Goal: Task Accomplishment & Management: Complete application form

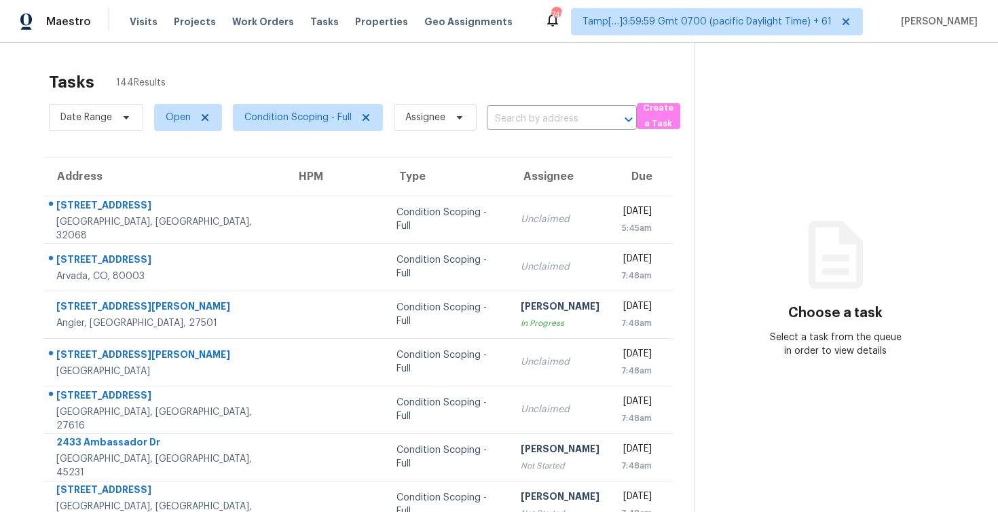
scroll to position [10, 0]
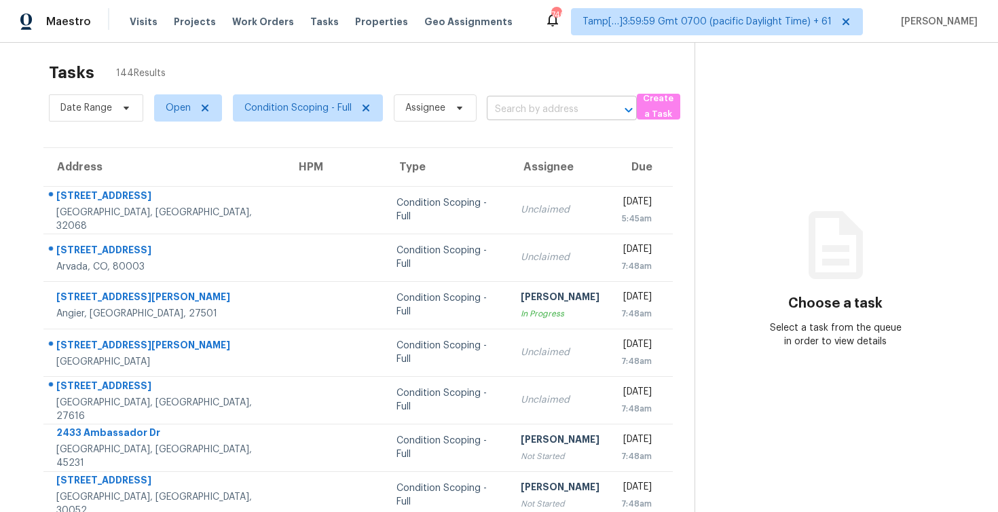
click at [535, 102] on input "text" at bounding box center [543, 109] width 112 height 21
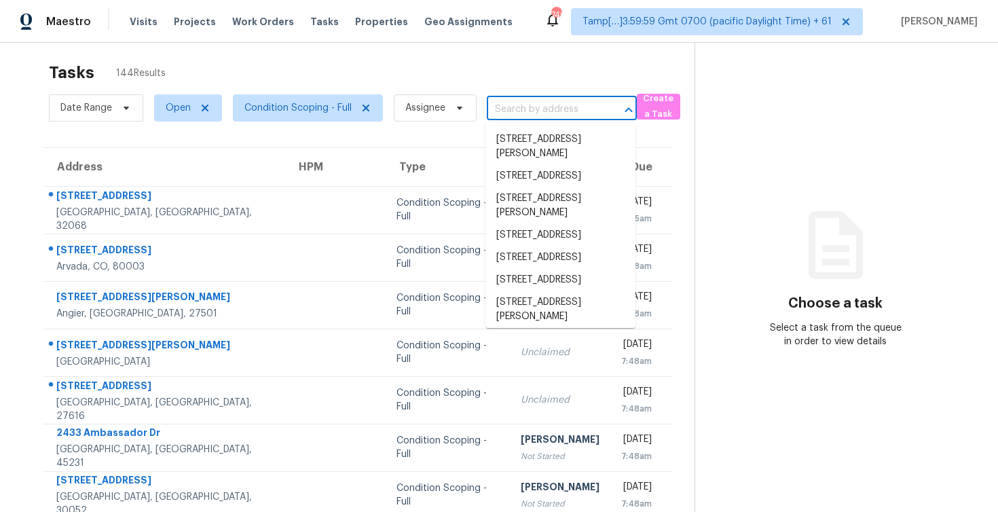
paste input "6952 Fielder Rd, Rex, GA 30273"
type input "6952 Fielder Rd, Rex, GA 30273"
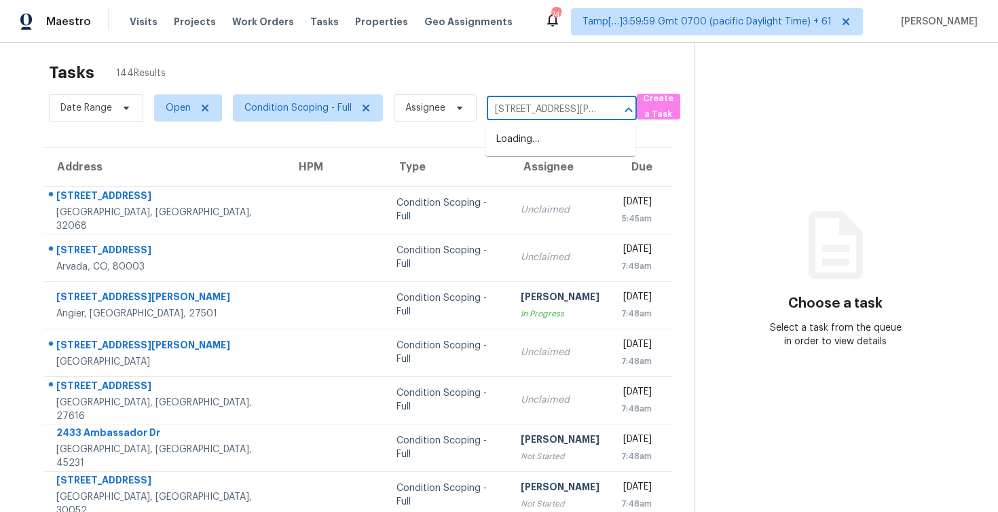
scroll to position [0, 36]
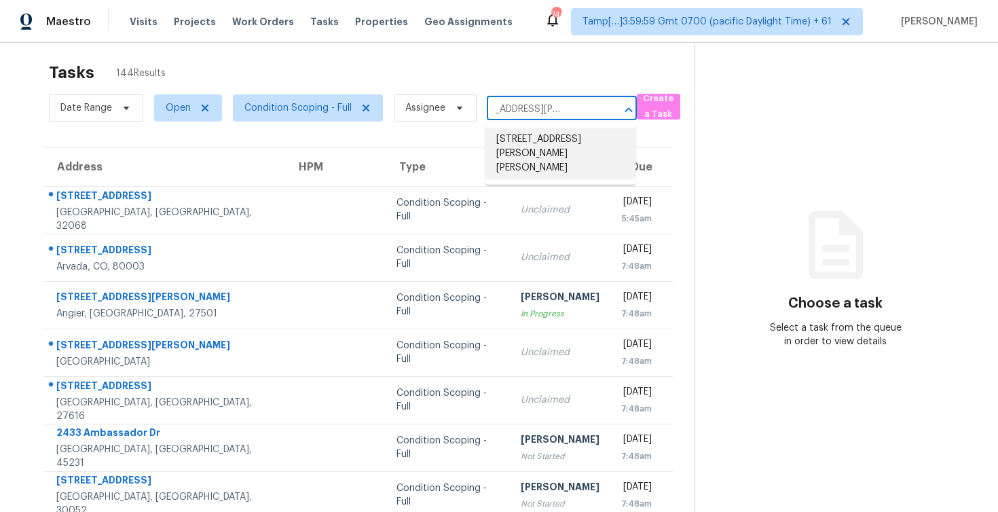
click at [567, 135] on li "6952 Fielder Rd, Rex, GA 30273" at bounding box center [560, 153] width 150 height 51
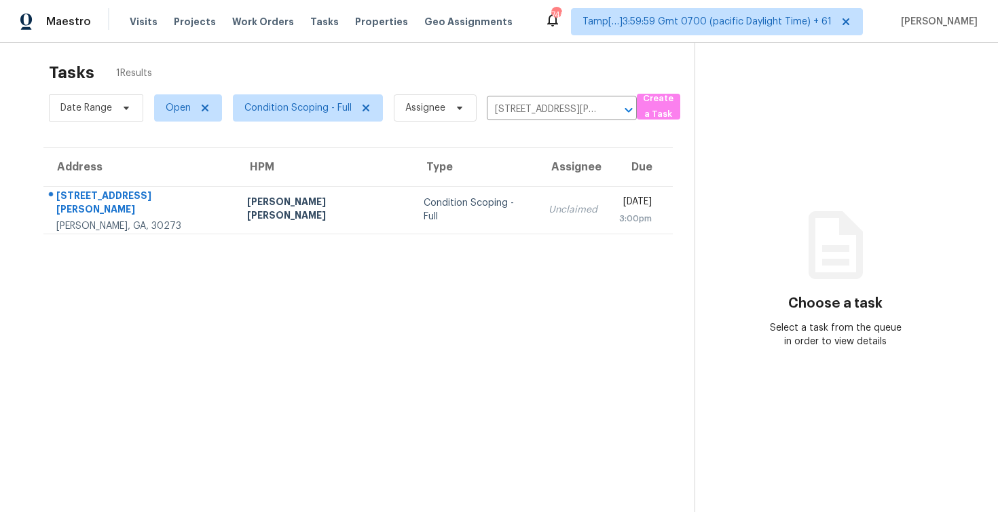
click at [608, 191] on td "Thu, Aug 14th 2025 3:00pm" at bounding box center [640, 210] width 64 height 48
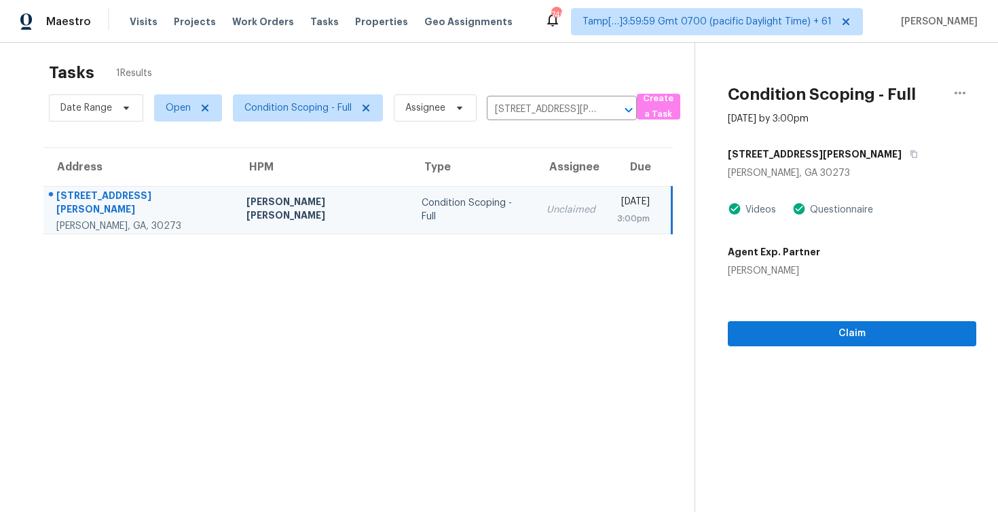
click at [813, 354] on section "Condition Scoping - Full Aug 14th 2025 by 3:00pm 6952 Fielder Rd Rex, GA 30273 …" at bounding box center [835, 289] width 282 height 512
click at [813, 347] on section "Condition Scoping - Full Aug 14th 2025 by 3:00pm 6952 Fielder Rd Rex, GA 30273 …" at bounding box center [835, 289] width 282 height 512
click at [808, 338] on span "Claim" at bounding box center [851, 333] width 227 height 17
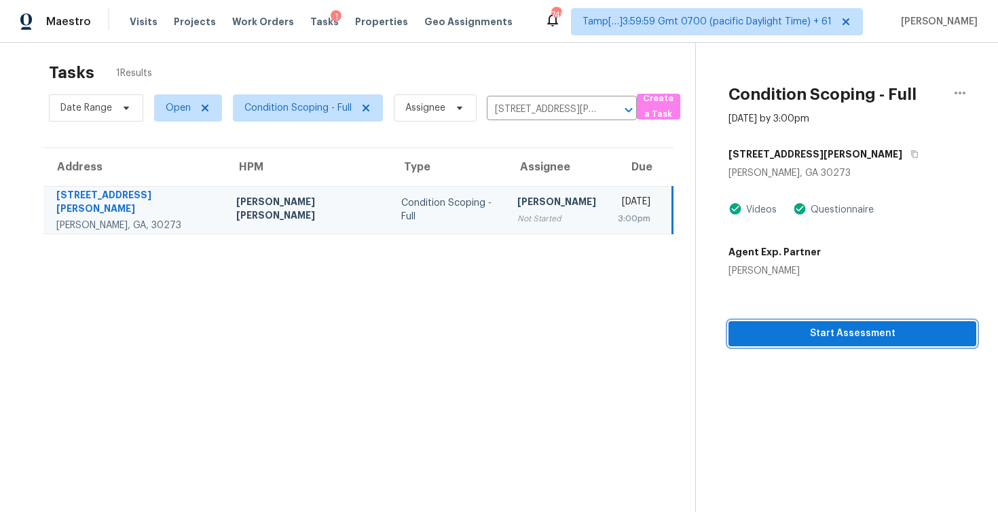
click at [808, 338] on span "Start Assessment" at bounding box center [852, 333] width 226 height 17
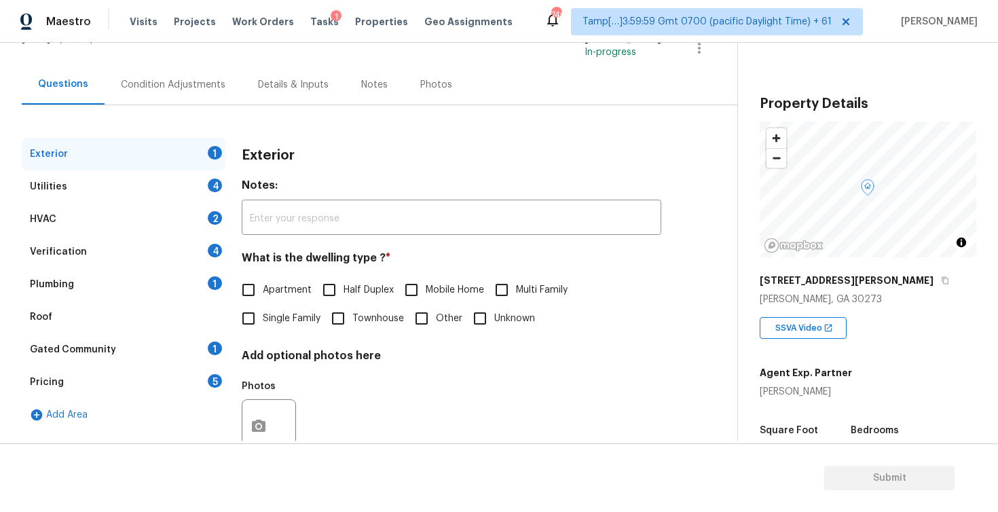
scroll to position [142, 0]
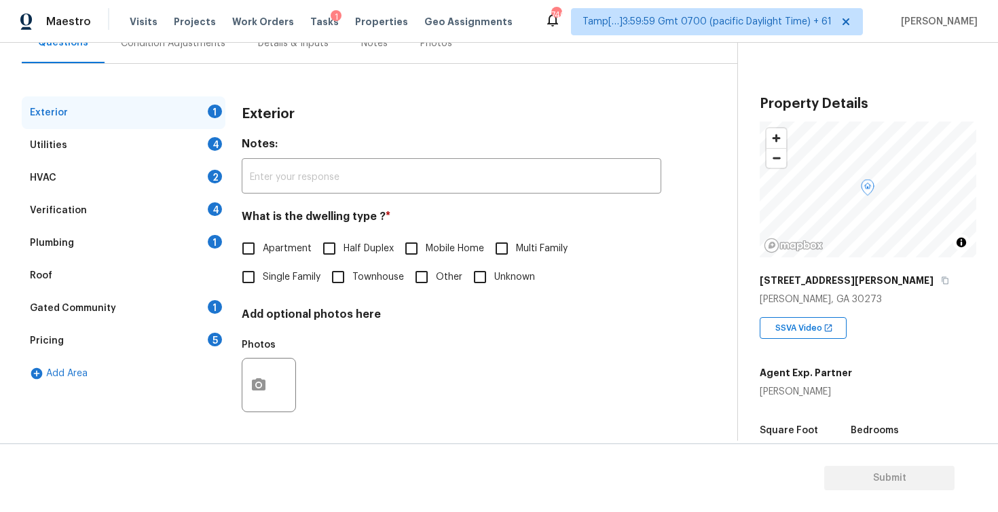
click at [258, 280] on input "Single Family" at bounding box center [248, 277] width 29 height 29
checkbox input "true"
click at [168, 207] on div "Verification 4" at bounding box center [124, 210] width 204 height 33
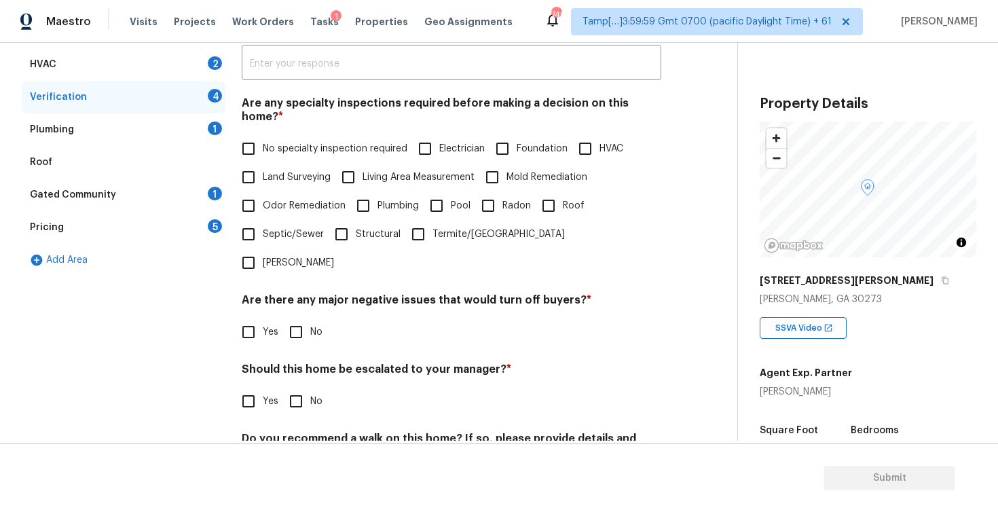
scroll to position [291, 0]
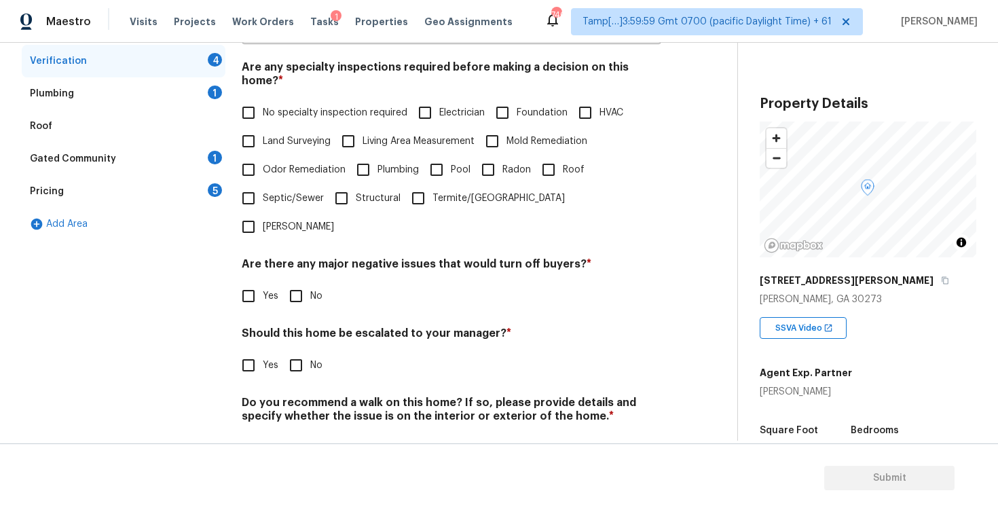
click at [260, 351] on input "Yes" at bounding box center [248, 365] width 29 height 29
checkbox input "true"
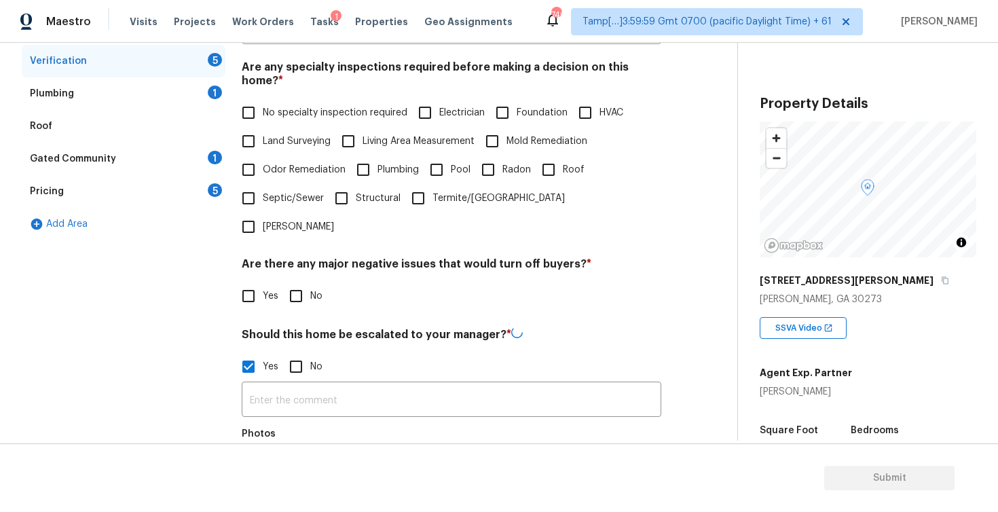
click at [309, 385] on input "text" at bounding box center [451, 401] width 419 height 32
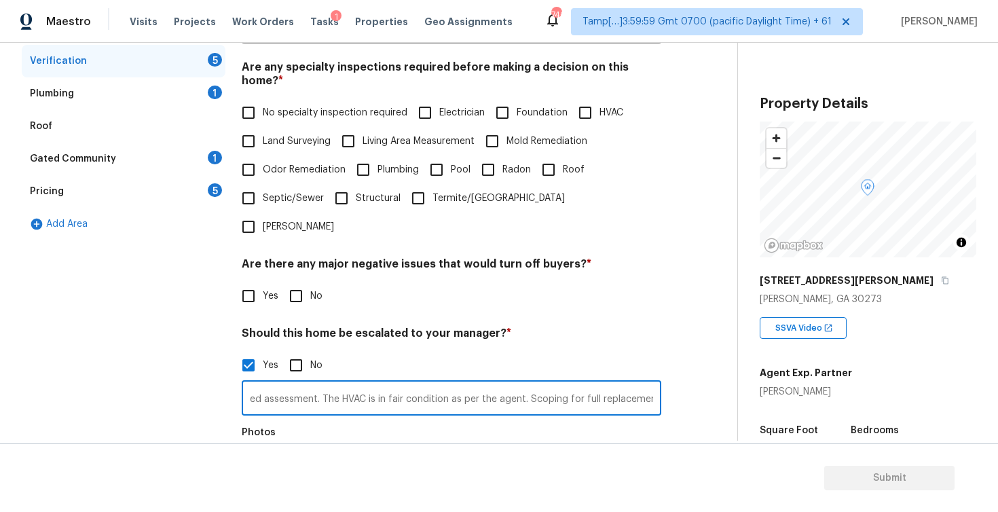
scroll to position [0, 37]
click at [296, 383] on input "Agent led assessment. The HVAC is in fair condition as per the agent. Scoping f…" at bounding box center [451, 399] width 419 height 32
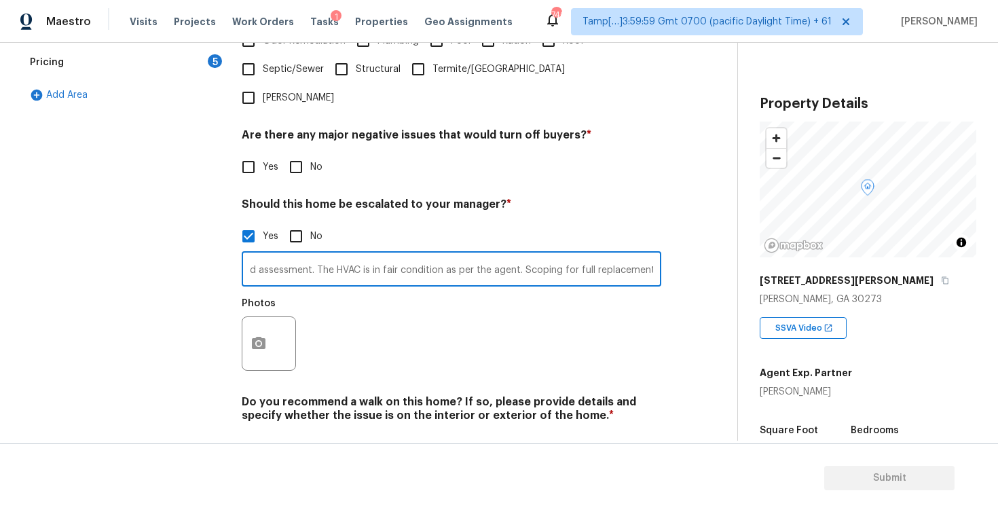
click at [261, 299] on figure "Photos" at bounding box center [270, 335] width 57 height 72
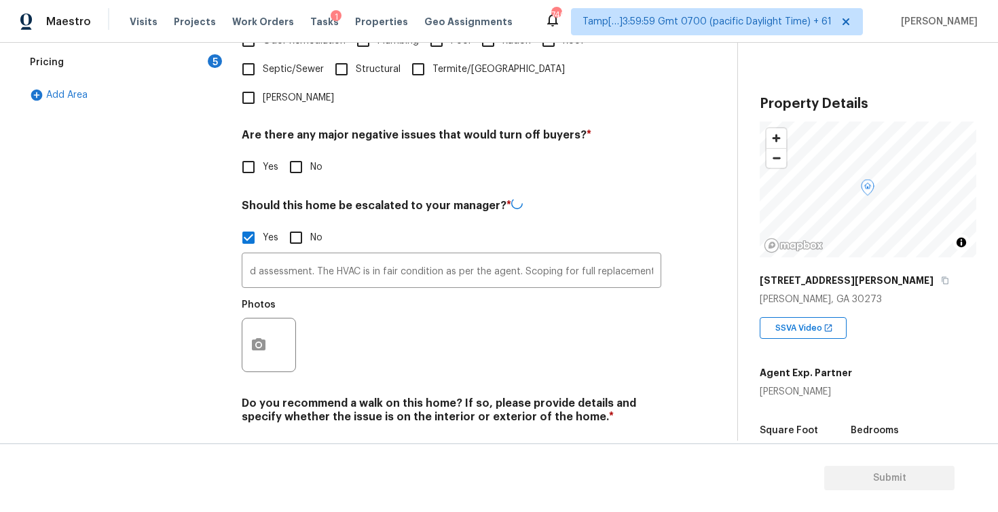
scroll to position [0, 0]
click at [259, 321] on button "button" at bounding box center [258, 344] width 33 height 53
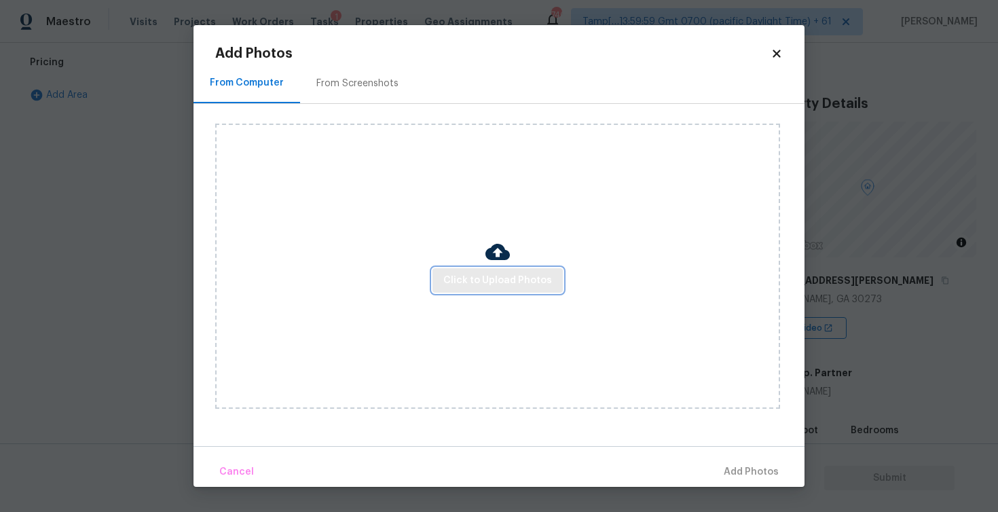
click at [516, 273] on span "Click to Upload Photos" at bounding box center [497, 280] width 109 height 17
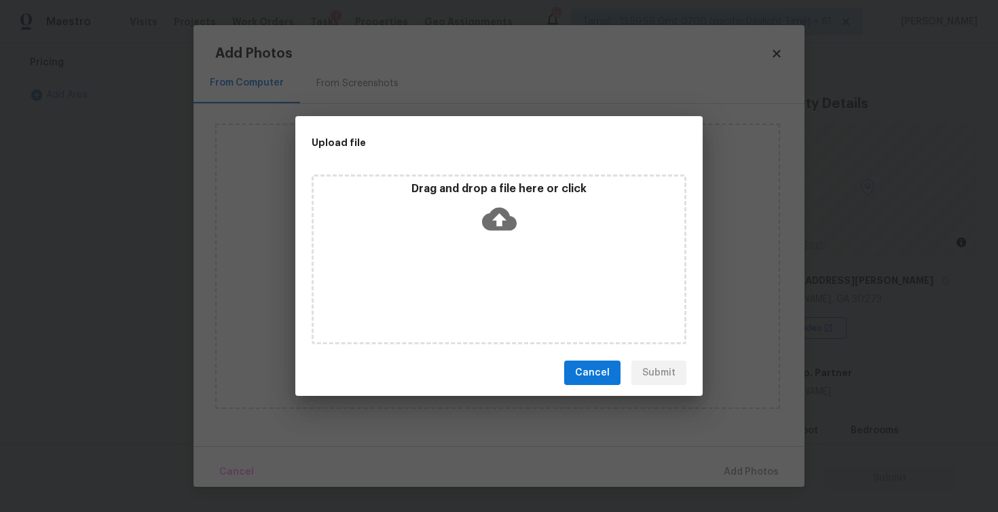
click at [501, 237] on div "Drag and drop a file here or click" at bounding box center [499, 211] width 371 height 58
click at [616, 368] on button "Cancel" at bounding box center [592, 372] width 56 height 25
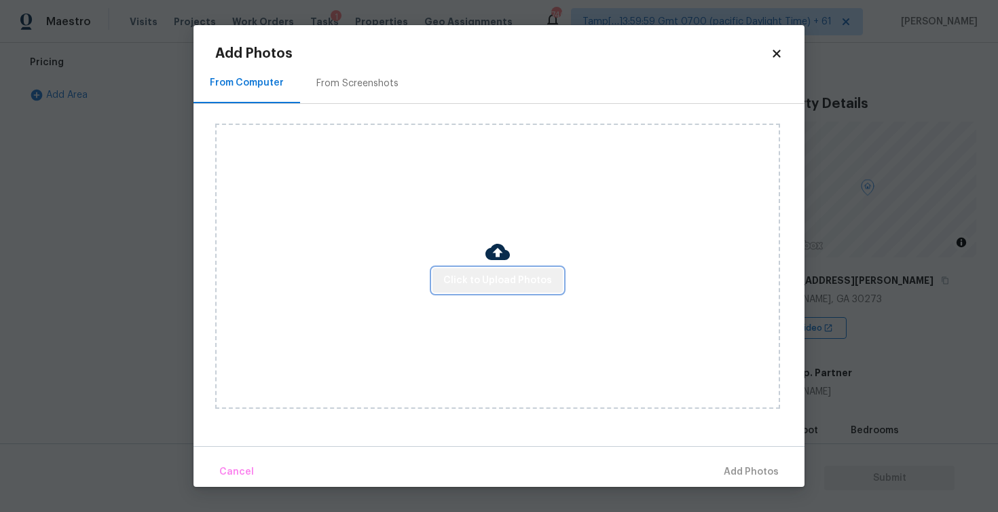
click at [502, 272] on span "Click to Upload Photos" at bounding box center [497, 280] width 109 height 17
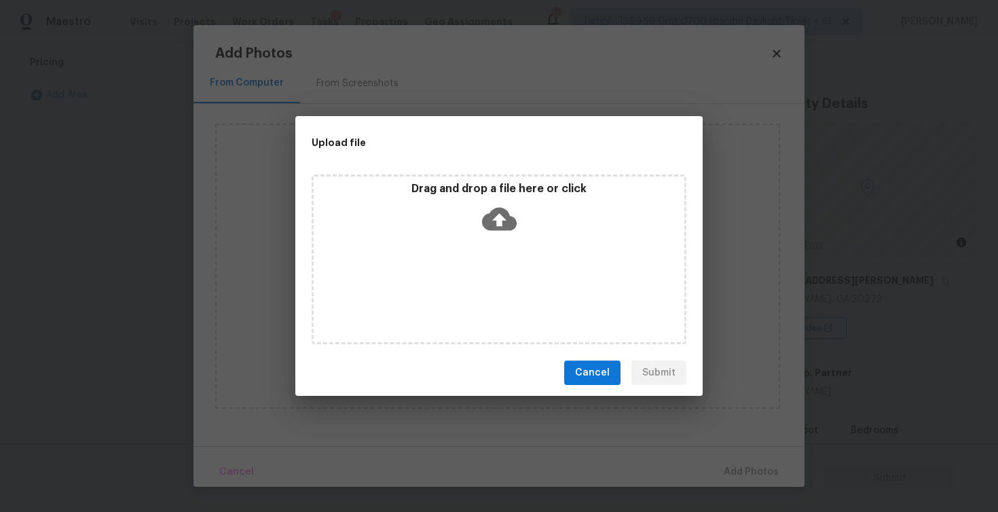
click at [511, 202] on icon at bounding box center [499, 219] width 35 height 35
click at [622, 358] on div "Cancel Submit" at bounding box center [498, 372] width 407 height 47
click at [598, 368] on span "Cancel" at bounding box center [592, 372] width 35 height 17
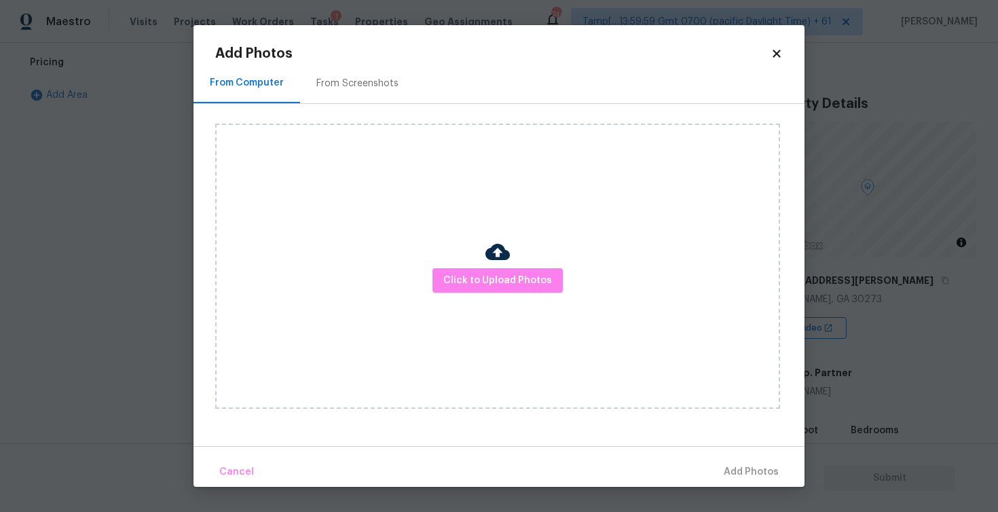
click at [784, 44] on div "Add Photos From Computer From Screenshots Click to Upload Photos Cancel Add Pho…" at bounding box center [498, 255] width 611 height 461
click at [772, 49] on icon at bounding box center [776, 54] width 12 height 12
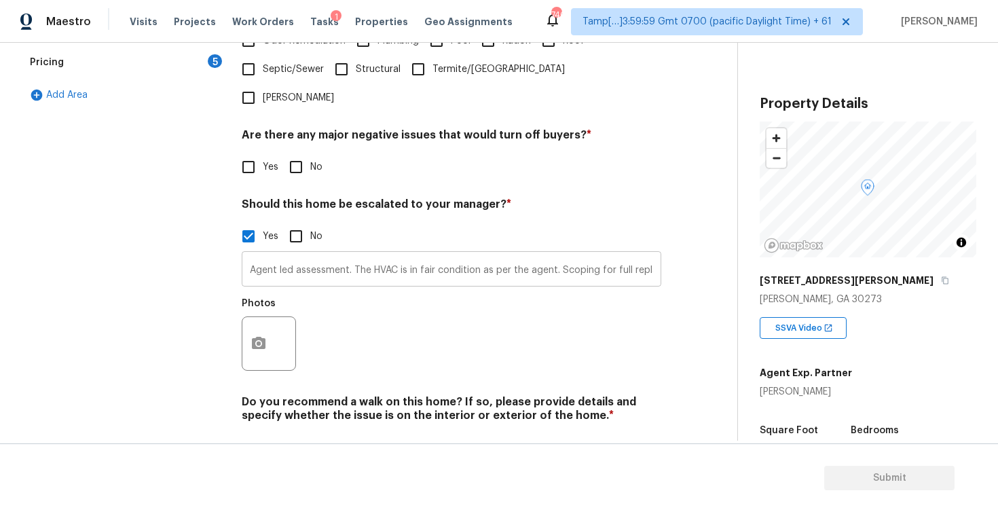
click at [595, 254] on input "Agent led assessment. The HVAC is in fair condition as per the agent. Scoping f…" at bounding box center [451, 270] width 419 height 32
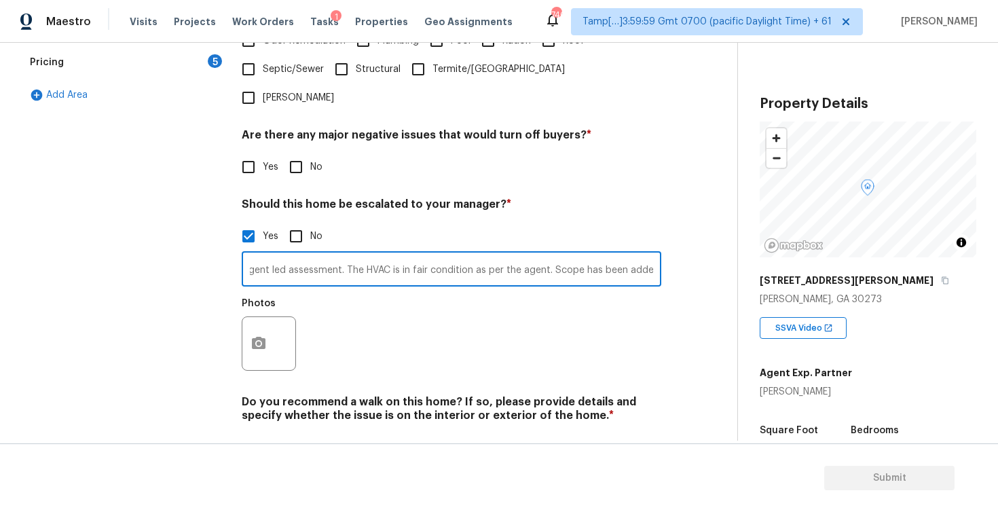
scroll to position [0, 10]
type input "Agent led assessment. The HVAC is in fair condition as per the agent. Scope has…"
click at [571, 290] on div "Photos" at bounding box center [451, 334] width 419 height 88
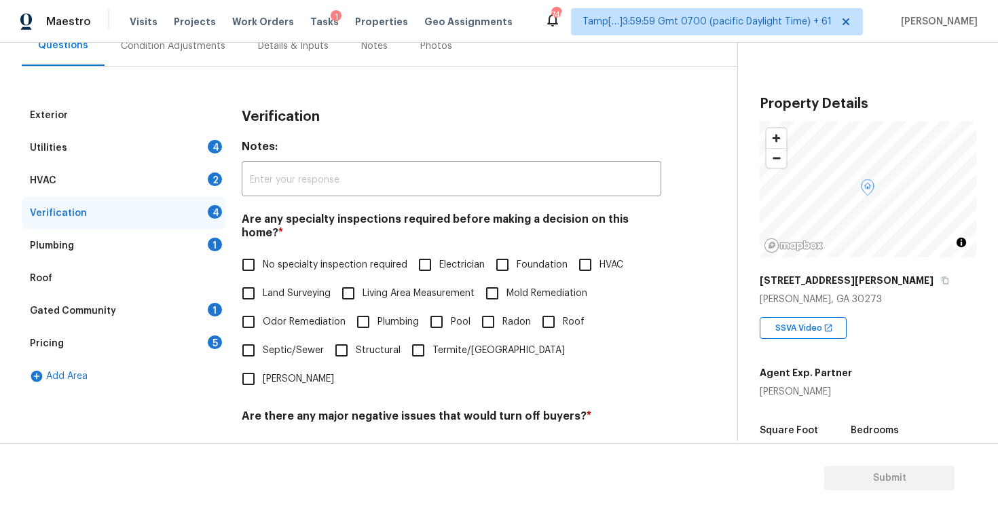
scroll to position [0, 0]
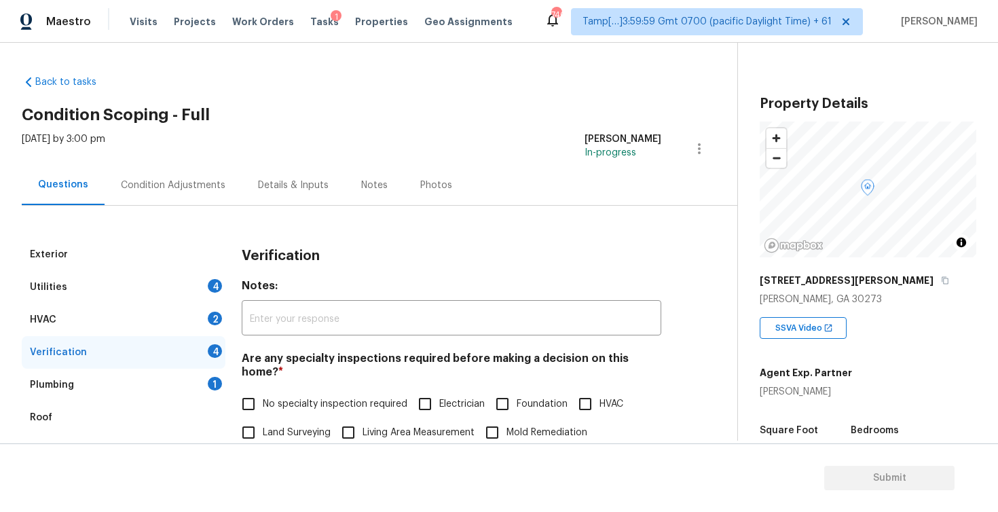
click at [183, 169] on div "Condition Adjustments" at bounding box center [173, 185] width 137 height 40
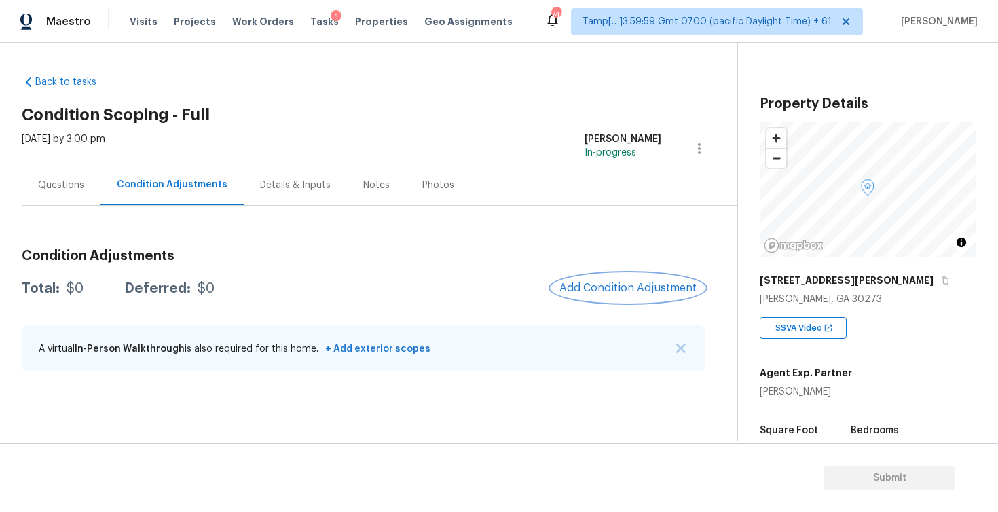
click at [622, 300] on button "Add Condition Adjustment" at bounding box center [627, 287] width 153 height 29
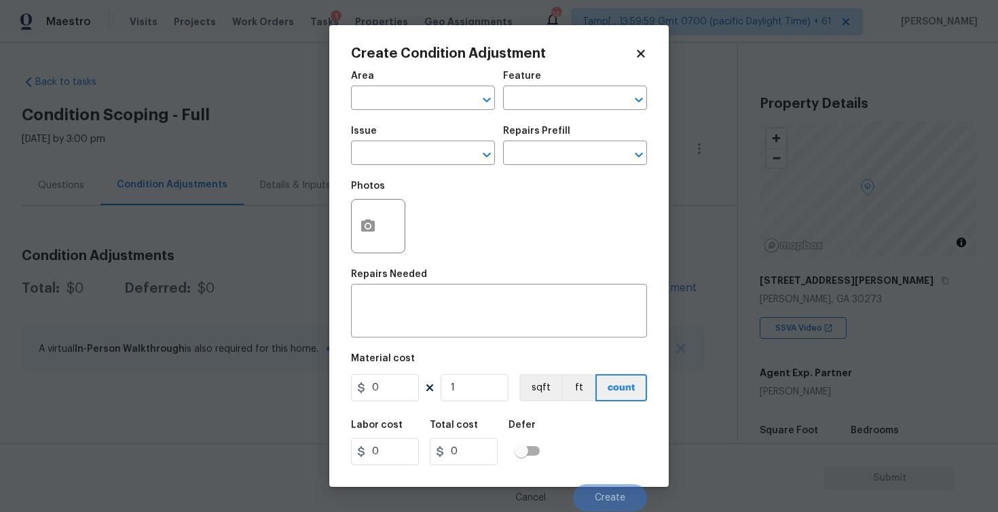
click at [381, 108] on input "text" at bounding box center [404, 99] width 106 height 21
type input "exter"
click at [402, 147] on li "Exterior Overall" at bounding box center [423, 152] width 144 height 22
type input "Exterior Overall"
click at [402, 147] on input "text" at bounding box center [404, 154] width 106 height 21
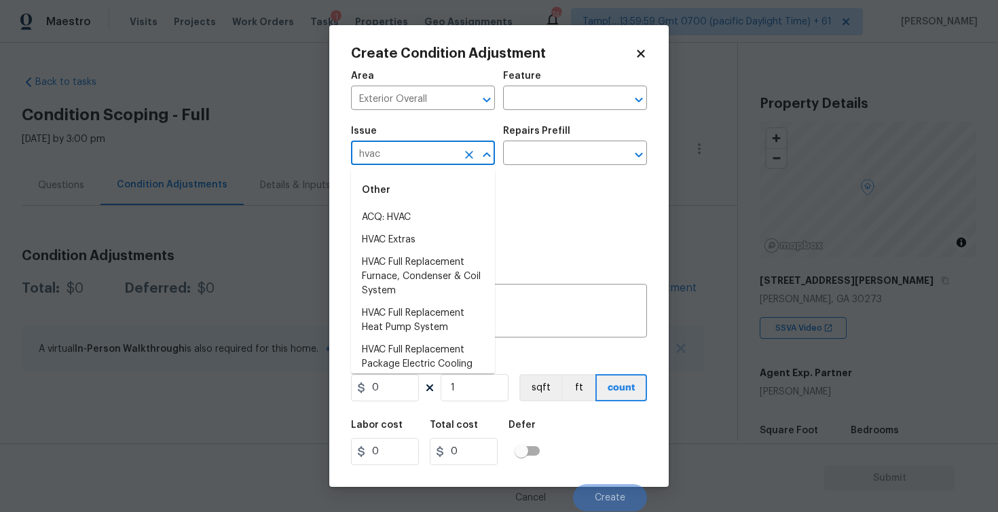
click at [421, 203] on div "Other" at bounding box center [423, 190] width 144 height 33
click at [427, 208] on li "ACQ: HVAC" at bounding box center [423, 217] width 144 height 22
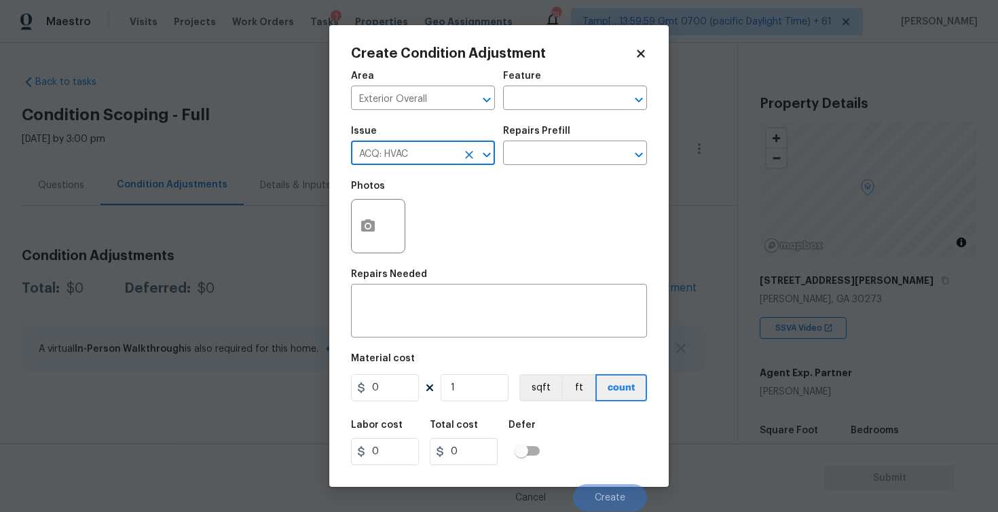
type input "ACQ: HVAC"
click at [529, 170] on div "Issue ACQ: HVAC ​ Repairs Prefill ​" at bounding box center [499, 145] width 296 height 55
click at [536, 164] on input "text" at bounding box center [556, 154] width 106 height 21
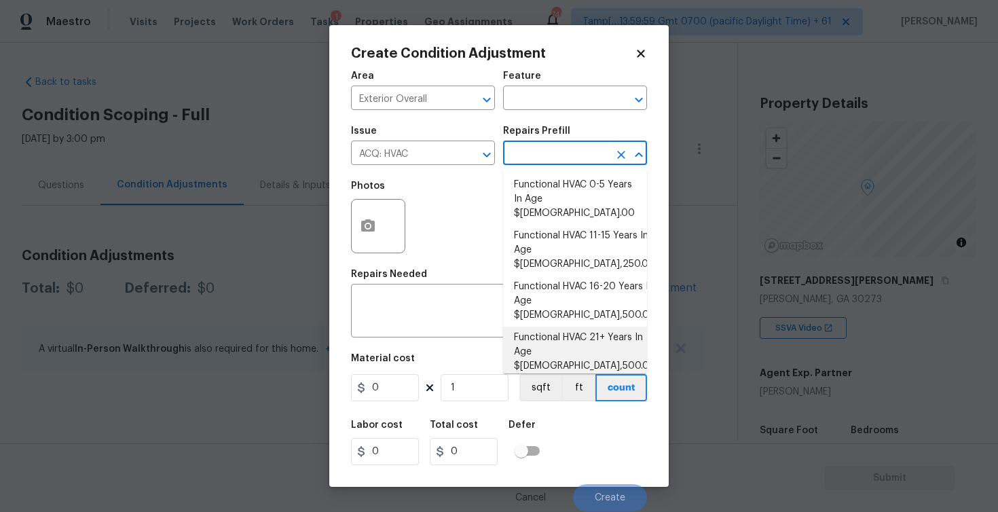
scroll to position [40, 0]
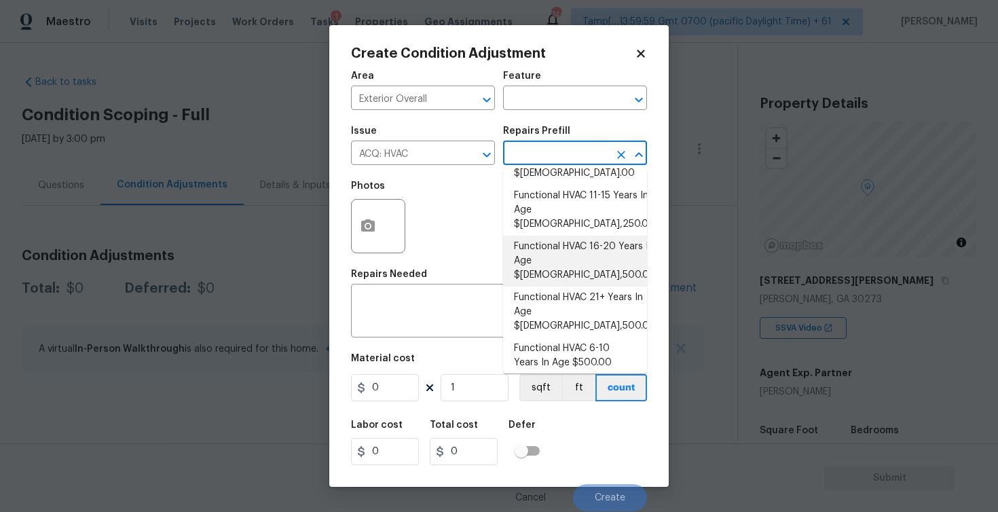
click at [586, 235] on li "Functional HVAC 16-20 Years In Age $6,500.00" at bounding box center [575, 260] width 144 height 51
type input "Acquisition"
type textarea "Acquisition Scope: Functional HVAC 16-20 years"
type input "6500"
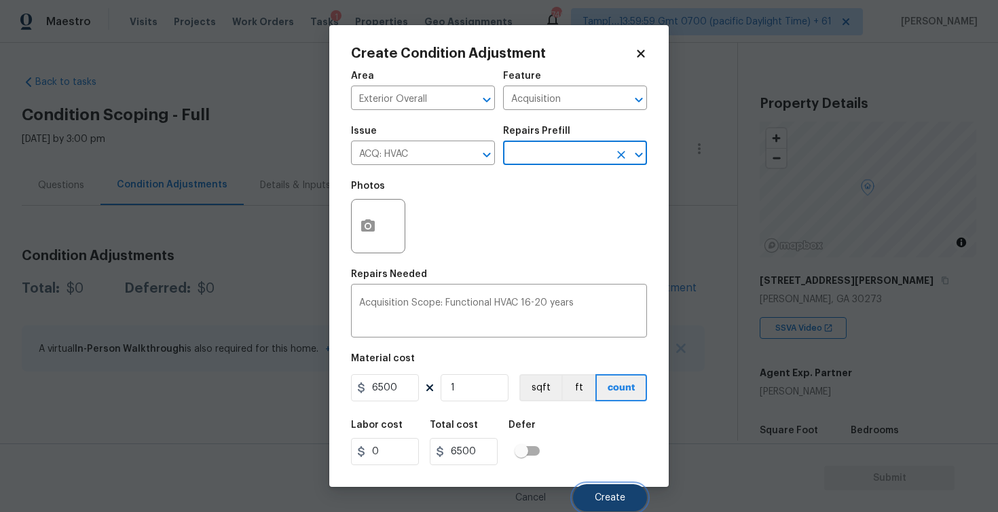
click at [617, 493] on span "Create" at bounding box center [609, 498] width 31 height 10
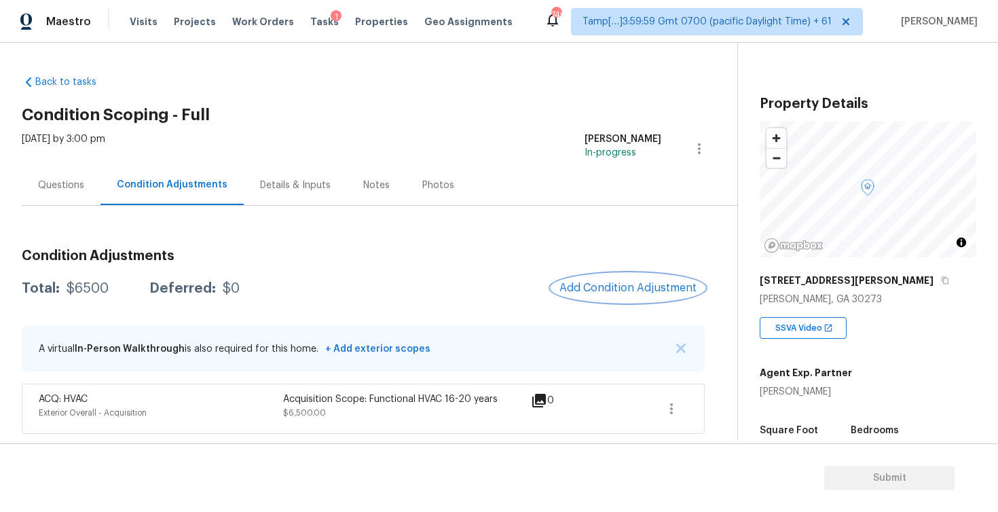
click at [650, 285] on span "Add Condition Adjustment" at bounding box center [627, 288] width 137 height 12
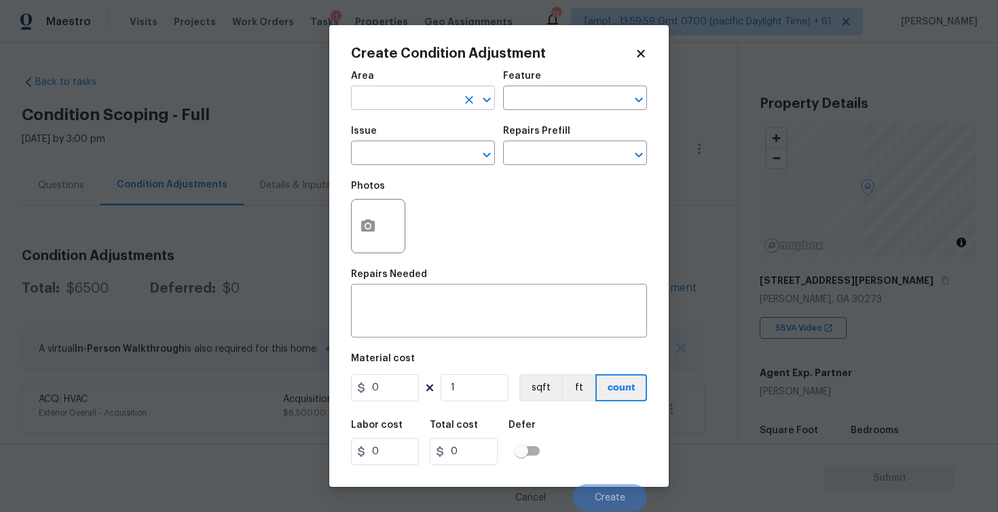
click at [396, 87] on div "Area" at bounding box center [423, 80] width 144 height 18
click at [399, 92] on input "text" at bounding box center [404, 99] width 106 height 21
click at [399, 157] on li "Exterior Overall" at bounding box center [423, 152] width 144 height 22
type input "Exterior Overall"
click at [399, 157] on input "text" at bounding box center [404, 154] width 106 height 21
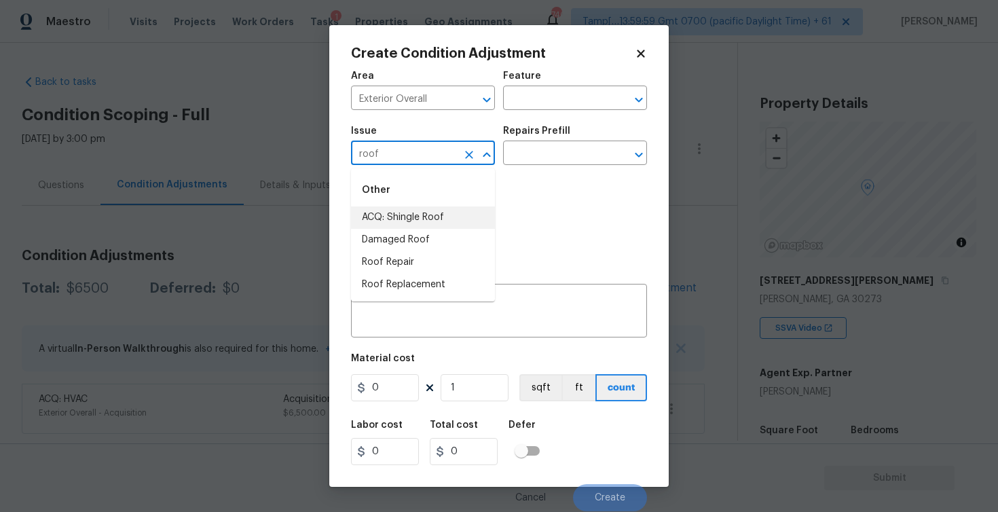
click at [413, 219] on li "ACQ: Shingle Roof" at bounding box center [423, 217] width 144 height 22
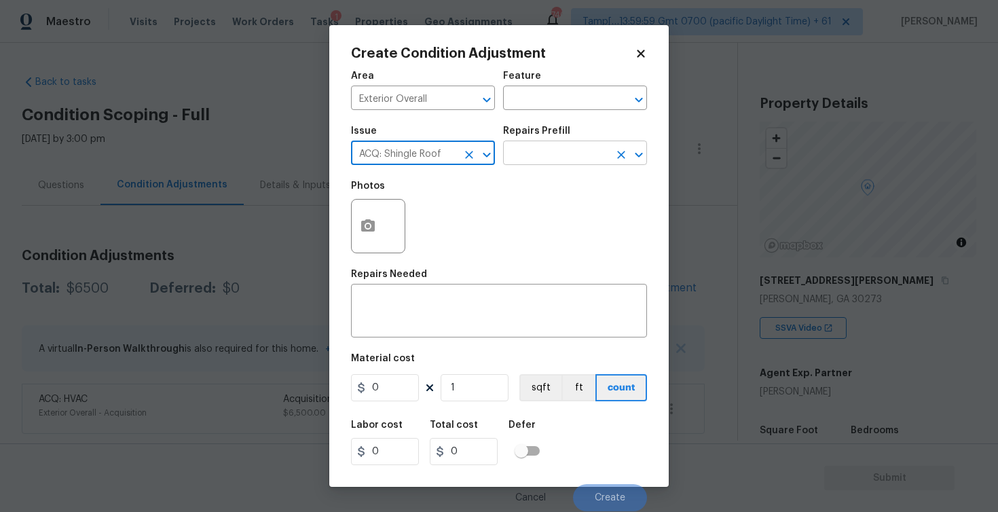
type input "ACQ: Shingle Roof"
click at [547, 157] on input "text" at bounding box center [556, 154] width 106 height 21
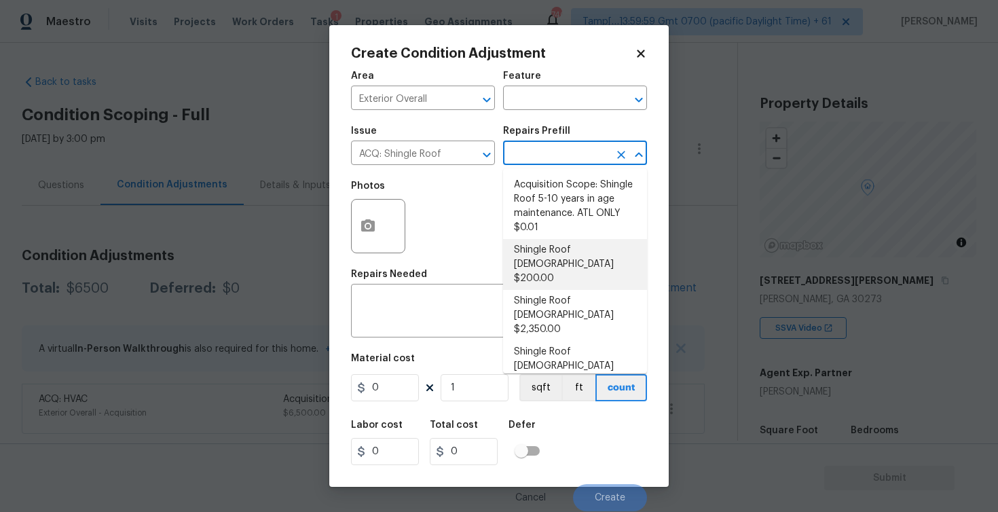
click at [570, 261] on li "Shingle Roof 0-10 Years Old $200.00" at bounding box center [575, 264] width 144 height 51
type input "Acquisition"
type textarea "Acquisition Scope: Shingle Roof 0-10 years in age maintenance."
type input "200"
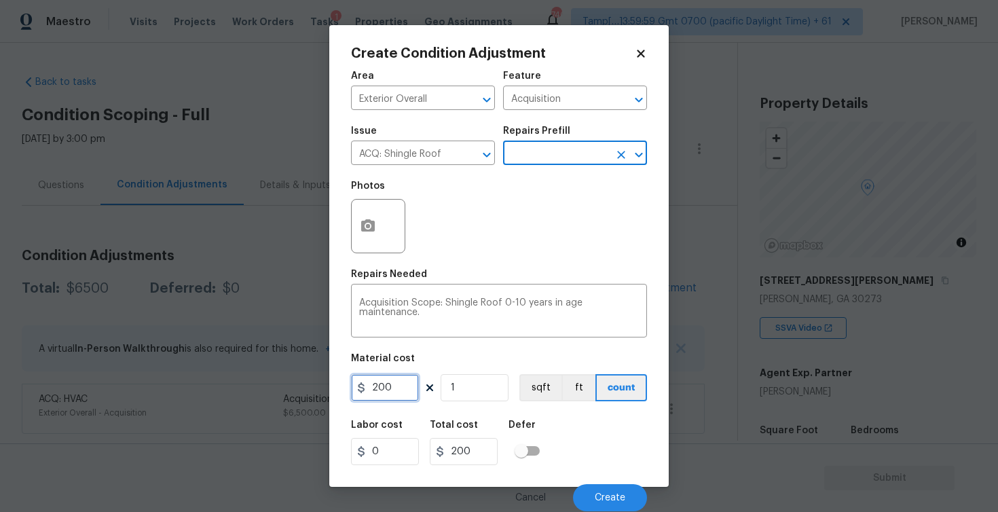
click at [398, 394] on input "200" at bounding box center [385, 387] width 68 height 27
type input "500"
click at [547, 451] on input "checkbox" at bounding box center [521, 451] width 77 height 26
checkbox input "true"
type input "500"
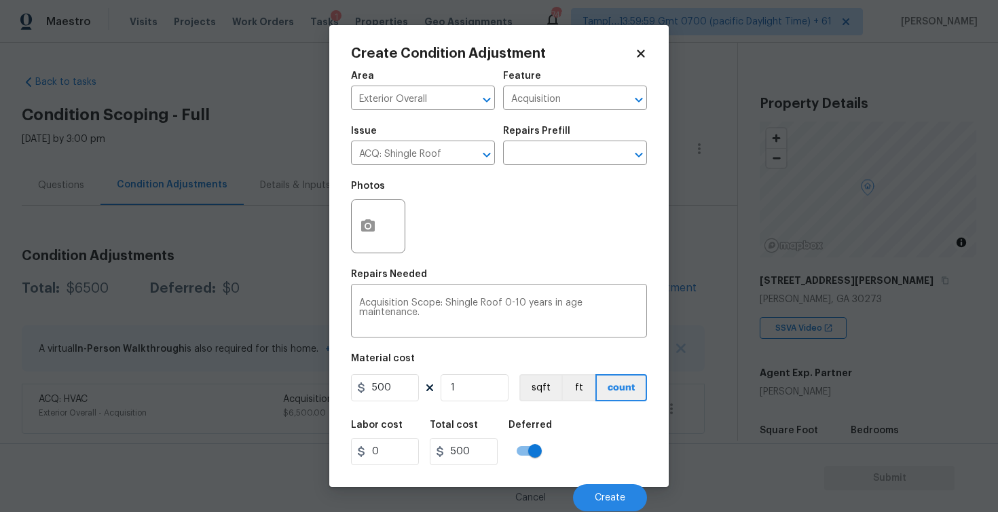
click at [535, 448] on input "checkbox" at bounding box center [534, 451] width 77 height 26
checkbox input "false"
click at [603, 493] on span "Create" at bounding box center [609, 498] width 31 height 10
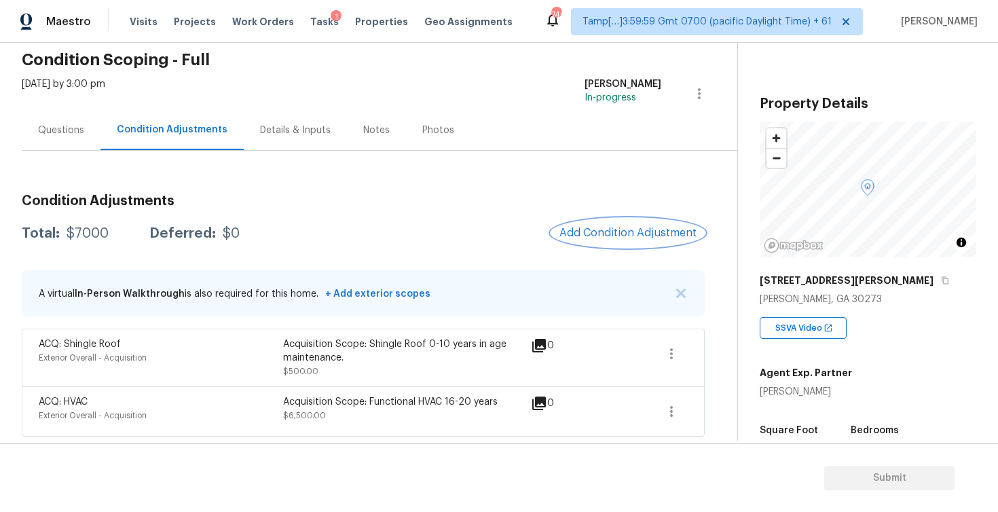
scroll to position [24, 0]
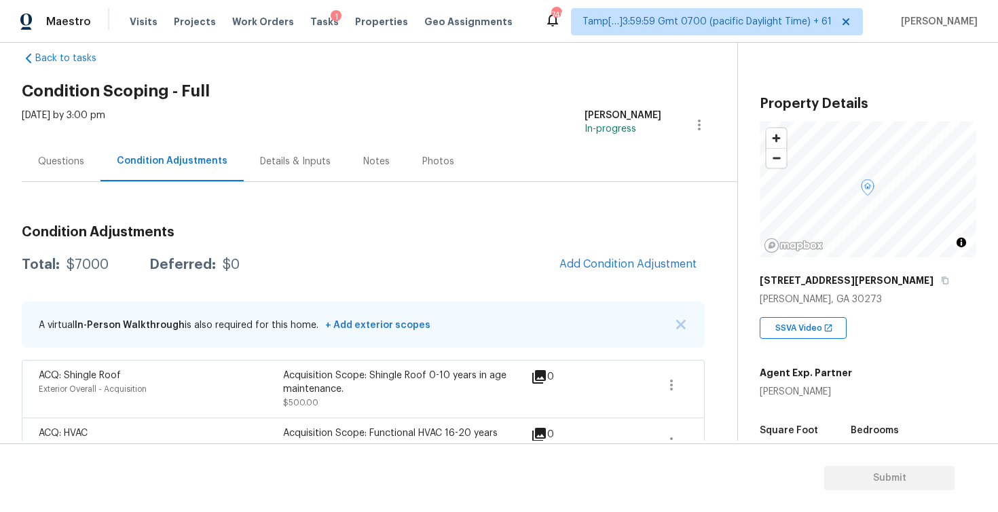
click at [72, 168] on div "Questions" at bounding box center [61, 161] width 79 height 40
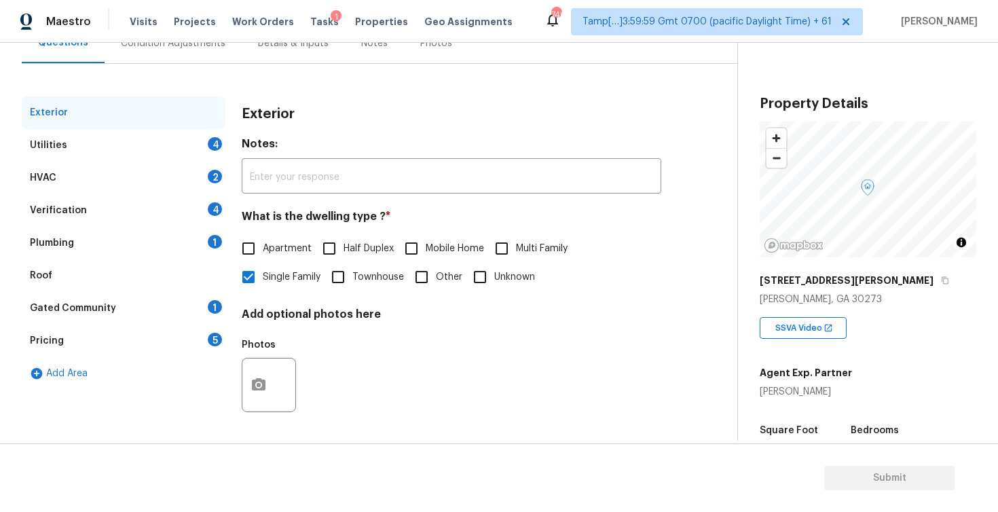
click at [142, 198] on div "Verification 4" at bounding box center [124, 210] width 204 height 33
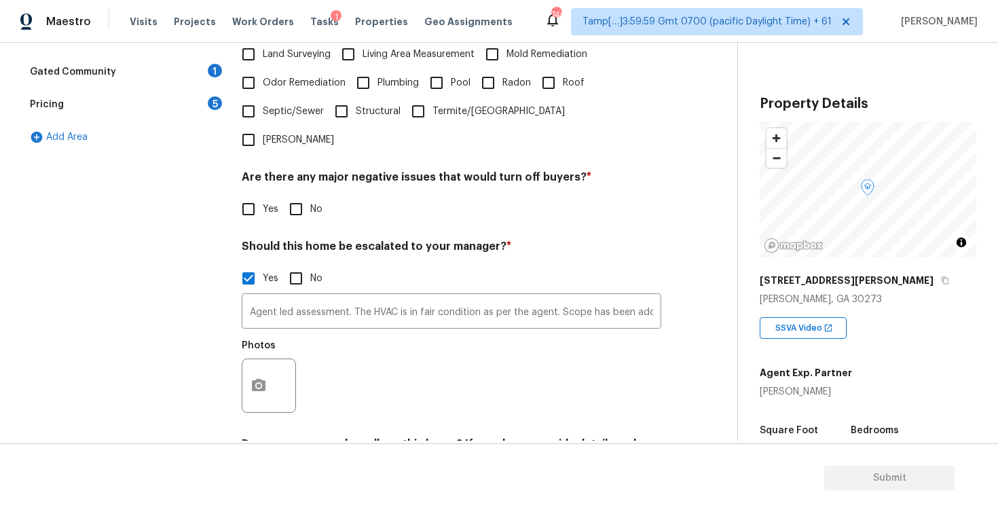
scroll to position [420, 0]
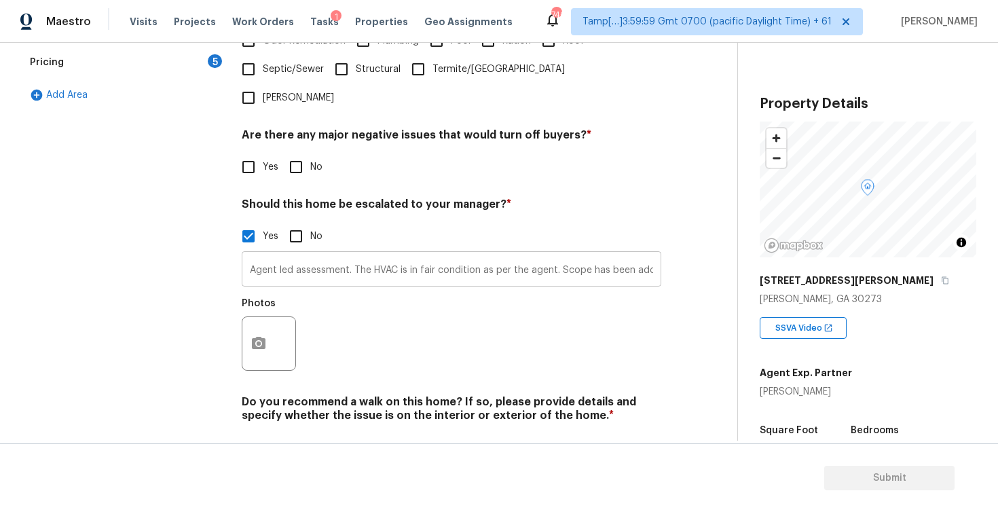
click at [494, 254] on input "Agent led assessment. The HVAC is in fair condition as per the agent. Scope has…" at bounding box center [451, 270] width 419 height 32
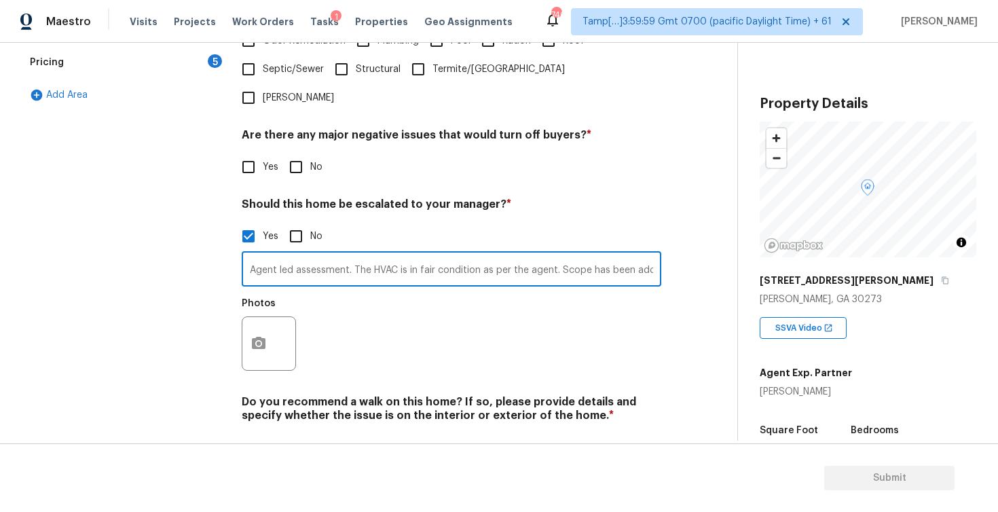
click at [238, 307] on div "Exterior Utilities 4 HVAC 2 Verification 4 Plumbing 1 Roof Gated Community 1 Pr…" at bounding box center [363, 148] width 683 height 660
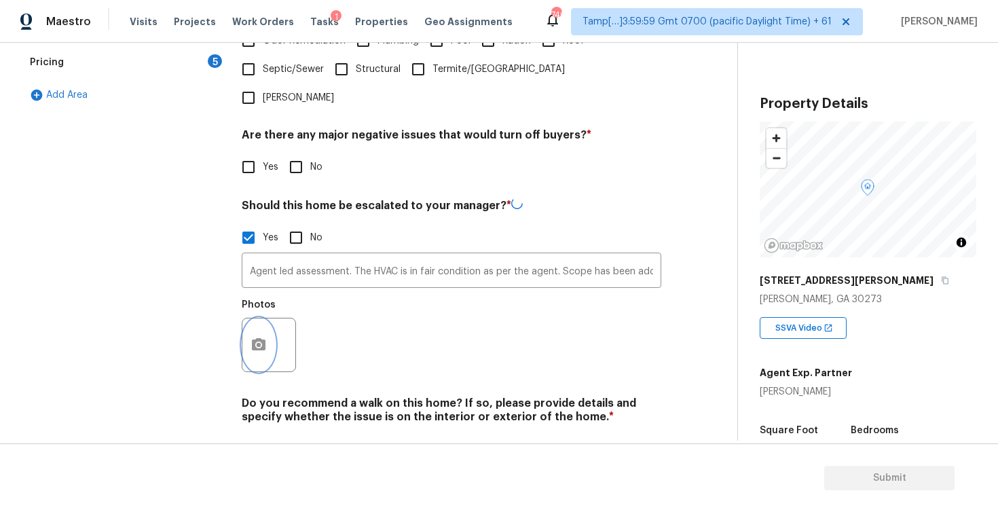
click at [271, 318] on button "button" at bounding box center [258, 344] width 33 height 53
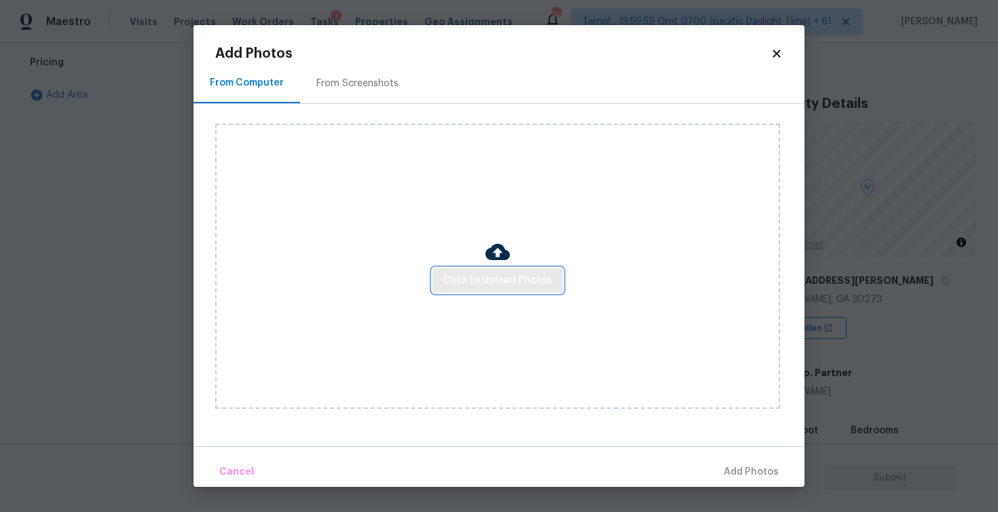
click at [466, 285] on span "Click to Upload Photos" at bounding box center [497, 280] width 109 height 17
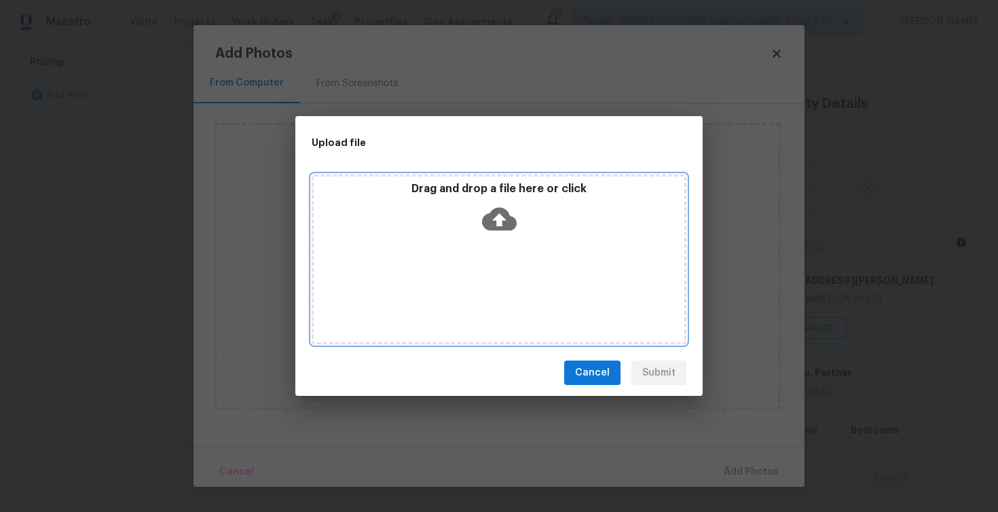
click at [499, 202] on icon at bounding box center [499, 219] width 35 height 35
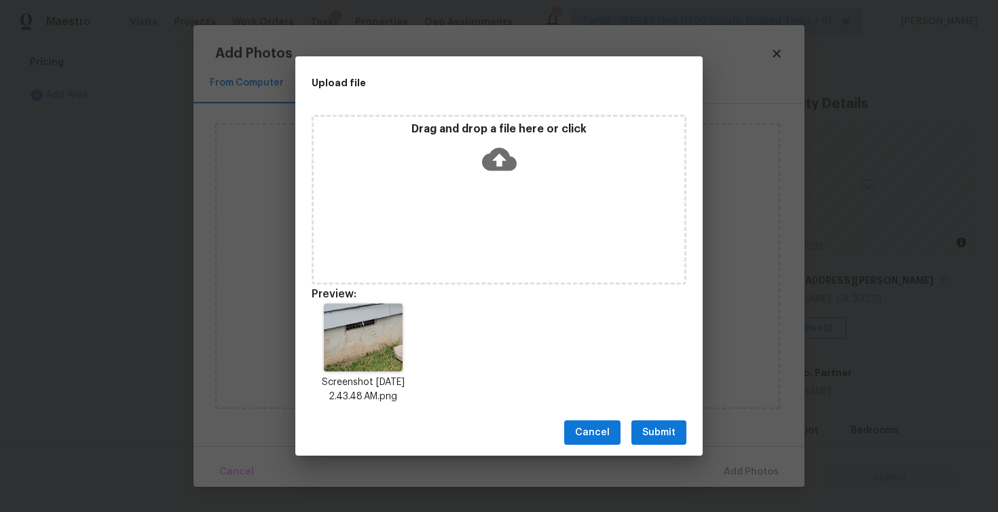
click at [679, 431] on button "Submit" at bounding box center [658, 432] width 55 height 25
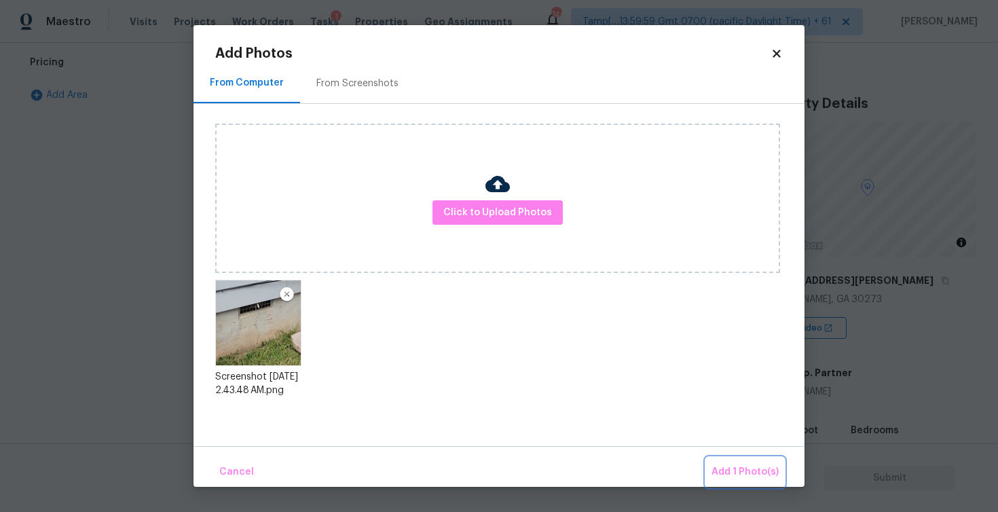
click at [744, 464] on span "Add 1 Photo(s)" at bounding box center [744, 472] width 67 height 17
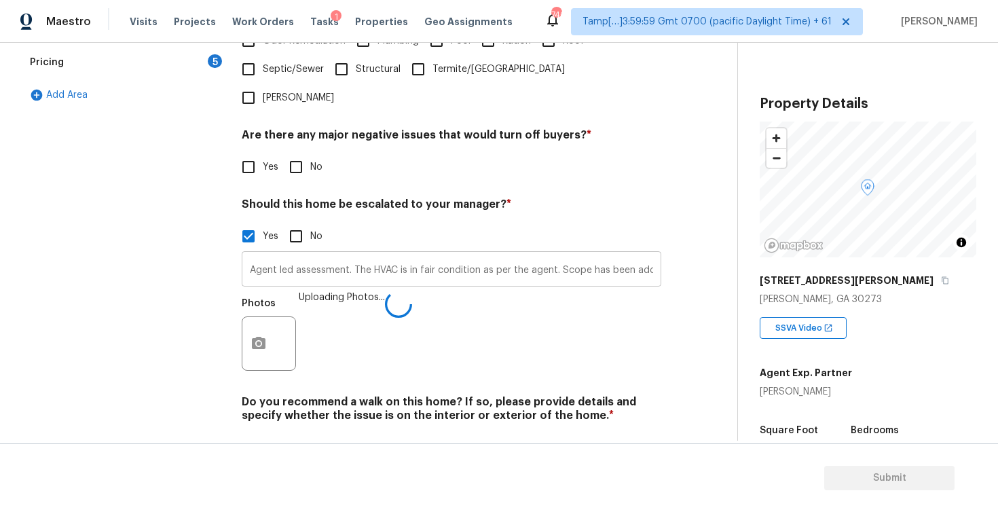
click at [607, 254] on input "Agent led assessment. The HVAC is in fair condition as per the agent. Scope has…" at bounding box center [451, 270] width 419 height 32
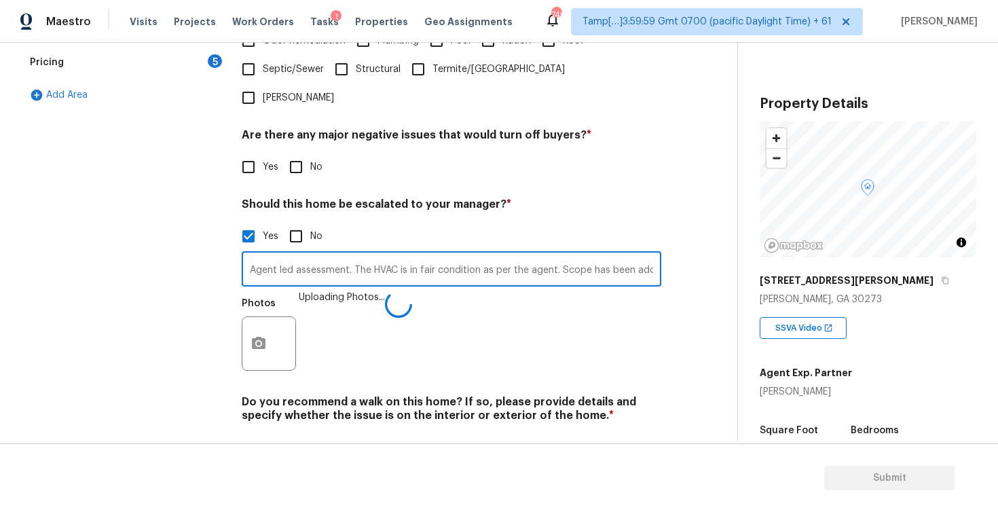
click at [607, 254] on input "Agent led assessment. The HVAC is in fair condition as per the agent. Scope has…" at bounding box center [451, 270] width 419 height 32
click at [623, 254] on input "Agent led assessment. The HVAC is in fair condition as per the agent. Scope has…" at bounding box center [451, 270] width 419 height 32
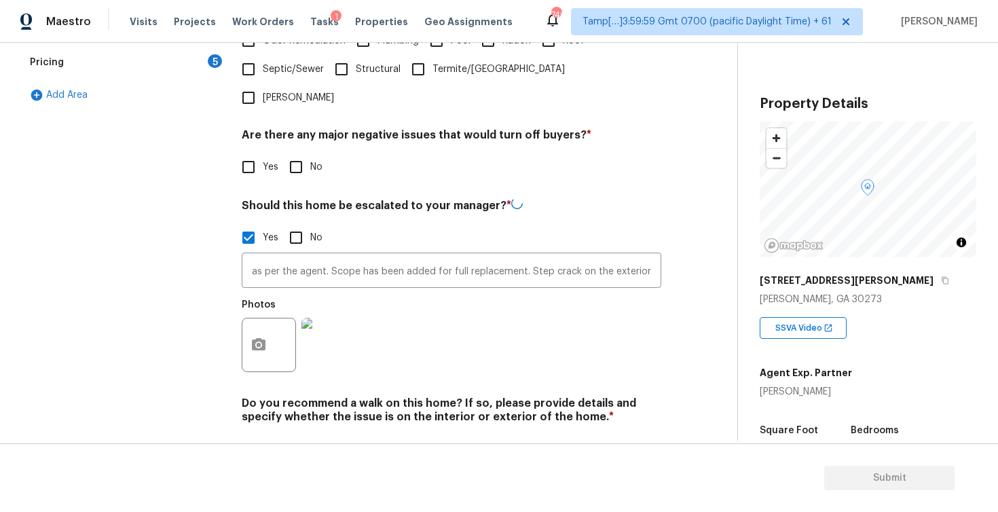
scroll to position [0, 0]
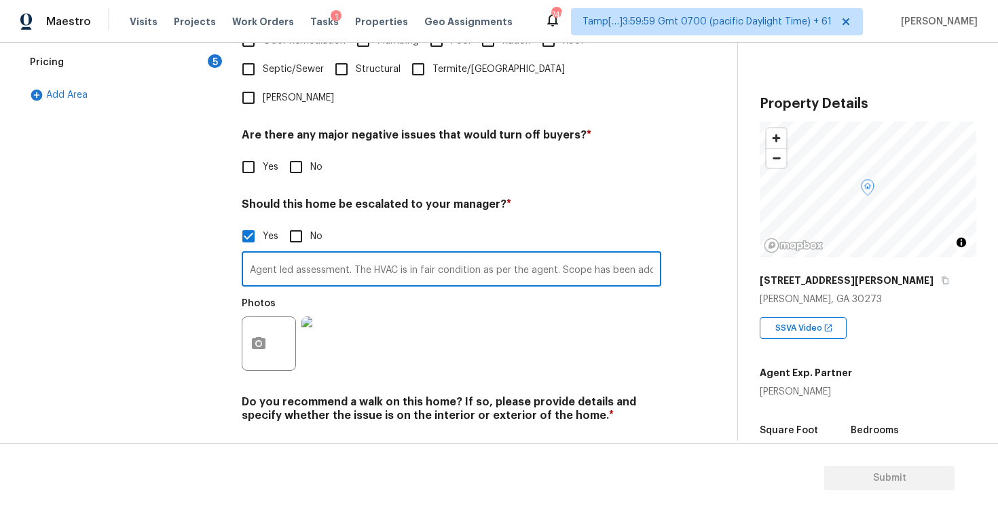
click at [641, 254] on input "Agent led assessment. The HVAC is in fair condition as per the agent. Scope has…" at bounding box center [451, 270] width 419 height 32
type input "Agent led assessment. The HVAC is in fair condition as per the agent. Scope has…"
click at [656, 317] on div "Photos" at bounding box center [451, 334] width 419 height 88
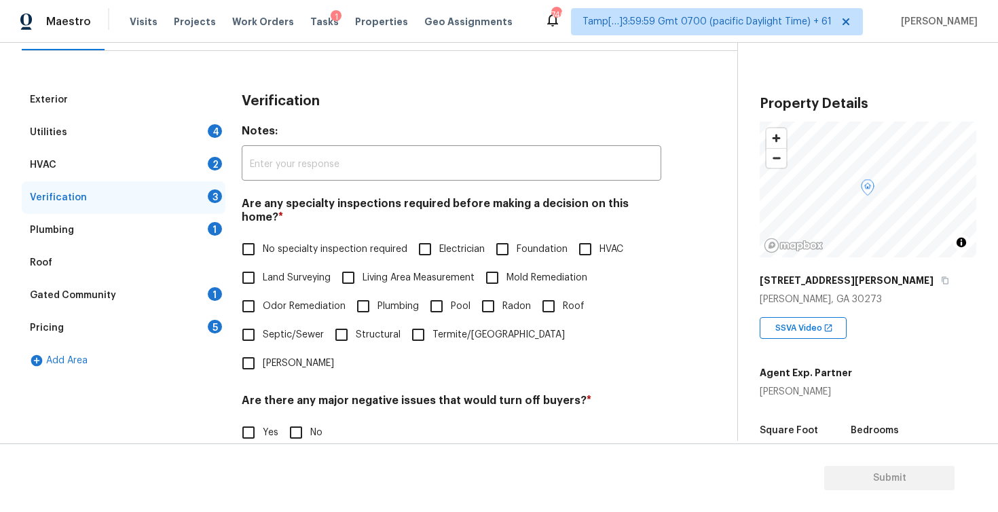
scroll to position [23, 0]
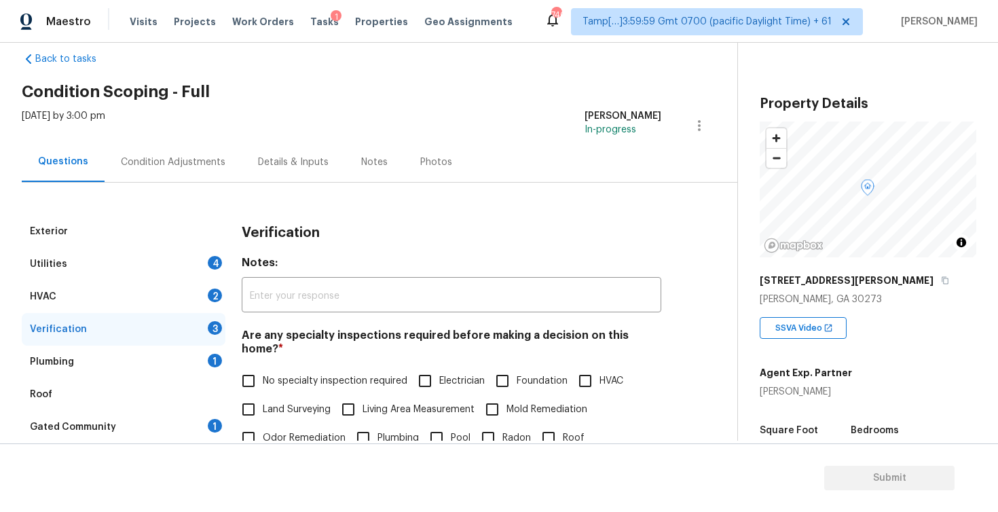
click at [188, 168] on div "Condition Adjustments" at bounding box center [173, 162] width 105 height 14
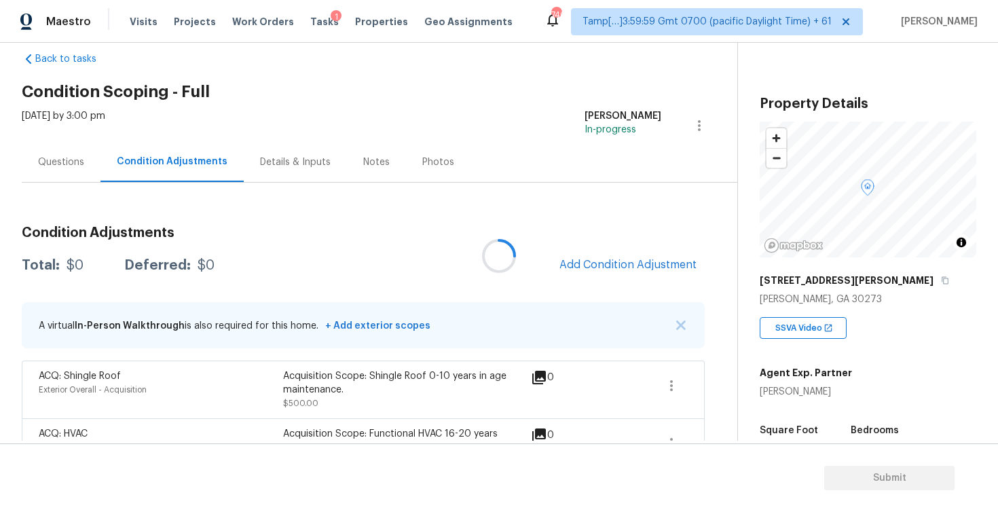
click at [637, 273] on div at bounding box center [499, 256] width 998 height 512
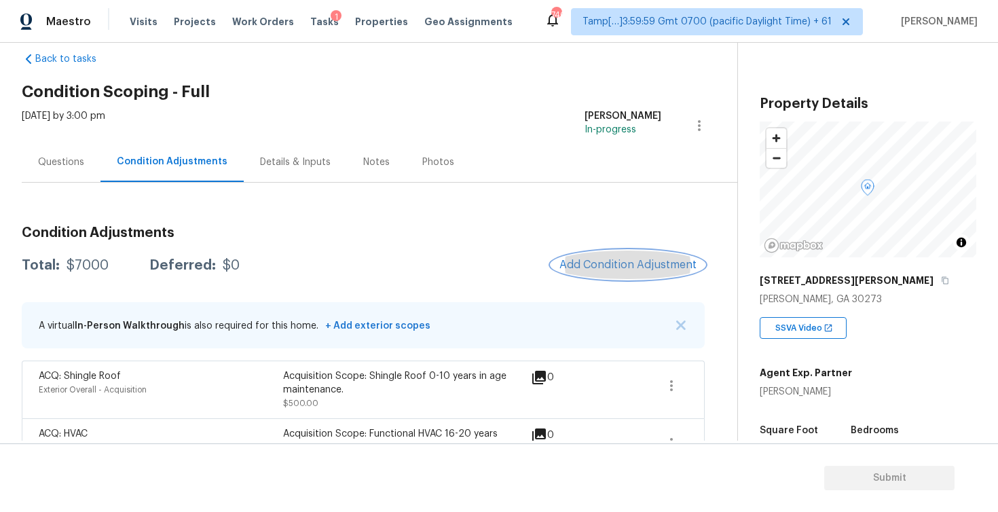
click at [624, 266] on span "Add Condition Adjustment" at bounding box center [627, 265] width 137 height 12
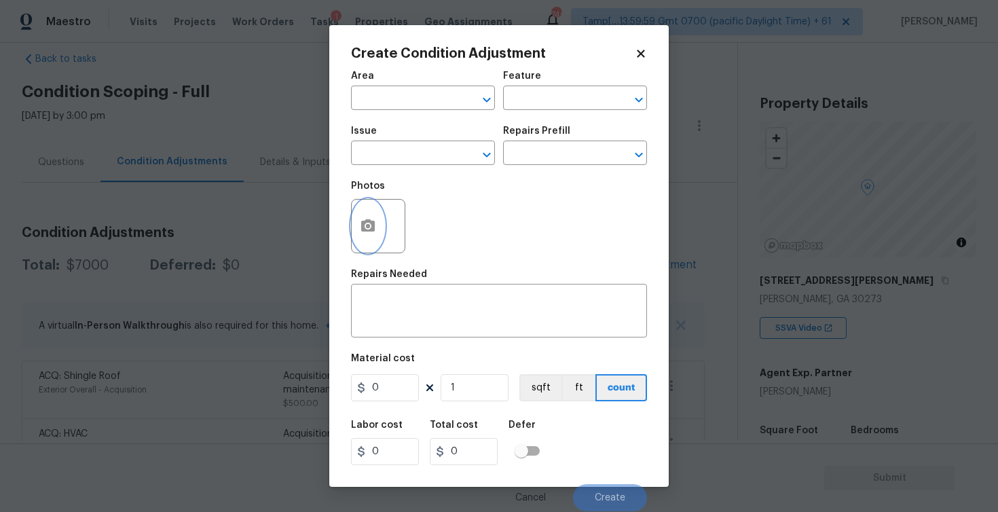
click at [374, 223] on icon "button" at bounding box center [368, 225] width 14 height 12
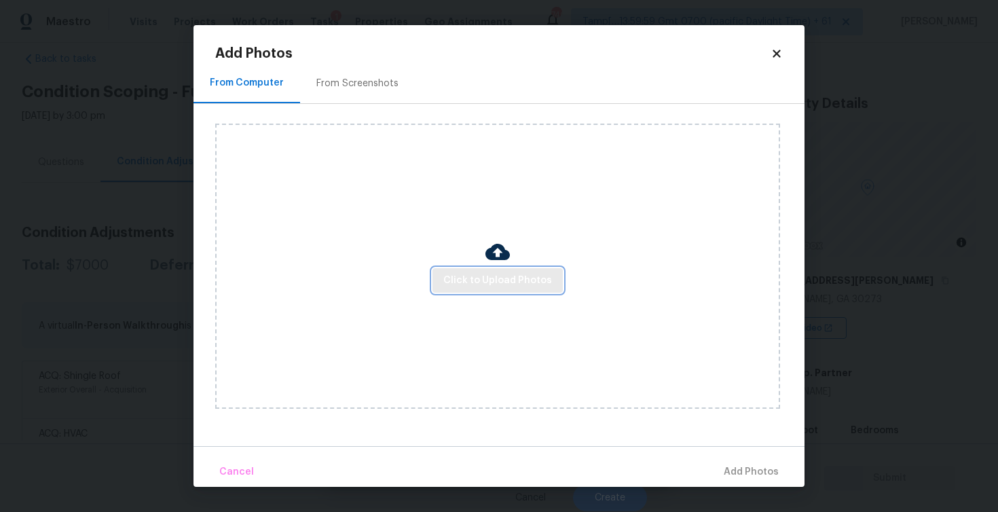
click at [522, 287] on span "Click to Upload Photos" at bounding box center [497, 280] width 109 height 17
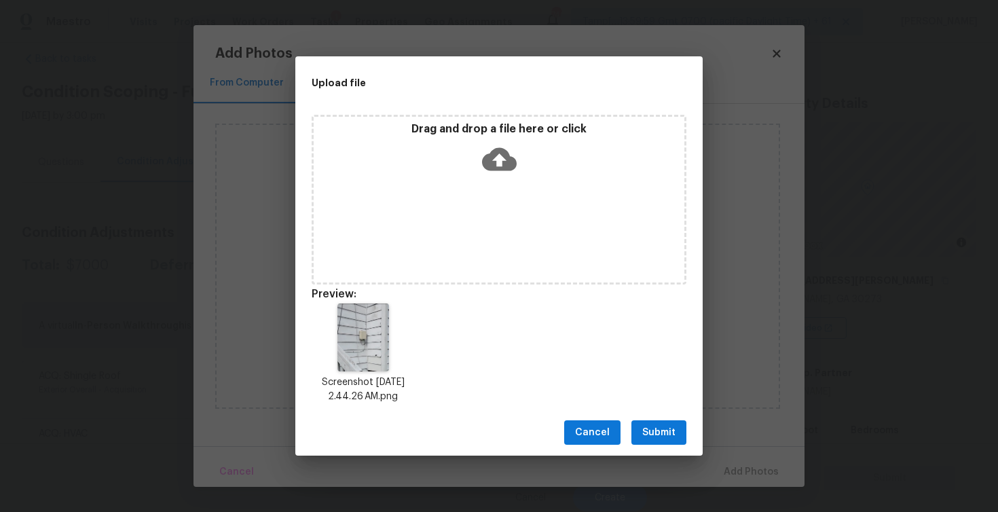
click at [649, 429] on span "Submit" at bounding box center [658, 432] width 33 height 17
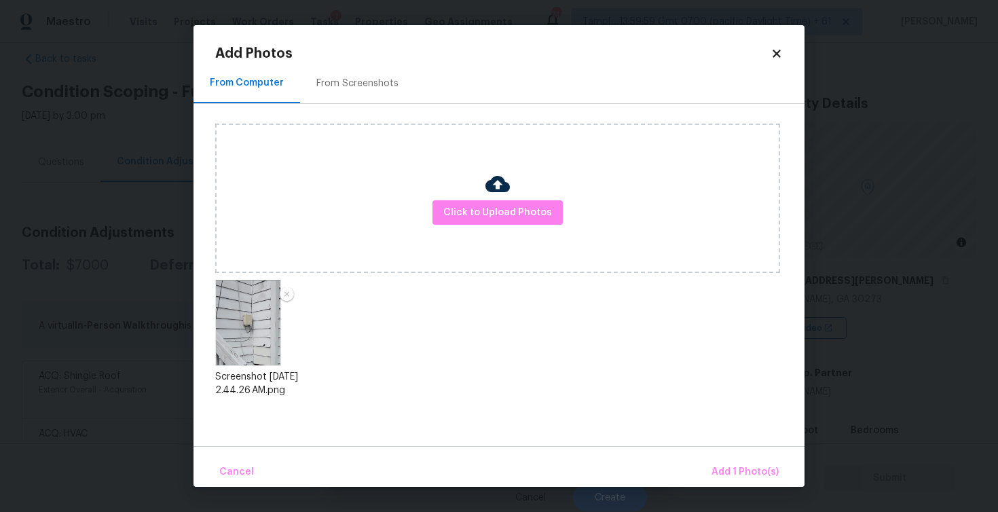
click at [718, 457] on div "Cancel Add 1 Photo(s)" at bounding box center [498, 466] width 611 height 41
click at [735, 460] on button "Add 1 Photo(s)" at bounding box center [745, 471] width 78 height 29
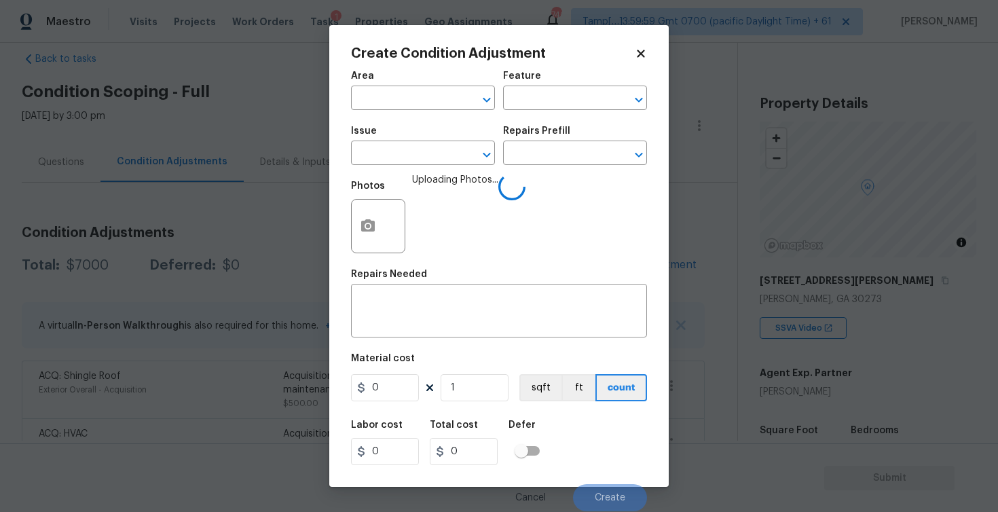
click at [387, 111] on span "Area ​" at bounding box center [423, 90] width 144 height 55
click at [389, 105] on input "text" at bounding box center [404, 99] width 106 height 21
click at [383, 153] on li "Exterior Overall" at bounding box center [423, 152] width 144 height 22
type input "Exterior Overall"
click at [383, 153] on input "text" at bounding box center [404, 154] width 106 height 21
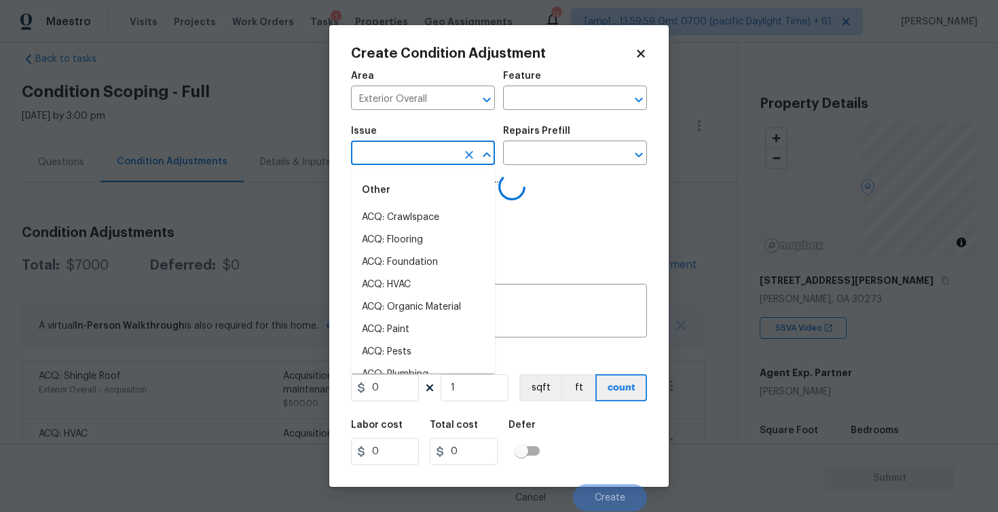
type input "s"
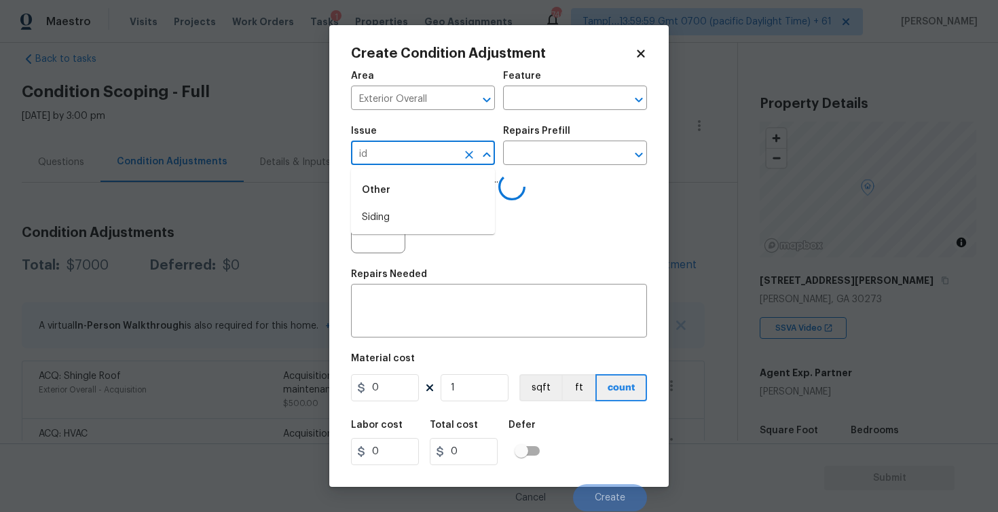
type input "idi"
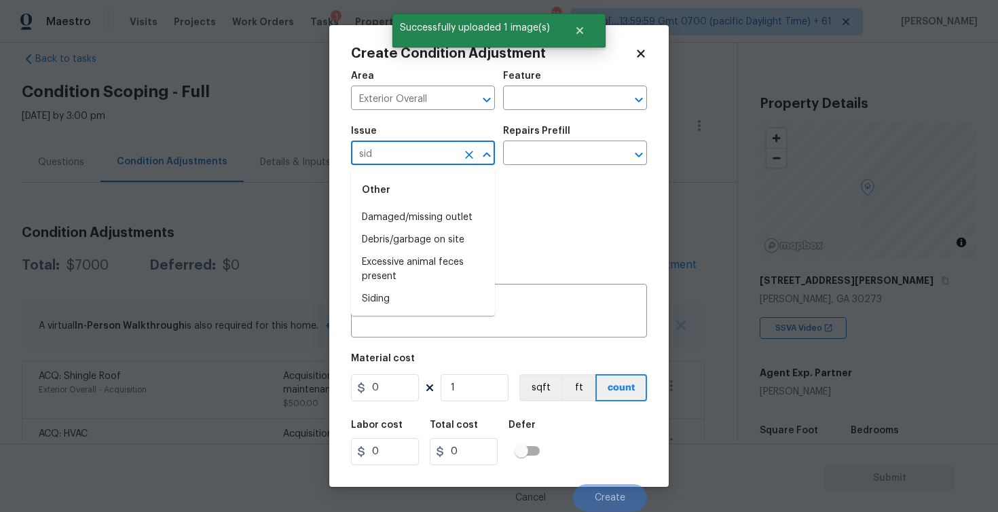
type input "sidi"
click at [383, 227] on li "Siding" at bounding box center [423, 217] width 144 height 22
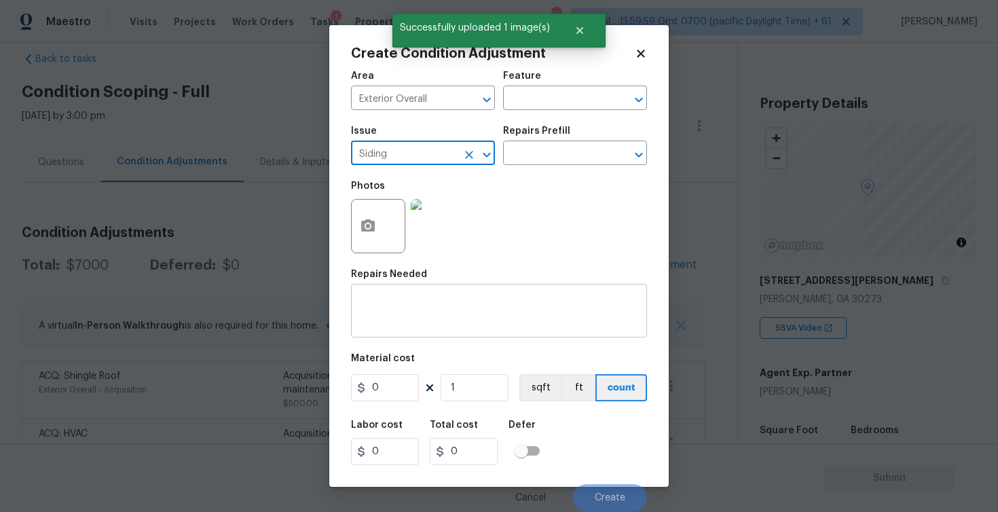
type input "Siding"
click at [424, 301] on textarea at bounding box center [499, 312] width 280 height 29
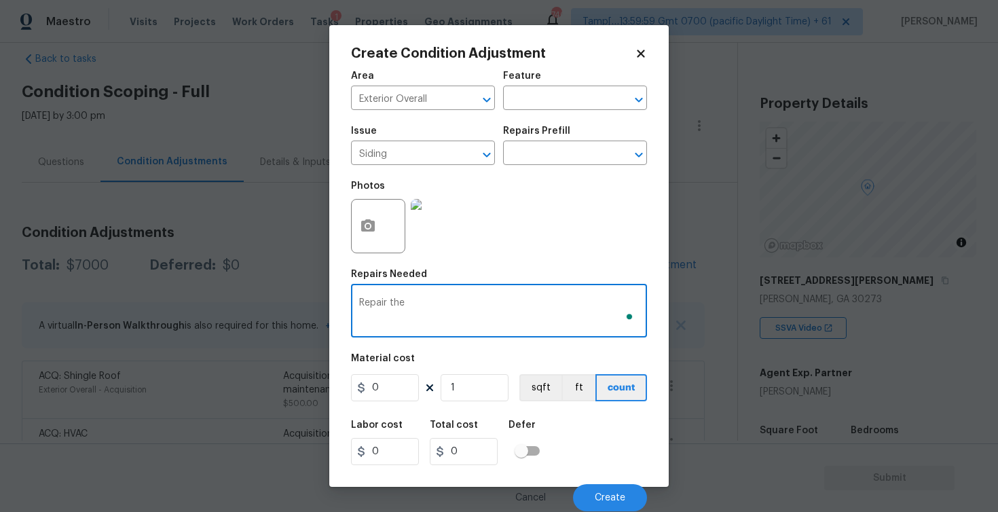
type textarea "Repair the"
click at [581, 153] on input "text" at bounding box center [556, 154] width 106 height 21
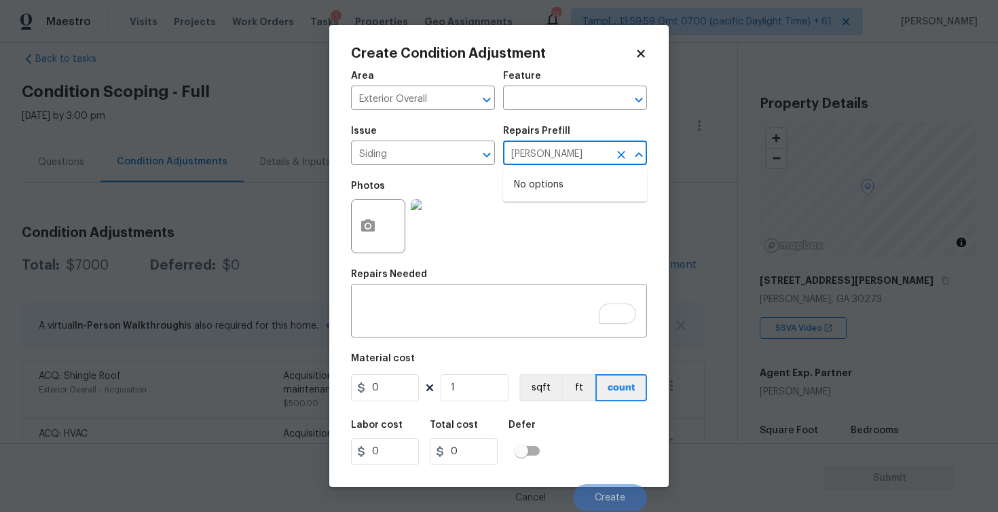
type input "shut"
click at [573, 190] on li "Repair Exterior Shutters $10.00" at bounding box center [575, 192] width 144 height 37
type input "Siding"
type textarea "Repair the existing exterior shutters on the home (cracks, chips, holes, etc.).…"
type input "10"
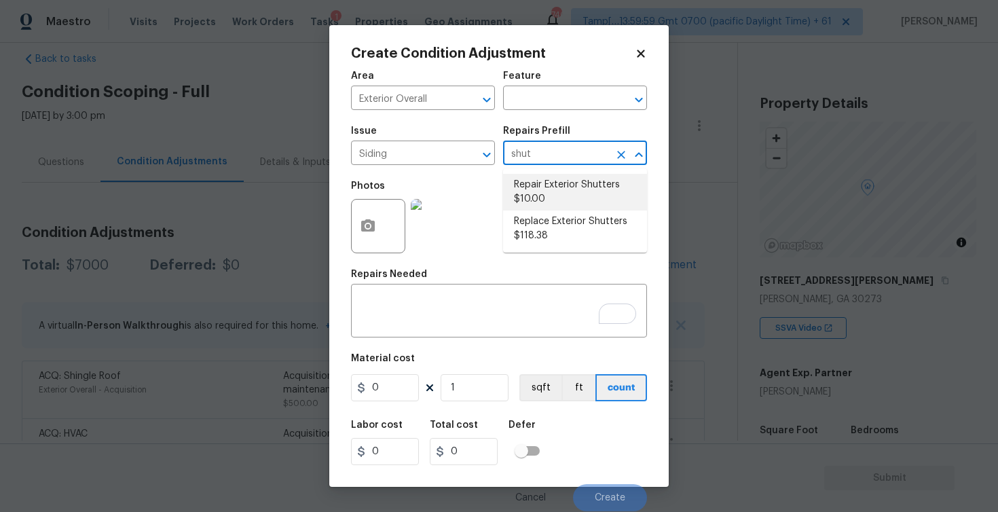
type input "10"
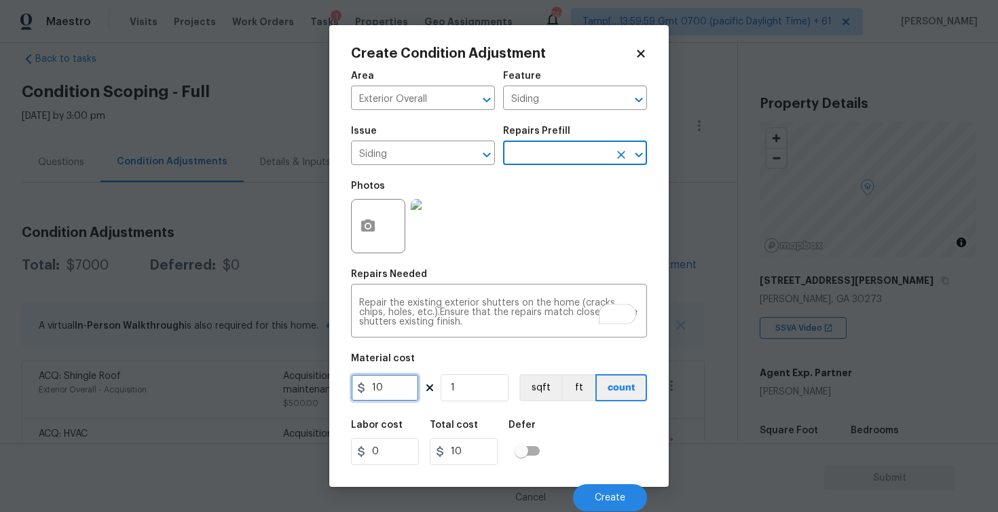
click at [400, 380] on input "10" at bounding box center [385, 387] width 68 height 27
type input "575"
click at [564, 444] on div "Labor cost 0 Total cost 575 Defer" at bounding box center [499, 442] width 296 height 61
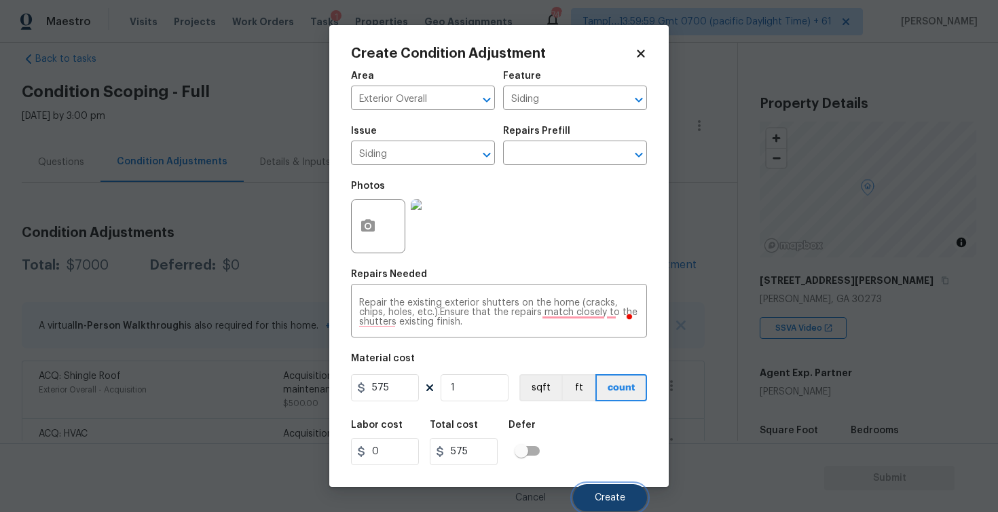
click at [620, 489] on button "Create" at bounding box center [610, 497] width 74 height 27
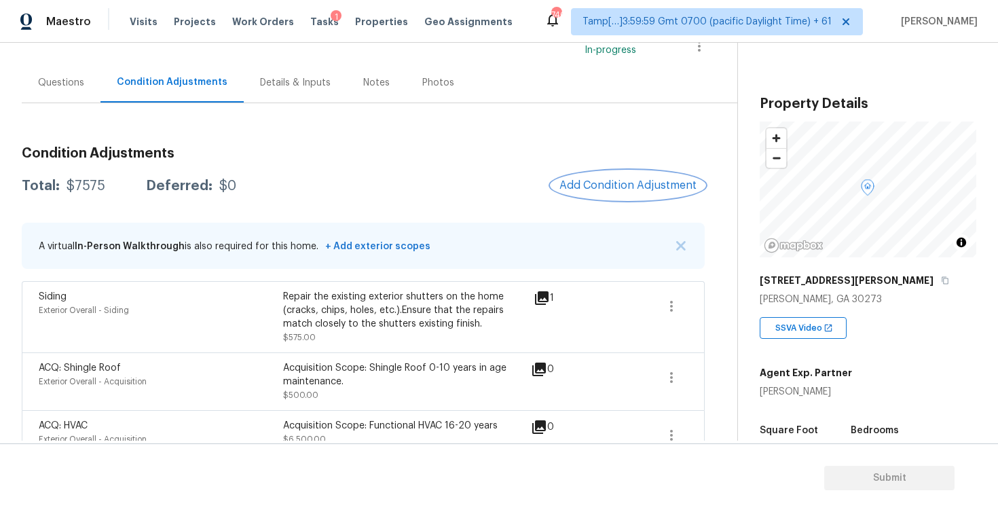
scroll to position [100, 0]
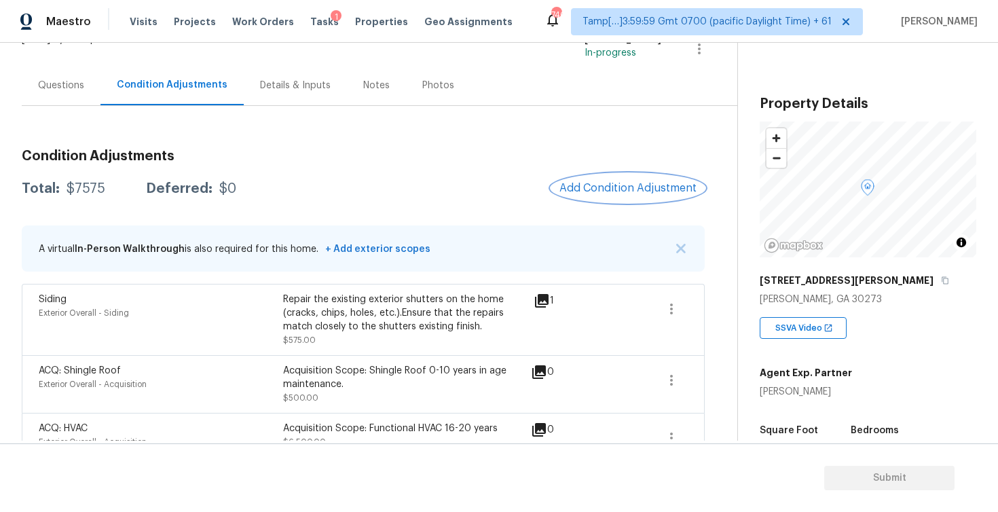
click at [620, 180] on button "Add Condition Adjustment" at bounding box center [627, 188] width 153 height 29
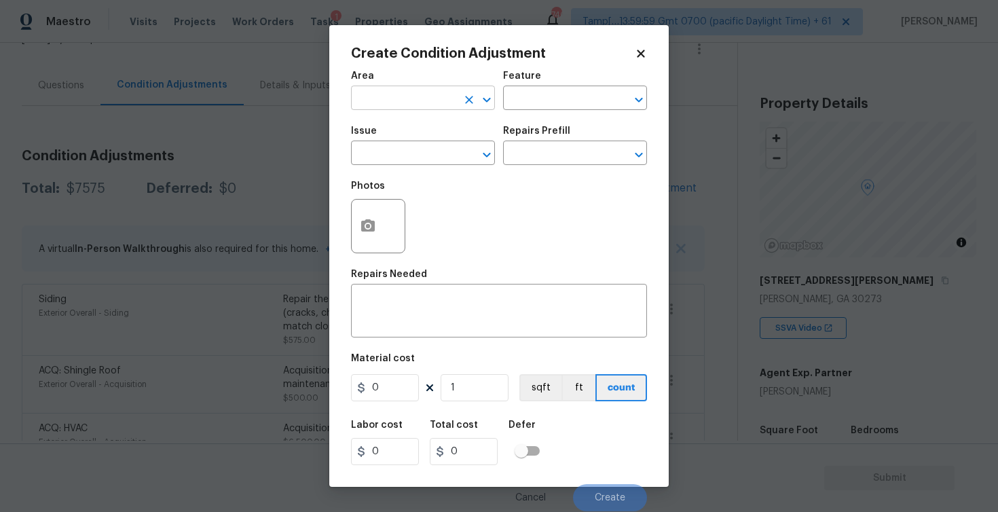
click at [404, 107] on input "text" at bounding box center [404, 99] width 106 height 21
click at [404, 167] on ul "Exterior Addition Exterior Overall" at bounding box center [423, 141] width 144 height 56
click at [403, 159] on li "Exterior Overall" at bounding box center [423, 152] width 144 height 22
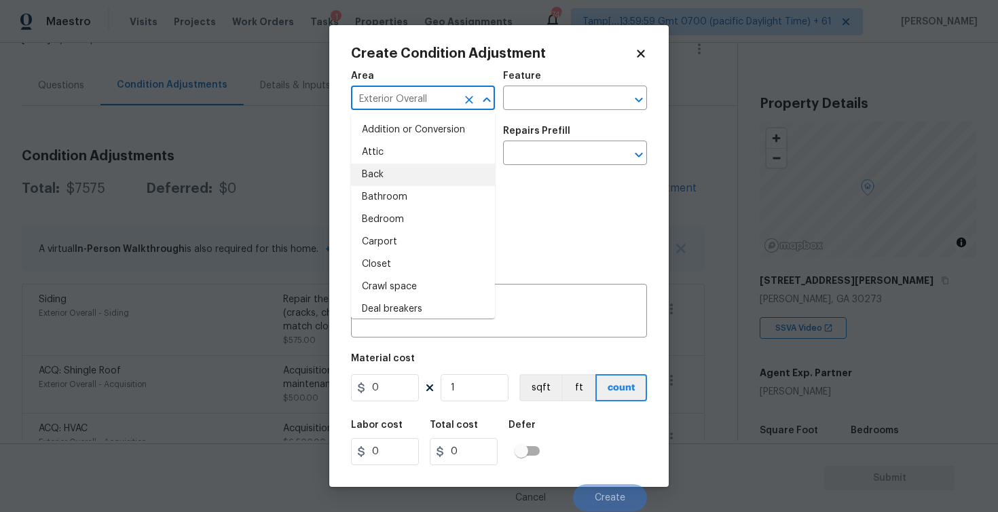
type input "Exterior Overall"
click at [557, 185] on div "Photos" at bounding box center [499, 217] width 296 height 88
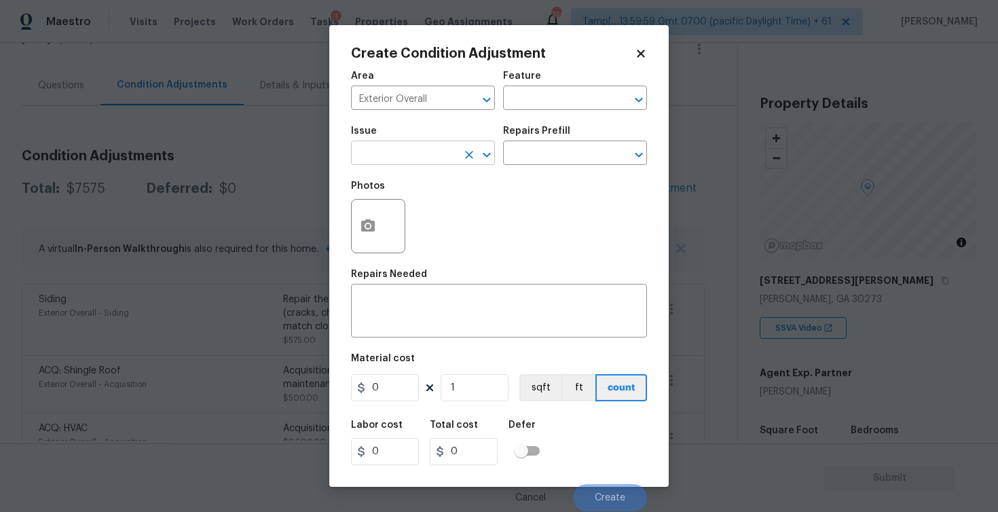
click at [385, 149] on input "text" at bounding box center [404, 154] width 106 height 21
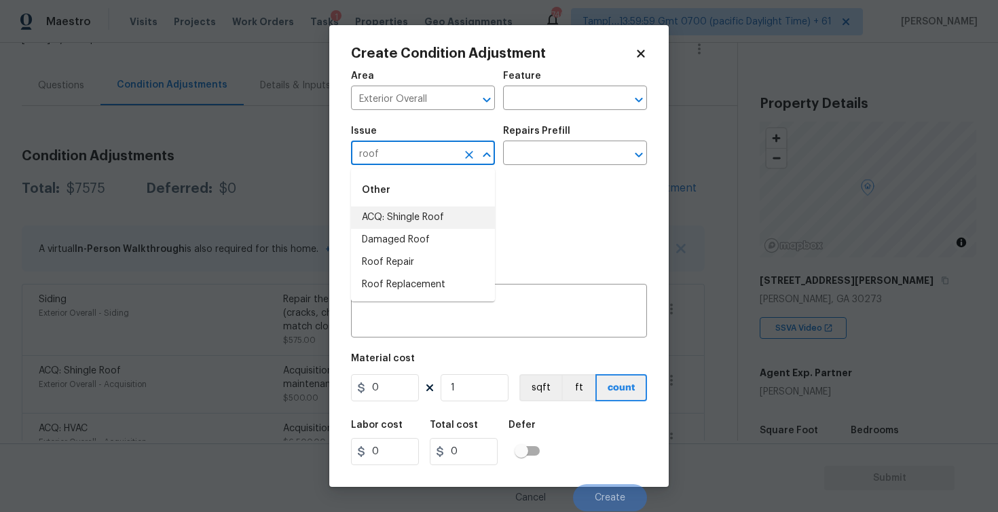
click at [399, 220] on li "ACQ: Shingle Roof" at bounding box center [423, 217] width 144 height 22
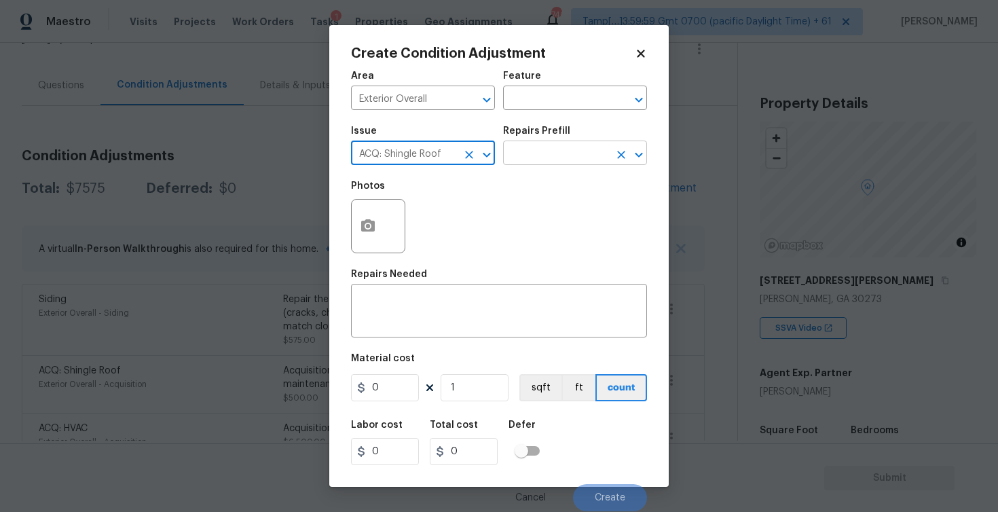
type input "ACQ: Shingle Roof"
click at [561, 156] on input "text" at bounding box center [556, 154] width 106 height 21
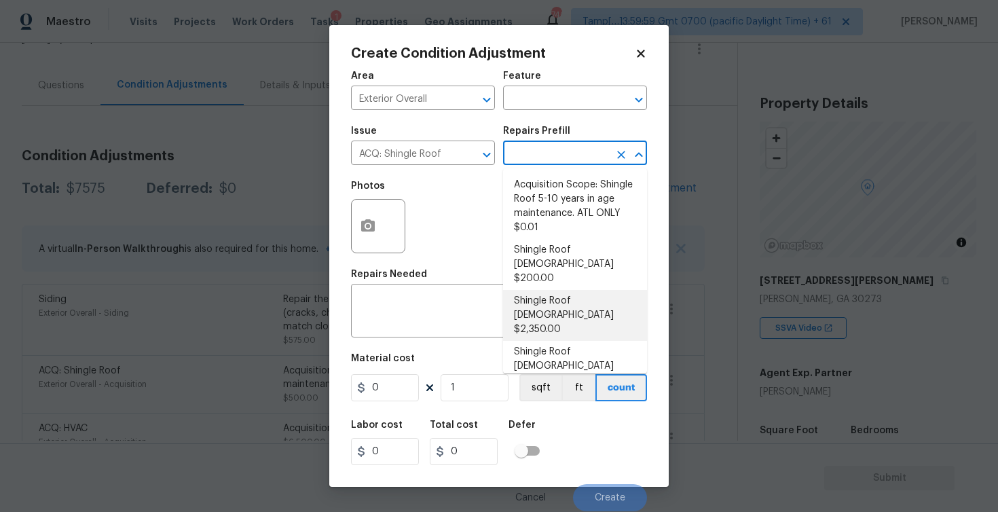
scroll to position [18, 0]
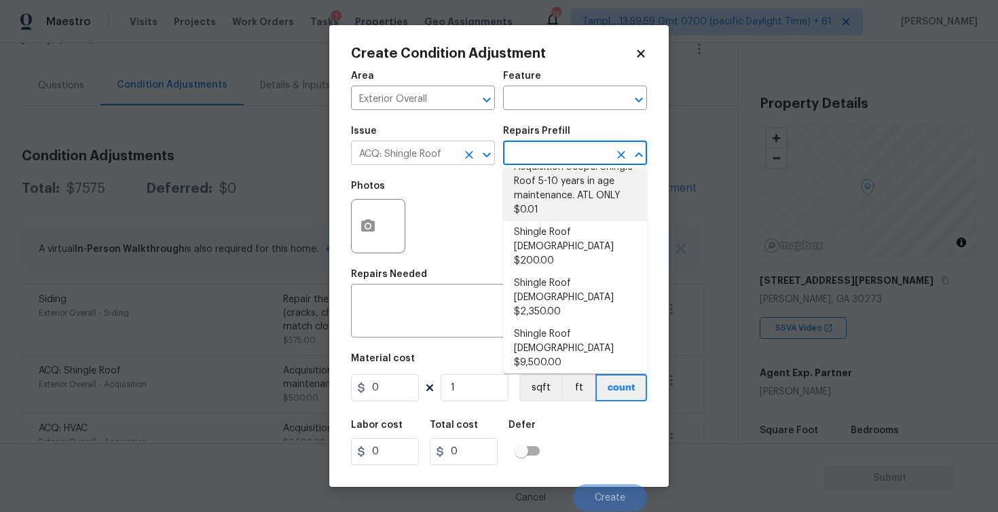
click at [474, 148] on icon "Clear" at bounding box center [469, 155] width 14 height 14
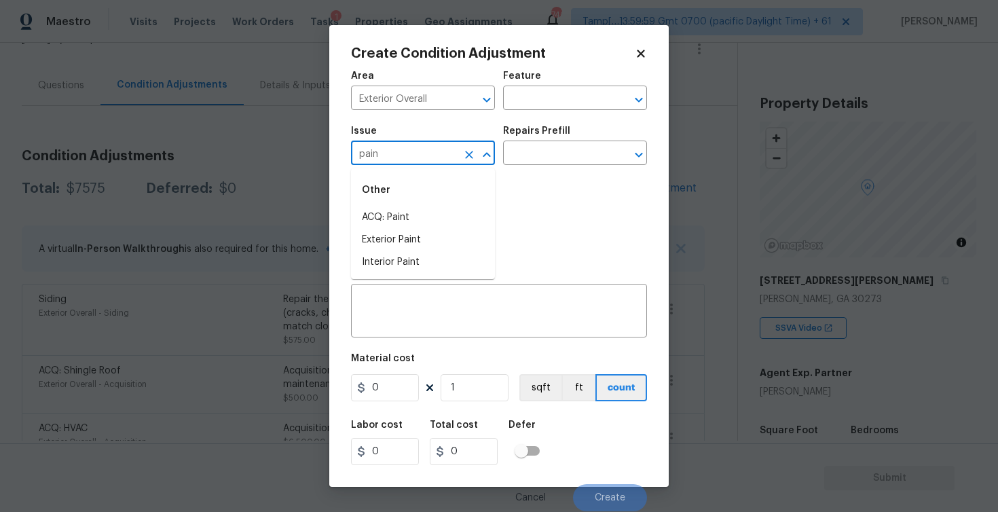
click at [457, 206] on div "Other" at bounding box center [423, 190] width 144 height 33
click at [457, 208] on li "ACQ: Paint" at bounding box center [423, 217] width 144 height 22
type input "ACQ: Paint"
click at [559, 144] on input "text" at bounding box center [556, 154] width 106 height 21
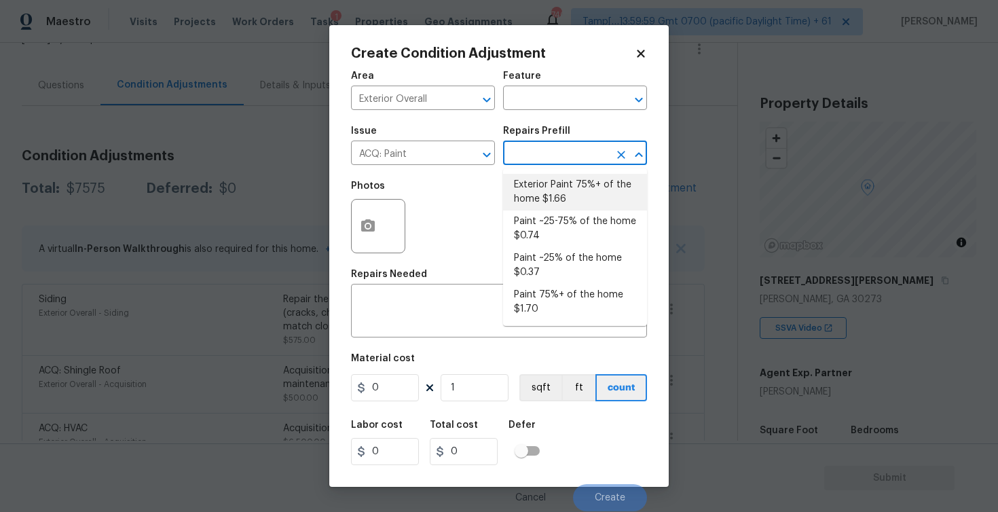
click at [555, 196] on li "Exterior Paint 75%+ of the home $1.66" at bounding box center [575, 192] width 144 height 37
type input "Acquisition"
type textarea "Acquisition Scope: 75%+ of the home exterior will likely require paint"
type input "1.66"
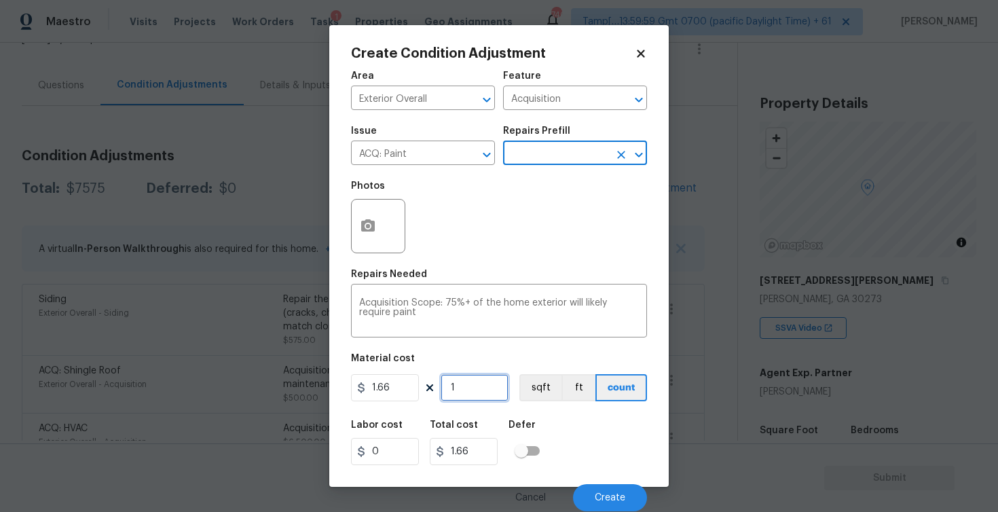
click at [493, 398] on input "1" at bounding box center [474, 387] width 68 height 27
type input "0"
paste input "1706"
type input "1706"
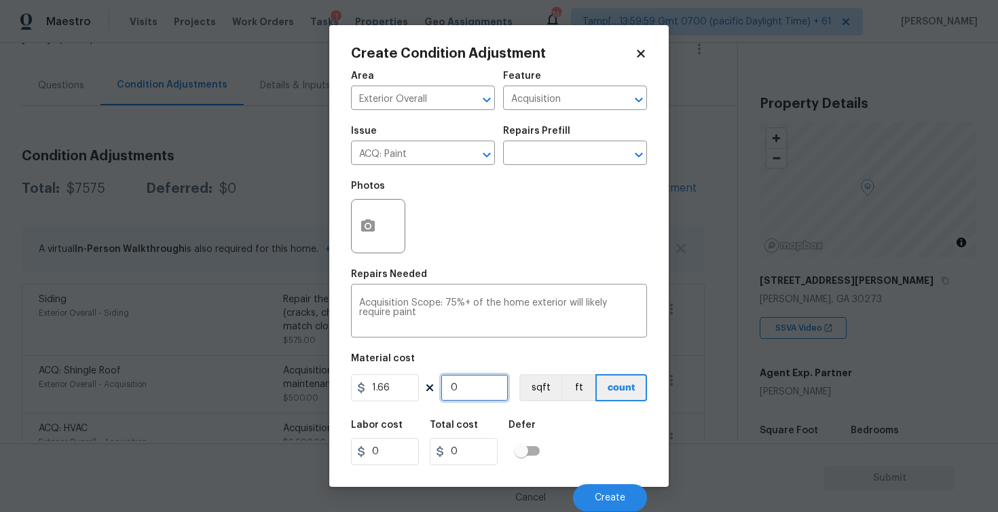
type input "2831.96"
type input "1706"
click at [538, 397] on button "sqft" at bounding box center [540, 387] width 42 height 27
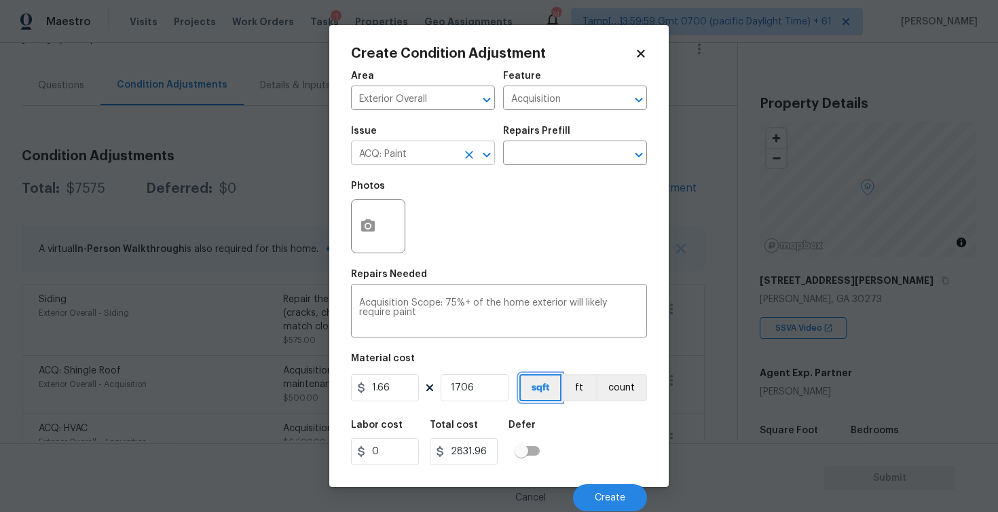
click at [481, 152] on icon "Open" at bounding box center [486, 155] width 16 height 16
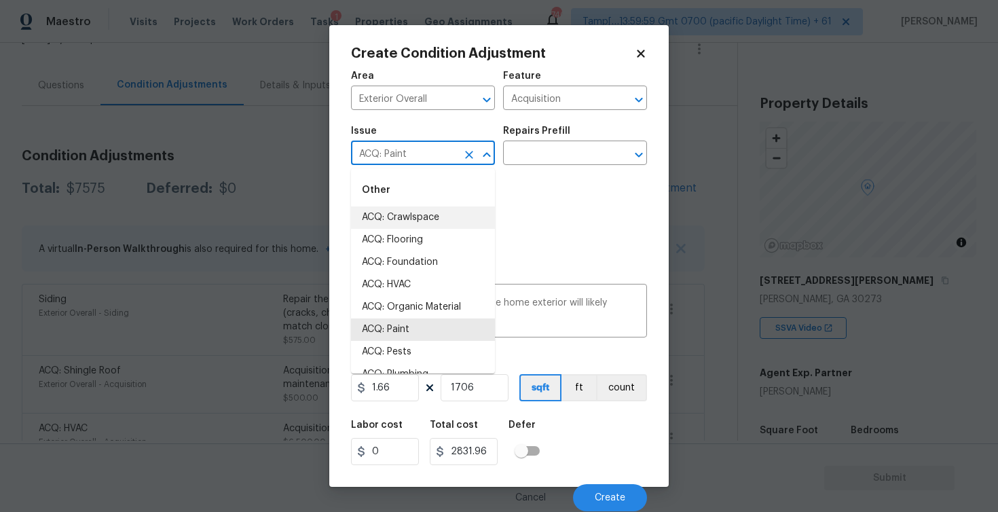
click at [474, 153] on icon "Clear" at bounding box center [469, 155] width 14 height 14
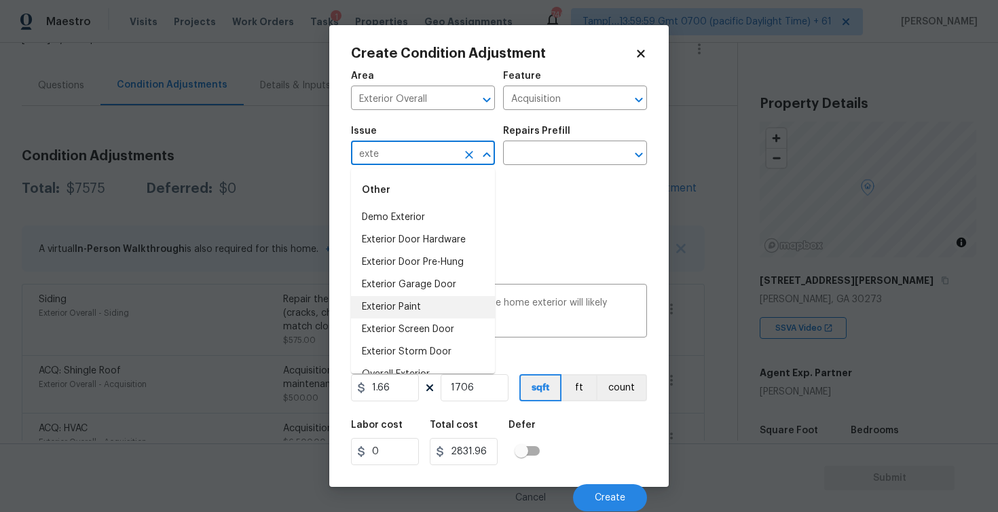
click at [399, 311] on li "Exterior Paint" at bounding box center [423, 307] width 144 height 22
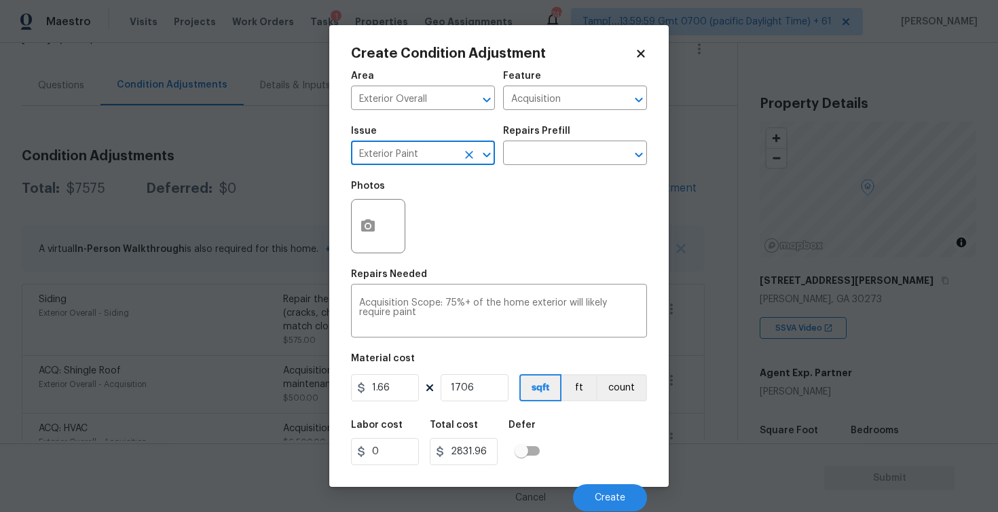
type input "Exterior Paint"
click at [588, 449] on div "Labor cost 0 Total cost 2831.96 Defer" at bounding box center [499, 442] width 296 height 61
click at [354, 231] on button "button" at bounding box center [368, 226] width 33 height 53
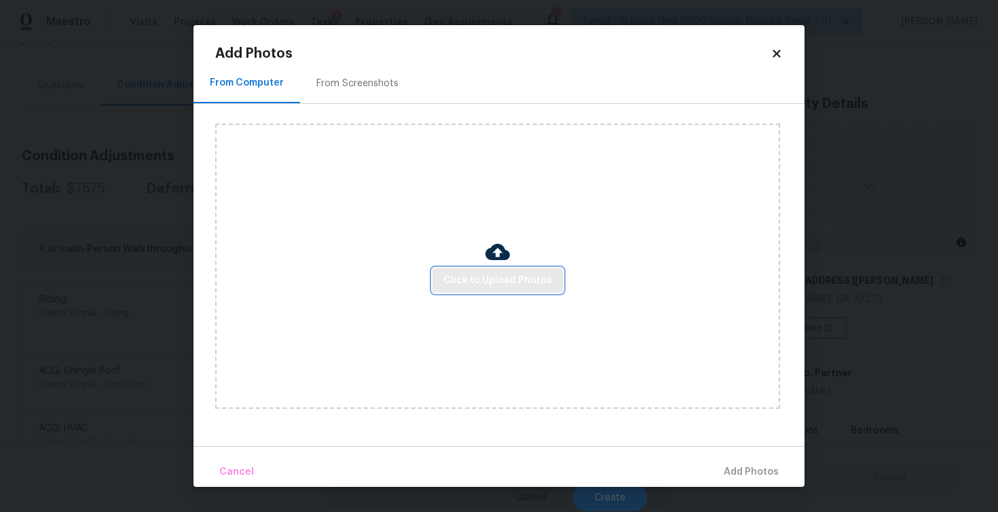
click at [451, 272] on span "Click to Upload Photos" at bounding box center [497, 280] width 109 height 17
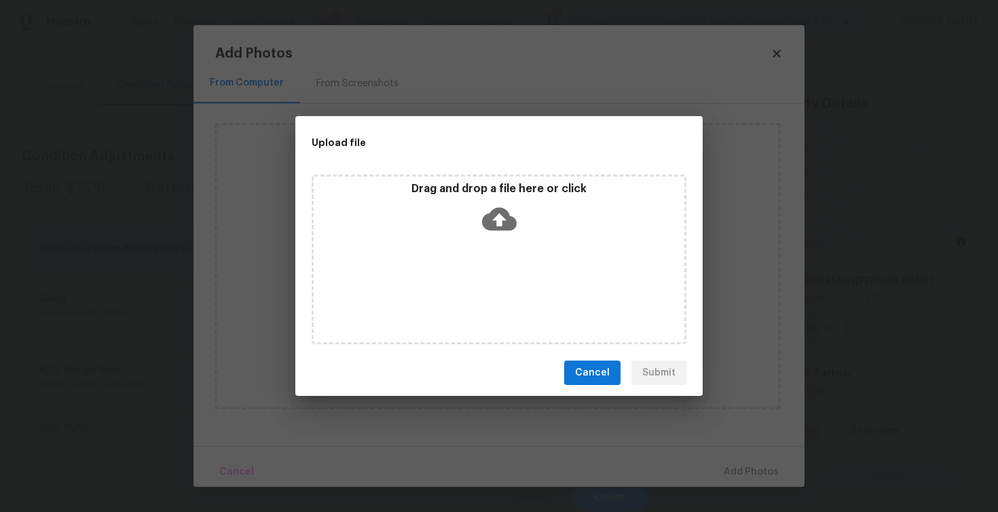
click at [480, 201] on div "Drag and drop a file here or click" at bounding box center [499, 211] width 371 height 58
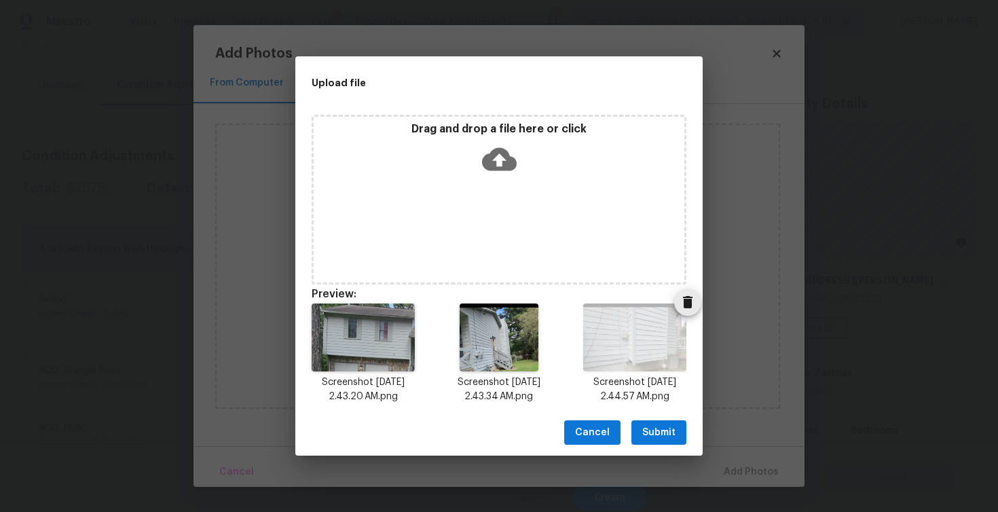
scroll to position [11, 0]
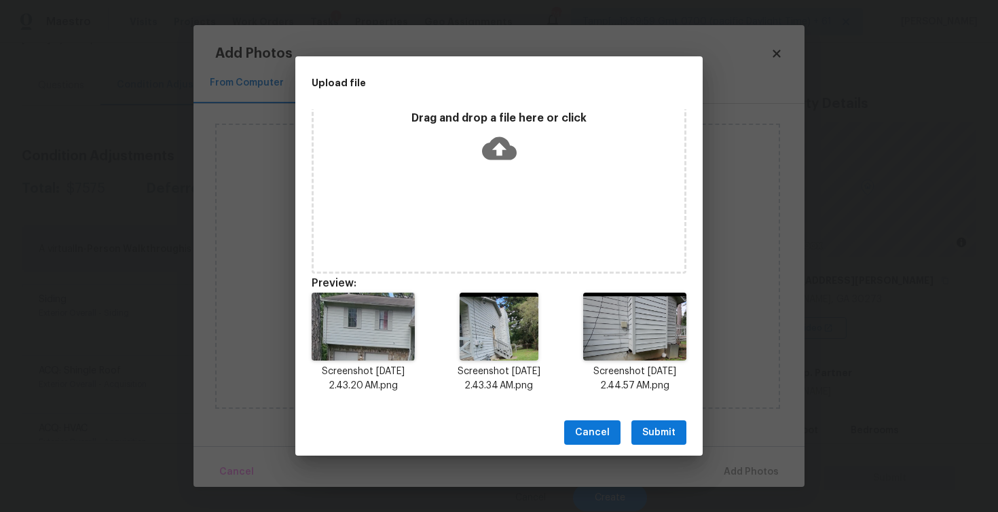
click at [660, 436] on span "Submit" at bounding box center [658, 432] width 33 height 17
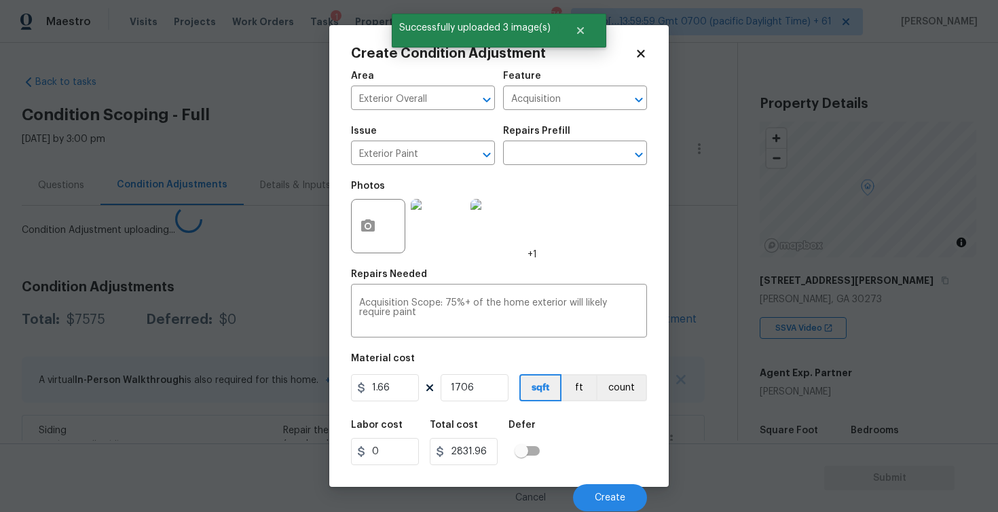
scroll to position [100, 0]
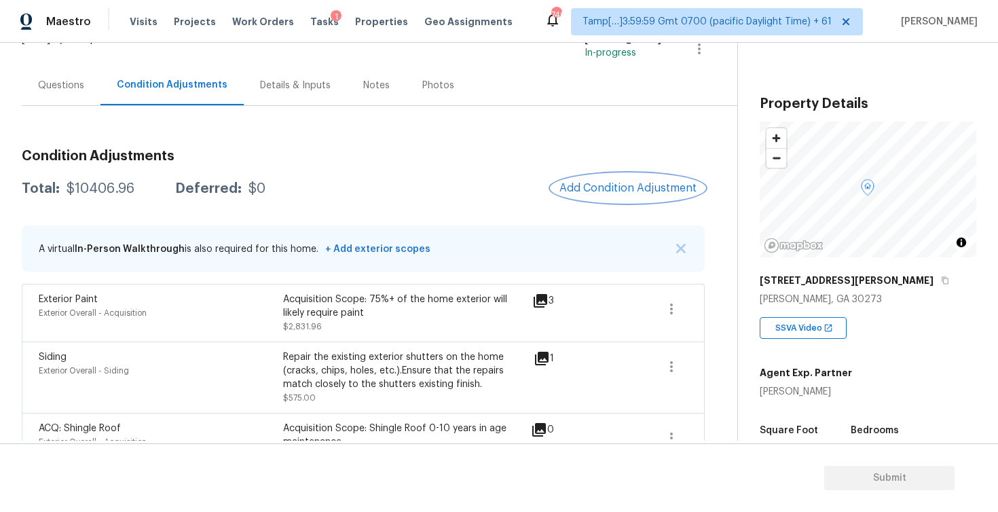
click at [587, 179] on button "Add Condition Adjustment" at bounding box center [627, 188] width 153 height 29
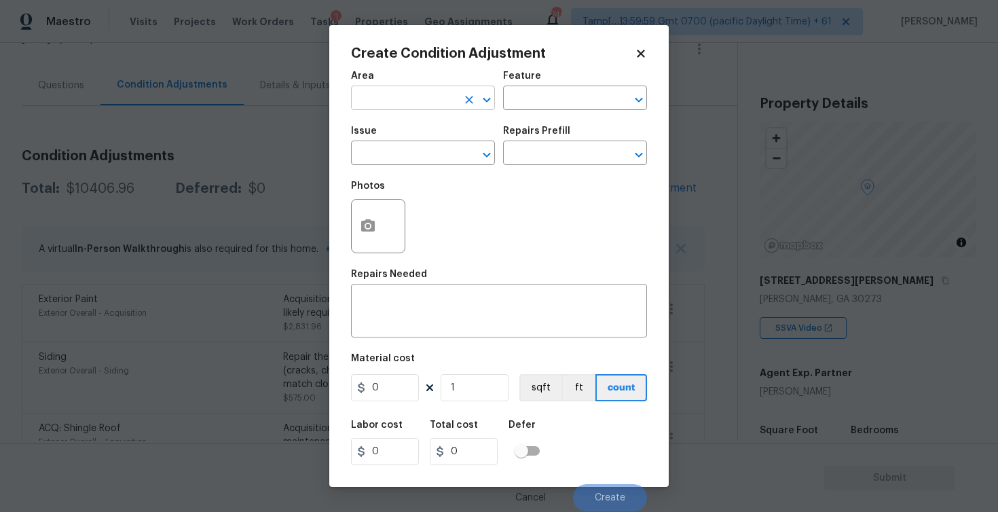
click at [373, 104] on input "text" at bounding box center [404, 99] width 106 height 21
click at [392, 155] on li "Exterior Overall" at bounding box center [423, 152] width 144 height 22
type input "Exterior Overall"
click at [392, 155] on input "text" at bounding box center [404, 154] width 106 height 21
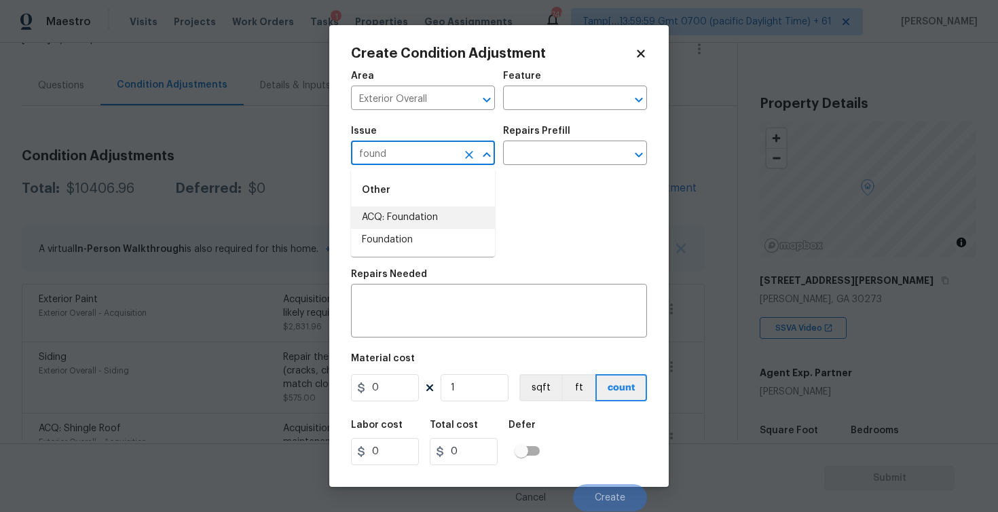
click at [406, 208] on li "ACQ: Foundation" at bounding box center [423, 217] width 144 height 22
type input "ACQ: Foundation"
click at [518, 168] on div "Issue ACQ: Foundation ​ Repairs Prefill ​" at bounding box center [499, 145] width 296 height 55
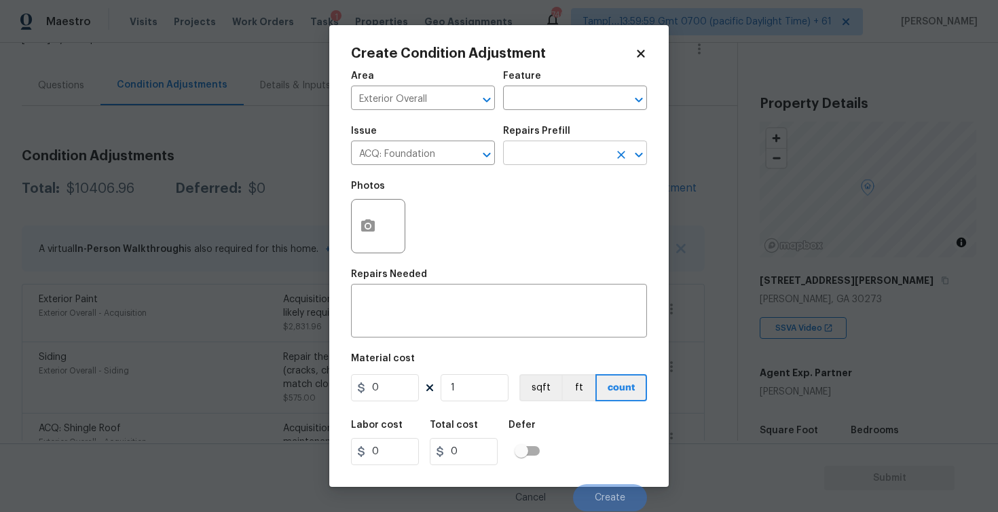
click at [533, 159] on input "text" at bounding box center [556, 154] width 106 height 21
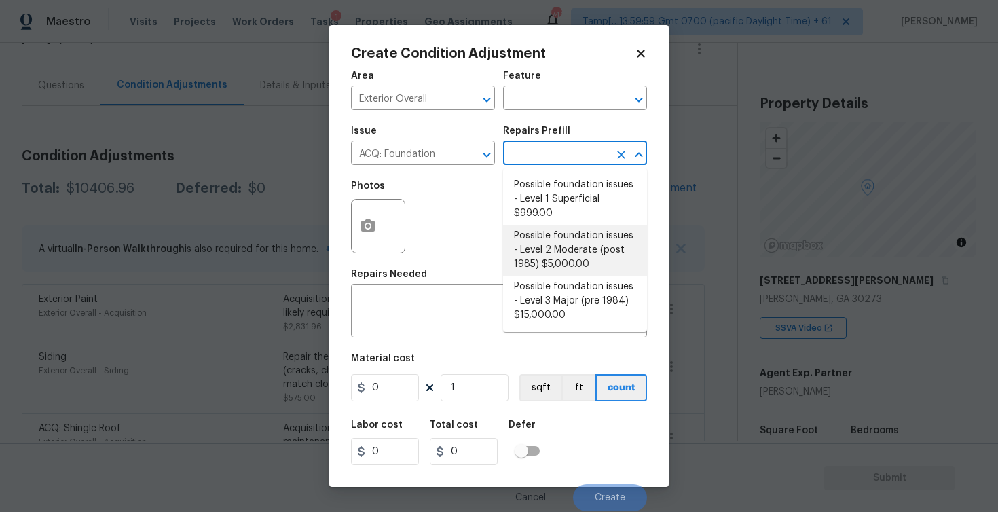
click at [565, 242] on li "Possible foundation issues - Level 2 Moderate (post 1985) $5,000.00" at bounding box center [575, 250] width 144 height 51
type input "Acquisition"
type textarea "Possible foundation issues - Level 2 Moderate: Disclaimer: This is NOT a techni…"
type input "5000"
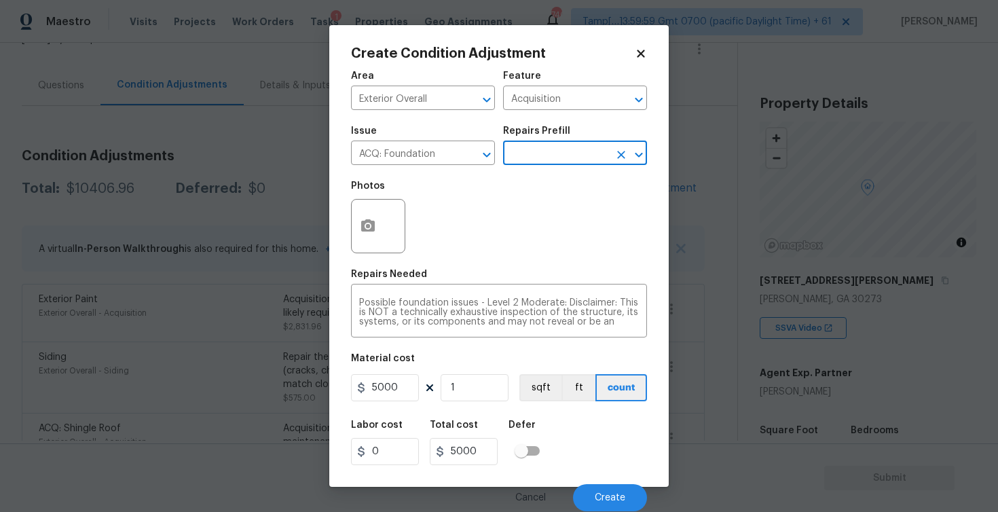
click at [594, 484] on div "Cancel Create" at bounding box center [499, 492] width 296 height 38
click at [603, 495] on span "Create" at bounding box center [609, 498] width 31 height 10
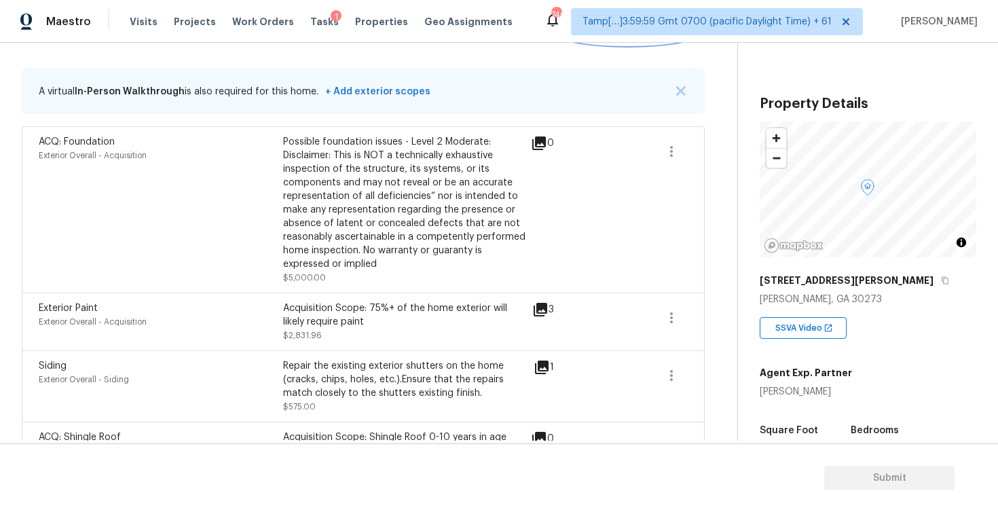
scroll to position [279, 0]
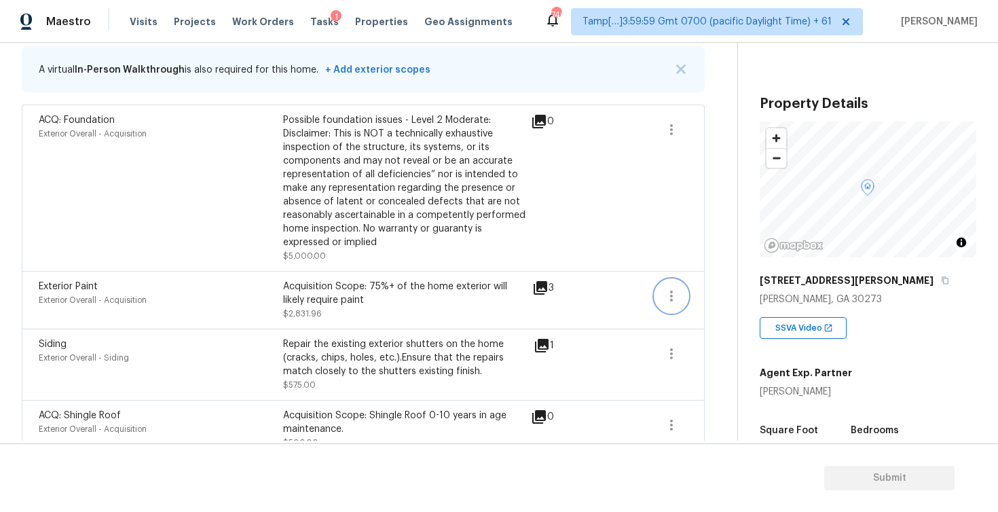
click at [675, 297] on icon "button" at bounding box center [671, 296] width 16 height 16
click at [730, 293] on div "Edit" at bounding box center [749, 294] width 106 height 14
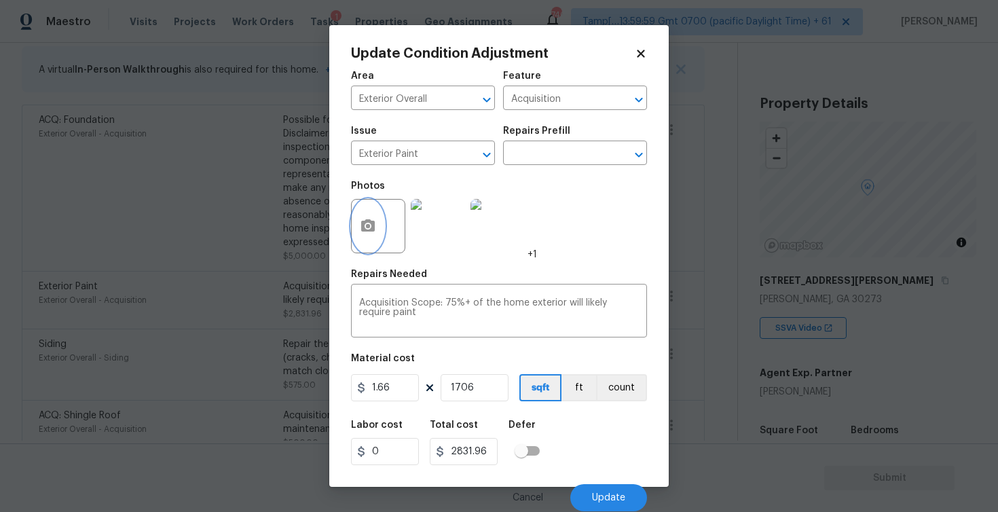
click at [383, 225] on button "button" at bounding box center [368, 226] width 33 height 53
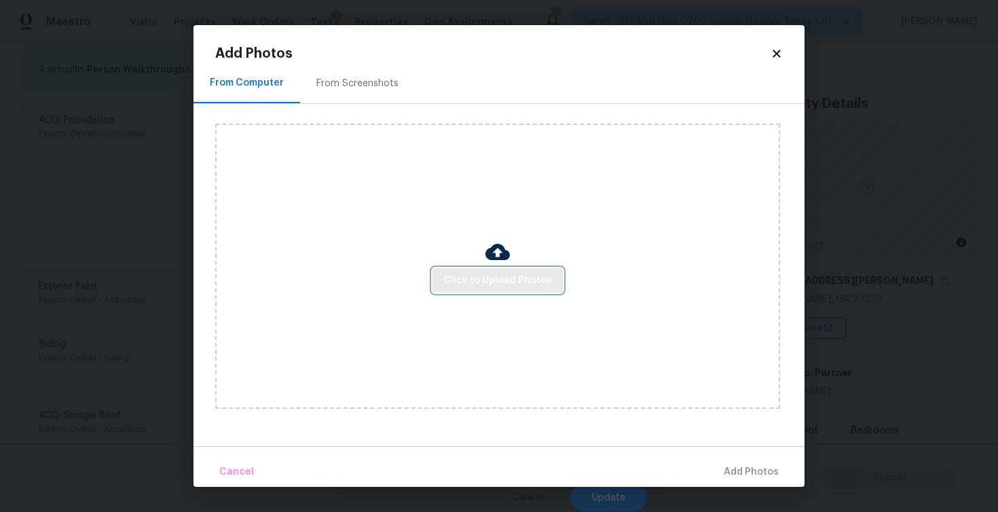
click at [455, 269] on button "Click to Upload Photos" at bounding box center [497, 280] width 130 height 25
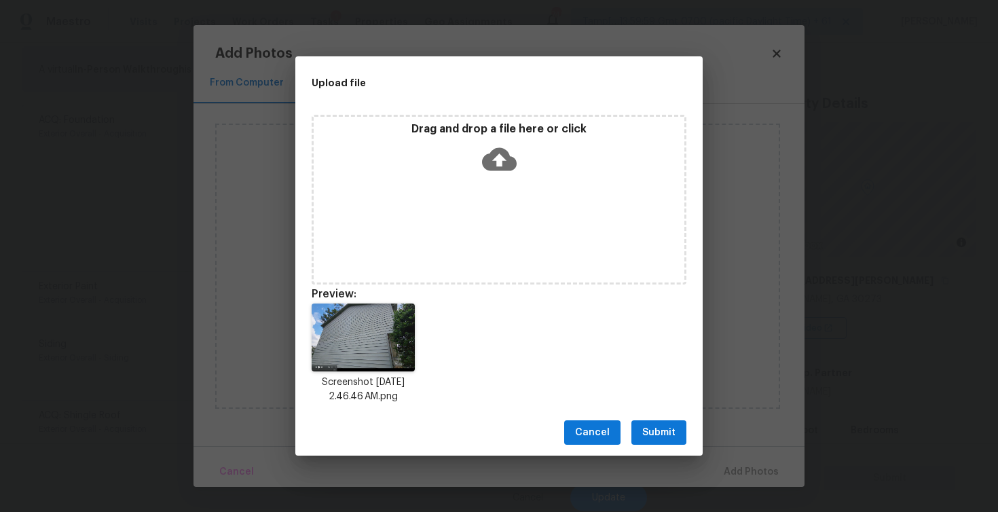
click at [660, 432] on span "Submit" at bounding box center [658, 432] width 33 height 17
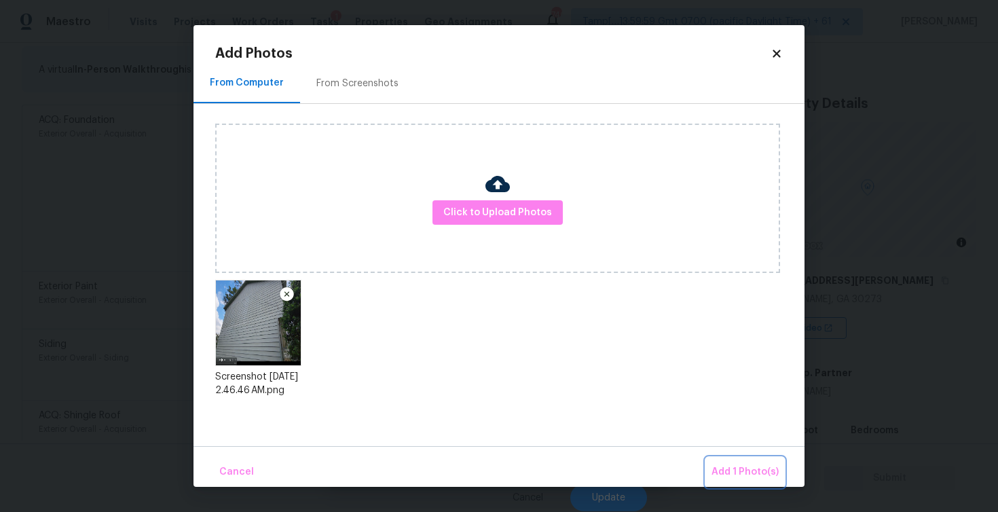
click at [729, 462] on button "Add 1 Photo(s)" at bounding box center [745, 471] width 78 height 29
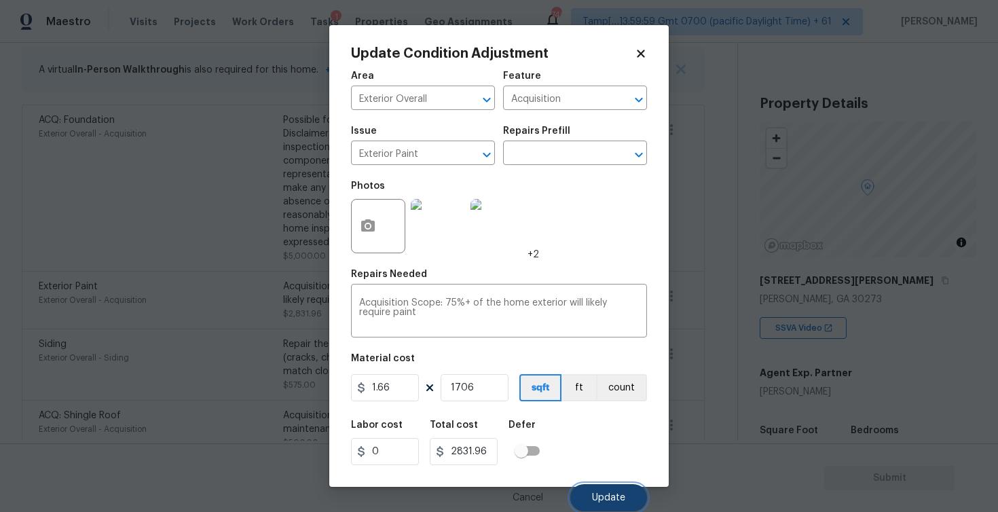
click at [618, 499] on span "Update" at bounding box center [608, 498] width 33 height 10
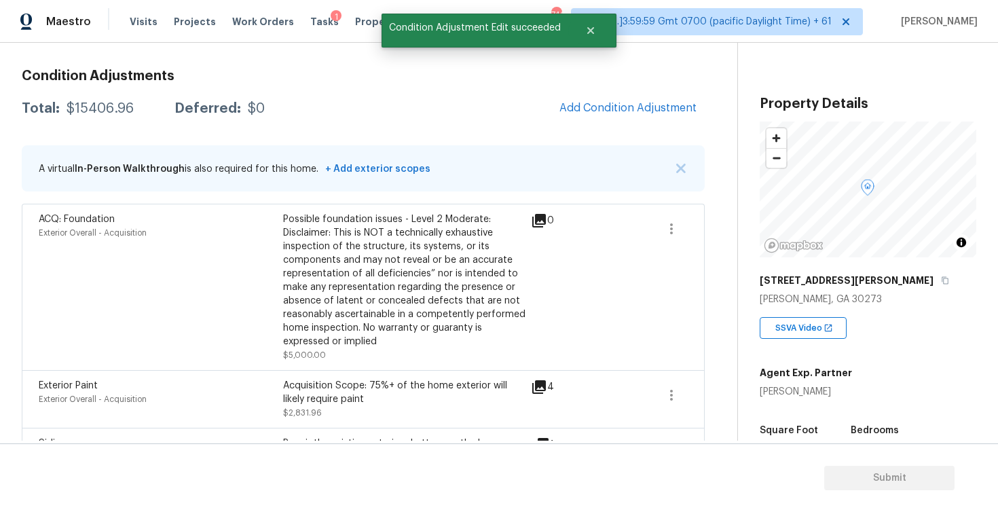
scroll to position [174, 0]
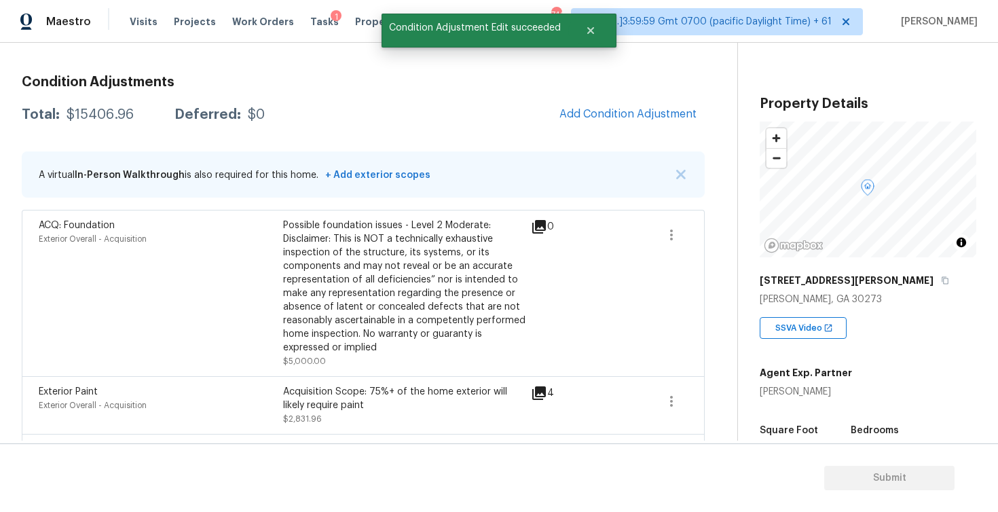
click at [634, 96] on div "Condition Adjustments Total: $15406.96 Deferred: $0 Add Condition Adjustment A …" at bounding box center [363, 338] width 683 height 548
click at [623, 105] on button "Add Condition Adjustment" at bounding box center [627, 114] width 153 height 29
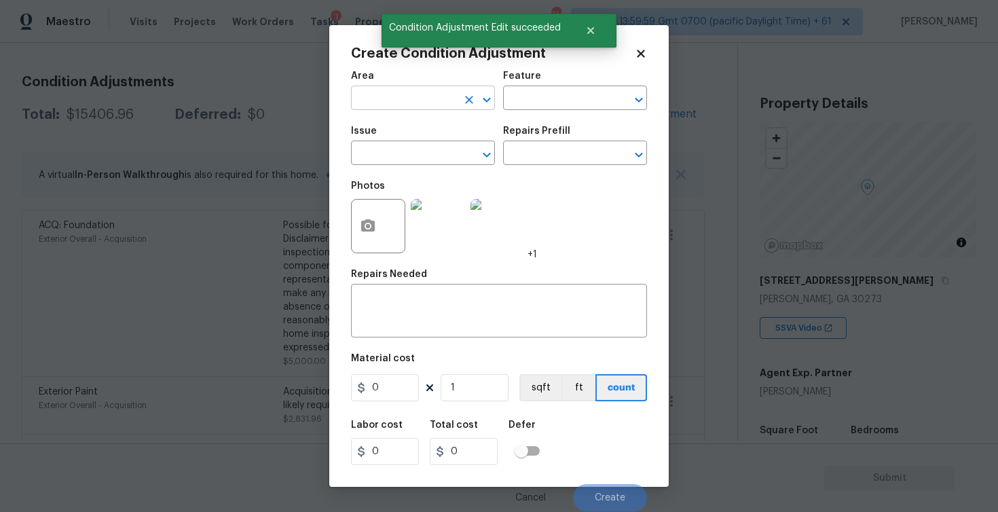
click at [449, 97] on input "text" at bounding box center [404, 99] width 106 height 21
click at [434, 154] on li "Exterior Overall" at bounding box center [423, 152] width 144 height 22
type input "Exterior Overall"
click at [434, 154] on input "text" at bounding box center [404, 154] width 106 height 21
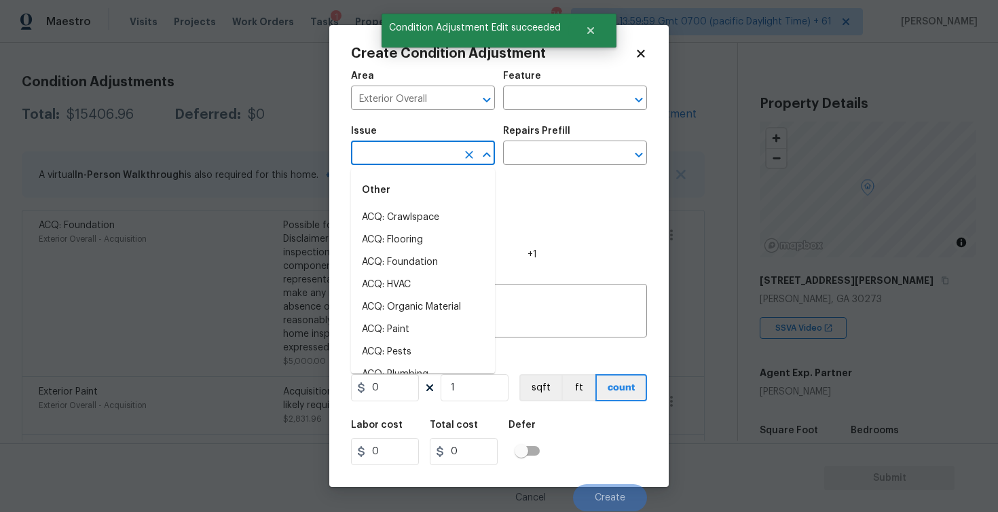
type input "a"
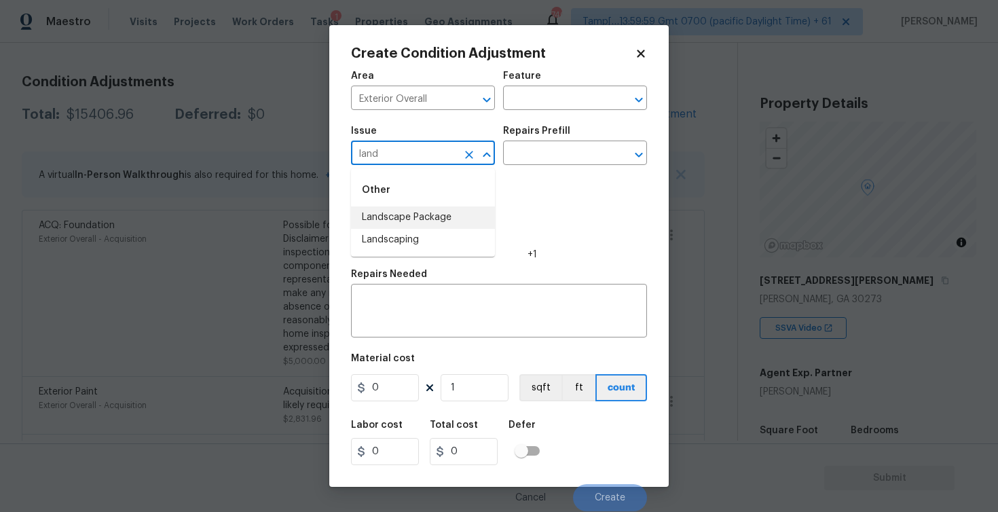
click at [433, 207] on li "Landscape Package" at bounding box center [423, 217] width 144 height 22
type input "Landscape Package"
click at [565, 153] on input "text" at bounding box center [556, 154] width 106 height 21
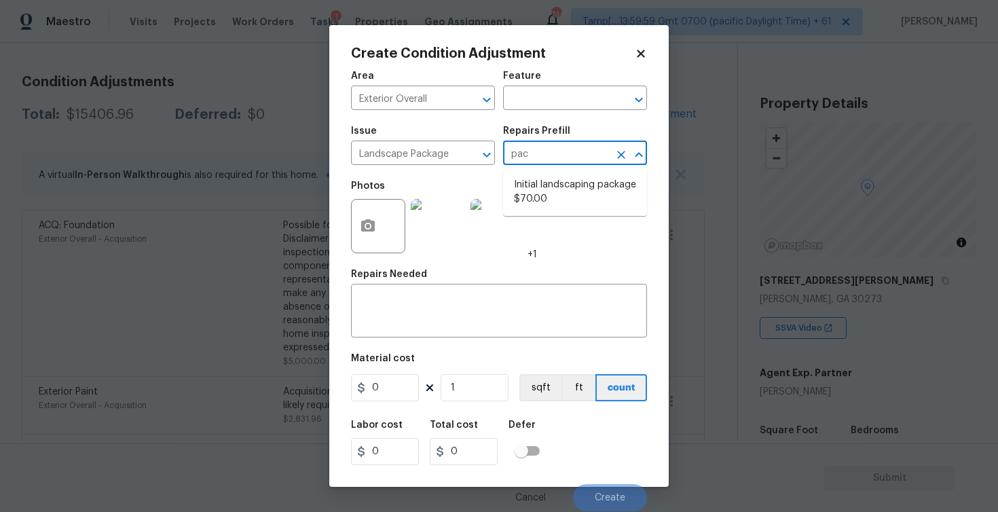
type input "pack"
click at [564, 176] on li "Initial landscaping package $70.00" at bounding box center [575, 192] width 144 height 37
type input "Home Readiness Packages"
type textarea "Mowing of grass up to 6" in height. Mow, edge along driveways & sidewalks, trim…"
type input "70"
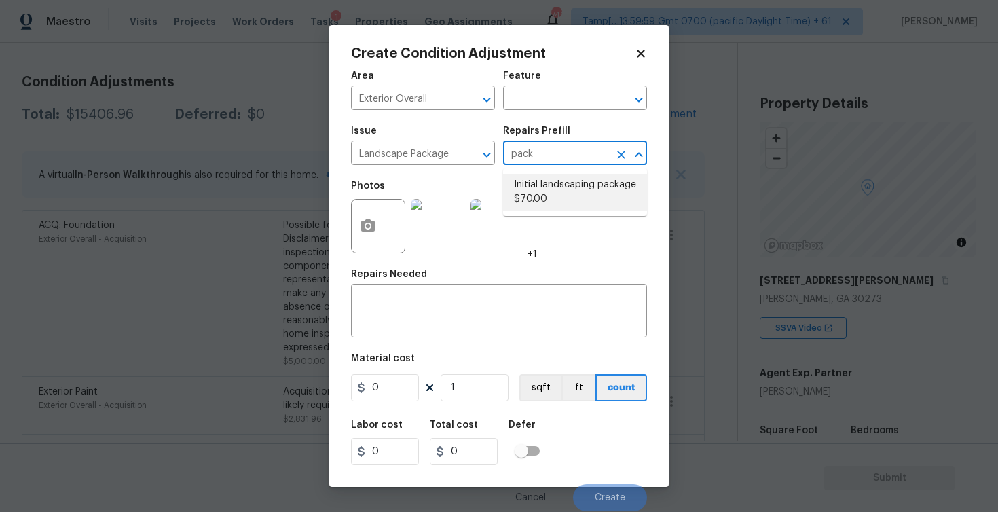
type input "70"
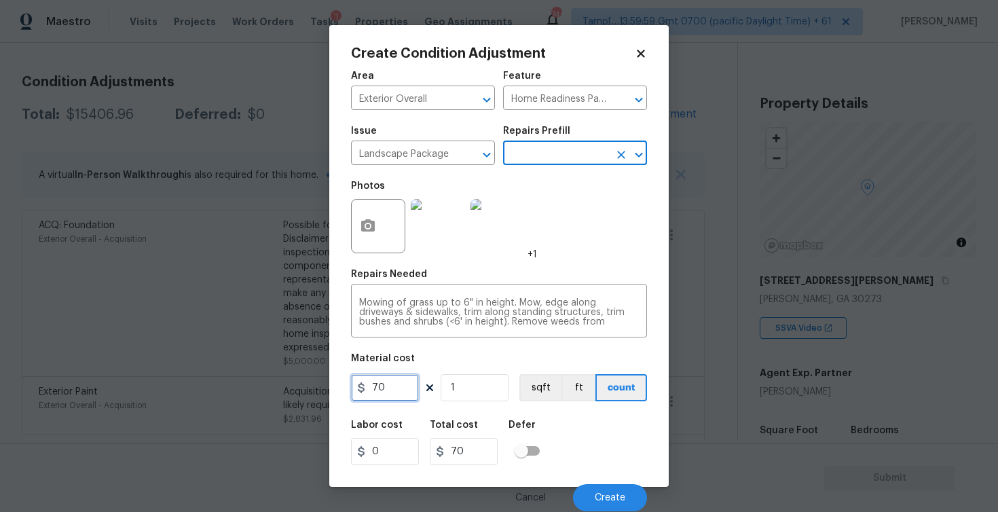
click at [394, 381] on input "70" at bounding box center [385, 387] width 68 height 27
type input "1000"
click at [543, 413] on div "Labor cost 0 Total cost 1000 Defer" at bounding box center [499, 442] width 296 height 61
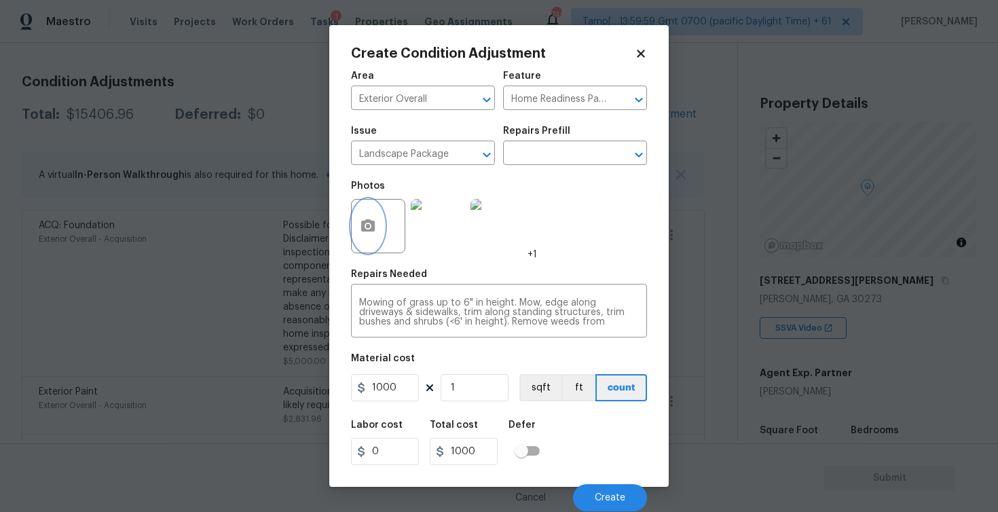
click at [367, 216] on button "button" at bounding box center [368, 226] width 33 height 53
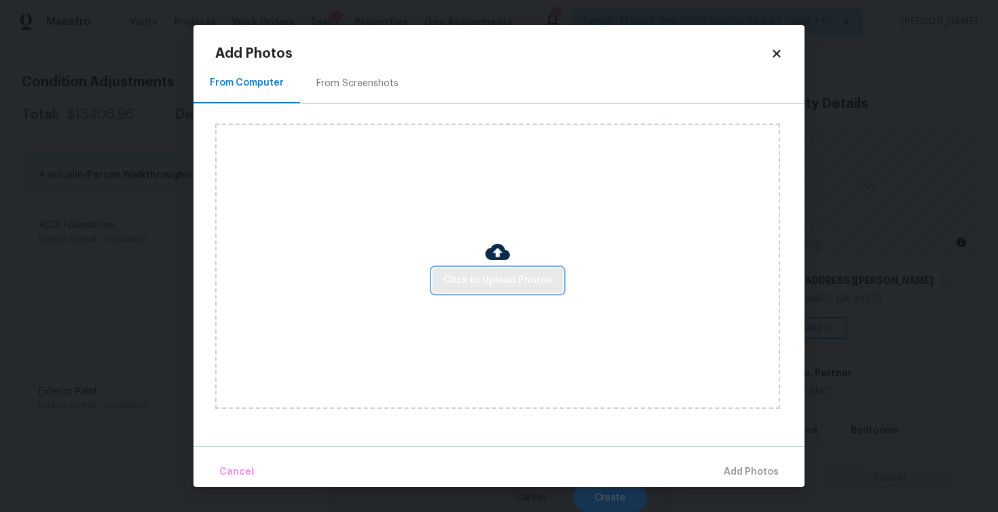
click at [476, 284] on span "Click to Upload Photos" at bounding box center [497, 280] width 109 height 17
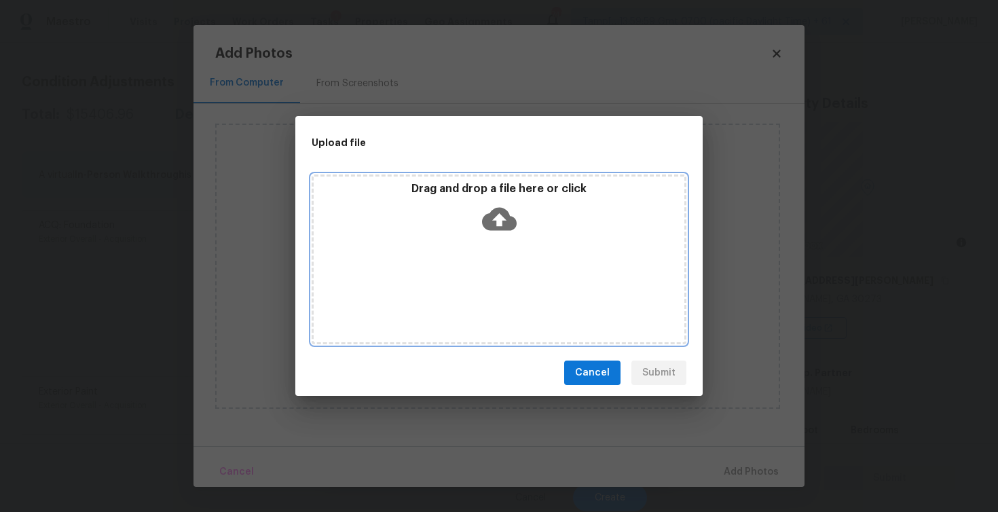
click at [490, 214] on icon at bounding box center [499, 219] width 35 height 23
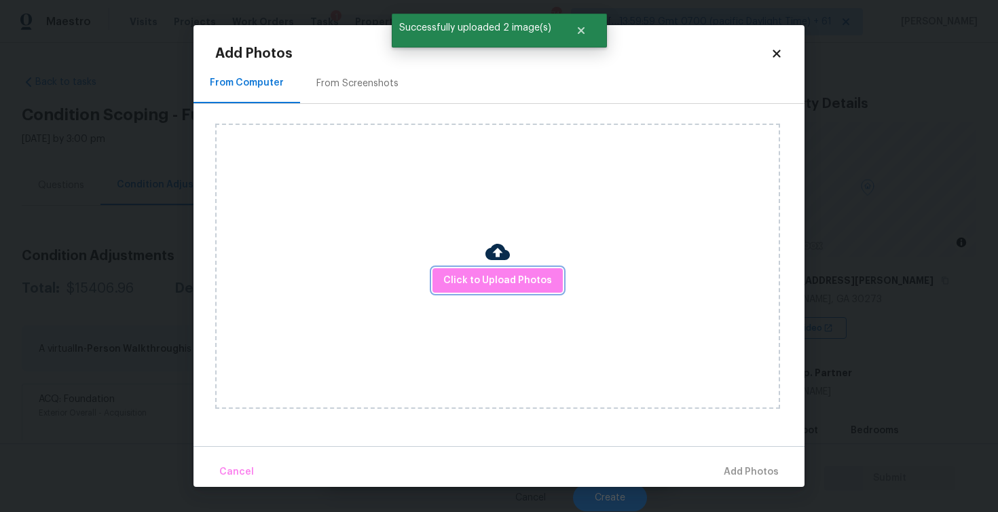
scroll to position [174, 0]
click at [518, 286] on span "Click to Upload Photos" at bounding box center [497, 280] width 109 height 17
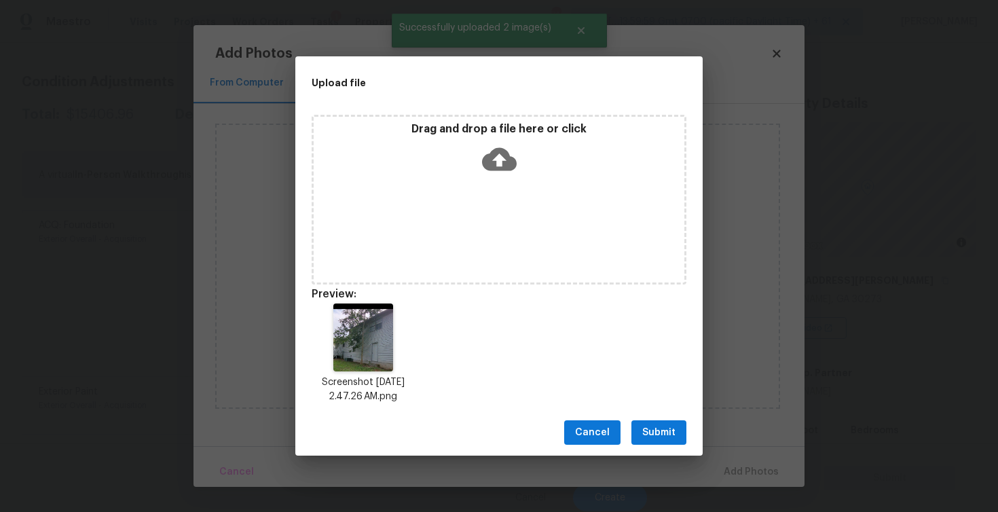
click at [673, 431] on span "Submit" at bounding box center [658, 432] width 33 height 17
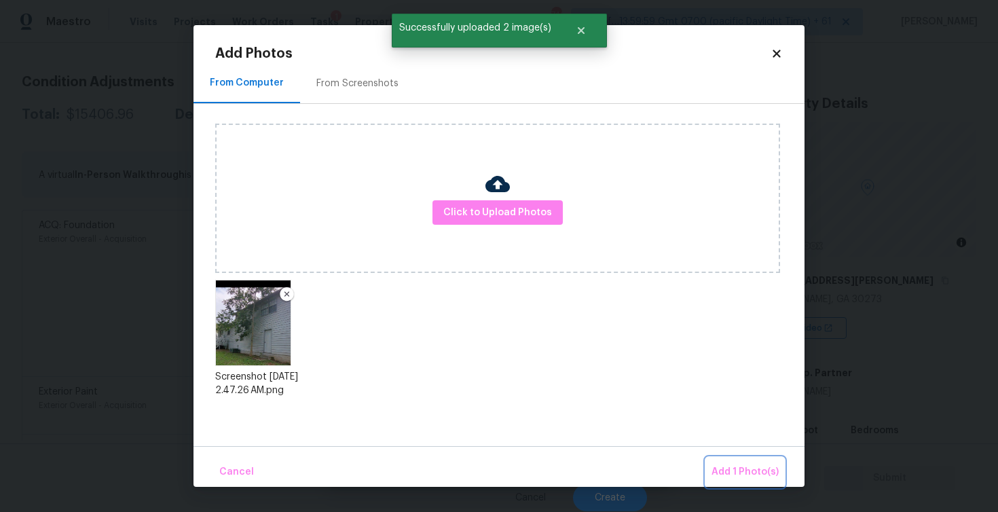
click at [757, 462] on button "Add 1 Photo(s)" at bounding box center [745, 471] width 78 height 29
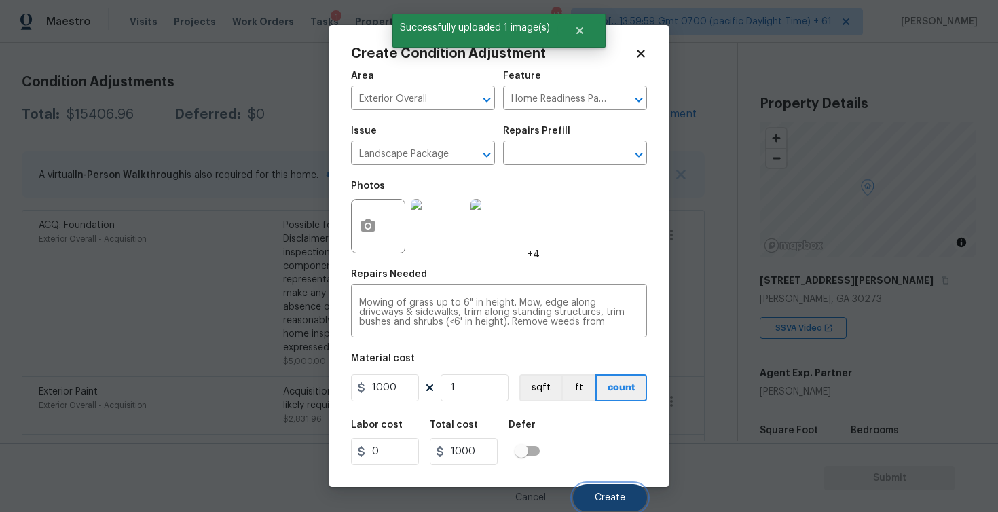
click at [603, 494] on span "Create" at bounding box center [609, 498] width 31 height 10
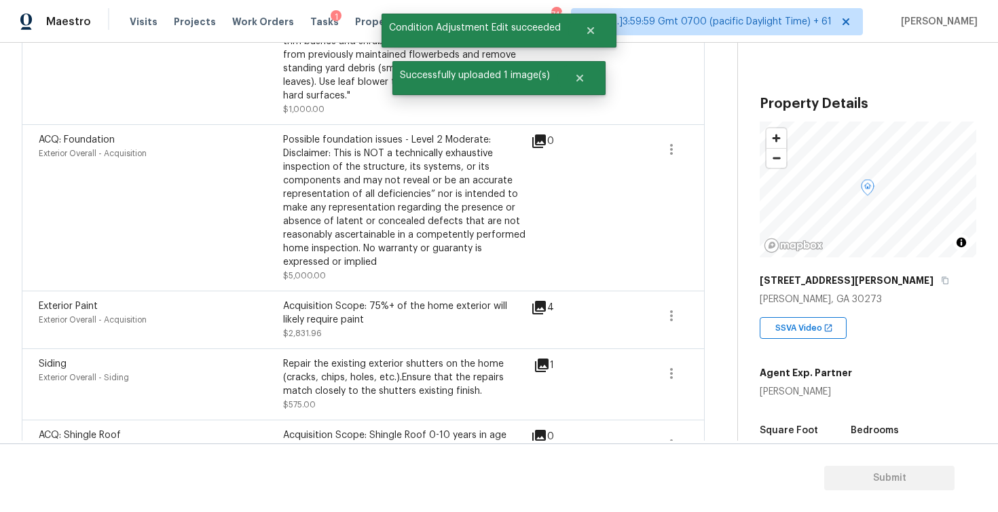
scroll to position [468, 0]
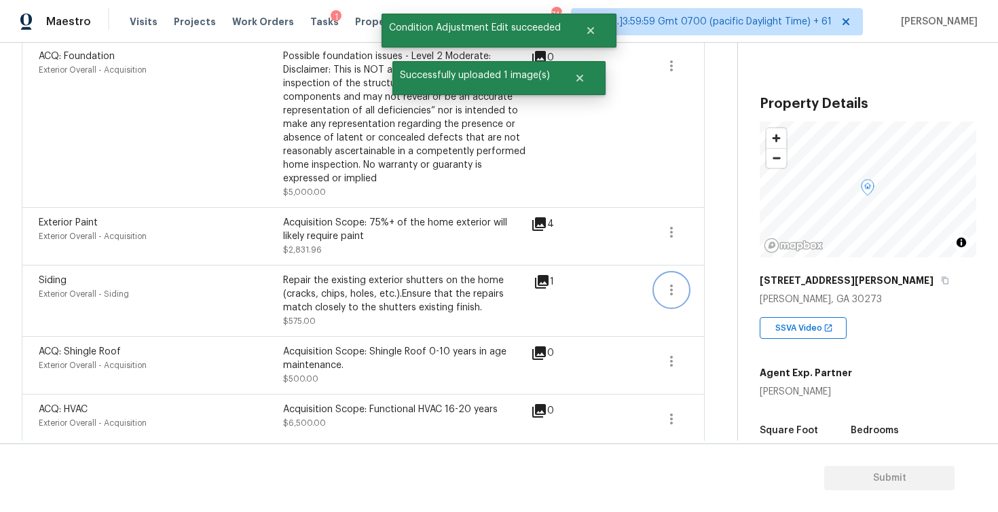
click at [686, 293] on button "button" at bounding box center [671, 289] width 33 height 33
click at [750, 288] on div "Edit" at bounding box center [749, 289] width 106 height 14
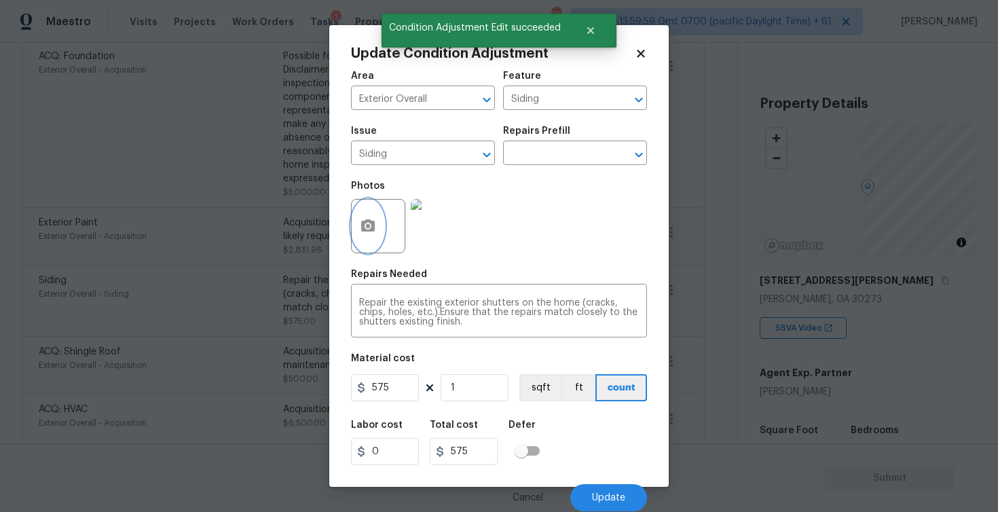
click at [377, 219] on button "button" at bounding box center [368, 226] width 33 height 53
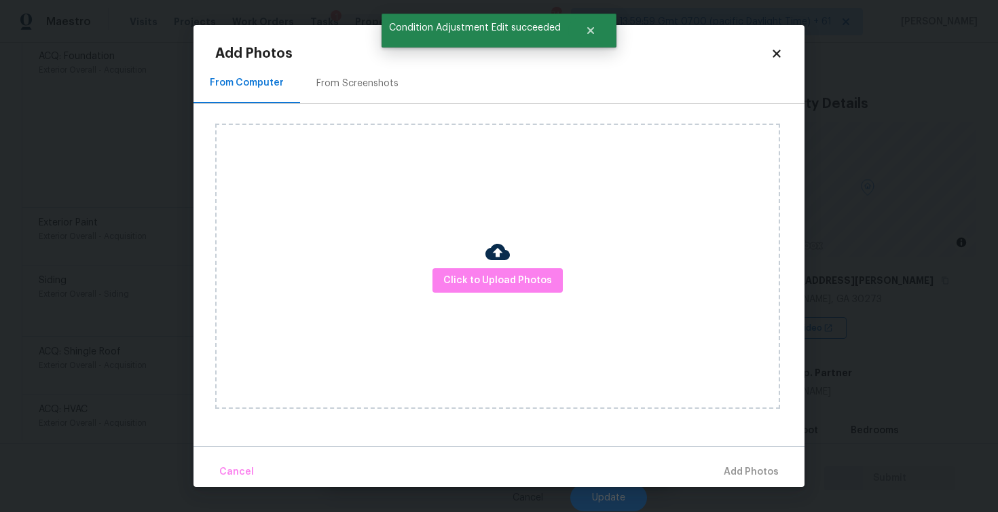
click at [484, 259] on div "Click to Upload Photos" at bounding box center [497, 266] width 565 height 285
click at [502, 273] on span "Click to Upload Photos" at bounding box center [497, 280] width 109 height 17
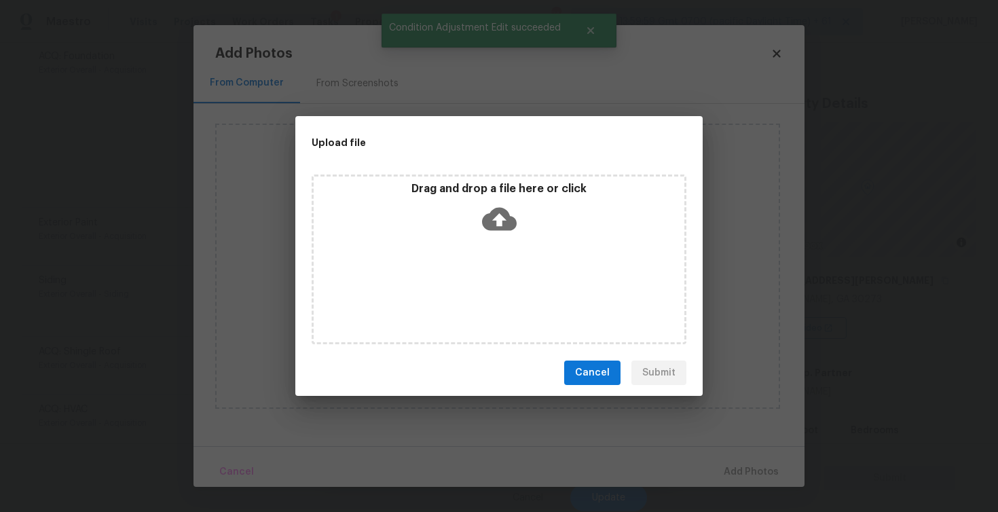
click at [496, 224] on icon at bounding box center [499, 219] width 35 height 35
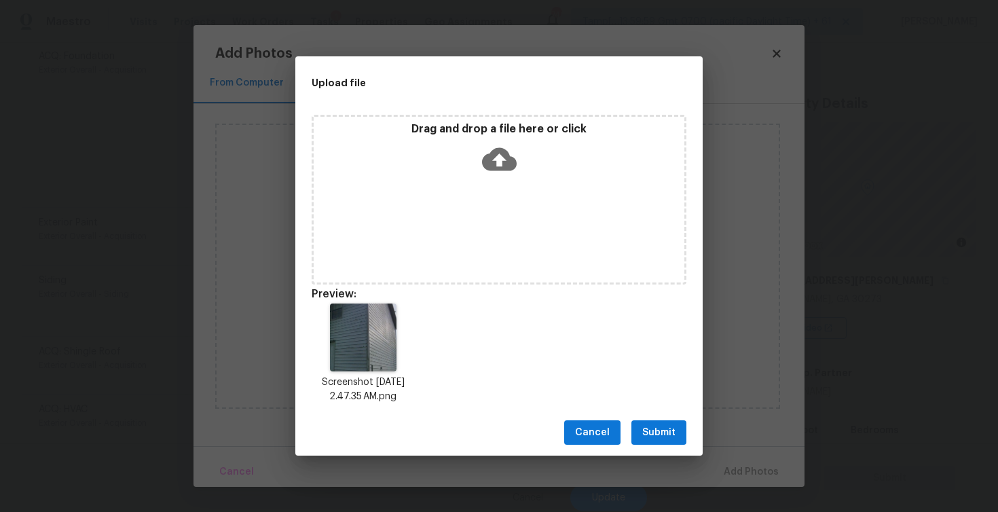
click at [675, 432] on span "Submit" at bounding box center [658, 432] width 33 height 17
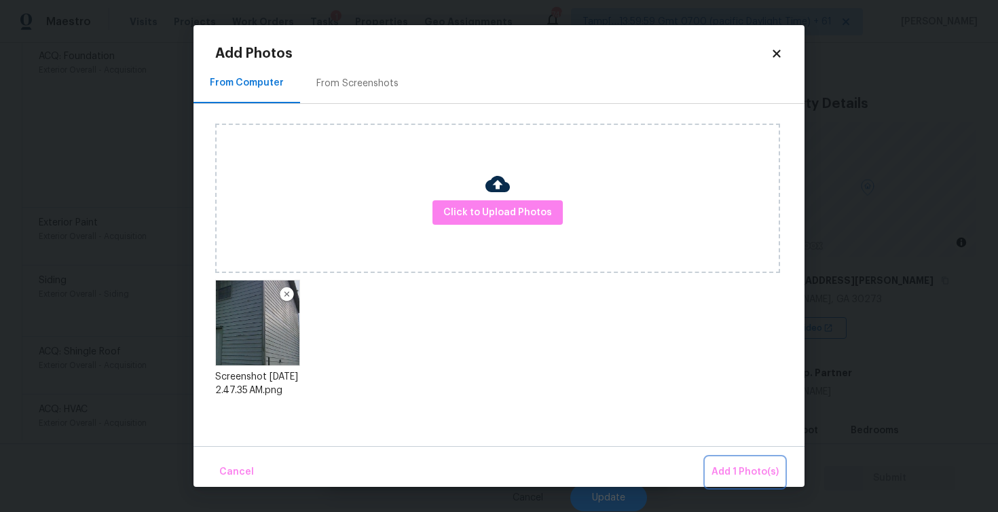
click at [738, 468] on span "Add 1 Photo(s)" at bounding box center [744, 472] width 67 height 17
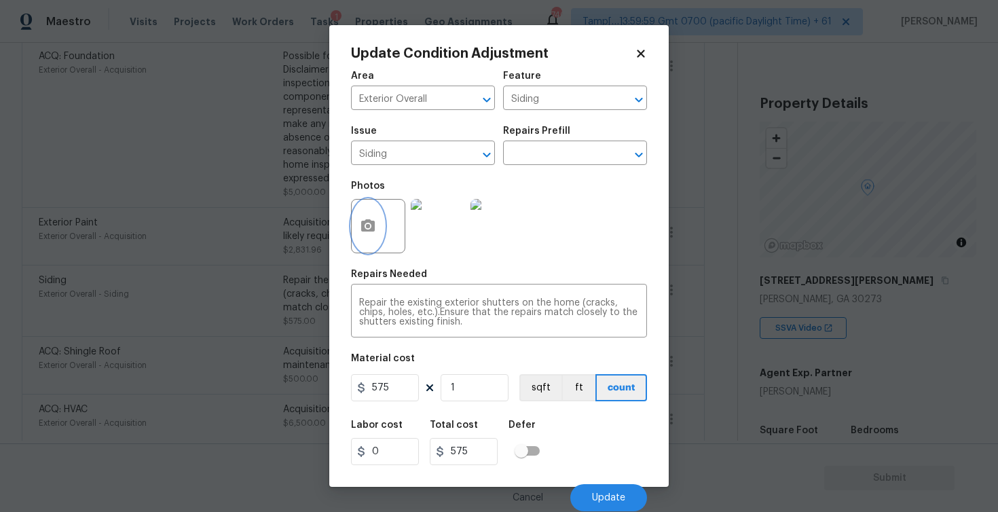
click at [365, 222] on icon "button" at bounding box center [368, 225] width 14 height 12
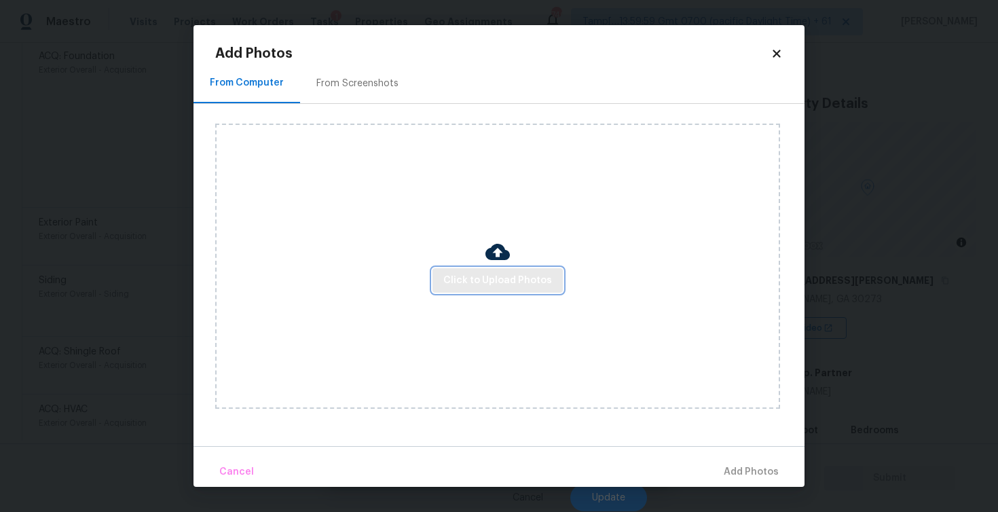
click at [538, 287] on span "Click to Upload Photos" at bounding box center [497, 280] width 109 height 17
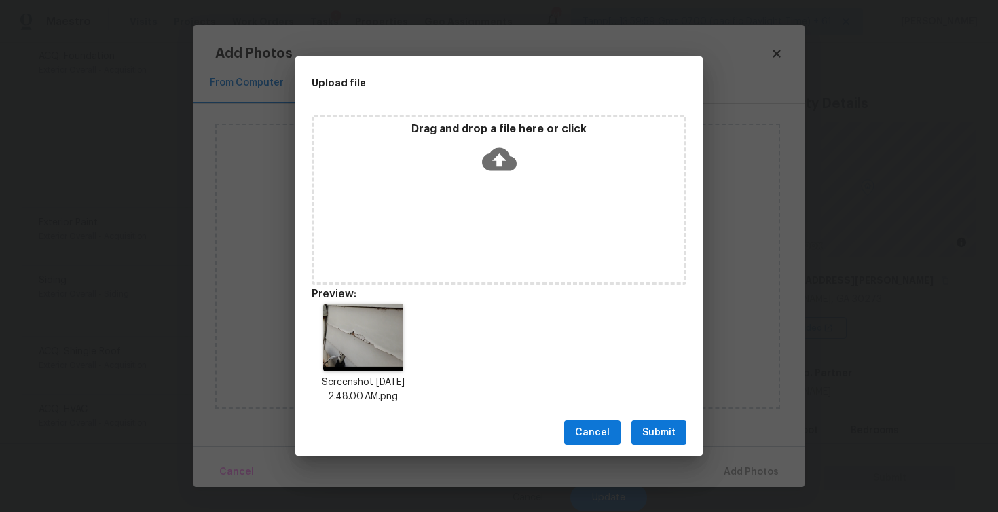
click at [651, 424] on span "Submit" at bounding box center [658, 432] width 33 height 17
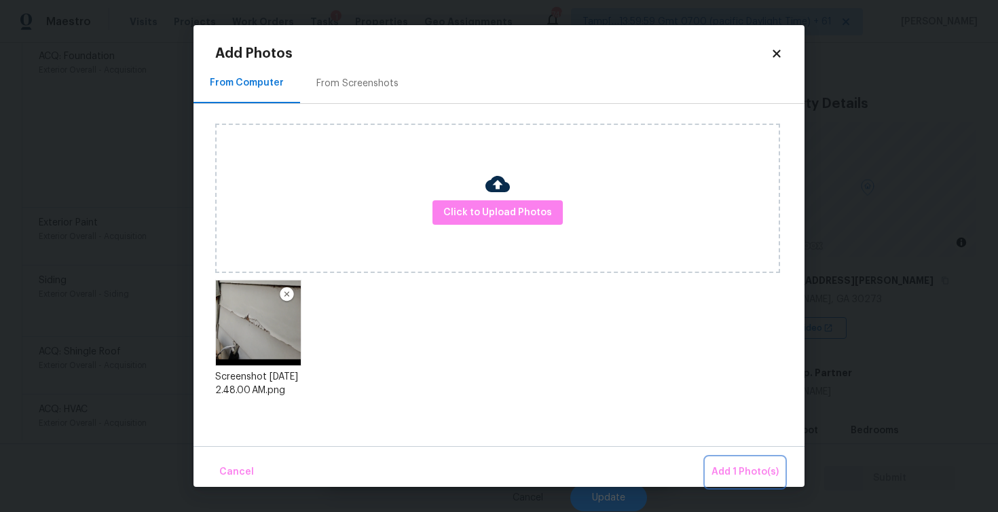
click at [719, 465] on span "Add 1 Photo(s)" at bounding box center [744, 472] width 67 height 17
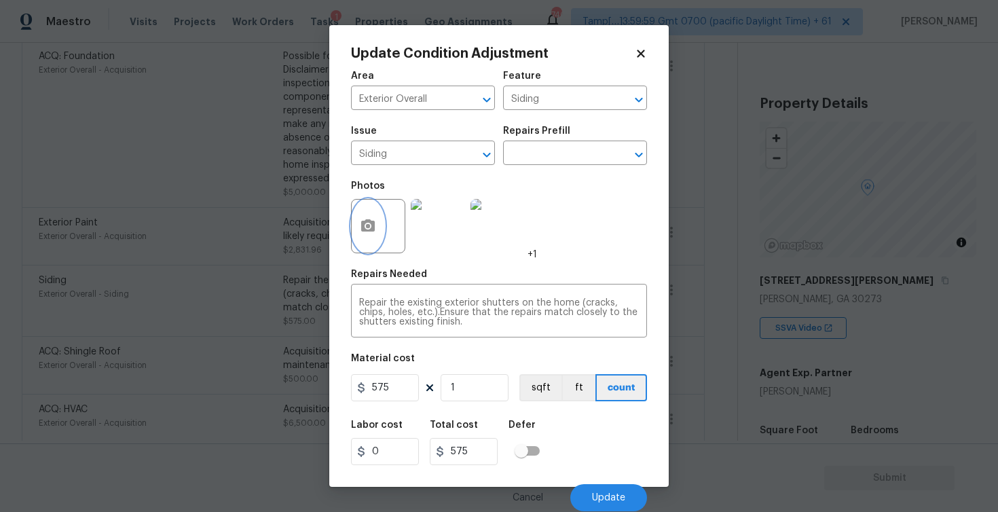
click at [359, 232] on button "button" at bounding box center [368, 226] width 33 height 53
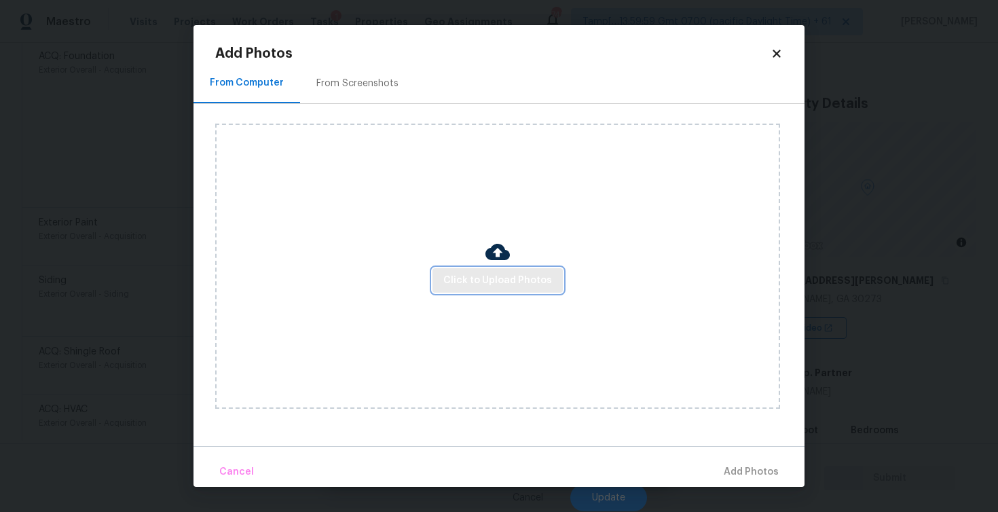
click at [484, 272] on span "Click to Upload Photos" at bounding box center [497, 280] width 109 height 17
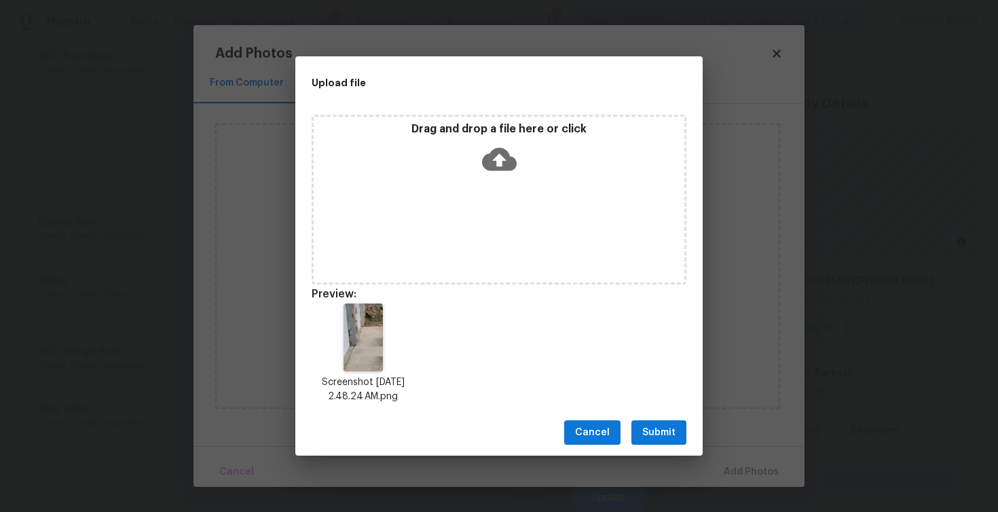
click at [658, 428] on span "Submit" at bounding box center [658, 432] width 33 height 17
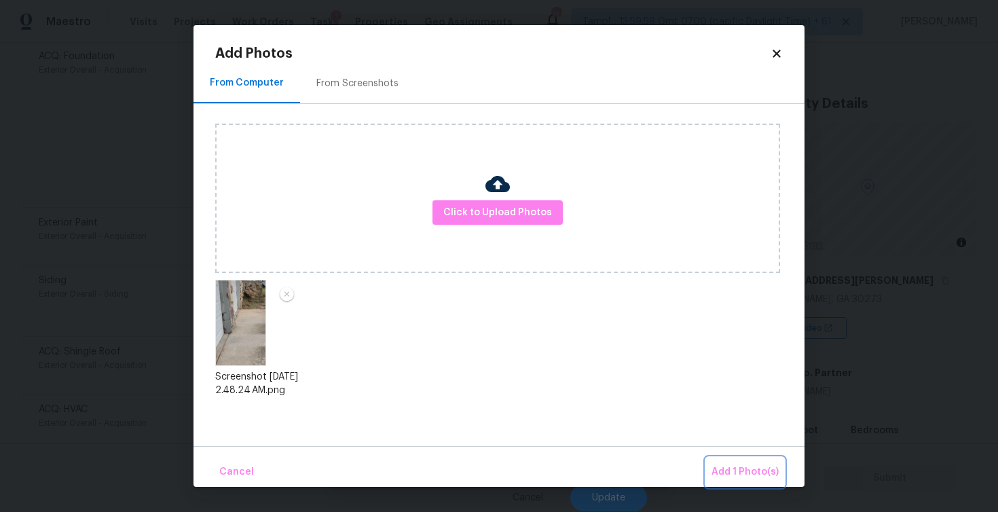
click at [742, 461] on button "Add 1 Photo(s)" at bounding box center [745, 471] width 78 height 29
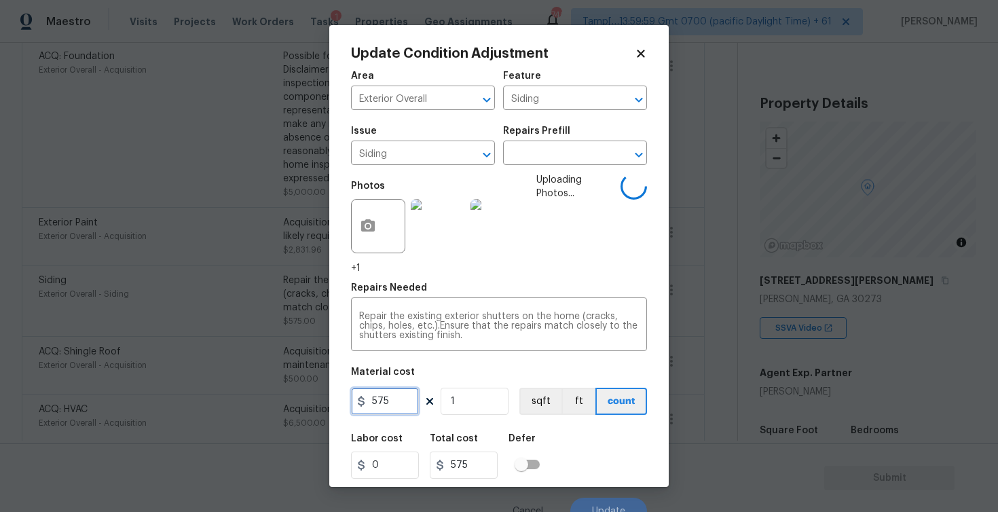
click at [390, 402] on input "575" at bounding box center [385, 400] width 68 height 27
type input "1000"
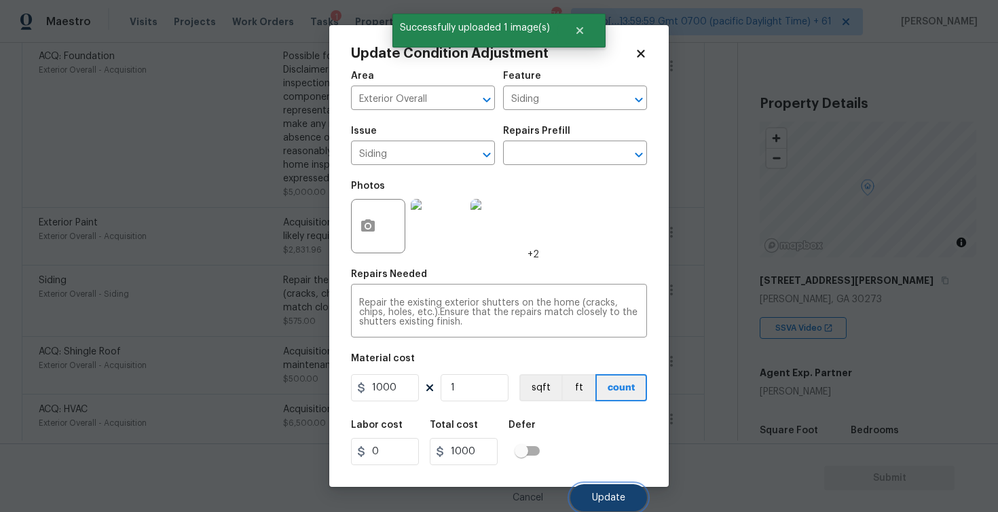
click at [622, 496] on span "Update" at bounding box center [608, 498] width 33 height 10
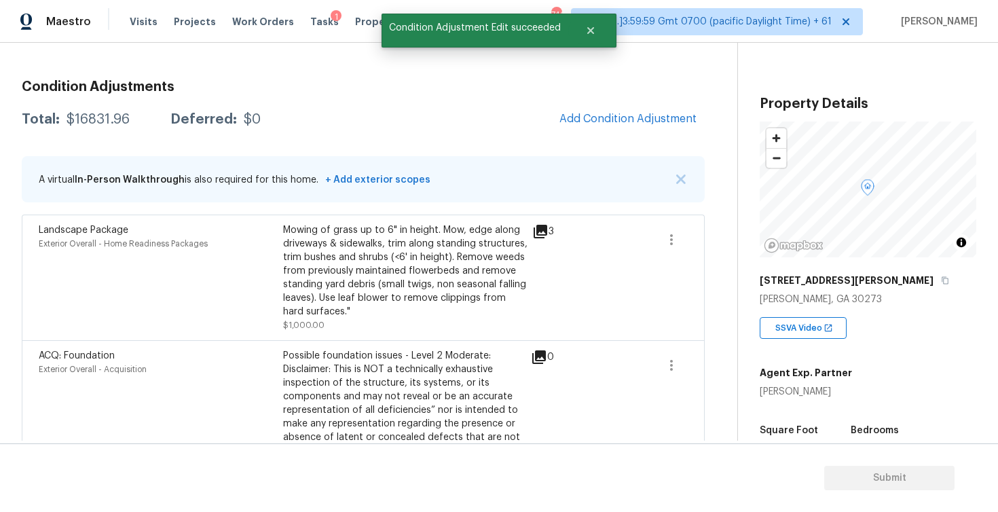
scroll to position [159, 0]
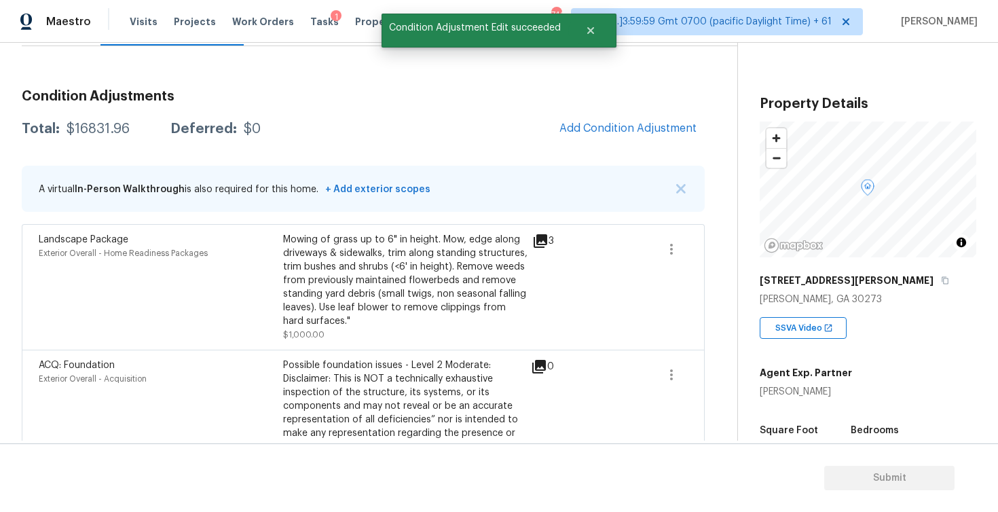
click at [607, 146] on div "Condition Adjustments Total: $16831.96 Deferred: $0 Add Condition Adjustment A …" at bounding box center [363, 416] width 683 height 674
click at [607, 124] on span "Add Condition Adjustment" at bounding box center [627, 128] width 137 height 12
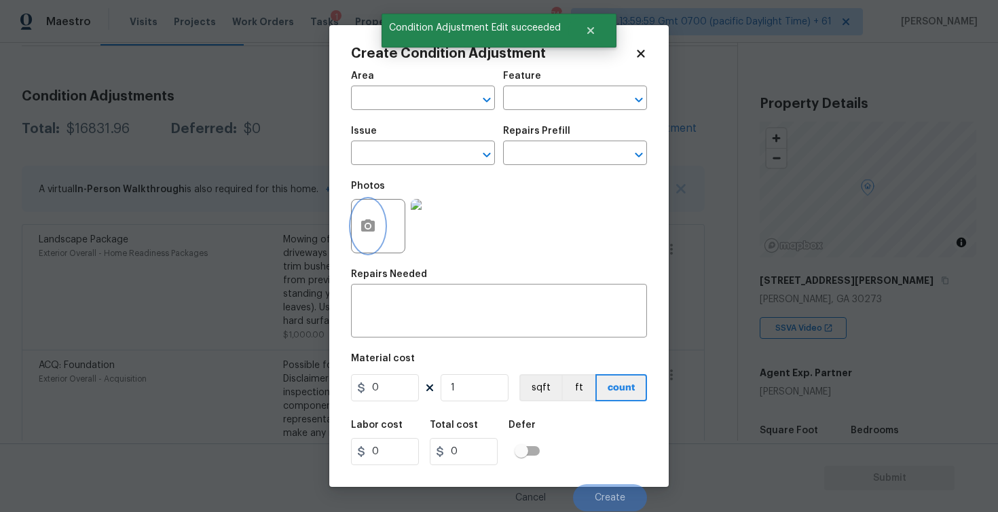
click at [377, 219] on button "button" at bounding box center [368, 226] width 33 height 53
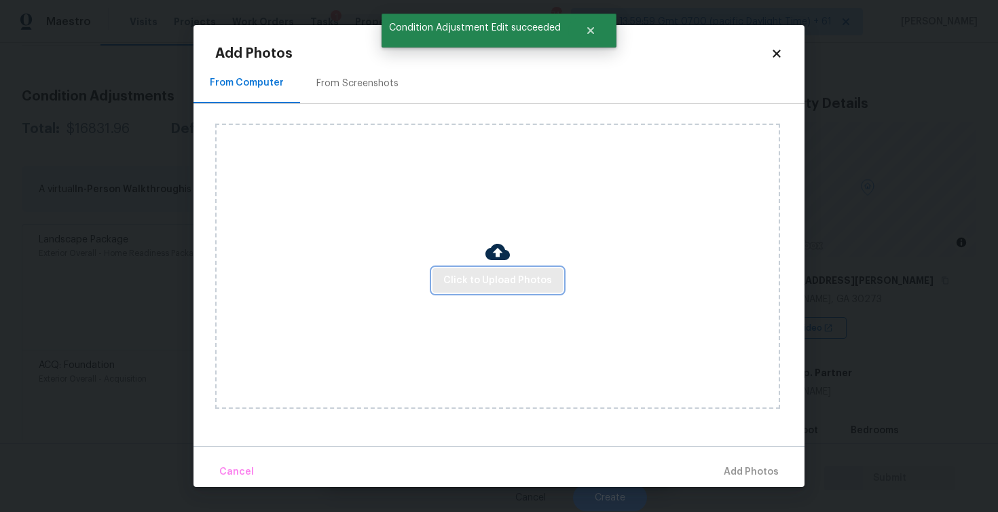
click at [472, 273] on span "Click to Upload Photos" at bounding box center [497, 280] width 109 height 17
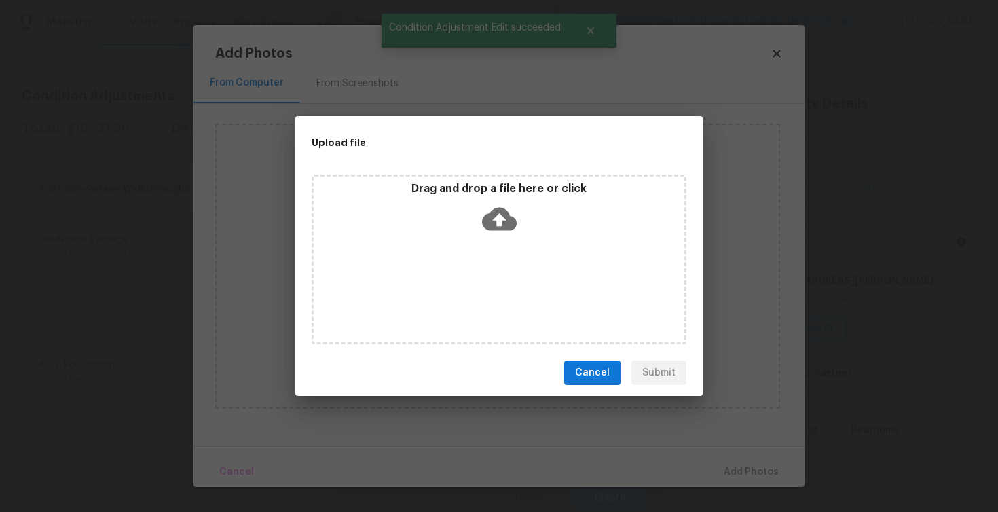
click at [518, 223] on div "Drag and drop a file here or click" at bounding box center [499, 211] width 371 height 58
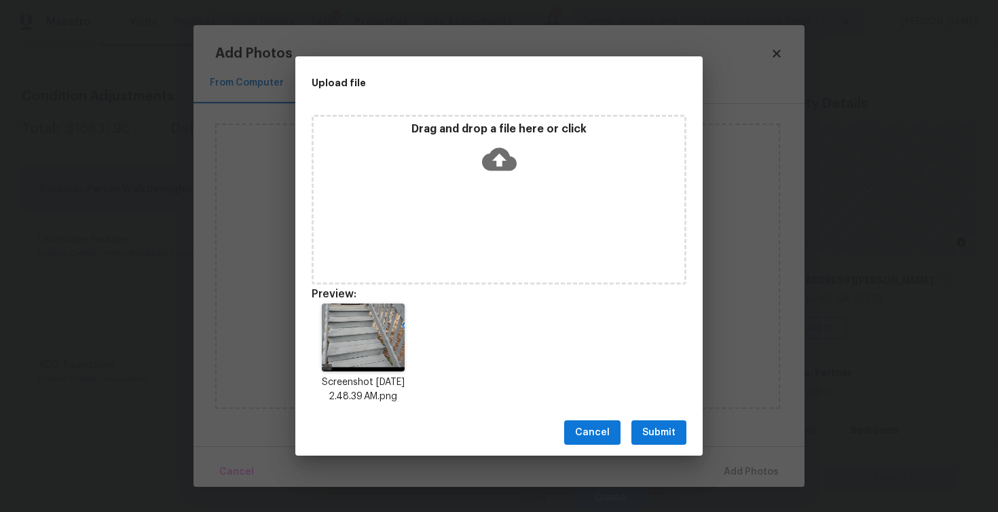
click at [675, 433] on button "Submit" at bounding box center [658, 432] width 55 height 25
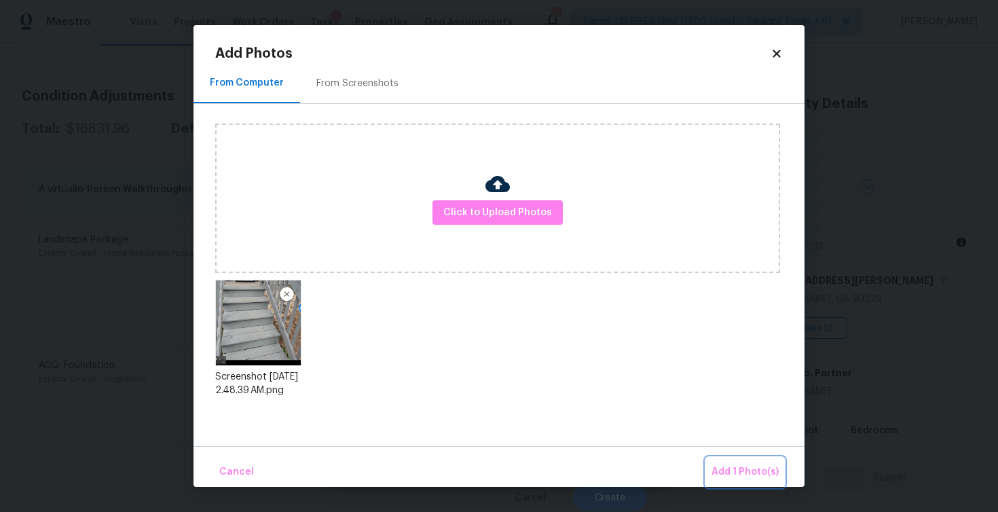
click at [724, 462] on button "Add 1 Photo(s)" at bounding box center [745, 471] width 78 height 29
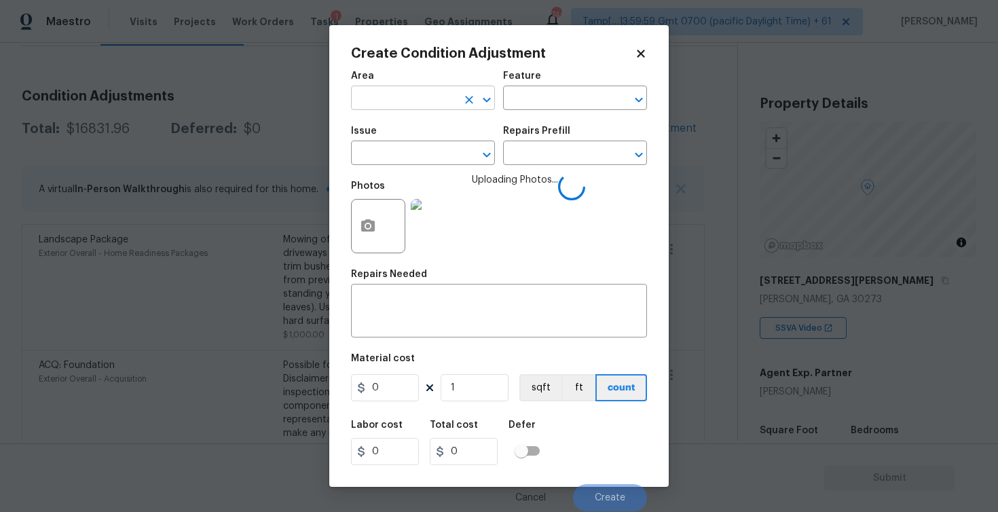
click at [395, 108] on input "text" at bounding box center [404, 99] width 106 height 21
click at [390, 148] on li "Exterior Overall" at bounding box center [423, 152] width 144 height 22
type input "Exterior Overall"
click at [390, 148] on input "text" at bounding box center [404, 154] width 106 height 21
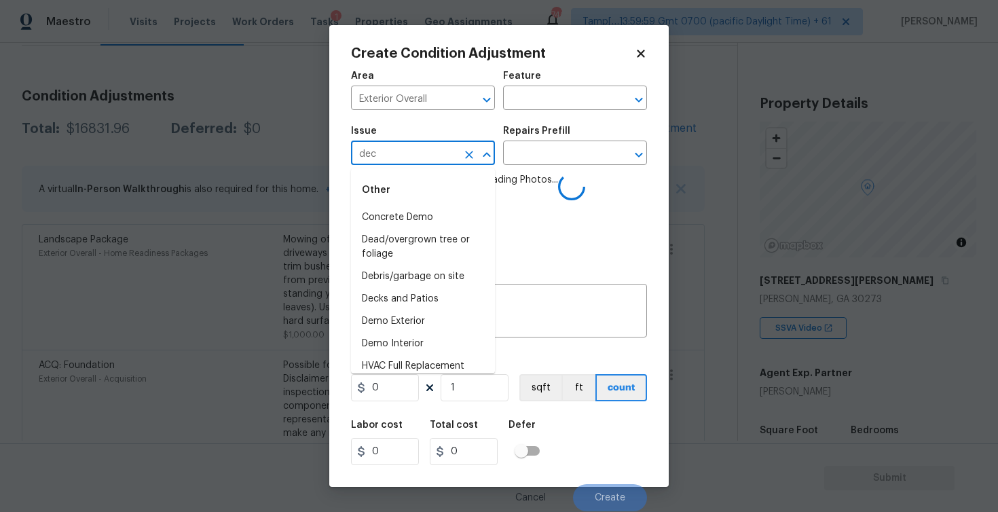
type input "deck"
type input "dec"
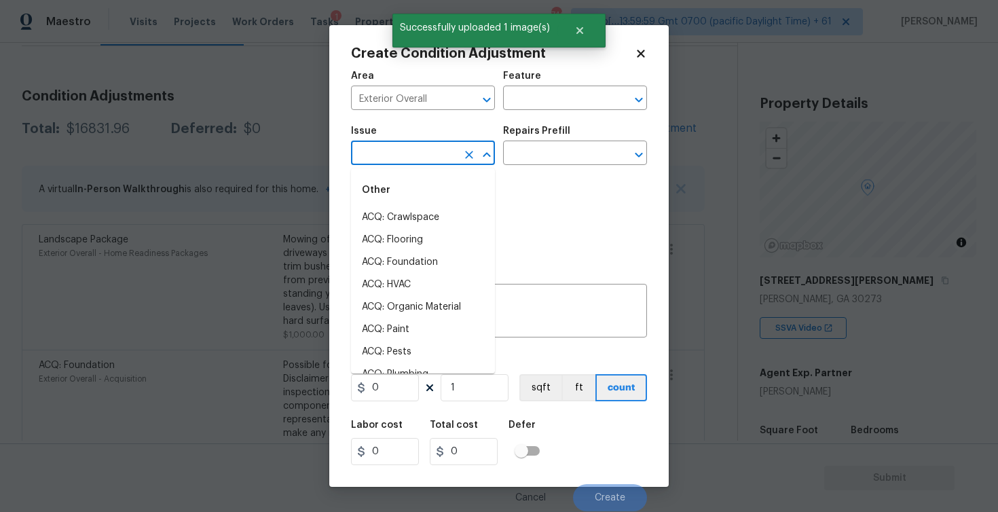
type input "d"
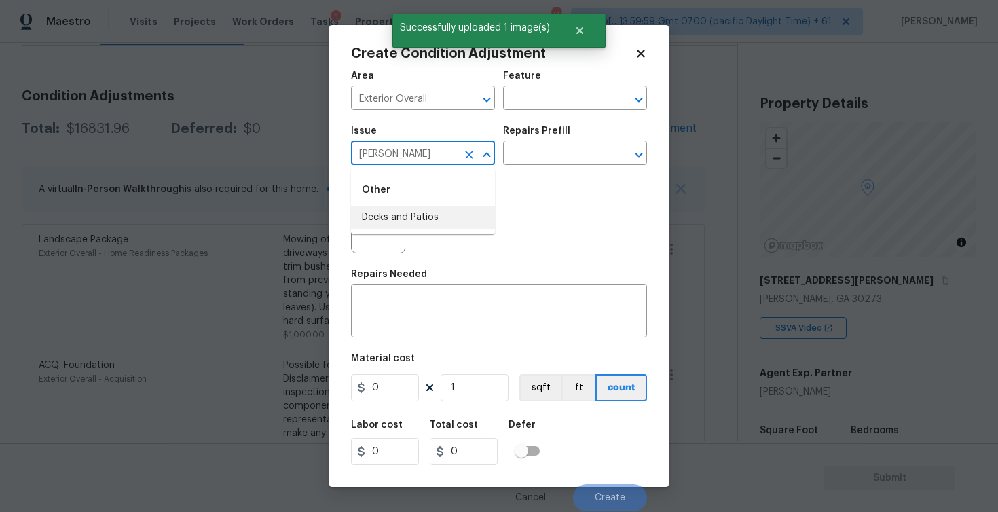
click at [408, 211] on li "Decks and Patios" at bounding box center [423, 217] width 144 height 22
type input "Decks and Patios"
click at [412, 303] on textarea at bounding box center [499, 312] width 280 height 29
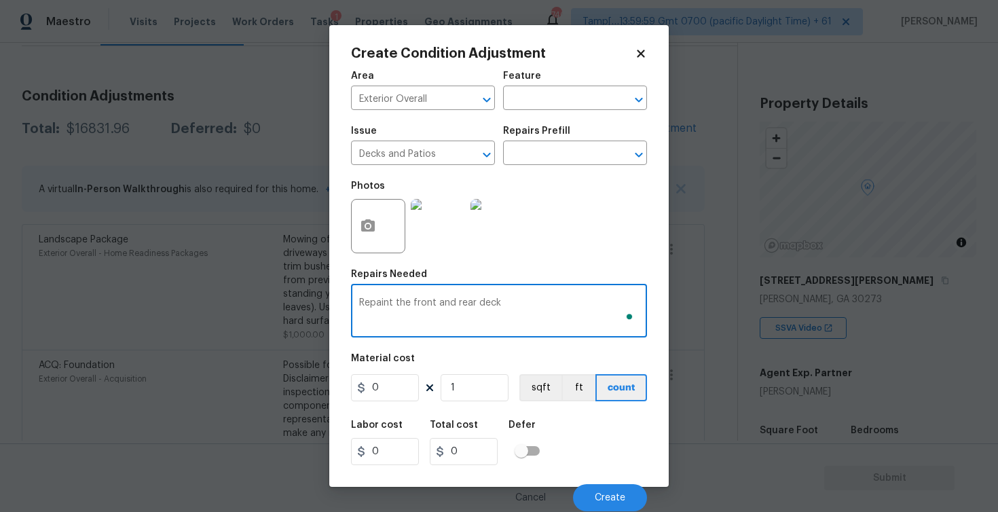
type textarea "Repaint the front and rear deck"
click at [375, 393] on input "0" at bounding box center [385, 387] width 68 height 27
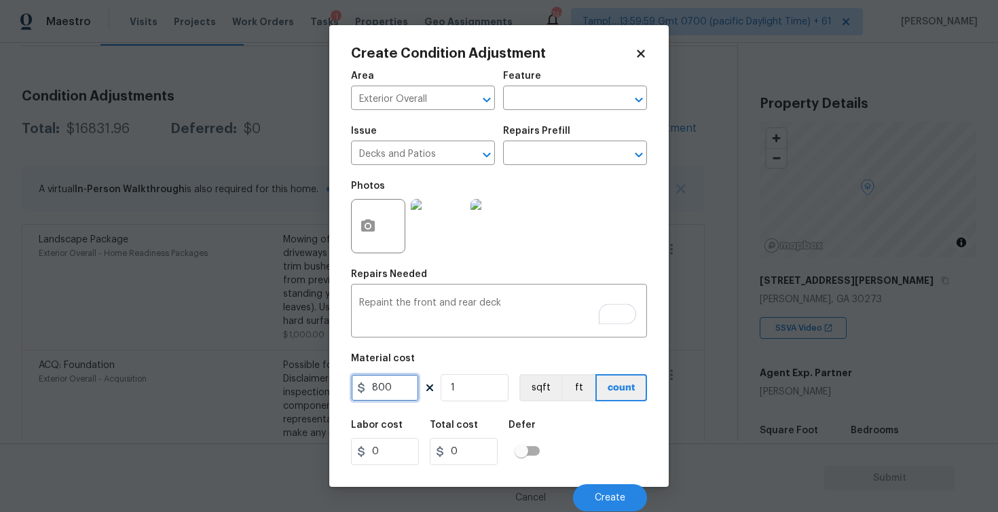
type input "800"
click at [608, 428] on div "Labor cost 0 Total cost 800 Defer" at bounding box center [499, 442] width 296 height 61
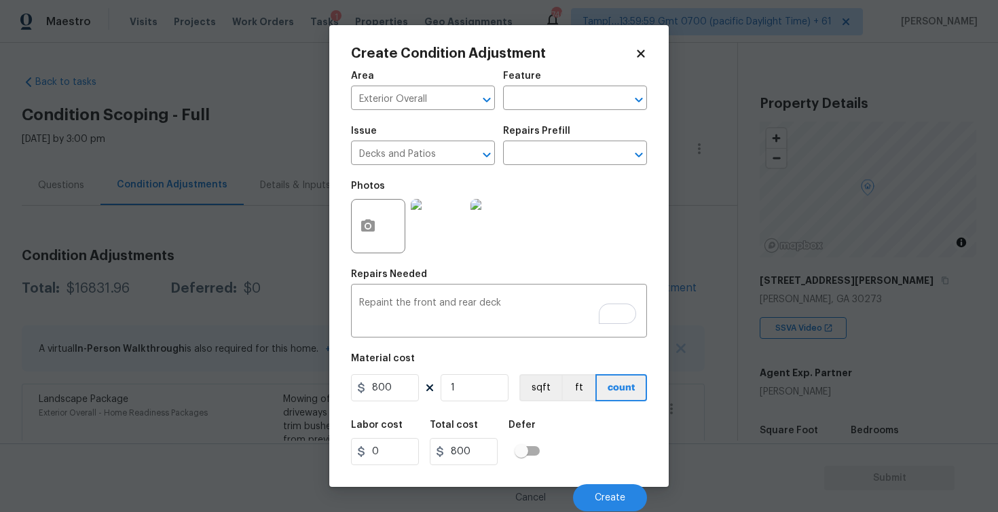
scroll to position [159, 0]
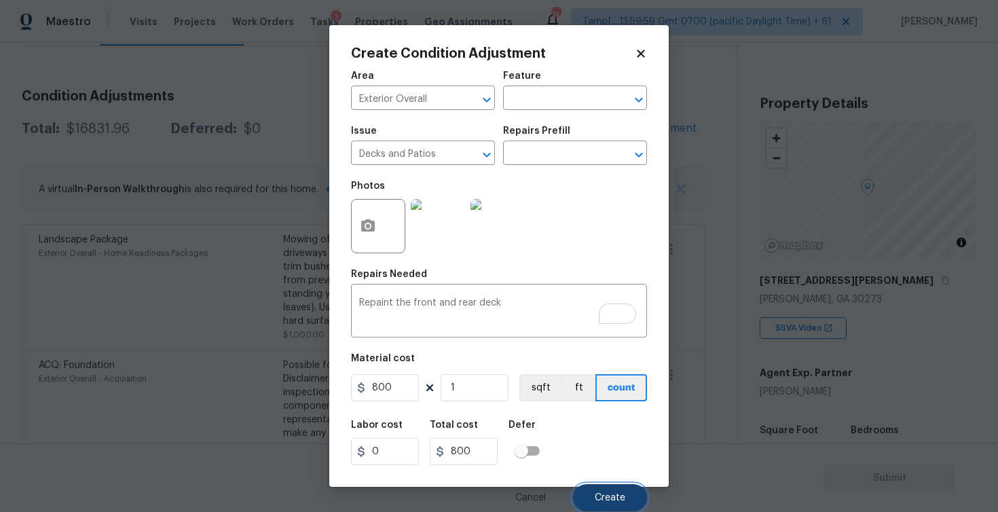
click at [600, 503] on button "Create" at bounding box center [610, 497] width 74 height 27
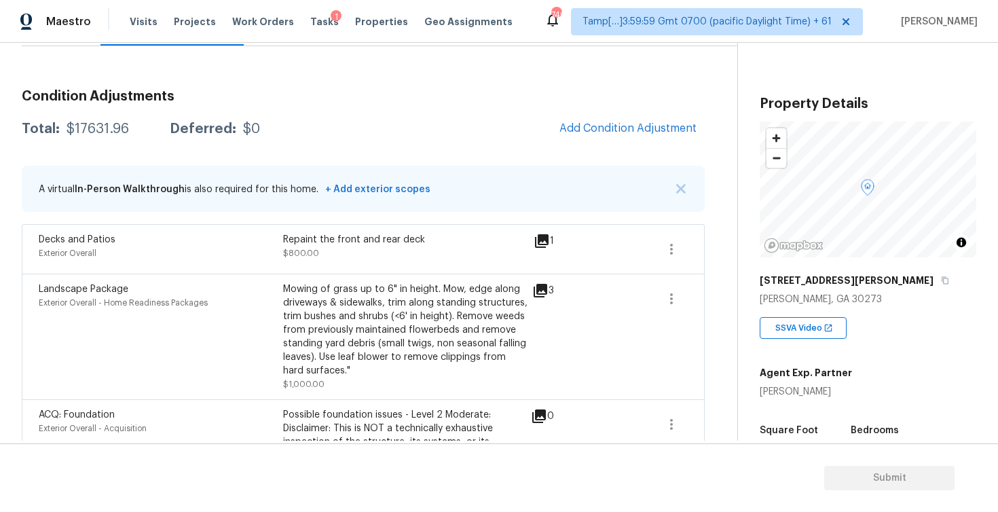
click at [601, 142] on span "Add Condition Adjustment" at bounding box center [627, 129] width 153 height 30
click at [567, 126] on span "Add Condition Adjustment" at bounding box center [627, 128] width 137 height 12
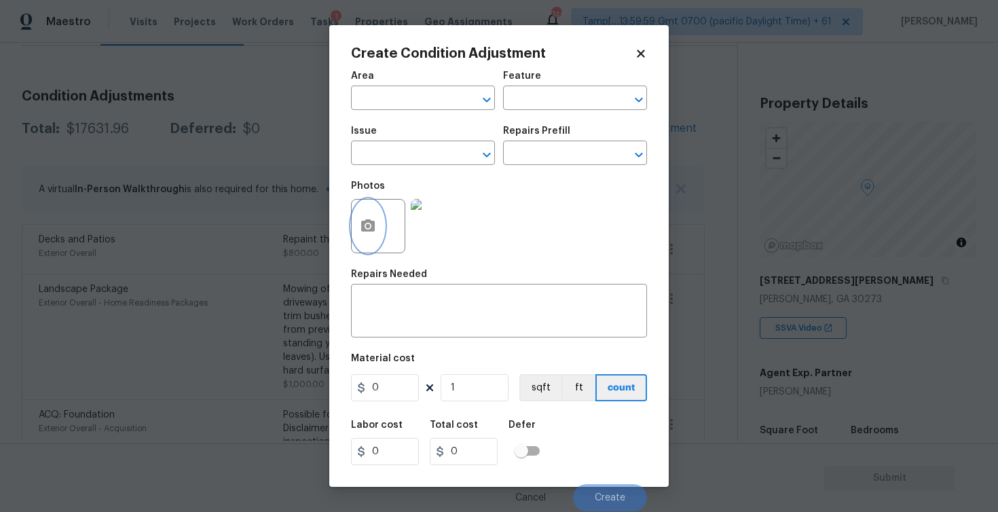
click at [375, 228] on icon "button" at bounding box center [368, 226] width 16 height 16
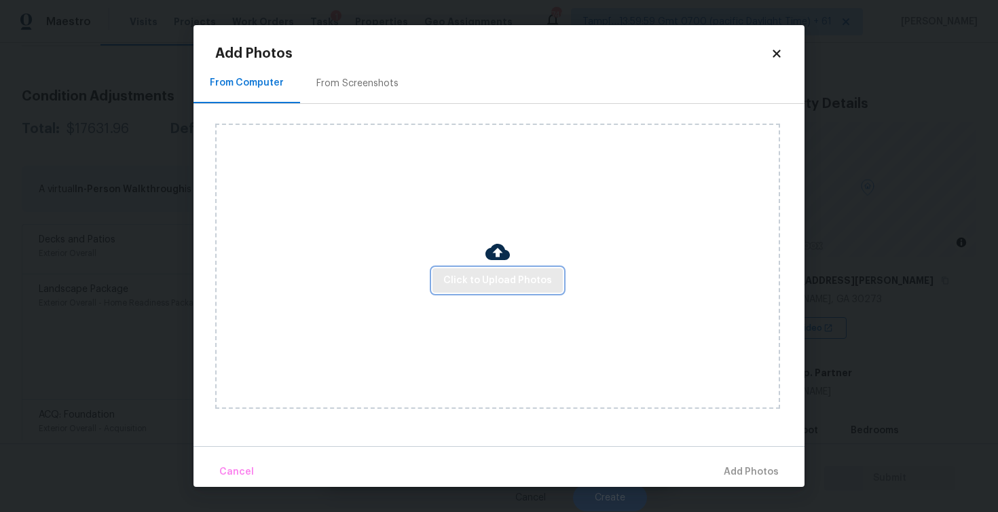
click at [546, 281] on span "Click to Upload Photos" at bounding box center [497, 280] width 109 height 17
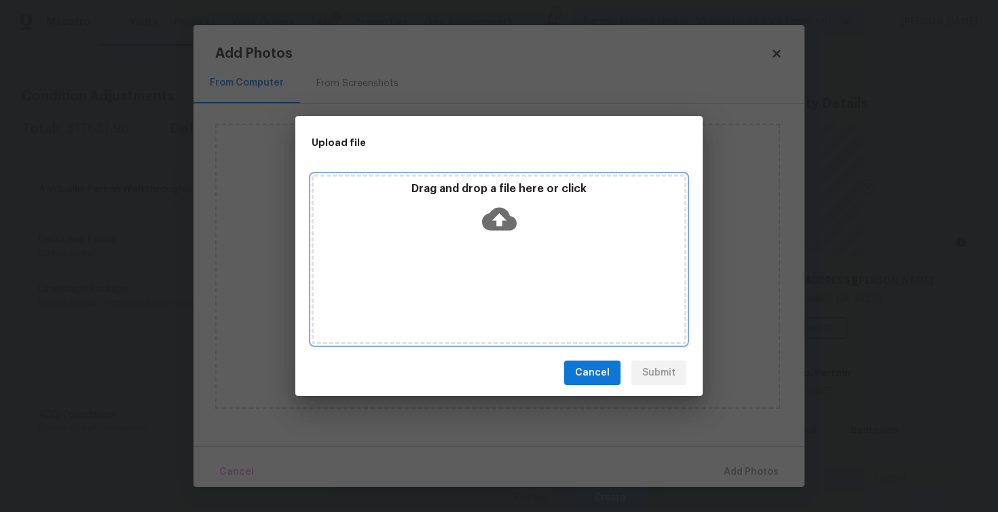
click at [496, 214] on icon at bounding box center [499, 219] width 35 height 35
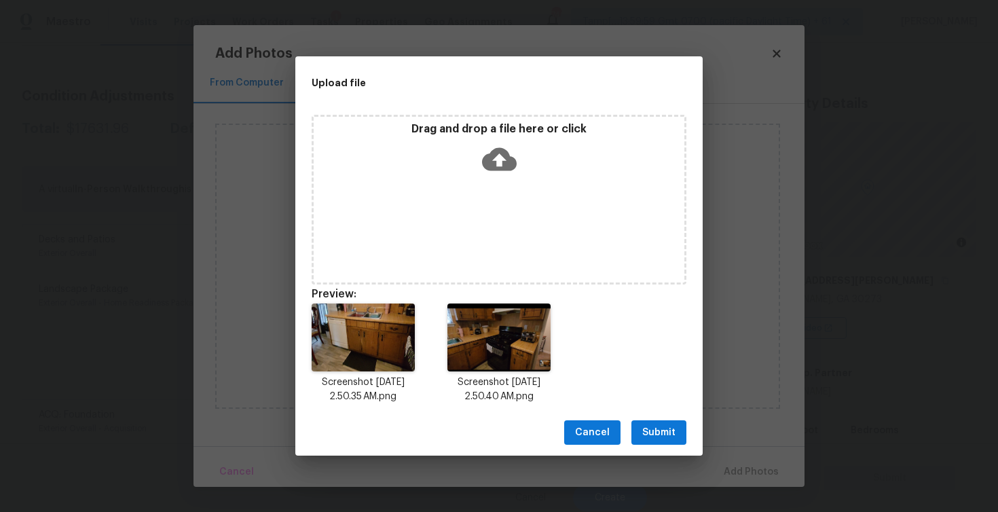
click at [666, 425] on span "Submit" at bounding box center [658, 432] width 33 height 17
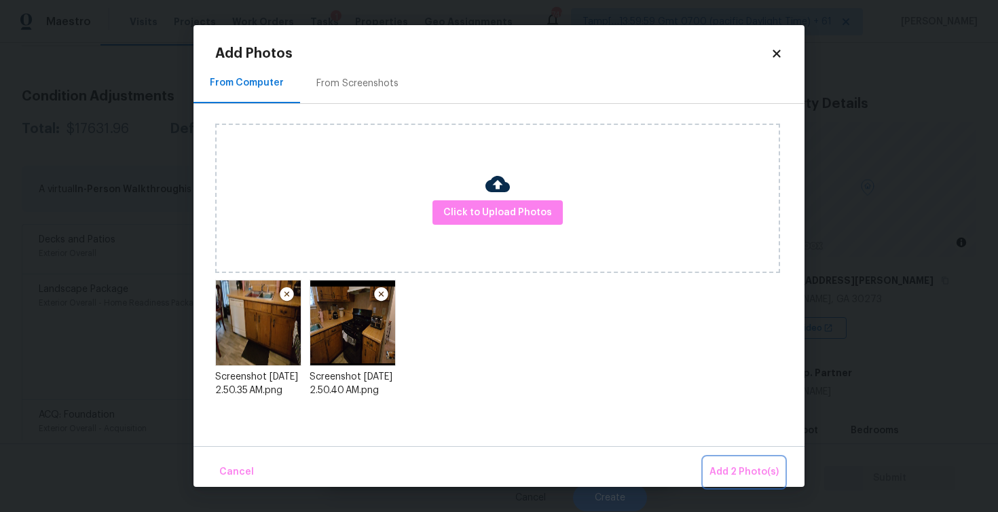
click at [753, 467] on span "Add 2 Photo(s)" at bounding box center [743, 472] width 69 height 17
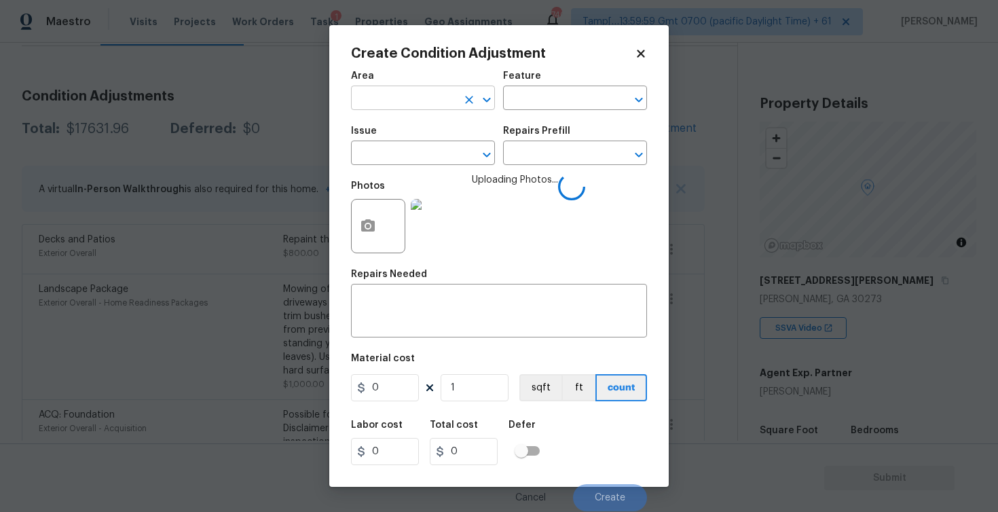
click at [415, 101] on input "text" at bounding box center [404, 99] width 106 height 21
click at [405, 150] on li "Interior Overall" at bounding box center [423, 152] width 144 height 22
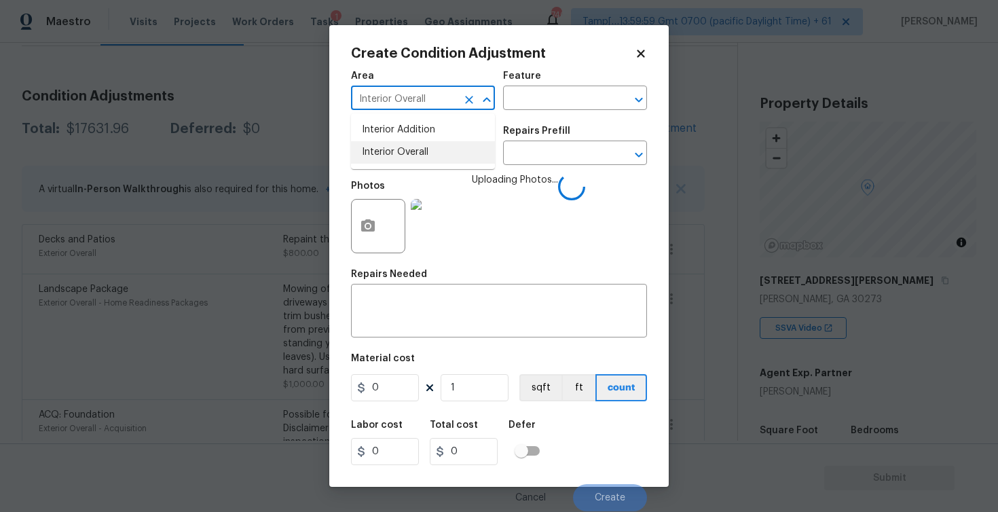
type input "Interior Overall"
click at [405, 150] on input "text" at bounding box center [404, 154] width 106 height 21
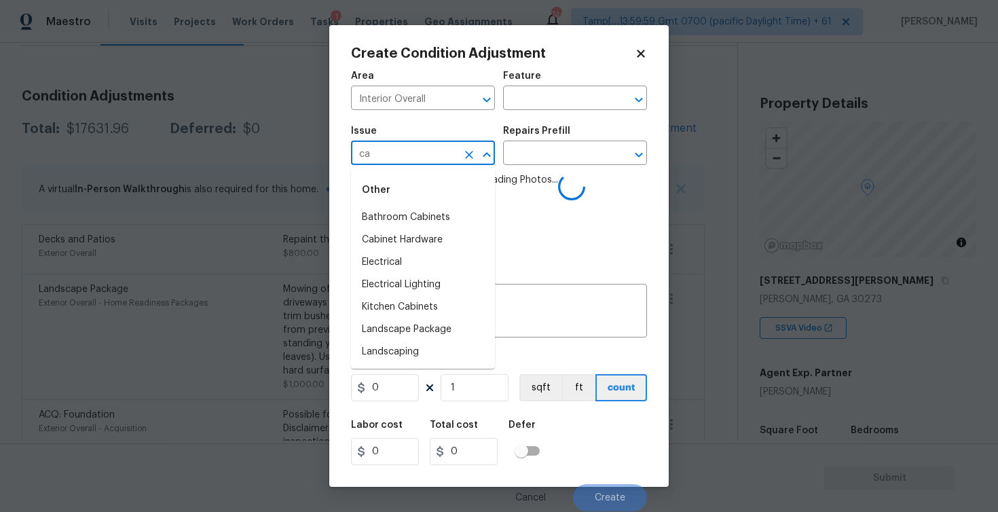
type input "cab"
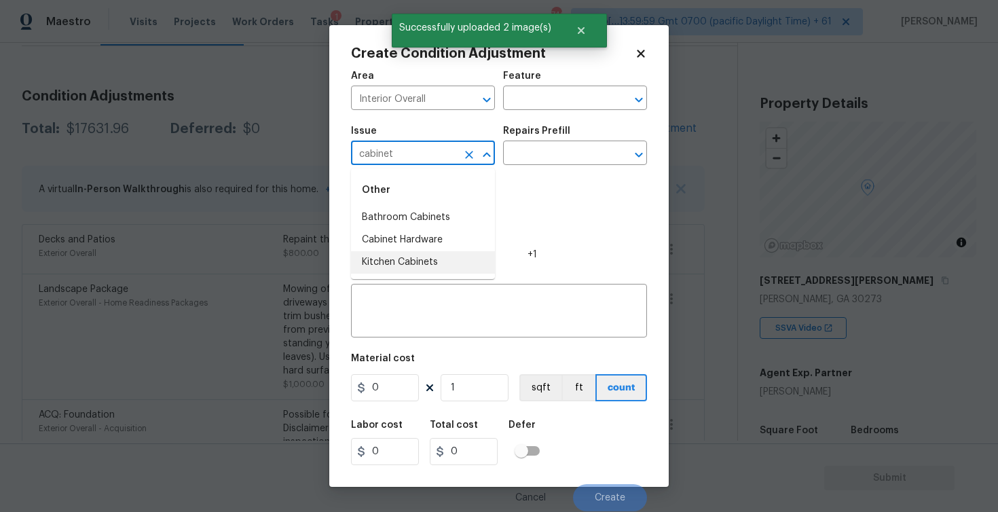
click at [404, 266] on li "Kitchen Cabinets" at bounding box center [423, 262] width 144 height 22
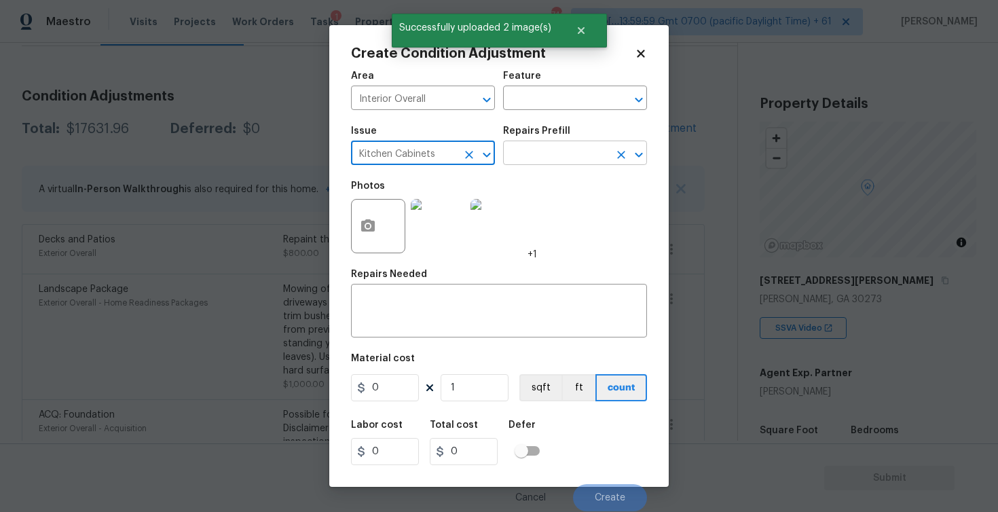
type input "Kitchen Cabinets"
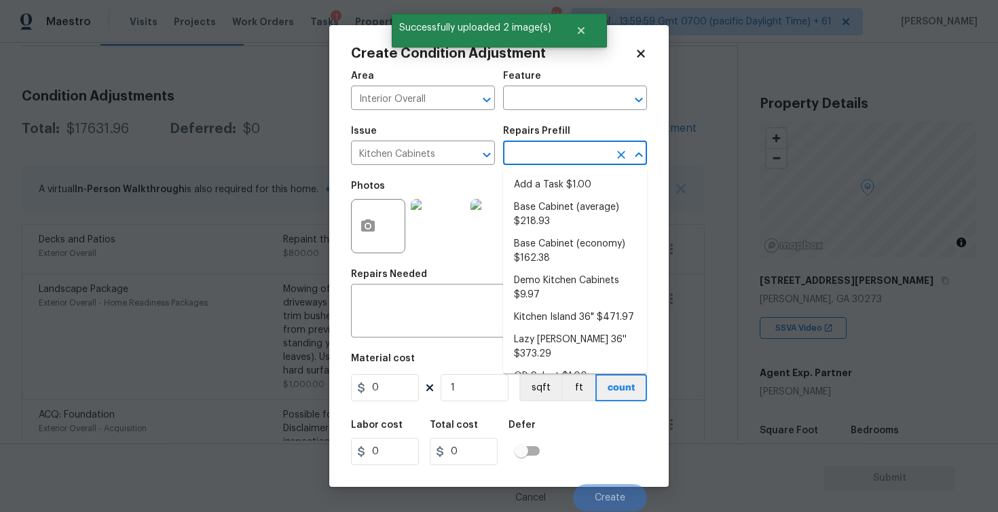
click at [544, 159] on input "text" at bounding box center [556, 154] width 106 height 21
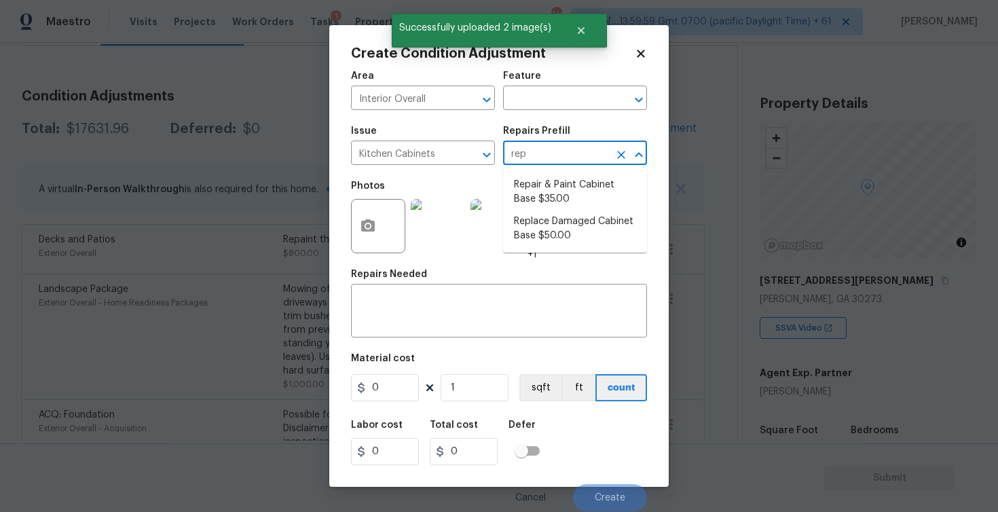
type input "repa"
click at [537, 205] on li "Repair & Paint Cabinet Base $35.00" at bounding box center [575, 192] width 144 height 37
type input "Cabinets"
type textarea "Prep/Paint the damaged cabinet base and repair to meet current standard. Remove…"
type input "35"
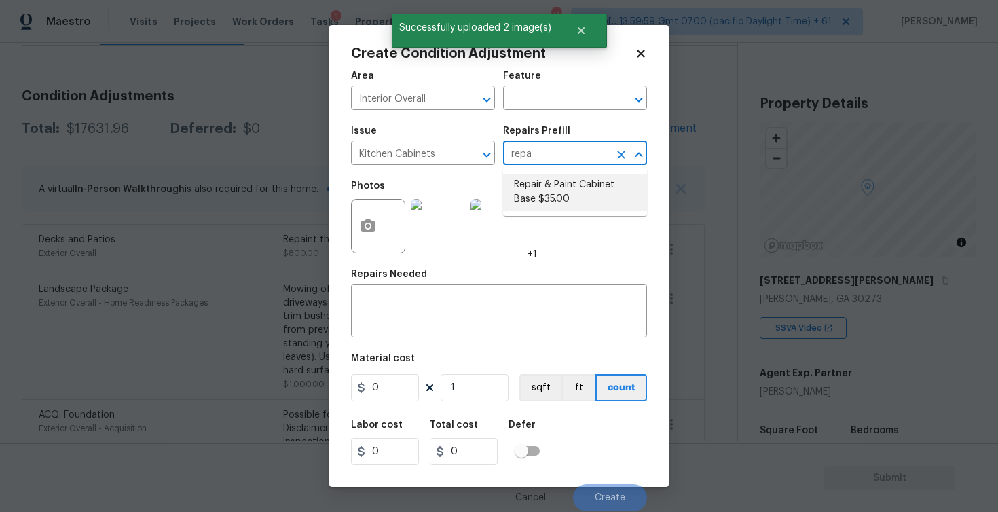
type input "35"
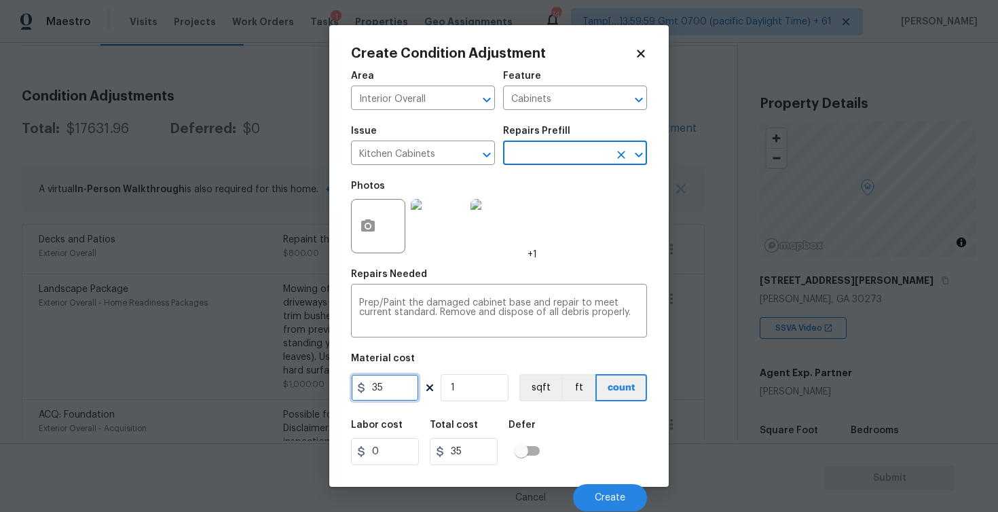
click at [411, 377] on input "35" at bounding box center [385, 387] width 68 height 27
type input "1200"
click at [600, 411] on div "Area Interior Overall ​ Feature Cabinets ​ Issue Kitchen Cabinets ​ Repairs Pre…" at bounding box center [499, 287] width 296 height 448
type input "1200"
click at [613, 480] on div "Cancel Create" at bounding box center [499, 492] width 296 height 38
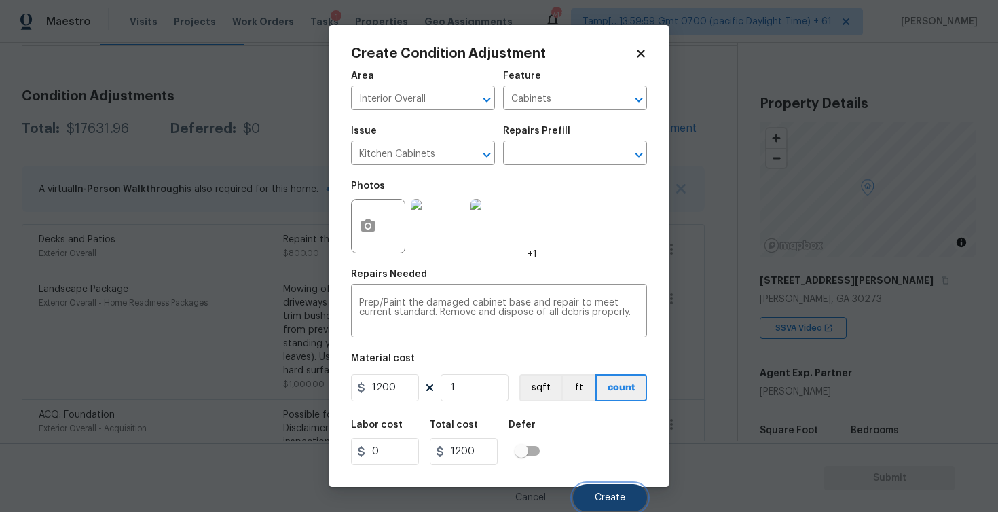
click at [613, 499] on span "Create" at bounding box center [609, 498] width 31 height 10
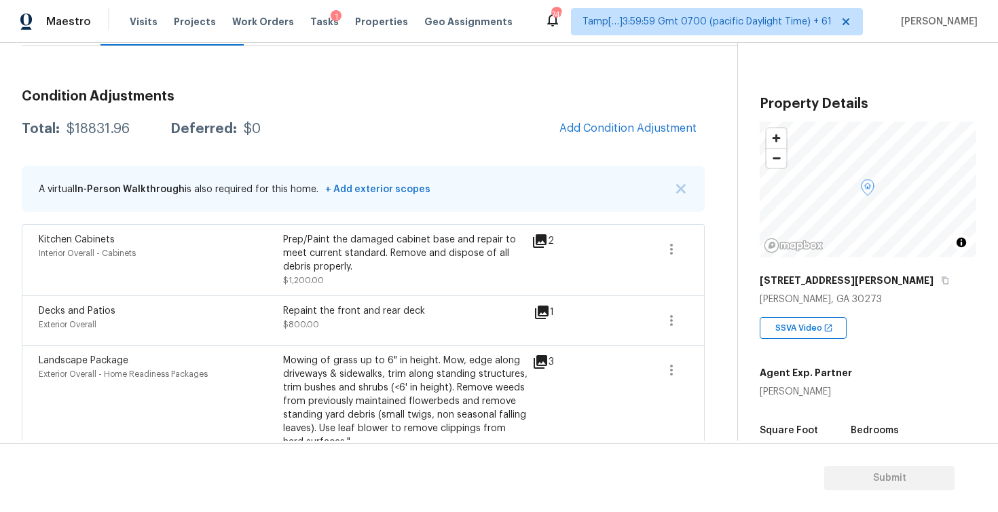
click at [623, 110] on div "Condition Adjustments Total: $18831.96 Deferred: $0 Add Condition Adjustment A …" at bounding box center [363, 476] width 683 height 795
click at [615, 119] on button "Add Condition Adjustment" at bounding box center [627, 128] width 153 height 29
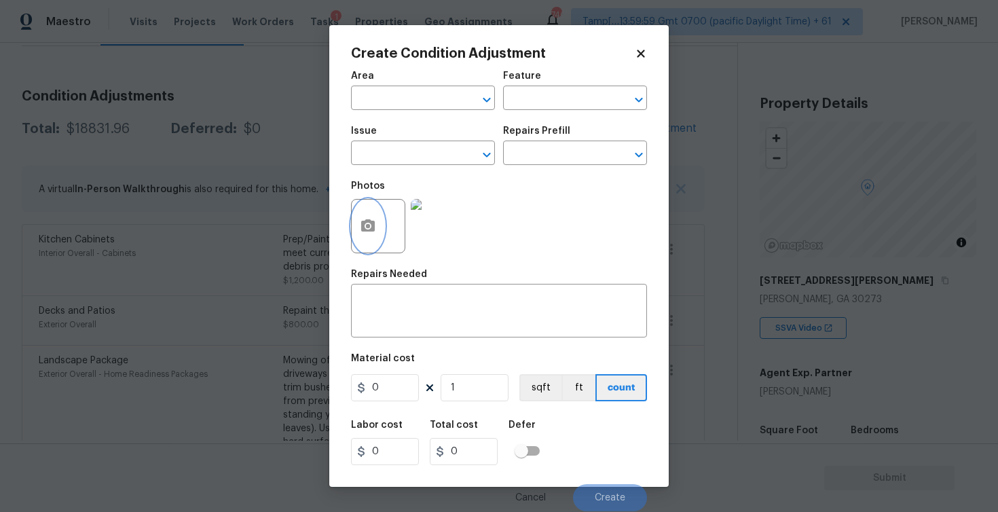
click at [373, 223] on icon "button" at bounding box center [368, 225] width 14 height 12
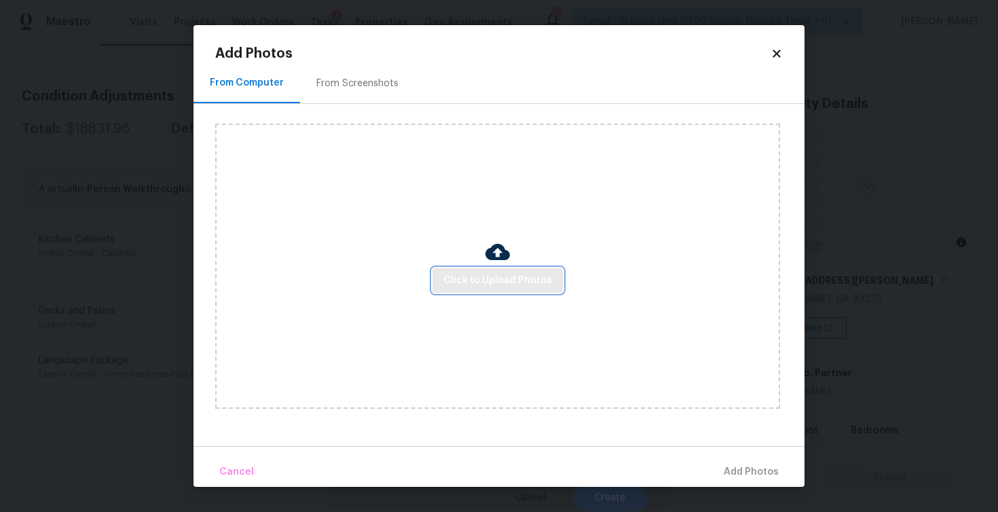
click at [491, 272] on span "Click to Upload Photos" at bounding box center [497, 280] width 109 height 17
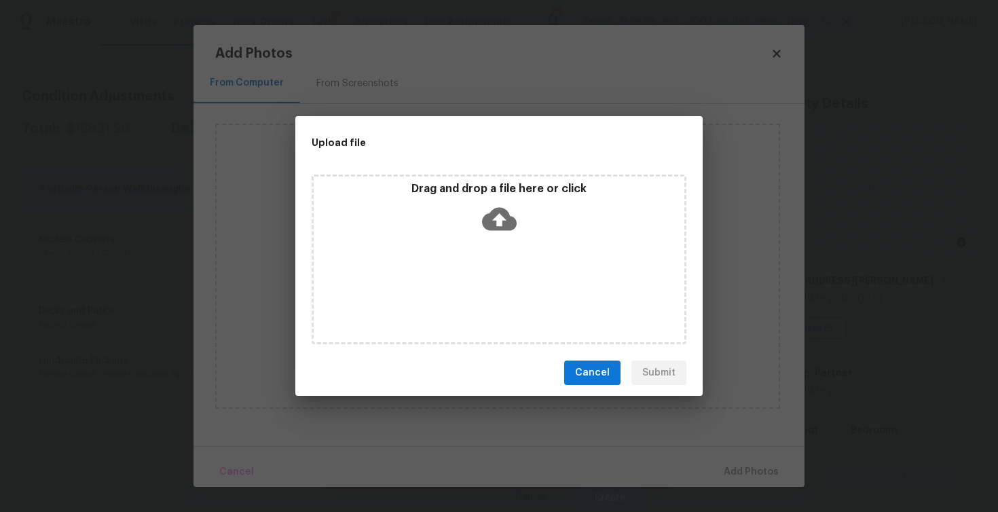
click at [497, 219] on icon at bounding box center [499, 219] width 35 height 35
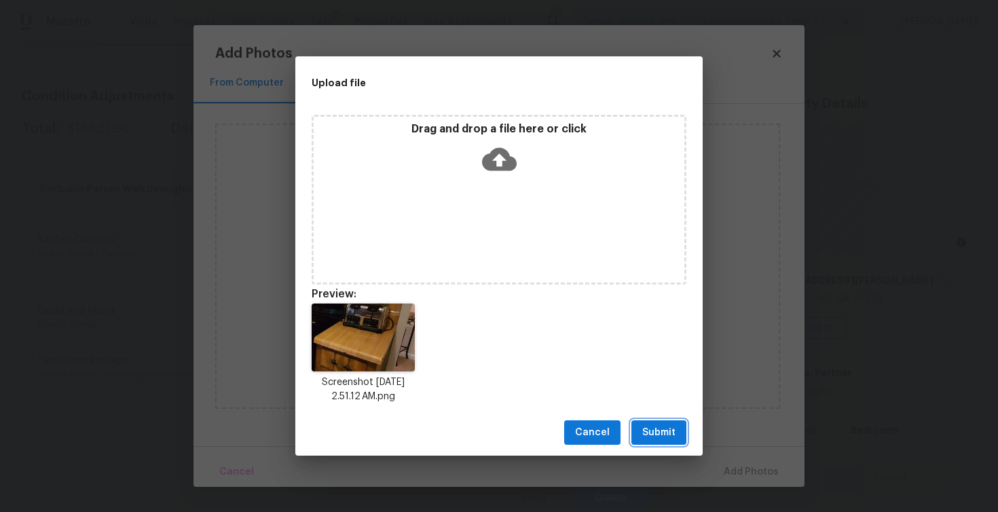
click at [673, 430] on span "Submit" at bounding box center [658, 432] width 33 height 17
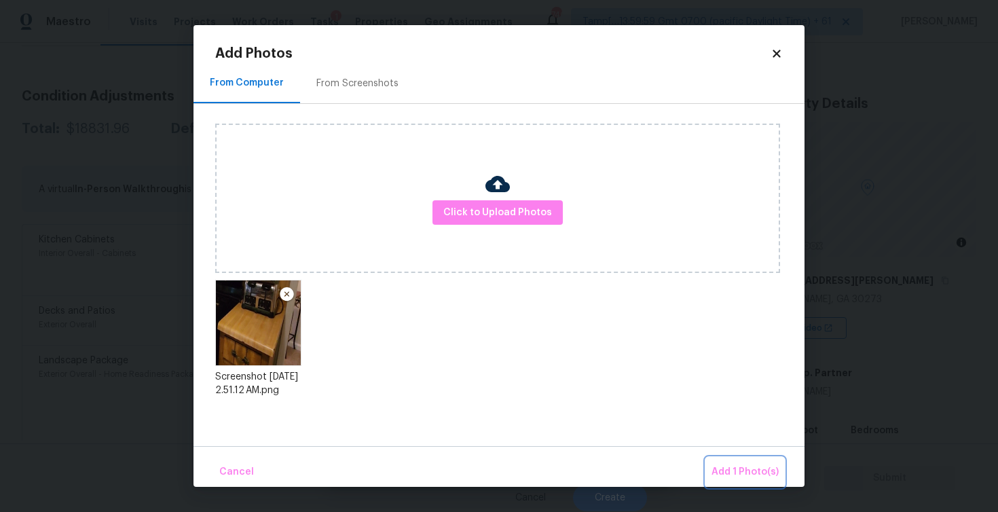
click at [731, 472] on span "Add 1 Photo(s)" at bounding box center [744, 472] width 67 height 17
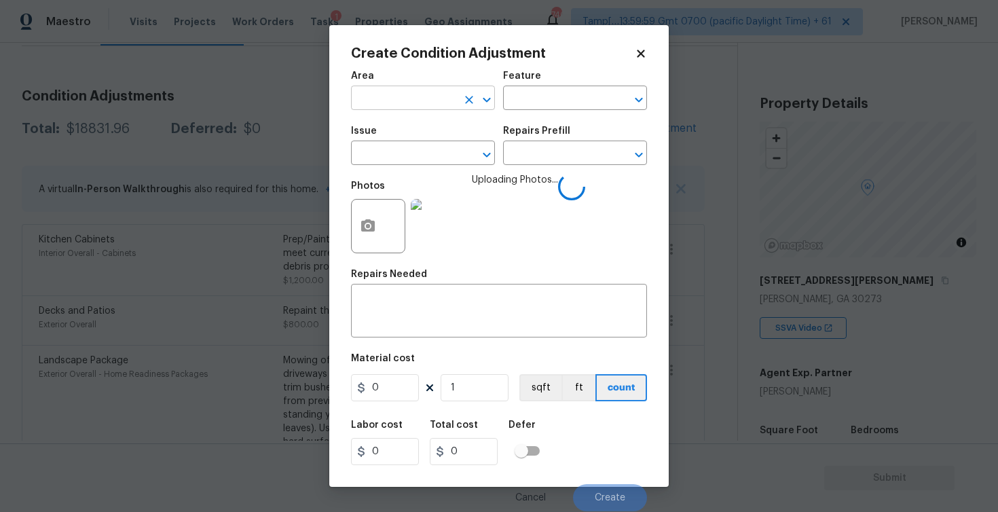
click at [440, 90] on input "text" at bounding box center [404, 99] width 106 height 21
click at [425, 145] on li "Interior Overall" at bounding box center [423, 152] width 144 height 22
type input "Interior Overall"
click at [425, 145] on input "text" at bounding box center [404, 154] width 106 height 21
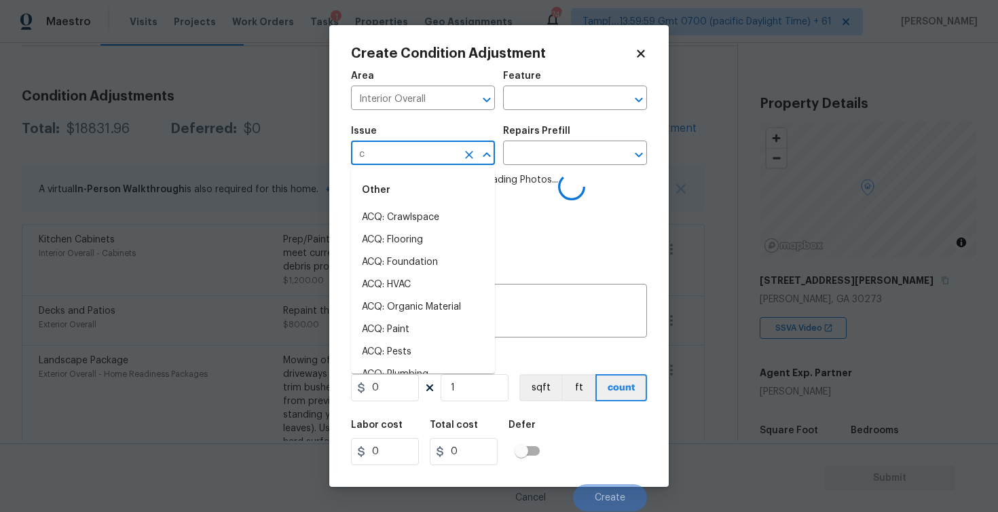
type input "ca"
type input "bin"
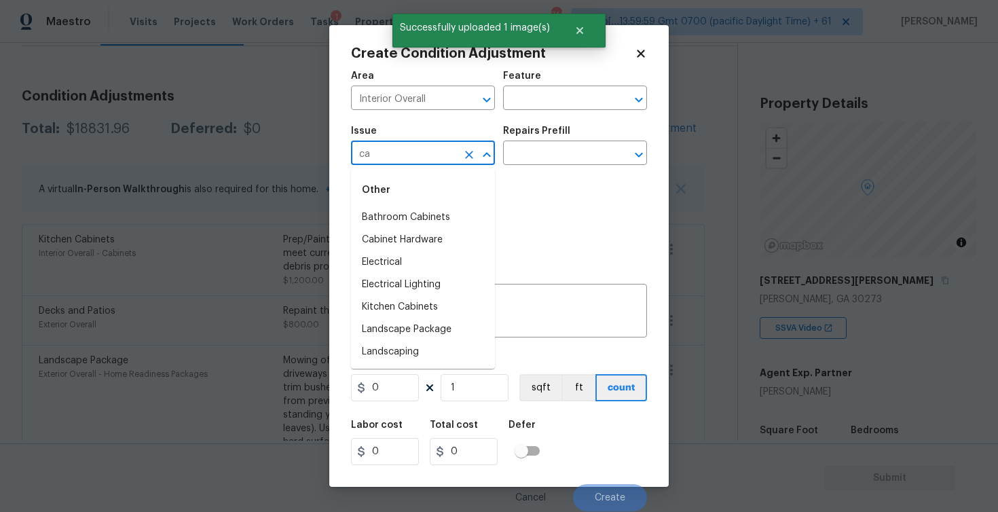
type input "cab"
type input "i"
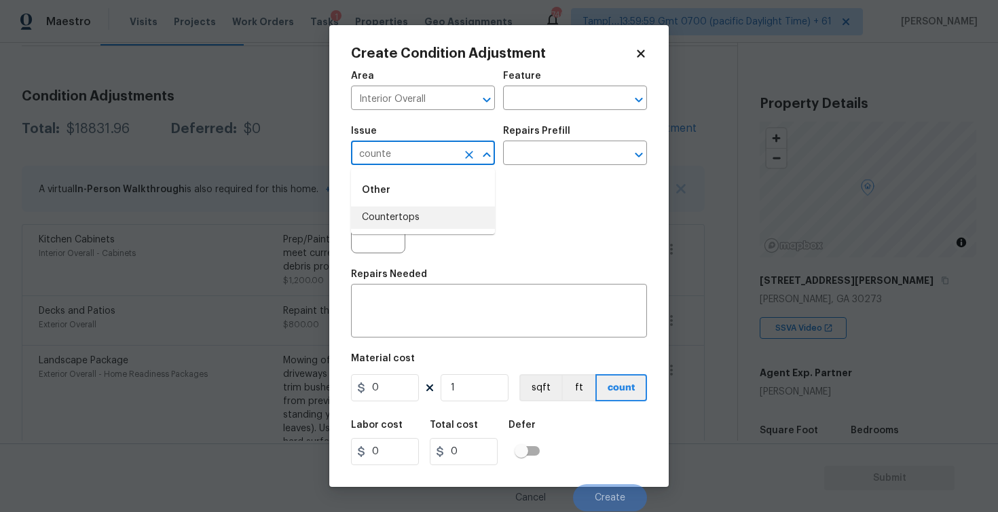
click at [417, 214] on li "Countertops" at bounding box center [423, 217] width 144 height 22
type input "Countertops"
click at [509, 170] on div "Issue Countertops ​ Repairs Prefill ​" at bounding box center [499, 145] width 296 height 55
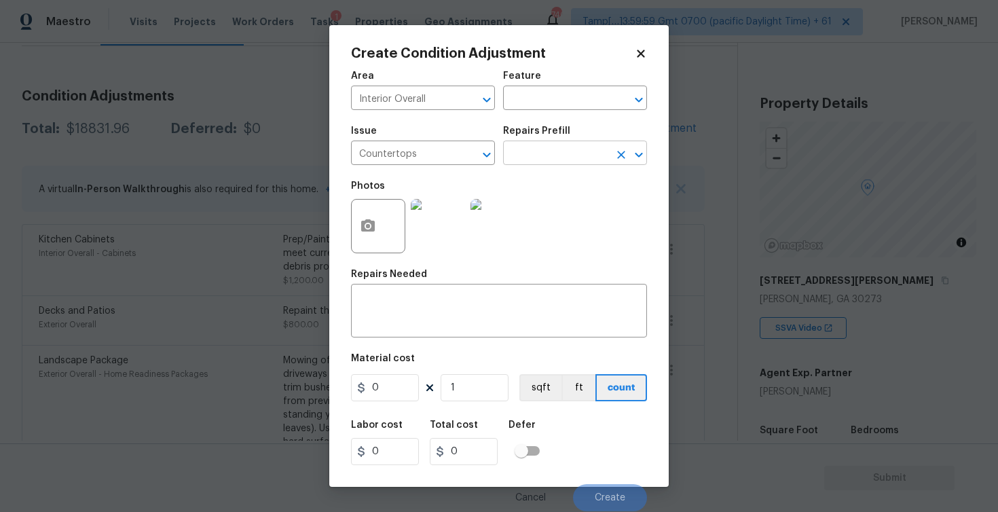
click at [530, 157] on input "text" at bounding box center [556, 154] width 106 height 21
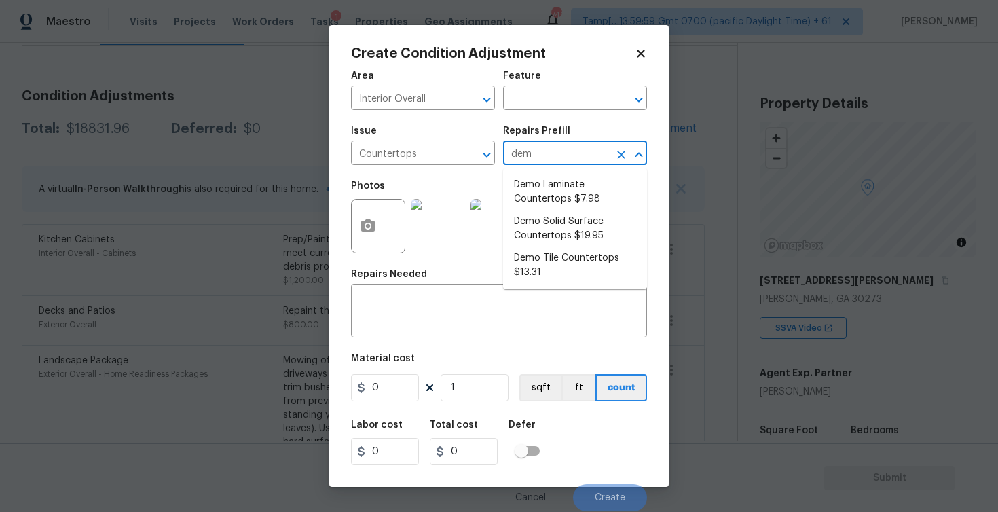
type input "demo"
click at [548, 188] on li "Demo Laminate Countertops $7.98" at bounding box center [575, 192] width 144 height 37
type input "Countertops"
type textarea "Demo the existing laminate countertops ensuring that no damage is done to the c…"
type input "7.98"
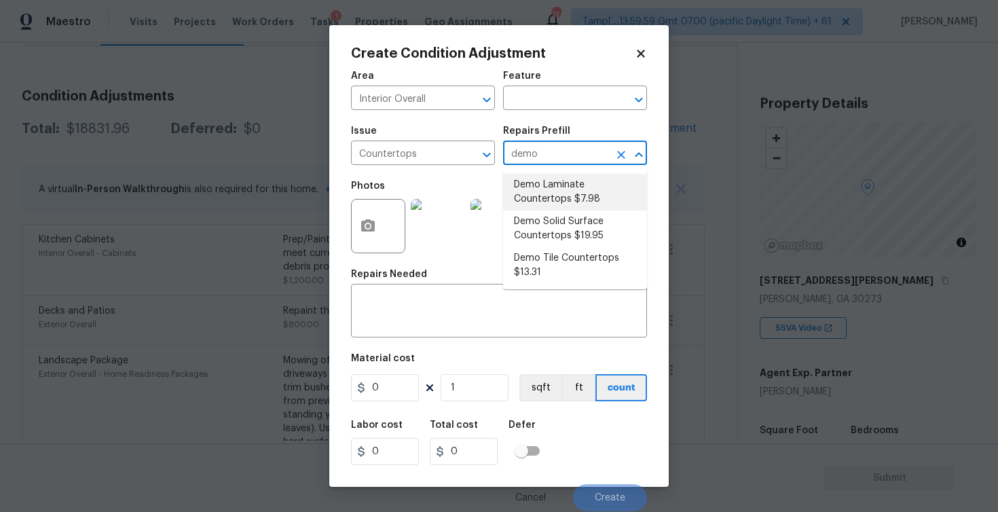
type input "7.98"
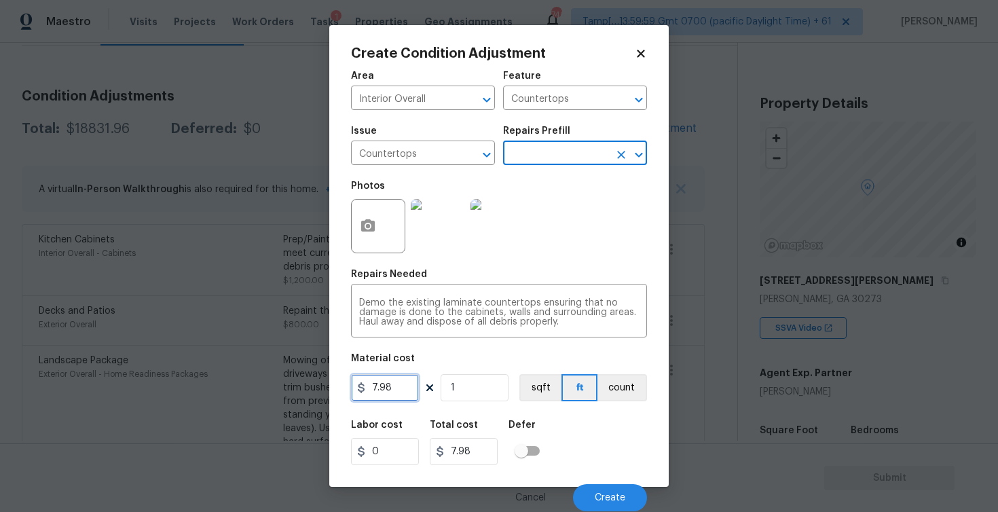
click at [403, 391] on input "7.98" at bounding box center [385, 387] width 68 height 27
type input "1000"
click at [612, 449] on div "Labor cost 0 Total cost 1000 Defer" at bounding box center [499, 442] width 296 height 61
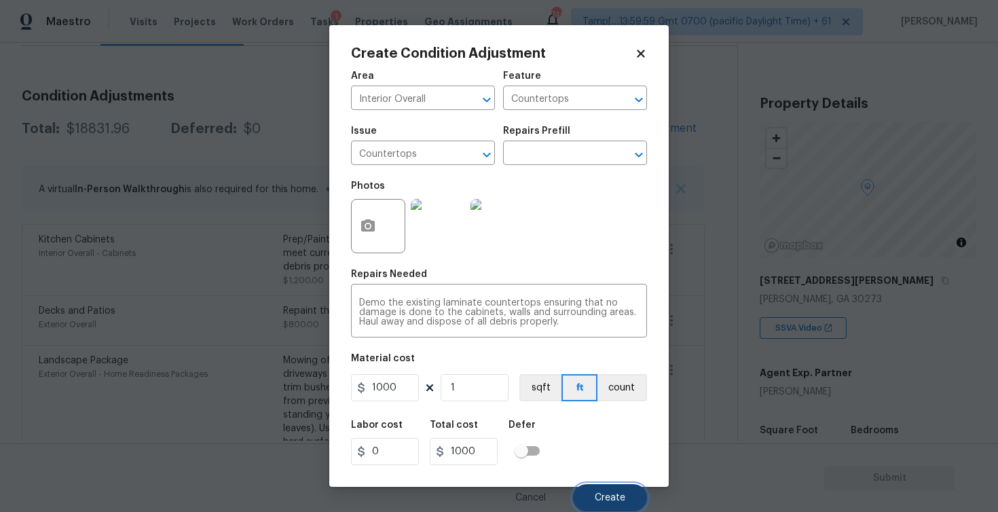
click at [624, 495] on span "Create" at bounding box center [609, 498] width 31 height 10
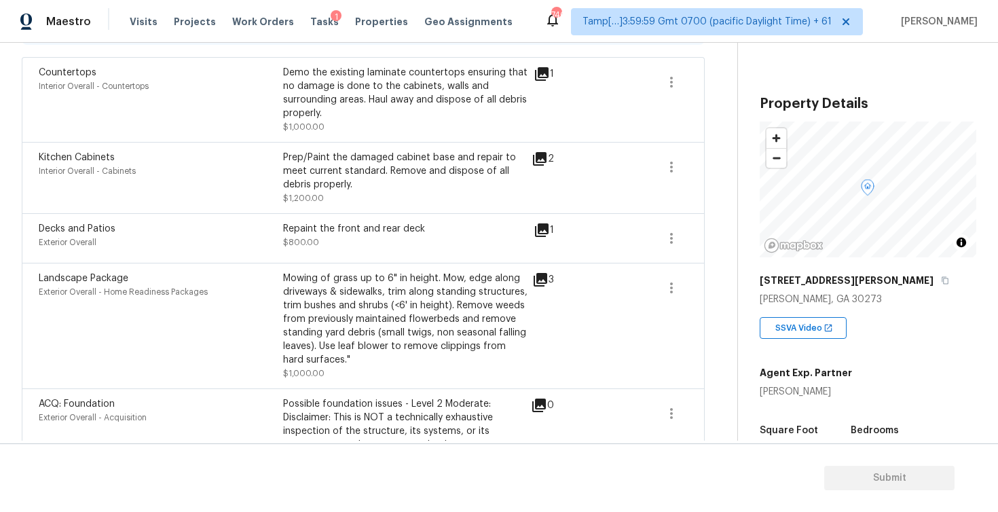
scroll to position [328, 0]
click at [672, 244] on icon "button" at bounding box center [671, 237] width 16 height 16
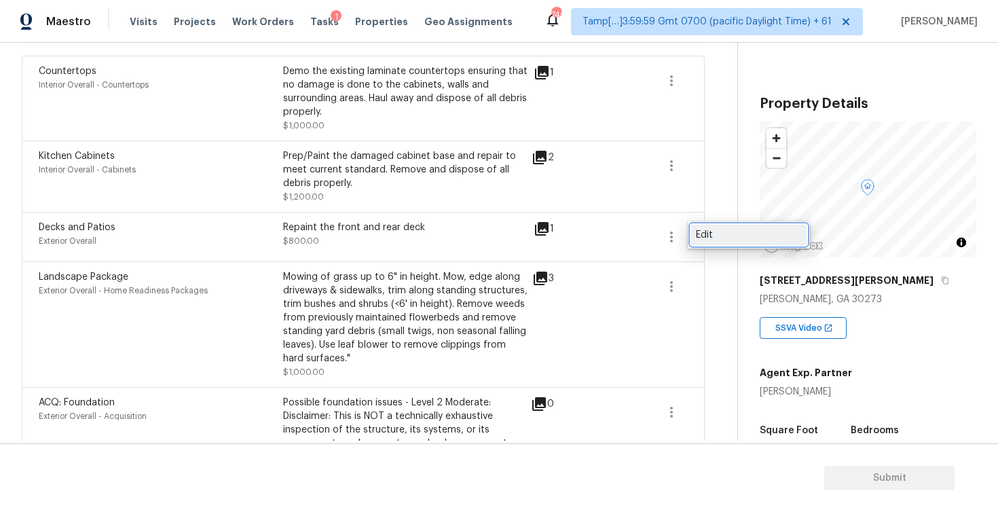
click at [722, 240] on div "Edit" at bounding box center [749, 235] width 106 height 14
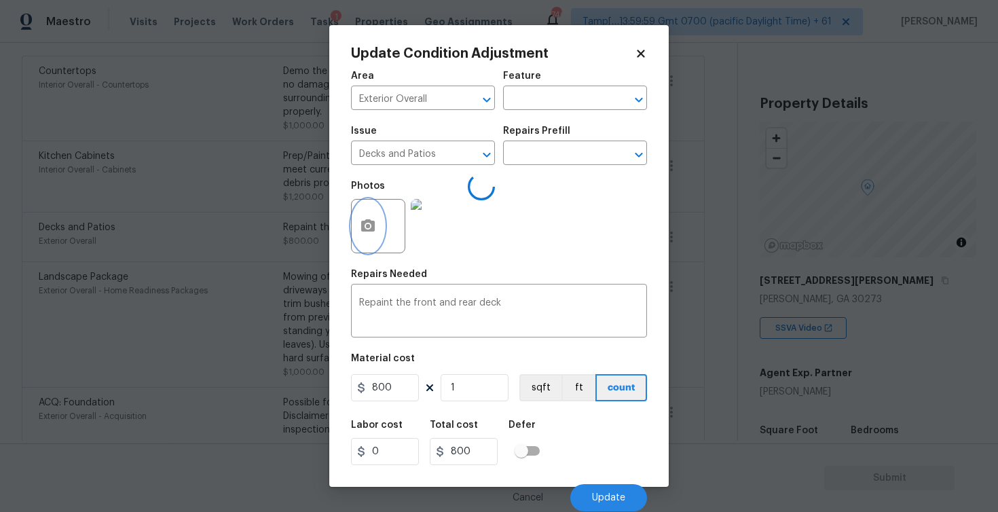
click at [364, 223] on icon "button" at bounding box center [368, 225] width 14 height 12
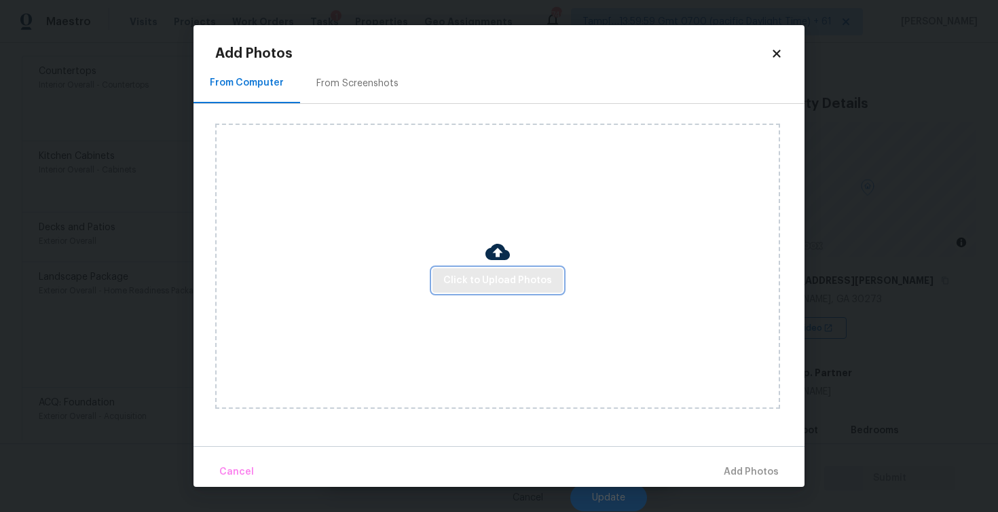
click at [515, 280] on span "Click to Upload Photos" at bounding box center [497, 280] width 109 height 17
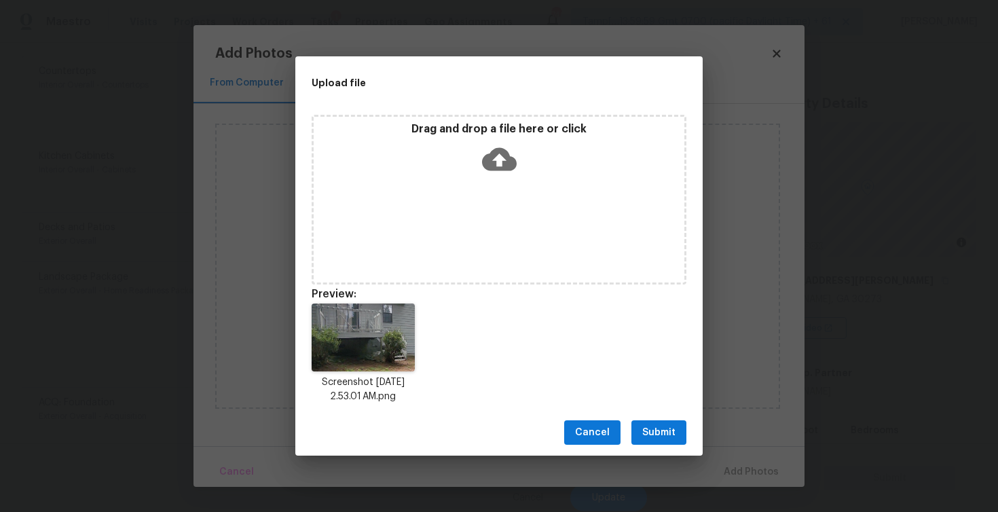
click at [654, 423] on button "Submit" at bounding box center [658, 432] width 55 height 25
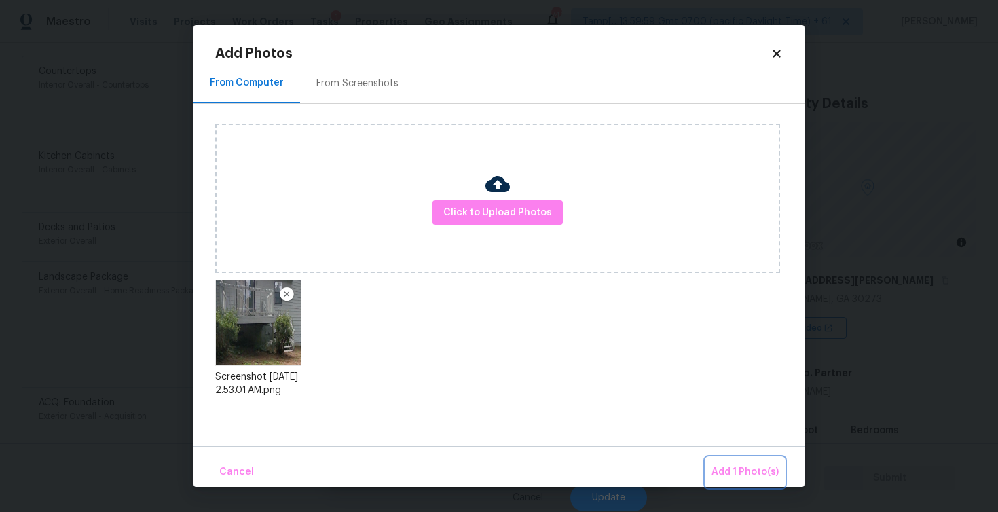
click at [732, 464] on span "Add 1 Photo(s)" at bounding box center [744, 472] width 67 height 17
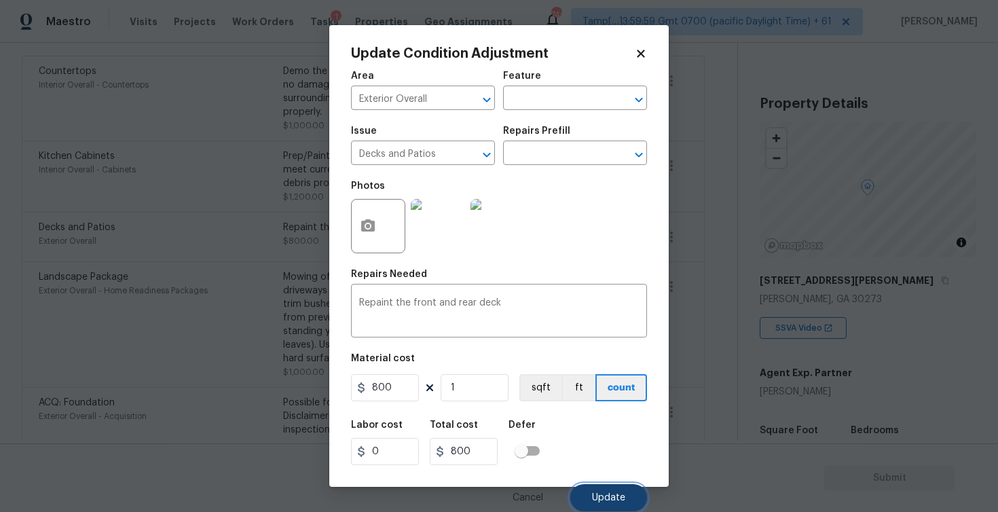
click at [604, 491] on button "Update" at bounding box center [608, 497] width 77 height 27
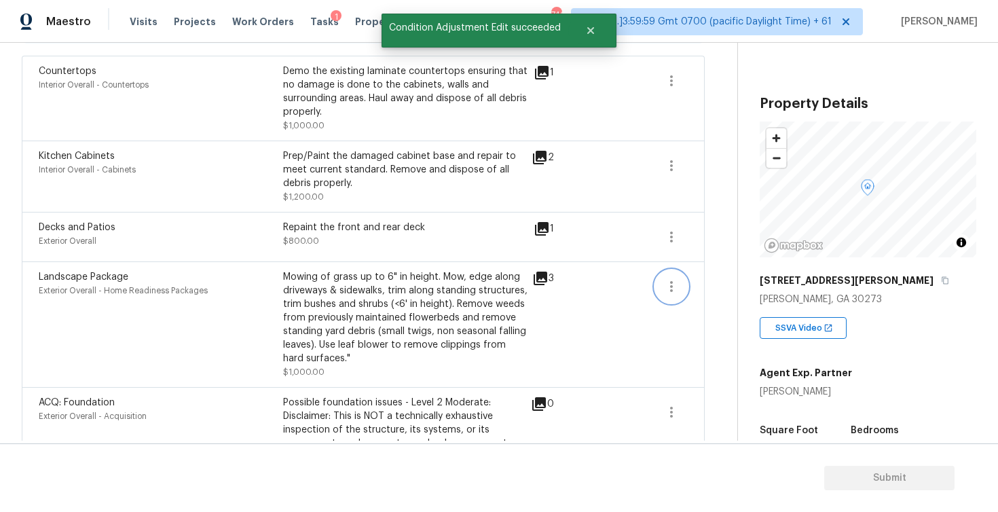
click at [660, 291] on button "button" at bounding box center [671, 286] width 33 height 33
click at [717, 286] on div "Edit" at bounding box center [749, 285] width 106 height 14
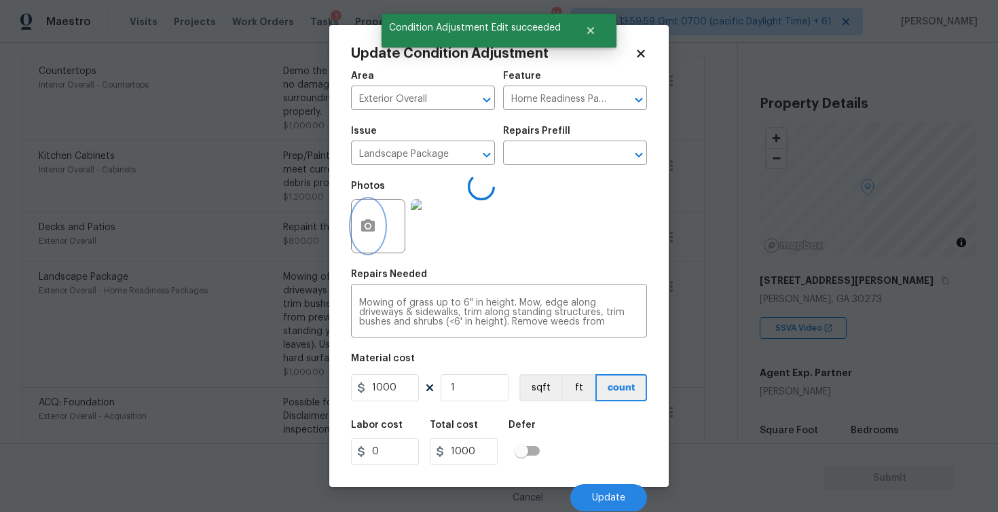
click at [371, 217] on button "button" at bounding box center [368, 226] width 33 height 53
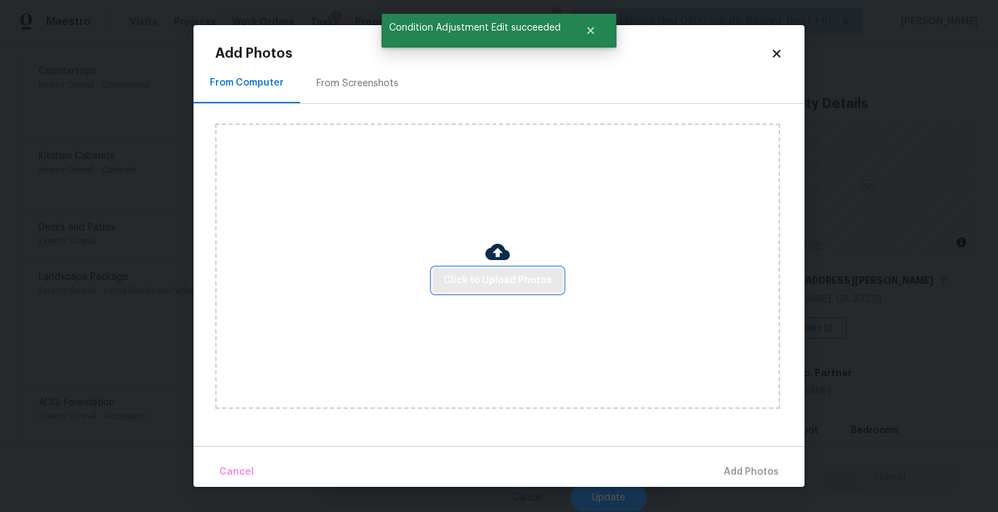
click at [470, 281] on span "Click to Upload Photos" at bounding box center [497, 280] width 109 height 17
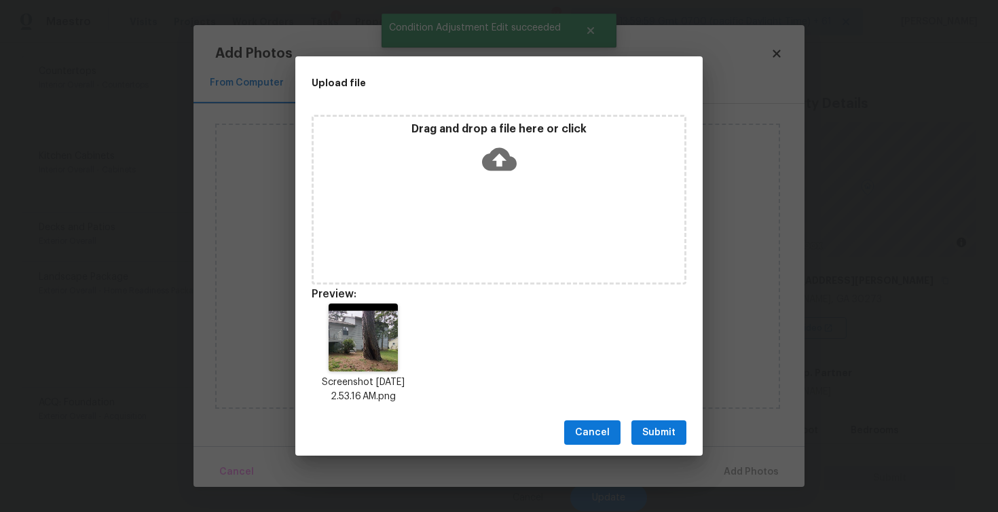
click at [647, 417] on div "Cancel Submit" at bounding box center [498, 432] width 407 height 47
click at [659, 429] on span "Submit" at bounding box center [658, 432] width 33 height 17
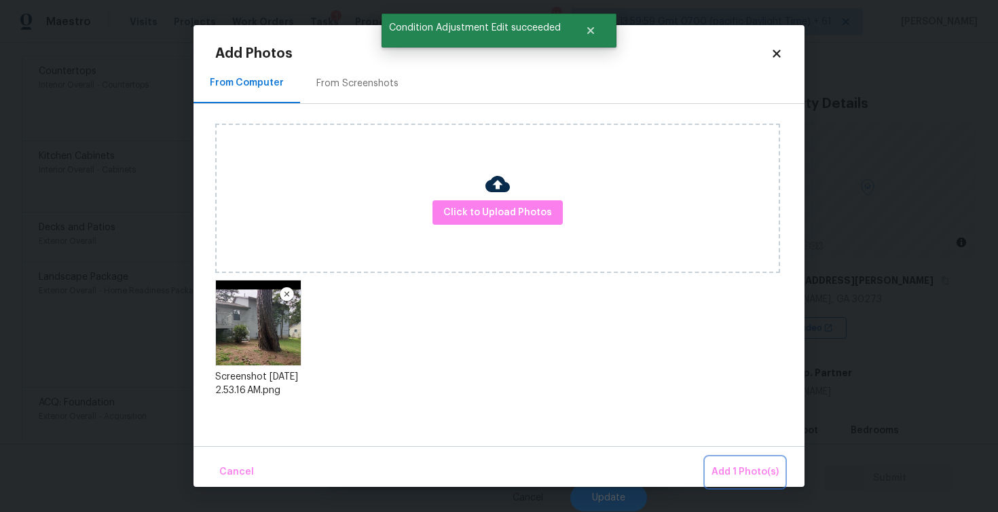
click at [761, 478] on span "Add 1 Photo(s)" at bounding box center [744, 472] width 67 height 17
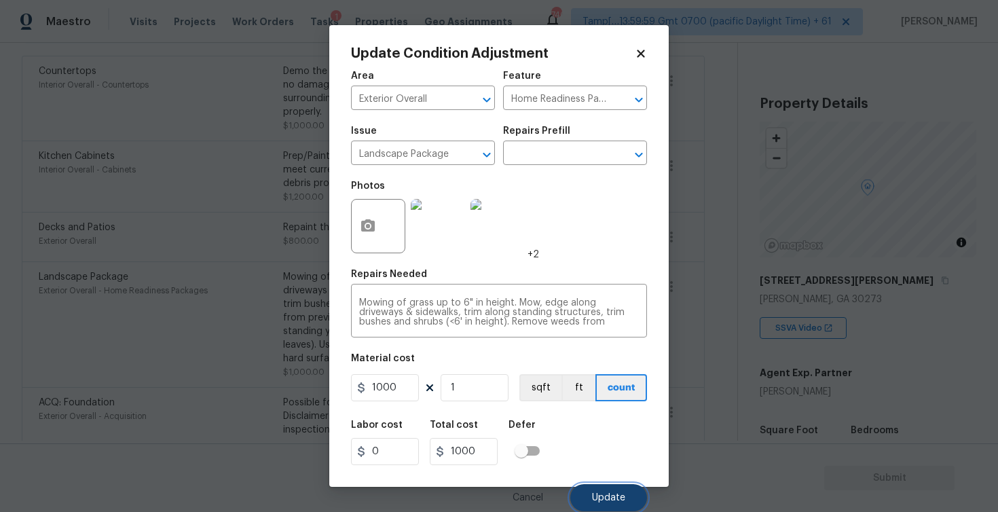
click at [611, 487] on button "Update" at bounding box center [608, 497] width 77 height 27
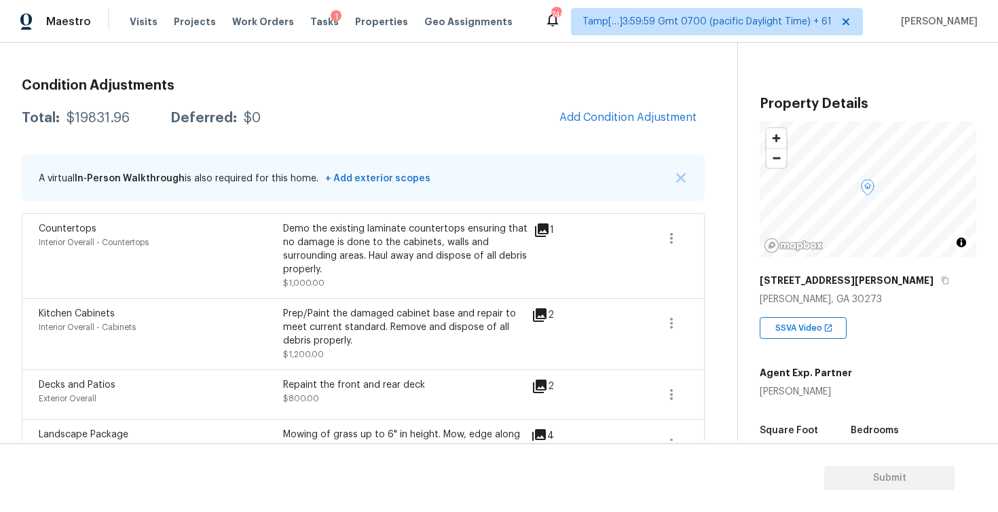
scroll to position [0, 0]
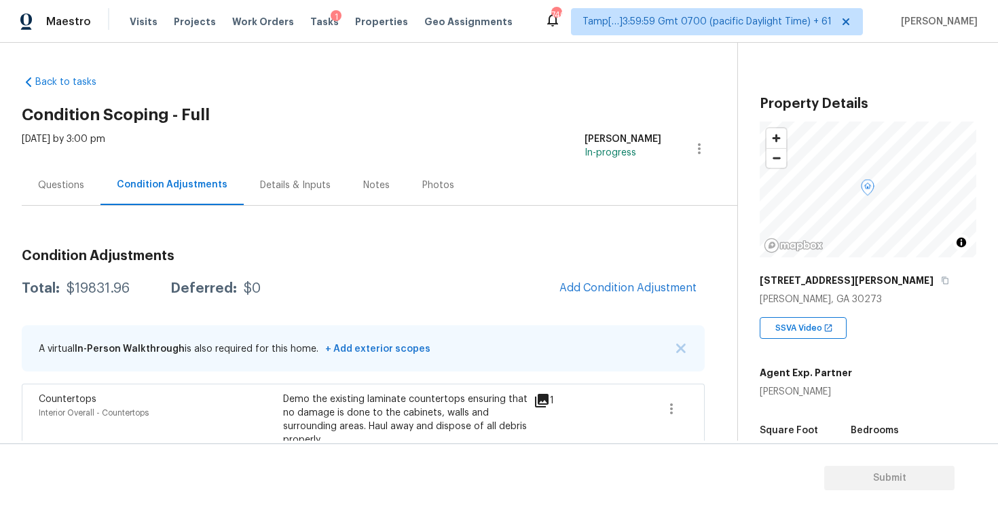
click at [603, 282] on span "Add Condition Adjustment" at bounding box center [627, 288] width 137 height 12
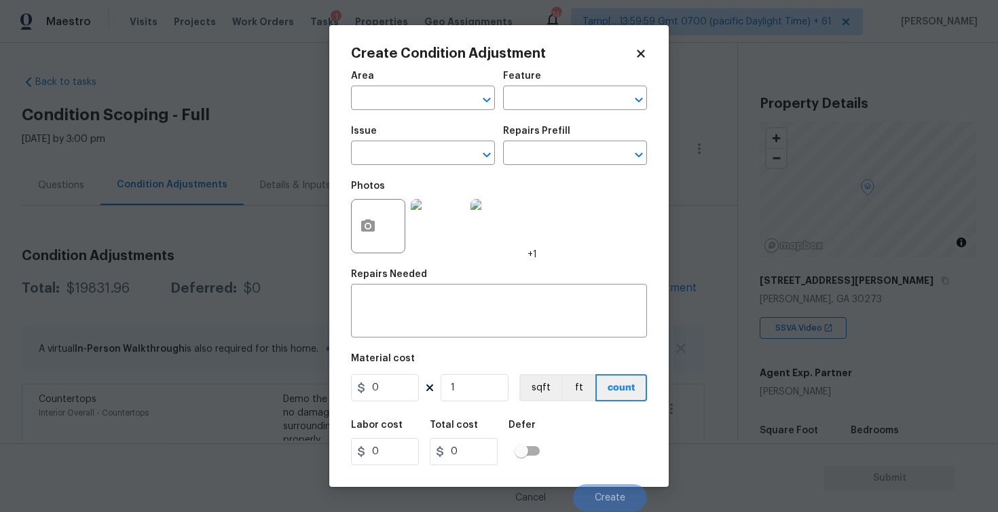
click at [366, 73] on h5 "Area" at bounding box center [362, 76] width 23 height 10
click at [372, 84] on div "Area" at bounding box center [423, 80] width 144 height 18
click at [372, 97] on input "text" at bounding box center [404, 99] width 106 height 21
click at [373, 153] on li "Interior Overall" at bounding box center [423, 152] width 144 height 22
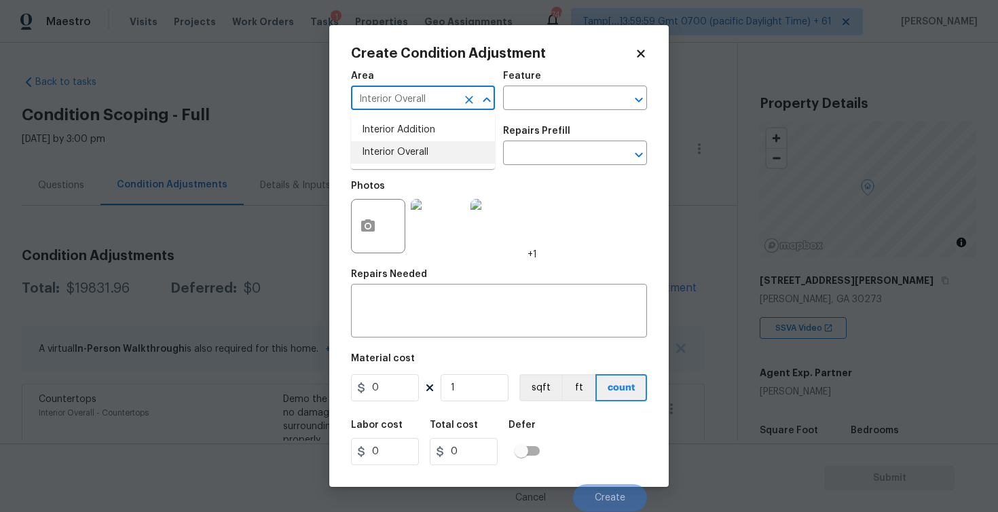
type input "Interior Overall"
click at [373, 153] on input "text" at bounding box center [404, 154] width 106 height 21
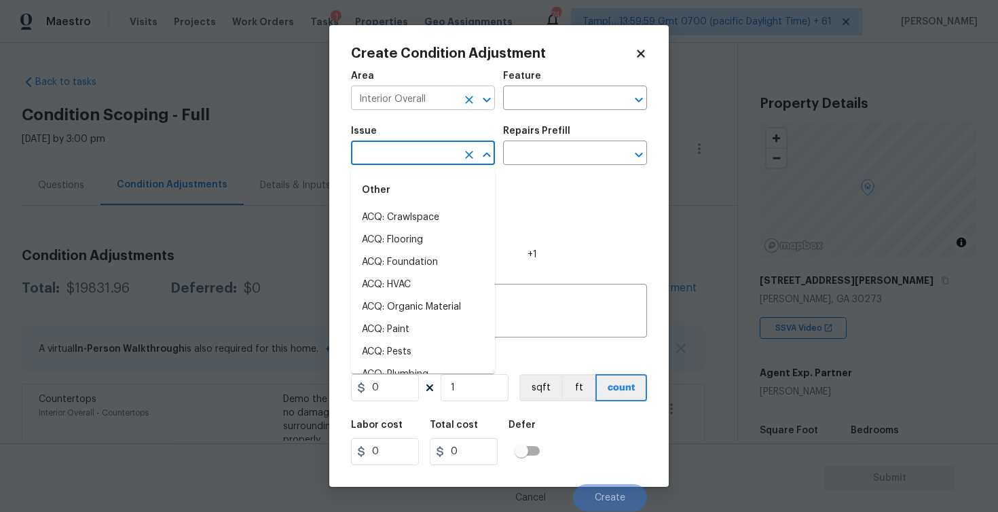
click at [458, 106] on div "Interior Overall ​" at bounding box center [423, 99] width 144 height 21
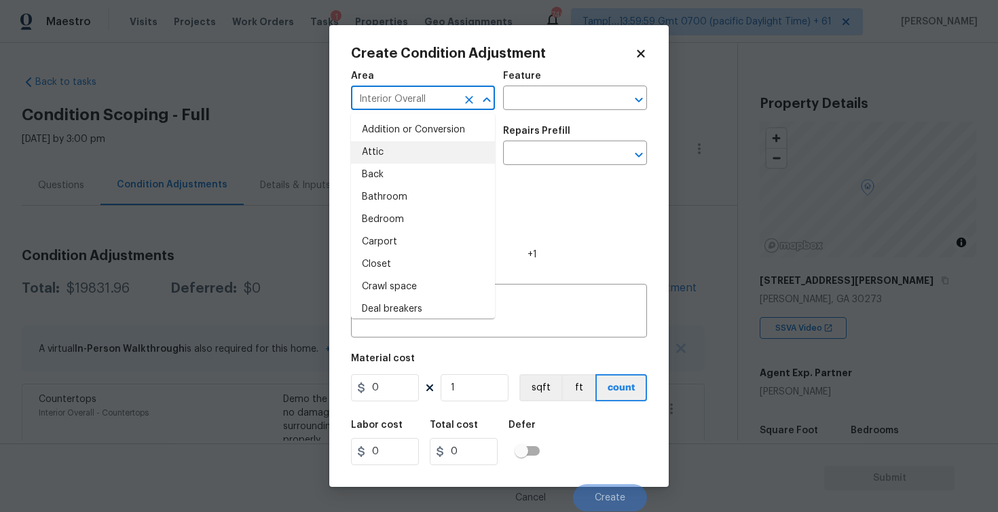
click at [465, 104] on icon "Clear" at bounding box center [469, 100] width 14 height 14
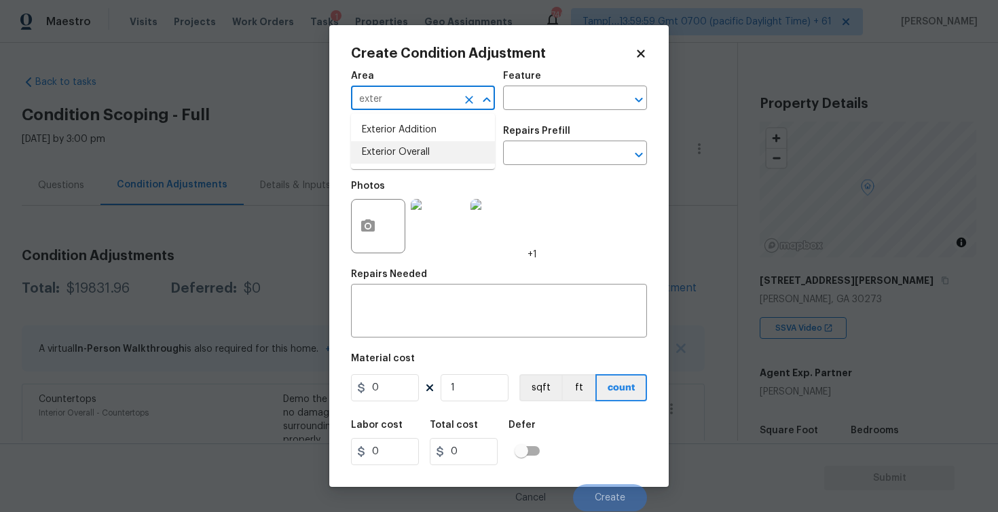
click at [463, 146] on li "Exterior Overall" at bounding box center [423, 152] width 144 height 22
click at [463, 146] on div at bounding box center [476, 154] width 35 height 19
type input "Exterior Overall"
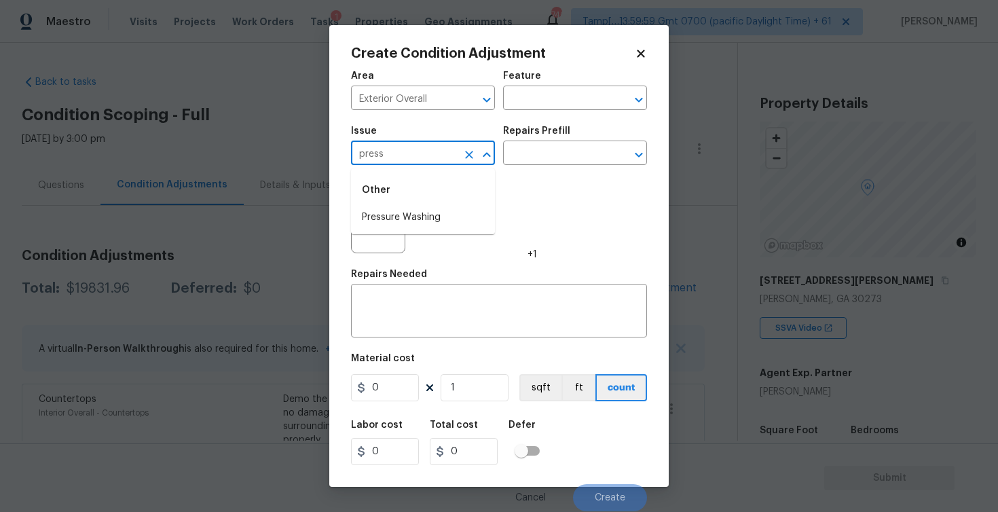
click at [448, 204] on div "Other" at bounding box center [423, 190] width 144 height 33
click at [454, 207] on li "Pressure Washing" at bounding box center [423, 217] width 144 height 22
type input "Pressure Washing"
click at [539, 167] on div "Issue Pressure Washing ​ Repairs Prefill ​" at bounding box center [499, 145] width 296 height 55
click at [542, 157] on input "text" at bounding box center [556, 154] width 106 height 21
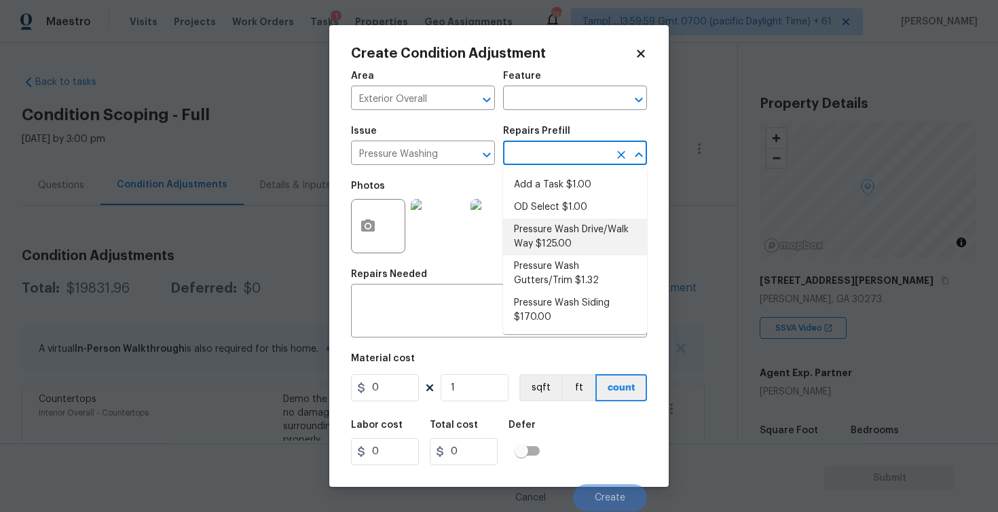
click at [560, 224] on li "Pressure Wash Drive/Walk Way $125.00" at bounding box center [575, 237] width 144 height 37
type input "Siding"
type textarea "Pressure wash the driveways/walkways as directed by the PM. Ensure that all deb…"
type input "125"
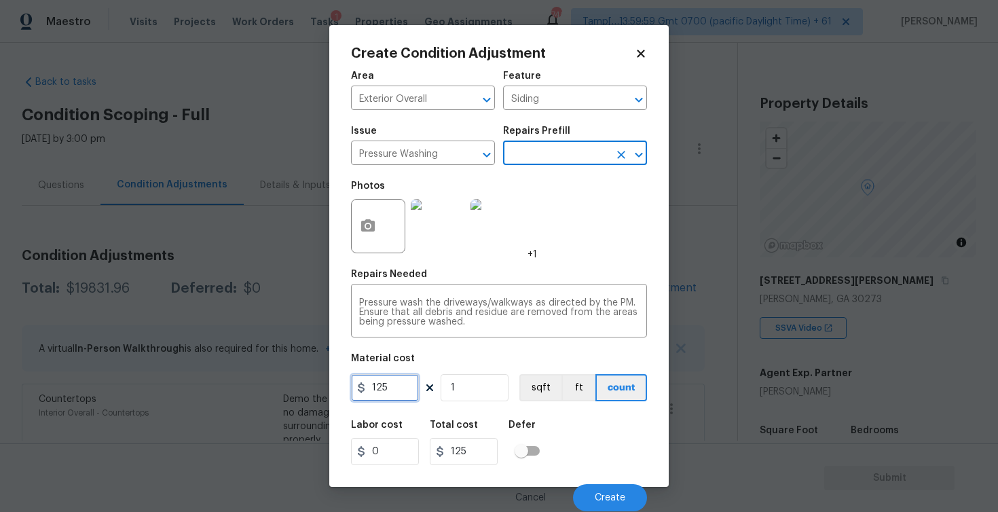
click at [415, 384] on input "125" at bounding box center [385, 387] width 68 height 27
type input "200"
click at [645, 430] on div "Labor cost 0 Total cost 125 Defer" at bounding box center [499, 442] width 296 height 61
type input "200"
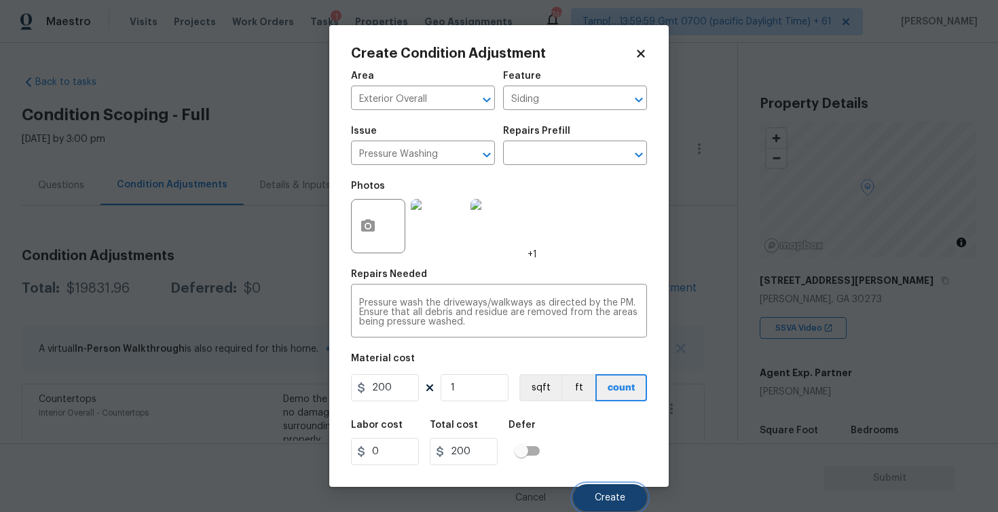
click at [628, 498] on button "Create" at bounding box center [610, 497] width 74 height 27
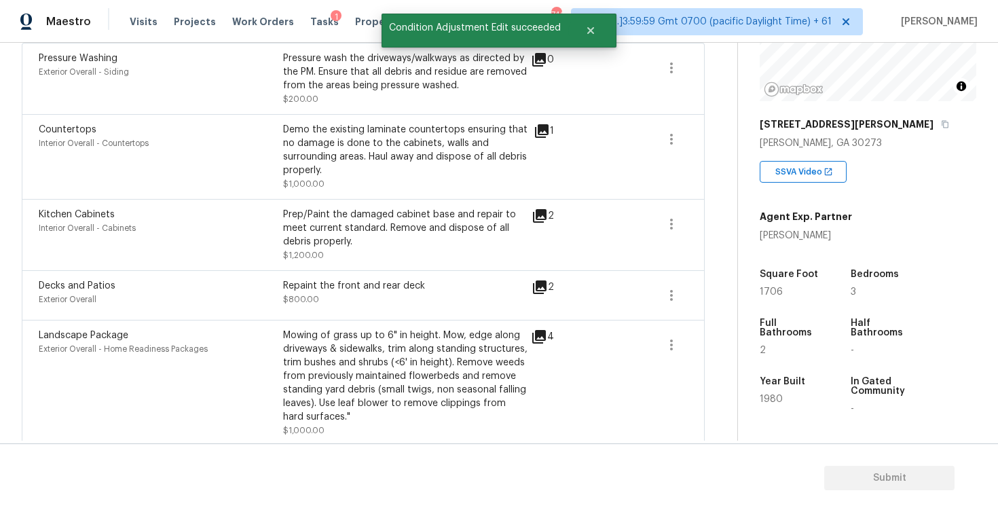
scroll to position [190, 0]
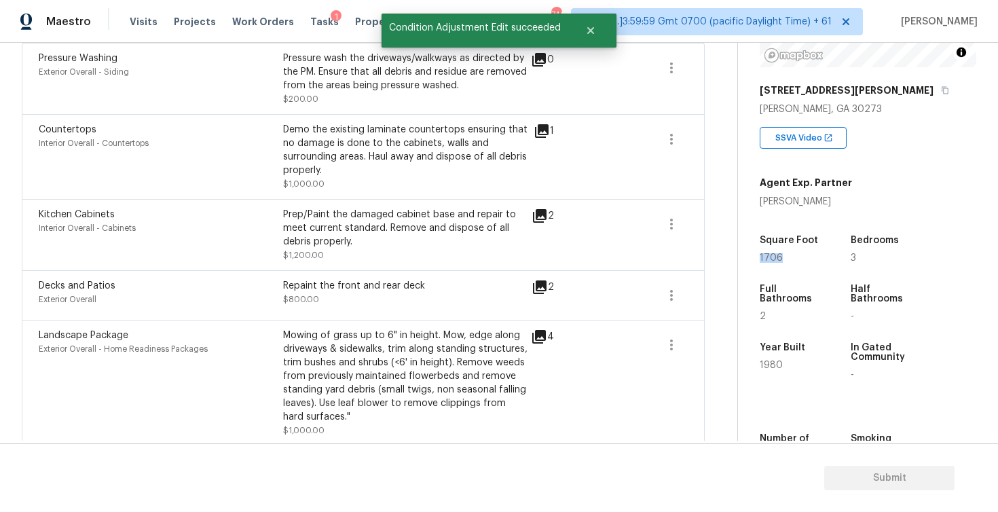
drag, startPoint x: 757, startPoint y: 260, endPoint x: 816, endPoint y: 260, distance: 58.4
click at [816, 260] on div "Property Details © Mapbox © OpenStreetMap Improve this map 6952 Fielder Rd Rex,…" at bounding box center [857, 204] width 238 height 703
copy span "1706"
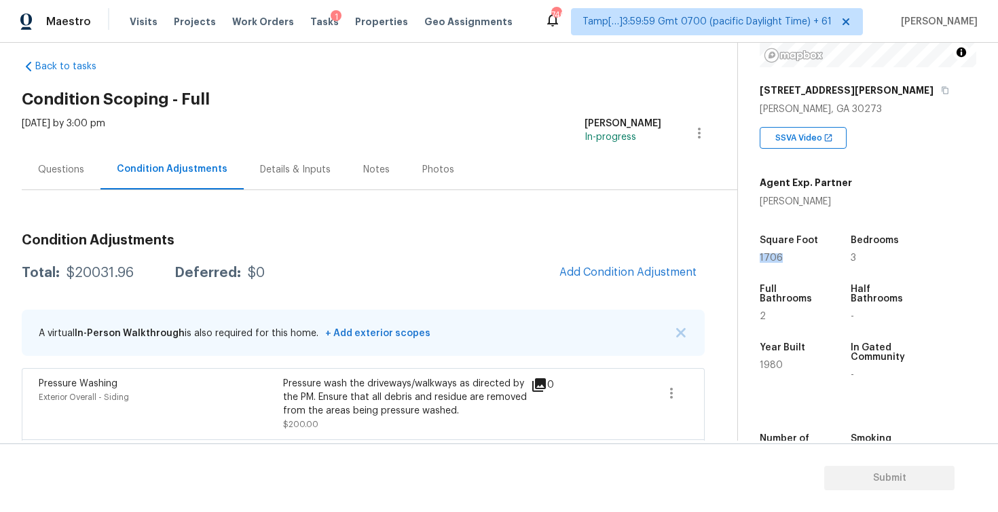
scroll to position [0, 0]
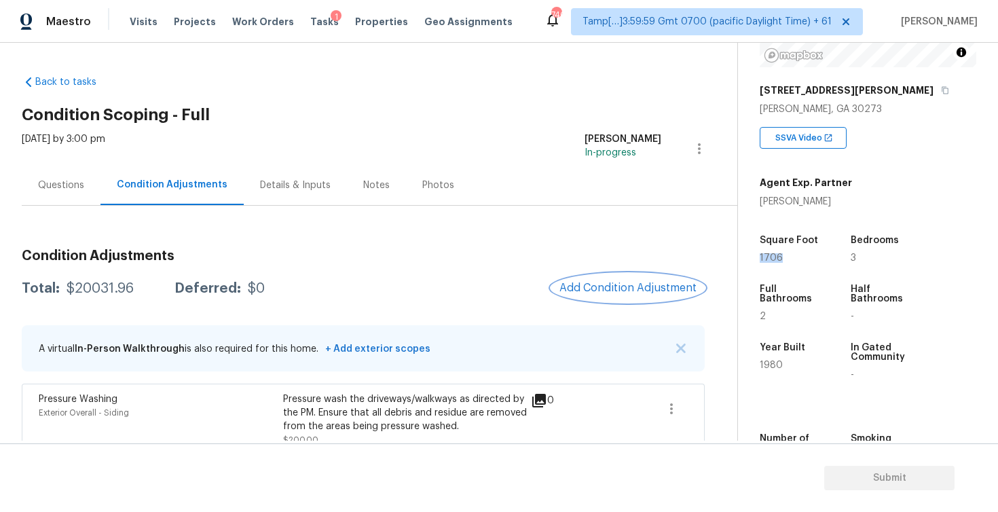
click at [666, 280] on button "Add Condition Adjustment" at bounding box center [627, 287] width 153 height 29
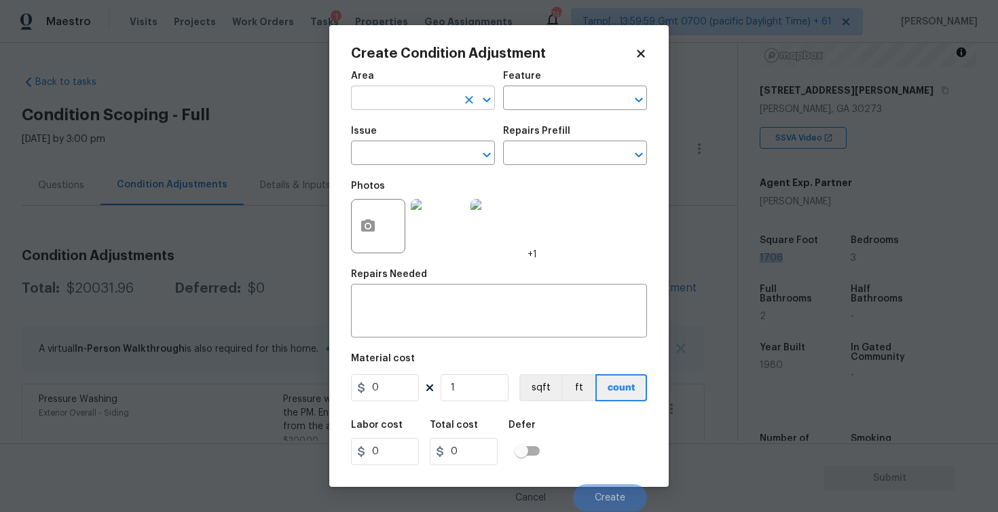
click at [403, 97] on input "text" at bounding box center [404, 99] width 106 height 21
click at [390, 150] on li "Interior Overall" at bounding box center [423, 152] width 144 height 22
type input "Interior Overall"
click at [390, 150] on input "text" at bounding box center [404, 154] width 106 height 21
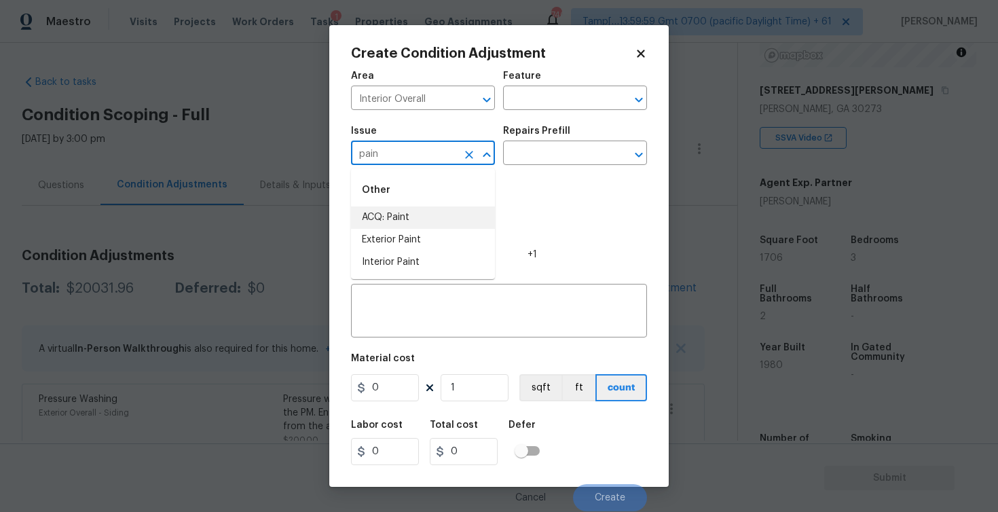
click at [404, 215] on li "ACQ: Paint" at bounding box center [423, 217] width 144 height 22
type input "ACQ: Paint"
click at [540, 170] on div "Issue ACQ: Paint ​ Repairs Prefill ​" at bounding box center [499, 145] width 296 height 55
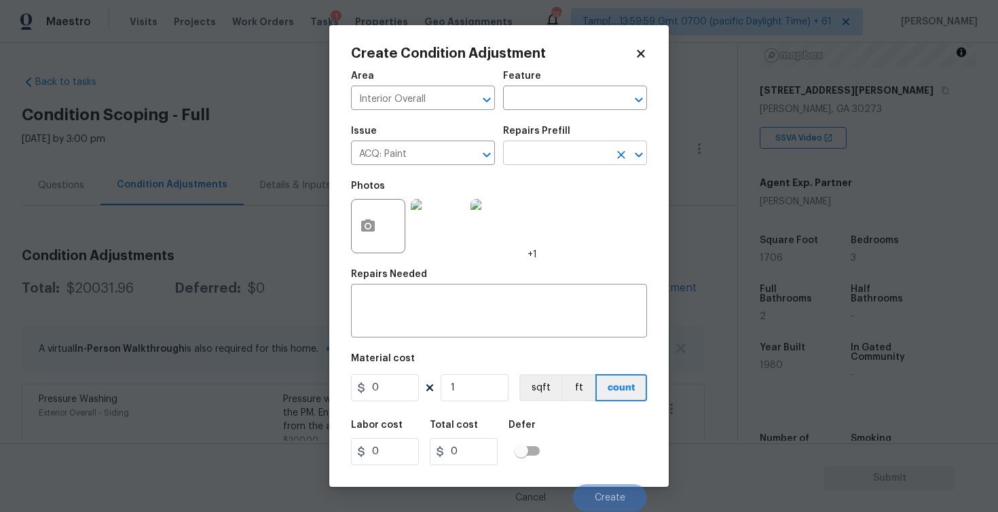
click at [540, 162] on input "text" at bounding box center [556, 154] width 106 height 21
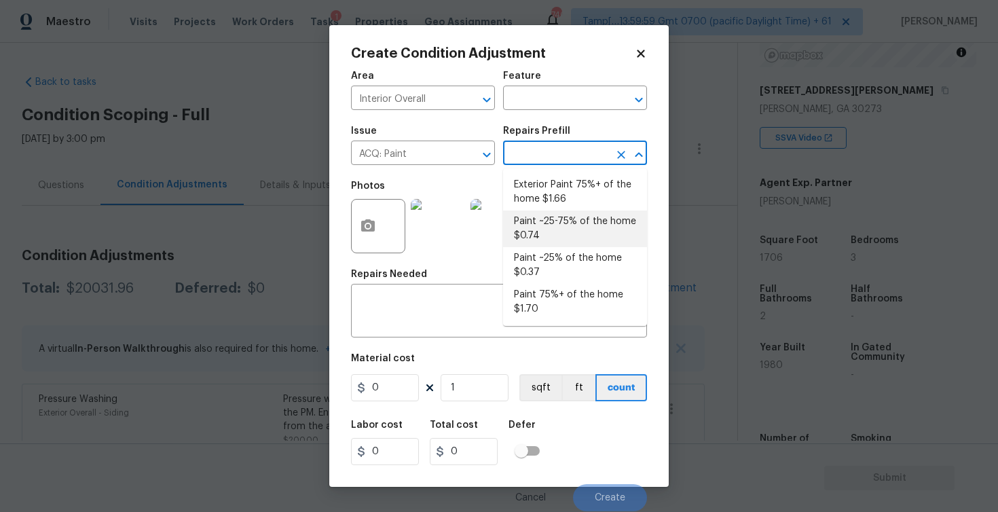
click at [557, 219] on li "Paint ~25-75% of the home $0.74" at bounding box center [575, 228] width 144 height 37
type input "Acquisition"
type textarea "Acquisition Scope: ~25 - 75% of the home needs interior paint"
type input "0.74"
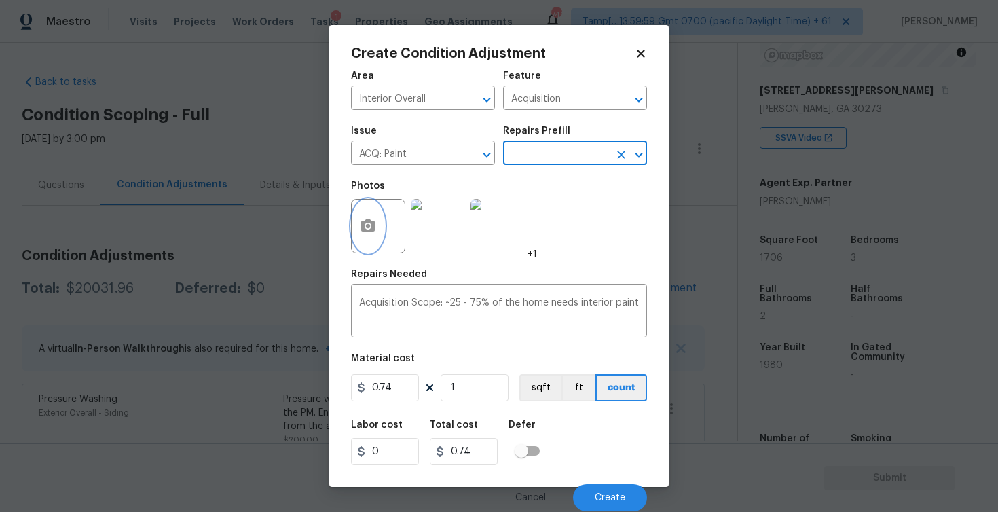
click at [366, 225] on circle "button" at bounding box center [368, 226] width 4 height 4
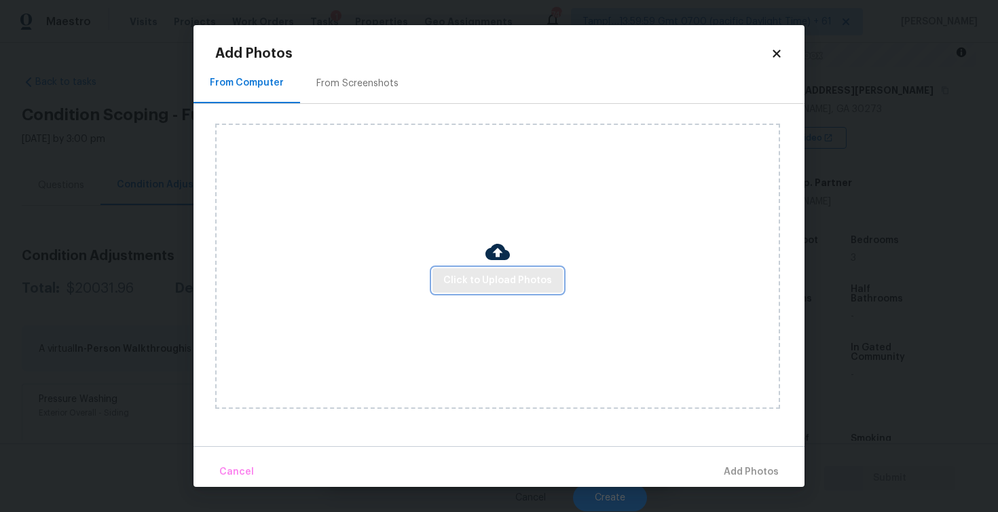
click at [476, 275] on span "Click to Upload Photos" at bounding box center [497, 280] width 109 height 17
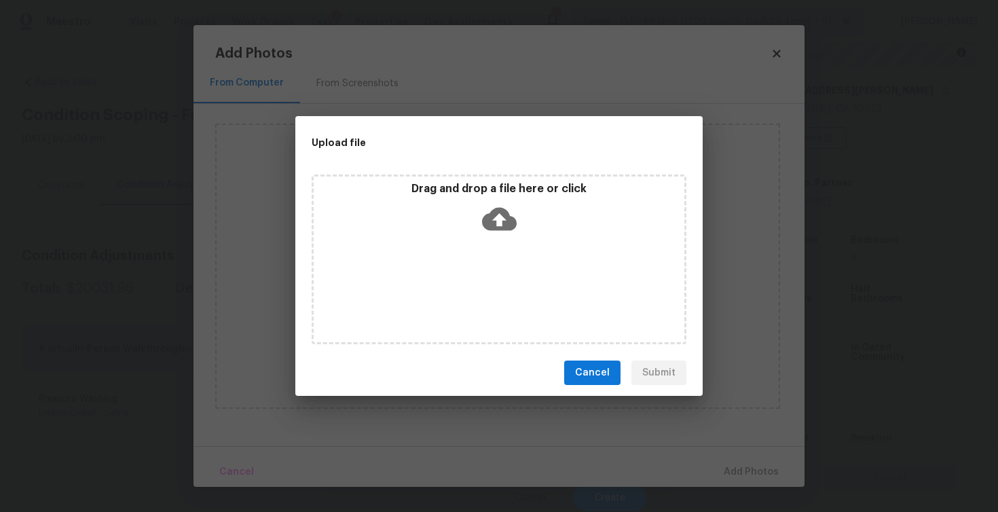
click at [597, 386] on div "Cancel Submit" at bounding box center [498, 372] width 407 height 47
click at [597, 381] on button "Cancel" at bounding box center [592, 372] width 56 height 25
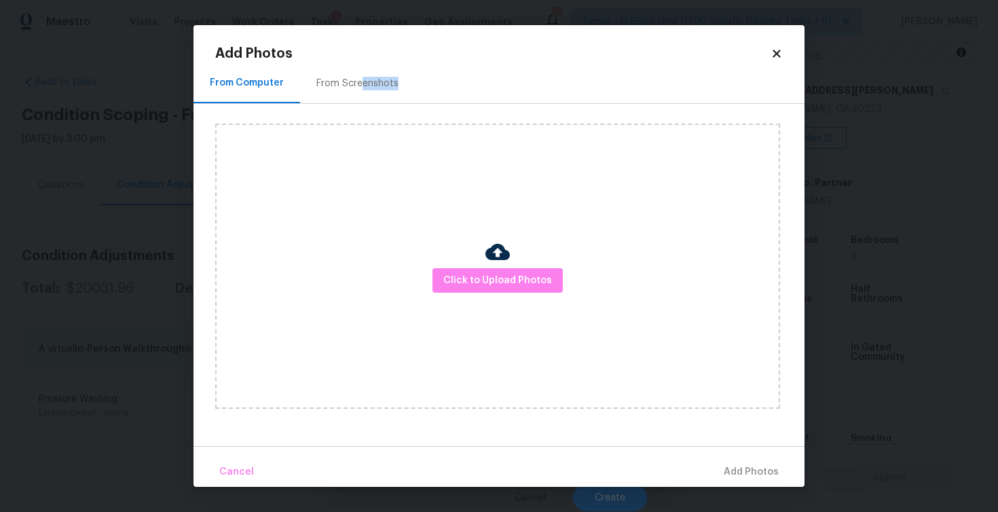
click at [358, 90] on div "From Screenshots" at bounding box center [357, 83] width 115 height 40
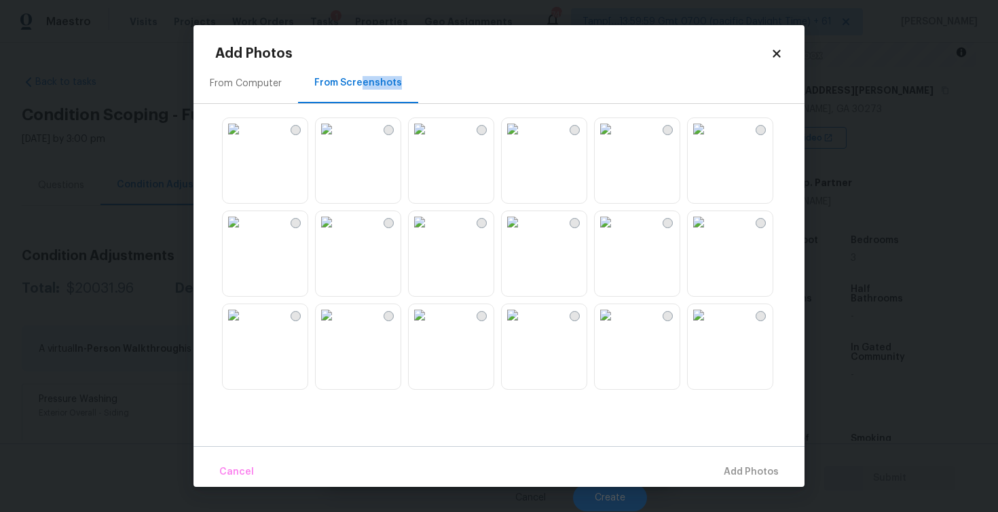
click at [430, 223] on img at bounding box center [420, 222] width 22 height 22
click at [616, 233] on img at bounding box center [605, 222] width 22 height 22
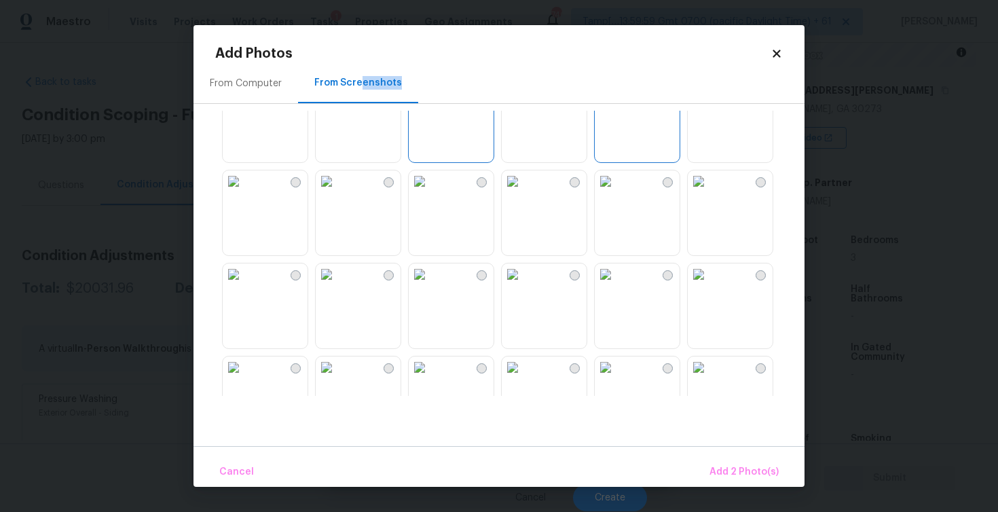
click at [705, 192] on img at bounding box center [698, 181] width 22 height 22
click at [523, 194] on img at bounding box center [513, 183] width 22 height 22
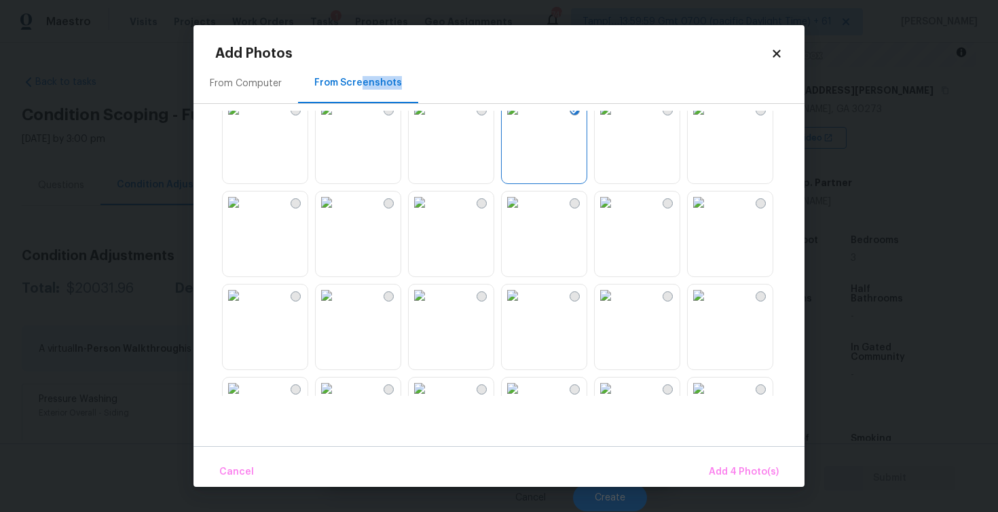
click at [244, 213] on img at bounding box center [234, 202] width 22 height 22
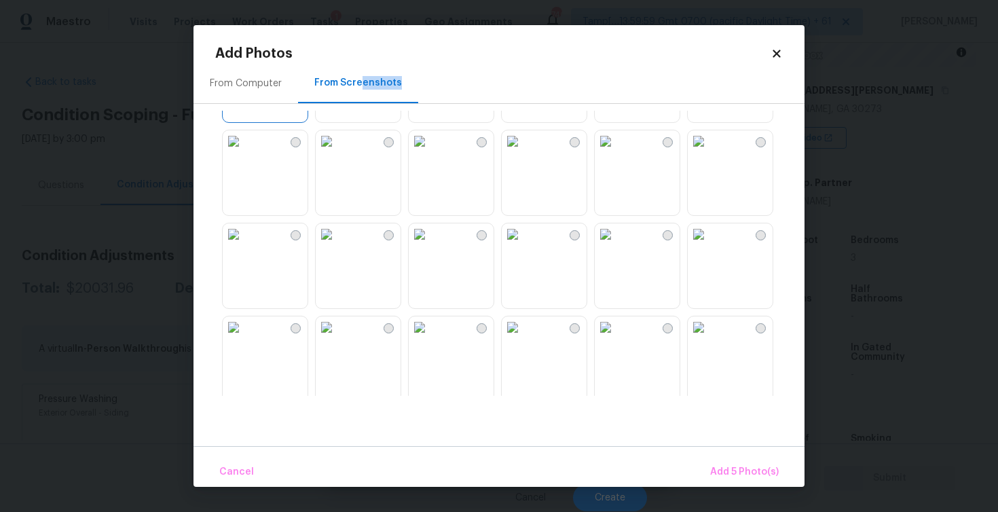
scroll to position [487, 0]
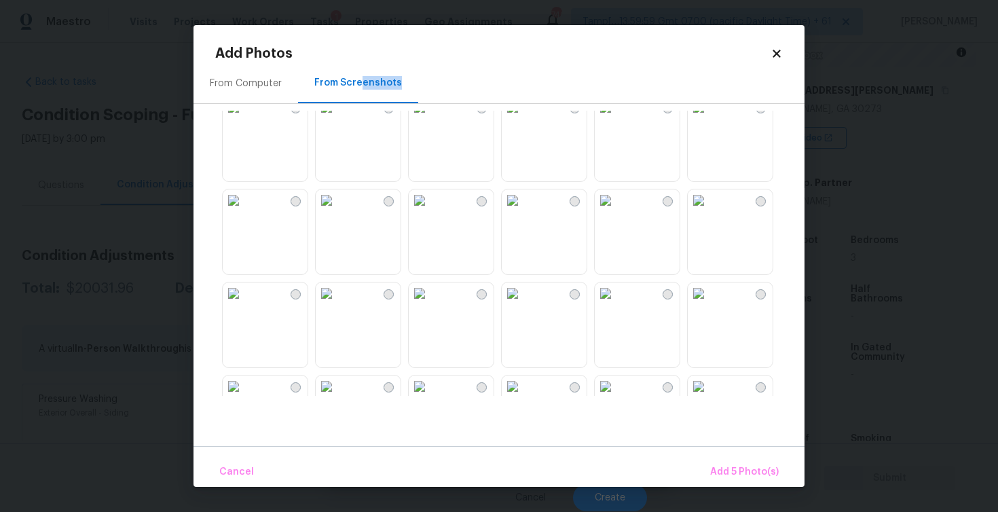
click at [244, 304] on img at bounding box center [234, 293] width 22 height 22
click at [739, 466] on span "Add 6 Photo(s)" at bounding box center [743, 472] width 69 height 17
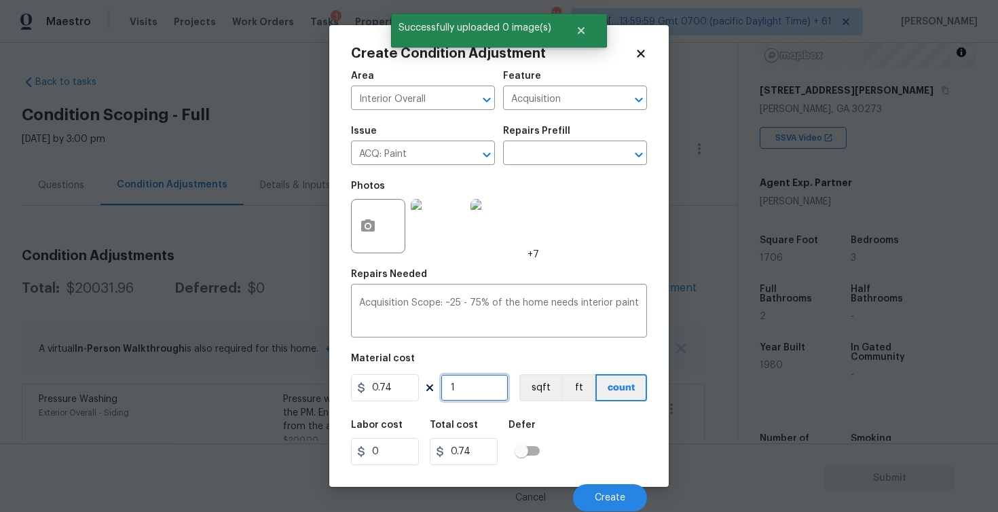
click at [482, 392] on input "1" at bounding box center [474, 387] width 68 height 27
type input "0"
paste input "1706"
type input "1706"
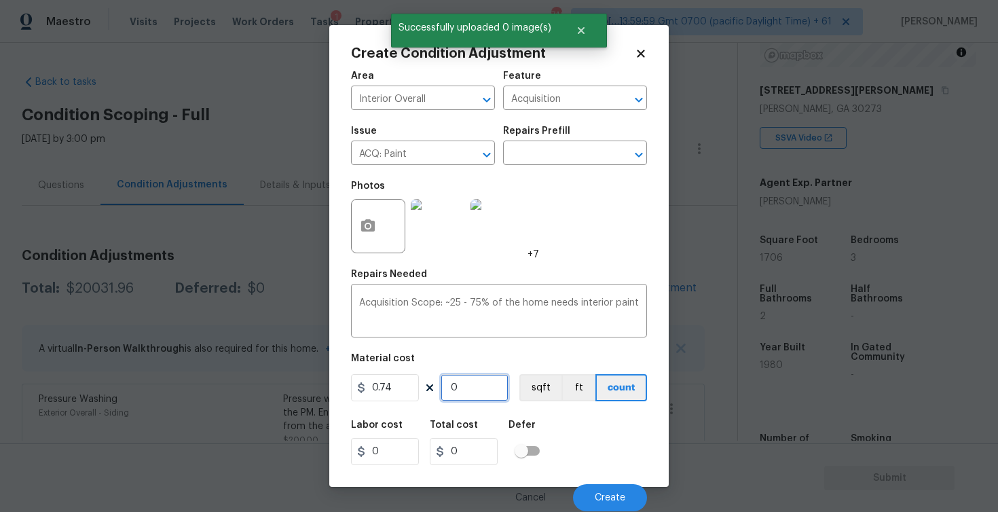
type input "1262.44"
type input "1706"
click at [537, 393] on button "sqft" at bounding box center [540, 387] width 42 height 27
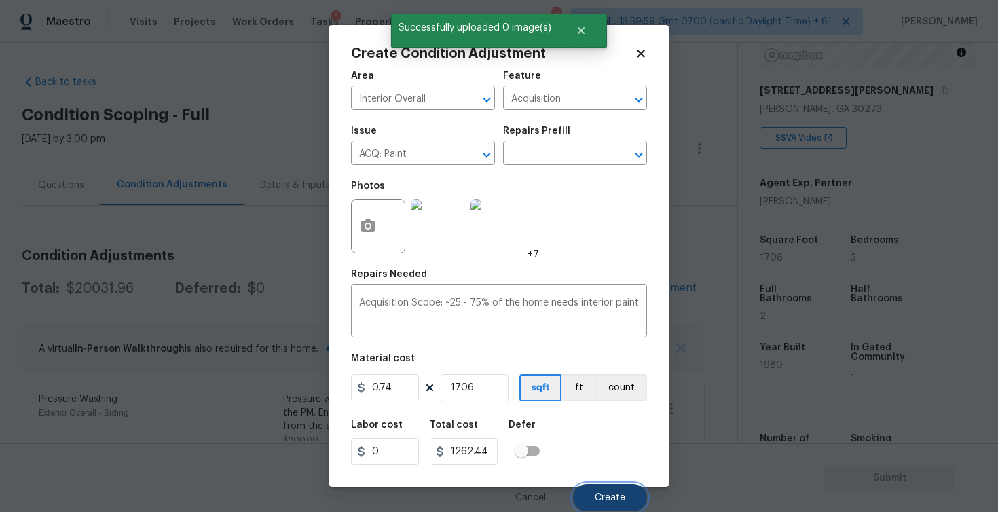
click at [600, 489] on button "Create" at bounding box center [610, 497] width 74 height 27
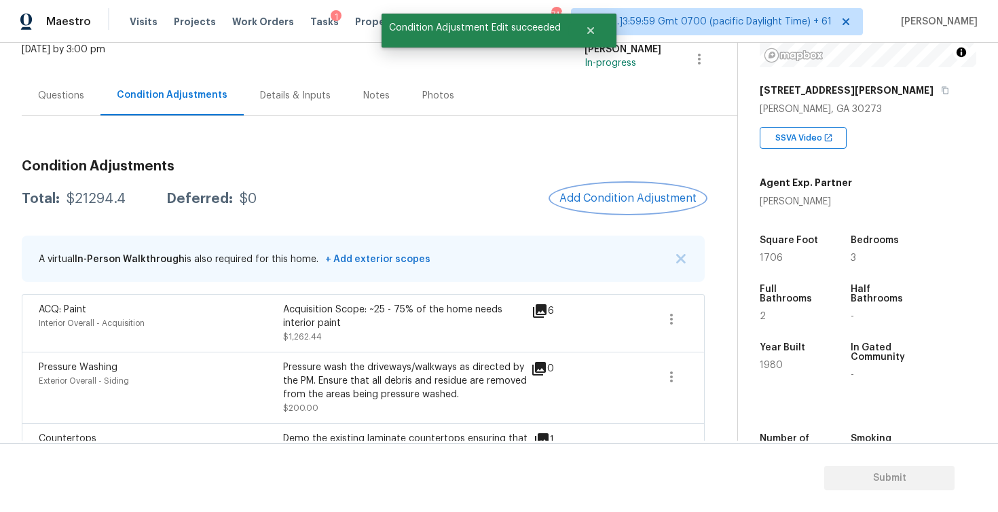
scroll to position [92, 0]
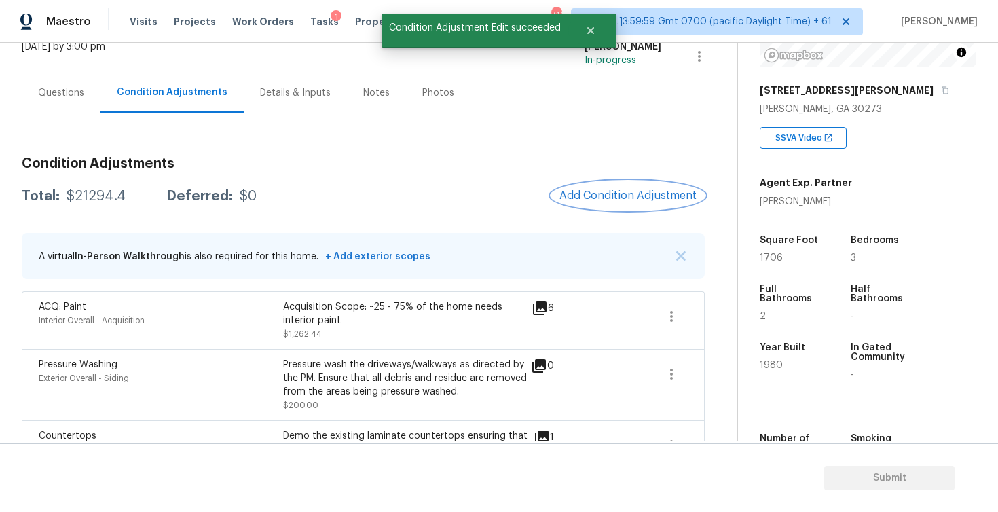
click at [624, 197] on span "Add Condition Adjustment" at bounding box center [627, 195] width 137 height 12
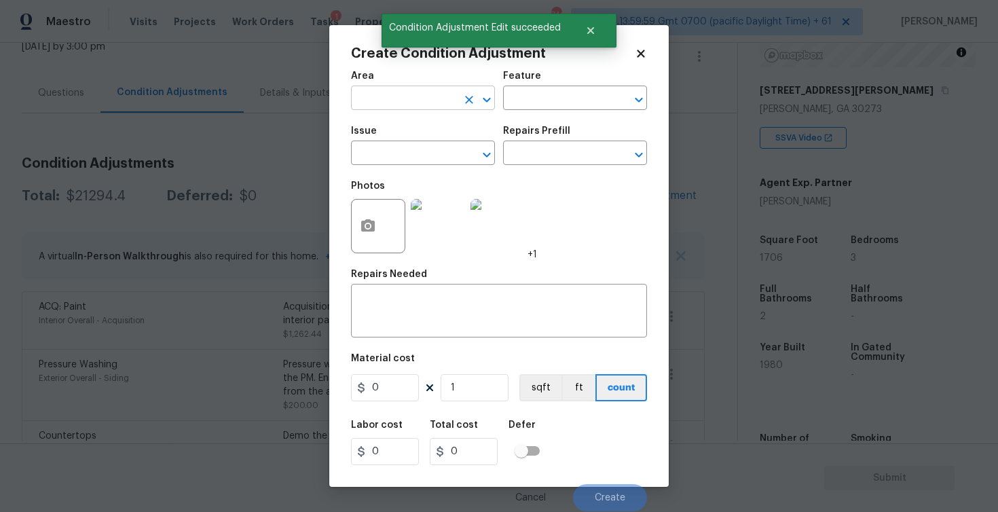
click at [392, 107] on input "text" at bounding box center [404, 99] width 106 height 21
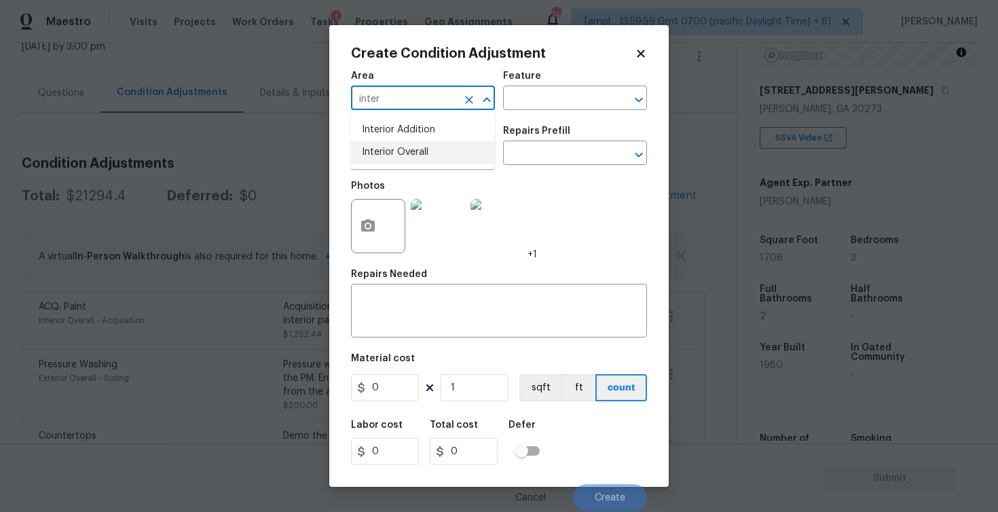
click at [392, 154] on li "Interior Overall" at bounding box center [423, 152] width 144 height 22
type input "Interior Overall"
click at [392, 154] on input "text" at bounding box center [404, 154] width 106 height 21
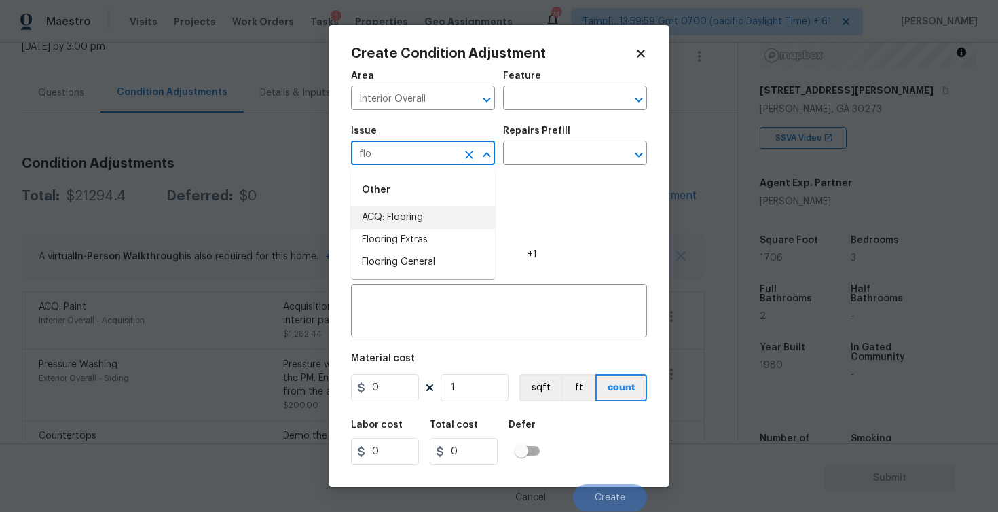
click at [415, 214] on li "ACQ: Flooring" at bounding box center [423, 217] width 144 height 22
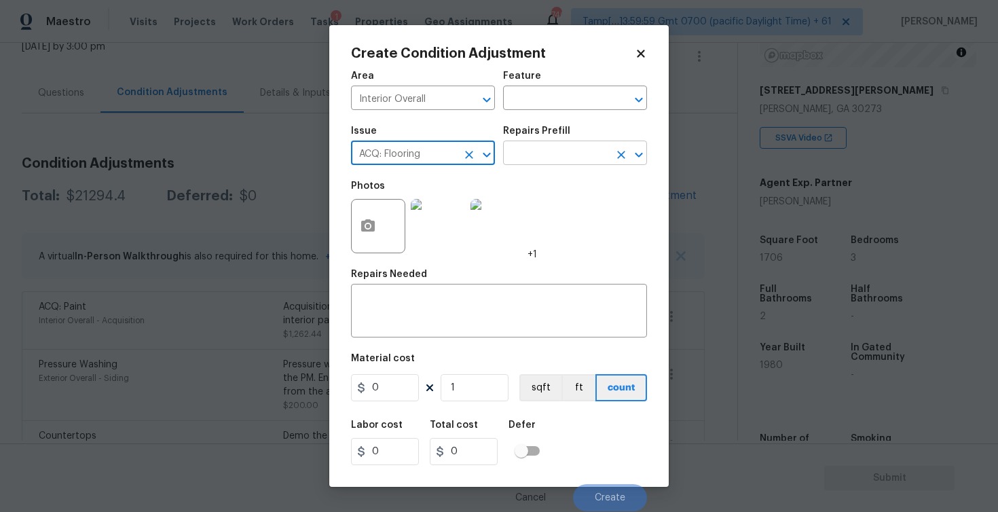
type input "ACQ: Flooring"
click at [545, 159] on input "text" at bounding box center [556, 154] width 106 height 21
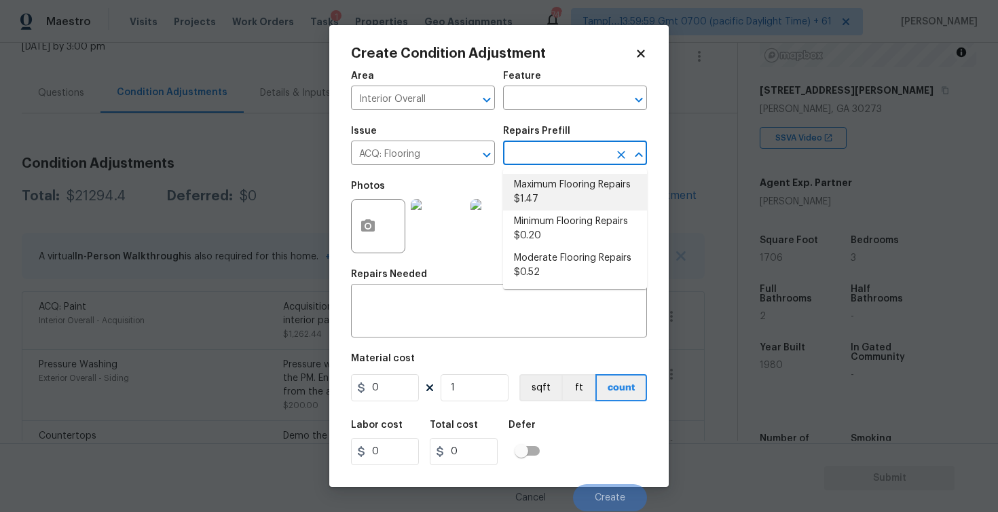
click at [548, 186] on li "Maximum Flooring Repairs $1.47" at bounding box center [575, 192] width 144 height 37
type input "Acquisition"
type textarea "Acquisition Scope: Maximum flooring repairs"
type input "1.47"
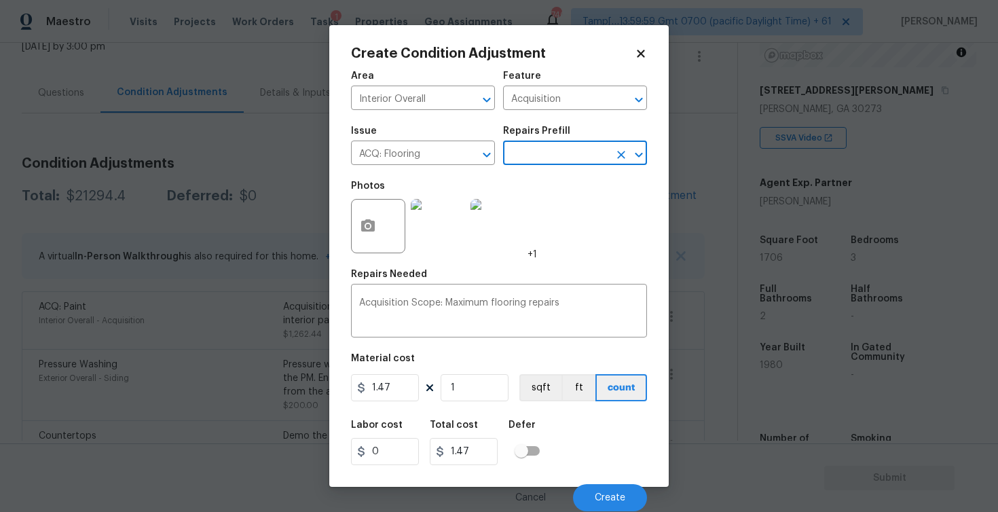
click at [472, 417] on div "Labor cost 0 Total cost 1.47 Defer" at bounding box center [499, 442] width 296 height 61
click at [472, 392] on input "1" at bounding box center [474, 387] width 68 height 27
type input "0"
paste input "1706"
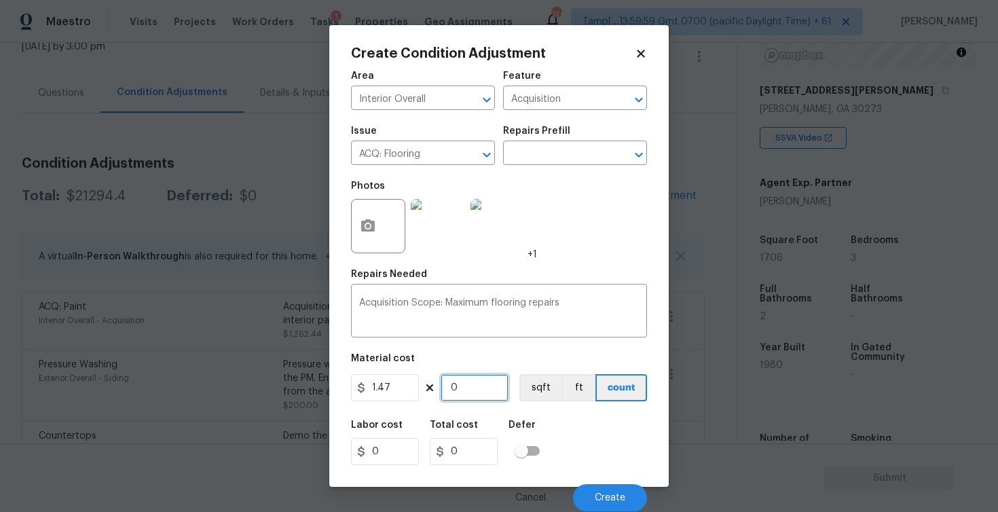
type input "1706"
type input "2507.82"
type input "1706"
click at [533, 386] on button "sqft" at bounding box center [540, 387] width 42 height 27
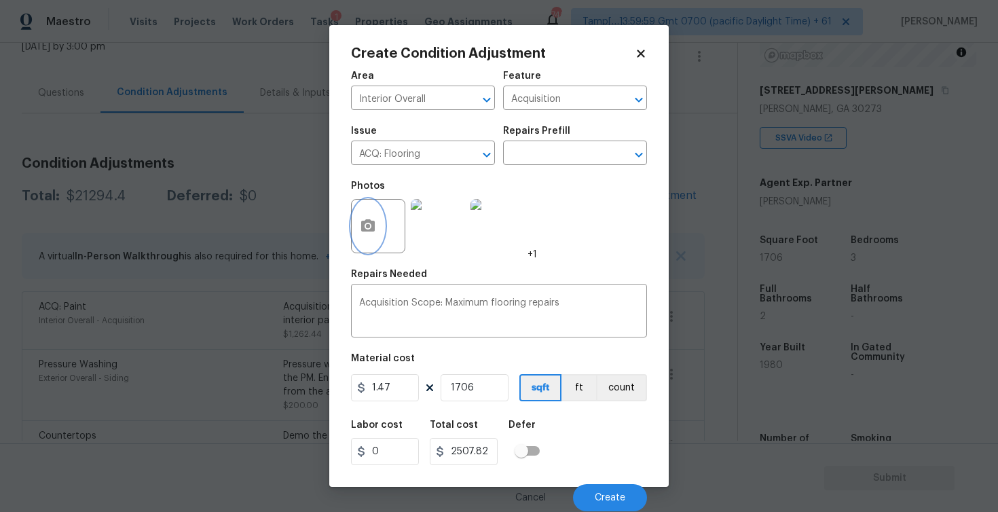
click at [375, 215] on button "button" at bounding box center [368, 226] width 33 height 53
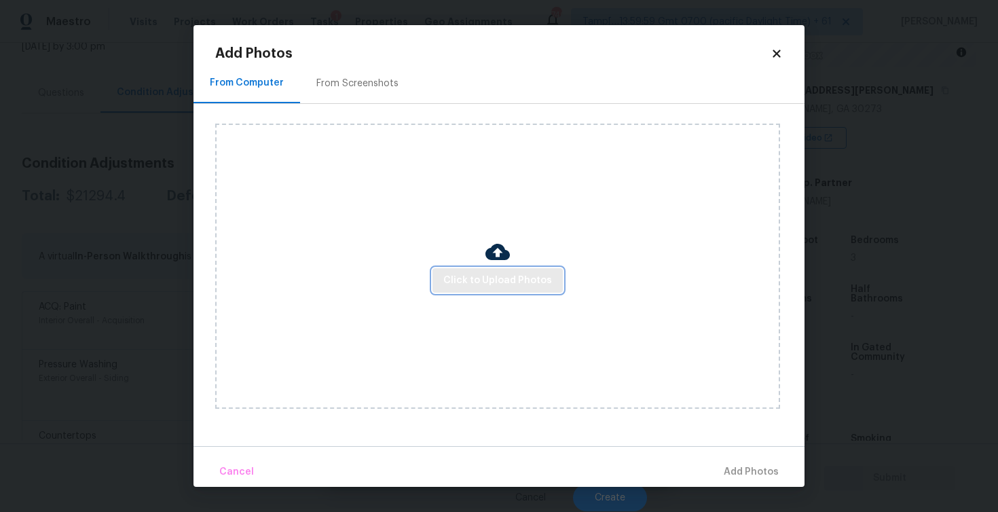
click at [466, 283] on span "Click to Upload Photos" at bounding box center [497, 280] width 109 height 17
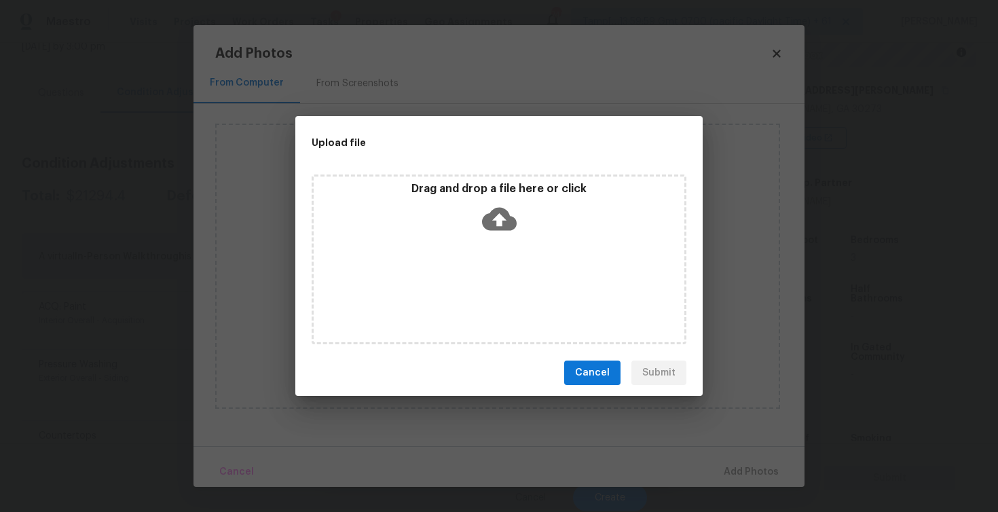
click at [482, 217] on icon at bounding box center [499, 219] width 35 height 35
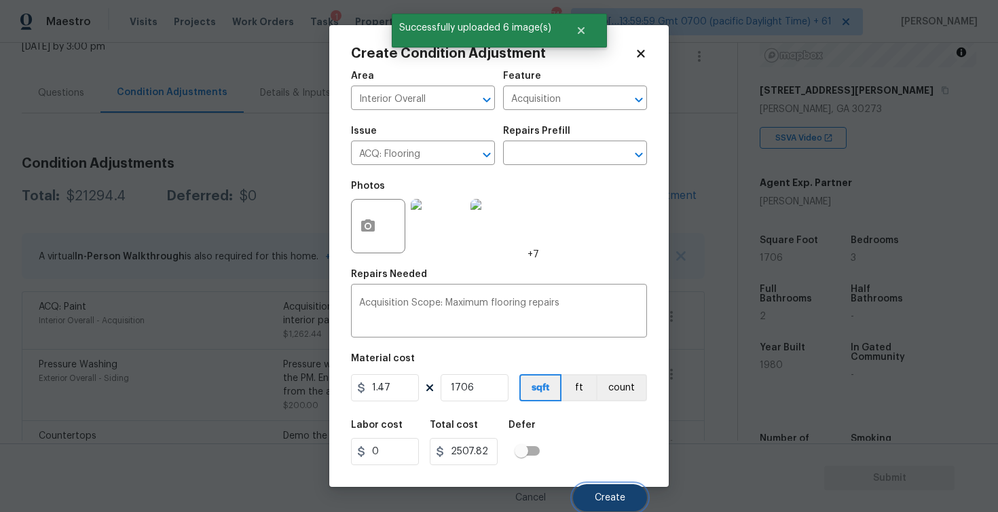
click at [606, 496] on span "Create" at bounding box center [609, 498] width 31 height 10
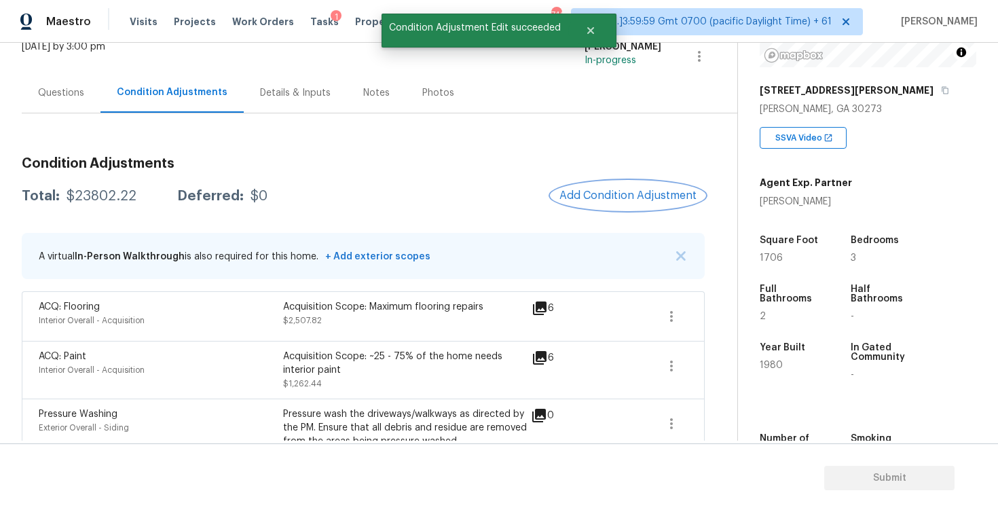
click at [627, 208] on button "Add Condition Adjustment" at bounding box center [627, 195] width 153 height 29
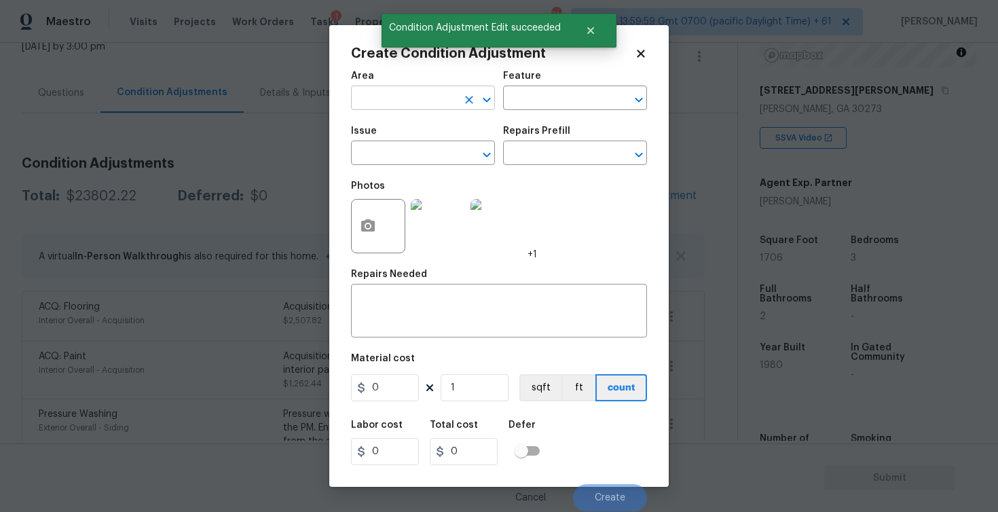
click at [423, 107] on input "text" at bounding box center [404, 99] width 106 height 21
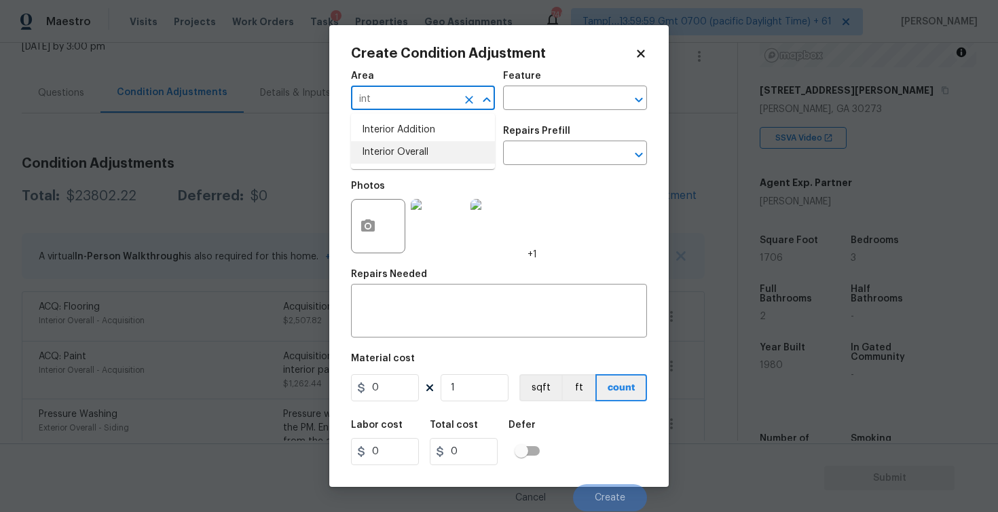
click at [448, 149] on li "Interior Overall" at bounding box center [423, 152] width 144 height 22
type input "Interior Overall"
click at [448, 149] on input "text" at bounding box center [404, 154] width 106 height 21
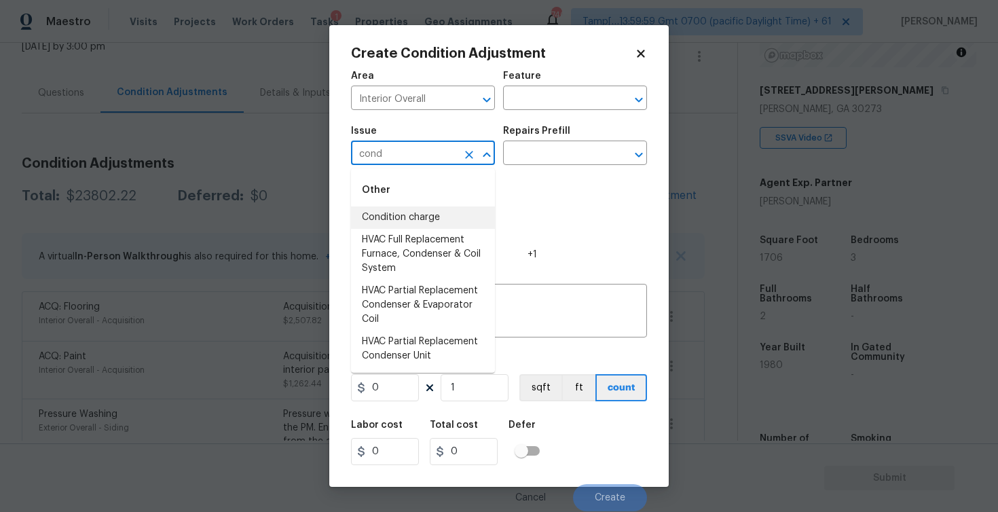
click at [447, 217] on li "Condition charge" at bounding box center [423, 217] width 144 height 22
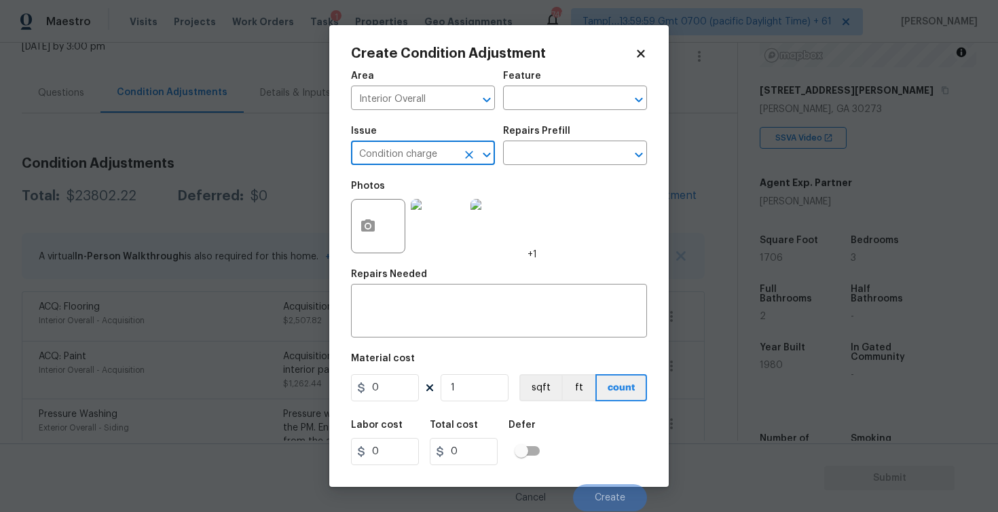
type input "Condition charge"
click at [552, 172] on div "Issue Condition charge ​ Repairs Prefill ​" at bounding box center [499, 145] width 296 height 55
click at [552, 157] on input "text" at bounding box center [556, 154] width 106 height 21
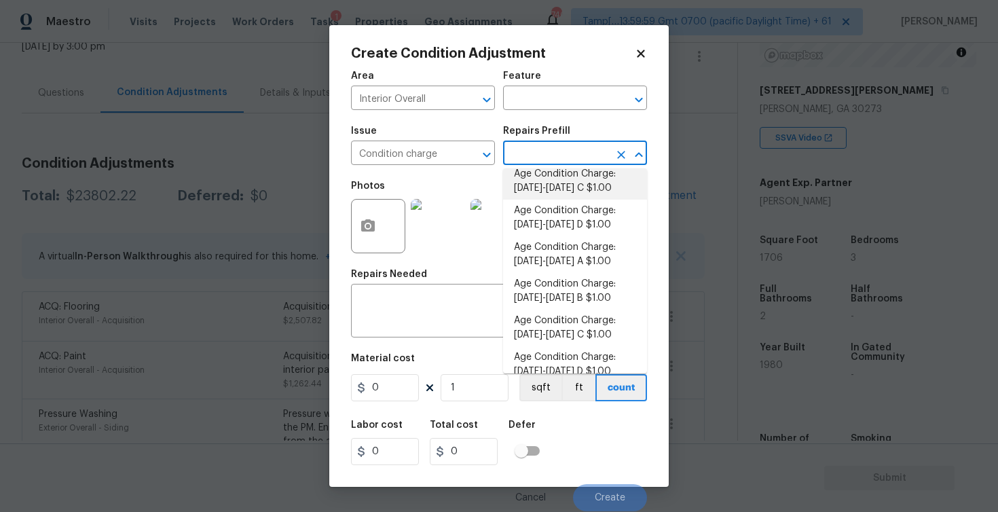
scroll to position [86, 0]
click at [583, 326] on li "Age Condition Charge: [DATE]-[DATE] C $1.00" at bounding box center [575, 326] width 144 height 37
type input "Home Readiness Packages"
type textarea "Age Condition Charge: 1979-1992 C"
type input "1"
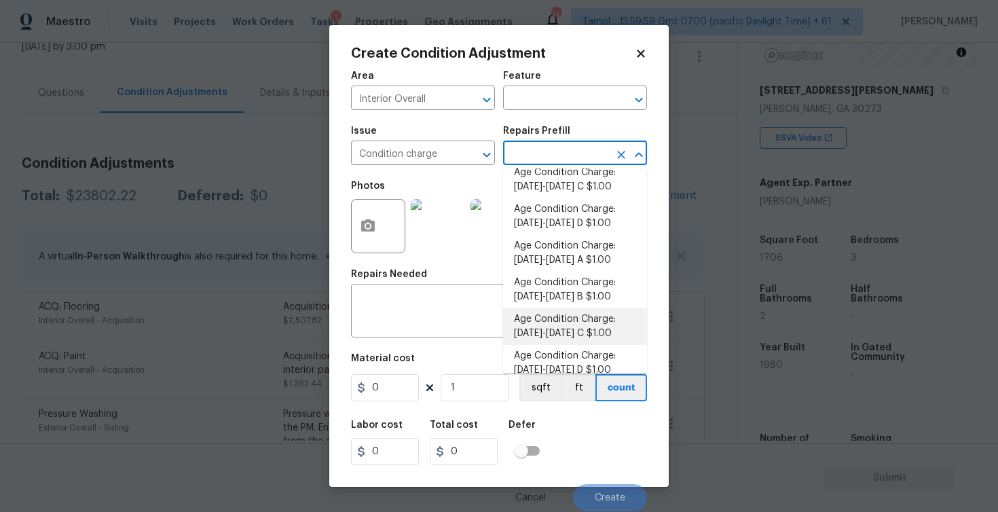
type input "1"
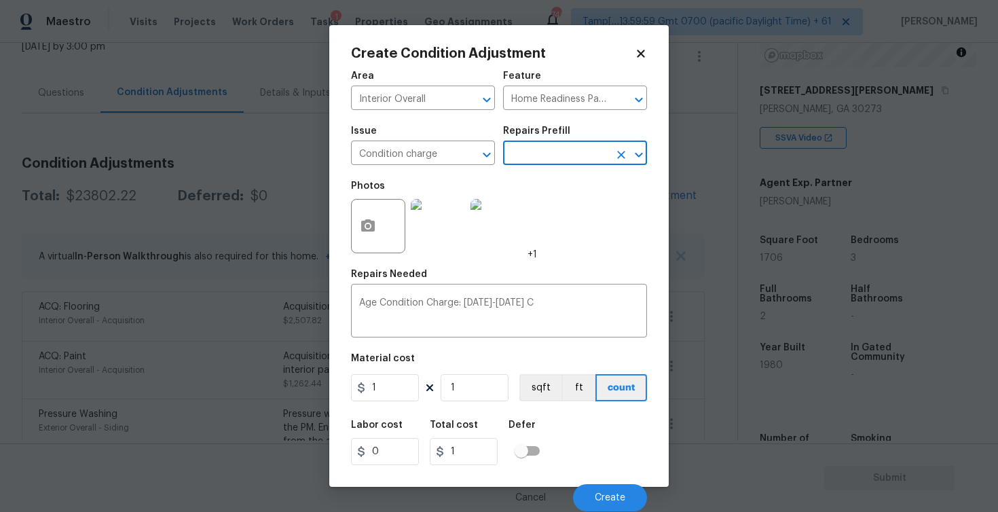
click at [395, 404] on div "Area Interior Overall ​ Feature Home Readiness Packages ​ Issue Condition charg…" at bounding box center [499, 287] width 296 height 448
click at [381, 391] on input "1" at bounding box center [385, 387] width 68 height 27
type input "2000"
click at [577, 445] on div "Labor cost 0 Total cost 1 Defer" at bounding box center [499, 442] width 296 height 61
type input "2000"
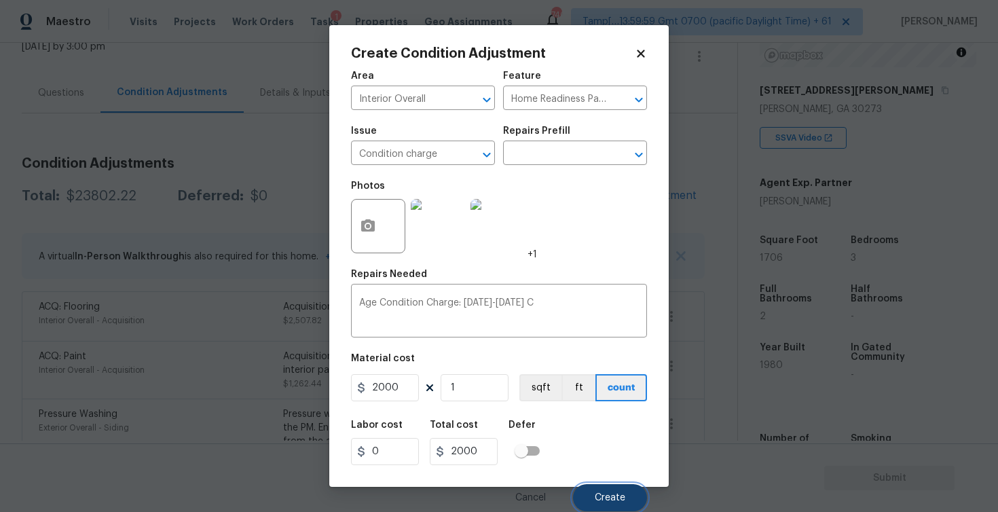
click at [601, 489] on button "Create" at bounding box center [610, 497] width 74 height 27
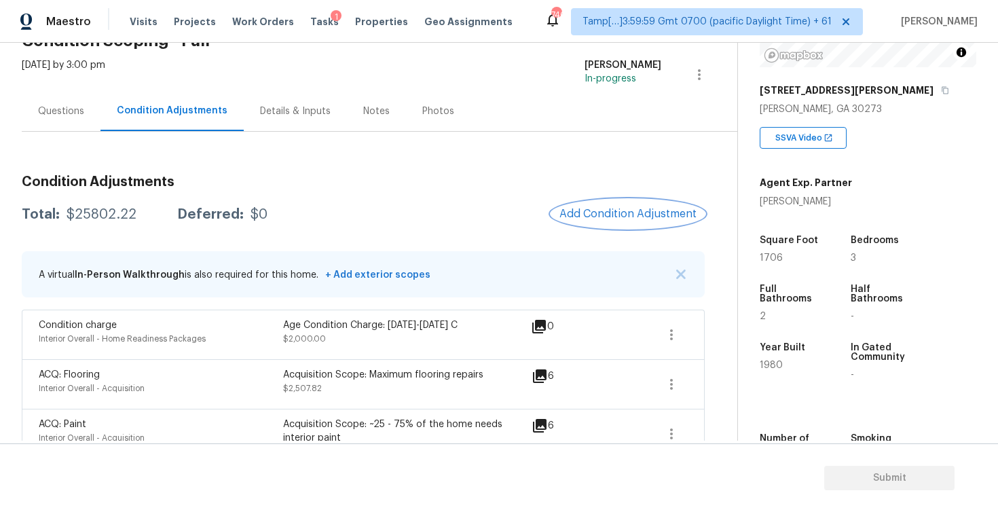
scroll to position [48, 0]
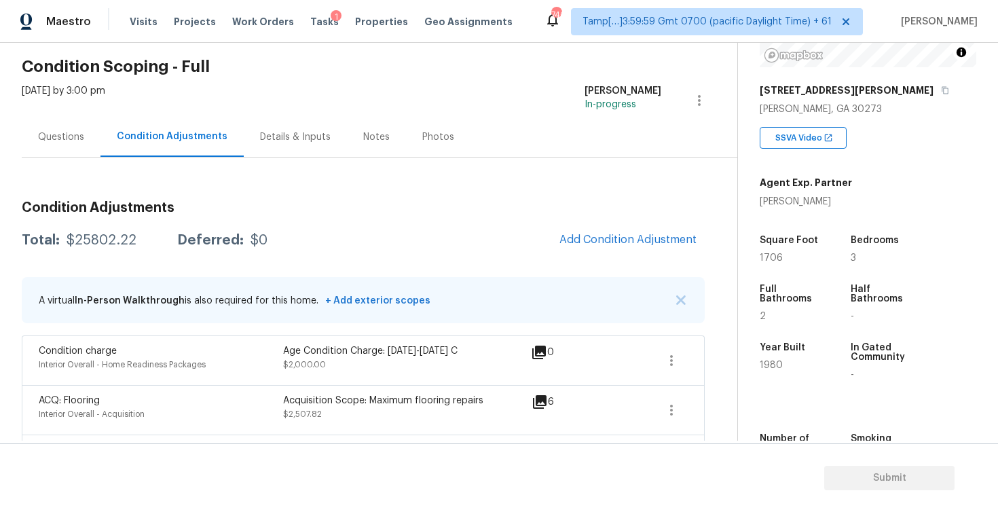
click at [75, 144] on div "Questions" at bounding box center [61, 137] width 79 height 40
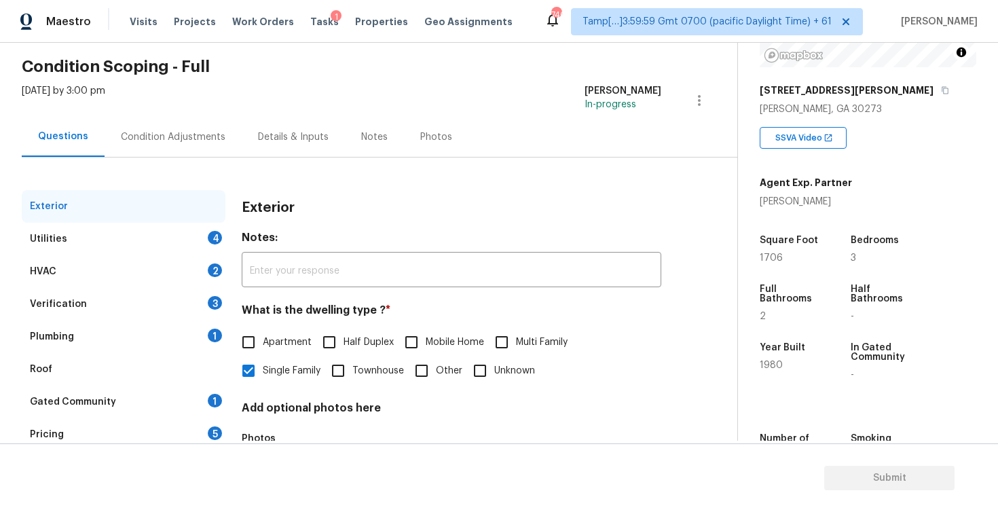
scroll to position [142, 0]
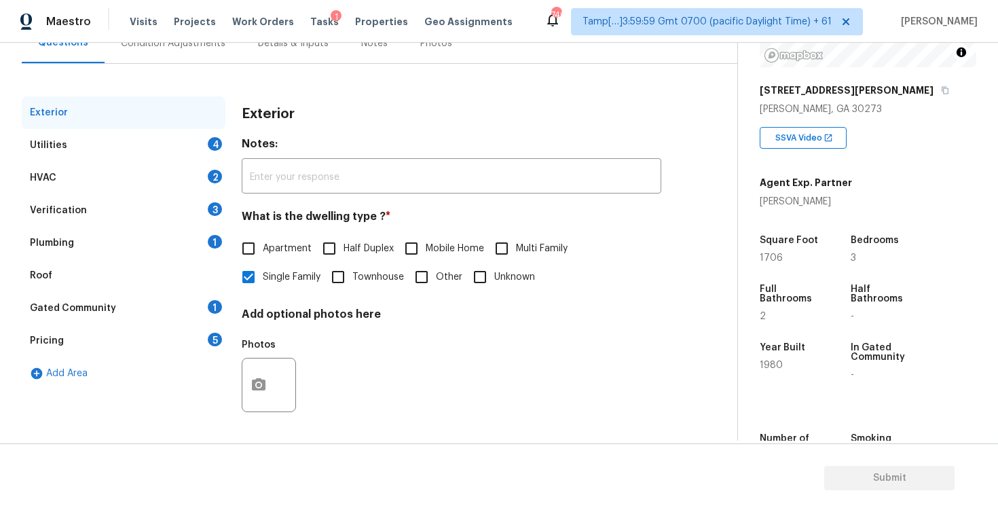
click at [176, 136] on div "Utilities 4" at bounding box center [124, 145] width 204 height 33
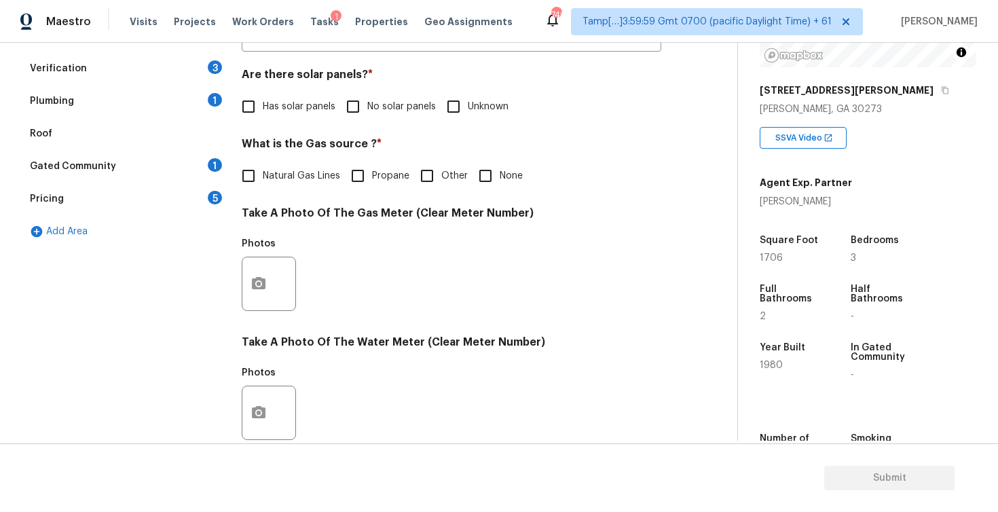
scroll to position [296, 0]
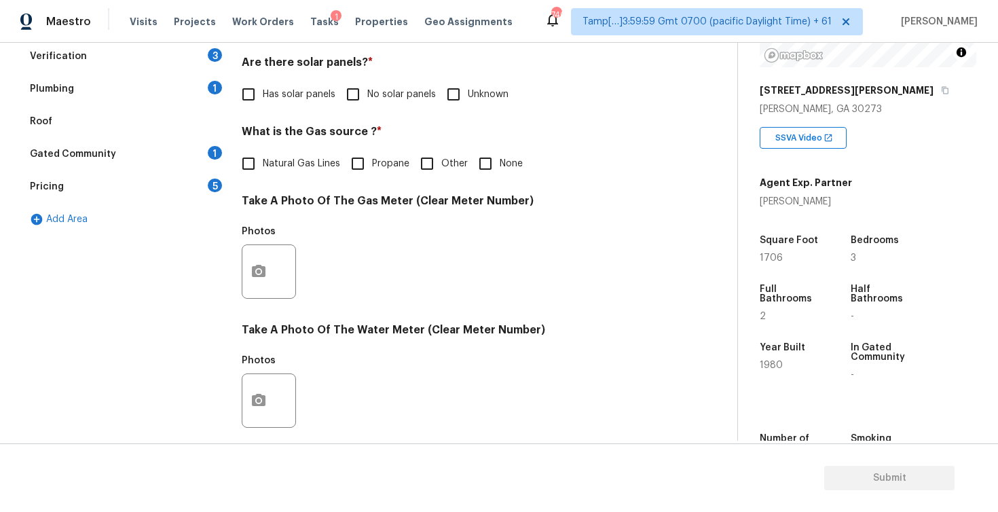
click at [357, 91] on input "No solar panels" at bounding box center [353, 94] width 29 height 29
checkbox input "true"
click at [301, 162] on span "Natural Gas Lines" at bounding box center [301, 165] width 77 height 14
click at [263, 162] on input "Natural Gas Lines" at bounding box center [248, 165] width 29 height 29
checkbox input "true"
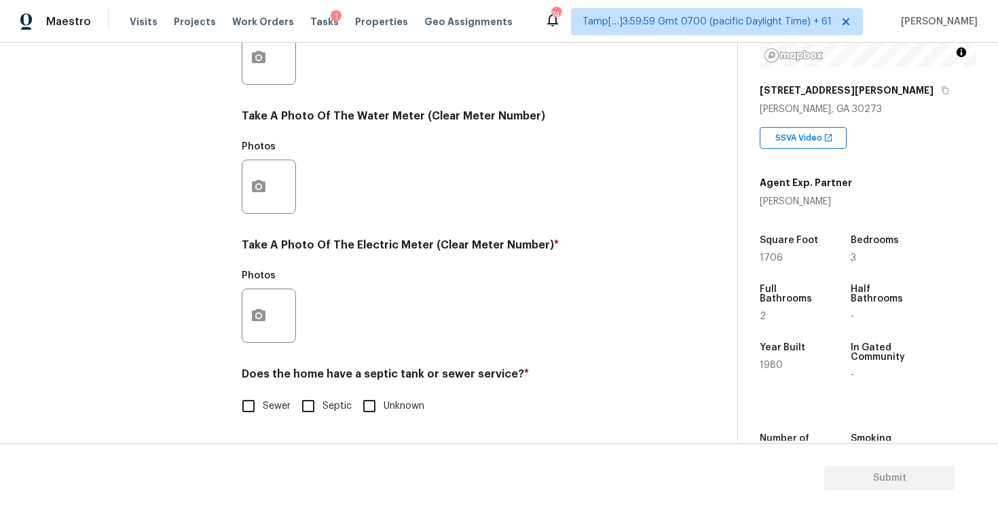
scroll to position [510, 0]
click at [249, 326] on button "button" at bounding box center [258, 315] width 33 height 53
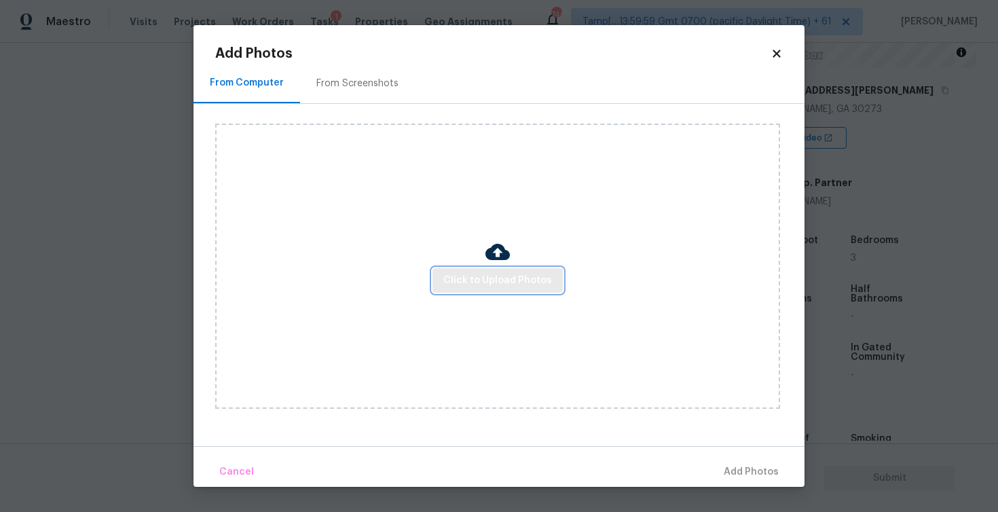
click at [466, 284] on span "Click to Upload Photos" at bounding box center [497, 280] width 109 height 17
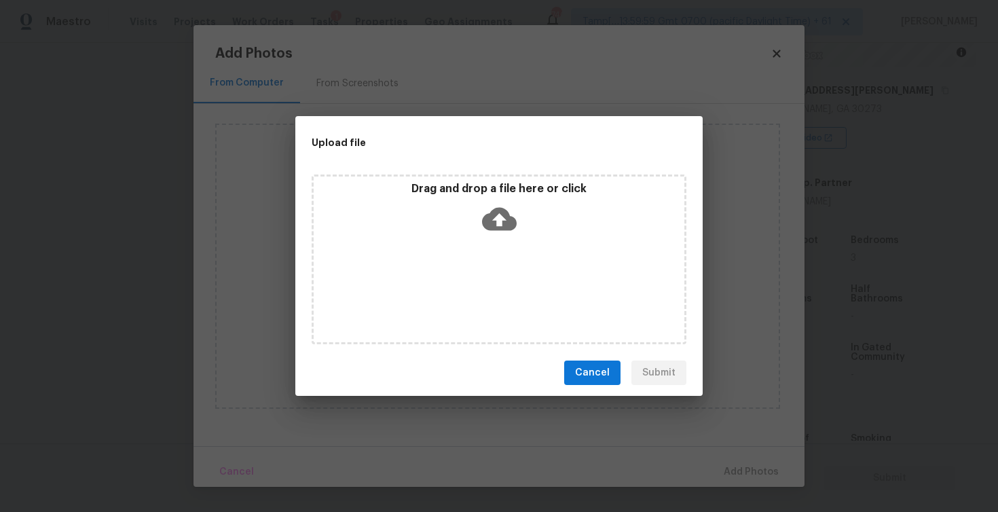
click at [478, 228] on div "Drag and drop a file here or click" at bounding box center [499, 211] width 371 height 58
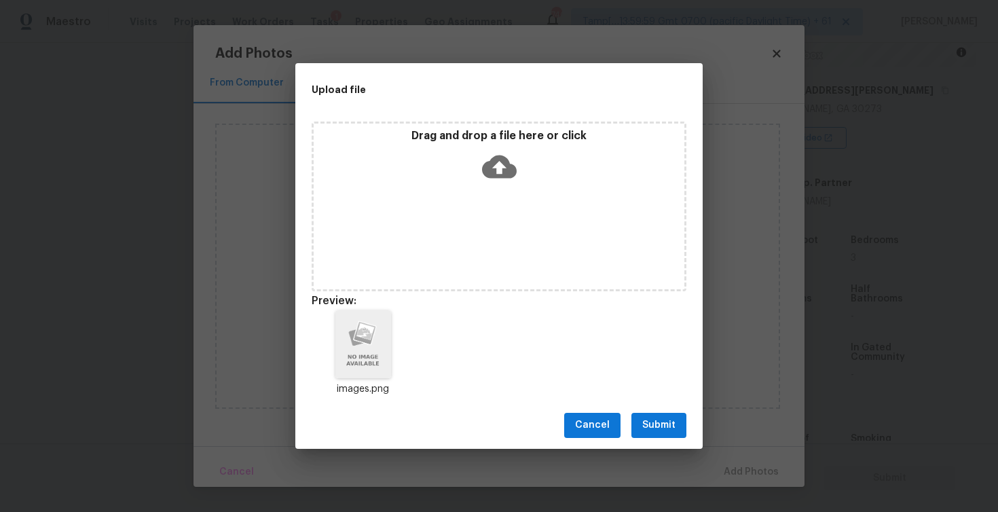
click at [689, 416] on div "Cancel Submit" at bounding box center [498, 425] width 407 height 47
click at [672, 418] on span "Submit" at bounding box center [658, 425] width 33 height 17
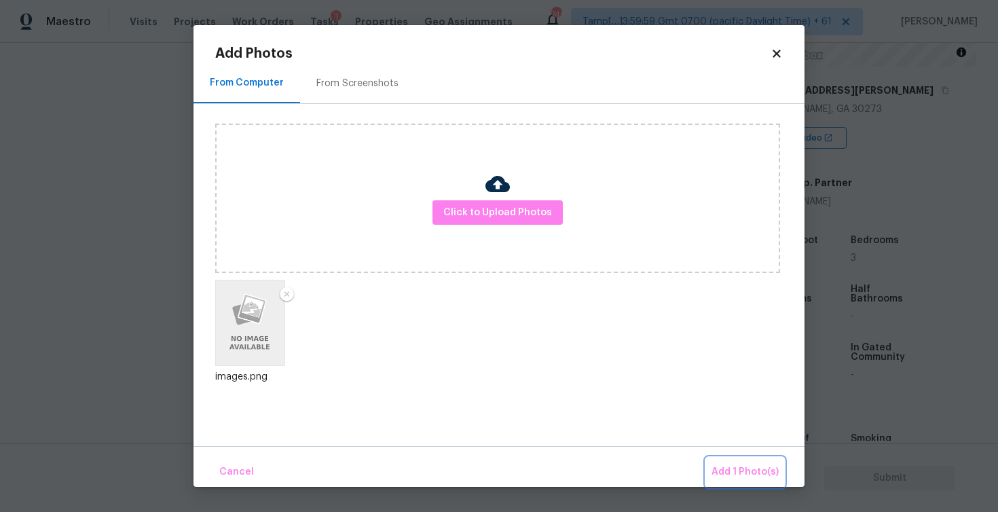
click at [742, 468] on span "Add 1 Photo(s)" at bounding box center [744, 472] width 67 height 17
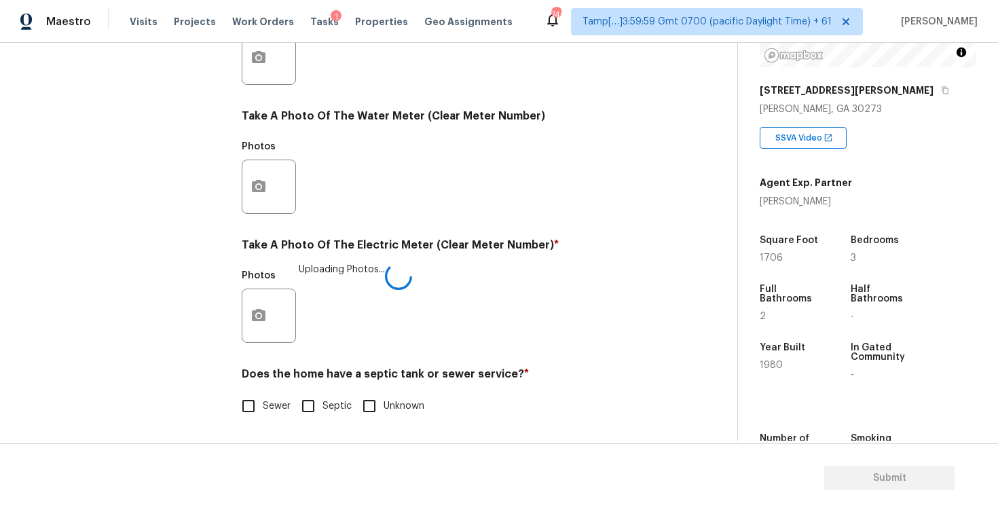
click at [240, 405] on input "Sewer" at bounding box center [248, 406] width 29 height 29
checkbox input "true"
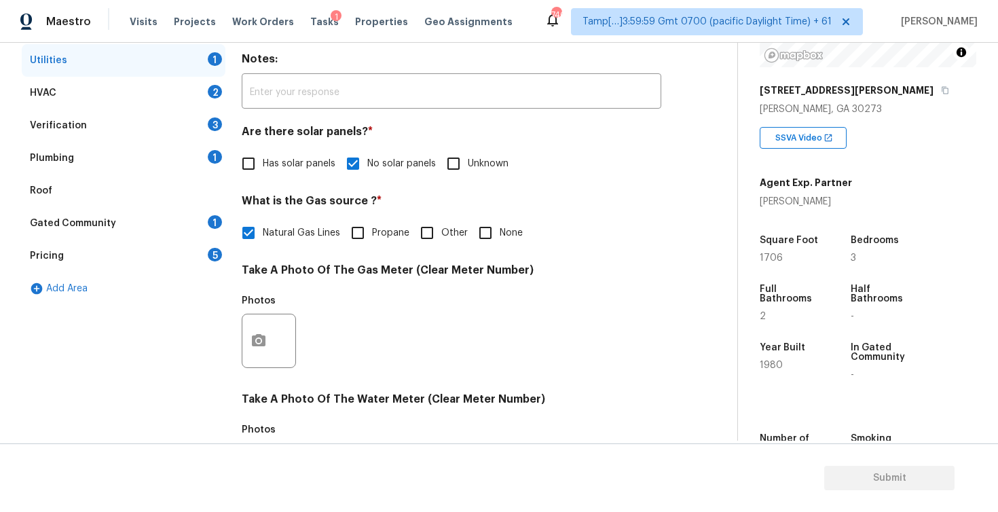
scroll to position [196, 0]
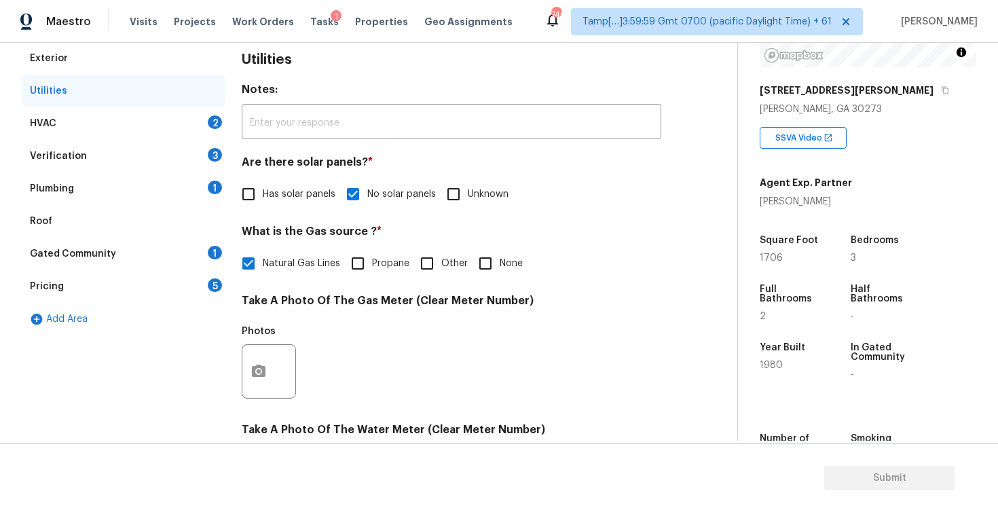
click at [170, 111] on div "HVAC 2" at bounding box center [124, 123] width 204 height 33
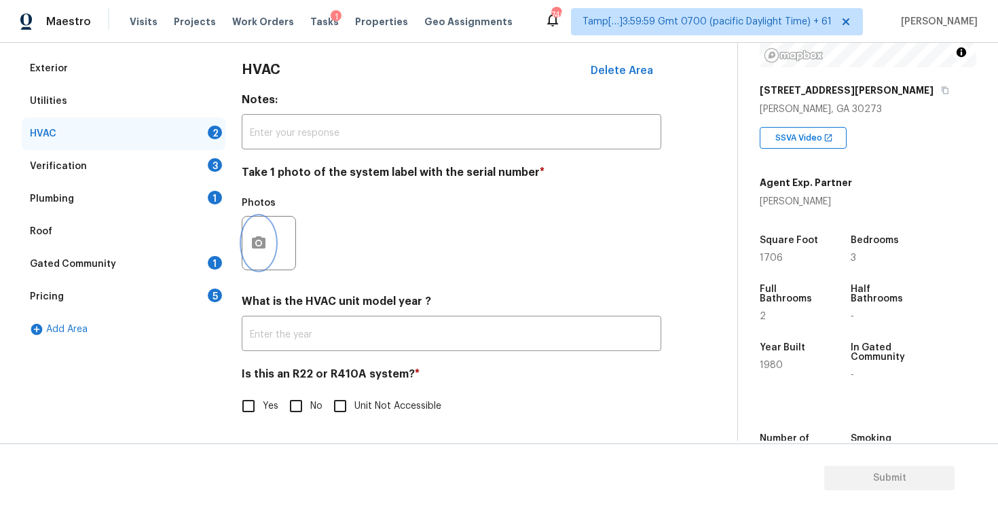
click at [267, 240] on button "button" at bounding box center [258, 242] width 33 height 53
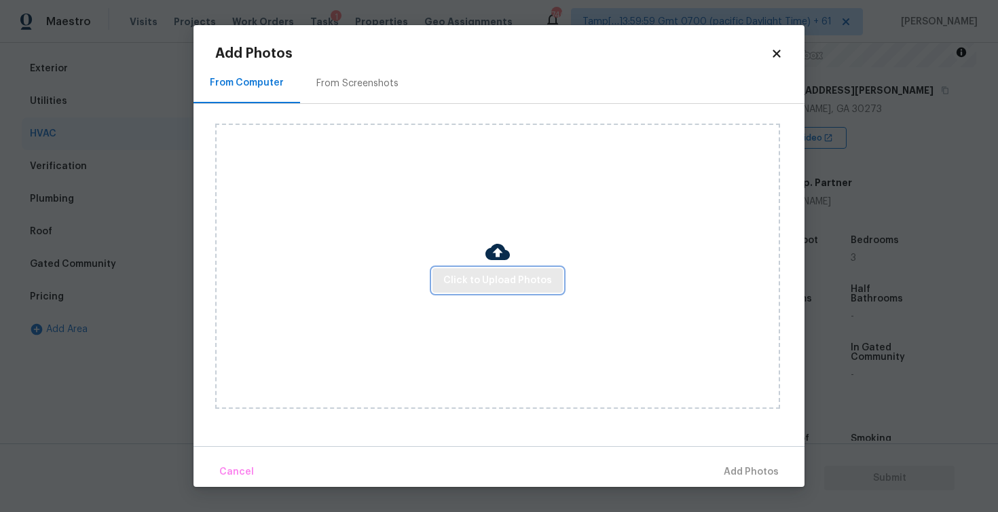
click at [495, 279] on span "Click to Upload Photos" at bounding box center [497, 280] width 109 height 17
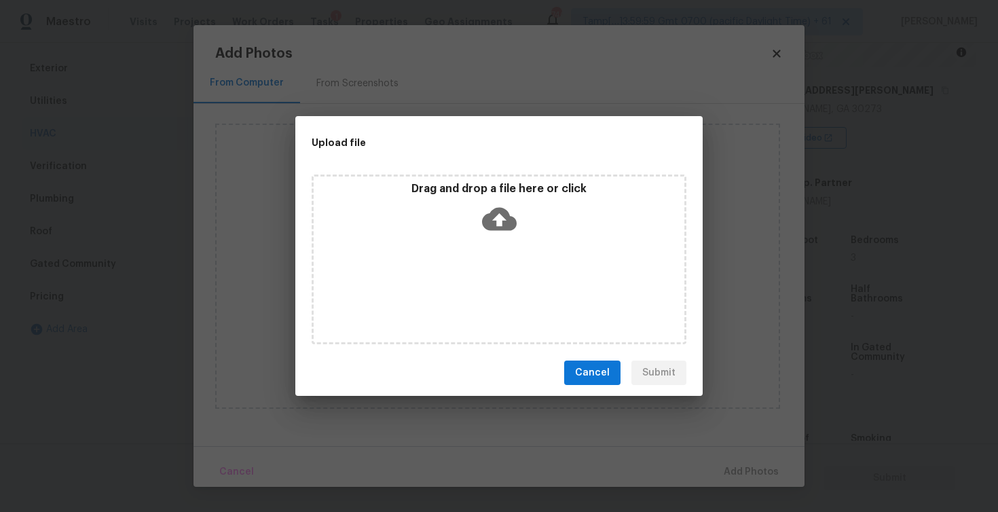
click at [488, 213] on icon at bounding box center [499, 219] width 35 height 23
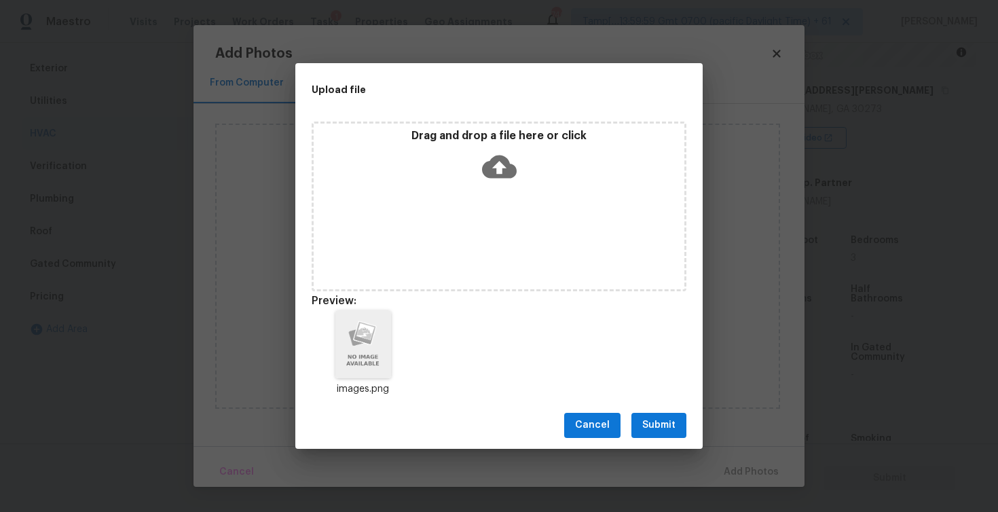
click at [675, 427] on span "Submit" at bounding box center [658, 425] width 33 height 17
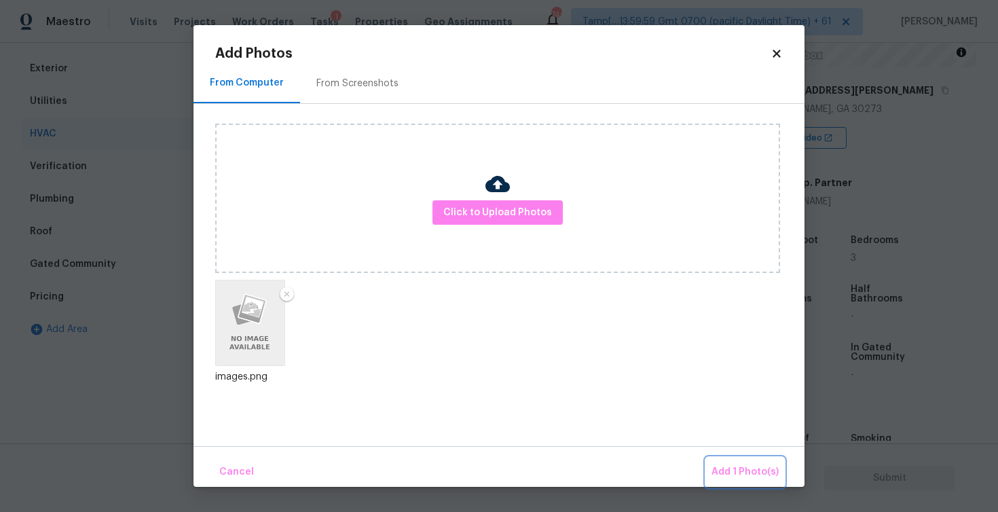
click at [761, 475] on span "Add 1 Photo(s)" at bounding box center [744, 472] width 67 height 17
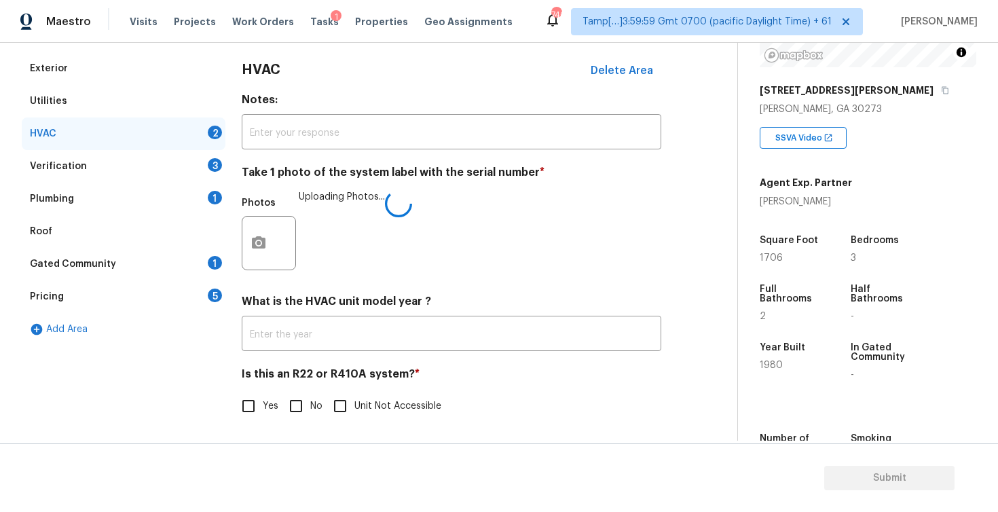
click at [296, 404] on input "No" at bounding box center [296, 406] width 29 height 29
checkbox input "true"
click at [248, 238] on button "button" at bounding box center [258, 242] width 33 height 53
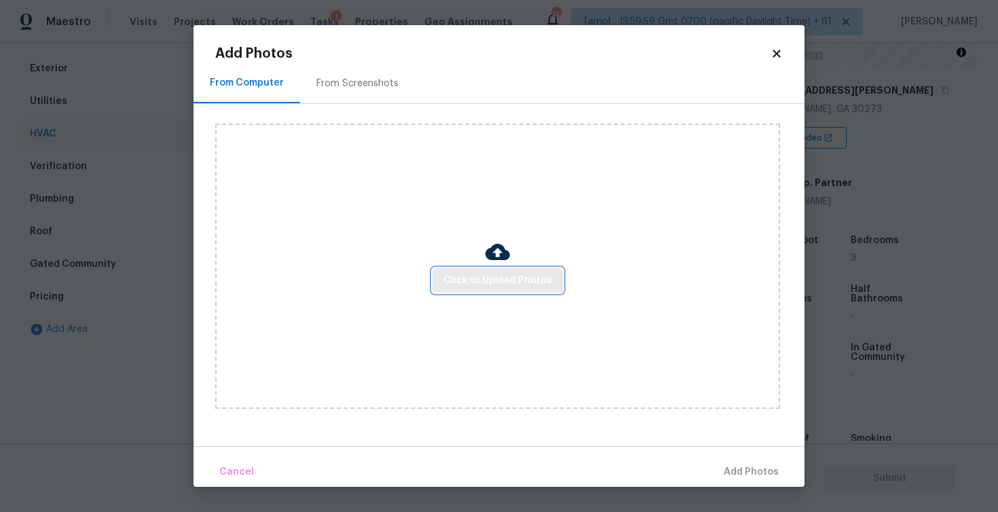
click at [499, 271] on button "Click to Upload Photos" at bounding box center [497, 280] width 130 height 25
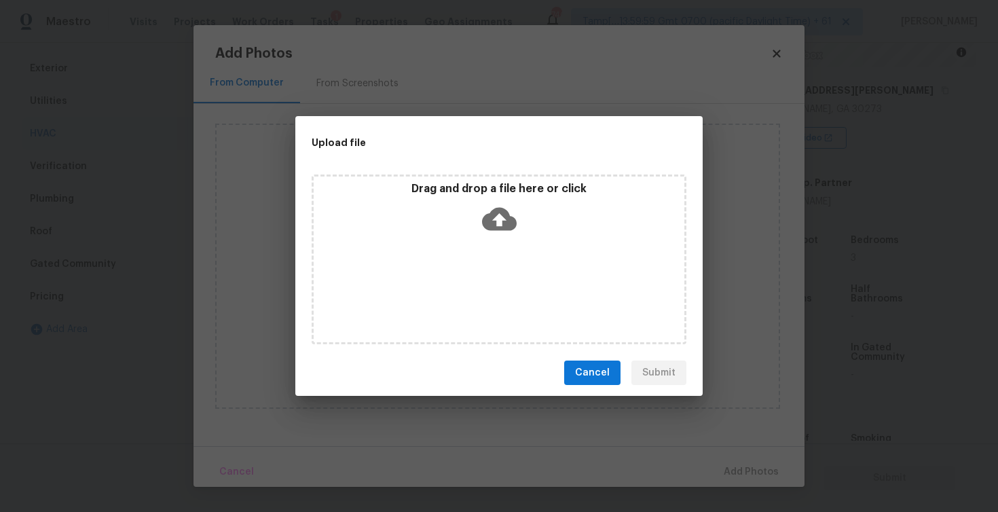
click at [491, 202] on icon at bounding box center [499, 219] width 35 height 35
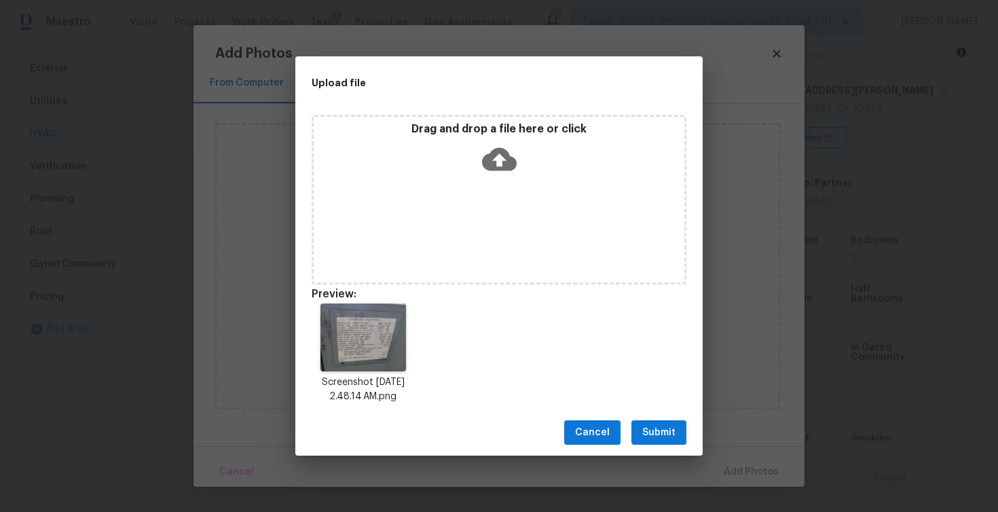
click at [660, 431] on span "Submit" at bounding box center [658, 432] width 33 height 17
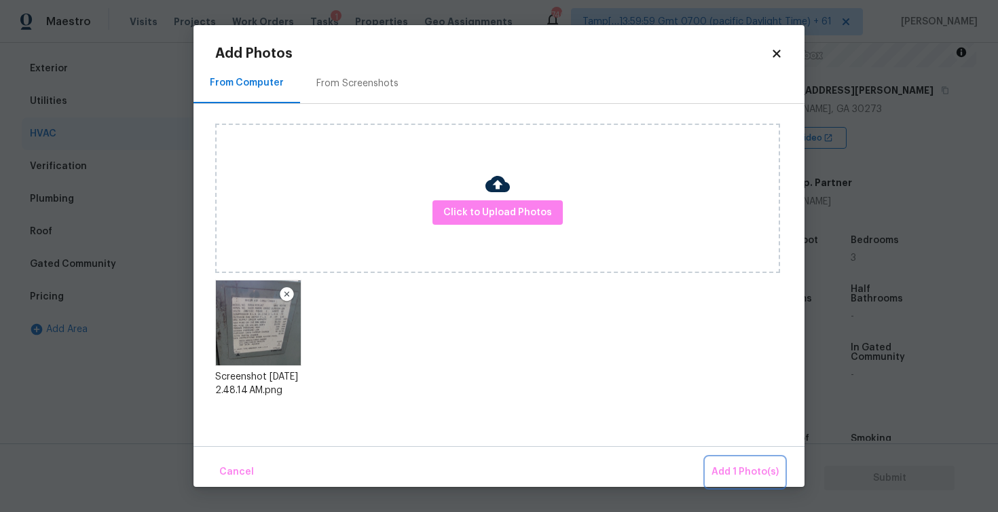
click at [738, 471] on span "Add 1 Photo(s)" at bounding box center [744, 472] width 67 height 17
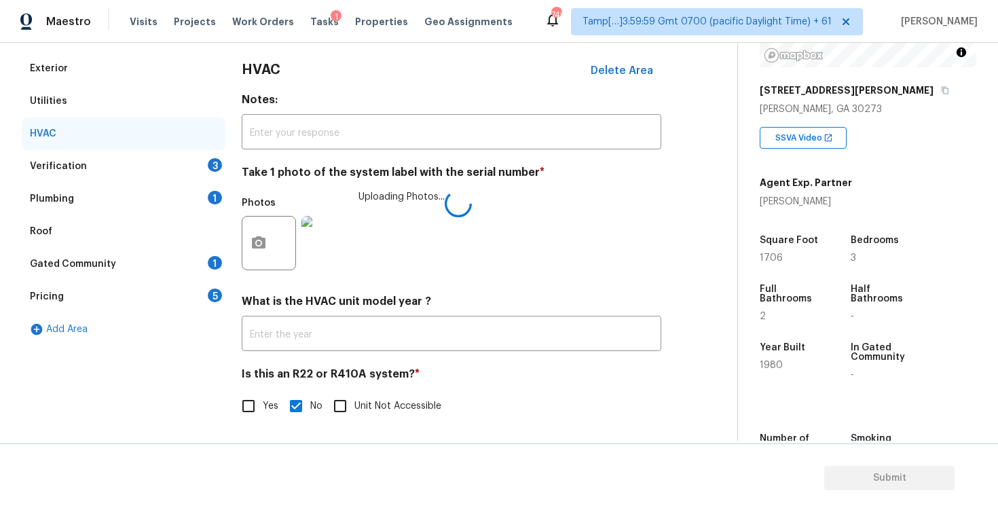
click at [343, 242] on img at bounding box center [328, 243] width 54 height 54
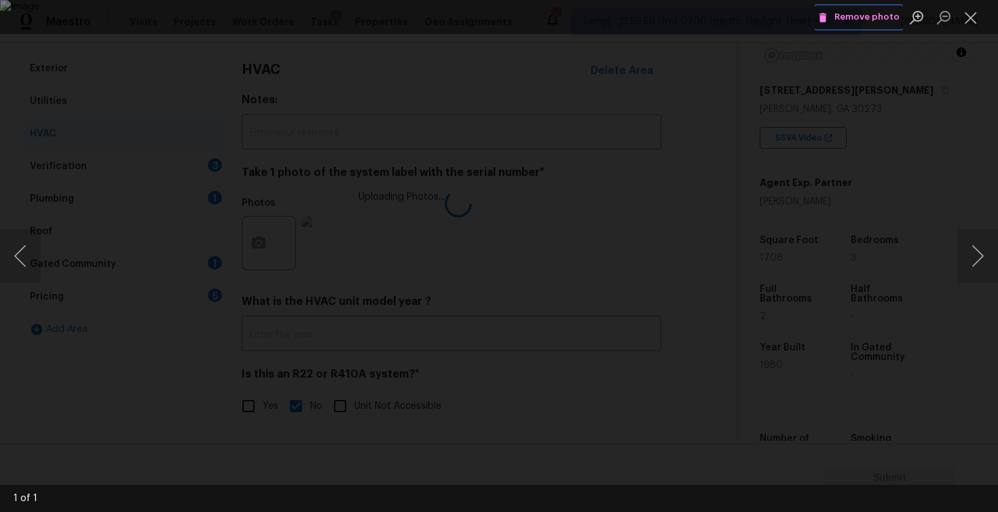
click at [879, 12] on span "Remove photo" at bounding box center [858, 18] width 81 height 16
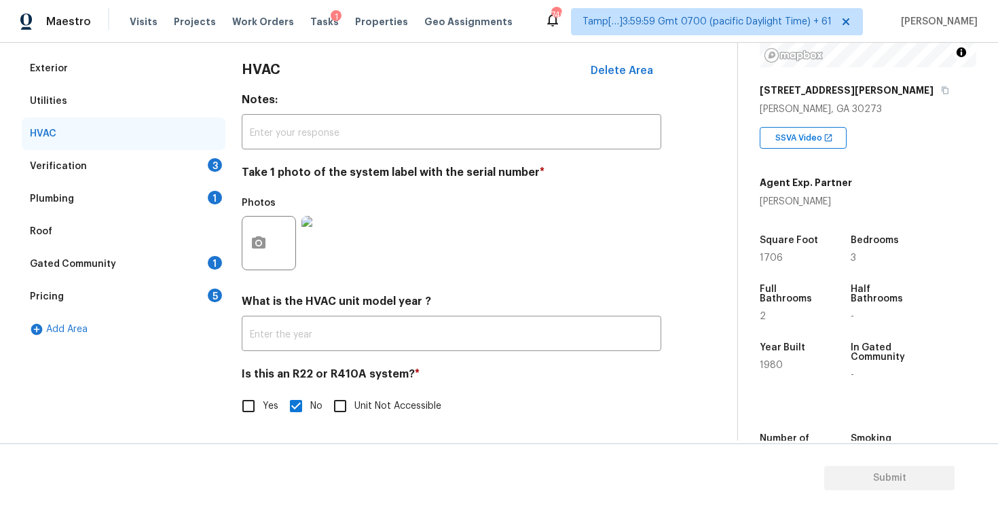
click at [176, 186] on div "Plumbing 1" at bounding box center [124, 199] width 204 height 33
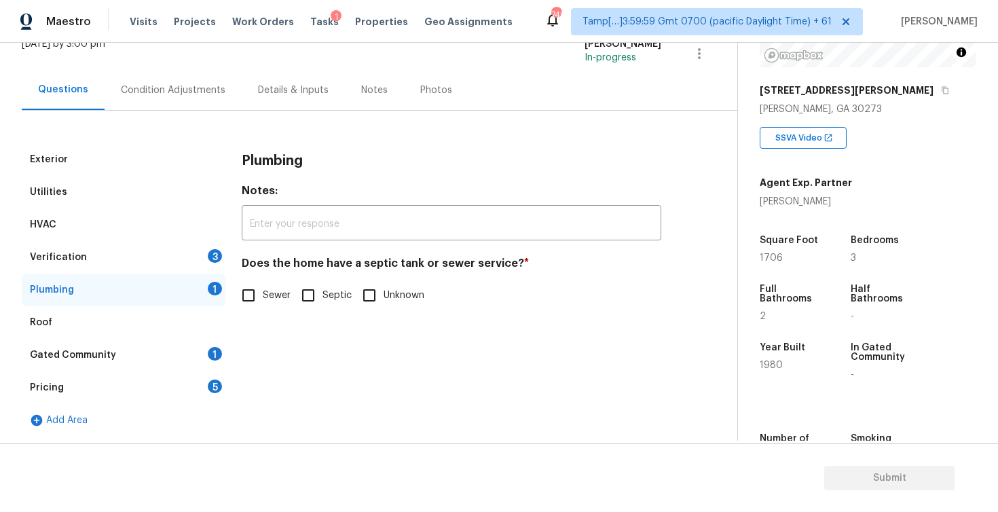
scroll to position [95, 0]
click at [212, 250] on div "3" at bounding box center [215, 256] width 14 height 14
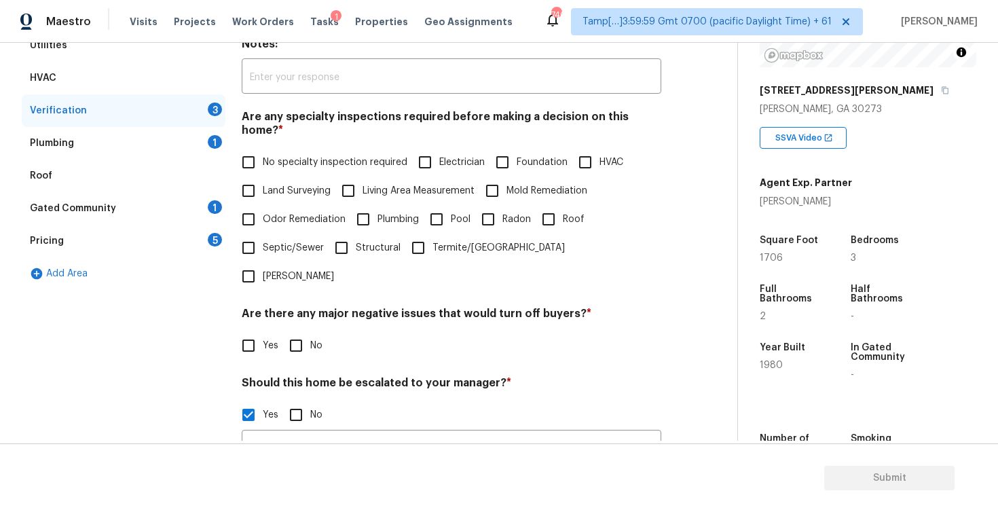
scroll to position [227, 0]
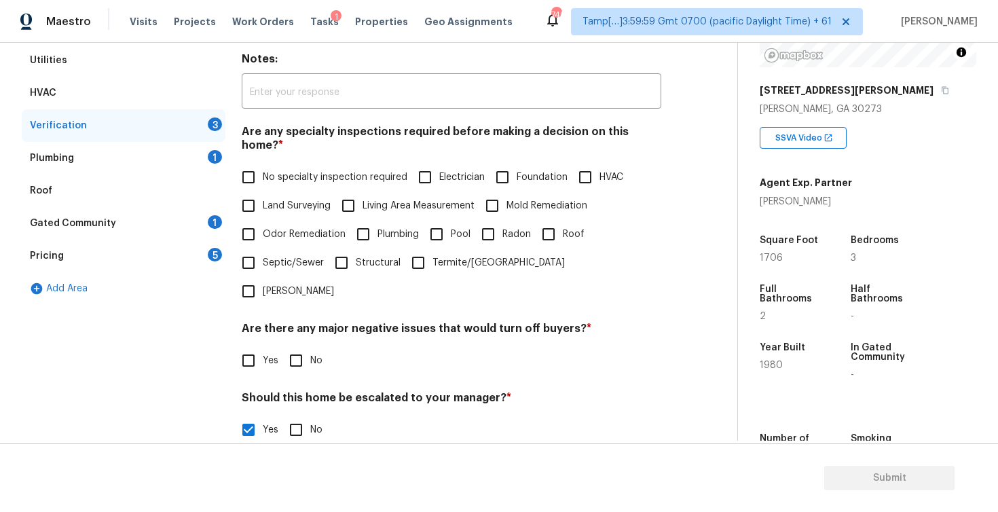
click at [512, 163] on input "Foundation" at bounding box center [502, 177] width 29 height 29
checkbox input "true"
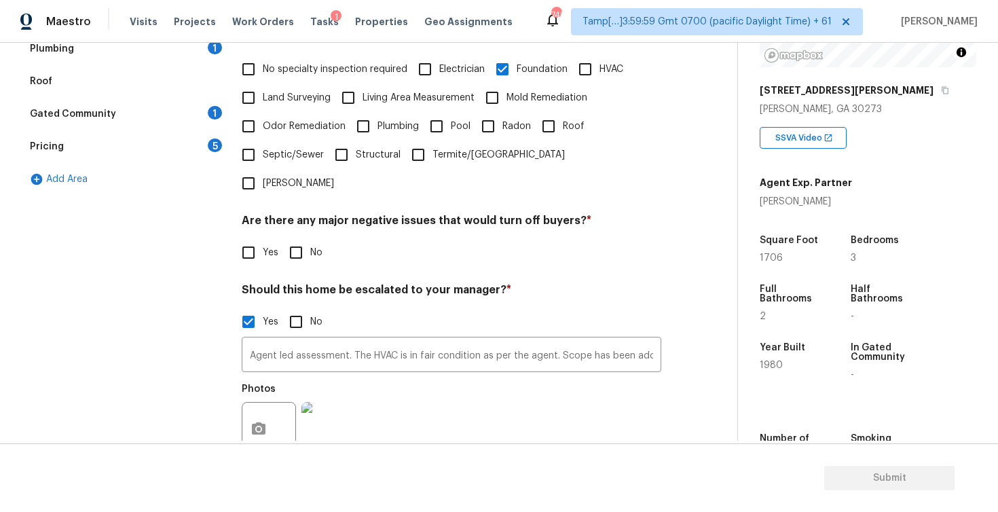
scroll to position [345, 0]
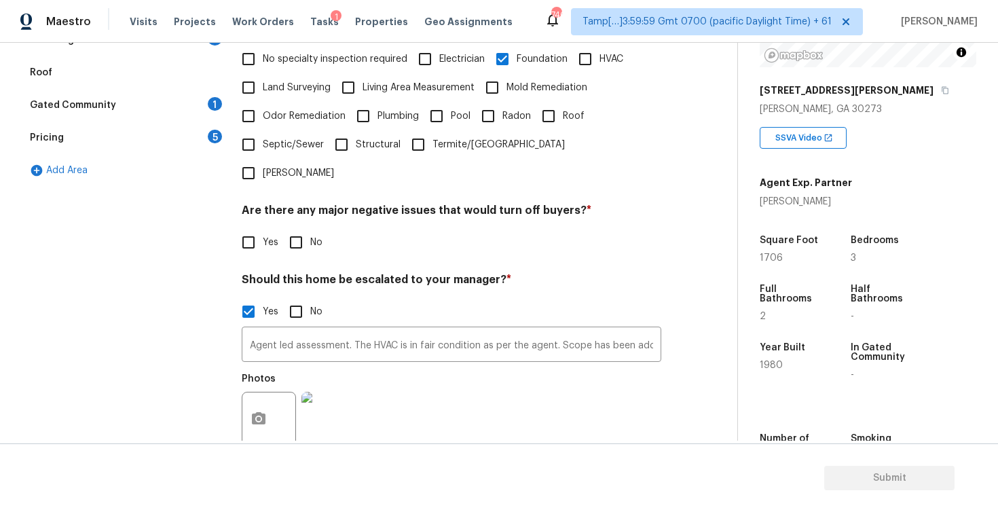
click at [294, 217] on div "Verification Notes: ​ Are any specialty inspections required before making a de…" at bounding box center [451, 223] width 419 height 660
click at [304, 228] on input "No" at bounding box center [296, 242] width 29 height 29
checkbox input "true"
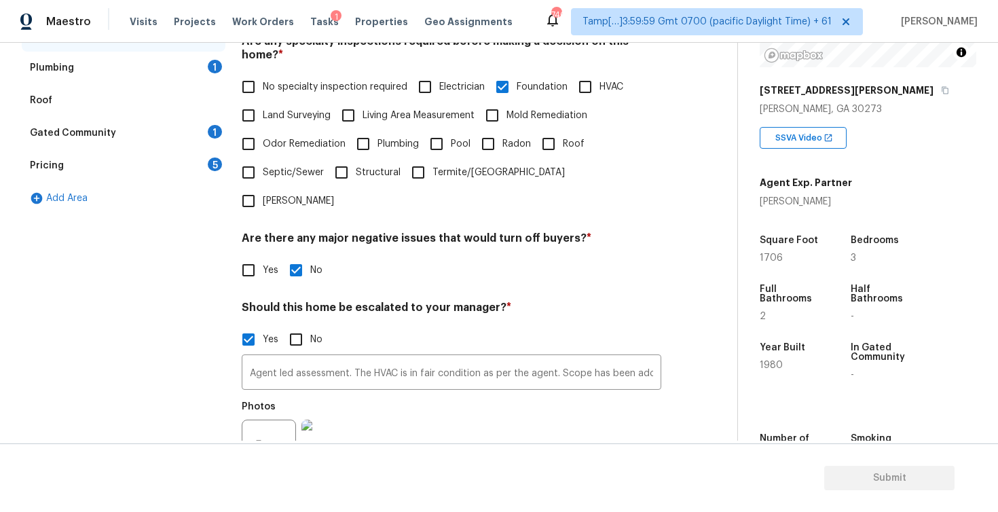
scroll to position [245, 0]
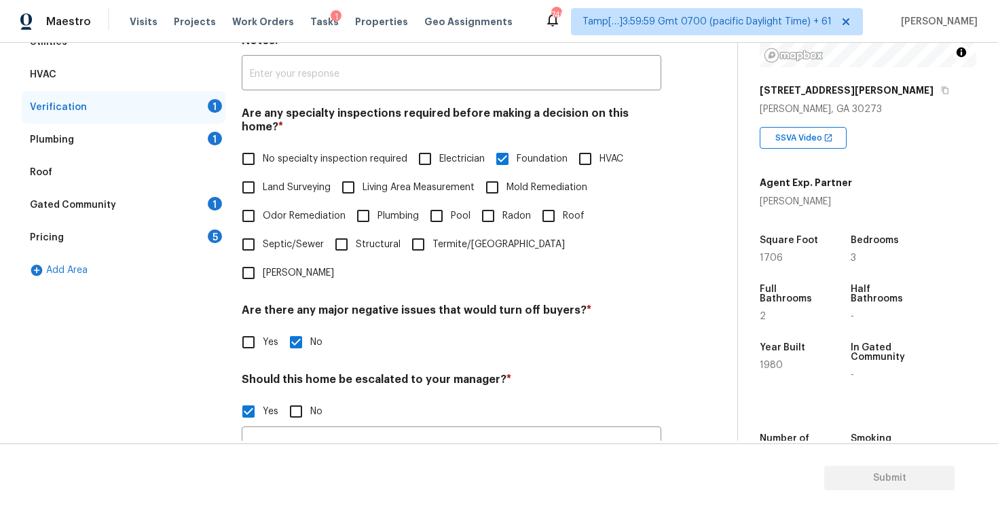
click at [591, 153] on input "HVAC" at bounding box center [585, 159] width 29 height 29
checkbox input "true"
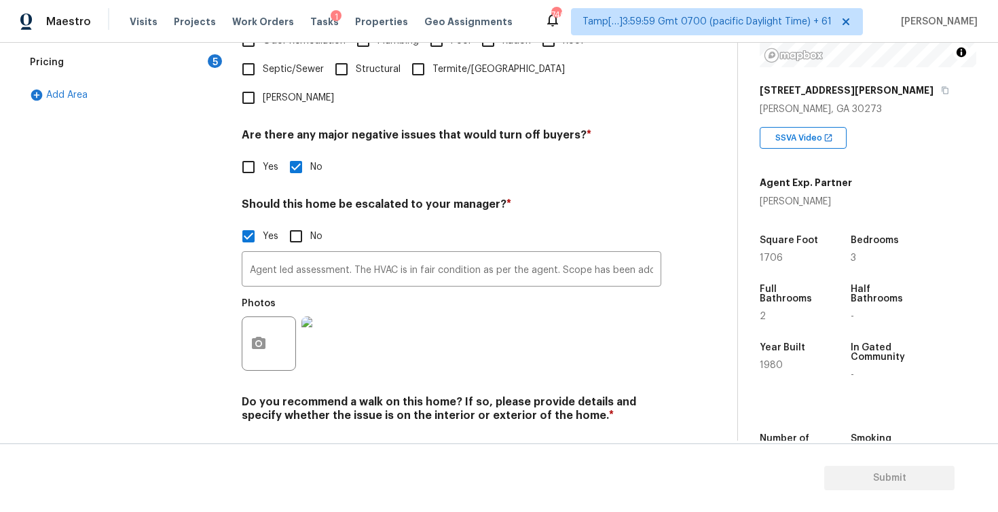
click at [293, 433] on input "No" at bounding box center [296, 447] width 29 height 29
checkbox input "true"
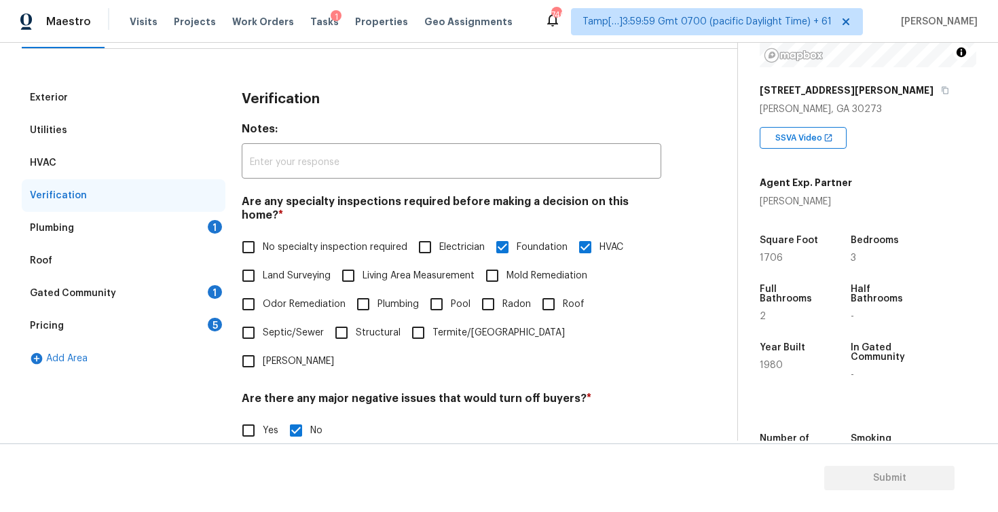
click at [212, 233] on div "Plumbing 1" at bounding box center [124, 228] width 204 height 33
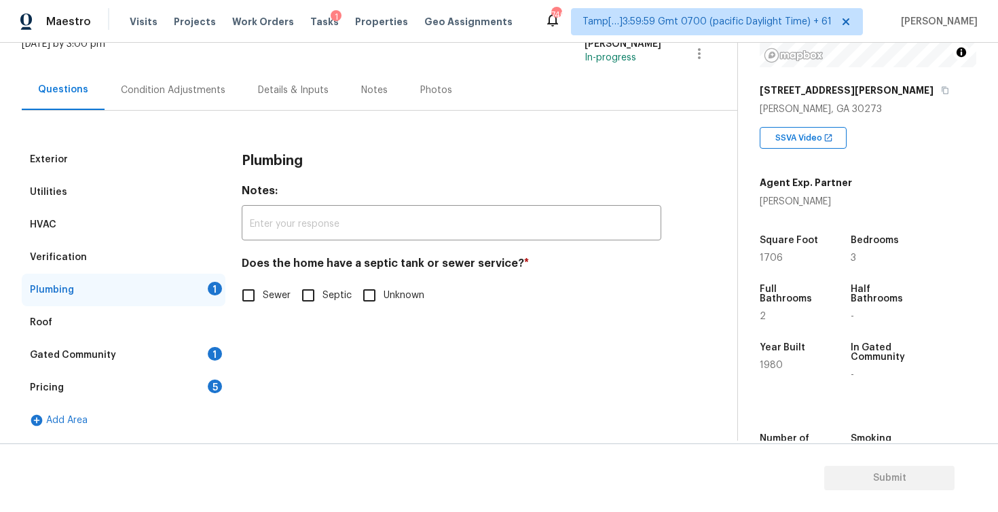
scroll to position [95, 0]
click at [252, 306] on input "Sewer" at bounding box center [248, 295] width 29 height 29
checkbox input "true"
click at [214, 352] on div "1" at bounding box center [215, 354] width 14 height 14
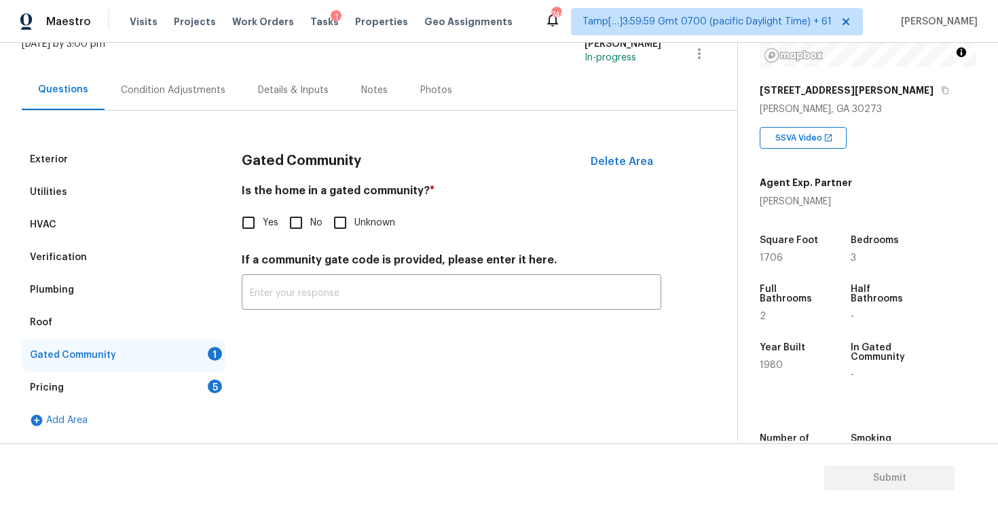
click at [294, 231] on input "No" at bounding box center [296, 222] width 29 height 29
checkbox input "true"
click at [216, 366] on div "Gated Community" at bounding box center [124, 355] width 204 height 33
click at [208, 389] on div "Pricing 5" at bounding box center [124, 387] width 204 height 33
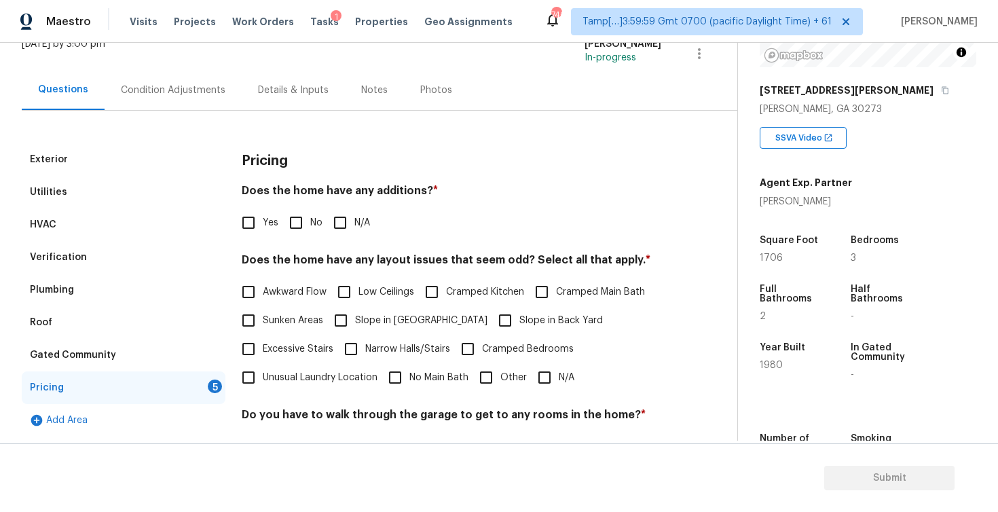
click at [303, 224] on input "No" at bounding box center [296, 222] width 29 height 29
checkbox input "true"
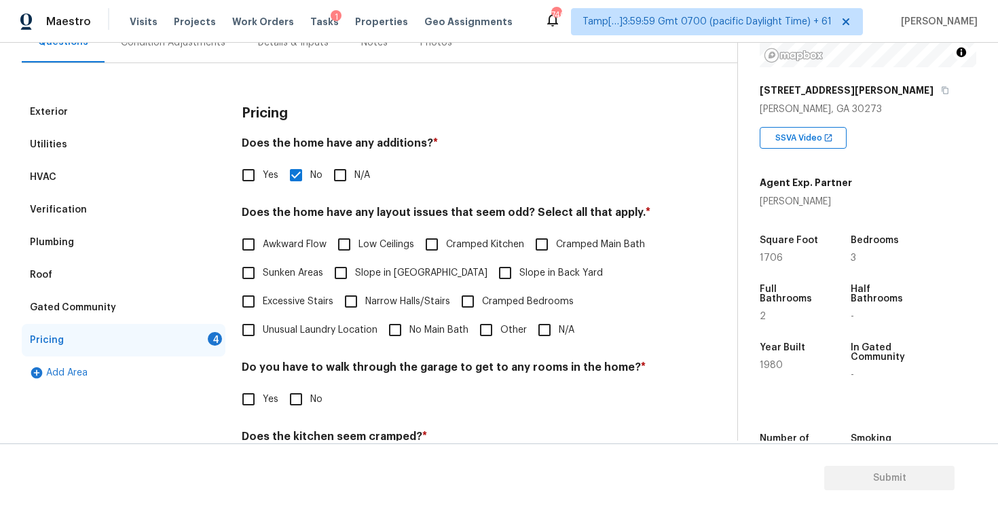
click at [386, 281] on label "Slope in [GEOGRAPHIC_DATA]" at bounding box center [406, 273] width 161 height 29
click at [355, 281] on input "Slope in [GEOGRAPHIC_DATA]" at bounding box center [340, 273] width 29 height 29
checkbox input "true"
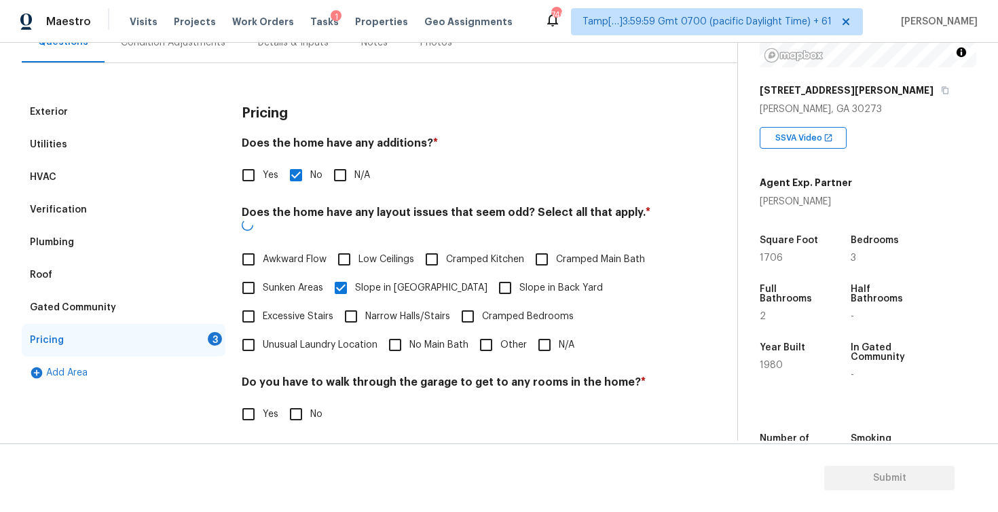
click at [519, 281] on span "Slope in Back Yard" at bounding box center [560, 288] width 83 height 14
click at [491, 273] on input "Slope in Back Yard" at bounding box center [505, 287] width 29 height 29
checkbox input "true"
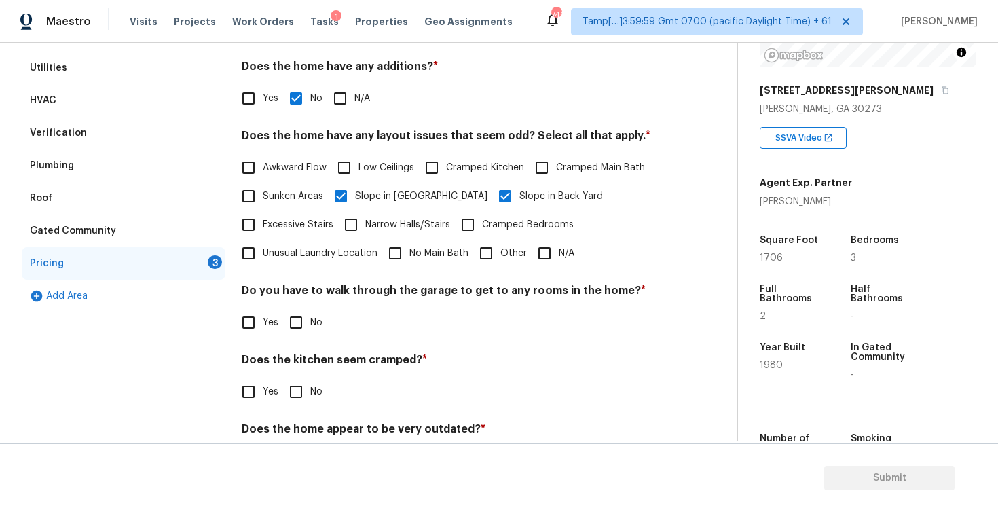
scroll to position [223, 0]
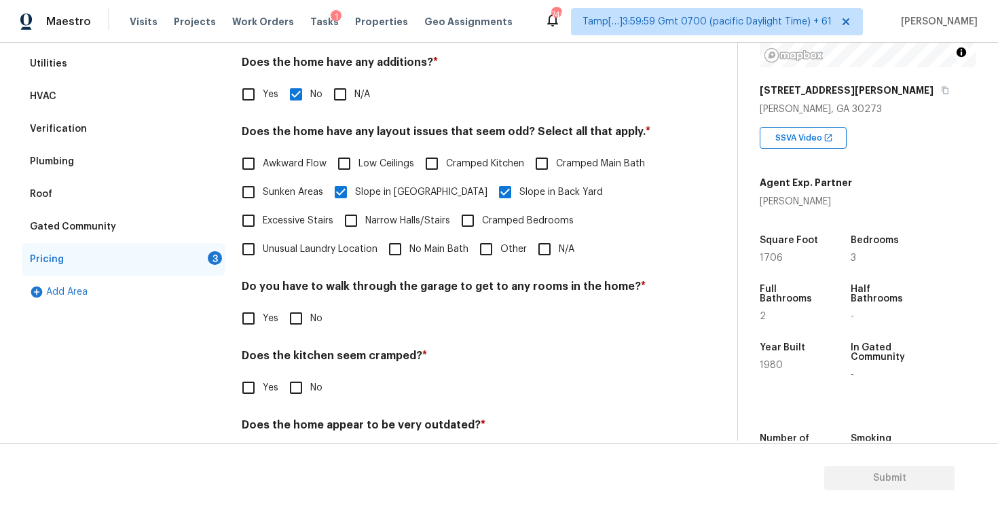
click at [267, 181] on label "Sunken Areas" at bounding box center [278, 192] width 89 height 29
click at [263, 181] on input "Sunken Areas" at bounding box center [248, 192] width 29 height 29
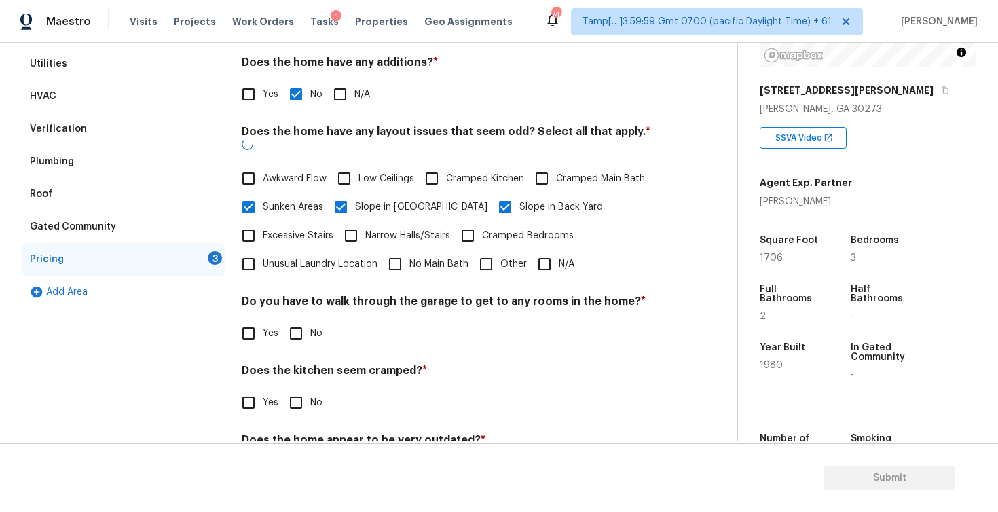
click at [267, 193] on label "Sunken Areas" at bounding box center [278, 207] width 89 height 29
click at [263, 193] on input "Sunken Areas" at bounding box center [248, 207] width 29 height 29
checkbox input "false"
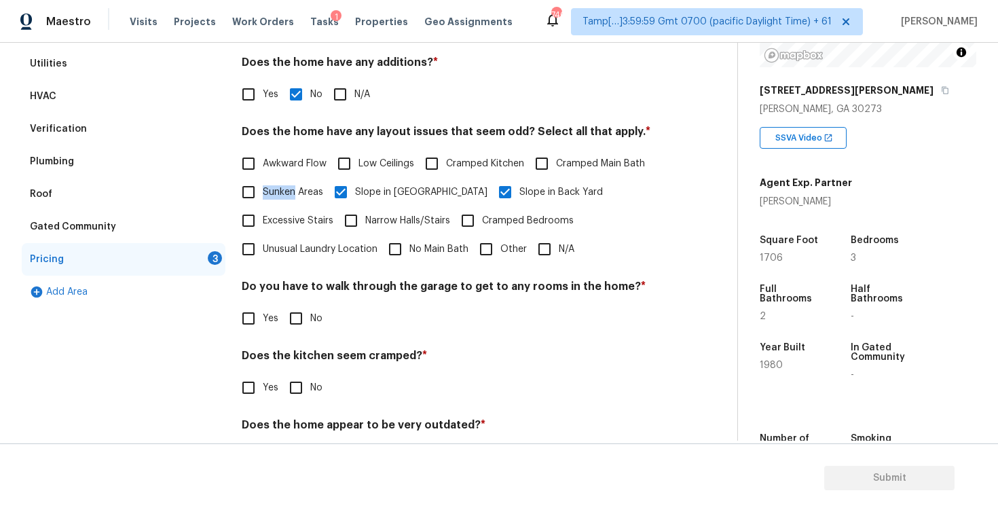
click at [283, 157] on span "Awkward Flow" at bounding box center [295, 164] width 64 height 14
click at [263, 157] on input "Awkward Flow" at bounding box center [248, 163] width 29 height 29
checkbox input "true"
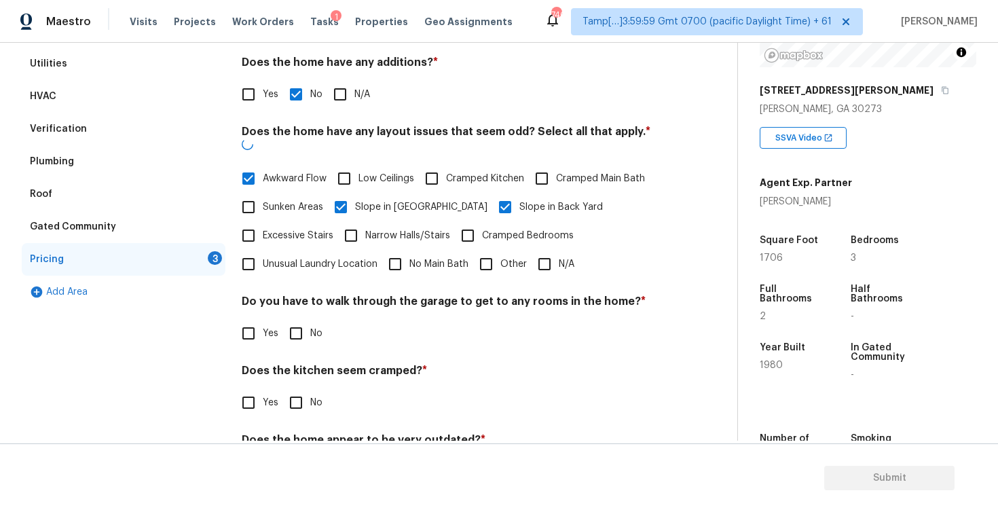
click at [379, 172] on span "Low Ceilings" at bounding box center [386, 179] width 56 height 14
click at [358, 164] on input "Low Ceilings" at bounding box center [344, 178] width 29 height 29
checkbox input "true"
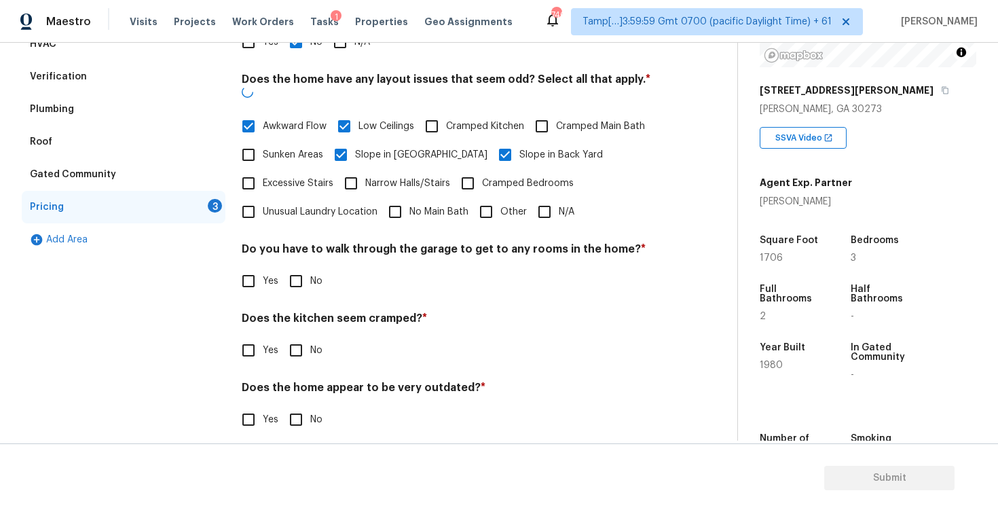
scroll to position [274, 0]
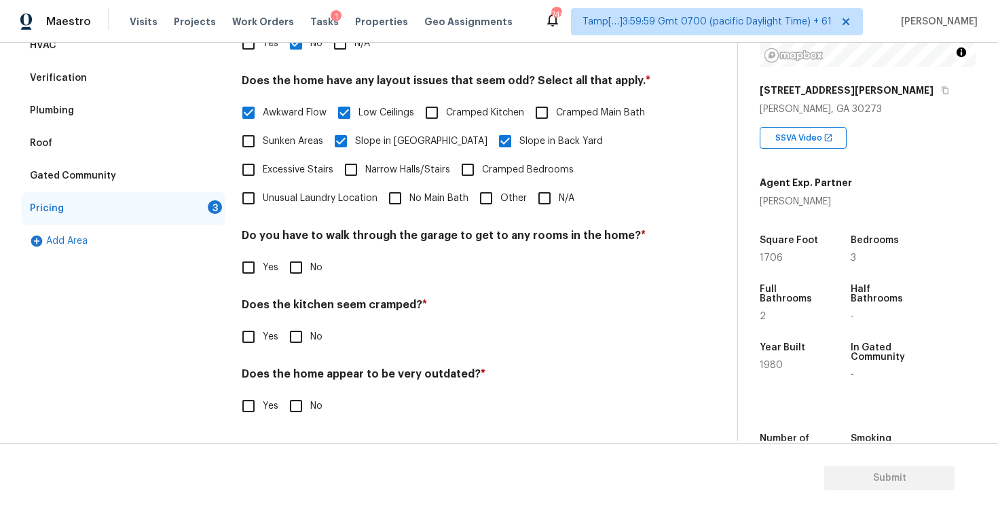
click at [290, 272] on input "No" at bounding box center [296, 267] width 29 height 29
checkbox input "true"
click at [301, 335] on input "No" at bounding box center [296, 338] width 29 height 29
checkbox input "true"
click at [303, 393] on input "No" at bounding box center [296, 407] width 29 height 29
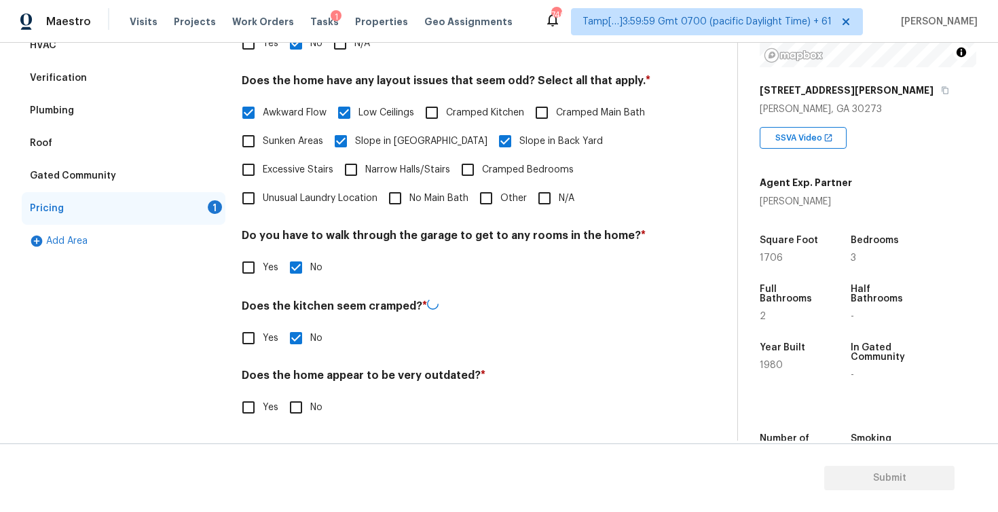
checkbox input "true"
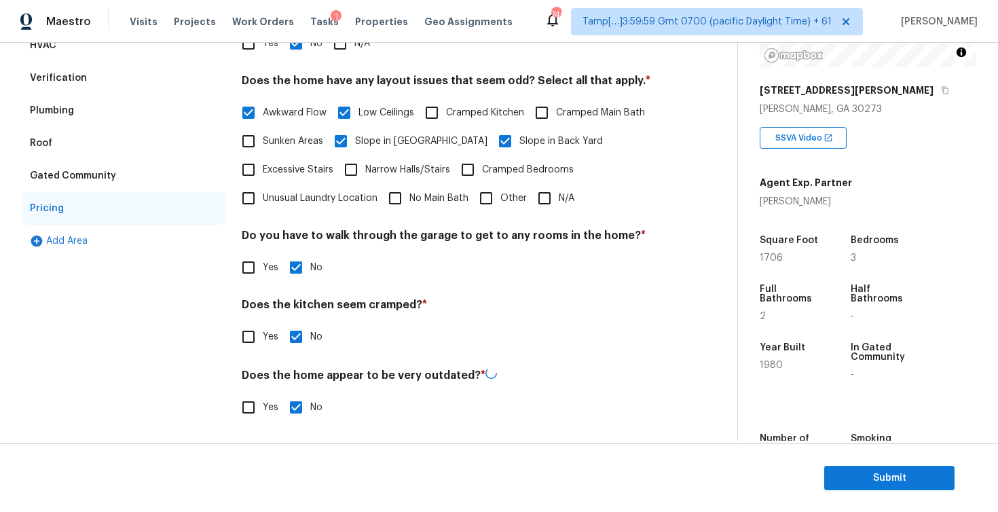
click at [303, 392] on div "Does the home appear to be very outdated? * Yes No" at bounding box center [451, 394] width 419 height 54
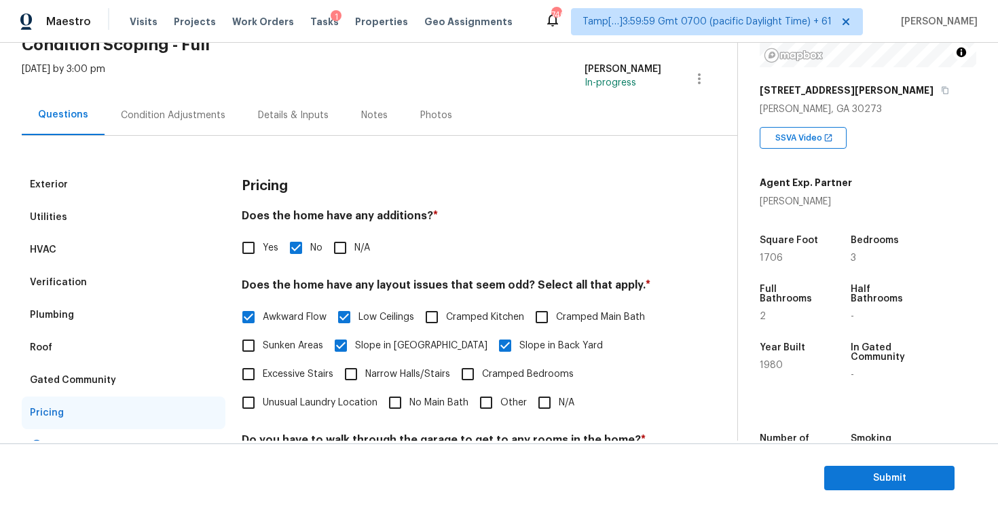
scroll to position [35, 0]
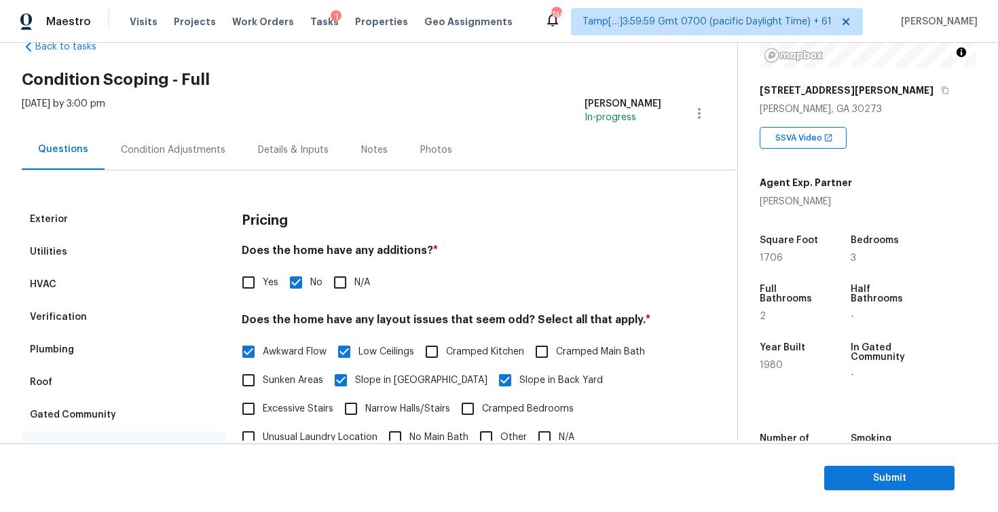
click at [214, 168] on div "Condition Adjustments" at bounding box center [173, 150] width 137 height 40
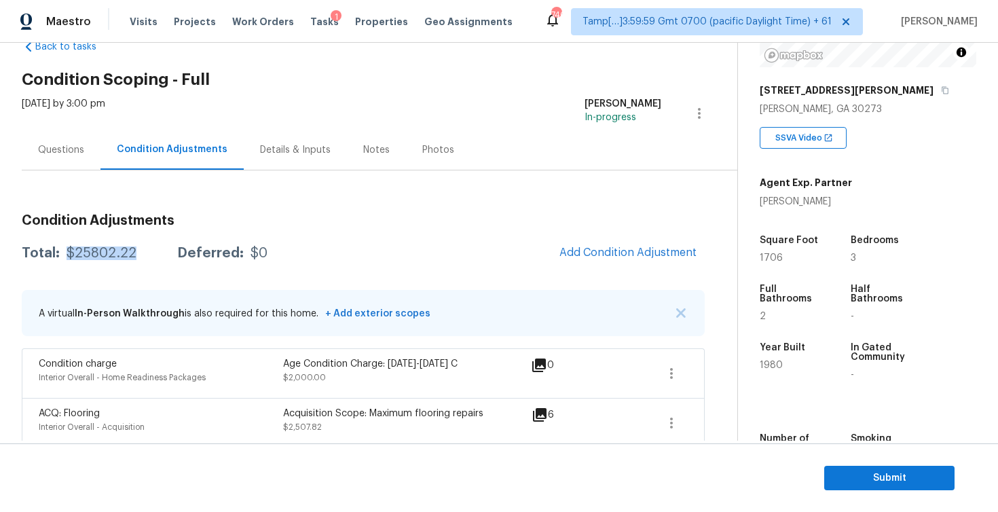
drag, startPoint x: 93, startPoint y: 255, endPoint x: 134, endPoint y: 255, distance: 40.7
click at [134, 255] on div "Total: $25802.22 Deferred: $0" at bounding box center [145, 253] width 246 height 14
copy div "$25802.22"
click at [230, 304] on div "A virtual In-Person Walkthrough is also required for this home. + Add exterior …" at bounding box center [235, 313] width 392 height 29
click at [71, 140] on div "Questions" at bounding box center [61, 150] width 79 height 40
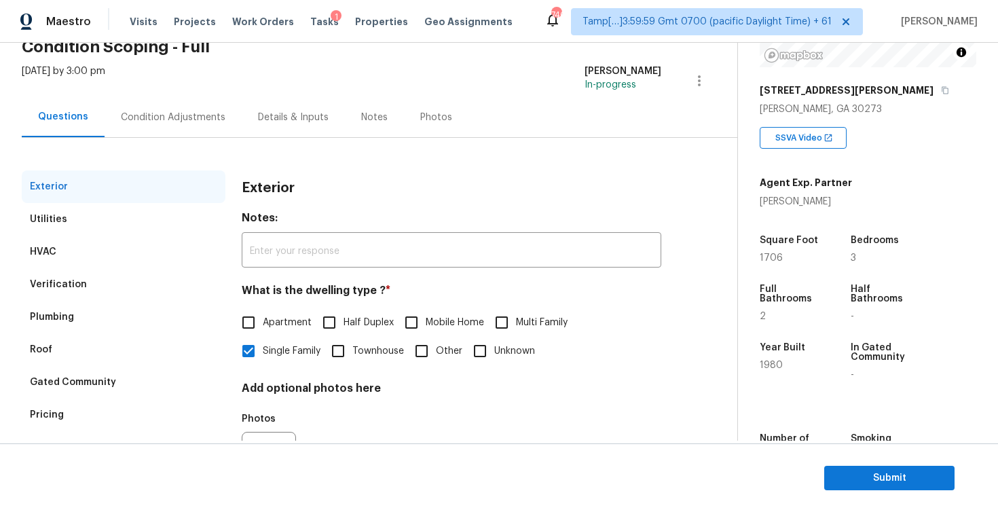
scroll to position [62, 0]
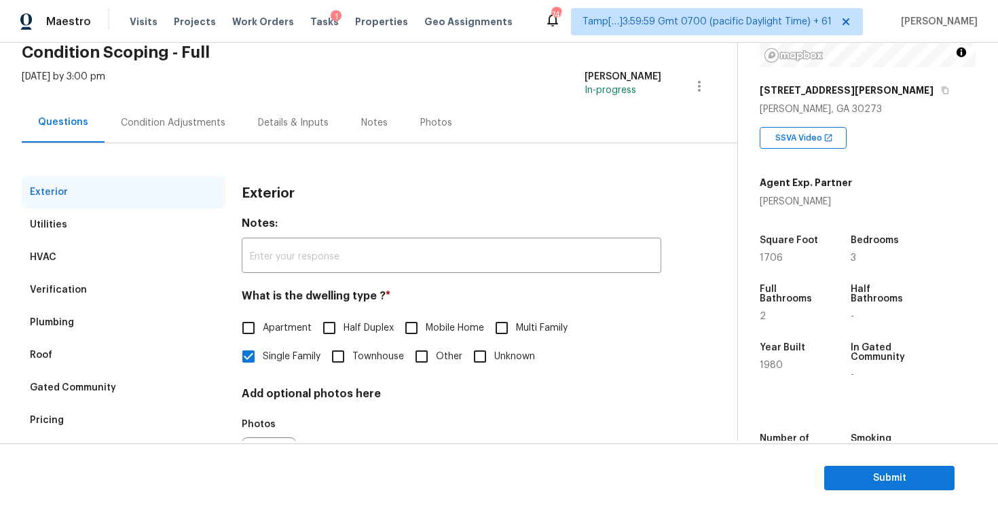
click at [149, 263] on div "HVAC" at bounding box center [124, 257] width 204 height 33
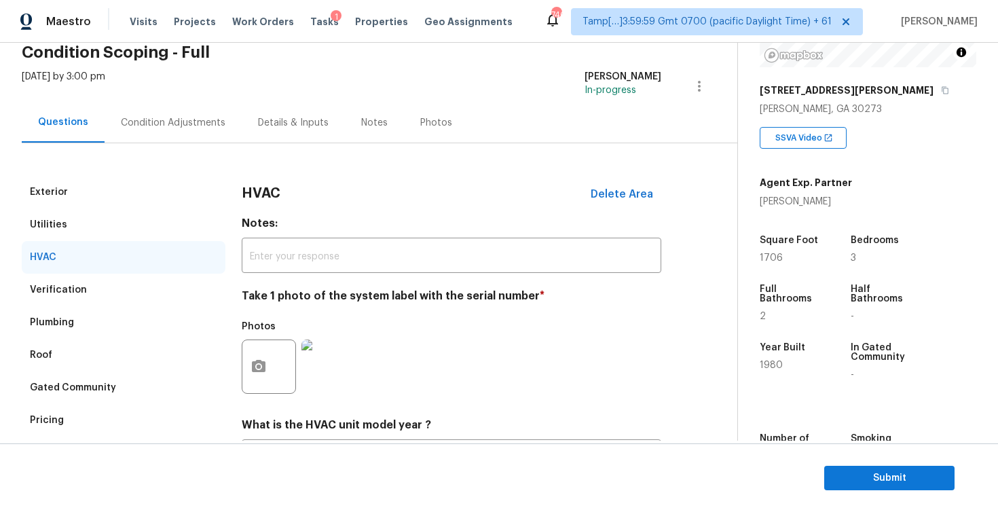
click at [151, 297] on div "Verification" at bounding box center [124, 289] width 204 height 33
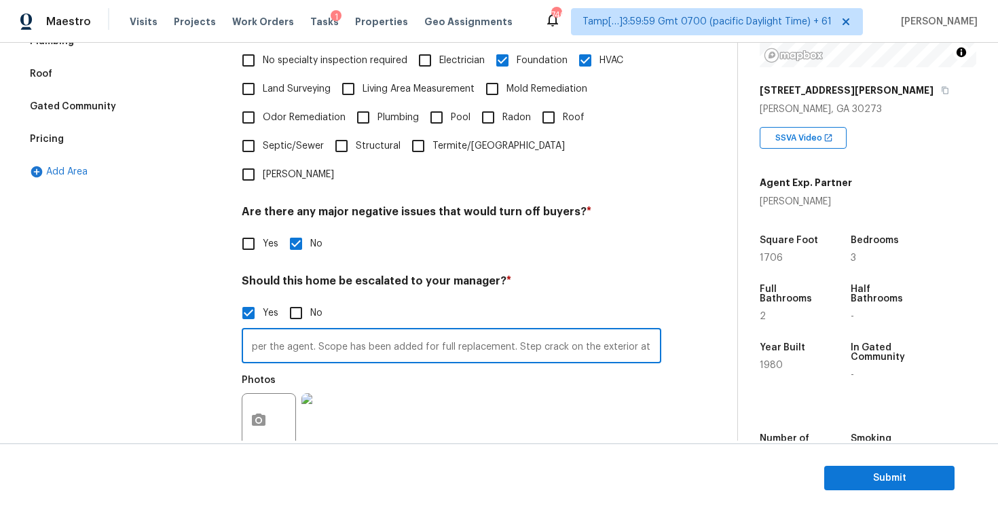
scroll to position [0, 252]
drag, startPoint x: 354, startPoint y: 308, endPoint x: 688, endPoint y: 308, distance: 334.6
click at [688, 308] on div "Exterior Utilities HVAC Verification Plumbing Roof Gated Community Pricing Add …" at bounding box center [363, 225] width 683 height 660
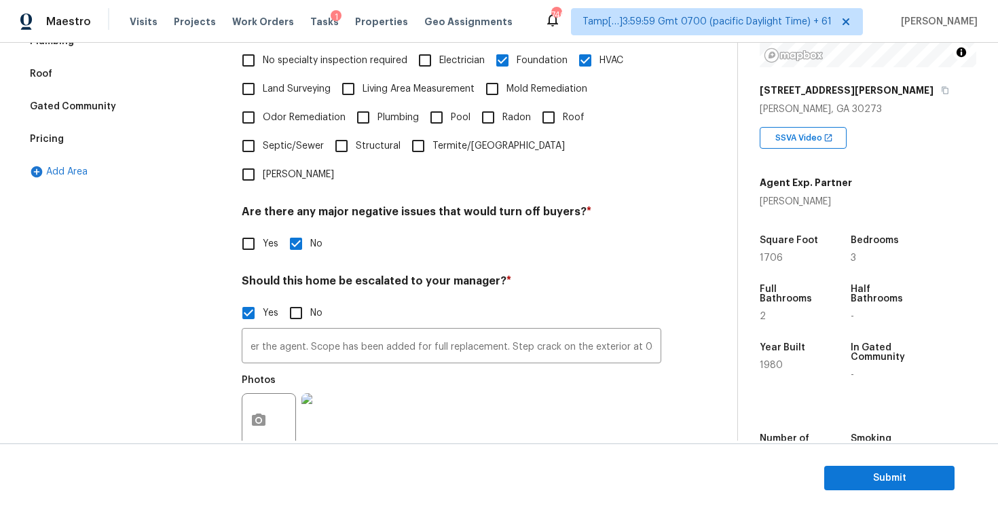
scroll to position [0, 0]
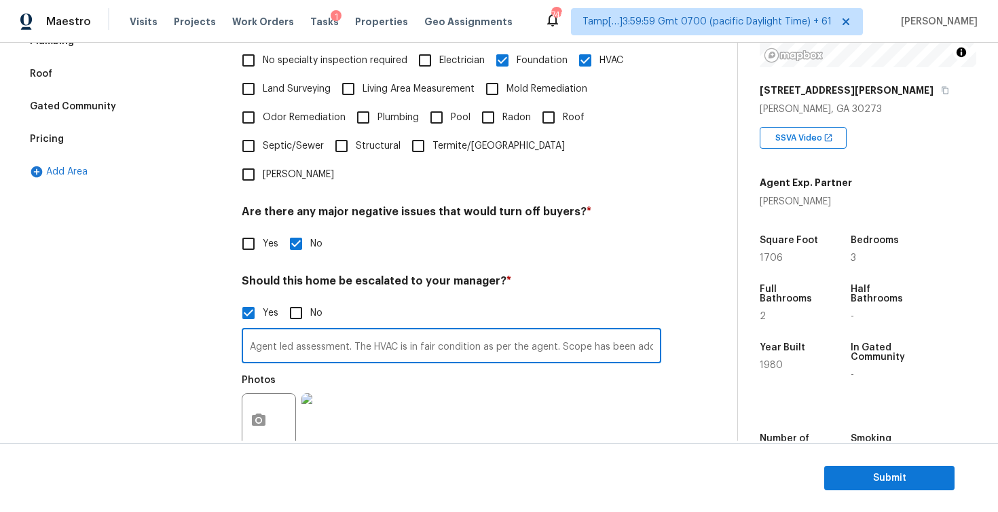
click at [184, 299] on div "Exterior Utilities HVAC Verification Plumbing Roof Gated Community Pricing Add …" at bounding box center [124, 225] width 204 height 660
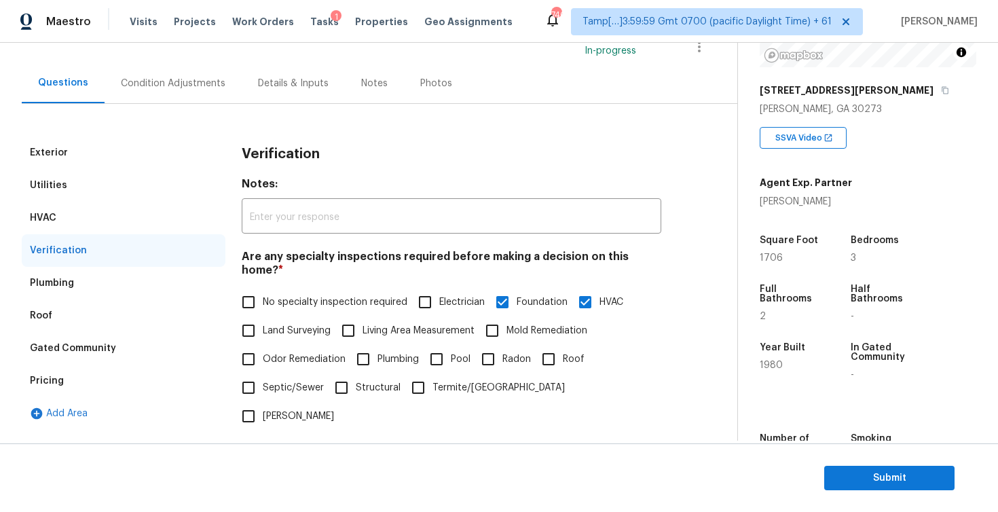
scroll to position [88, 0]
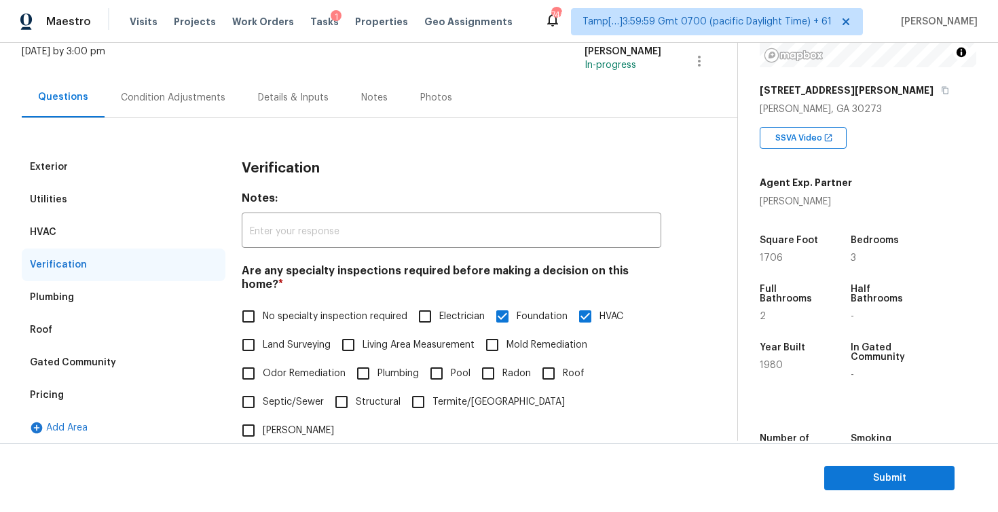
click at [174, 111] on div "Condition Adjustments" at bounding box center [173, 97] width 137 height 40
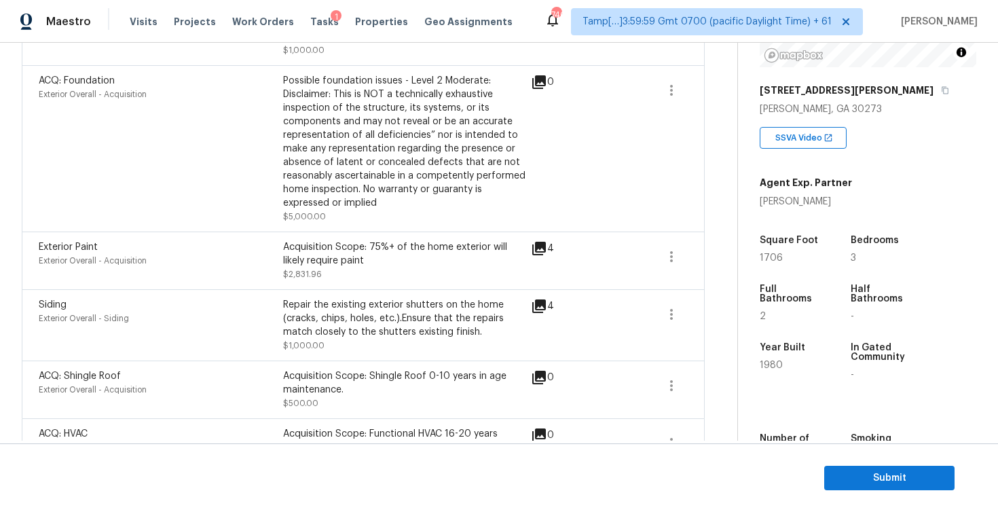
scroll to position [912, 0]
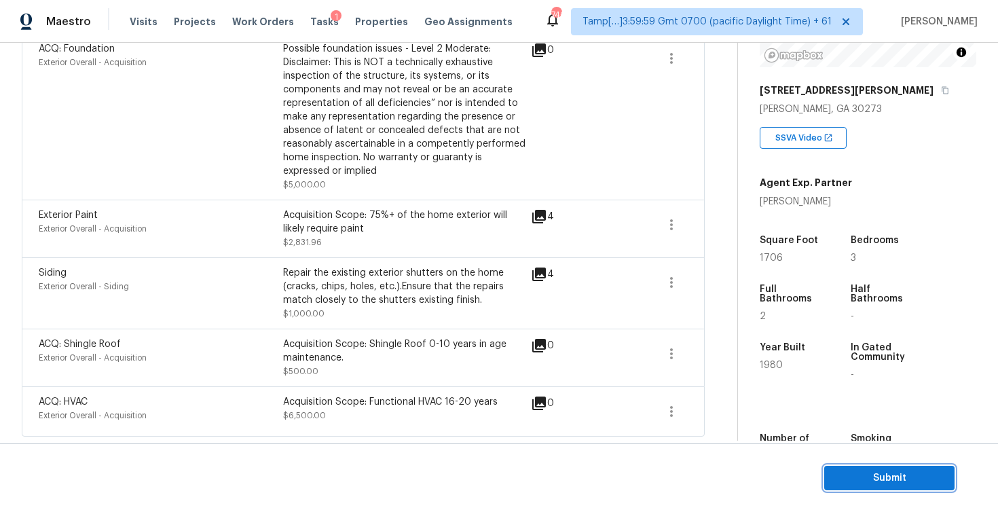
click at [875, 470] on span "Submit" at bounding box center [889, 478] width 109 height 17
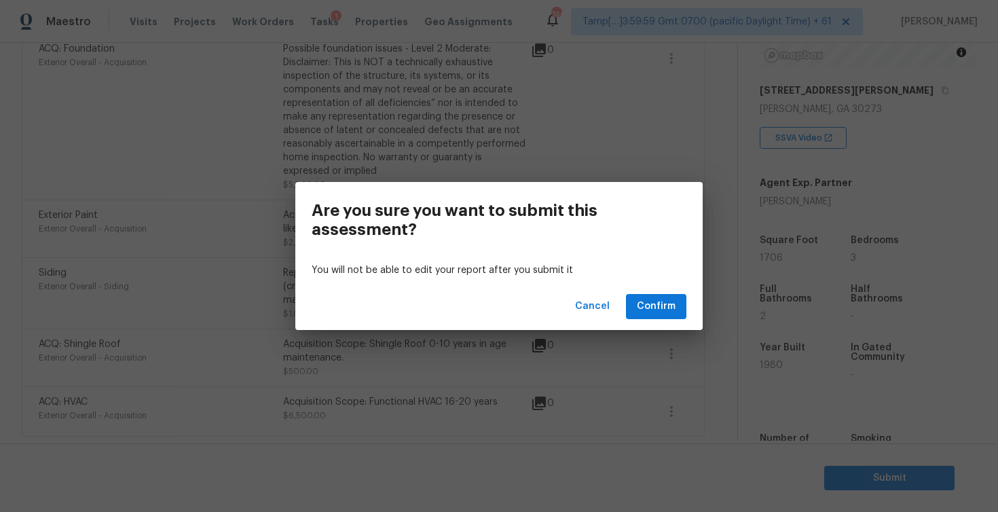
click at [656, 326] on div "Cancel Confirm" at bounding box center [498, 306] width 407 height 47
click at [650, 309] on span "Confirm" at bounding box center [656, 306] width 39 height 17
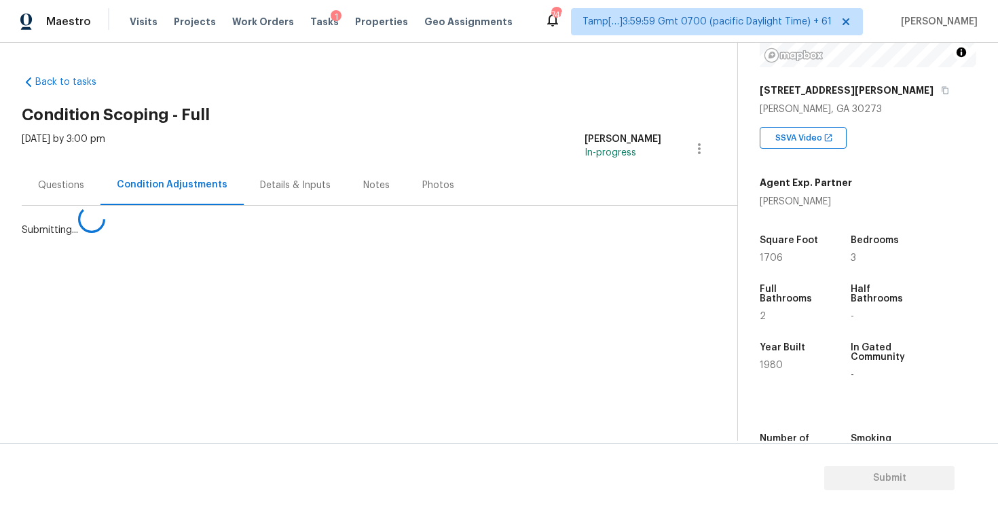
scroll to position [0, 0]
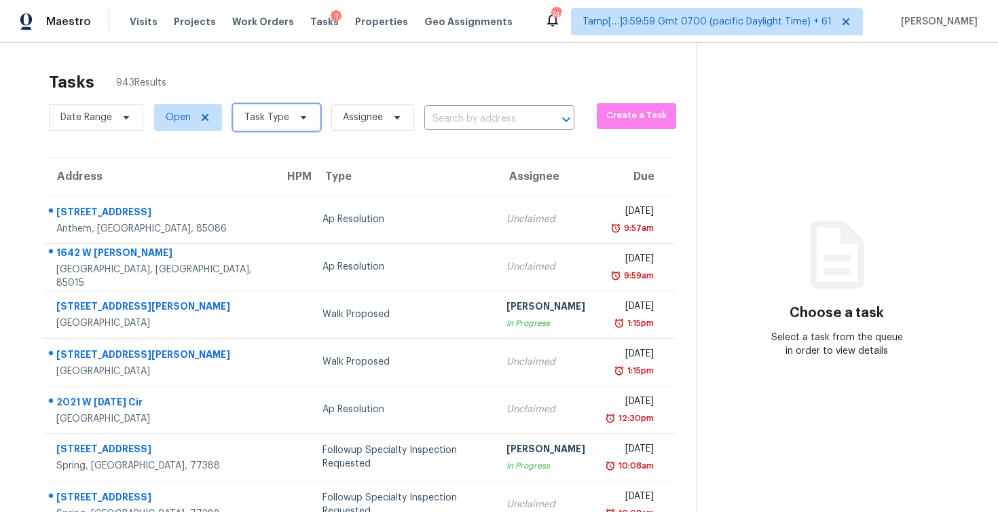
click at [286, 121] on span "Task Type" at bounding box center [277, 117] width 88 height 27
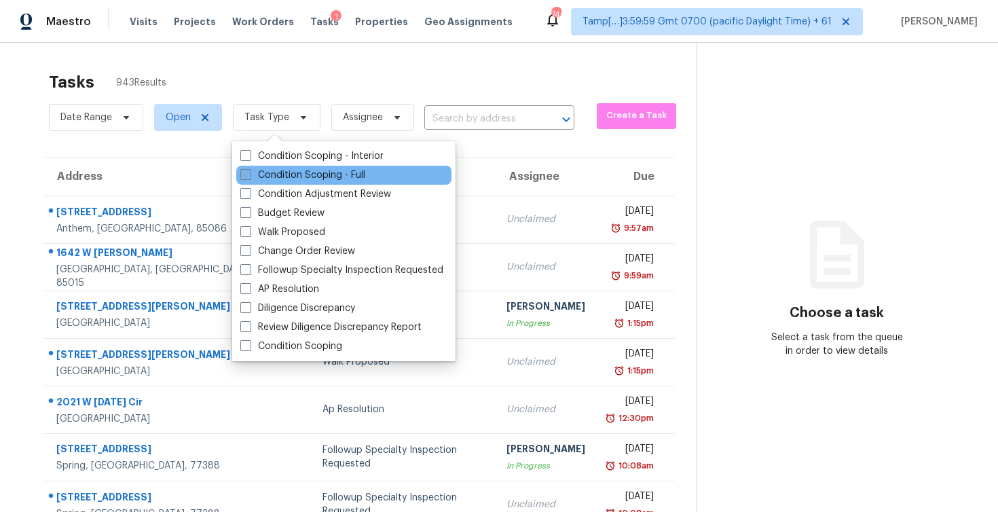
click at [309, 169] on label "Condition Scoping - Full" at bounding box center [302, 175] width 125 height 14
click at [249, 169] on input "Condition Scoping - Full" at bounding box center [244, 172] width 9 height 9
checkbox input "true"
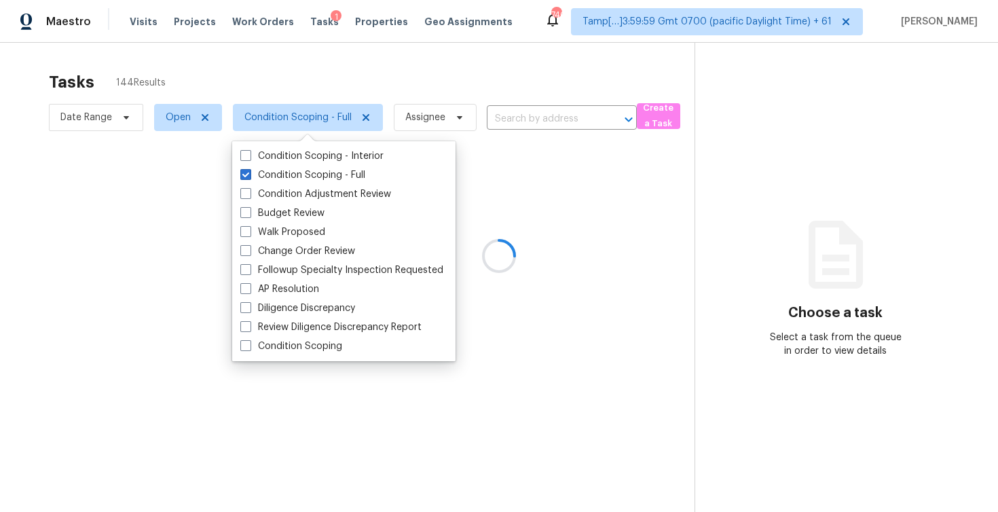
click at [286, 84] on div at bounding box center [499, 256] width 998 height 512
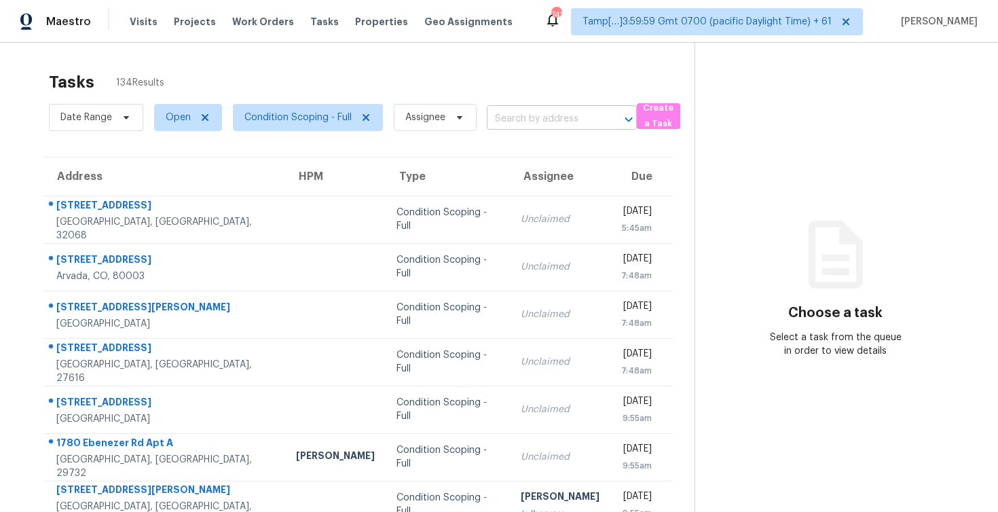
click at [508, 117] on input "text" at bounding box center [543, 119] width 112 height 21
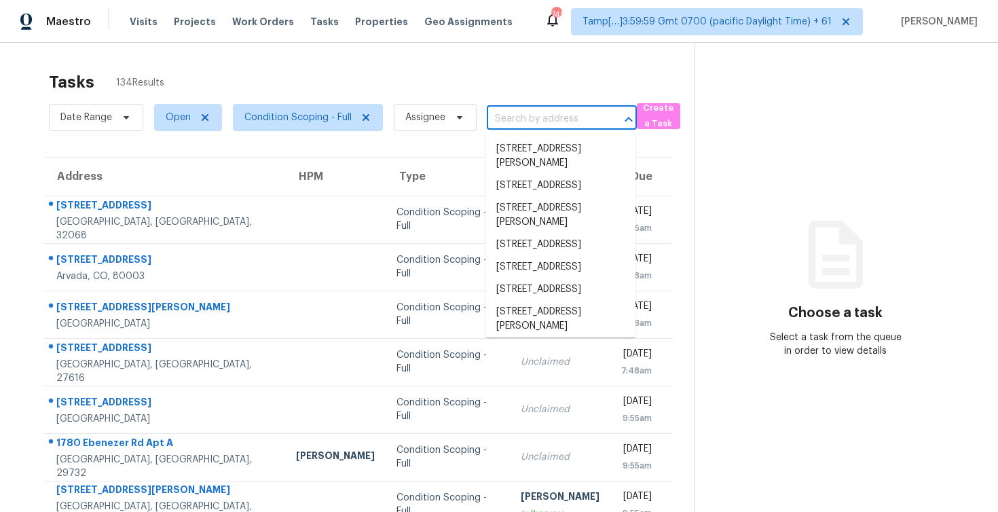
paste input "[STREET_ADDRESS]"
type input "[STREET_ADDRESS]"
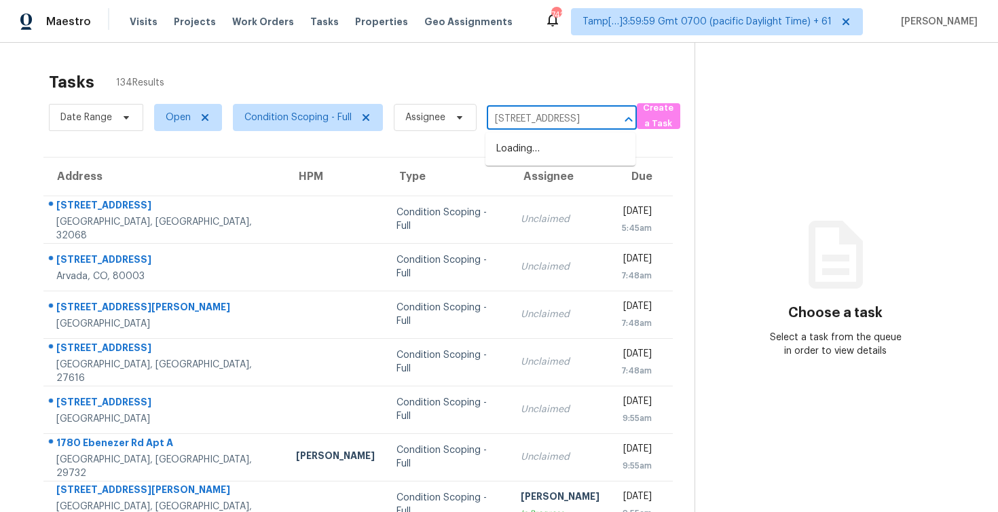
scroll to position [0, 96]
click at [537, 152] on li "[STREET_ADDRESS]" at bounding box center [560, 149] width 150 height 22
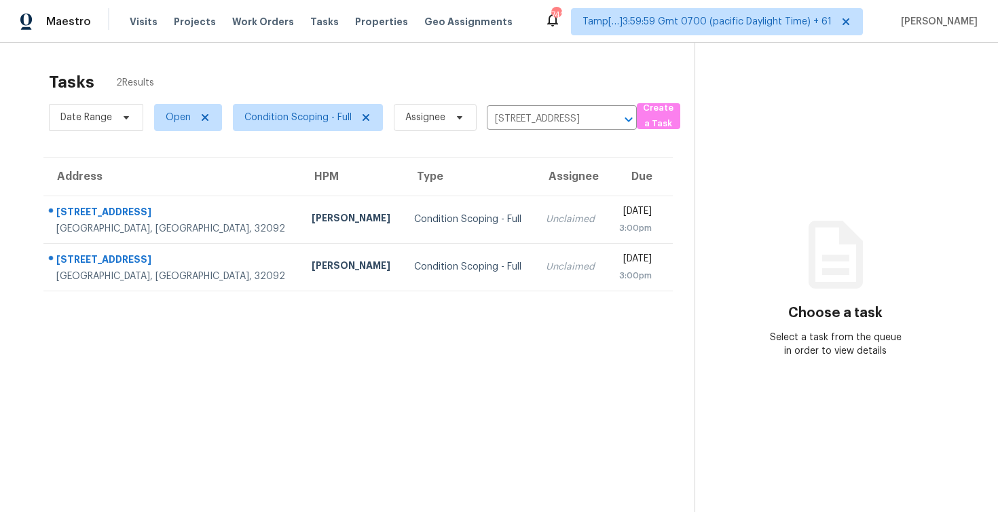
click at [546, 224] on div "Unclaimed" at bounding box center [571, 219] width 50 height 14
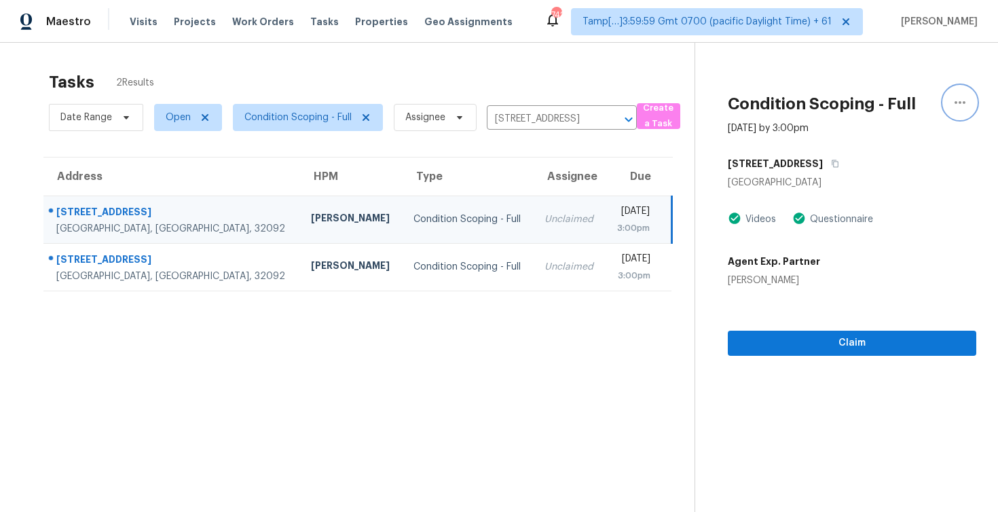
click at [969, 108] on button "button" at bounding box center [959, 102] width 33 height 33
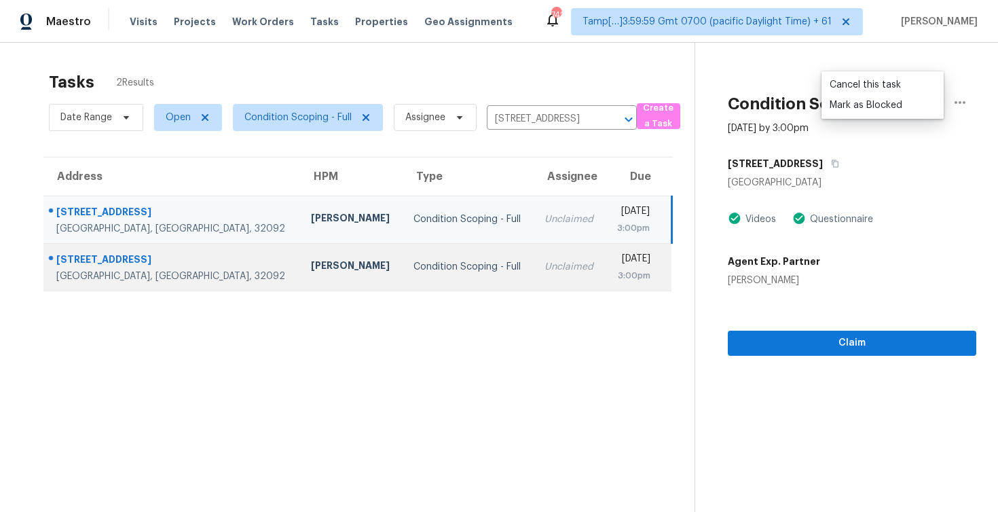
click at [631, 269] on div "3:00pm" at bounding box center [633, 276] width 35 height 14
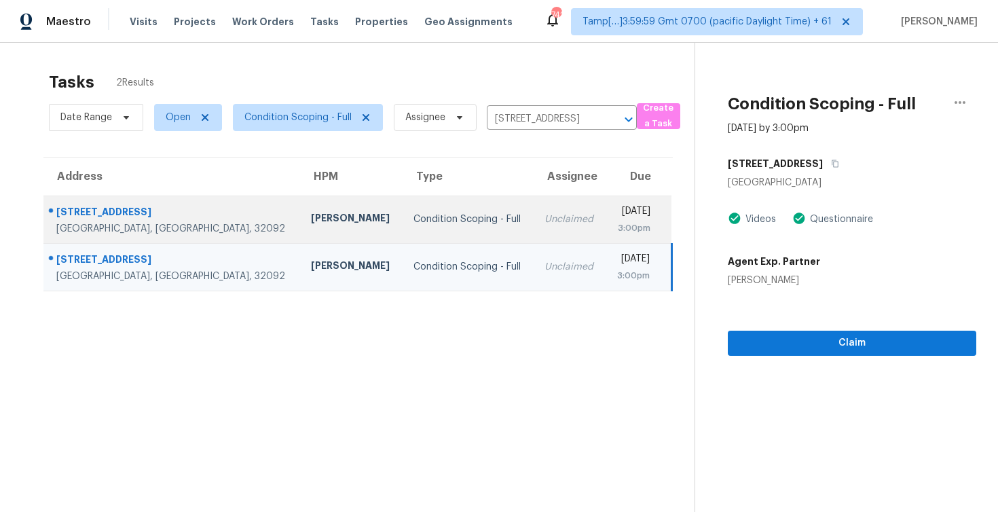
click at [628, 223] on div "3:00pm" at bounding box center [633, 228] width 35 height 14
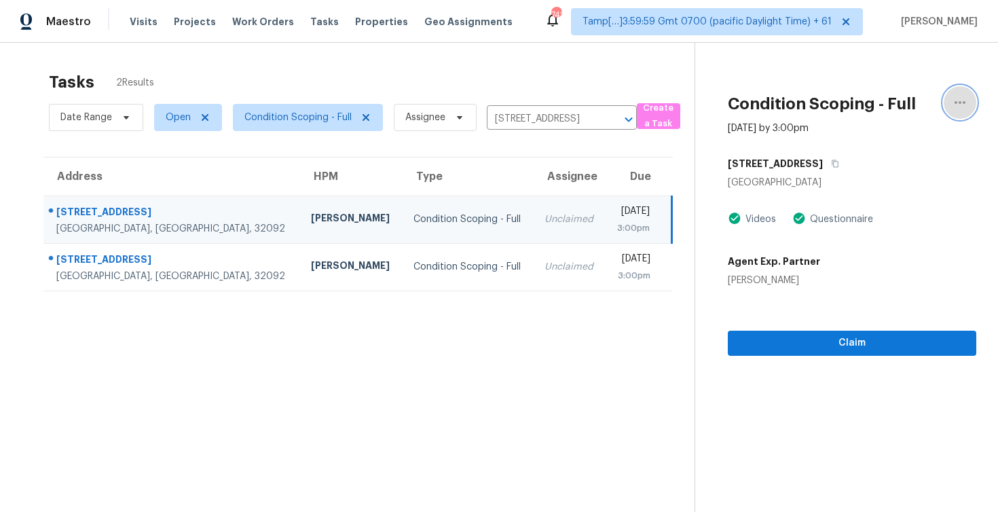
click at [956, 105] on icon "button" at bounding box center [959, 102] width 16 height 16
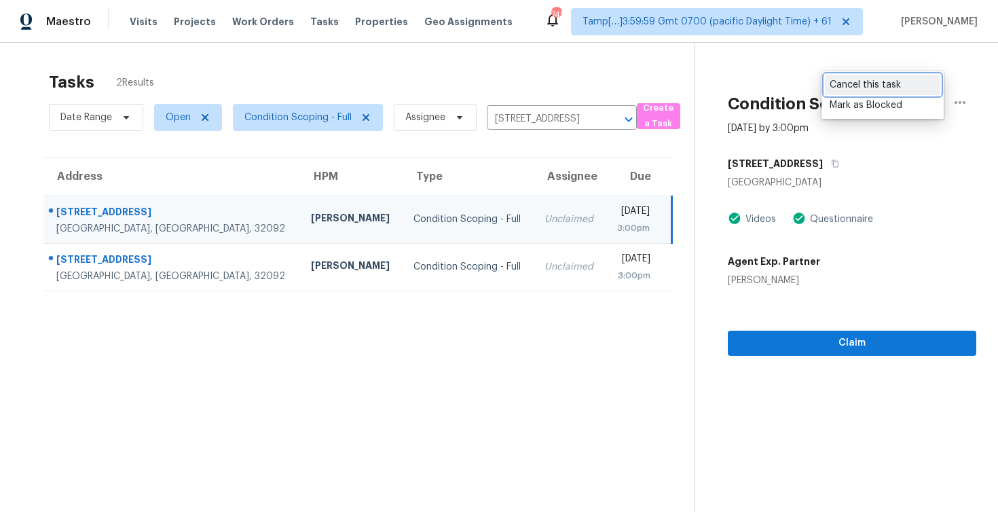
click at [850, 91] on div "Cancel this task" at bounding box center [882, 85] width 106 height 14
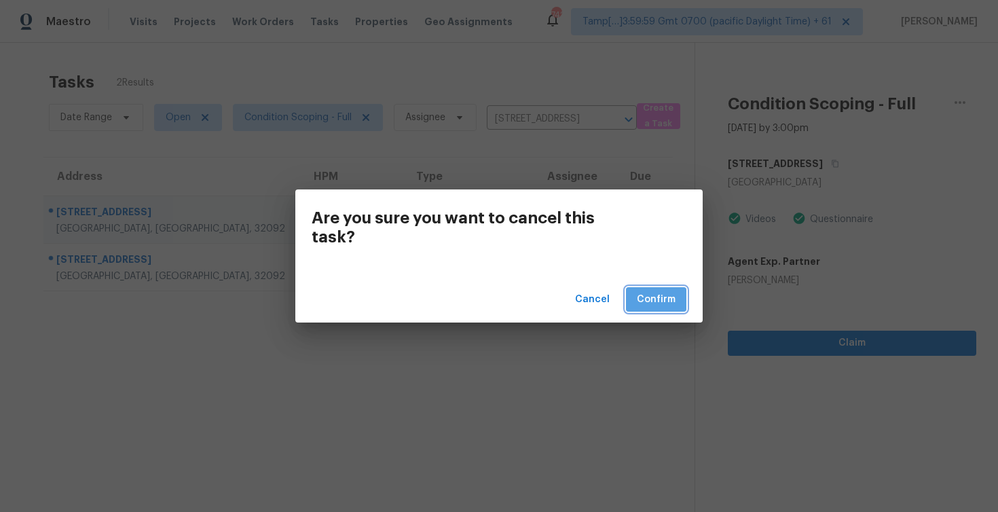
click at [668, 301] on span "Confirm" at bounding box center [656, 299] width 39 height 17
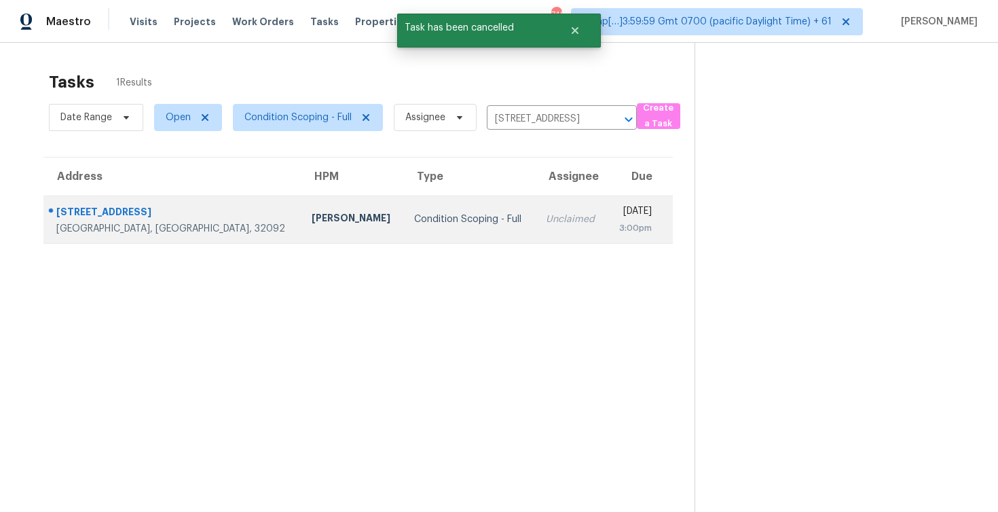
click at [618, 207] on div "[DATE]" at bounding box center [635, 212] width 34 height 17
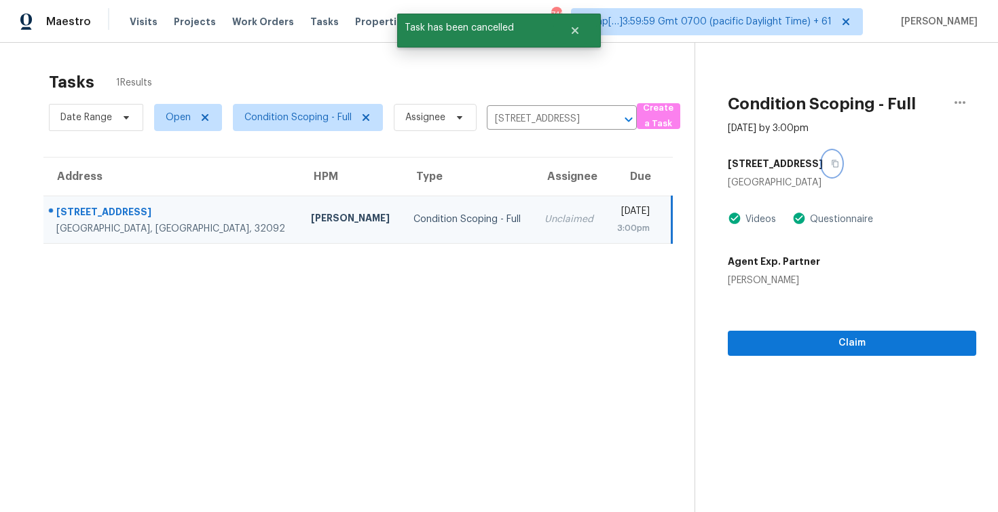
click at [822, 157] on button "button" at bounding box center [831, 163] width 18 height 24
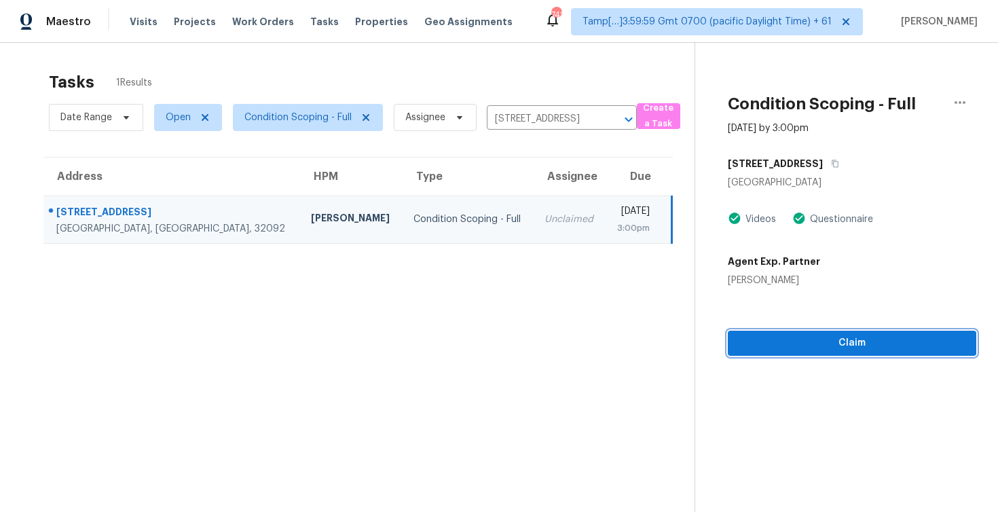
click at [747, 330] on button "Claim" at bounding box center [851, 342] width 248 height 25
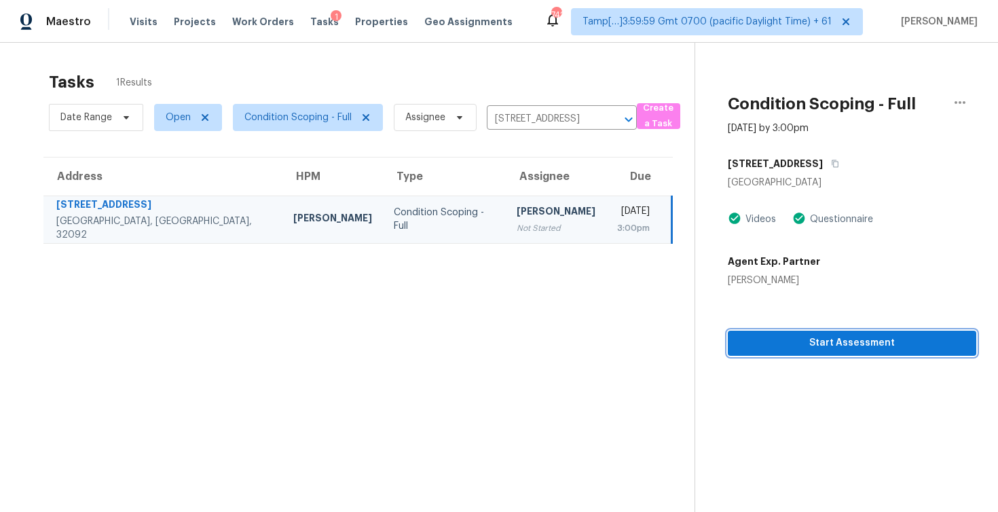
click at [780, 344] on span "Start Assessment" at bounding box center [851, 343] width 227 height 17
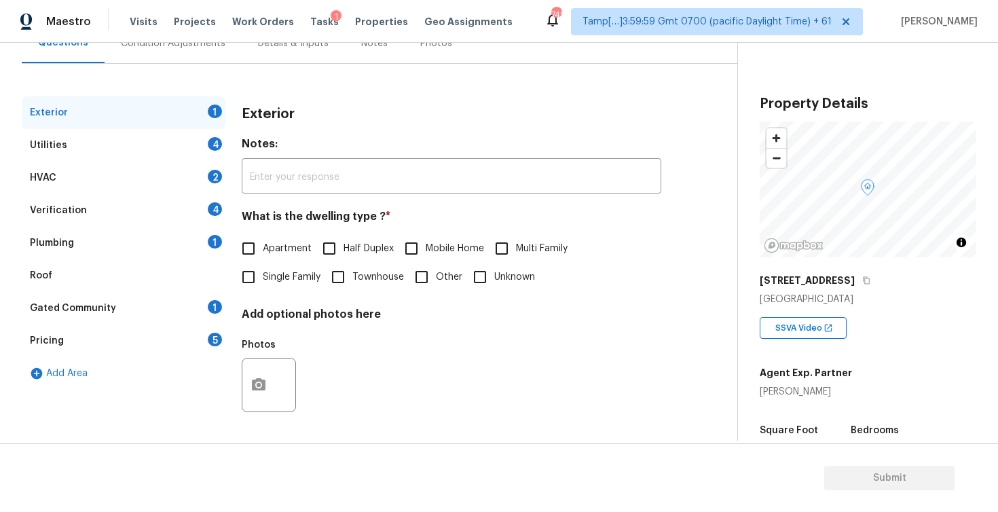
click at [263, 273] on span "Single Family" at bounding box center [292, 277] width 58 height 14
click at [263, 273] on input "Single Family" at bounding box center [248, 277] width 29 height 29
checkbox input "true"
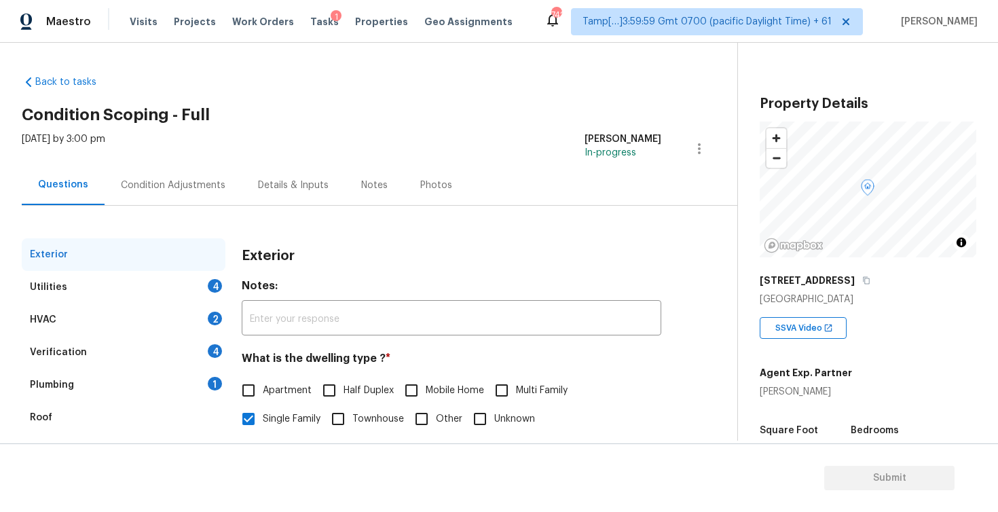
click at [200, 179] on div "Condition Adjustments" at bounding box center [173, 185] width 105 height 14
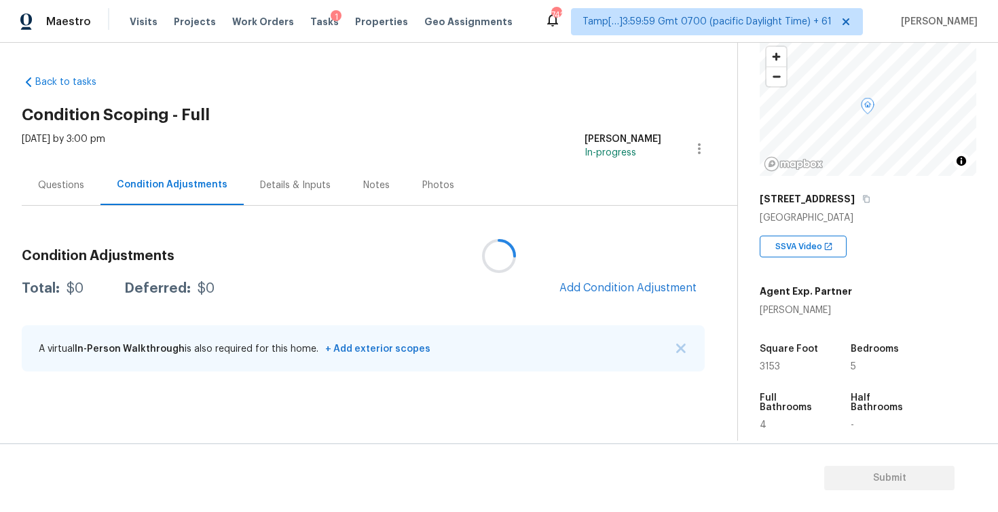
scroll to position [109, 0]
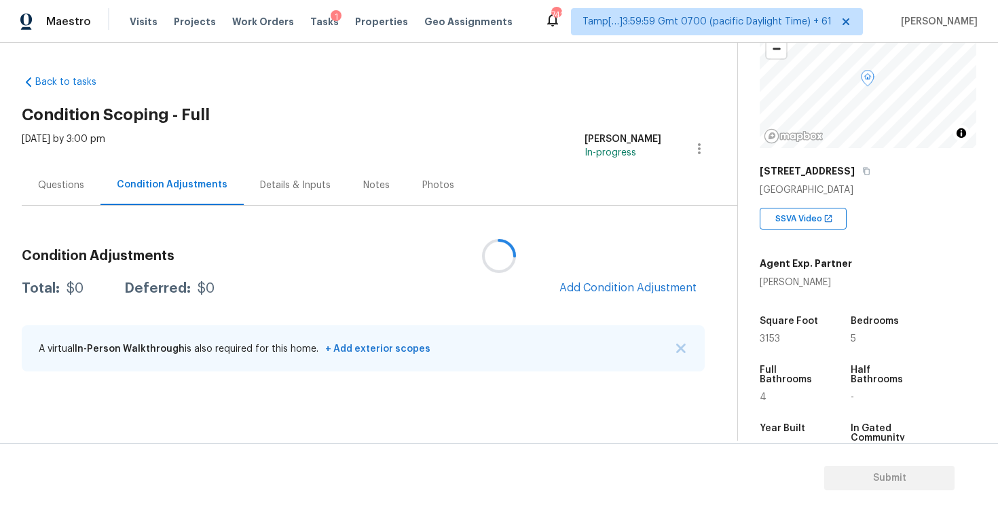
click at [668, 301] on div at bounding box center [499, 256] width 998 height 512
click at [645, 280] on div at bounding box center [499, 256] width 998 height 512
click at [578, 285] on span "Add Condition Adjustment" at bounding box center [627, 288] width 137 height 12
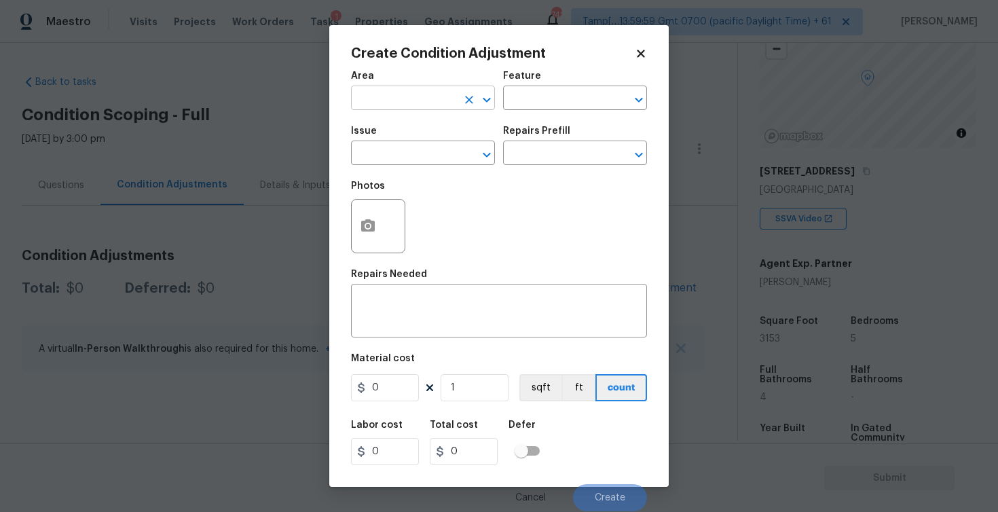
click at [378, 105] on input "text" at bounding box center [404, 99] width 106 height 21
type input "e"
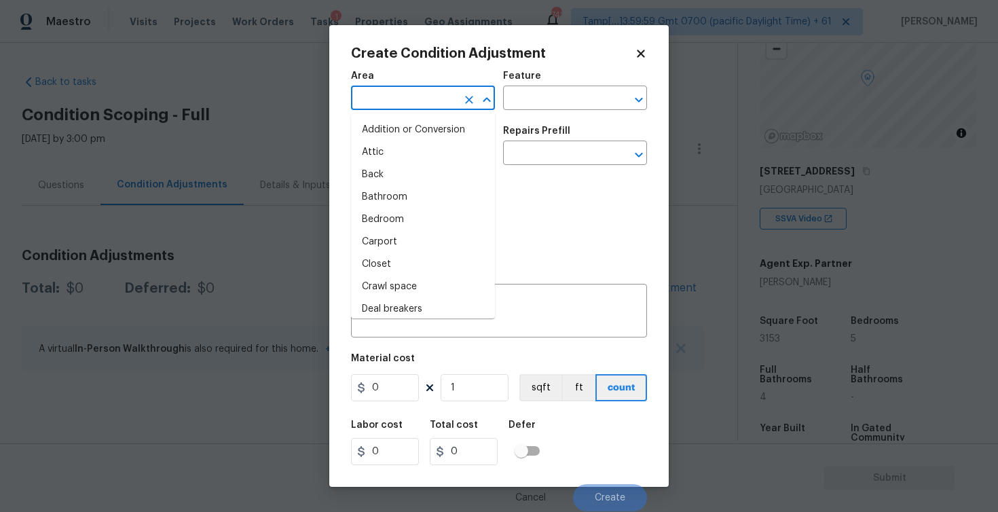
type input "x"
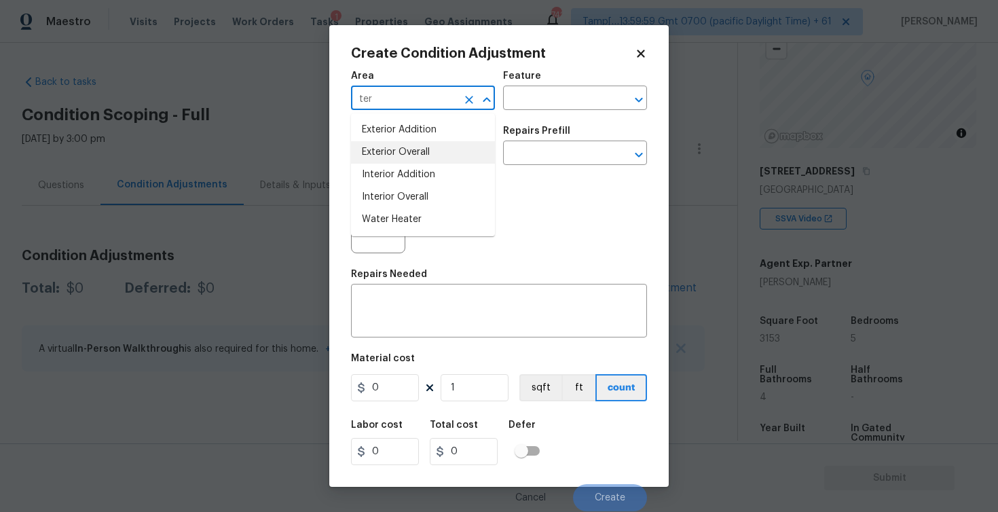
click at [382, 151] on li "Exterior Overall" at bounding box center [423, 152] width 144 height 22
type input "Exterior Overall"
click at [382, 151] on input "text" at bounding box center [404, 154] width 106 height 21
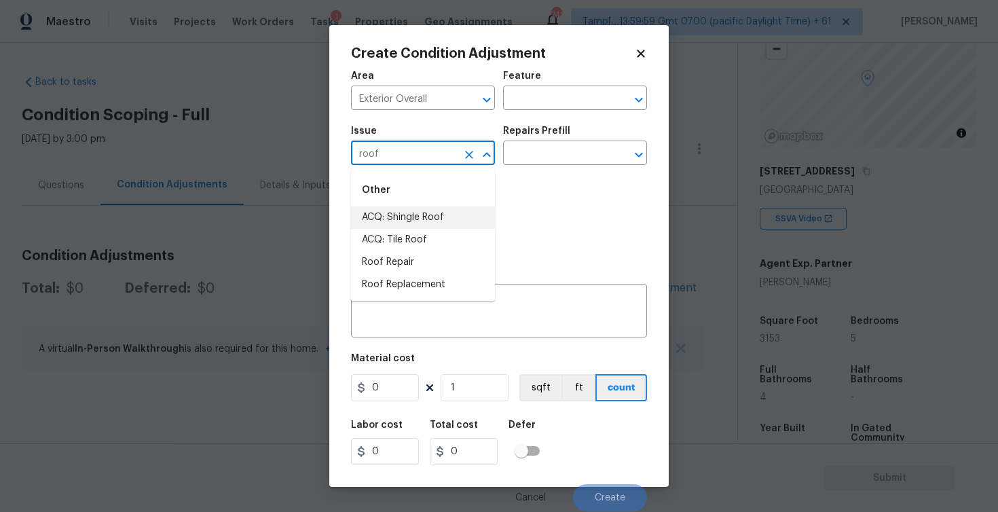
click at [400, 207] on li "ACQ: Shingle Roof" at bounding box center [423, 217] width 144 height 22
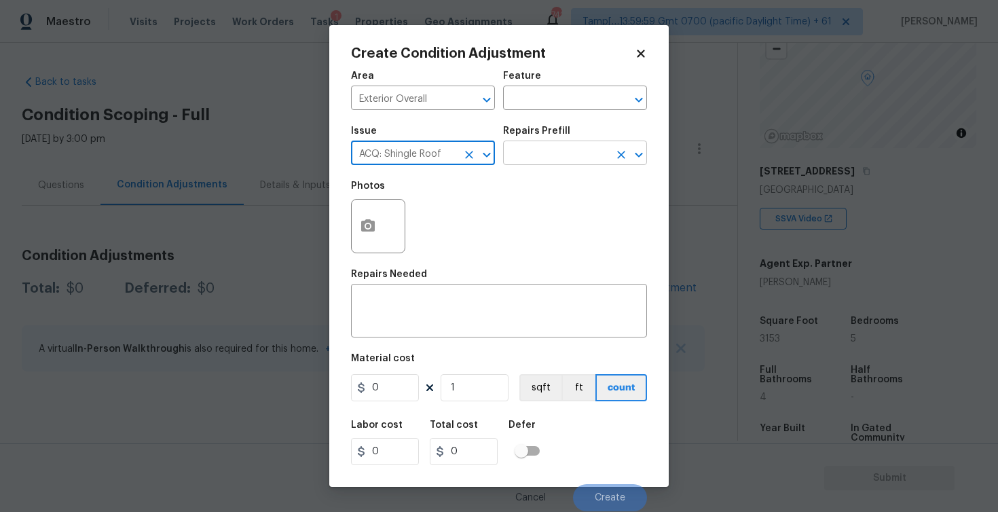
type input "ACQ: Shingle Roof"
click at [521, 162] on input "text" at bounding box center [556, 154] width 106 height 21
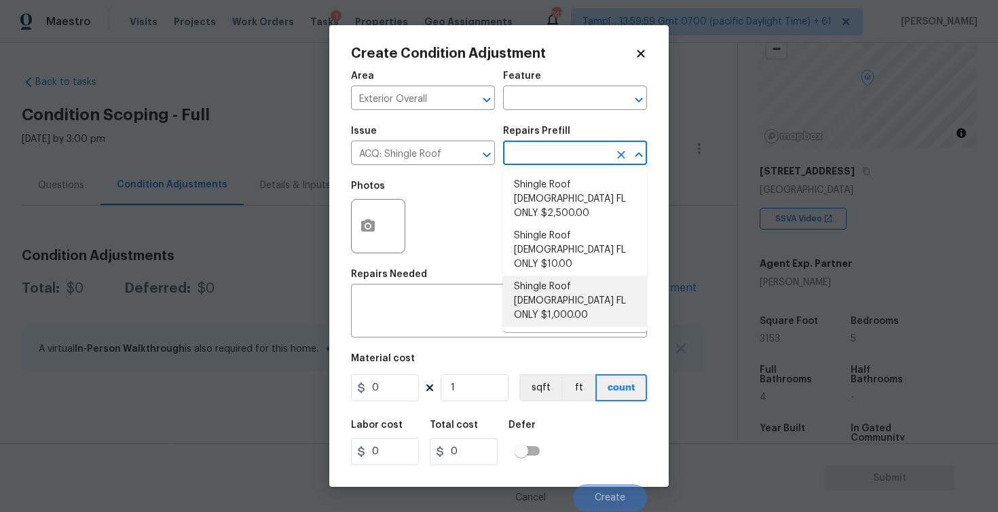
click at [561, 276] on li "Shingle Roof [DEMOGRAPHIC_DATA] FL ONLY $1,000.00" at bounding box center [575, 301] width 144 height 51
type input "Acquisition"
type textarea "Acquisition Scope ([US_STATE] Only): Shingle Roof 5-9 years in age maintenance."
type input "1000"
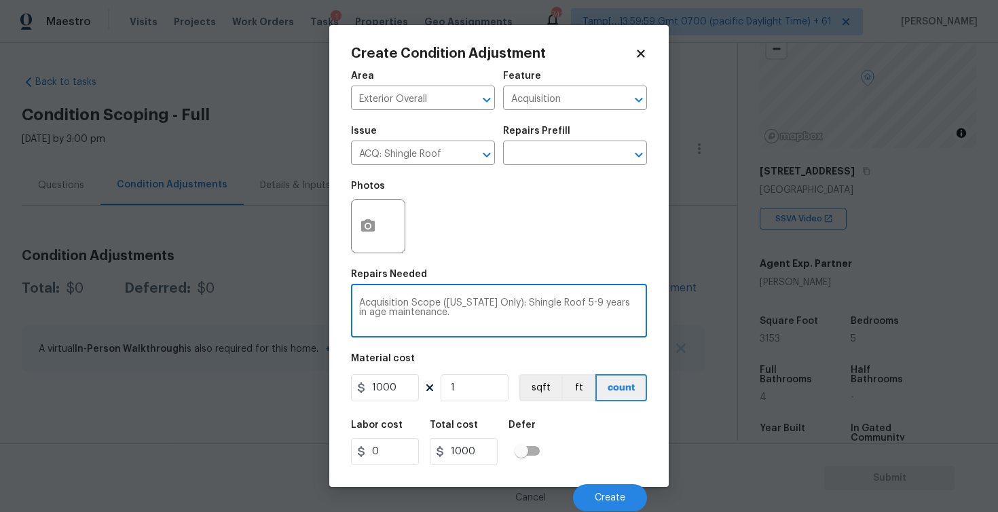
click at [572, 302] on textarea "Acquisition Scope ([US_STATE] Only): Shingle Roof 5-9 years in age maintenance." at bounding box center [499, 312] width 280 height 29
type textarea "Acquisition Scope ([US_STATE] Only): Shingle Roof 0-9 years in age maintenance."
click at [618, 417] on div "Labor cost 0 Total cost 1000 Defer" at bounding box center [499, 442] width 296 height 61
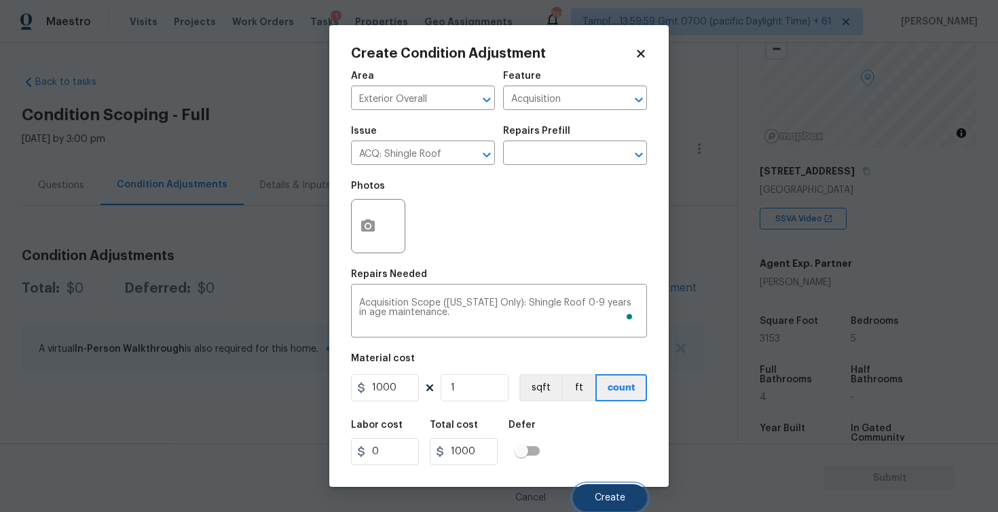
click at [606, 497] on span "Create" at bounding box center [609, 498] width 31 height 10
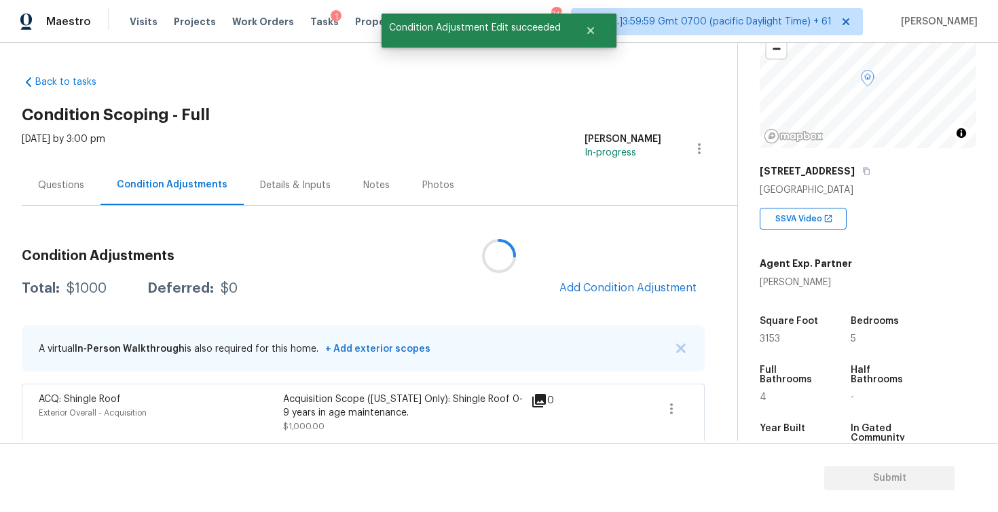
click at [622, 301] on div at bounding box center [499, 256] width 998 height 512
click at [613, 293] on span "Add Condition Adjustment" at bounding box center [627, 288] width 137 height 12
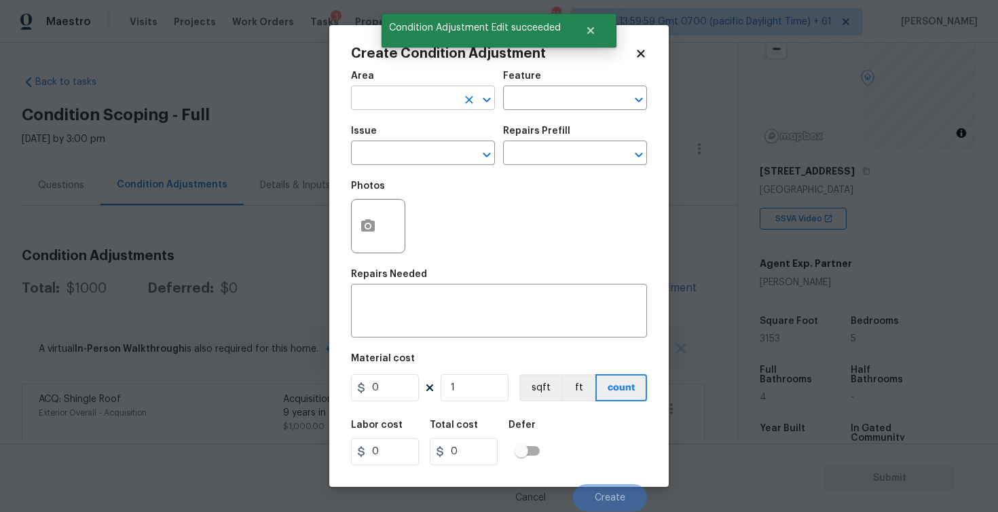
click at [387, 98] on input "text" at bounding box center [404, 99] width 106 height 21
click at [387, 157] on li "Exterior Overall" at bounding box center [423, 152] width 144 height 22
type input "Exterior Overall"
click at [387, 157] on input "text" at bounding box center [404, 154] width 106 height 21
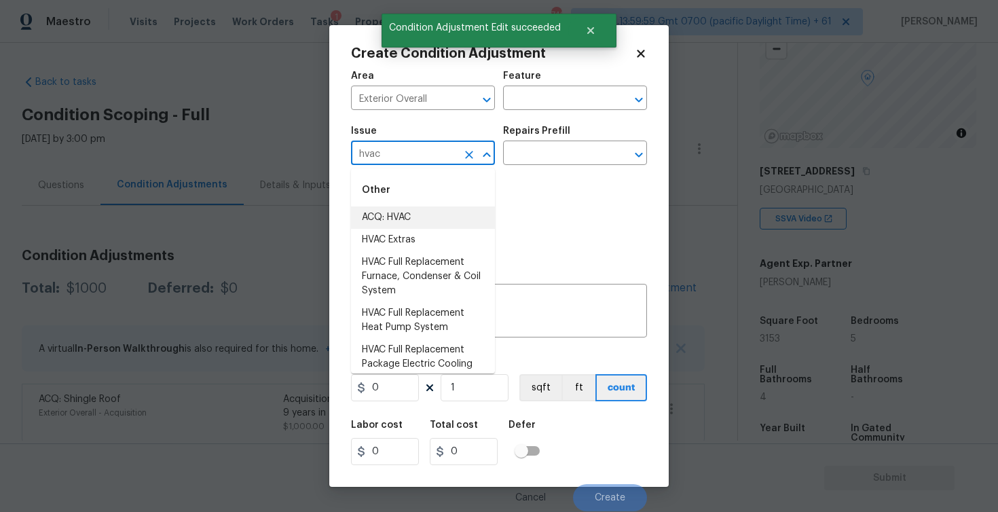
click at [393, 228] on li "ACQ: HVAC" at bounding box center [423, 217] width 144 height 22
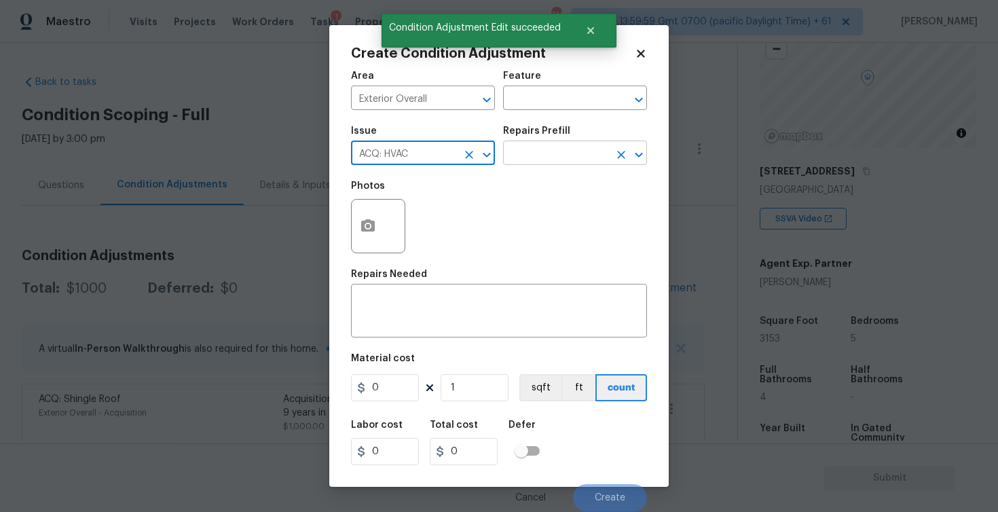
type input "ACQ: HVAC"
click at [526, 154] on input "text" at bounding box center [556, 154] width 106 height 21
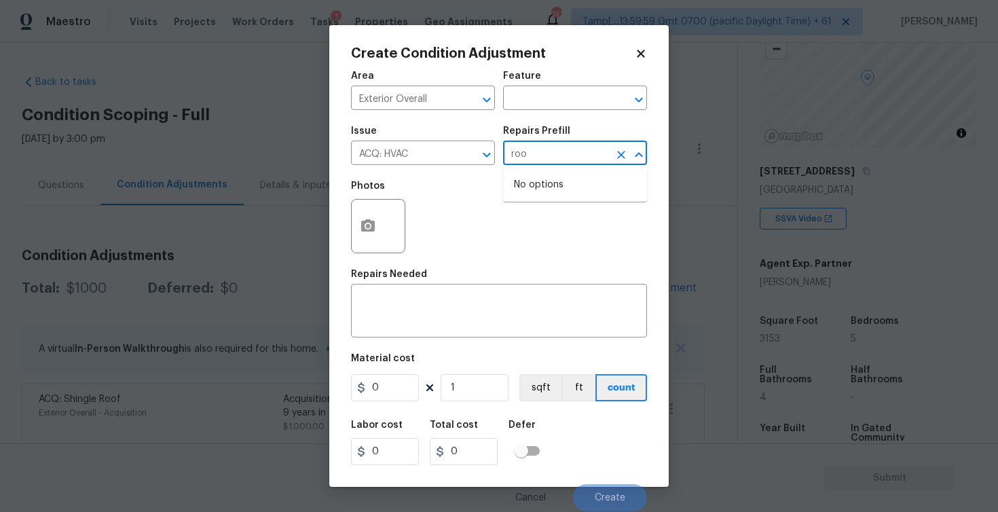
type input "roof"
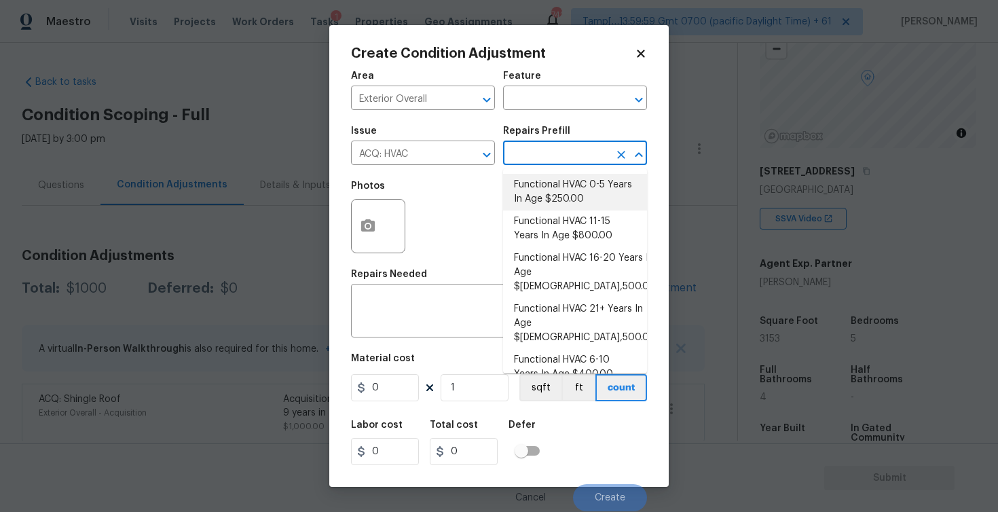
click at [533, 200] on li "Functional HVAC 0-5 Years In Age $250.00" at bounding box center [575, 192] width 144 height 37
type input "Acquisition"
type textarea "Acquisition Scope: Functional HVAC 0-5 years"
type input "250"
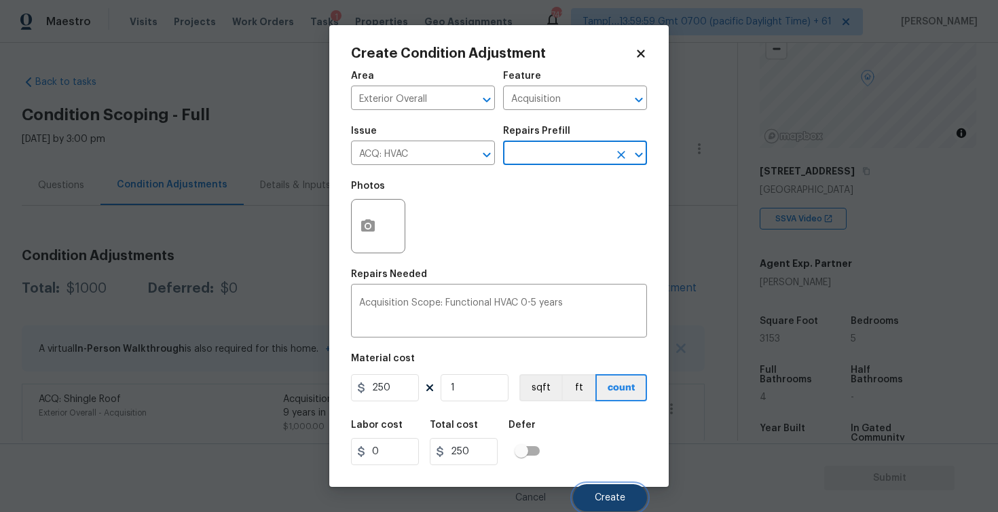
click at [604, 491] on button "Create" at bounding box center [610, 497] width 74 height 27
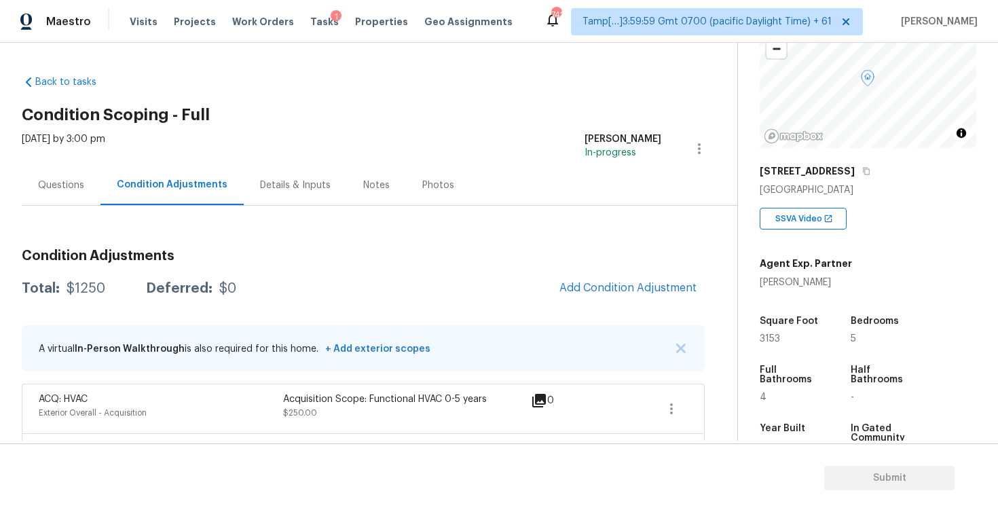
click at [649, 268] on div "Condition Adjustments Total: $1250 Deferred: $0 Add Condition Adjustment A virt…" at bounding box center [363, 364] width 683 height 253
click at [635, 278] on button "Add Condition Adjustment" at bounding box center [627, 287] width 153 height 29
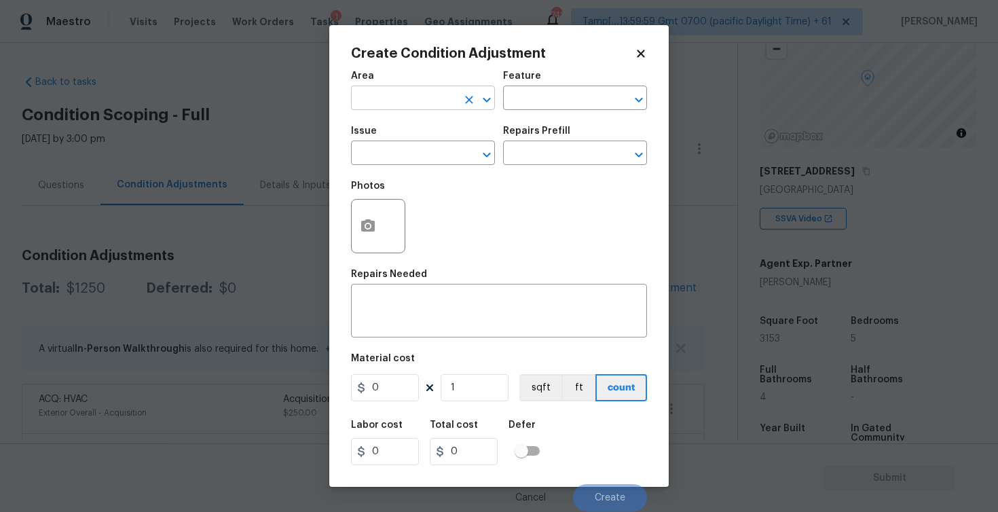
click at [387, 89] on input "text" at bounding box center [404, 99] width 106 height 21
click at [382, 148] on li "Exterior Overall" at bounding box center [423, 152] width 144 height 22
type input "Exterior Overall"
click at [382, 148] on input "text" at bounding box center [404, 154] width 106 height 21
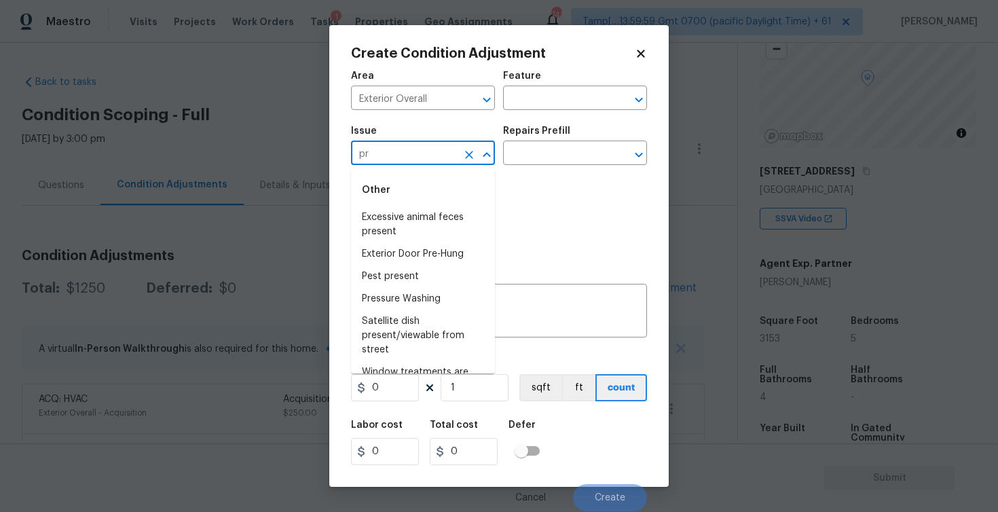
type input "p"
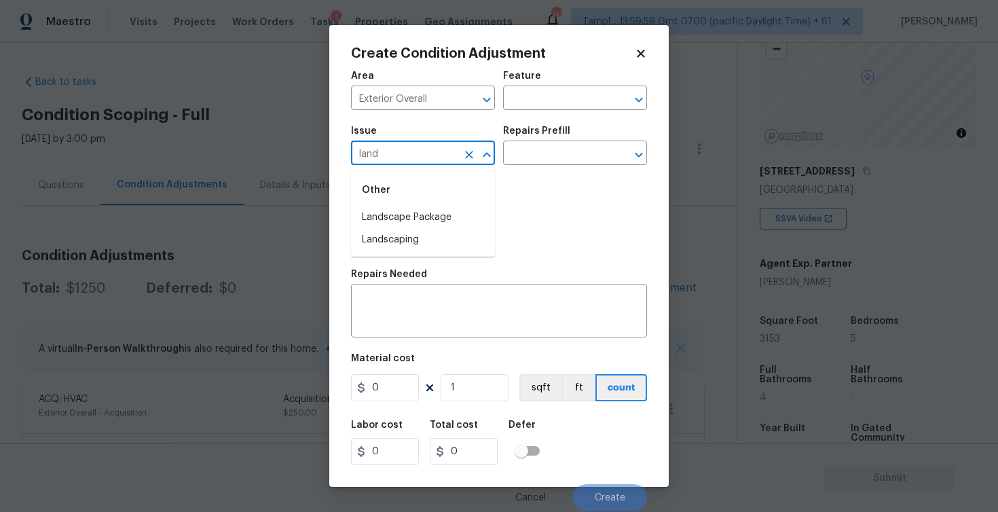
click at [390, 215] on li "Landscape Package" at bounding box center [423, 217] width 144 height 22
type input "Landscape Package"
click at [571, 157] on input "text" at bounding box center [556, 154] width 106 height 21
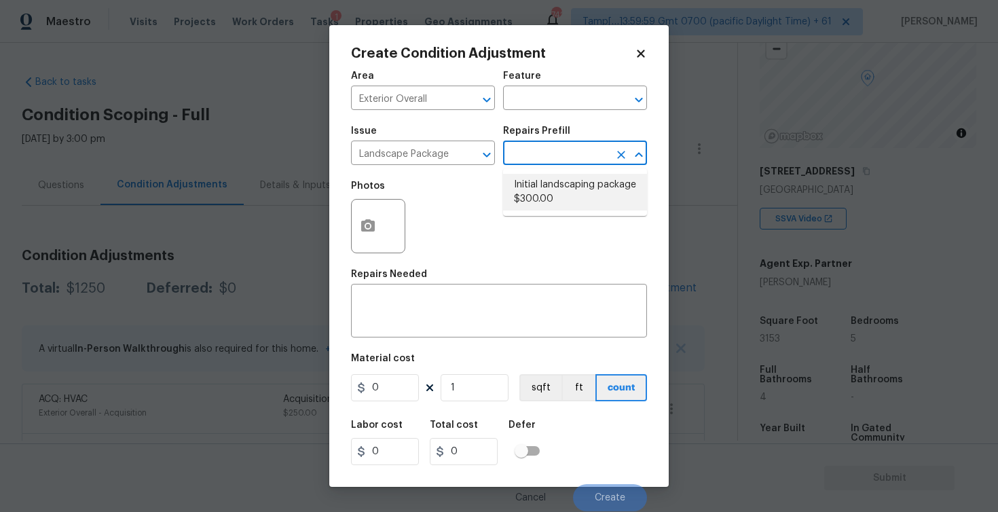
click at [561, 186] on li "Initial landscaping package $300.00" at bounding box center [575, 192] width 144 height 37
type input "Home Readiness Packages"
type textarea "Mowing of grass up to 6" in height. Mow, edge along driveways & sidewalks, trim…"
type input "300"
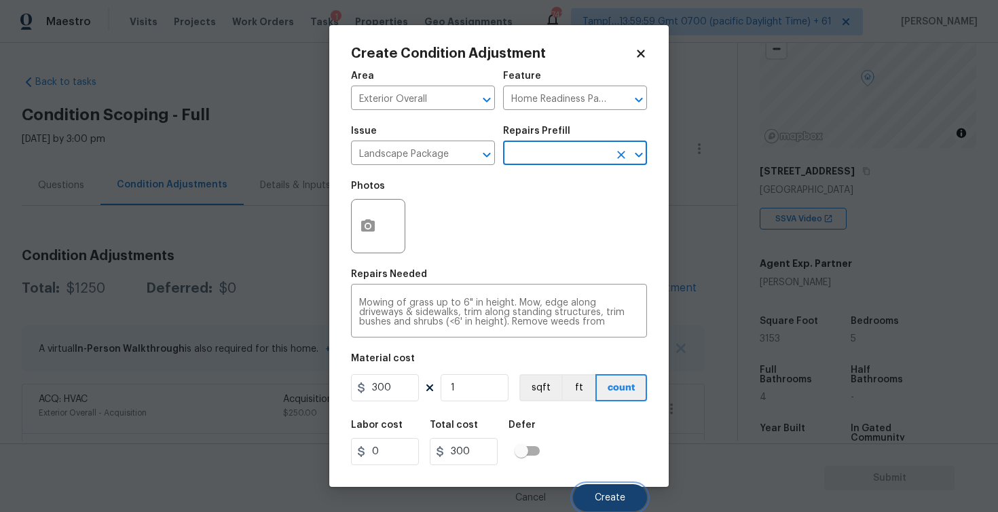
click at [605, 492] on button "Create" at bounding box center [610, 497] width 74 height 27
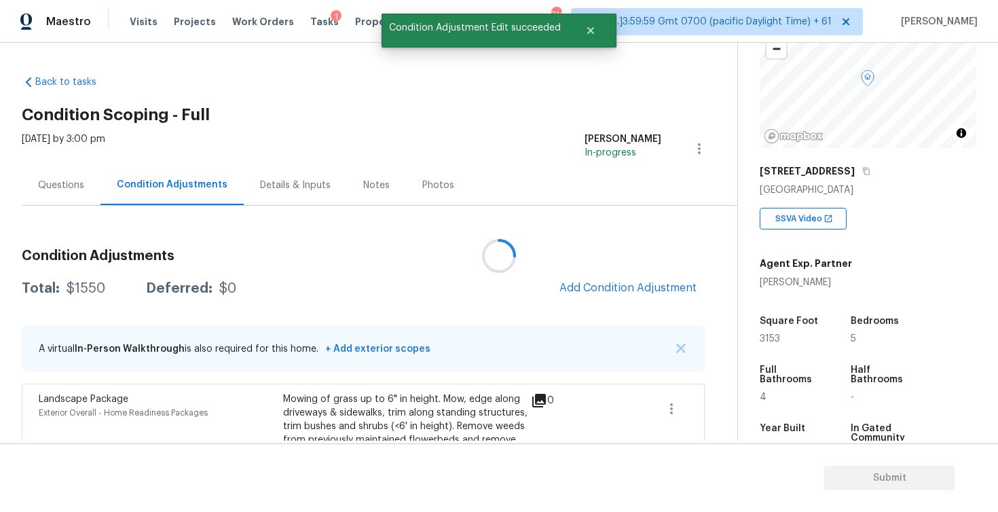
click at [602, 305] on div at bounding box center [499, 256] width 998 height 512
click at [604, 290] on span "Add Condition Adjustment" at bounding box center [627, 288] width 137 height 12
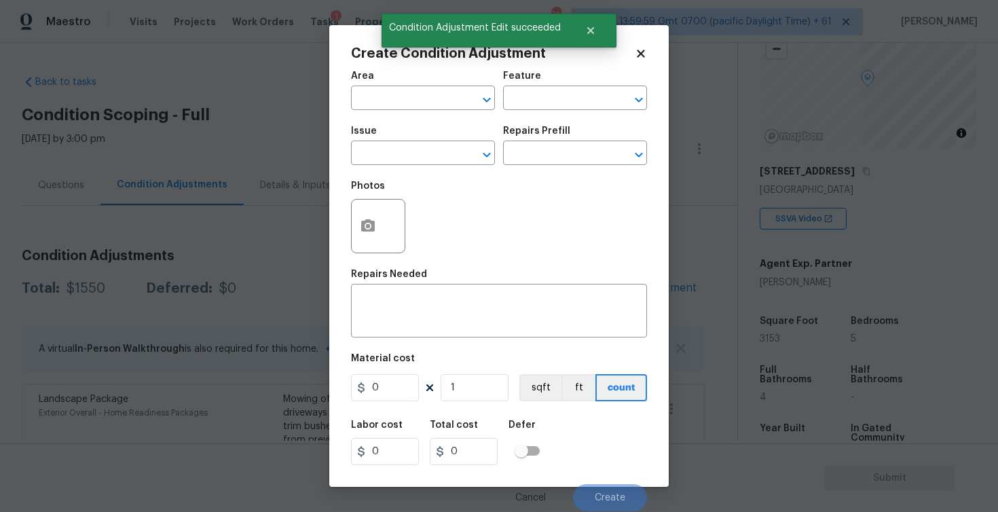
click at [400, 111] on span "Area ​" at bounding box center [423, 90] width 144 height 55
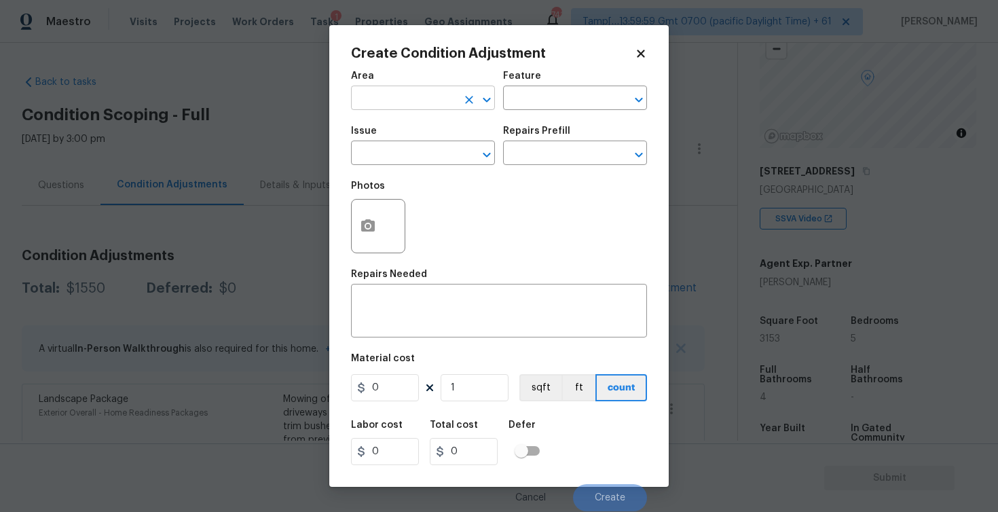
click at [406, 96] on input "text" at bounding box center [404, 99] width 106 height 21
click at [411, 158] on li "Exterior Overall" at bounding box center [423, 152] width 144 height 22
type input "Exterior Overall"
click at [411, 158] on input "text" at bounding box center [404, 154] width 106 height 21
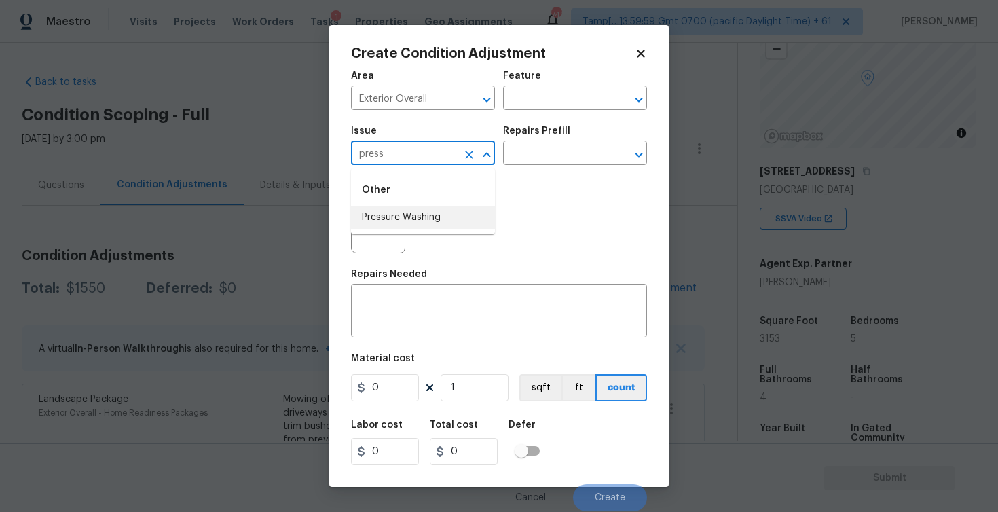
click at [411, 216] on li "Pressure Washing" at bounding box center [423, 217] width 144 height 22
type input "Pressure Washing"
click at [539, 170] on div "Issue Pressure Washing ​ Repairs Prefill ​" at bounding box center [499, 145] width 296 height 55
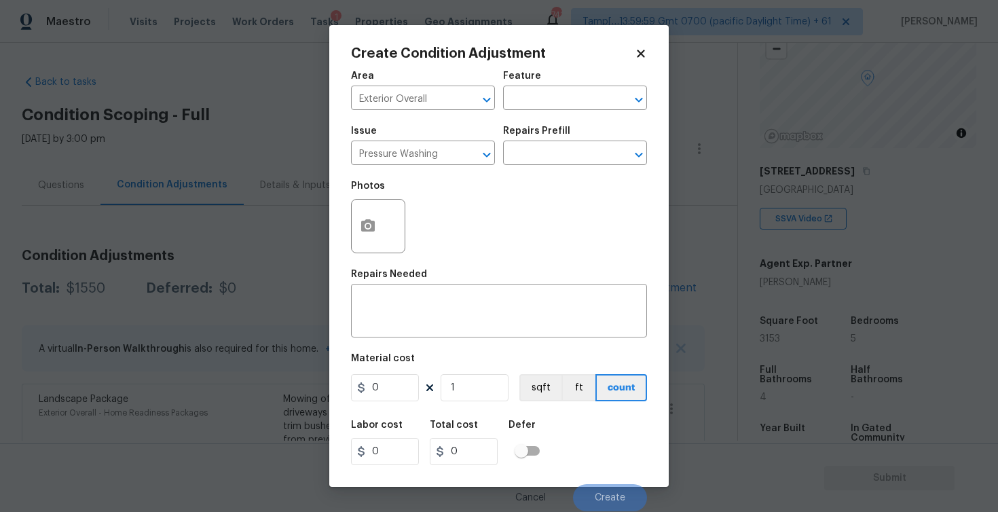
click at [542, 166] on div "Issue Pressure Washing ​ Repairs Prefill ​" at bounding box center [499, 145] width 296 height 55
click at [560, 147] on input "text" at bounding box center [556, 154] width 106 height 21
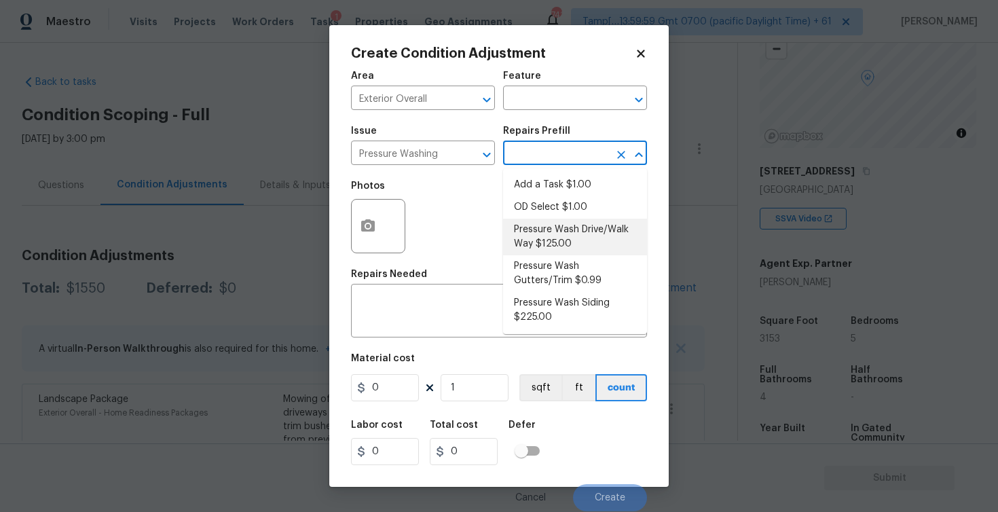
click at [548, 230] on li "Pressure Wash Drive/Walk Way $125.00" at bounding box center [575, 237] width 144 height 37
type input "Siding"
type textarea "Pressure wash the driveways/walkways as directed by the PM. Ensure that all deb…"
type input "125"
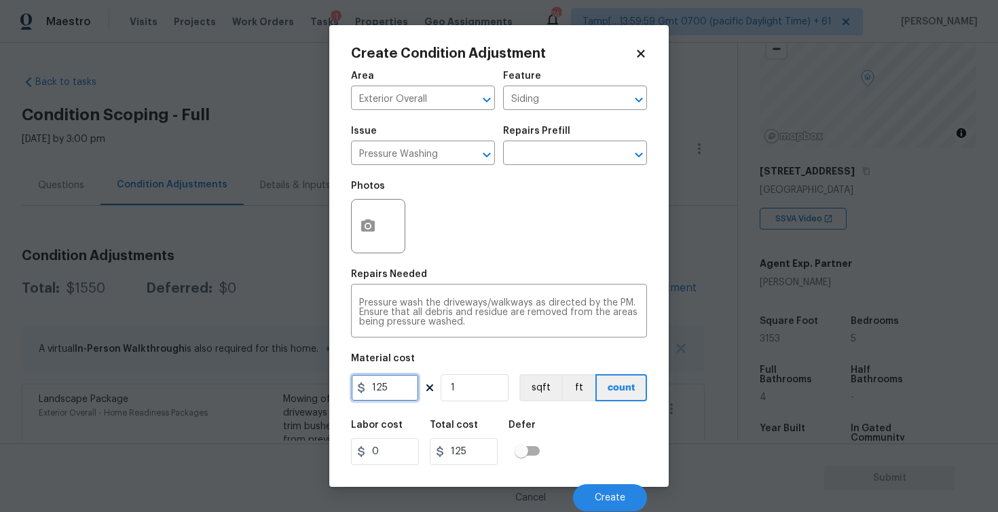
click at [394, 391] on input "125" at bounding box center [385, 387] width 68 height 27
type input "200"
click at [586, 429] on div "Labor cost 0 Total cost 200 Defer" at bounding box center [499, 442] width 296 height 61
click at [605, 483] on div "Cancel Create" at bounding box center [499, 492] width 296 height 38
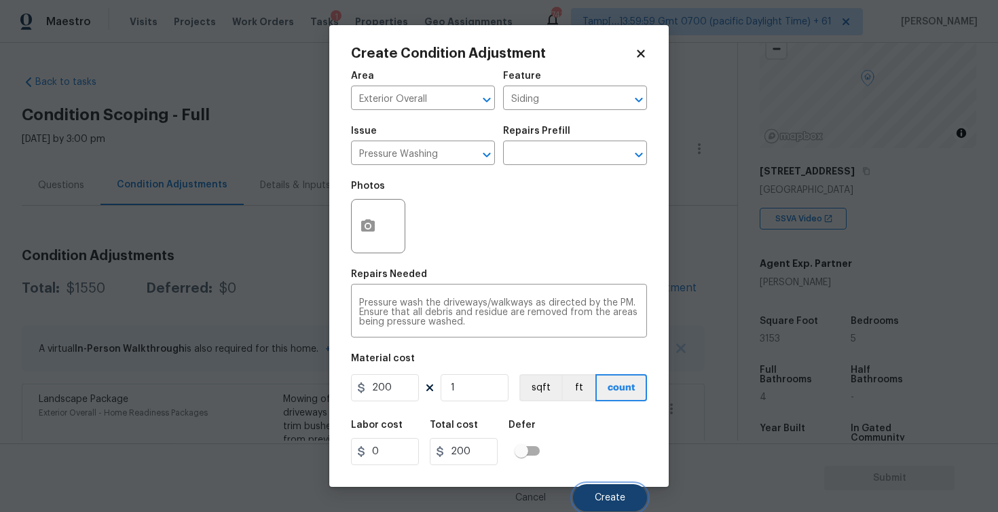
click at [605, 499] on span "Create" at bounding box center [609, 498] width 31 height 10
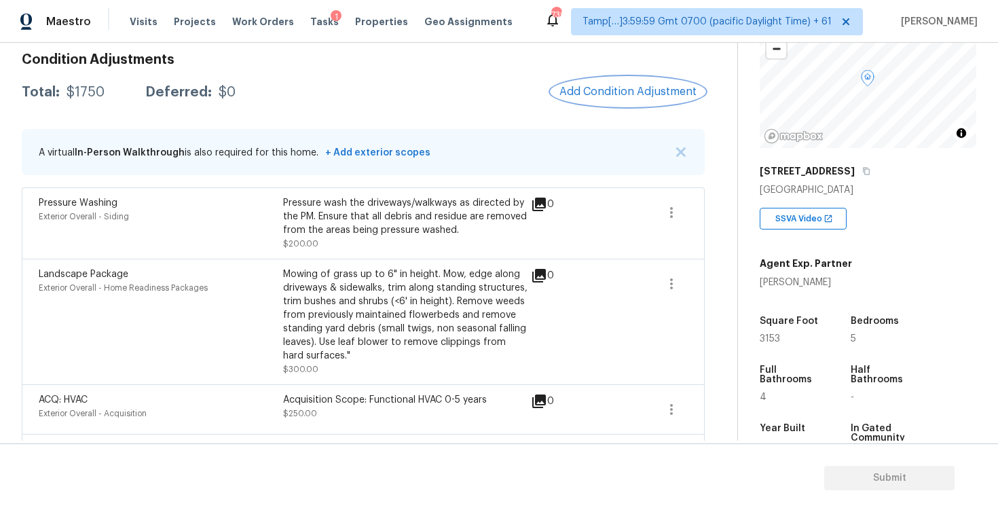
scroll to position [95, 0]
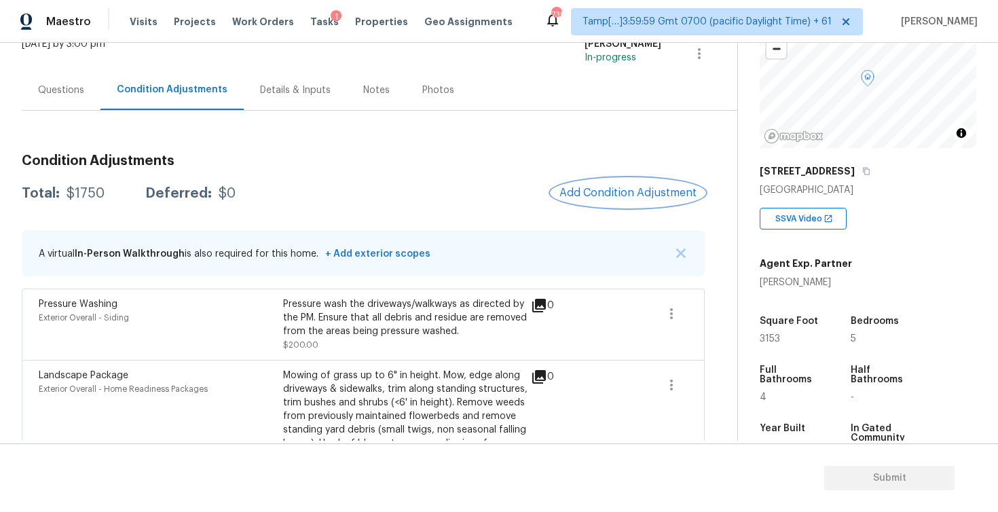
click at [603, 187] on span "Add Condition Adjustment" at bounding box center [627, 193] width 137 height 12
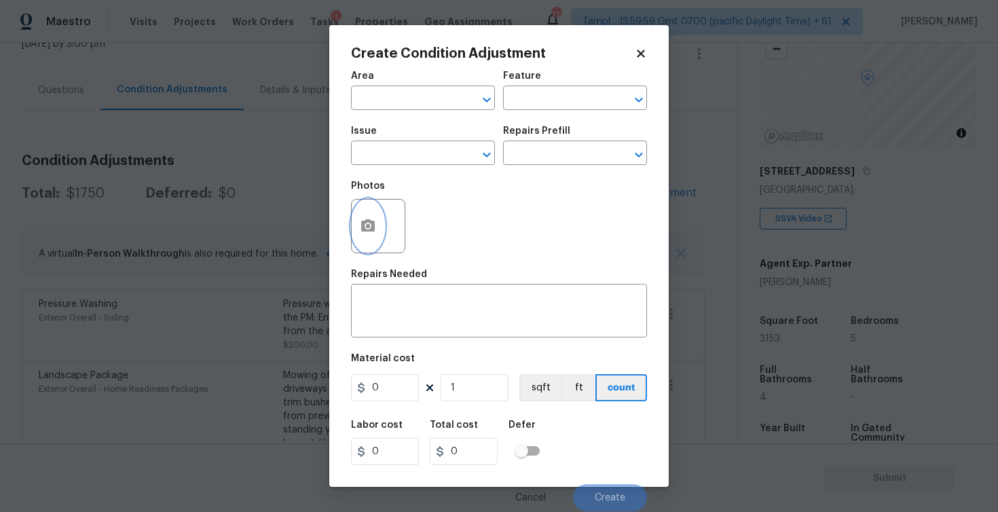
click at [356, 238] on button "button" at bounding box center [368, 226] width 33 height 53
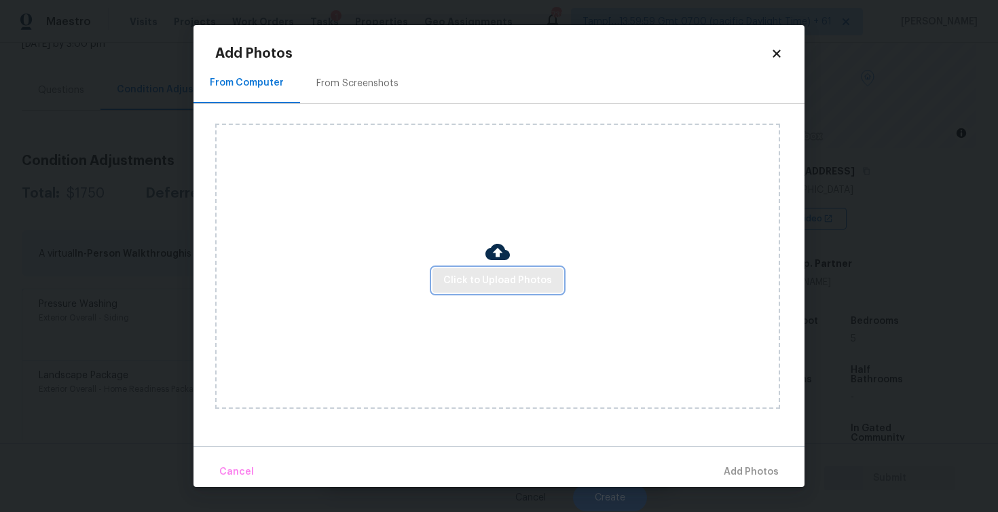
click at [471, 284] on span "Click to Upload Photos" at bounding box center [497, 280] width 109 height 17
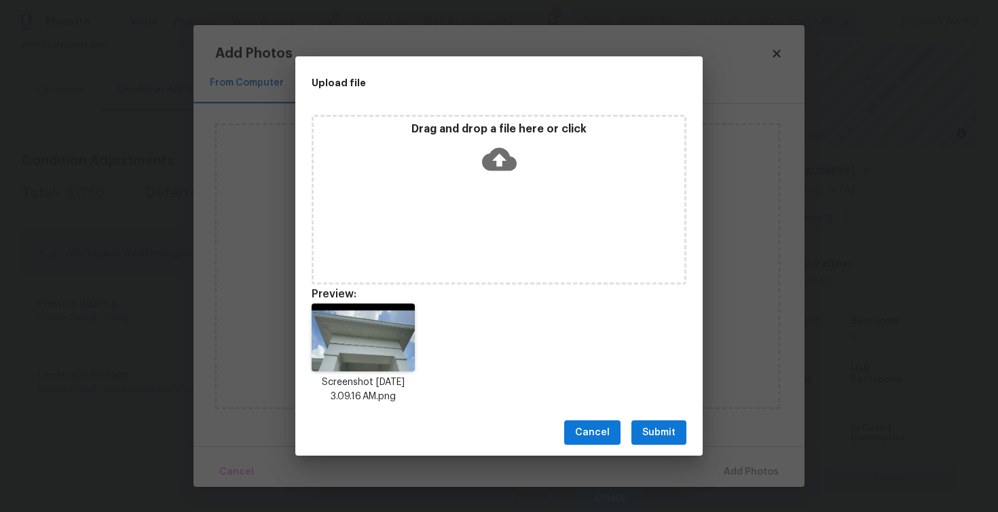
click at [660, 435] on span "Submit" at bounding box center [658, 432] width 33 height 17
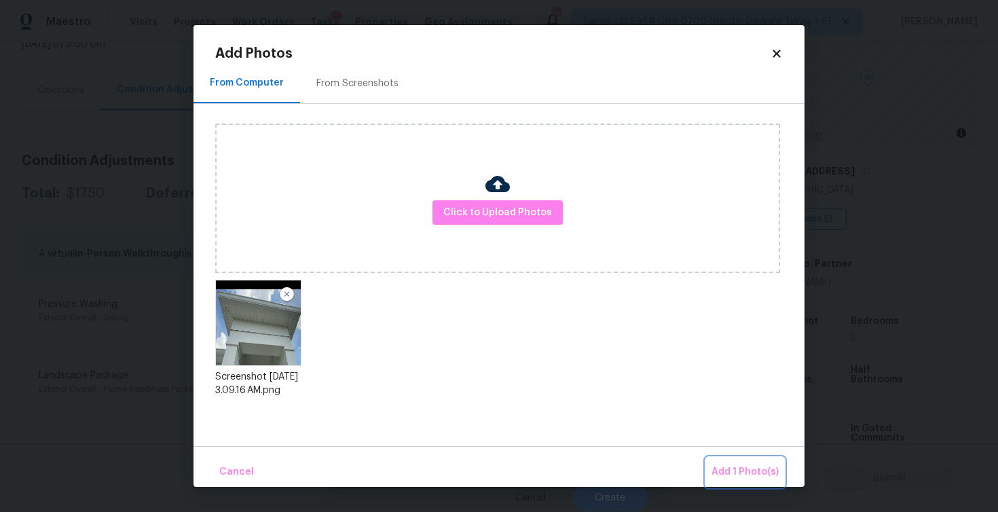
click at [742, 470] on span "Add 1 Photo(s)" at bounding box center [744, 472] width 67 height 17
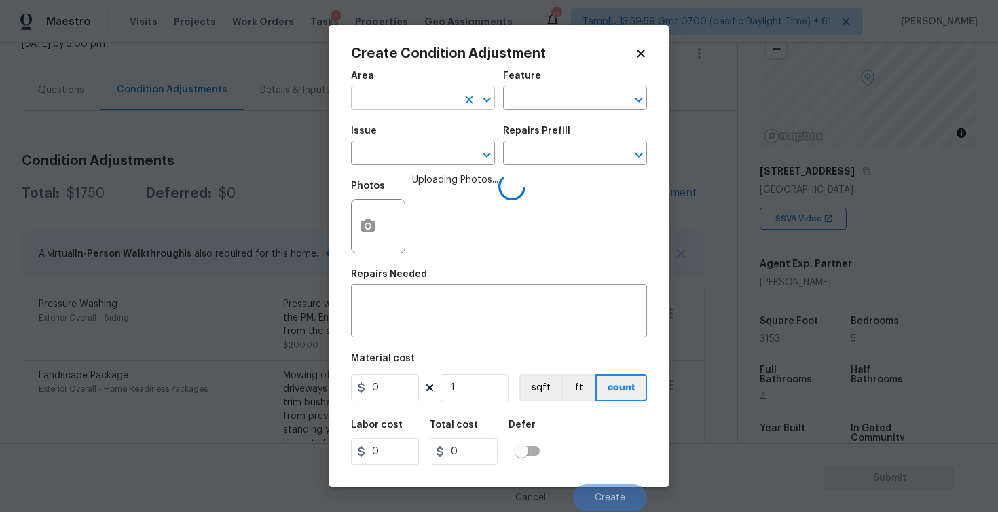
click at [424, 105] on input "text" at bounding box center [404, 99] width 106 height 21
type input "exter"
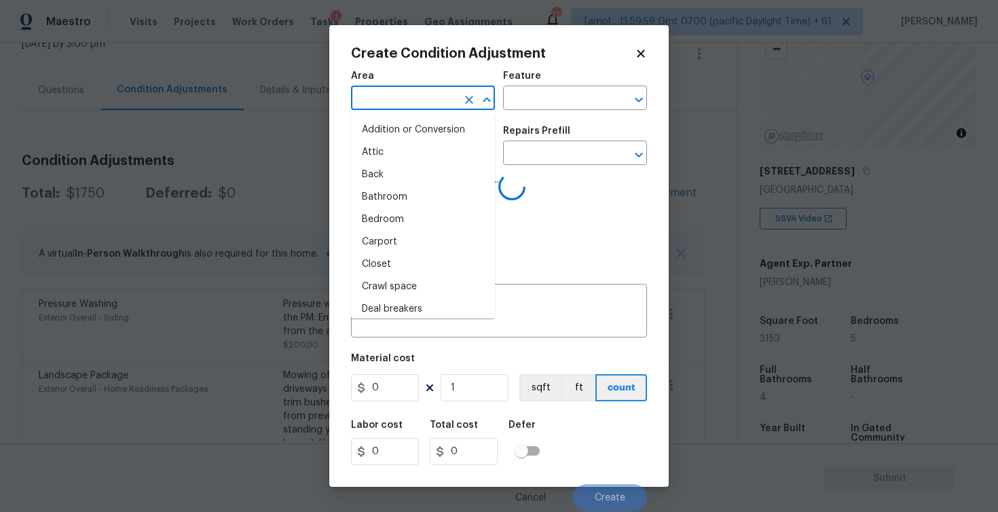
click at [419, 148] on li "Attic" at bounding box center [423, 152] width 144 height 22
click at [419, 148] on input "text" at bounding box center [404, 154] width 106 height 21
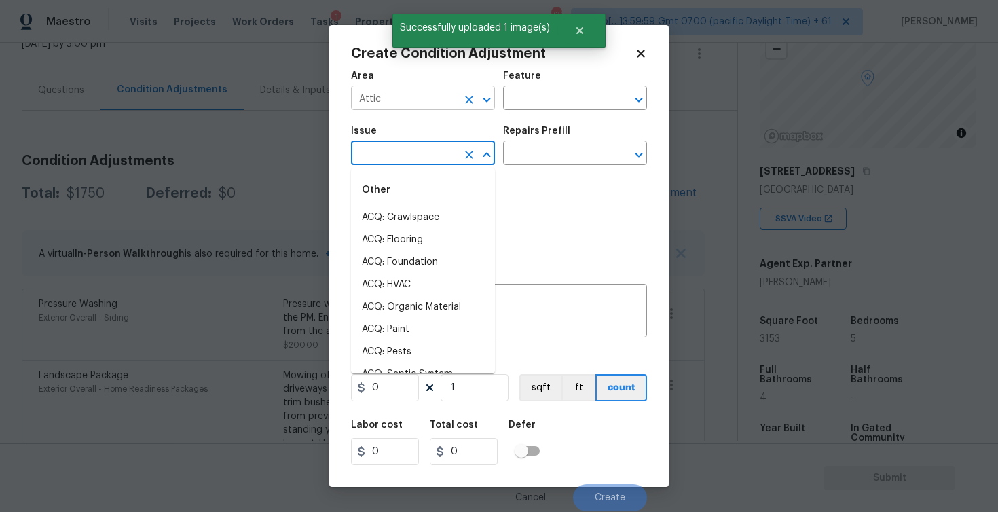
click at [454, 109] on input "Attic" at bounding box center [404, 99] width 106 height 21
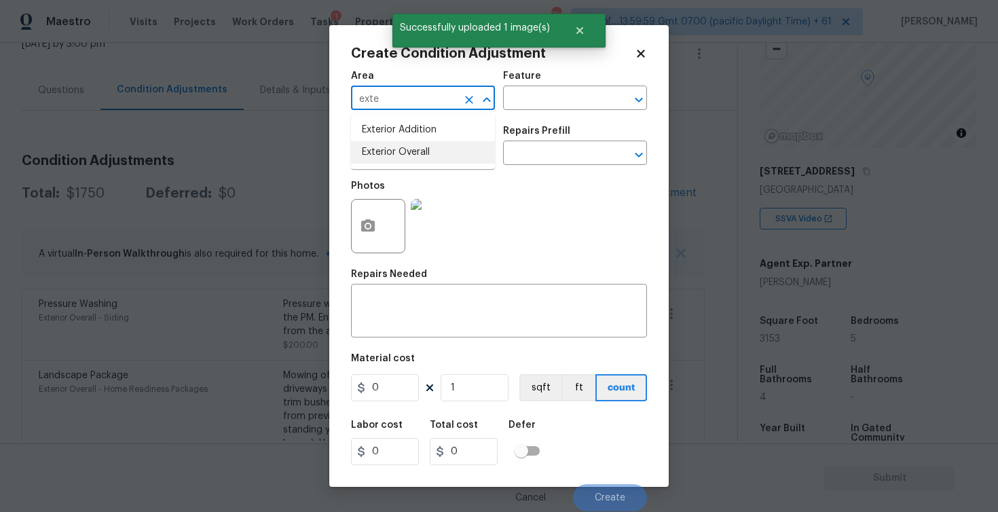
click at [447, 148] on li "Exterior Overall" at bounding box center [423, 152] width 144 height 22
type input "Exterior Overall"
click at [447, 148] on input "text" at bounding box center [404, 154] width 106 height 21
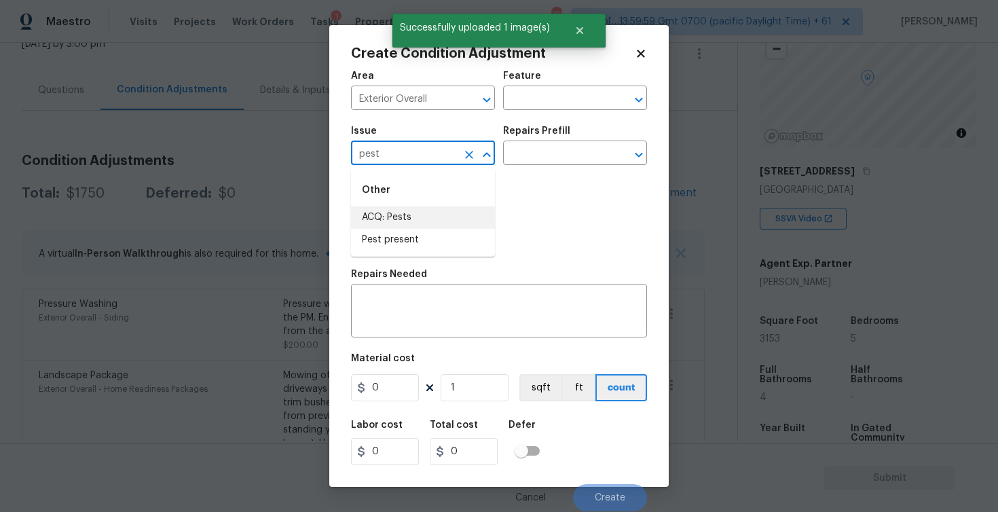
click at [416, 207] on li "ACQ: Pests" at bounding box center [423, 217] width 144 height 22
type input "ACQ: Pests"
click at [504, 168] on div "Issue ACQ: Pests ​ Repairs Prefill ​" at bounding box center [499, 145] width 296 height 55
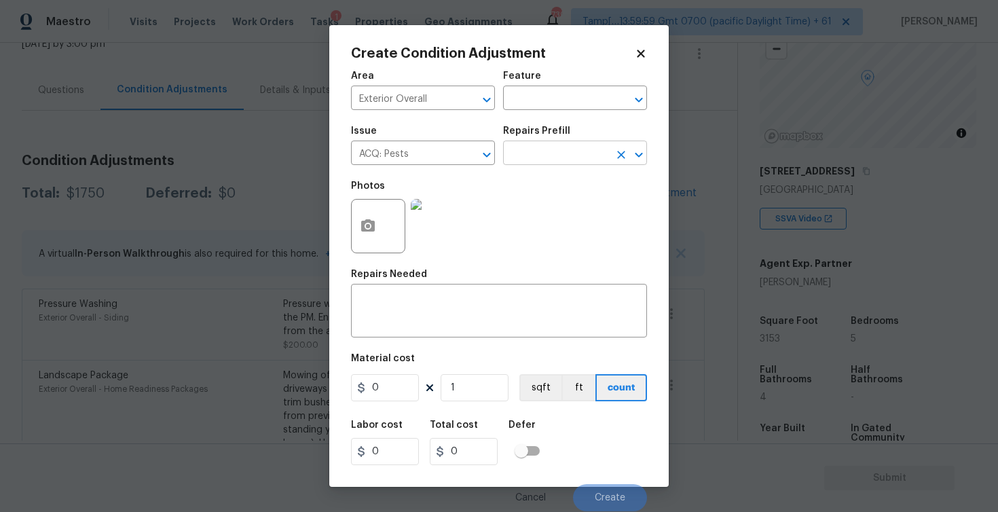
click at [530, 157] on input "text" at bounding box center [556, 154] width 106 height 21
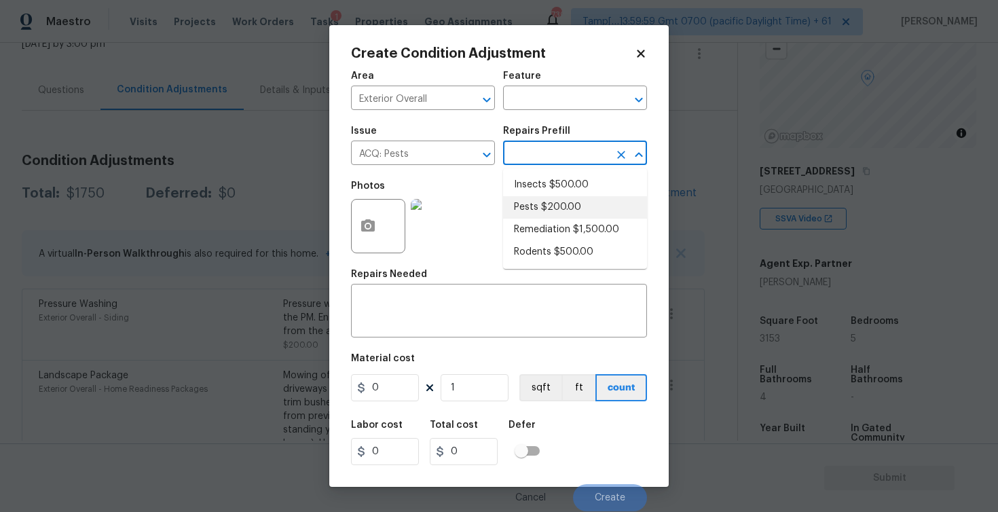
click at [541, 206] on li "Pests $200.00" at bounding box center [575, 207] width 144 height 22
type input "Acquisition"
type textarea "Acquisition Scope: Home is located in an area where pests may be present. Discl…"
type input "200"
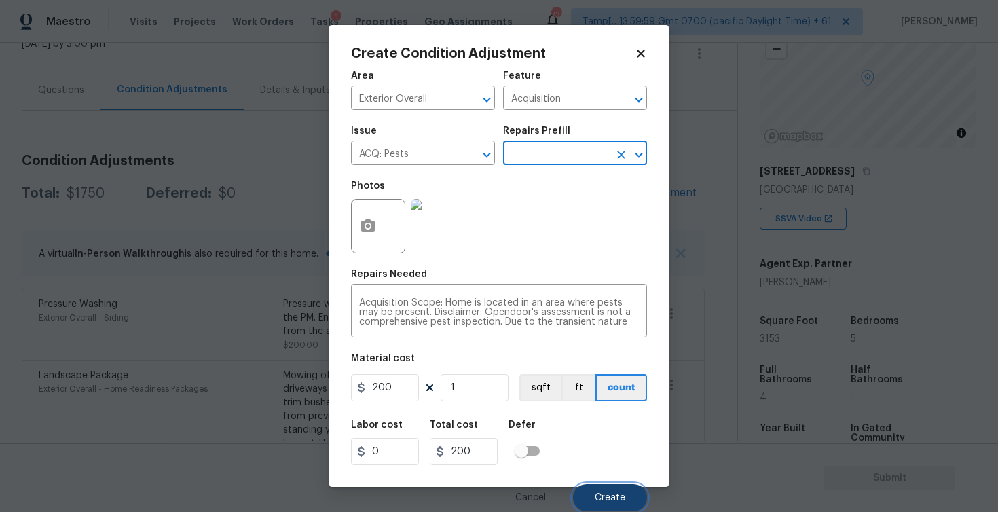
click at [605, 488] on button "Create" at bounding box center [610, 497] width 74 height 27
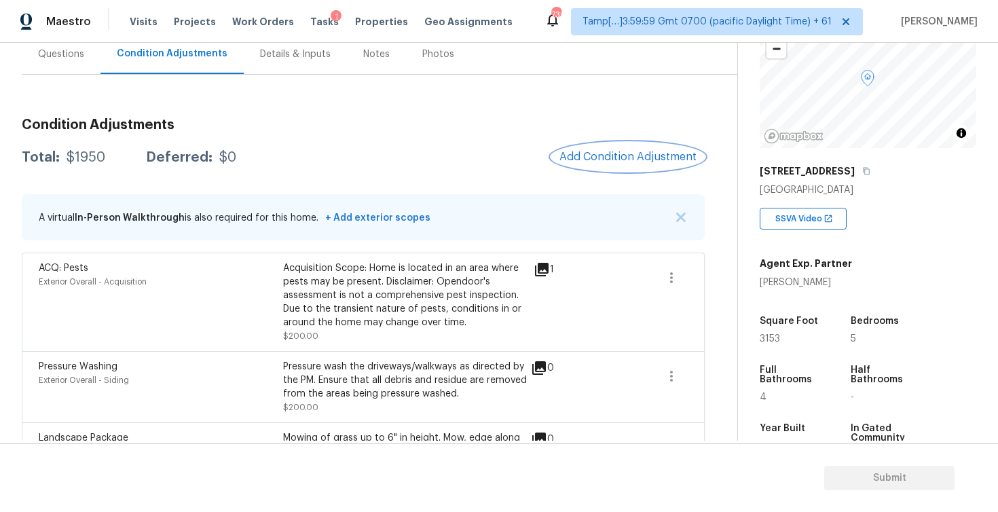
scroll to position [117, 0]
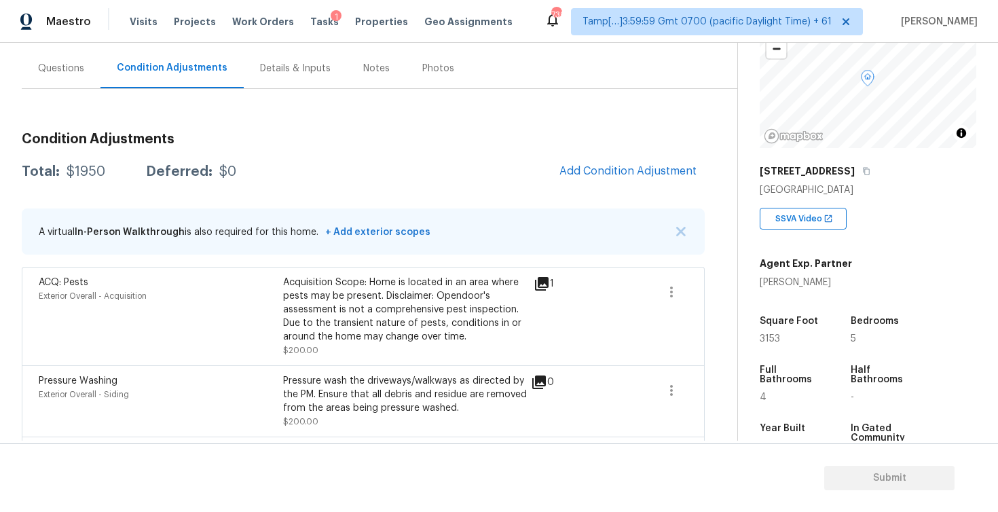
click at [620, 197] on div "Condition Adjustments Total: $1950 Deferred: $0 Add Condition Adjustment A virt…" at bounding box center [363, 395] width 683 height 548
click at [628, 175] on span "Add Condition Adjustment" at bounding box center [627, 171] width 137 height 12
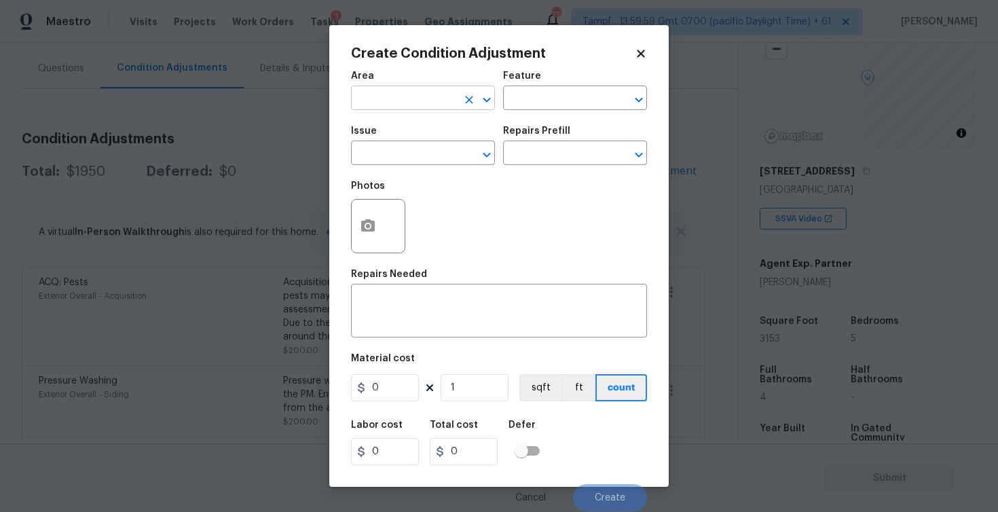
click at [413, 96] on input "text" at bounding box center [404, 99] width 106 height 21
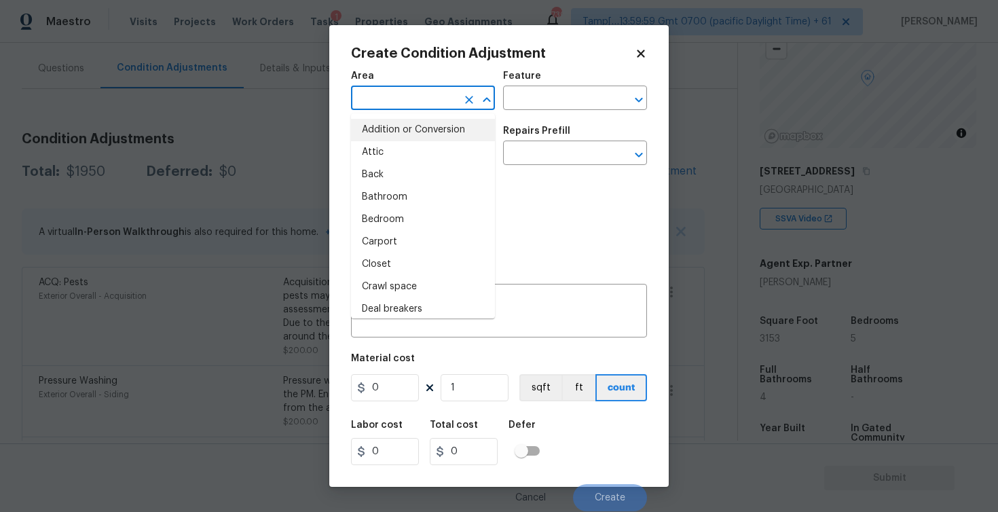
click at [418, 95] on input "text" at bounding box center [404, 99] width 106 height 21
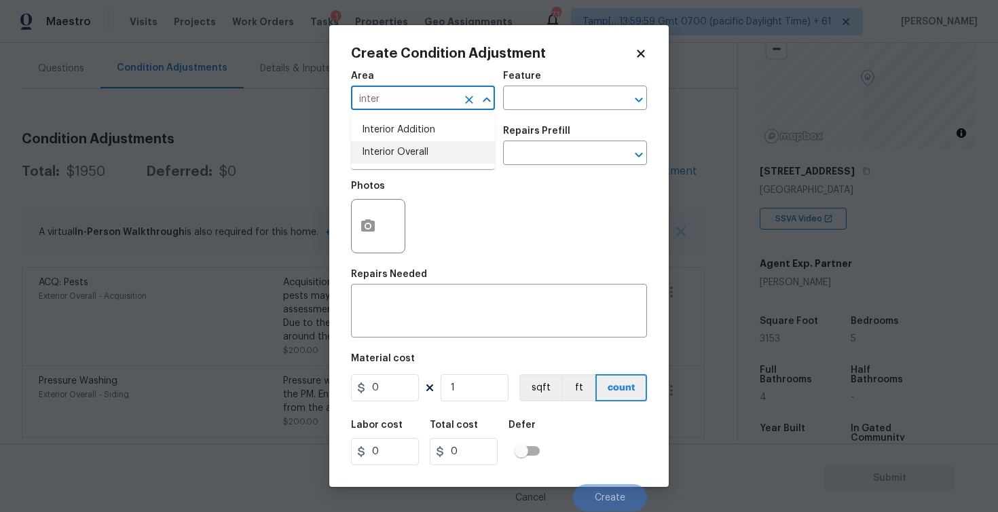
click at [411, 147] on li "Interior Overall" at bounding box center [423, 152] width 144 height 22
type input "Interior Overall"
click at [411, 147] on input "text" at bounding box center [404, 154] width 106 height 21
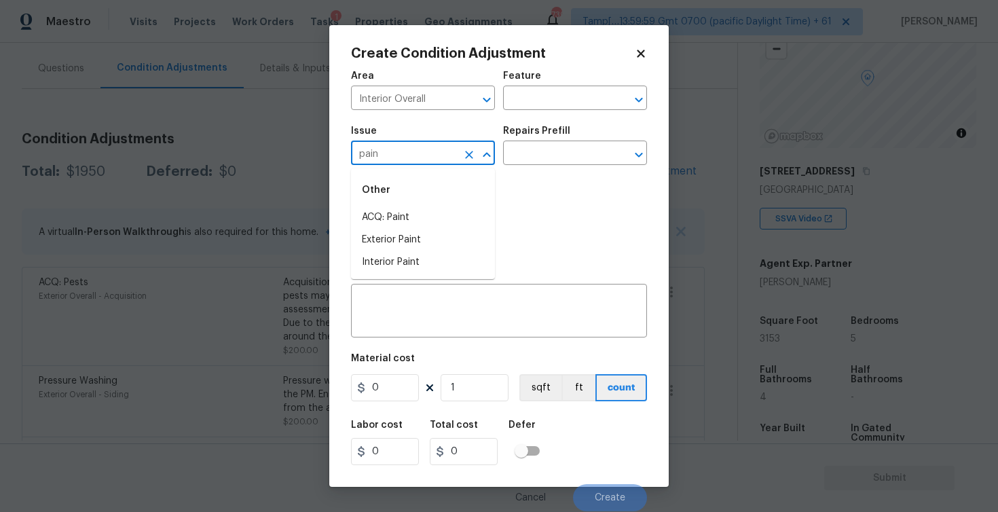
click at [418, 203] on div "Other" at bounding box center [423, 190] width 144 height 33
click at [418, 216] on li "ACQ: Paint" at bounding box center [423, 217] width 144 height 22
type input "ACQ: Paint"
click at [544, 149] on input "text" at bounding box center [556, 154] width 106 height 21
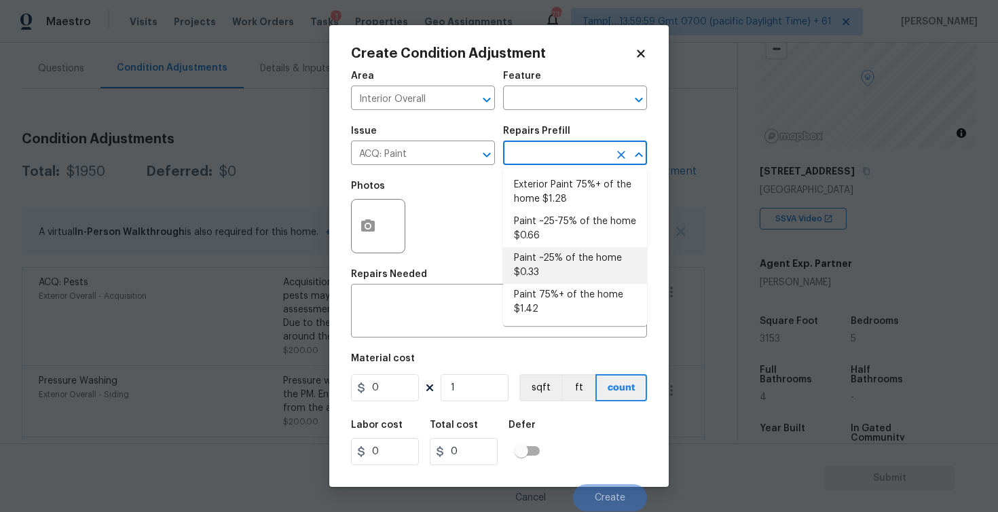
click at [550, 272] on li "Paint ~25% of the home $0.33" at bounding box center [575, 265] width 144 height 37
type input "Acquisition"
type textarea "Acquisition Scope: ~25% of the home needs interior paint"
type input "0.33"
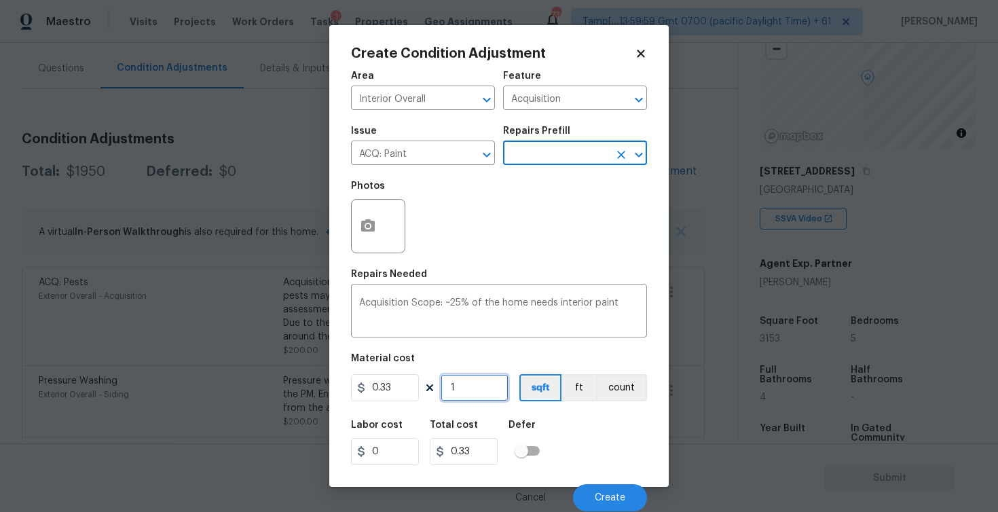
click at [485, 384] on input "1" at bounding box center [474, 387] width 68 height 27
type input "0"
paste input "3153"
type input "3153"
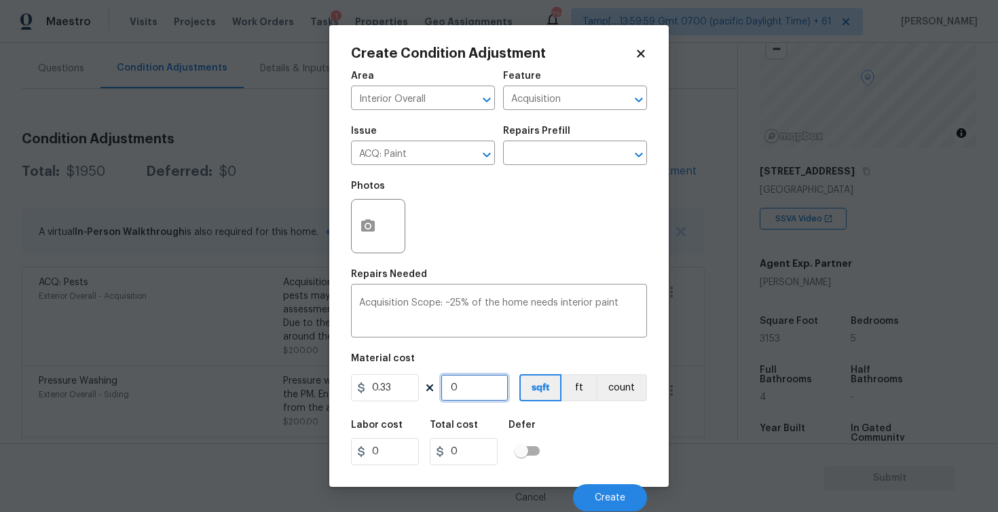
type input "1040.49"
type input "3153"
click at [584, 405] on div "Area Interior Overall ​ Feature Acquisition ​ Issue ACQ: Paint ​ Repairs Prefil…" at bounding box center [499, 287] width 296 height 448
click at [598, 477] on div "Cancel Create" at bounding box center [499, 492] width 296 height 38
click at [599, 491] on button "Create" at bounding box center [610, 497] width 74 height 27
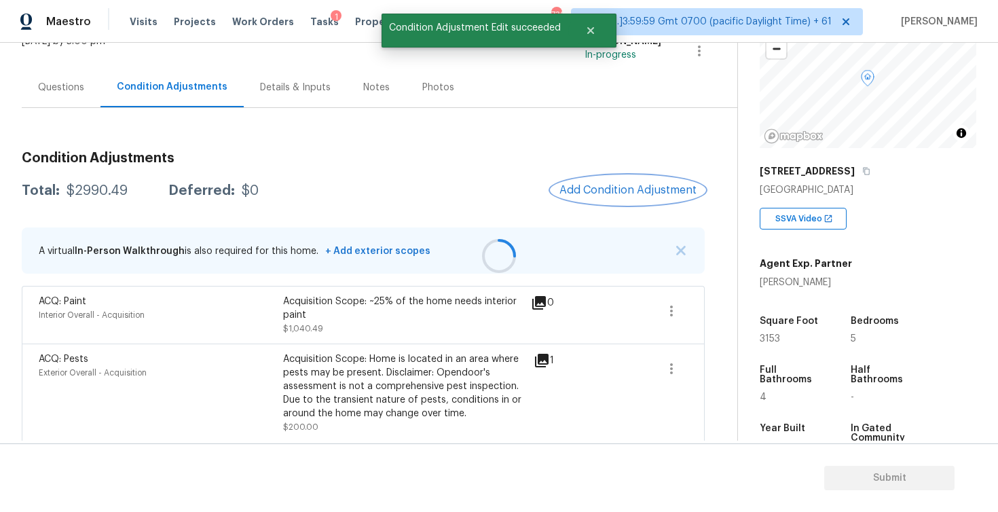
scroll to position [96, 0]
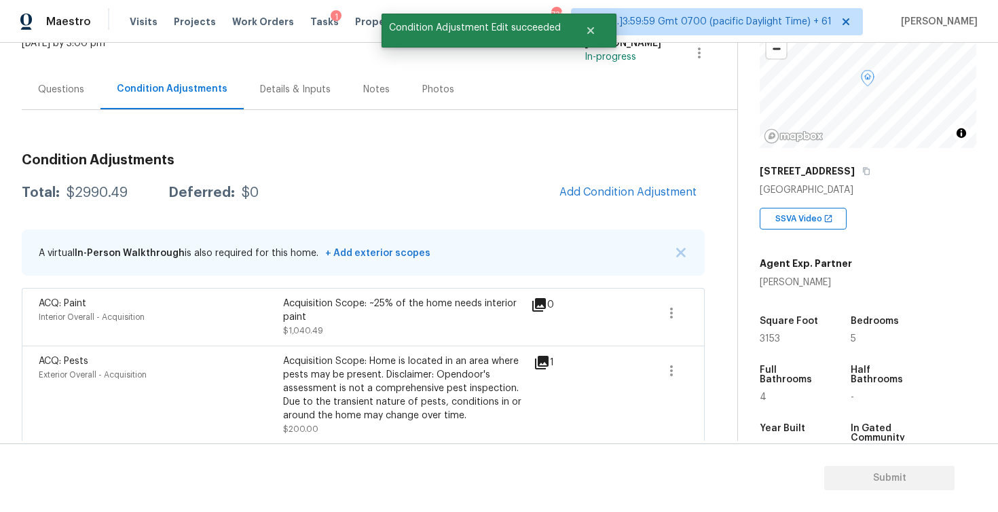
click at [572, 230] on div "A virtual In-Person Walkthrough is also required for this home. + Add exterior …" at bounding box center [363, 252] width 683 height 46
click at [591, 210] on div "Condition Adjustments Total: $2990.49 Deferred: $0 Add Condition Adjustment A v…" at bounding box center [363, 446] width 683 height 606
click at [592, 191] on span "Add Condition Adjustment" at bounding box center [627, 192] width 137 height 12
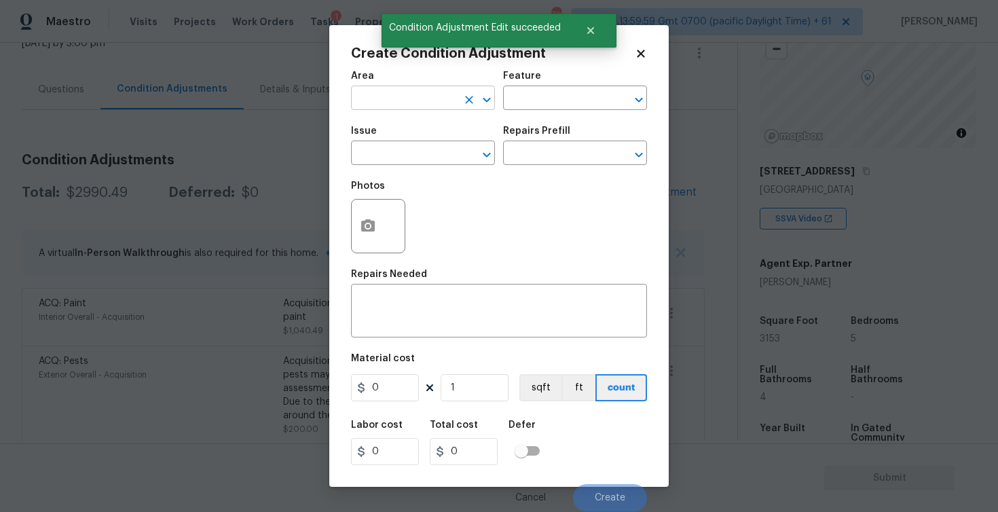
click at [407, 98] on input "text" at bounding box center [404, 99] width 106 height 21
click at [409, 153] on li "Interior Overall" at bounding box center [423, 152] width 144 height 22
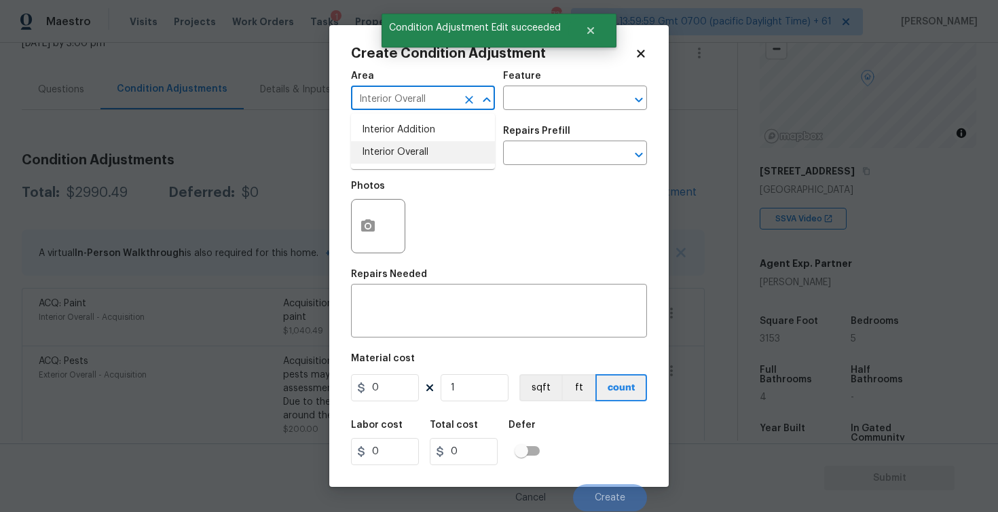
type input "Interior Overall"
click at [409, 153] on input "text" at bounding box center [404, 154] width 106 height 21
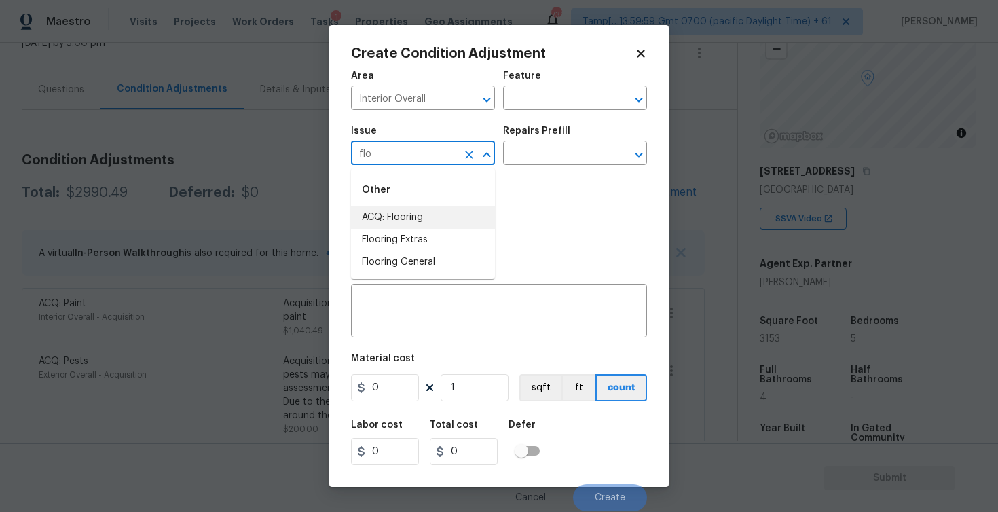
click at [410, 213] on li "ACQ: Flooring" at bounding box center [423, 217] width 144 height 22
type input "ACQ: Flooring"
click at [544, 155] on input "text" at bounding box center [556, 154] width 106 height 21
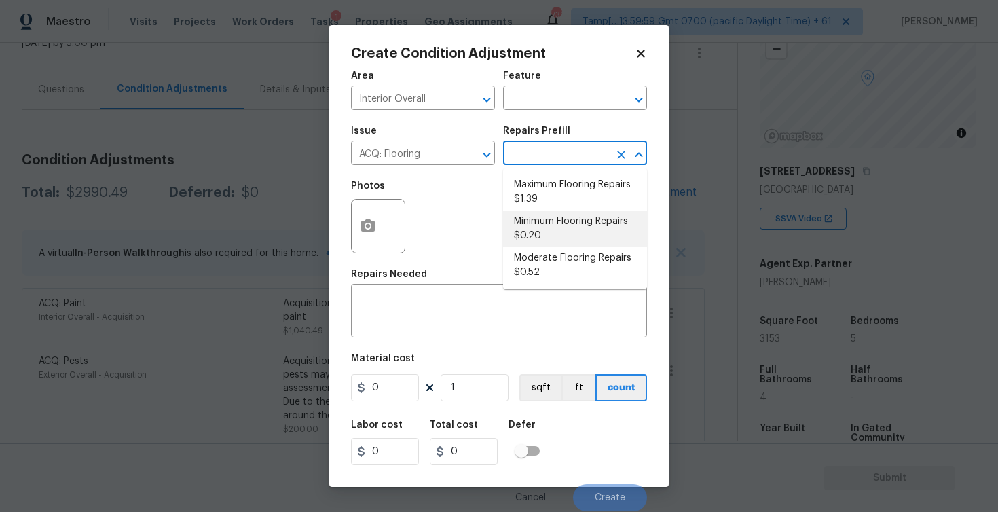
click at [542, 223] on li "Minimum Flooring Repairs $0.20" at bounding box center [575, 228] width 144 height 37
type input "Acquisition"
type textarea "Acquisition Scope: Minimum flooring repairs"
type input "0.2"
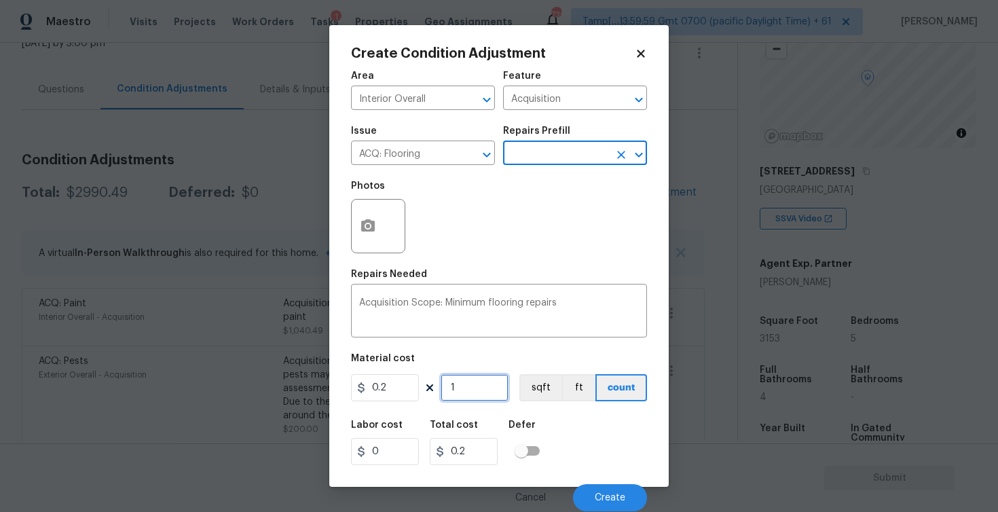
click at [466, 385] on input "1" at bounding box center [474, 387] width 68 height 27
type input "0"
paste input "3153"
type input "3153"
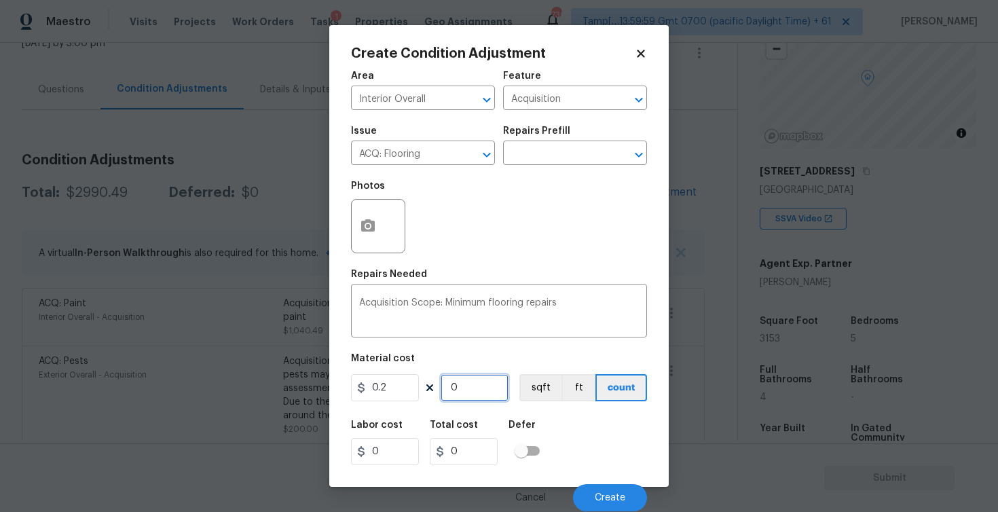
type input "630.6"
type input "3153"
click at [535, 375] on button "sqft" at bounding box center [540, 387] width 42 height 27
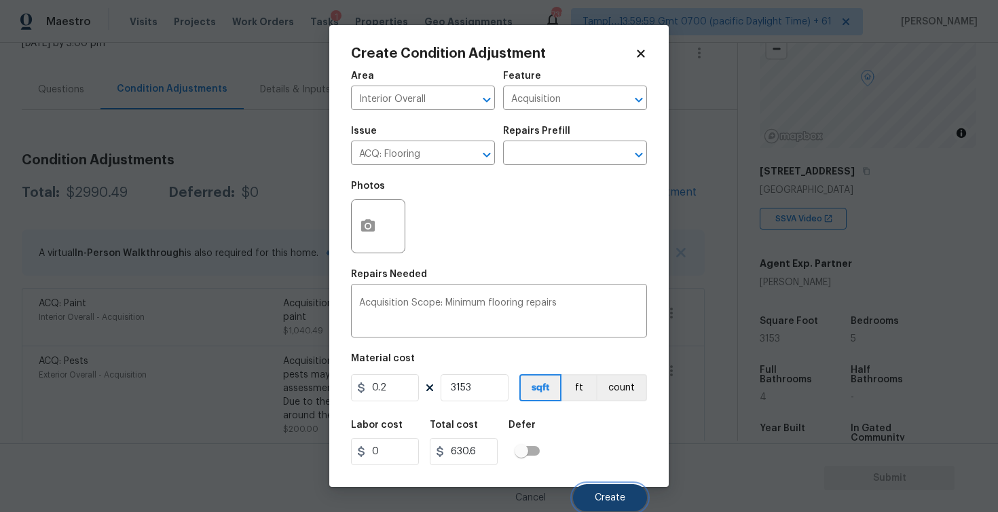
click at [604, 491] on button "Create" at bounding box center [610, 497] width 74 height 27
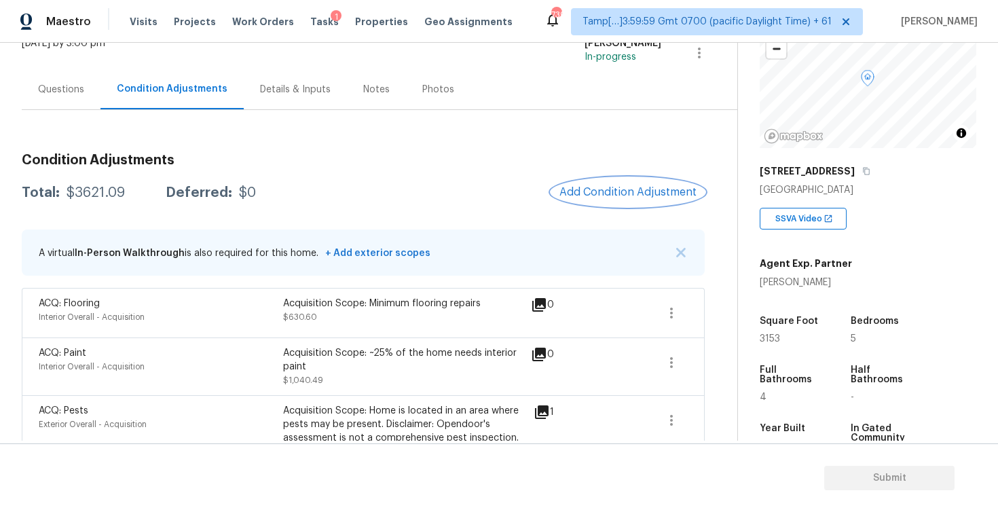
click at [641, 195] on span "Add Condition Adjustment" at bounding box center [627, 192] width 137 height 12
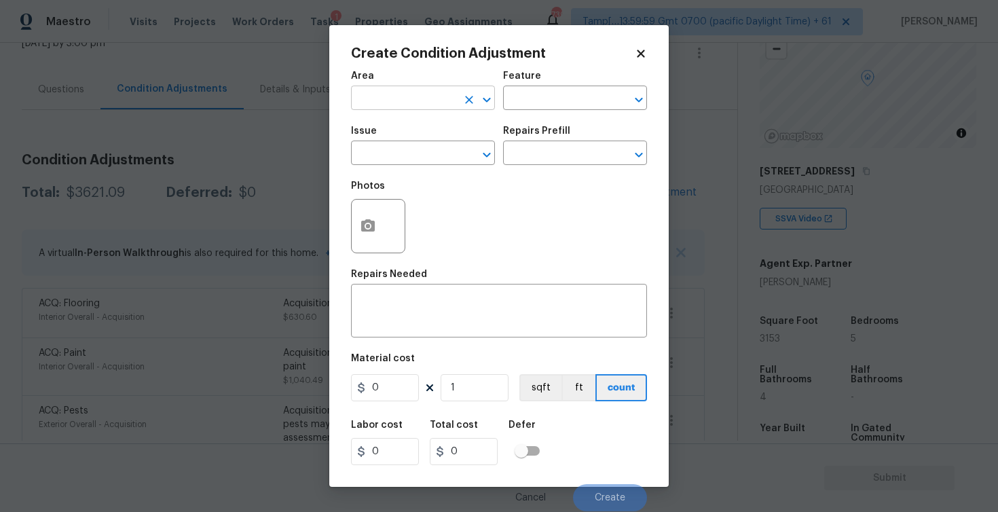
click at [407, 108] on input "text" at bounding box center [404, 99] width 106 height 21
click at [409, 147] on li "Interior Overall" at bounding box center [423, 152] width 144 height 22
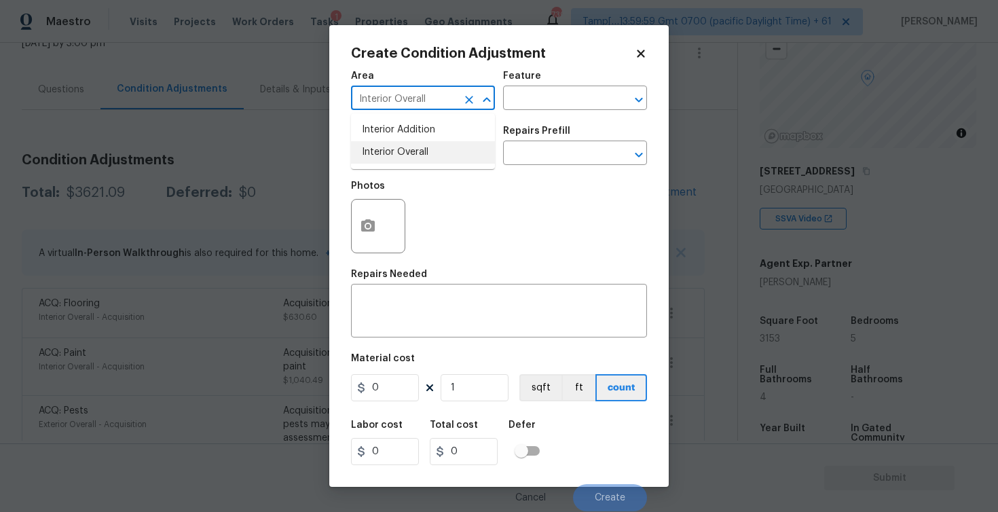
type input "Interior Overall"
click at [409, 147] on input "text" at bounding box center [404, 154] width 106 height 21
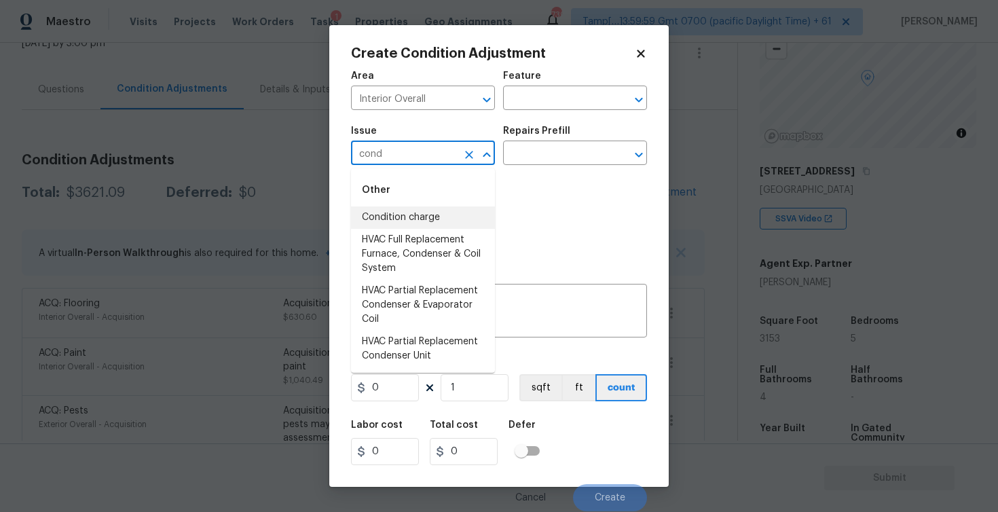
click at [411, 210] on li "Condition charge" at bounding box center [423, 217] width 144 height 22
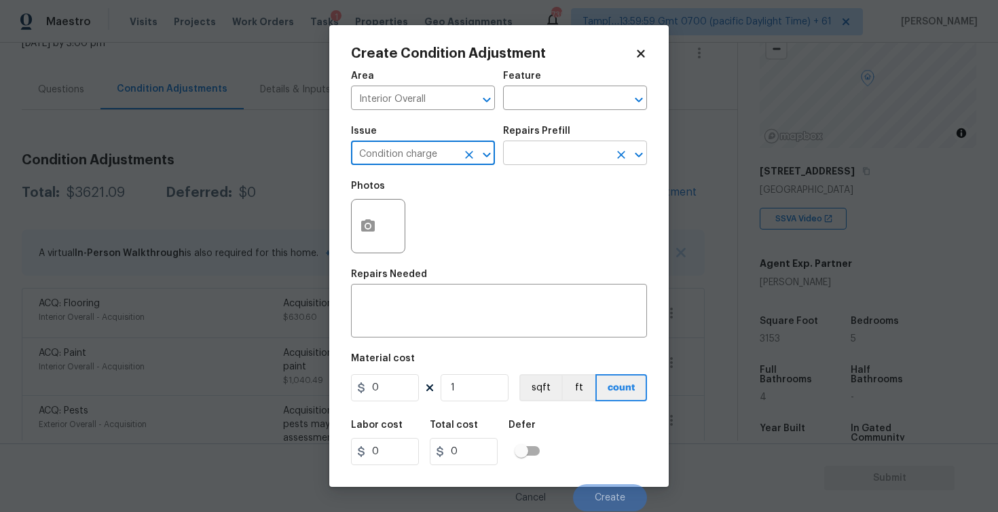
type input "Condition charge"
click at [536, 145] on input "text" at bounding box center [556, 154] width 106 height 21
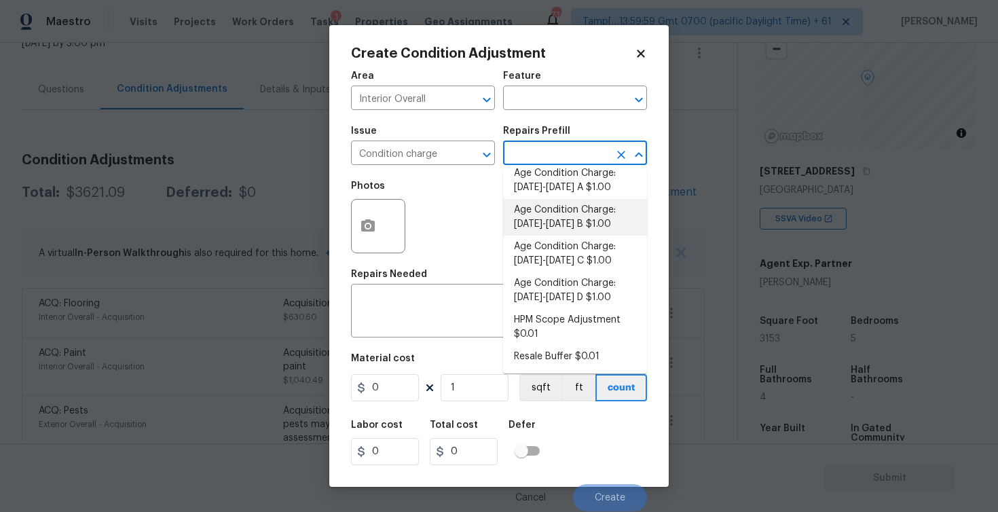
scroll to position [413, 0]
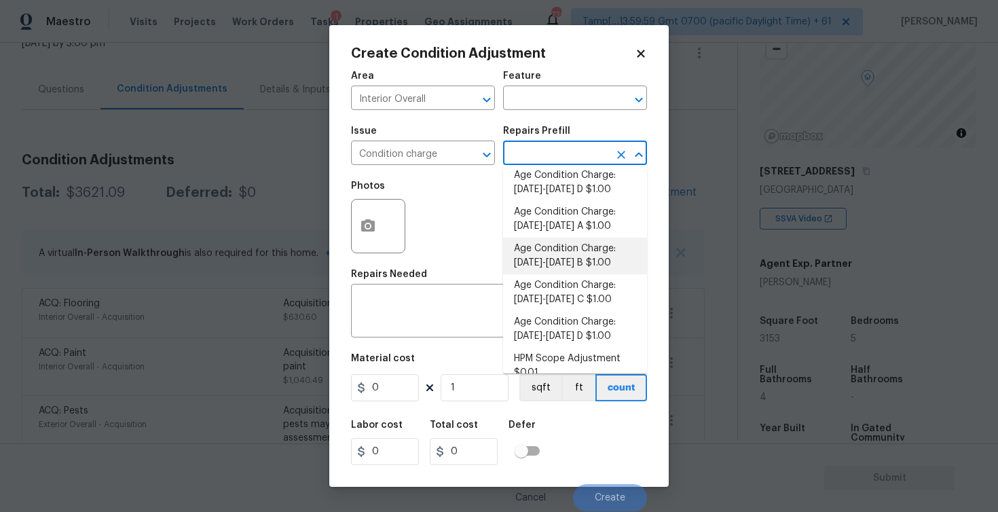
click at [562, 217] on li "Age Condition Charge: 2009-2023 A $1.00" at bounding box center [575, 219] width 144 height 37
type input "Home Readiness Packages"
type textarea "Age Condition Charge: 2009-2023 A"
type input "1"
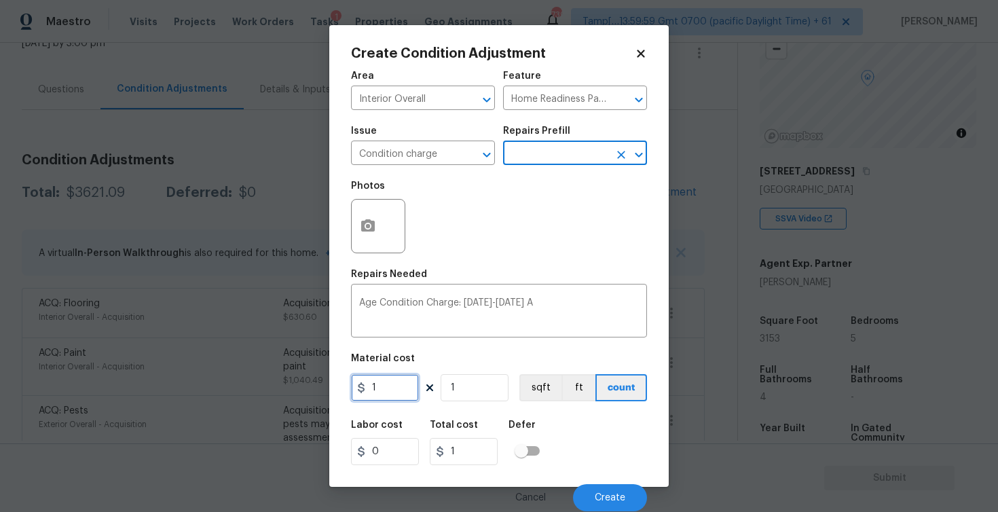
click at [382, 394] on input "1" at bounding box center [385, 387] width 68 height 27
type input "2000"
click at [609, 464] on div "Labor cost 0 Total cost 2000 Defer" at bounding box center [499, 442] width 296 height 61
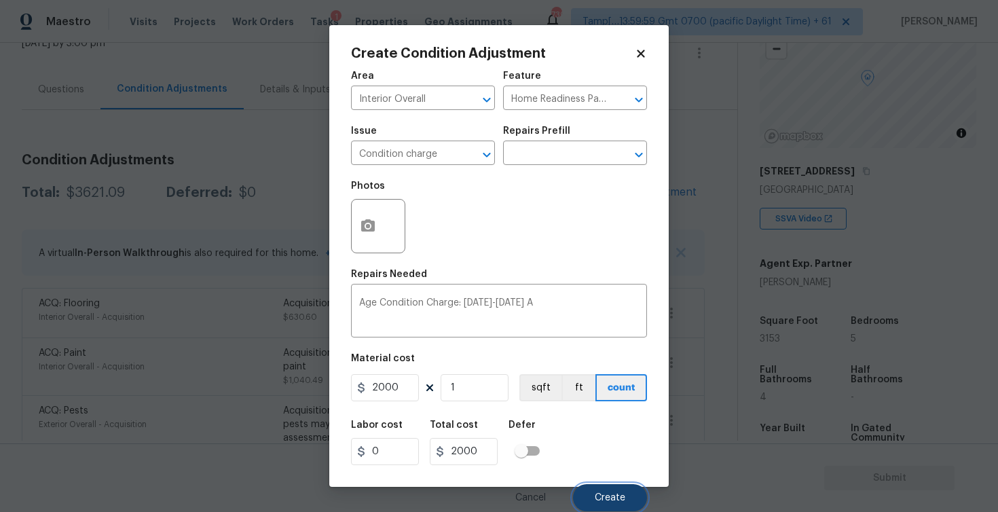
click at [611, 497] on span "Create" at bounding box center [609, 498] width 31 height 10
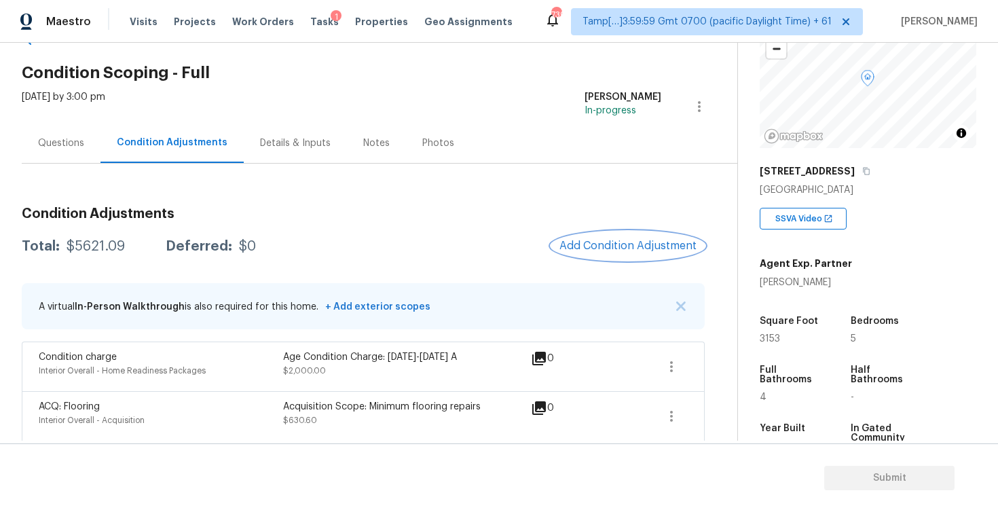
scroll to position [0, 0]
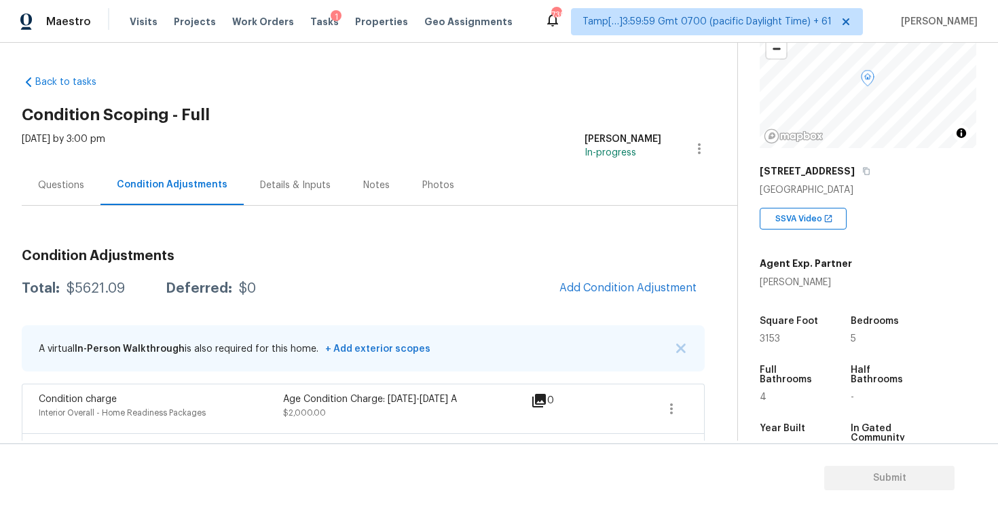
click at [81, 175] on div "Questions" at bounding box center [61, 185] width 79 height 40
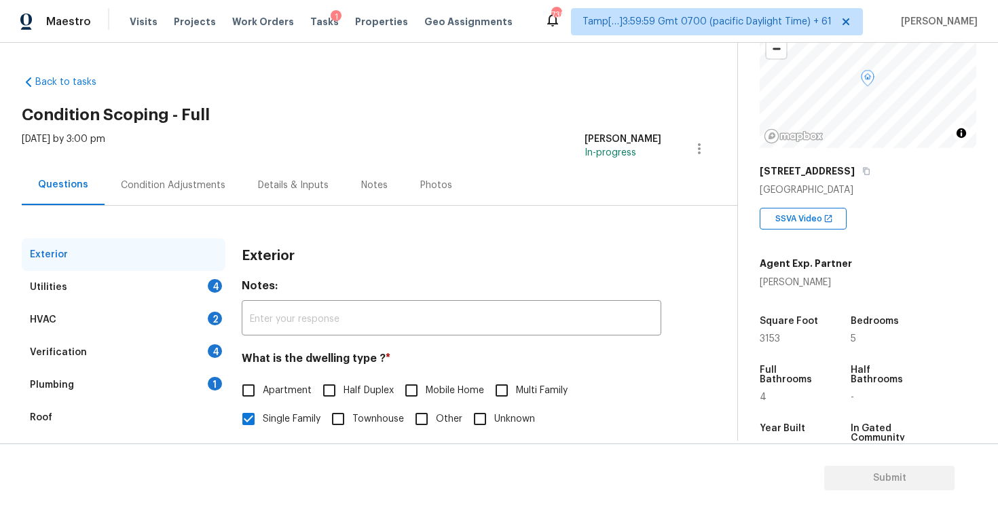
click at [198, 269] on div "Exterior" at bounding box center [124, 254] width 204 height 33
click at [209, 272] on div "Utilities 4" at bounding box center [124, 287] width 204 height 33
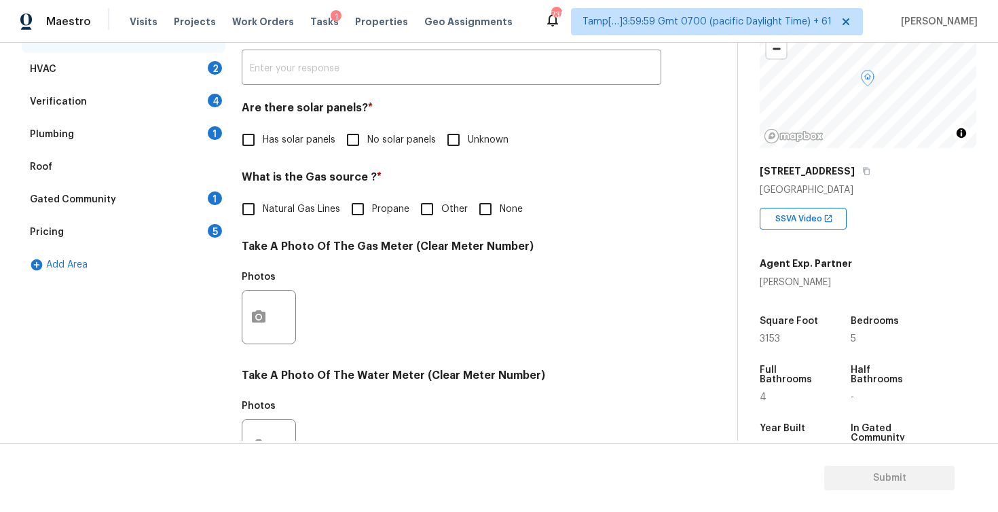
scroll to position [299, 0]
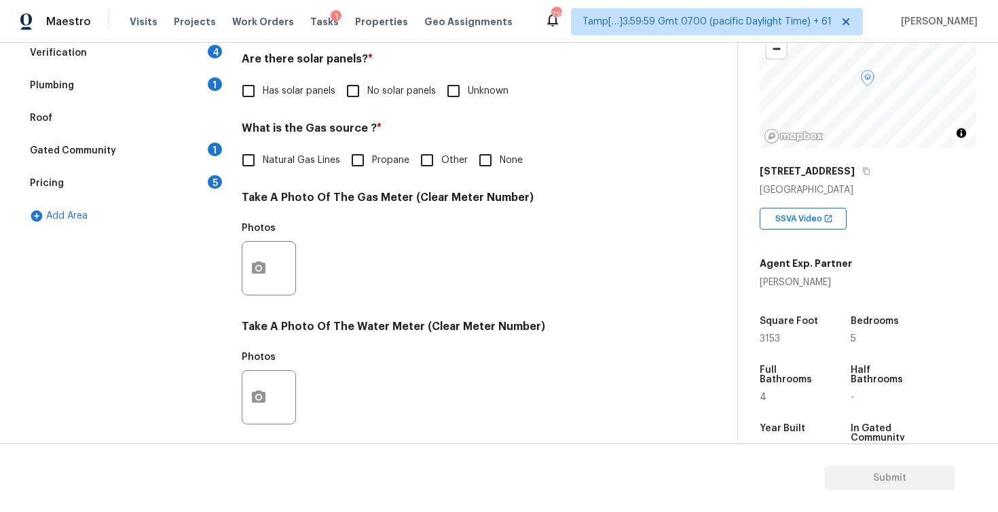
click at [354, 92] on input "No solar panels" at bounding box center [353, 91] width 29 height 29
checkbox input "true"
click at [294, 164] on span "Natural Gas Lines" at bounding box center [301, 162] width 77 height 14
click at [263, 164] on input "Natural Gas Lines" at bounding box center [248, 161] width 29 height 29
checkbox input "true"
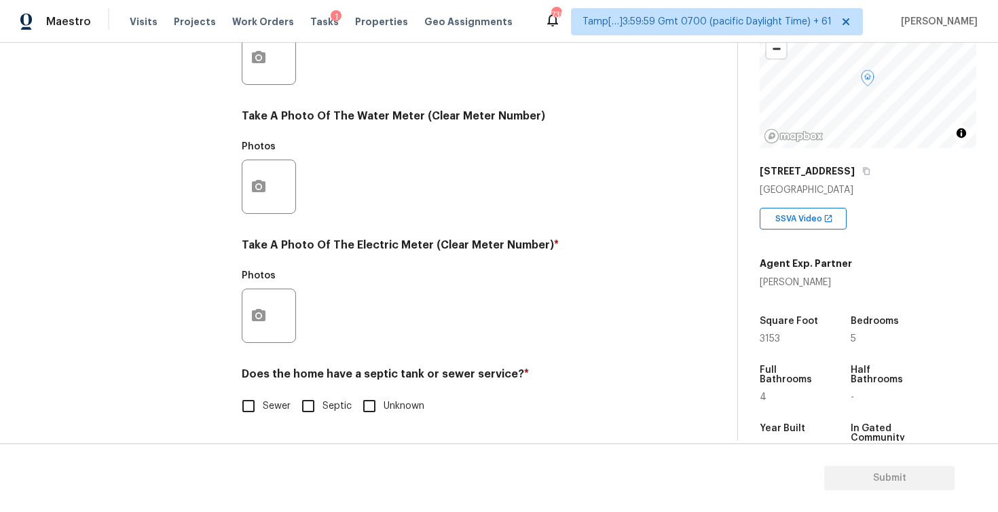
scroll to position [510, 0]
click at [256, 320] on icon "button" at bounding box center [259, 315] width 14 height 12
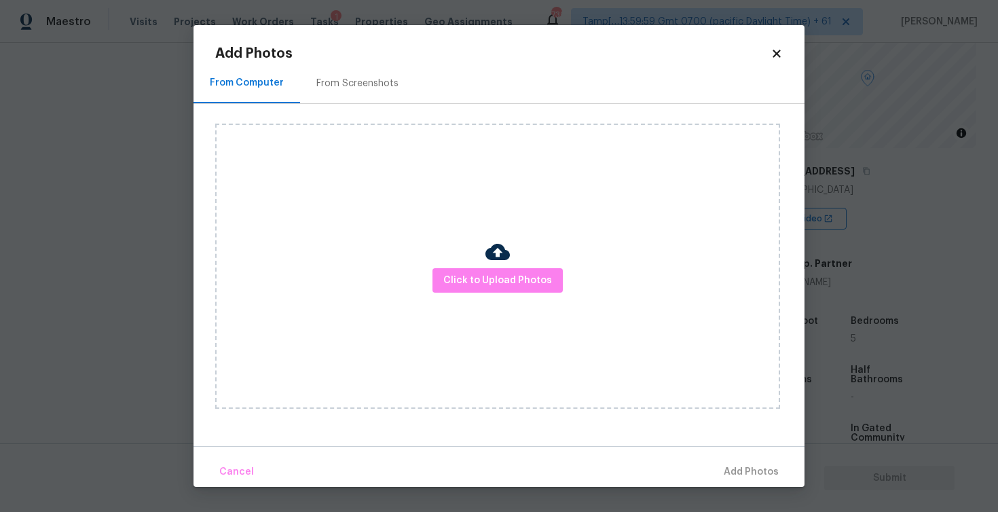
click at [430, 280] on div "Click to Upload Photos" at bounding box center [497, 266] width 565 height 285
click at [450, 278] on span "Click to Upload Photos" at bounding box center [497, 280] width 109 height 17
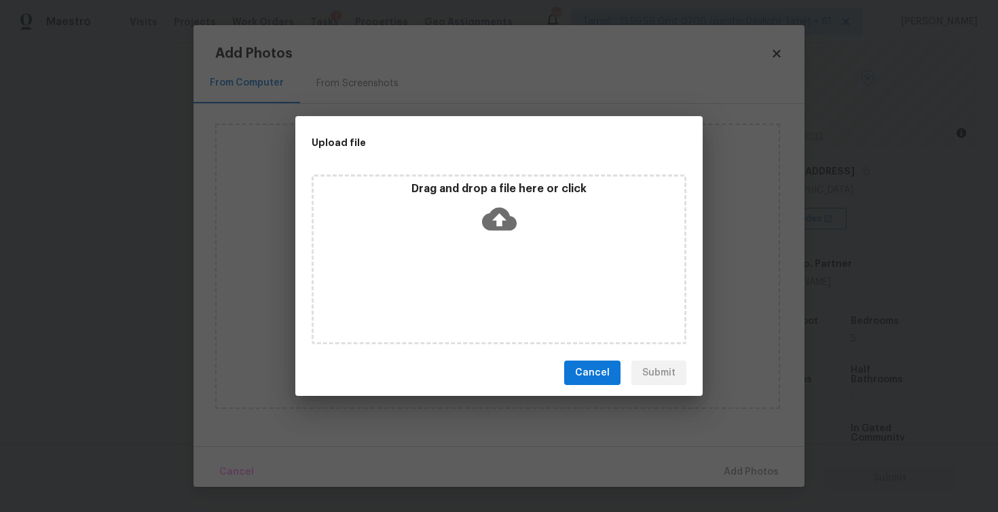
click at [478, 219] on div "Drag and drop a file here or click" at bounding box center [499, 211] width 371 height 58
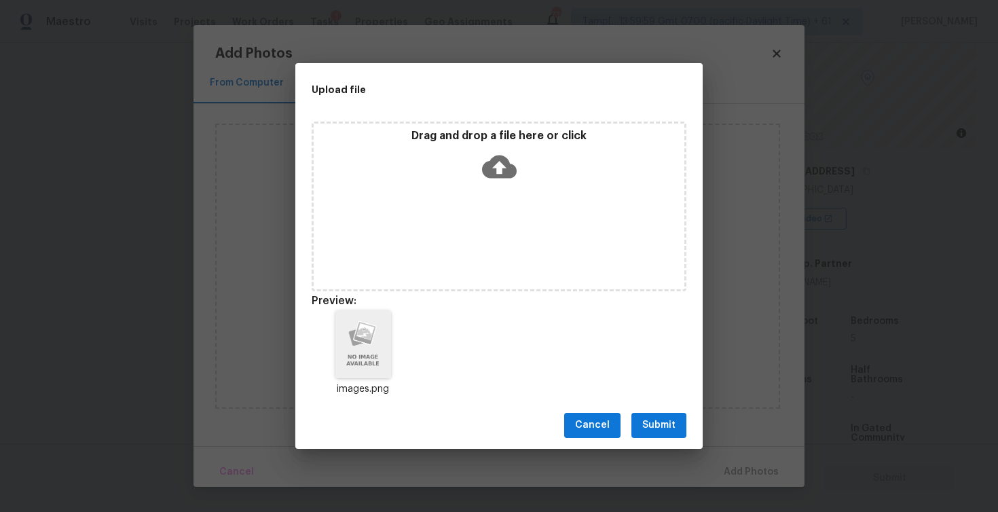
click at [645, 449] on div "Upload file Drag and drop a file here or click Preview: images.png Cancel Submit" at bounding box center [499, 256] width 998 height 512
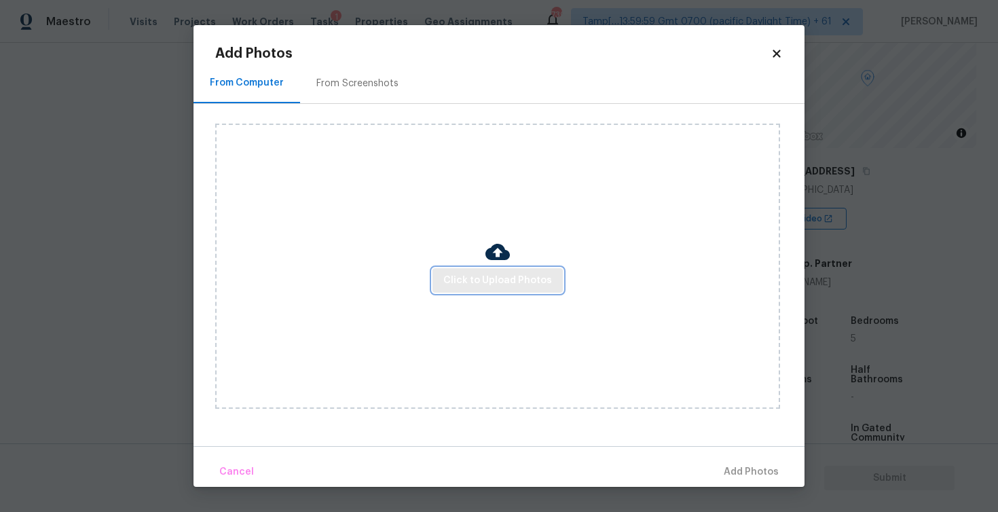
click at [516, 278] on span "Click to Upload Photos" at bounding box center [497, 280] width 109 height 17
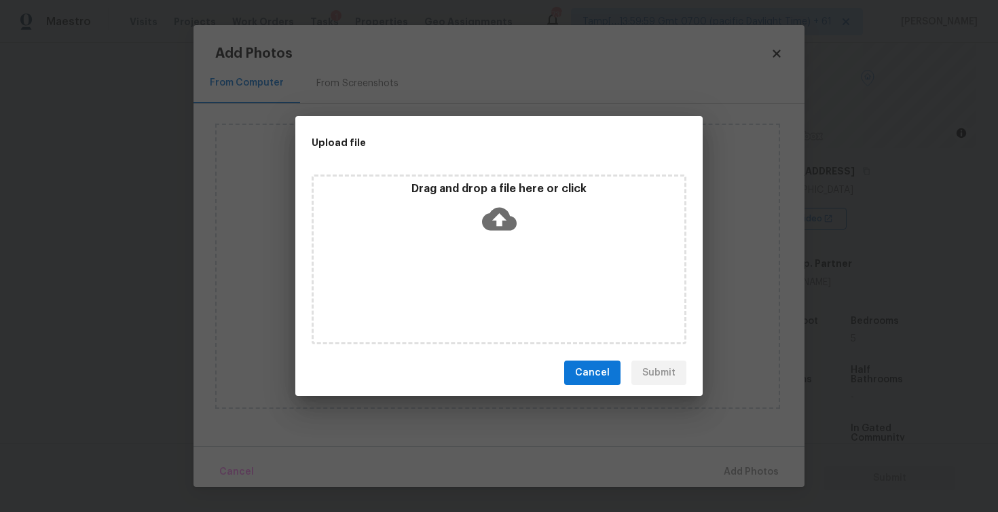
click at [506, 223] on icon at bounding box center [499, 219] width 35 height 23
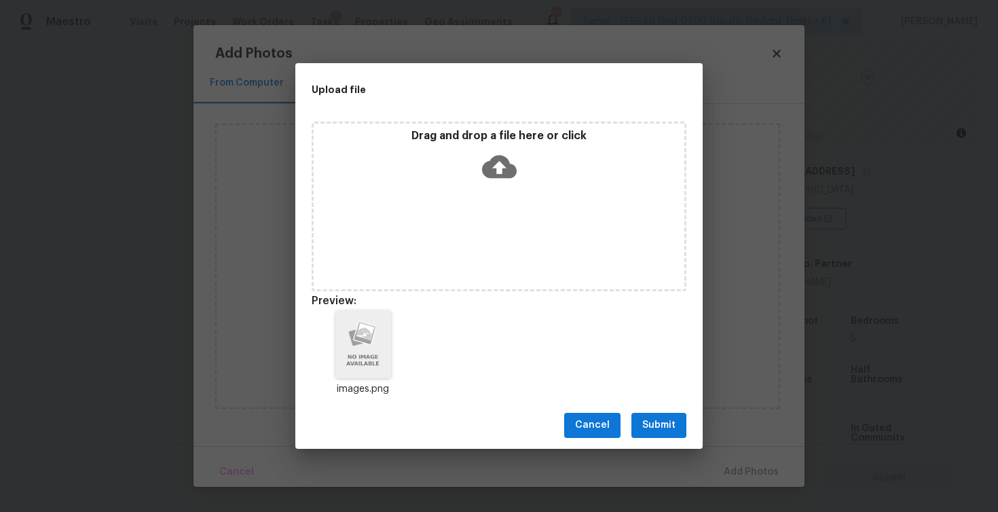
click at [647, 428] on span "Submit" at bounding box center [658, 425] width 33 height 17
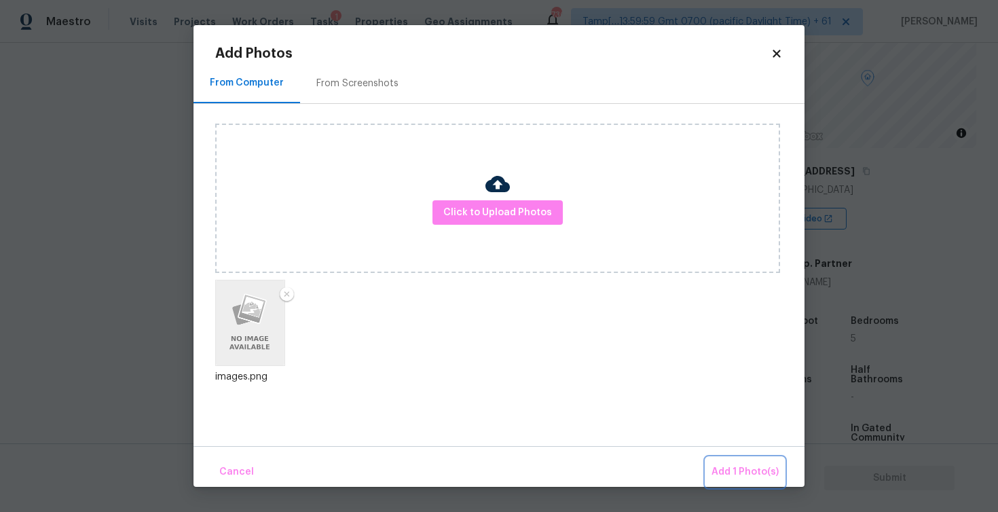
click at [736, 459] on button "Add 1 Photo(s)" at bounding box center [745, 471] width 78 height 29
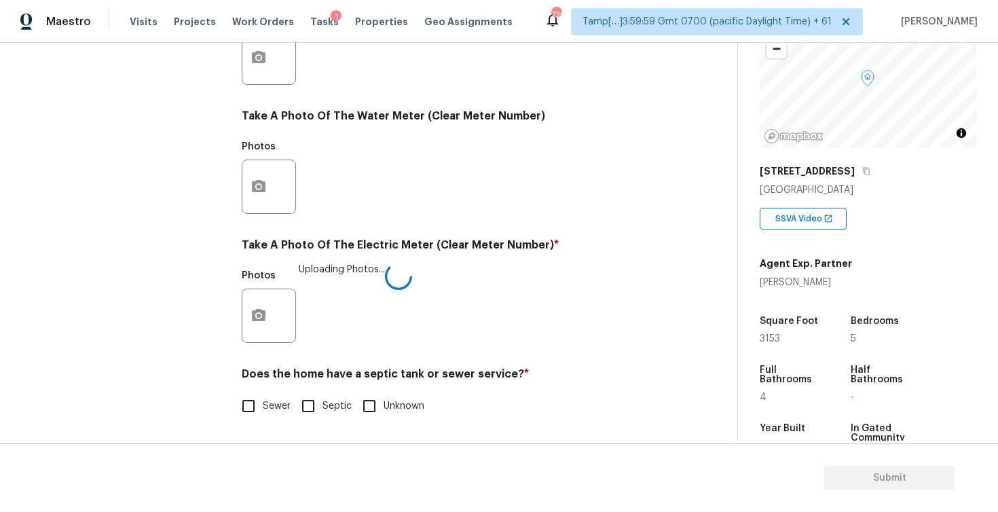
click at [239, 393] on input "Sewer" at bounding box center [248, 406] width 29 height 29
checkbox input "true"
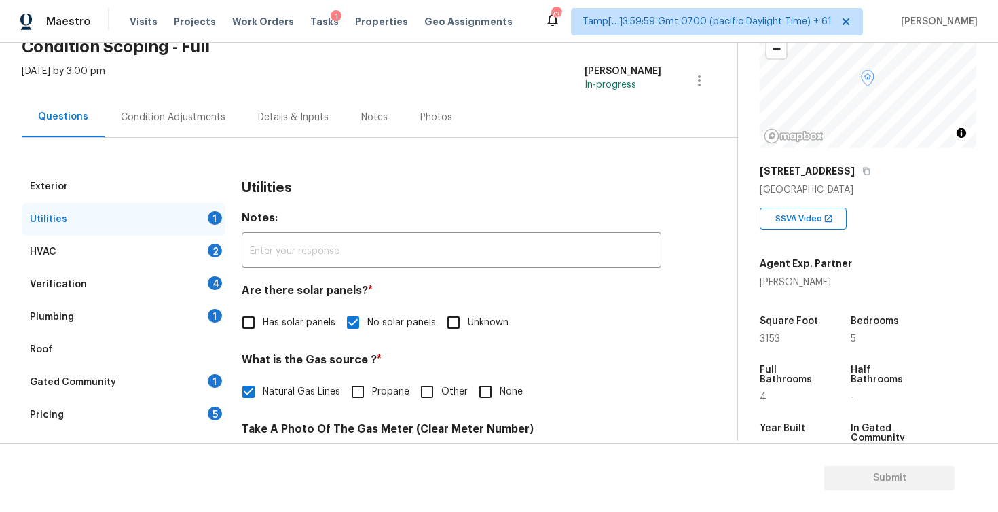
scroll to position [64, 0]
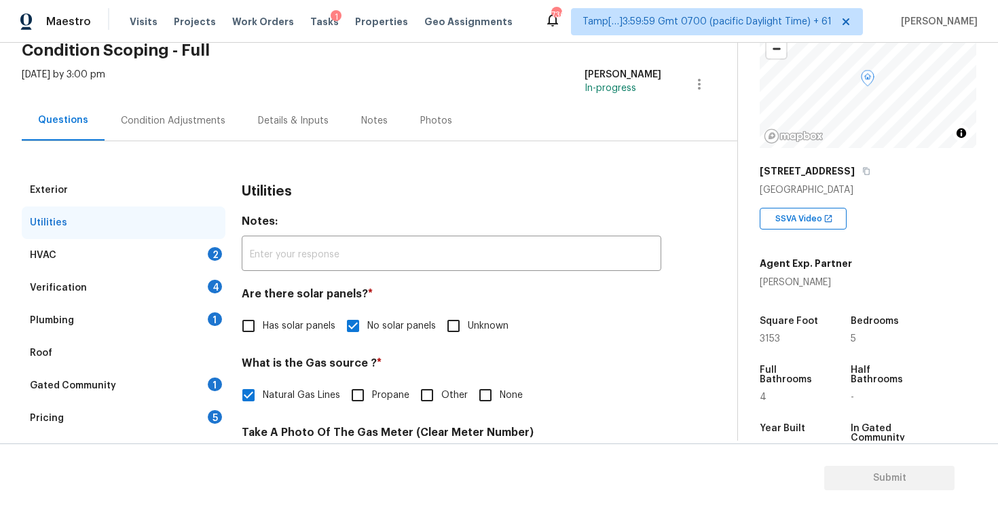
click at [193, 249] on div "HVAC 2" at bounding box center [124, 255] width 204 height 33
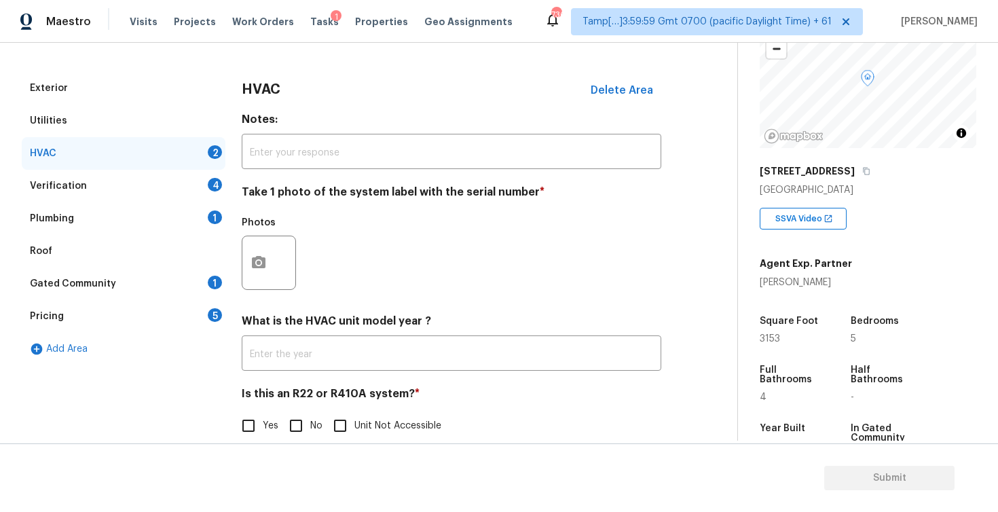
scroll to position [182, 0]
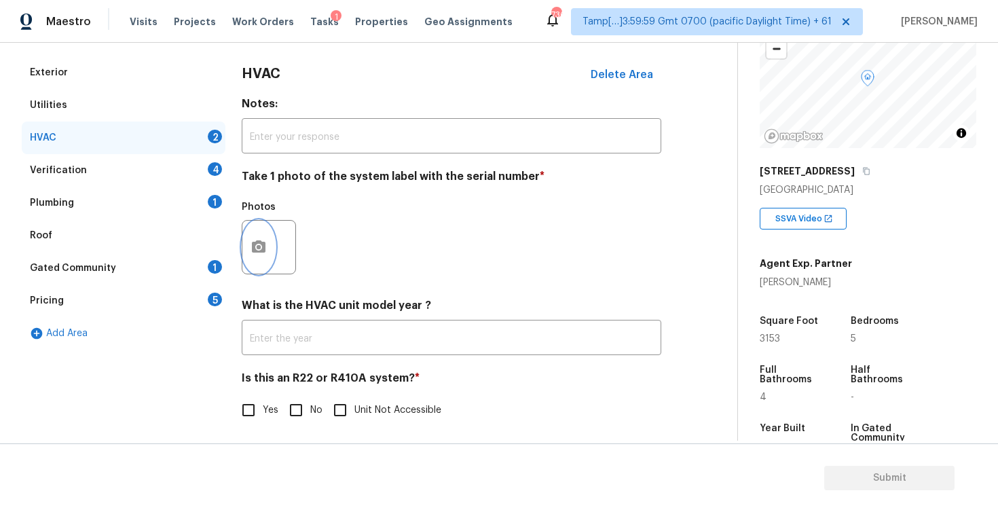
click at [262, 244] on icon "button" at bounding box center [259, 246] width 14 height 12
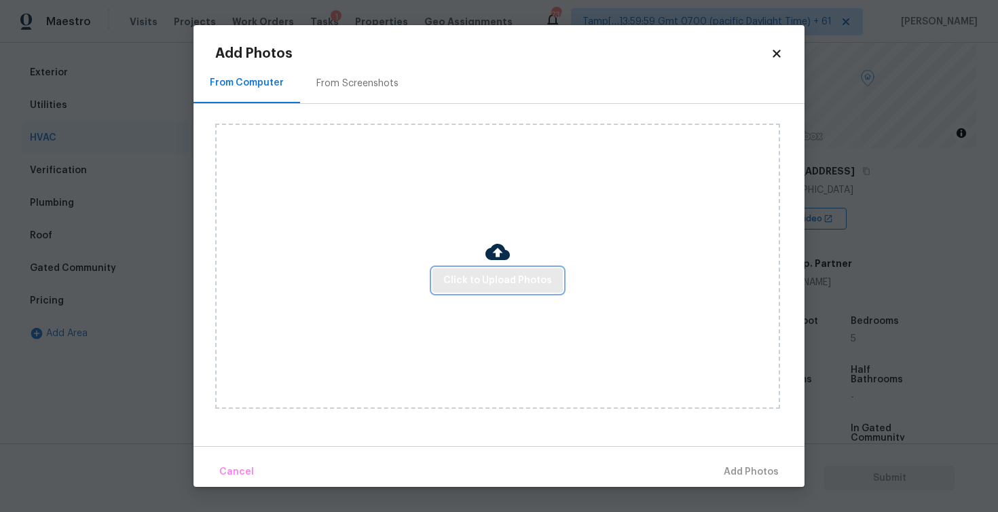
click at [458, 282] on span "Click to Upload Photos" at bounding box center [497, 280] width 109 height 17
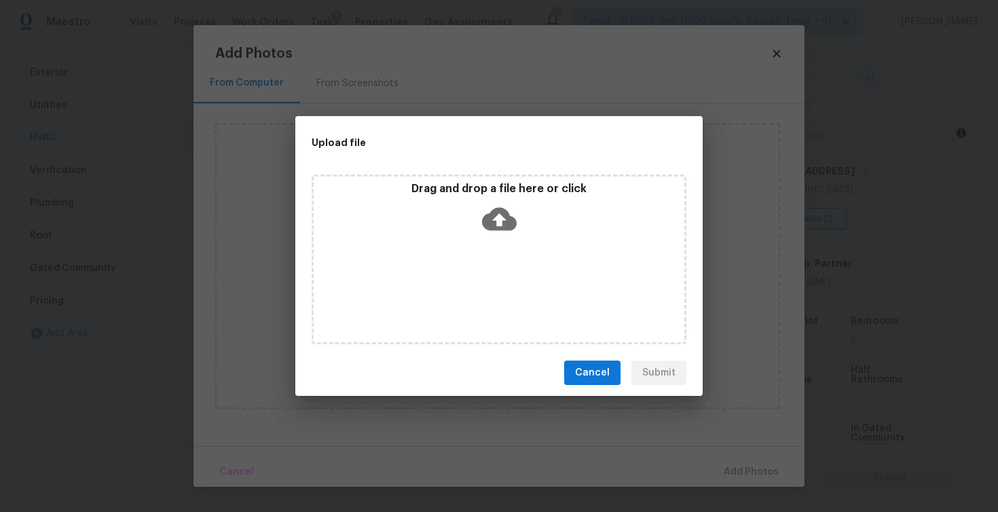
click at [491, 223] on icon at bounding box center [499, 219] width 35 height 23
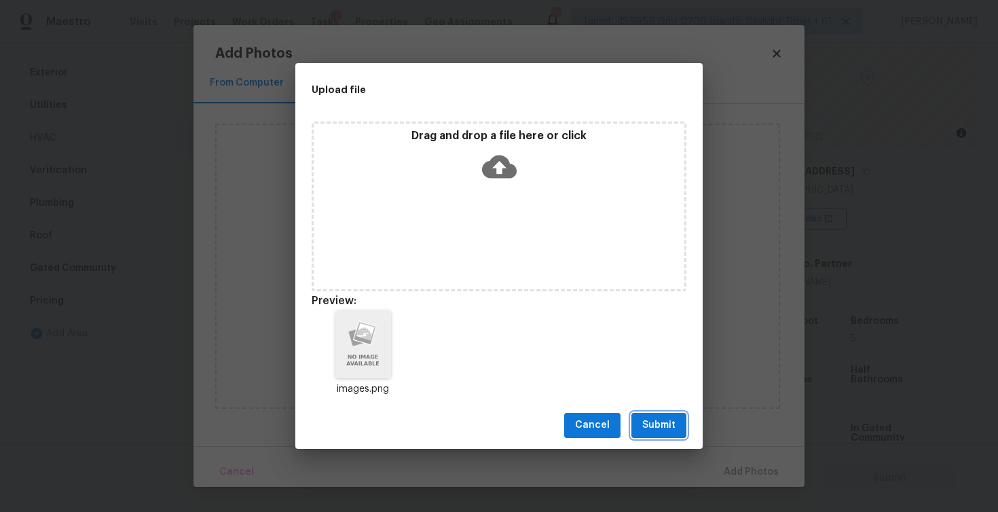
click at [662, 423] on span "Submit" at bounding box center [658, 425] width 33 height 17
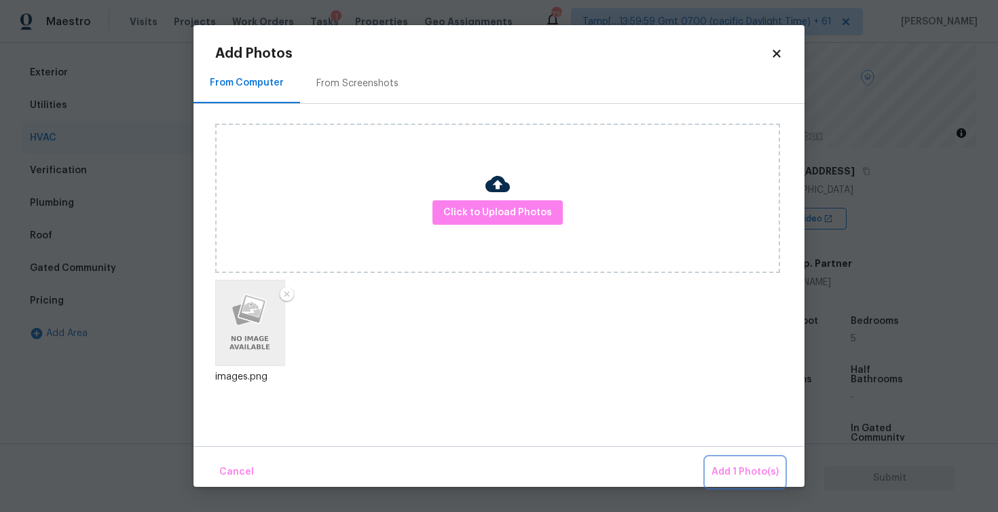
click at [736, 460] on button "Add 1 Photo(s)" at bounding box center [745, 471] width 78 height 29
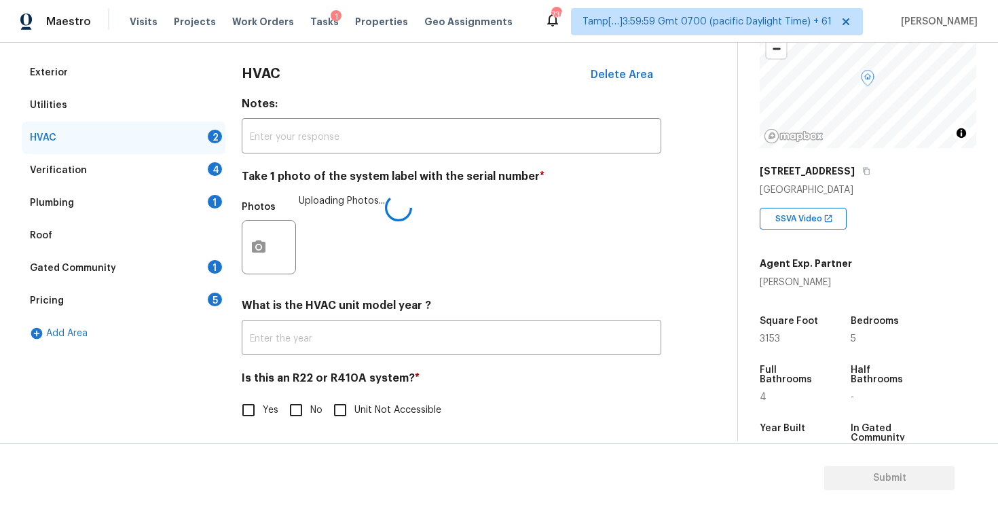
click at [315, 412] on span "No" at bounding box center [316, 410] width 12 height 14
click at [310, 412] on input "No" at bounding box center [296, 410] width 29 height 29
checkbox input "true"
click at [178, 172] on div "Verification 4" at bounding box center [124, 170] width 204 height 33
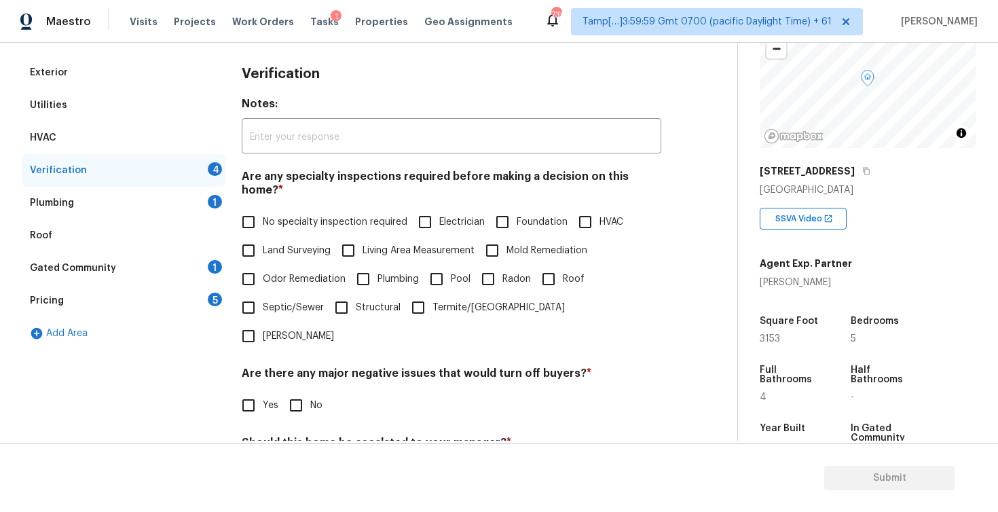
scroll to position [291, 0]
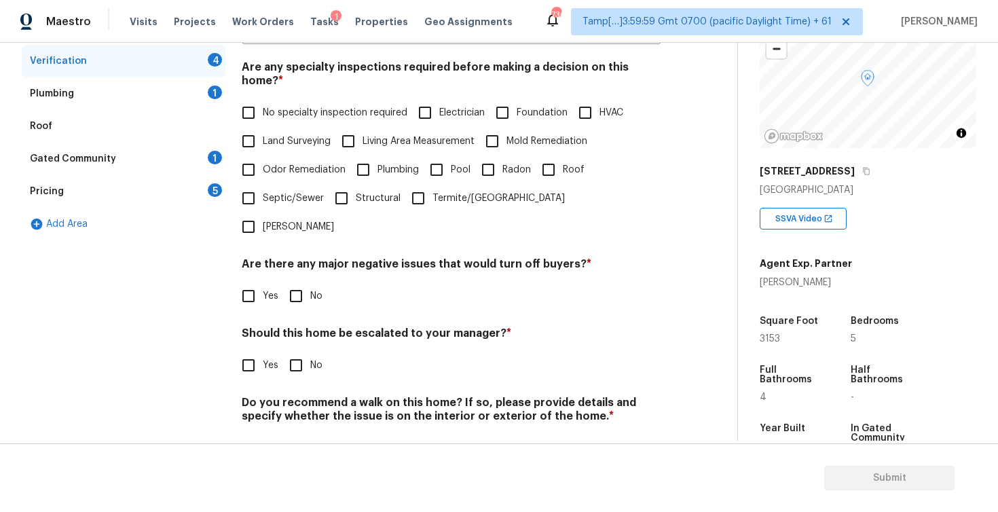
click at [285, 106] on span "No specialty inspection required" at bounding box center [335, 113] width 145 height 14
click at [263, 105] on input "No specialty inspection required" at bounding box center [248, 112] width 29 height 29
checkbox input "true"
click at [411, 195] on input "Termite/[GEOGRAPHIC_DATA]" at bounding box center [418, 198] width 29 height 29
checkbox input "true"
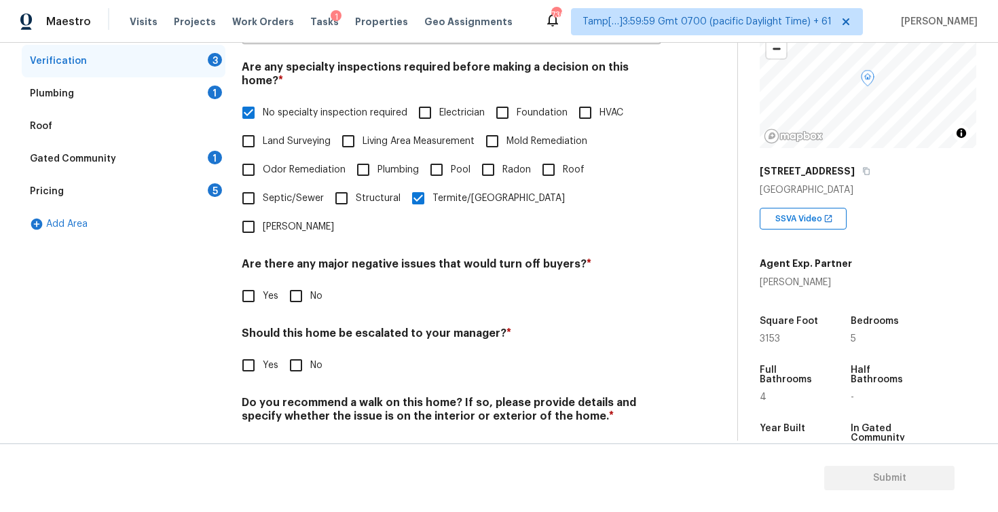
click at [343, 98] on label "No specialty inspection required" at bounding box center [320, 112] width 173 height 29
click at [263, 98] on input "No specialty inspection required" at bounding box center [248, 112] width 29 height 29
checkbox input "false"
click at [295, 282] on input "No" at bounding box center [296, 296] width 29 height 29
checkbox input "true"
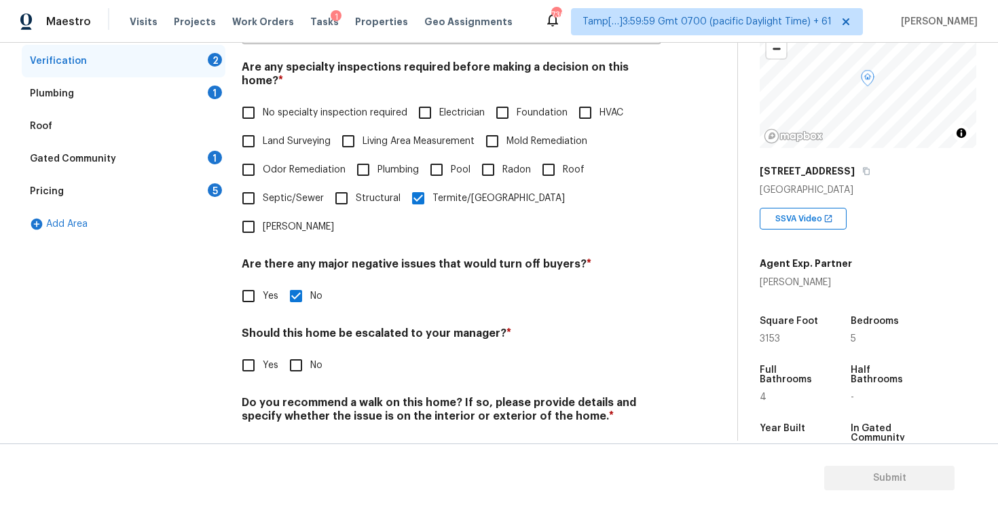
click at [246, 351] on input "Yes" at bounding box center [248, 365] width 29 height 29
checkbox input "true"
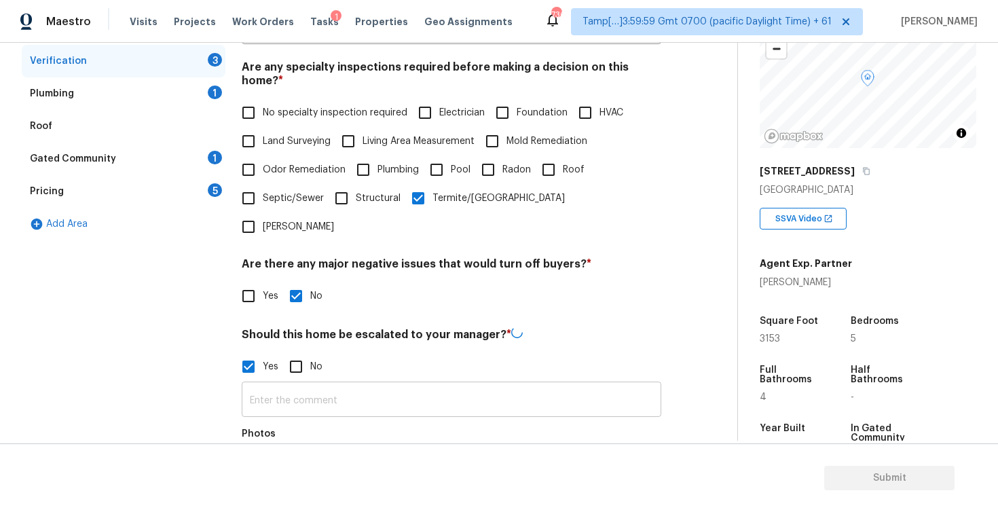
click at [318, 385] on input "text" at bounding box center [451, 401] width 419 height 32
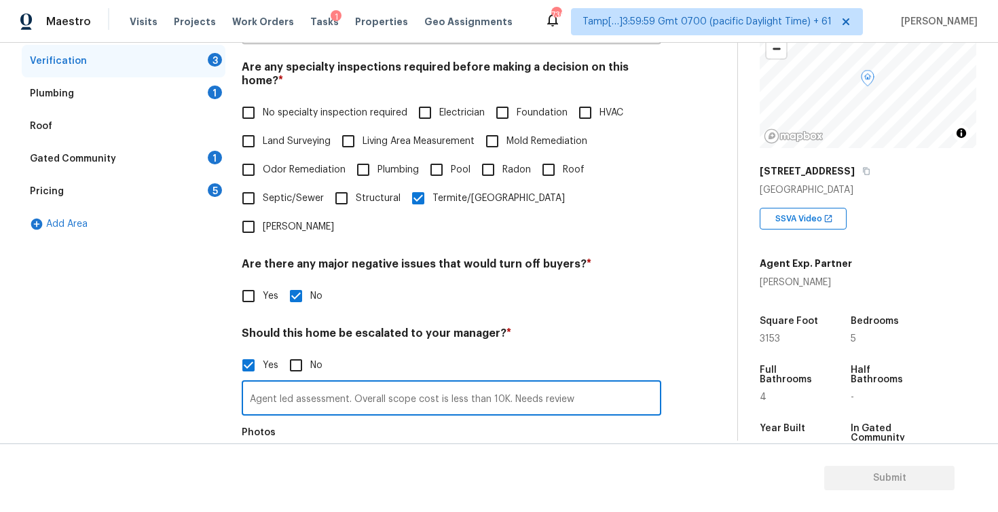
type input "Agent led assessment. Overall scope cost is less than 10K. Needs review"
click at [309, 423] on div "Photos" at bounding box center [451, 463] width 419 height 88
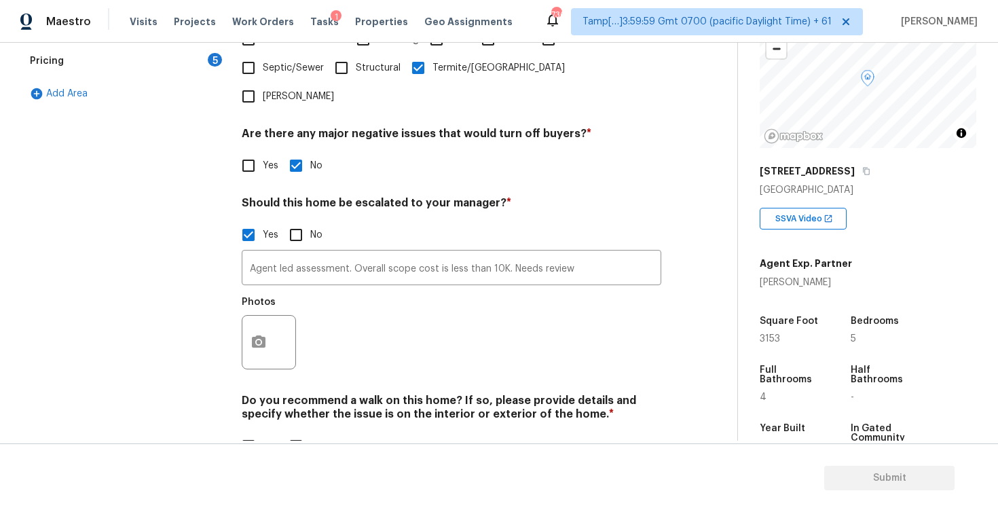
scroll to position [420, 0]
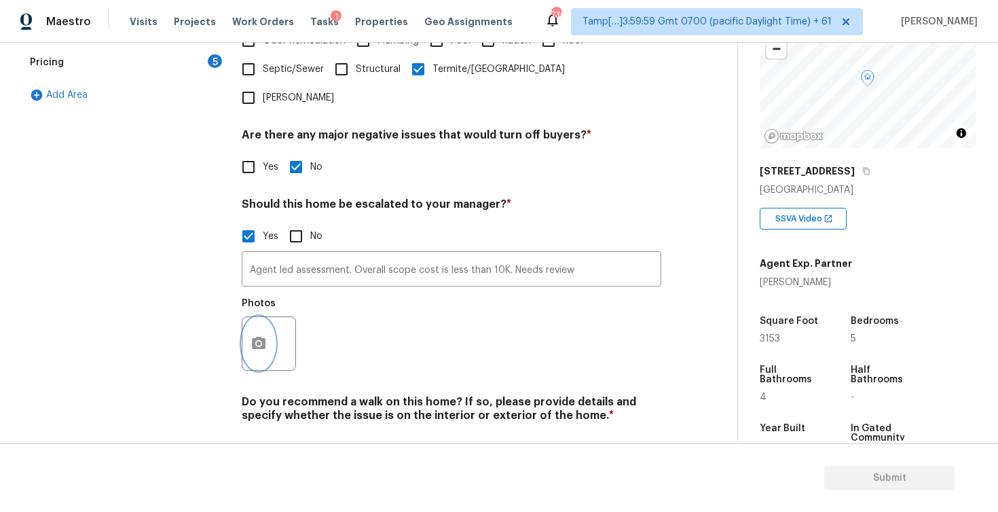
click at [259, 317] on button "button" at bounding box center [258, 343] width 33 height 53
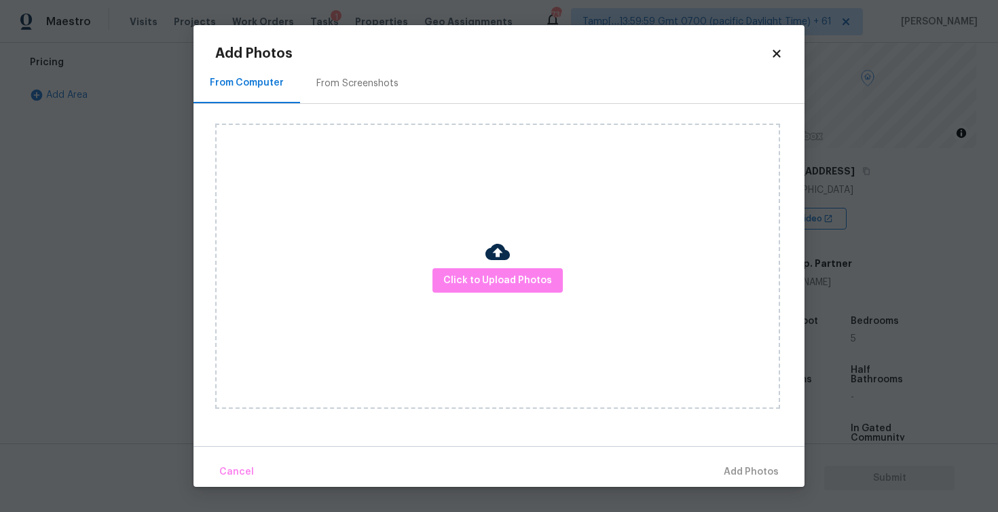
click at [468, 299] on div "Click to Upload Photos" at bounding box center [497, 266] width 565 height 285
click at [474, 272] on span "Click to Upload Photos" at bounding box center [497, 280] width 109 height 17
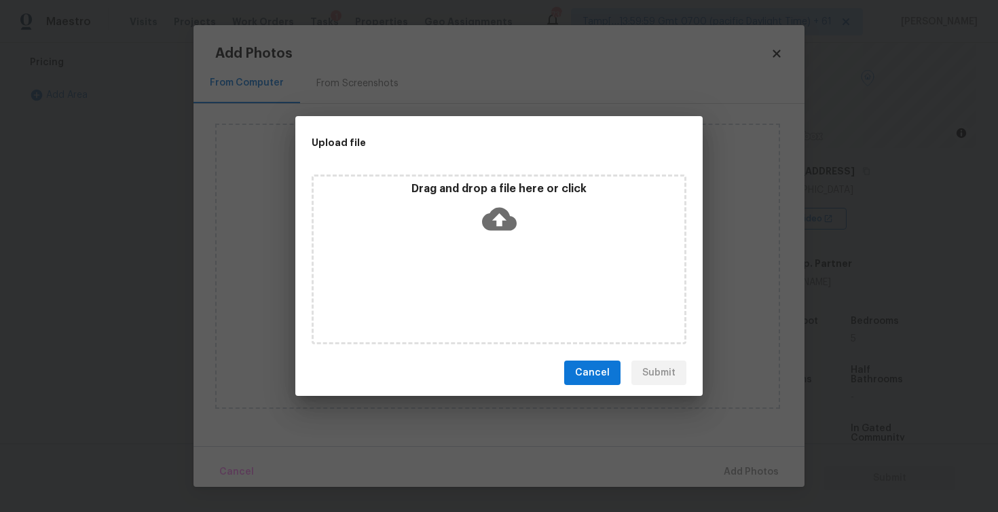
click at [500, 213] on icon at bounding box center [499, 219] width 35 height 23
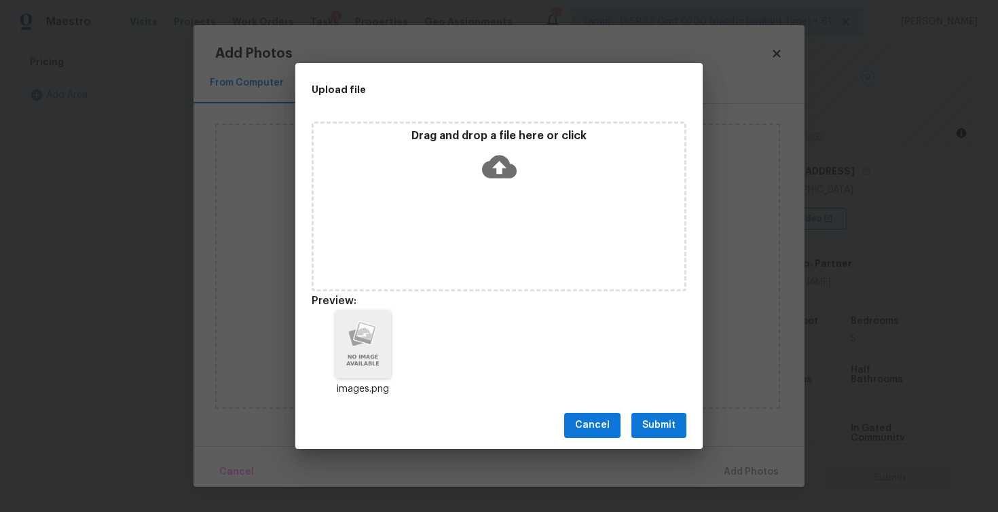
click at [664, 417] on span "Submit" at bounding box center [658, 425] width 33 height 17
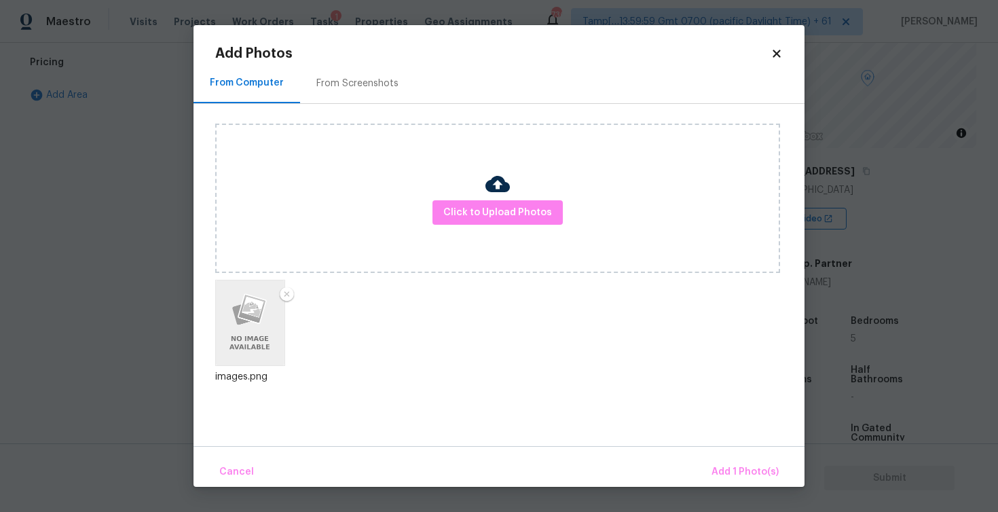
click at [708, 451] on div "Cancel Add 1 Photo(s)" at bounding box center [498, 466] width 611 height 41
click at [723, 461] on button "Add 1 Photo(s)" at bounding box center [745, 471] width 78 height 29
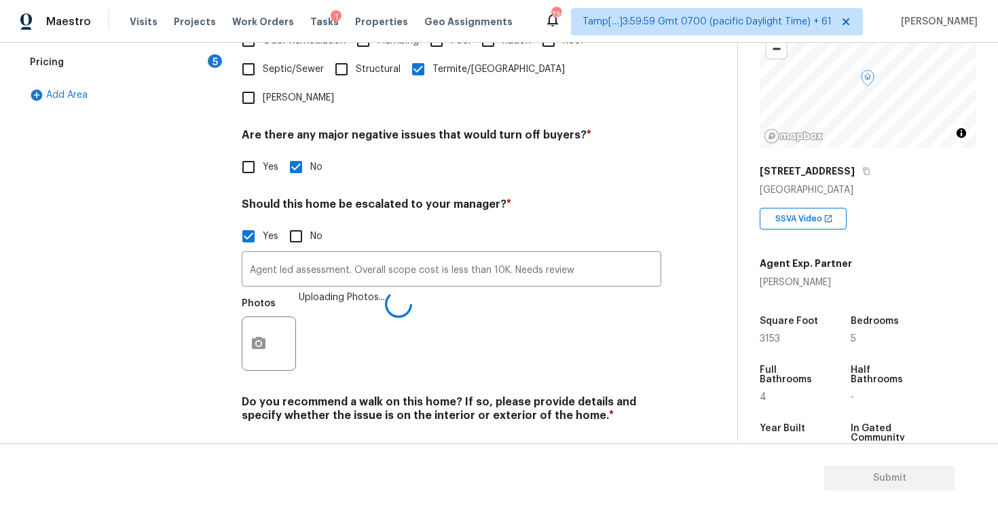
click at [295, 433] on input "No" at bounding box center [296, 447] width 29 height 29
checkbox input "true"
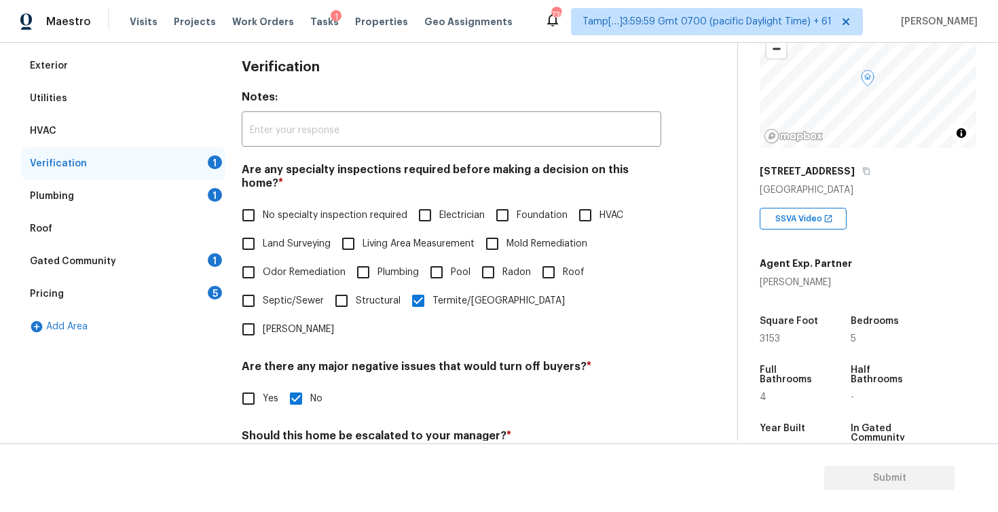
scroll to position [178, 0]
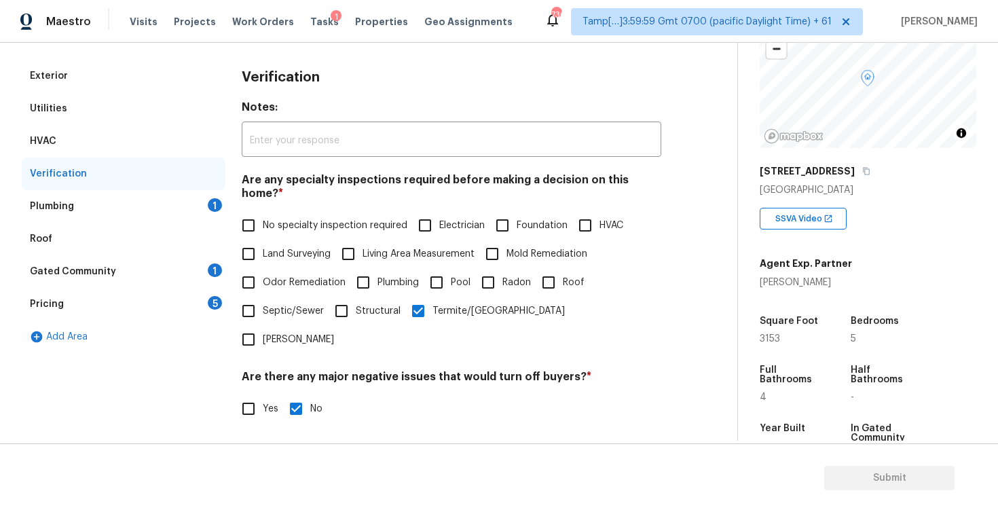
click at [196, 206] on div "Plumbing 1" at bounding box center [124, 206] width 204 height 33
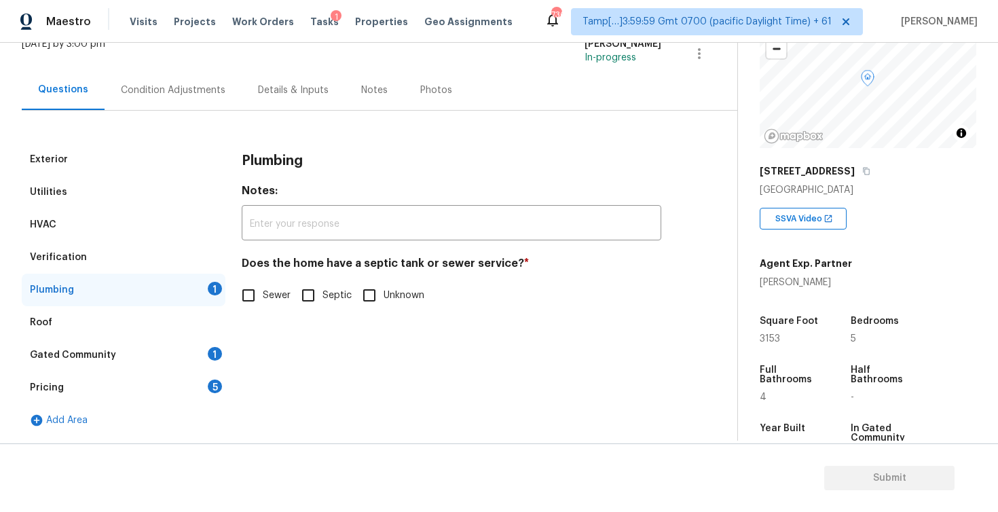
scroll to position [95, 0]
click at [245, 296] on input "Sewer" at bounding box center [248, 295] width 29 height 29
checkbox input "true"
click at [200, 354] on div "Gated Community 1" at bounding box center [124, 355] width 204 height 33
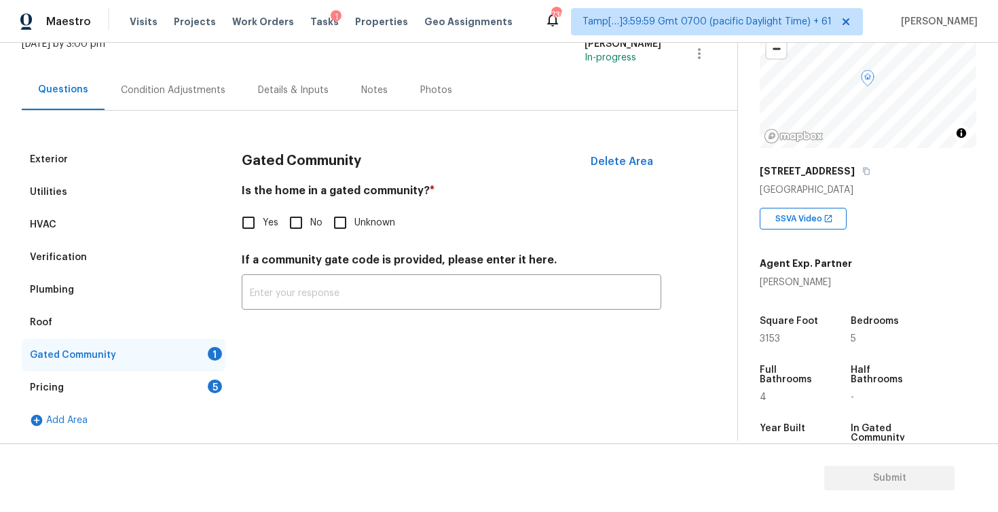
click at [282, 228] on input "No" at bounding box center [296, 222] width 29 height 29
checkbox input "true"
click at [208, 385] on div "5" at bounding box center [215, 386] width 14 height 14
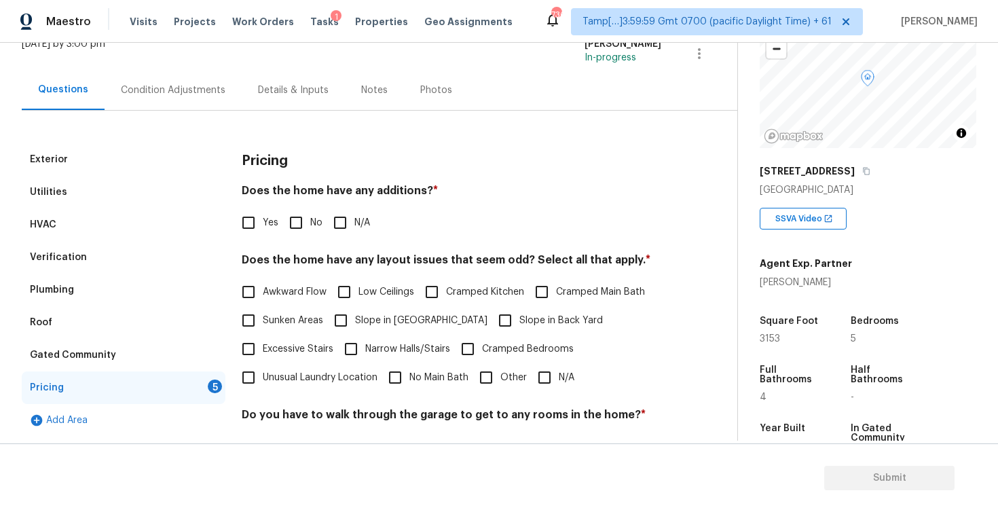
click at [295, 214] on input "No" at bounding box center [296, 222] width 29 height 29
checkbox input "true"
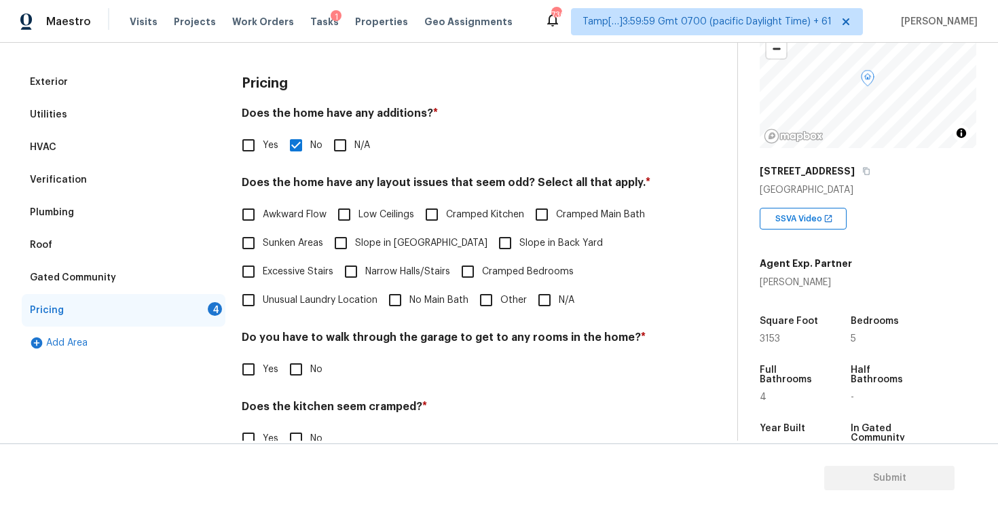
scroll to position [181, 0]
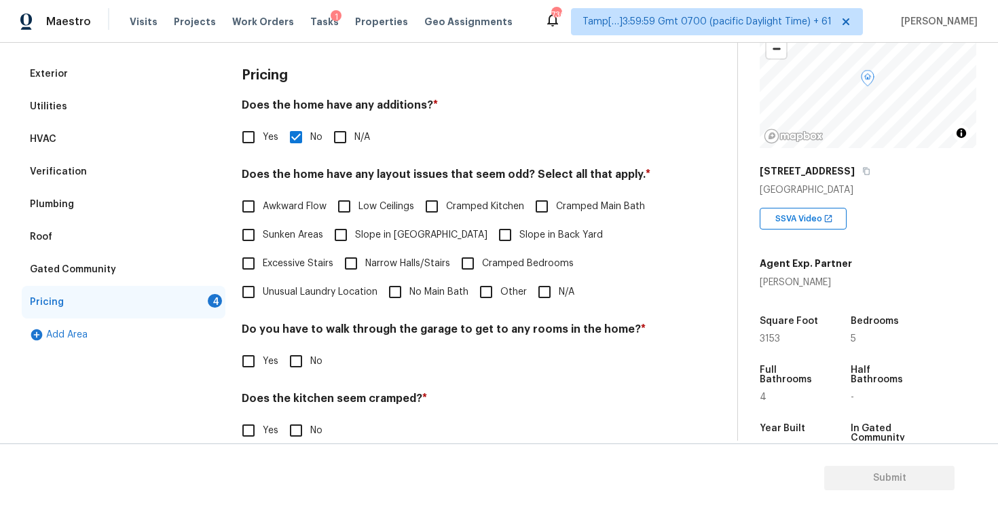
click at [491, 243] on input "Slope in Back Yard" at bounding box center [505, 235] width 29 height 29
checkbox input "true"
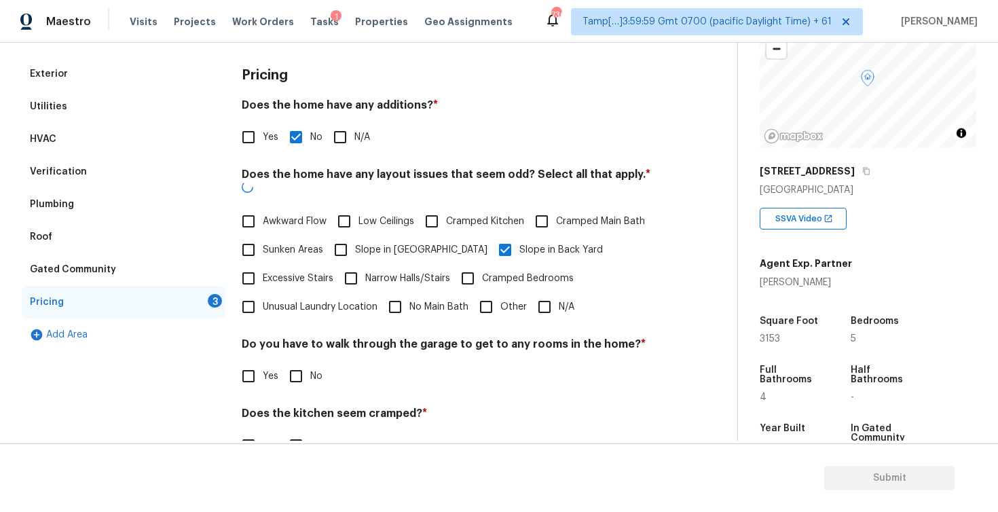
click at [309, 373] on label "No" at bounding box center [302, 376] width 41 height 29
click at [309, 373] on input "No" at bounding box center [296, 376] width 29 height 29
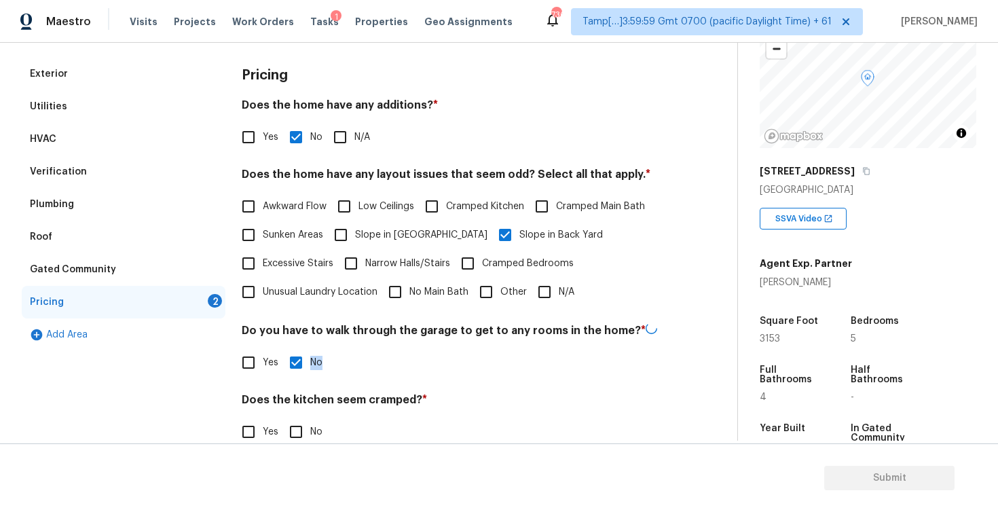
click at [309, 373] on label "No" at bounding box center [302, 362] width 41 height 29
click at [309, 373] on input "No" at bounding box center [296, 362] width 29 height 29
click at [304, 356] on input "No" at bounding box center [296, 361] width 29 height 29
checkbox input "true"
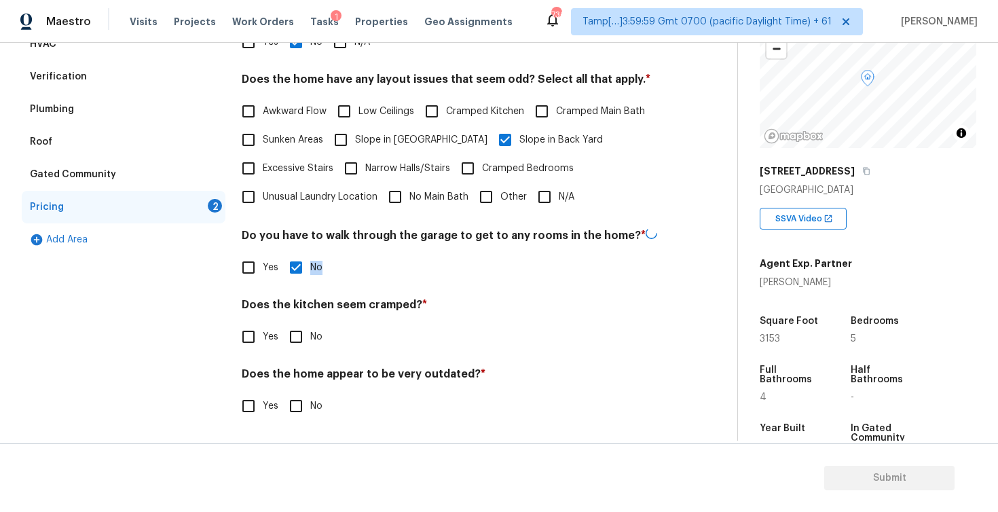
scroll to position [274, 0]
click at [301, 325] on input "No" at bounding box center [296, 336] width 29 height 29
checkbox input "true"
click at [296, 403] on input "No" at bounding box center [296, 407] width 29 height 29
checkbox input "true"
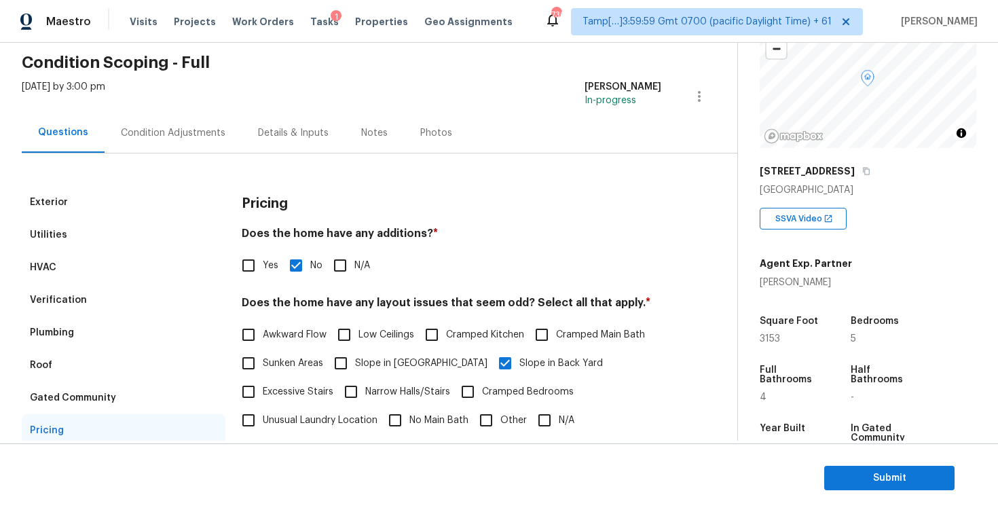
scroll to position [0, 0]
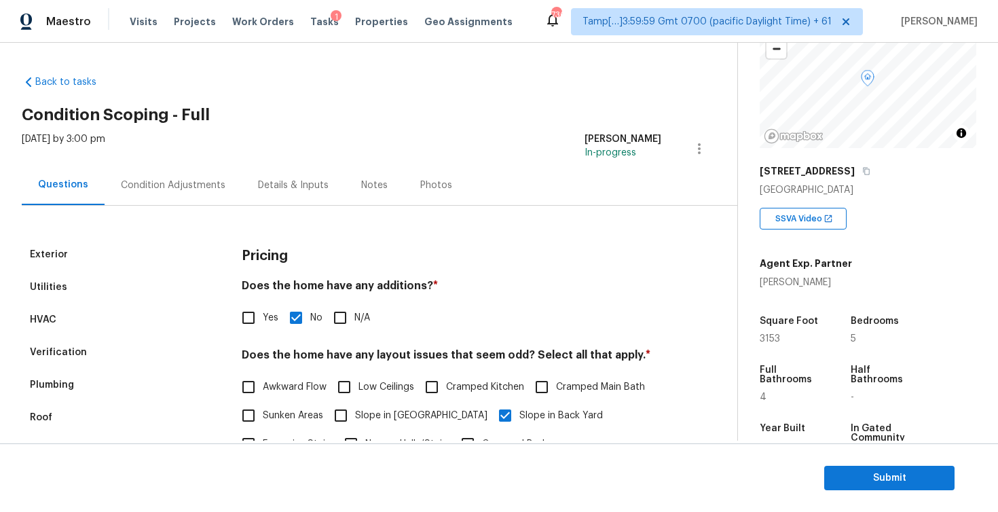
click at [185, 173] on div "Condition Adjustments" at bounding box center [173, 185] width 137 height 40
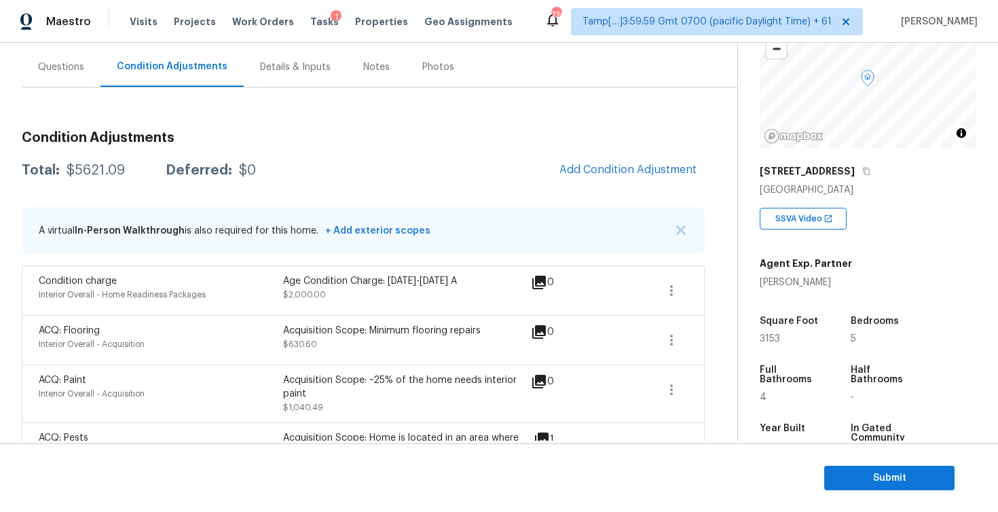
scroll to position [115, 0]
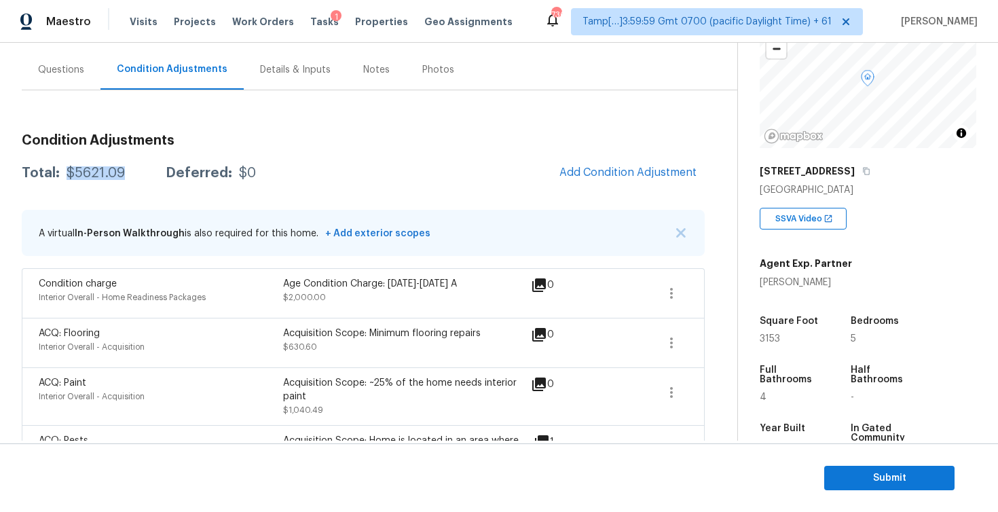
drag, startPoint x: 64, startPoint y: 171, endPoint x: 135, endPoint y: 170, distance: 70.6
click at [135, 170] on div "Total: $5621.09 Deferred: $0" at bounding box center [139, 173] width 234 height 14
copy div "$5621.09"
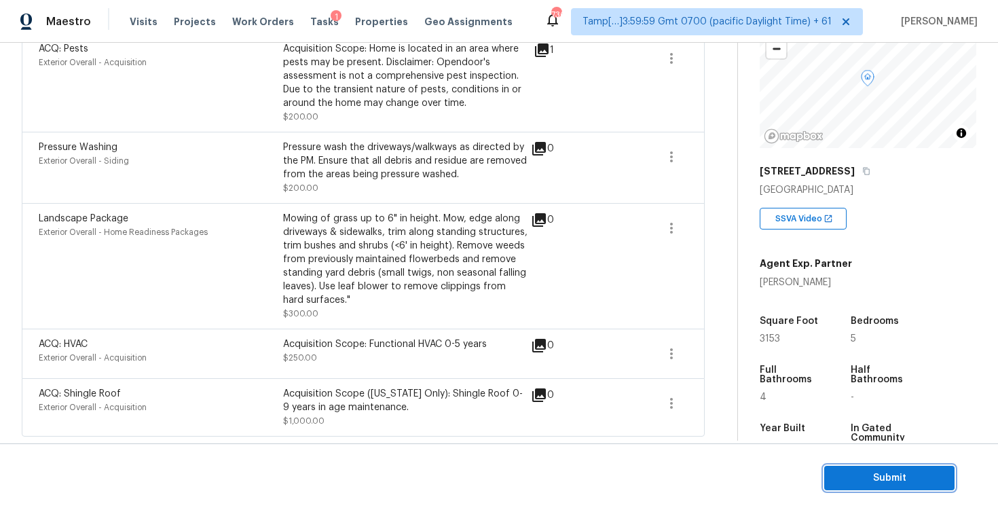
click at [838, 473] on span "Submit" at bounding box center [889, 478] width 109 height 17
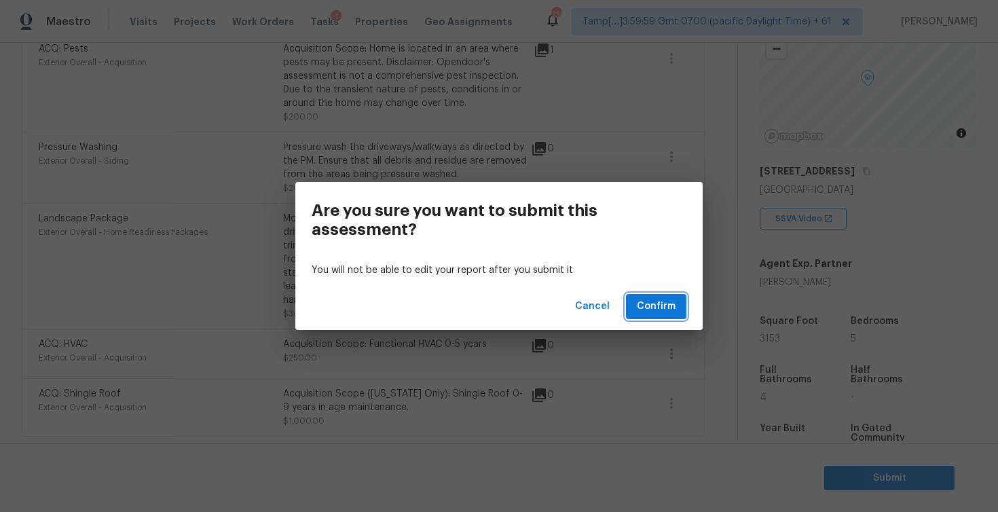
click at [668, 312] on span "Confirm" at bounding box center [656, 306] width 39 height 17
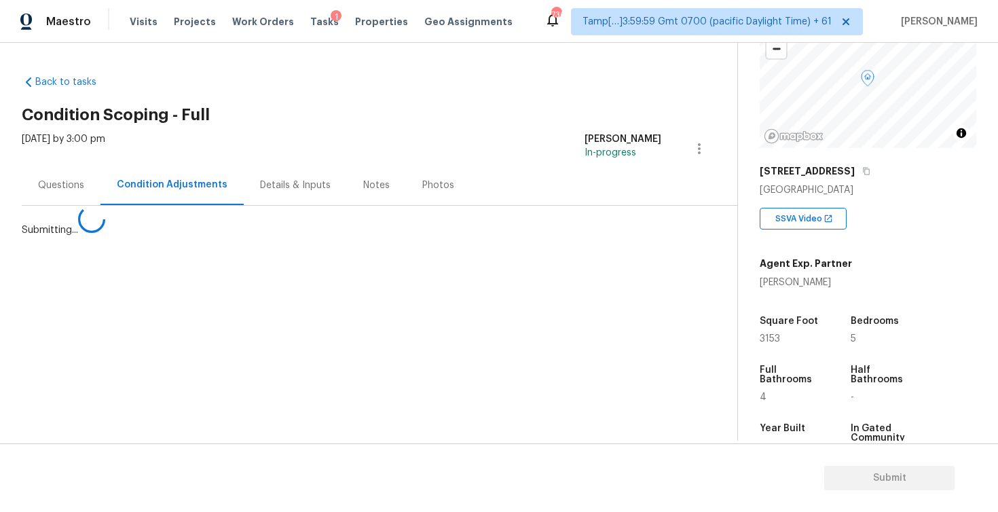
scroll to position [0, 0]
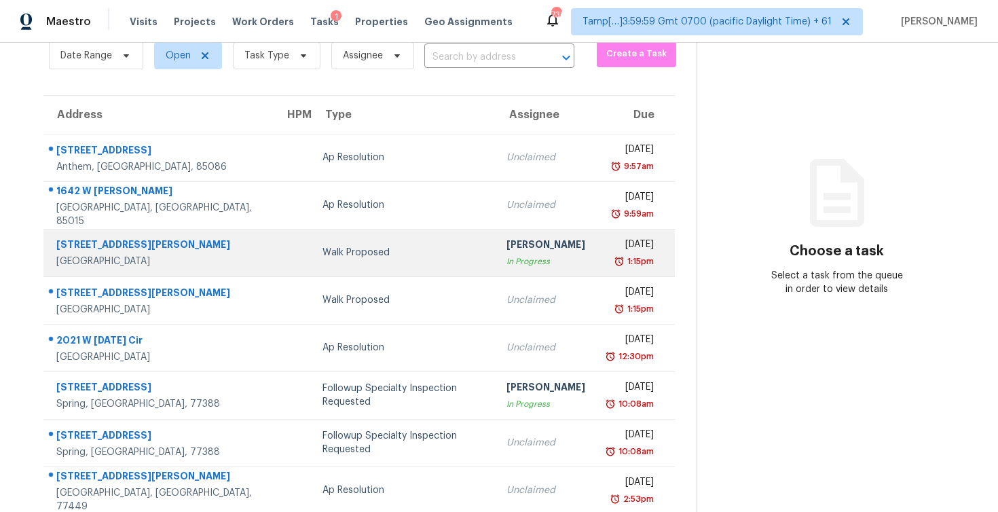
scroll to position [68, 0]
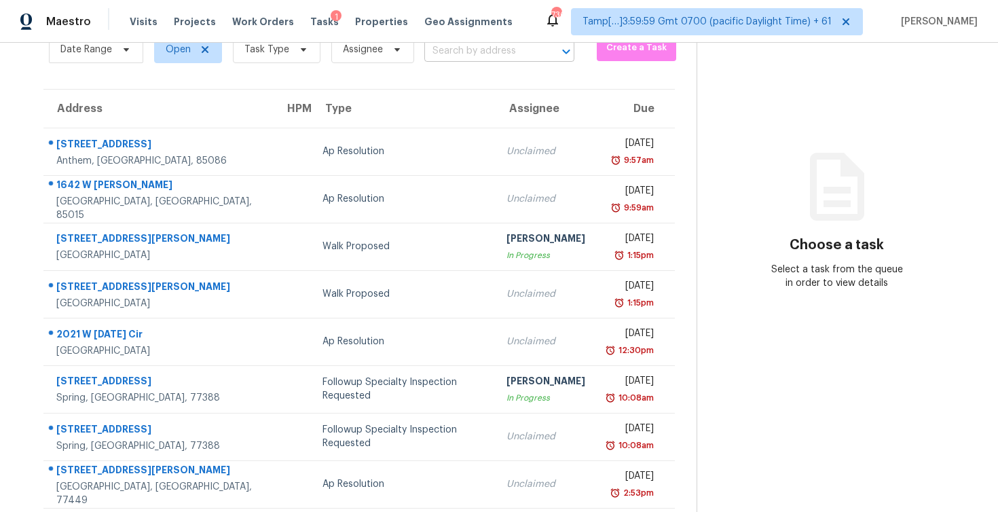
click at [440, 56] on input "text" at bounding box center [480, 51] width 112 height 21
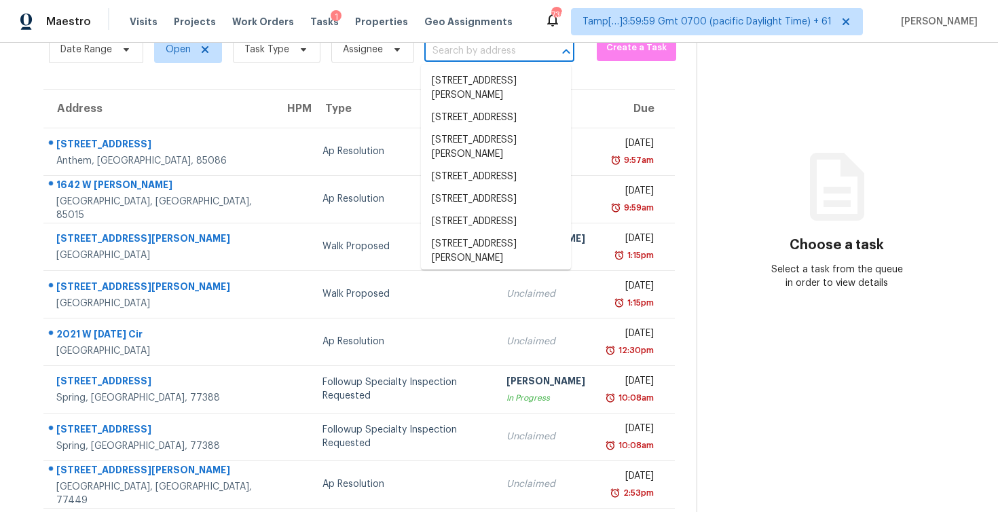
paste input "6712 Quay Ct, Arvada, CO 80003"
type input "6712 Quay Ct, Arvada, CO 80003"
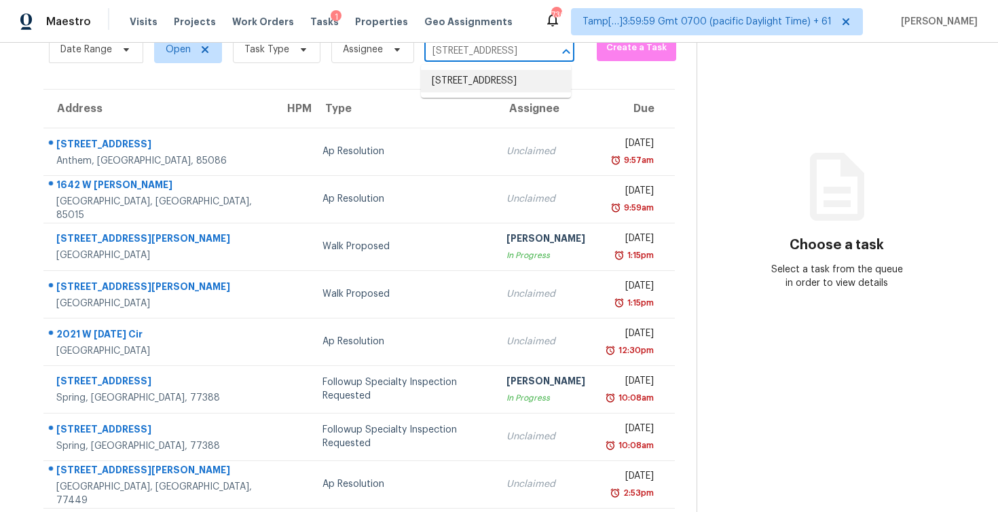
click at [476, 80] on li "6712 Quay Ct, Arvada, CO 80003" at bounding box center [496, 81] width 150 height 22
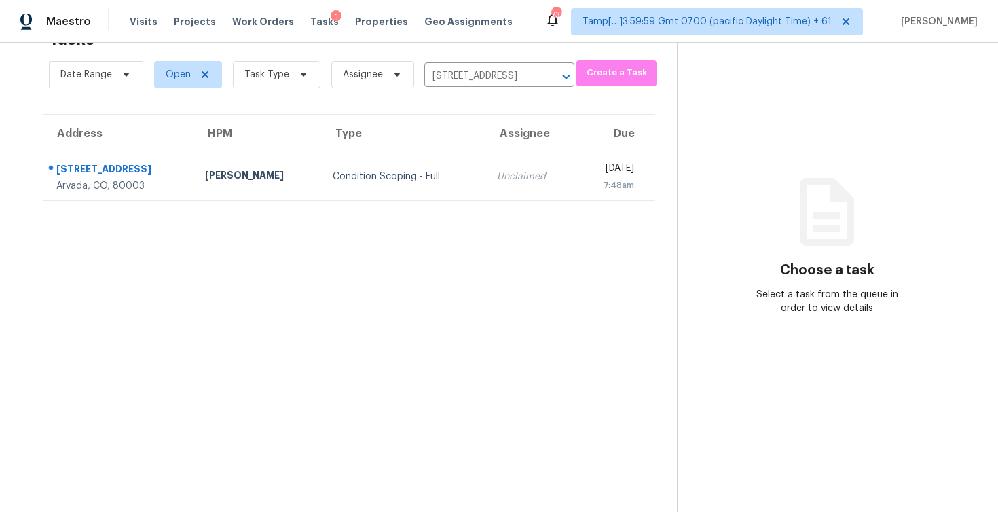
click at [486, 169] on td "Unclaimed" at bounding box center [531, 177] width 90 height 48
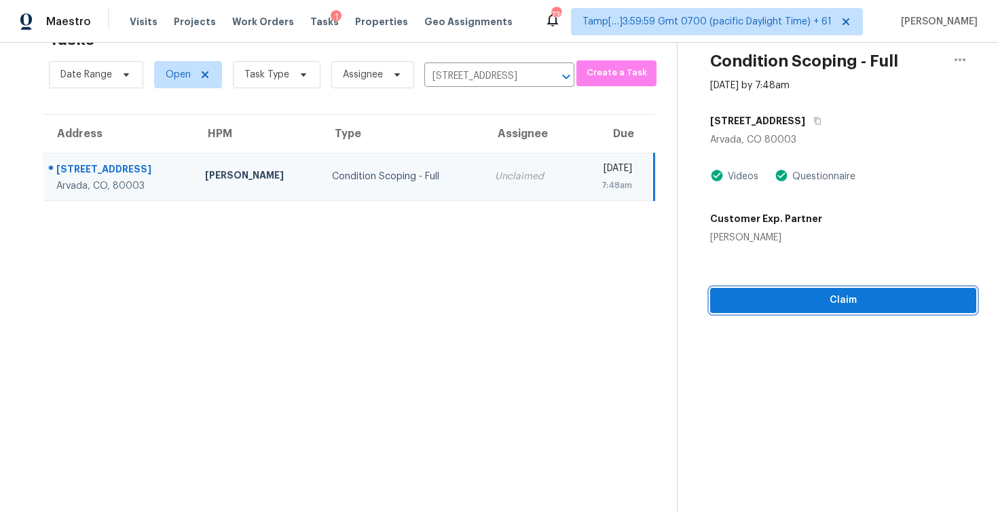
click at [814, 309] on button "Claim" at bounding box center [843, 300] width 266 height 25
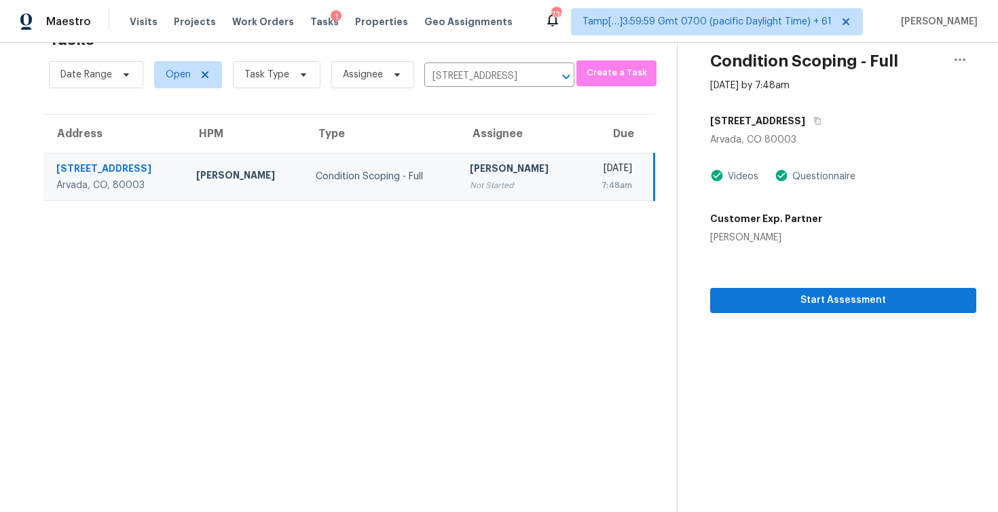
click at [786, 285] on div "Start Assessment" at bounding box center [843, 278] width 266 height 69
click at [787, 297] on span "Start Assessment" at bounding box center [843, 300] width 244 height 17
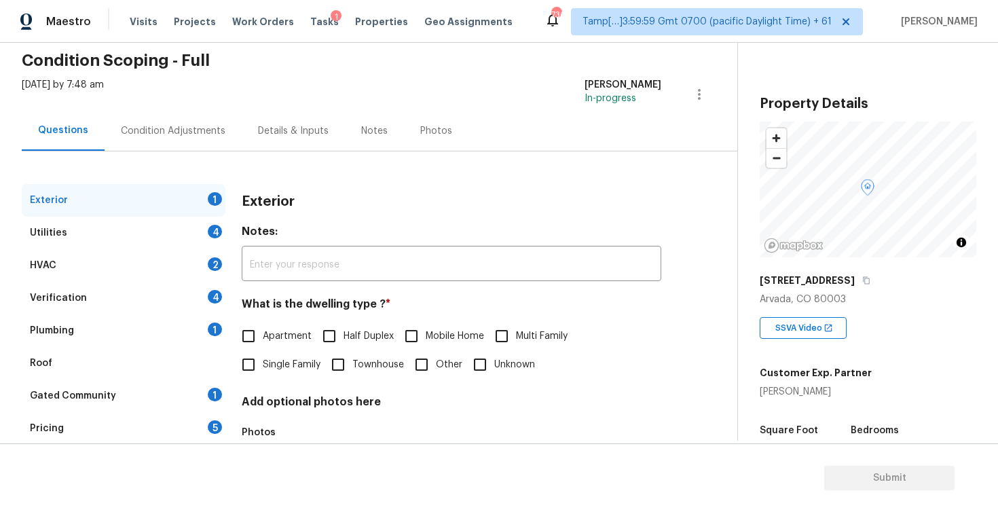
scroll to position [130, 0]
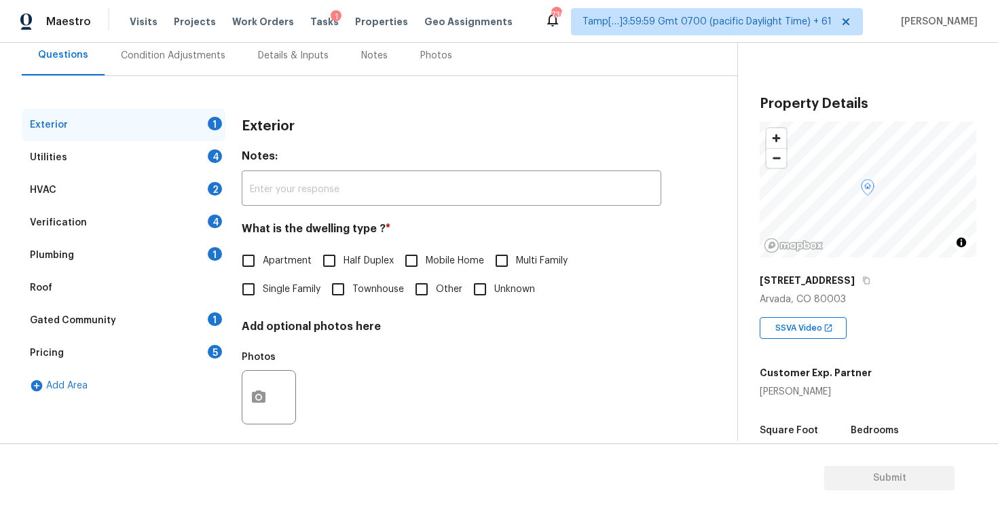
click at [117, 354] on div "Pricing 5" at bounding box center [124, 353] width 204 height 33
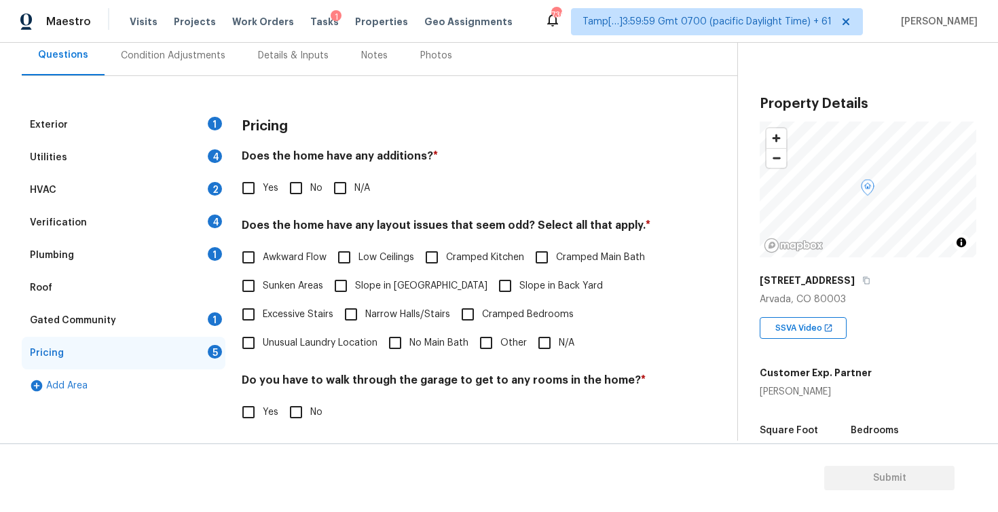
scroll to position [274, 0]
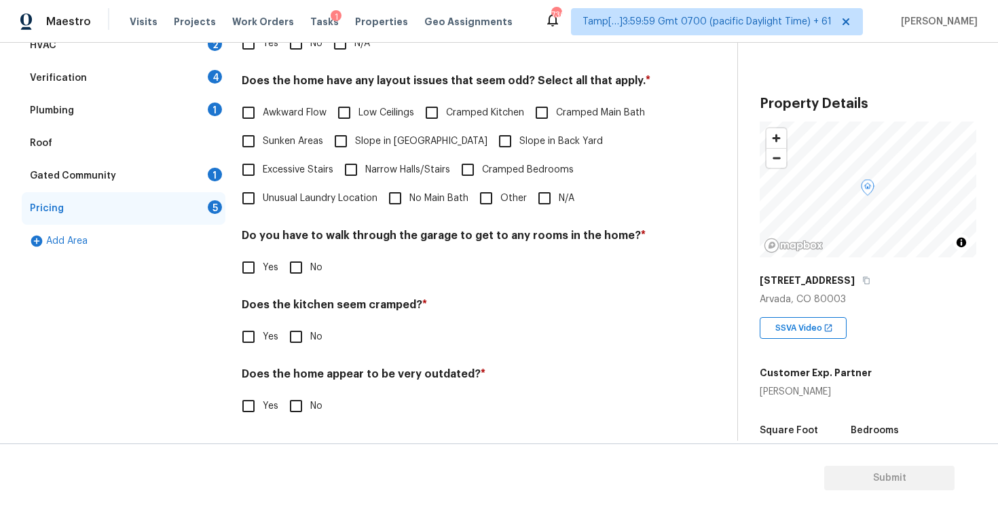
click at [489, 200] on input "Other" at bounding box center [486, 198] width 29 height 29
checkbox input "true"
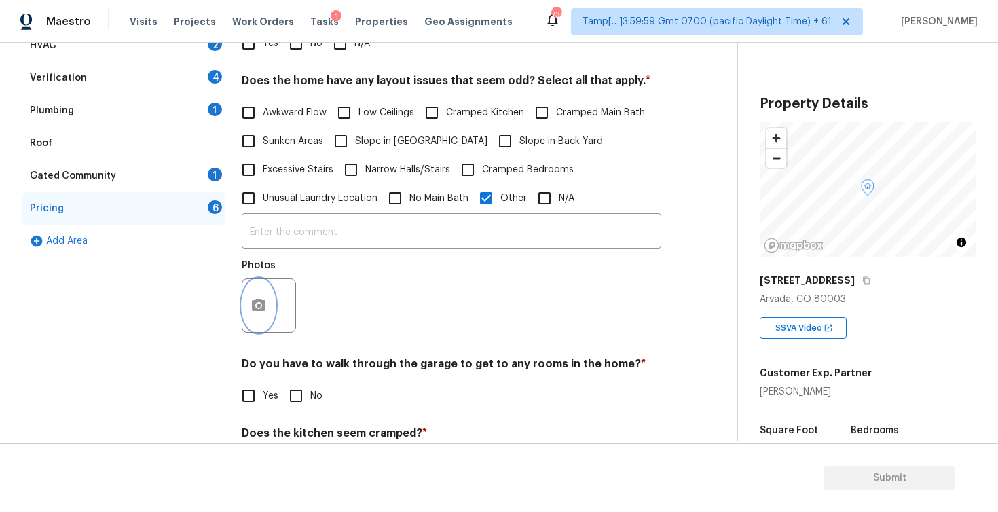
click at [257, 305] on circle "button" at bounding box center [259, 305] width 4 height 4
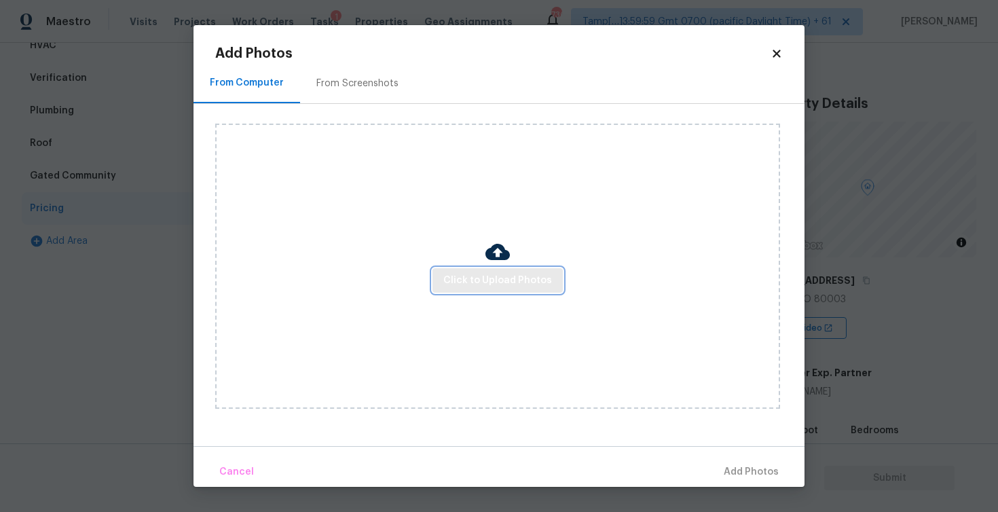
click at [449, 269] on button "Click to Upload Photos" at bounding box center [497, 280] width 130 height 25
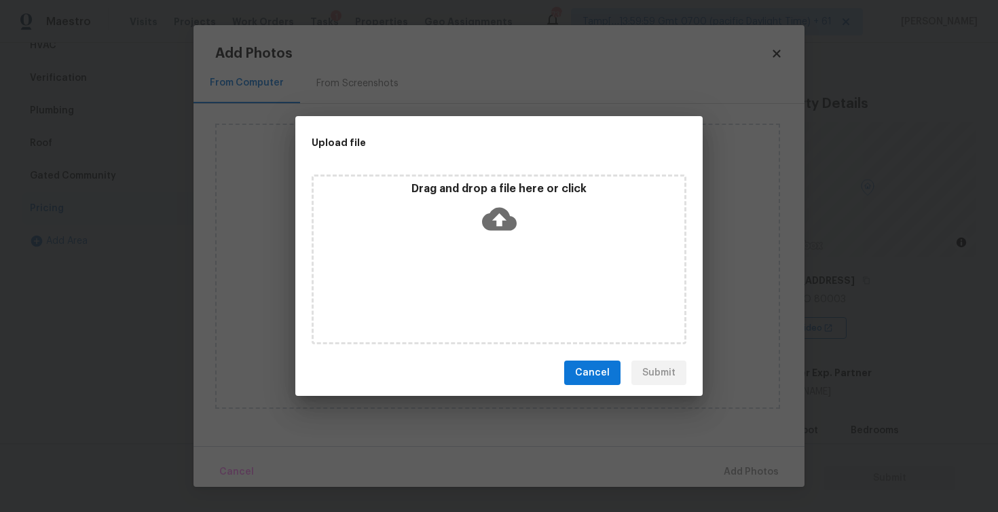
click at [495, 217] on icon at bounding box center [499, 219] width 35 height 35
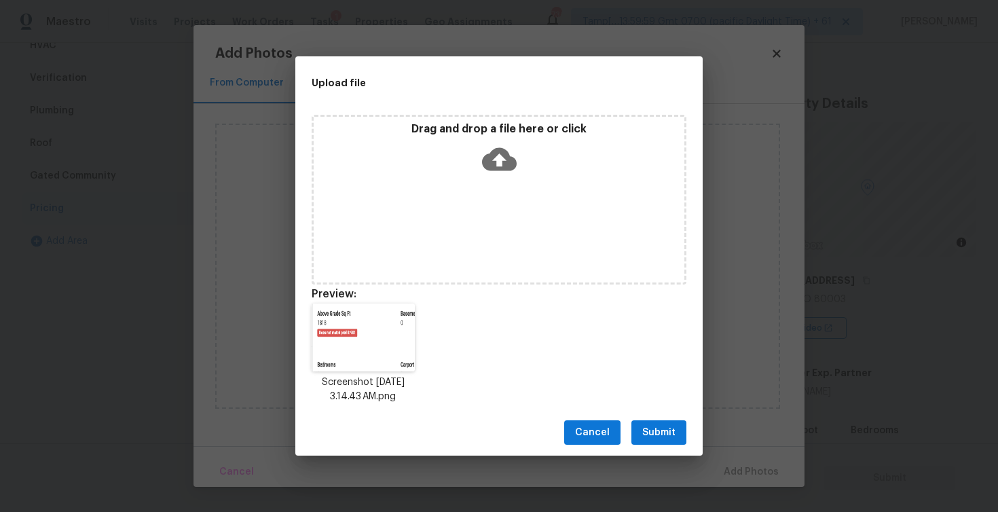
click at [659, 421] on button "Submit" at bounding box center [658, 432] width 55 height 25
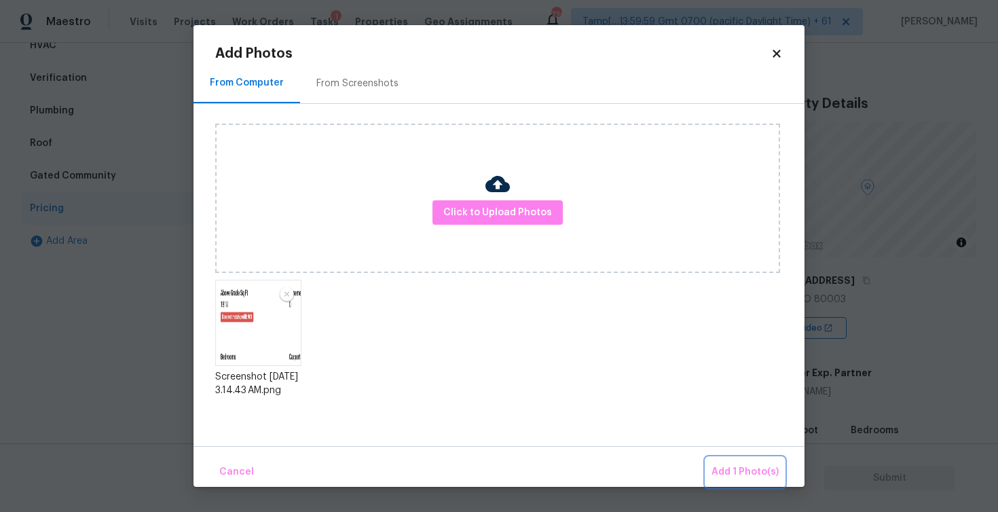
click at [725, 465] on span "Add 1 Photo(s)" at bounding box center [744, 472] width 67 height 17
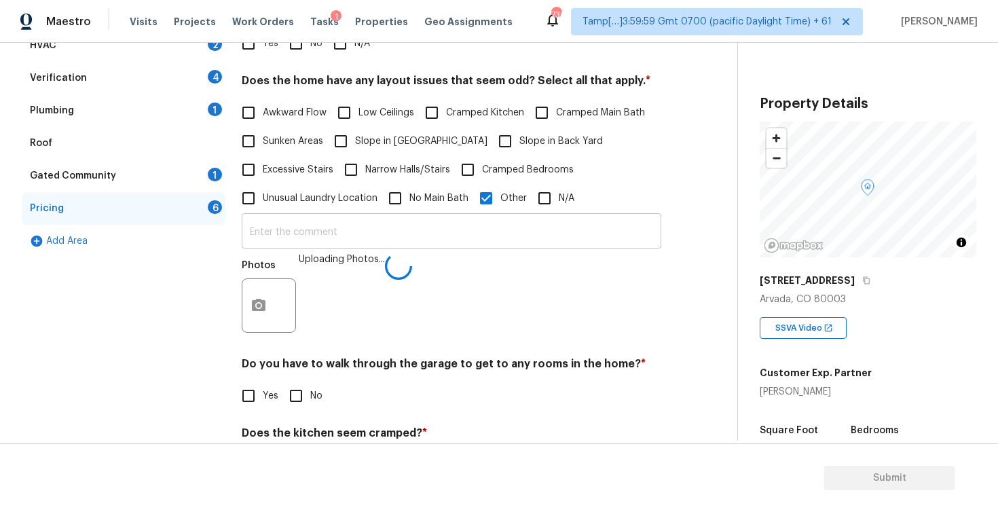
click at [471, 230] on input "text" at bounding box center [451, 232] width 419 height 32
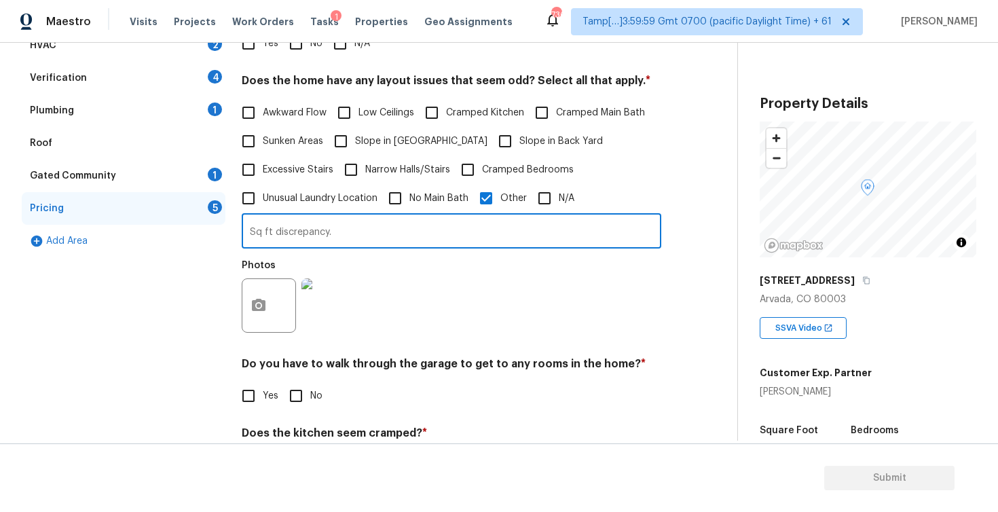
type input "Sq ft discrepancy."
click at [537, 309] on div "Photos" at bounding box center [451, 296] width 419 height 88
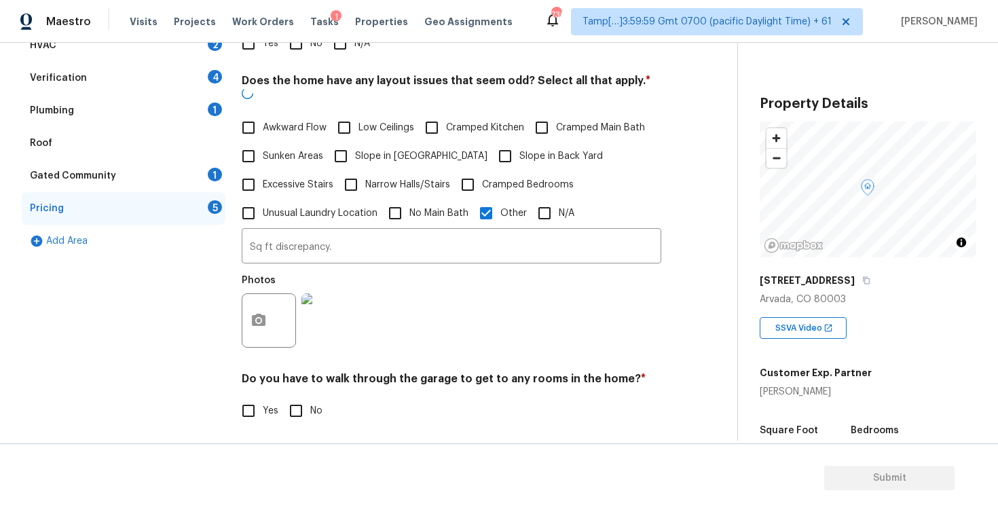
scroll to position [404, 0]
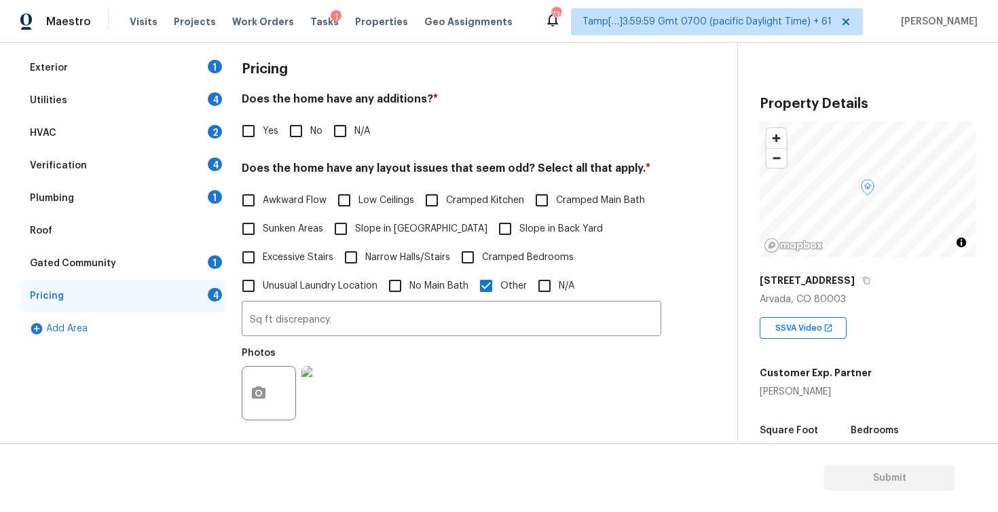
click at [173, 164] on div "Verification 4" at bounding box center [124, 165] width 204 height 33
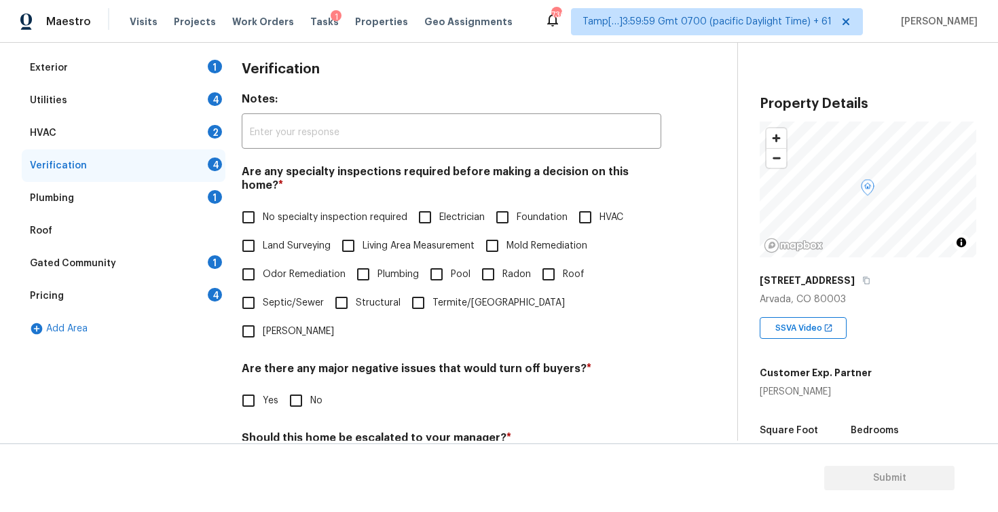
scroll to position [291, 0]
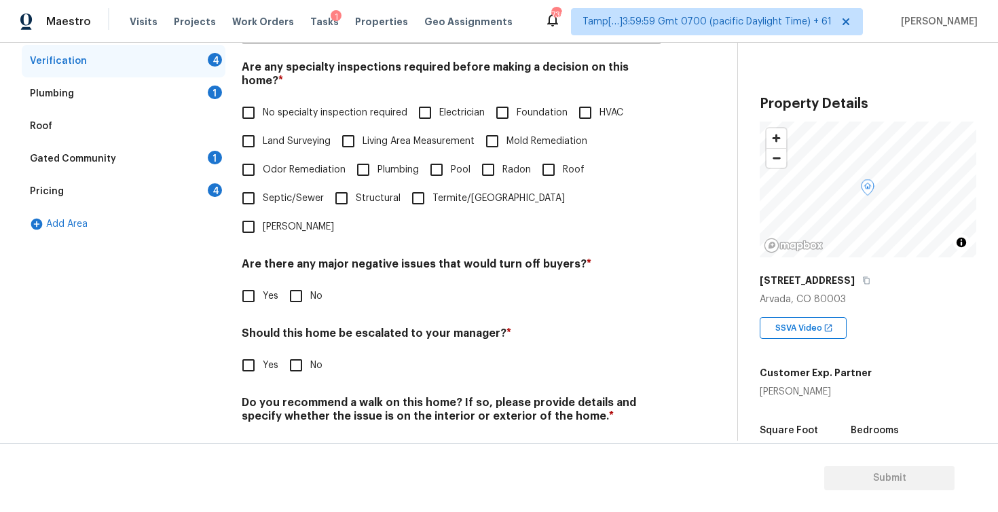
click at [244, 351] on input "Yes" at bounding box center [248, 365] width 29 height 29
checkbox input "true"
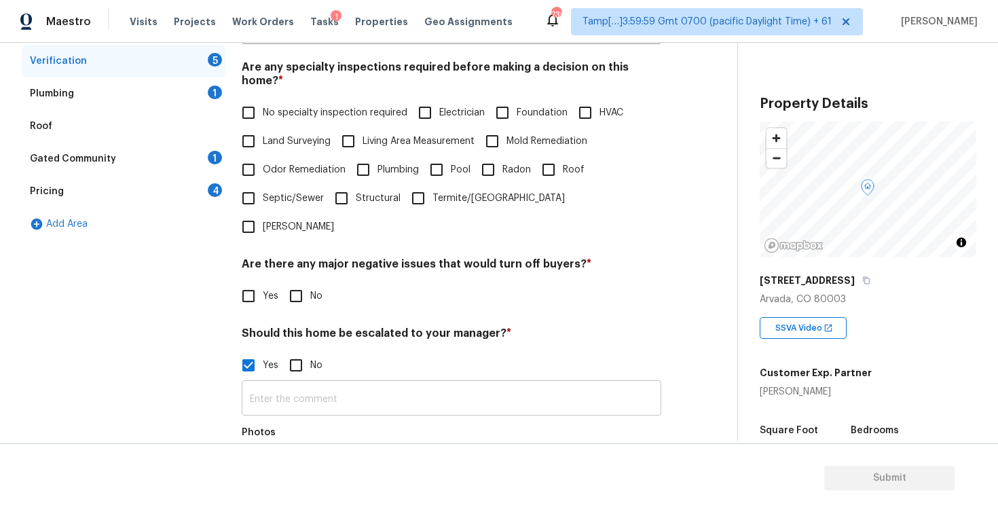
click at [292, 383] on input "text" at bounding box center [451, 399] width 419 height 32
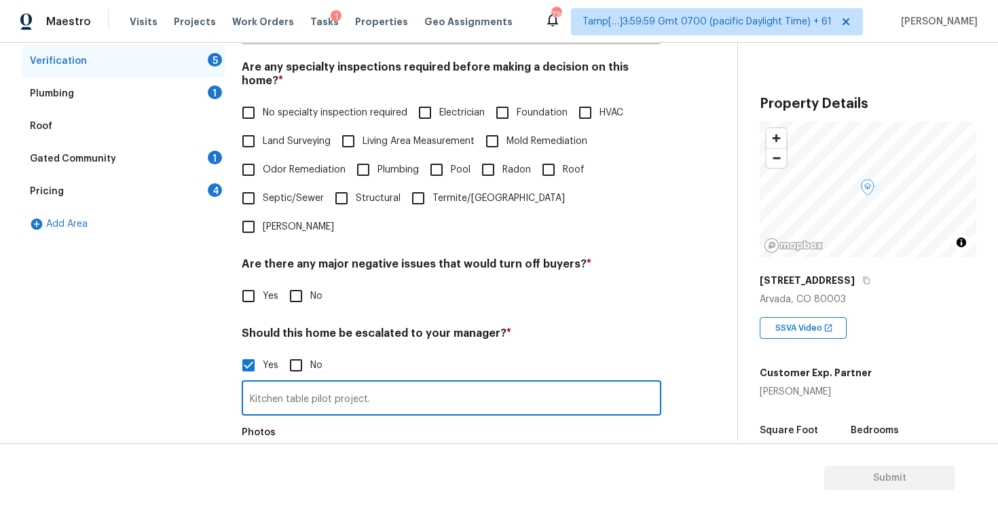
type input "Kitchen table pilot project."
click at [324, 379] on div "Kitchen table pilot project. ​ Photos" at bounding box center [451, 443] width 419 height 128
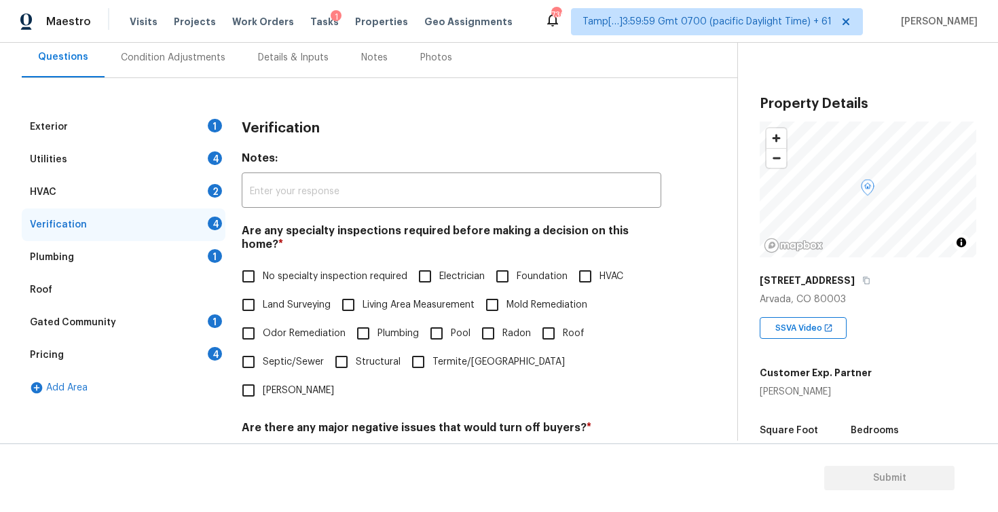
scroll to position [117, 0]
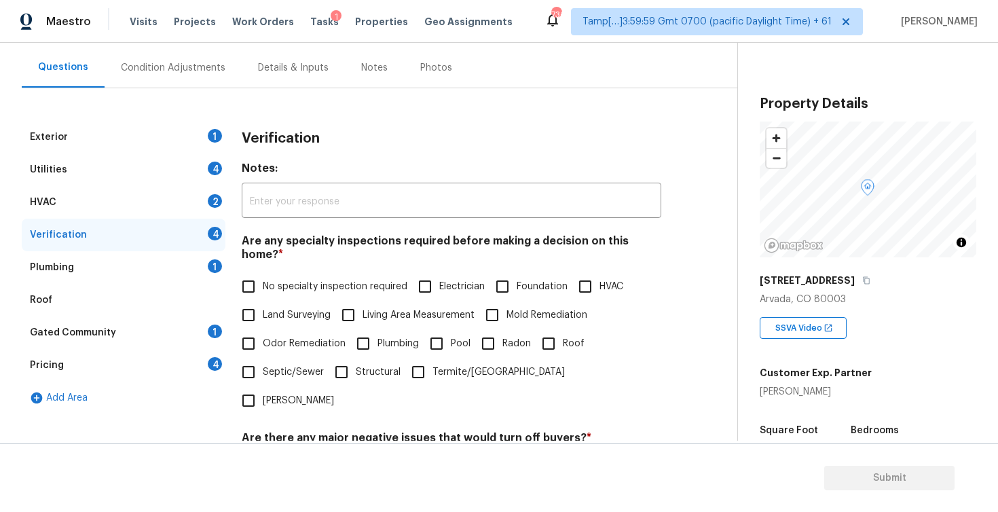
click at [218, 88] on div "Exterior 1 Utilities 4 HVAC 2 Verification 4 Plumbing 1 Roof Gated Community 1 …" at bounding box center [363, 434] width 683 height 692
click at [181, 62] on div "Condition Adjustments" at bounding box center [173, 68] width 105 height 14
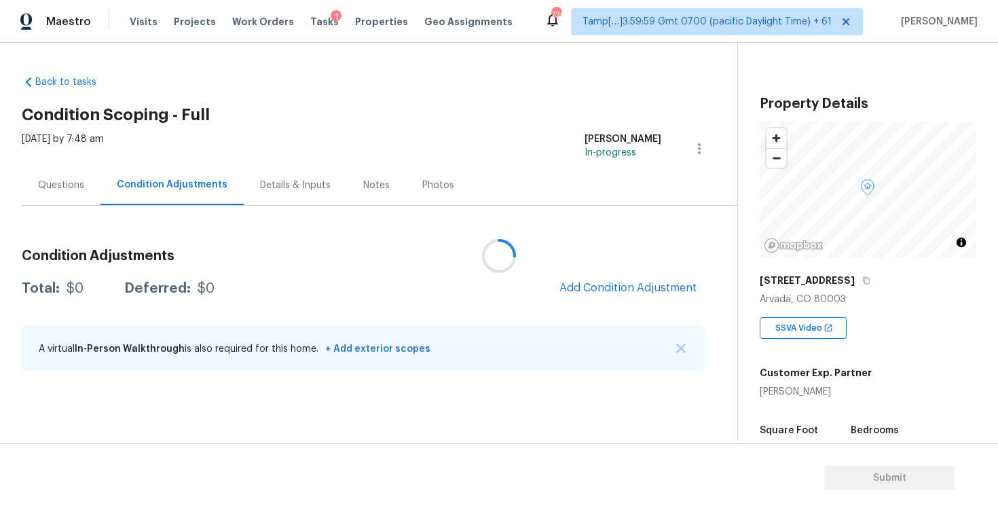
click at [631, 269] on div at bounding box center [499, 256] width 998 height 512
click at [614, 280] on button "Add Condition Adjustment" at bounding box center [627, 287] width 153 height 29
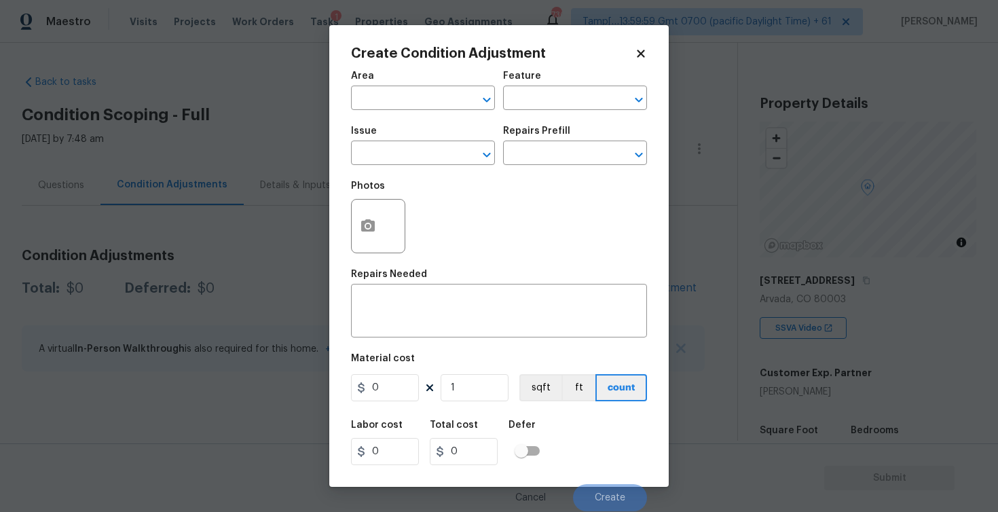
click at [420, 81] on div "Area" at bounding box center [423, 80] width 144 height 18
click at [419, 105] on input "text" at bounding box center [404, 99] width 106 height 21
click at [388, 155] on li "Exterior Overall" at bounding box center [423, 152] width 144 height 22
type input "Exterior Overall"
click at [388, 155] on input "text" at bounding box center [404, 154] width 106 height 21
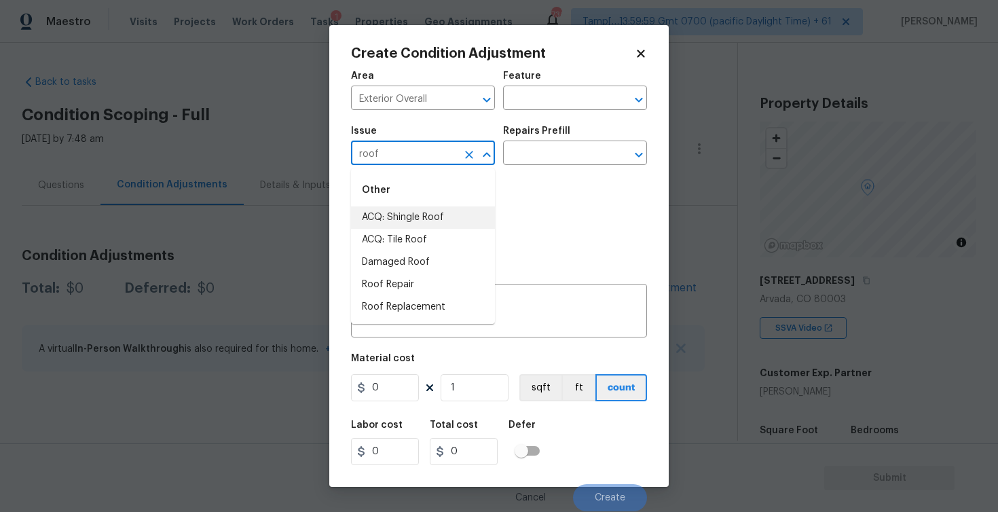
click at [383, 212] on li "ACQ: Shingle Roof" at bounding box center [423, 217] width 144 height 22
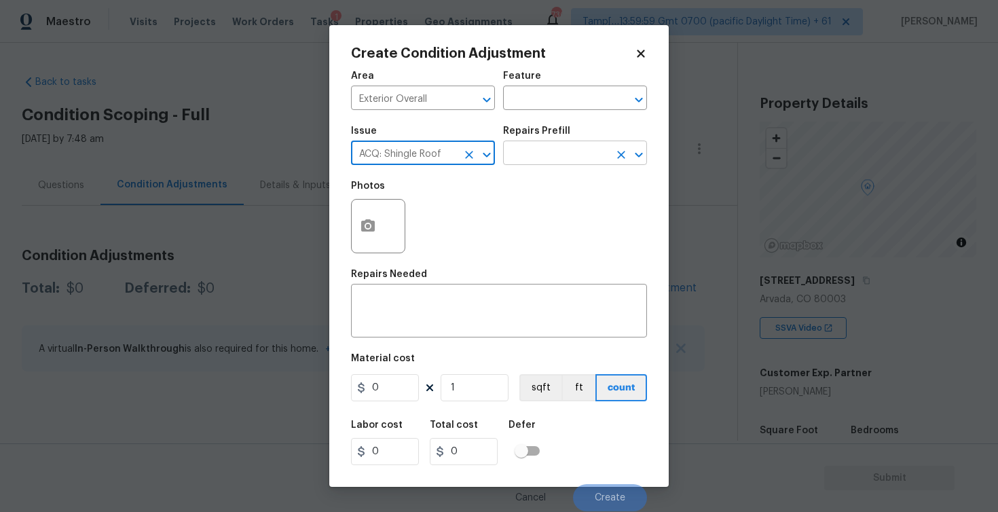
type input "ACQ: Shingle Roof"
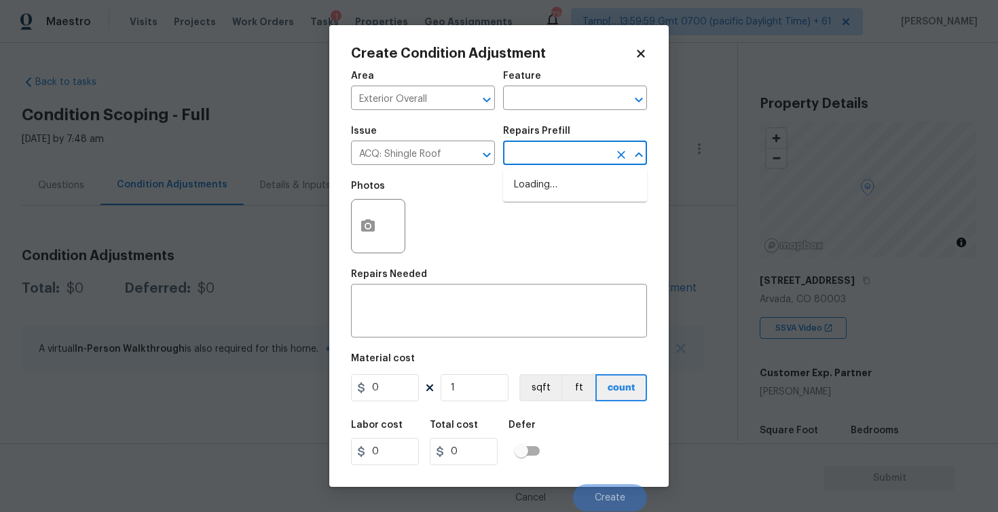
click at [528, 149] on input "text" at bounding box center [556, 154] width 106 height 21
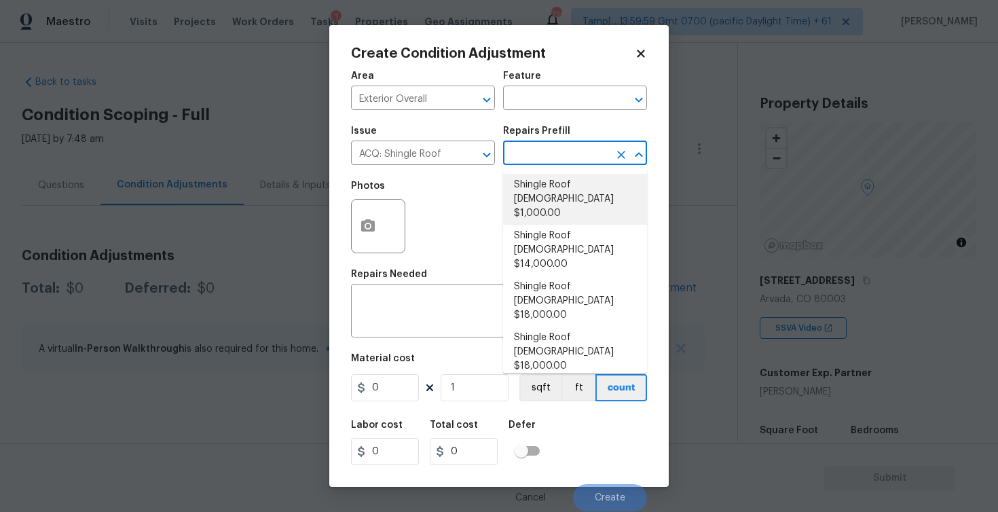
click at [546, 205] on li "Shingle Roof 0-10 Years Old $1,000.00" at bounding box center [575, 199] width 144 height 51
type input "Acquisition"
type textarea "Acquisition Scope: Shingle Roof 0-10 years in age maintenance."
type input "1000"
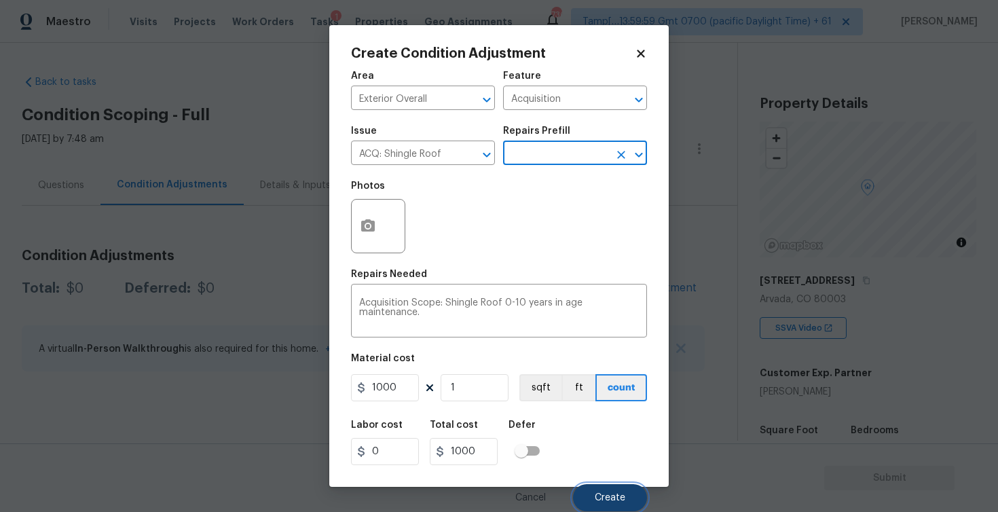
click at [594, 499] on button "Create" at bounding box center [610, 497] width 74 height 27
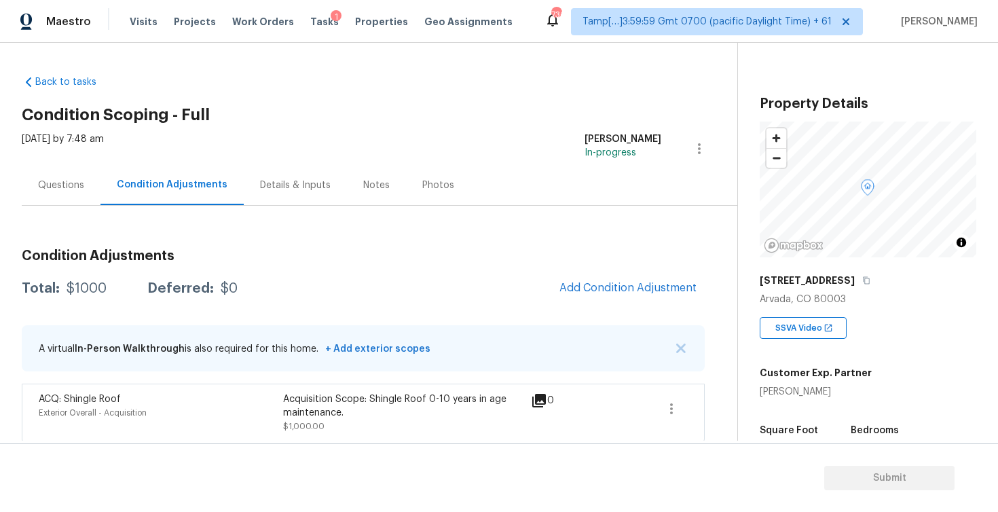
click at [611, 264] on div "Condition Adjustments Total: $1000 Deferred: $0 Add Condition Adjustment A virt…" at bounding box center [363, 340] width 683 height 204
click at [617, 308] on div "Condition Adjustments Total: $1000 Deferred: $0 Add Condition Adjustment A virt…" at bounding box center [363, 340] width 683 height 204
click at [606, 280] on button "Add Condition Adjustment" at bounding box center [627, 287] width 153 height 29
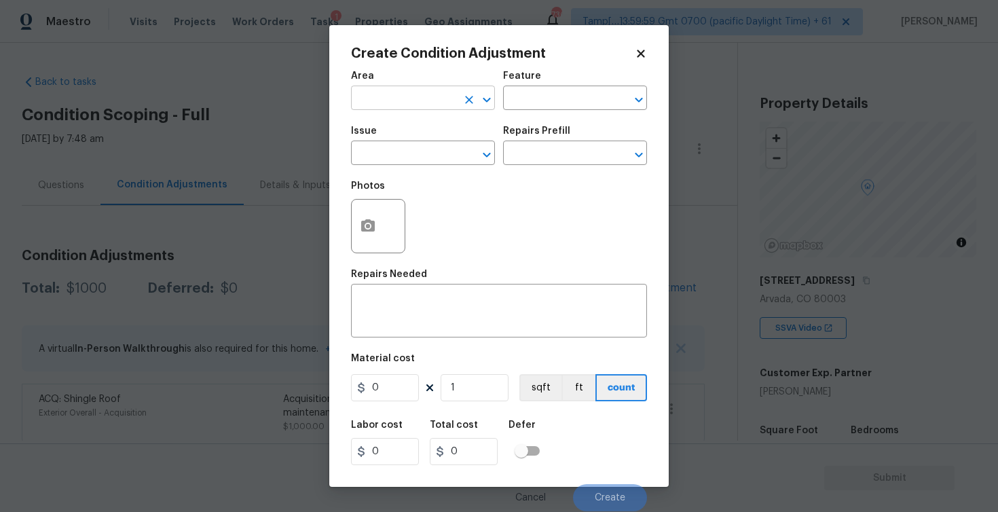
click at [415, 101] on input "text" at bounding box center [404, 99] width 106 height 21
click at [407, 153] on li "Exterior Overall" at bounding box center [423, 152] width 144 height 22
type input "Exterior Overall"
click at [407, 153] on input "text" at bounding box center [404, 154] width 106 height 21
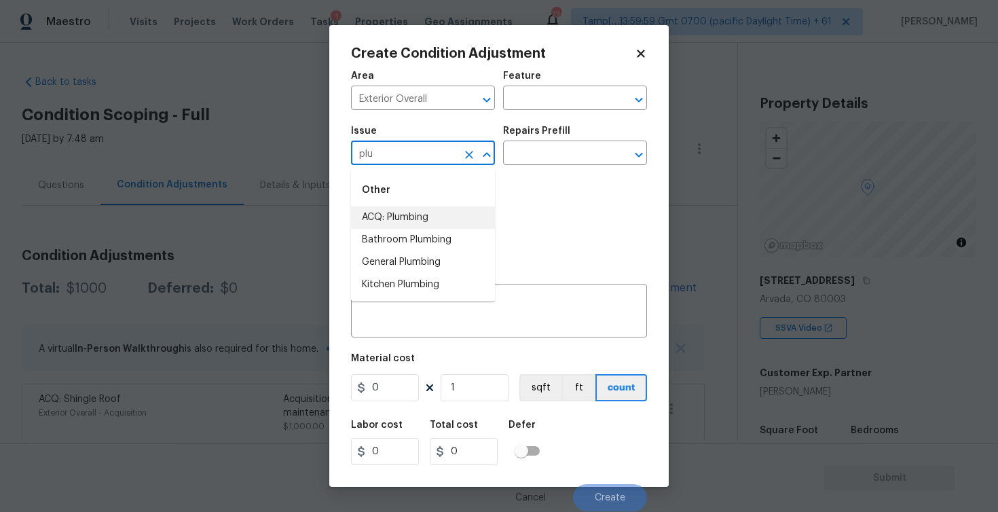
click at [423, 219] on li "ACQ: Plumbing" at bounding box center [423, 217] width 144 height 22
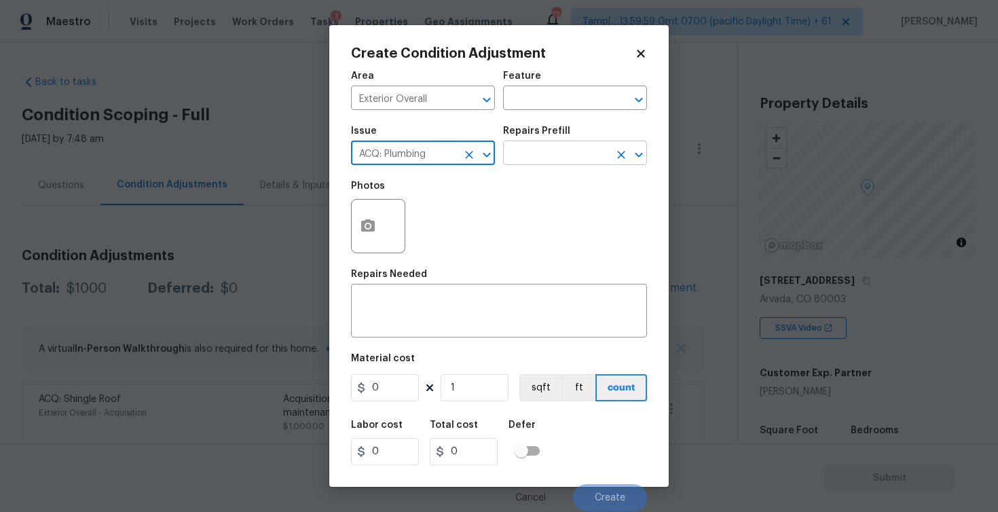
type input "ACQ: Plumbing"
click at [567, 157] on input "text" at bounding box center [556, 154] width 106 height 21
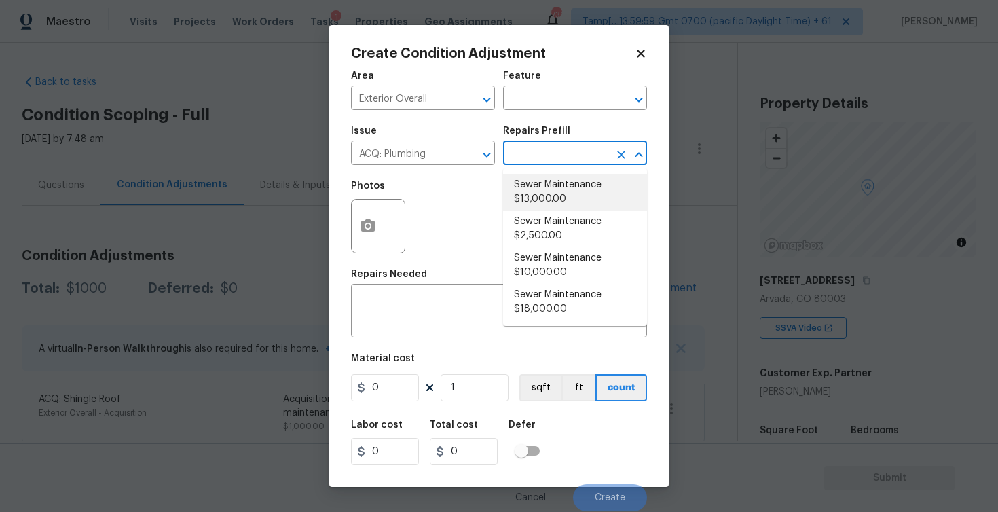
click at [570, 204] on li "Sewer Maintenance $13,000.00" at bounding box center [575, 192] width 144 height 37
type input "Acquisition"
type textarea "1960's Age based sewer repair"
type input "13000"
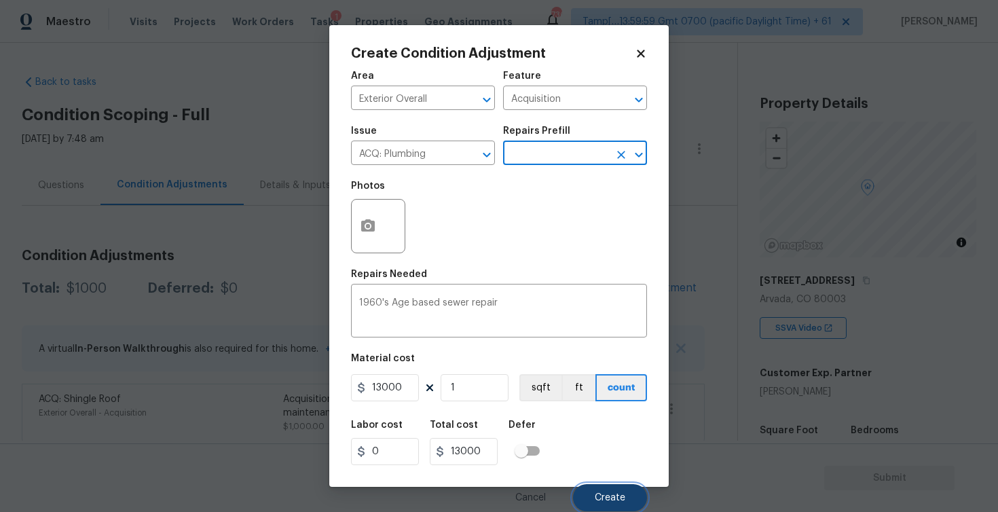
click at [613, 500] on span "Create" at bounding box center [609, 498] width 31 height 10
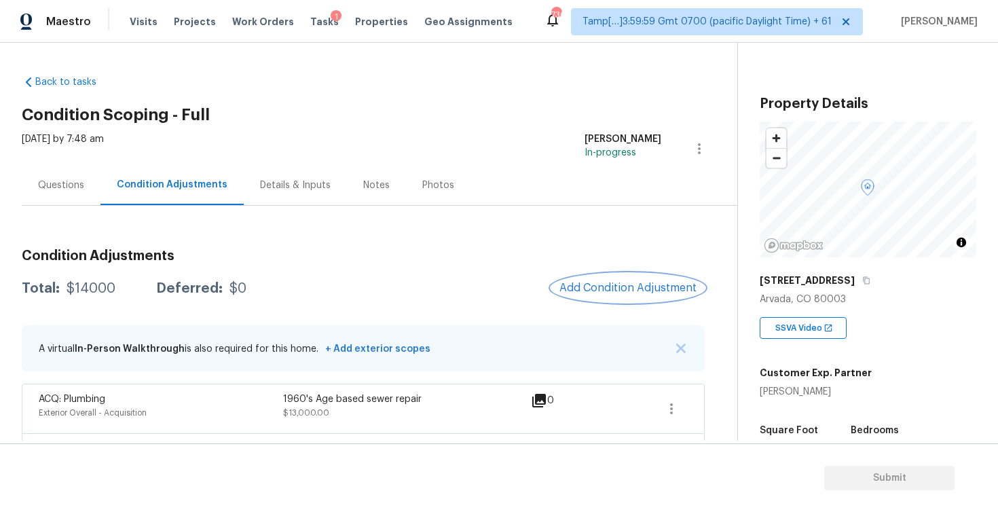
click at [629, 288] on span "Add Condition Adjustment" at bounding box center [627, 288] width 137 height 12
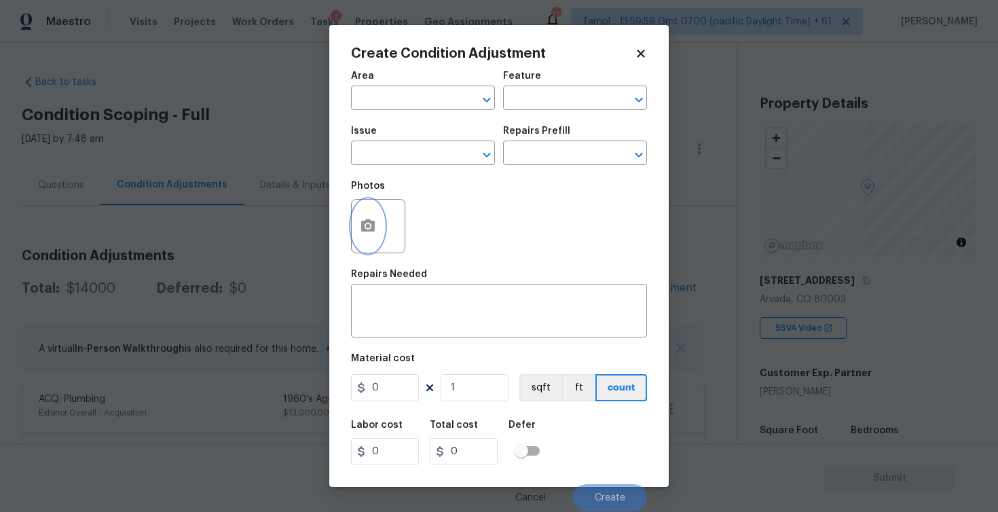
click at [378, 224] on button "button" at bounding box center [368, 226] width 33 height 53
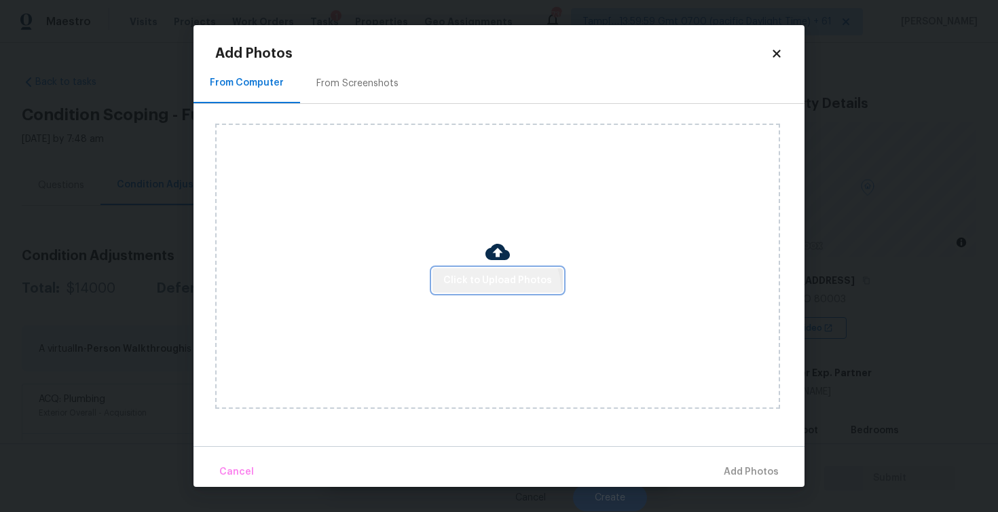
click at [486, 292] on button "Click to Upload Photos" at bounding box center [497, 280] width 130 height 25
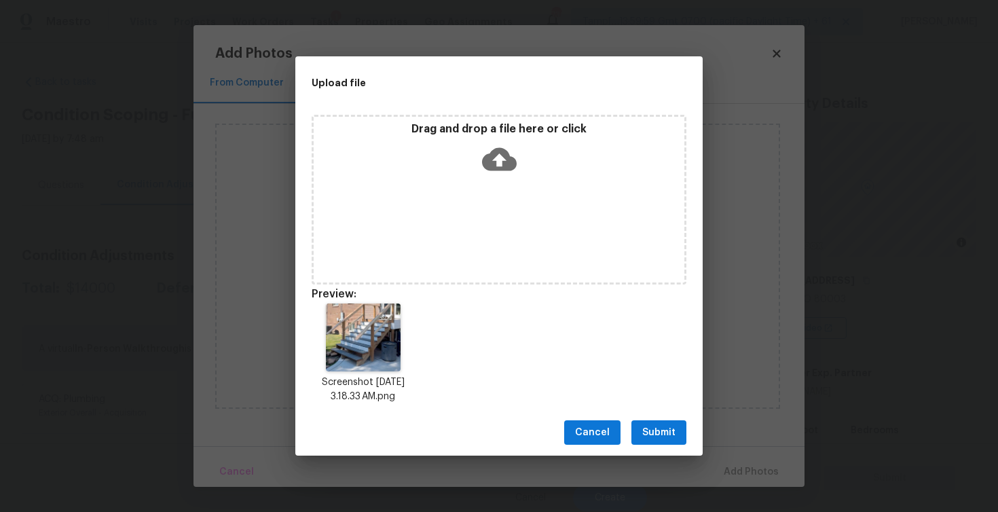
click at [658, 435] on span "Submit" at bounding box center [658, 432] width 33 height 17
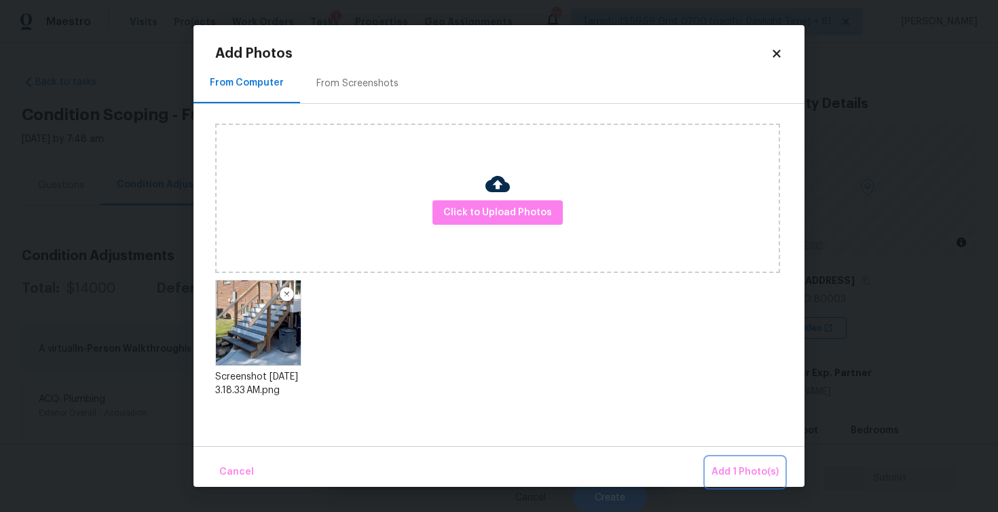
click at [733, 468] on span "Add 1 Photo(s)" at bounding box center [744, 472] width 67 height 17
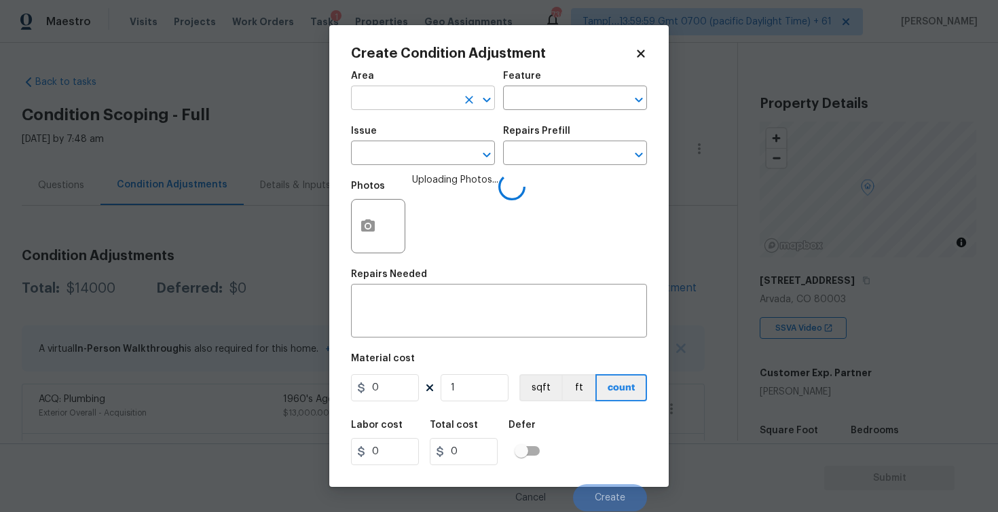
click at [397, 99] on input "text" at bounding box center [404, 99] width 106 height 21
click at [397, 150] on li "Exterior Overall" at bounding box center [423, 152] width 144 height 22
type input "Exterior Overall"
click at [397, 150] on input "text" at bounding box center [404, 154] width 106 height 21
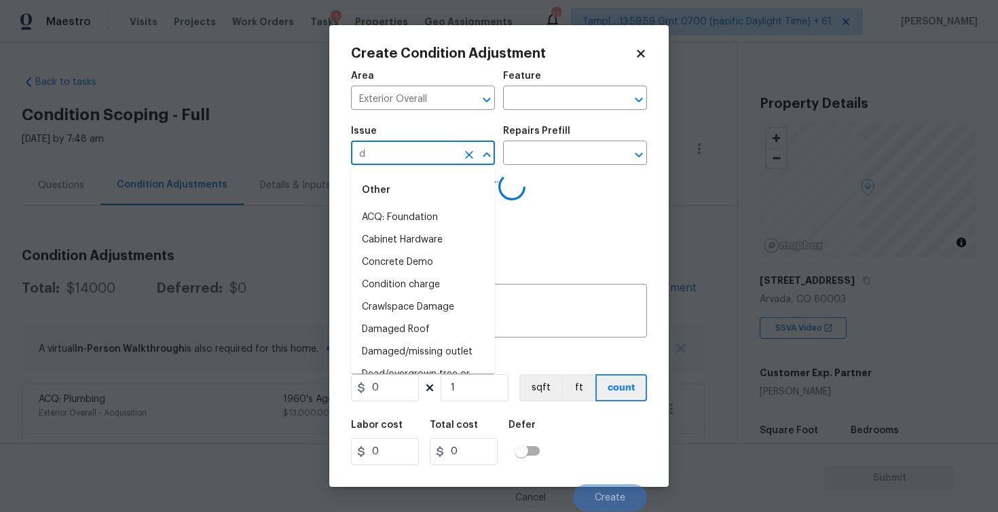
type input "de"
type input "ck"
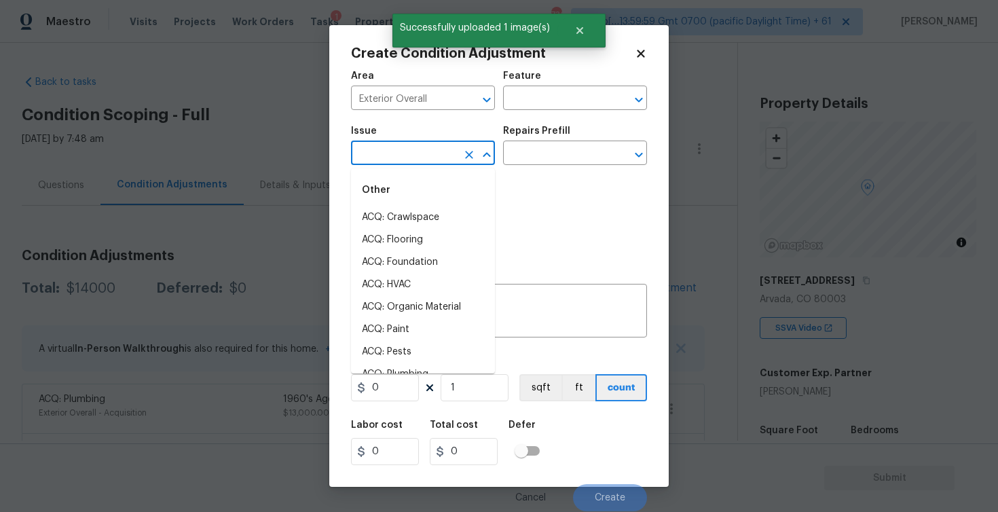
click at [410, 218] on li "ACQ: Crawlspace" at bounding box center [423, 217] width 144 height 22
type input "ACQ: Crawlspace"
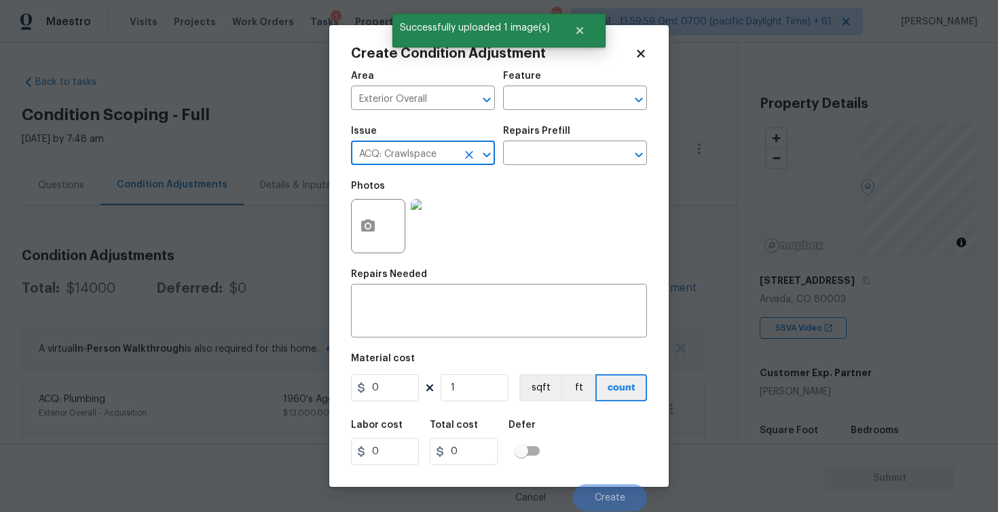
click at [467, 150] on icon "Clear" at bounding box center [469, 155] width 14 height 14
click at [421, 197] on div "Other" at bounding box center [423, 190] width 144 height 33
click at [421, 214] on li "Decks and Patios" at bounding box center [423, 217] width 144 height 22
type input "Decks and Patios"
click at [392, 337] on div "x ​" at bounding box center [499, 312] width 296 height 50
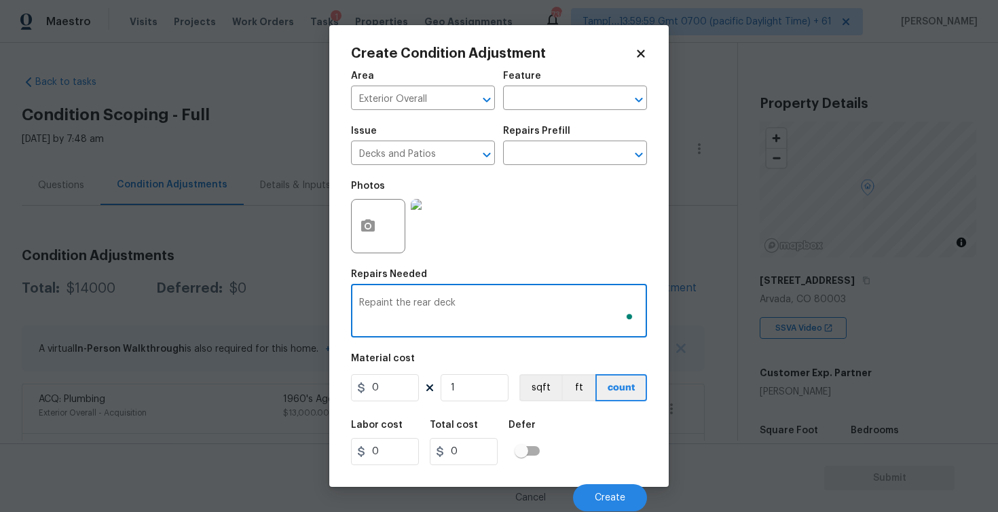
type textarea "Repaint the rear deck"
click at [398, 381] on input "0" at bounding box center [385, 387] width 68 height 27
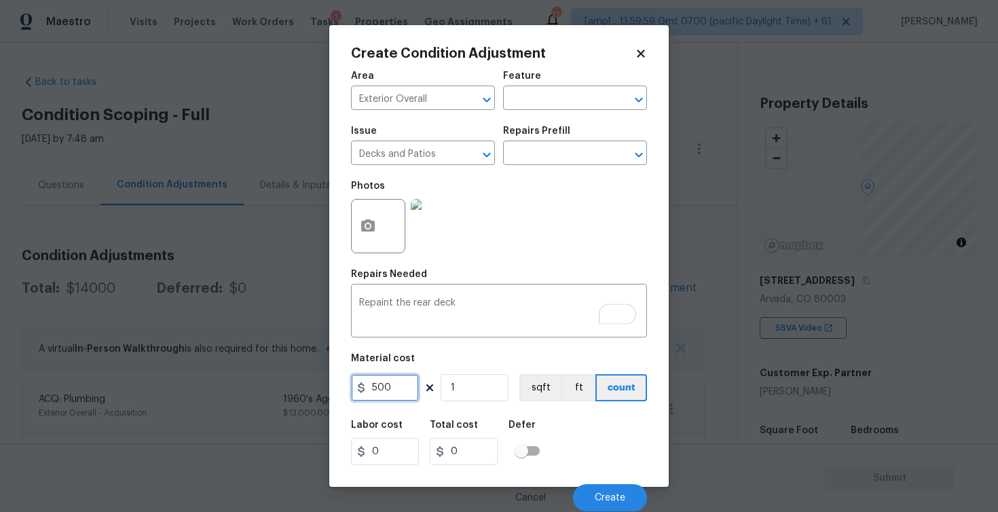
type input "500"
click at [578, 407] on div "Area Exterior Overall ​ Feature ​ Issue Decks and Patios ​ Repairs Prefill ​ Ph…" at bounding box center [499, 287] width 296 height 448
click at [605, 489] on button "Create" at bounding box center [610, 497] width 74 height 27
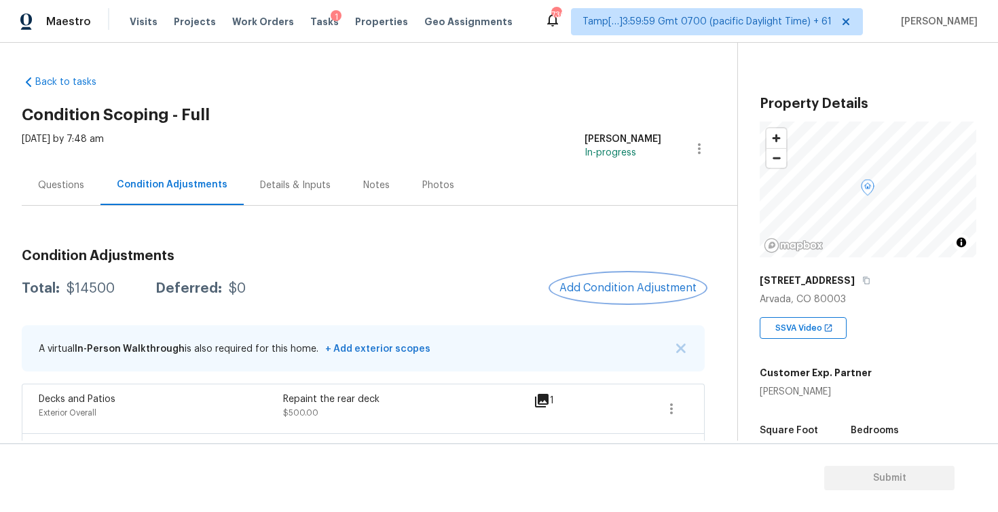
click at [649, 292] on span "Add Condition Adjustment" at bounding box center [627, 288] width 137 height 12
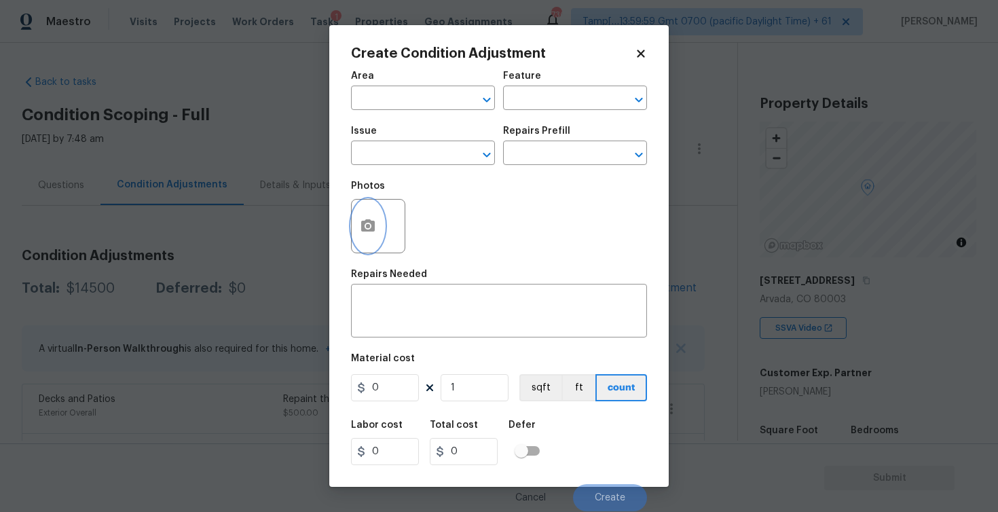
click at [368, 226] on circle "button" at bounding box center [368, 226] width 4 height 4
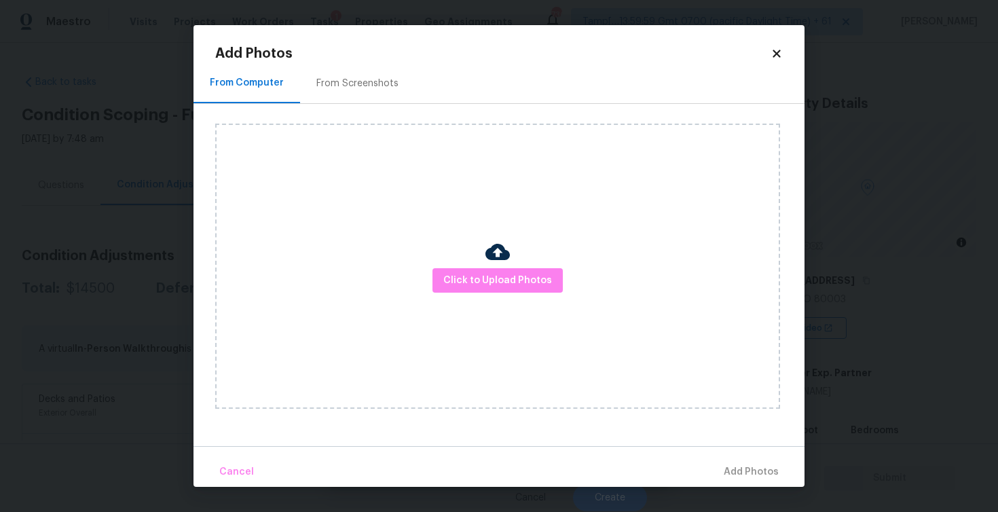
click at [567, 295] on div "Click to Upload Photos" at bounding box center [497, 266] width 565 height 285
click at [508, 268] on button "Click to Upload Photos" at bounding box center [497, 280] width 130 height 25
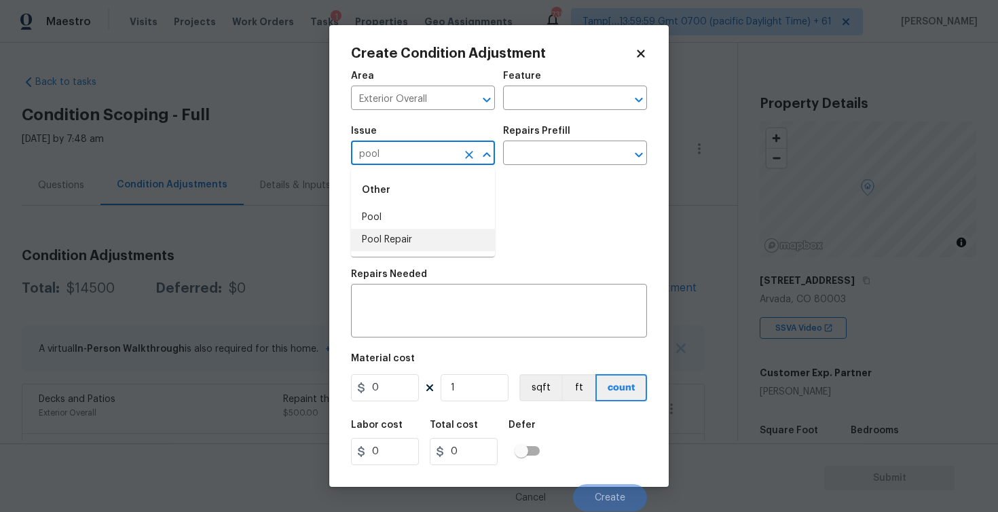
click at [406, 238] on li "Pool Repair" at bounding box center [423, 240] width 144 height 22
type input "Pool Repair"
click at [539, 146] on input "text" at bounding box center [556, 154] width 106 height 21
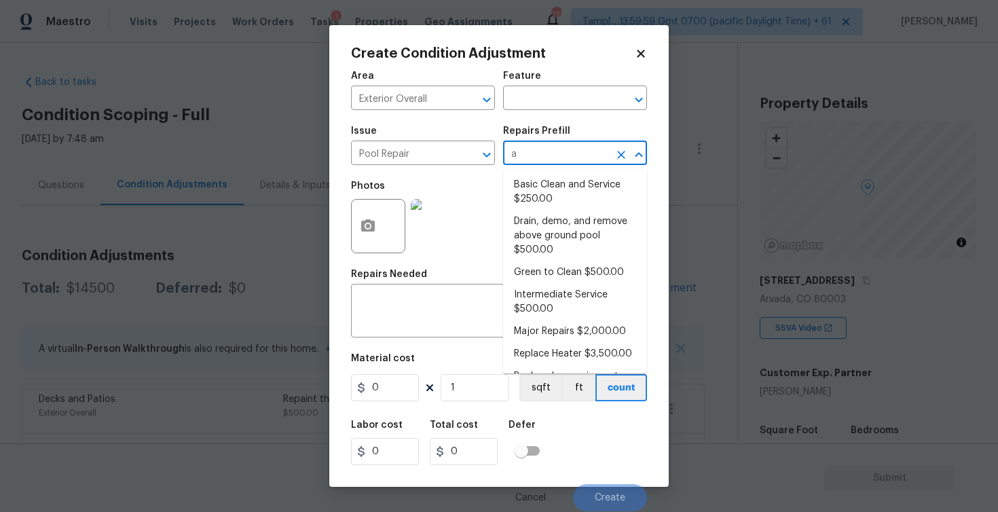
type input "ab"
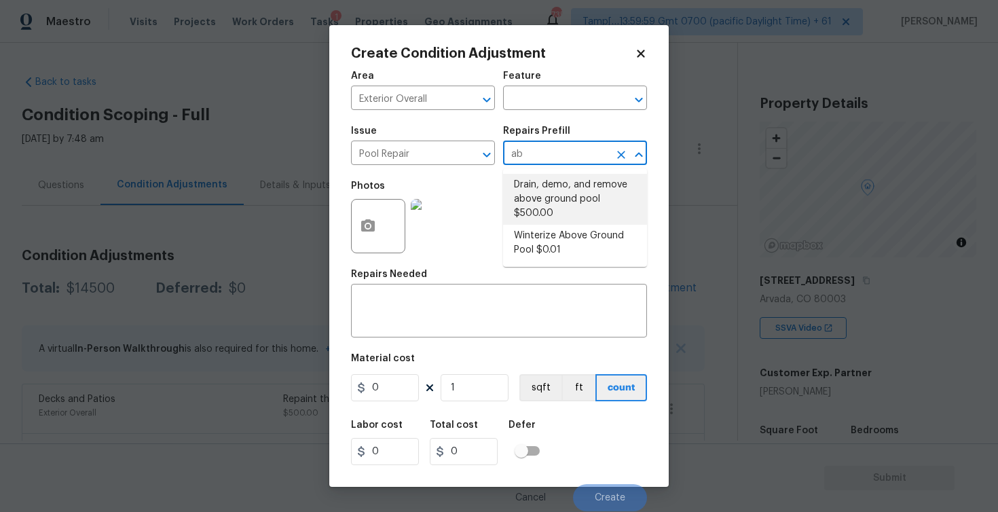
click at [541, 193] on li "Drain, demo, and remove above ground pool $500.00" at bounding box center [575, 199] width 144 height 51
type input "Pool"
type input "500"
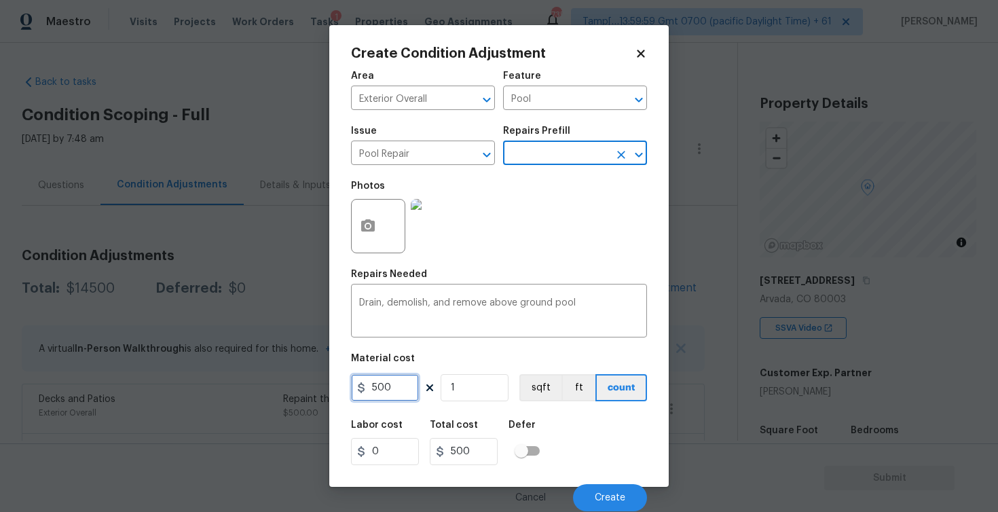
click at [398, 387] on input "500" at bounding box center [385, 387] width 68 height 27
type input "1000"
click at [544, 447] on input "checkbox" at bounding box center [521, 451] width 77 height 26
checkbox input "true"
type input "1000"
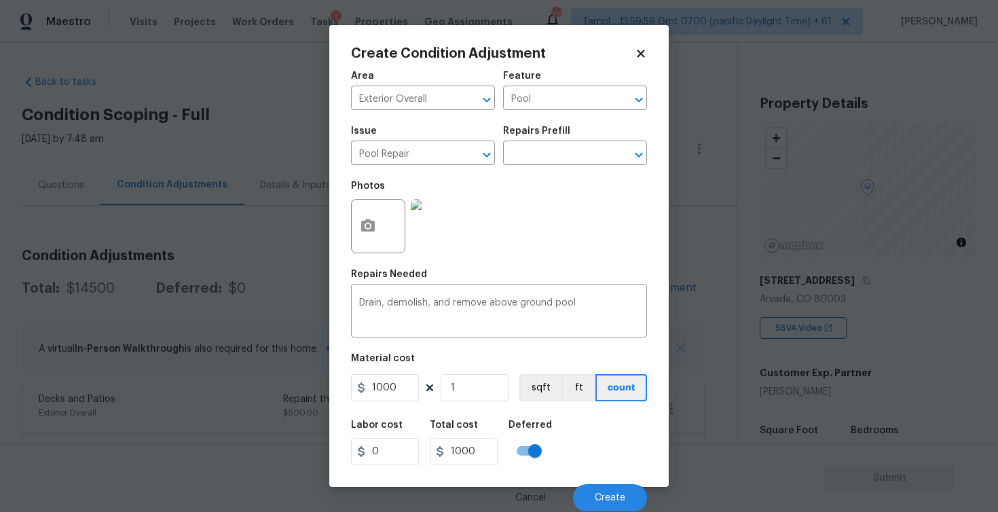
click at [544, 447] on input "checkbox" at bounding box center [534, 451] width 77 height 26
checkbox input "false"
click at [584, 431] on div "Labor cost 0 Total cost 1000 Defer" at bounding box center [499, 442] width 296 height 61
click at [602, 479] on div "Cancel Create" at bounding box center [499, 492] width 296 height 38
click at [606, 491] on button "Create" at bounding box center [610, 497] width 74 height 27
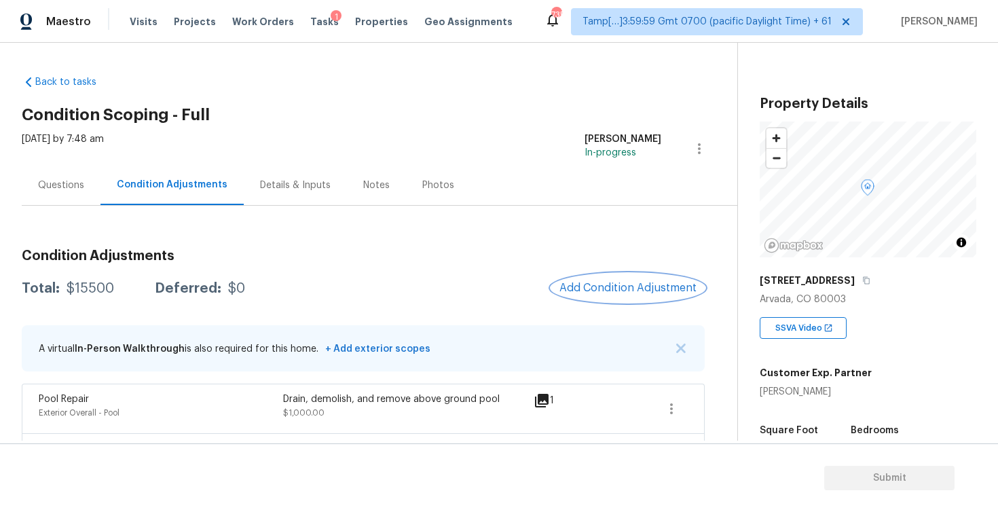
click at [622, 284] on span "Add Condition Adjustment" at bounding box center [627, 288] width 137 height 12
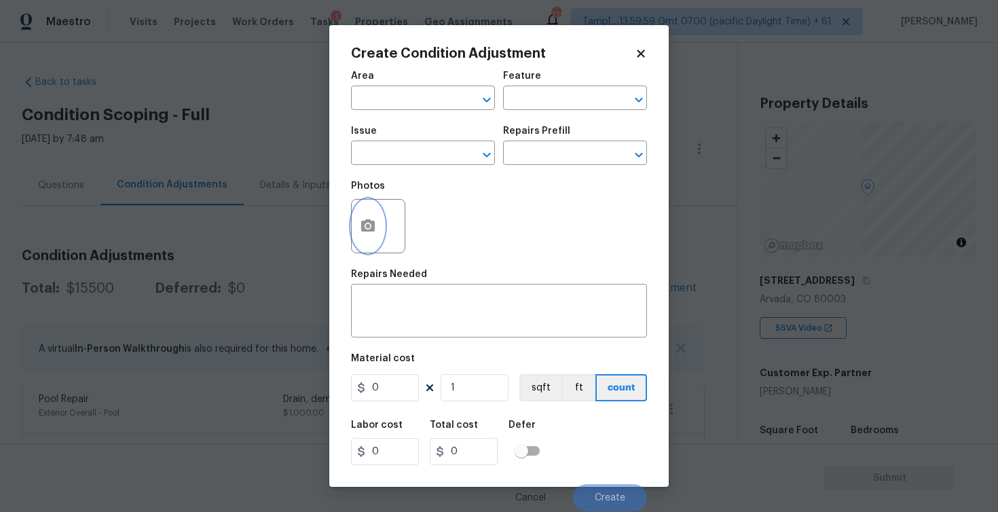
click at [377, 222] on button "button" at bounding box center [368, 226] width 33 height 53
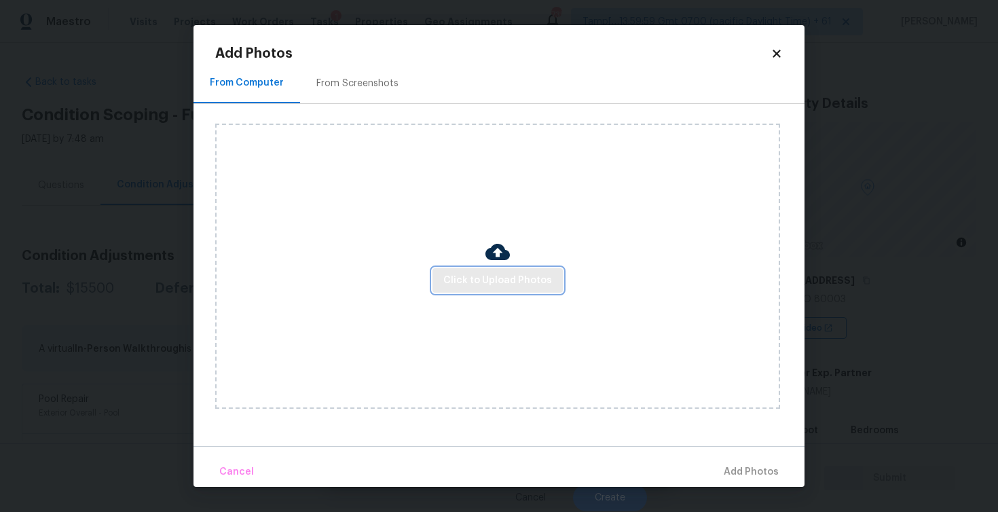
click at [472, 276] on span "Click to Upload Photos" at bounding box center [497, 280] width 109 height 17
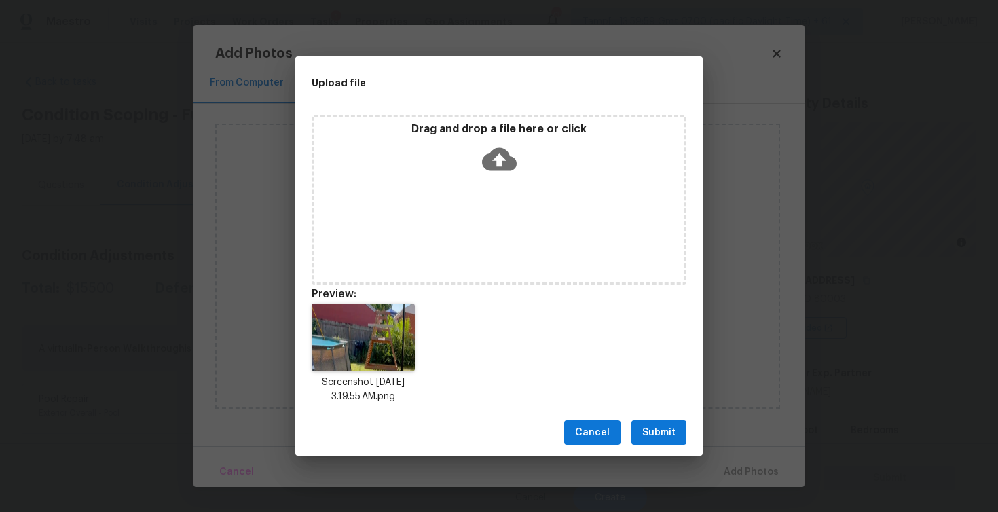
click at [488, 165] on icon at bounding box center [499, 159] width 35 height 23
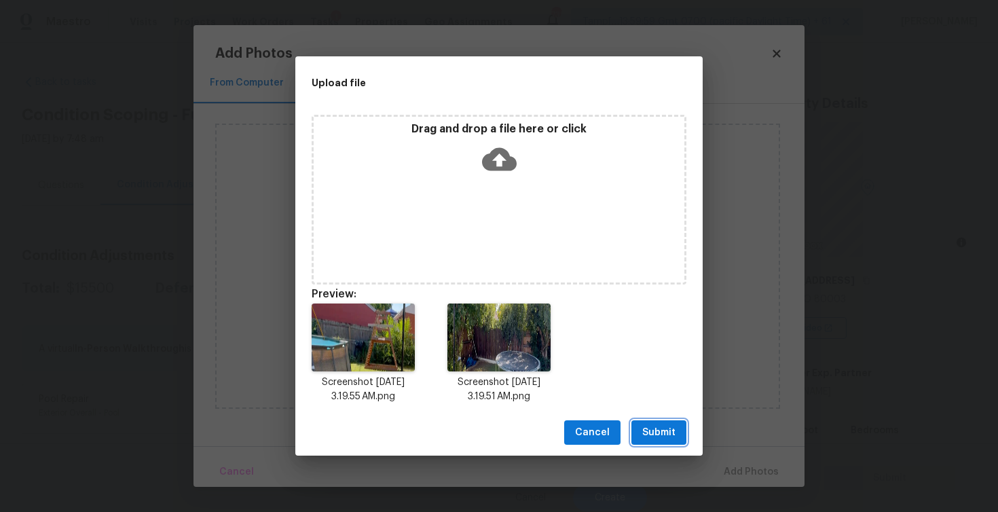
click at [664, 430] on span "Submit" at bounding box center [658, 432] width 33 height 17
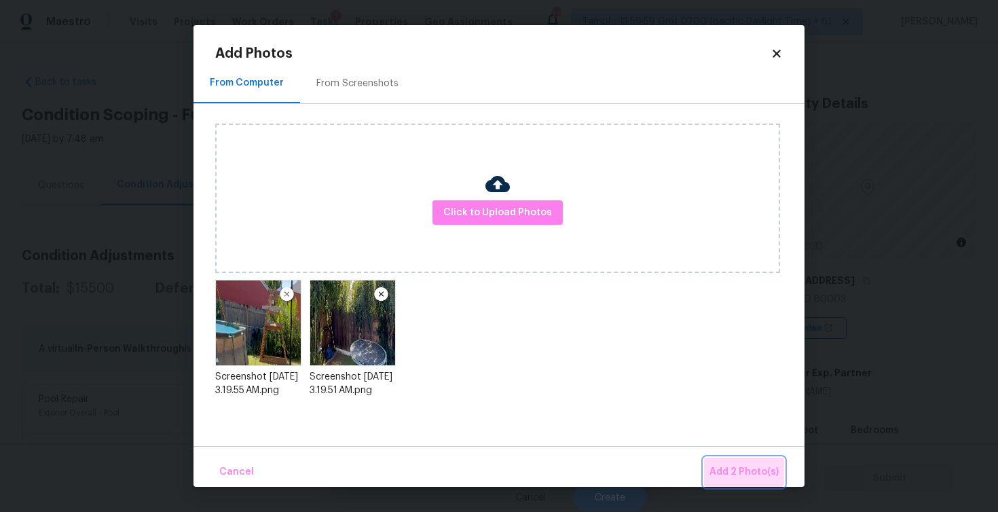
click at [738, 461] on button "Add 2 Photo(s)" at bounding box center [744, 471] width 80 height 29
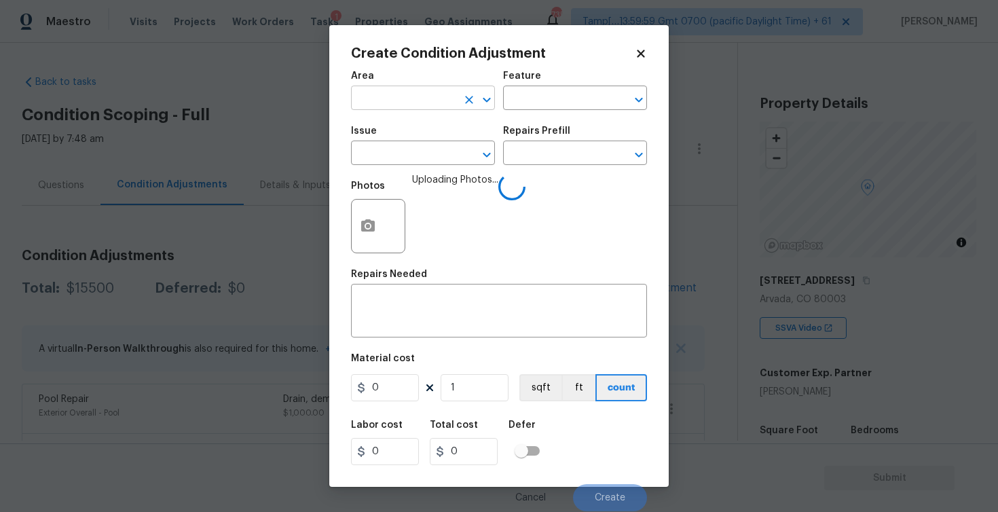
click at [413, 106] on input "text" at bounding box center [404, 99] width 106 height 21
click at [404, 147] on li "Exterior Overall" at bounding box center [423, 152] width 144 height 22
type input "Exterior Overall"
click at [404, 147] on input "text" at bounding box center [404, 154] width 106 height 21
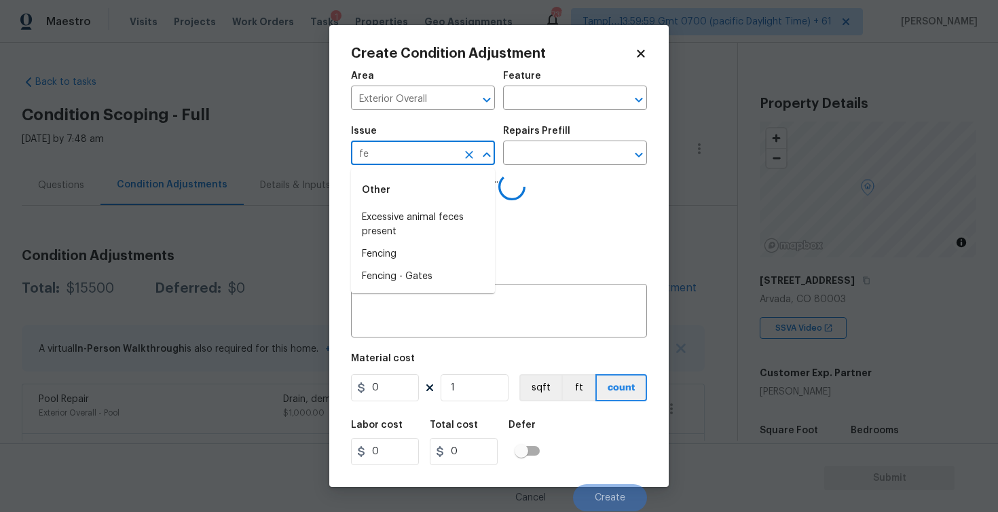
type input "fen"
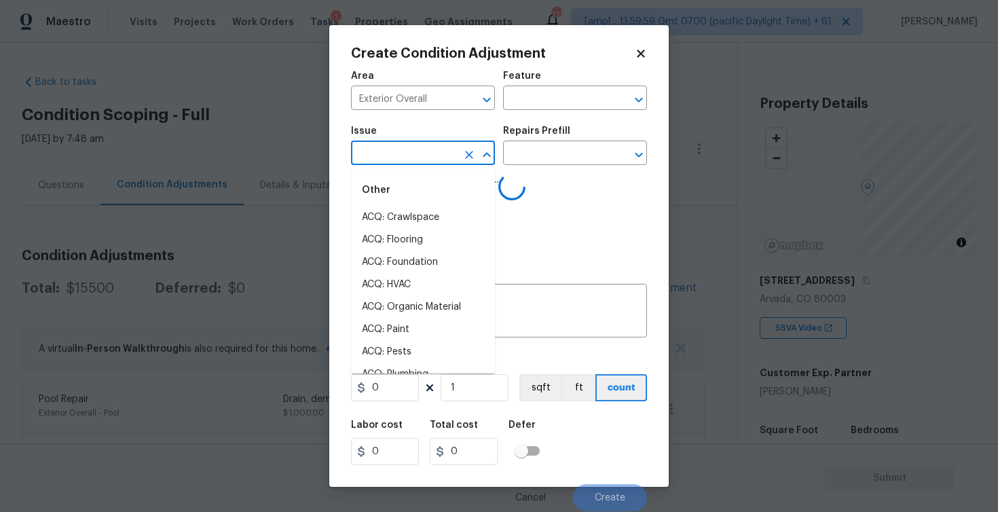
click at [408, 208] on li "ACQ: Crawlspace" at bounding box center [423, 217] width 144 height 22
type input "ACQ: Crawlspace"
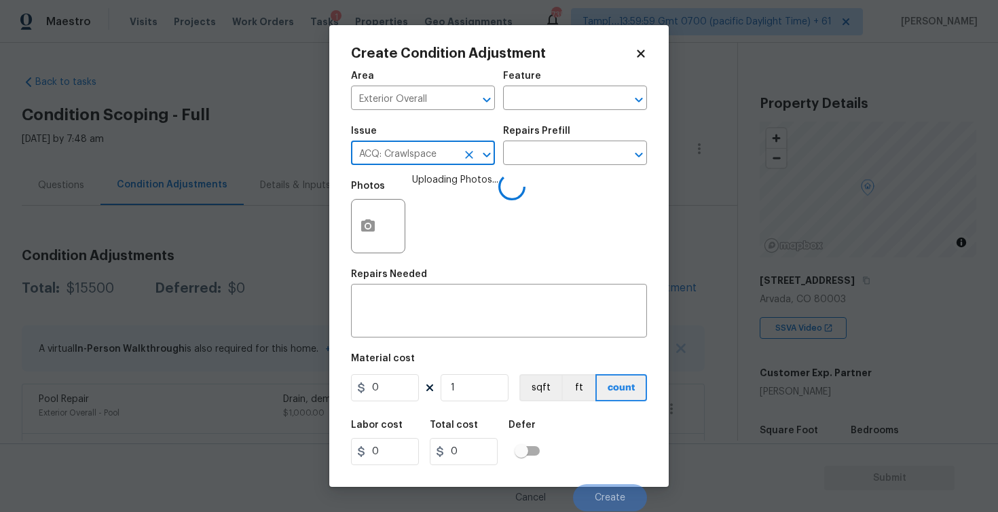
click at [462, 153] on icon "Clear" at bounding box center [469, 155] width 14 height 14
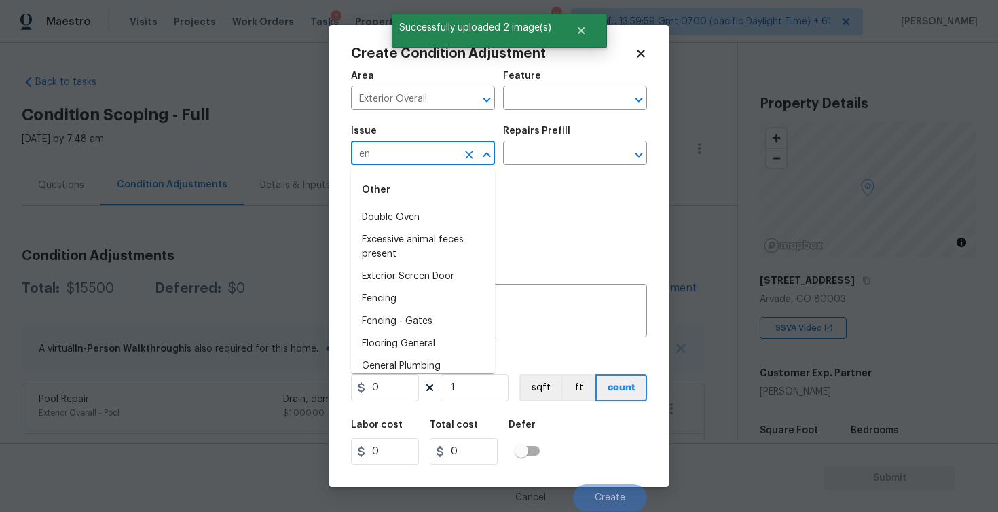
type input "e"
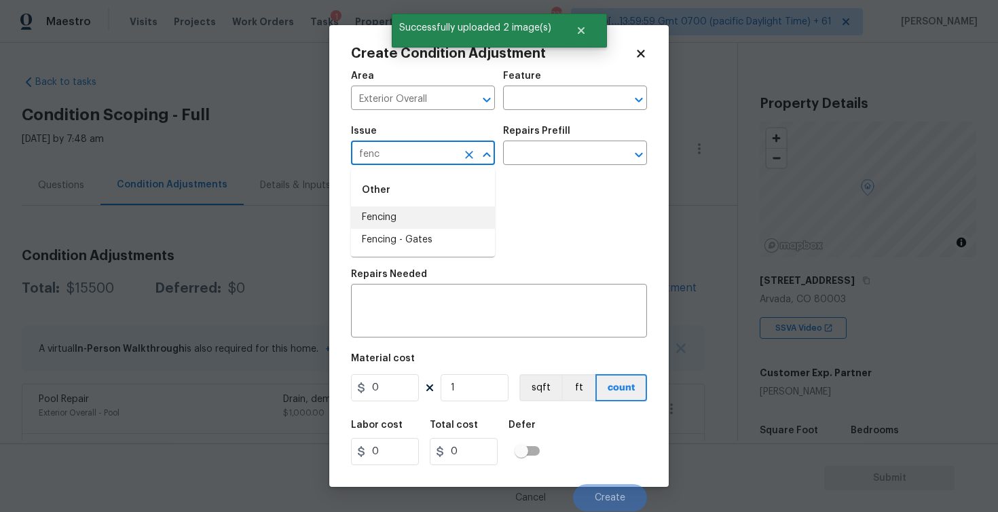
click at [413, 216] on li "Fencing" at bounding box center [423, 217] width 144 height 22
type input "Fencing"
click at [419, 303] on textarea at bounding box center [499, 312] width 280 height 29
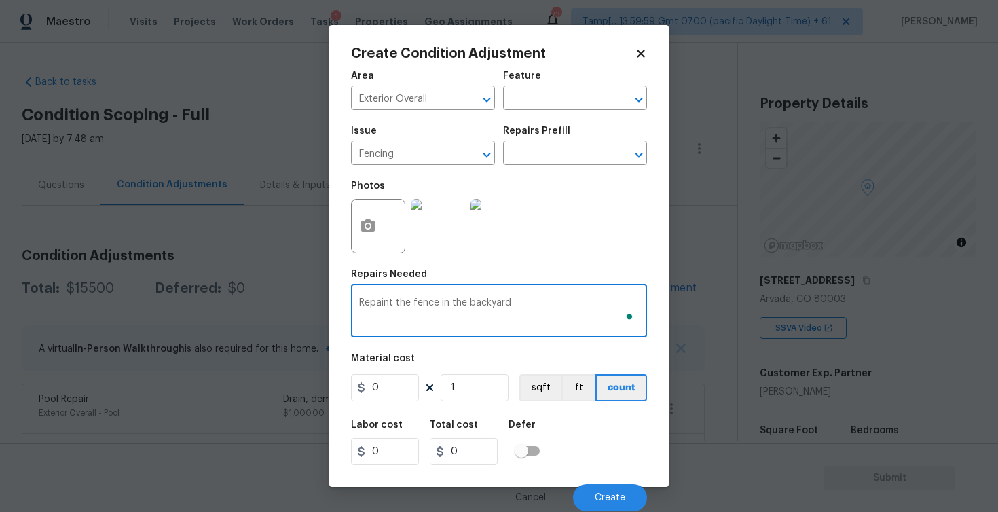
type textarea "Repaint the fence in the backyard"
click at [398, 383] on input "0" at bounding box center [385, 387] width 68 height 27
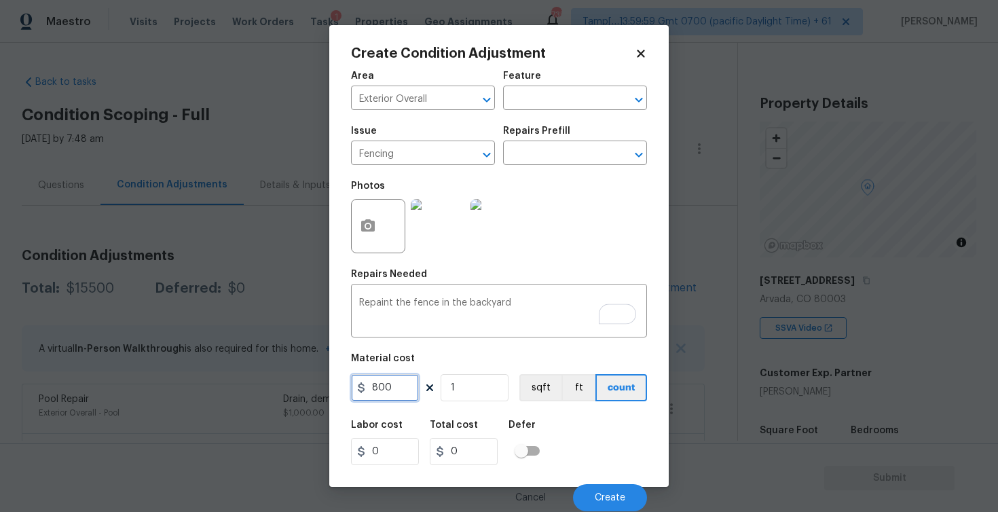
type input "800"
click at [617, 429] on div "Labor cost 0 Total cost 0 Defer" at bounding box center [499, 442] width 296 height 61
type input "800"
click at [627, 496] on button "Create" at bounding box center [610, 497] width 74 height 27
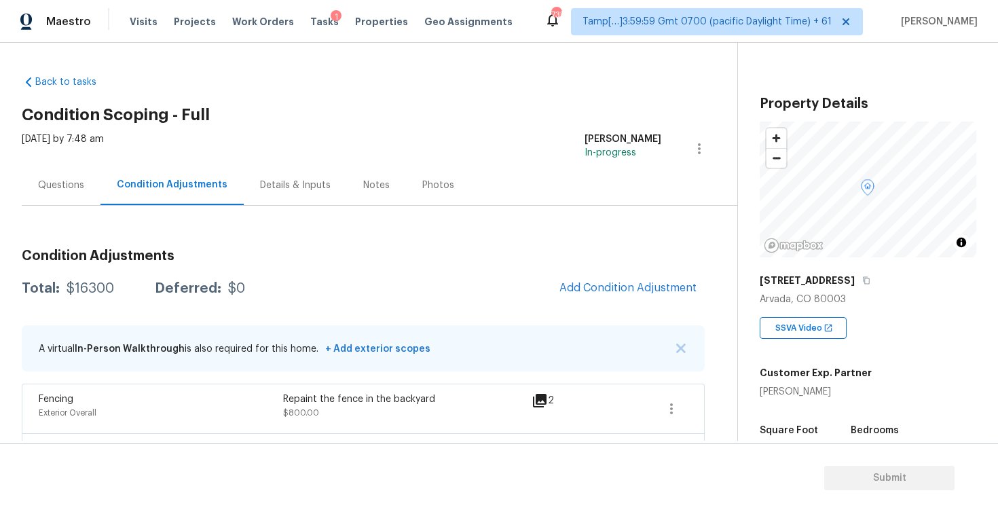
click at [77, 189] on div "Questions" at bounding box center [61, 185] width 46 height 14
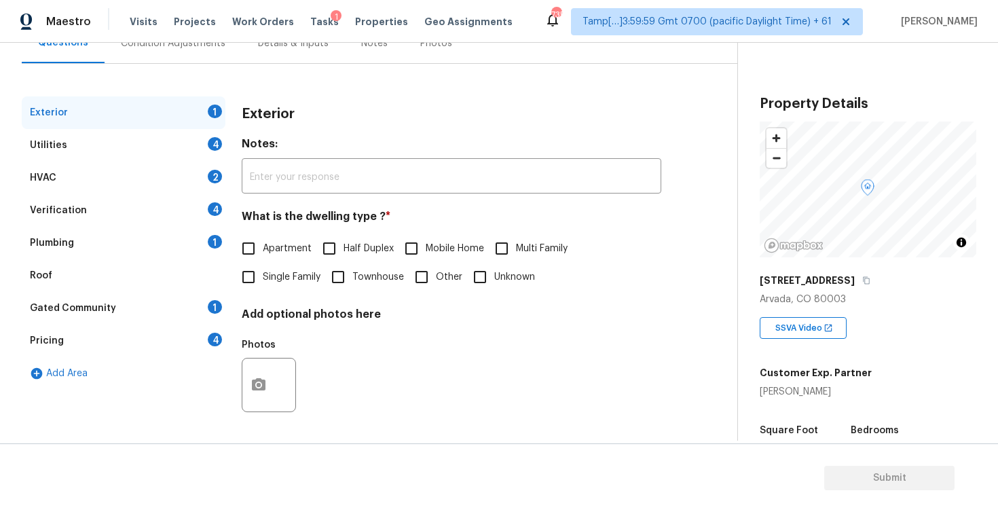
click at [197, 218] on div "Verification 4" at bounding box center [124, 210] width 204 height 33
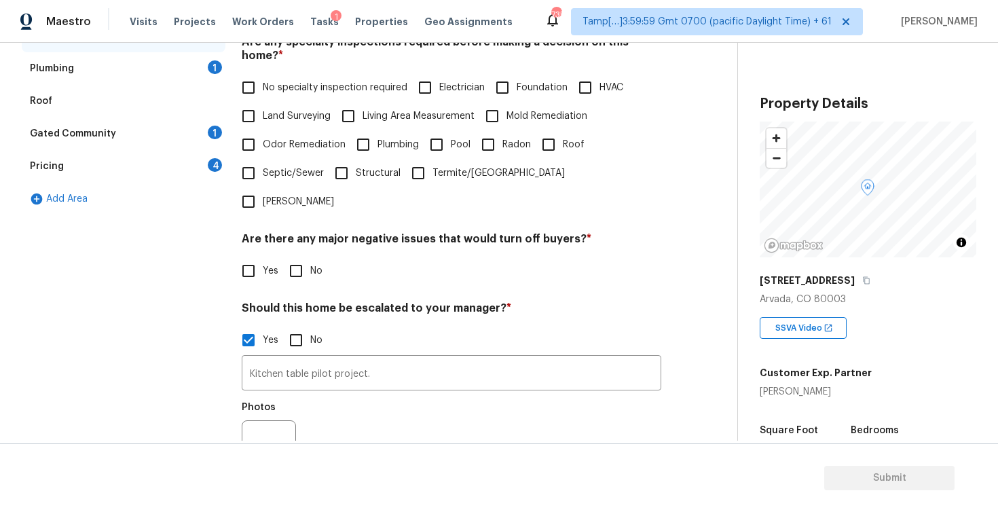
scroll to position [404, 0]
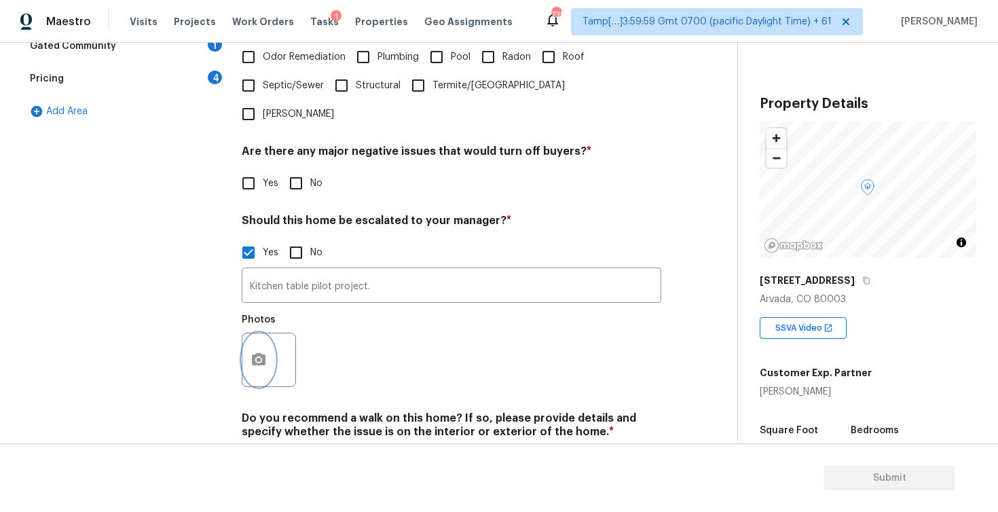
click at [272, 333] on button "button" at bounding box center [258, 359] width 33 height 53
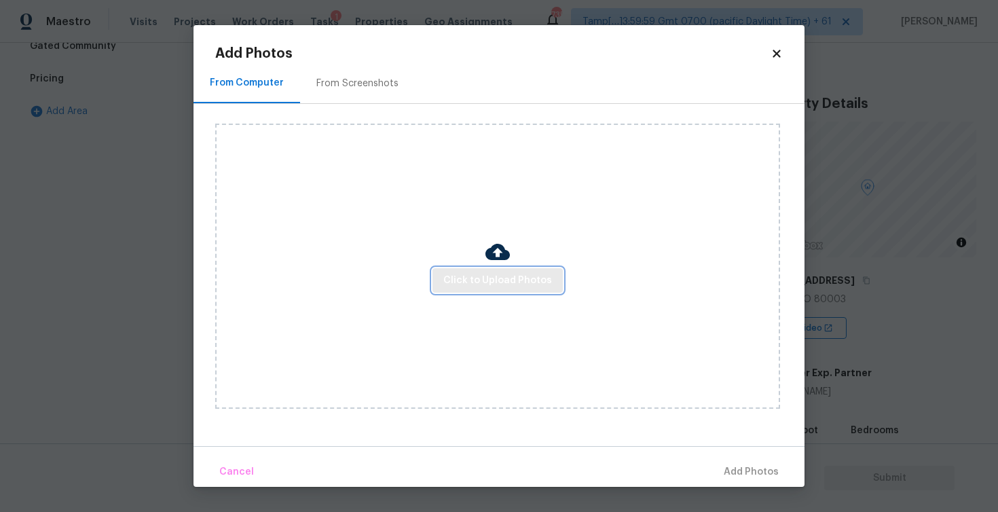
click at [493, 286] on span "Click to Upload Photos" at bounding box center [497, 280] width 109 height 17
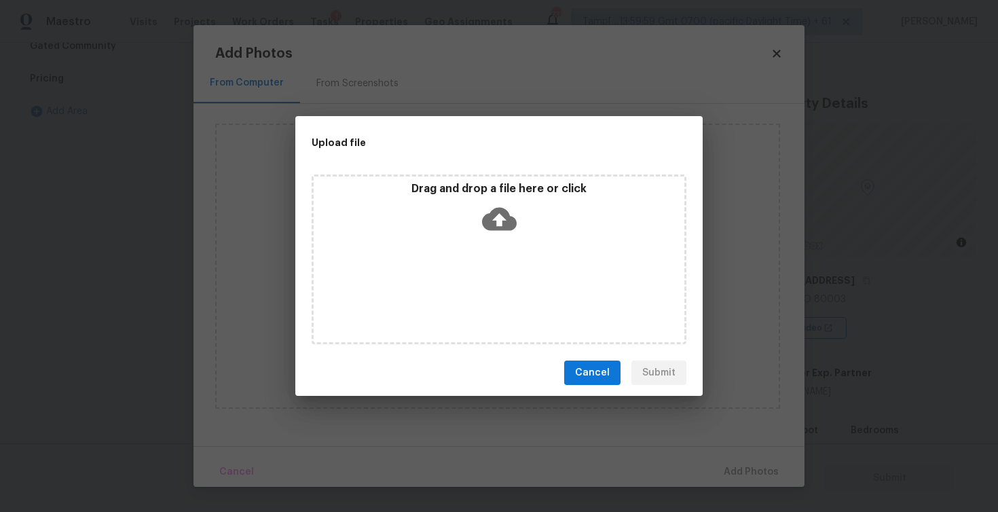
click at [495, 194] on p "Drag and drop a file here or click" at bounding box center [499, 189] width 371 height 14
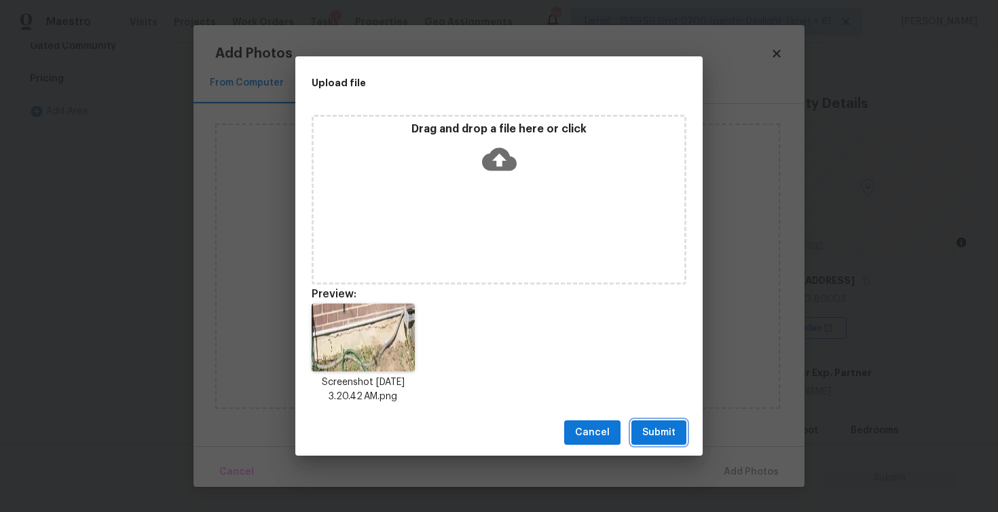
click at [668, 423] on button "Submit" at bounding box center [658, 432] width 55 height 25
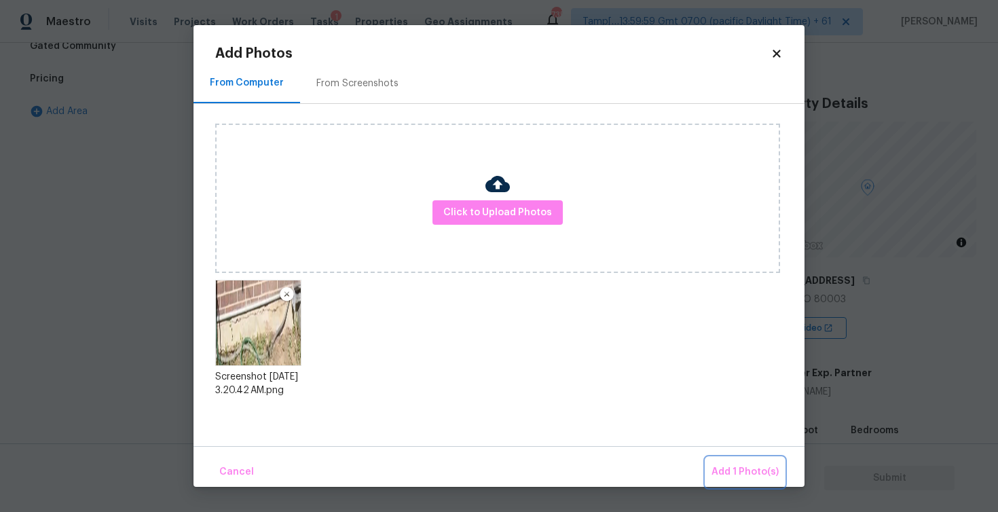
click at [727, 469] on span "Add 1 Photo(s)" at bounding box center [744, 472] width 67 height 17
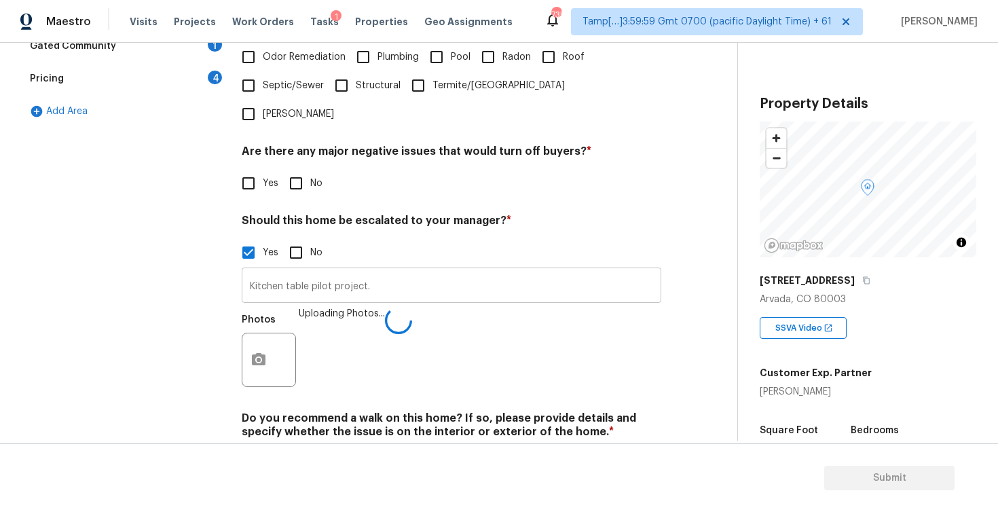
click at [523, 271] on input "Kitchen table pilot project." at bounding box center [451, 287] width 419 height 32
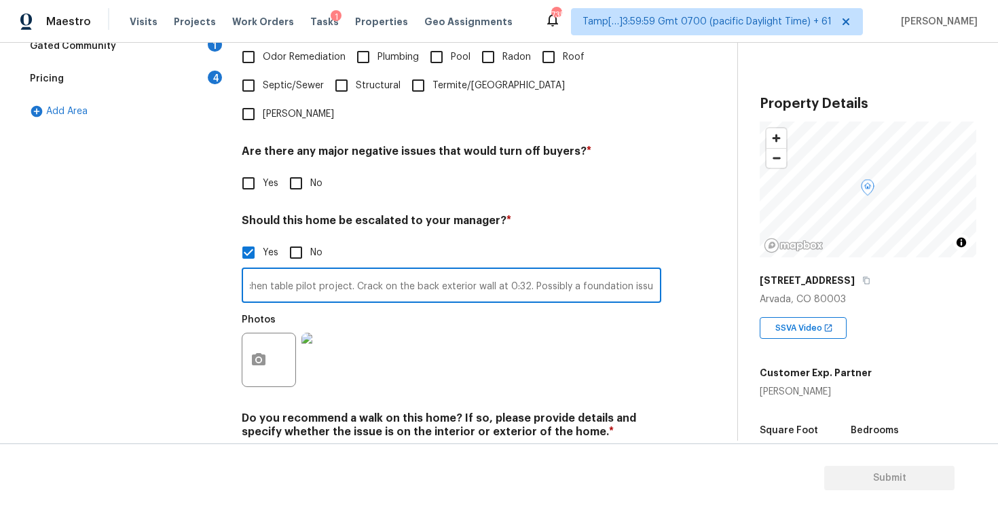
scroll to position [0, 18]
type input "Kitchen table pilot project. Crack on the back exterior wall at 0:32. Possibly …"
click at [544, 307] on div "Photos" at bounding box center [451, 351] width 419 height 88
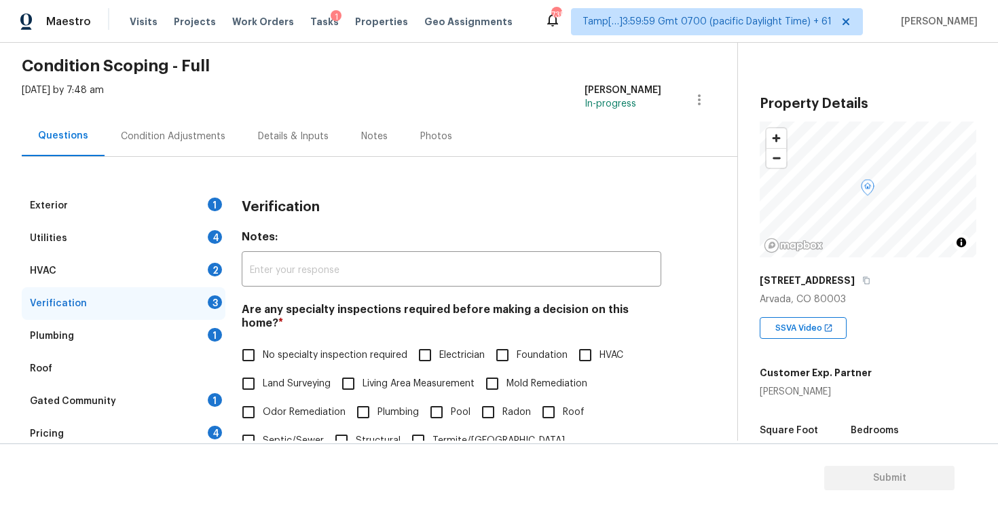
scroll to position [0, 0]
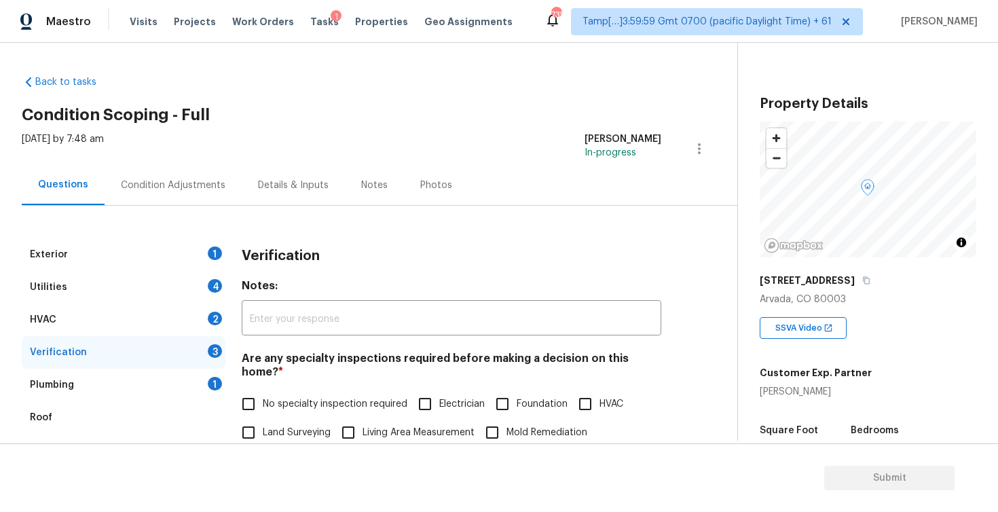
click at [195, 184] on div "Condition Adjustments" at bounding box center [173, 185] width 105 height 14
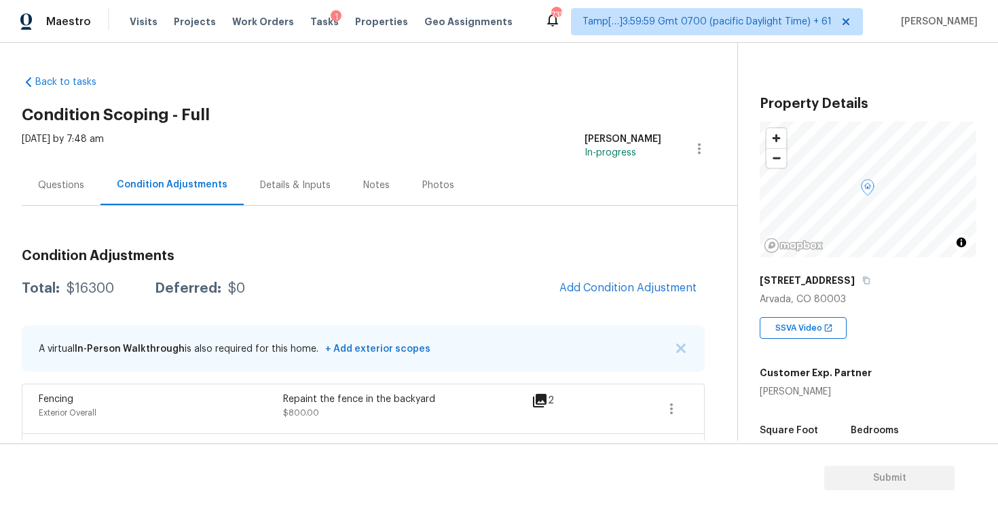
scroll to position [204, 0]
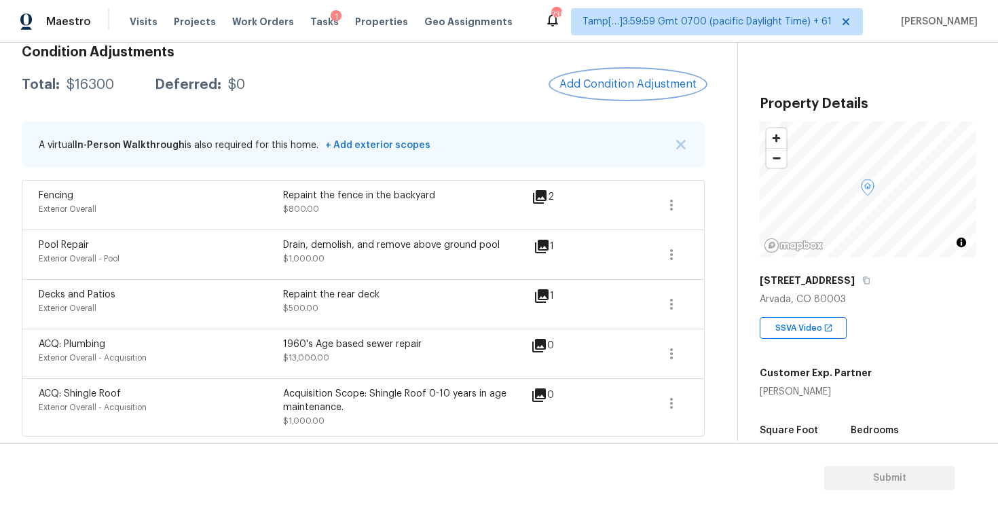
click at [620, 78] on span "Add Condition Adjustment" at bounding box center [627, 84] width 137 height 12
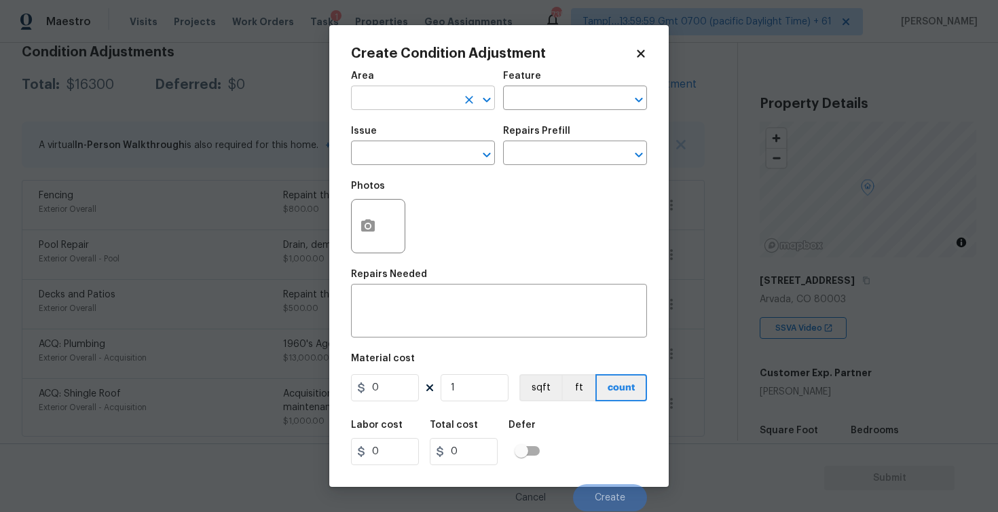
click at [447, 89] on input "text" at bounding box center [404, 99] width 106 height 21
click at [419, 147] on li "Exterior Overall" at bounding box center [423, 152] width 144 height 22
type input "Exterior Overall"
click at [419, 147] on input "text" at bounding box center [404, 154] width 106 height 21
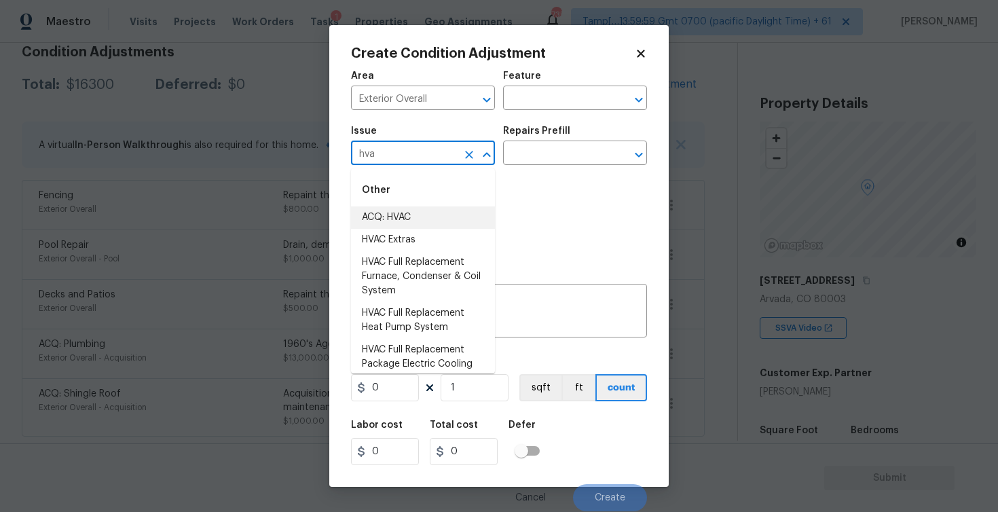
click at [423, 216] on li "ACQ: HVAC" at bounding box center [423, 217] width 144 height 22
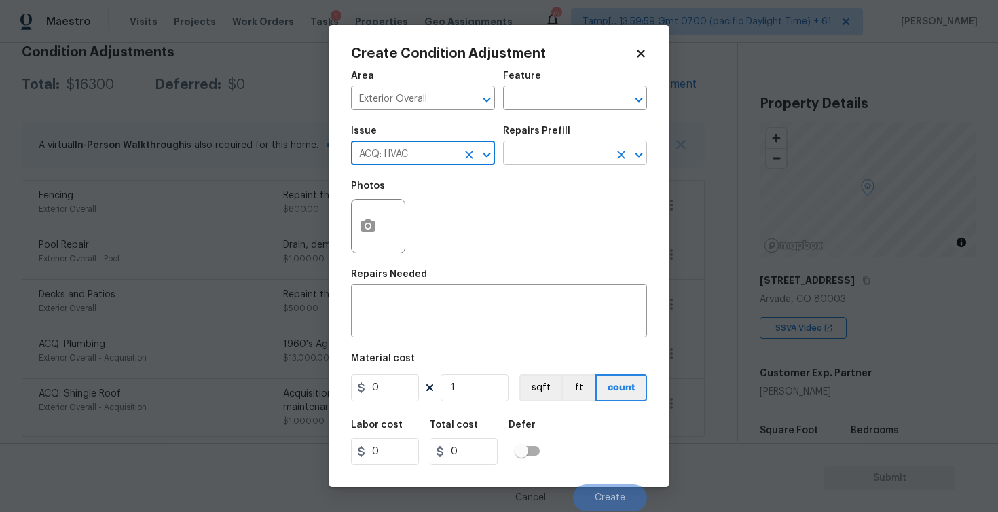
type input "ACQ: HVAC"
click at [559, 145] on input "text" at bounding box center [556, 154] width 106 height 21
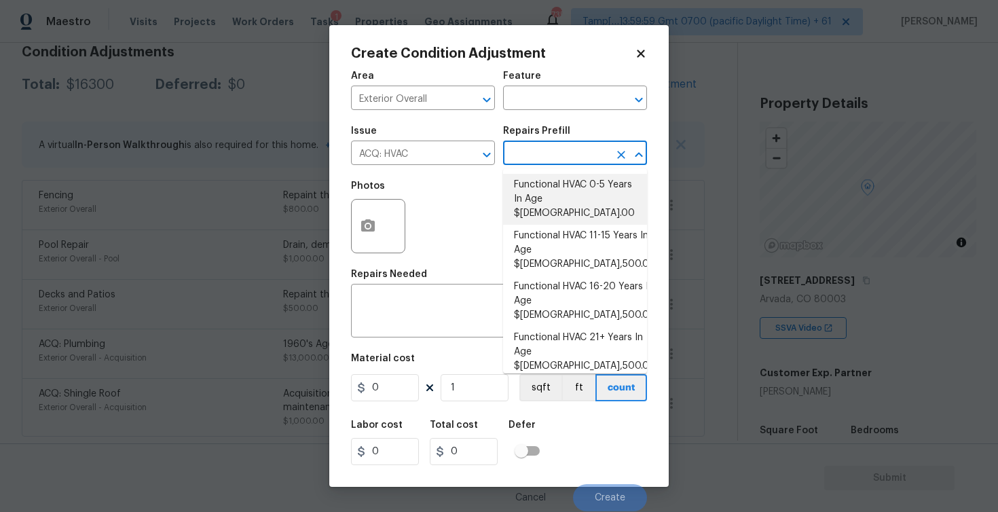
click at [563, 210] on li "Functional HVAC 0-5 Years In Age $1.00" at bounding box center [575, 199] width 144 height 51
type input "Acquisition"
type textarea "Acquisition Scope: Functional HVAC 0-5 years"
type input "1"
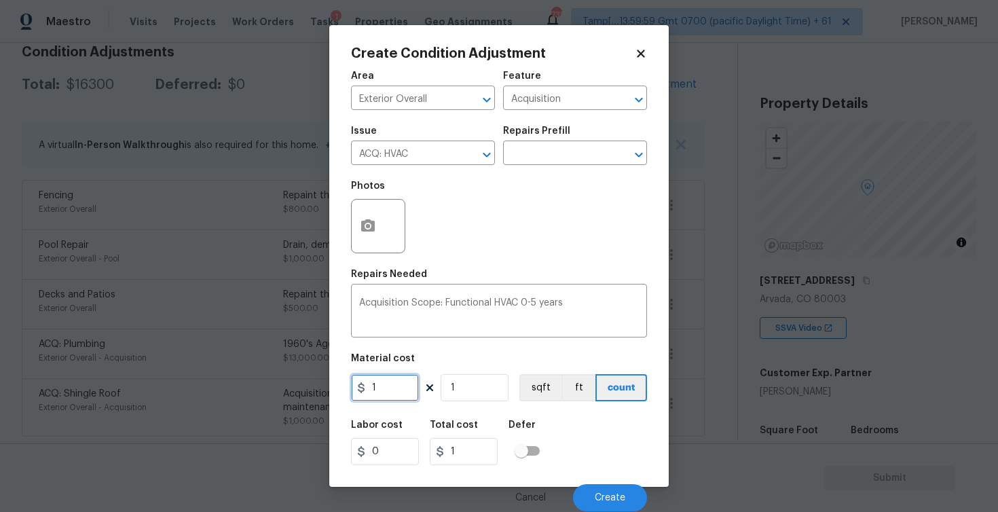
click at [396, 390] on input "1" at bounding box center [385, 387] width 68 height 27
type input "500"
click at [371, 212] on button "button" at bounding box center [368, 226] width 33 height 53
type input "500"
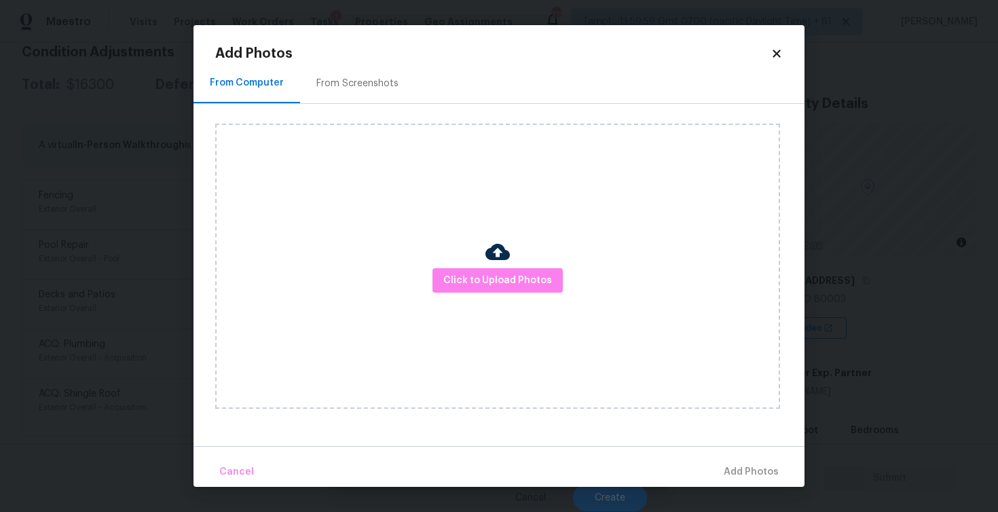
click at [492, 260] on img at bounding box center [497, 252] width 24 height 24
click at [490, 276] on span "Click to Upload Photos" at bounding box center [497, 280] width 109 height 17
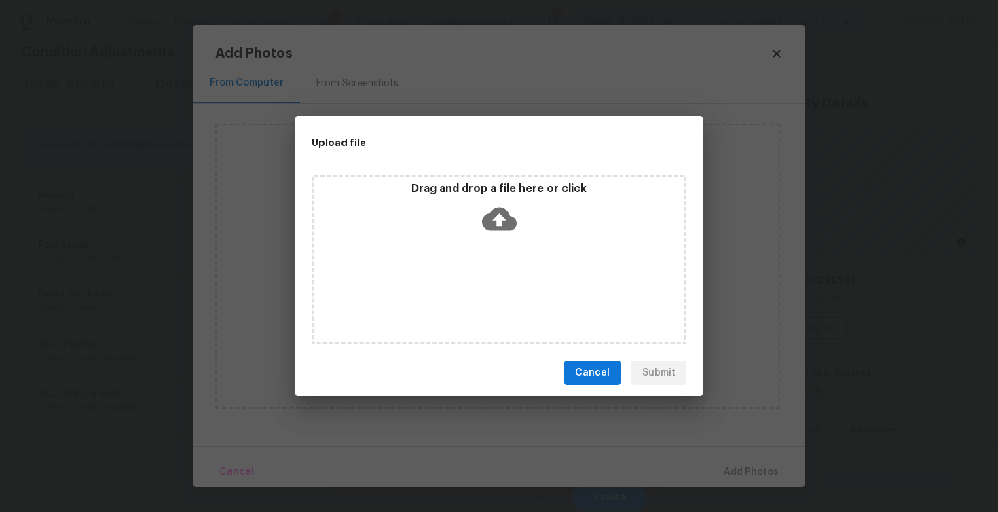
click at [508, 195] on p "Drag and drop a file here or click" at bounding box center [499, 189] width 371 height 14
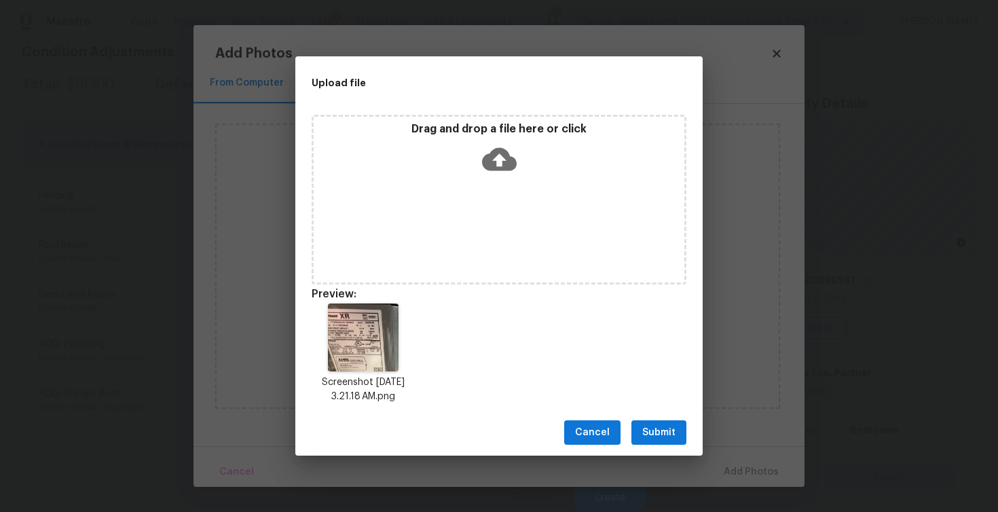
click at [676, 434] on button "Submit" at bounding box center [658, 432] width 55 height 25
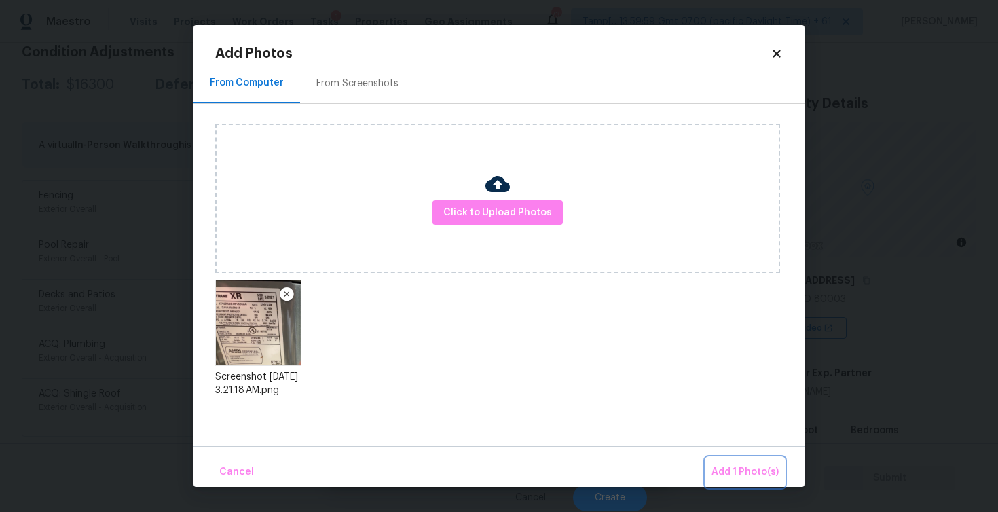
click at [726, 471] on span "Add 1 Photo(s)" at bounding box center [744, 472] width 67 height 17
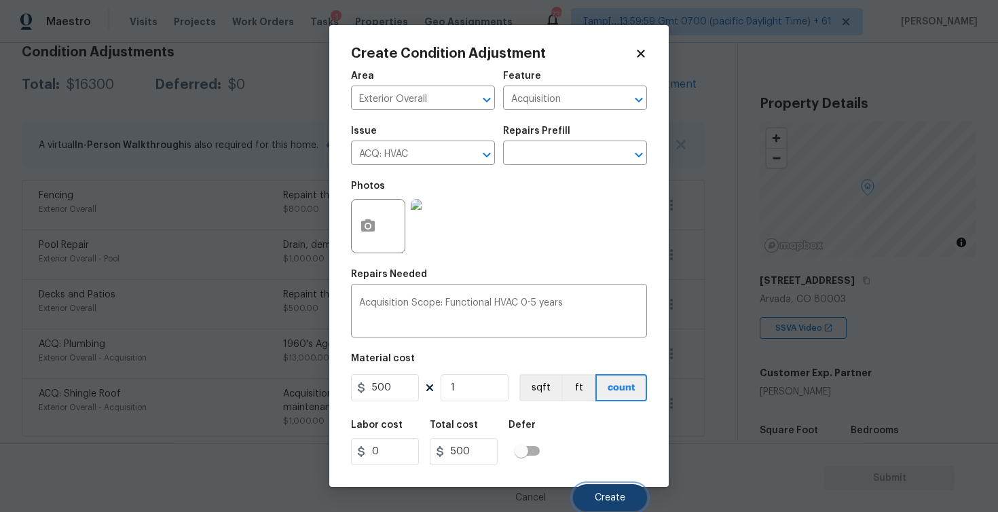
click at [604, 497] on span "Create" at bounding box center [609, 498] width 31 height 10
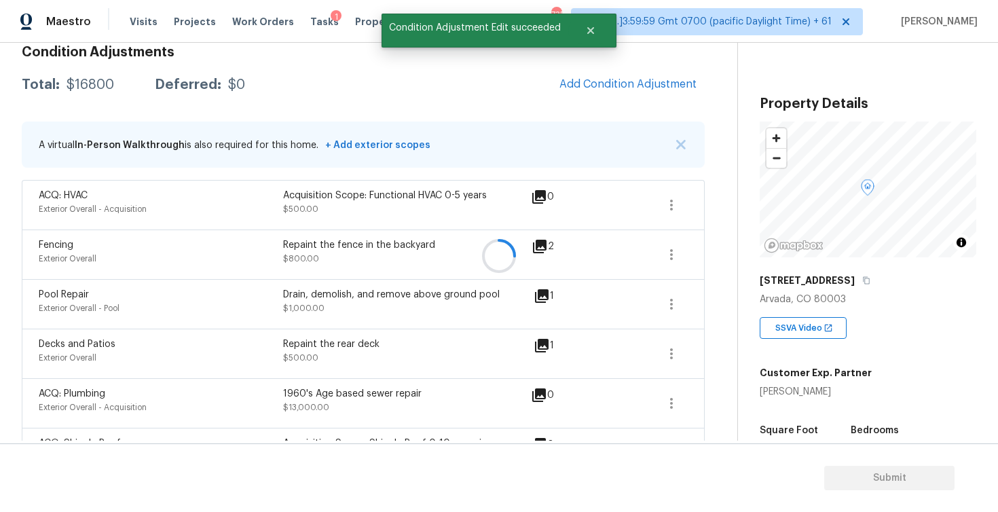
click at [630, 85] on div at bounding box center [499, 256] width 998 height 512
click at [609, 81] on span "Add Condition Adjustment" at bounding box center [627, 84] width 137 height 12
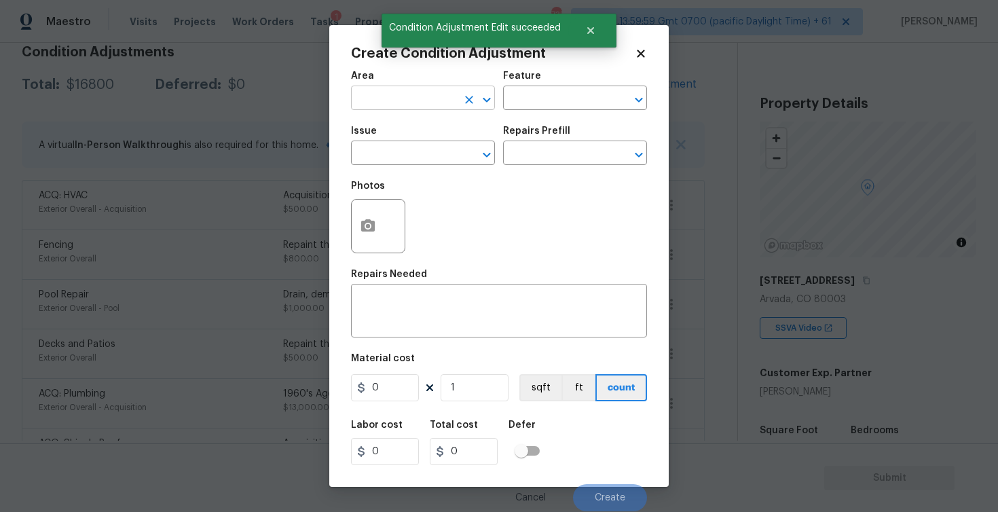
click at [394, 91] on input "text" at bounding box center [404, 99] width 106 height 21
click at [390, 147] on li "Interior Overall" at bounding box center [423, 152] width 144 height 22
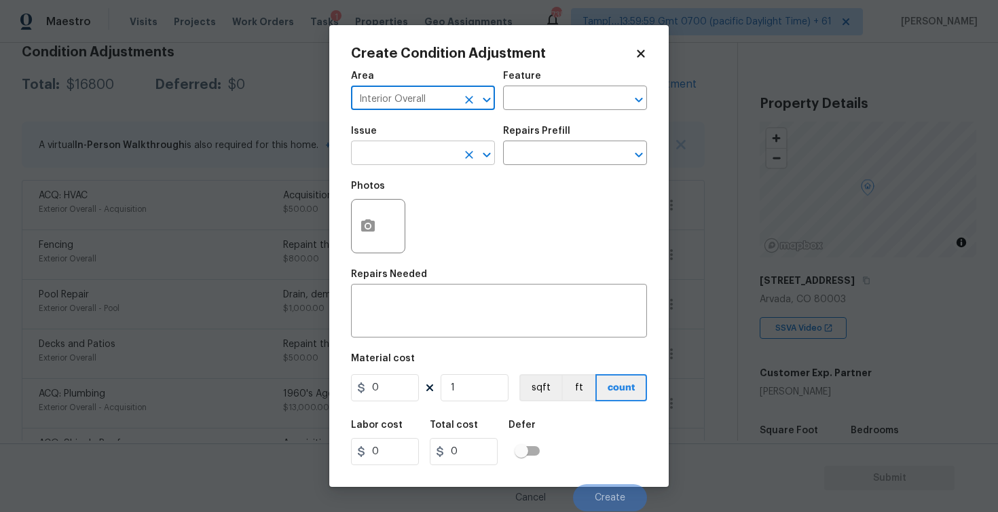
type input "Interior Overall"
click at [385, 147] on input "text" at bounding box center [404, 154] width 106 height 21
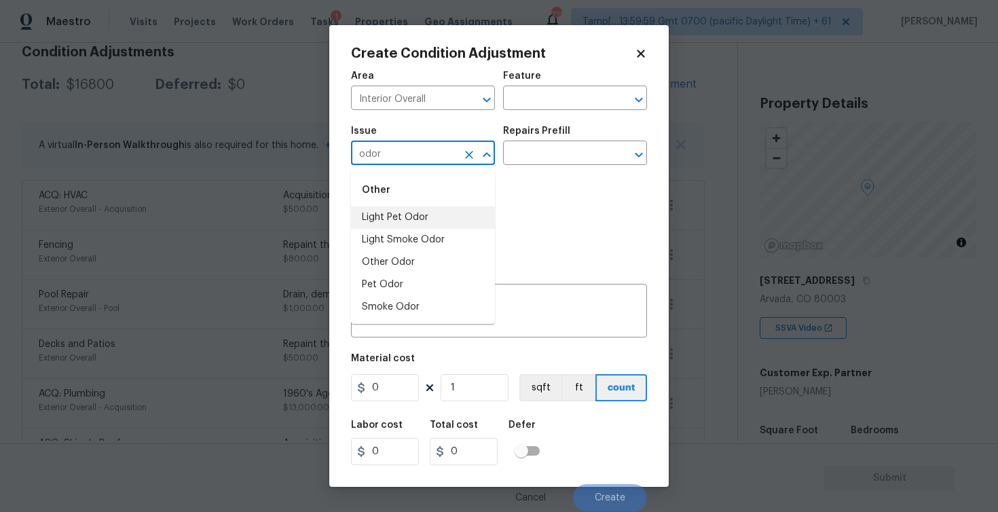
click at [382, 225] on li "Light Pet Odor" at bounding box center [423, 217] width 144 height 22
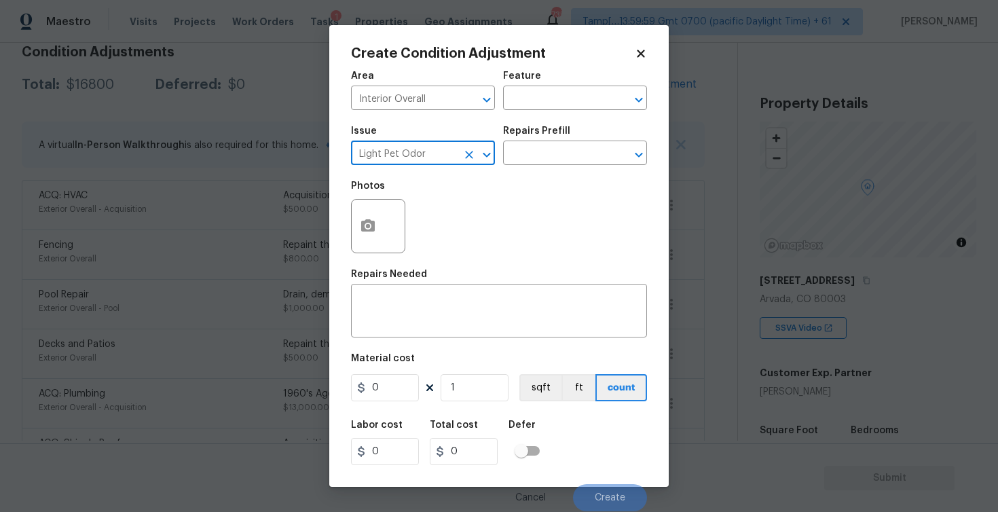
type input "Light Pet Odor"
click at [370, 221] on icon "button" at bounding box center [368, 225] width 14 height 12
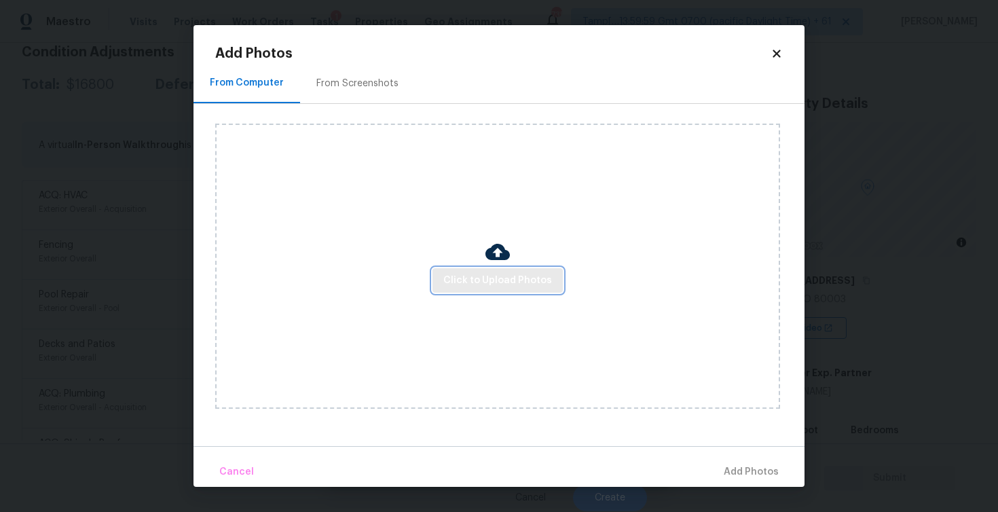
click at [498, 271] on button "Click to Upload Photos" at bounding box center [497, 280] width 130 height 25
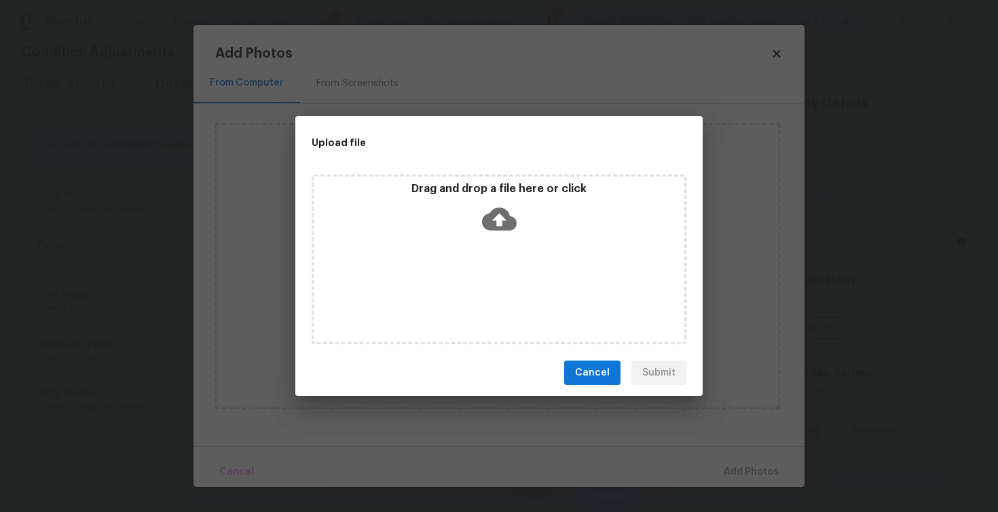
click at [496, 239] on div "Drag and drop a file here or click" at bounding box center [499, 211] width 371 height 58
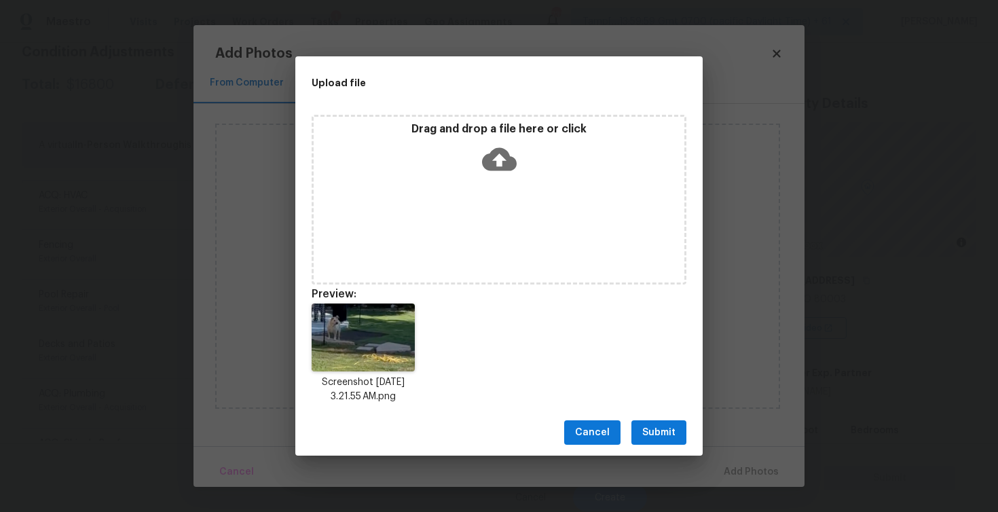
click at [662, 425] on span "Submit" at bounding box center [658, 432] width 33 height 17
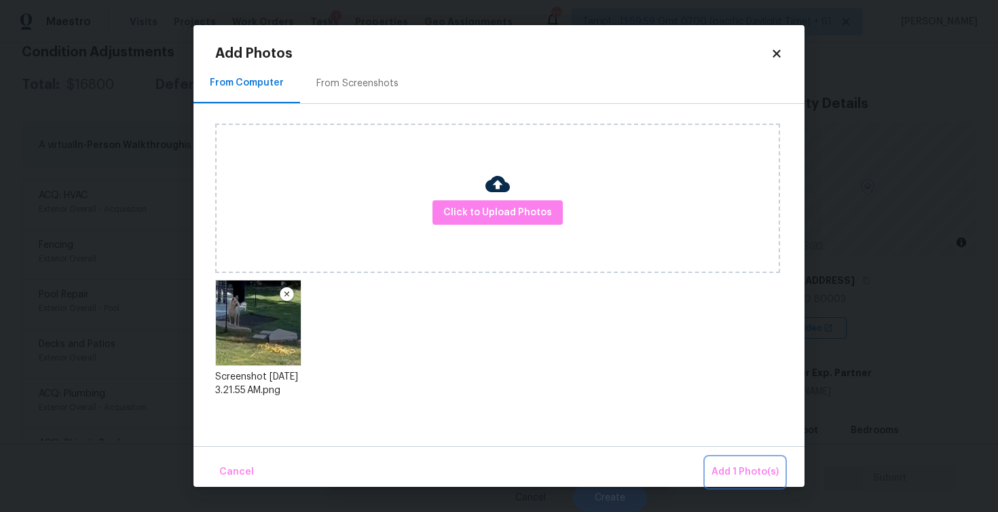
click at [741, 470] on span "Add 1 Photo(s)" at bounding box center [744, 472] width 67 height 17
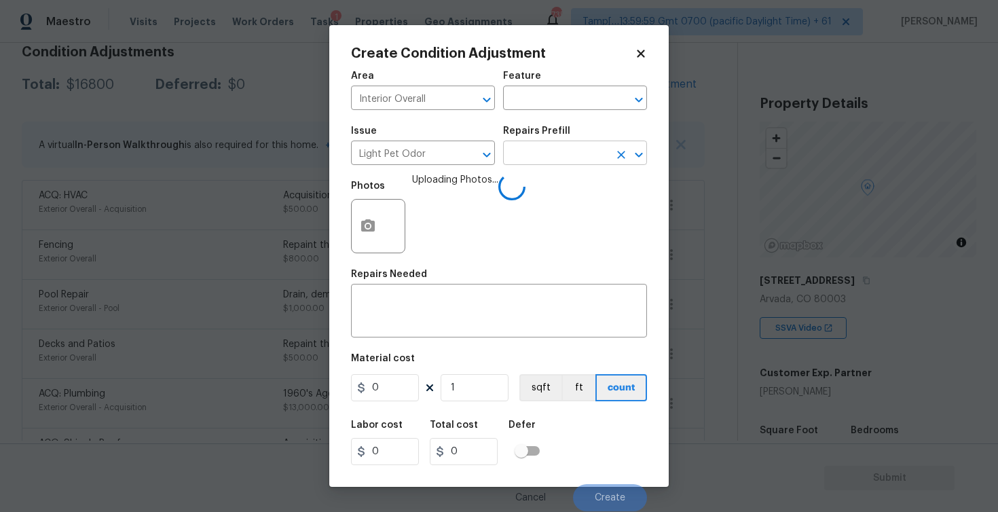
click at [569, 147] on input "text" at bounding box center [556, 154] width 106 height 21
type input "o"
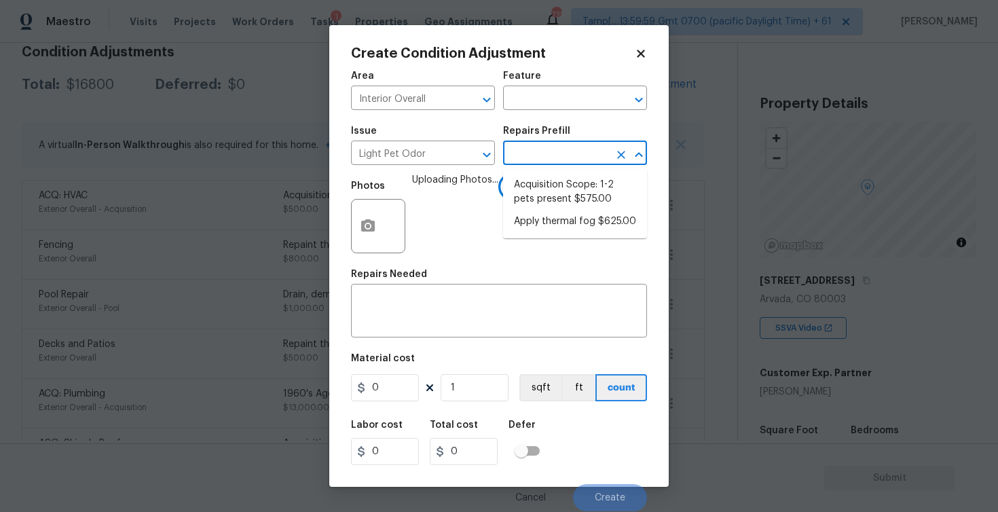
click at [563, 191] on li "Acquisition Scope: 1-2 pets present $575.00" at bounding box center [575, 192] width 144 height 37
type textarea "Acquisition Scope: 1-2 pets present"
type input "575"
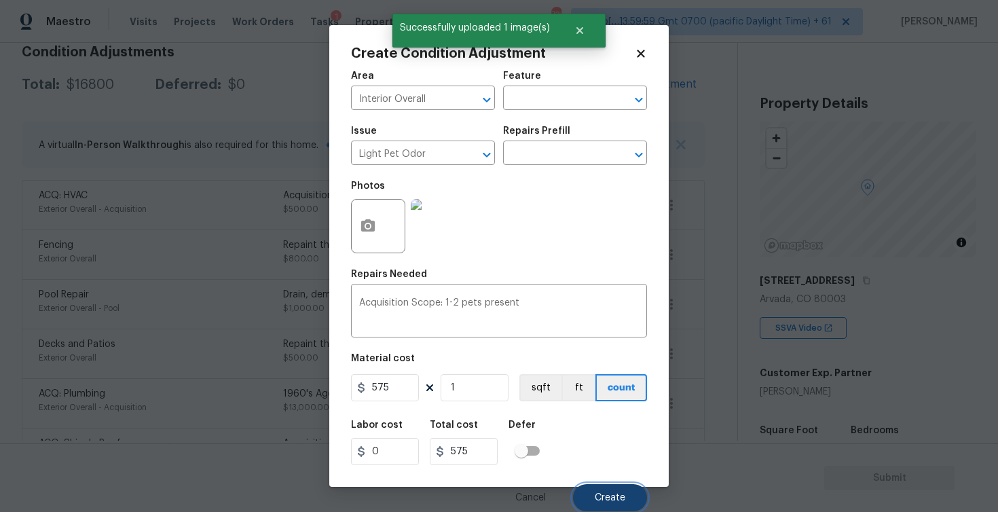
click at [601, 498] on span "Create" at bounding box center [609, 498] width 31 height 10
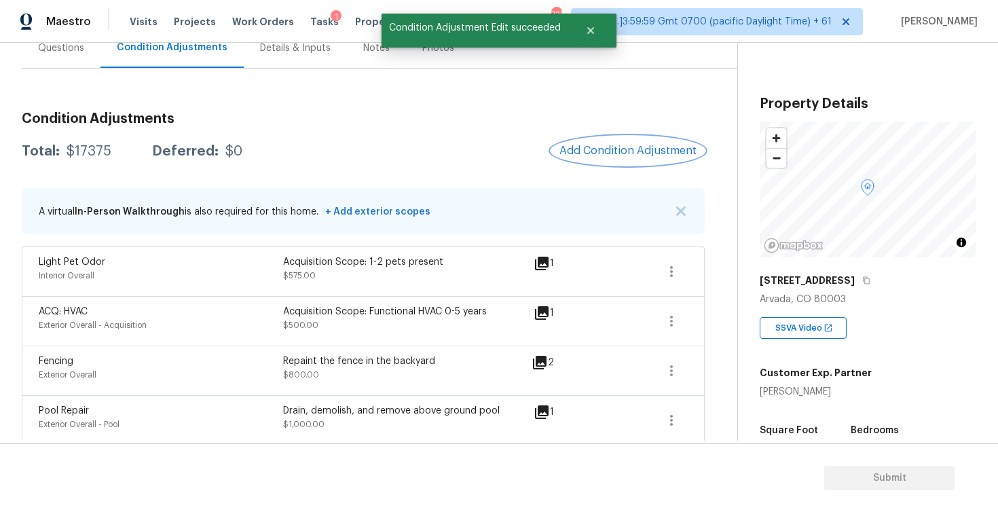
scroll to position [124, 0]
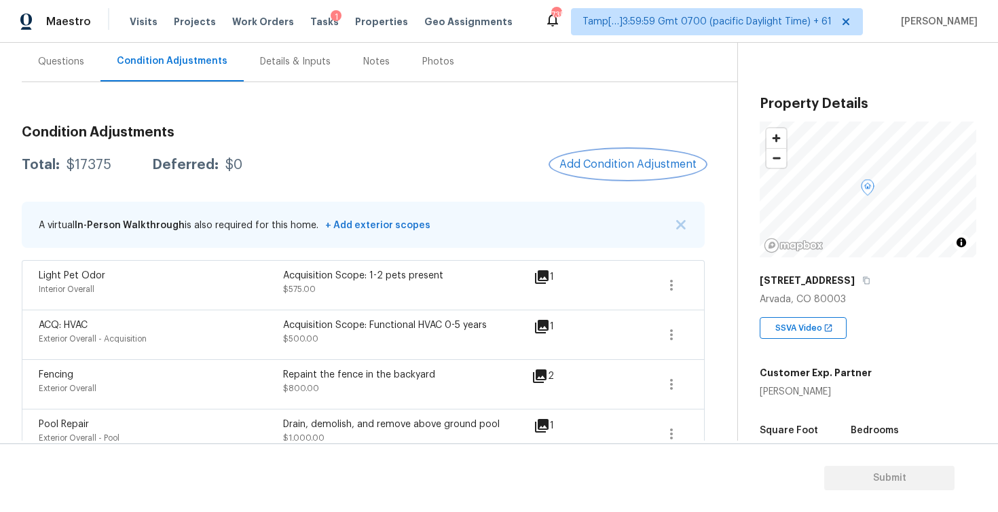
click at [610, 169] on span "Add Condition Adjustment" at bounding box center [627, 164] width 137 height 12
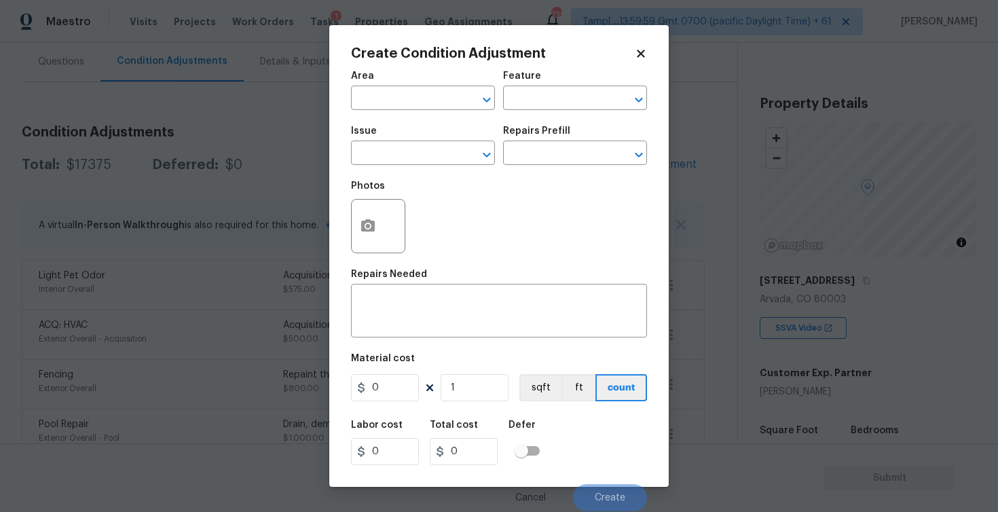
click at [457, 78] on div "Area" at bounding box center [423, 80] width 144 height 18
click at [443, 96] on input "text" at bounding box center [404, 99] width 106 height 21
click at [418, 157] on li "Exterior Overall" at bounding box center [423, 152] width 144 height 22
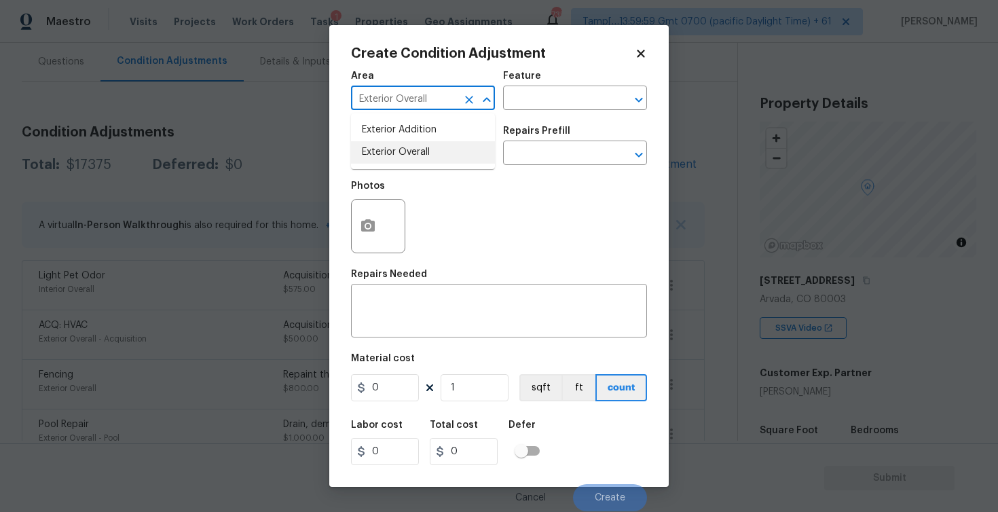
type input "Exterior Overall"
click at [418, 157] on input "text" at bounding box center [404, 154] width 106 height 21
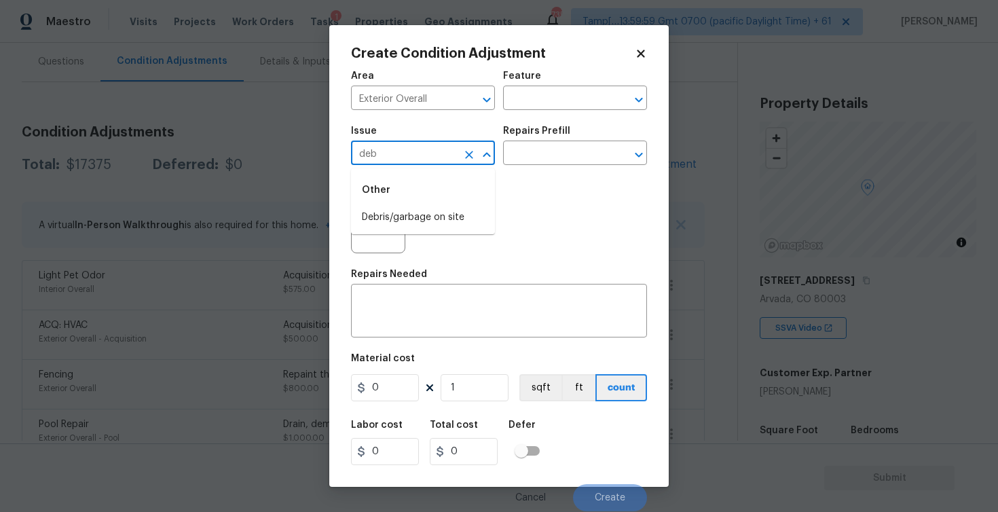
click at [414, 205] on div "Other" at bounding box center [423, 190] width 144 height 33
click at [402, 223] on li "Debris/garbage on site" at bounding box center [423, 217] width 144 height 22
type input "Debris/garbage on site"
click at [373, 232] on icon "button" at bounding box center [368, 226] width 16 height 16
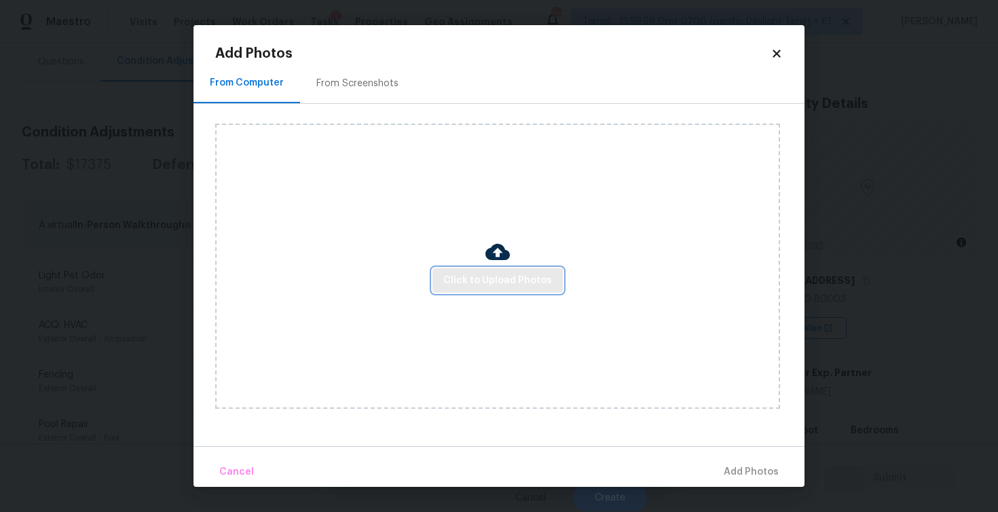
click at [497, 282] on span "Click to Upload Photos" at bounding box center [497, 280] width 109 height 17
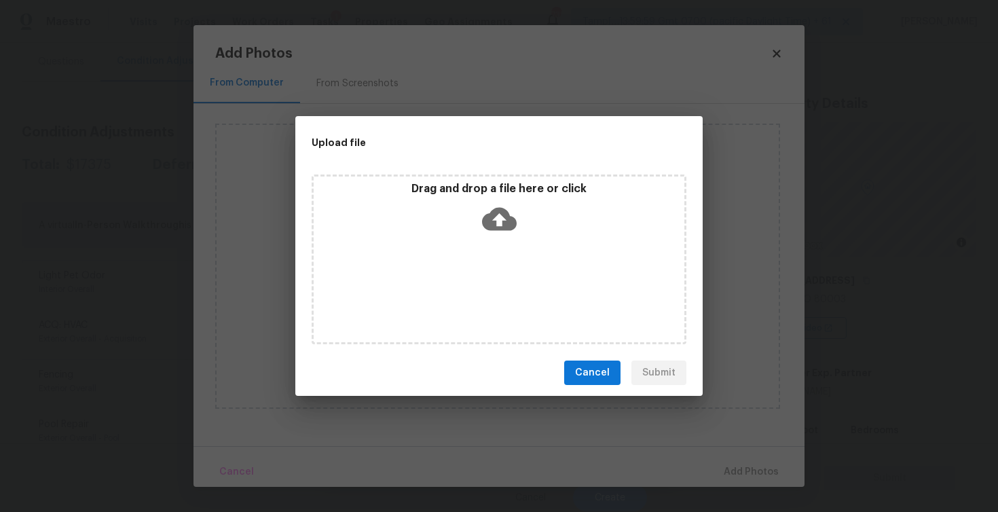
click at [491, 225] on icon at bounding box center [499, 219] width 35 height 23
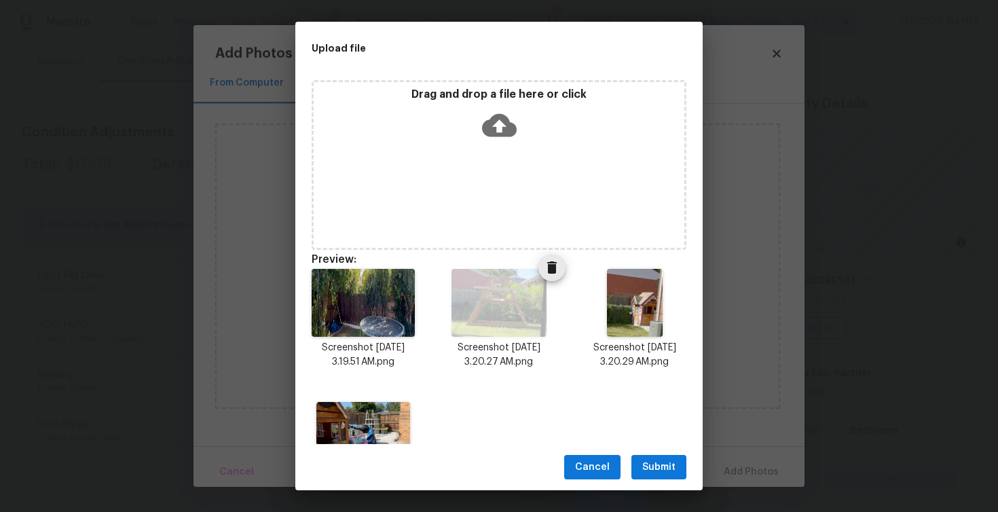
scroll to position [75, 0]
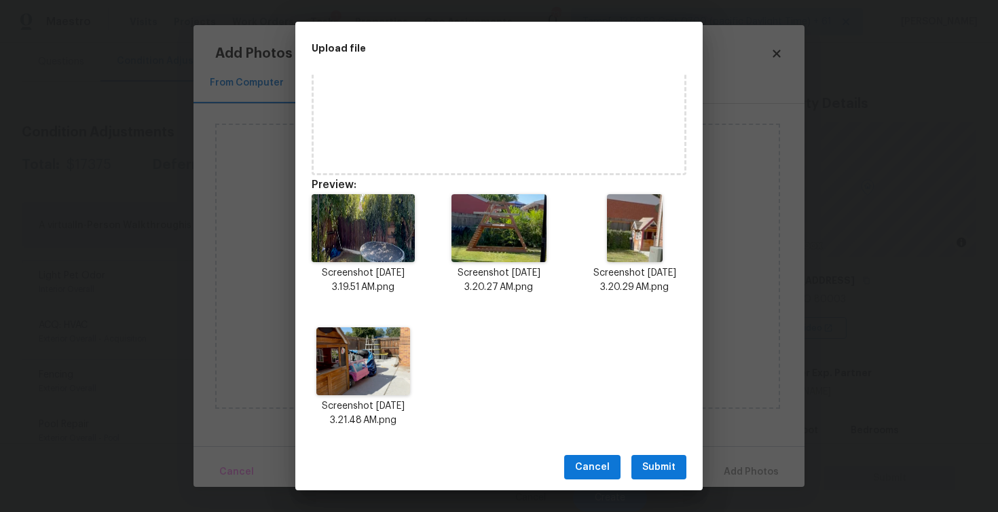
click at [664, 461] on span "Submit" at bounding box center [658, 467] width 33 height 17
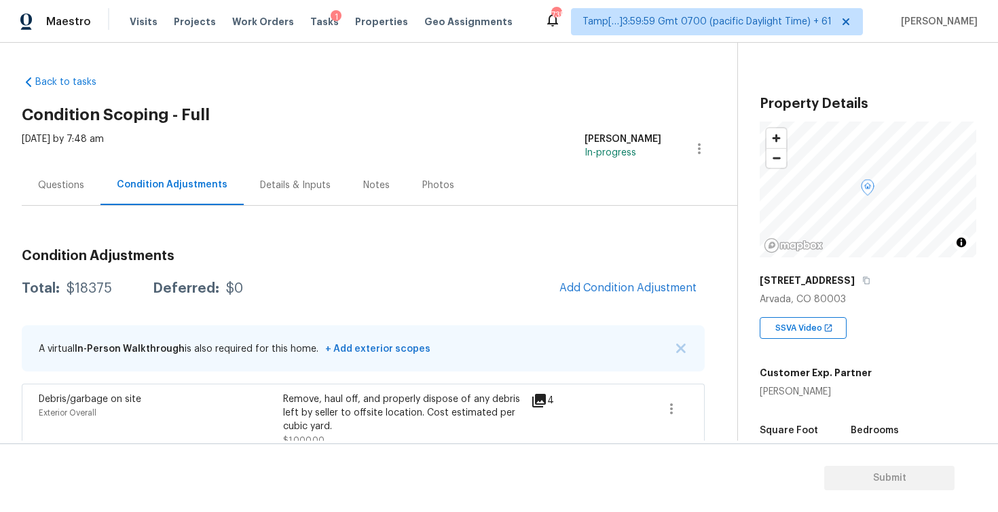
scroll to position [124, 0]
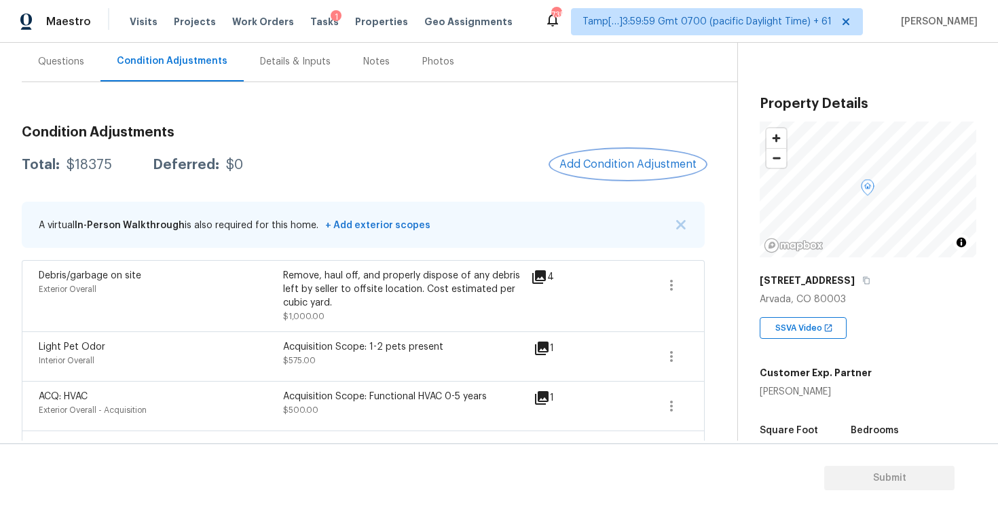
click at [637, 159] on span "Add Condition Adjustment" at bounding box center [627, 164] width 137 height 12
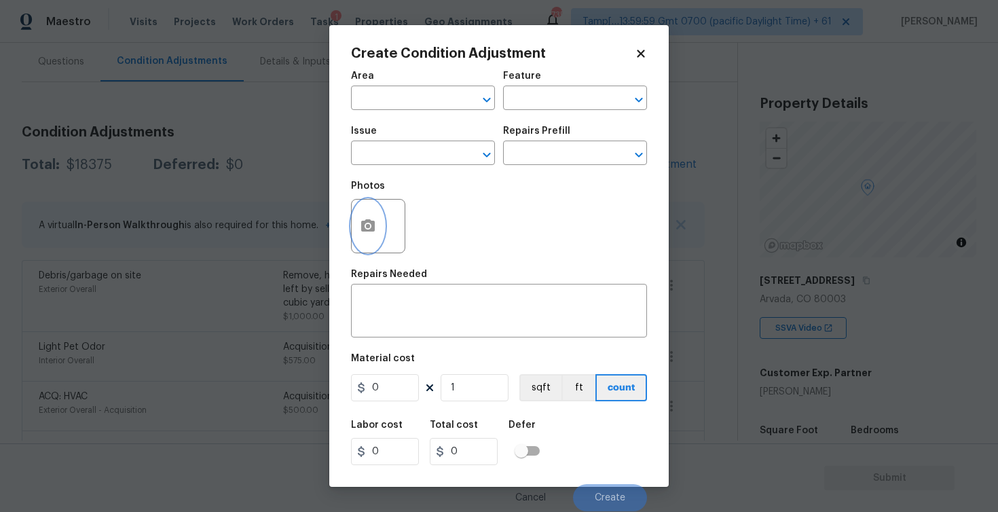
click at [378, 210] on button "button" at bounding box center [368, 226] width 33 height 53
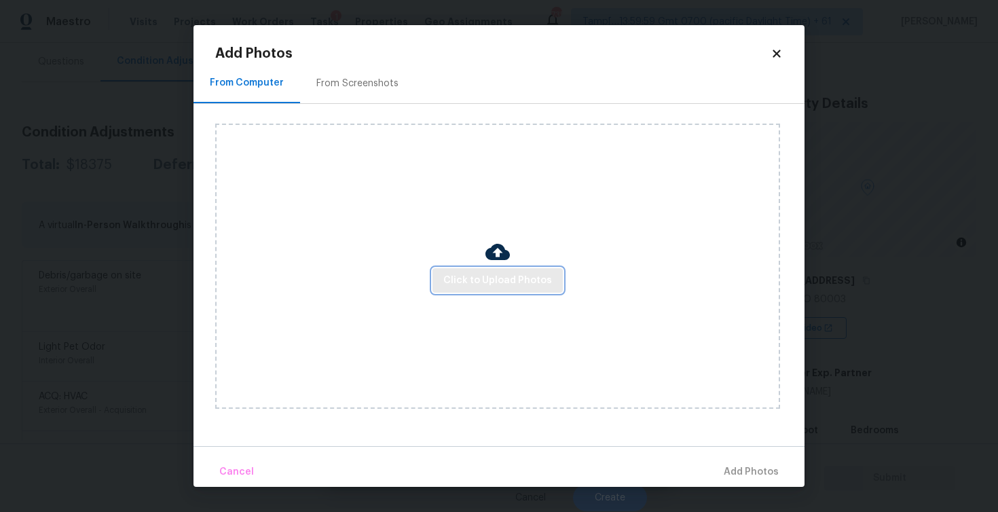
click at [488, 278] on span "Click to Upload Photos" at bounding box center [497, 280] width 109 height 17
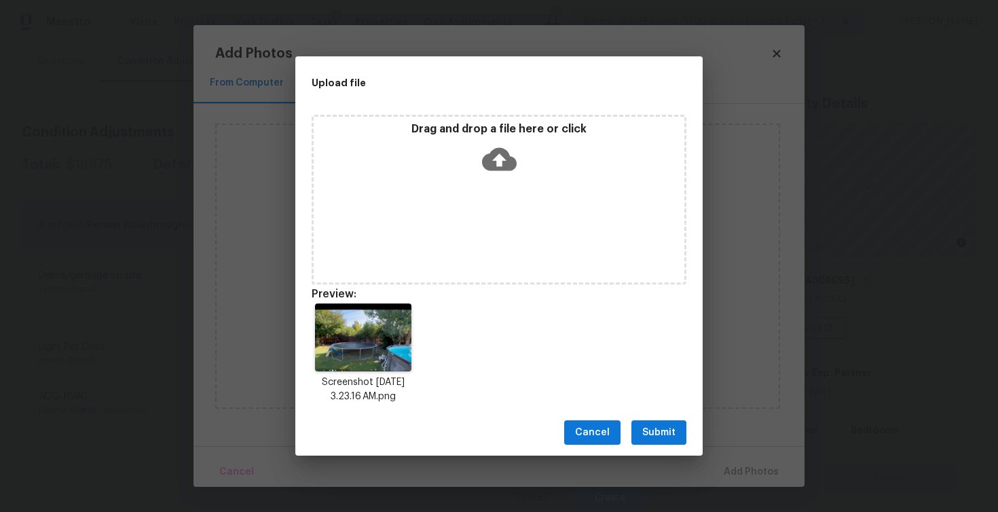
click at [489, 130] on p "Drag and drop a file here or click" at bounding box center [499, 129] width 371 height 14
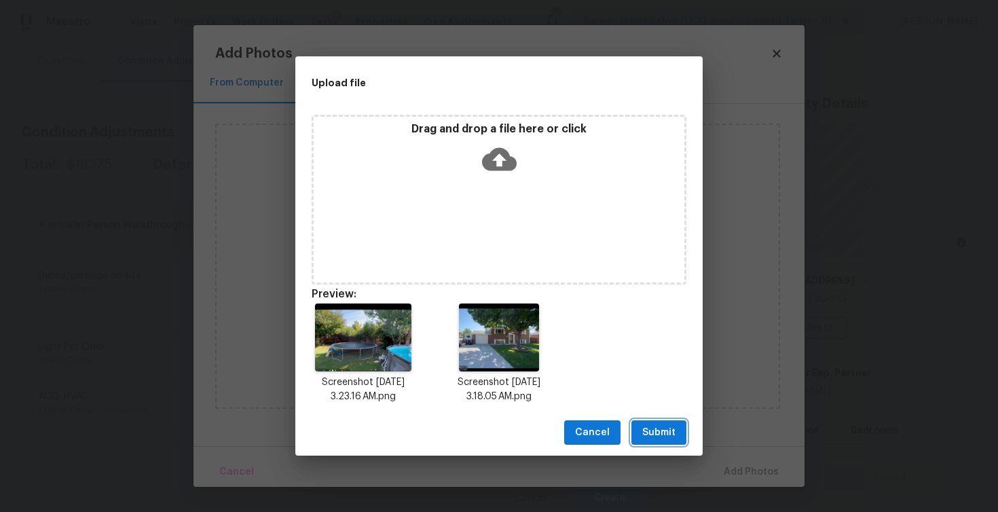
click at [670, 424] on span "Submit" at bounding box center [658, 432] width 33 height 17
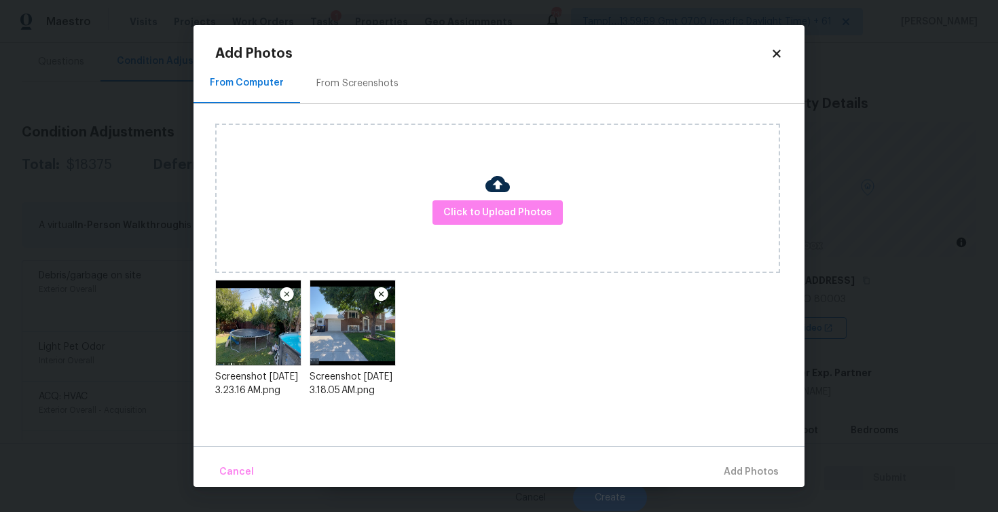
click at [759, 478] on div "Upload file Drag and drop a file here or click Cancel Submit" at bounding box center [499, 256] width 998 height 512
click at [734, 465] on span "Add 2 Photo(s)" at bounding box center [743, 472] width 69 height 17
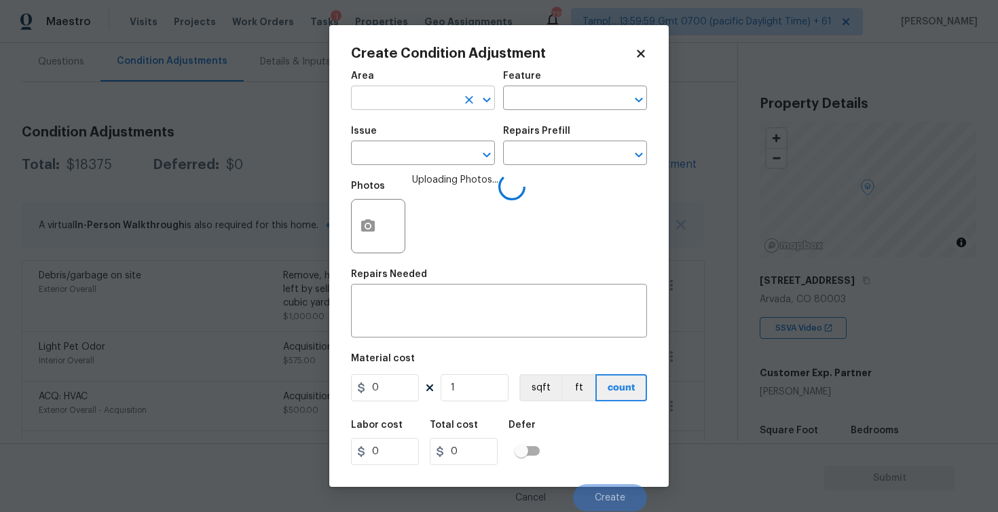
click at [425, 92] on input "text" at bounding box center [404, 99] width 106 height 21
click at [413, 143] on li "Exterior Overall" at bounding box center [423, 152] width 144 height 22
type input "Exterior Overall"
click at [413, 148] on input "text" at bounding box center [404, 154] width 106 height 21
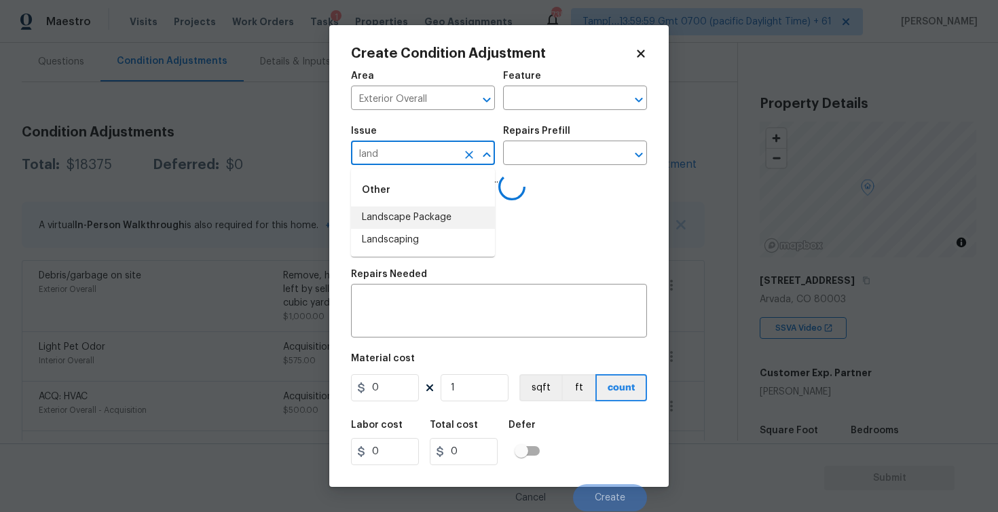
click at [398, 210] on li "Landscape Package" at bounding box center [423, 217] width 144 height 22
type input "Landscape Package"
click at [532, 155] on input "text" at bounding box center [556, 154] width 106 height 21
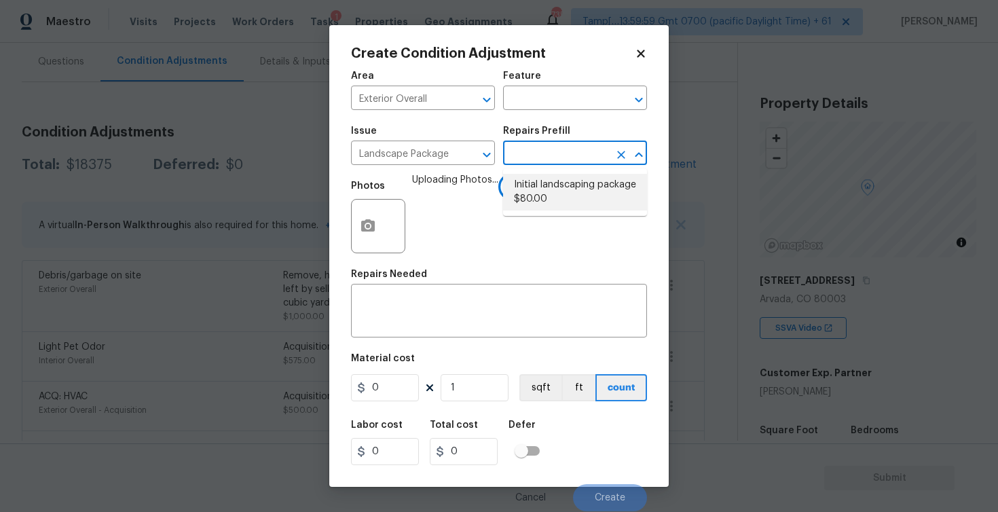
click at [540, 186] on li "Initial landscaping package $80.00" at bounding box center [575, 192] width 144 height 37
type input "Home Readiness Packages"
type textarea "Mowing of grass up to 6" in height. Mow, edge along driveways & sidewalks, trim…"
type input "80"
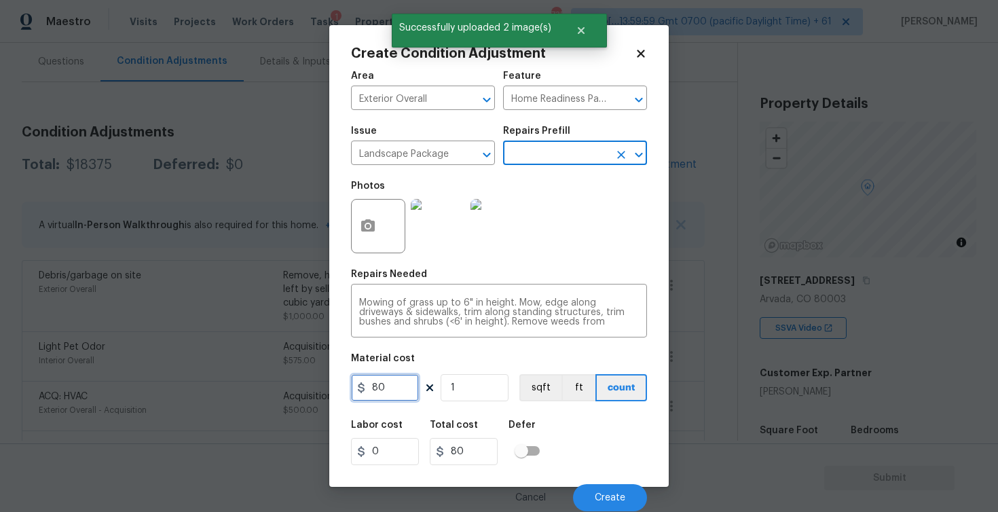
click at [386, 392] on input "80" at bounding box center [385, 387] width 68 height 27
type input "750"
click at [603, 439] on div "Labor cost 0 Total cost 750 Defer" at bounding box center [499, 442] width 296 height 61
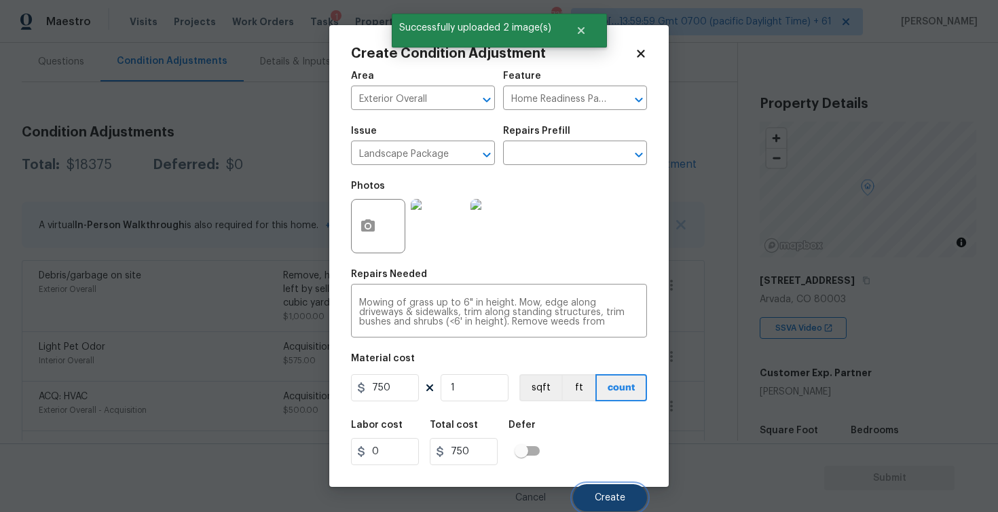
click at [612, 487] on button "Create" at bounding box center [610, 497] width 74 height 27
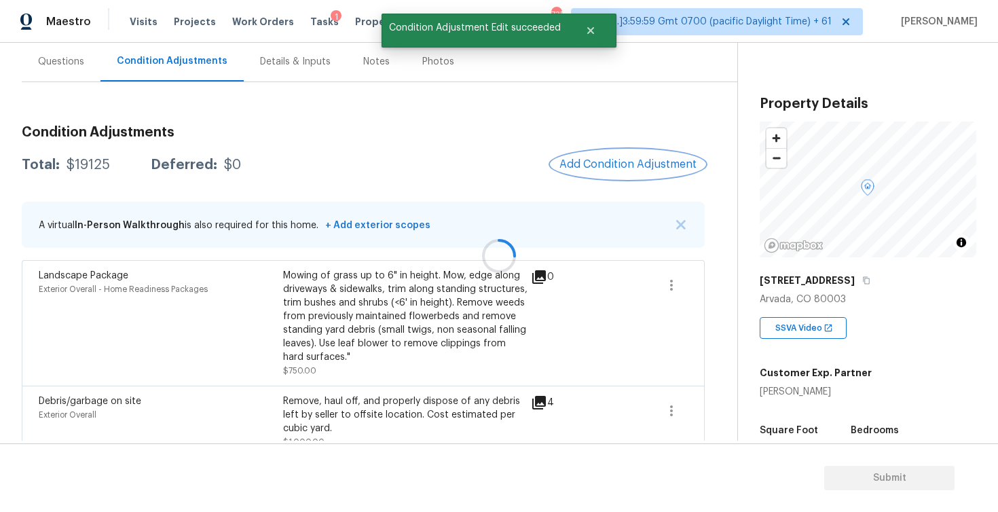
click at [656, 163] on span "Add Condition Adjustment" at bounding box center [627, 164] width 137 height 12
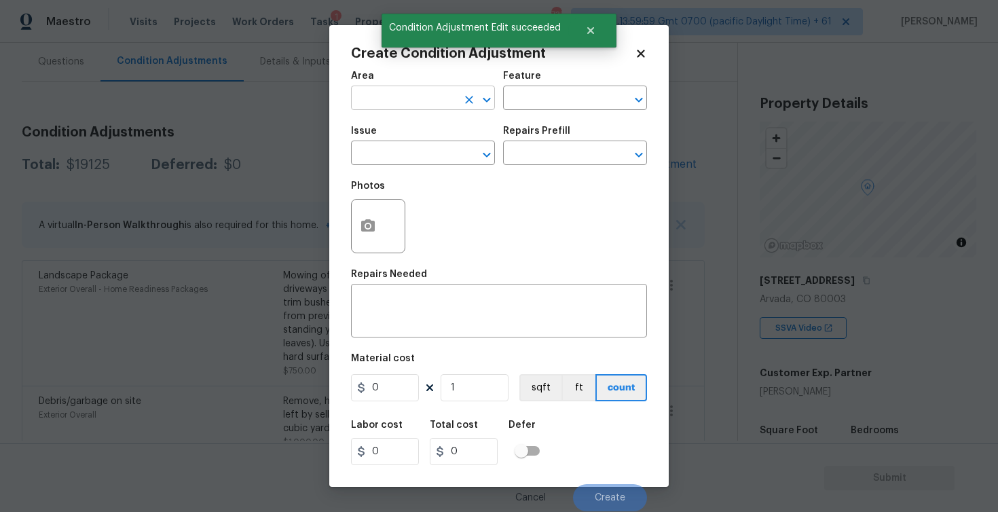
click at [440, 98] on input "text" at bounding box center [404, 99] width 106 height 21
click at [406, 153] on li "Exterior Overall" at bounding box center [423, 152] width 144 height 22
type input "Exterior Overall"
click at [406, 153] on input "text" at bounding box center [404, 154] width 106 height 21
click at [407, 202] on div "Other" at bounding box center [423, 190] width 144 height 33
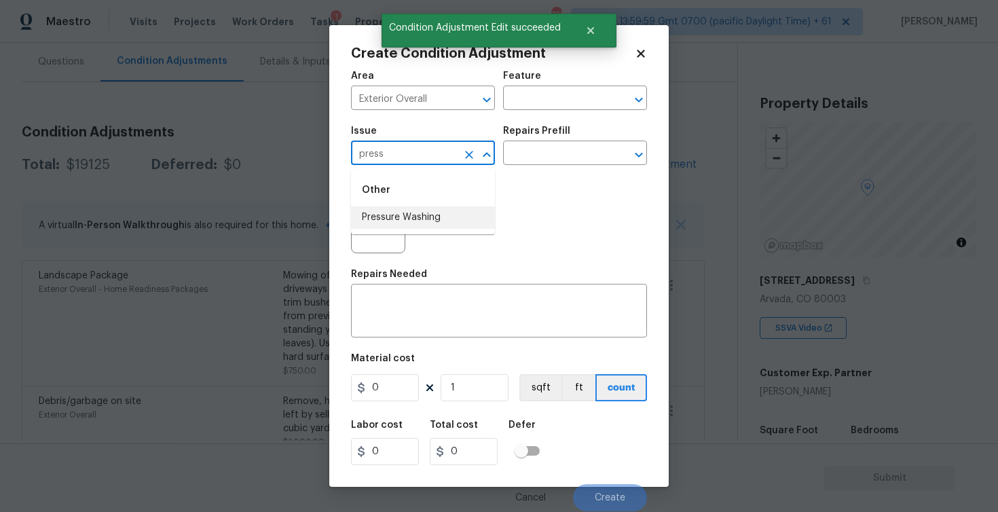
click at [412, 212] on li "Pressure Washing" at bounding box center [423, 217] width 144 height 22
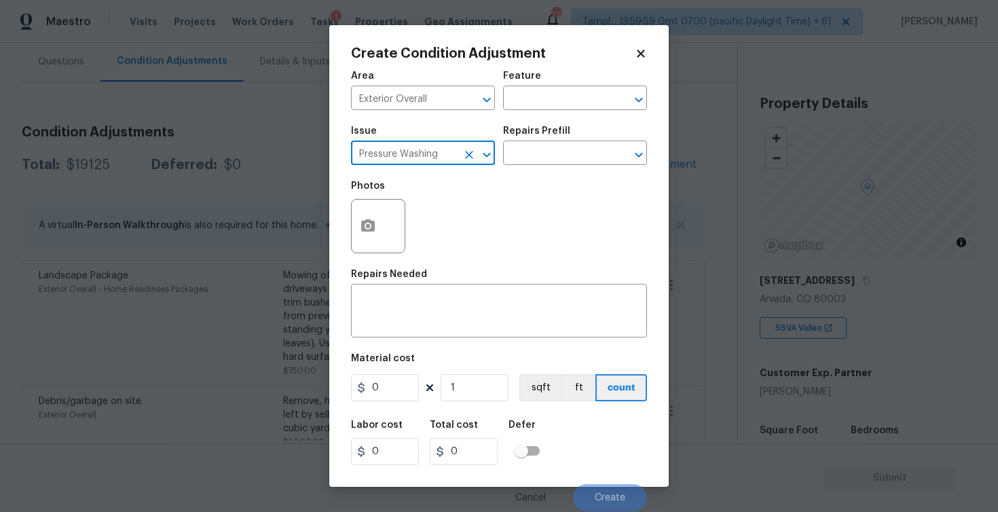
type input "Pressure Washing"
click at [540, 166] on div "Issue Pressure Washing ​ Repairs Prefill ​" at bounding box center [499, 145] width 296 height 55
click at [542, 150] on input "text" at bounding box center [556, 154] width 106 height 21
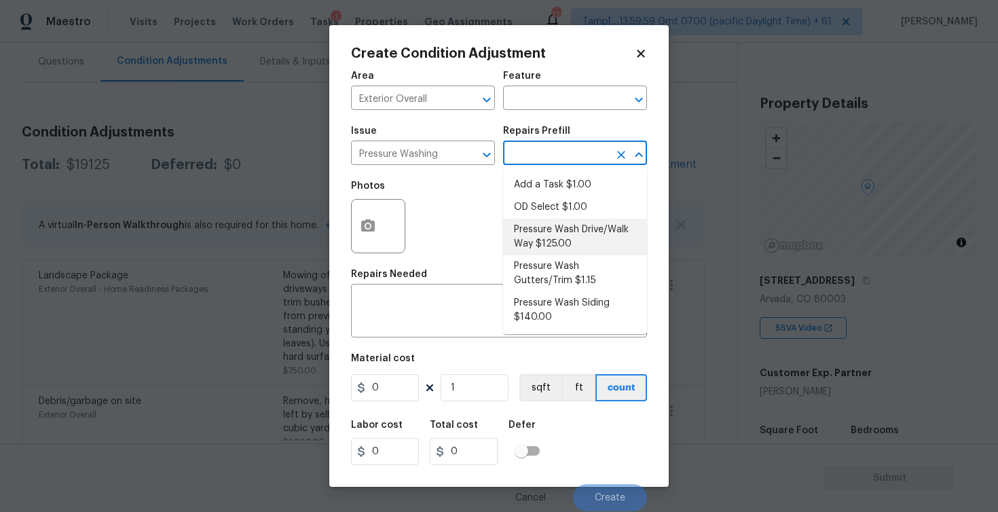
click at [544, 225] on li "Pressure Wash Drive/Walk Way $125.00" at bounding box center [575, 237] width 144 height 37
type input "Siding"
type textarea "Pressure wash the driveways/walkways as directed by the PM. Ensure that all deb…"
type input "125"
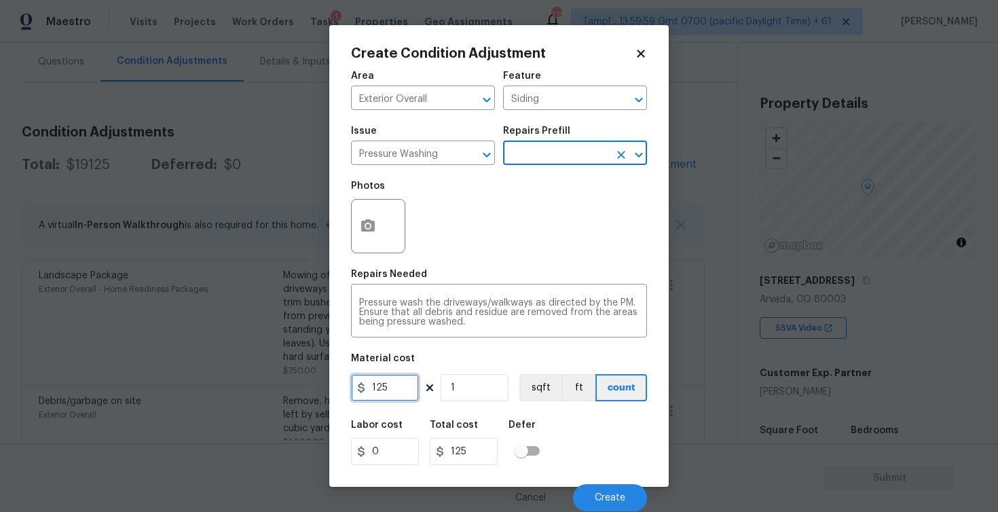
click at [394, 384] on input "125" at bounding box center [385, 387] width 68 height 27
type input "400"
click at [567, 451] on div "Labor cost 0 Total cost 400 Defer" at bounding box center [499, 442] width 296 height 61
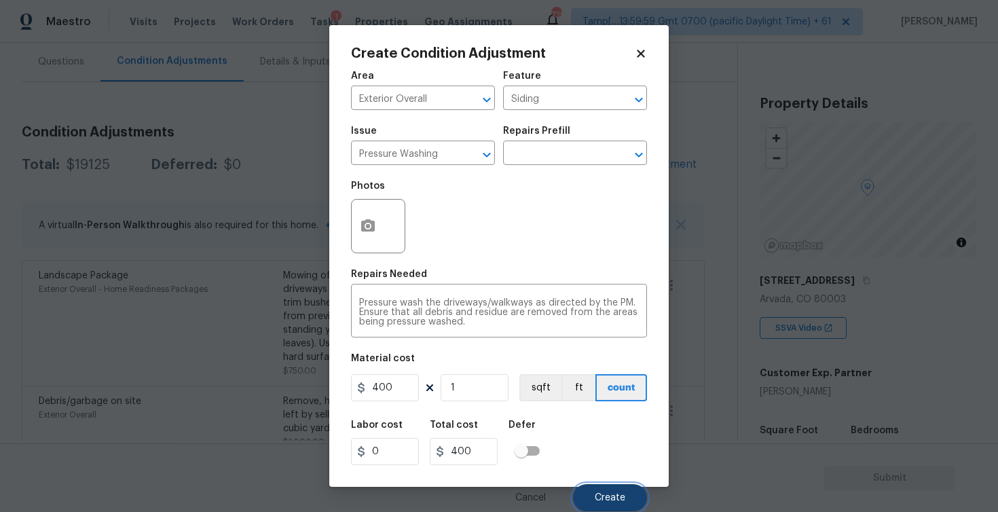
click at [601, 498] on span "Create" at bounding box center [609, 498] width 31 height 10
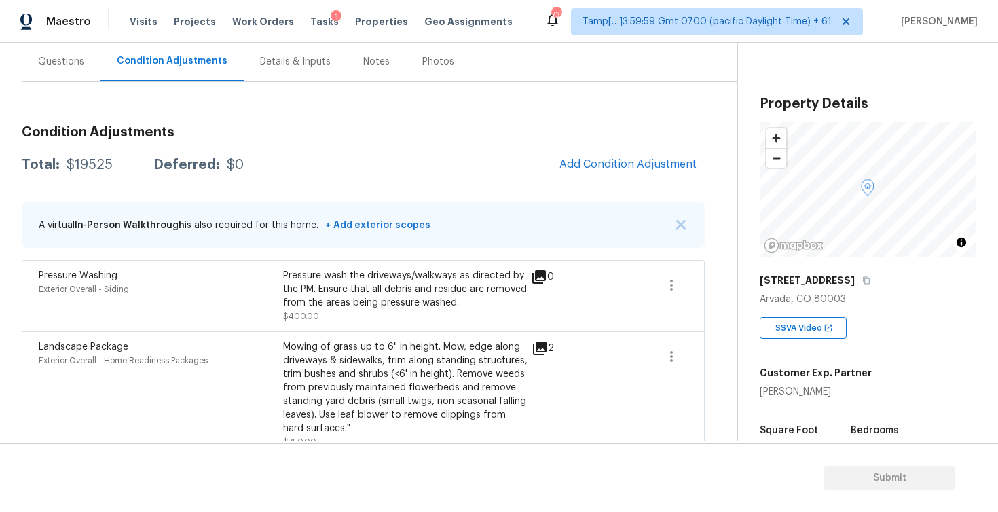
click at [73, 57] on div "Questions" at bounding box center [61, 62] width 46 height 14
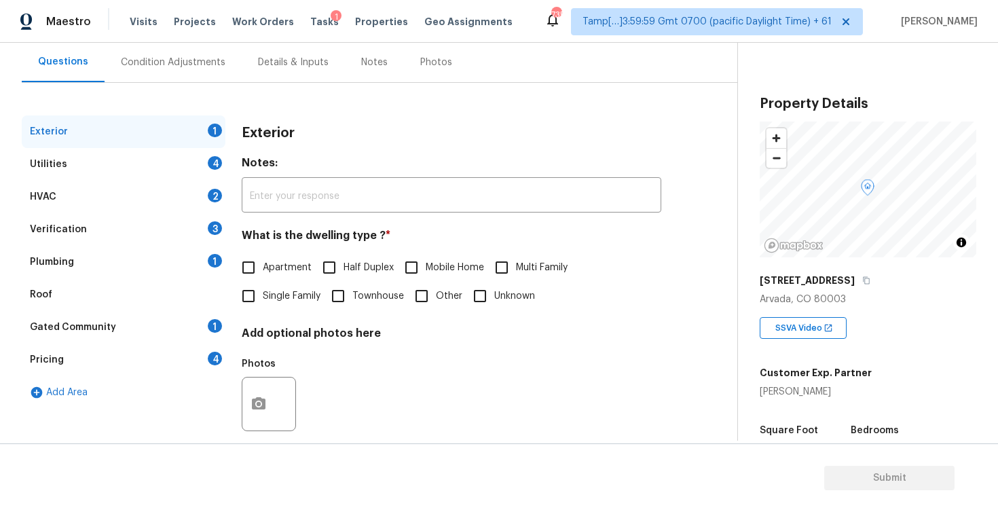
scroll to position [142, 0]
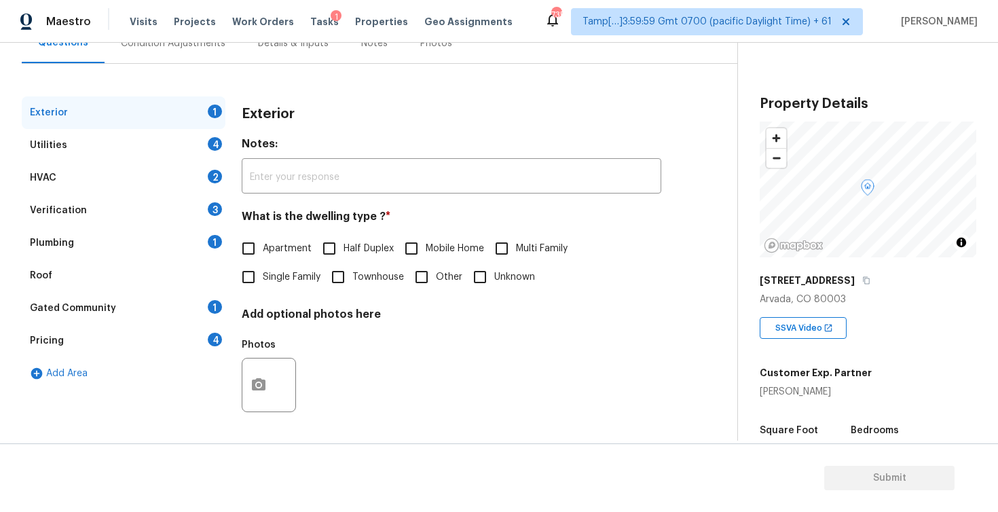
click at [164, 345] on div "Pricing 4" at bounding box center [124, 340] width 204 height 33
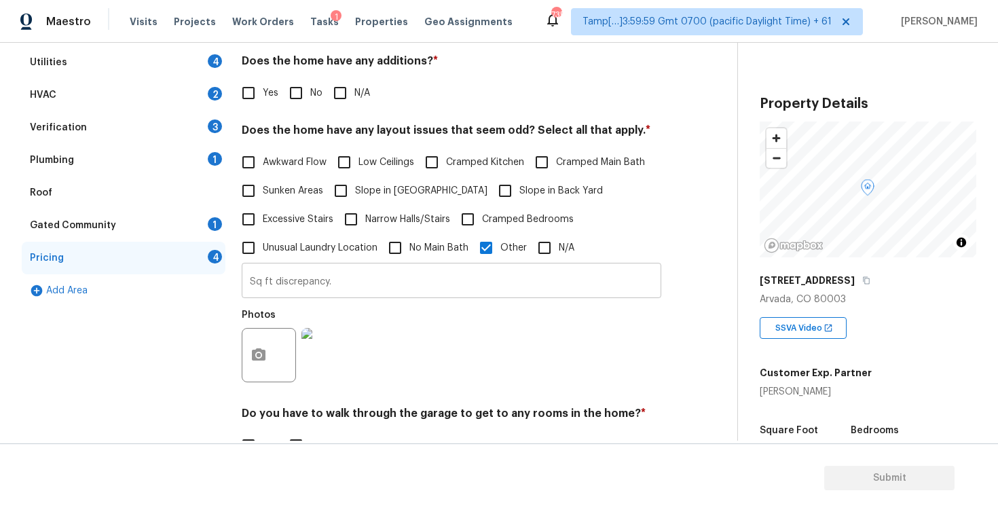
scroll to position [309, 0]
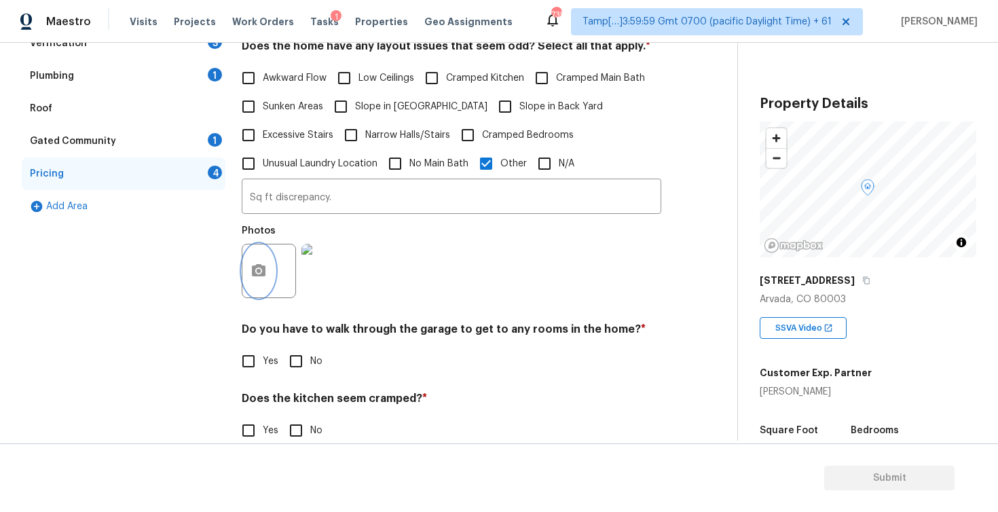
click at [252, 283] on button "button" at bounding box center [258, 270] width 33 height 53
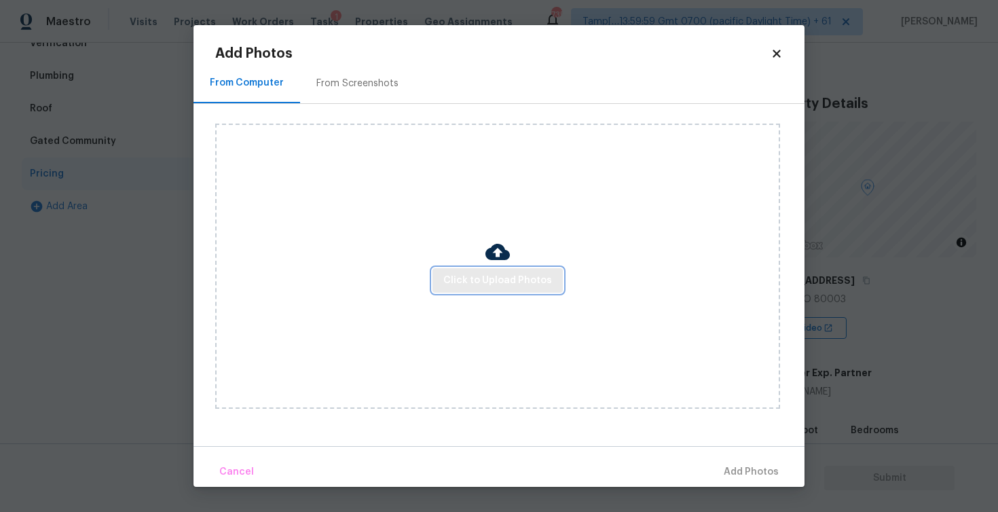
click at [463, 286] on span "Click to Upload Photos" at bounding box center [497, 280] width 109 height 17
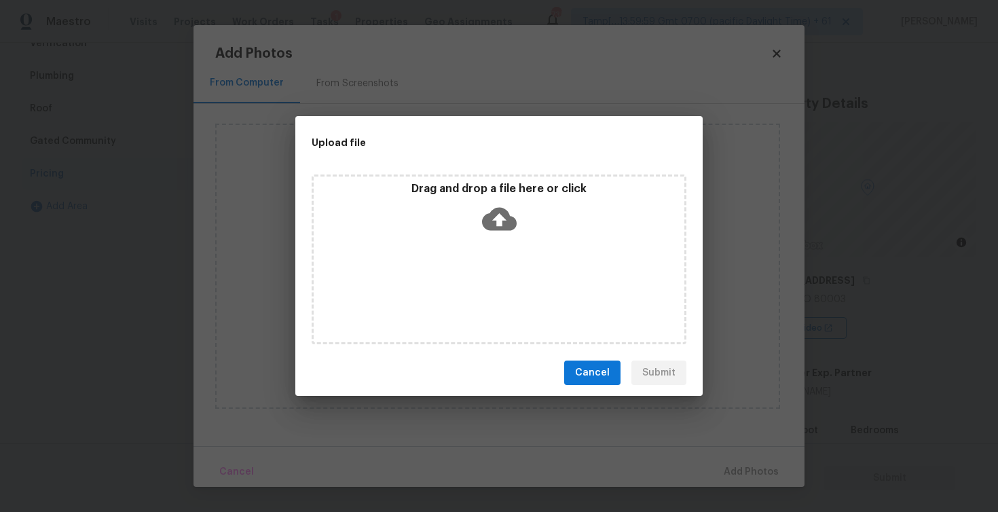
click at [501, 217] on icon at bounding box center [499, 219] width 35 height 35
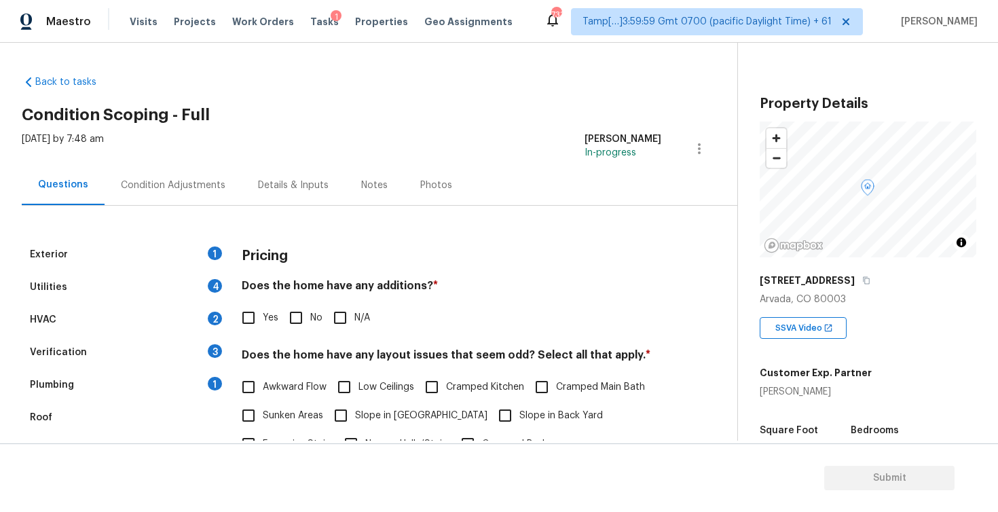
scroll to position [309, 0]
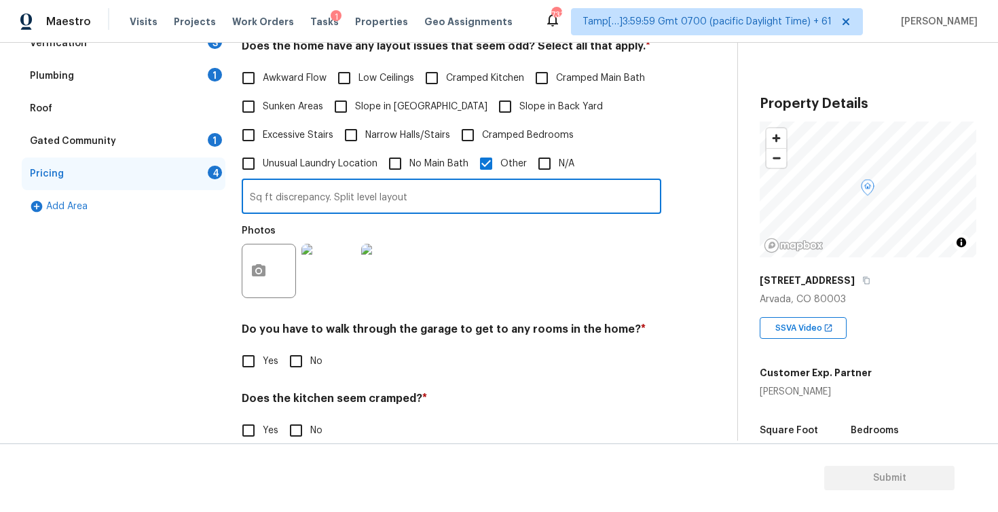
type input "Sq ft discrepancy. Split level layout"
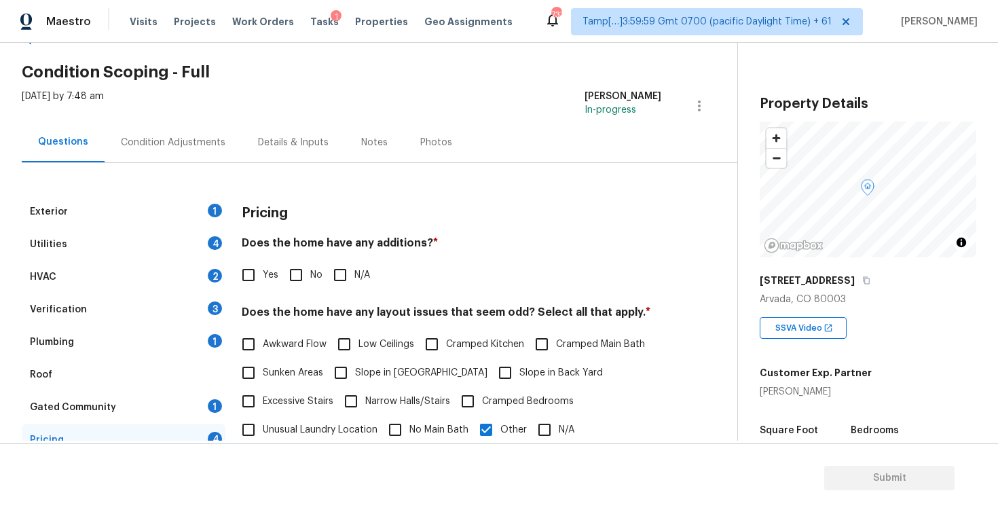
click at [219, 159] on div "Condition Adjustments" at bounding box center [173, 142] width 137 height 40
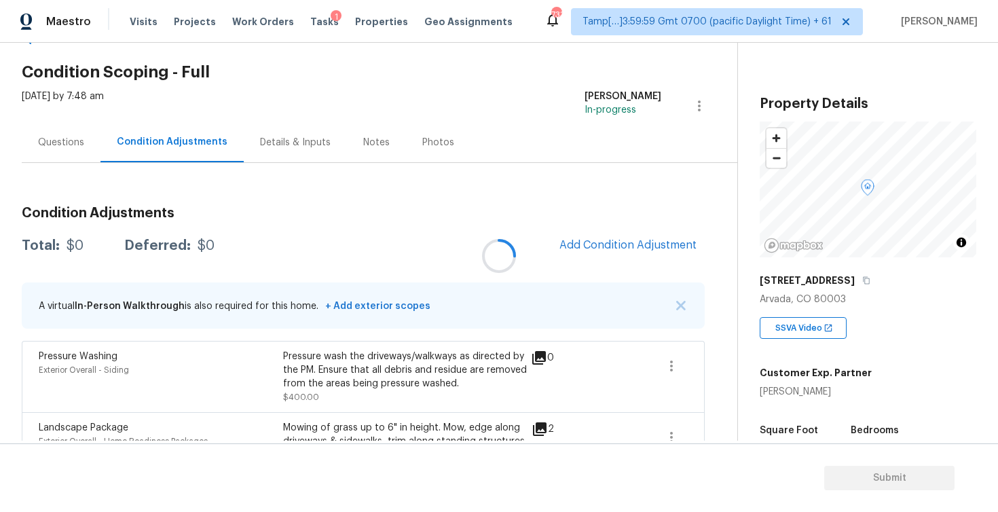
click at [622, 261] on div at bounding box center [499, 256] width 998 height 512
click at [623, 245] on span "Add Condition Adjustment" at bounding box center [627, 245] width 137 height 12
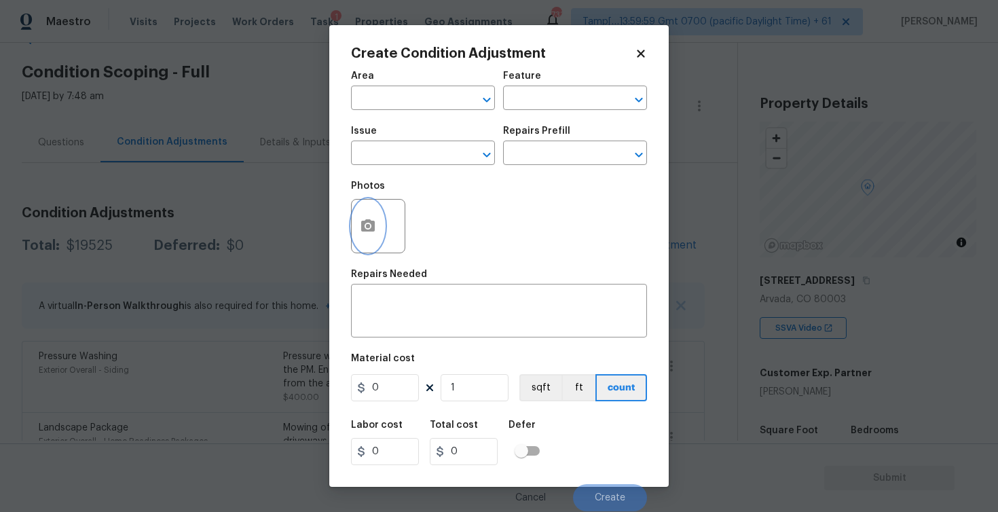
click at [356, 216] on button "button" at bounding box center [368, 226] width 33 height 53
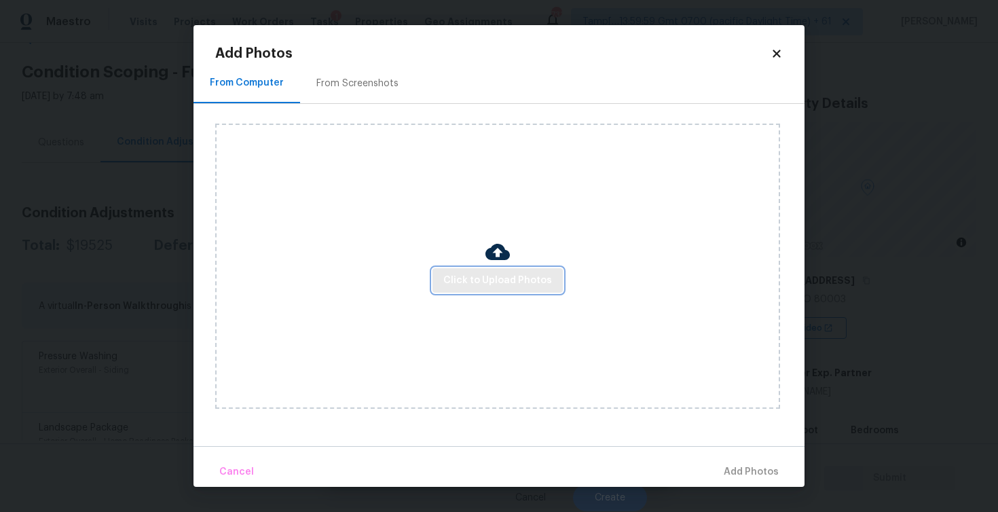
click at [482, 279] on span "Click to Upload Photos" at bounding box center [497, 280] width 109 height 17
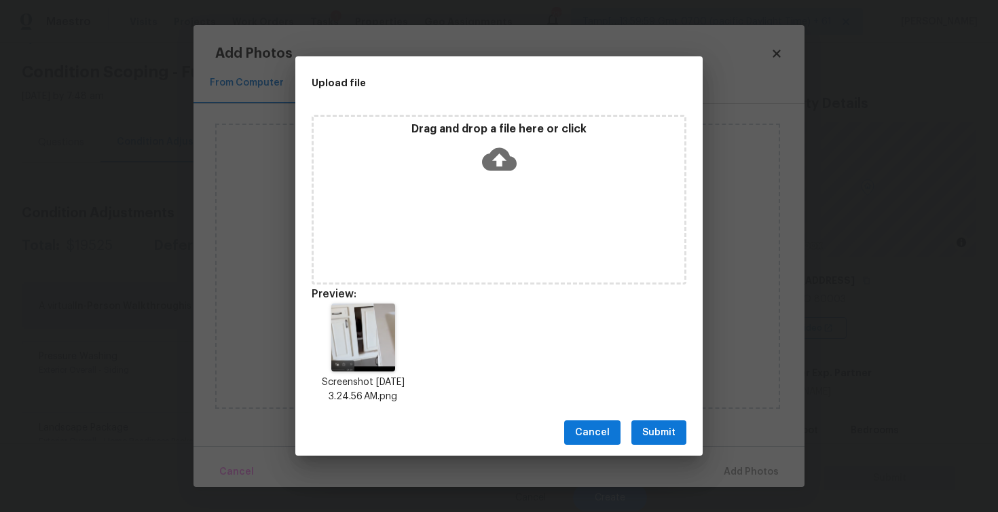
click at [654, 423] on button "Submit" at bounding box center [658, 432] width 55 height 25
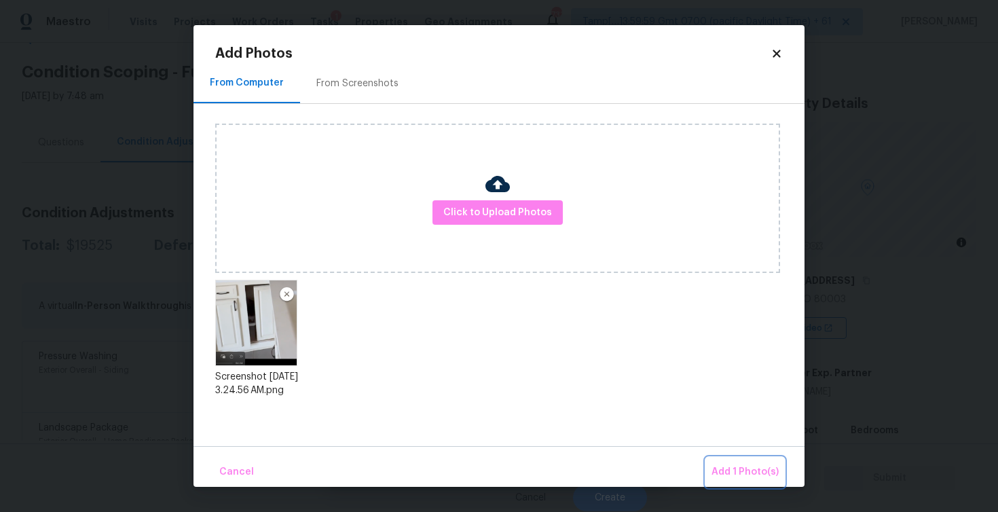
click at [744, 479] on span "Add 1 Photo(s)" at bounding box center [744, 472] width 67 height 17
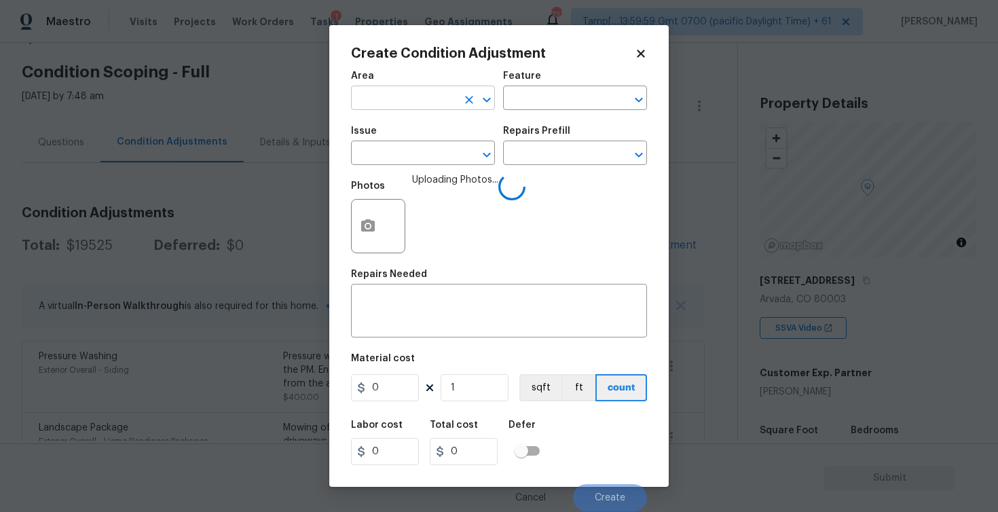
click at [397, 98] on input "text" at bounding box center [404, 99] width 106 height 21
click at [387, 143] on li "Interior Overall" at bounding box center [423, 152] width 144 height 22
type input "Interior Overall"
click at [387, 143] on div "Issue" at bounding box center [423, 135] width 144 height 18
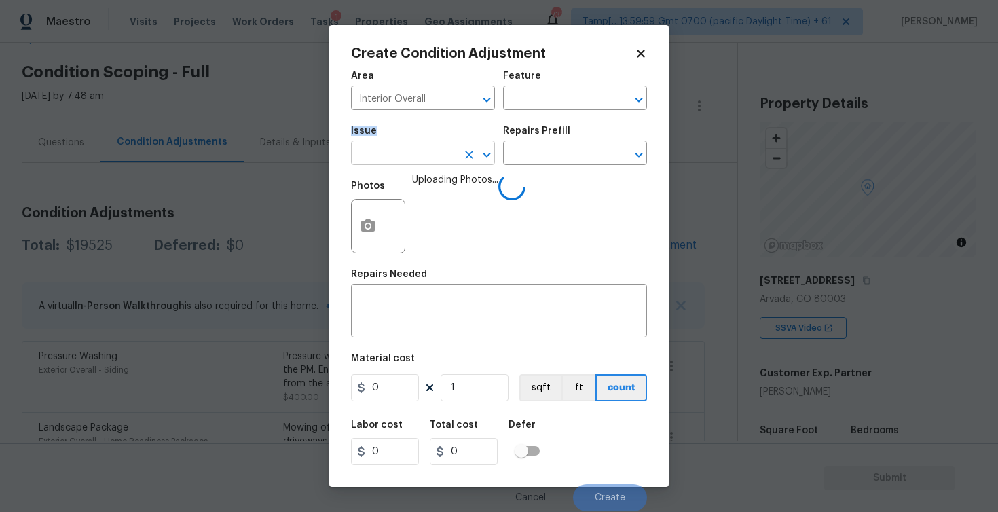
click at [385, 155] on input "text" at bounding box center [404, 154] width 106 height 21
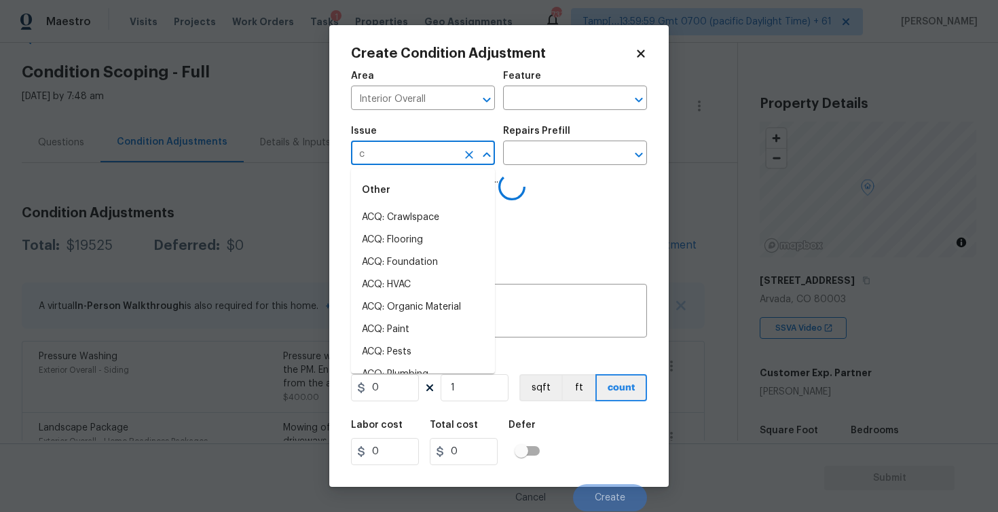
type input "ca"
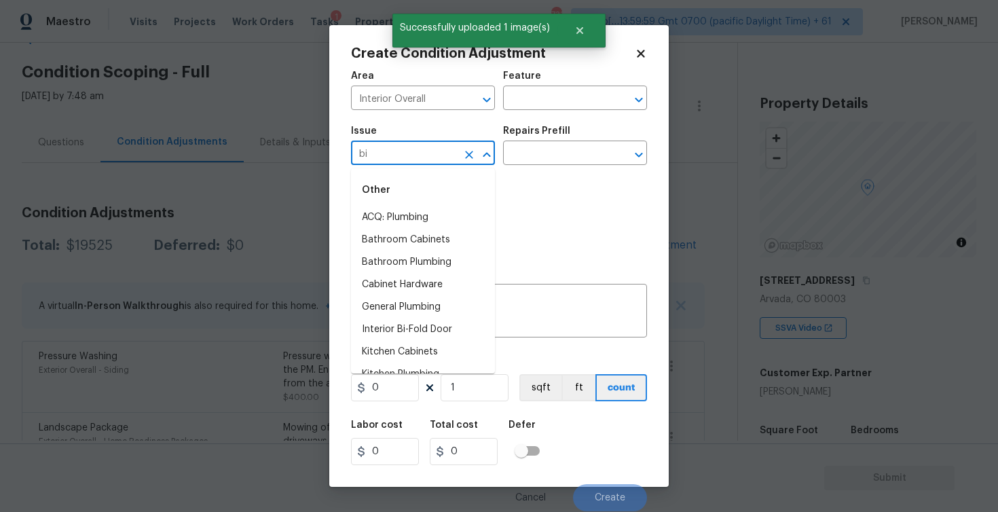
type input "b"
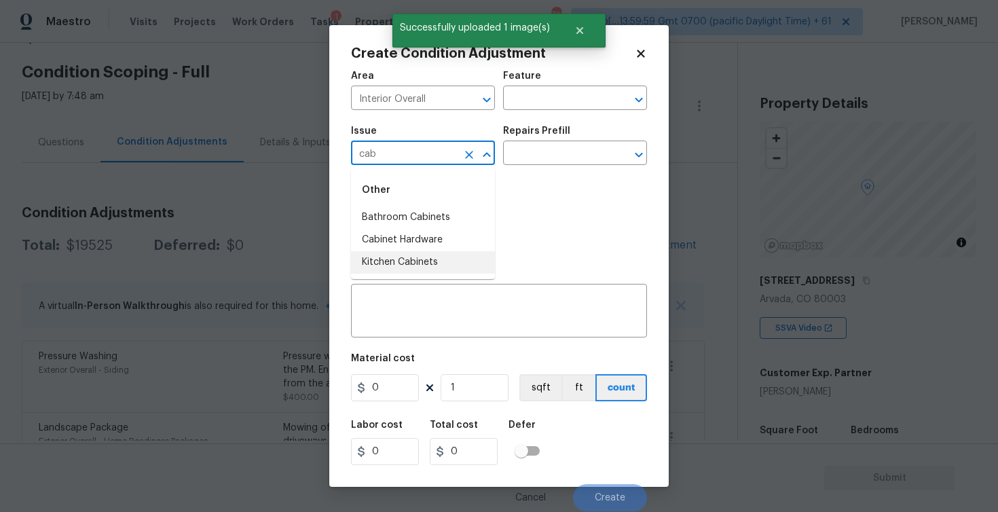
click at [394, 259] on li "Kitchen Cabinets" at bounding box center [423, 262] width 144 height 22
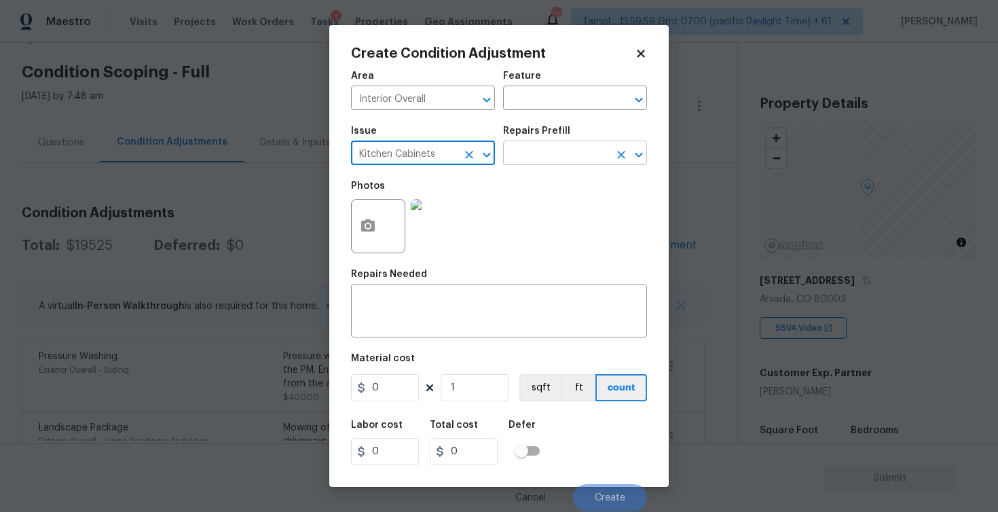
type input "Kitchen Cabinets"
click at [520, 164] on input "text" at bounding box center [556, 154] width 106 height 21
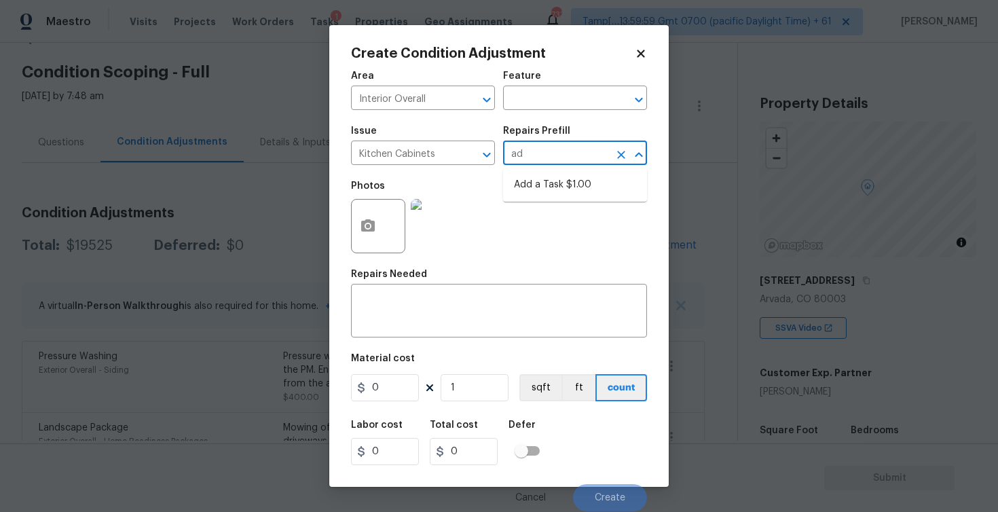
type input "a"
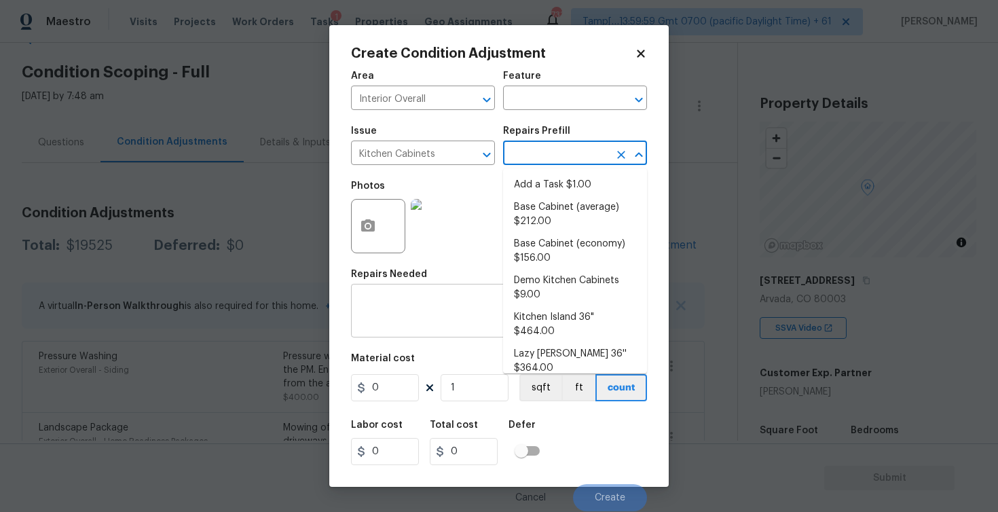
click at [385, 298] on div "x ​" at bounding box center [499, 312] width 296 height 50
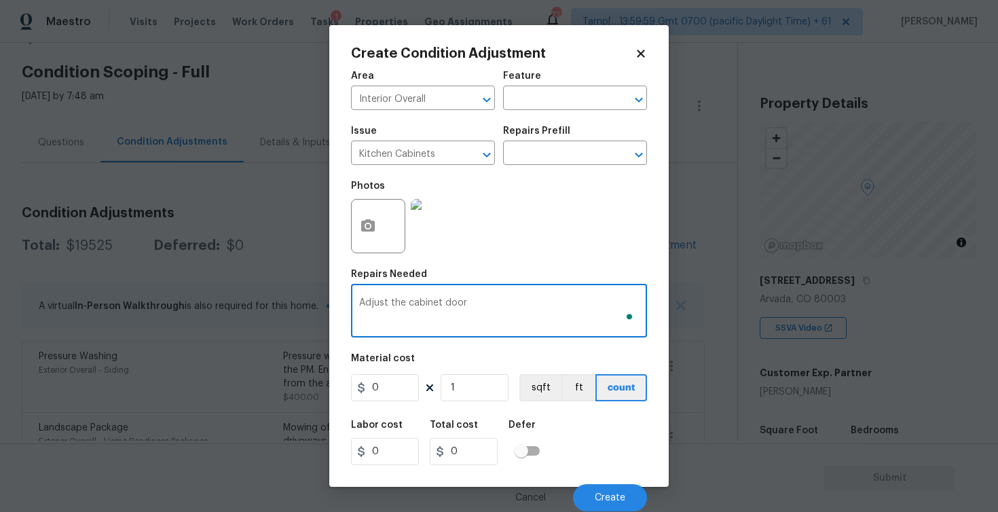
type textarea "Adjust the cabinet door"
click at [413, 377] on input "0" at bounding box center [385, 387] width 68 height 27
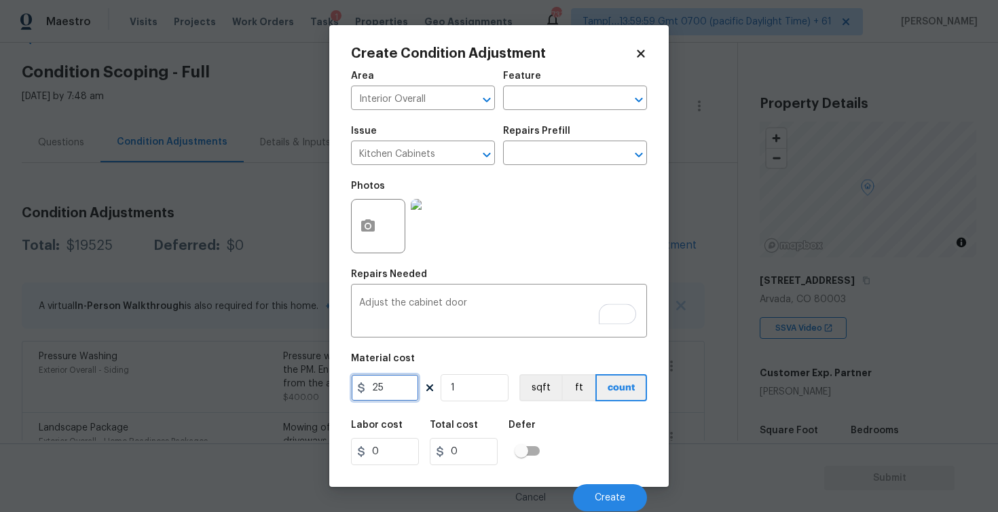
type input "25"
click at [605, 431] on div "Labor cost 0 Total cost 0 Defer" at bounding box center [499, 442] width 296 height 61
type input "25"
click at [605, 490] on button "Create" at bounding box center [610, 497] width 74 height 27
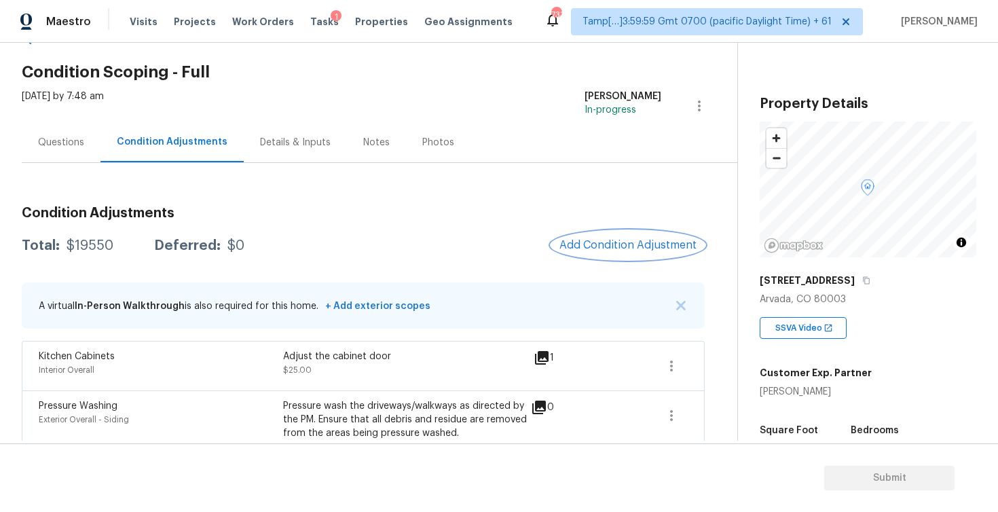
click at [641, 238] on button "Add Condition Adjustment" at bounding box center [627, 245] width 153 height 29
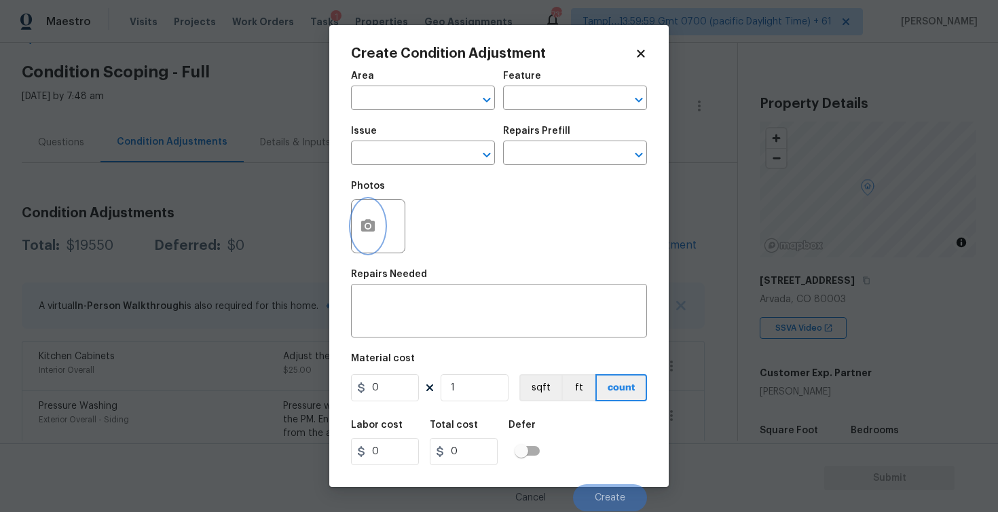
click at [376, 227] on button "button" at bounding box center [368, 226] width 33 height 53
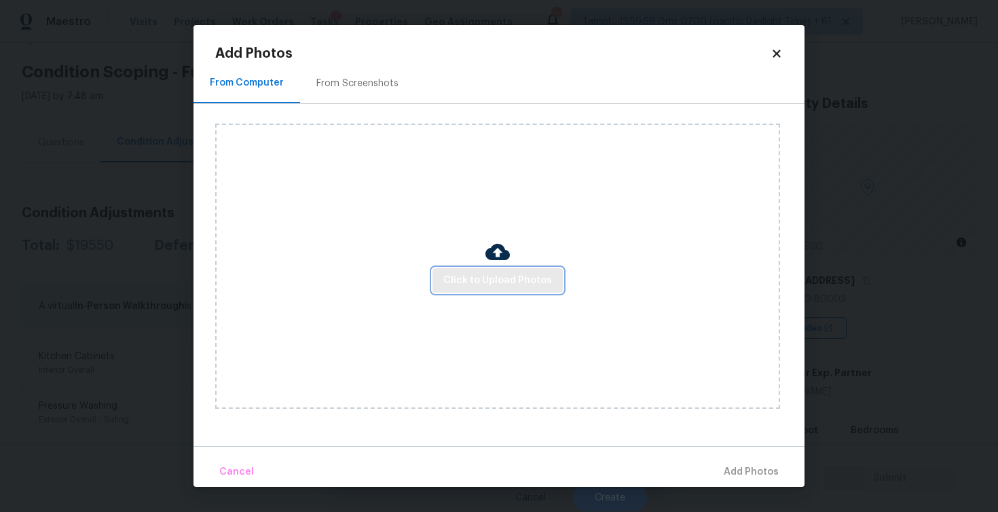
click at [496, 280] on span "Click to Upload Photos" at bounding box center [497, 280] width 109 height 17
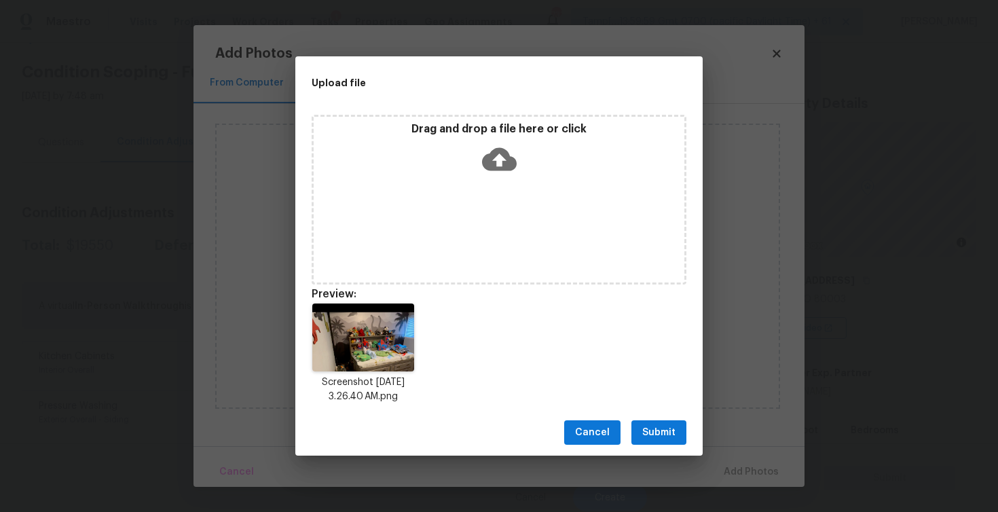
click at [666, 432] on span "Submit" at bounding box center [658, 432] width 33 height 17
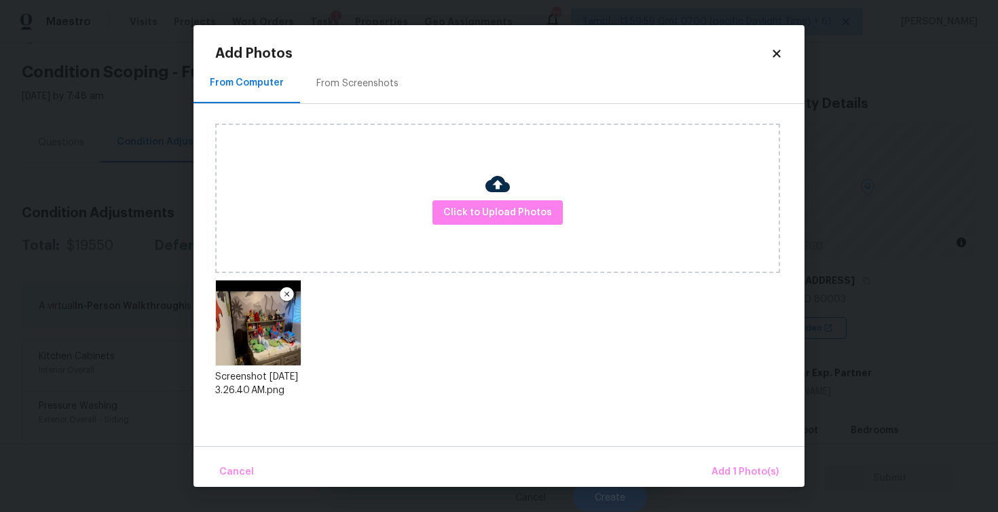
click at [716, 456] on div "Cancel Add 1 Photo(s)" at bounding box center [498, 466] width 611 height 41
click at [733, 467] on span "Add 1 Photo(s)" at bounding box center [744, 472] width 67 height 17
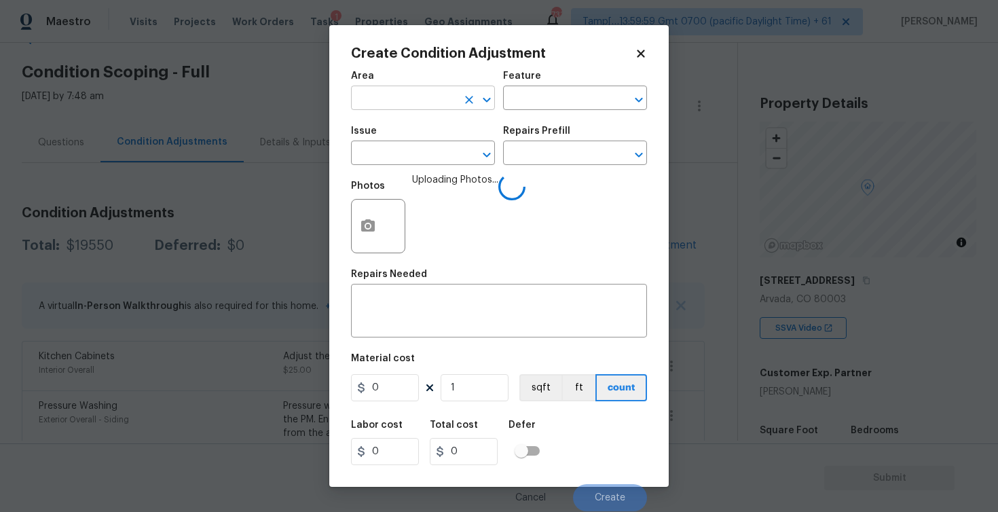
click at [428, 104] on input "text" at bounding box center [404, 99] width 106 height 21
click at [409, 158] on li "Interior Overall" at bounding box center [423, 152] width 144 height 22
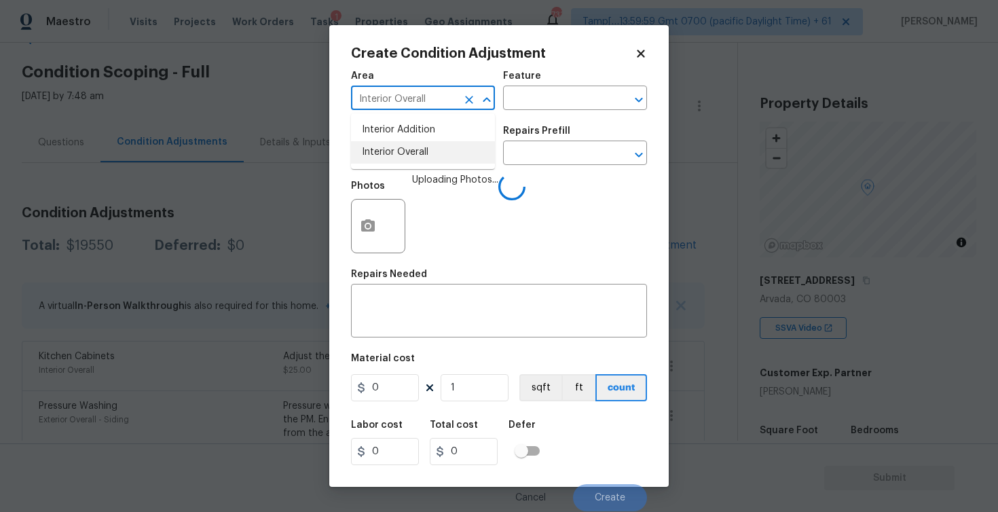
type input "Interior Overall"
click at [409, 158] on input "text" at bounding box center [404, 154] width 106 height 21
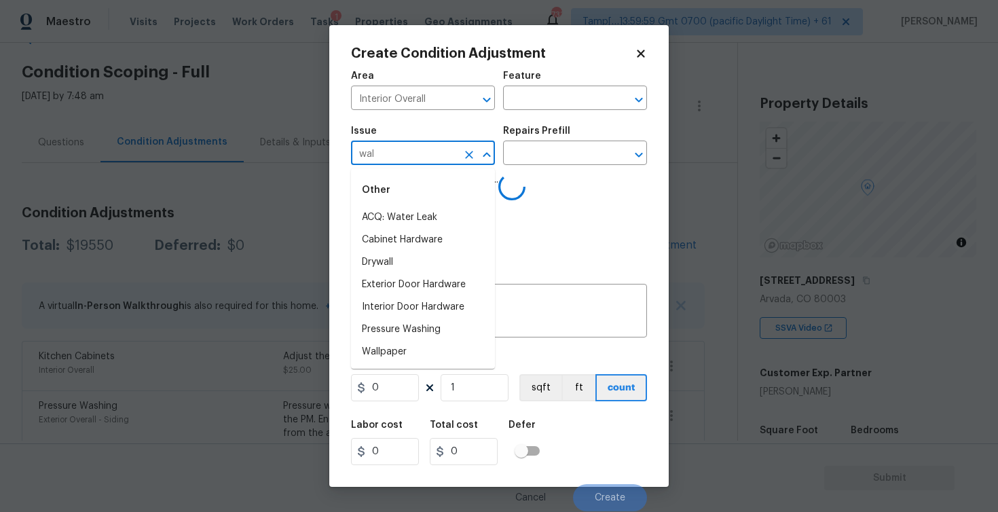
type input "wall"
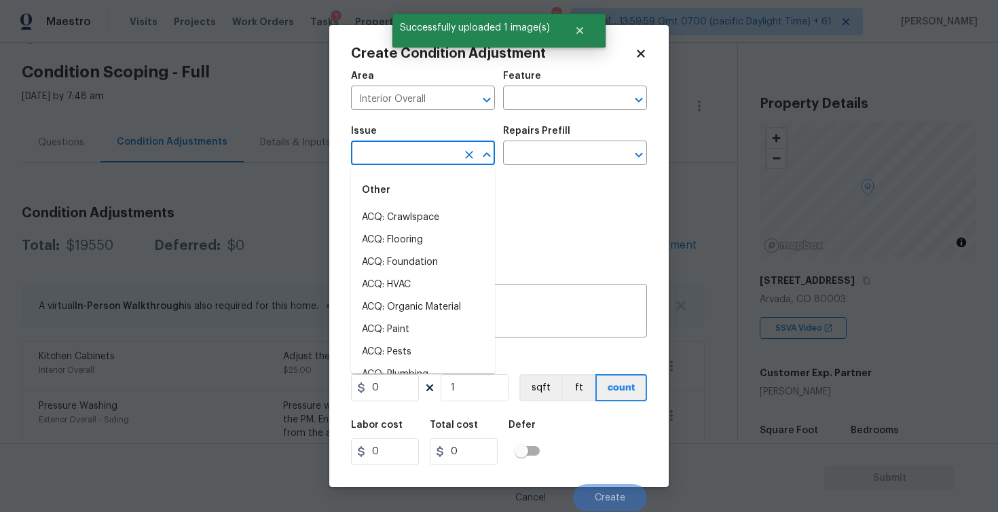
click at [409, 158] on input "text" at bounding box center [404, 154] width 106 height 21
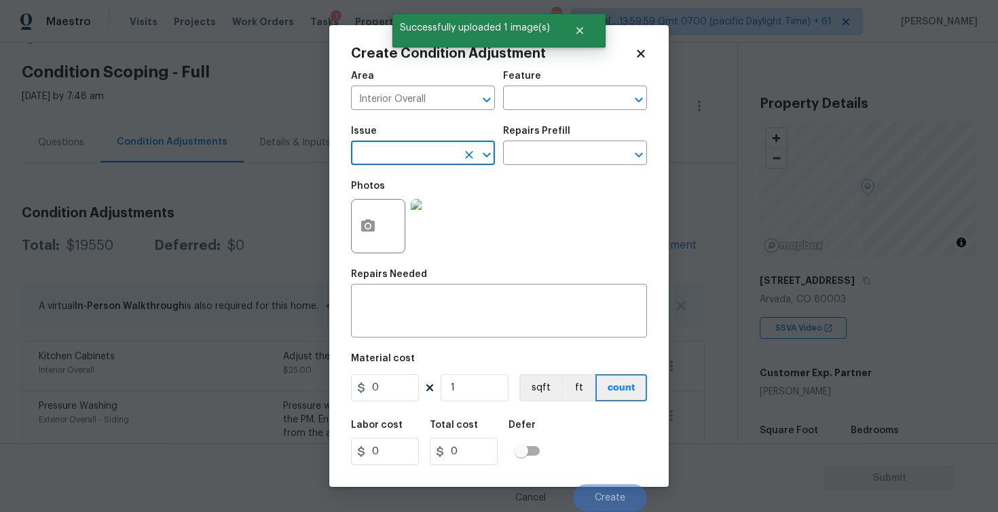
click at [408, 157] on input "text" at bounding box center [404, 154] width 106 height 21
click at [391, 244] on li "Wallpaper" at bounding box center [423, 240] width 144 height 22
type input "Wallpaper"
click at [559, 140] on div "Repairs Prefill" at bounding box center [575, 135] width 144 height 18
click at [544, 162] on input "text" at bounding box center [556, 154] width 106 height 21
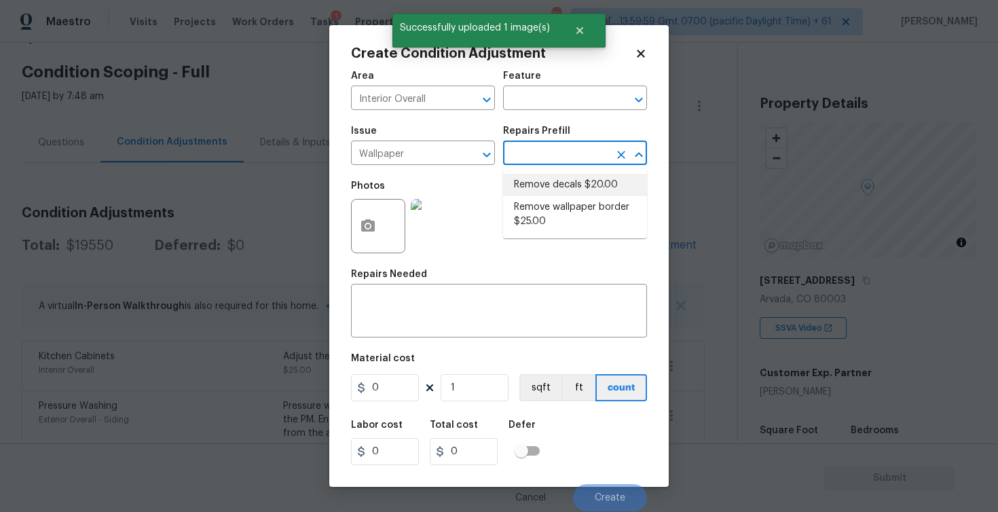
click at [540, 209] on li "Remove wallpaper border $25.00" at bounding box center [575, 214] width 144 height 37
type input "Walls and Ceiling"
type textarea "Remove wallpaper border in rooms/areas identified by HPM, texture to match, and…"
type input "25"
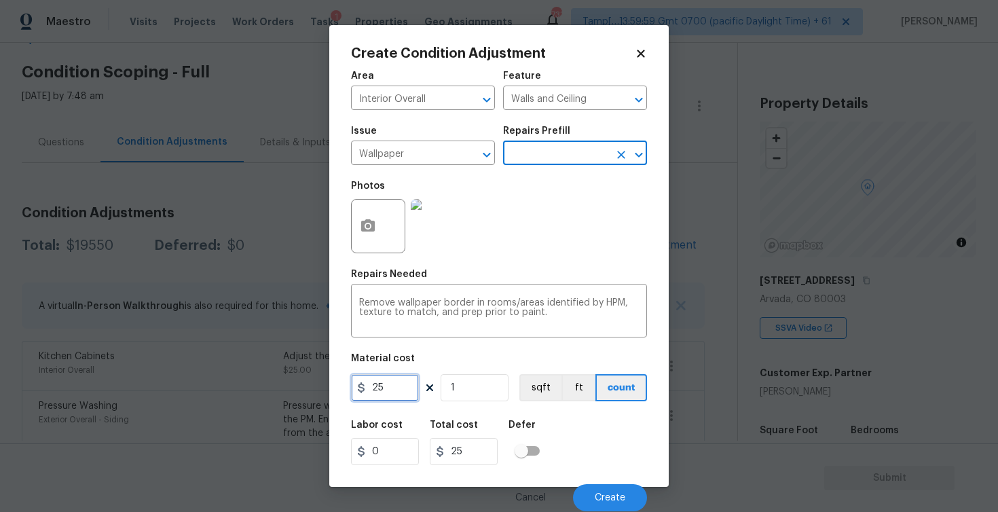
click at [393, 385] on input "25" at bounding box center [385, 387] width 68 height 27
type input "100"
click at [534, 439] on input "checkbox" at bounding box center [521, 451] width 77 height 26
checkbox input "true"
type input "100"
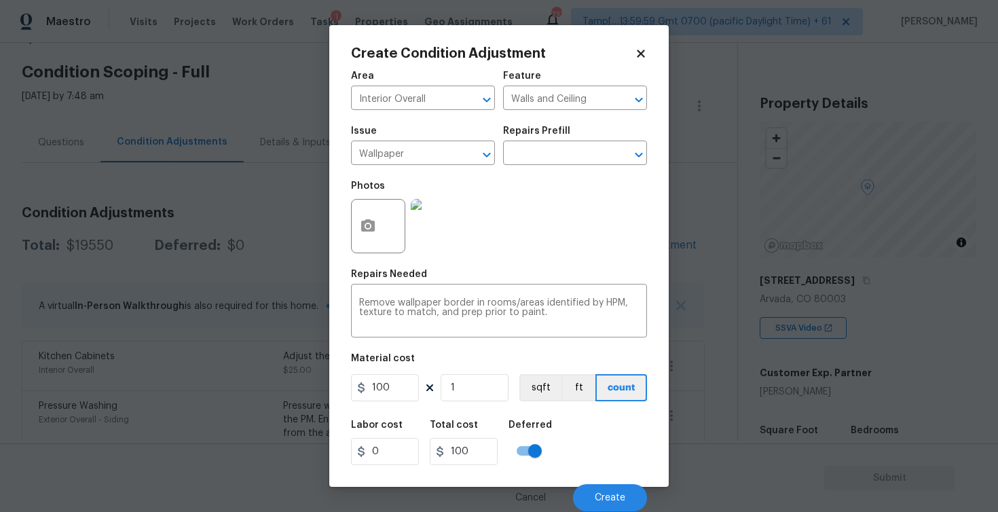
click at [531, 459] on input "checkbox" at bounding box center [534, 451] width 77 height 26
checkbox input "false"
click at [609, 493] on span "Create" at bounding box center [609, 498] width 31 height 10
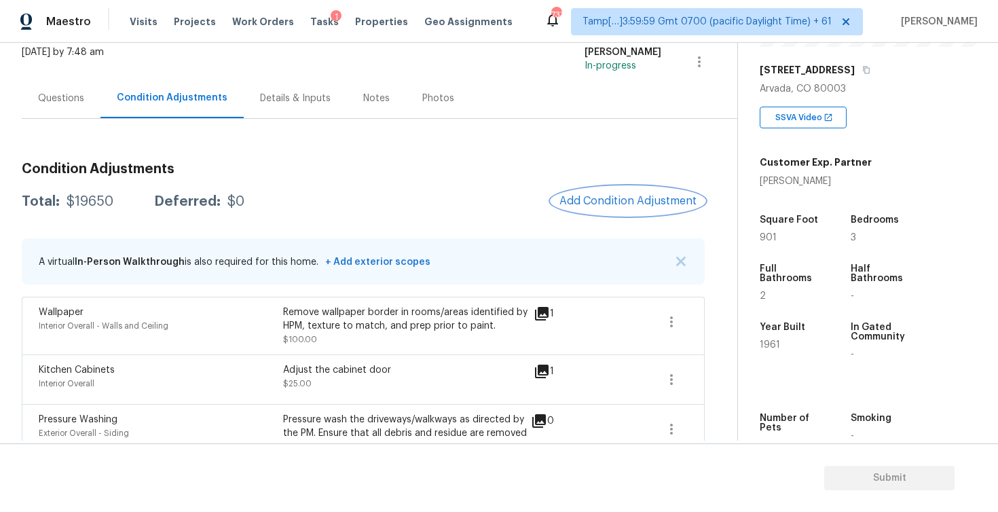
scroll to position [44, 0]
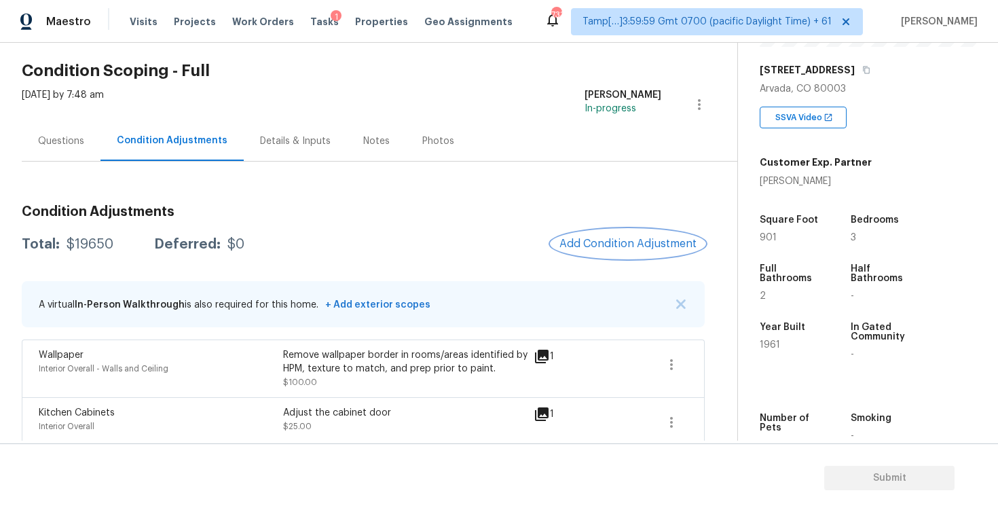
click at [633, 246] on span "Add Condition Adjustment" at bounding box center [627, 244] width 137 height 12
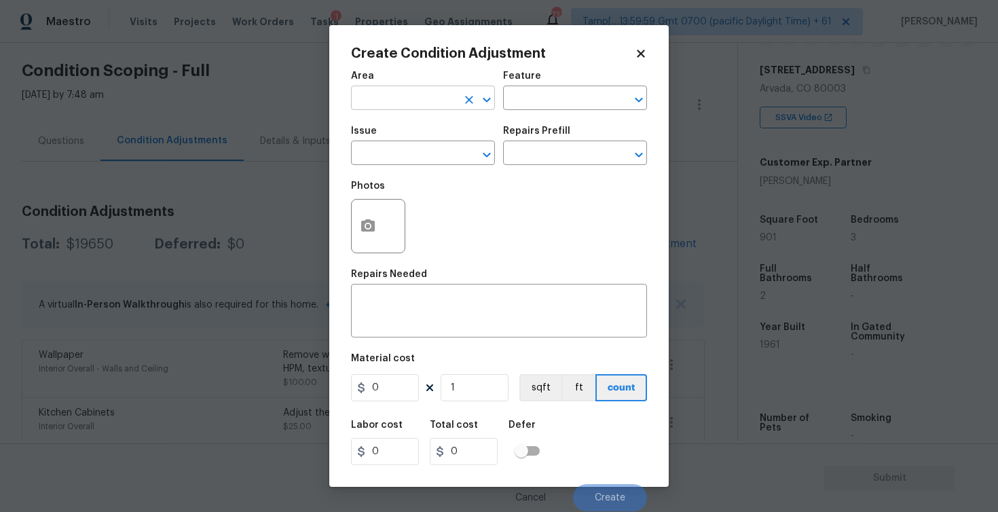
click at [421, 92] on input "text" at bounding box center [404, 99] width 106 height 21
click at [411, 147] on li "Interior Overall" at bounding box center [423, 152] width 144 height 22
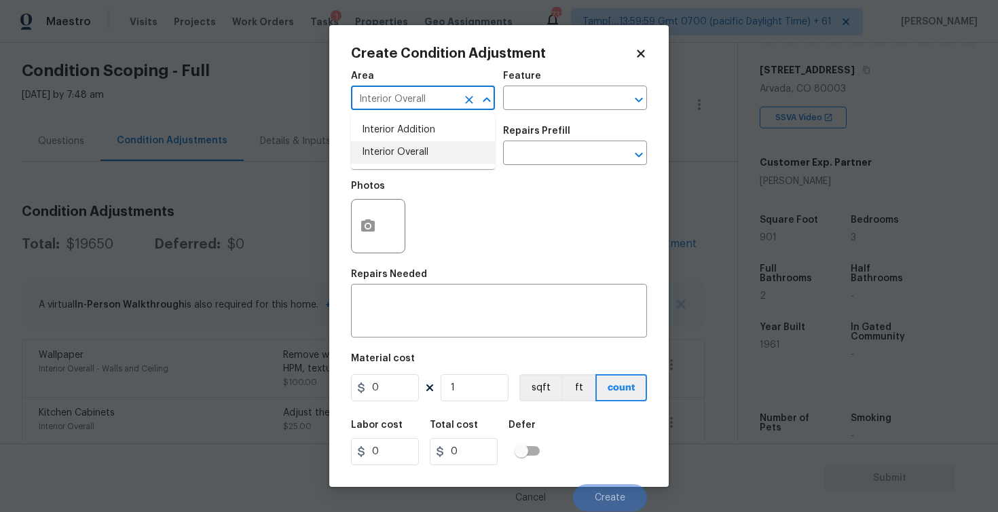
type input "Interior Overall"
click at [411, 147] on input "text" at bounding box center [404, 154] width 106 height 21
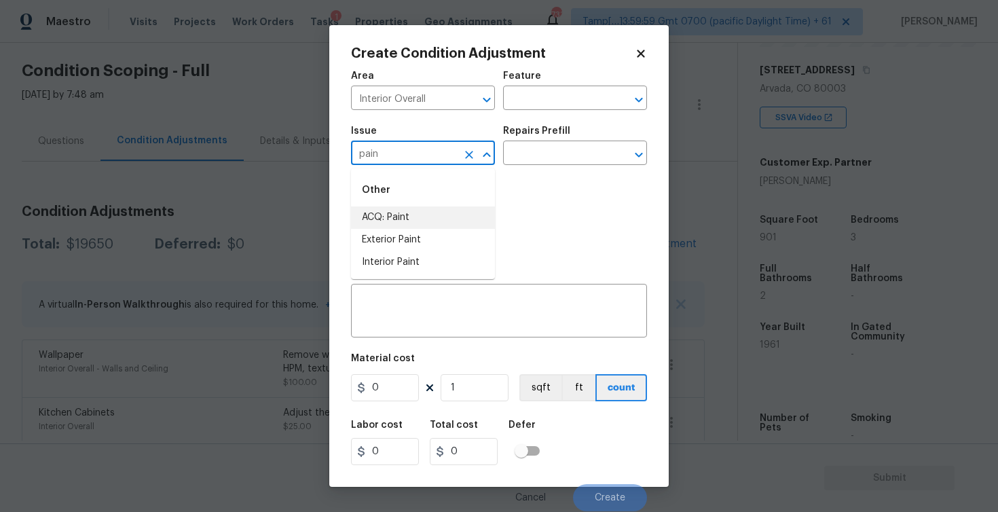
click at [416, 215] on li "ACQ: Paint" at bounding box center [423, 217] width 144 height 22
type input "ACQ: Paint"
click at [528, 159] on input "text" at bounding box center [556, 154] width 106 height 21
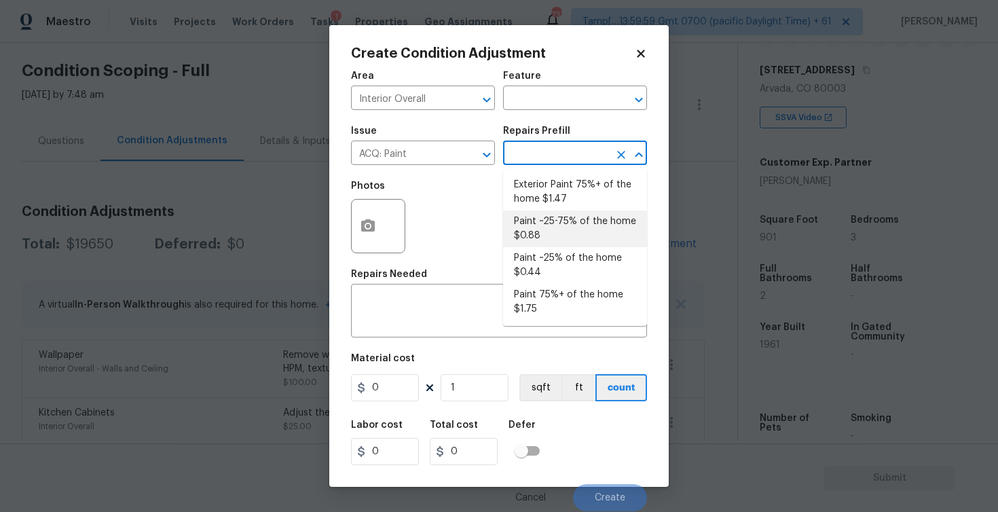
click at [544, 233] on li "Paint ~25-75% of the home $0.88" at bounding box center [575, 228] width 144 height 37
type input "Acquisition"
type textarea "Acquisition Scope: ~25 - 75% of the home needs interior paint"
type input "0.88"
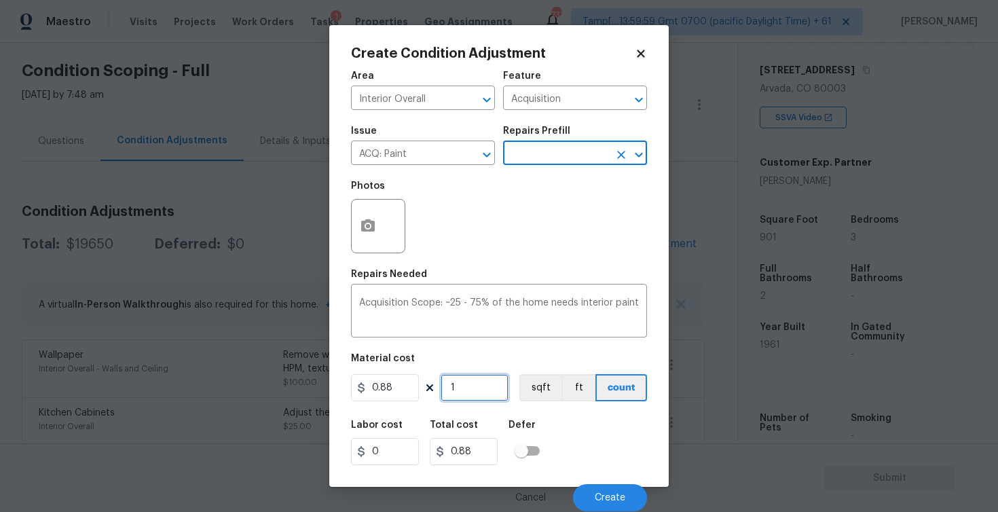
click at [474, 381] on input "1" at bounding box center [474, 387] width 68 height 27
type input "0"
paste input "1818"
type input "1818"
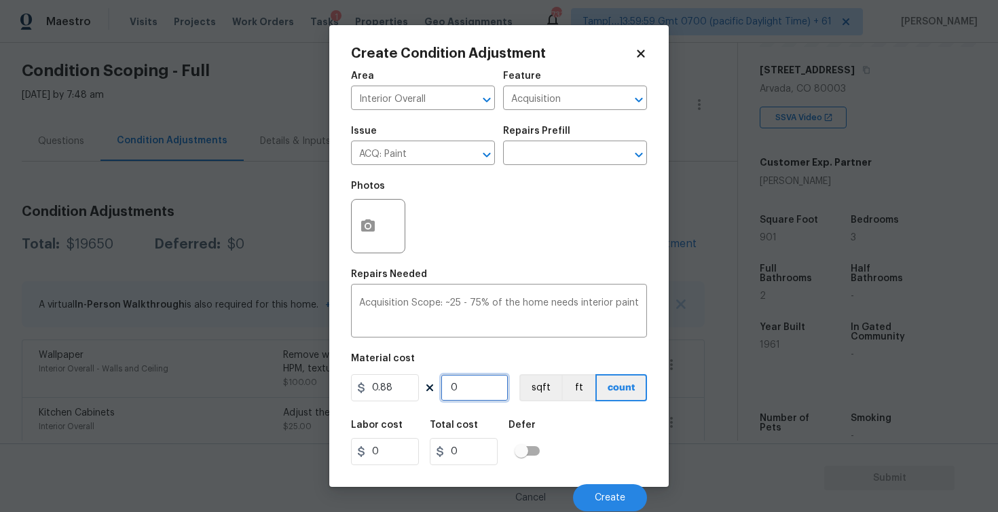
type input "1599.84"
type input "1818"
click at [552, 394] on button "sqft" at bounding box center [540, 387] width 42 height 27
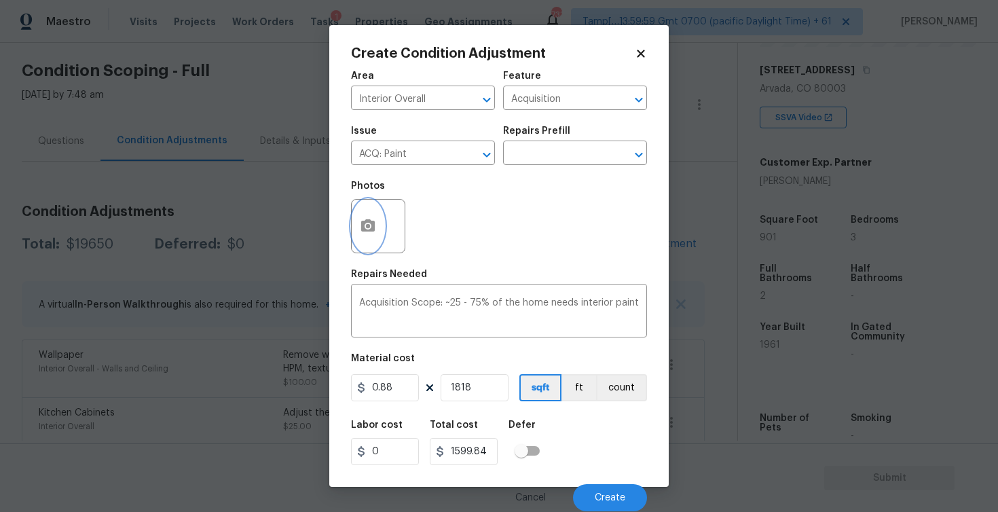
click at [356, 231] on button "button" at bounding box center [368, 226] width 33 height 53
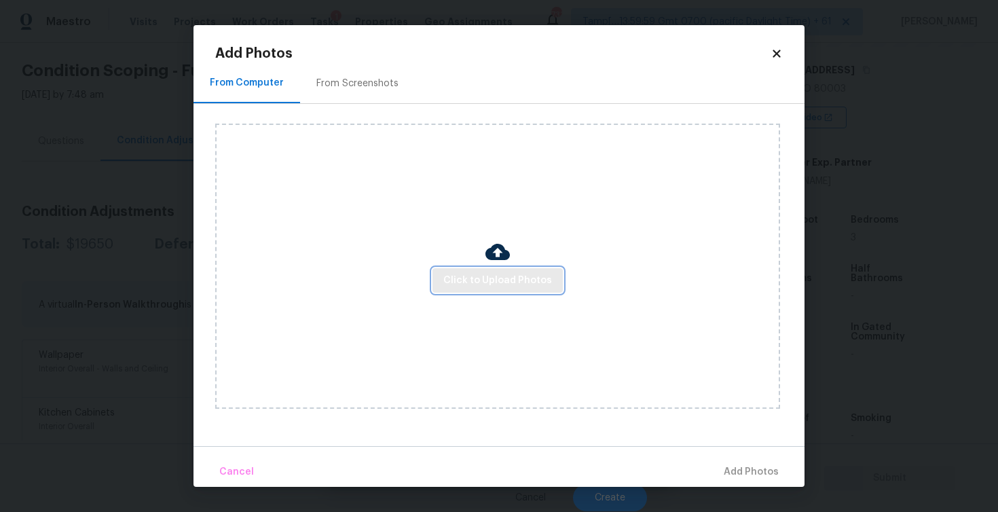
click at [458, 282] on span "Click to Upload Photos" at bounding box center [497, 280] width 109 height 17
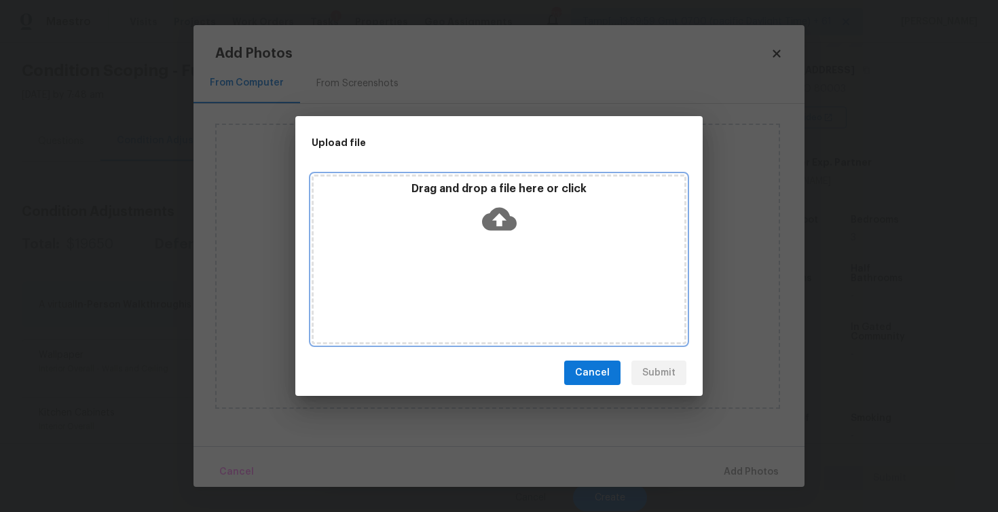
click at [482, 225] on icon at bounding box center [499, 219] width 35 height 35
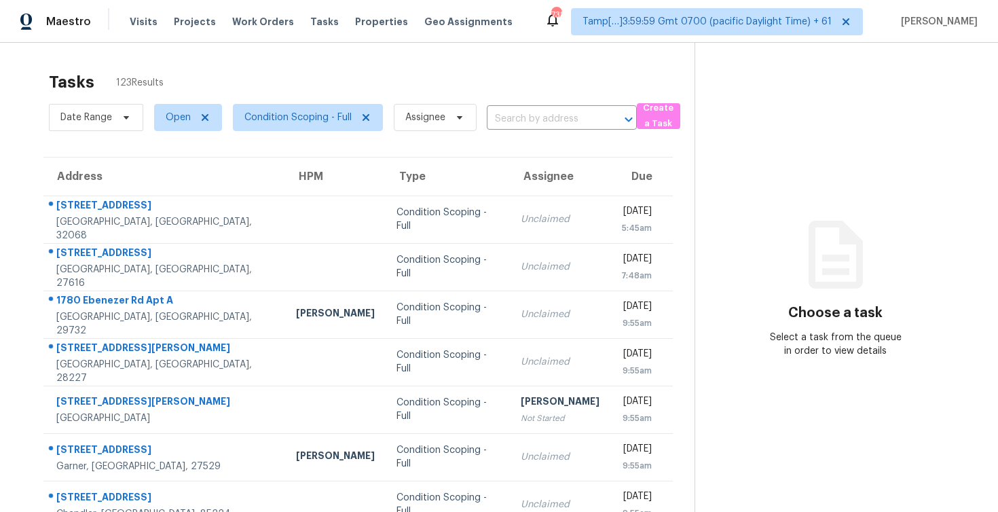
click at [483, 125] on div "Date Range Open Condition Scoping - Full Assignee ​" at bounding box center [343, 117] width 588 height 35
click at [511, 126] on input "text" at bounding box center [543, 119] width 112 height 21
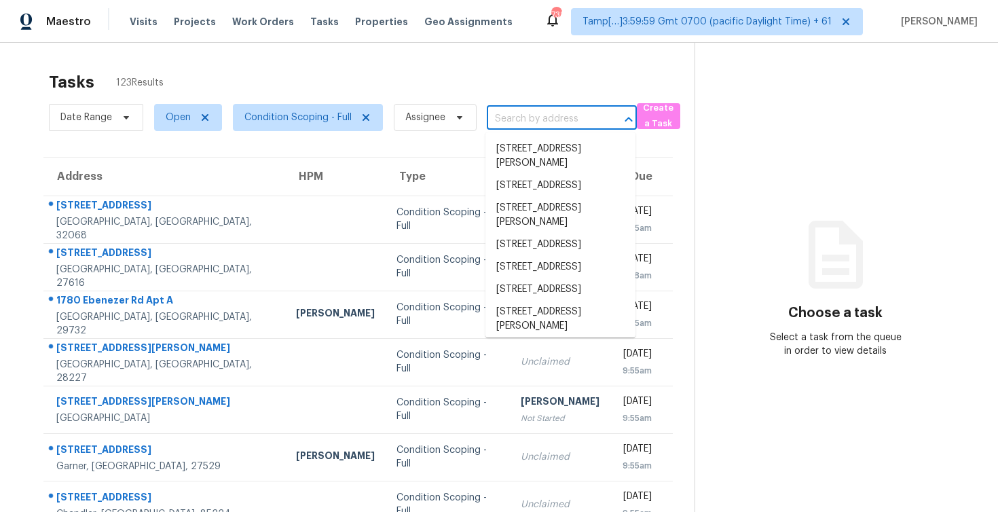
paste input "[STREET_ADDRESS]"
type input "[STREET_ADDRESS]"
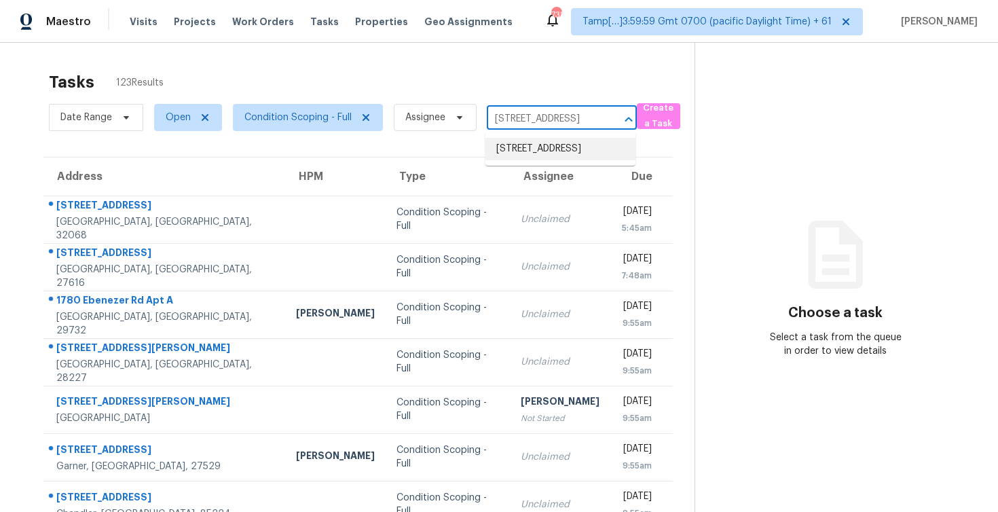
click at [537, 160] on li "[STREET_ADDRESS]" at bounding box center [560, 149] width 150 height 22
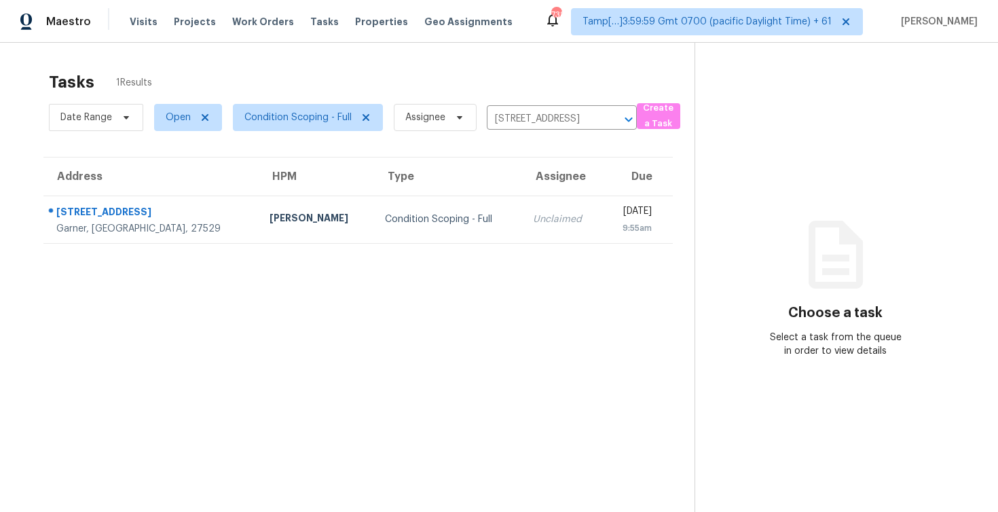
click at [533, 214] on div "Unclaimed" at bounding box center [562, 219] width 59 height 14
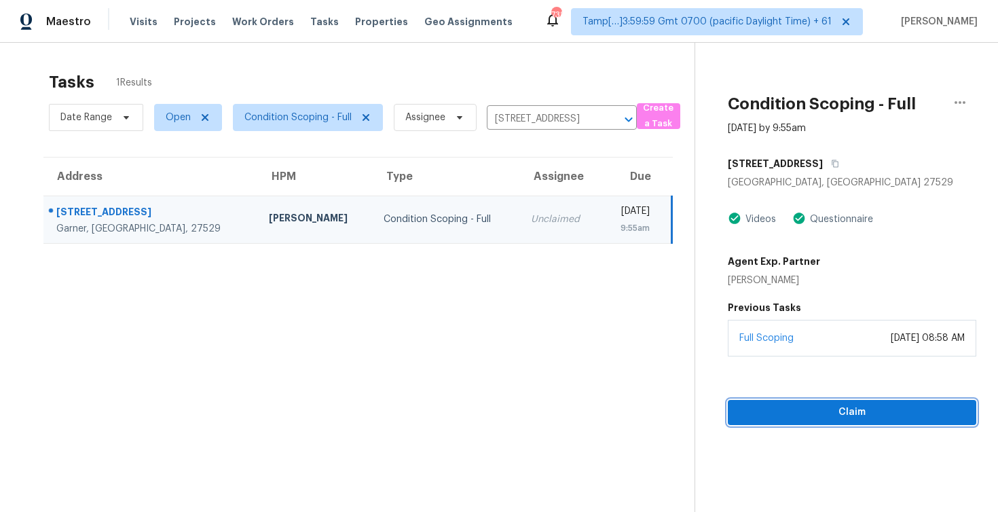
click at [790, 407] on span "Claim" at bounding box center [851, 412] width 227 height 17
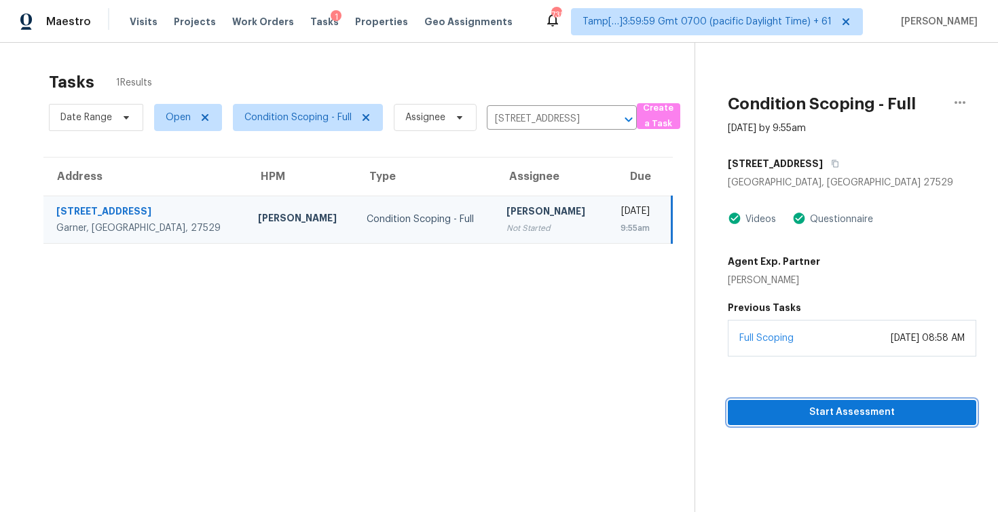
click at [790, 407] on span "Start Assessment" at bounding box center [851, 412] width 227 height 17
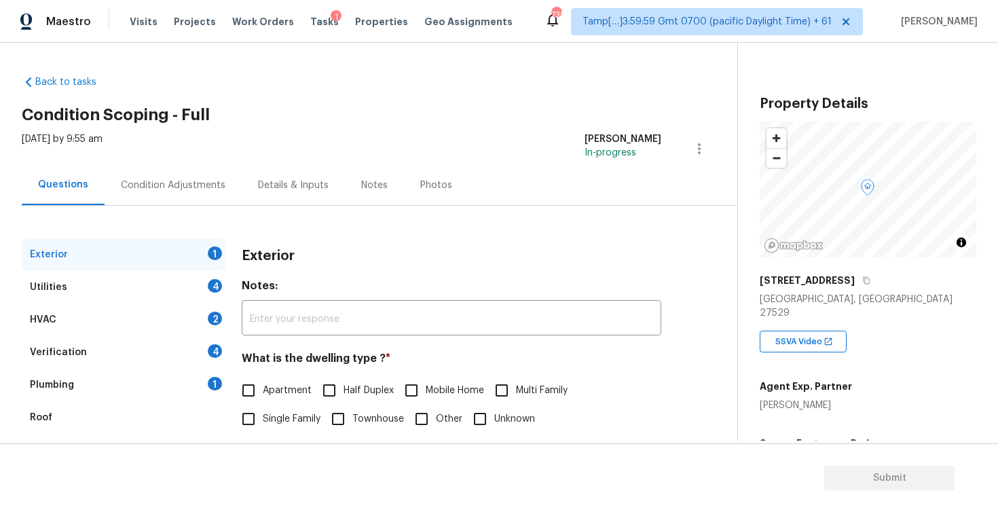
click at [191, 195] on div "Condition Adjustments" at bounding box center [173, 185] width 137 height 40
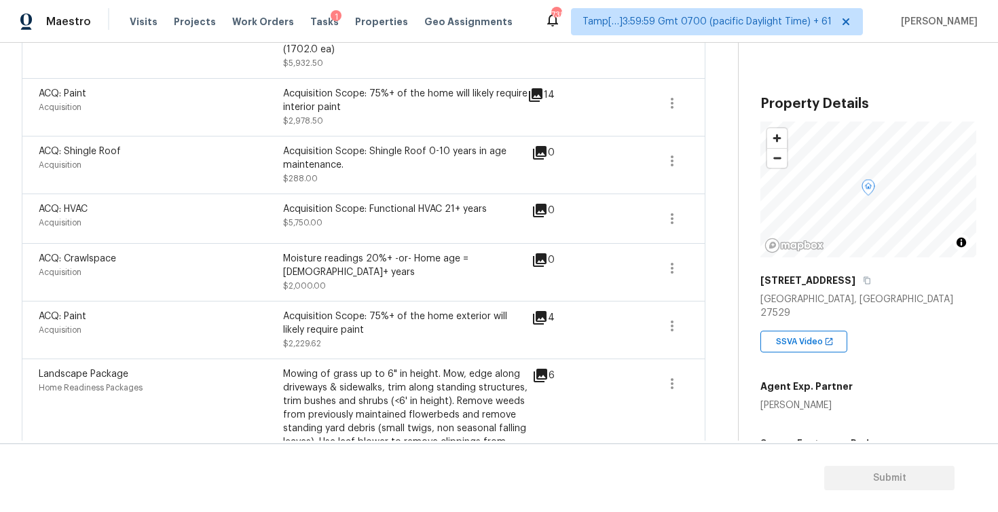
scroll to position [2062, 0]
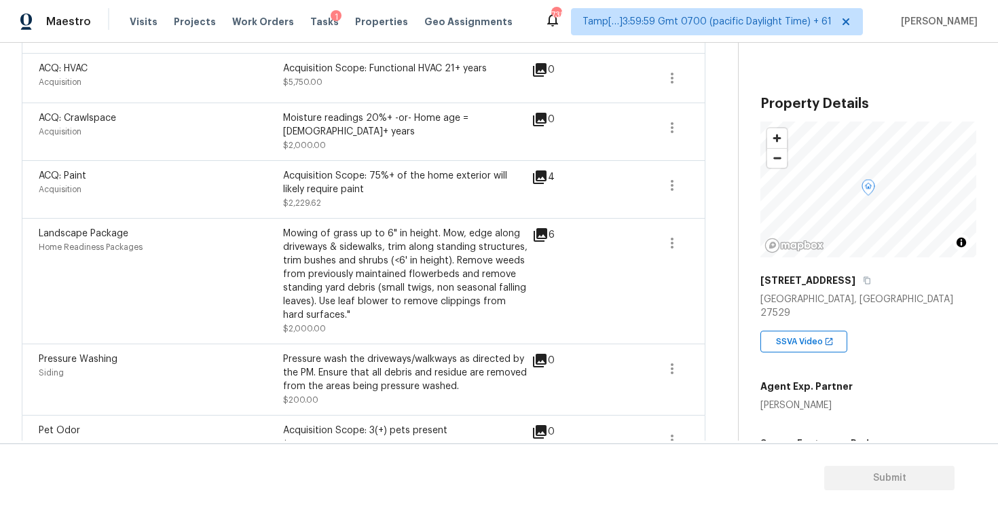
click at [546, 228] on icon at bounding box center [540, 235] width 14 height 14
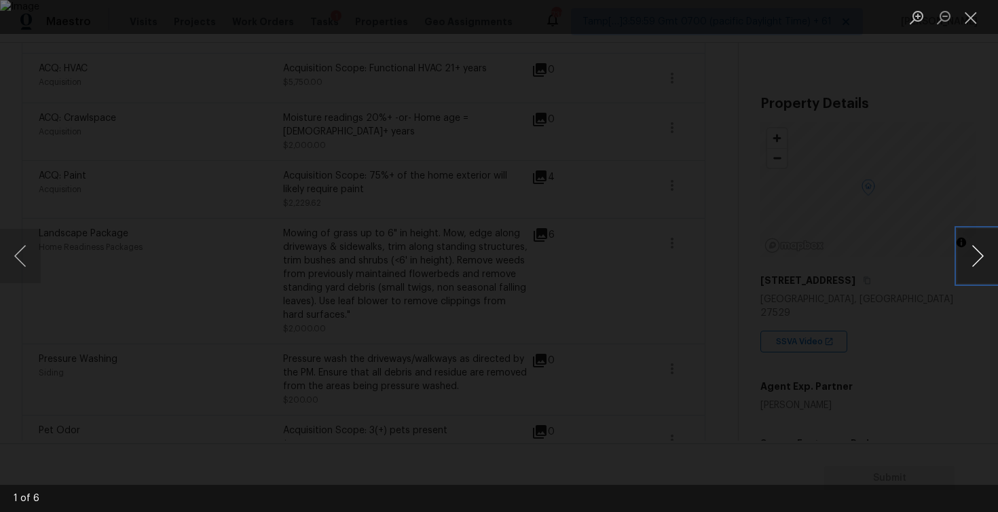
click at [964, 250] on button "Next image" at bounding box center [977, 256] width 41 height 54
click at [964, 252] on button "Next image" at bounding box center [977, 256] width 41 height 54
click at [931, 191] on div "Lightbox" at bounding box center [499, 256] width 998 height 512
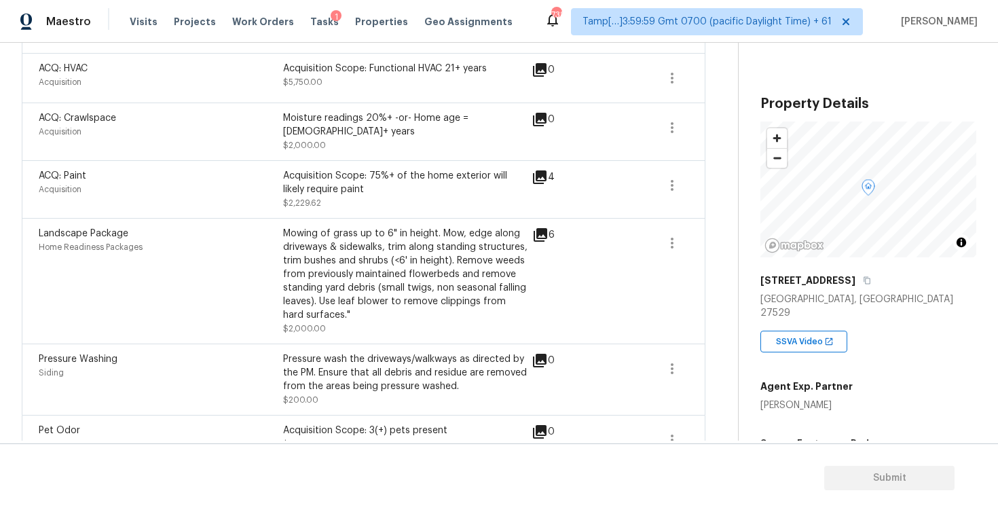
scroll to position [2033, 0]
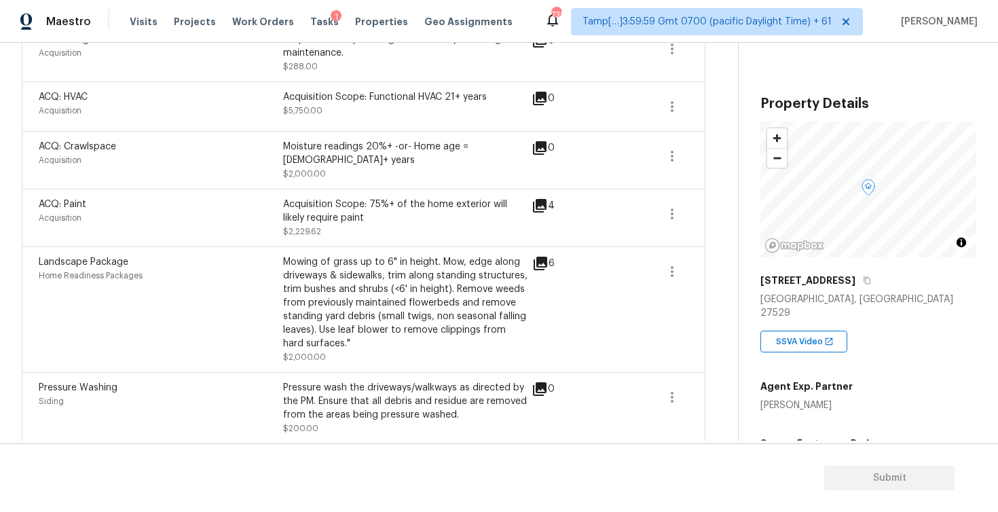
click at [542, 199] on icon at bounding box center [540, 206] width 14 height 14
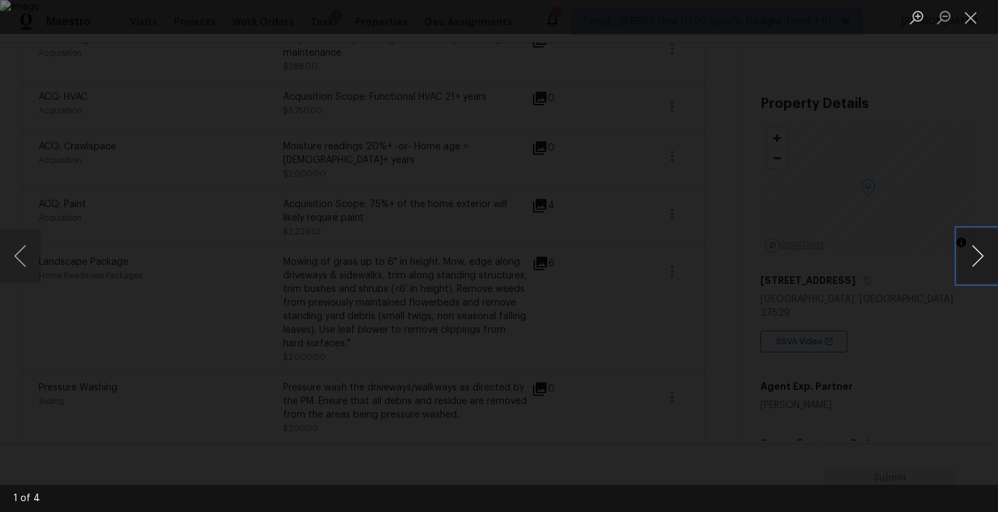
click at [980, 256] on button "Next image" at bounding box center [977, 256] width 41 height 54
click at [980, 255] on button "Next image" at bounding box center [977, 256] width 41 height 54
click at [926, 173] on div "Lightbox" at bounding box center [499, 256] width 998 height 512
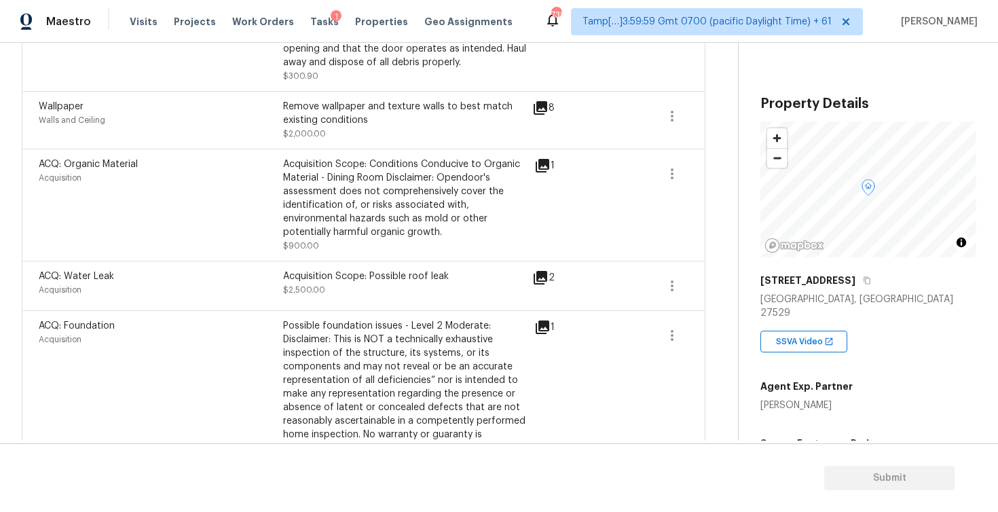
scroll to position [1303, 0]
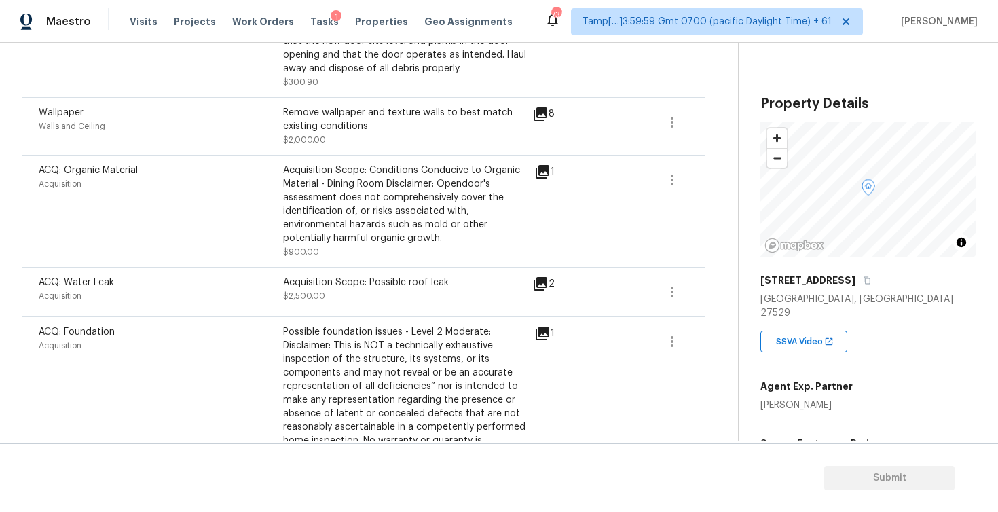
click at [545, 277] on icon at bounding box center [540, 284] width 14 height 14
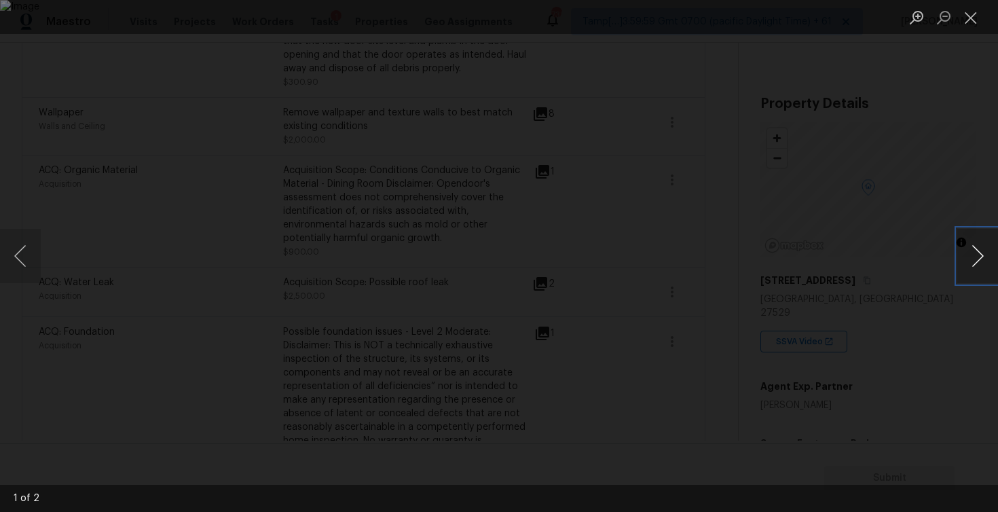
click at [972, 269] on button "Next image" at bounding box center [977, 256] width 41 height 54
click at [972, 270] on button "Next image" at bounding box center [977, 256] width 41 height 54
click at [951, 195] on div "Lightbox" at bounding box center [499, 256] width 998 height 512
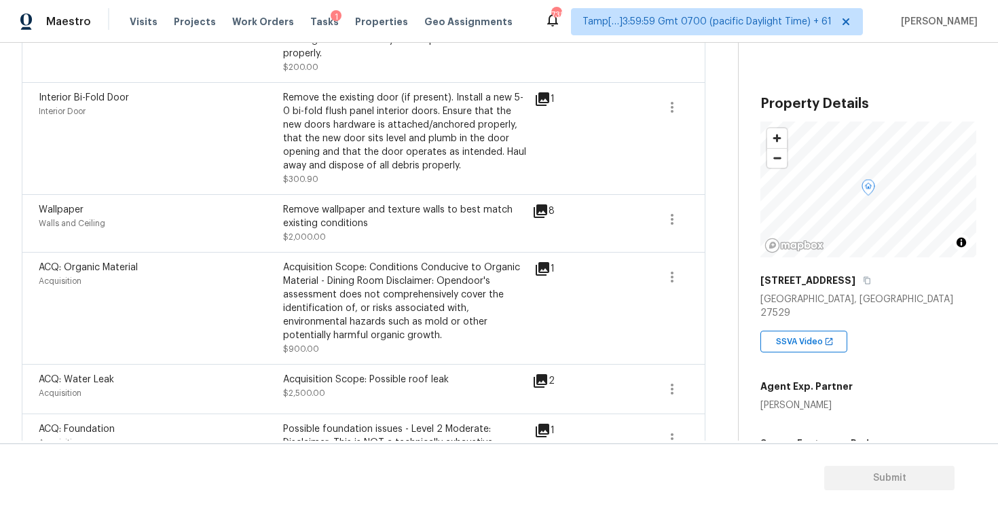
scroll to position [1205, 0]
click at [550, 262] on div "1" at bounding box center [566, 270] width 64 height 16
click at [540, 263] on icon at bounding box center [542, 270] width 14 height 14
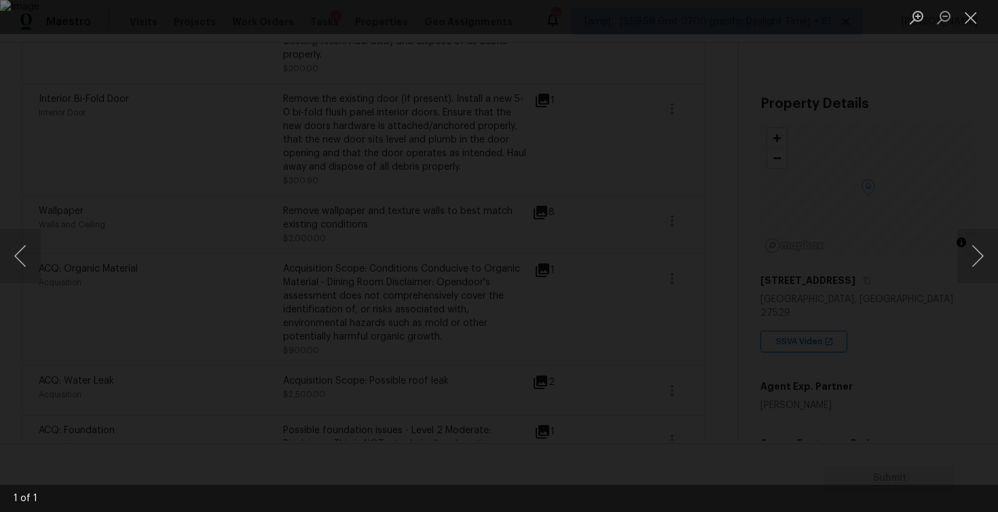
click at [911, 191] on div "Lightbox" at bounding box center [499, 256] width 998 height 512
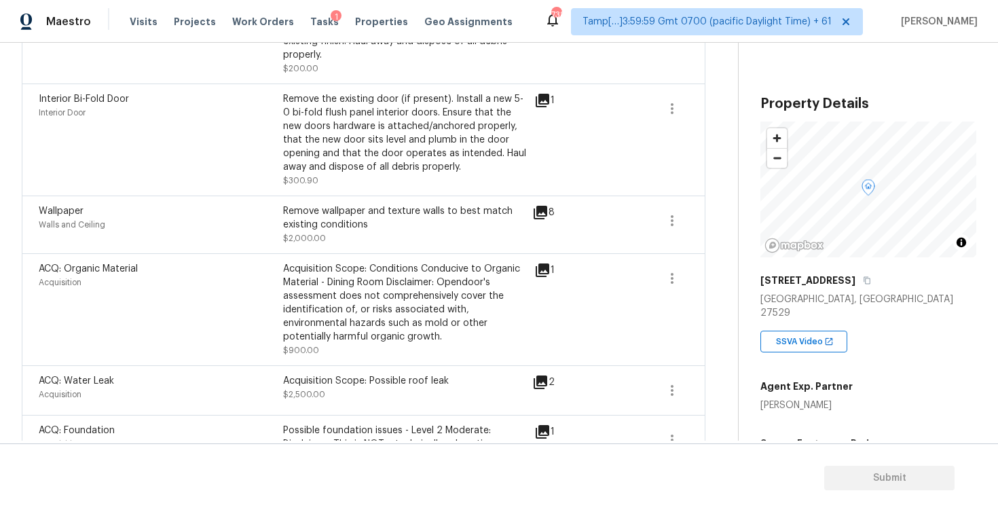
scroll to position [1172, 0]
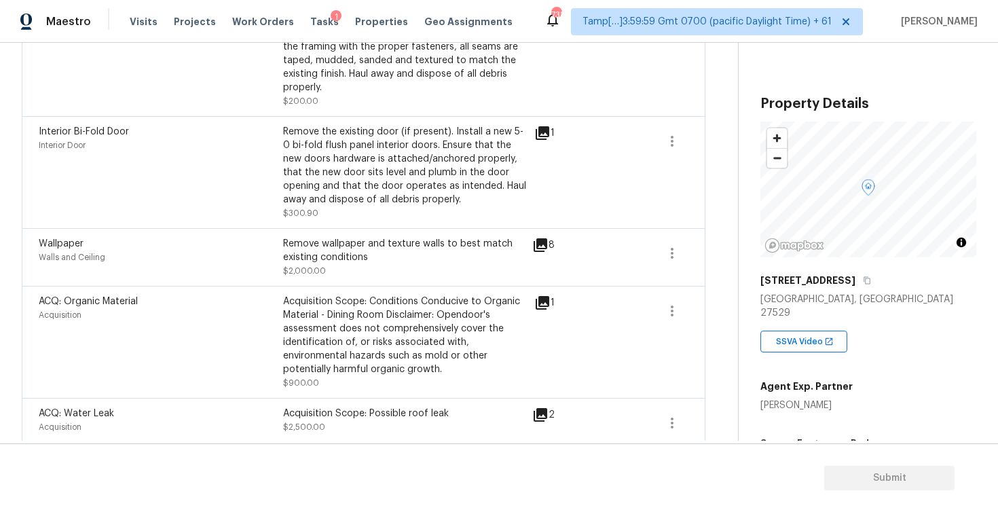
click at [539, 237] on icon at bounding box center [540, 245] width 16 height 16
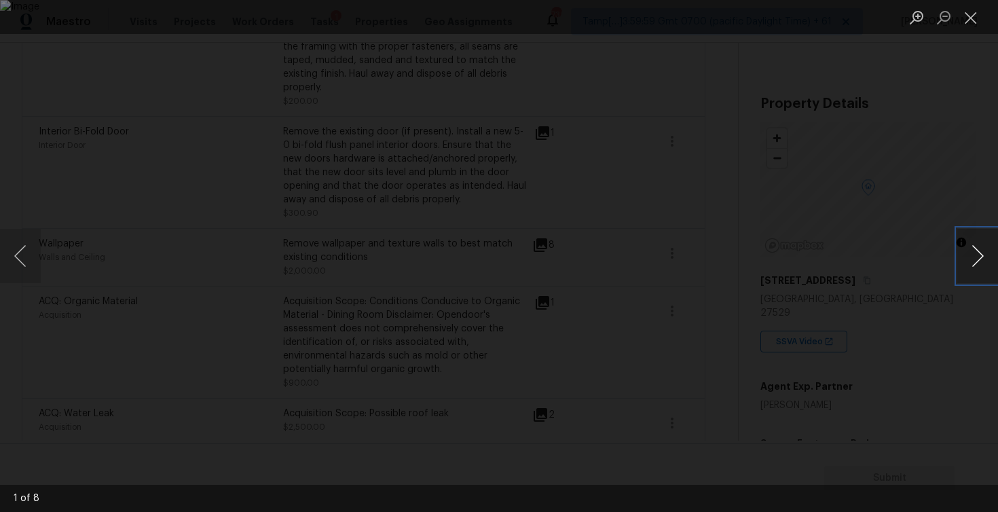
click at [965, 242] on button "Next image" at bounding box center [977, 256] width 41 height 54
click at [965, 244] on button "Next image" at bounding box center [977, 256] width 41 height 54
click at [22, 275] on button "Previous image" at bounding box center [20, 256] width 41 height 54
click at [979, 248] on button "Next image" at bounding box center [977, 256] width 41 height 54
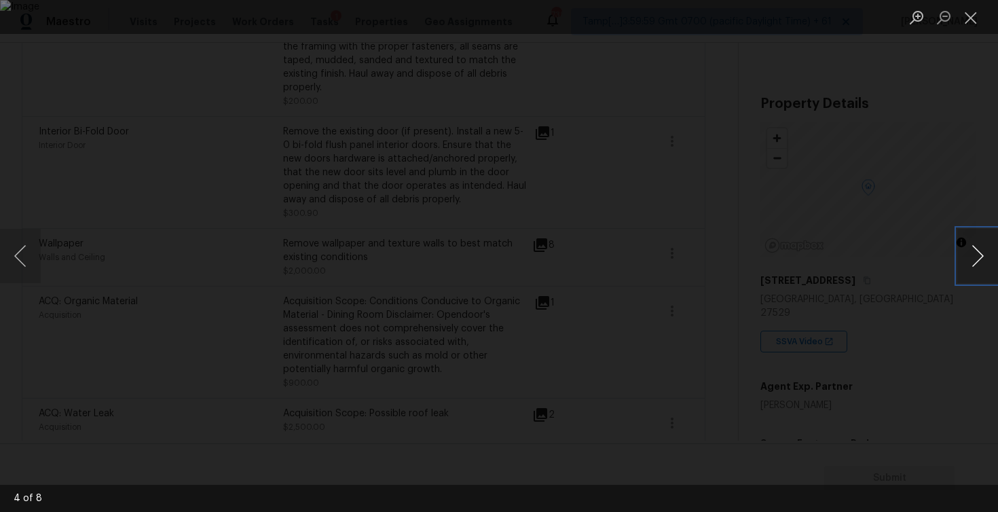
click at [979, 248] on button "Next image" at bounding box center [977, 256] width 41 height 54
click at [921, 179] on div "Lightbox" at bounding box center [499, 256] width 998 height 512
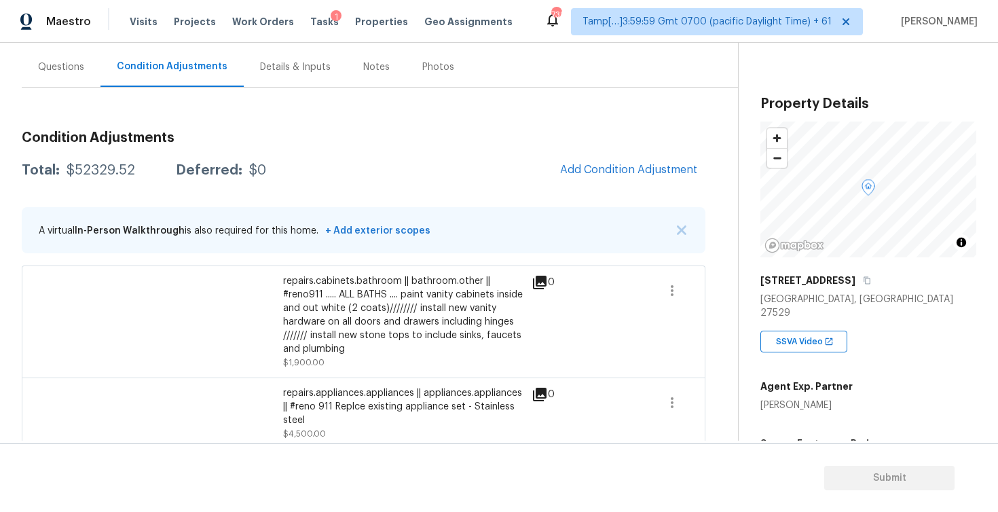
scroll to position [0, 0]
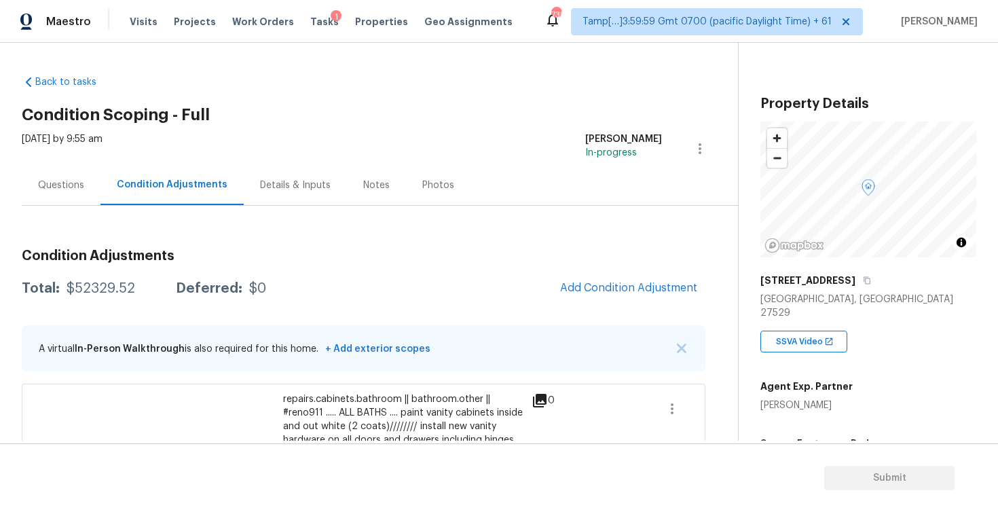
click at [100, 191] on div "Condition Adjustments" at bounding box center [171, 185] width 143 height 40
click at [65, 179] on div "Questions" at bounding box center [61, 185] width 46 height 14
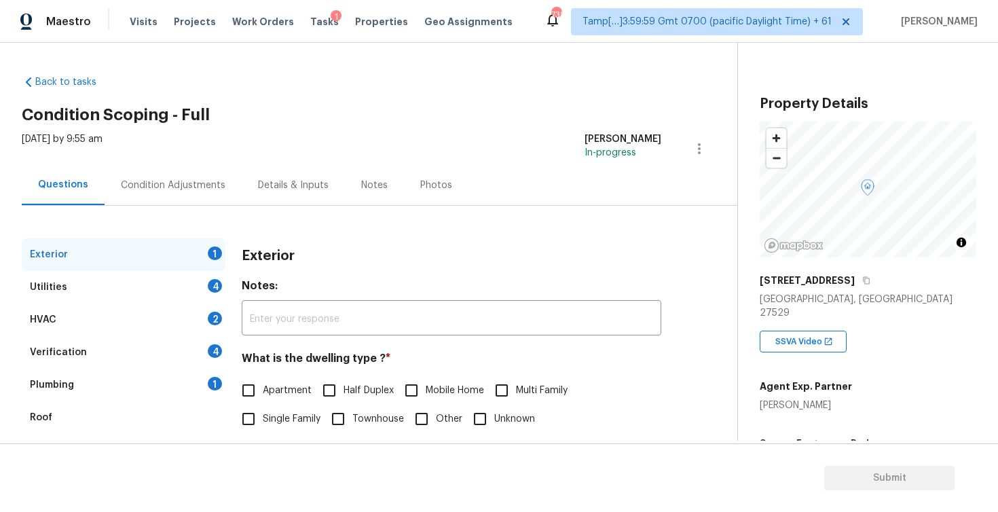
scroll to position [142, 0]
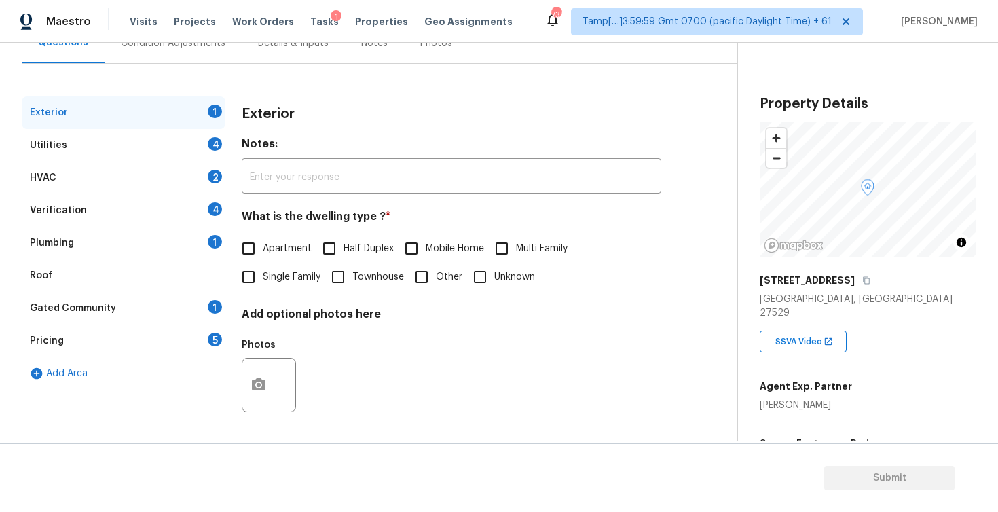
click at [148, 212] on div "Verification 4" at bounding box center [124, 210] width 204 height 33
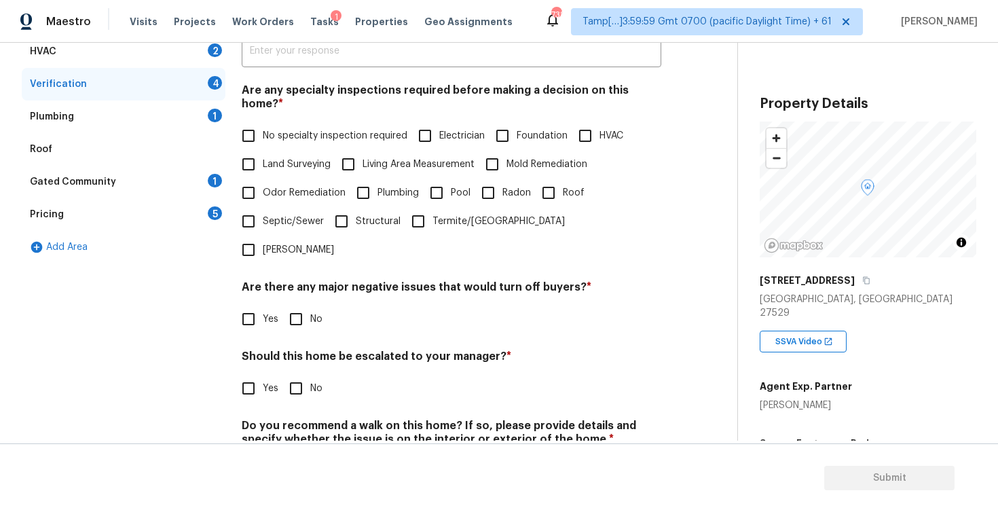
scroll to position [291, 0]
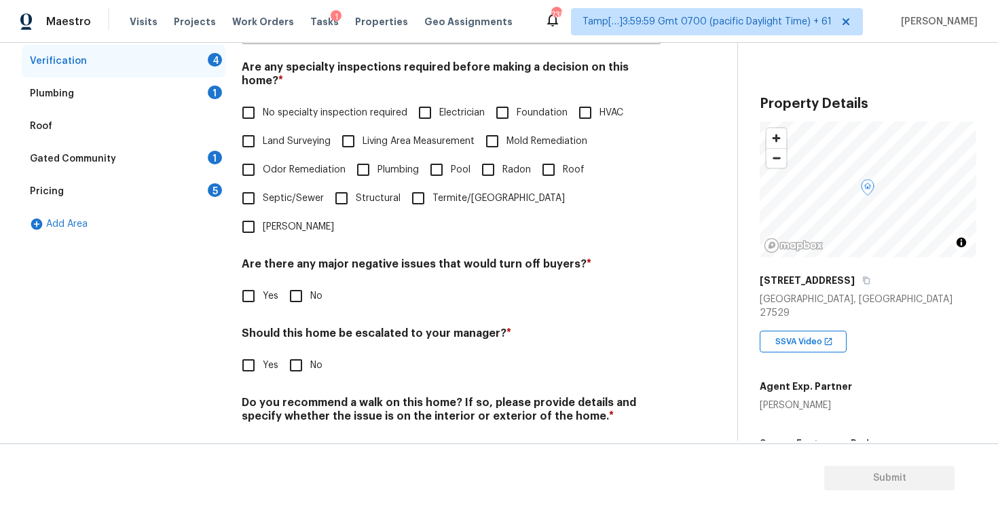
click at [244, 351] on input "Yes" at bounding box center [248, 365] width 29 height 29
checkbox input "true"
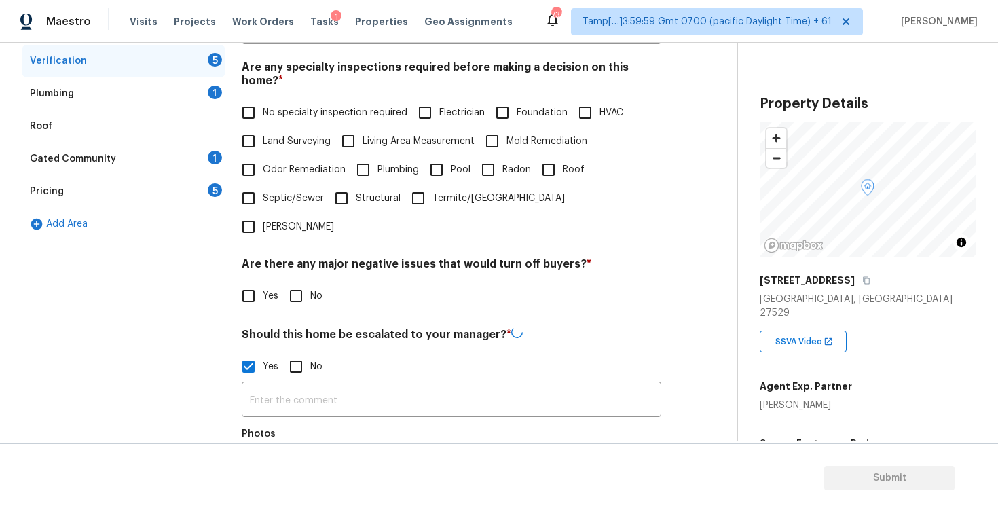
scroll to position [420, 0]
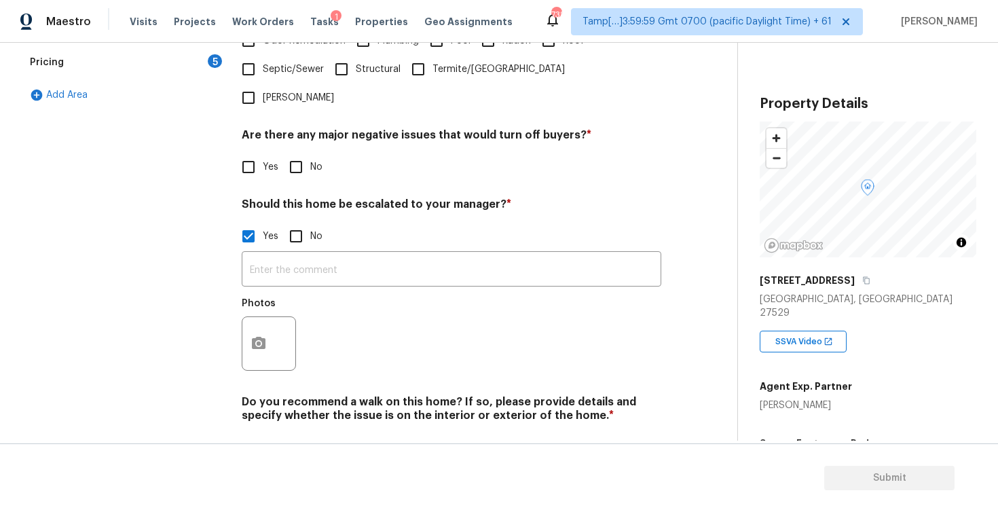
click at [273, 316] on div at bounding box center [269, 343] width 54 height 54
click at [259, 337] on icon "button" at bounding box center [259, 343] width 14 height 12
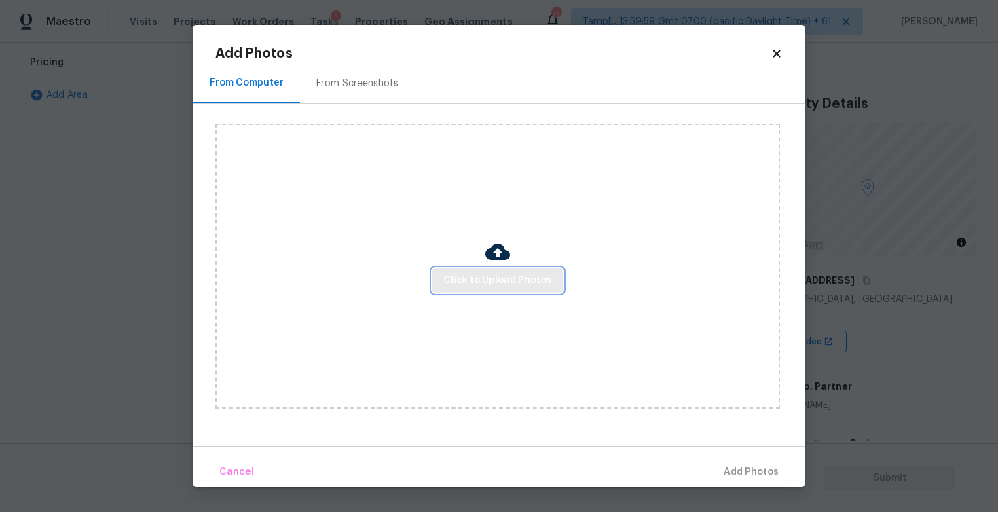
click at [496, 280] on span "Click to Upload Photos" at bounding box center [497, 280] width 109 height 17
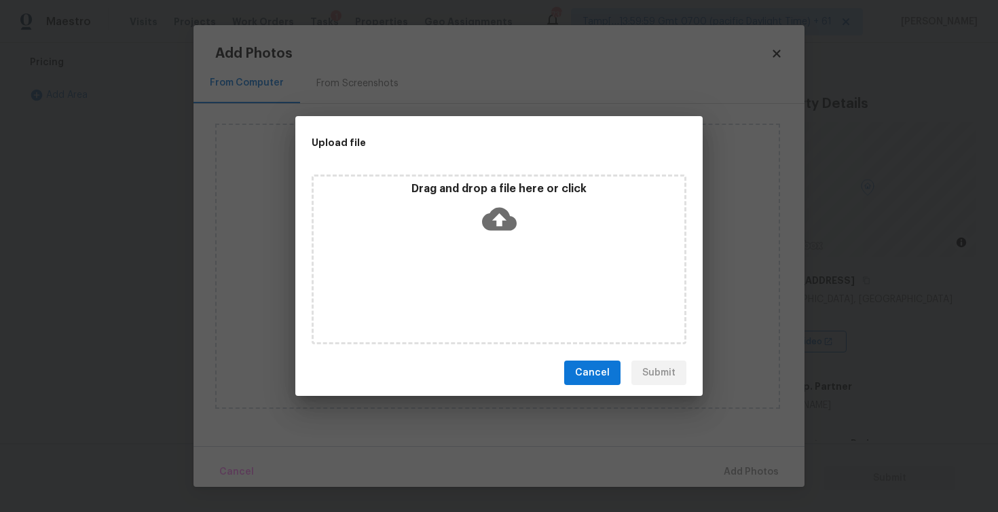
click at [503, 209] on icon at bounding box center [499, 219] width 35 height 23
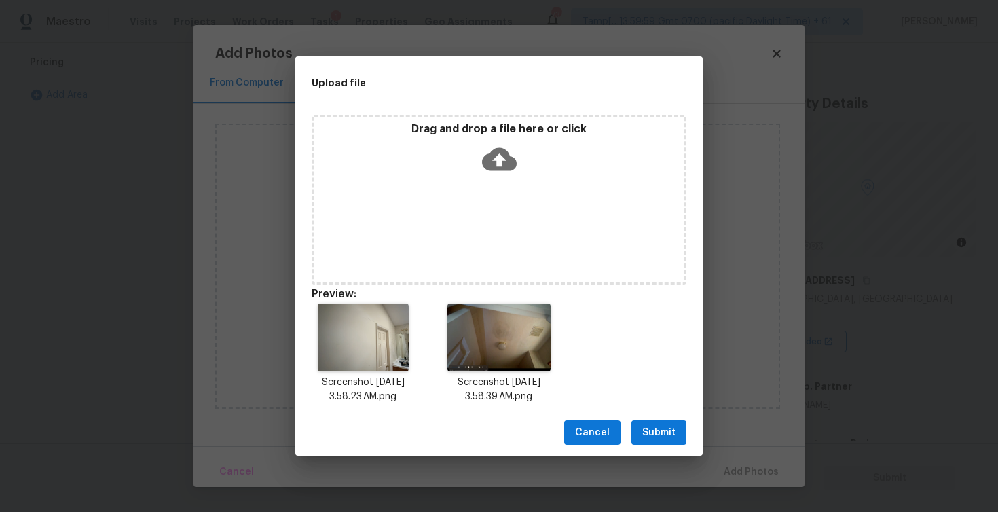
click at [654, 427] on span "Submit" at bounding box center [658, 432] width 33 height 17
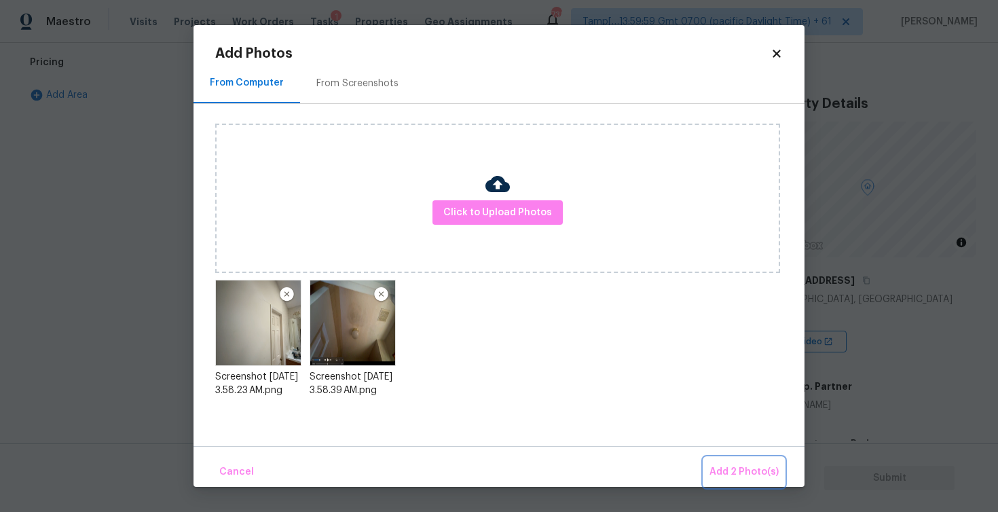
click at [708, 470] on button "Add 2 Photo(s)" at bounding box center [744, 471] width 80 height 29
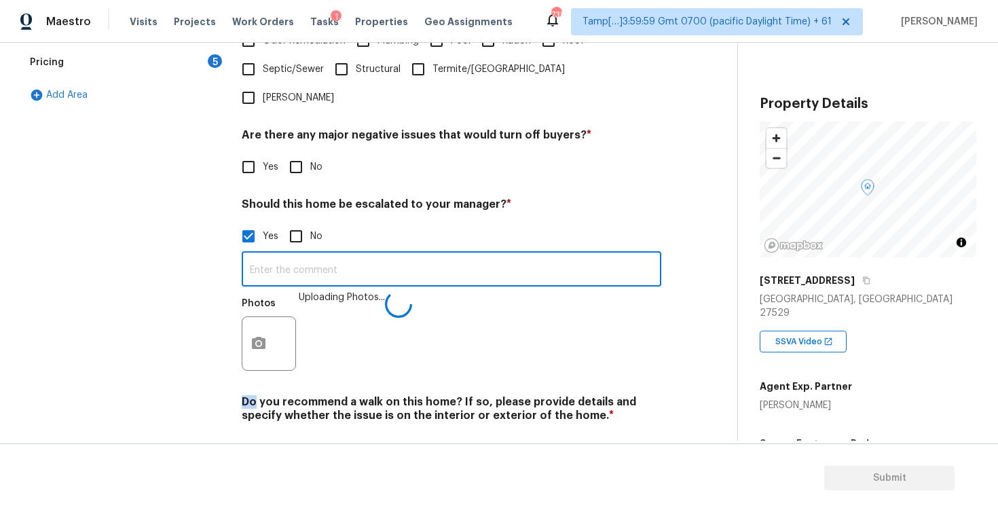
click at [348, 254] on input "text" at bounding box center [451, 270] width 419 height 32
type input "Foundation issue"
type input "A"
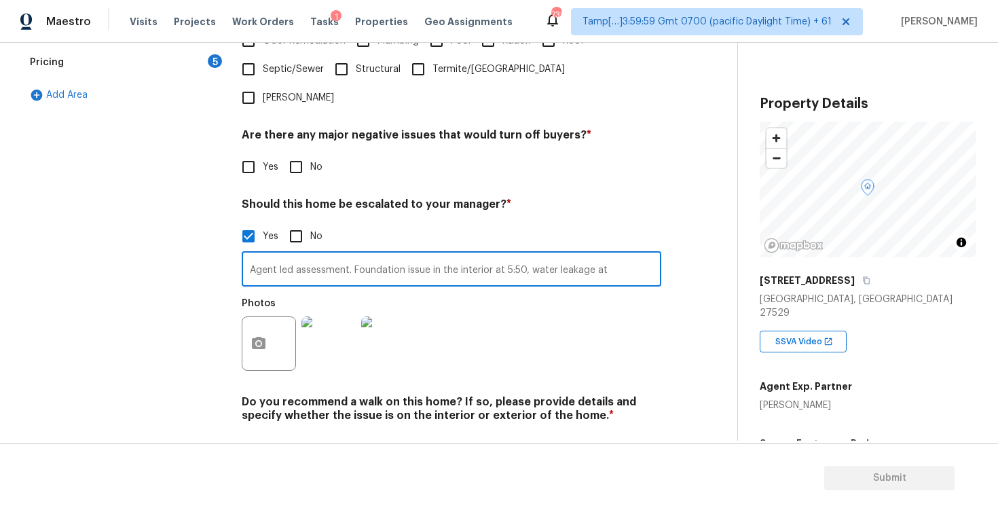
click at [632, 254] on input "Agent led assessment. Foundation issue in the interior at 5:50, water leakage at" at bounding box center [451, 270] width 419 height 32
click at [670, 333] on div "Exterior 1 Utilities 4 HVAC 2 Verification 3 Plumbing 1 Roof Gated Community 1 …" at bounding box center [363, 148] width 683 height 660
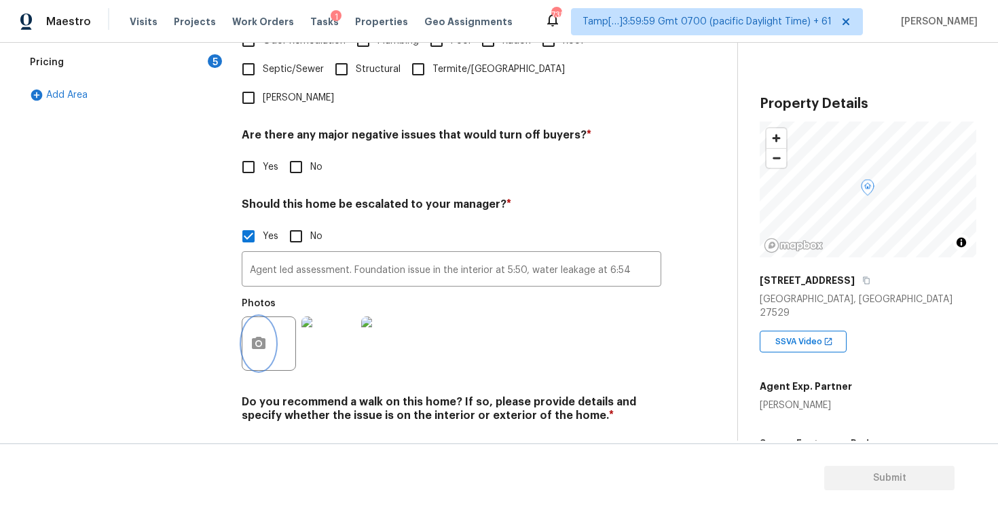
click at [263, 317] on button "button" at bounding box center [258, 343] width 33 height 53
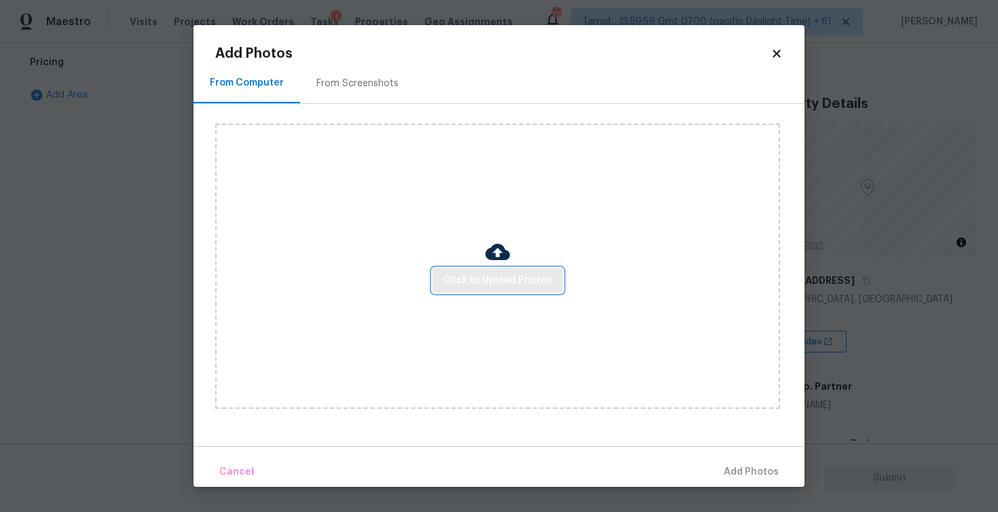
click at [506, 290] on button "Click to Upload Photos" at bounding box center [497, 280] width 130 height 25
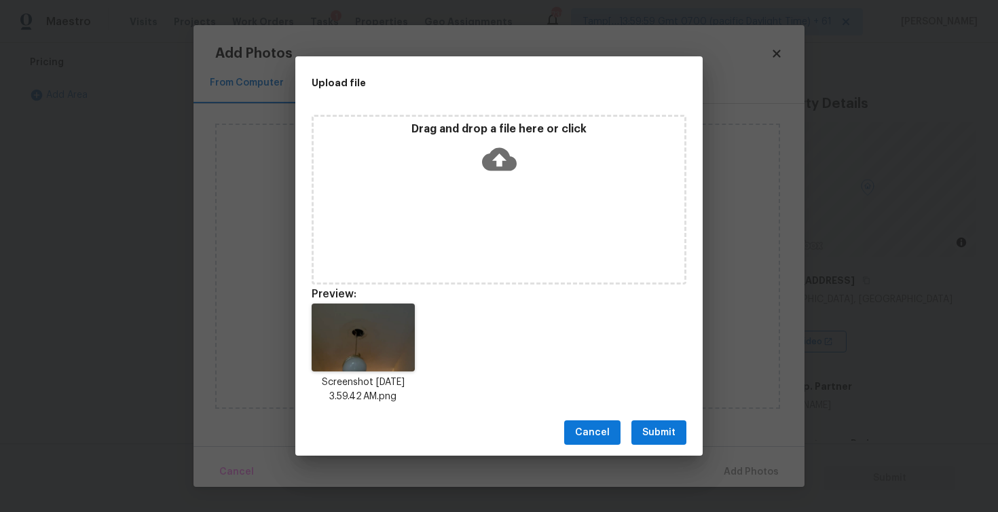
click at [674, 417] on div "Cancel Submit" at bounding box center [498, 432] width 407 height 47
click at [676, 438] on button "Submit" at bounding box center [658, 432] width 55 height 25
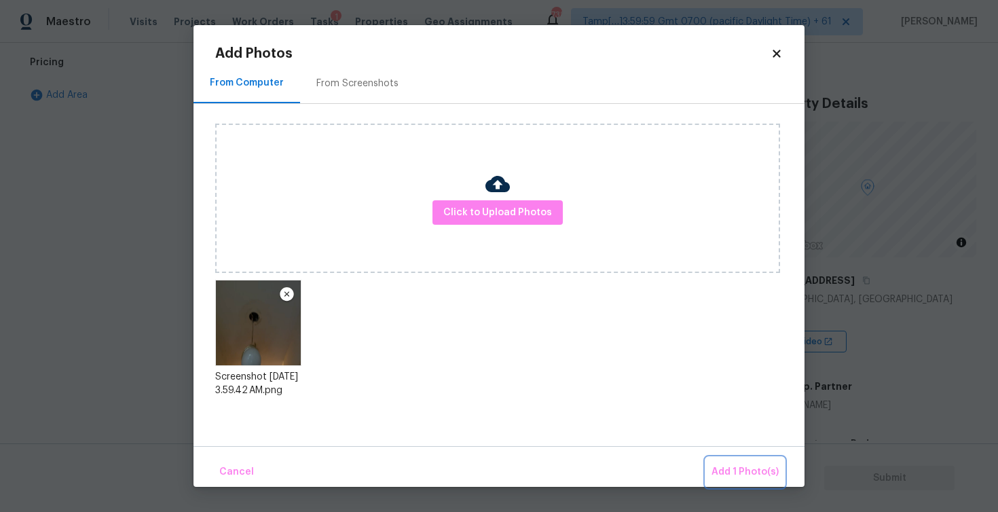
click at [744, 466] on span "Add 1 Photo(s)" at bounding box center [744, 472] width 67 height 17
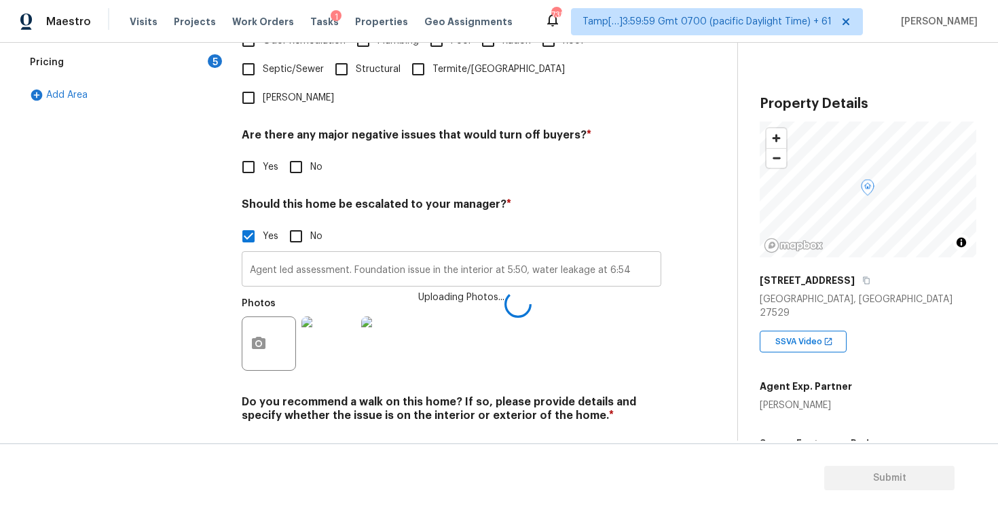
click at [647, 254] on input "Agent led assessment. Foundation issue in the interior at 5:50, water leakage a…" at bounding box center [451, 270] width 419 height 32
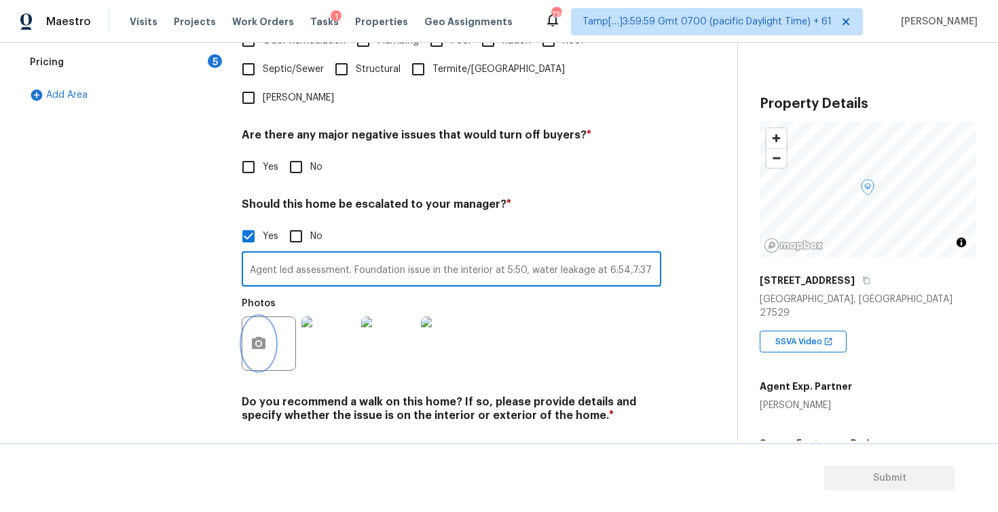
click at [265, 317] on button "button" at bounding box center [258, 343] width 33 height 53
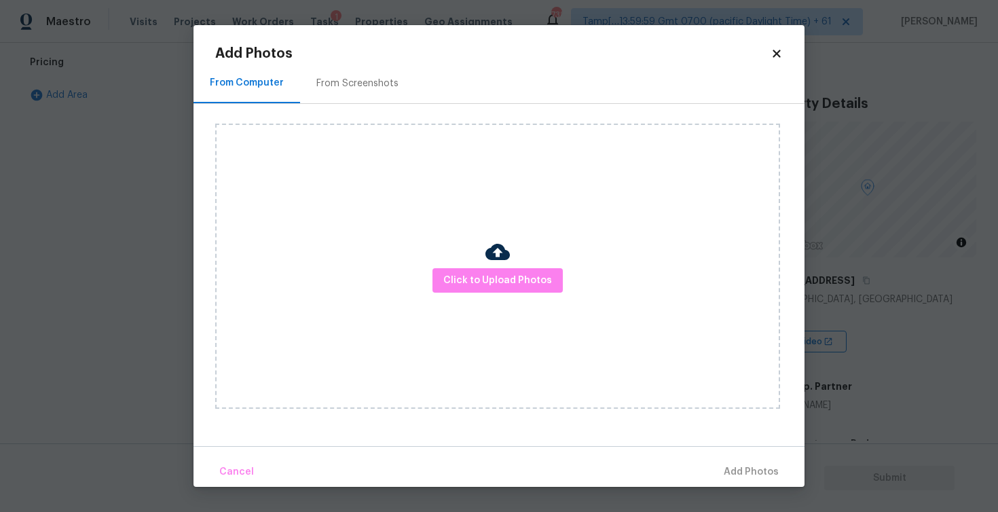
click at [519, 295] on div "Click to Upload Photos" at bounding box center [497, 266] width 565 height 285
click at [524, 280] on span "Click to Upload Photos" at bounding box center [497, 280] width 109 height 17
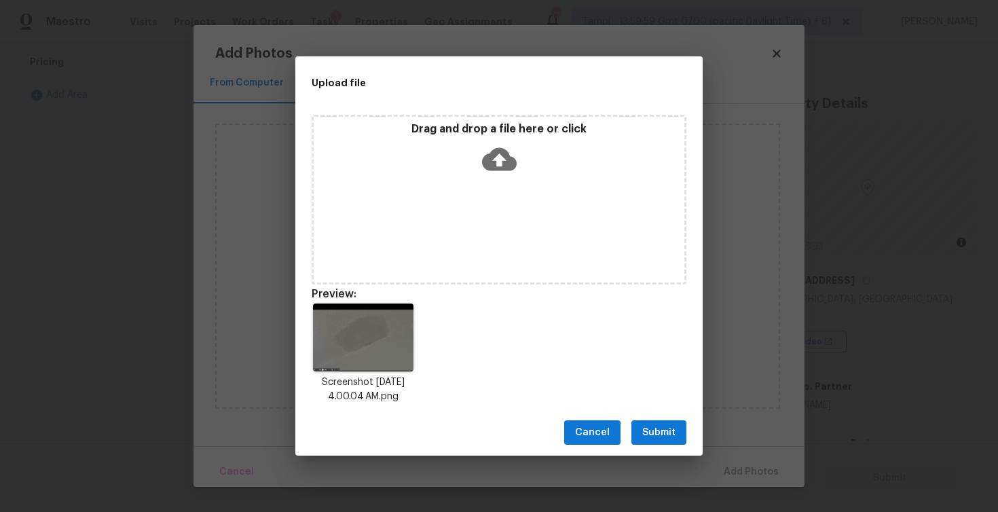
click at [658, 443] on button "Submit" at bounding box center [658, 432] width 55 height 25
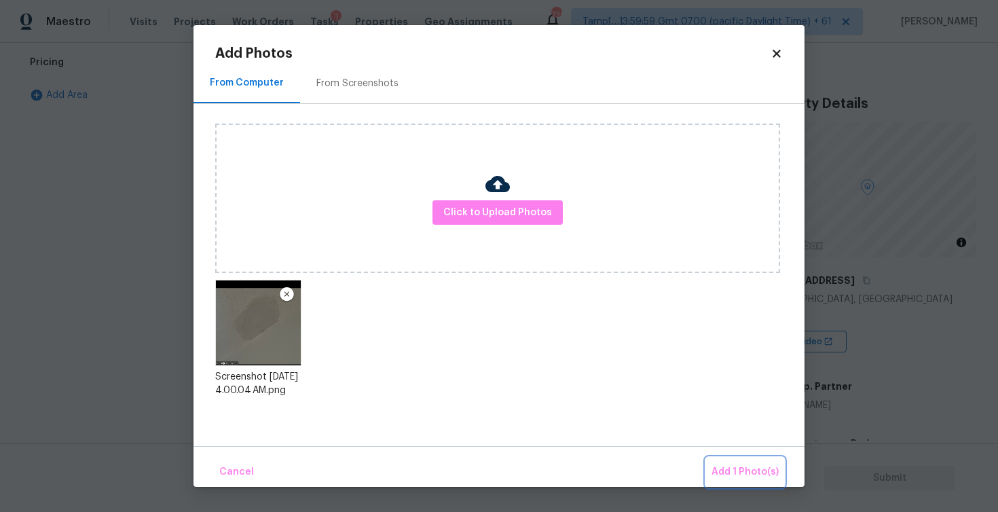
click at [723, 462] on button "Add 1 Photo(s)" at bounding box center [745, 471] width 78 height 29
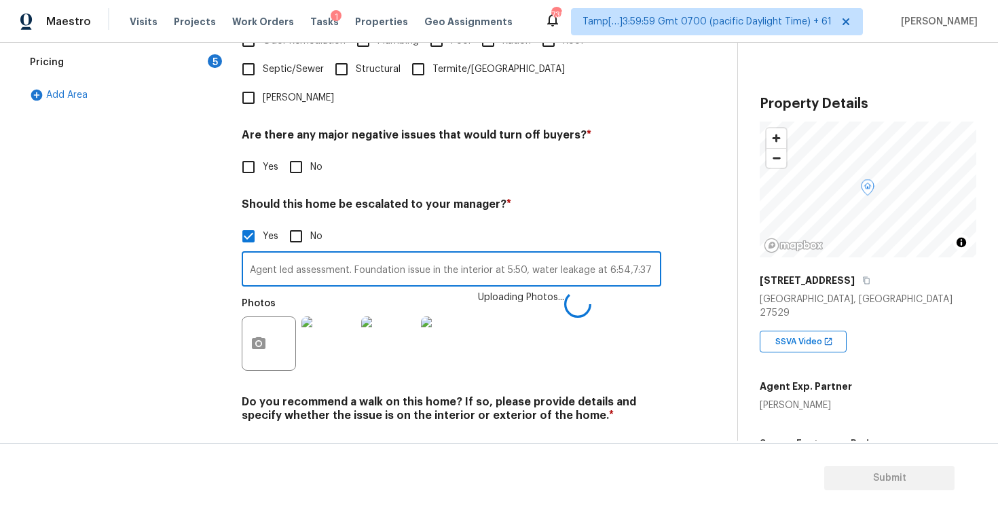
click at [591, 254] on input "Agent led assessment. Foundation issue in the interior at 5:50, water leakage a…" at bounding box center [451, 270] width 419 height 32
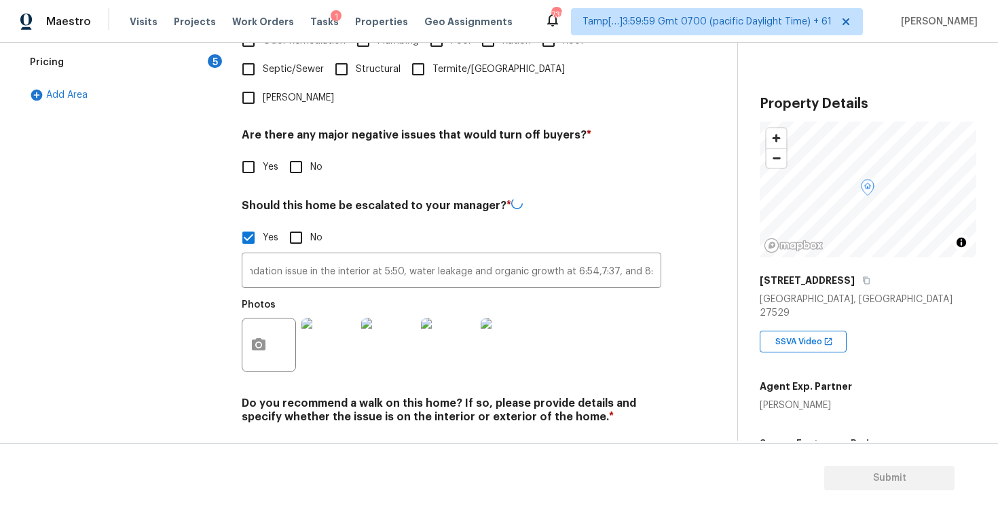
scroll to position [0, 0]
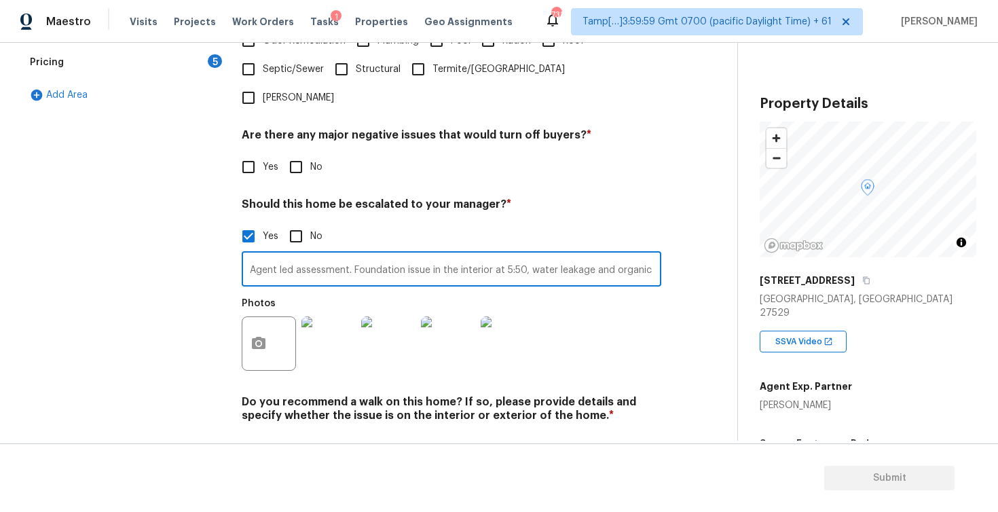
click at [642, 254] on input "Agent led assessment. Foundation issue in the interior at 5:50, water leakage a…" at bounding box center [451, 270] width 419 height 32
type input "Agent led assessment. Foundation issue in the interior at 5:50, water leakage a…"
click at [684, 296] on div "Exterior 1 Utilities 4 HVAC 2 Verification 3 Plumbing 1 Roof Gated Community 1 …" at bounding box center [363, 148] width 683 height 660
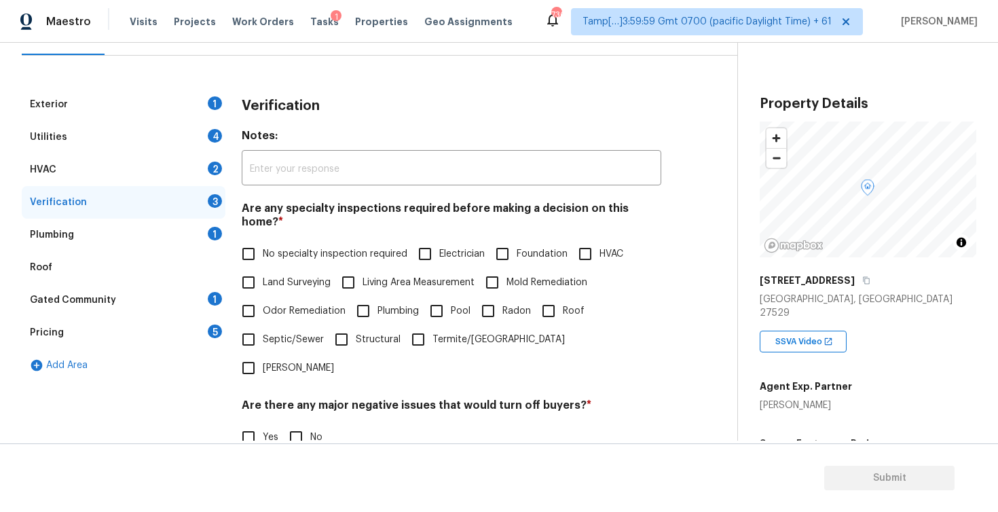
scroll to position [0, 0]
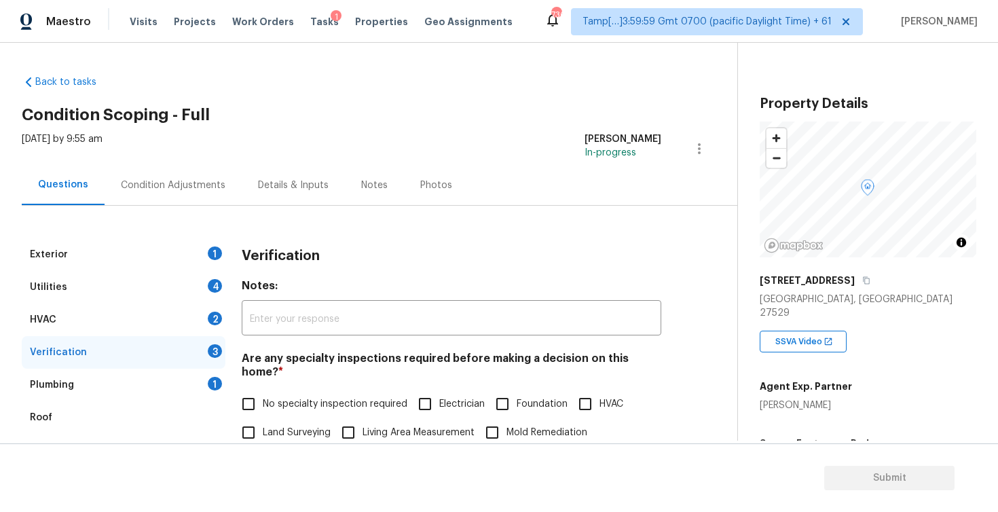
click at [200, 176] on div "Condition Adjustments" at bounding box center [173, 185] width 137 height 40
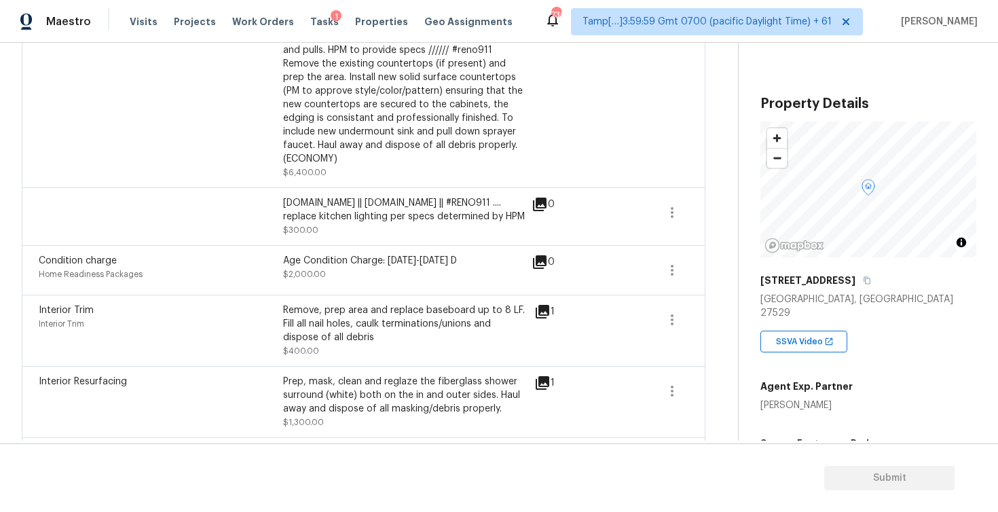
scroll to position [674, 0]
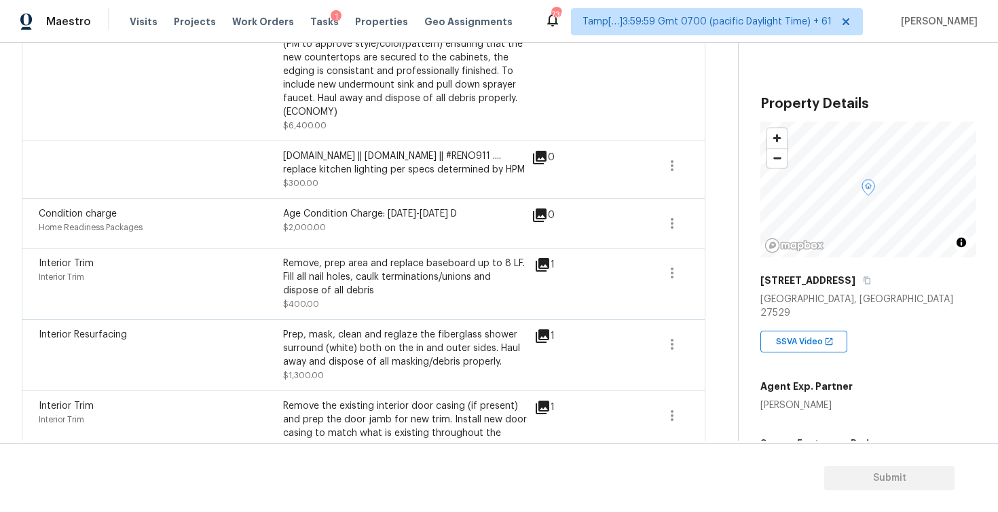
click at [360, 235] on div "Age Condition Charge: 1979-1992 D $2,000.00" at bounding box center [405, 223] width 244 height 33
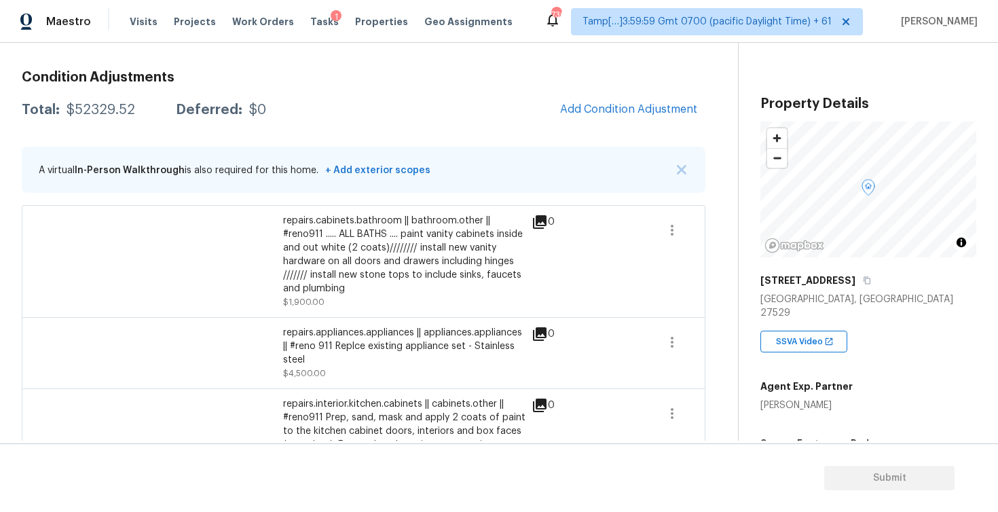
scroll to position [0, 0]
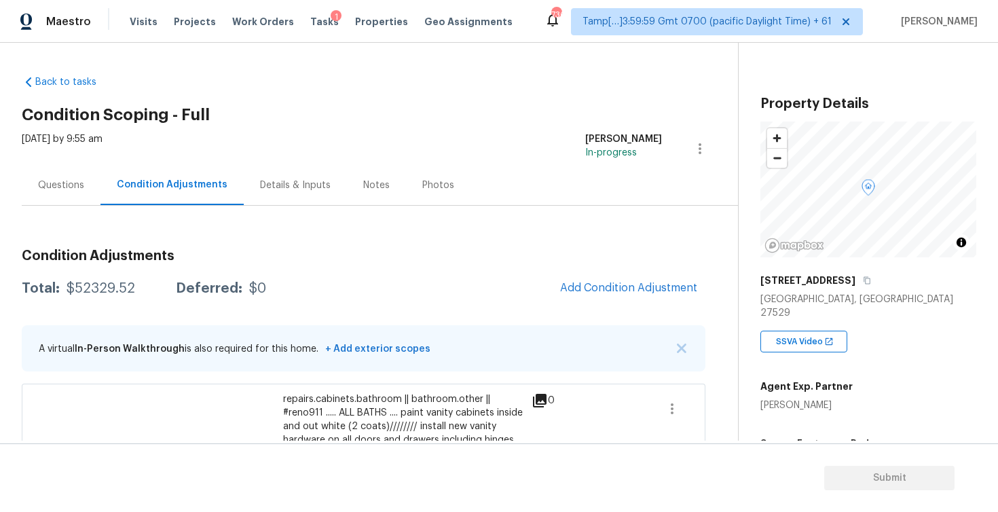
click at [61, 181] on div "Questions" at bounding box center [61, 185] width 46 height 14
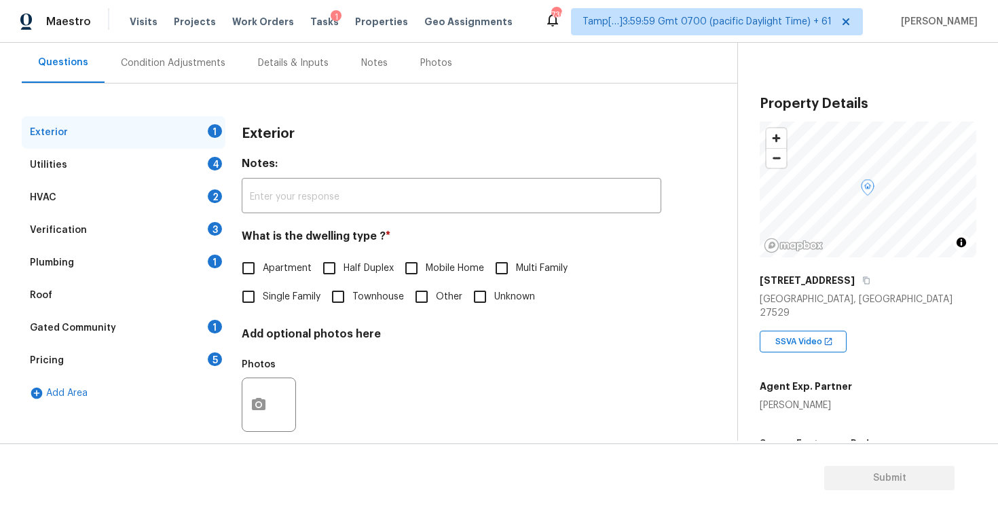
scroll to position [142, 0]
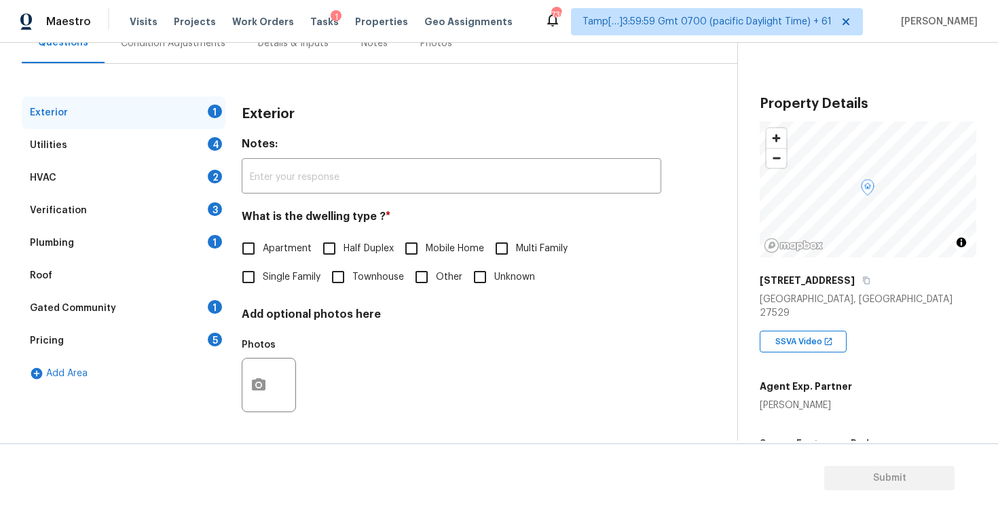
click at [252, 269] on input "Single Family" at bounding box center [248, 277] width 29 height 29
checkbox input "true"
click at [211, 125] on div "Exterior" at bounding box center [124, 112] width 204 height 33
click at [212, 132] on div "Utilities 4" at bounding box center [124, 145] width 204 height 33
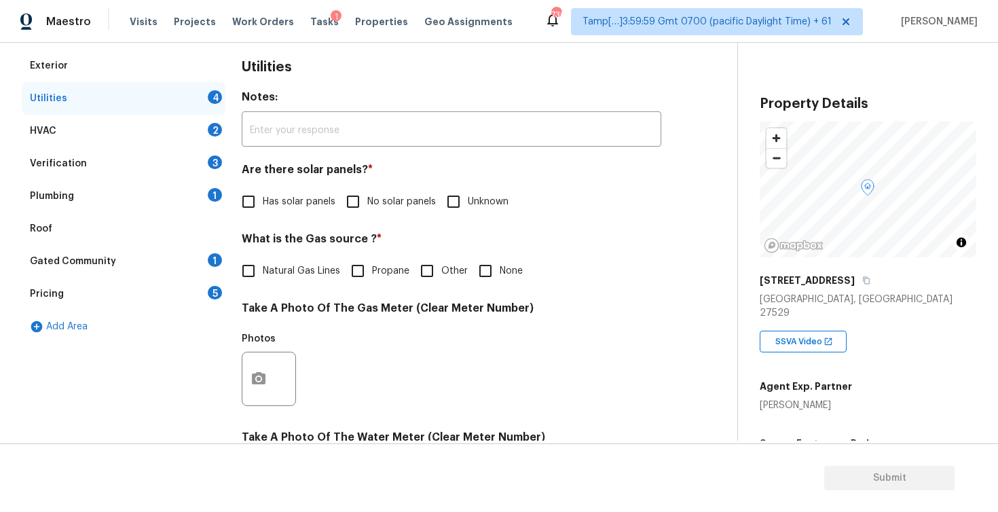
scroll to position [229, 0]
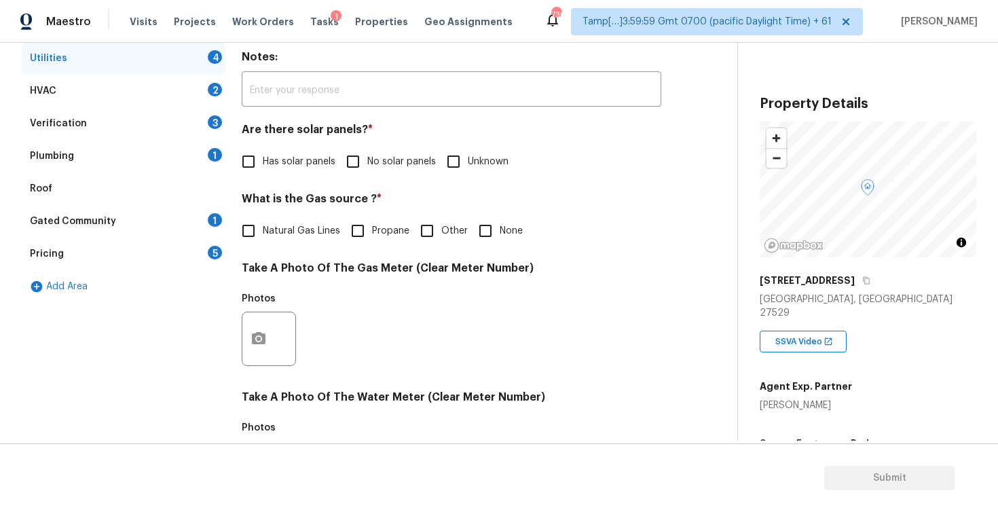
click at [364, 159] on input "No solar panels" at bounding box center [353, 161] width 29 height 29
checkbox input "true"
click at [282, 235] on span "Natural Gas Lines" at bounding box center [301, 232] width 77 height 14
click at [263, 235] on input "Natural Gas Lines" at bounding box center [248, 232] width 29 height 29
checkbox input "true"
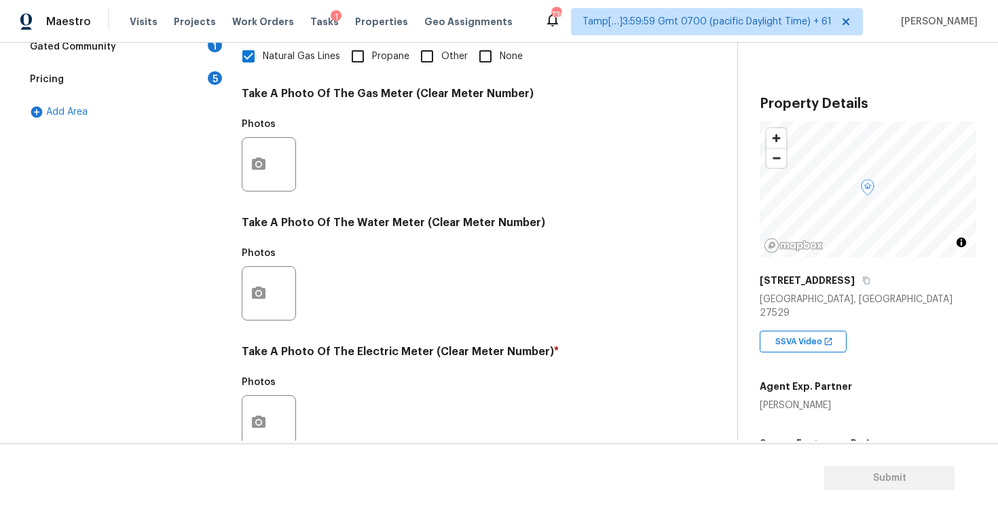
scroll to position [510, 0]
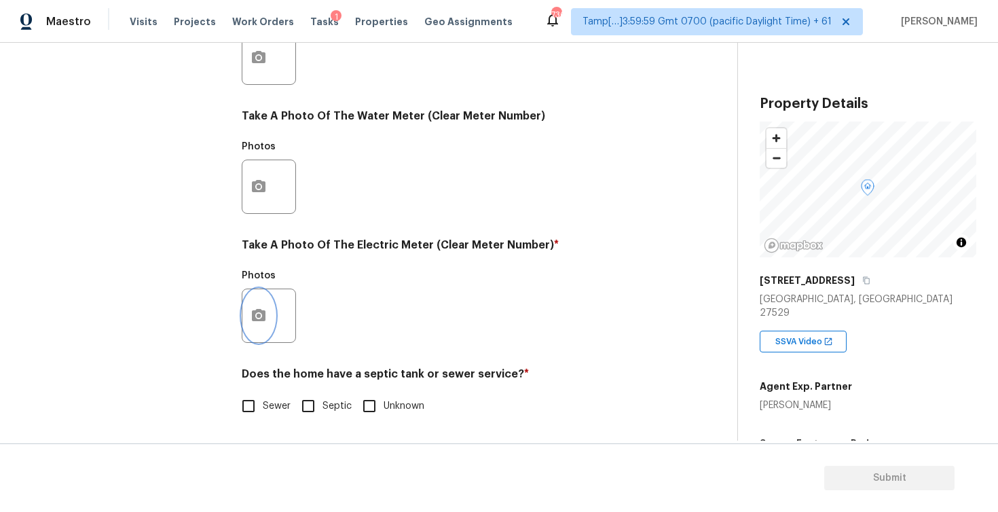
click at [268, 301] on button "button" at bounding box center [258, 315] width 33 height 53
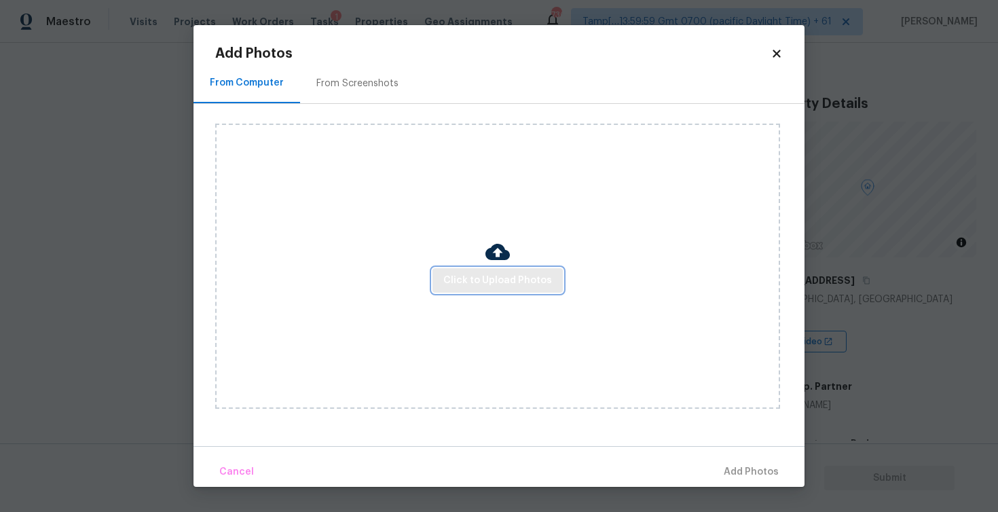
click at [480, 273] on span "Click to Upload Photos" at bounding box center [497, 280] width 109 height 17
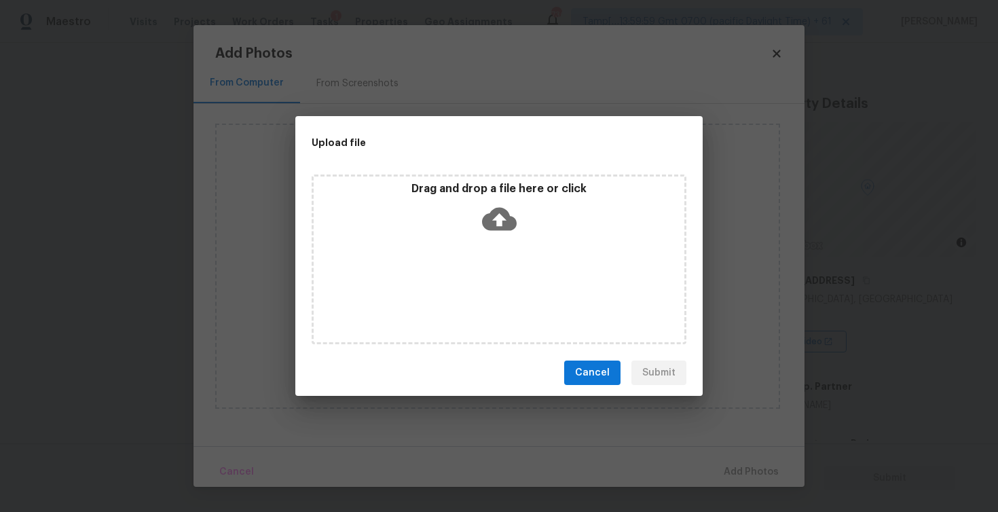
click at [497, 223] on icon at bounding box center [499, 219] width 35 height 35
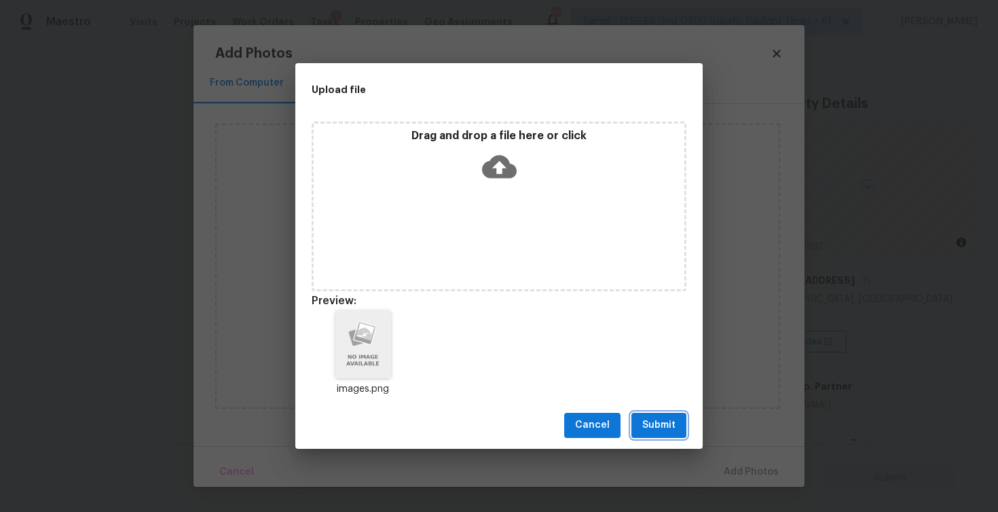
click at [667, 417] on span "Submit" at bounding box center [658, 425] width 33 height 17
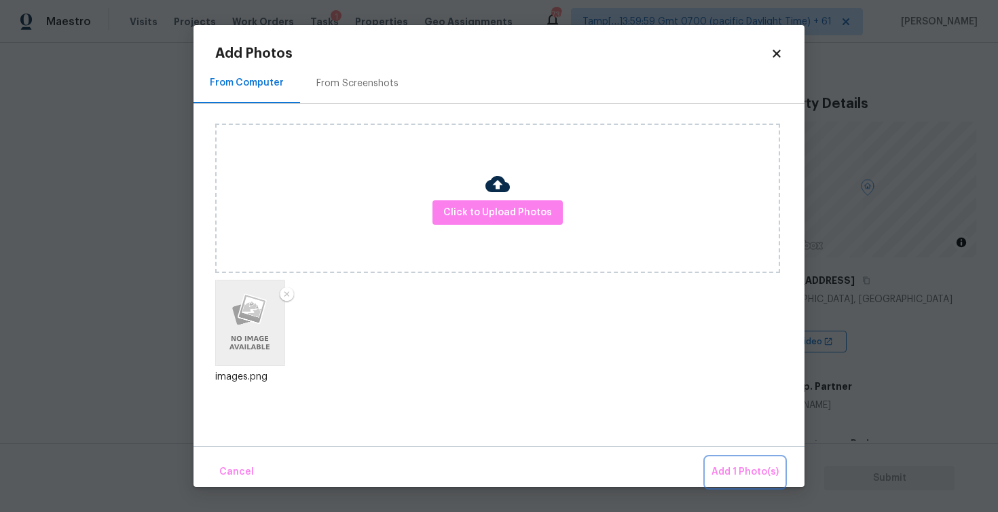
click at [722, 457] on button "Add 1 Photo(s)" at bounding box center [745, 471] width 78 height 29
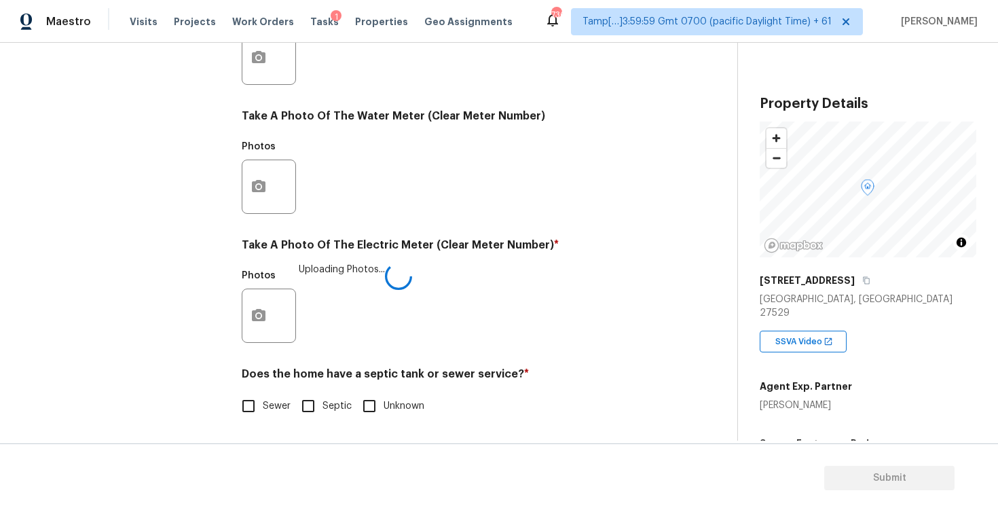
click at [261, 404] on input "Sewer" at bounding box center [248, 406] width 29 height 29
checkbox input "true"
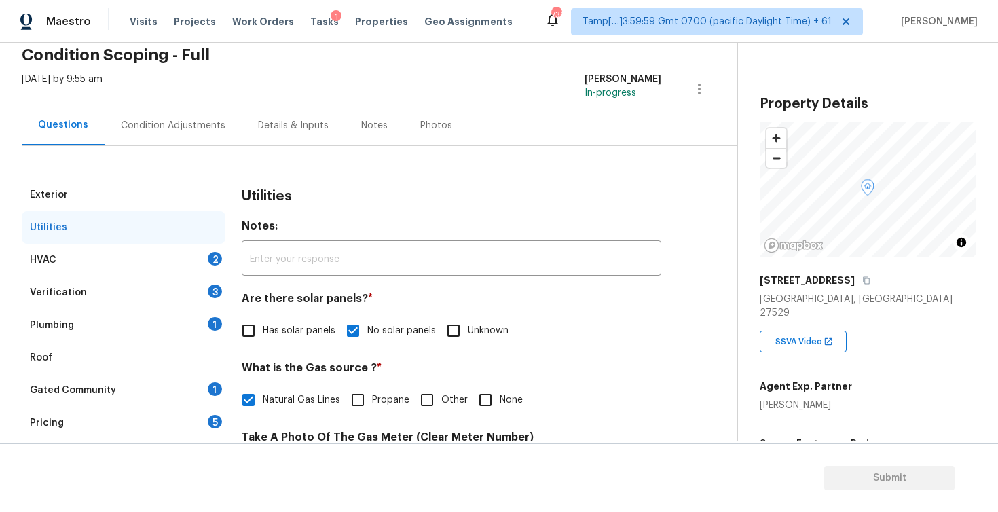
click at [194, 262] on div "HVAC 2" at bounding box center [124, 260] width 204 height 33
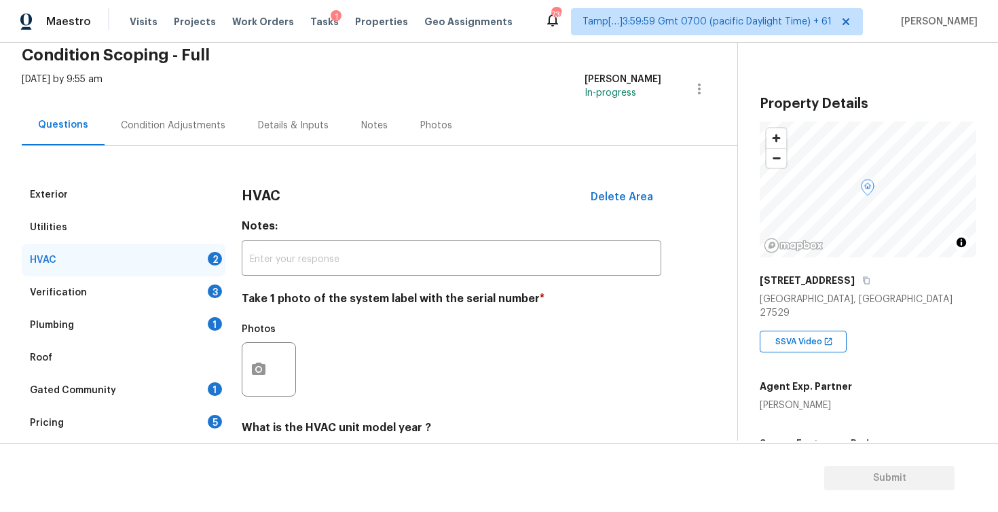
scroll to position [187, 0]
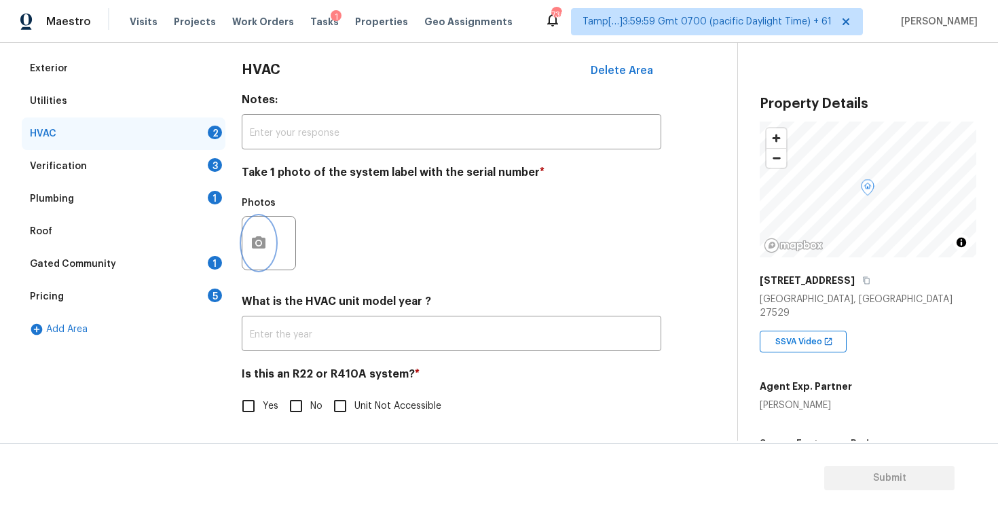
click at [272, 248] on button "button" at bounding box center [258, 242] width 33 height 53
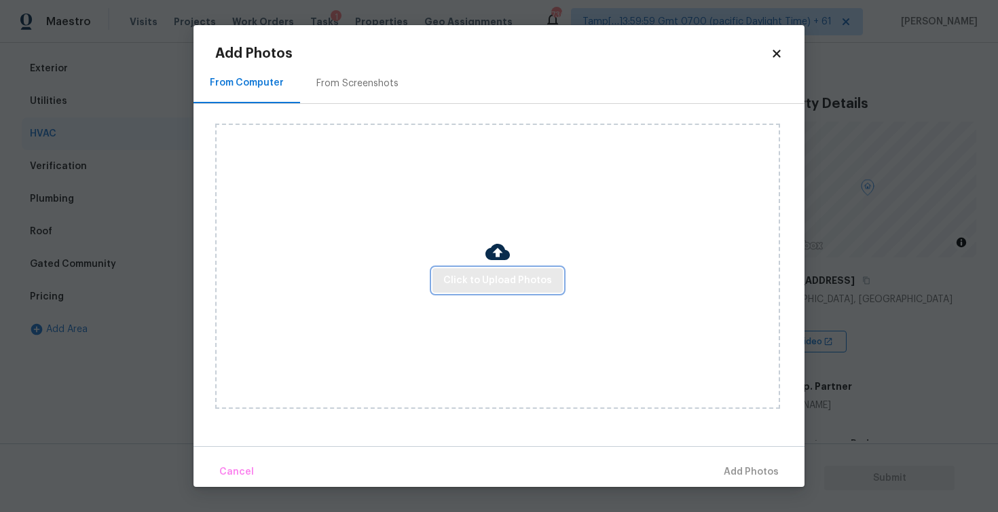
click at [484, 280] on span "Click to Upload Photos" at bounding box center [497, 280] width 109 height 17
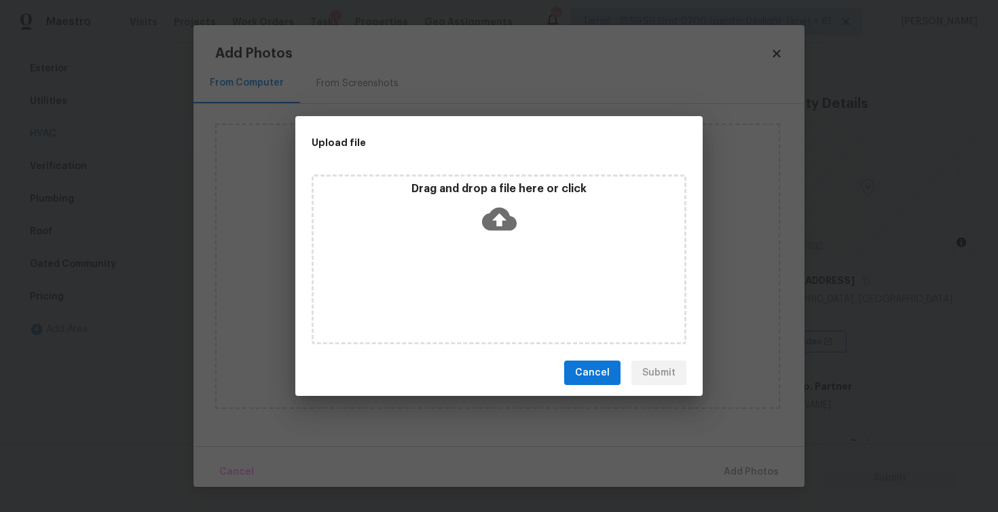
click at [496, 218] on icon at bounding box center [499, 219] width 35 height 35
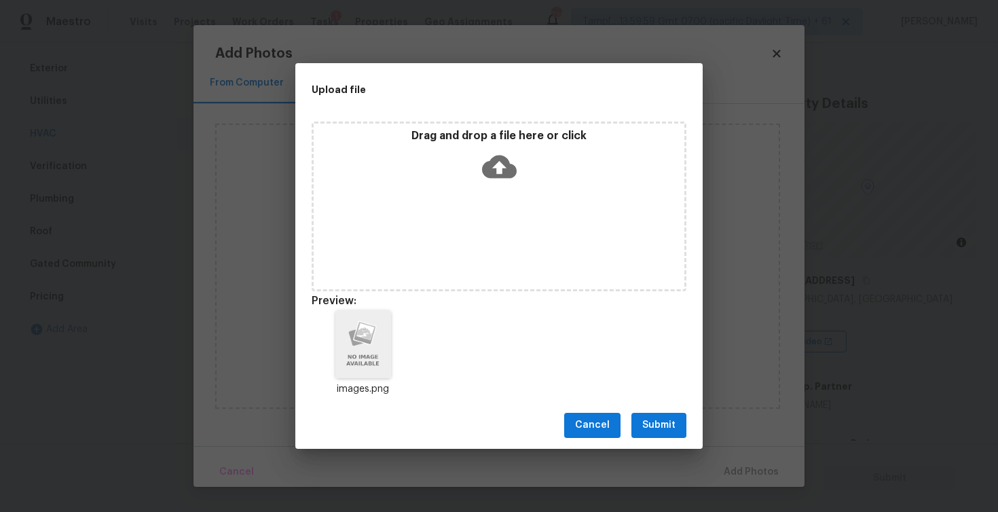
click at [673, 400] on div "images.png" at bounding box center [498, 353] width 407 height 119
click at [672, 417] on span "Submit" at bounding box center [658, 425] width 33 height 17
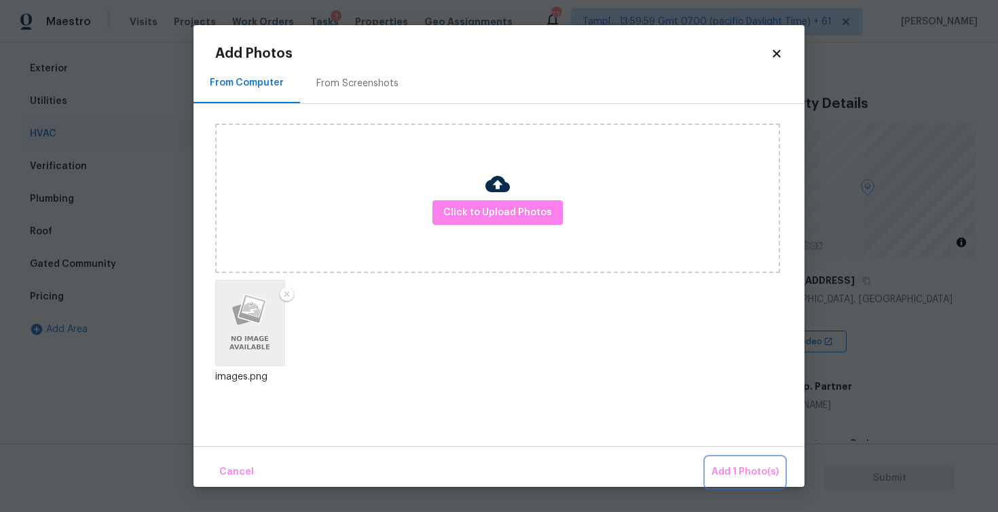
click at [736, 457] on button "Add 1 Photo(s)" at bounding box center [745, 471] width 78 height 29
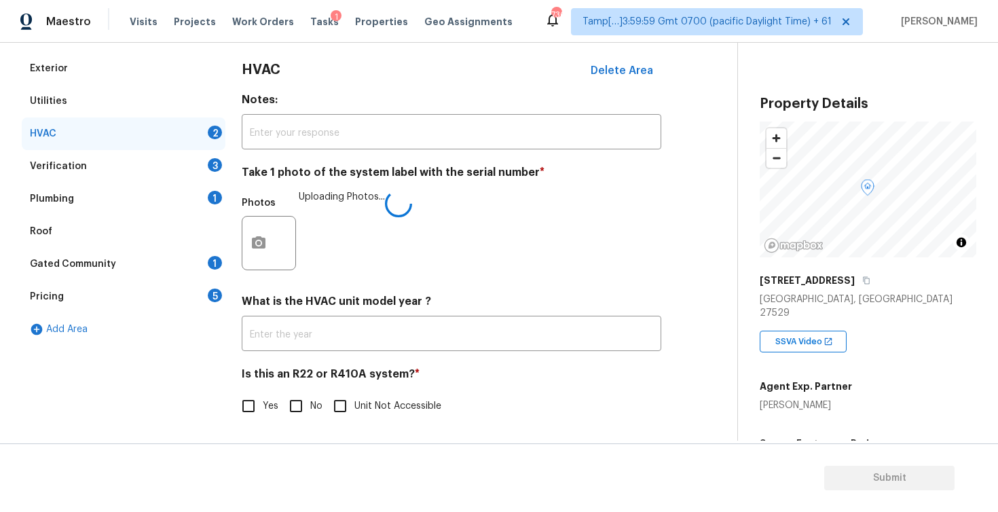
click at [302, 396] on input "No" at bounding box center [296, 406] width 29 height 29
checkbox input "true"
click at [176, 151] on div "Verification 3" at bounding box center [124, 166] width 204 height 33
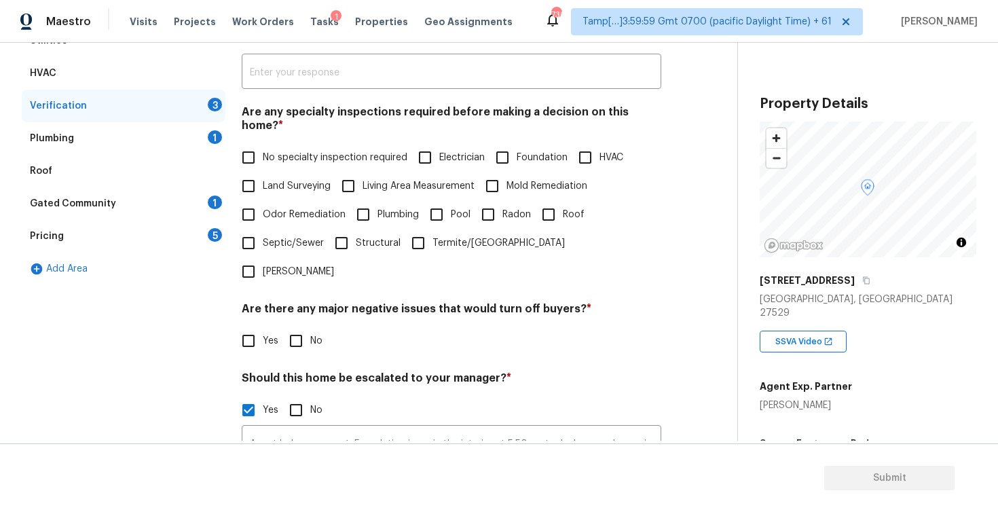
scroll to position [248, 0]
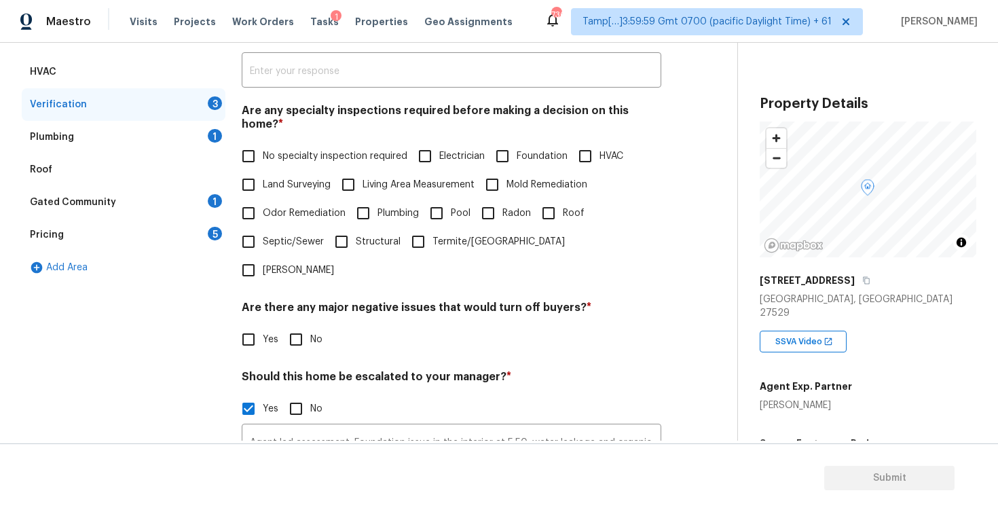
click at [504, 142] on input "Foundation" at bounding box center [502, 156] width 29 height 29
checkbox input "true"
click at [586, 148] on input "HVAC" at bounding box center [585, 157] width 29 height 29
checkbox input "true"
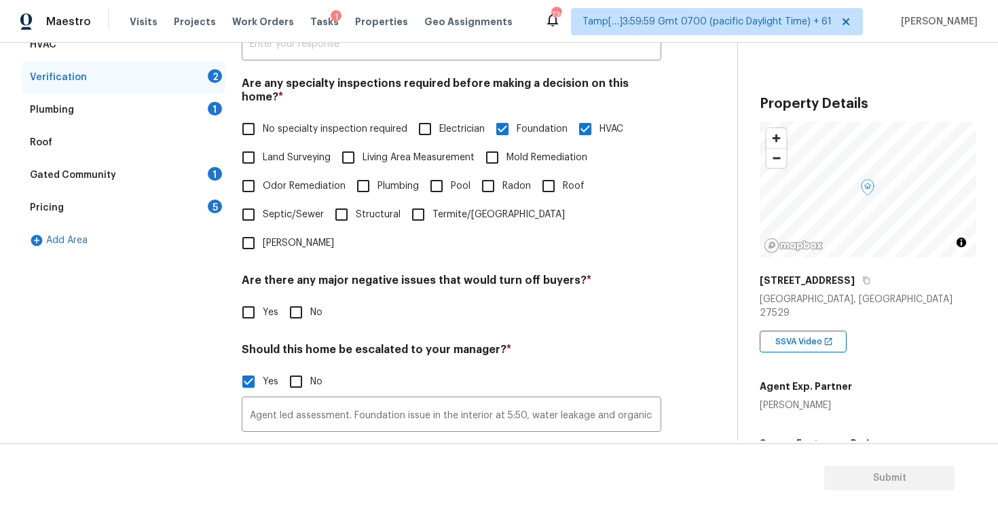
click at [554, 172] on input "Roof" at bounding box center [548, 186] width 29 height 29
checkbox input "true"
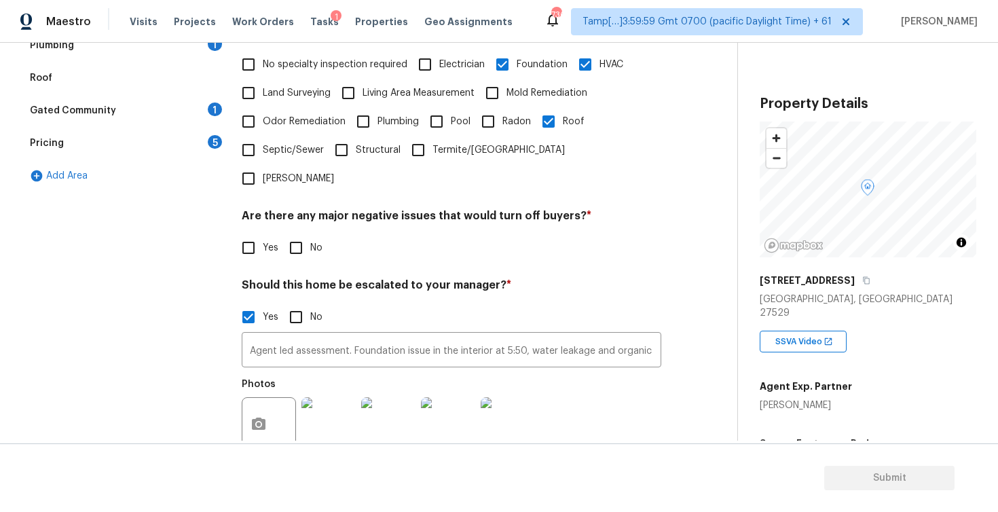
click at [393, 115] on span "Plumbing" at bounding box center [397, 122] width 41 height 14
click at [377, 109] on input "Plumbing" at bounding box center [363, 121] width 29 height 29
checkbox input "true"
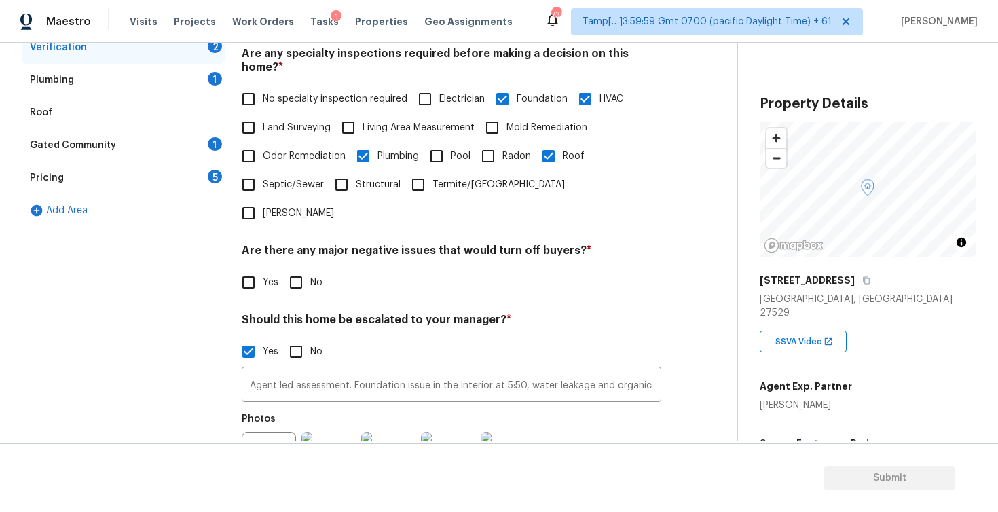
scroll to position [300, 0]
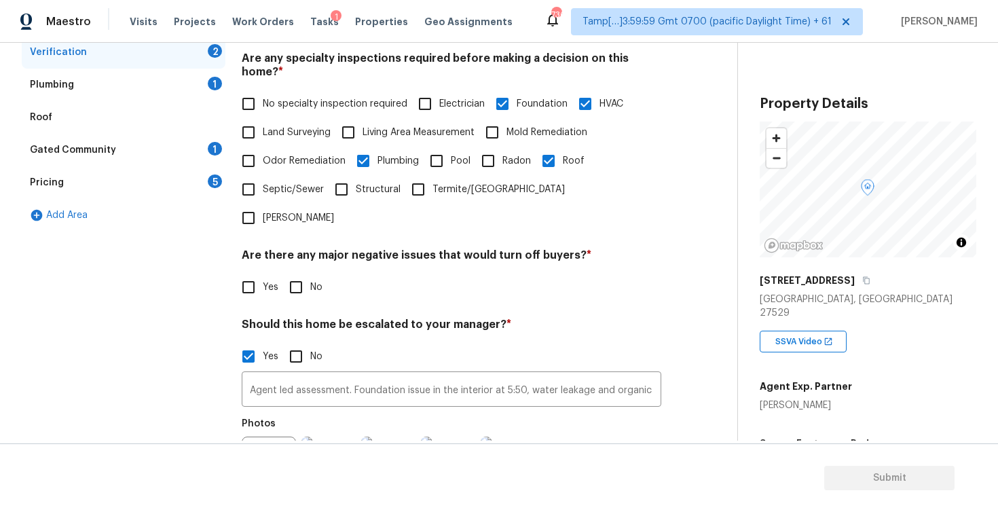
click at [513, 126] on span "Mold Remediation" at bounding box center [546, 133] width 81 height 14
click at [506, 118] on input "Mold Remediation" at bounding box center [492, 132] width 29 height 29
checkbox input "true"
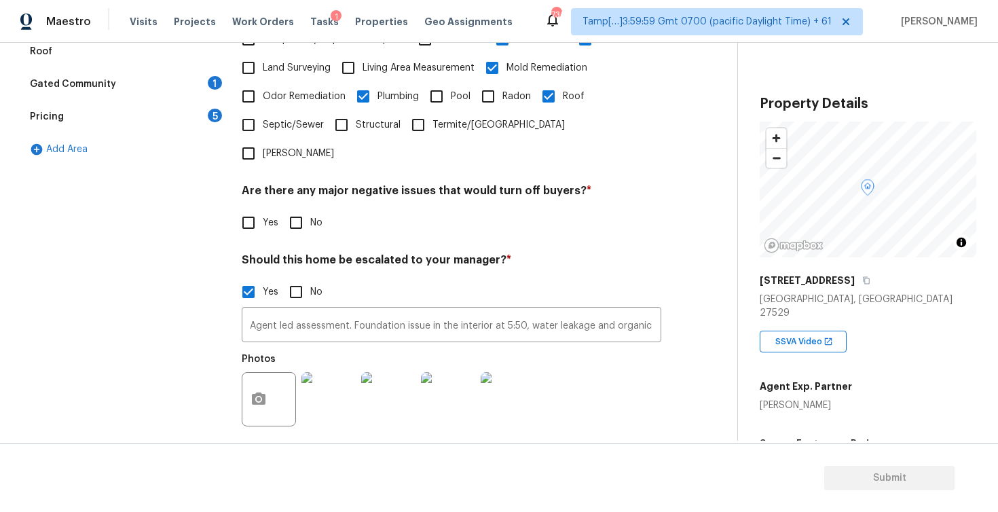
scroll to position [377, 0]
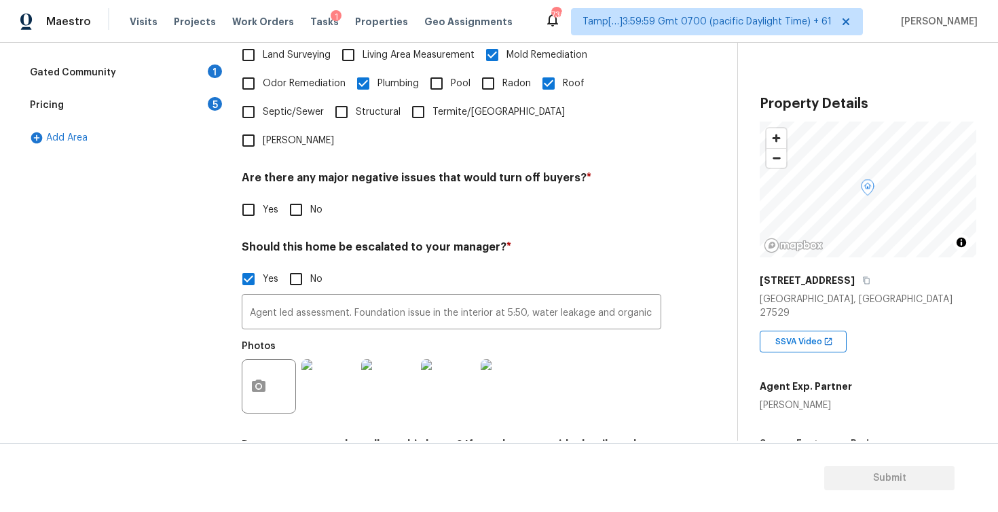
click at [290, 195] on input "No" at bounding box center [296, 209] width 29 height 29
checkbox input "true"
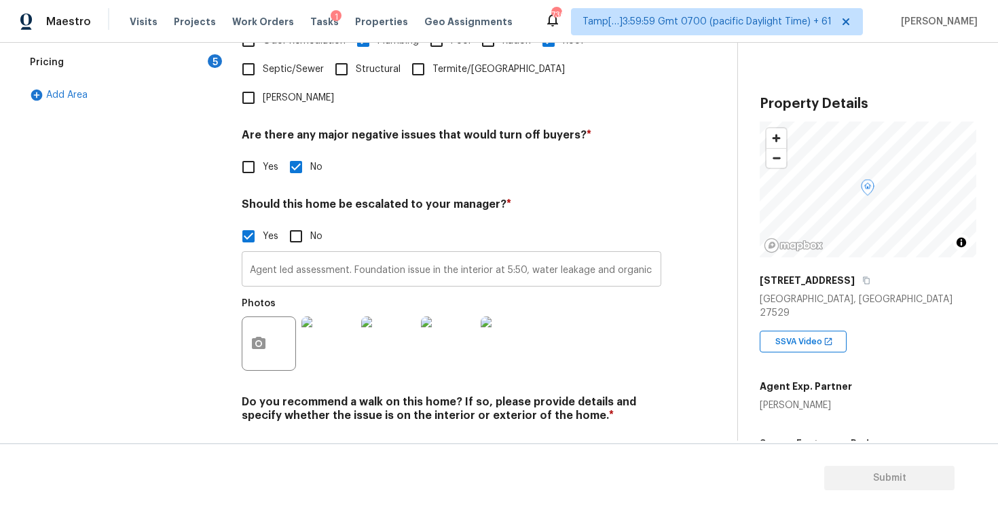
click at [622, 254] on input "Agent led assessment. Foundation issue in the interior at 5:50, water leakage a…" at bounding box center [451, 270] width 419 height 32
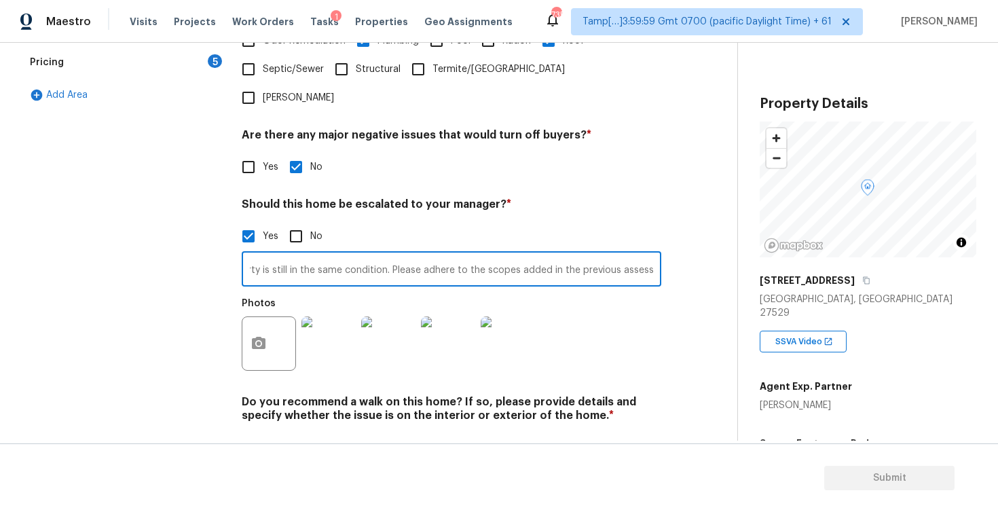
scroll to position [0, 888]
type input "Agent led assessment. Foundation issue in the interior at 5:50, water leakage a…"
click at [691, 367] on div "Exterior Utilities HVAC Verification 1 Plumbing 1 Roof Gated Community 1 Pricin…" at bounding box center [363, 148] width 683 height 660
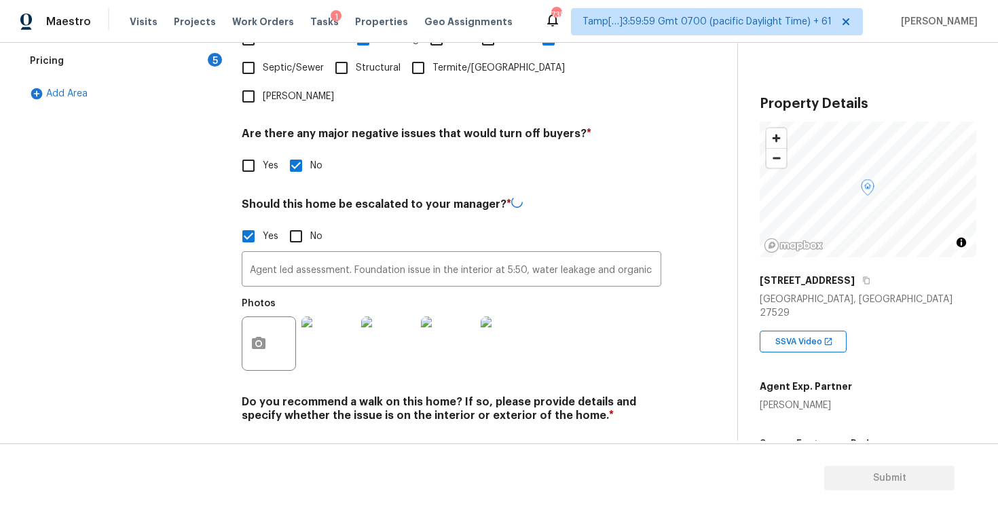
scroll to position [420, 0]
click at [286, 433] on input "No" at bounding box center [296, 447] width 29 height 29
checkbox input "true"
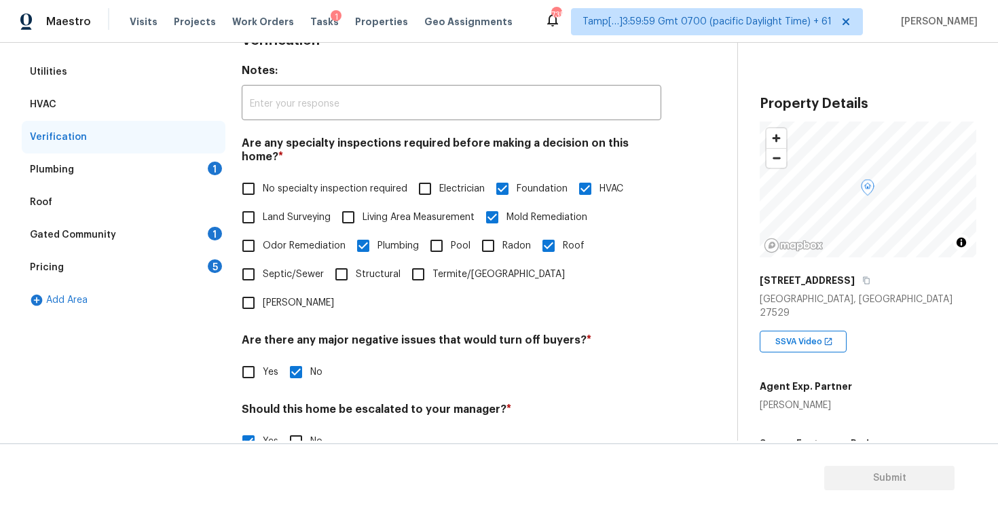
click at [200, 167] on div "Plumbing 1" at bounding box center [124, 169] width 204 height 33
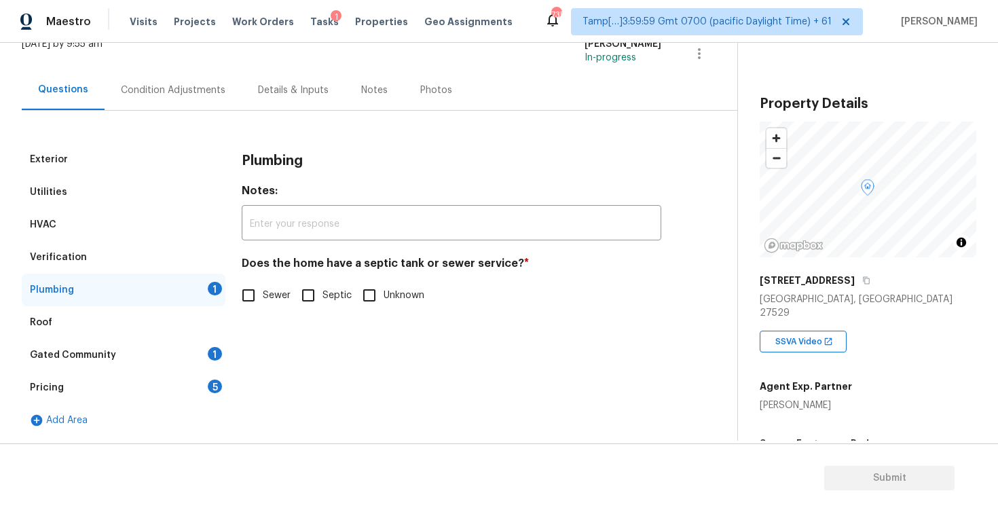
scroll to position [95, 0]
click at [250, 297] on input "Sewer" at bounding box center [248, 295] width 29 height 29
checkbox input "true"
click at [195, 351] on div "Gated Community 1" at bounding box center [124, 355] width 204 height 33
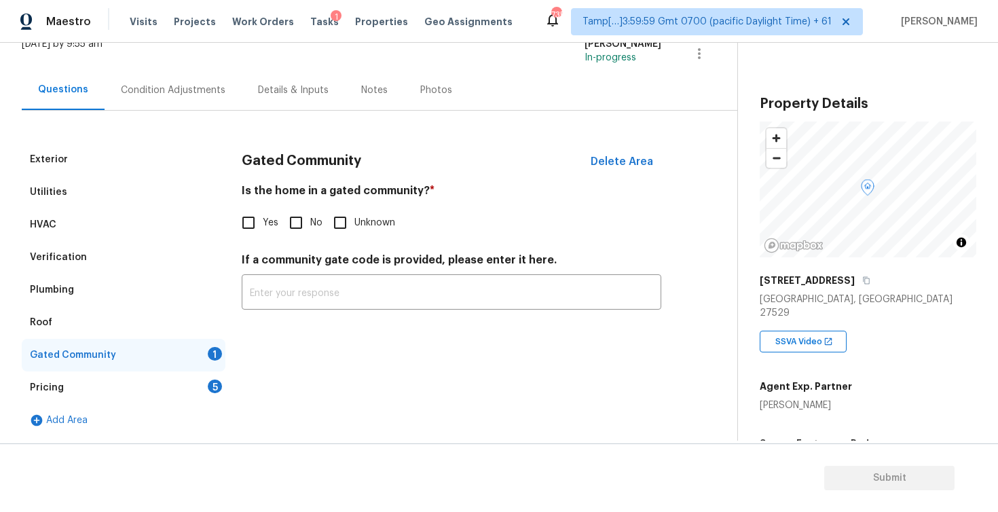
click at [303, 205] on div "Is the home in a gated community? * Yes No Unknown" at bounding box center [451, 210] width 419 height 53
click at [292, 231] on input "No" at bounding box center [296, 222] width 29 height 29
checkbox input "true"
click at [193, 375] on div "Pricing 5" at bounding box center [124, 387] width 204 height 33
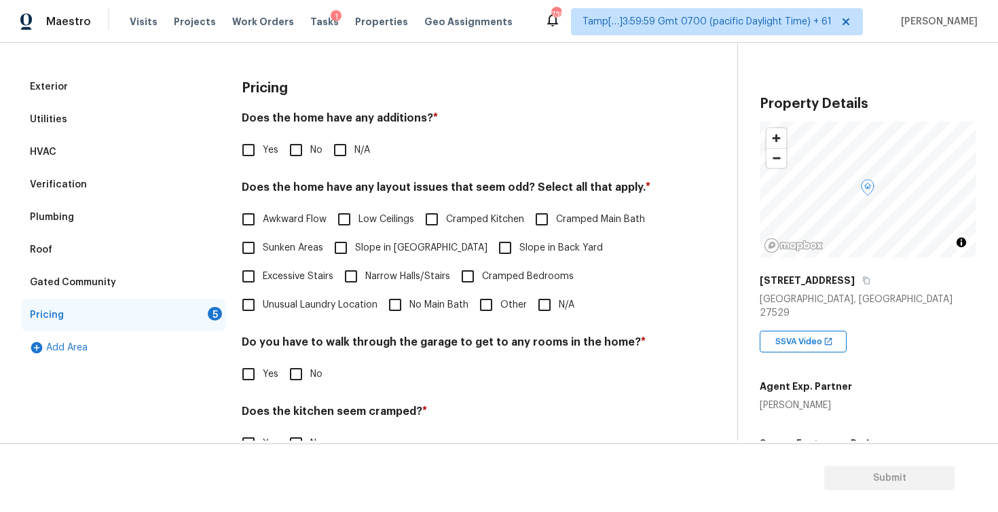
click at [311, 164] on label "No" at bounding box center [302, 150] width 41 height 29
click at [310, 164] on input "No" at bounding box center [296, 150] width 29 height 29
checkbox input "true"
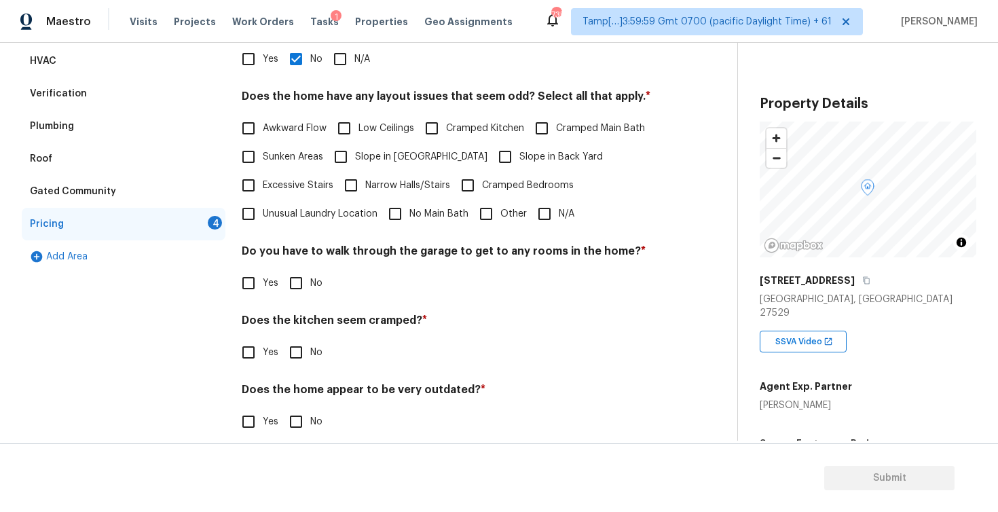
scroll to position [261, 0]
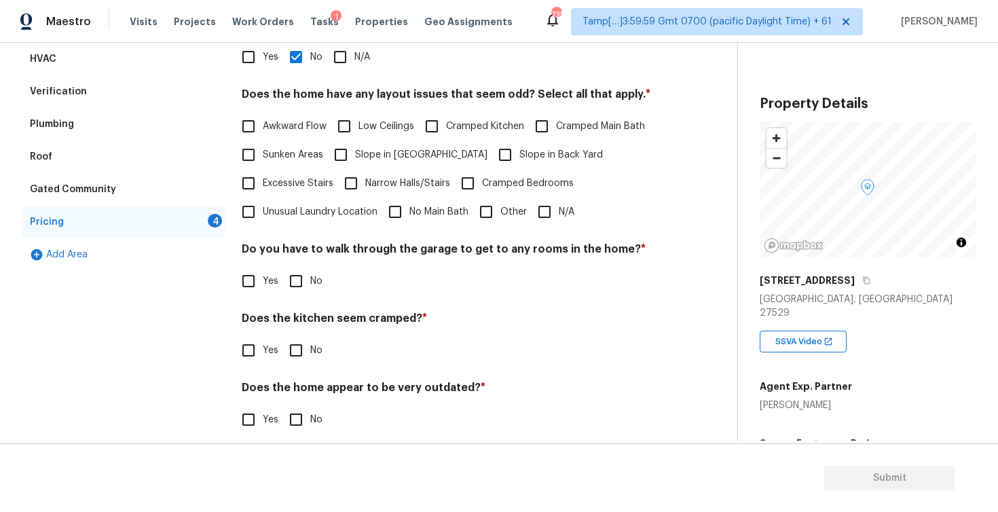
click at [519, 150] on span "Slope in Back Yard" at bounding box center [560, 155] width 83 height 14
click at [491, 150] on input "Slope in Back Yard" at bounding box center [505, 154] width 29 height 29
checkbox input "true"
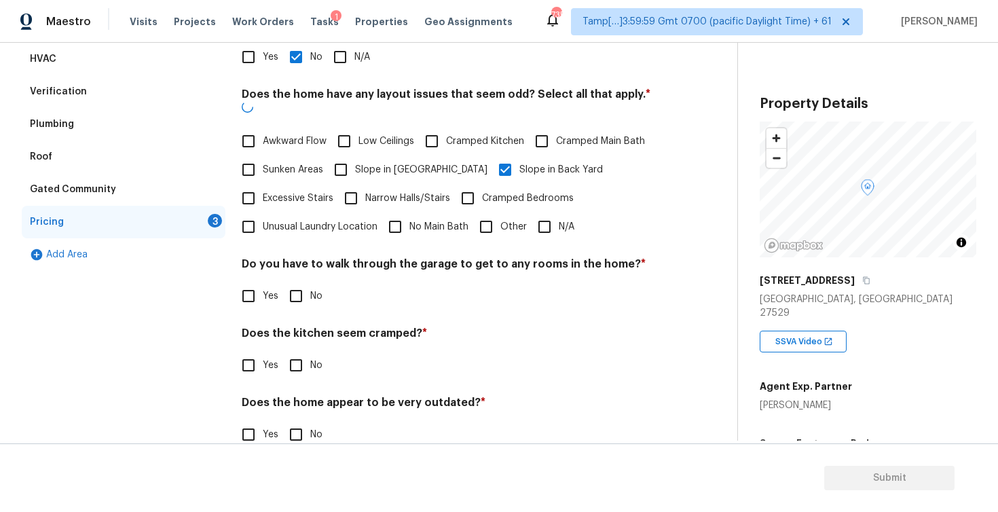
click at [396, 163] on span "Slope in Front Yard" at bounding box center [421, 170] width 132 height 14
click at [355, 156] on input "Slope in Front Yard" at bounding box center [340, 169] width 29 height 29
checkbox input "true"
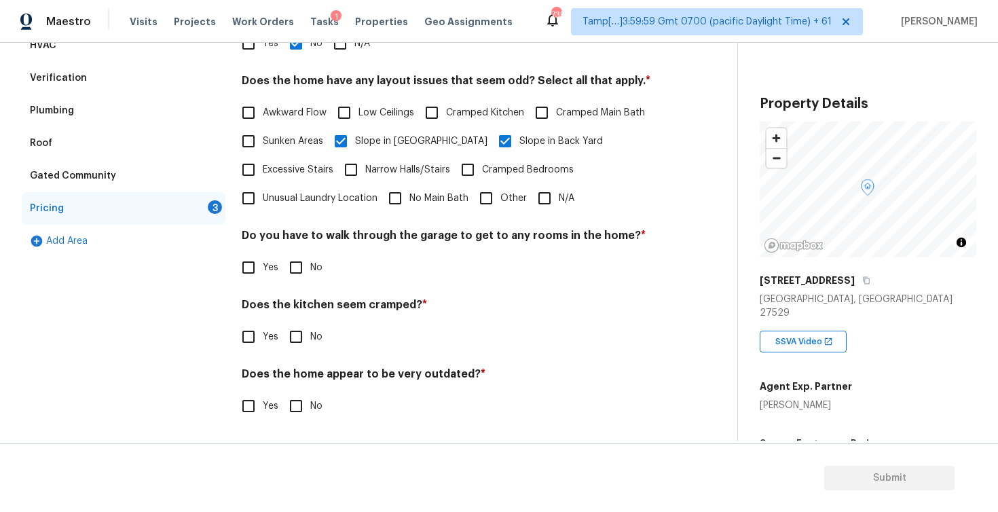
click at [554, 210] on input "N/A" at bounding box center [544, 198] width 29 height 29
checkbox input "true"
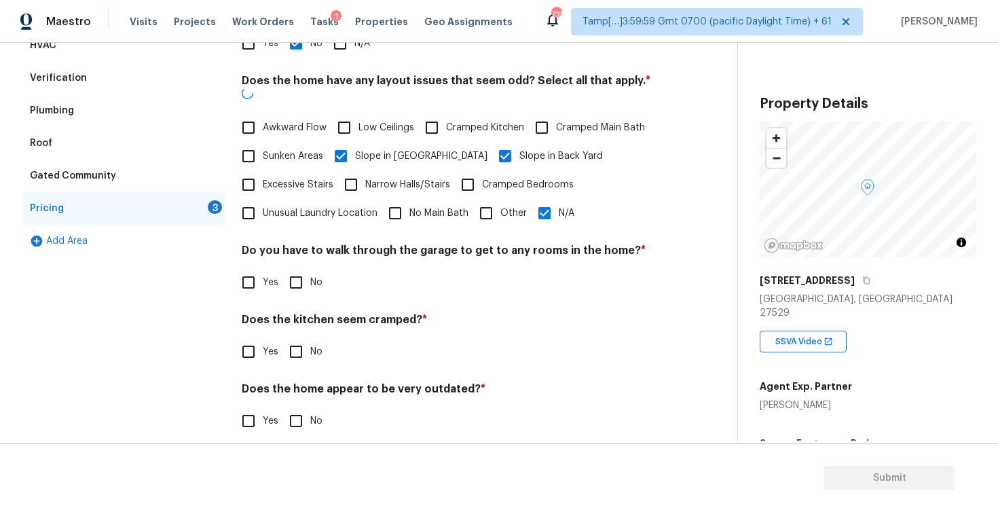
click at [261, 170] on input "Excessive Stairs" at bounding box center [248, 184] width 29 height 29
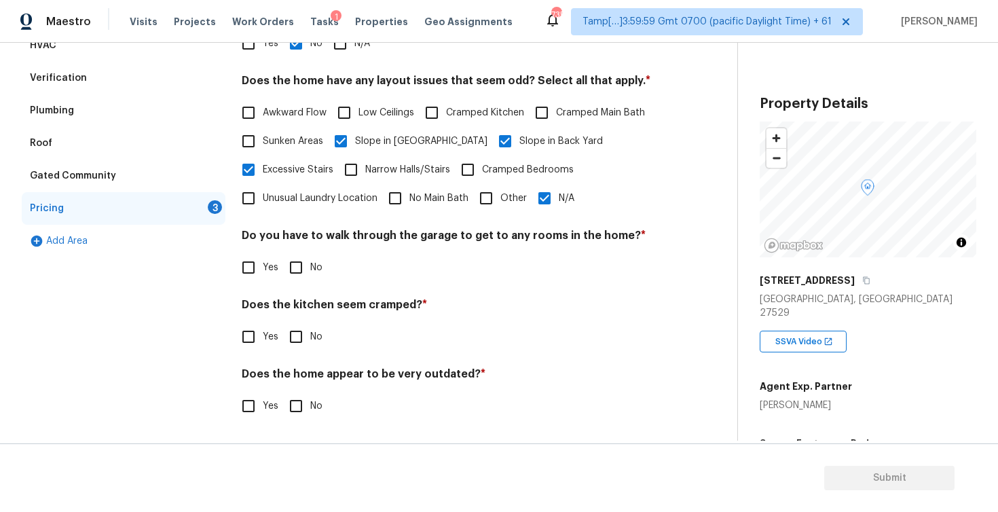
click at [259, 159] on input "Excessive Stairs" at bounding box center [248, 169] width 29 height 29
checkbox input "false"
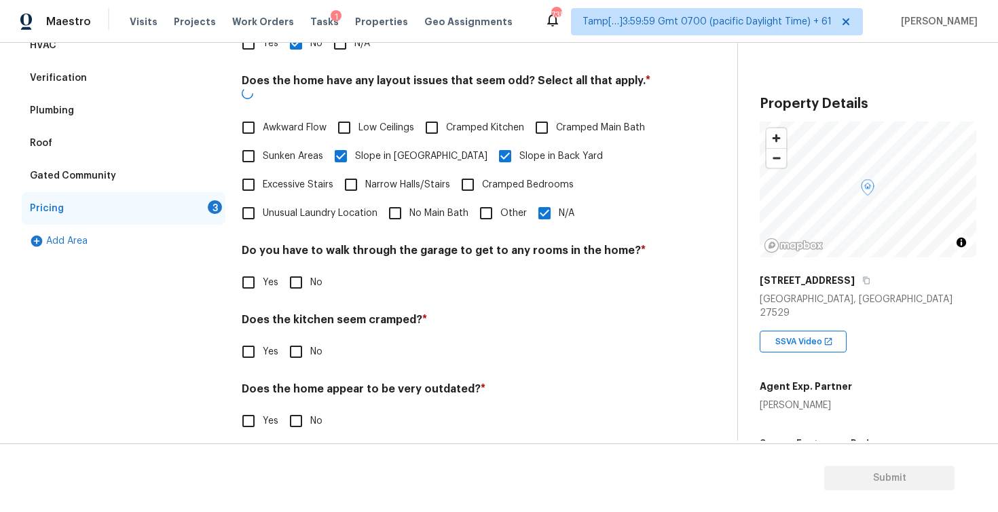
click at [264, 149] on span "Sunken Areas" at bounding box center [293, 156] width 60 height 14
click at [263, 142] on input "Sunken Areas" at bounding box center [248, 156] width 29 height 29
checkbox input "true"
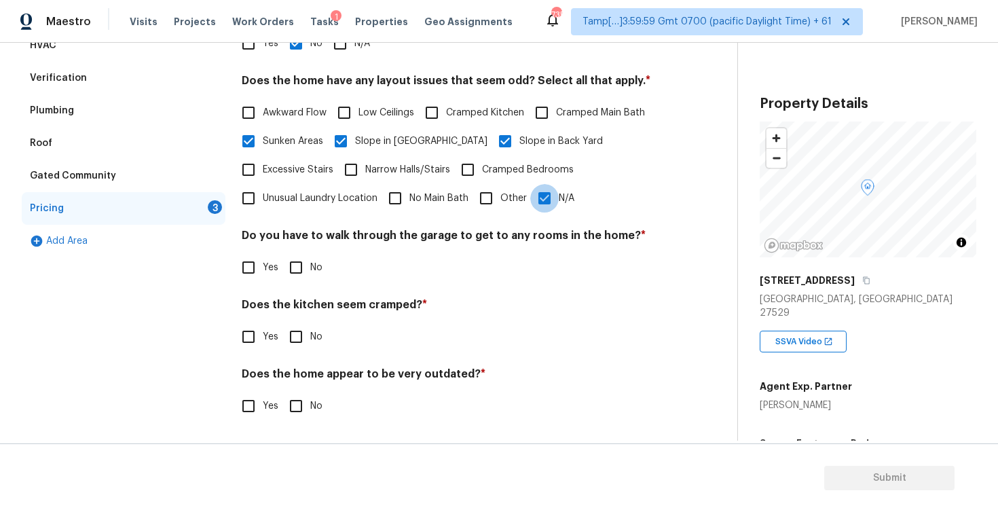
click at [550, 200] on input "N/A" at bounding box center [544, 198] width 29 height 29
checkbox input "false"
click at [286, 268] on input "No" at bounding box center [296, 267] width 29 height 29
checkbox input "true"
click at [297, 319] on div "Does the kitchen seem cramped? * Yes No" at bounding box center [451, 325] width 419 height 53
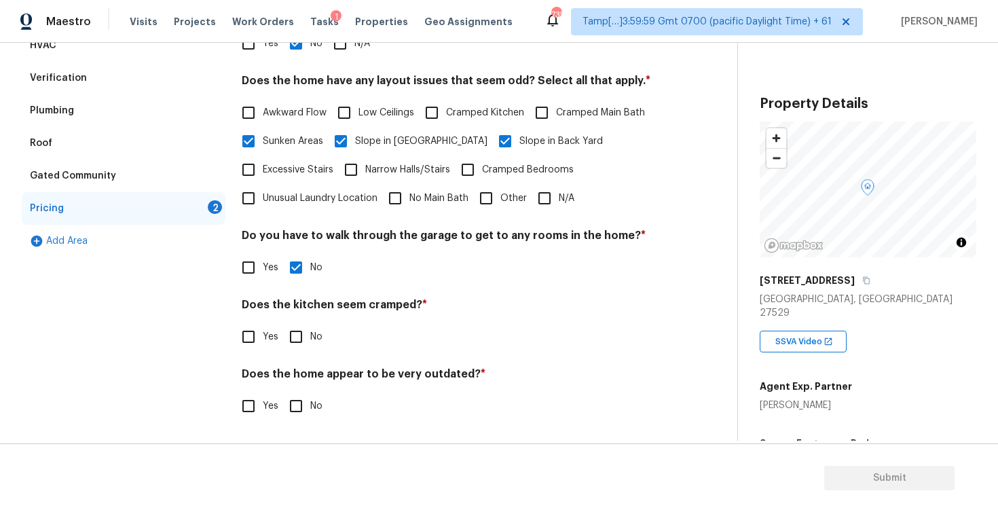
click at [293, 337] on input "No" at bounding box center [296, 336] width 29 height 29
checkbox input "true"
click at [299, 415] on input "No" at bounding box center [296, 407] width 29 height 29
checkbox input "true"
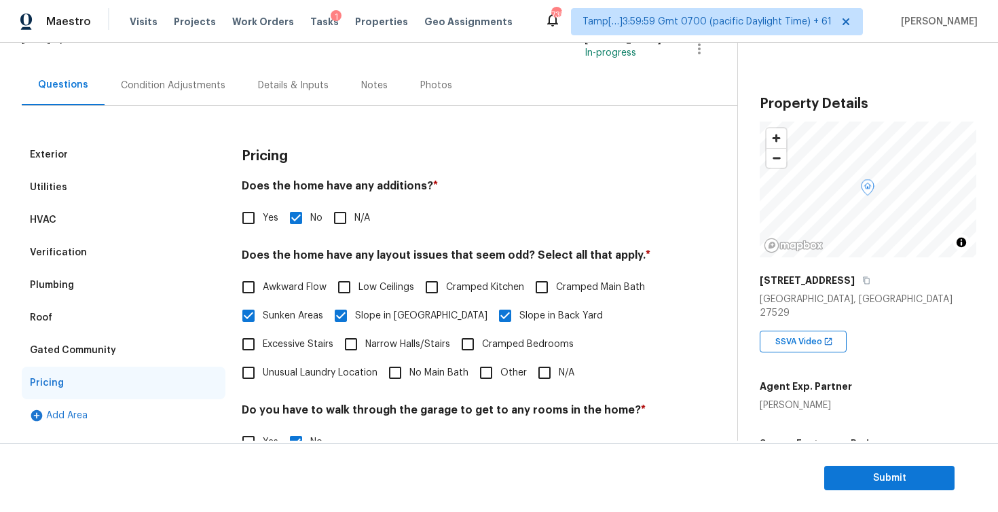
scroll to position [22, 0]
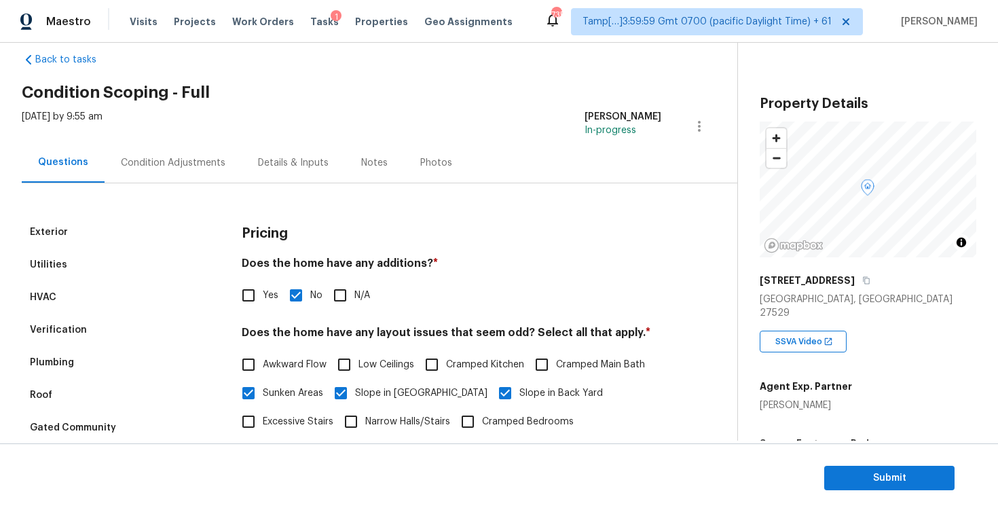
click at [195, 153] on div "Condition Adjustments" at bounding box center [173, 163] width 137 height 40
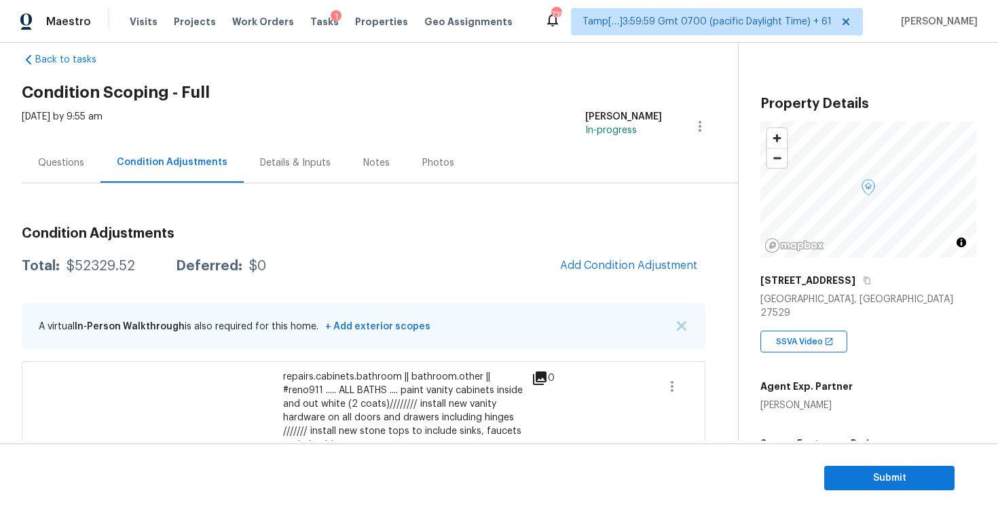
click at [80, 168] on div "Questions" at bounding box center [61, 163] width 46 height 14
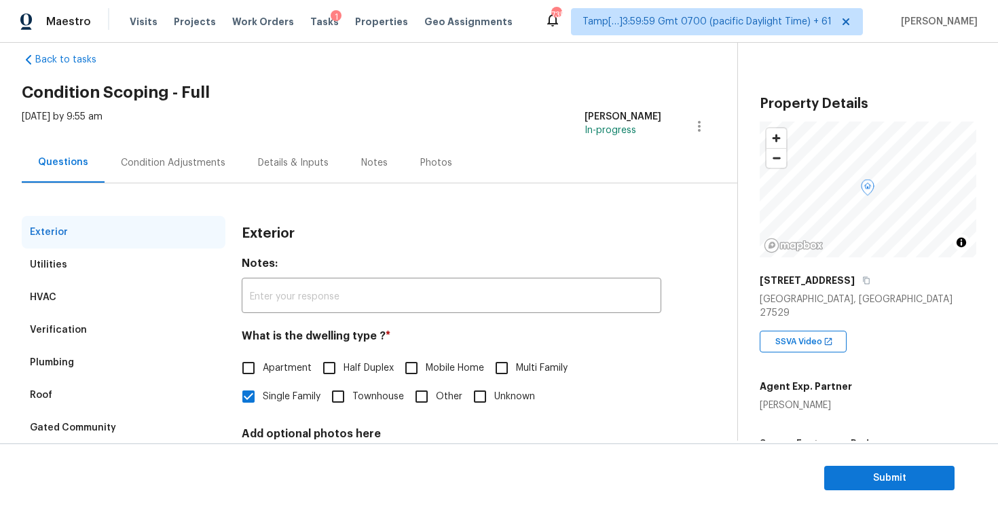
scroll to position [142, 0]
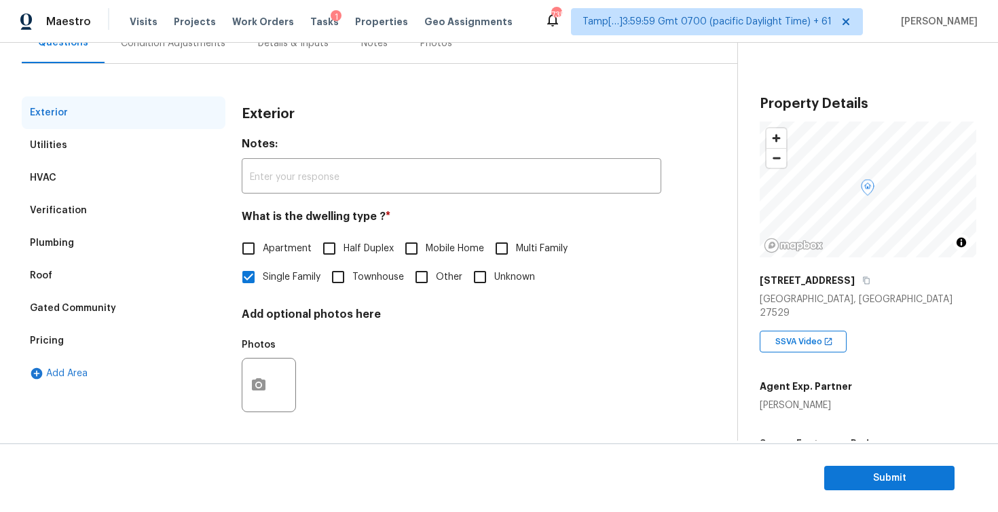
click at [147, 349] on div "Pricing" at bounding box center [124, 340] width 204 height 33
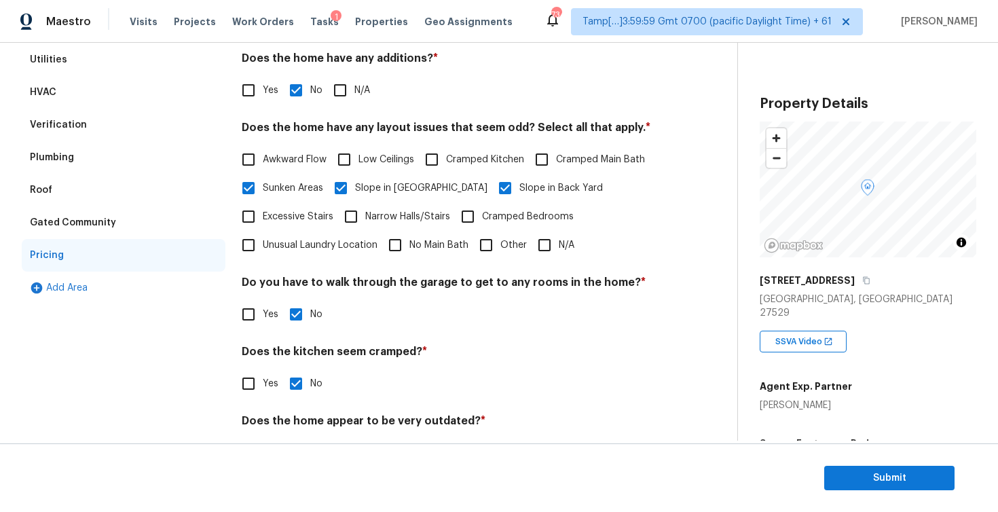
scroll to position [243, 0]
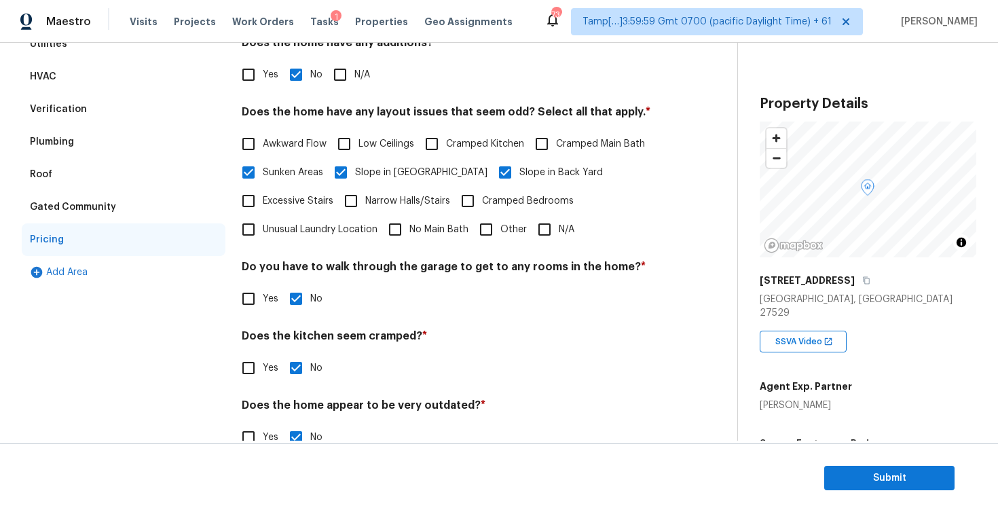
click at [478, 238] on input "Other" at bounding box center [486, 229] width 29 height 29
checkbox input "true"
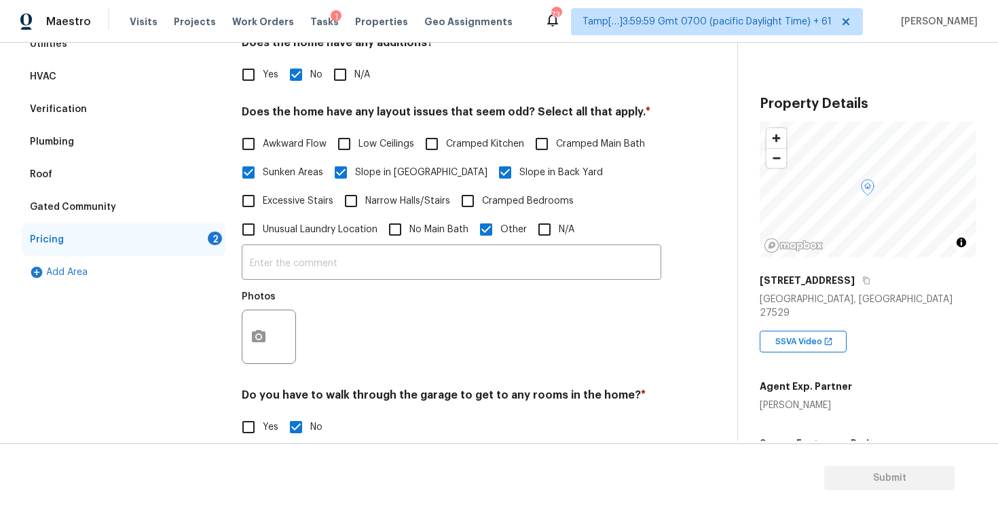
click at [151, 134] on div "Plumbing" at bounding box center [124, 142] width 204 height 33
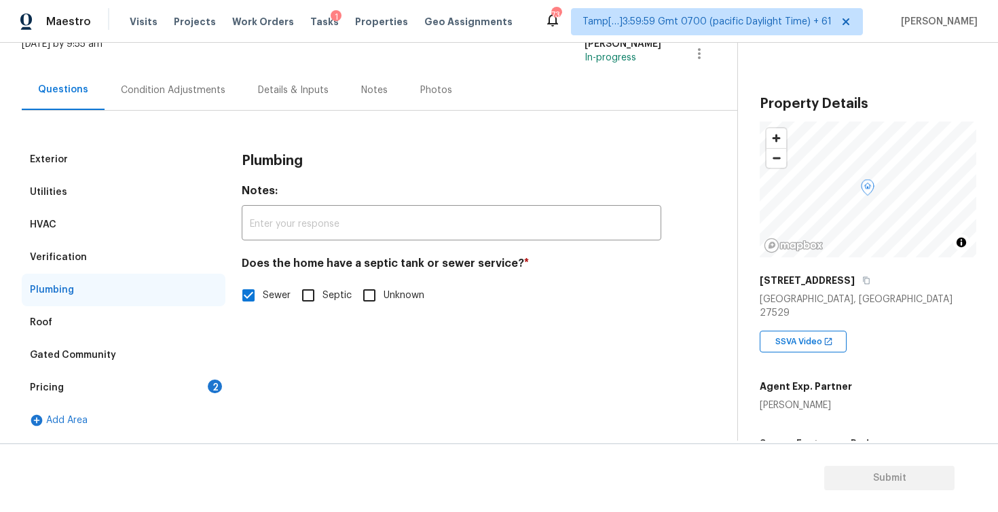
click at [142, 243] on div "Verification" at bounding box center [124, 257] width 204 height 33
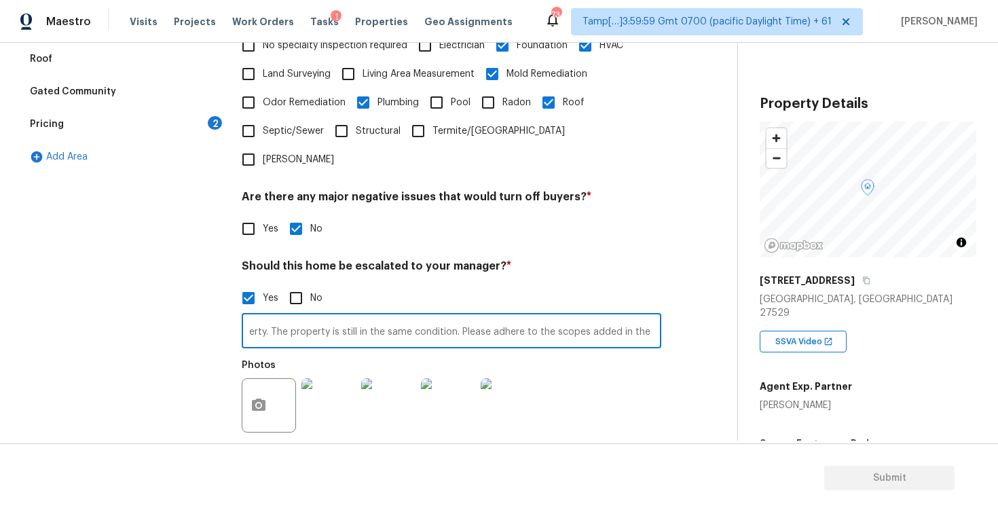
scroll to position [0, 888]
drag, startPoint x: 352, startPoint y: 292, endPoint x: 684, endPoint y: 286, distance: 331.9
click at [684, 286] on div "Exterior Utilities HVAC Verification Plumbing Roof Gated Community Pricing 2 Ad…" at bounding box center [363, 210] width 683 height 660
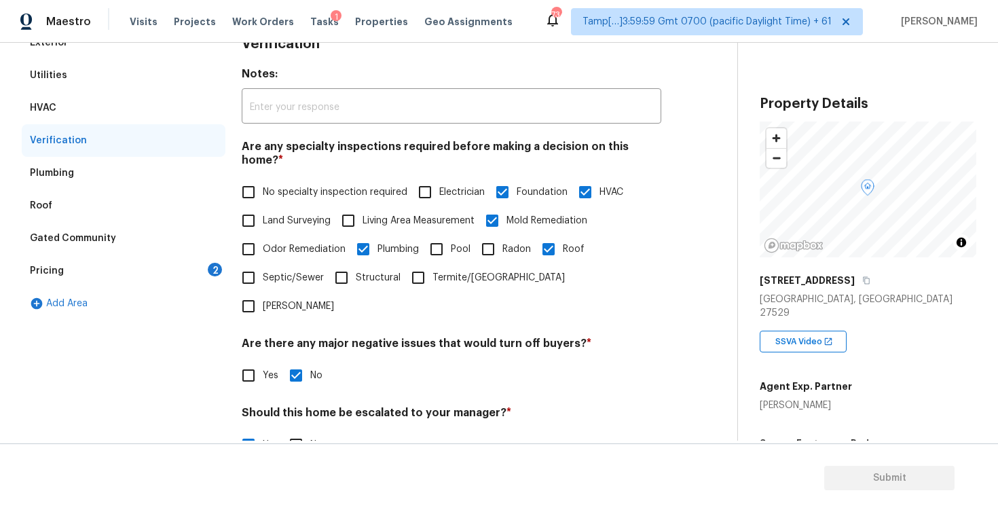
scroll to position [193, 0]
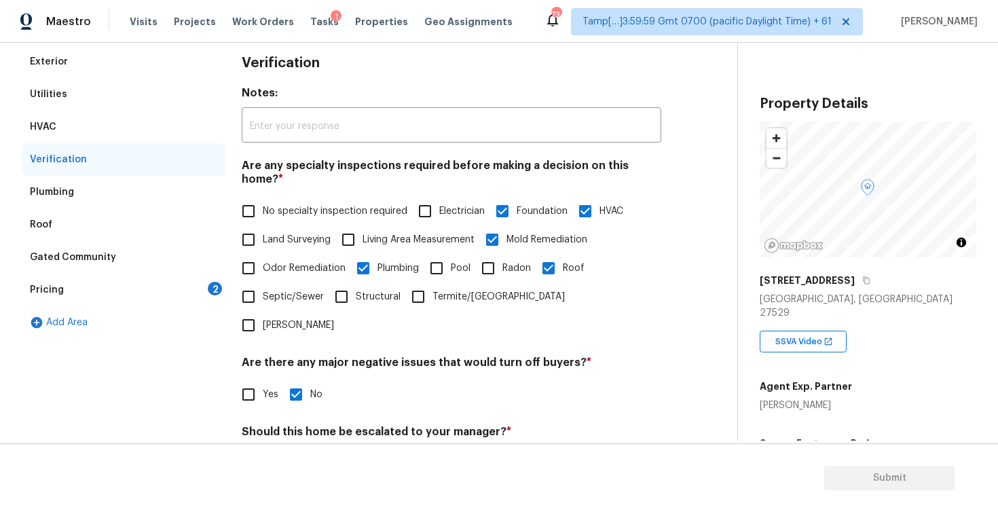
click at [196, 291] on div "Pricing 2" at bounding box center [124, 289] width 204 height 33
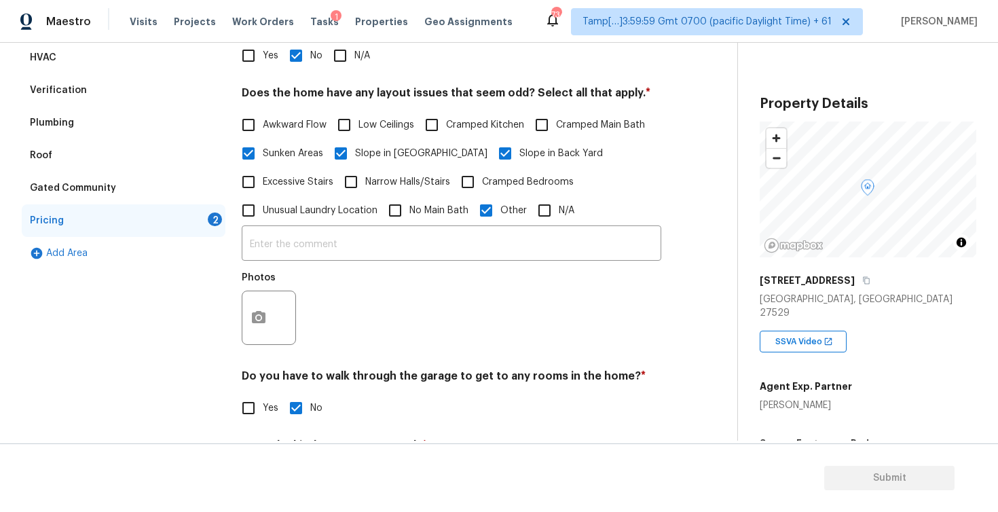
scroll to position [270, 0]
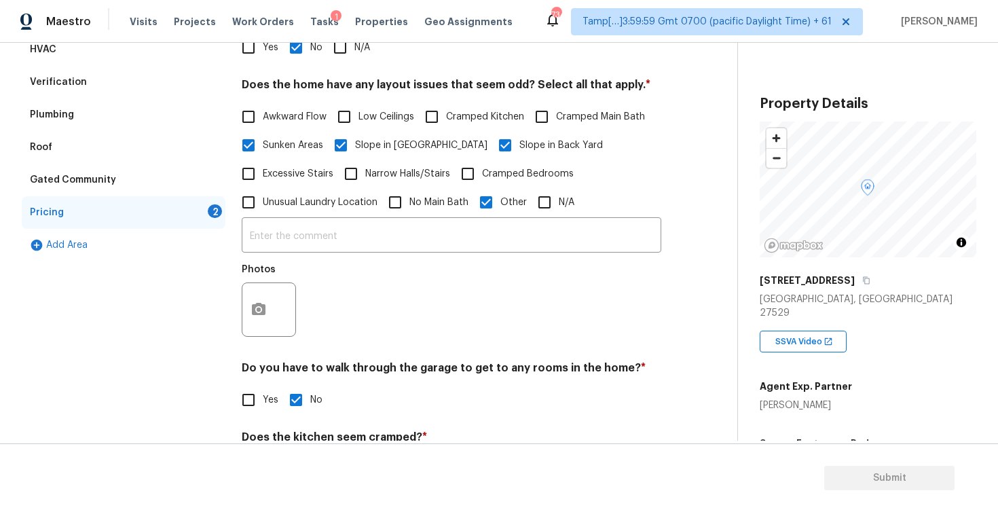
click at [375, 257] on div "Photos" at bounding box center [451, 301] width 419 height 88
click at [375, 244] on input "text" at bounding box center [451, 237] width 419 height 32
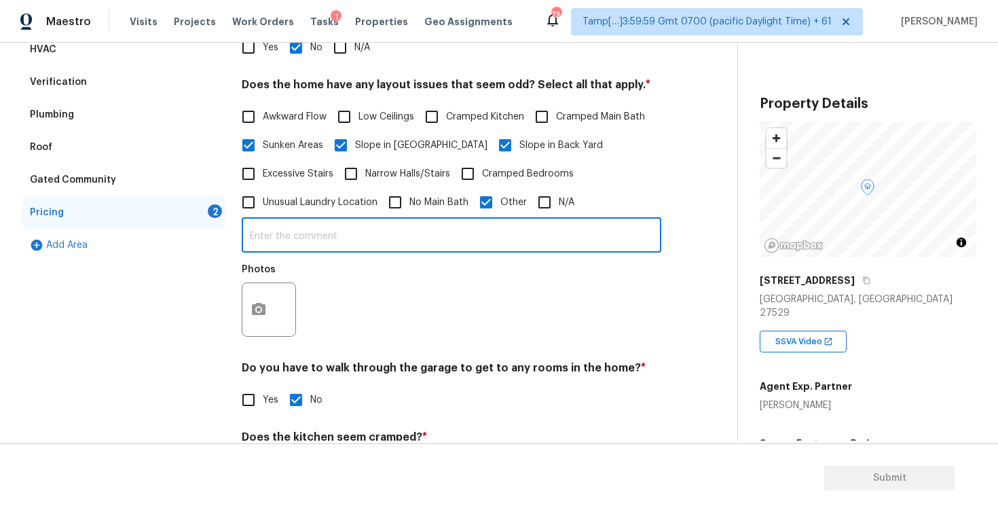
paste input "Foundation issue in the interior at 5:50, water leakage and organic growth at 6…"
drag, startPoint x: 594, startPoint y: 235, endPoint x: 245, endPoint y: 237, distance: 348.8
click at [245, 237] on input "Foundation issue in the interior at 5:50, water leakage and organic growth at 6…" at bounding box center [451, 237] width 419 height 32
type input "A full assessment has been recently completed on this property. The property is…"
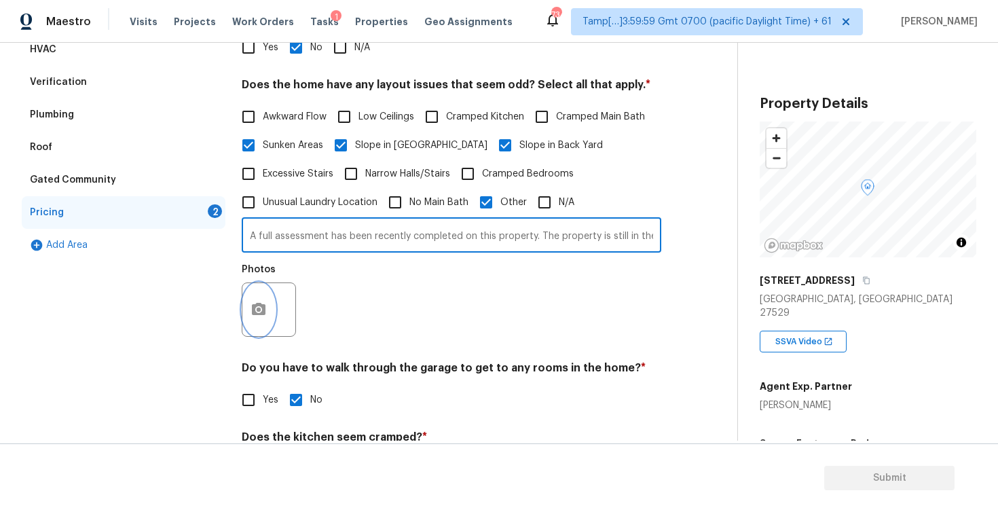
click at [264, 288] on button "button" at bounding box center [258, 309] width 33 height 53
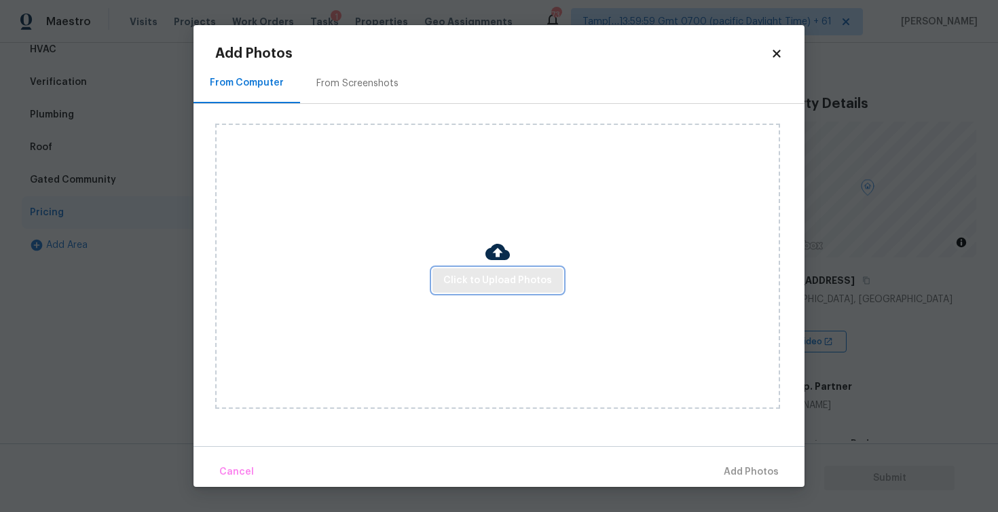
click at [460, 269] on button "Click to Upload Photos" at bounding box center [497, 280] width 130 height 25
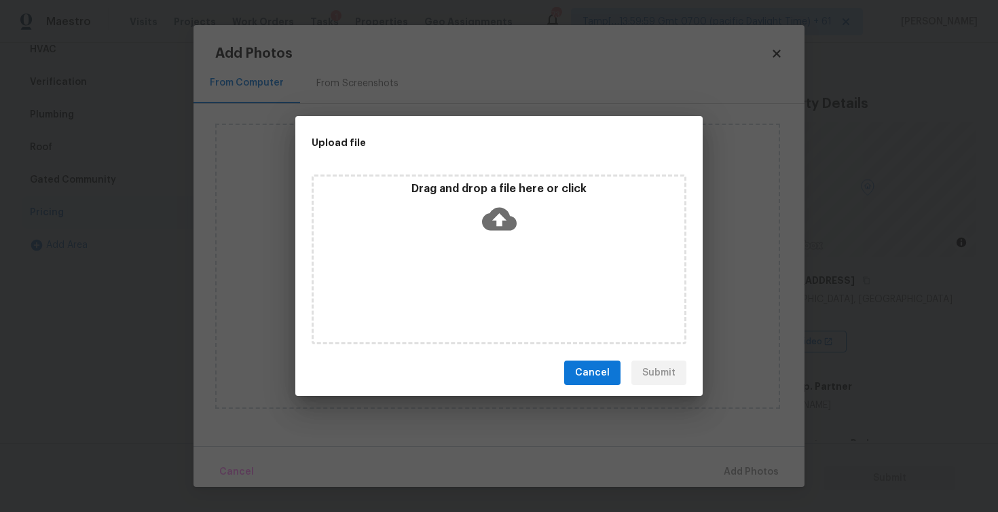
click at [498, 221] on icon at bounding box center [499, 219] width 35 height 35
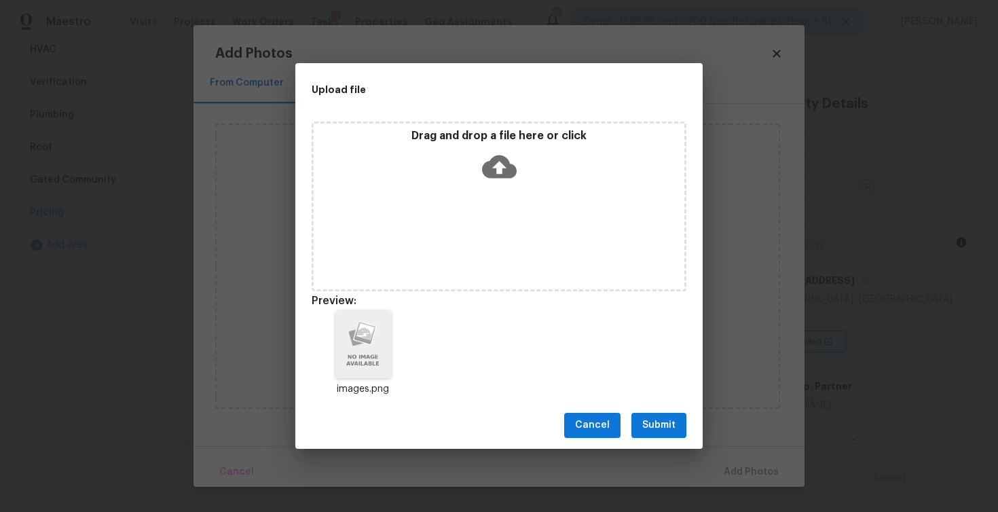
click at [674, 425] on span "Submit" at bounding box center [658, 425] width 33 height 17
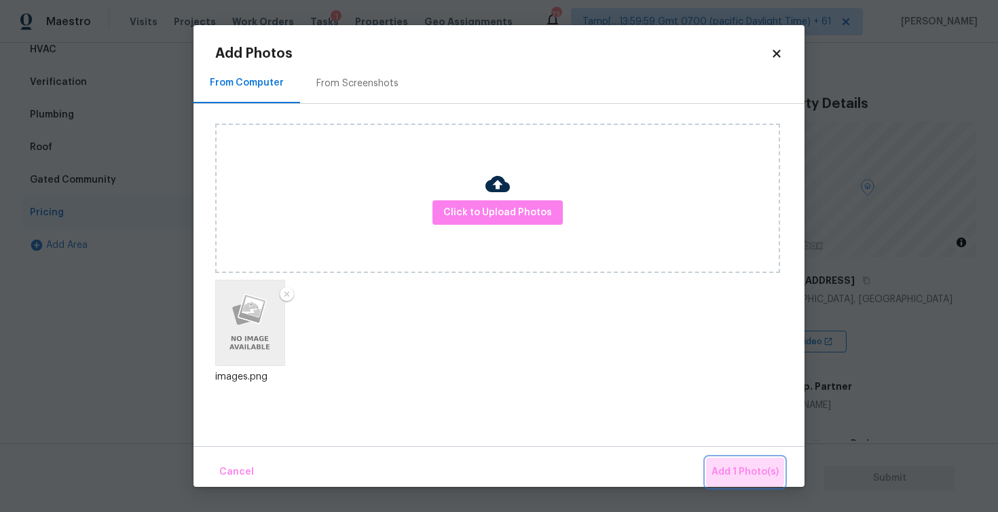
click at [736, 461] on button "Add 1 Photo(s)" at bounding box center [745, 471] width 78 height 29
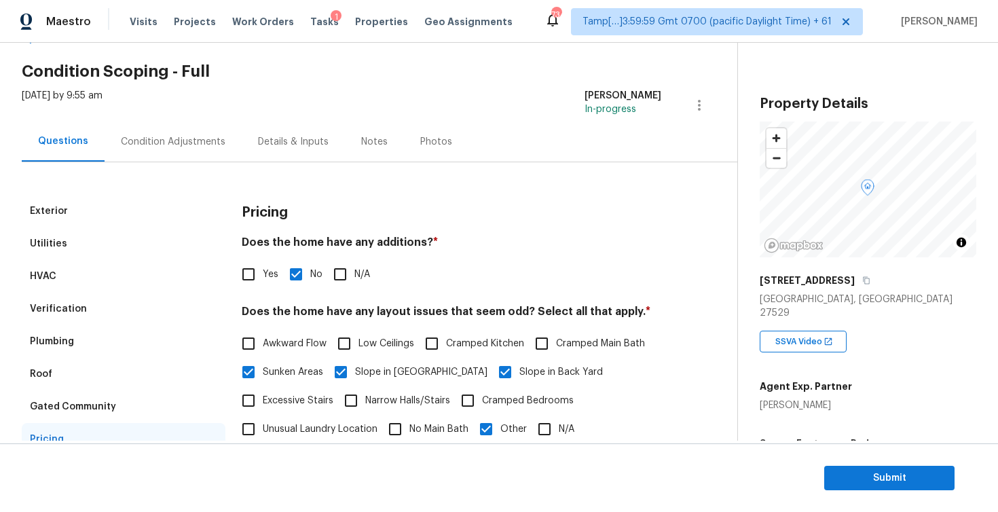
scroll to position [11, 0]
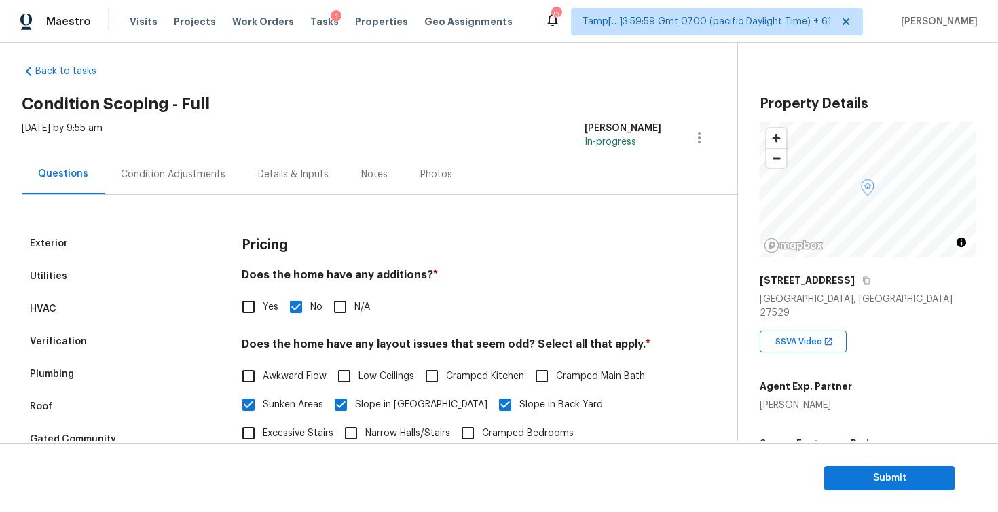
click at [220, 165] on div "Condition Adjustments" at bounding box center [173, 174] width 137 height 40
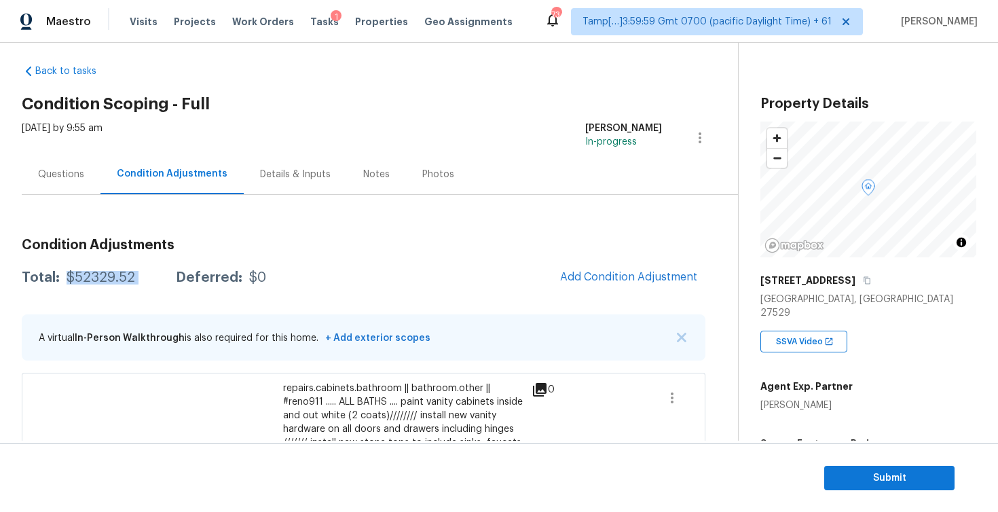
drag, startPoint x: 64, startPoint y: 274, endPoint x: 155, endPoint y: 273, distance: 90.9
click at [155, 273] on div "Total: $52329.52 Deferred: $0" at bounding box center [144, 278] width 244 height 14
copy div "$52329.52"
click at [90, 179] on div "Questions" at bounding box center [61, 174] width 79 height 40
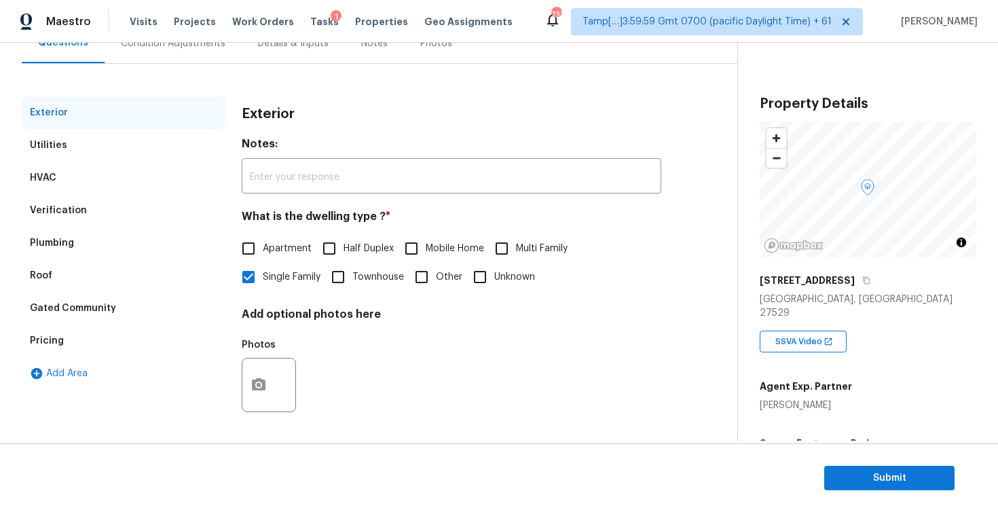
click at [171, 214] on div "Verification" at bounding box center [124, 210] width 204 height 33
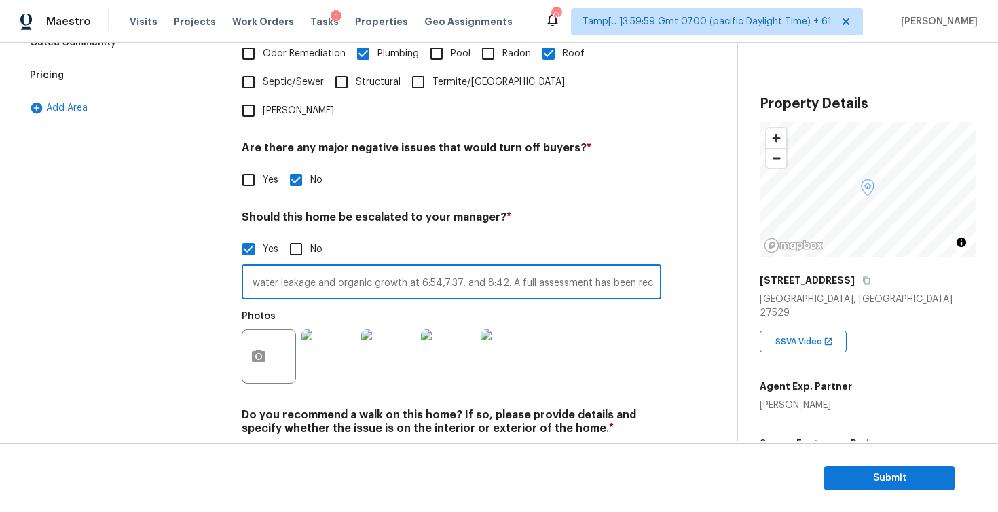
scroll to position [0, 888]
drag, startPoint x: 351, startPoint y: 240, endPoint x: 721, endPoint y: 240, distance: 369.9
click at [721, 240] on div "Back to tasks Condition Scoping - Full Thu, Aug 14 2025 by 9:55 am Vigneshwaran…" at bounding box center [379, 75] width 715 height 837
click at [185, 306] on div "Exterior Utilities HVAC Verification Plumbing Roof Gated Community Pricing Add …" at bounding box center [124, 161] width 204 height 660
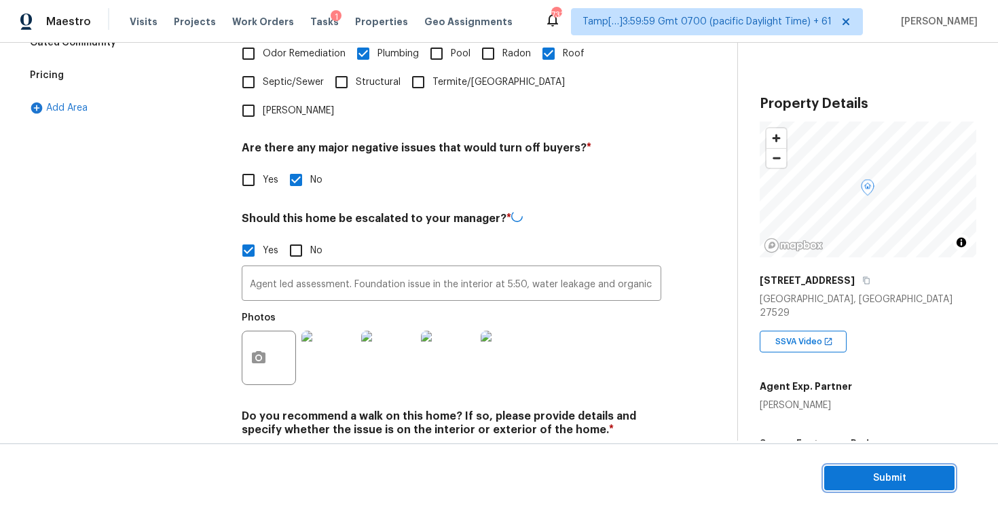
click at [853, 480] on span "Submit" at bounding box center [889, 478] width 109 height 17
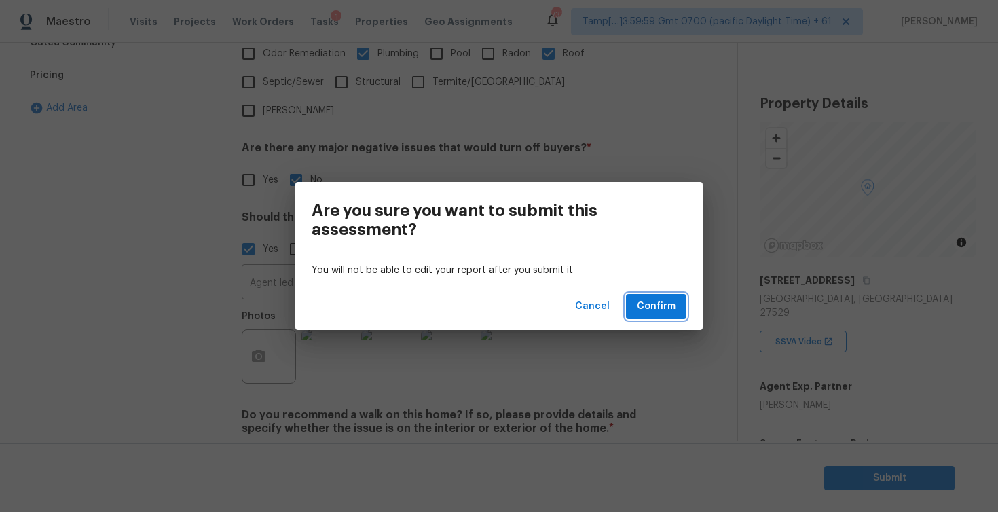
click at [671, 307] on span "Confirm" at bounding box center [656, 306] width 39 height 17
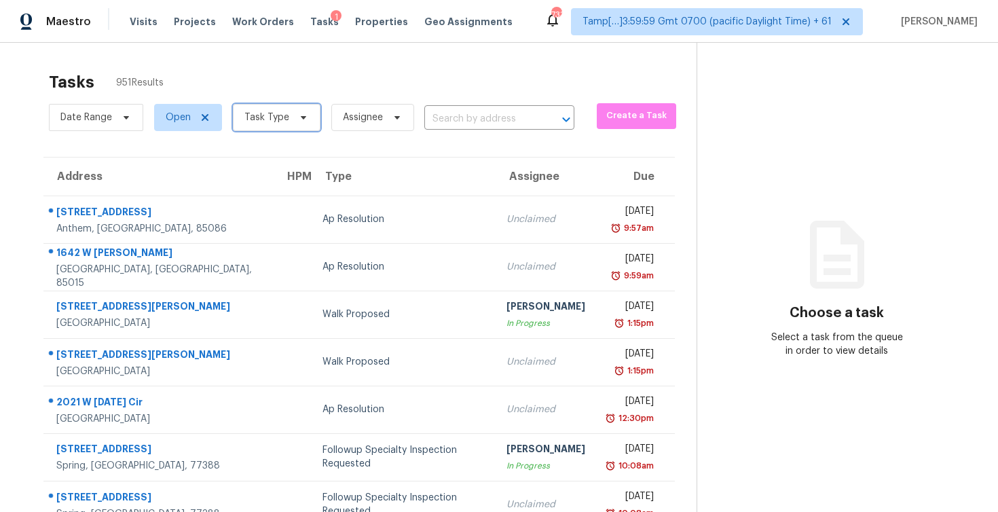
click at [284, 124] on span "Task Type" at bounding box center [266, 118] width 45 height 14
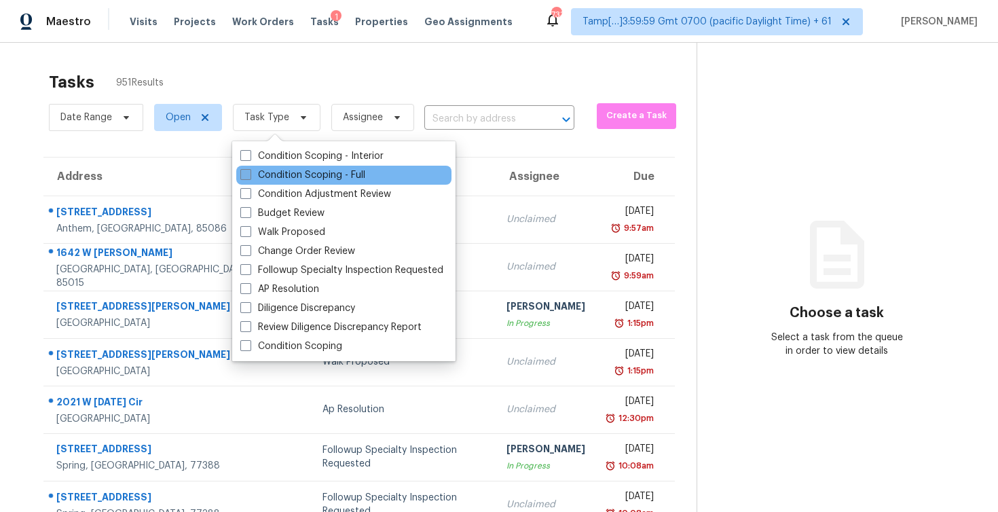
click at [317, 174] on label "Condition Scoping - Full" at bounding box center [302, 175] width 125 height 14
click at [249, 174] on input "Condition Scoping - Full" at bounding box center [244, 172] width 9 height 9
checkbox input "true"
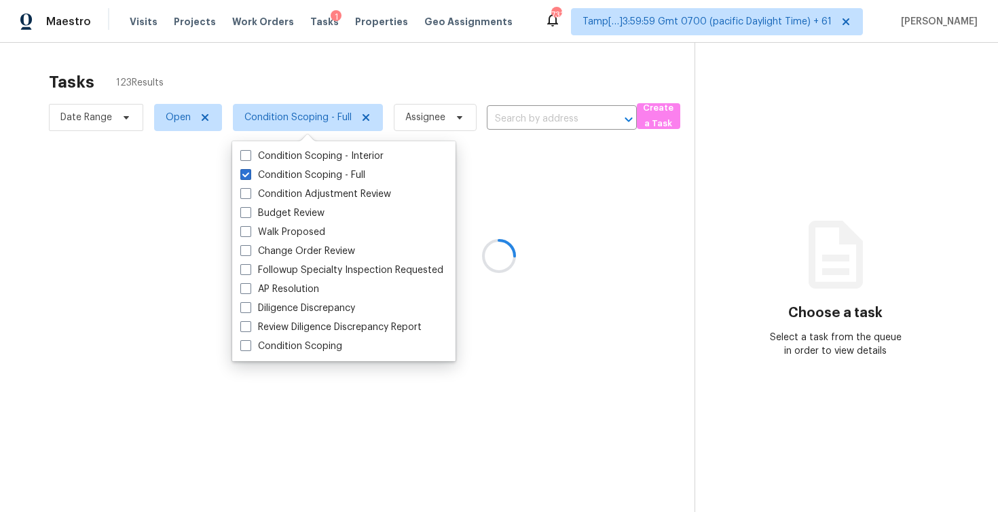
click at [292, 83] on div at bounding box center [499, 256] width 998 height 512
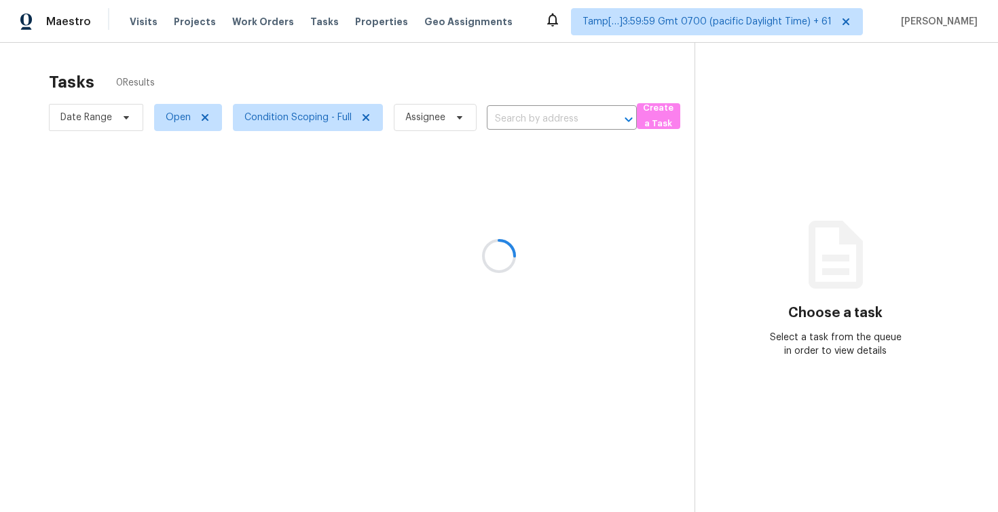
click at [512, 116] on div at bounding box center [499, 256] width 998 height 512
click at [502, 87] on div at bounding box center [499, 256] width 998 height 512
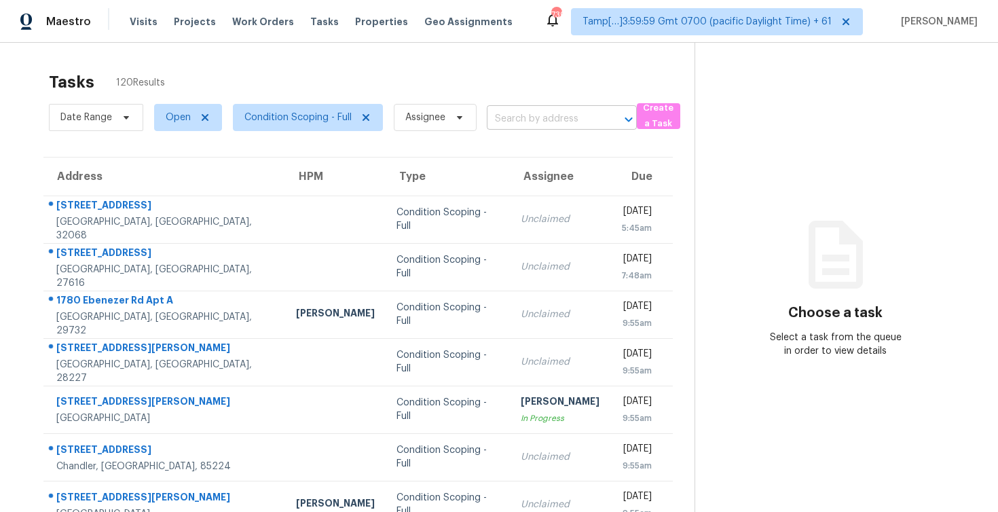
click at [511, 113] on input "text" at bounding box center [543, 119] width 112 height 21
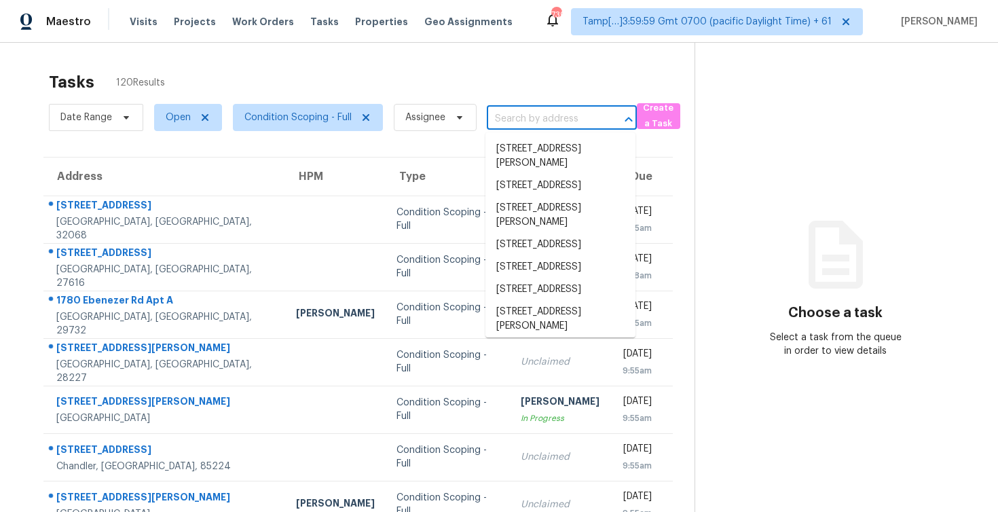
paste input "[STREET_ADDRESS]"
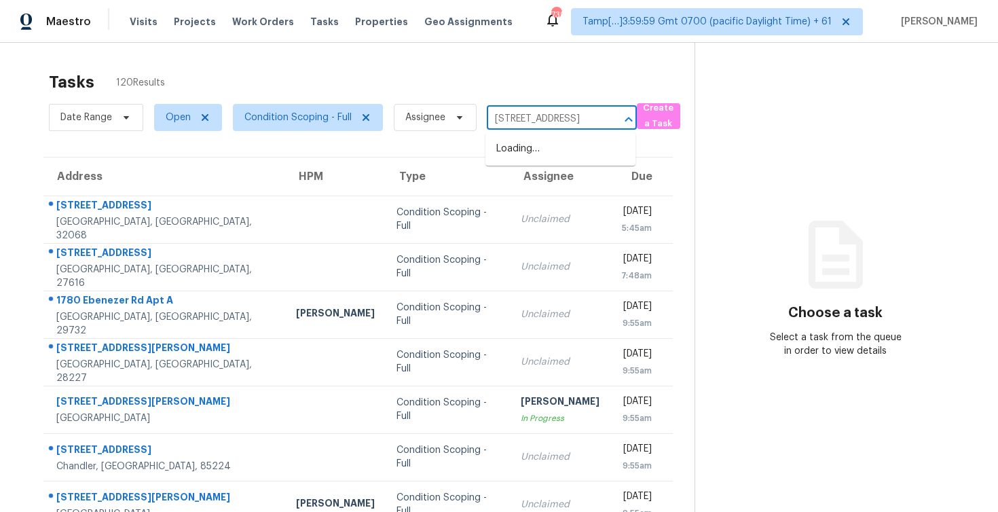
scroll to position [0, 74]
type input "[STREET_ADDRESS]"
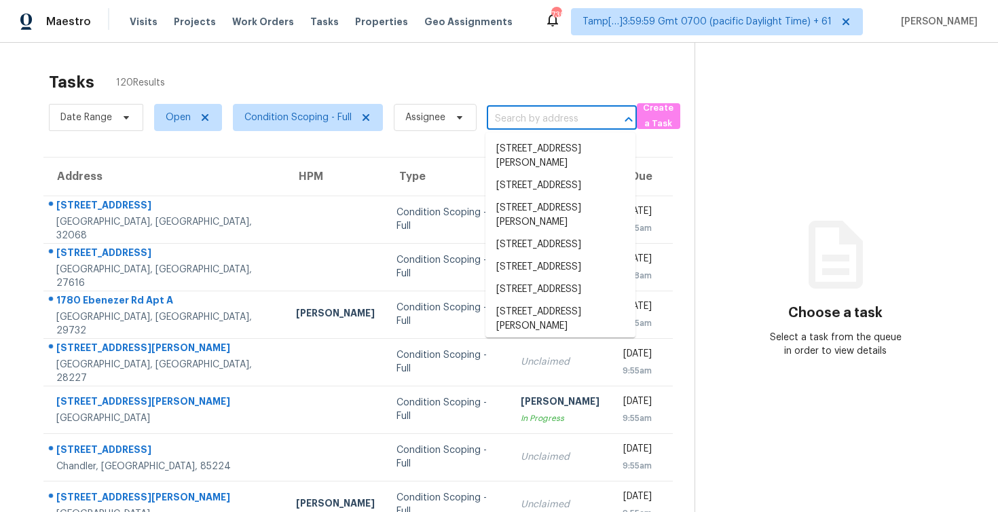
scroll to position [0, 0]
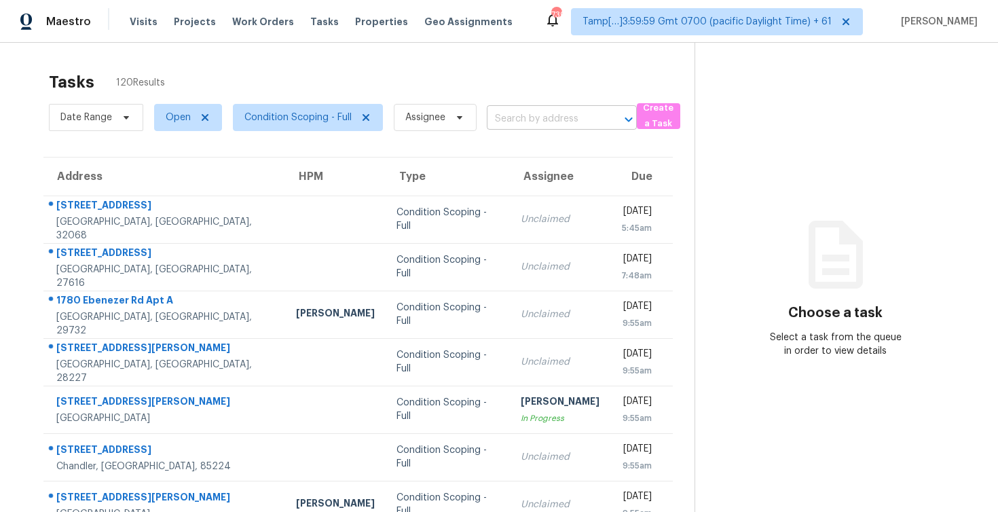
click at [510, 124] on input "text" at bounding box center [543, 119] width 112 height 21
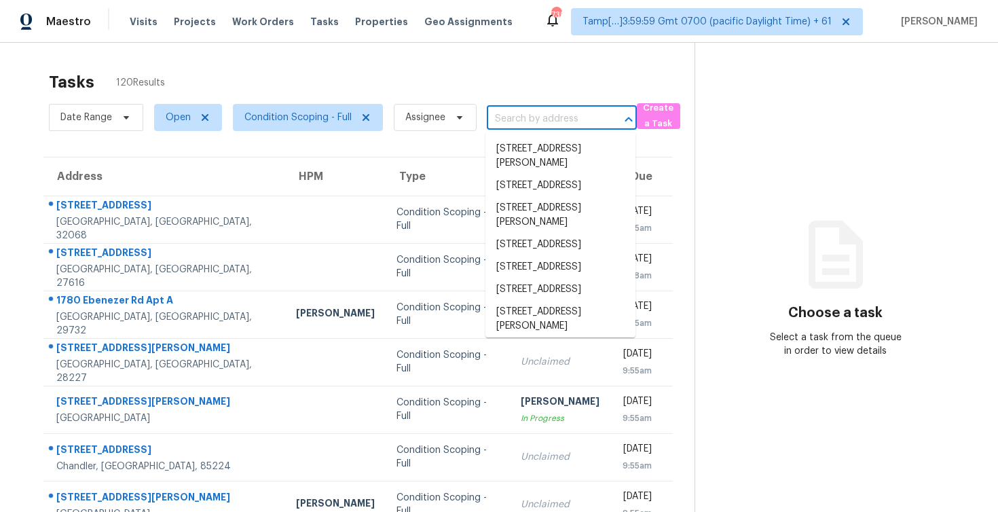
paste input "[STREET_ADDRESS]"
type input "[STREET_ADDRESS]"
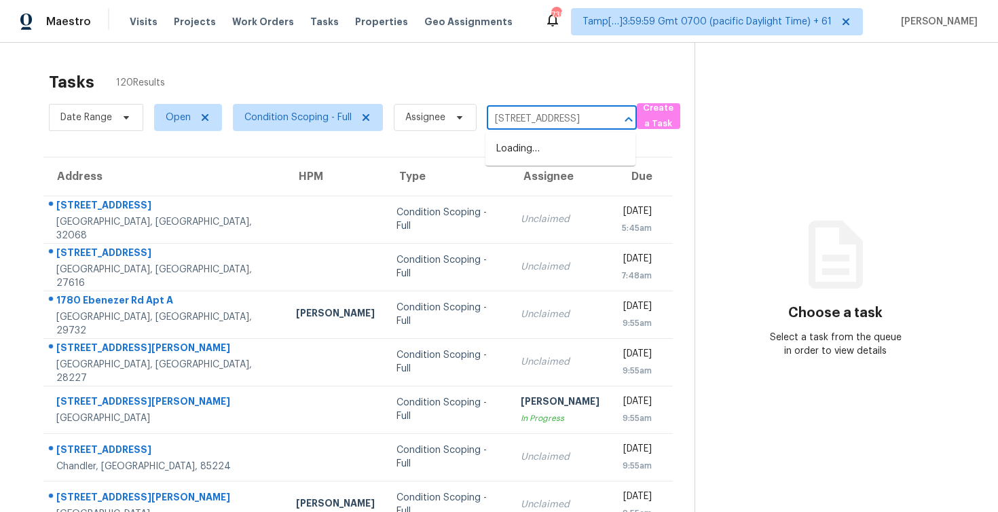
scroll to position [0, 74]
click at [552, 151] on li "[STREET_ADDRESS]" at bounding box center [560, 149] width 150 height 22
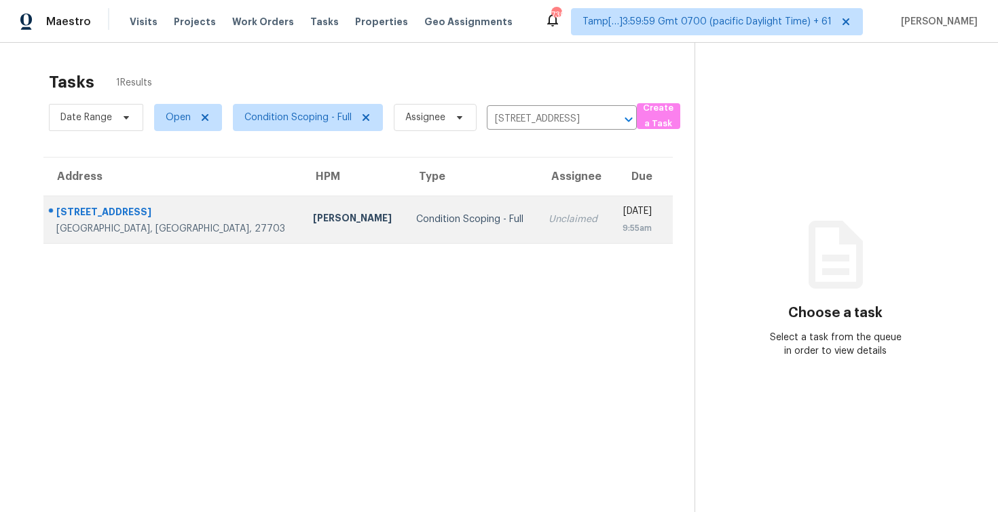
click at [621, 205] on div "Thu, Aug 14th 2025" at bounding box center [636, 212] width 31 height 17
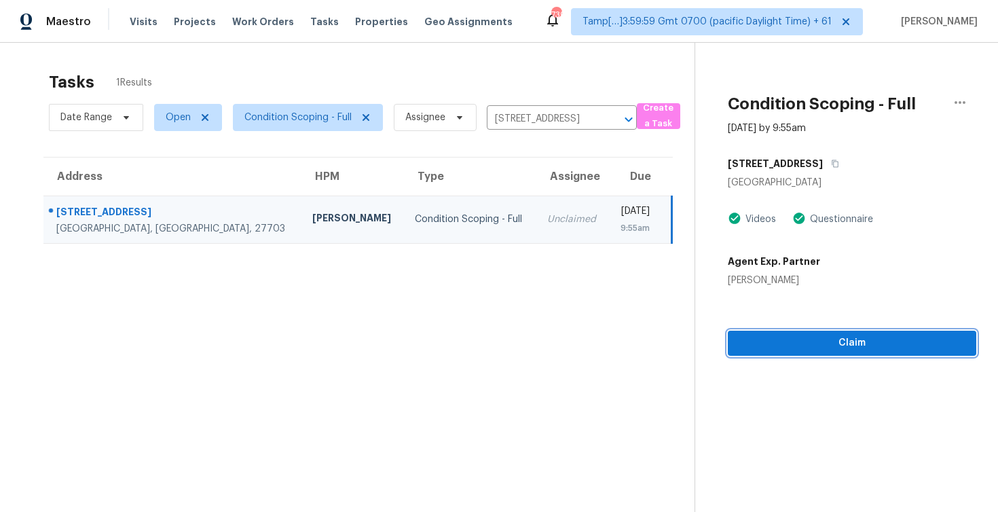
click at [791, 353] on button "Claim" at bounding box center [851, 342] width 248 height 25
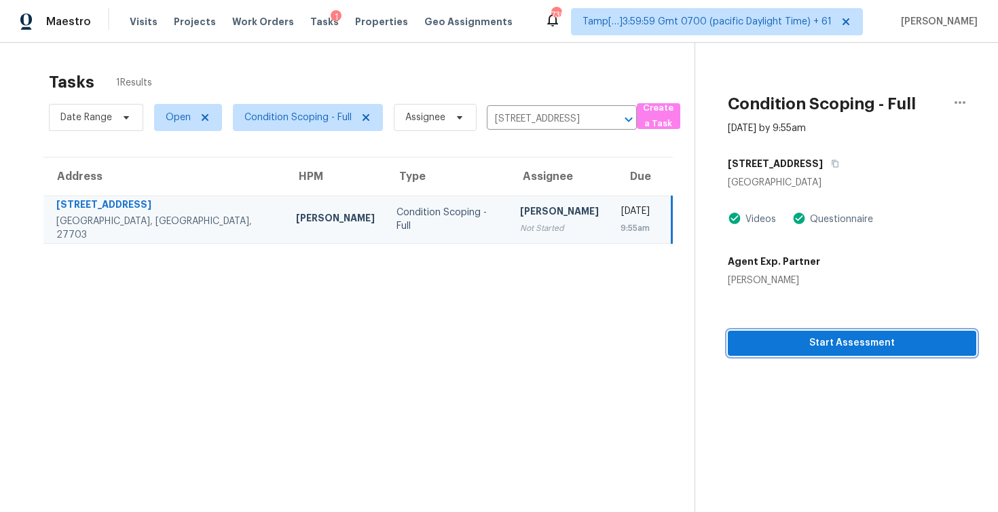
click at [759, 335] on span "Start Assessment" at bounding box center [851, 343] width 227 height 17
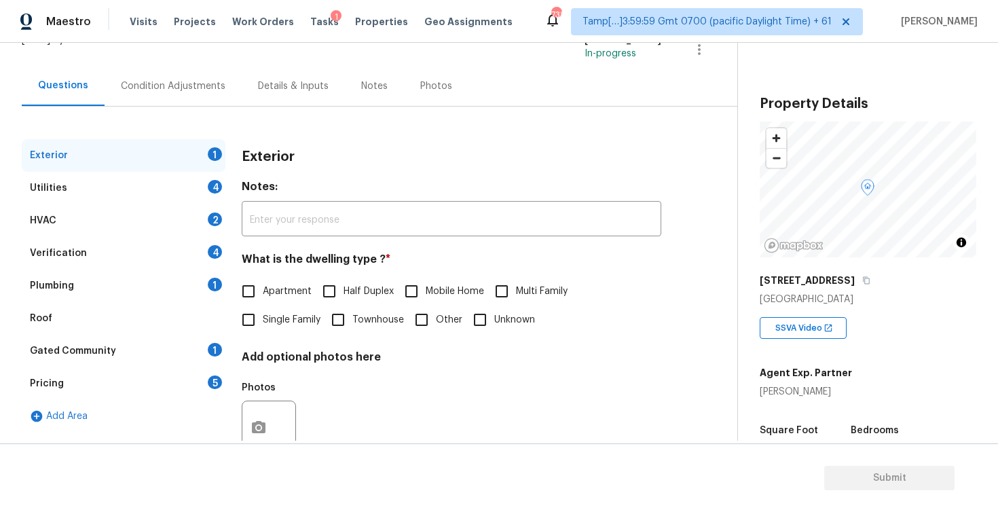
scroll to position [111, 0]
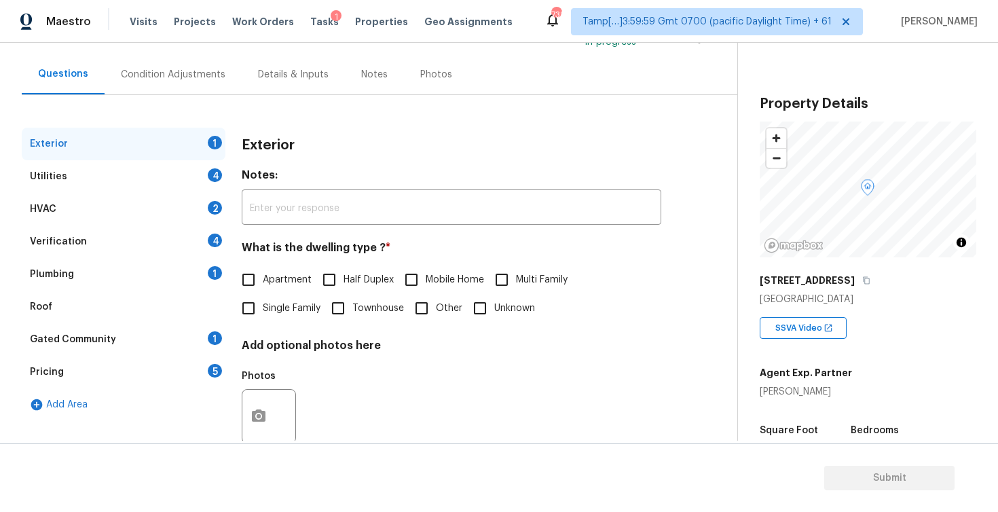
click at [170, 68] on div "Condition Adjustments" at bounding box center [173, 75] width 105 height 14
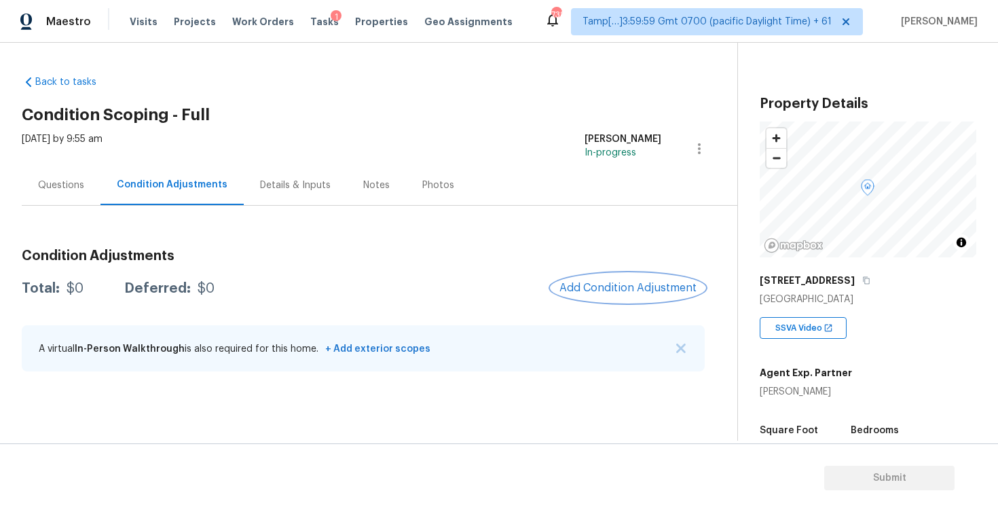
click at [627, 296] on button "Add Condition Adjustment" at bounding box center [627, 287] width 153 height 29
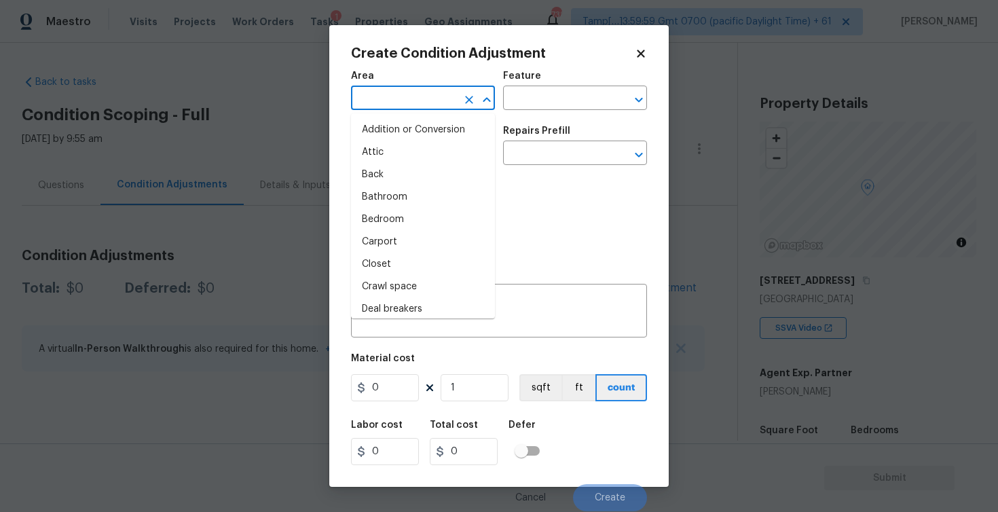
click at [452, 90] on input "text" at bounding box center [404, 99] width 106 height 21
type input "e"
type input "x"
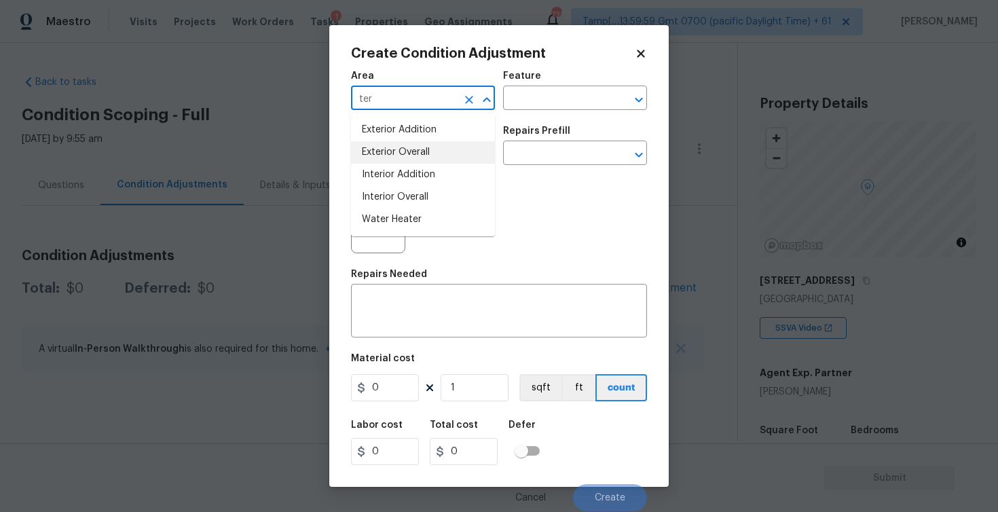
click at [436, 151] on li "Exterior Overall" at bounding box center [423, 152] width 144 height 22
type input "Exterior Overall"
click at [436, 151] on input "text" at bounding box center [404, 154] width 106 height 21
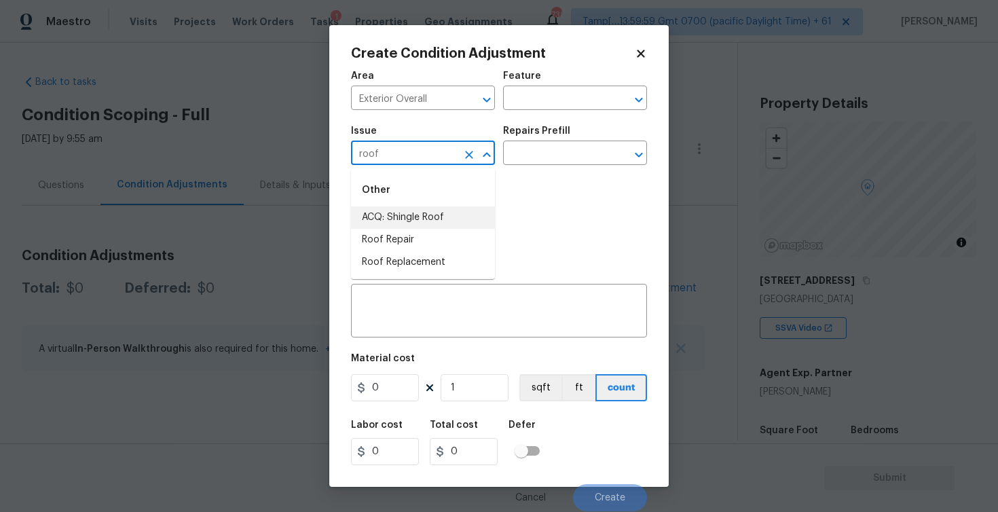
click at [422, 216] on li "ACQ: Shingle Roof" at bounding box center [423, 217] width 144 height 22
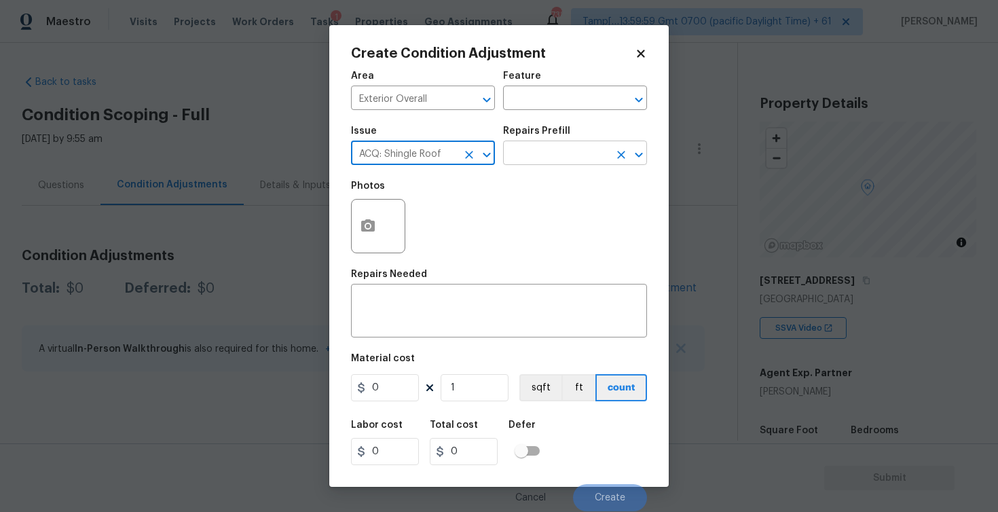
type input "ACQ: Shingle Roof"
click at [542, 162] on input "text" at bounding box center [556, 154] width 106 height 21
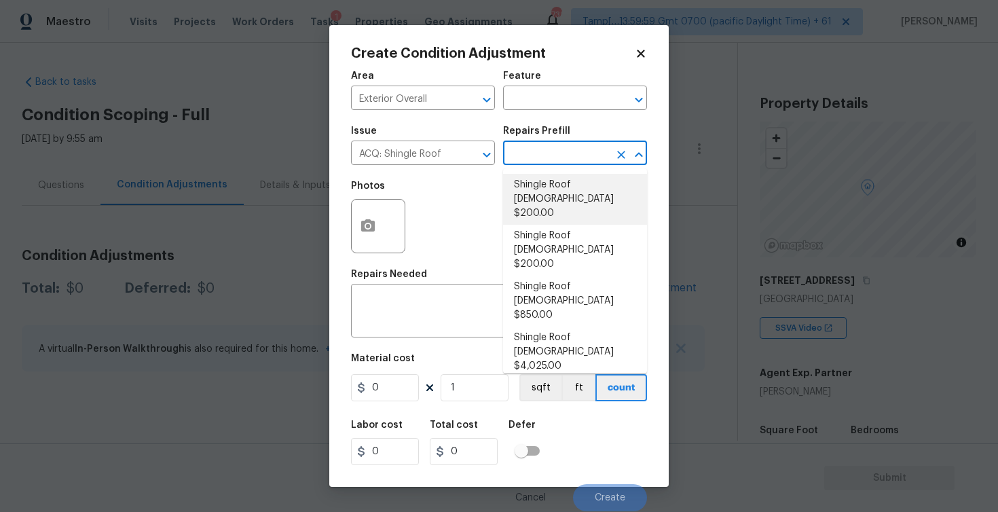
click at [565, 193] on li "Shingle Roof 0-10 Years Old $200.00" at bounding box center [575, 199] width 144 height 51
type input "Acquisition"
type textarea "Acquisition Scope: Shingle Roof 0-10 years in age maintenance."
type input "200"
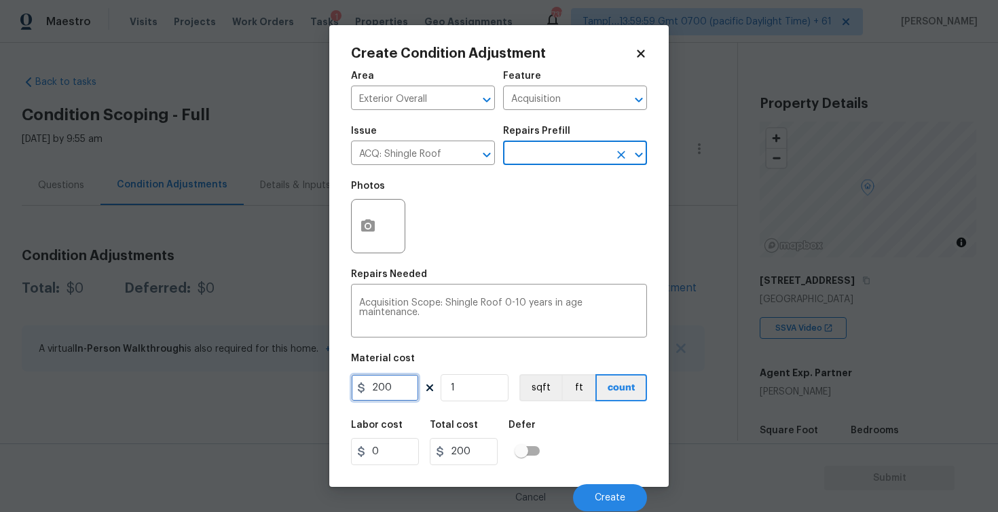
click at [398, 390] on input "200" at bounding box center [385, 387] width 68 height 27
type input "288"
click at [628, 453] on div "Labor cost 0 Total cost 200 Defer" at bounding box center [499, 442] width 296 height 61
type input "288"
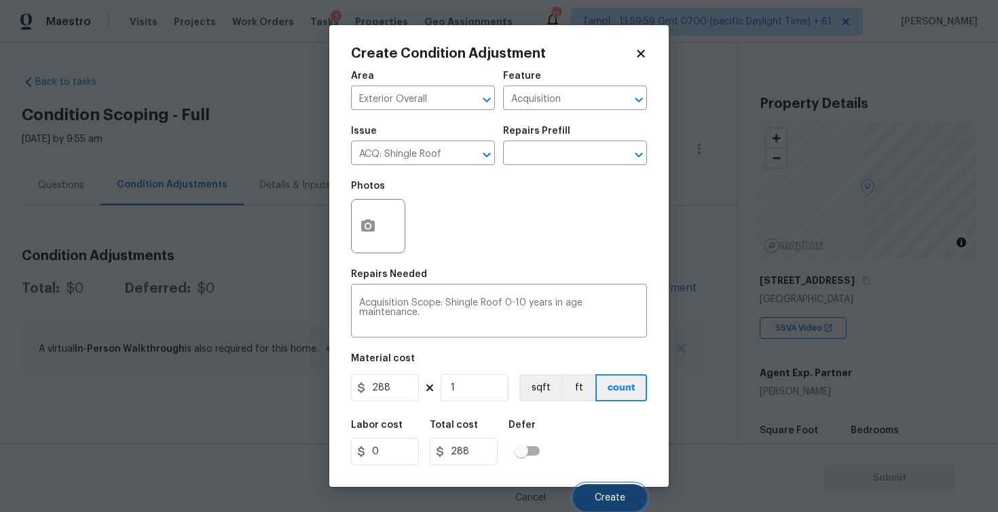
click at [631, 488] on button "Create" at bounding box center [610, 497] width 74 height 27
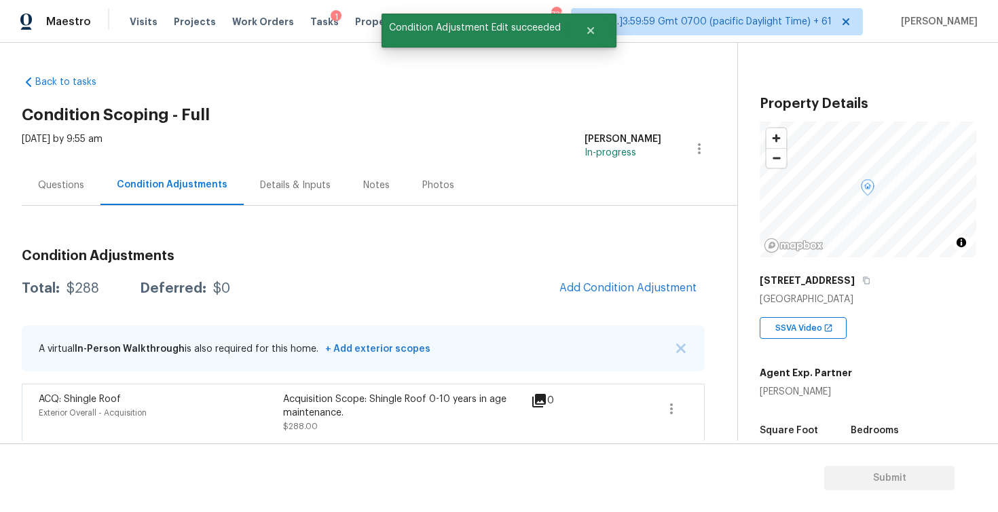
click at [54, 189] on div "Questions" at bounding box center [61, 185] width 46 height 14
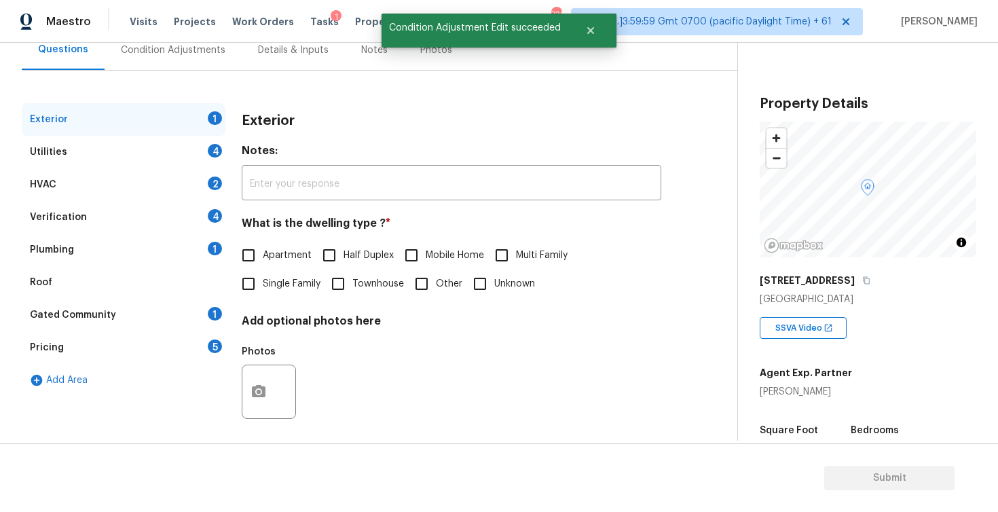
scroll to position [142, 0]
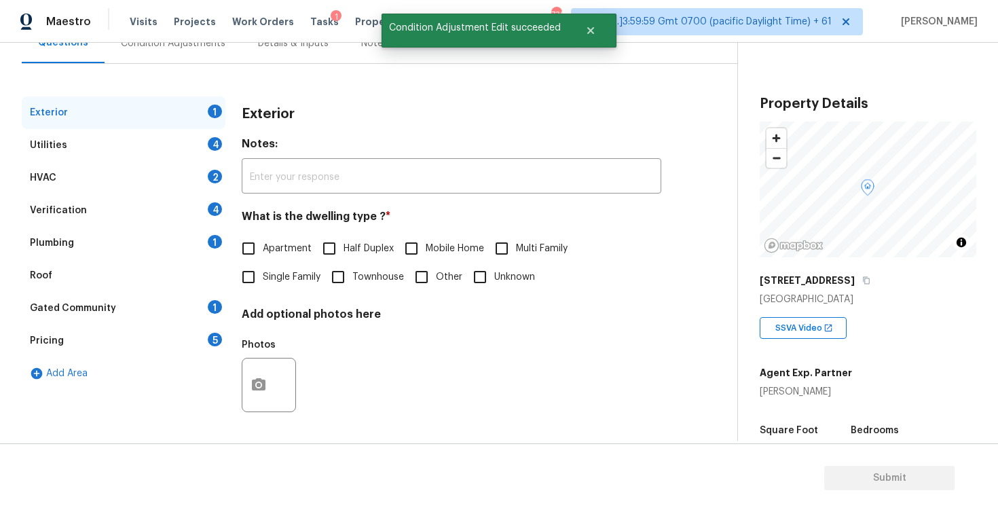
click at [345, 269] on input "Townhouse" at bounding box center [338, 277] width 29 height 29
checkbox input "true"
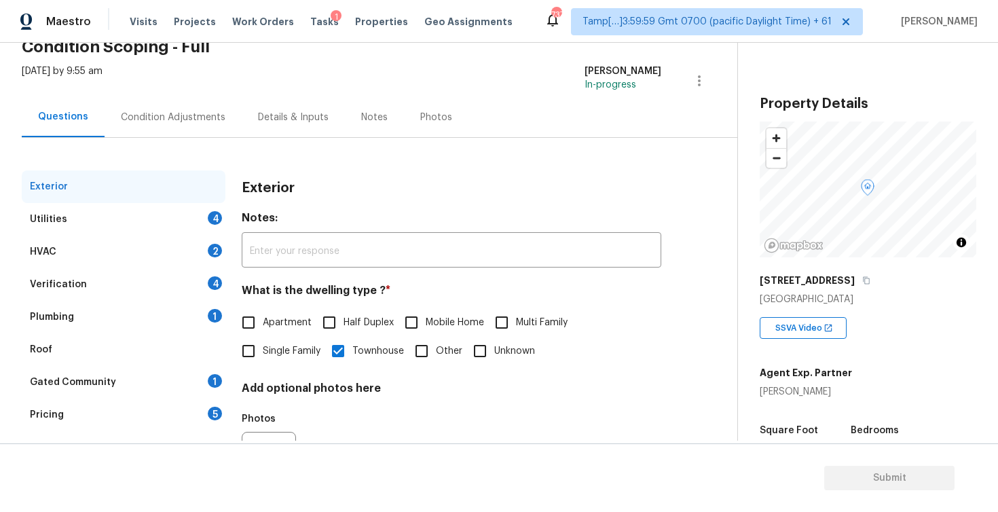
click at [210, 130] on div "Condition Adjustments" at bounding box center [173, 117] width 137 height 40
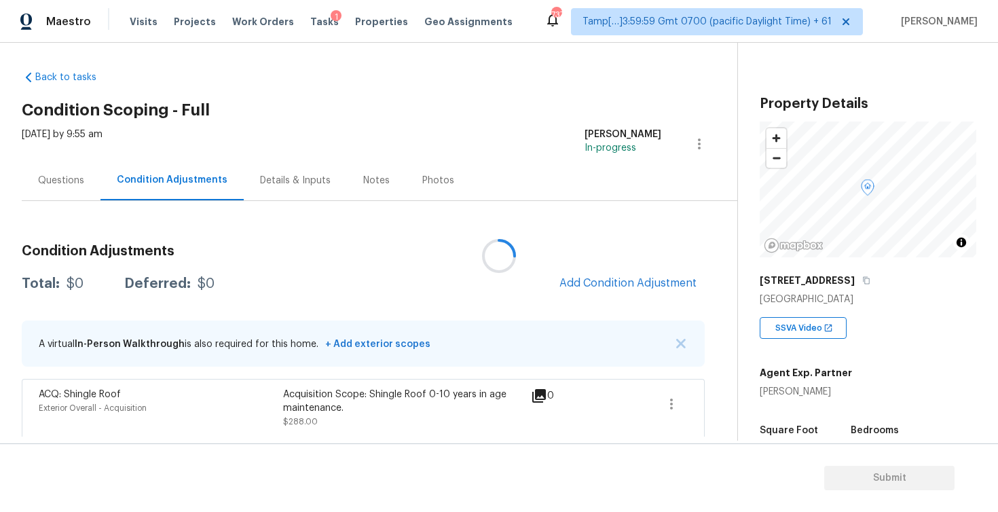
scroll to position [5, 0]
click at [647, 292] on div at bounding box center [499, 256] width 998 height 512
click at [632, 287] on span "Add Condition Adjustment" at bounding box center [627, 282] width 137 height 12
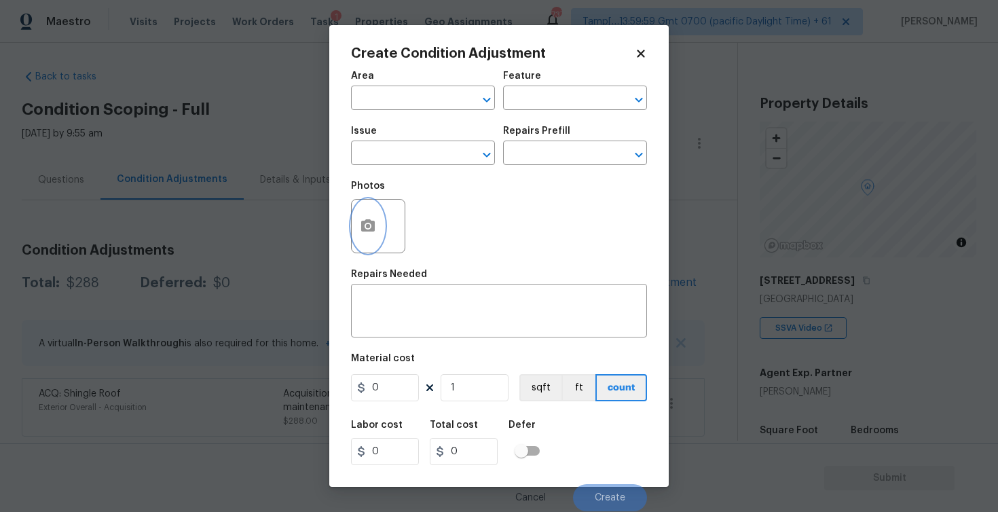
click at [368, 210] on button "button" at bounding box center [368, 226] width 33 height 53
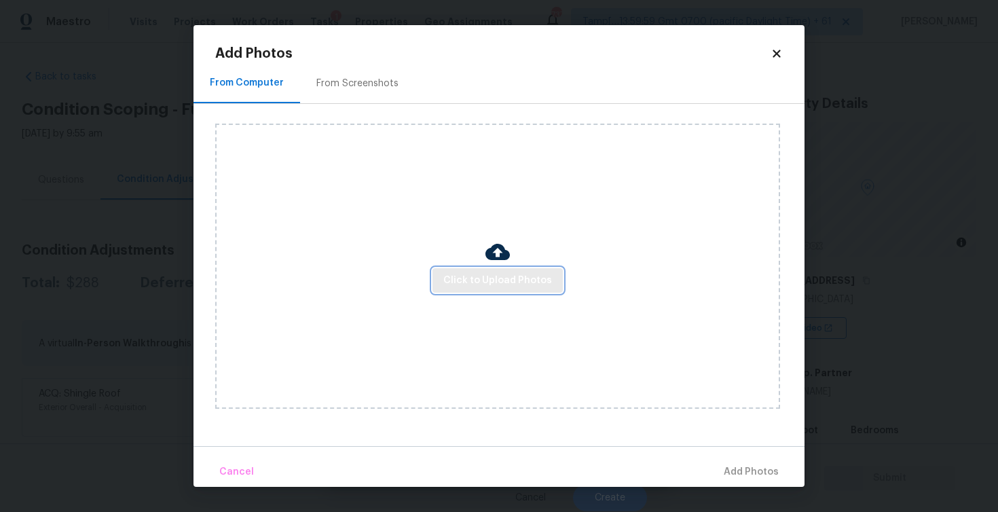
click at [506, 288] on span "Click to Upload Photos" at bounding box center [497, 280] width 109 height 17
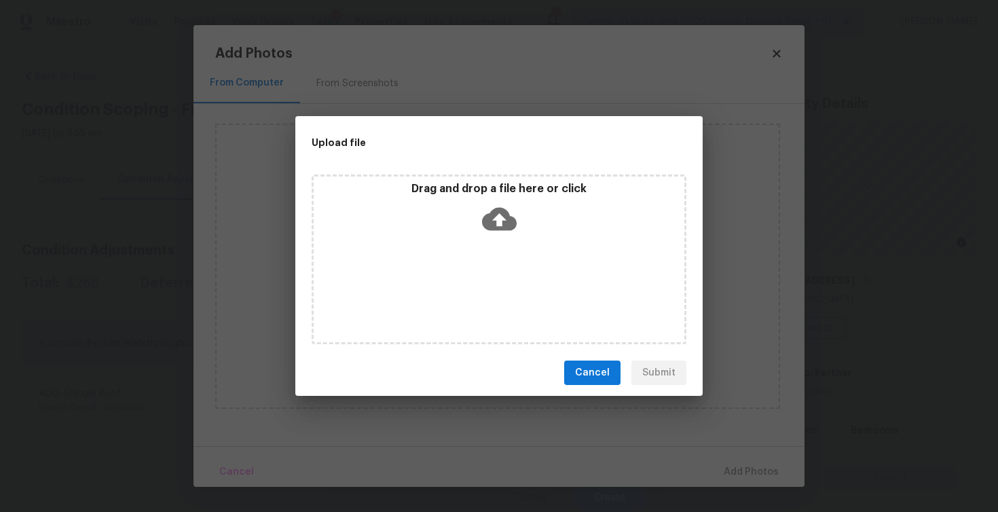
click at [498, 219] on icon at bounding box center [499, 219] width 35 height 35
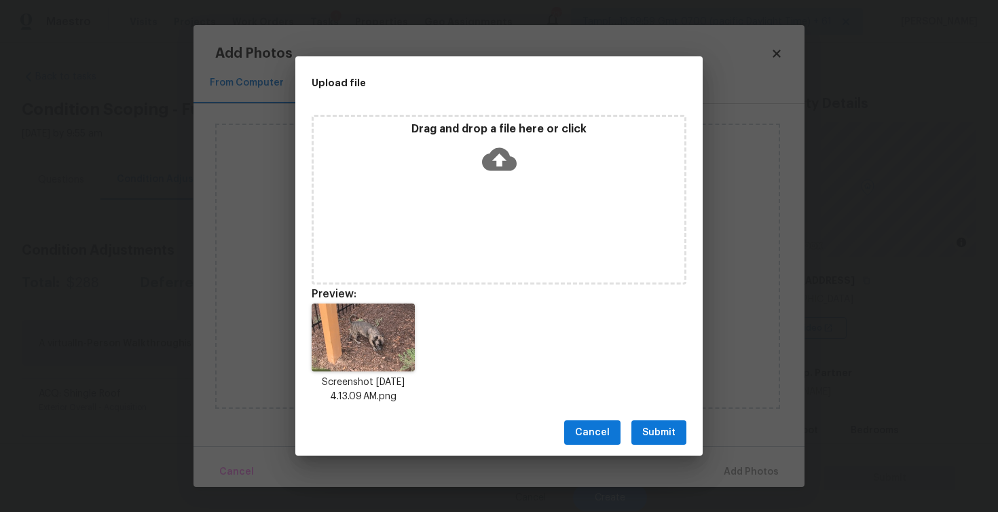
click at [681, 428] on button "Submit" at bounding box center [658, 432] width 55 height 25
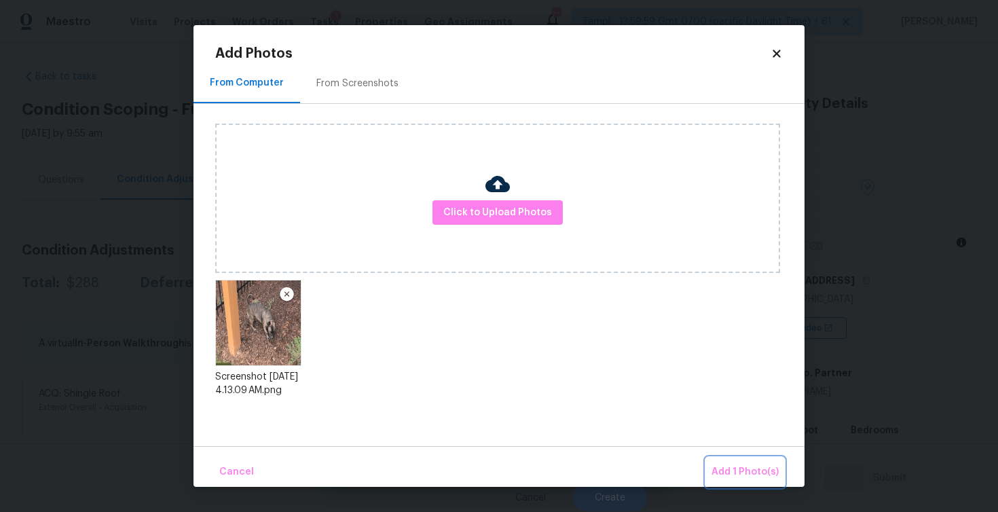
click at [765, 478] on span "Add 1 Photo(s)" at bounding box center [744, 472] width 67 height 17
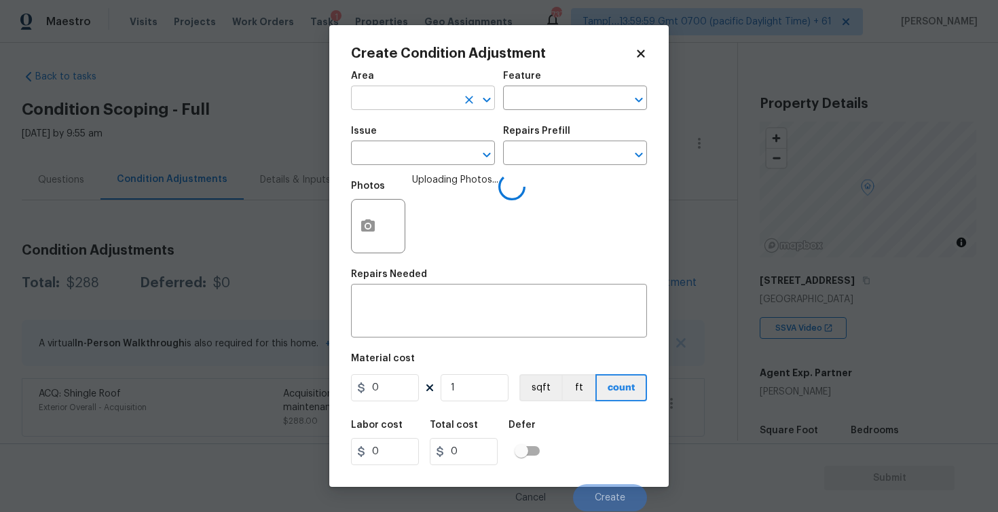
click at [429, 105] on input "text" at bounding box center [404, 99] width 106 height 21
click at [408, 152] on li "Interior Overall" at bounding box center [423, 152] width 144 height 22
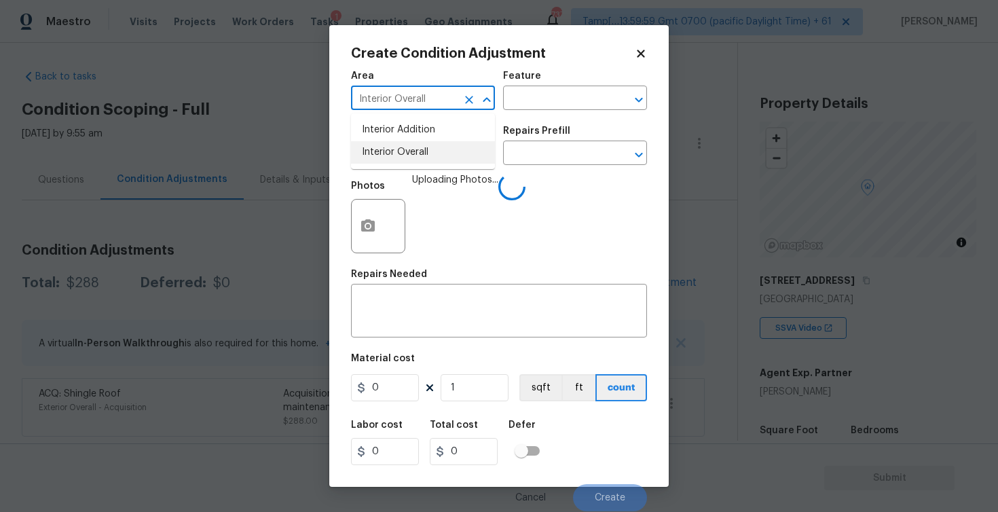
type input "Interior Overall"
click at [408, 152] on input "text" at bounding box center [404, 154] width 106 height 21
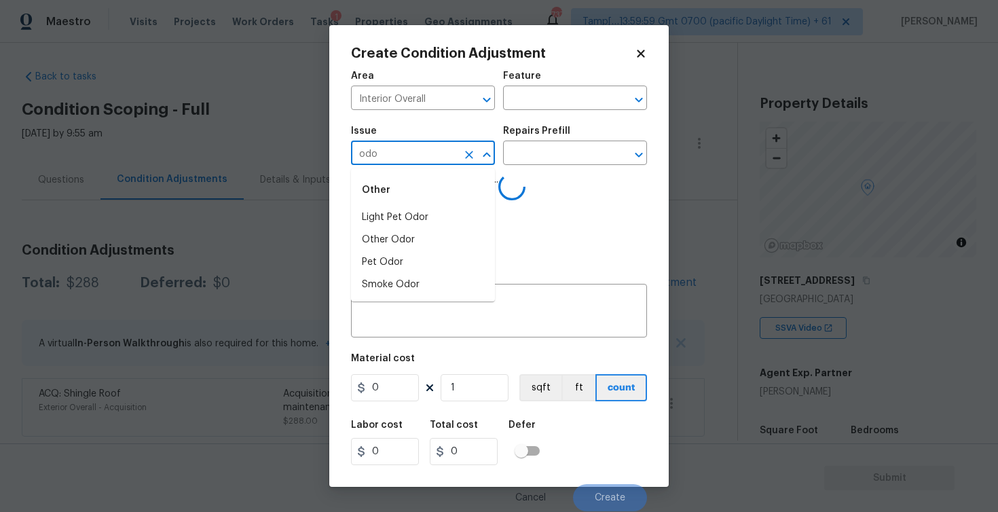
type input "odor"
type input "od"
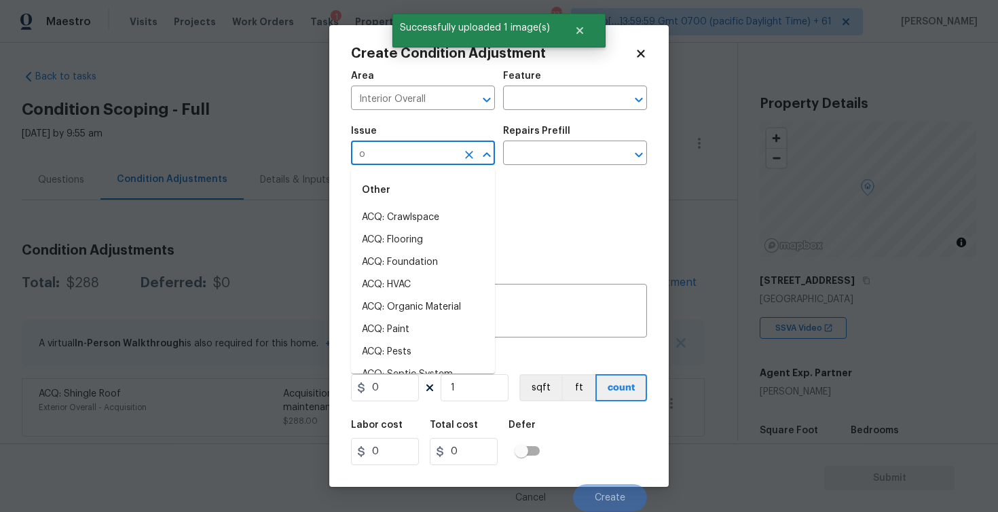
type input "or"
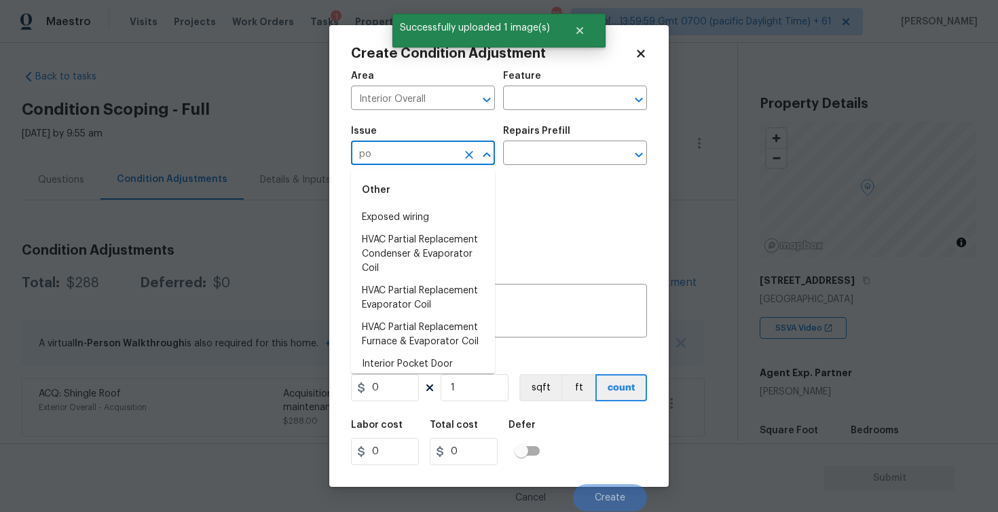
type input "p"
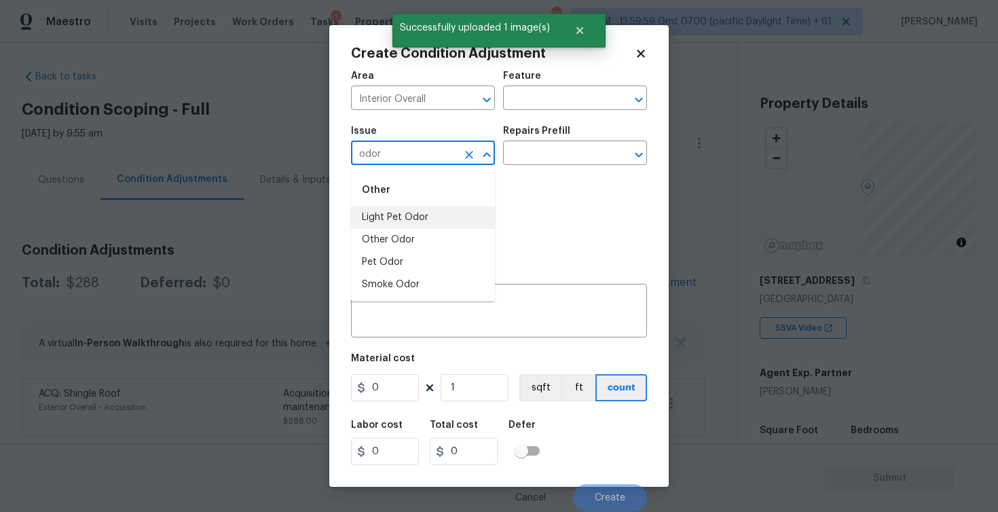
click at [420, 217] on li "Light Pet Odor" at bounding box center [423, 217] width 144 height 22
type input "Light Pet Odor"
click at [521, 158] on input "text" at bounding box center [556, 154] width 106 height 21
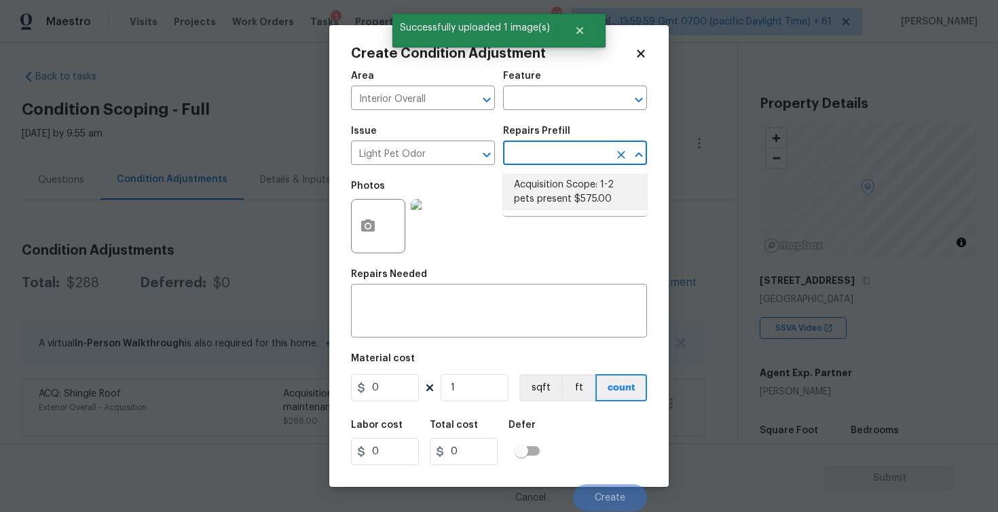
click at [529, 195] on li "Acquisition Scope: 1-2 pets present $575.00" at bounding box center [575, 192] width 144 height 37
type textarea "Acquisition Scope: 1-2 pets present"
type input "575"
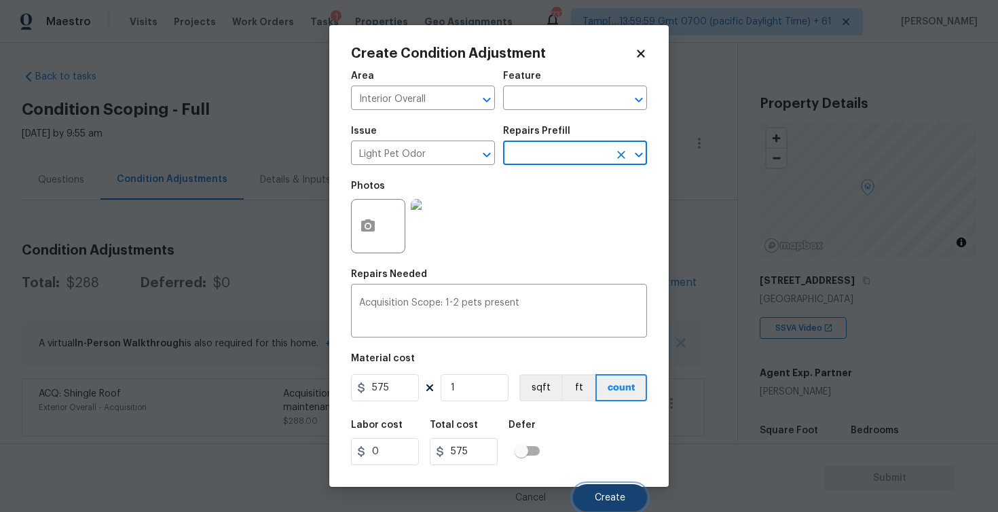
click at [607, 498] on span "Create" at bounding box center [609, 498] width 31 height 10
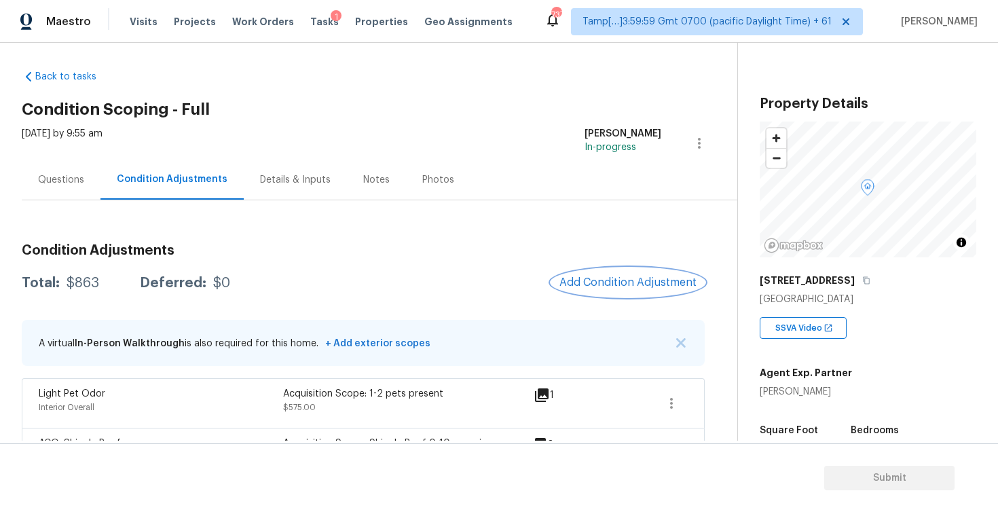
scroll to position [55, 0]
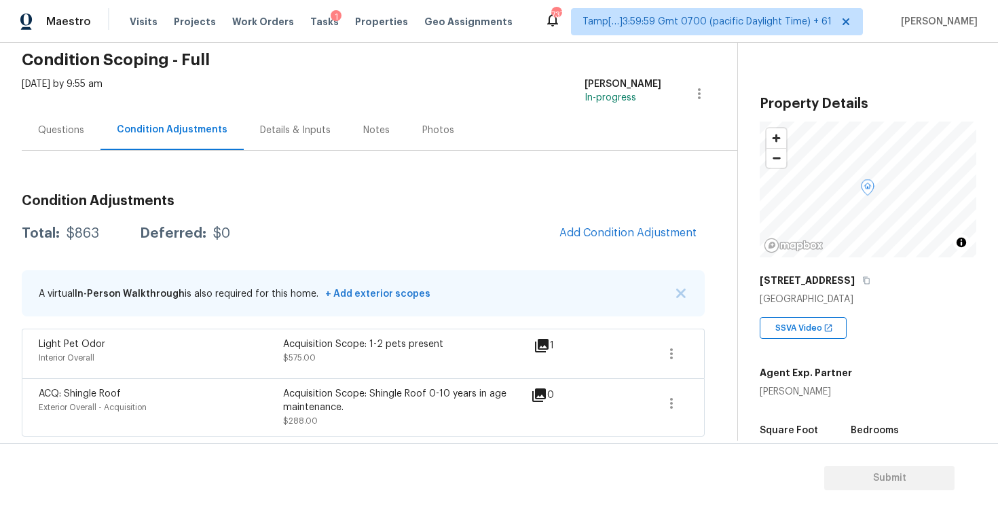
click at [453, 318] on div "Condition Adjustments Total: $863 Deferred: $0 Add Condition Adjustment A virtu…" at bounding box center [363, 309] width 683 height 253
click at [650, 217] on div "Condition Adjustments Total: $863 Deferred: $0 Add Condition Adjustment A virtu…" at bounding box center [363, 309] width 683 height 253
click at [626, 230] on span "Add Condition Adjustment" at bounding box center [627, 233] width 137 height 12
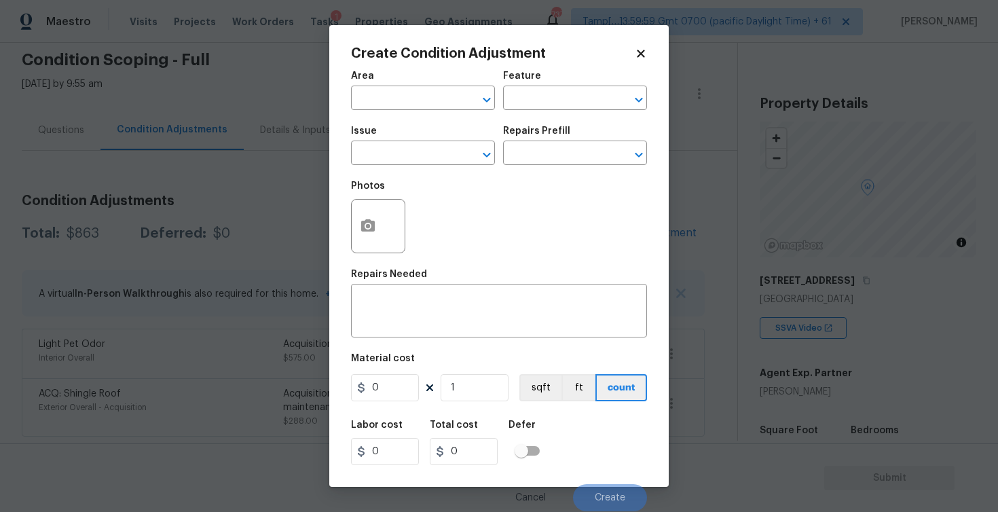
click at [383, 235] on div at bounding box center [378, 226] width 54 height 54
click at [363, 224] on icon "button" at bounding box center [368, 225] width 14 height 12
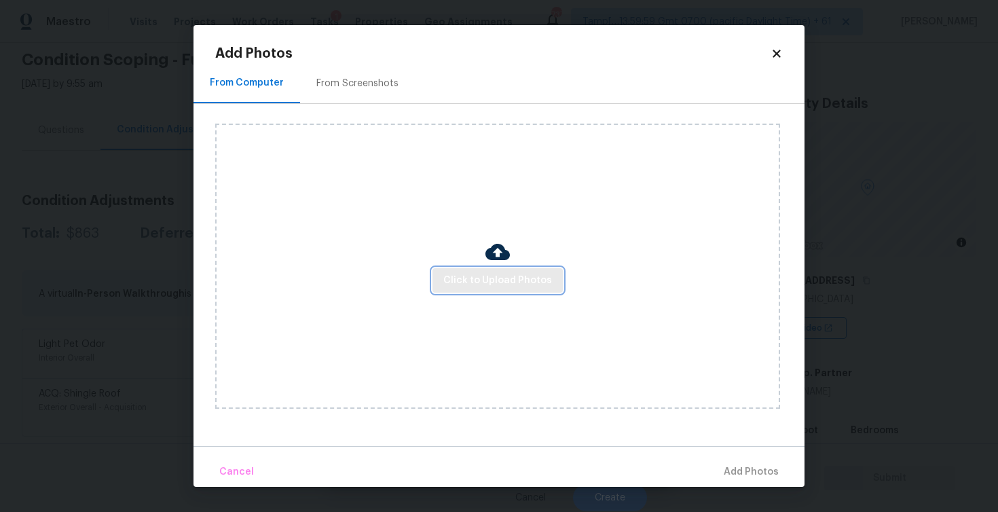
click at [502, 283] on span "Click to Upload Photos" at bounding box center [497, 280] width 109 height 17
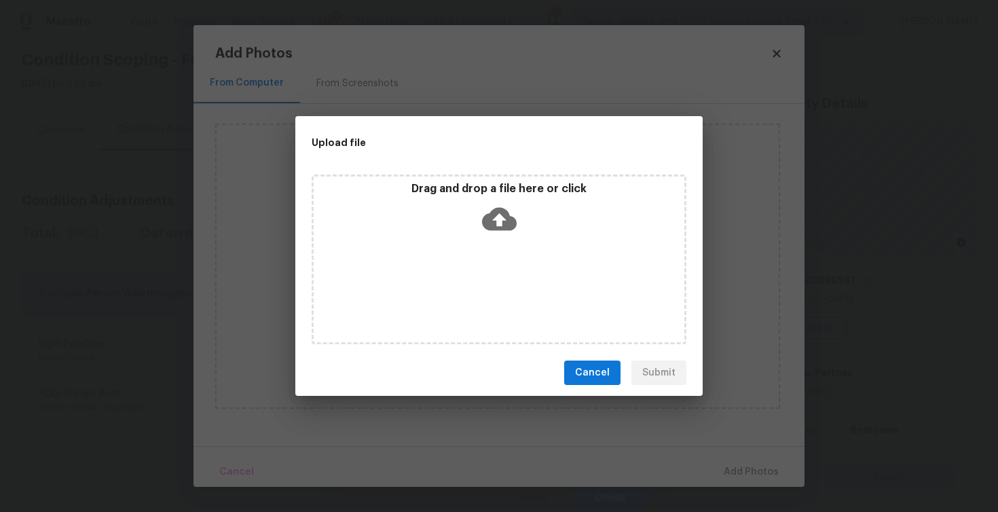
click at [469, 206] on div "Drag and drop a file here or click" at bounding box center [499, 211] width 371 height 58
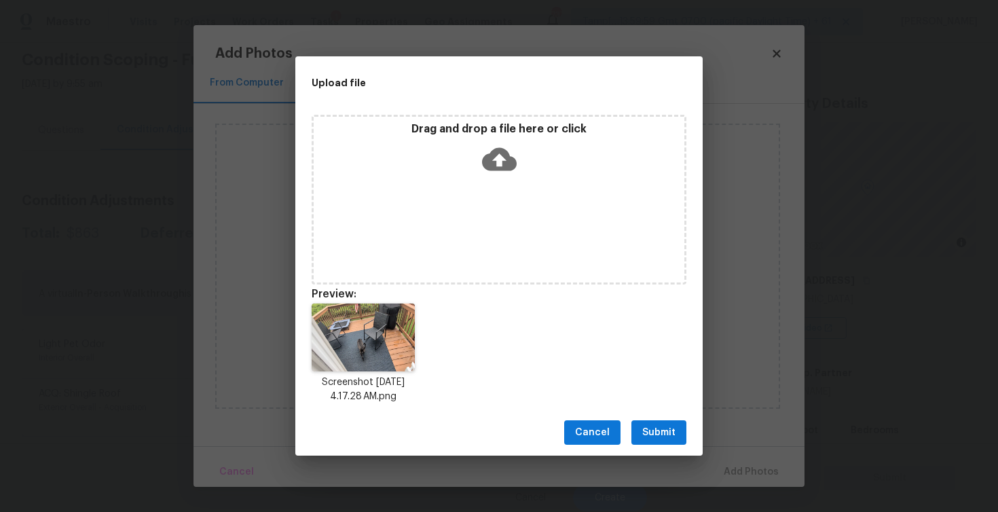
click at [660, 438] on span "Submit" at bounding box center [658, 432] width 33 height 17
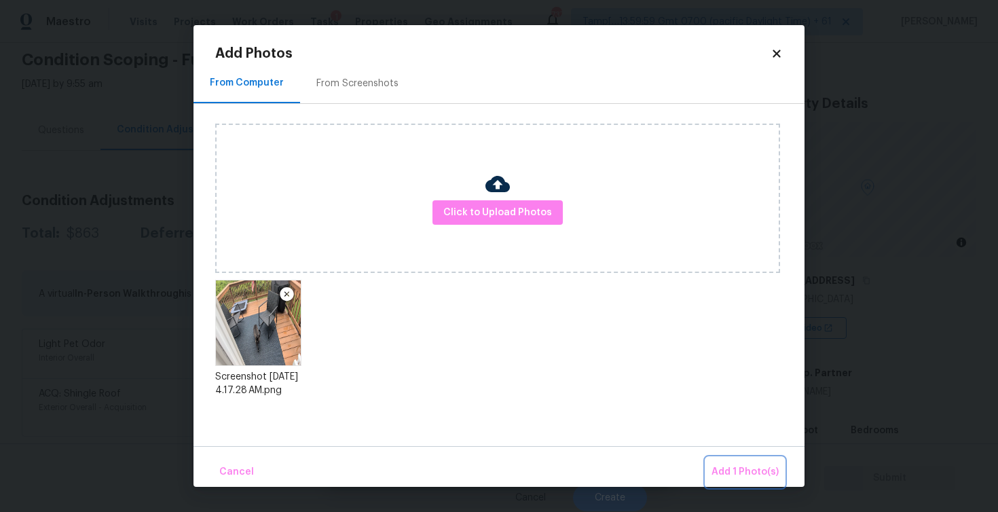
click at [740, 474] on span "Add 1 Photo(s)" at bounding box center [744, 472] width 67 height 17
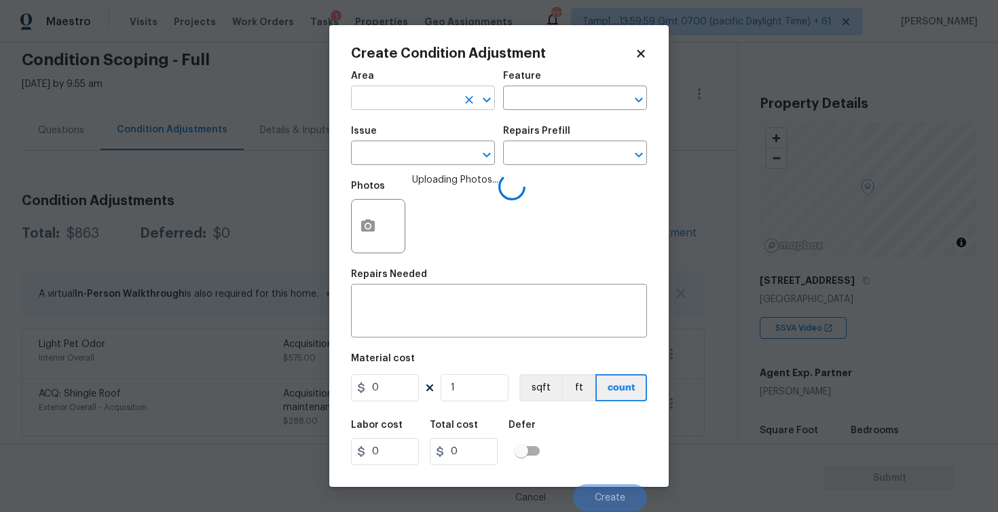
click at [449, 97] on input "text" at bounding box center [404, 99] width 106 height 21
click at [416, 147] on li "Exterior Overall" at bounding box center [423, 152] width 144 height 22
type input "Exterior Overall"
click at [416, 147] on input "text" at bounding box center [404, 154] width 106 height 21
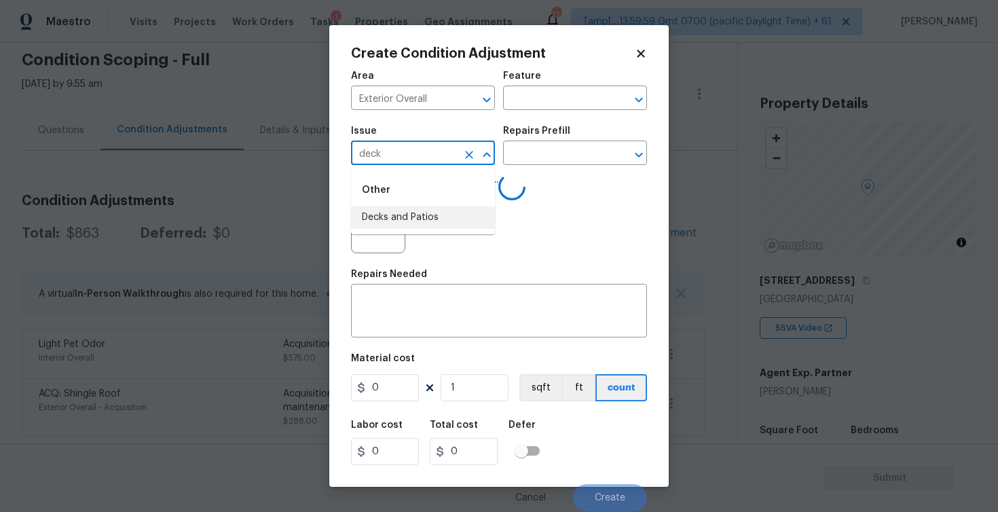
click at [406, 211] on li "Decks and Patios" at bounding box center [423, 217] width 144 height 22
type input "Decks and Patios"
click at [367, 211] on button "button" at bounding box center [368, 226] width 33 height 53
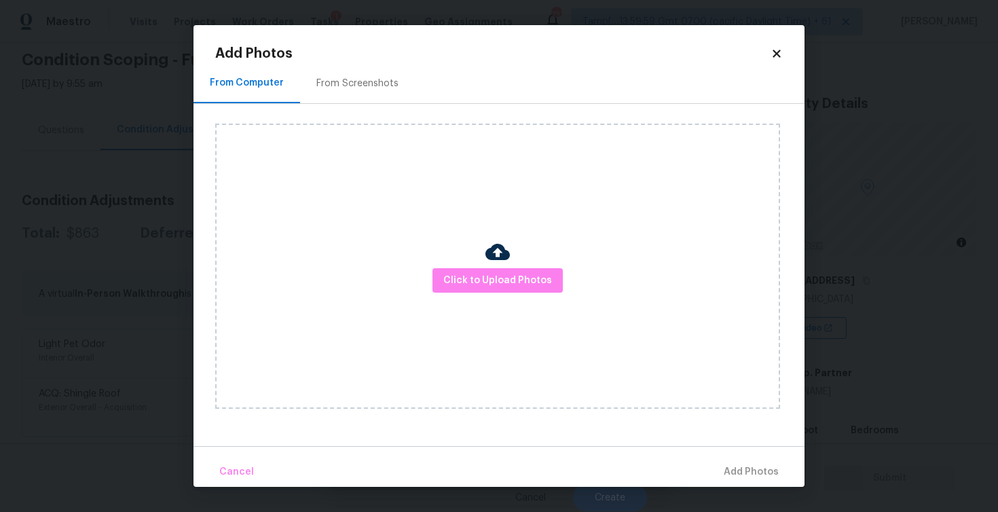
click at [536, 263] on div "Click to Upload Photos" at bounding box center [497, 266] width 565 height 285
click at [533, 267] on div "Click to Upload Photos" at bounding box center [497, 266] width 565 height 285
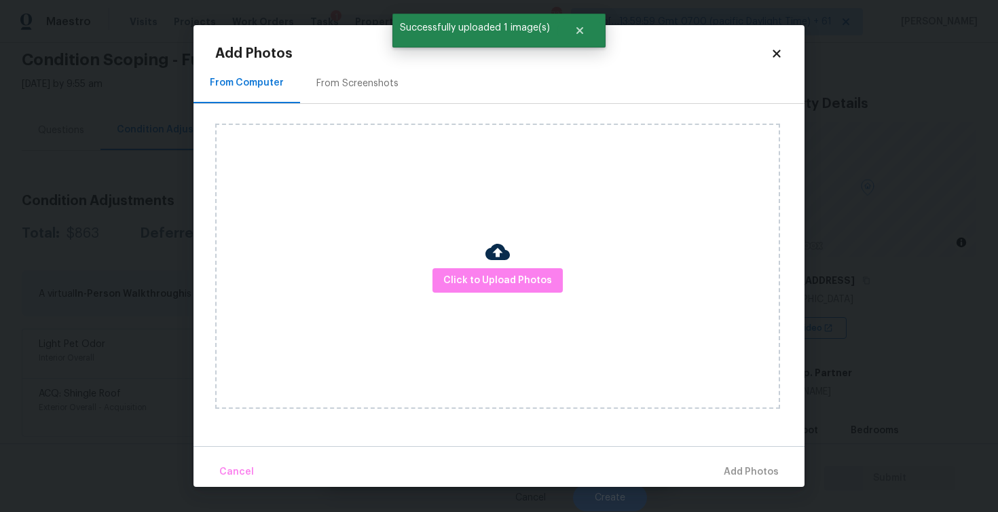
click at [510, 224] on div "Click to Upload Photos" at bounding box center [497, 266] width 565 height 285
click at [502, 286] on span "Click to Upload Photos" at bounding box center [497, 280] width 109 height 17
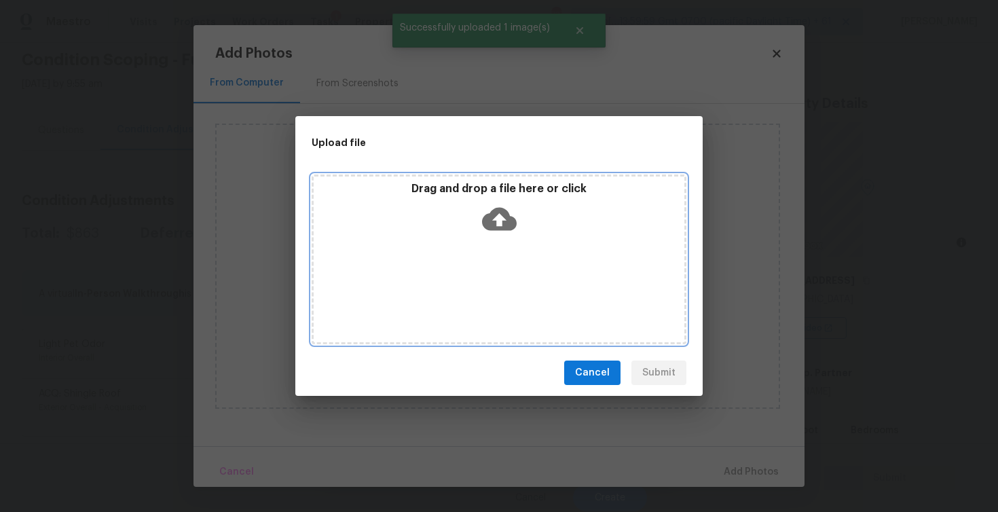
click at [496, 220] on icon at bounding box center [499, 219] width 35 height 35
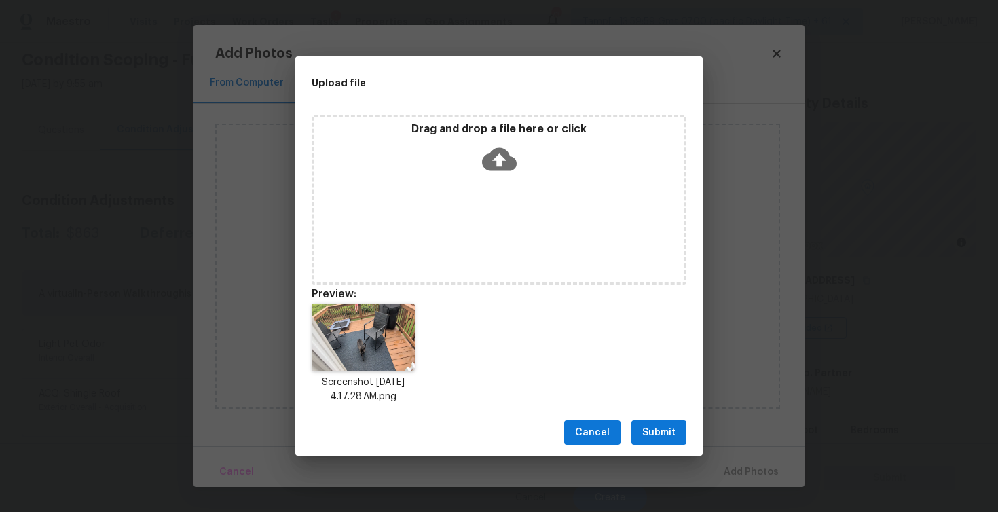
click at [652, 434] on span "Submit" at bounding box center [658, 432] width 33 height 17
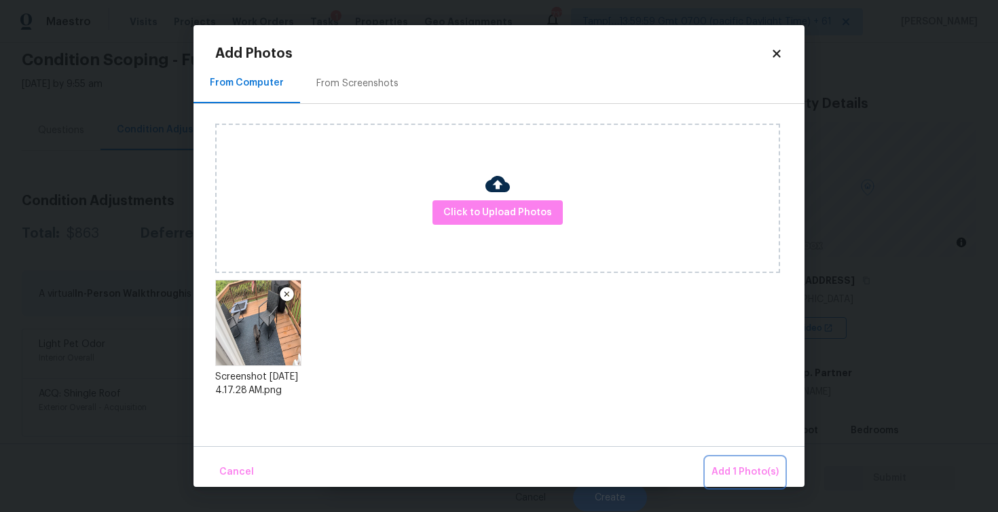
click at [723, 459] on button "Add 1 Photo(s)" at bounding box center [745, 471] width 78 height 29
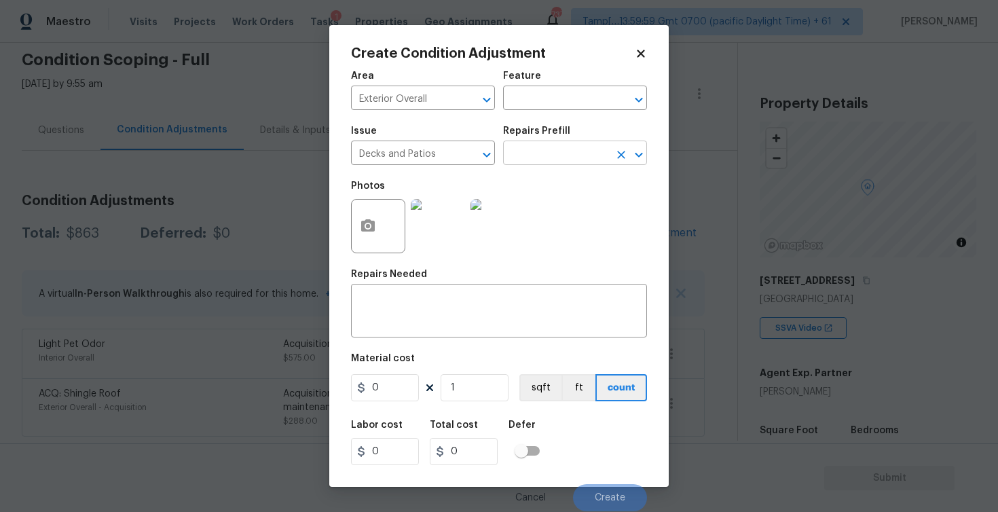
click at [576, 164] on input "text" at bounding box center [556, 154] width 106 height 21
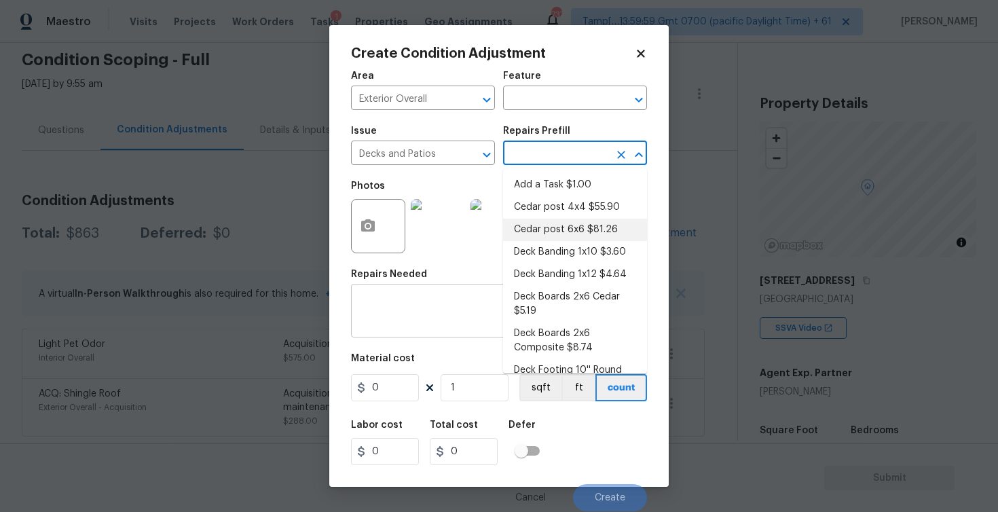
click at [410, 316] on textarea at bounding box center [499, 312] width 280 height 29
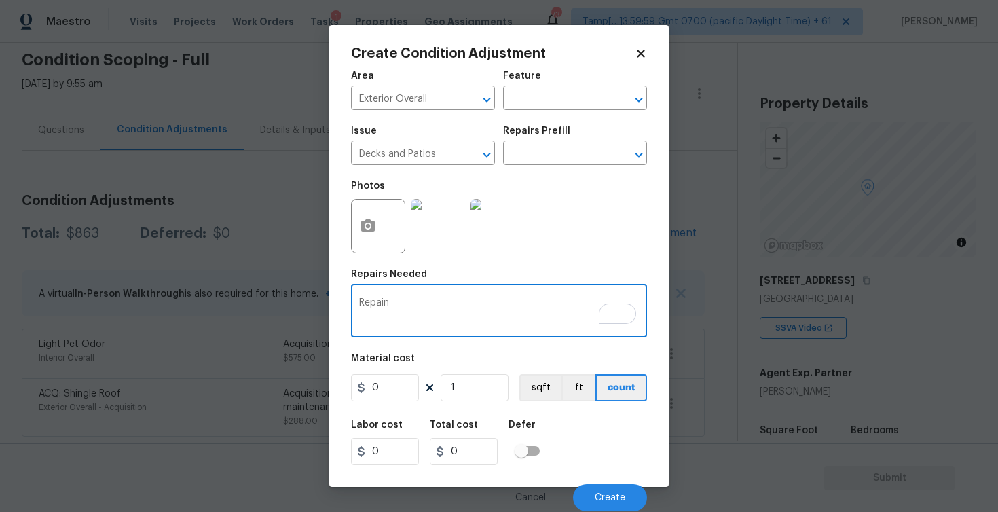
click at [425, 314] on textarea "Repain" at bounding box center [499, 312] width 280 height 29
type textarea "Repaint deck"
click at [630, 494] on button "Create" at bounding box center [610, 497] width 74 height 27
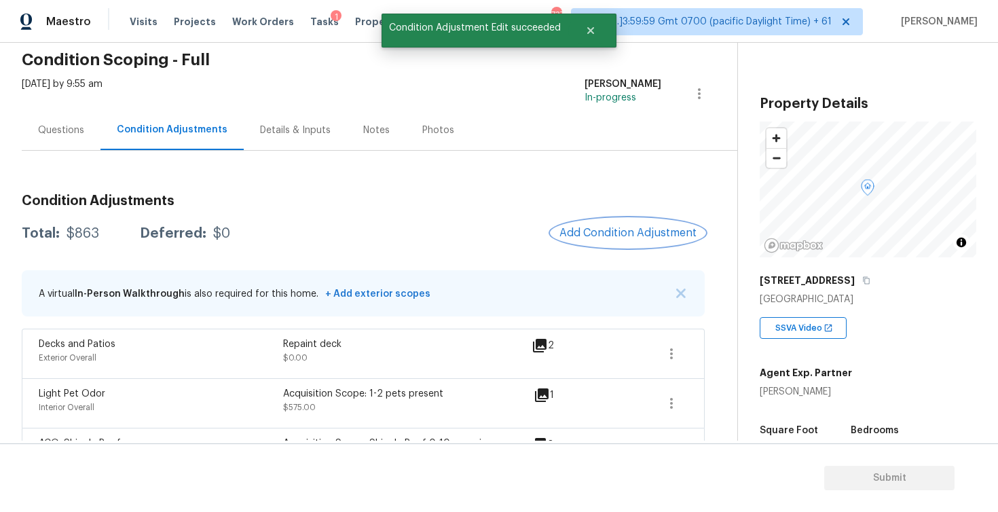
scroll to position [105, 0]
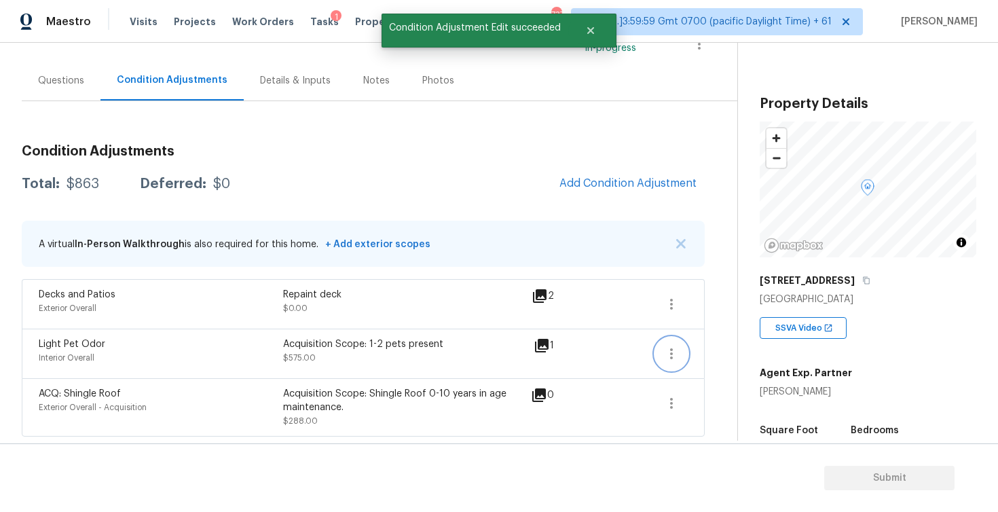
click at [673, 357] on icon "button" at bounding box center [671, 353] width 3 height 11
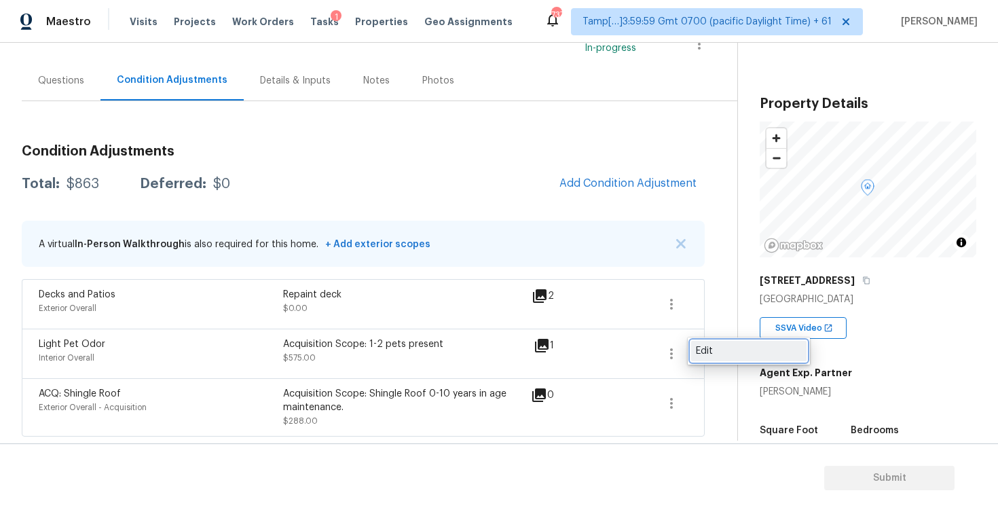
click at [694, 347] on link "Edit" at bounding box center [748, 351] width 115 height 20
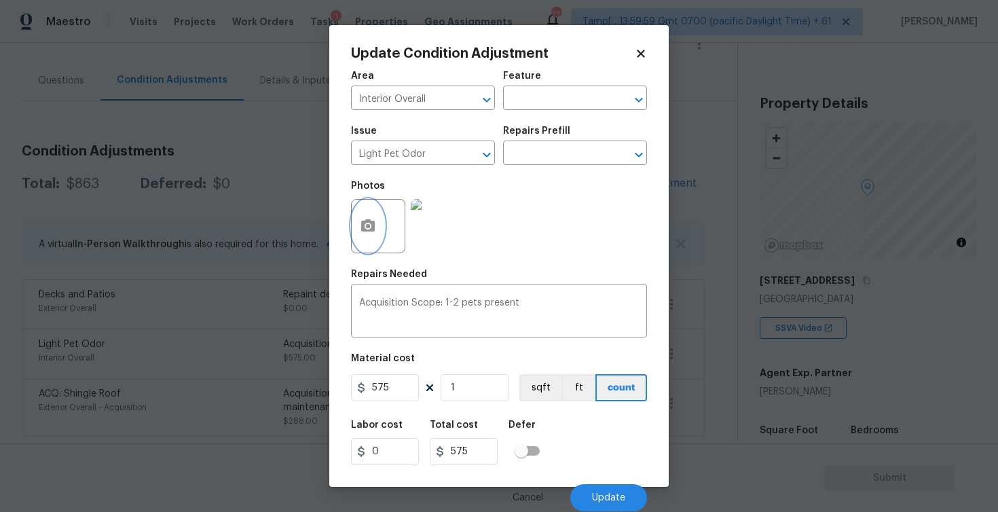
click at [374, 208] on button "button" at bounding box center [368, 226] width 33 height 53
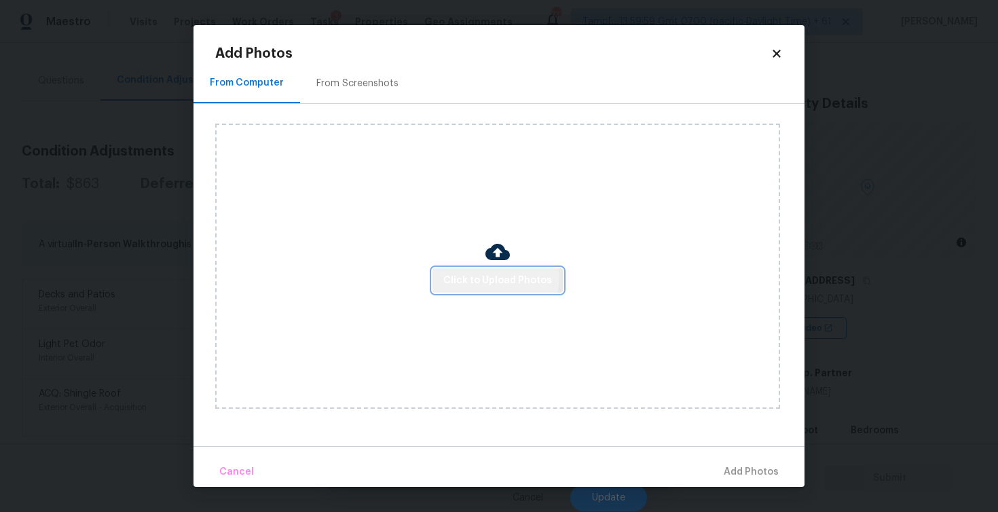
click at [485, 276] on span "Click to Upload Photos" at bounding box center [497, 280] width 109 height 17
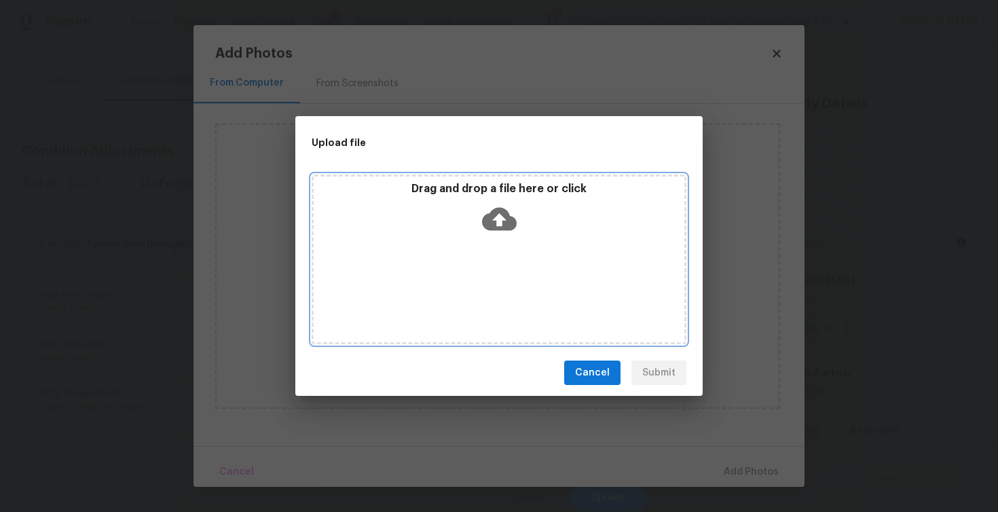
click at [496, 215] on icon at bounding box center [499, 219] width 35 height 35
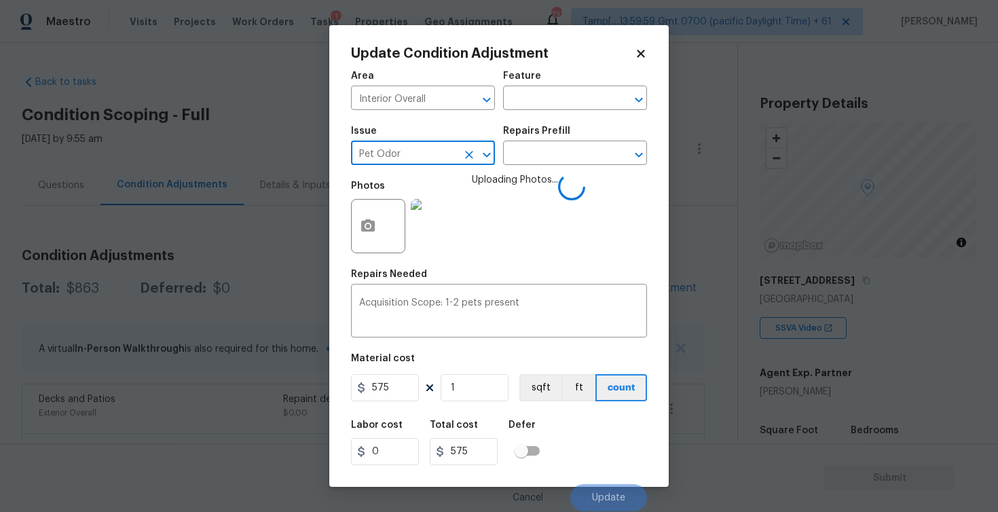
scroll to position [105, 0]
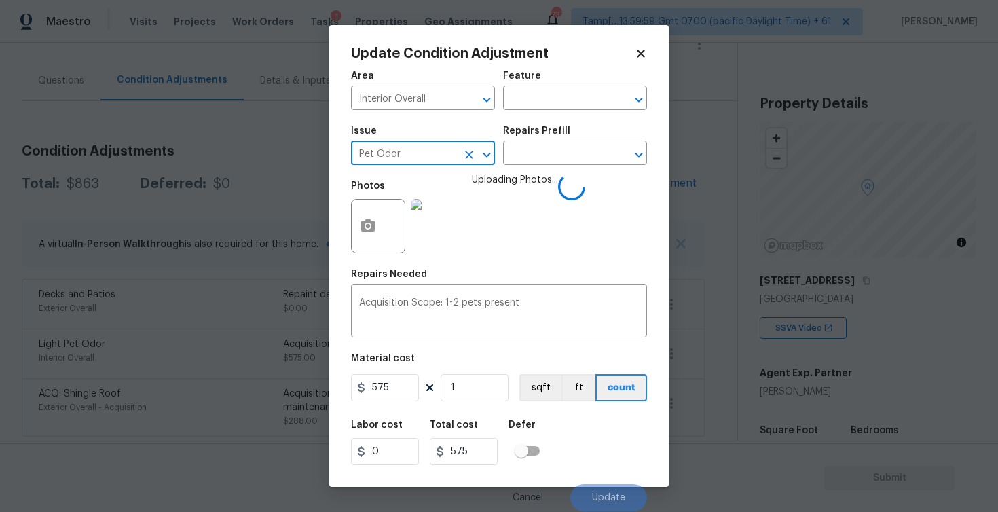
type input "Pet Odor"
click at [539, 167] on div "Issue Pet Odor ​ Repairs Prefill ​" at bounding box center [499, 145] width 296 height 55
click at [546, 155] on input "text" at bounding box center [556, 154] width 106 height 21
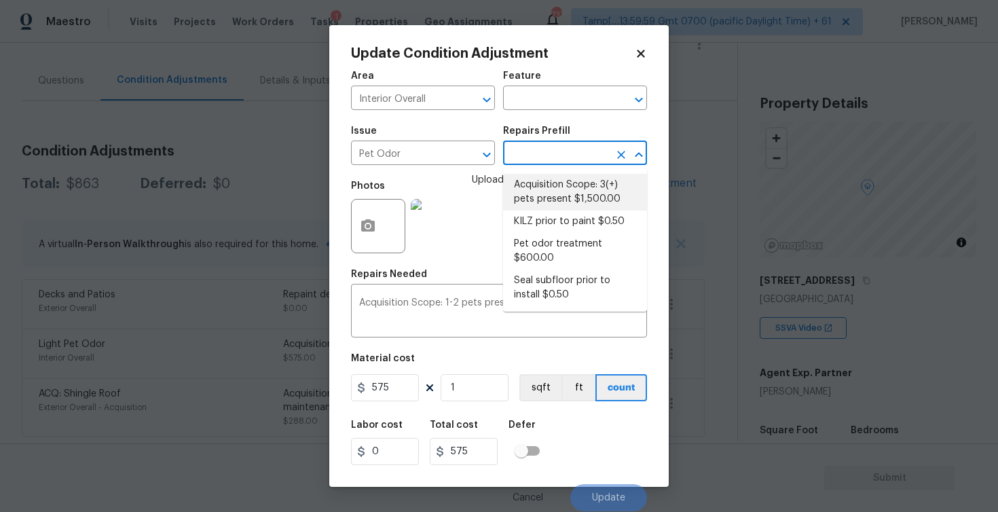
click at [562, 184] on li "Acquisition Scope: 3(+) pets present $1,500.00" at bounding box center [575, 192] width 144 height 37
type input "1500"
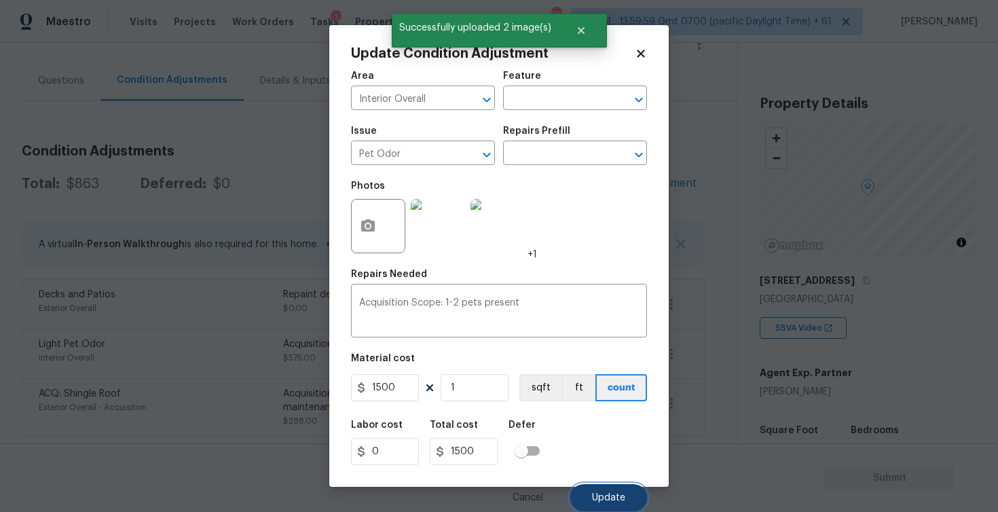
click at [605, 497] on span "Update" at bounding box center [608, 498] width 33 height 10
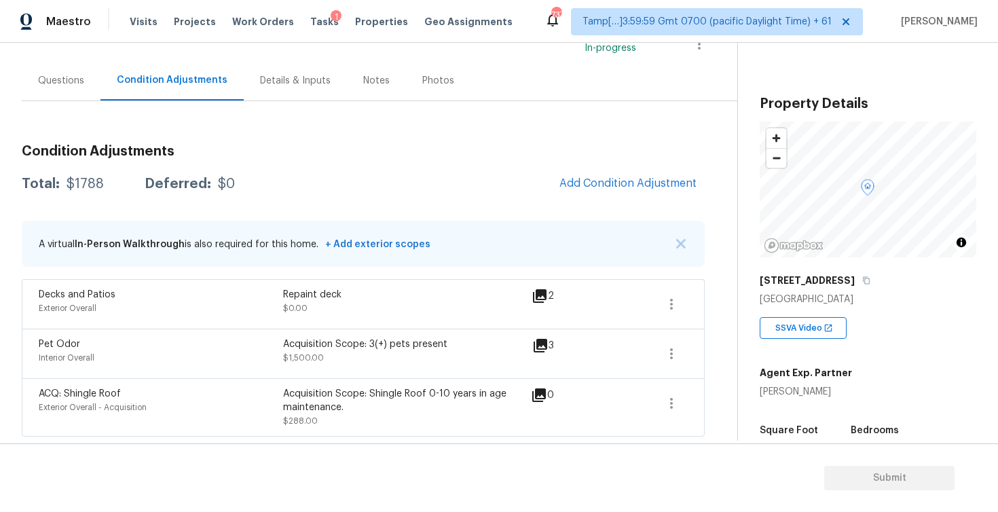
click at [589, 166] on div "Condition Adjustments Total: $1788 Deferred: $0 Add Condition Adjustment A virt…" at bounding box center [363, 285] width 683 height 303
click at [594, 181] on span "Add Condition Adjustment" at bounding box center [627, 183] width 137 height 12
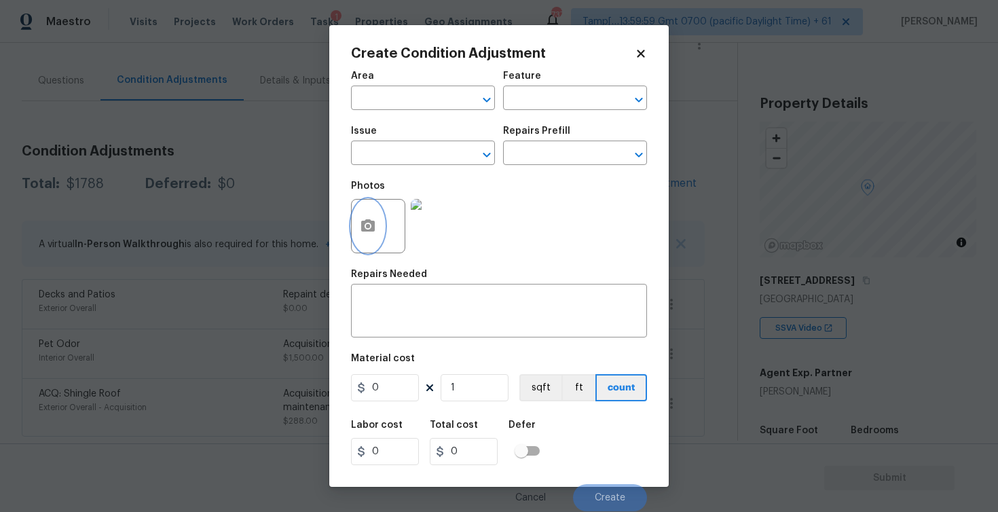
click at [362, 224] on icon "button" at bounding box center [368, 225] width 14 height 12
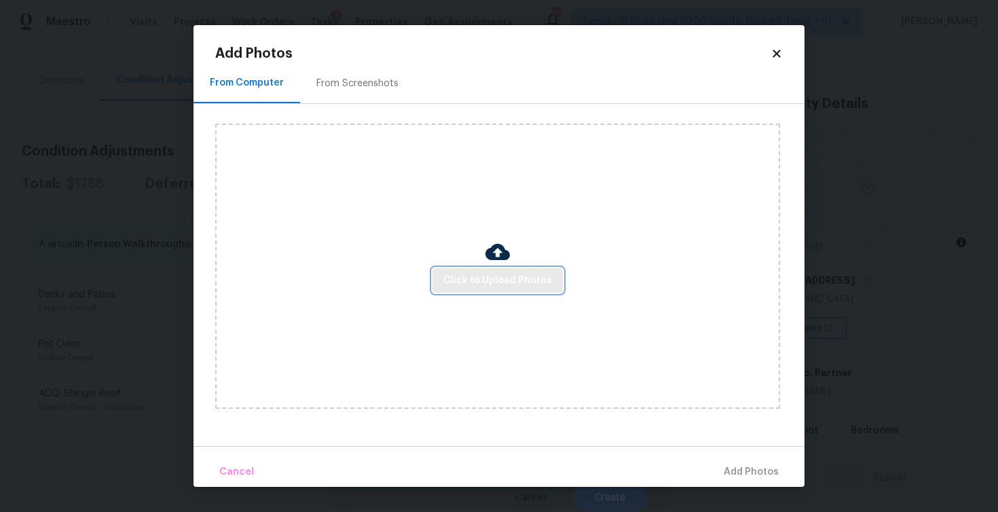
click at [522, 279] on span "Click to Upload Photos" at bounding box center [497, 280] width 109 height 17
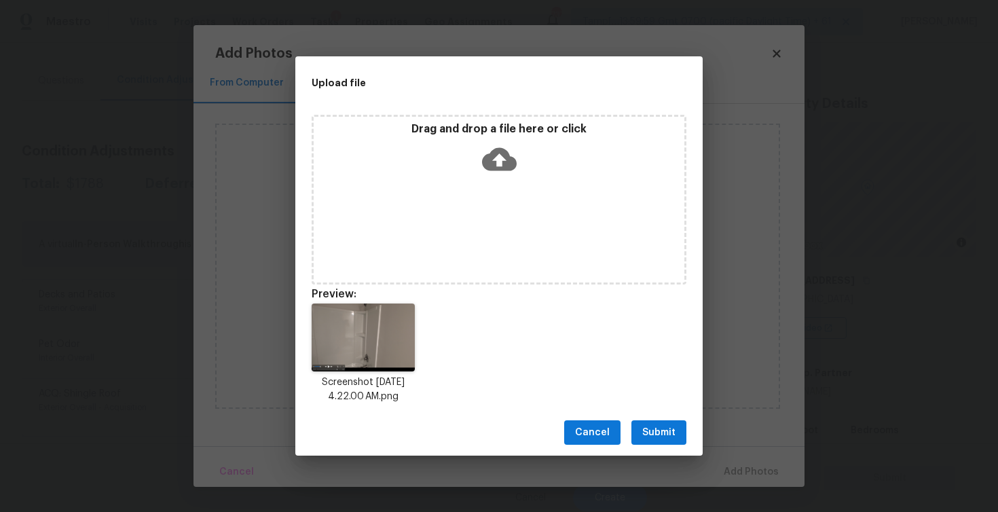
click at [655, 421] on button "Submit" at bounding box center [658, 432] width 55 height 25
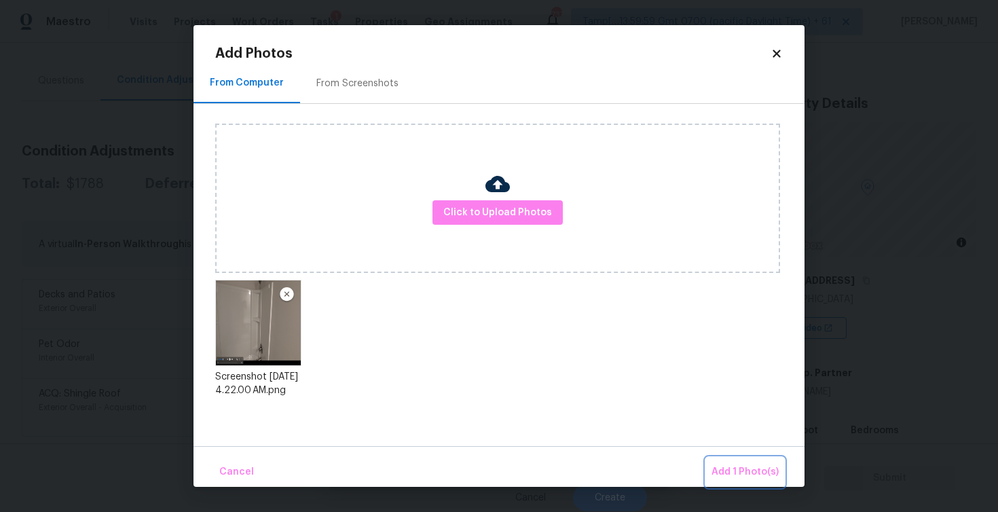
click at [737, 466] on span "Add 1 Photo(s)" at bounding box center [744, 472] width 67 height 17
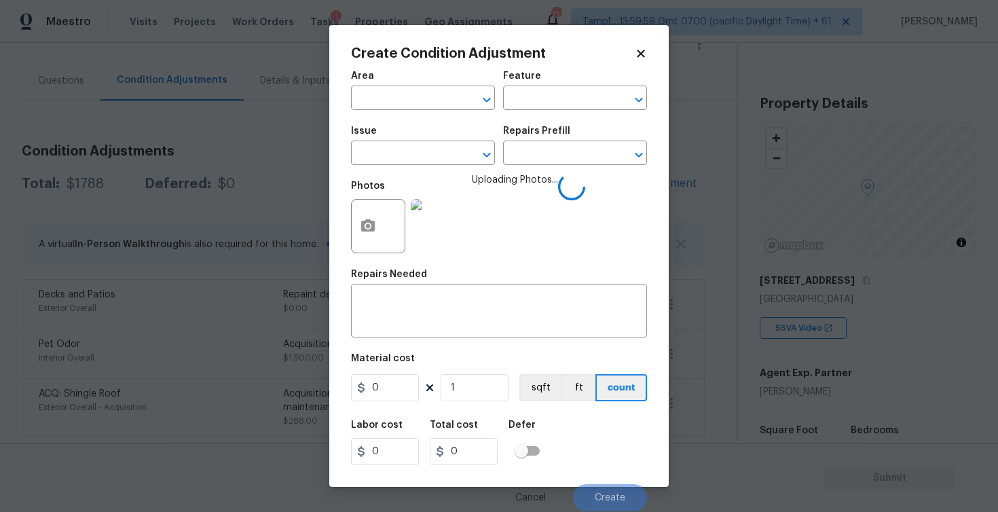
click at [424, 87] on div "Area" at bounding box center [423, 80] width 144 height 18
click at [423, 96] on input "text" at bounding box center [404, 99] width 106 height 21
click at [408, 143] on li "Interior Overall" at bounding box center [423, 152] width 144 height 22
type input "Interior Overall"
click at [408, 143] on div "Issue" at bounding box center [423, 135] width 144 height 18
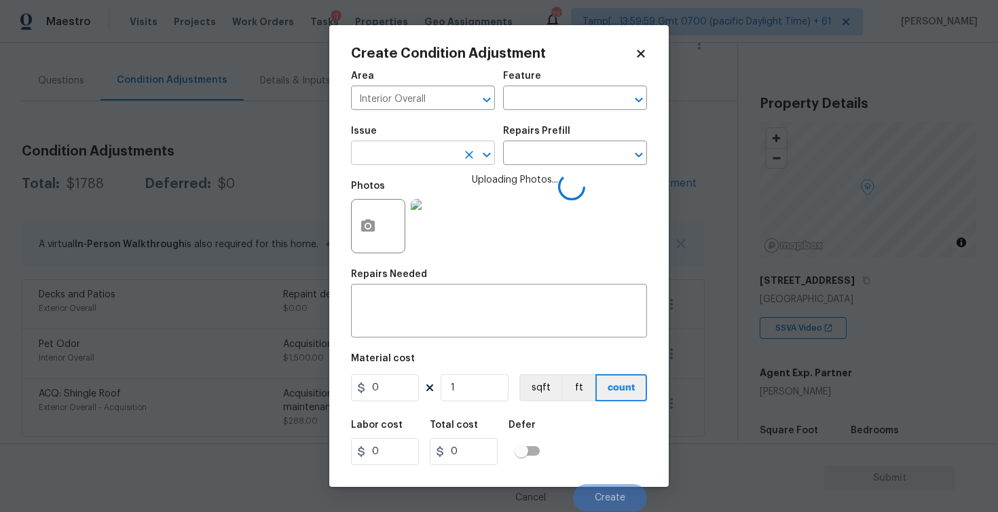
click at [408, 157] on input "text" at bounding box center [404, 154] width 106 height 21
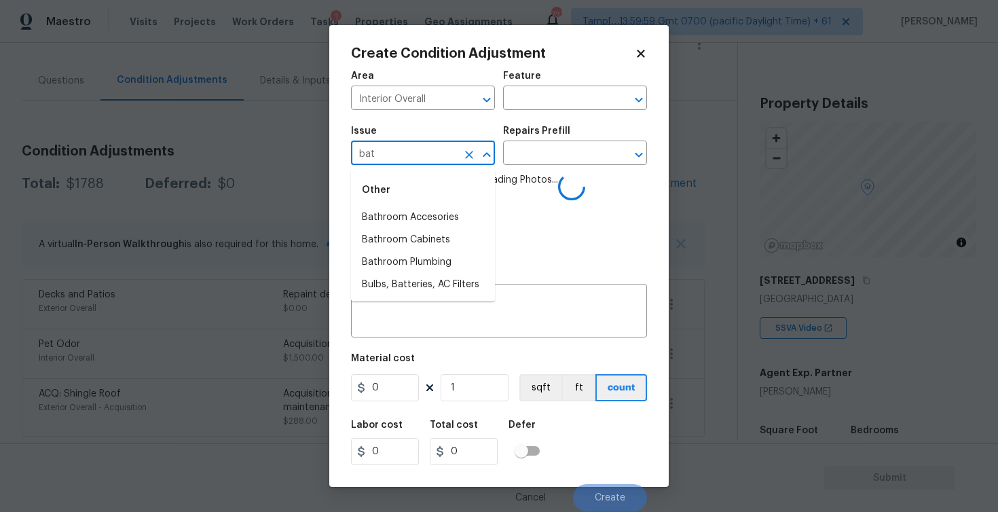
type input "bath"
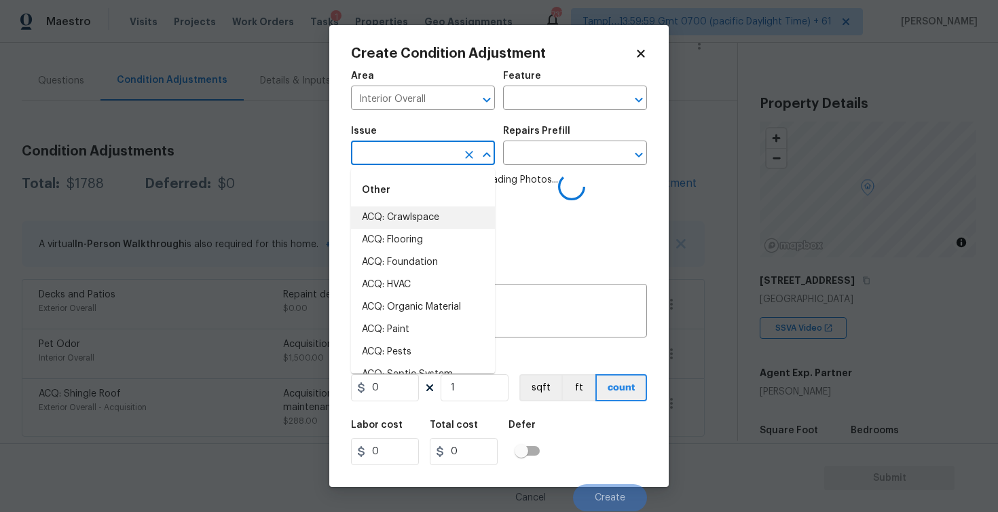
type input "b"
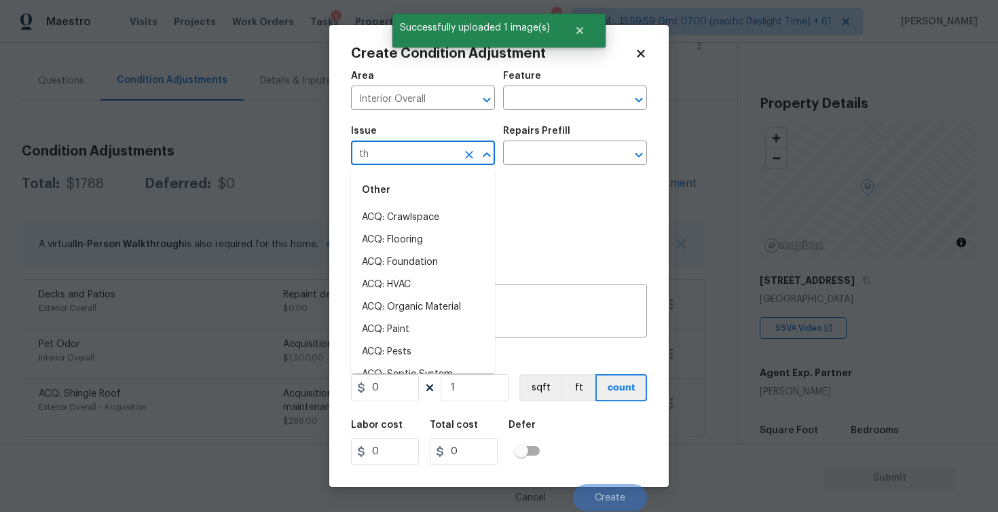
type input "t"
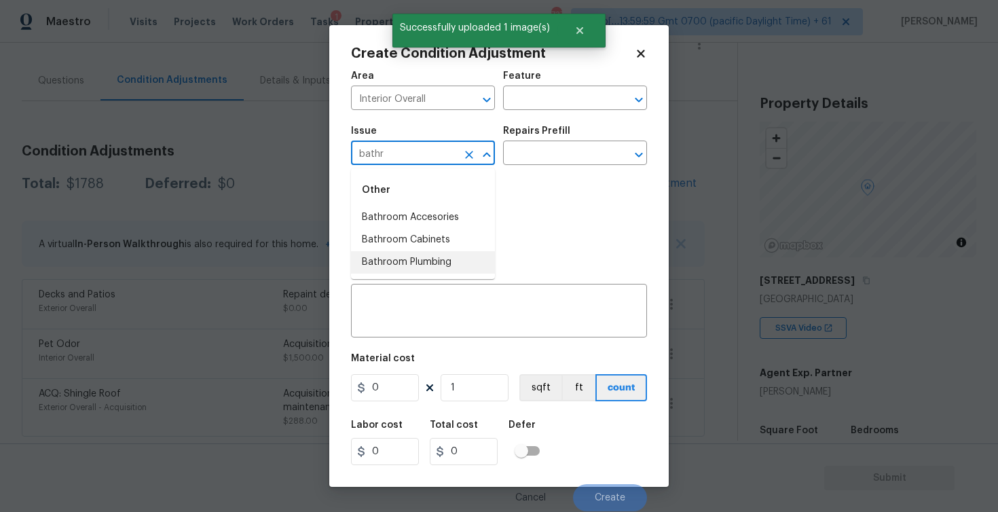
click at [407, 272] on li "Bathroom Plumbing" at bounding box center [423, 262] width 144 height 22
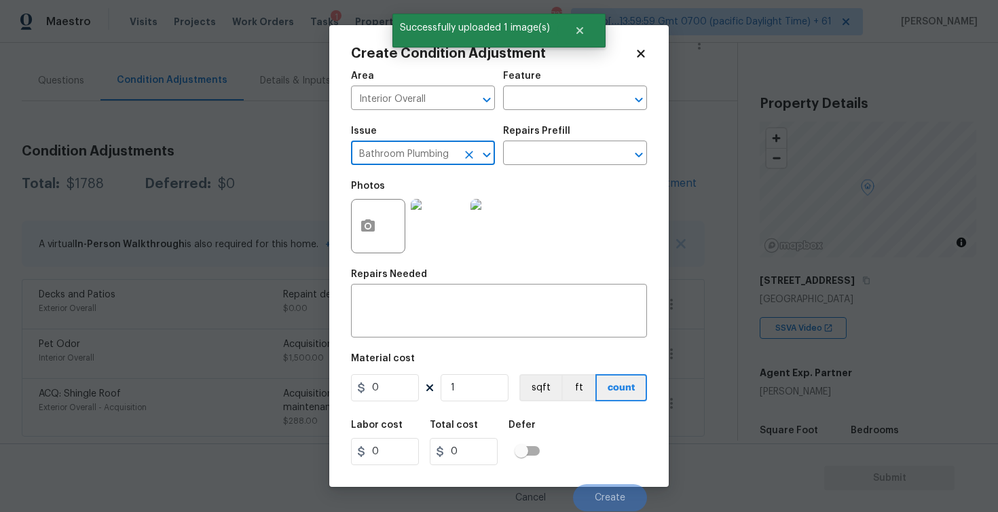
type input "Bathroom Plumbing"
click at [533, 172] on div "Issue Bathroom Plumbing ​ Repairs Prefill ​" at bounding box center [499, 145] width 296 height 55
click at [534, 165] on body "Maestro Visits Projects Work Orders Tasks 1 Properties Geo Assignments 737 Tamp…" at bounding box center [499, 256] width 998 height 512
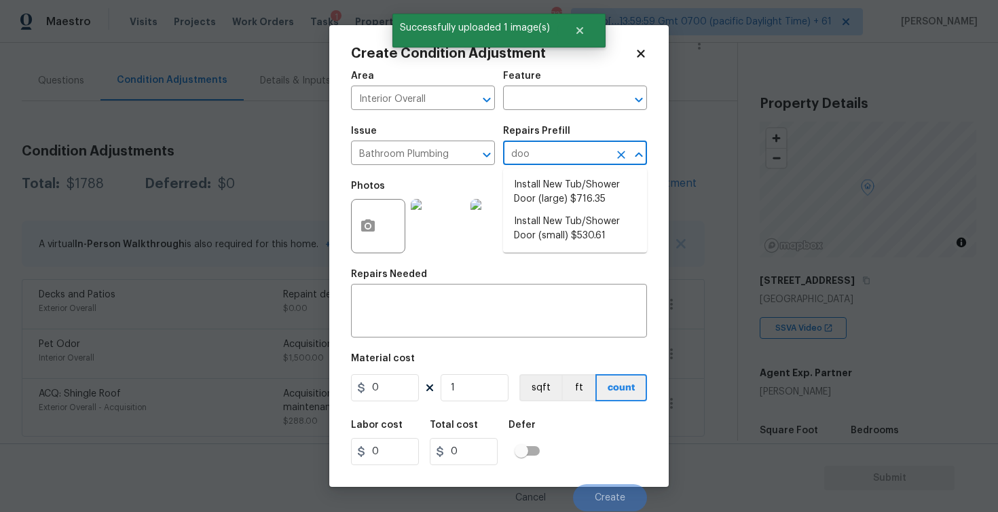
type input "door"
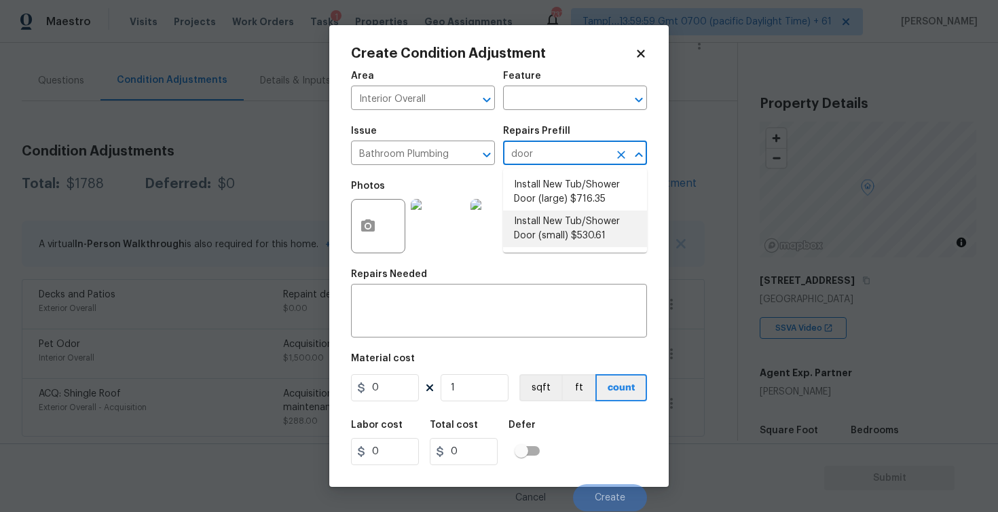
click at [541, 218] on li "Install New Tub/Shower Door (small) $530.61" at bounding box center [575, 228] width 144 height 37
type input "Plumbing"
type textarea "Prep the tub/shower surround and install a new 32''-36'' tempered shower door. …"
type input "530.61"
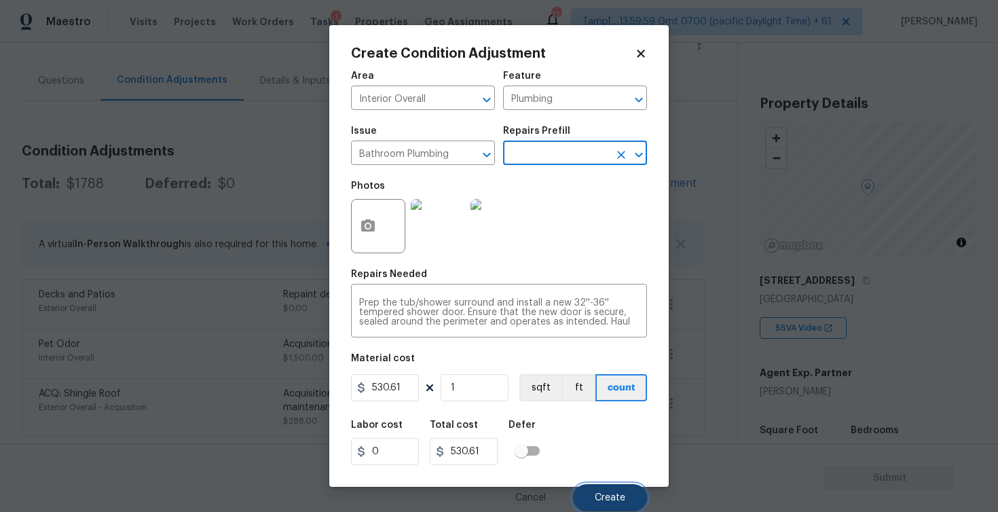
click at [609, 493] on span "Create" at bounding box center [609, 498] width 31 height 10
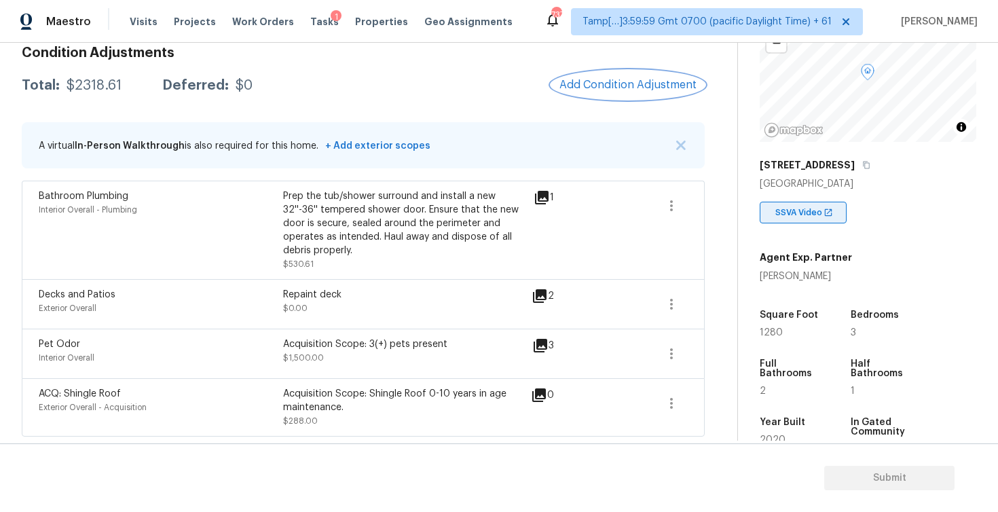
scroll to position [138, 0]
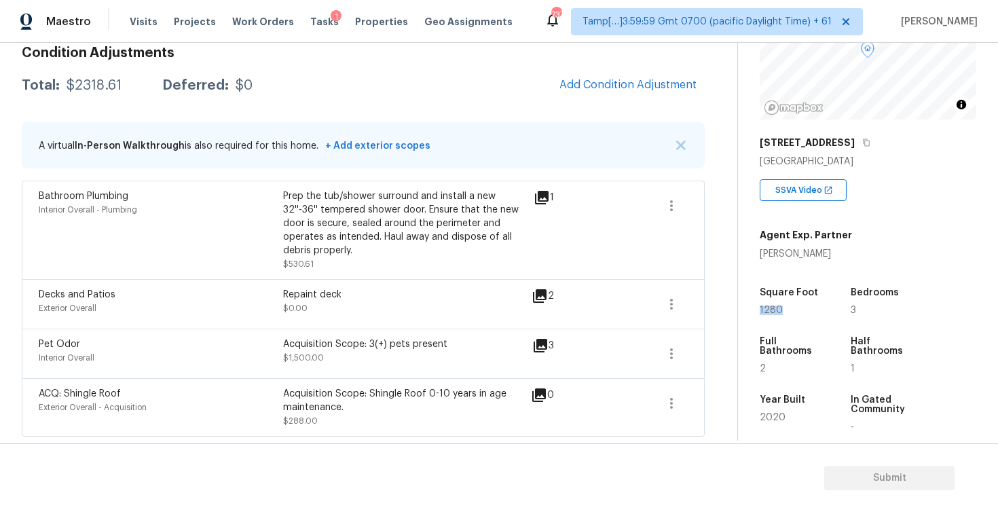
drag, startPoint x: 781, startPoint y: 308, endPoint x: 823, endPoint y: 308, distance: 42.1
click at [823, 308] on div "Property Details © Mapbox © OpenStreetMap Improve this map 464 Brier Summit Pl …" at bounding box center [857, 256] width 238 height 703
copy span "1280"
click at [587, 86] on span "Add Condition Adjustment" at bounding box center [627, 85] width 137 height 12
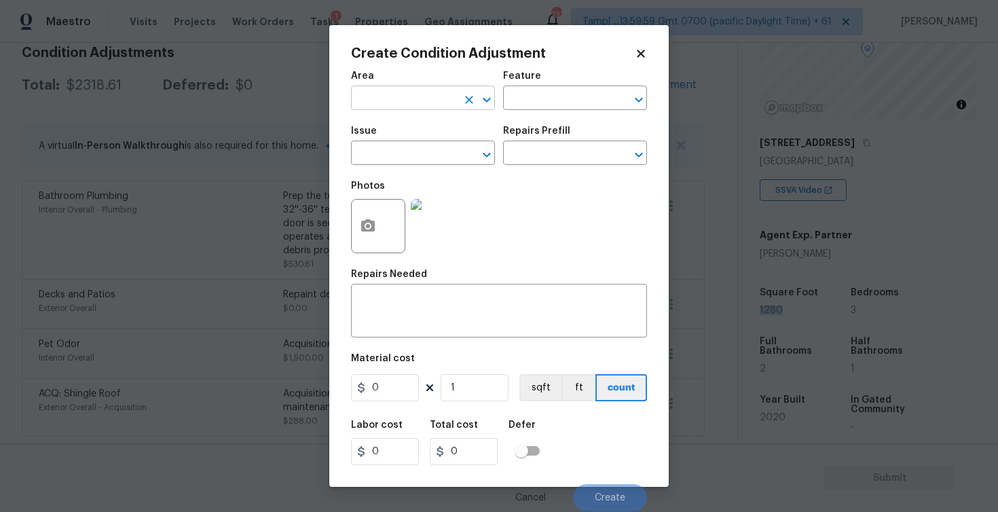
click at [415, 103] on input "text" at bounding box center [404, 99] width 106 height 21
click at [395, 162] on li "Interior Overall" at bounding box center [423, 152] width 144 height 22
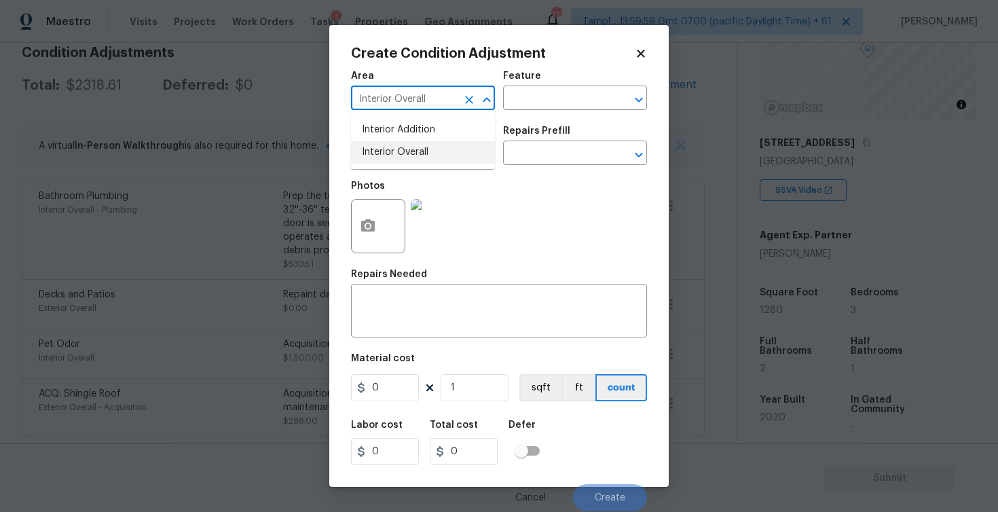
type input "Interior Overall"
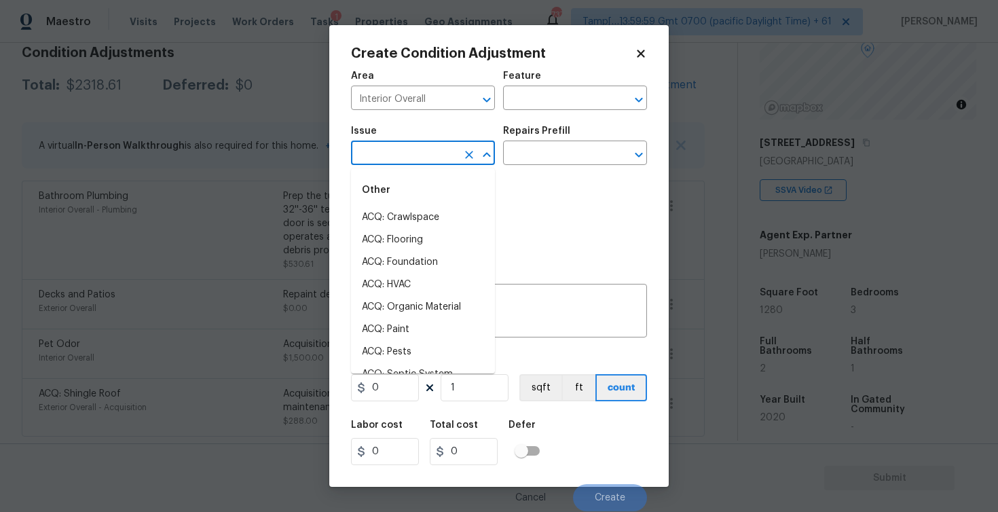
click at [395, 162] on input "text" at bounding box center [404, 154] width 106 height 21
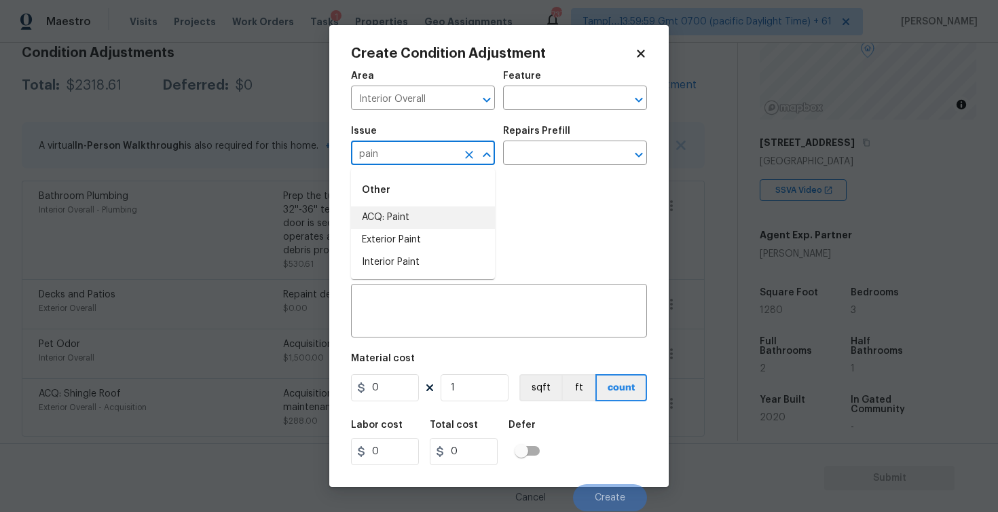
click at [397, 217] on li "ACQ: Paint" at bounding box center [423, 217] width 144 height 22
type input "ACQ: Paint"
click at [534, 153] on input "text" at bounding box center [556, 154] width 106 height 21
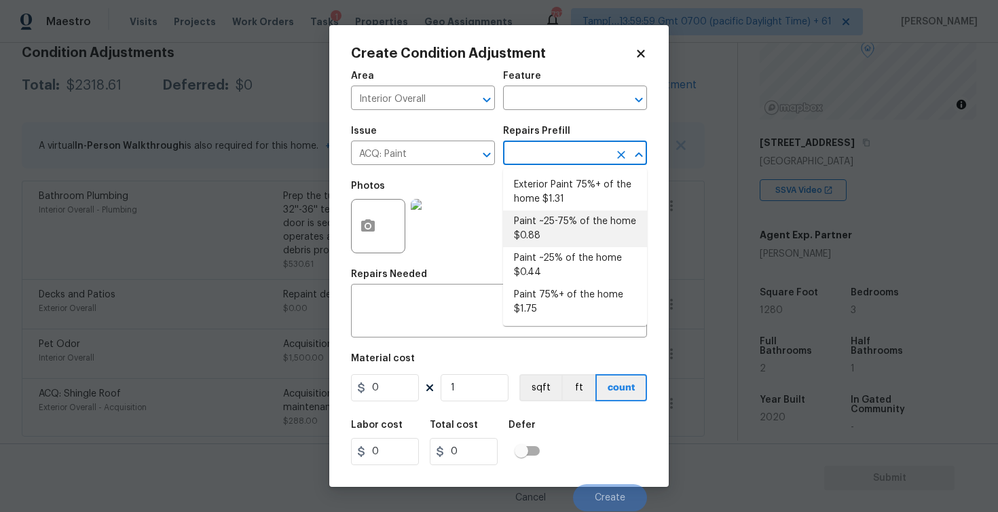
click at [540, 211] on li "Paint ~25-75% of the home $0.88" at bounding box center [575, 228] width 144 height 37
type input "Acquisition"
type textarea "Acquisition Scope: ~25 - 75% of the home needs interior paint"
type input "0.88"
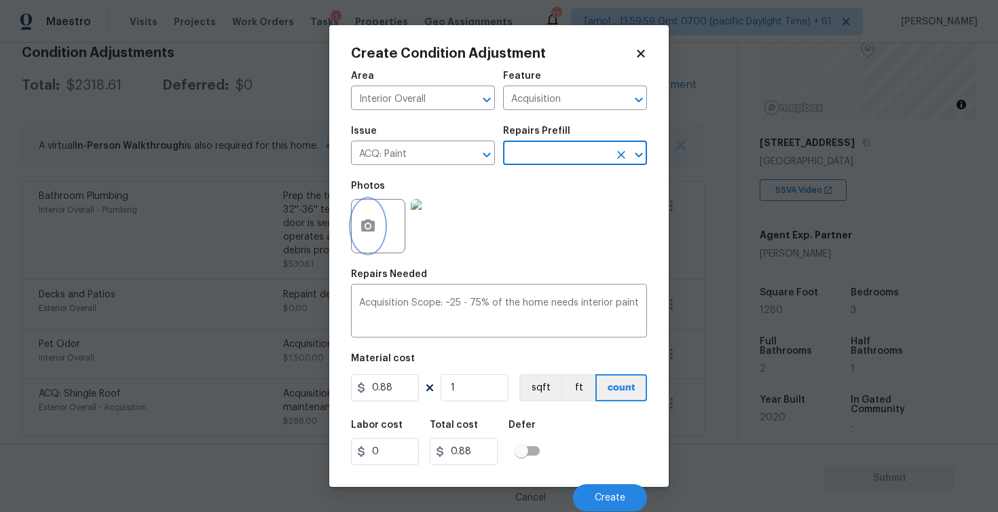
click at [381, 226] on button "button" at bounding box center [368, 226] width 33 height 53
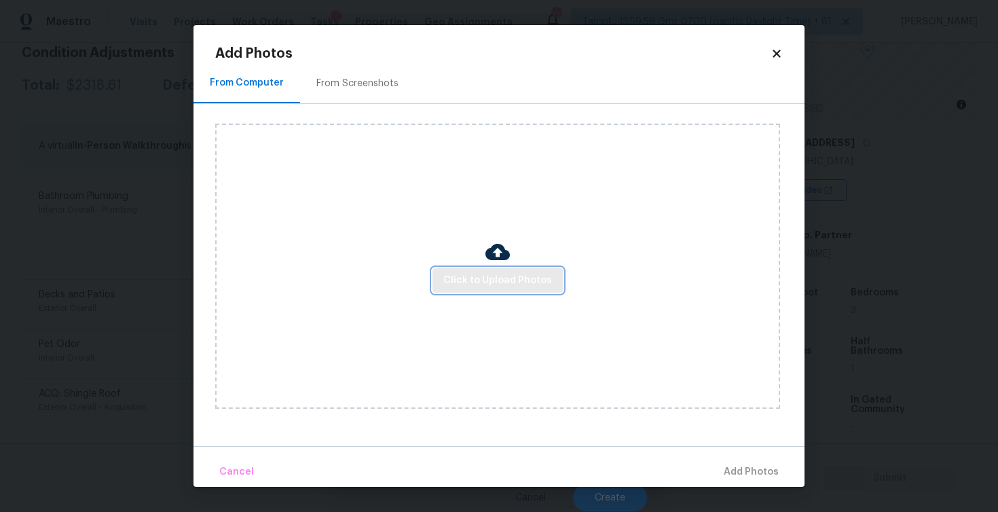
click at [483, 273] on span "Click to Upload Photos" at bounding box center [497, 280] width 109 height 17
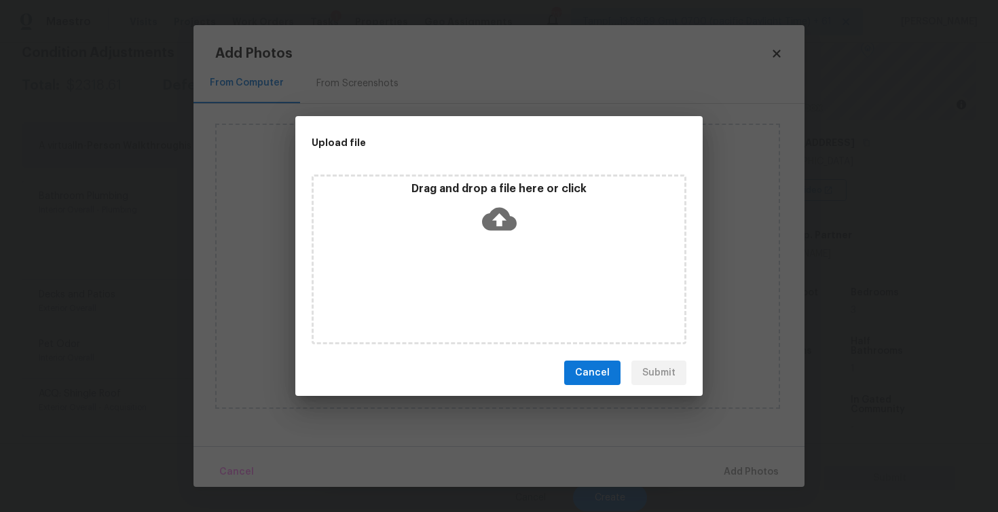
click at [493, 224] on icon at bounding box center [499, 219] width 35 height 23
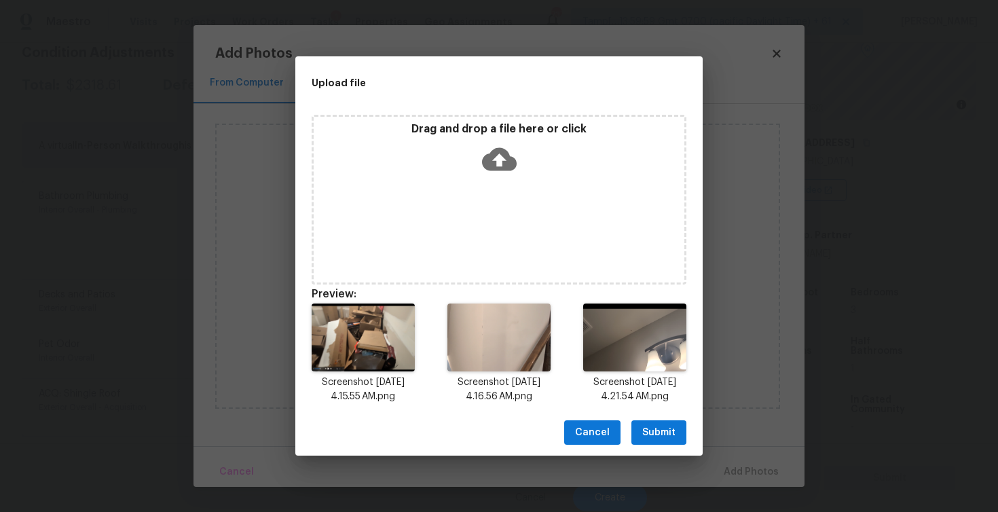
click at [672, 430] on span "Submit" at bounding box center [658, 432] width 33 height 17
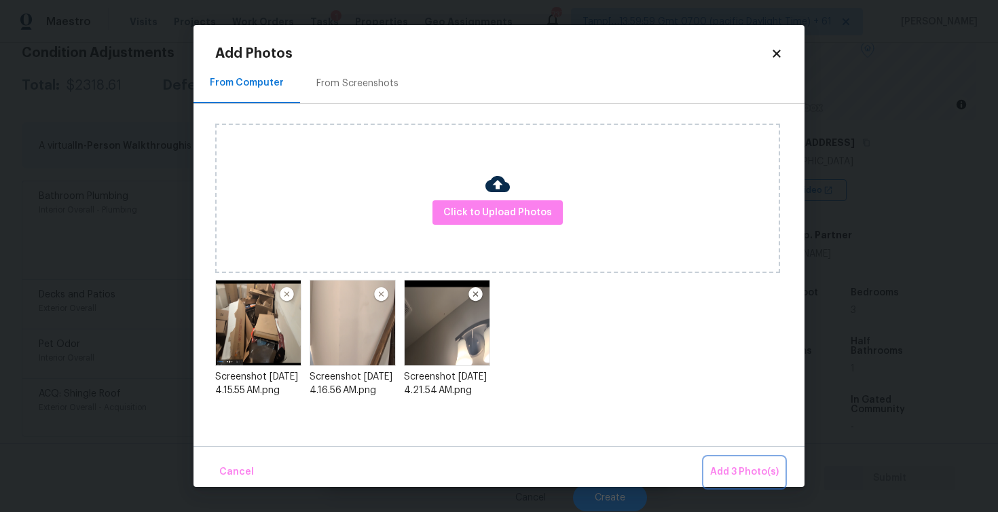
click at [734, 472] on span "Add 3 Photo(s)" at bounding box center [744, 472] width 69 height 17
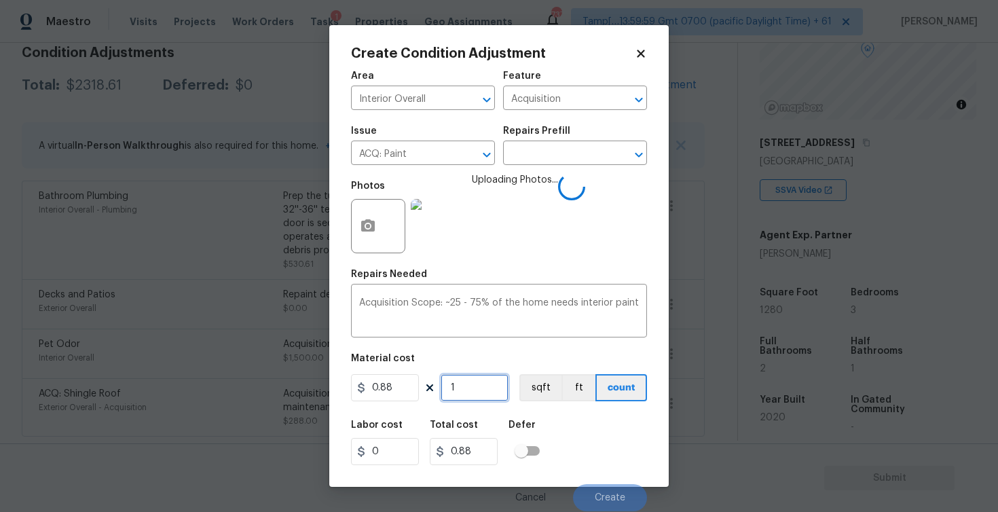
click at [502, 387] on input "1" at bounding box center [474, 387] width 68 height 27
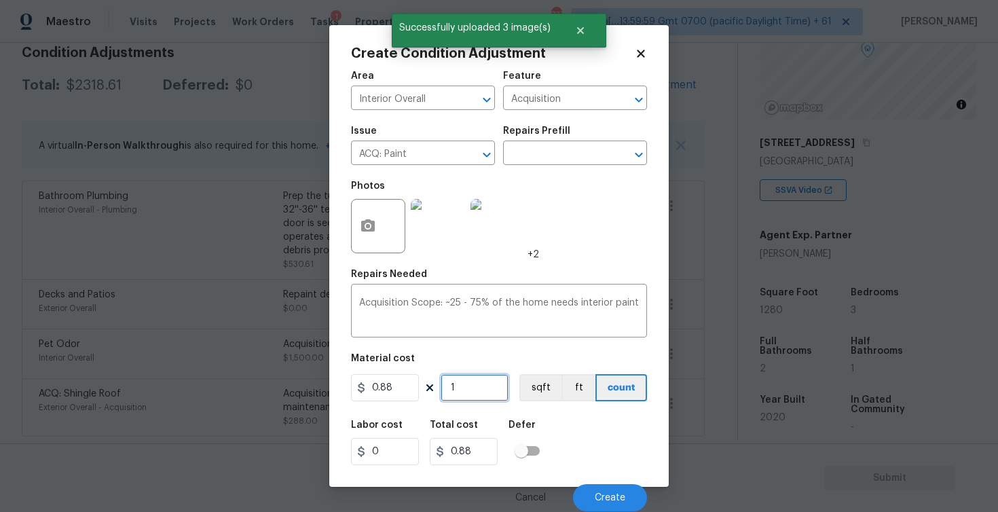
click at [471, 391] on input "1" at bounding box center [474, 387] width 68 height 27
type input "0"
paste input "2059"
type input "2059"
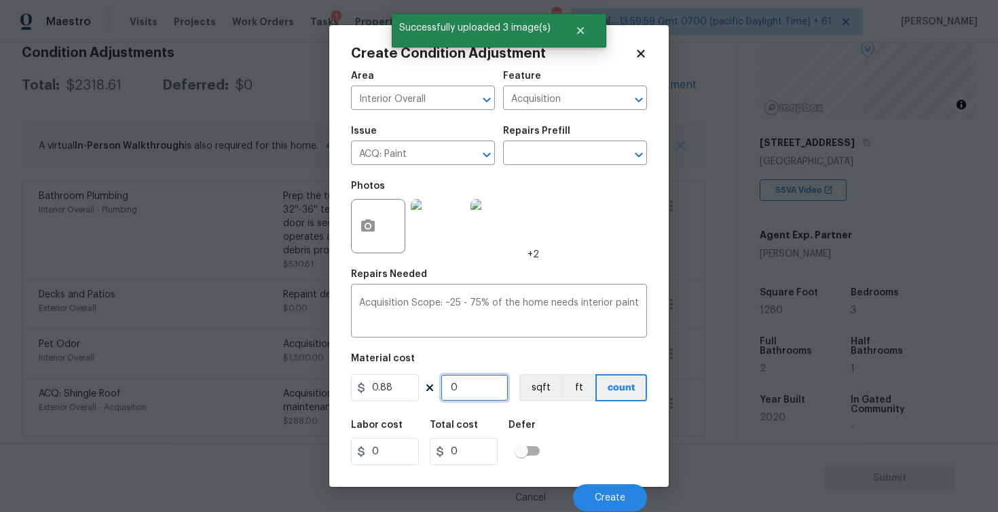
type input "1811.92"
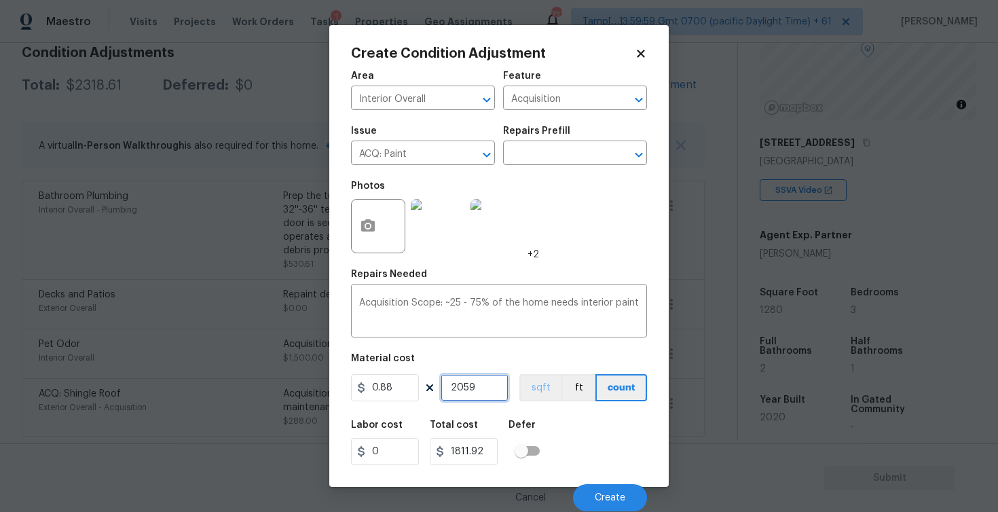
type input "2059"
click at [526, 385] on button "sqft" at bounding box center [540, 387] width 42 height 27
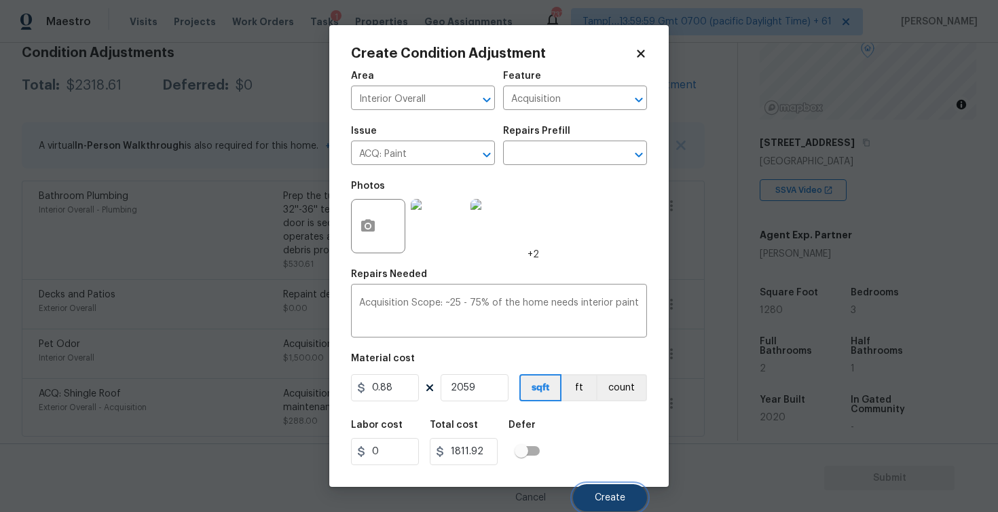
click at [596, 495] on span "Create" at bounding box center [609, 498] width 31 height 10
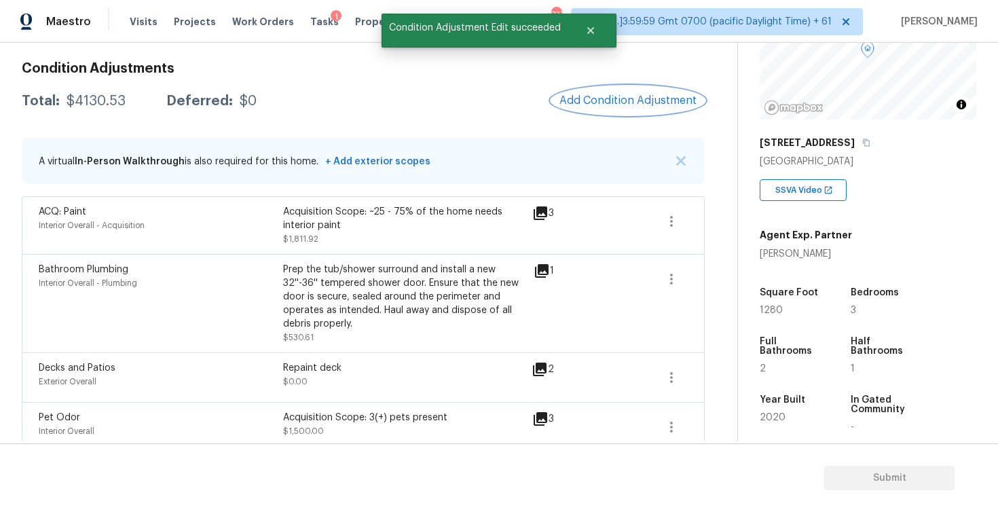
scroll to position [185, 0]
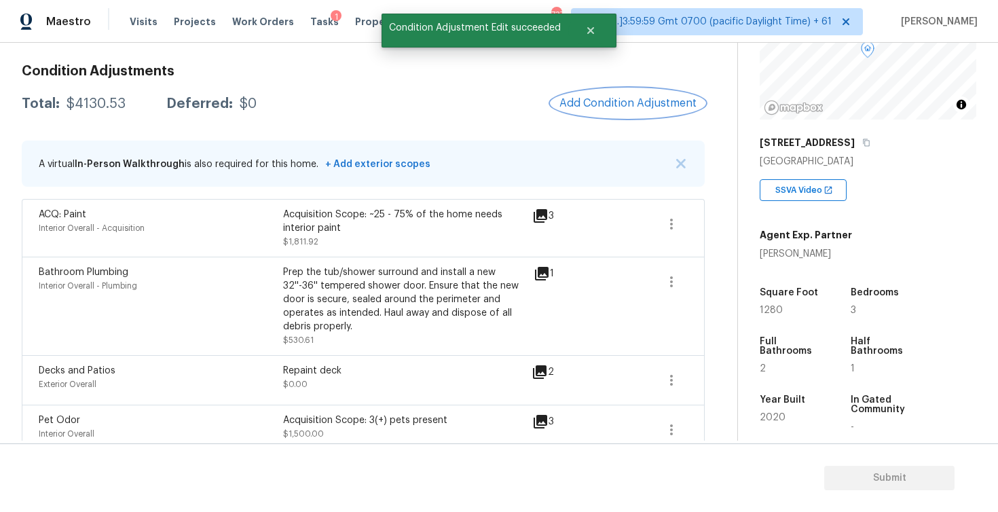
click at [643, 113] on button "Add Condition Adjustment" at bounding box center [627, 103] width 153 height 29
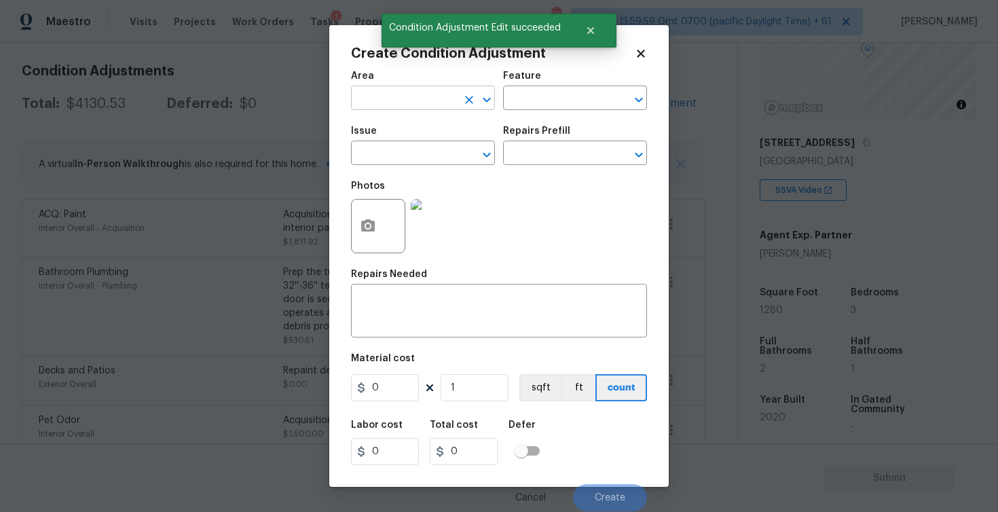
click at [396, 98] on input "text" at bounding box center [404, 99] width 106 height 21
click at [392, 149] on li "Interior Overall" at bounding box center [423, 152] width 144 height 22
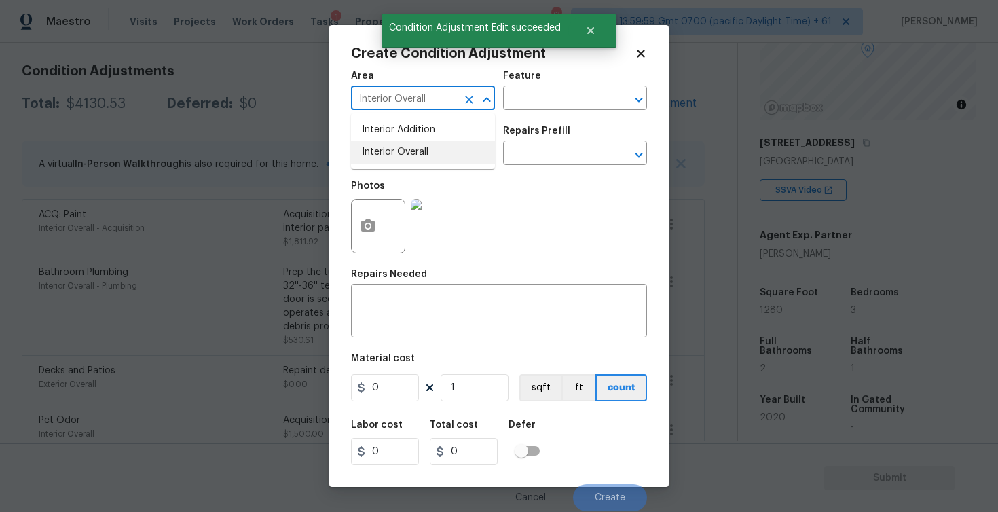
type input "Interior Overall"
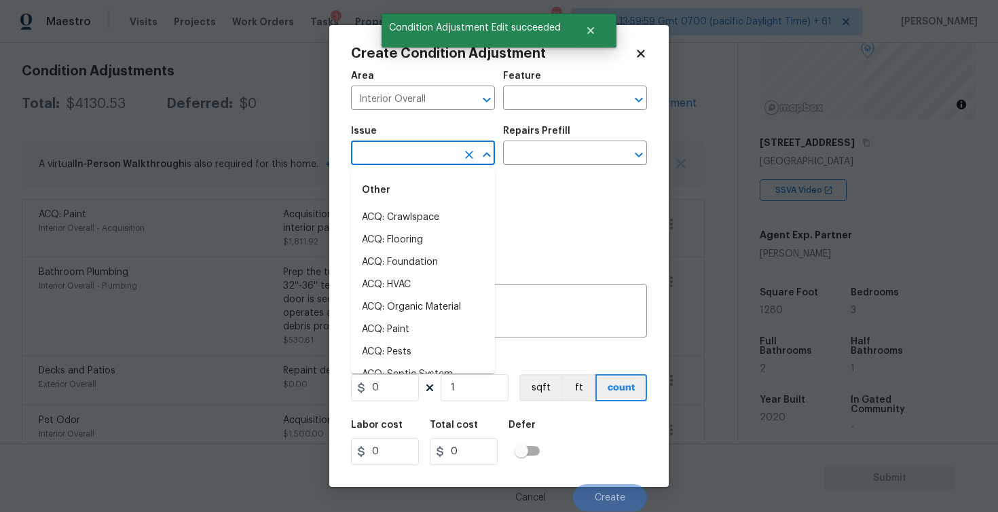
click at [392, 149] on input "text" at bounding box center [404, 154] width 106 height 21
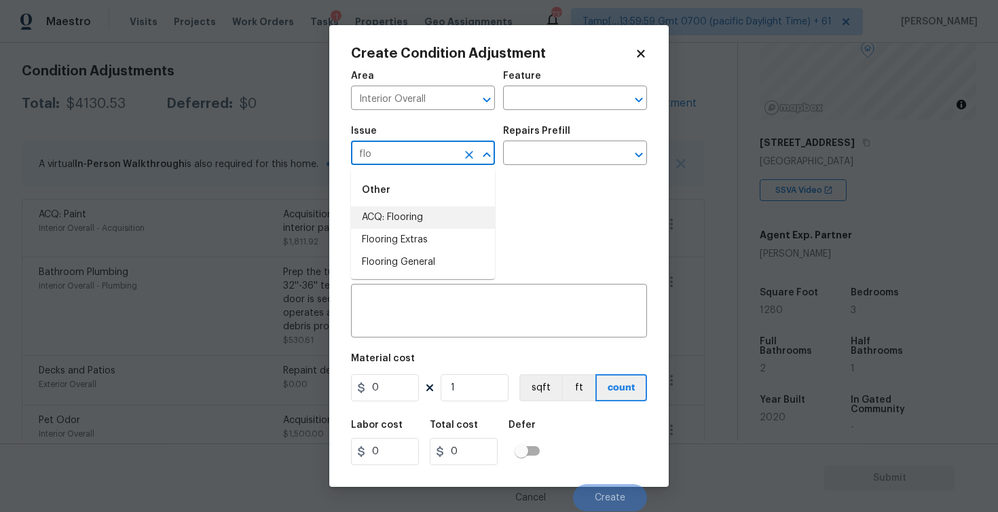
click at [393, 210] on li "ACQ: Flooring" at bounding box center [423, 217] width 144 height 22
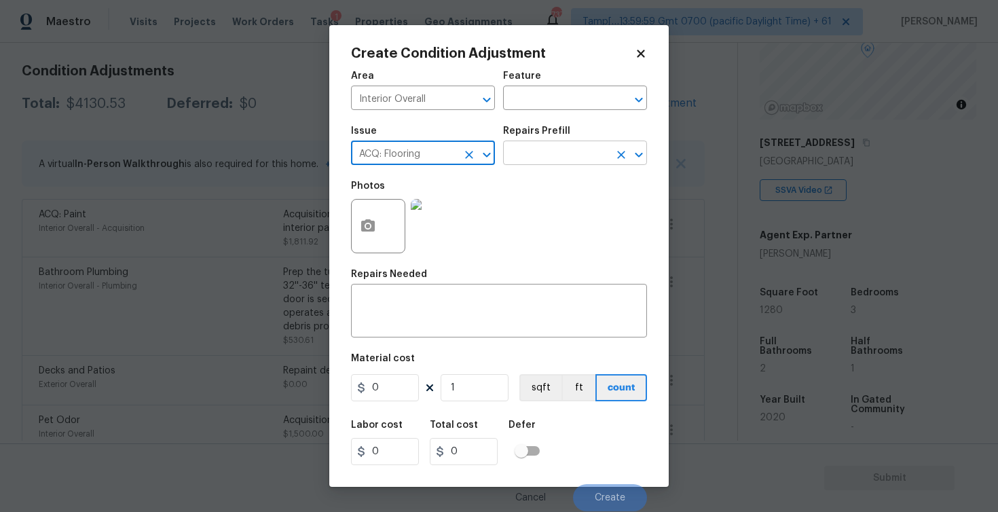
type input "ACQ: Flooring"
click at [522, 153] on input "text" at bounding box center [556, 154] width 106 height 21
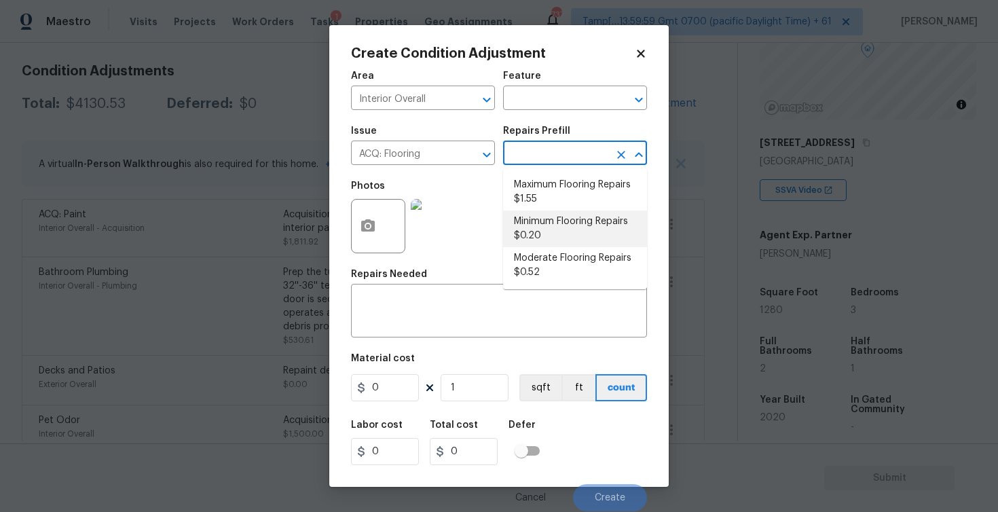
click at [546, 236] on li "Minimum Flooring Repairs $0.20" at bounding box center [575, 228] width 144 height 37
type input "Acquisition"
type textarea "Acquisition Scope: Minimum flooring repairs"
type input "0.2"
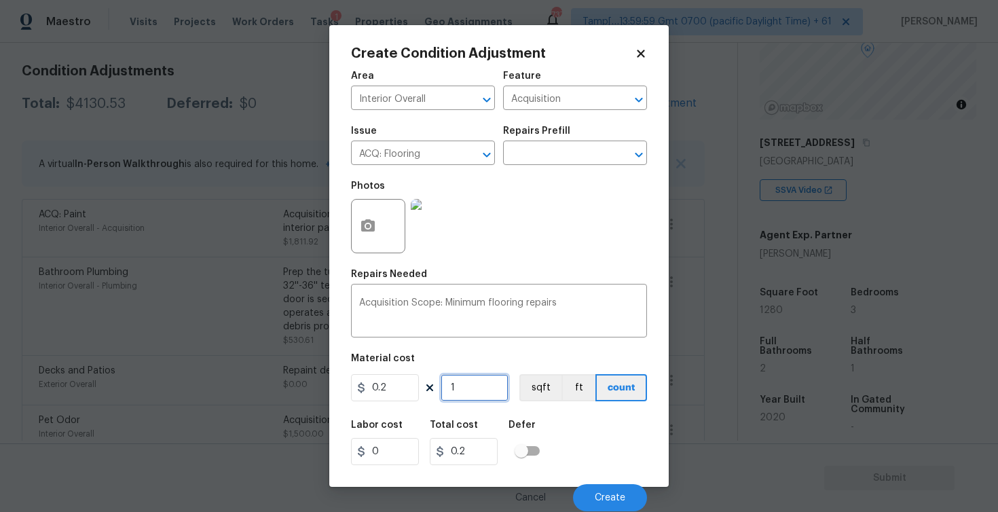
click at [474, 387] on input "1" at bounding box center [474, 387] width 68 height 27
type input "0"
paste input "2059"
type input "2059"
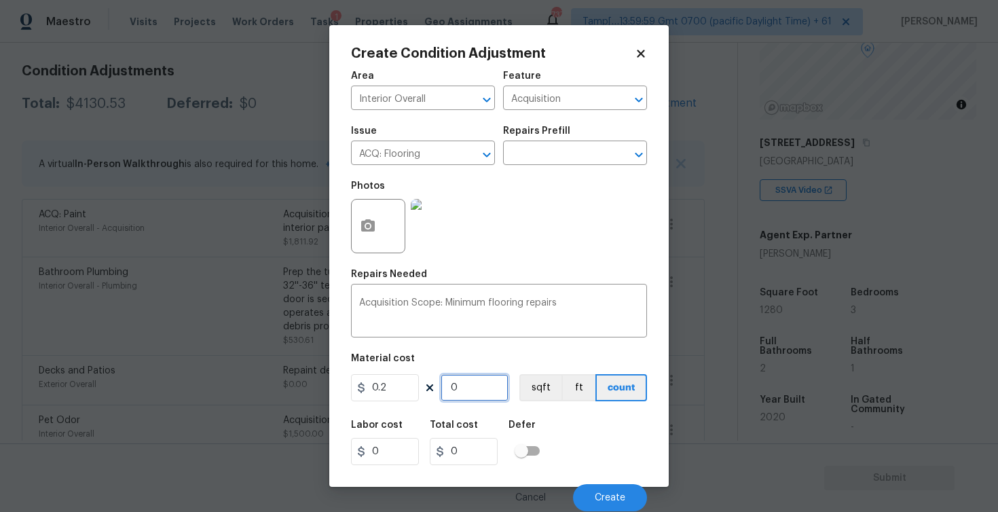
type input "411.8"
type input "2059"
click at [538, 384] on button "sqft" at bounding box center [540, 387] width 42 height 27
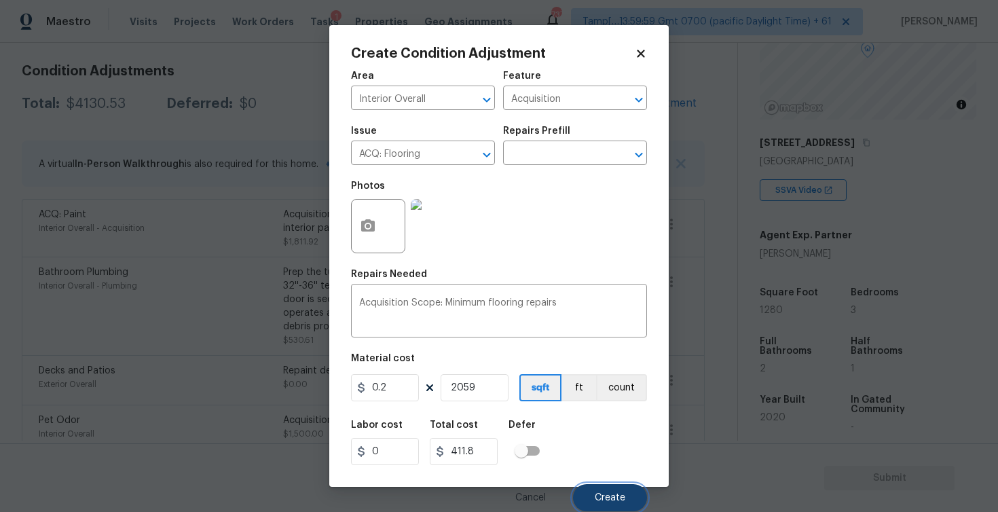
click at [582, 489] on button "Create" at bounding box center [610, 497] width 74 height 27
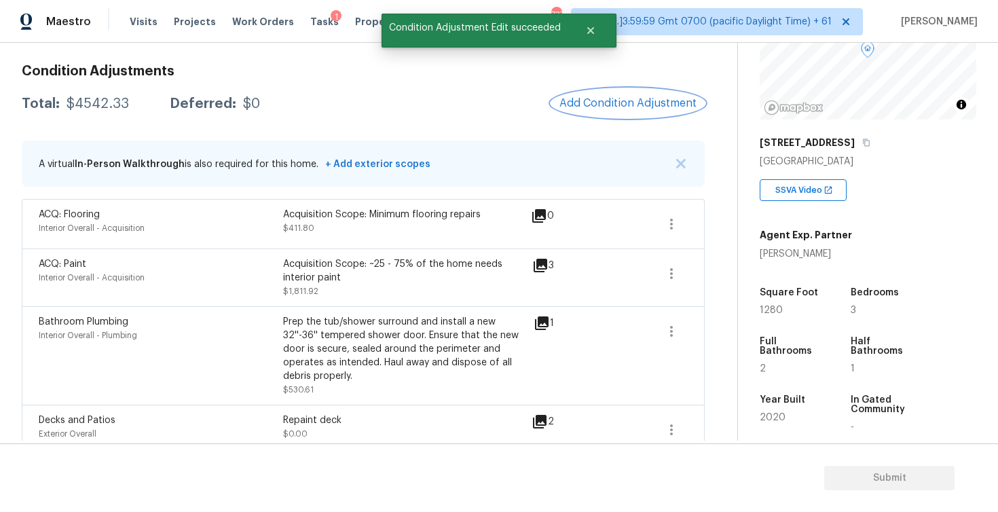
click at [641, 94] on button "Add Condition Adjustment" at bounding box center [627, 103] width 153 height 29
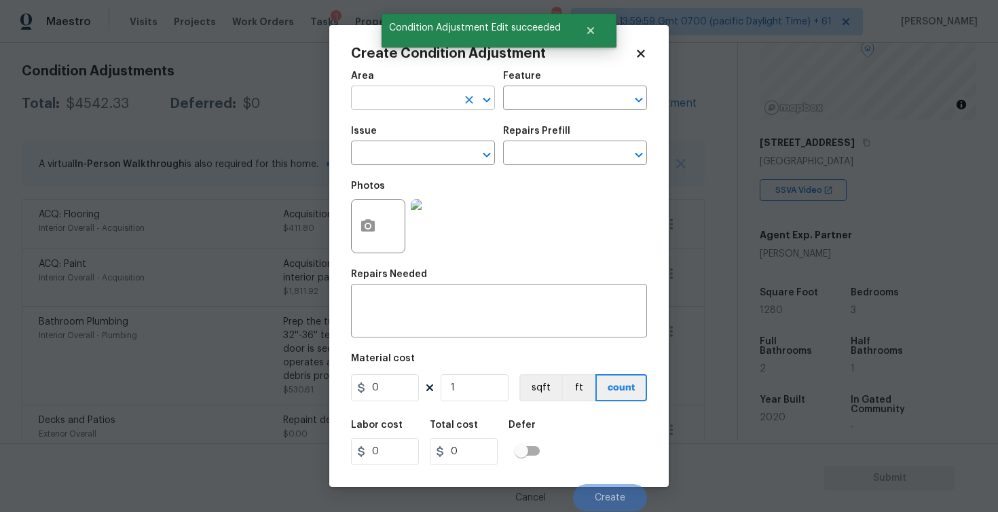
click at [428, 101] on input "text" at bounding box center [404, 99] width 106 height 21
click at [421, 145] on li "Interior Overall" at bounding box center [423, 152] width 144 height 22
type input "Interior Overall"
click at [421, 145] on input "text" at bounding box center [404, 154] width 106 height 21
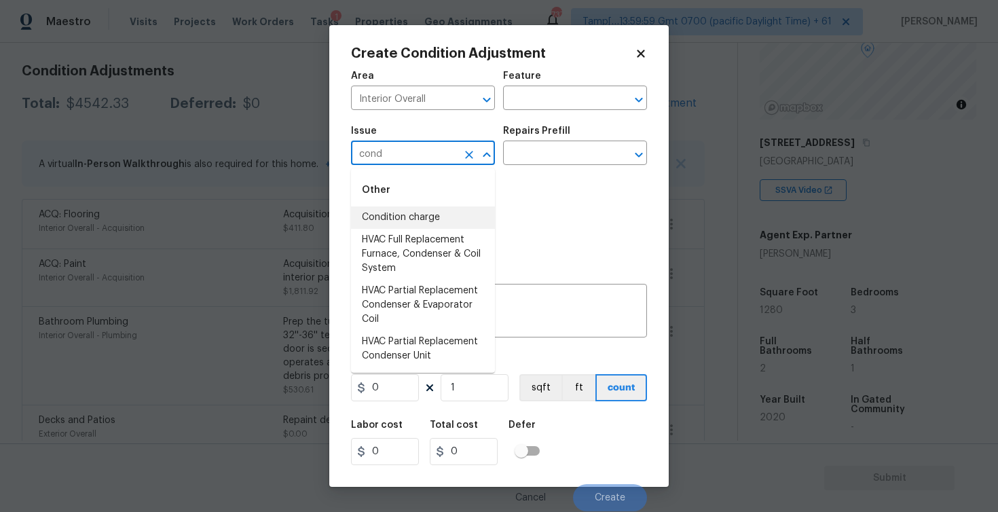
click at [430, 213] on li "Condition charge" at bounding box center [423, 217] width 144 height 22
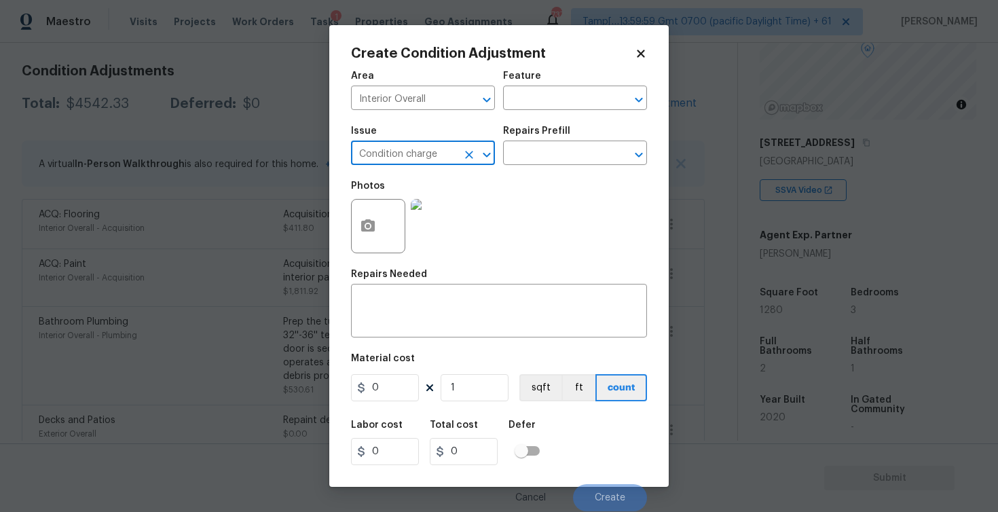
type input "Condition charge"
click at [512, 168] on div "Issue Condition charge ​ Repairs Prefill ​" at bounding box center [499, 145] width 296 height 55
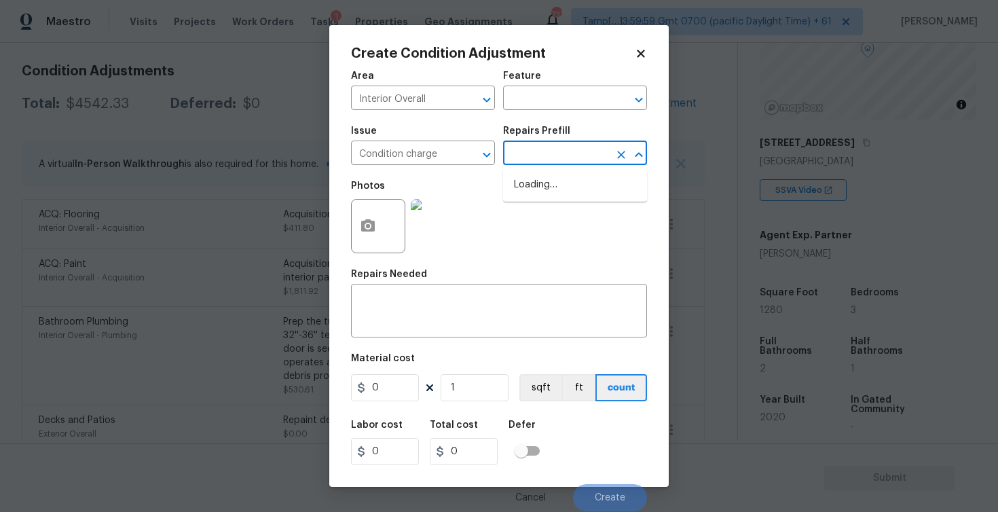
click at [524, 156] on input "text" at bounding box center [556, 154] width 106 height 21
type input "202"
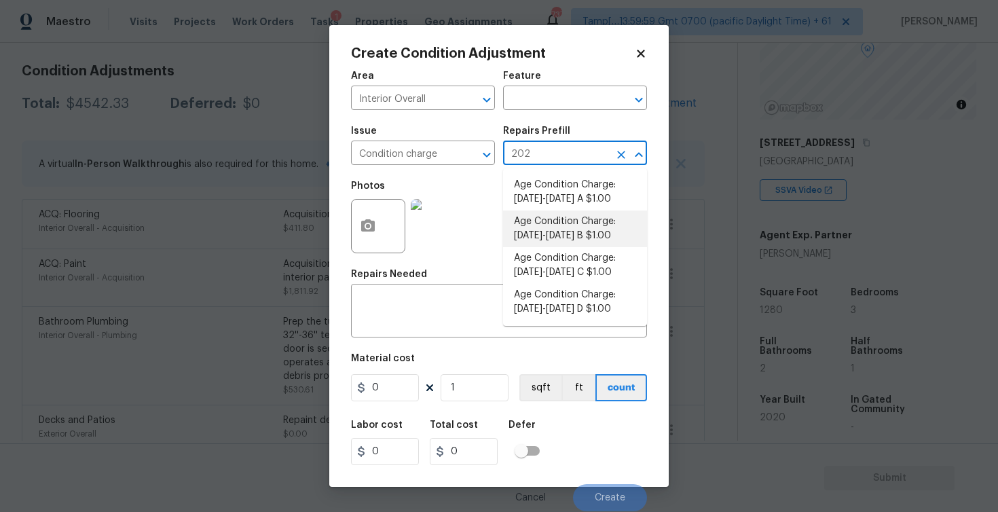
click at [565, 212] on li "Age Condition Charge: 2009-2023 B $1.00" at bounding box center [575, 228] width 144 height 37
type input "Home Readiness Packages"
type textarea "Age Condition Charge: 2009-2023 B"
type input "1"
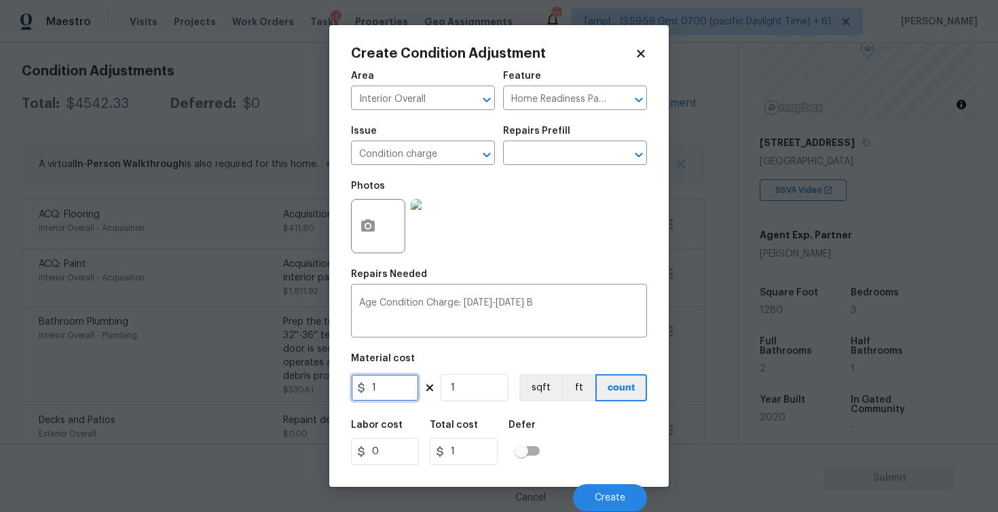
click at [402, 381] on input "1" at bounding box center [385, 387] width 68 height 27
type input "2000"
click at [552, 450] on div "Labor cost 0 Total cost 2000 Defer" at bounding box center [499, 442] width 296 height 61
click at [584, 485] on button "Create" at bounding box center [610, 497] width 74 height 27
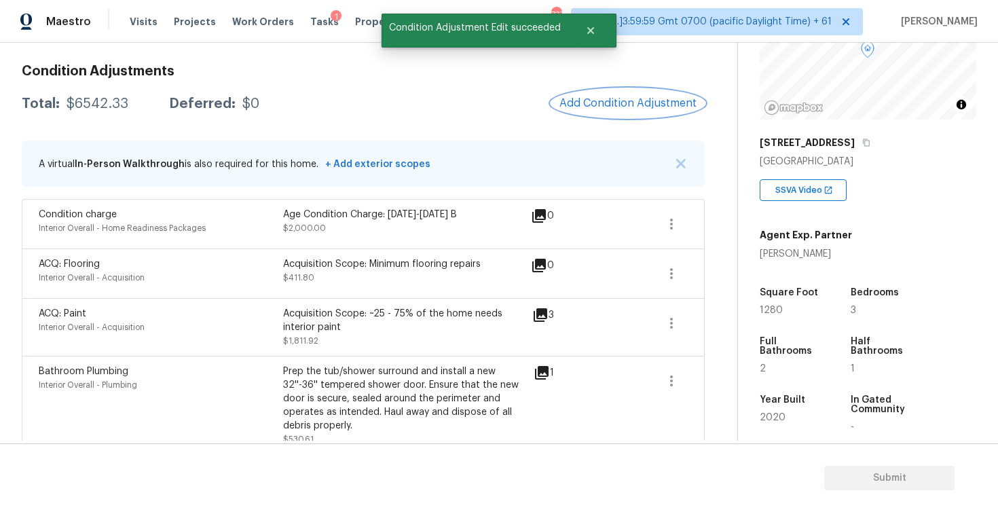
scroll to position [360, 0]
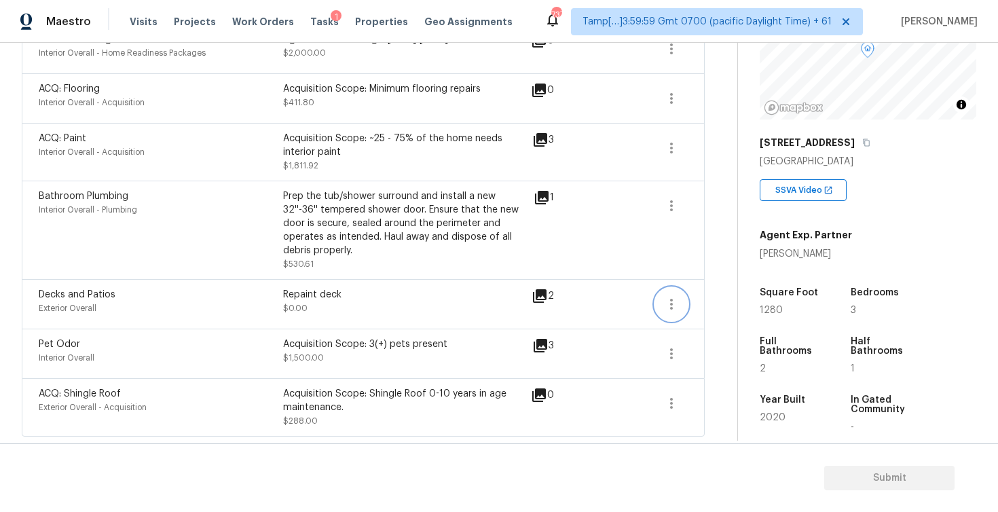
click at [676, 305] on icon "button" at bounding box center [671, 304] width 16 height 16
click at [742, 297] on div "Edit" at bounding box center [749, 302] width 106 height 14
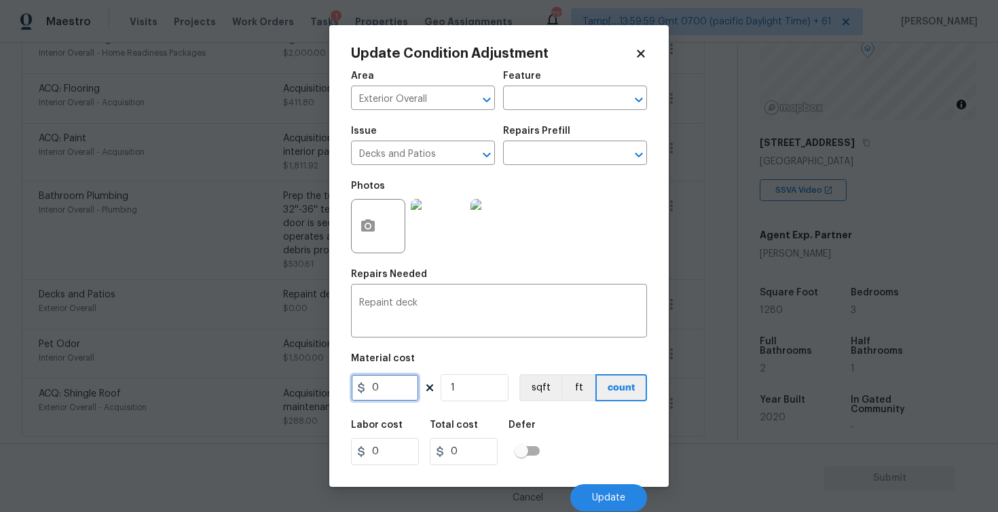
click at [409, 381] on input "0" at bounding box center [385, 387] width 68 height 27
type input "800"
click at [603, 409] on div "Area Exterior Overall ​ Feature ​ Issue Decks and Patios ​ Repairs Prefill ​ Ph…" at bounding box center [499, 287] width 296 height 448
click at [615, 491] on button "Update" at bounding box center [608, 497] width 77 height 27
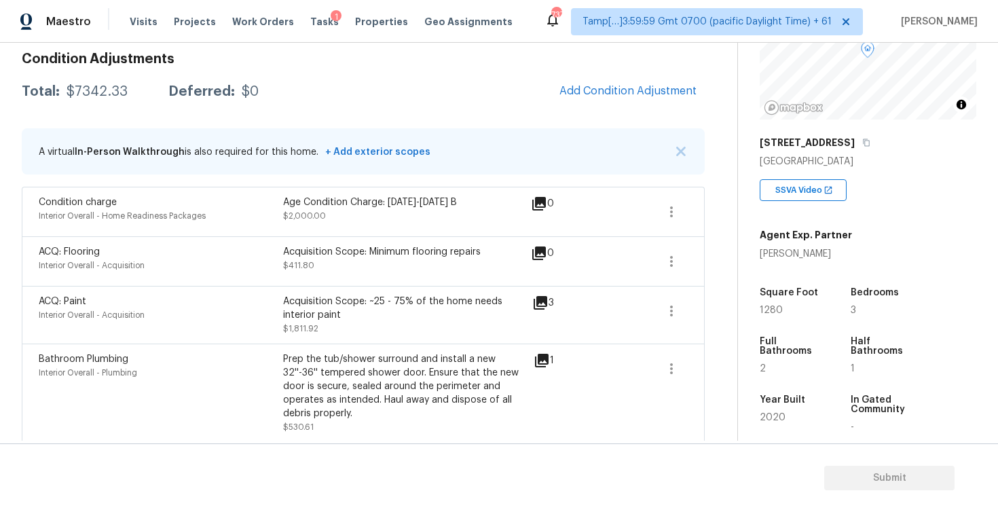
scroll to position [75, 0]
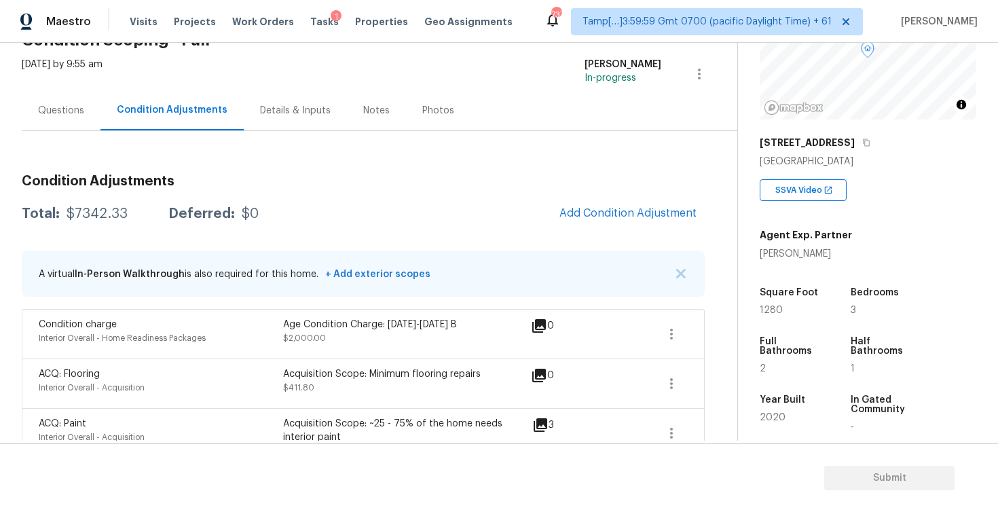
click at [85, 133] on div "Condition Adjustments Total: $7342.33 Deferred: $0 Add Condition Adjustment A v…" at bounding box center [363, 426] width 683 height 590
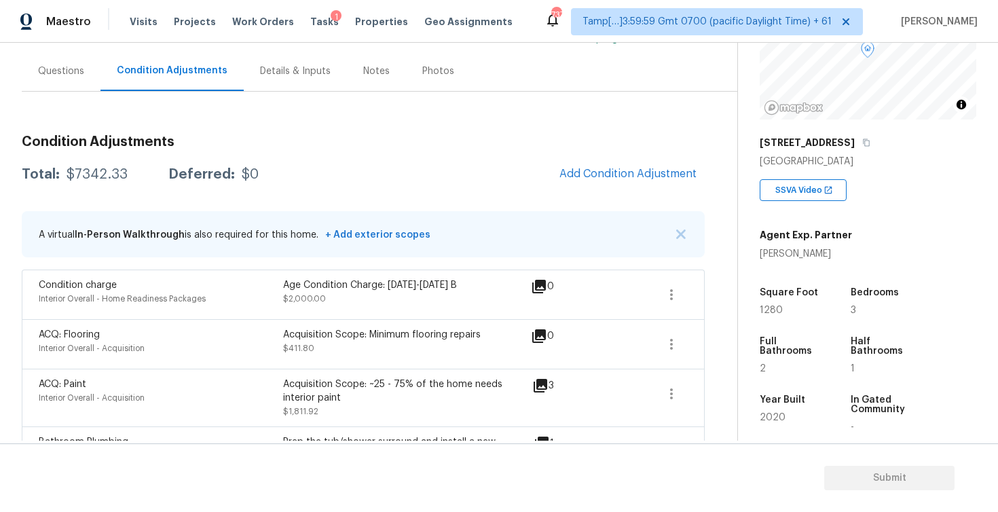
click at [73, 78] on div "Questions" at bounding box center [61, 71] width 79 height 40
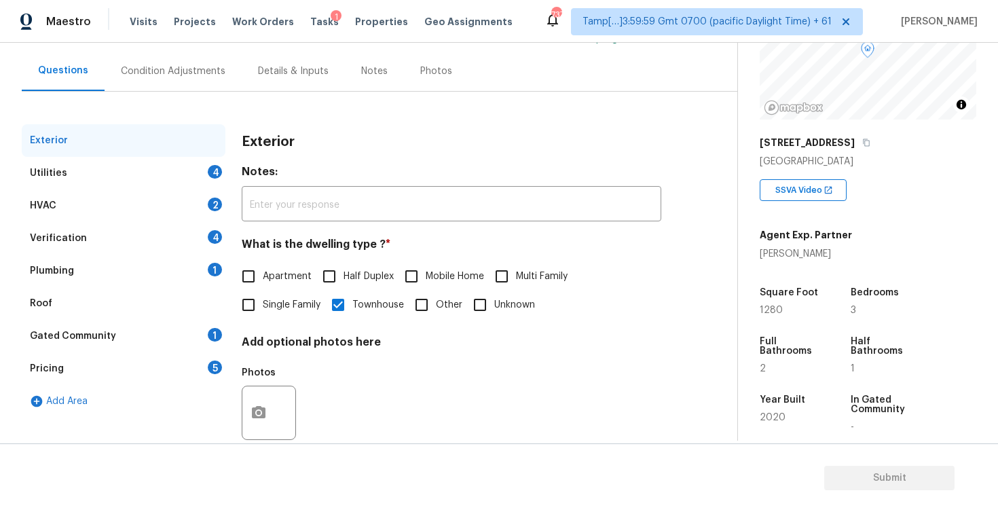
scroll to position [142, 0]
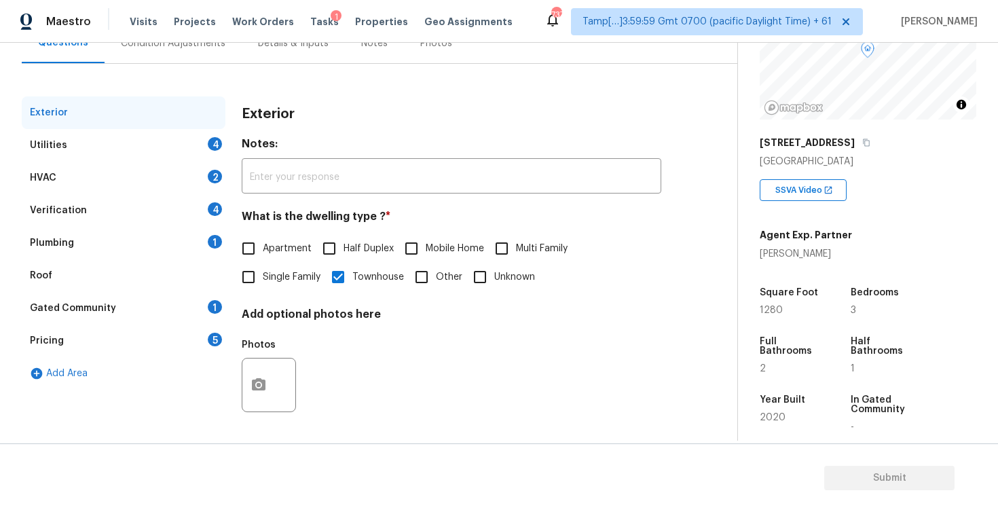
click at [180, 153] on div "Utilities 4" at bounding box center [124, 145] width 204 height 33
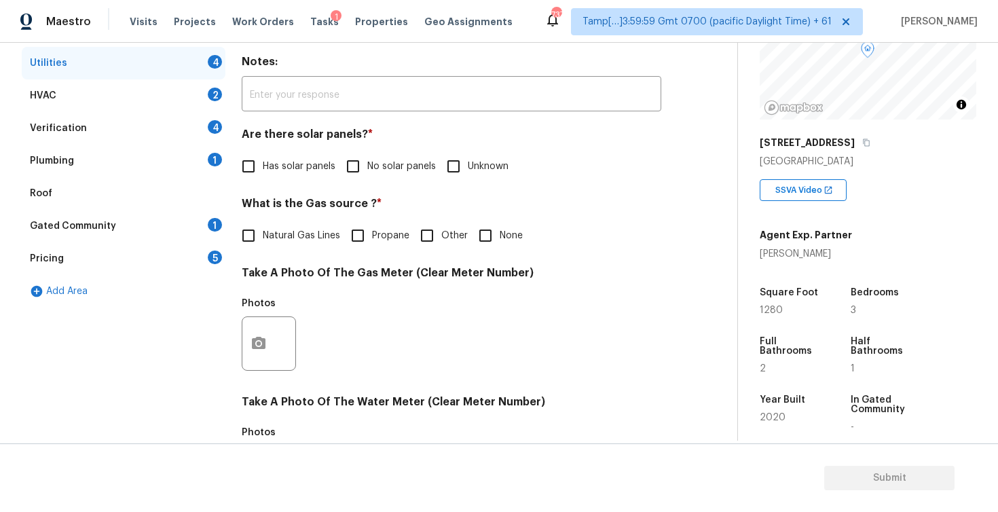
scroll to position [243, 0]
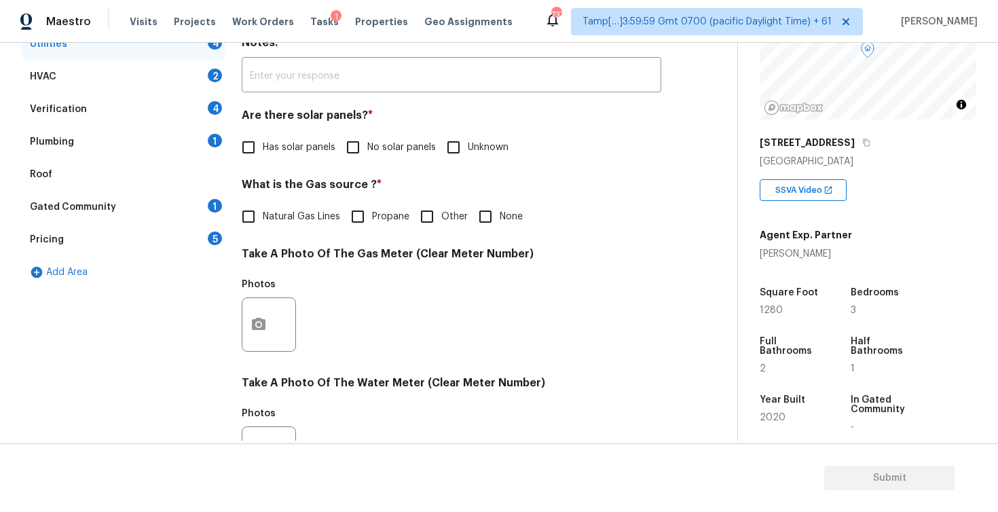
click at [349, 154] on input "No solar panels" at bounding box center [353, 147] width 29 height 29
checkbox input "true"
click at [466, 214] on div "Natural Gas Lines Propane Other None" at bounding box center [451, 216] width 419 height 29
click at [478, 216] on input "None" at bounding box center [485, 216] width 29 height 29
checkbox input "true"
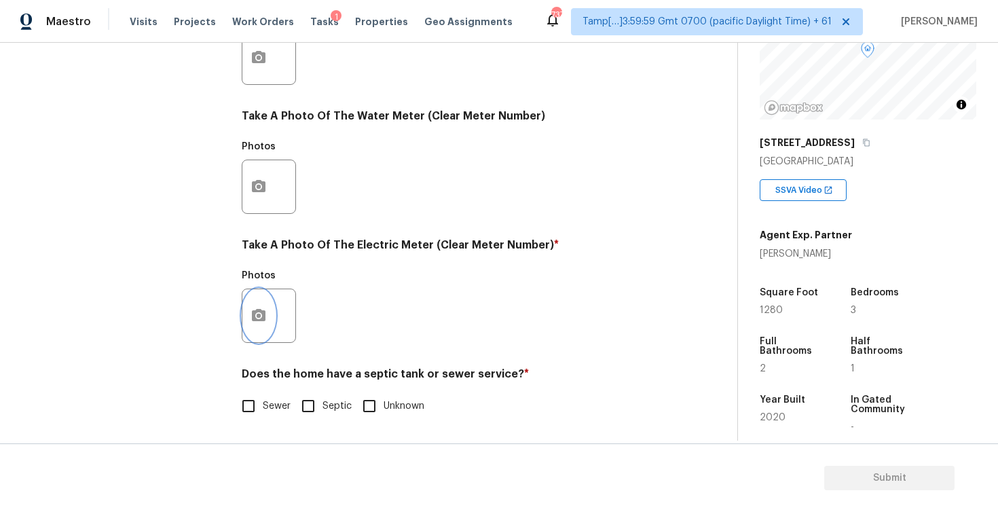
click at [269, 320] on button "button" at bounding box center [258, 315] width 33 height 53
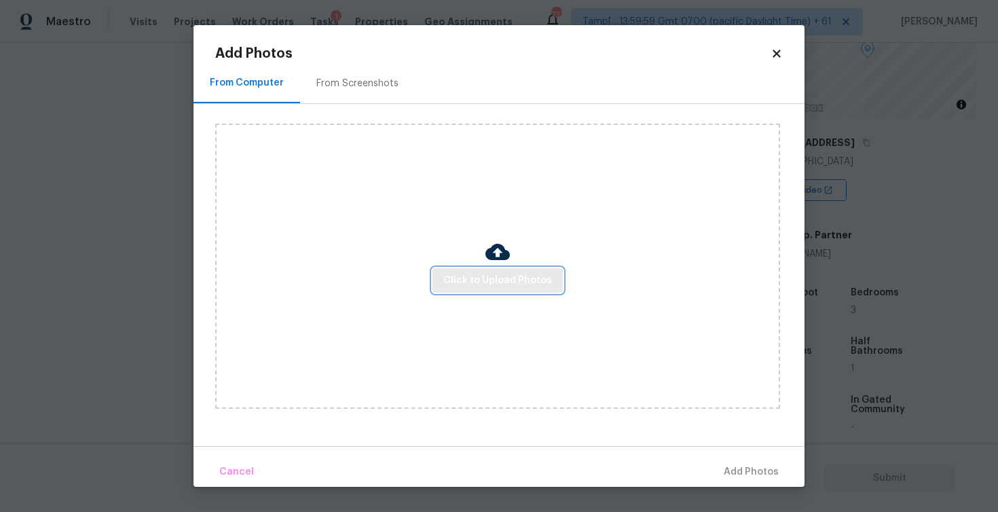
click at [479, 288] on span "Click to Upload Photos" at bounding box center [497, 280] width 109 height 17
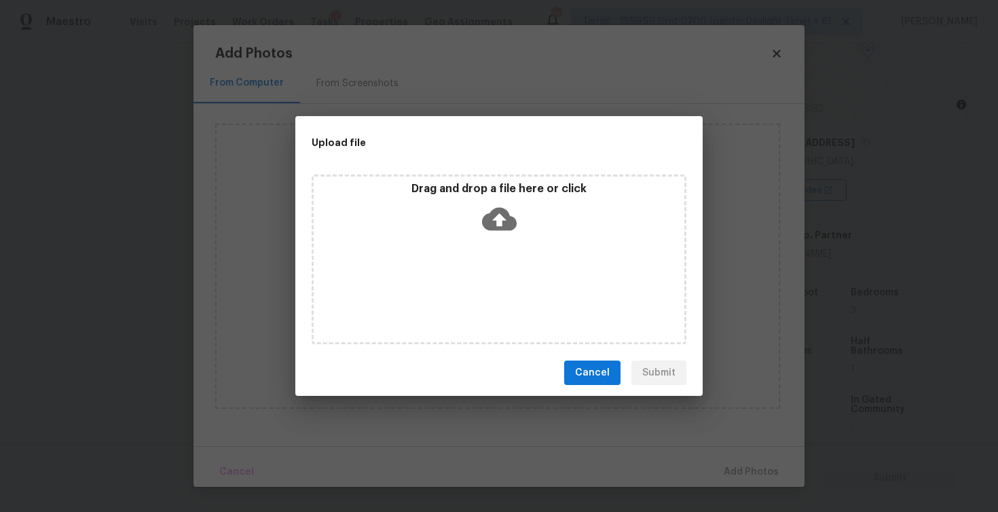
click at [501, 232] on icon at bounding box center [499, 219] width 35 height 35
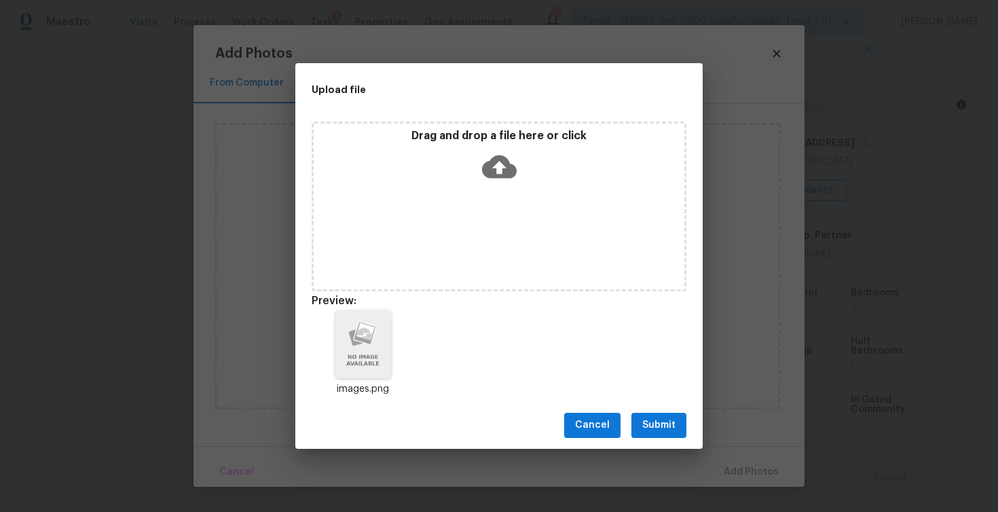
click at [673, 415] on button "Submit" at bounding box center [658, 425] width 55 height 25
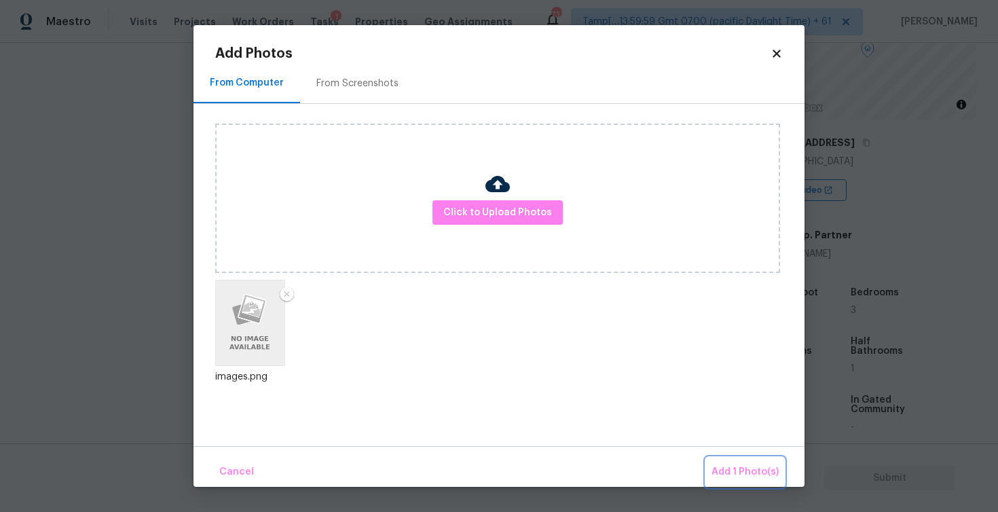
click at [734, 467] on span "Add 1 Photo(s)" at bounding box center [744, 472] width 67 height 17
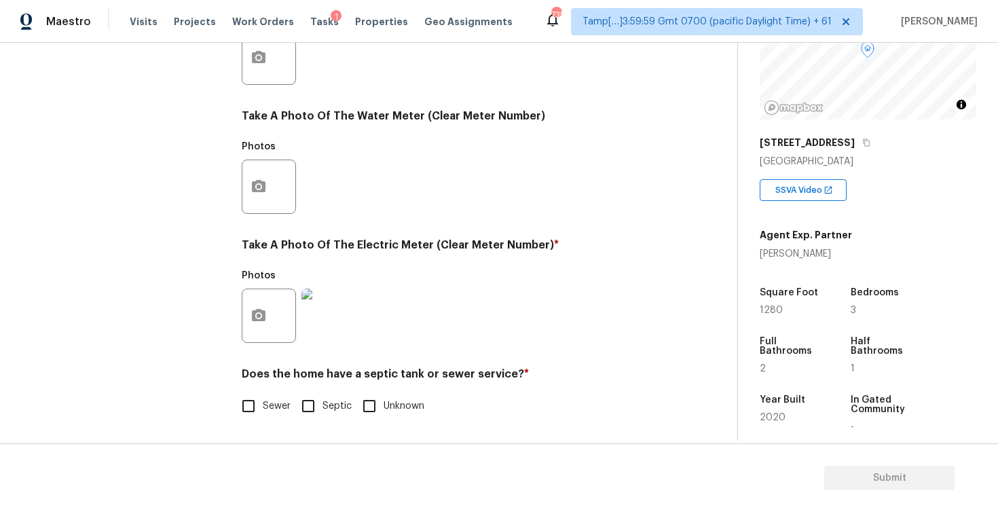
click at [248, 426] on div "Utilities Notes: ​ Are there solar panels? * Has solar panels No solar panels U…" at bounding box center [451, 83] width 419 height 708
click at [247, 401] on input "Sewer" at bounding box center [248, 406] width 29 height 29
checkbox input "true"
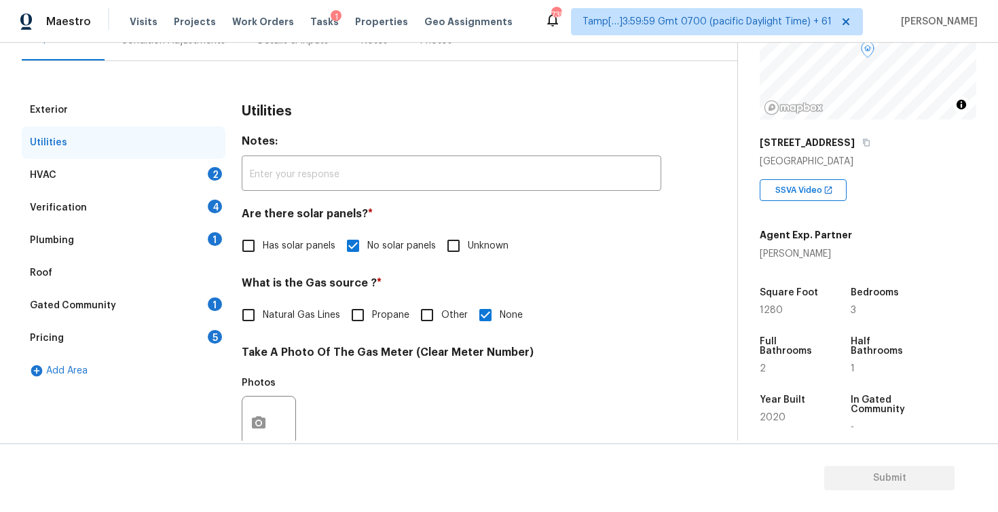
click at [211, 165] on div "HVAC 2" at bounding box center [124, 175] width 204 height 33
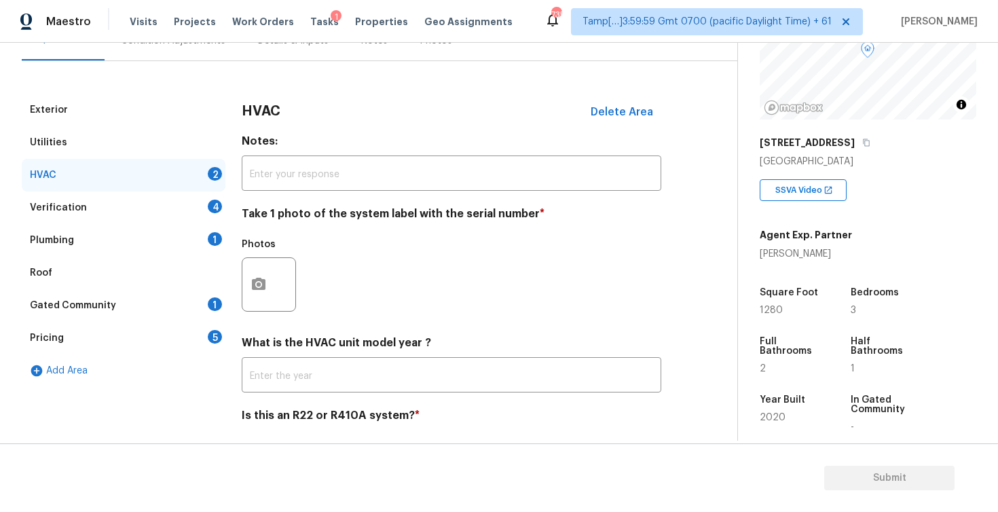
scroll to position [187, 0]
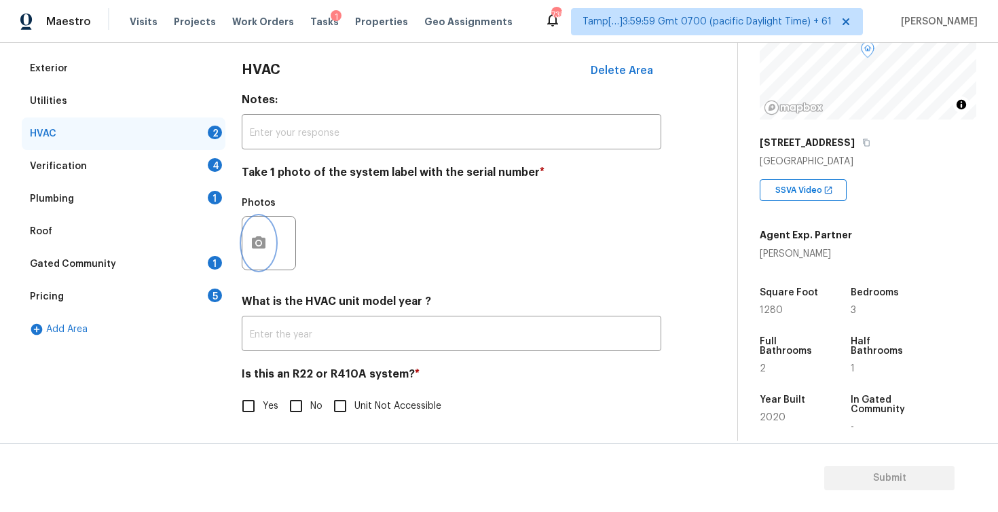
click at [253, 220] on button "button" at bounding box center [258, 242] width 33 height 53
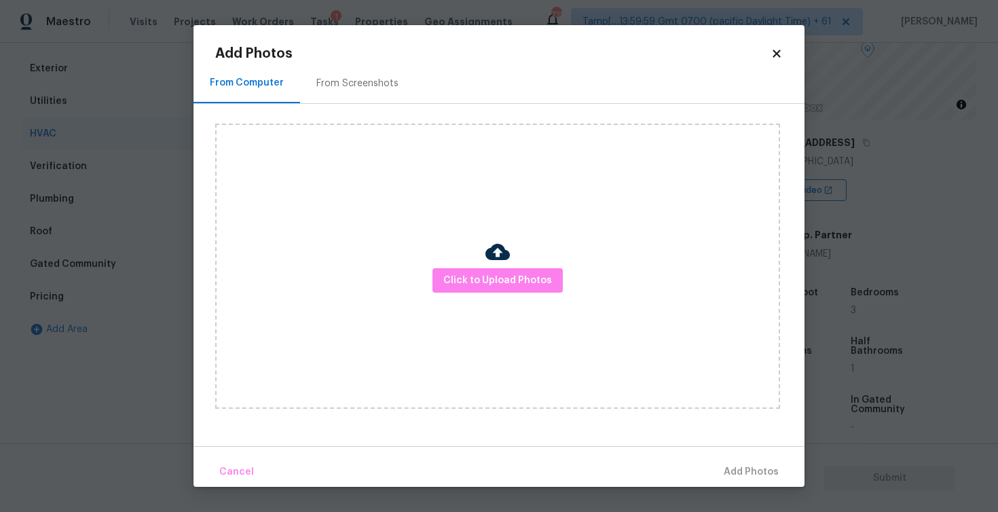
click at [456, 267] on div "Click to Upload Photos" at bounding box center [497, 266] width 565 height 285
click at [481, 270] on button "Click to Upload Photos" at bounding box center [497, 280] width 130 height 25
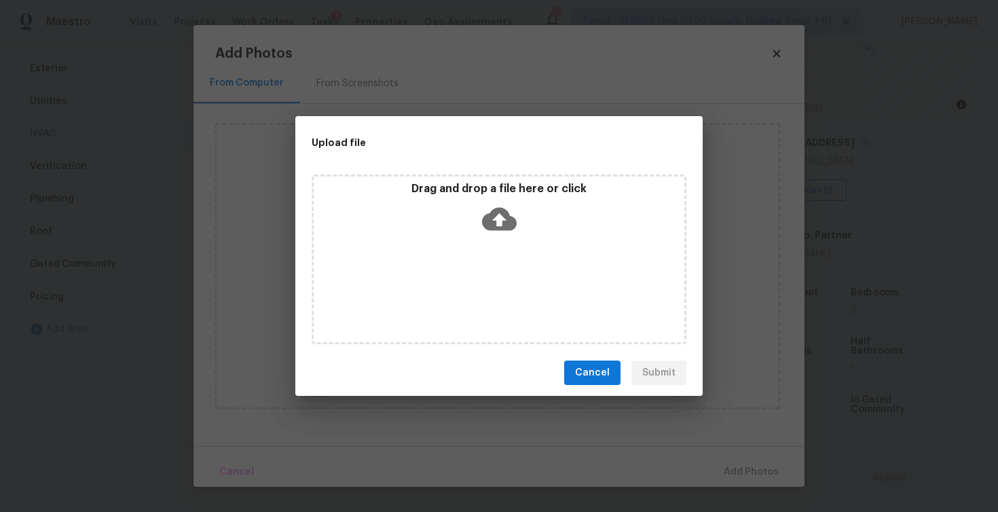
click at [490, 204] on icon at bounding box center [499, 219] width 35 height 35
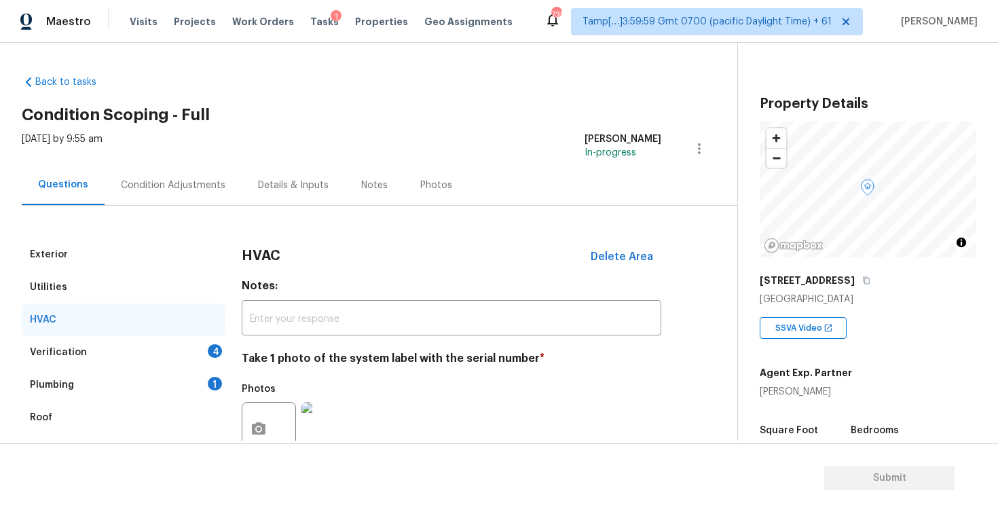
scroll to position [138, 0]
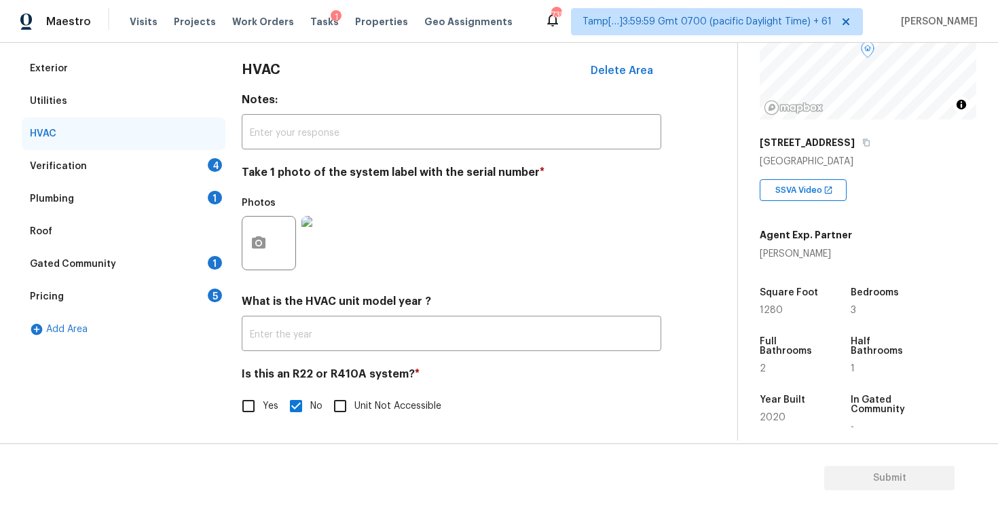
click at [210, 176] on div "Verification 4" at bounding box center [124, 166] width 204 height 33
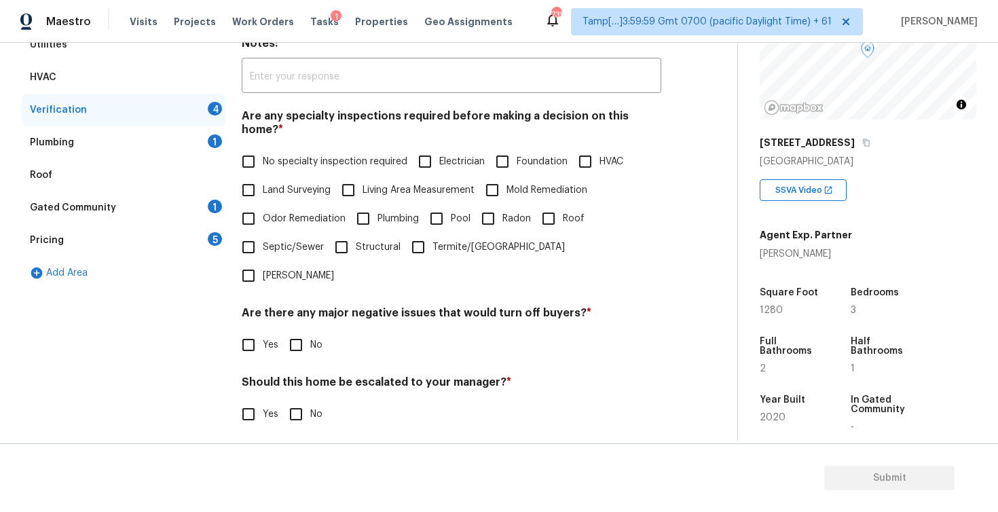
scroll to position [240, 0]
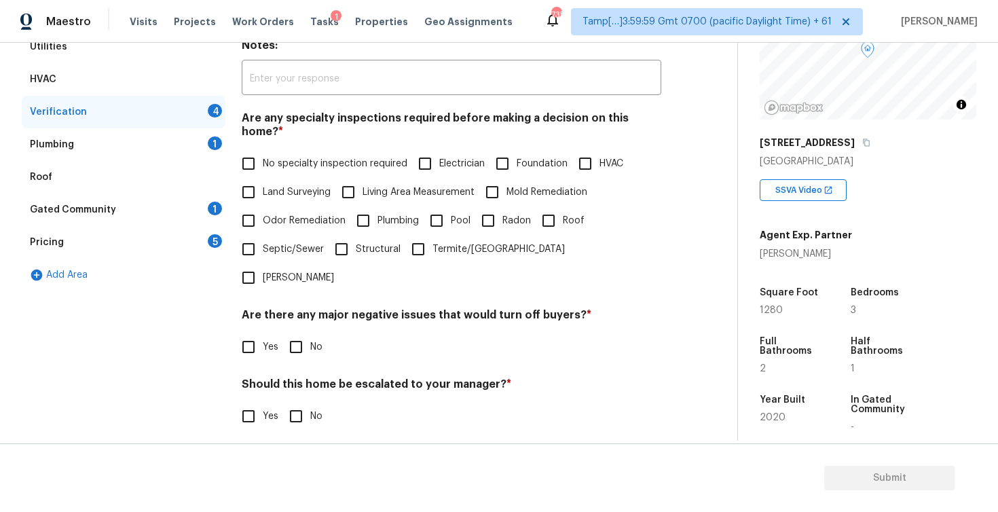
click at [289, 157] on span "No specialty inspection required" at bounding box center [335, 164] width 145 height 14
click at [263, 150] on input "No specialty inspection required" at bounding box center [248, 163] width 29 height 29
checkbox input "true"
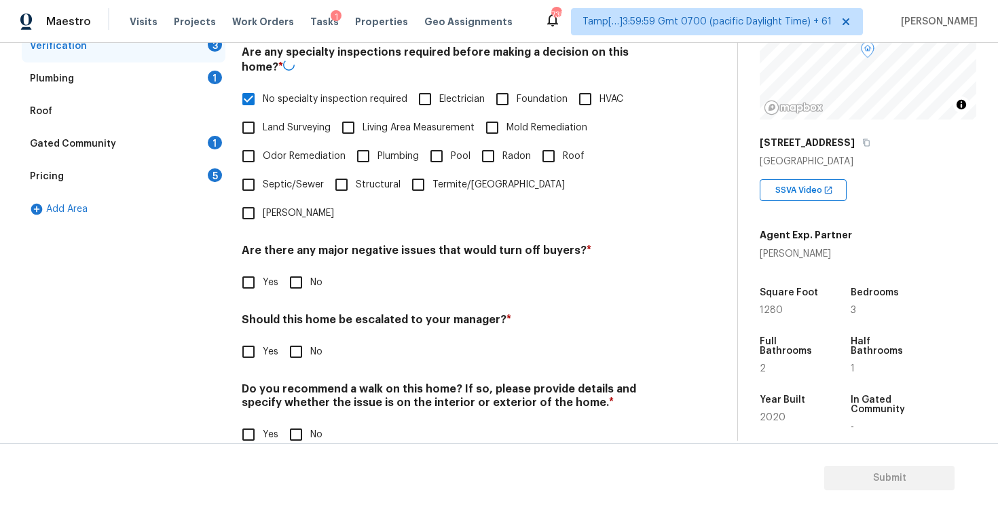
scroll to position [291, 0]
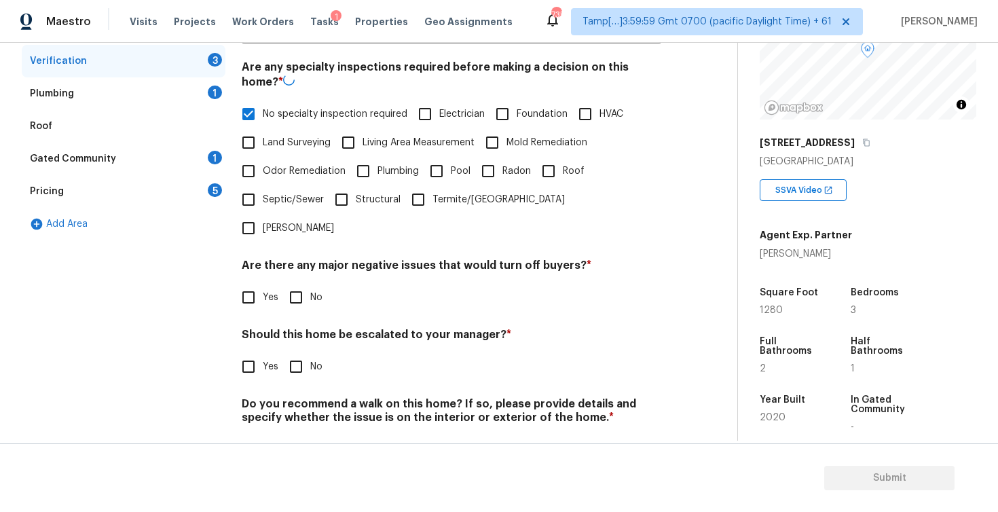
click at [299, 283] on input "No" at bounding box center [296, 297] width 29 height 29
checkbox input "true"
click at [291, 351] on input "No" at bounding box center [296, 365] width 29 height 29
checkbox input "true"
click at [267, 358] on span "Yes" at bounding box center [271, 365] width 16 height 14
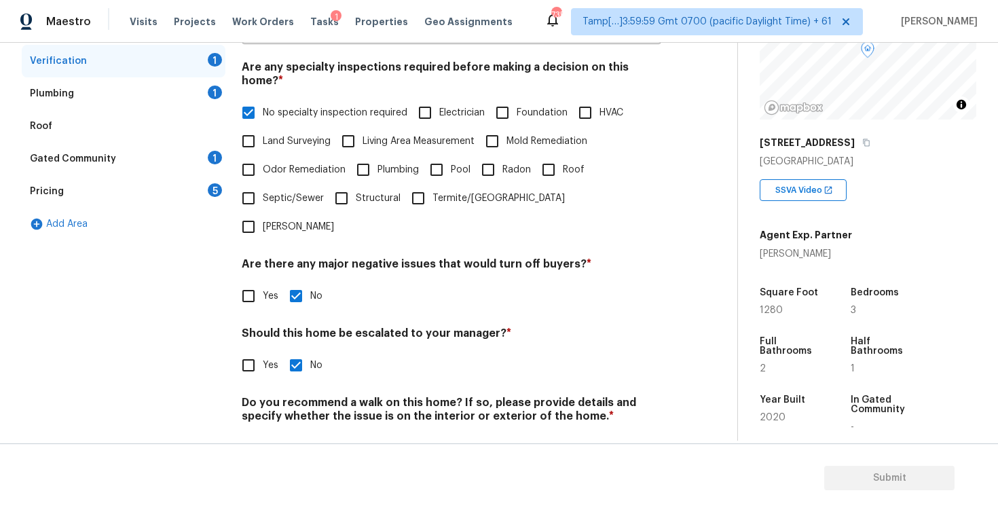
click at [263, 351] on input "Yes" at bounding box center [248, 365] width 29 height 29
checkbox input "true"
checkbox input "false"
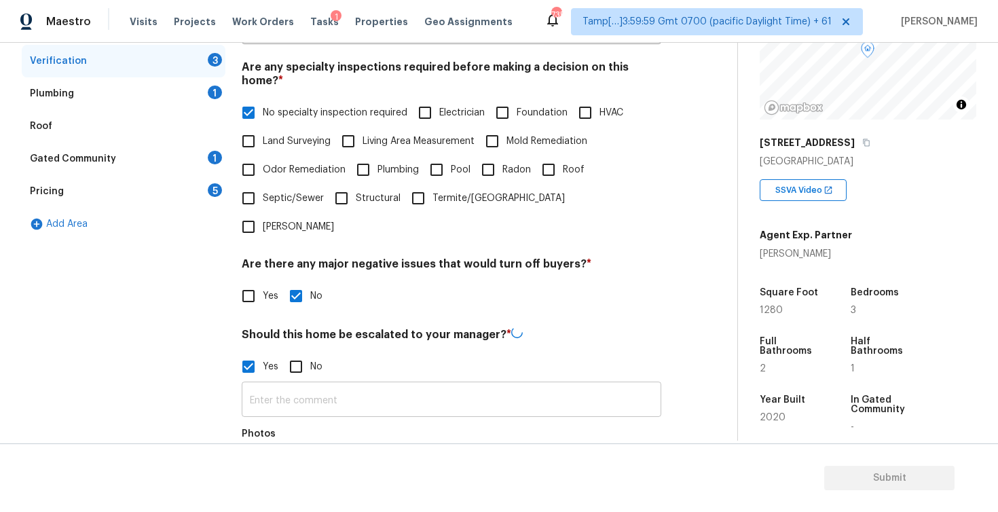
click at [311, 385] on input "text" at bounding box center [451, 401] width 419 height 32
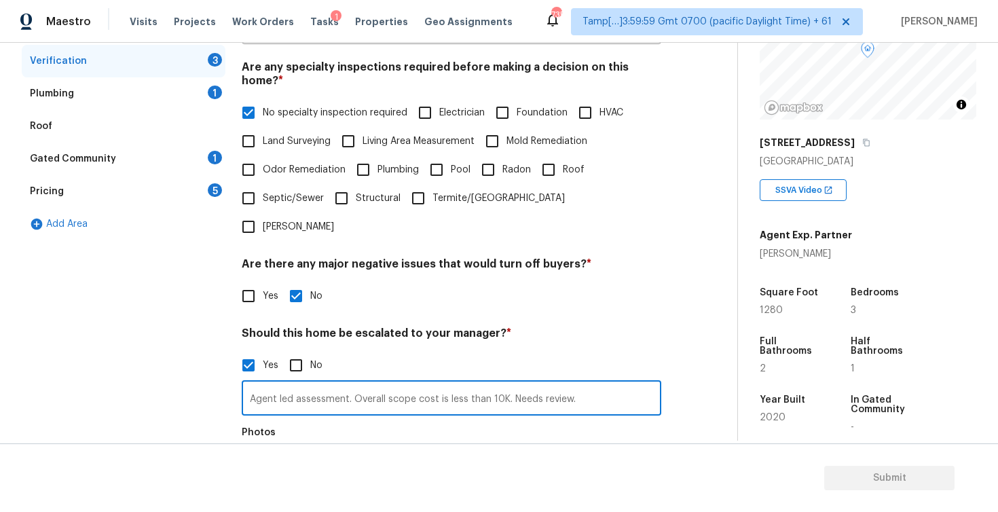
click at [288, 383] on input "Agent led assessment. Overall scope cost is less than 10K. Needs review." at bounding box center [451, 399] width 419 height 32
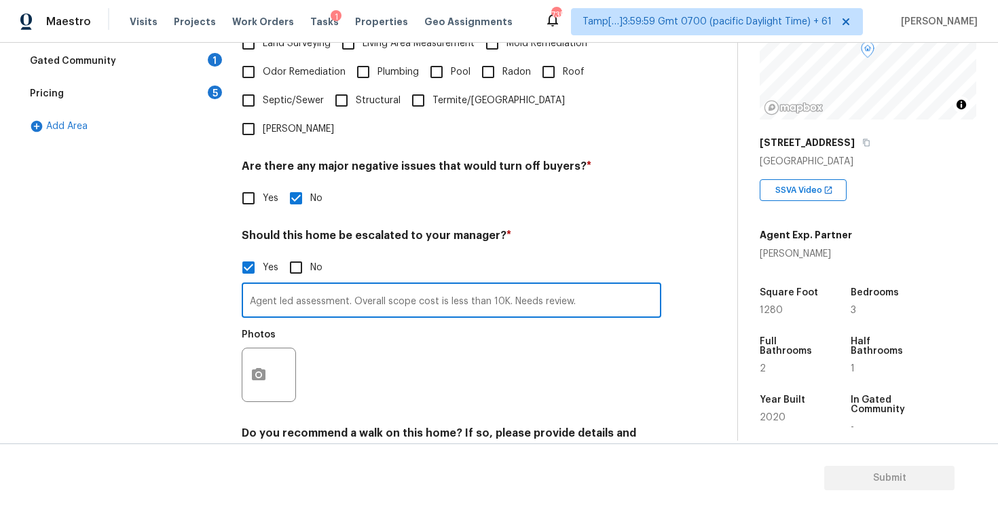
scroll to position [420, 0]
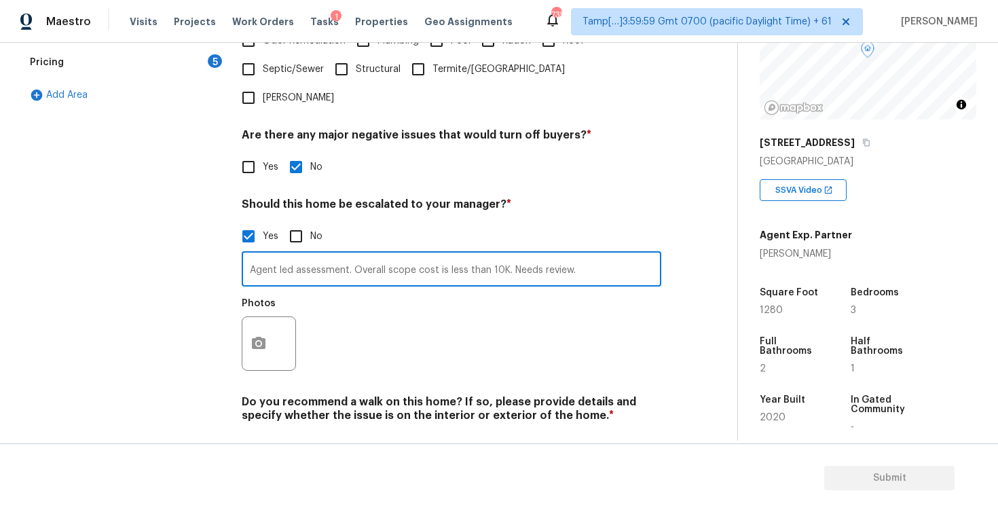
type input "Agent led assessment. Overall scope cost is less than 10K. Needs review."
click at [263, 317] on button "button" at bounding box center [258, 343] width 33 height 53
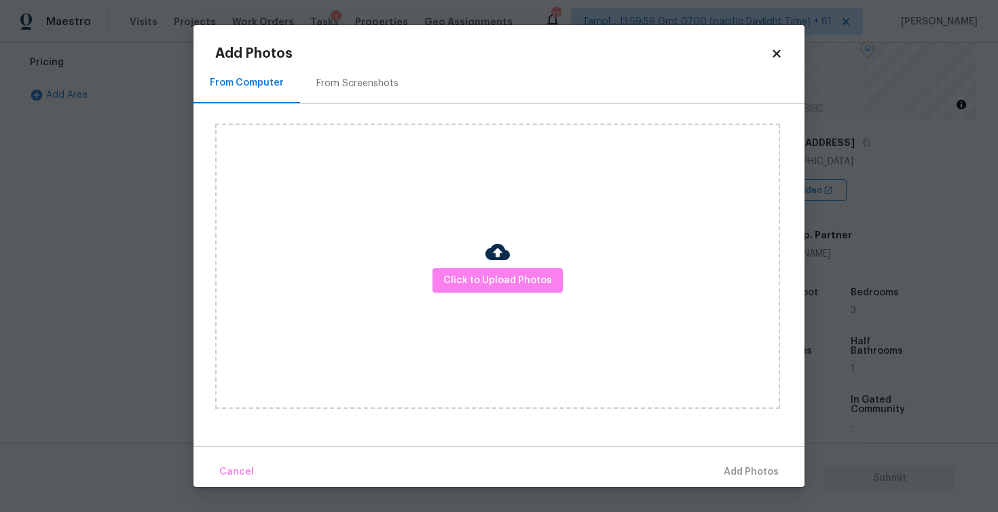
click at [485, 264] on div at bounding box center [497, 254] width 24 height 29
click at [483, 277] on span "Click to Upload Photos" at bounding box center [497, 280] width 109 height 17
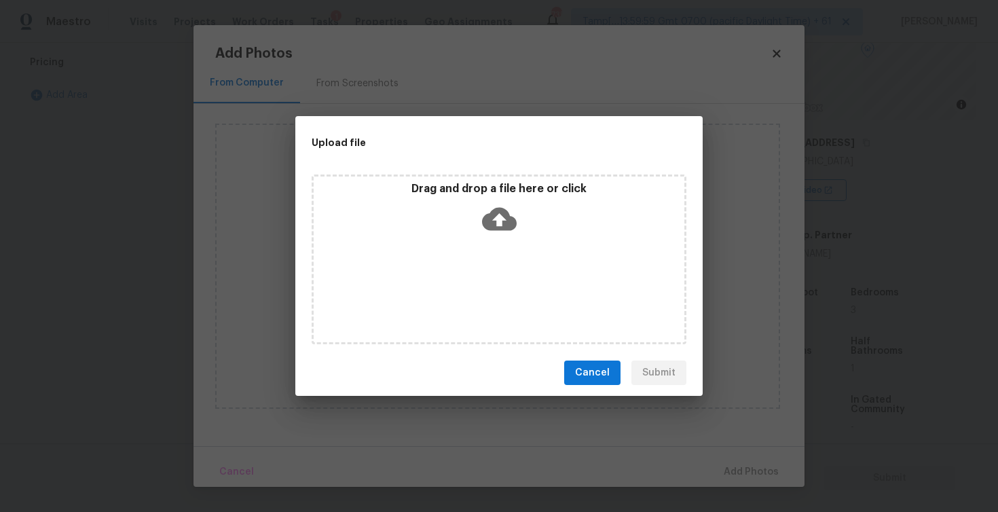
click at [491, 235] on icon at bounding box center [499, 219] width 35 height 35
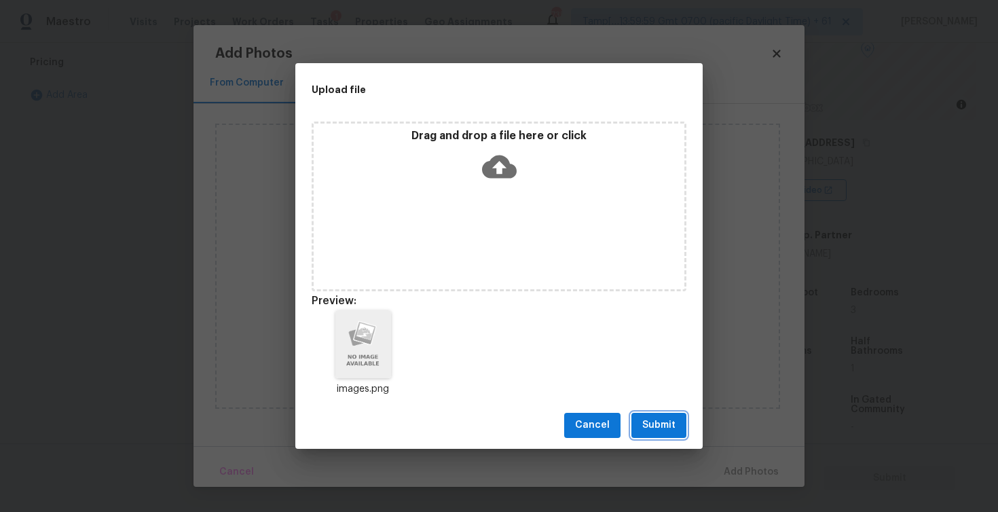
click at [658, 431] on span "Submit" at bounding box center [658, 425] width 33 height 17
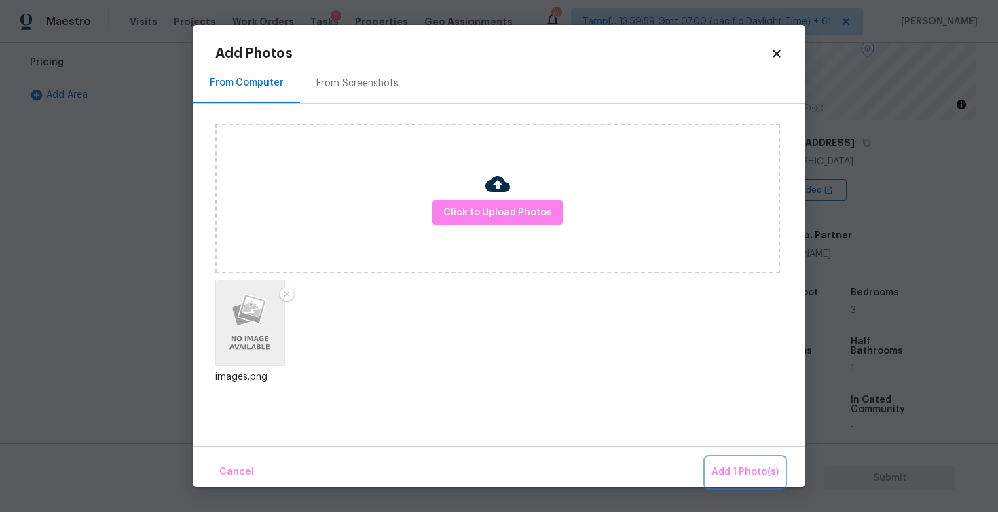
click at [740, 464] on span "Add 1 Photo(s)" at bounding box center [744, 472] width 67 height 17
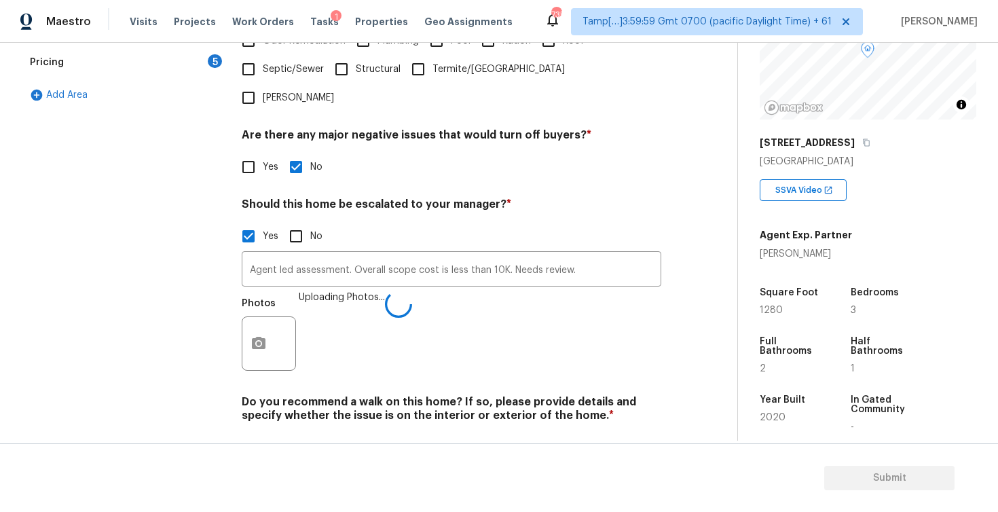
click at [300, 433] on input "No" at bounding box center [296, 447] width 29 height 29
checkbox input "true"
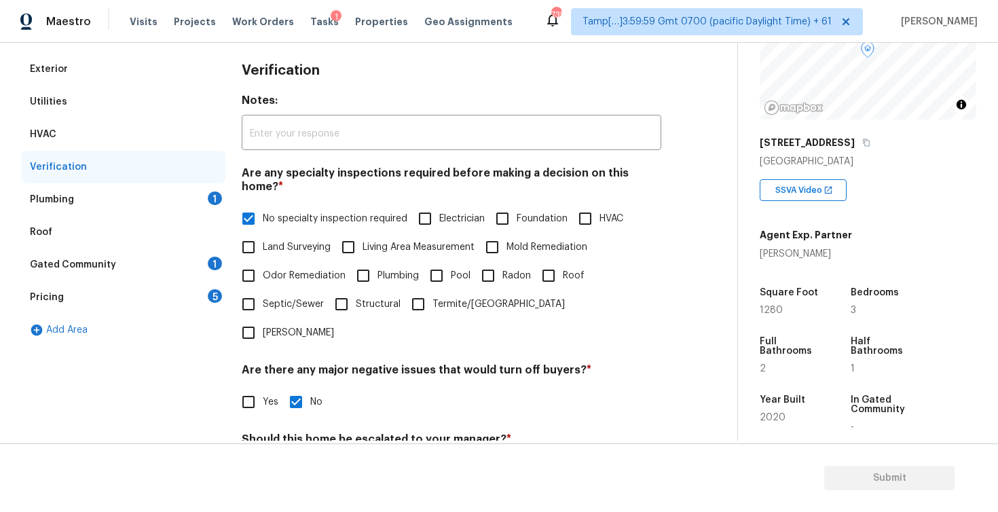
click at [208, 197] on div "1" at bounding box center [215, 198] width 14 height 14
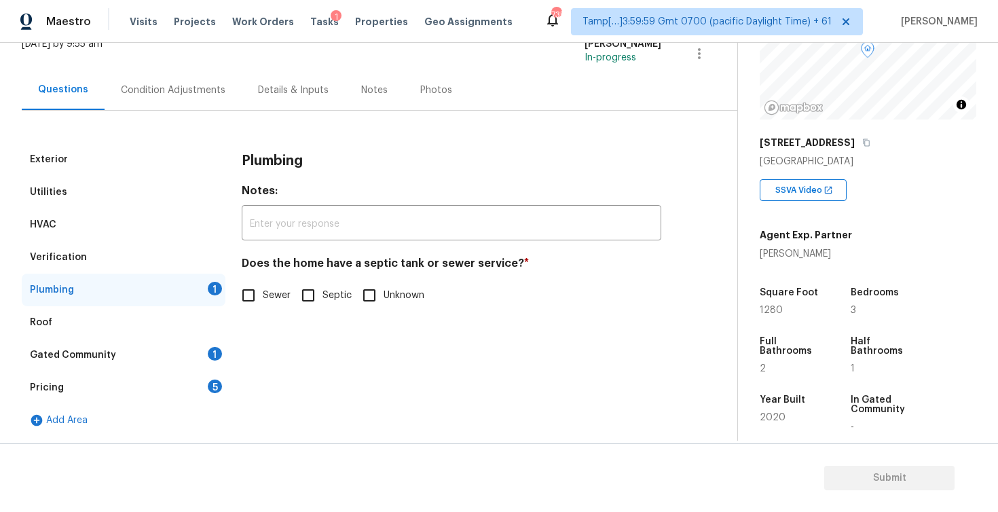
click at [252, 290] on input "Sewer" at bounding box center [248, 295] width 29 height 29
checkbox input "true"
click at [177, 354] on div "Gated Community 1" at bounding box center [124, 355] width 204 height 33
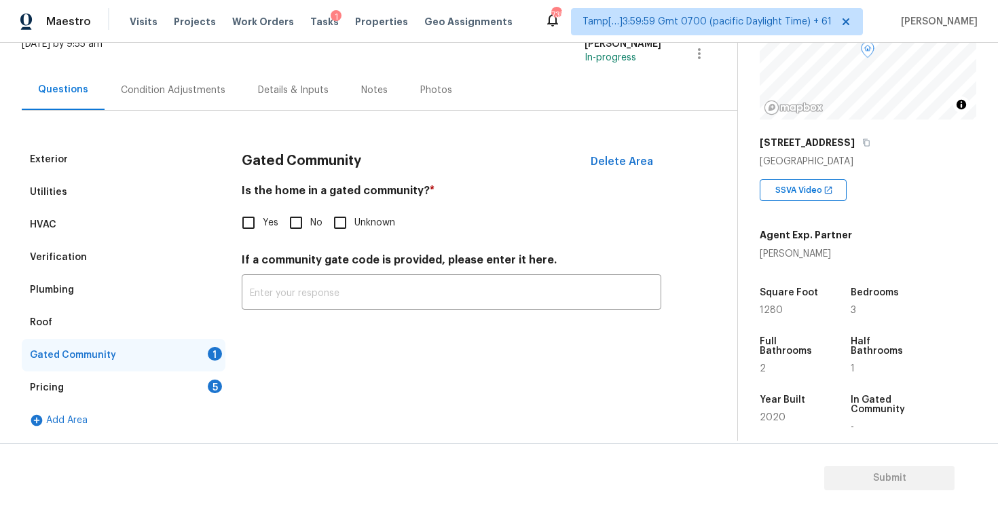
click at [286, 241] on div "Gated Community Delete Area Is the home in a gated community? * Yes No Unknown …" at bounding box center [451, 234] width 419 height 183
click at [297, 227] on input "No" at bounding box center [296, 222] width 29 height 29
checkbox input "true"
click at [194, 370] on div "Gated Community" at bounding box center [124, 355] width 204 height 33
click at [185, 392] on div "Pricing 5" at bounding box center [124, 387] width 204 height 33
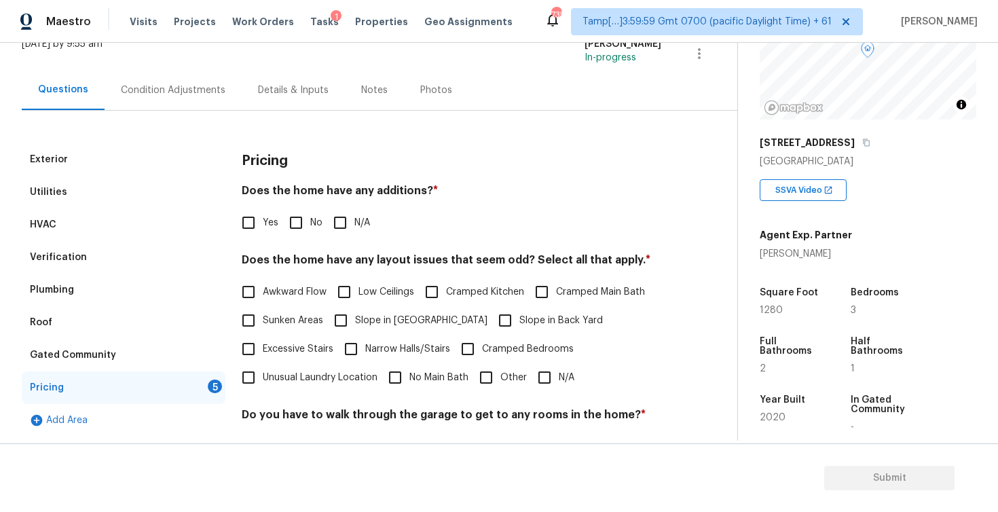
click at [292, 233] on input "No" at bounding box center [296, 222] width 29 height 29
checkbox input "true"
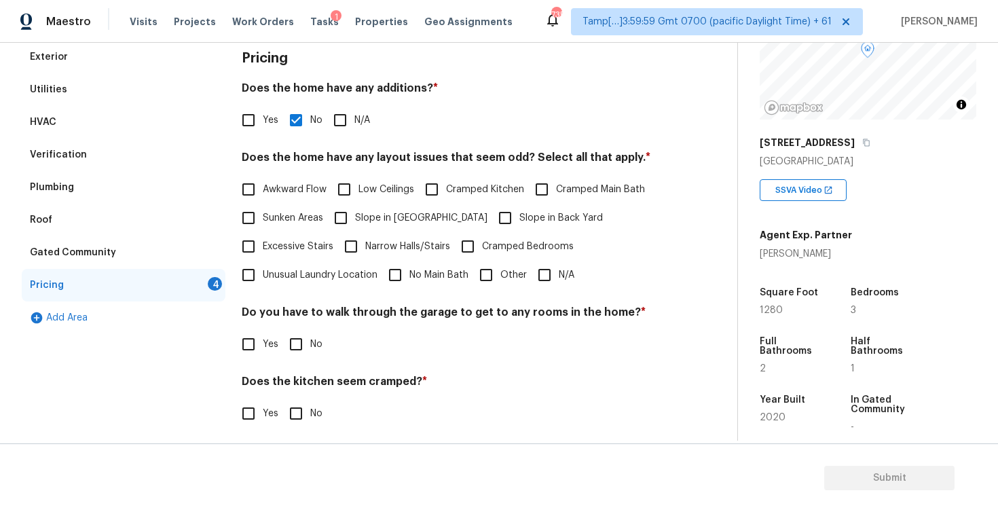
scroll to position [208, 0]
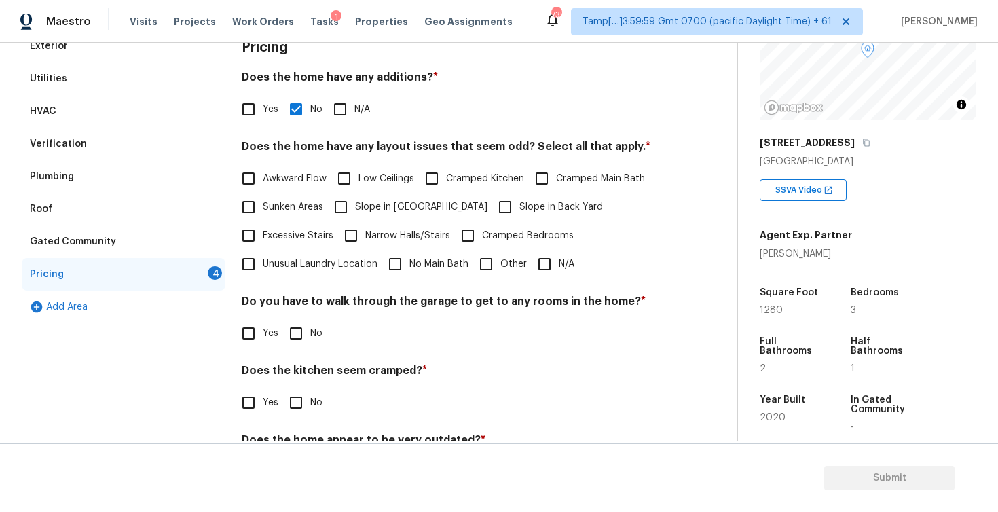
click at [491, 197] on label "Slope in Back Yard" at bounding box center [547, 207] width 112 height 29
click at [491, 197] on input "Slope in Back Yard" at bounding box center [505, 207] width 29 height 29
checkbox input "true"
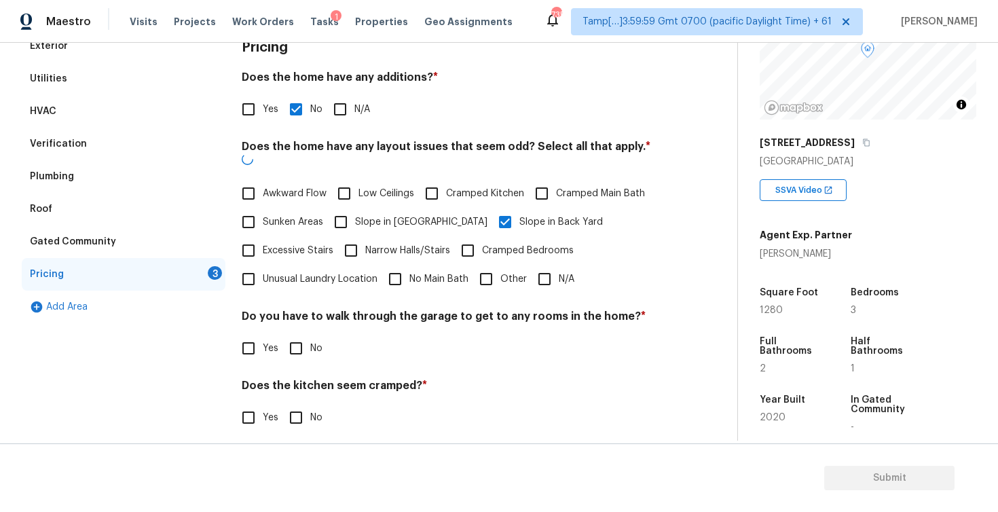
click at [394, 215] on span "Slope in Front Yard" at bounding box center [421, 222] width 132 height 14
click at [355, 208] on input "Slope in Front Yard" at bounding box center [340, 222] width 29 height 29
checkbox input "true"
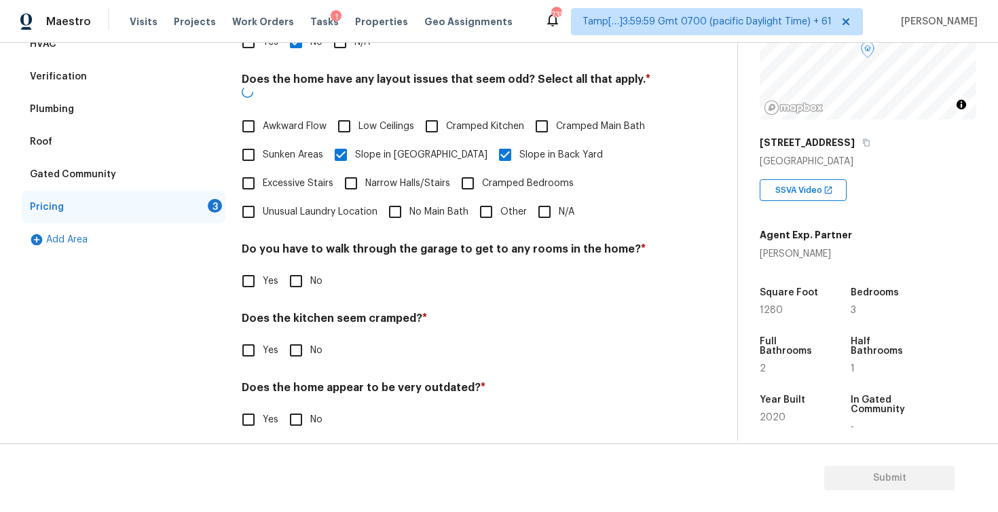
scroll to position [274, 0]
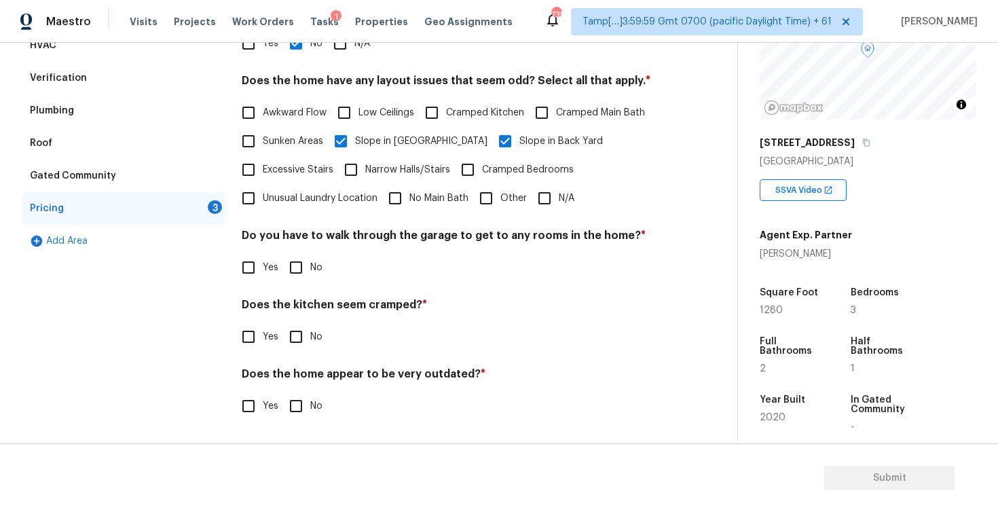
click at [304, 267] on input "No" at bounding box center [296, 267] width 29 height 29
checkbox input "true"
click at [301, 349] on input "No" at bounding box center [296, 338] width 29 height 29
checkbox input "true"
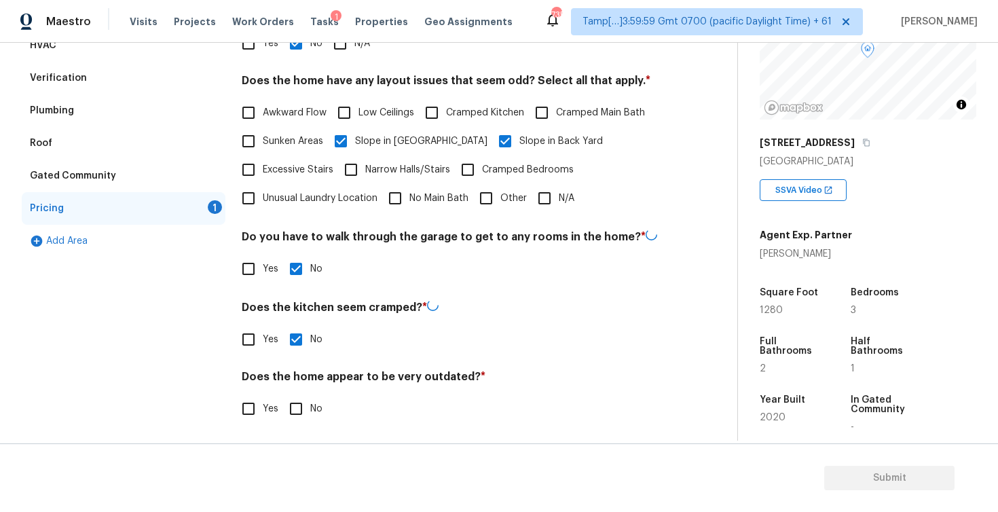
click at [297, 390] on div "Does the home appear to be very outdated? * Yes No" at bounding box center [451, 396] width 419 height 53
click at [297, 402] on input "No" at bounding box center [296, 408] width 29 height 29
checkbox input "true"
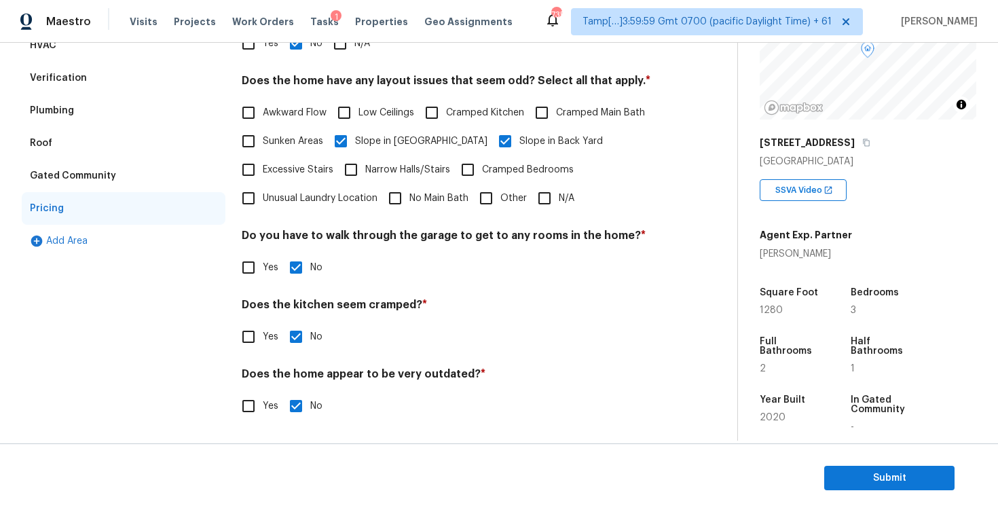
scroll to position [0, 0]
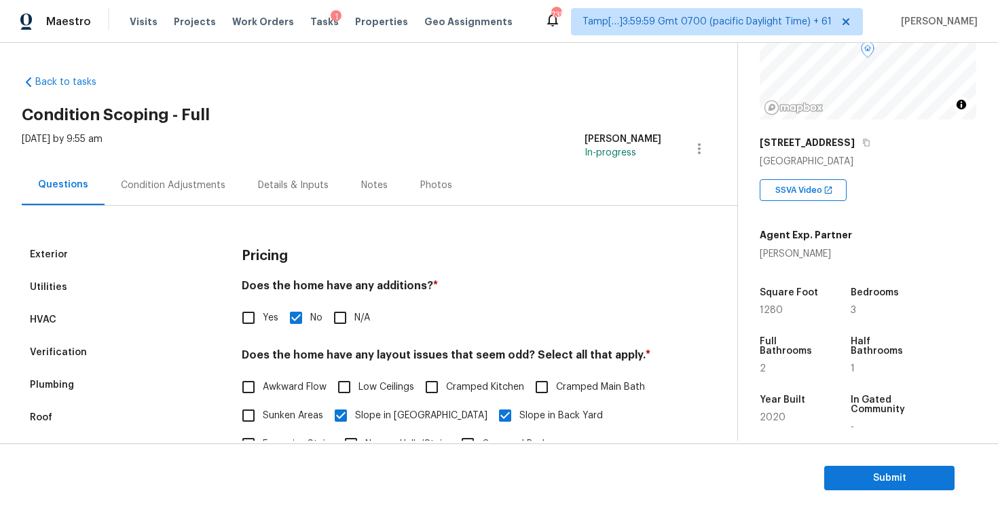
click at [207, 190] on div "Condition Adjustments" at bounding box center [173, 185] width 105 height 14
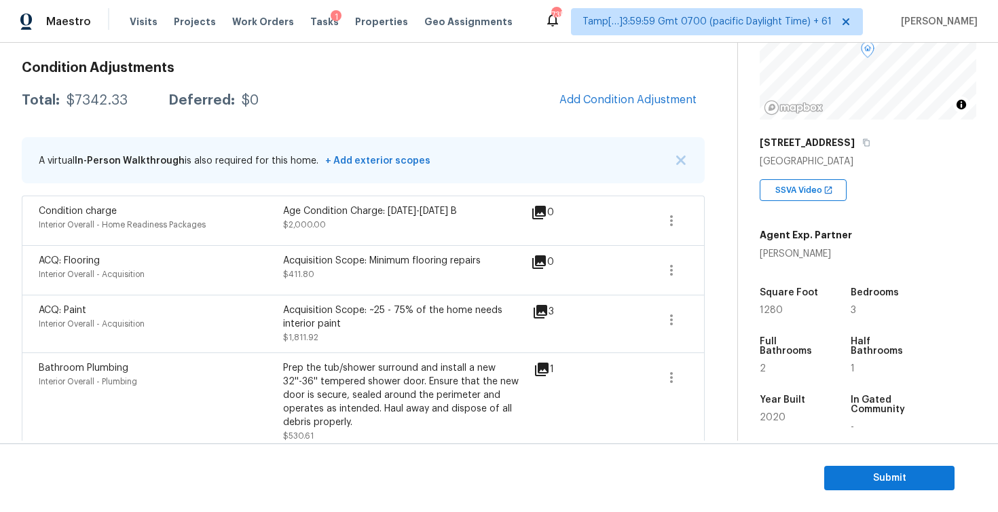
scroll to position [171, 0]
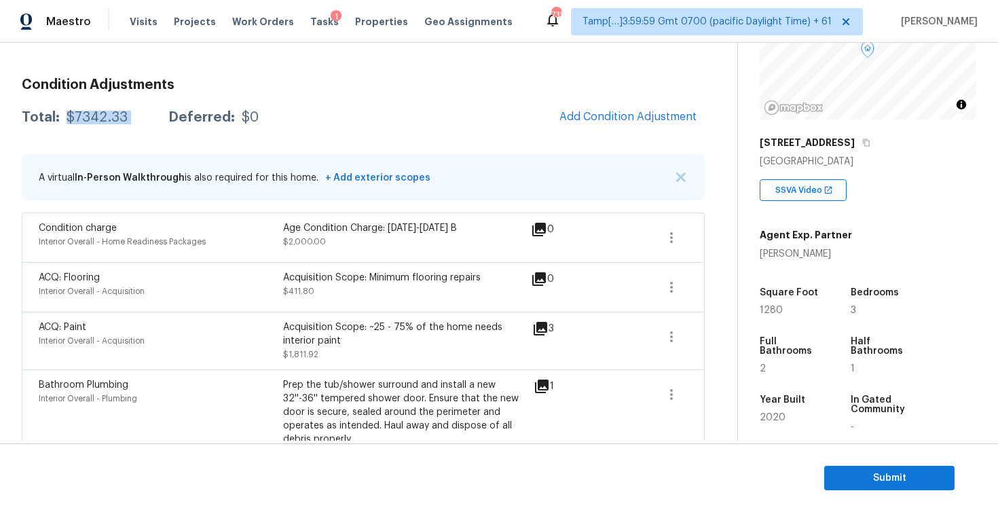
drag, startPoint x: 64, startPoint y: 116, endPoint x: 144, endPoint y: 114, distance: 79.4
click at [144, 115] on div "Total: $7342.33 Deferred: $0" at bounding box center [140, 118] width 237 height 14
copy div "$7342.33"
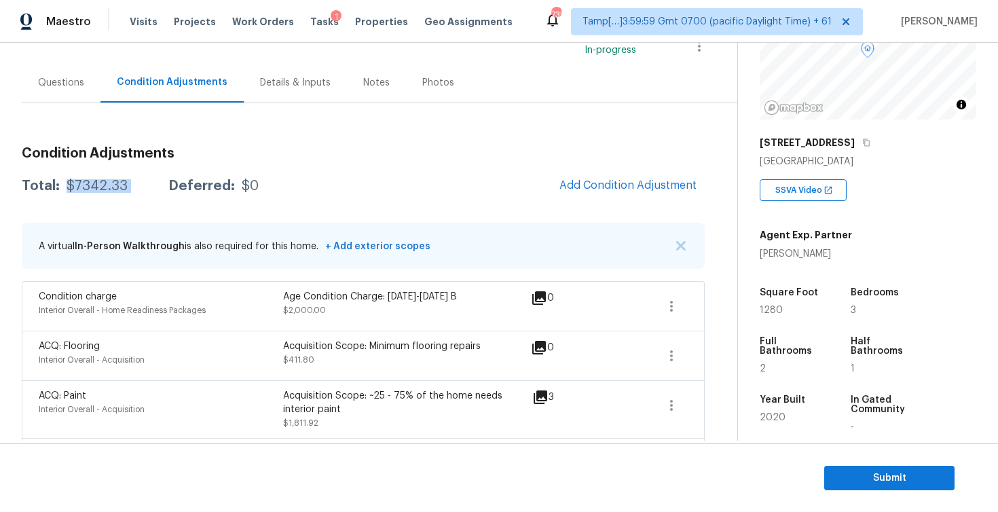
click at [71, 87] on div "Questions" at bounding box center [61, 83] width 46 height 14
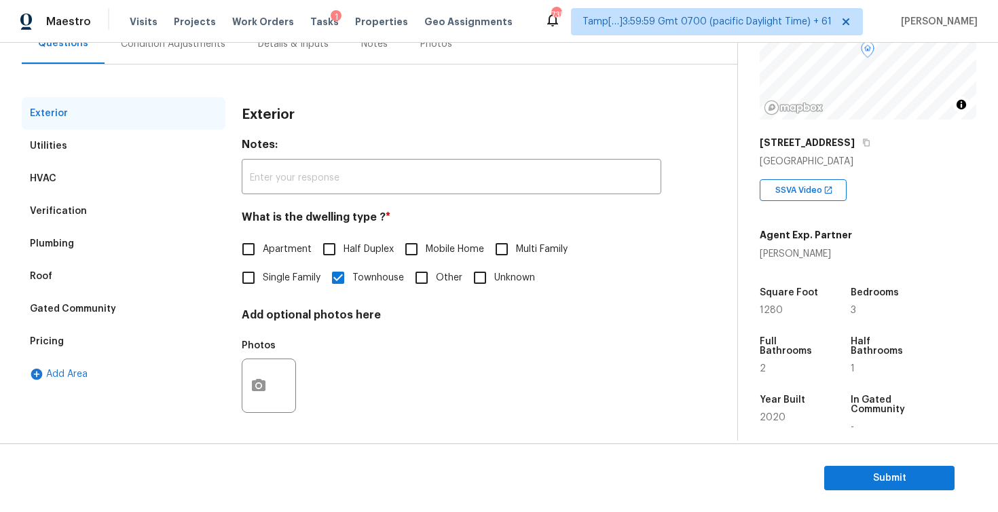
click at [139, 328] on div "Pricing" at bounding box center [124, 341] width 204 height 33
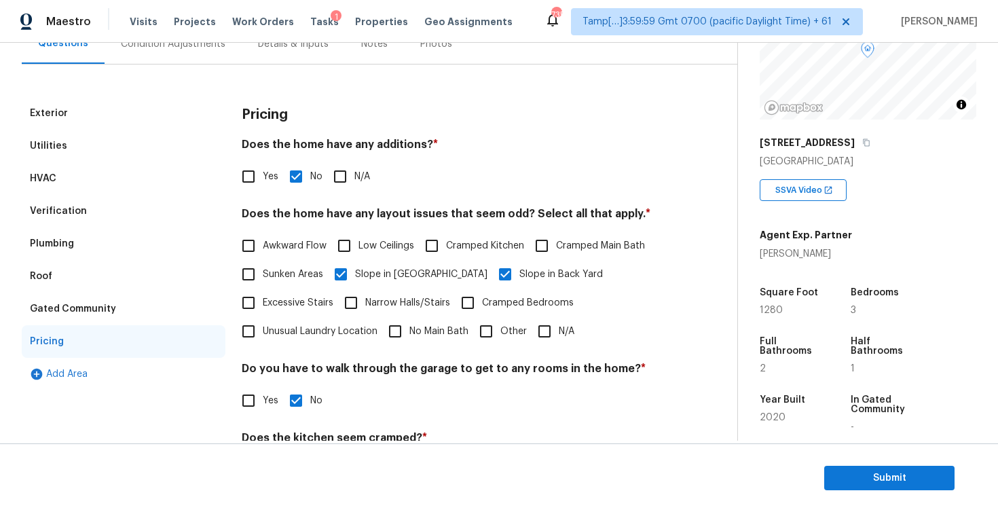
scroll to position [274, 0]
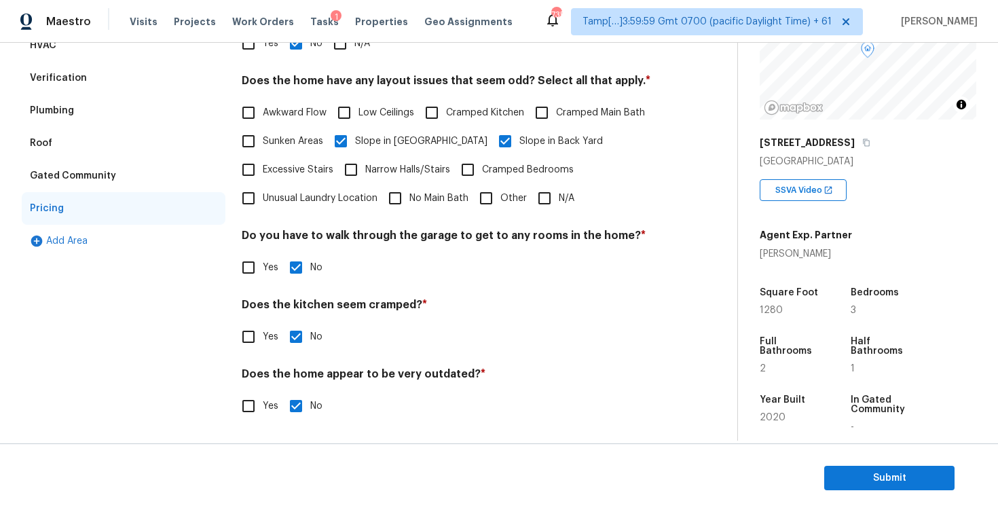
click at [493, 203] on input "Other" at bounding box center [486, 198] width 29 height 29
checkbox input "true"
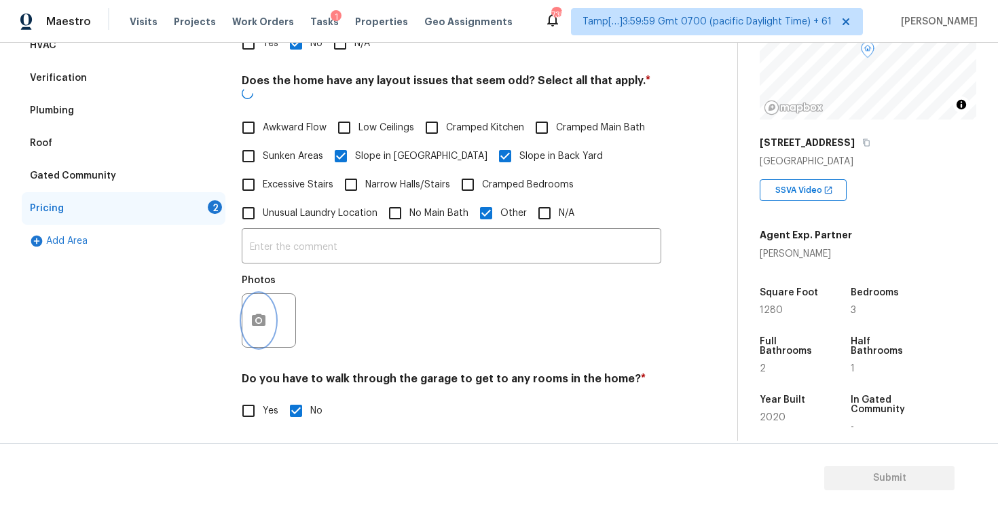
click at [260, 312] on icon "button" at bounding box center [258, 320] width 16 height 16
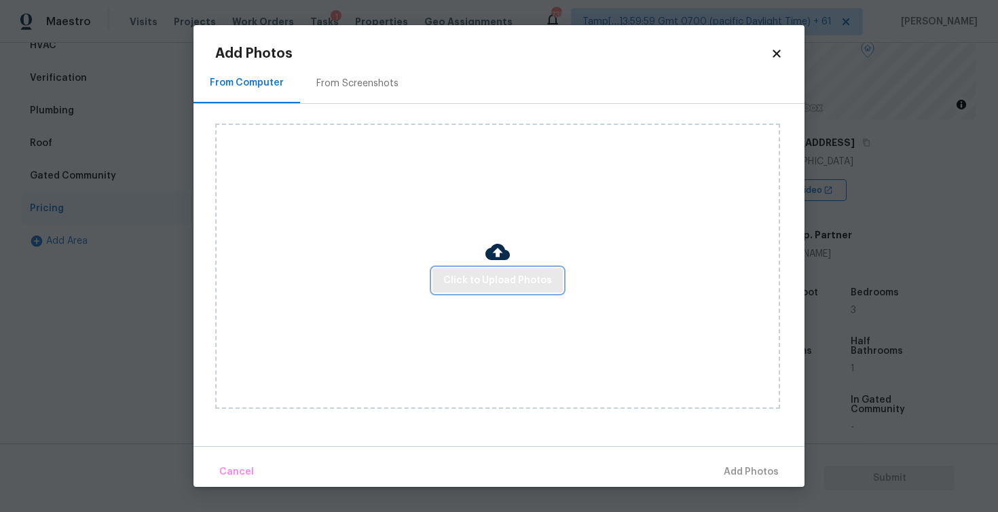
click at [508, 281] on span "Click to Upload Photos" at bounding box center [497, 280] width 109 height 17
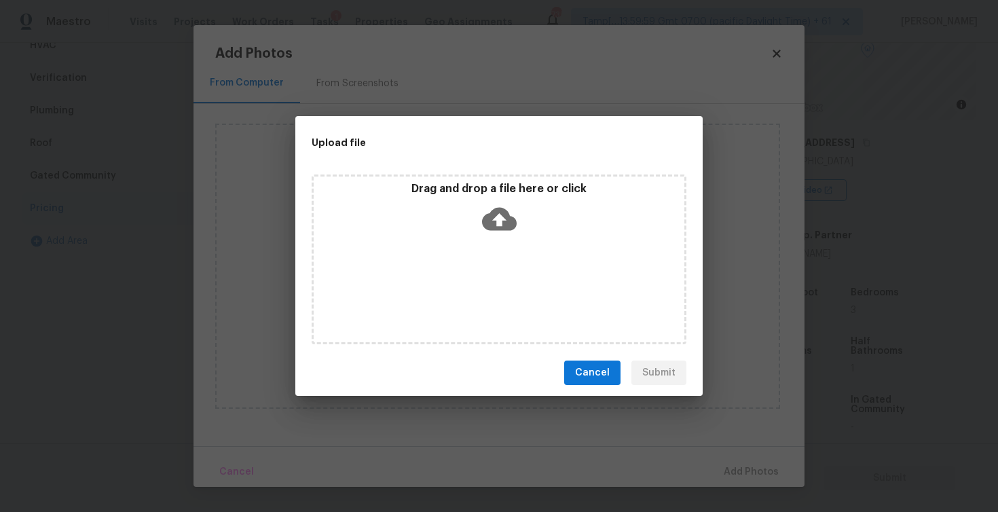
click at [482, 212] on icon at bounding box center [499, 219] width 35 height 35
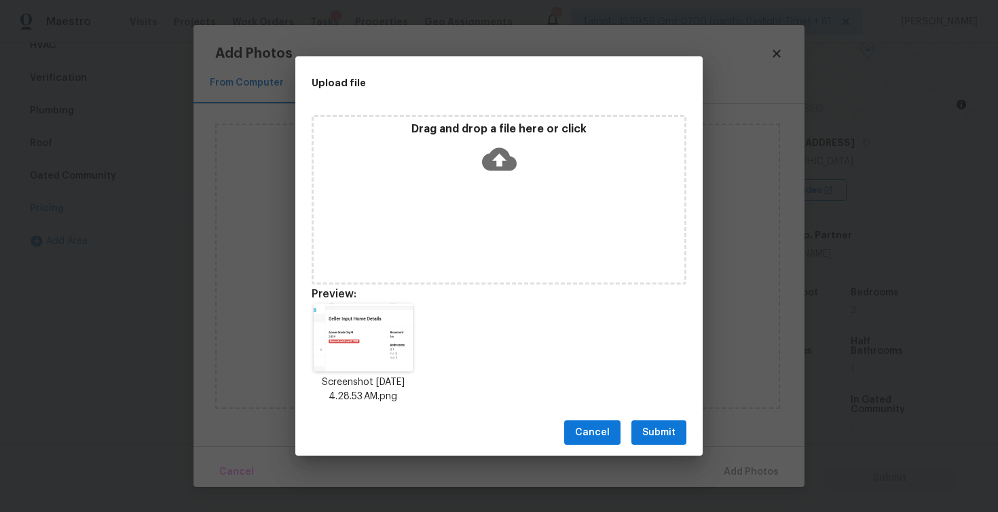
scroll to position [11, 0]
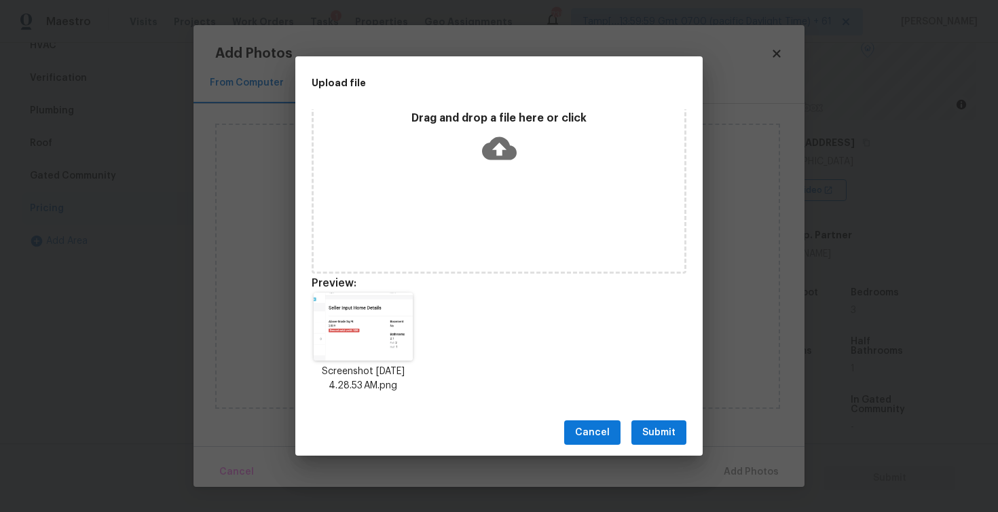
click at [664, 427] on span "Submit" at bounding box center [658, 432] width 33 height 17
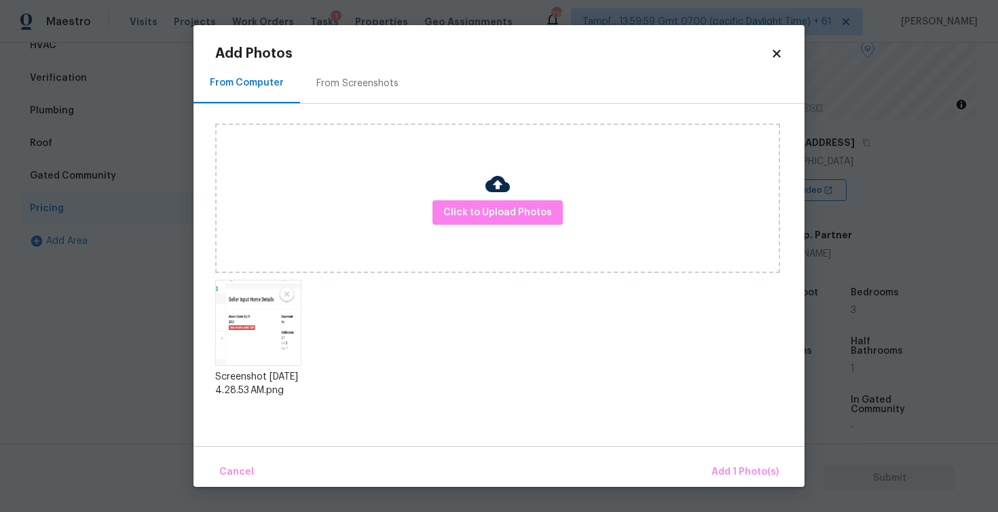
click at [724, 454] on div "Cancel Add 1 Photo(s)" at bounding box center [498, 466] width 611 height 41
click at [723, 460] on button "Add 1 Photo(s)" at bounding box center [745, 471] width 78 height 29
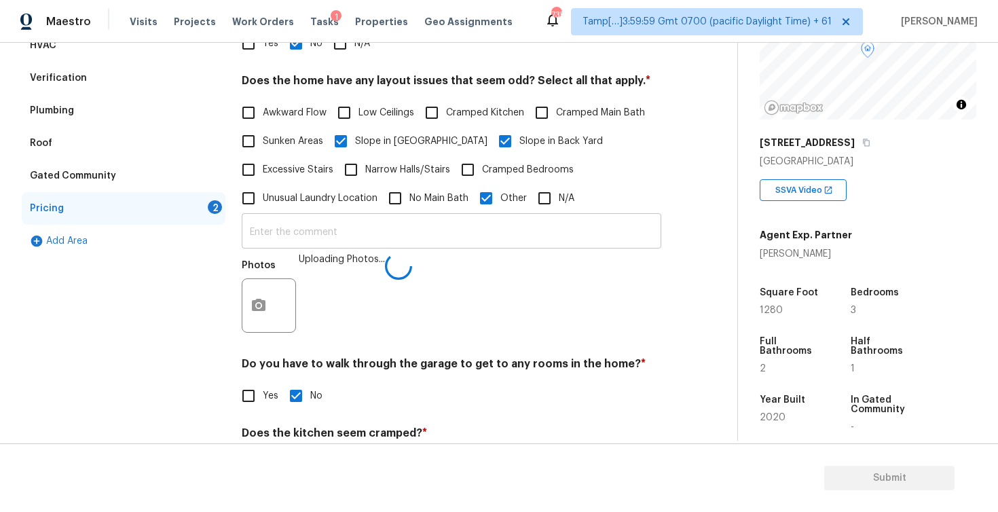
click at [406, 242] on input "text" at bounding box center [451, 232] width 419 height 32
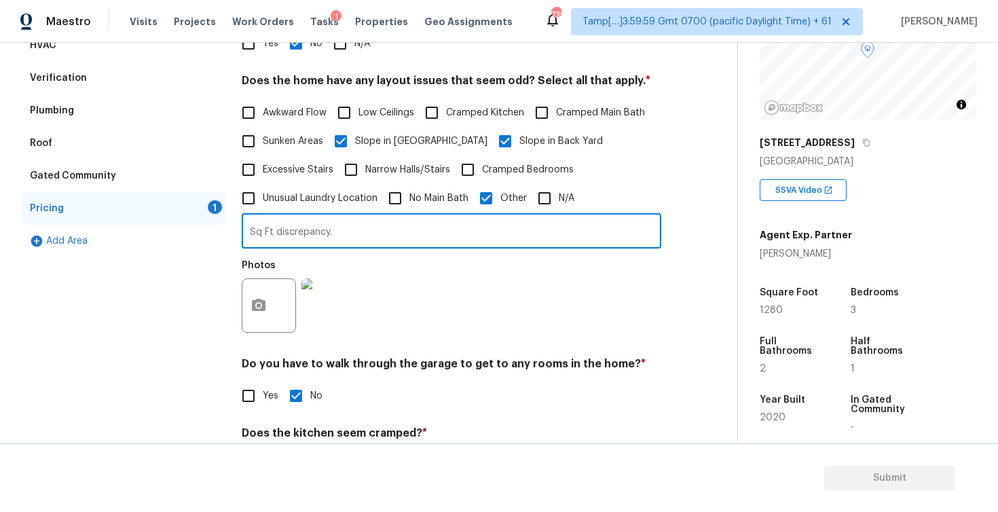
type input "Sq Ft discrepancy."
click at [447, 325] on div "Photos" at bounding box center [451, 296] width 419 height 88
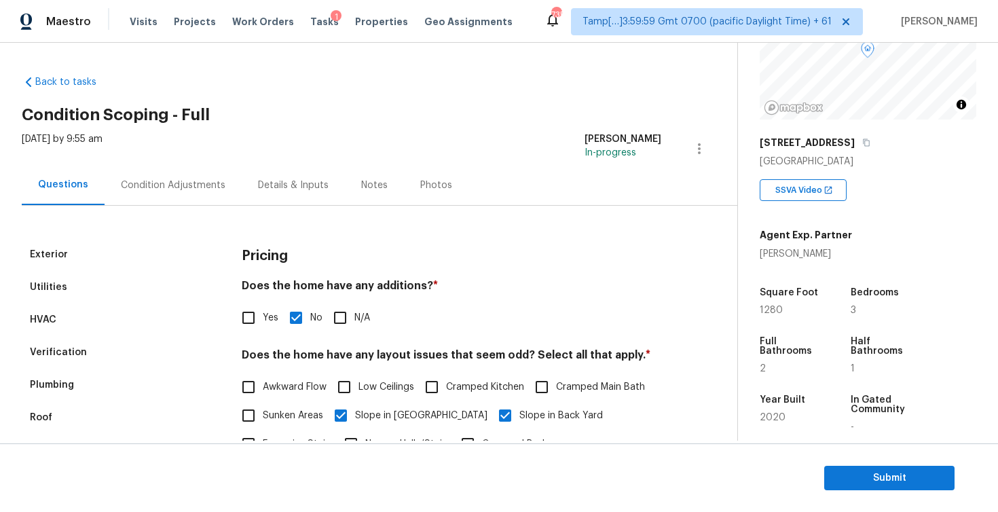
click at [163, 189] on div "Condition Adjustments" at bounding box center [173, 185] width 105 height 14
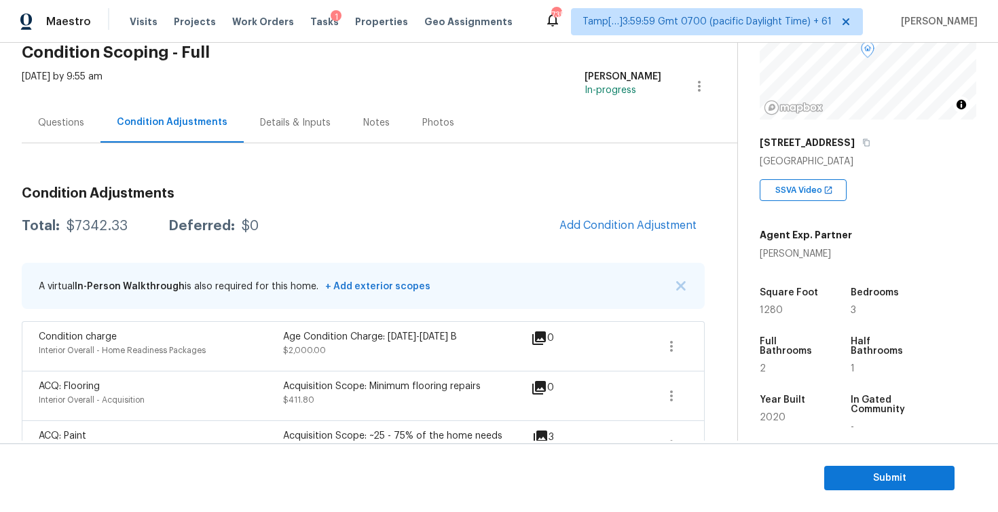
scroll to position [69, 0]
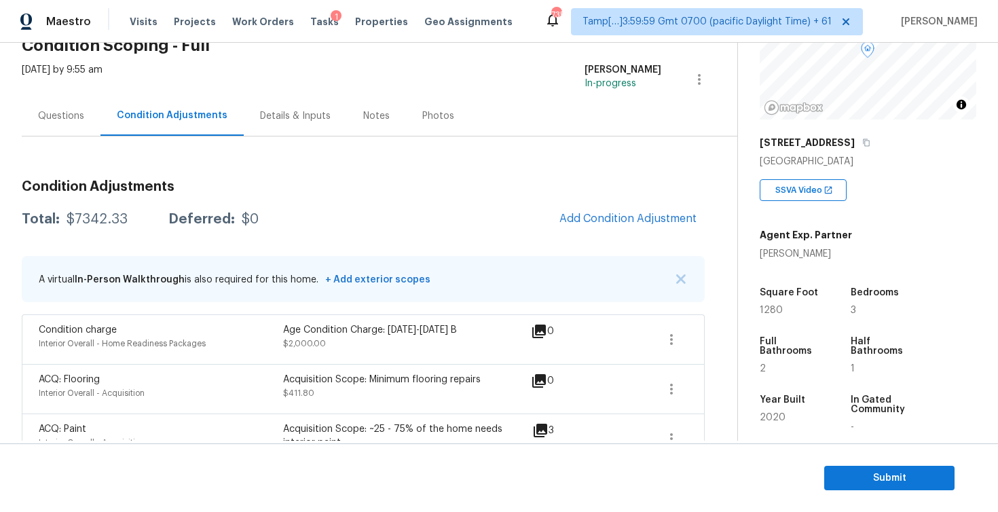
drag, startPoint x: 61, startPoint y: 215, endPoint x: 126, endPoint y: 213, distance: 65.2
click at [128, 215] on div "Total: $7342.33 Deferred: $0" at bounding box center [140, 219] width 237 height 14
drag, startPoint x: 67, startPoint y: 218, endPoint x: 126, endPoint y: 218, distance: 59.0
click at [126, 218] on div "Total: $7342.33 Deferred: $0" at bounding box center [140, 219] width 237 height 14
copy div "$7342.33"
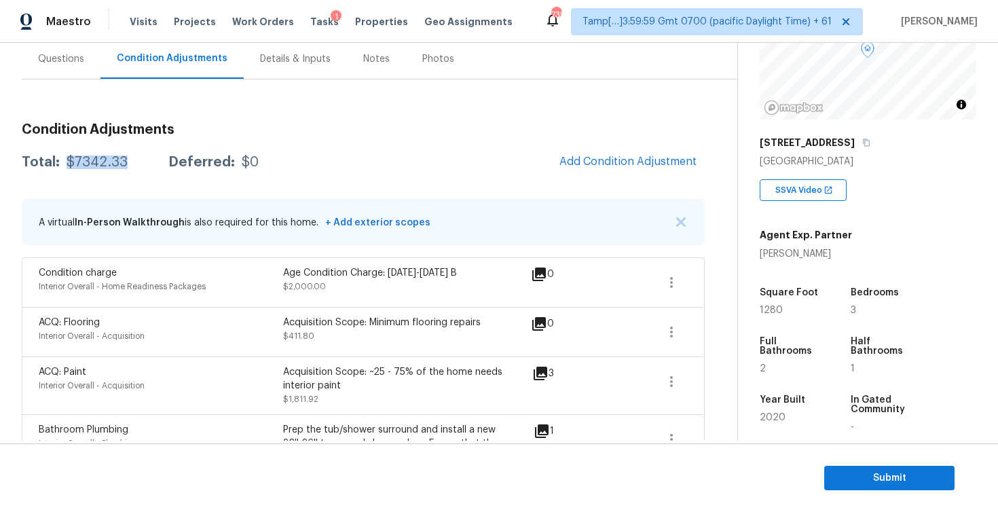
click at [62, 76] on div "Questions" at bounding box center [61, 59] width 79 height 40
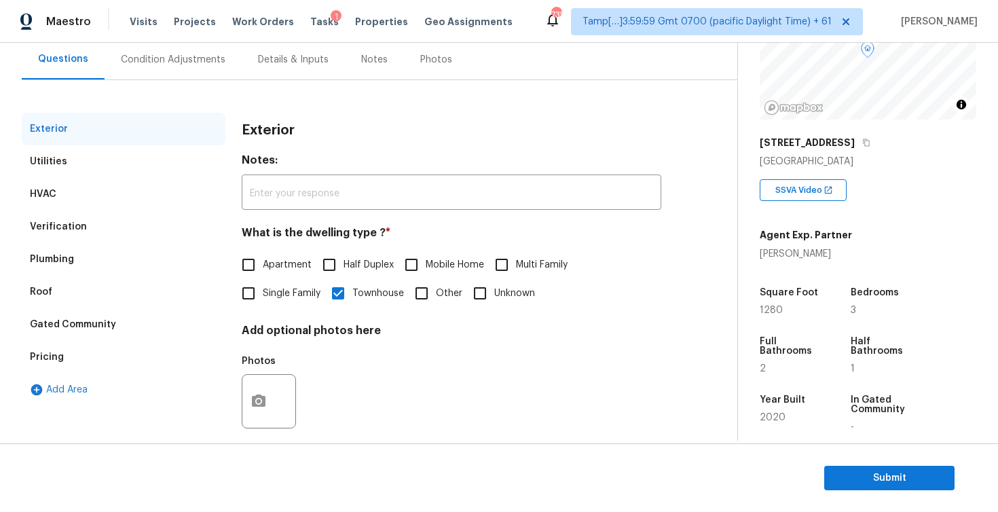
scroll to position [142, 0]
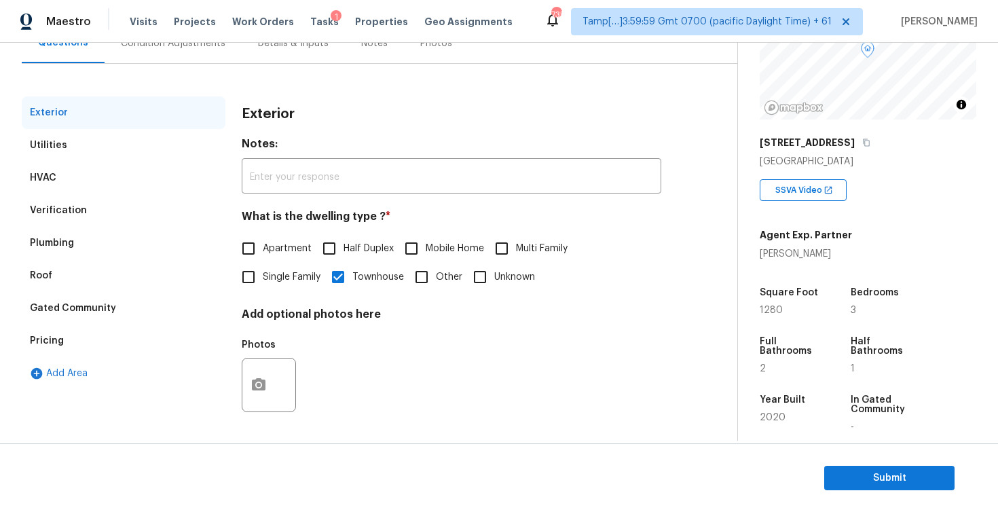
click at [166, 340] on div "Pricing" at bounding box center [124, 340] width 204 height 33
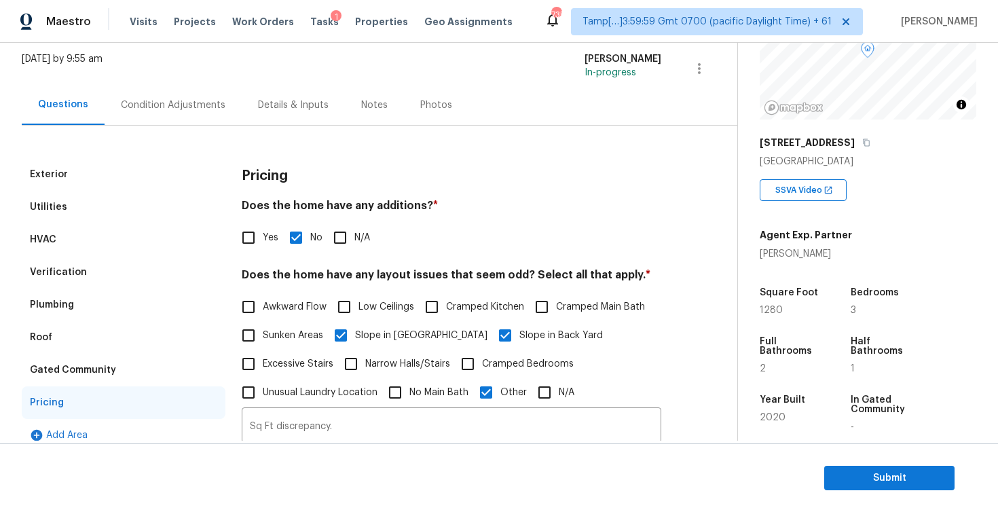
scroll to position [72, 0]
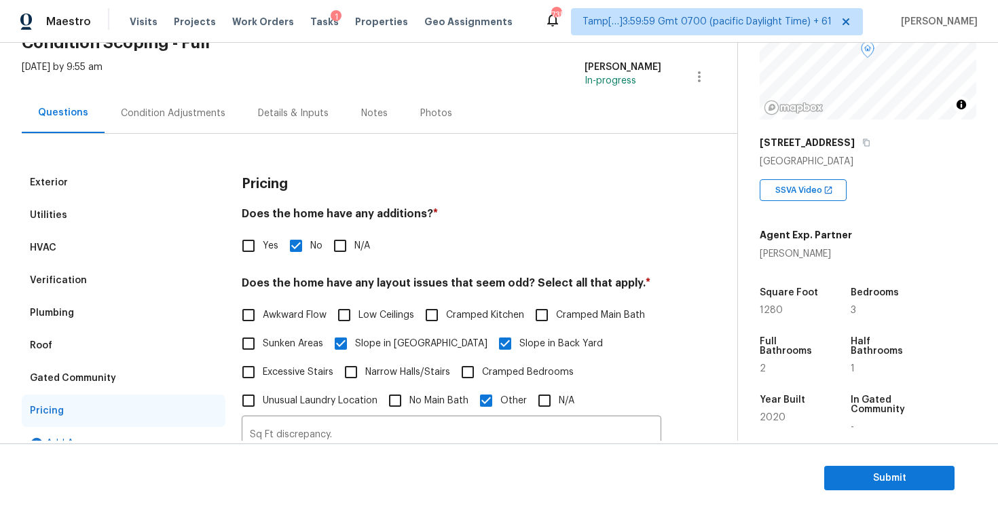
click at [165, 109] on div "Condition Adjustments" at bounding box center [173, 114] width 105 height 14
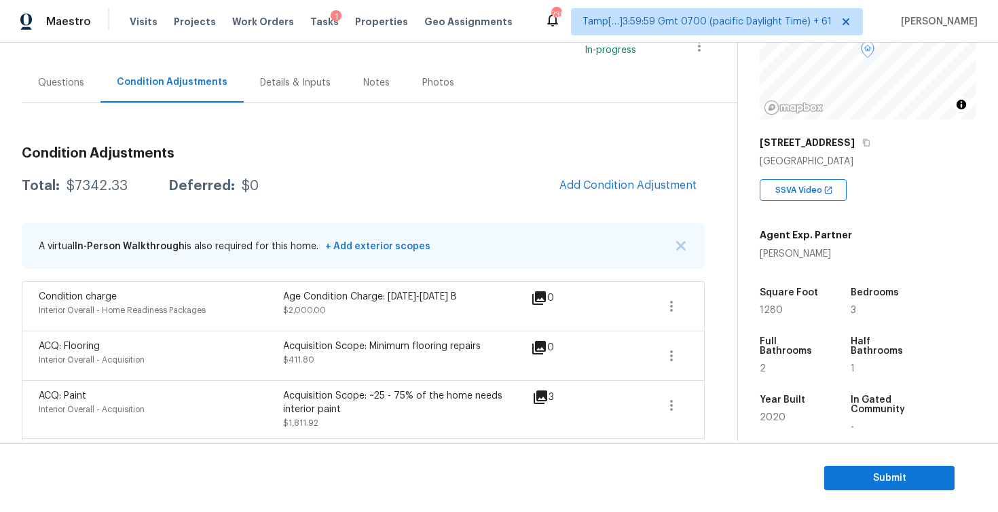
scroll to position [92, 0]
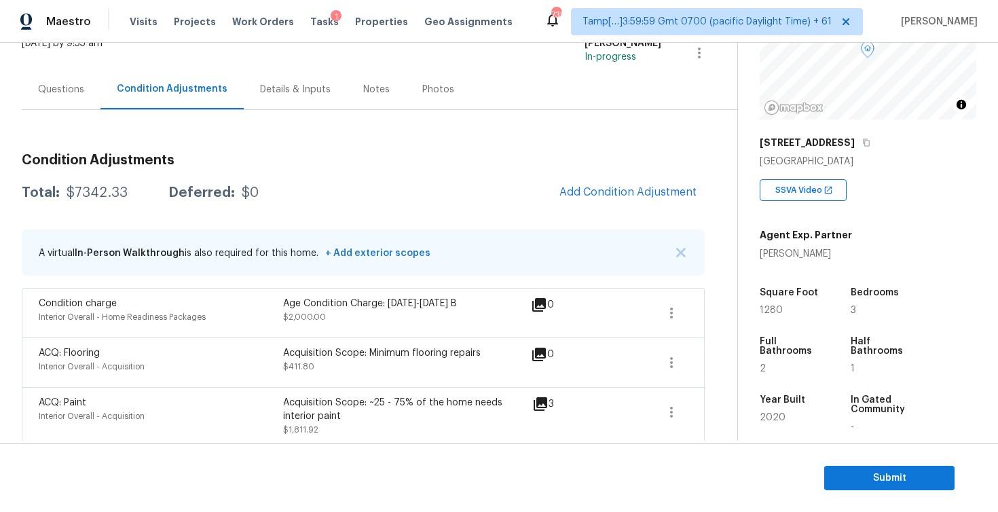
click at [76, 93] on div "Questions" at bounding box center [61, 90] width 46 height 14
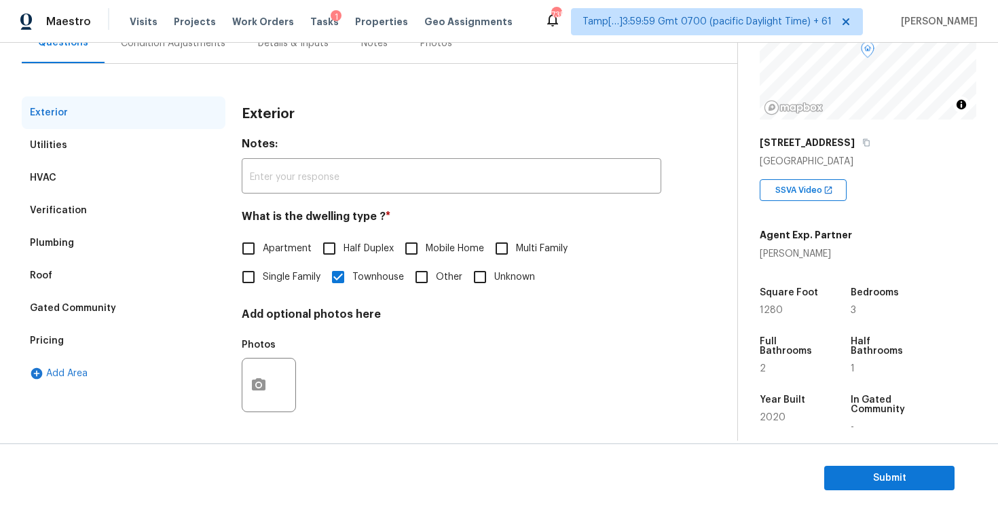
scroll to position [138, 0]
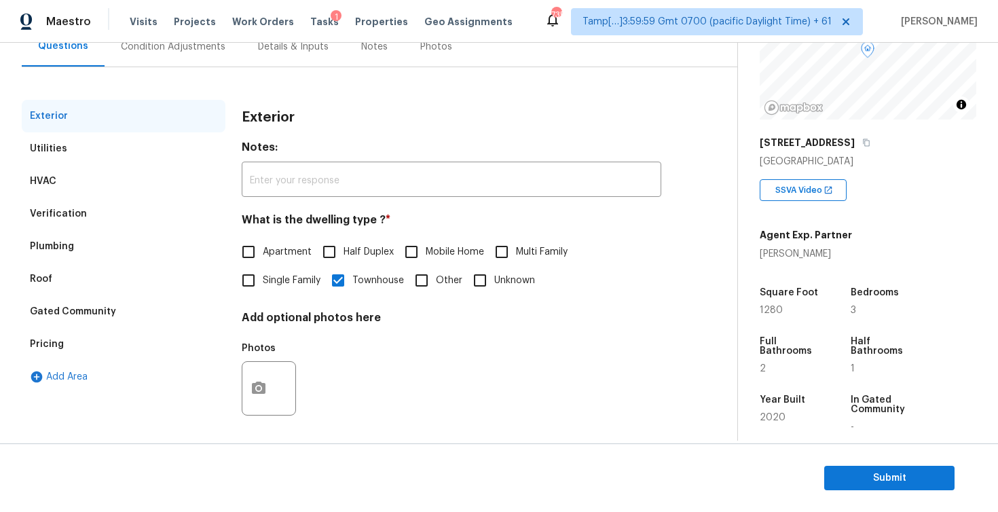
click at [173, 336] on div "Pricing" at bounding box center [124, 344] width 204 height 33
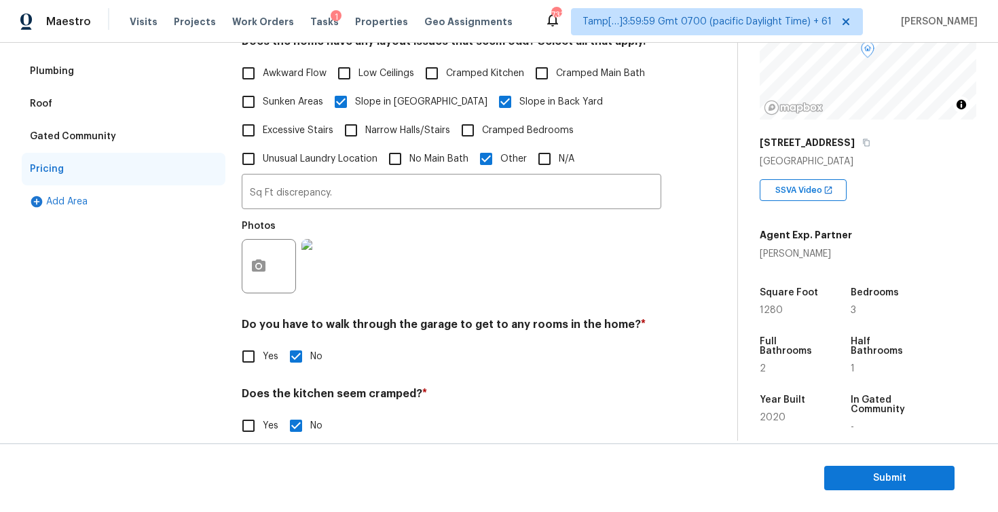
scroll to position [314, 0]
click at [841, 477] on span "Submit" at bounding box center [889, 478] width 109 height 17
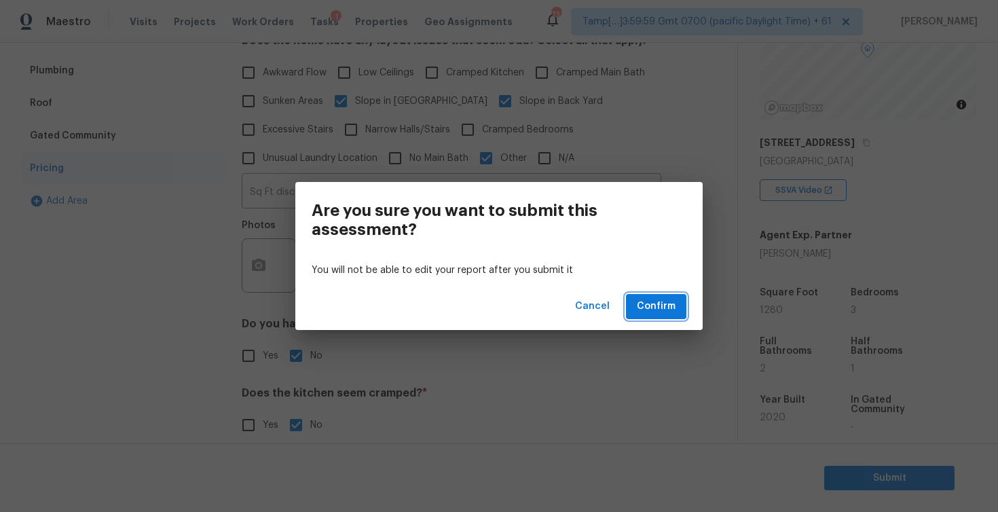
click at [666, 311] on span "Confirm" at bounding box center [656, 306] width 39 height 17
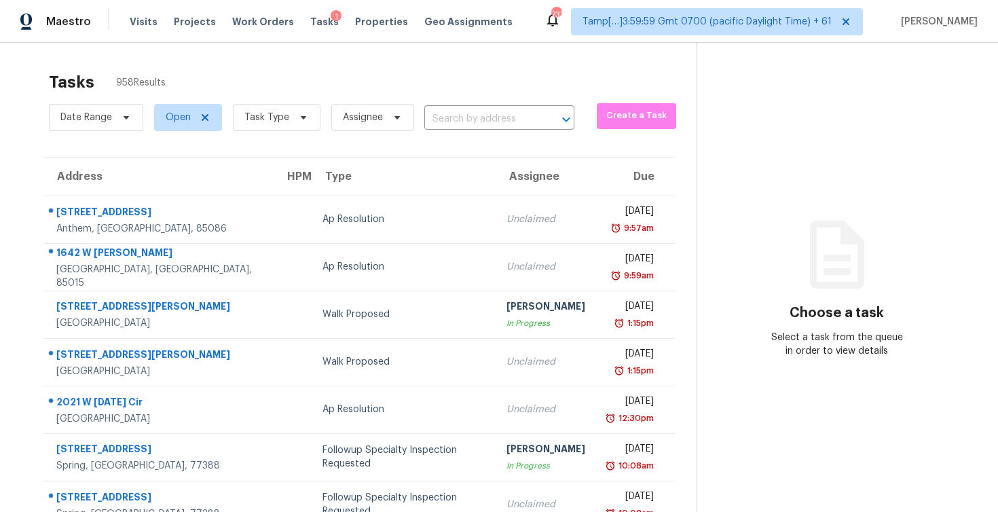
click at [449, 107] on div "Date Range Open Task Type Assignee ​" at bounding box center [311, 117] width 525 height 35
click at [449, 113] on input "text" at bounding box center [480, 119] width 112 height 21
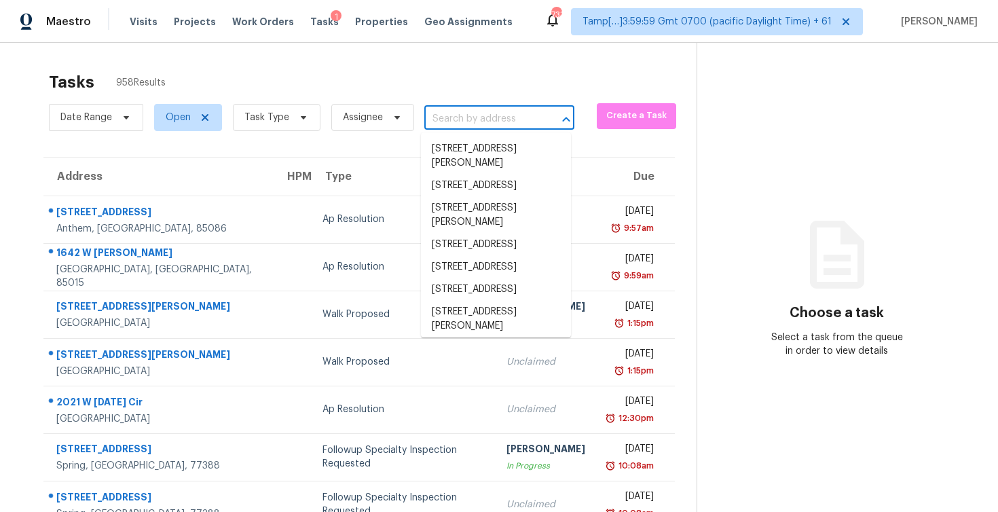
paste input "528 Mesquite Ridge Pl, Cary, NC 27519"
type input "528 Mesquite Ridge Pl, Cary, NC 27519"
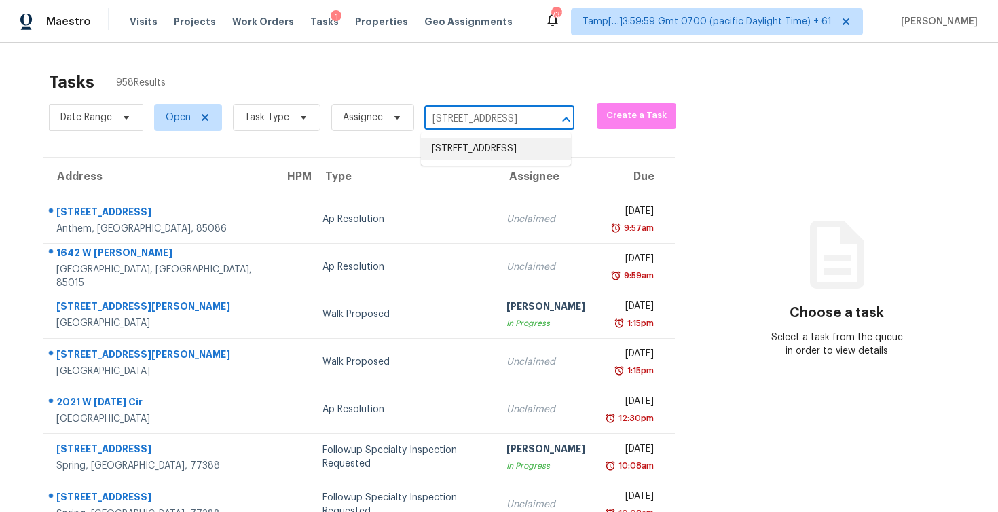
click at [466, 145] on li "528 Mesquite Ridge Pl, Cary, NC 27519" at bounding box center [496, 149] width 150 height 22
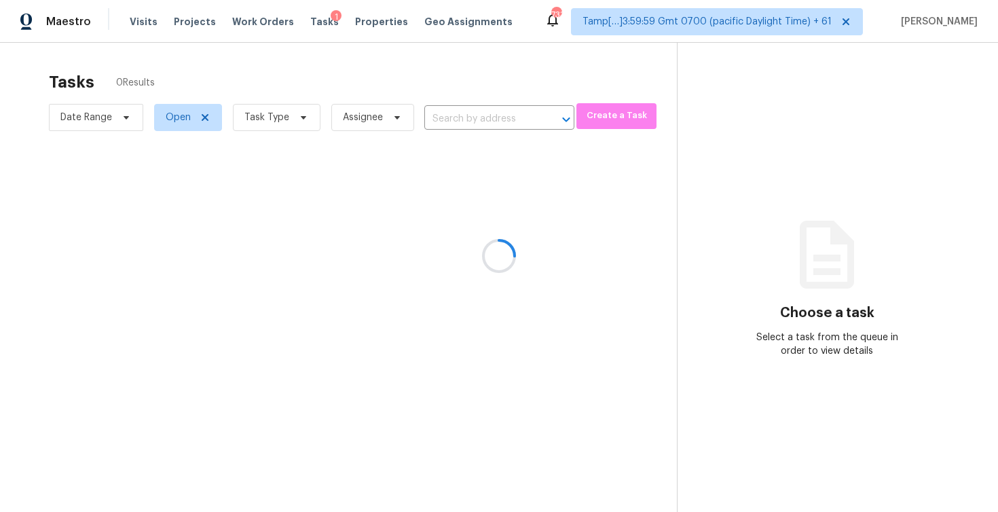
type input "528 Mesquite Ridge Pl, Cary, NC 27519"
click at [472, 221] on div at bounding box center [499, 256] width 998 height 512
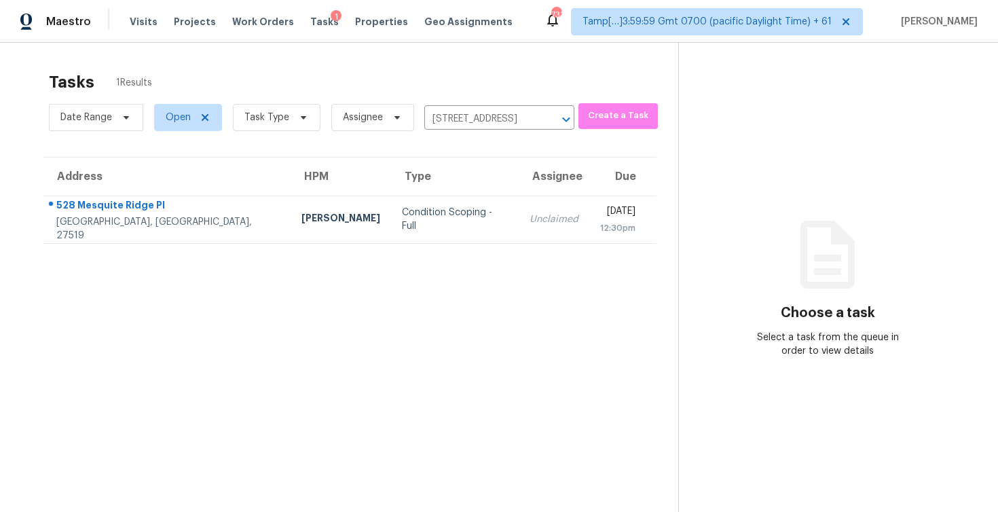
click at [529, 221] on div "Unclaimed" at bounding box center [553, 219] width 49 height 14
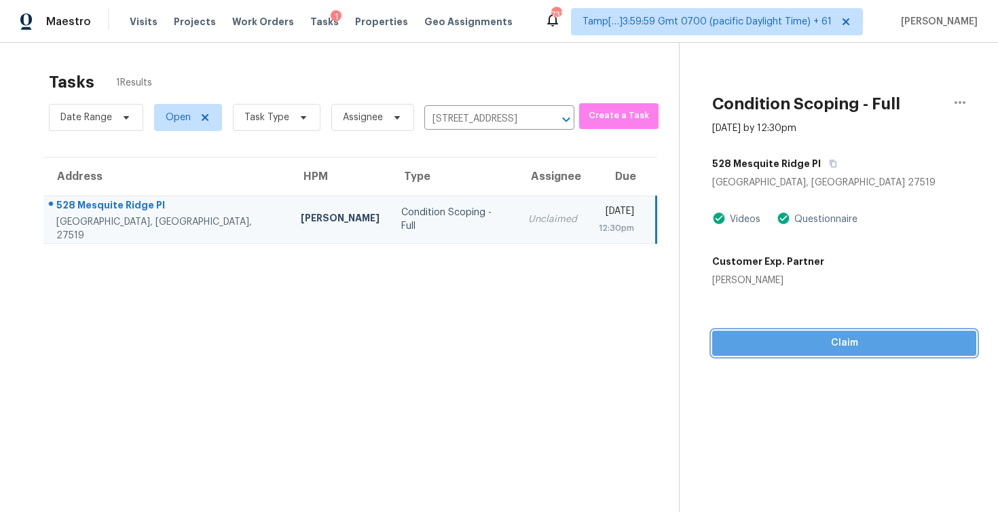
click at [833, 347] on span "Claim" at bounding box center [844, 343] width 242 height 17
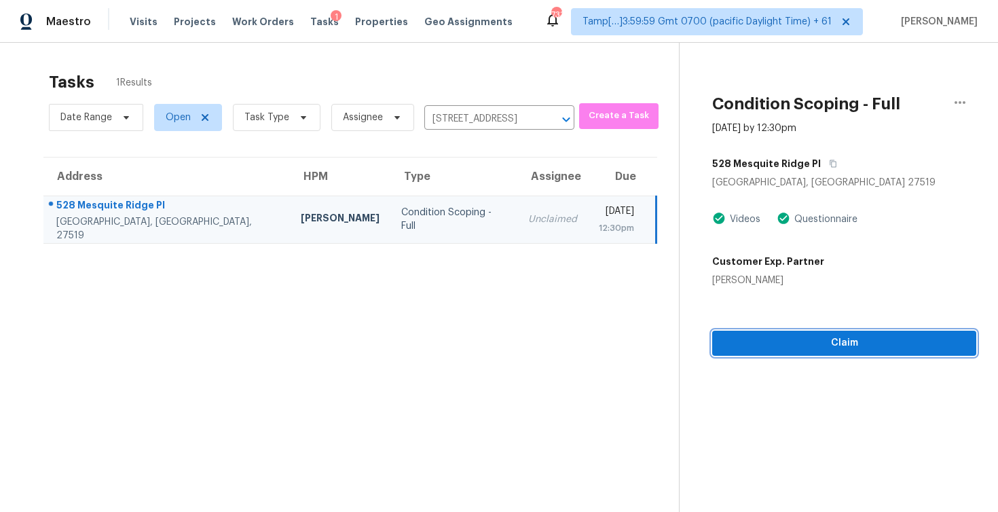
click at [833, 347] on span "Claim" at bounding box center [844, 343] width 242 height 17
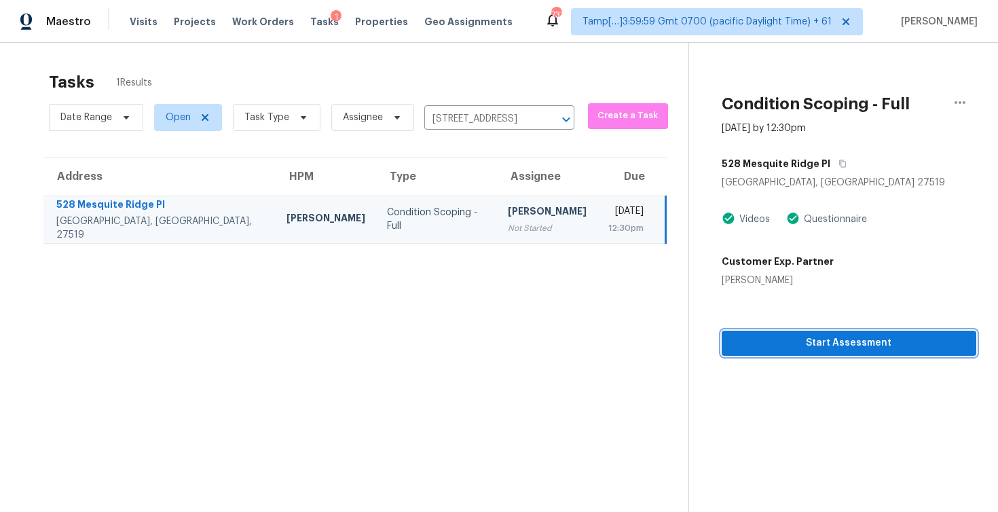
click at [721, 347] on button "Start Assessment" at bounding box center [848, 342] width 254 height 25
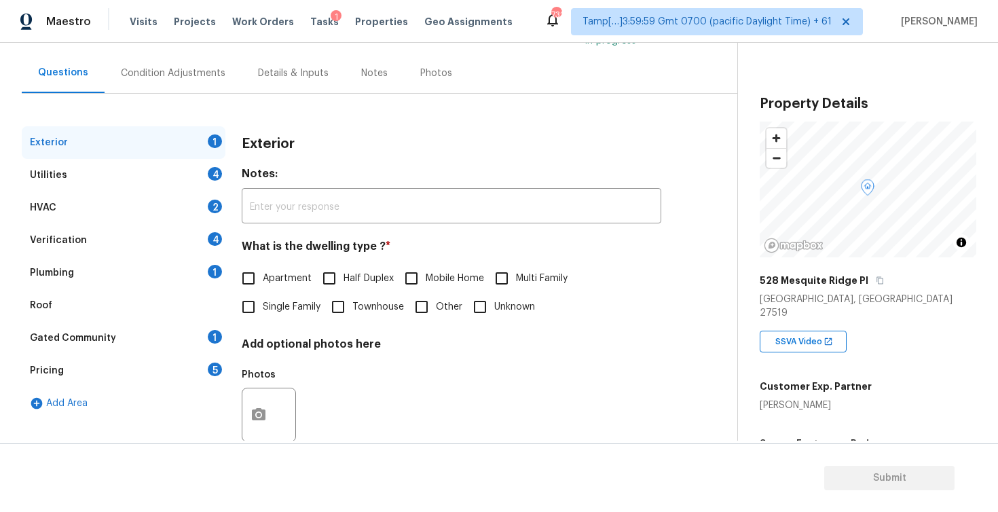
click at [244, 309] on input "Single Family" at bounding box center [248, 306] width 29 height 29
checkbox input "true"
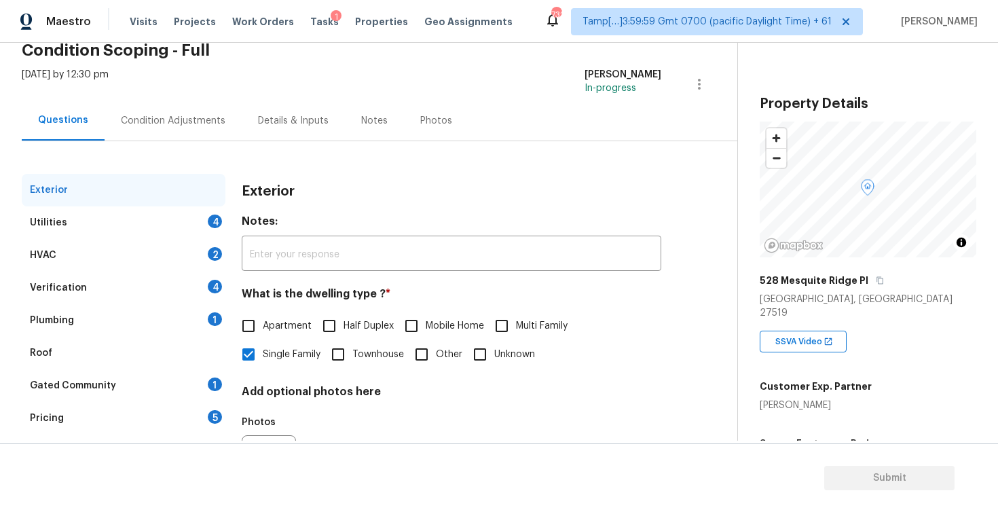
scroll to position [142, 0]
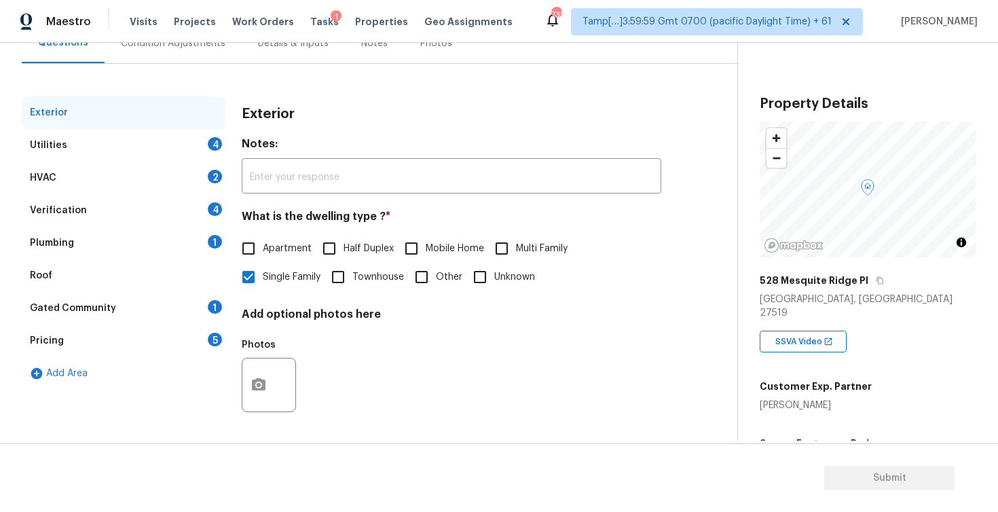
click at [147, 340] on div "Pricing 5" at bounding box center [124, 340] width 204 height 33
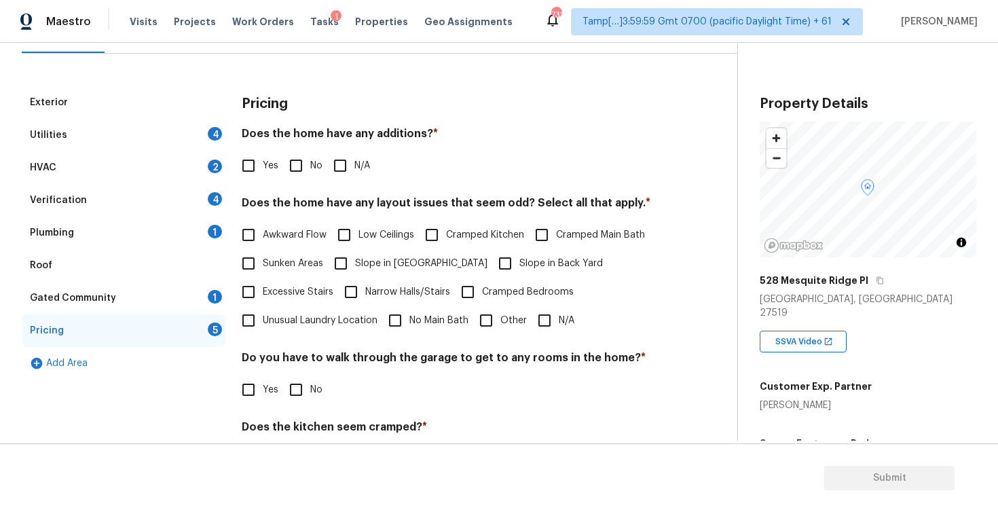
scroll to position [111, 0]
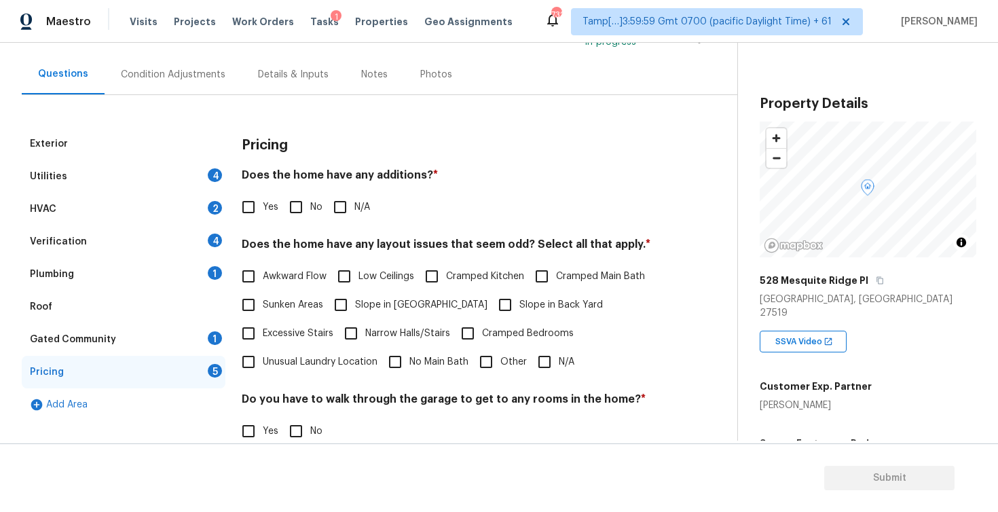
click at [171, 152] on div "Exterior" at bounding box center [124, 144] width 204 height 33
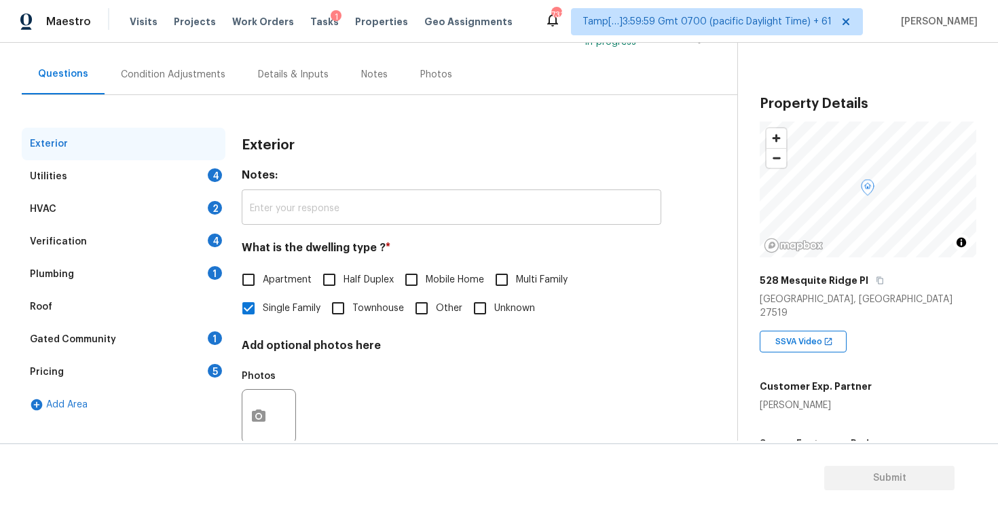
scroll to position [37, 0]
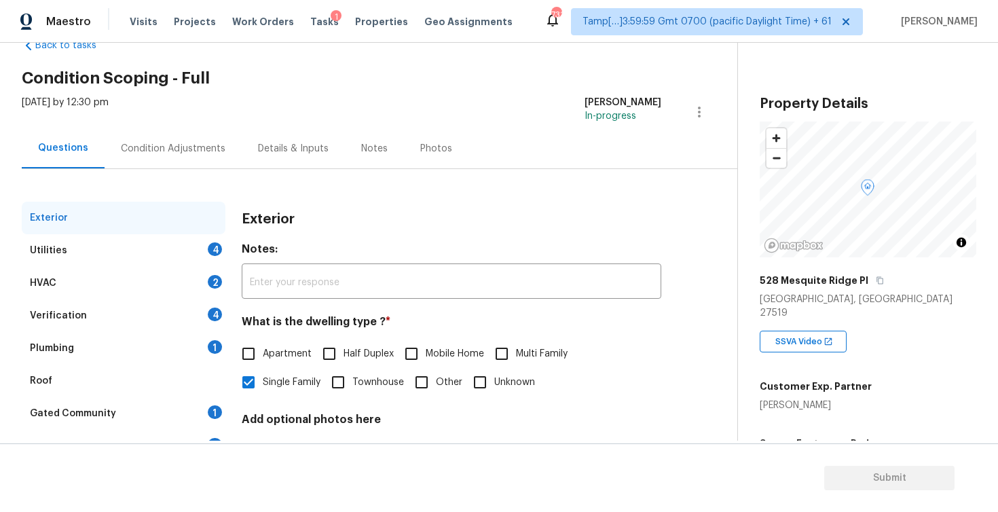
click at [200, 123] on div "Thu, Aug 14 2025 by 12:30 pm Vigneshwaran B In-progress" at bounding box center [379, 112] width 715 height 33
click at [210, 147] on div "Condition Adjustments" at bounding box center [173, 149] width 105 height 14
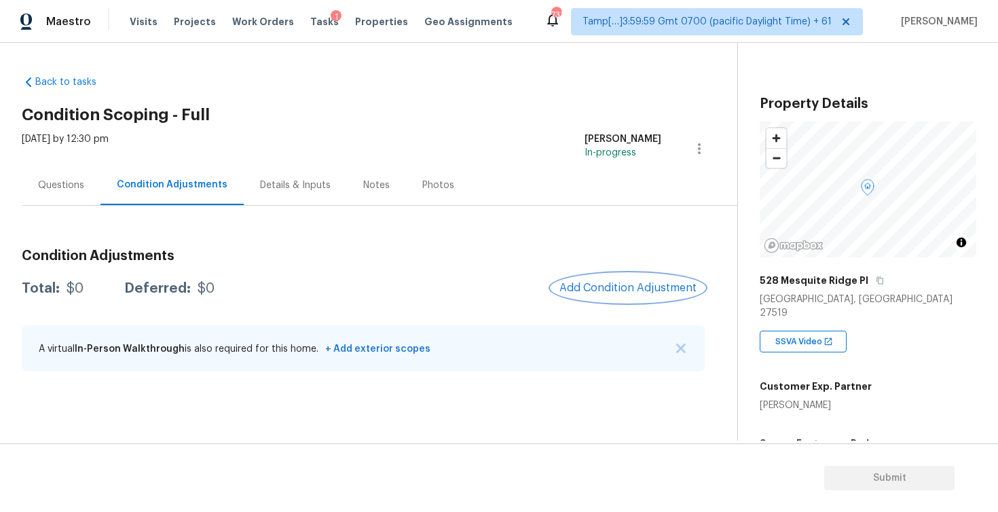
click at [603, 284] on span "Add Condition Adjustment" at bounding box center [627, 288] width 137 height 12
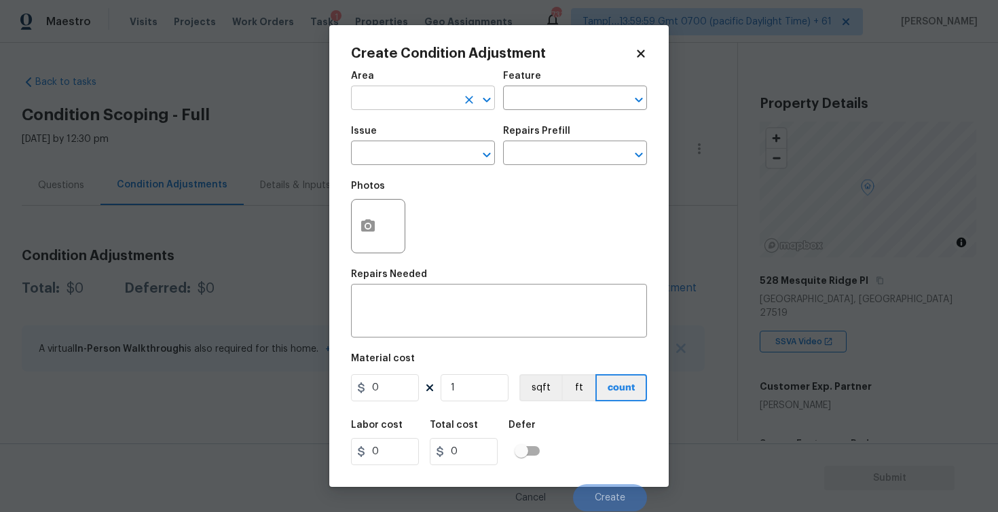
click at [421, 102] on input "text" at bounding box center [404, 99] width 106 height 21
type input "e"
click at [418, 159] on li "Exterior Overall" at bounding box center [423, 152] width 144 height 22
type input "Exterior Overall"
click at [418, 159] on input "text" at bounding box center [404, 154] width 106 height 21
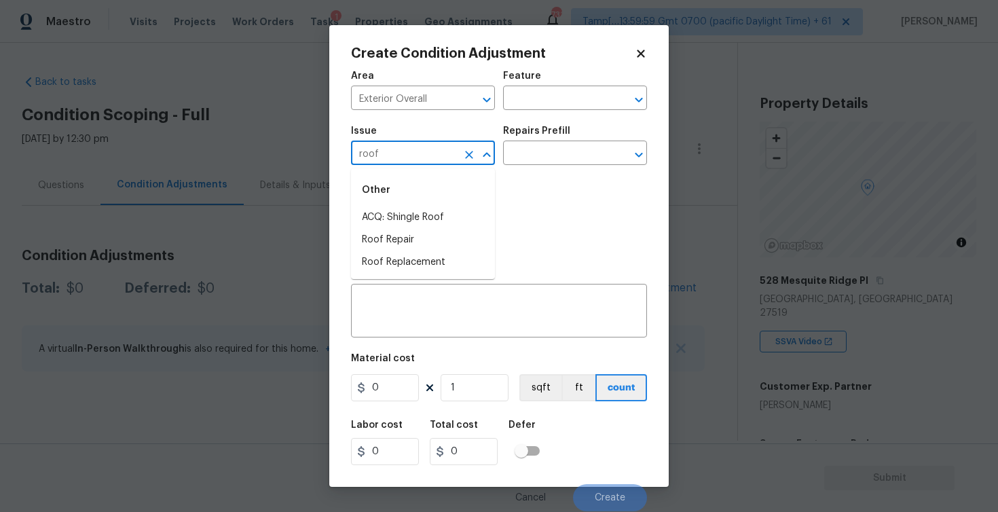
click at [421, 214] on li "ACQ: Shingle Roof" at bounding box center [423, 217] width 144 height 22
type input "ACQ: Shingle Roof"
click at [560, 152] on input "text" at bounding box center [556, 154] width 106 height 21
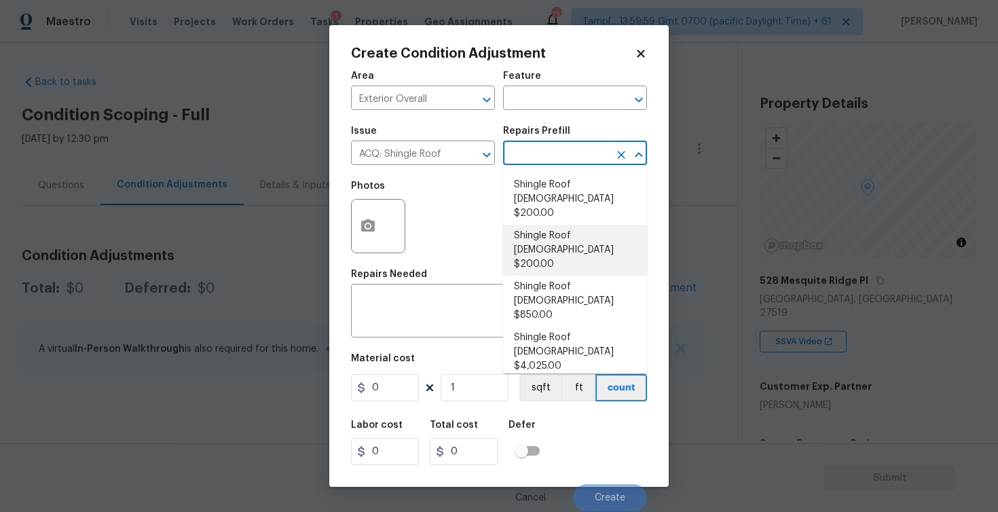
click at [572, 225] on li "Shingle Roof 11-15 Years Old $200.00" at bounding box center [575, 250] width 144 height 51
type input "Acquisition"
type textarea "Acquisition Scope: Shingle Roof 11-15 years in age maintenance."
type input "200"
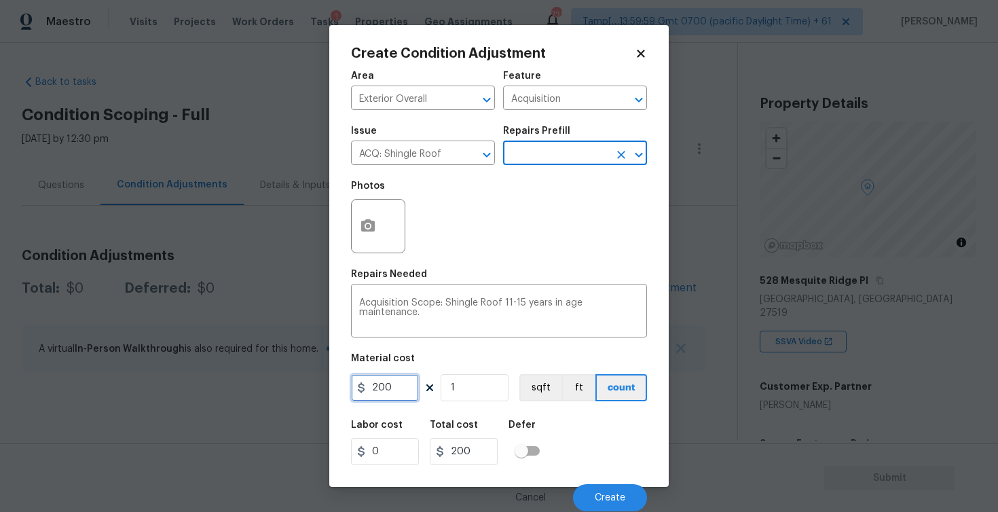
click at [400, 398] on input "200" at bounding box center [385, 387] width 68 height 27
type input "288"
click at [578, 435] on div "Labor cost 0 Total cost 200 Defer" at bounding box center [499, 442] width 296 height 61
type input "288"
click at [605, 480] on div "Cancel Create" at bounding box center [499, 492] width 296 height 38
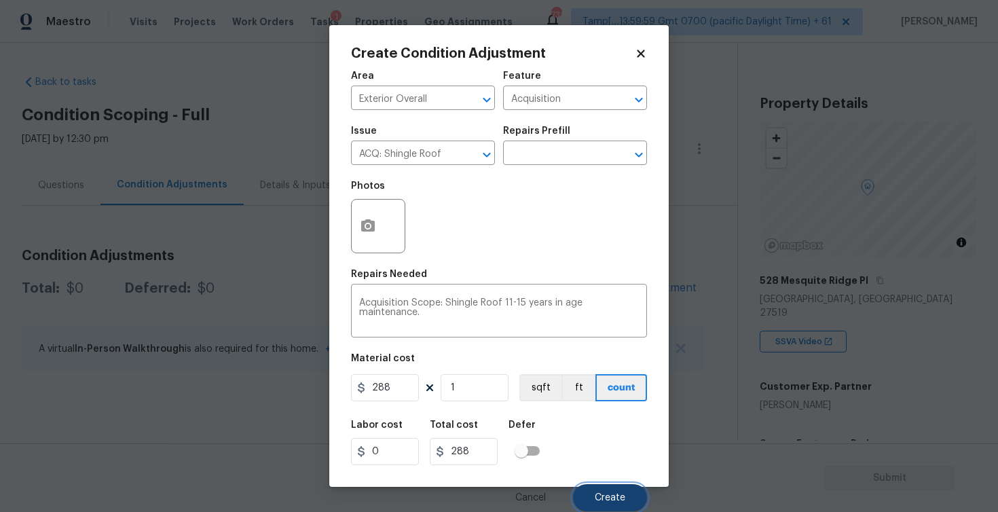
click at [605, 495] on span "Create" at bounding box center [609, 498] width 31 height 10
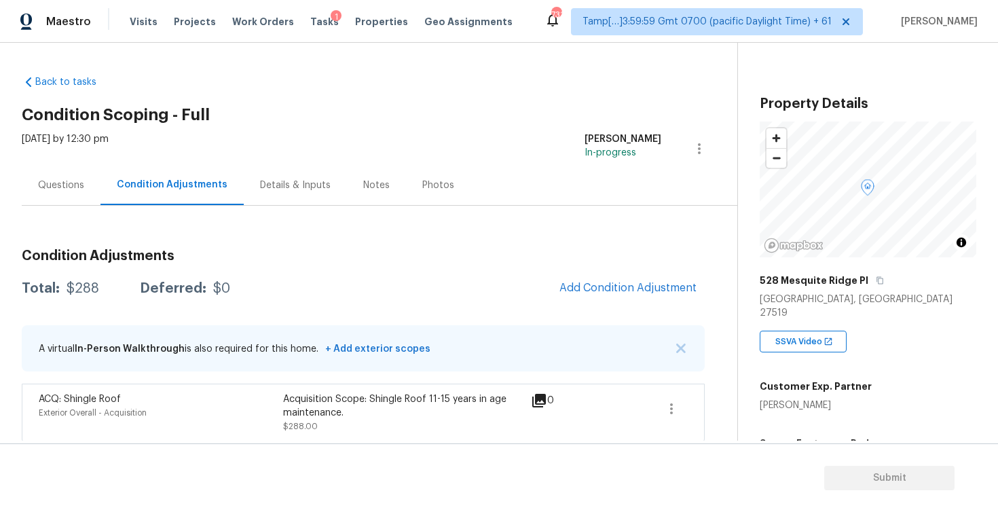
click at [624, 302] on span "Add Condition Adjustment" at bounding box center [627, 288] width 153 height 30
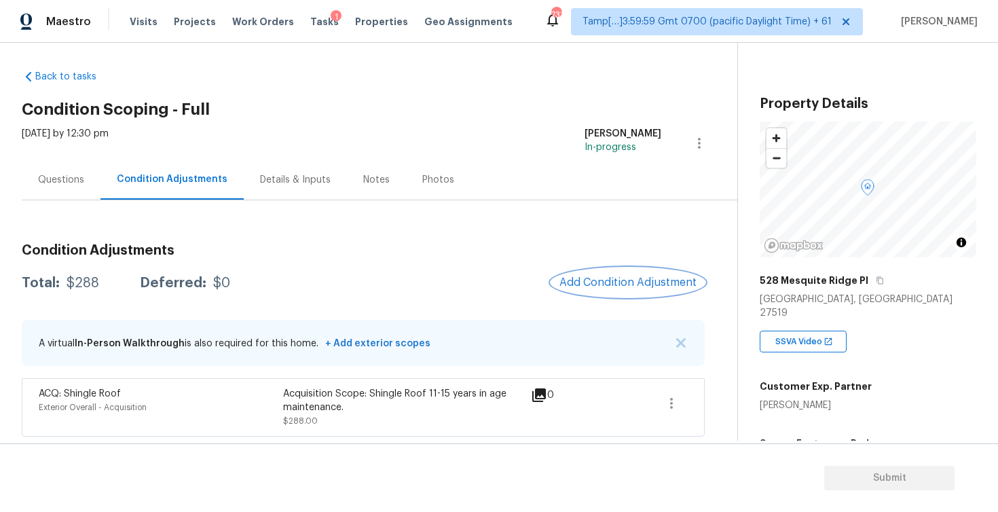
click at [621, 278] on span "Add Condition Adjustment" at bounding box center [627, 282] width 137 height 12
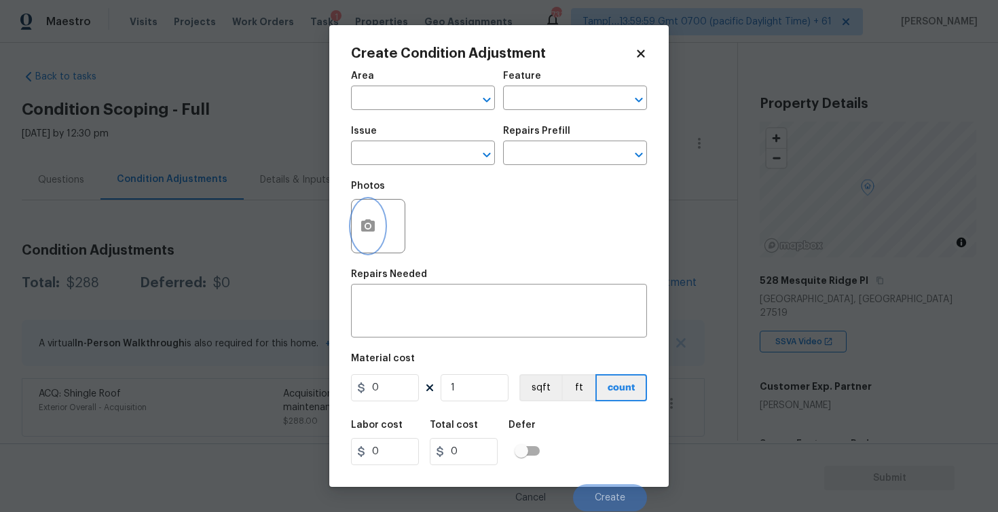
click at [360, 216] on button "button" at bounding box center [368, 226] width 33 height 53
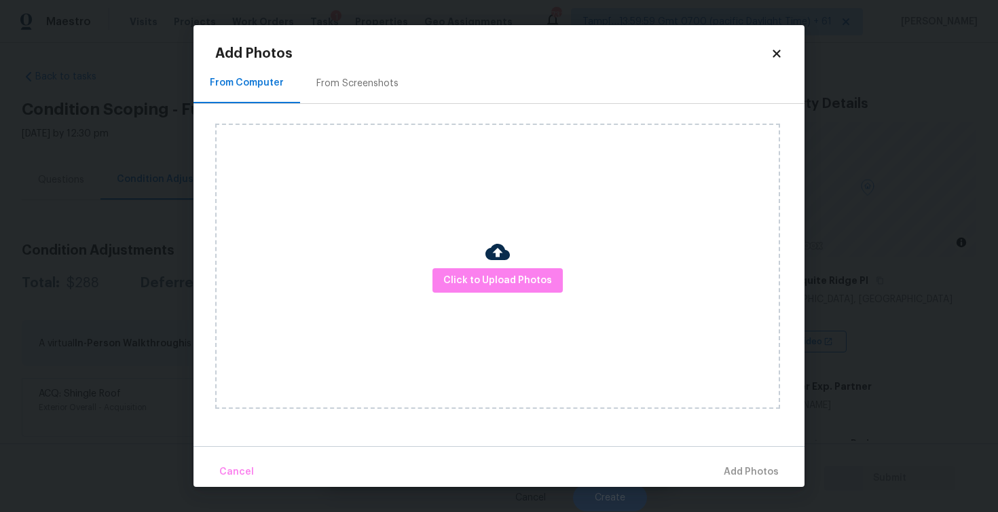
click at [450, 240] on div "Click to Upload Photos" at bounding box center [497, 266] width 565 height 285
click at [489, 278] on span "Click to Upload Photos" at bounding box center [497, 280] width 109 height 17
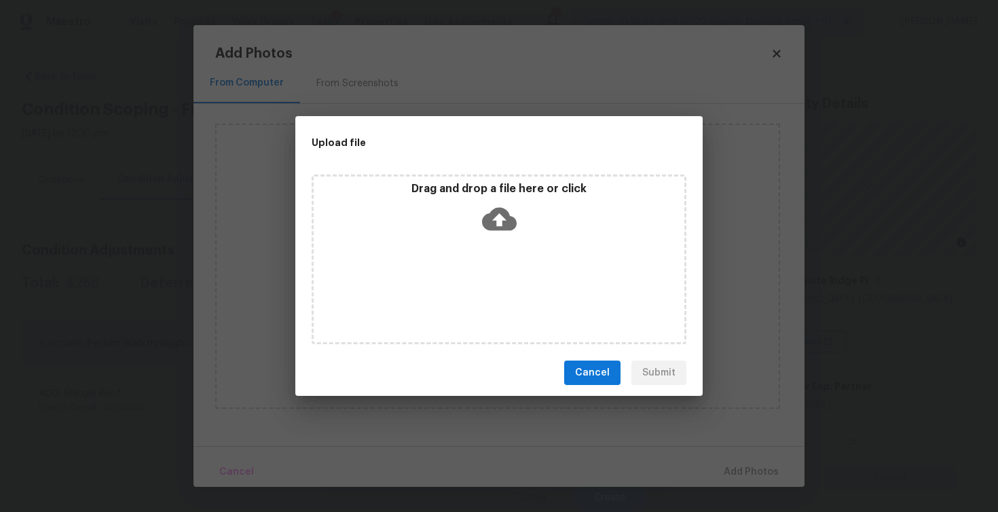
click at [490, 221] on icon at bounding box center [499, 219] width 35 height 23
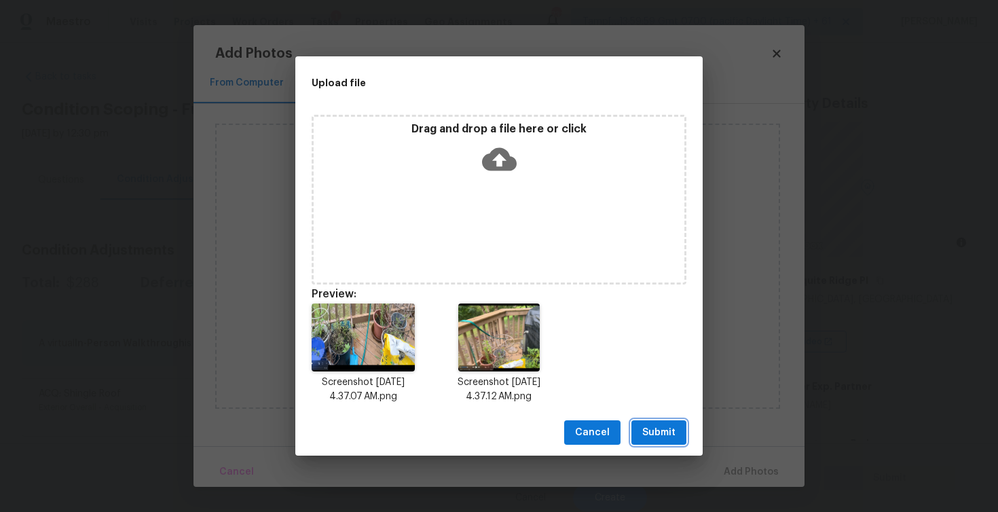
click at [664, 421] on button "Submit" at bounding box center [658, 432] width 55 height 25
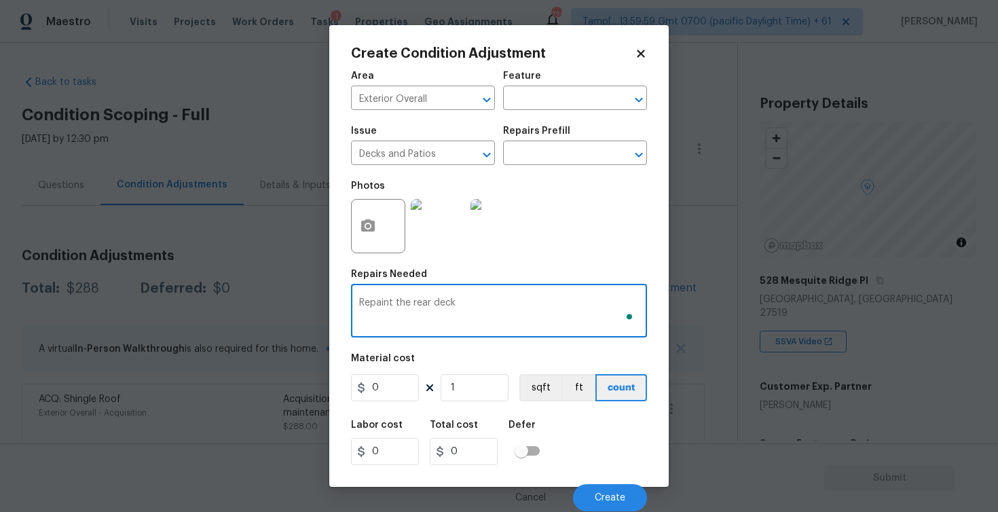
scroll to position [5, 0]
type textarea "Repaint the rear deck"
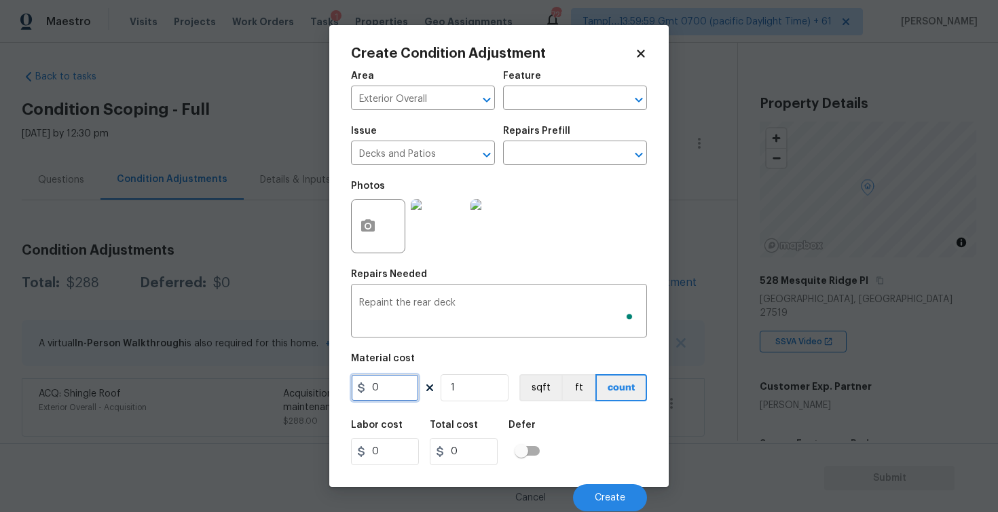
click at [395, 392] on input "0" at bounding box center [385, 387] width 68 height 27
type input "600"
click at [664, 451] on div "Create Condition Adjustment Area Exterior Overall ​ Feature ​ Issue Decks and P…" at bounding box center [498, 255] width 339 height 461
type input "600"
click at [611, 490] on button "Create" at bounding box center [610, 497] width 74 height 27
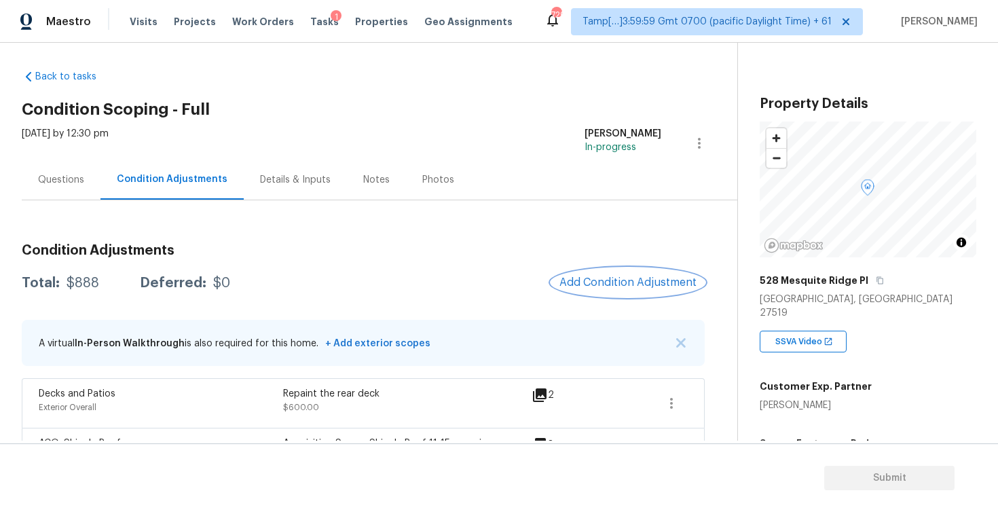
scroll to position [55, 0]
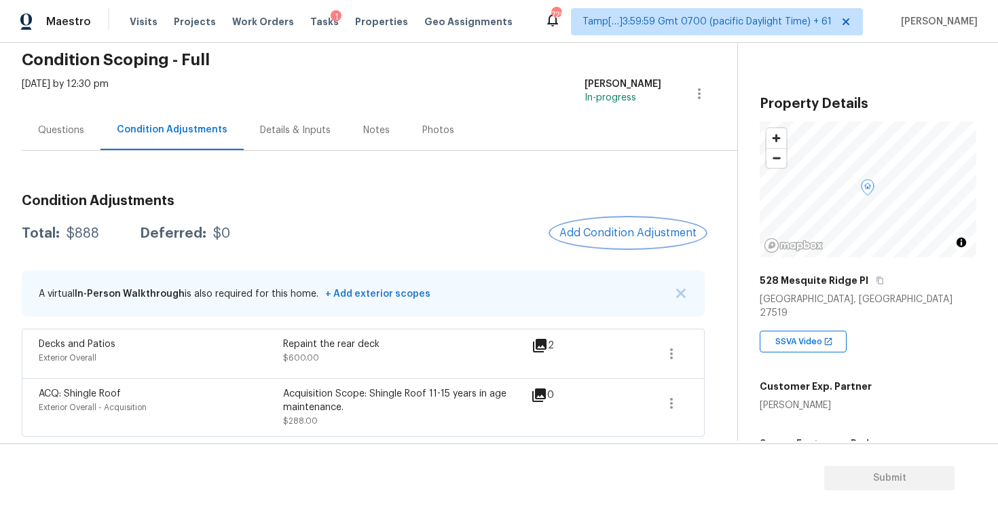
click at [635, 227] on span "Add Condition Adjustment" at bounding box center [627, 233] width 137 height 12
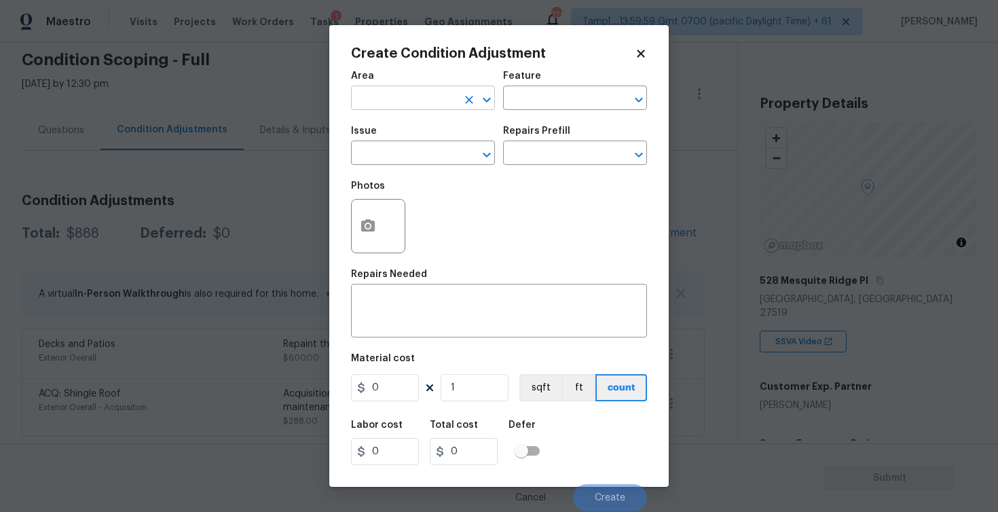
click at [404, 105] on input "text" at bounding box center [404, 99] width 106 height 21
click at [379, 157] on li "Exterior Overall" at bounding box center [423, 152] width 144 height 22
type input "Exterior Overall"
click at [379, 157] on input "text" at bounding box center [404, 154] width 106 height 21
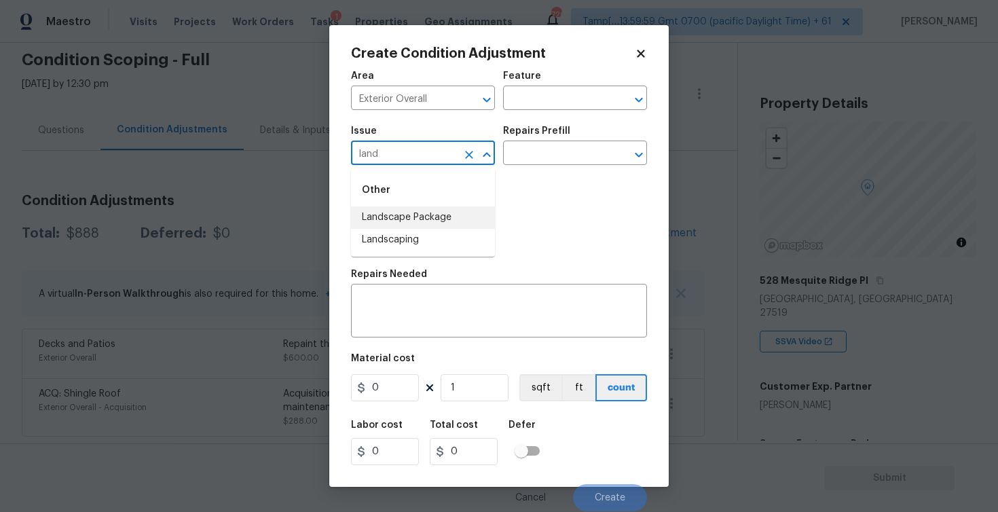
click at [373, 221] on li "Landscape Package" at bounding box center [423, 217] width 144 height 22
type input "Landscape Package"
click at [573, 145] on input "text" at bounding box center [556, 154] width 106 height 21
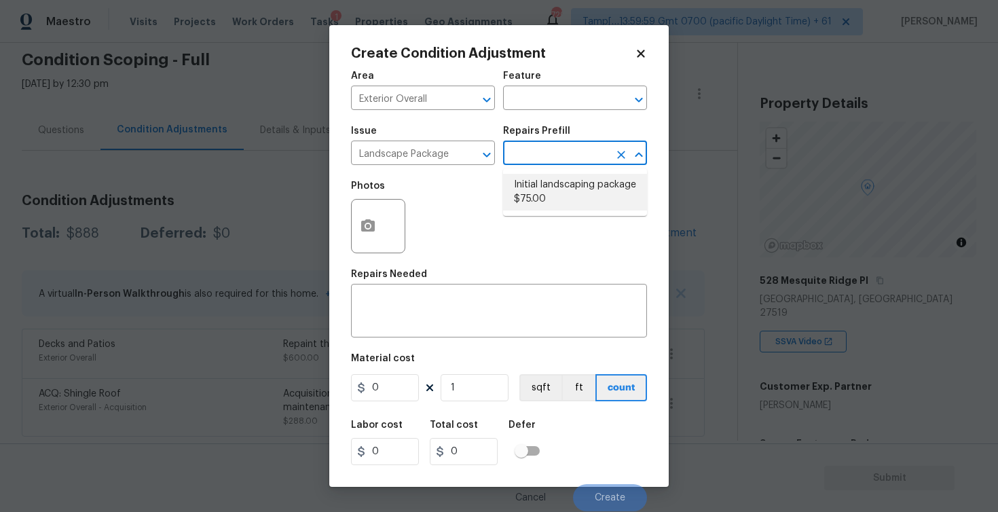
click at [554, 185] on li "Initial landscaping package $75.00" at bounding box center [575, 192] width 144 height 37
type input "Home Readiness Packages"
type textarea "Mowing of grass up to 6" in height. Mow, edge along driveways & sidewalks, trim…"
type input "75"
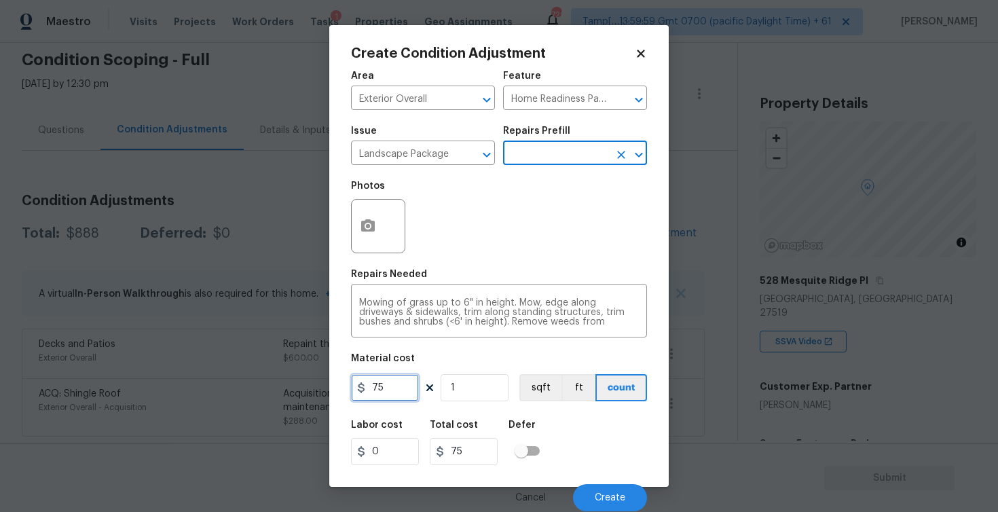
click at [405, 383] on input "75" at bounding box center [385, 387] width 68 height 27
type input "300"
click at [575, 454] on div "Labor cost 0 Total cost 300 Defer" at bounding box center [499, 442] width 296 height 61
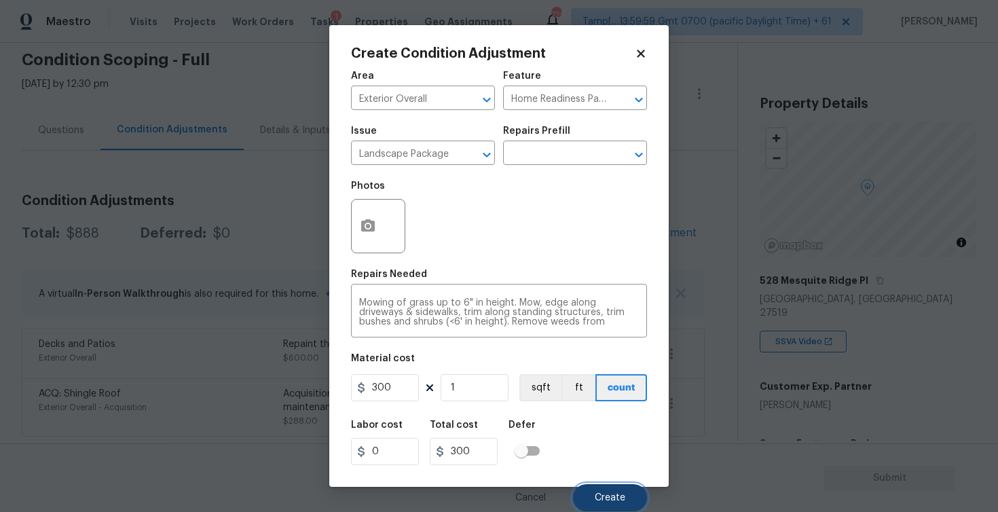
click at [625, 493] on button "Create" at bounding box center [610, 497] width 74 height 27
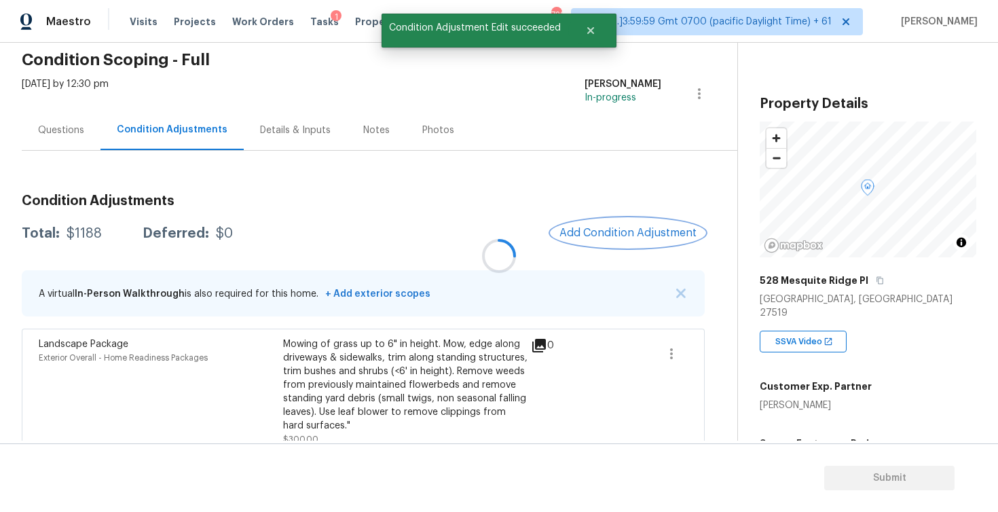
scroll to position [47, 0]
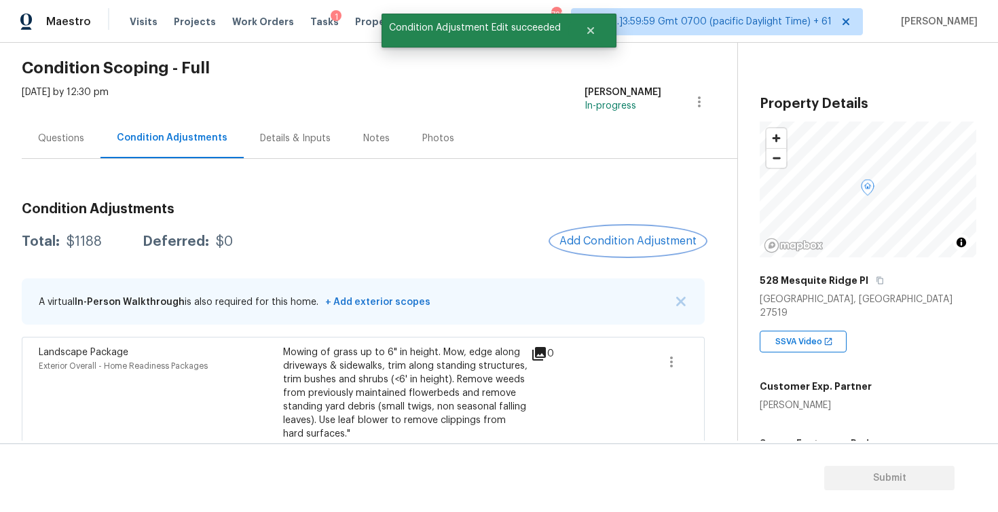
click at [601, 250] on button "Add Condition Adjustment" at bounding box center [627, 241] width 153 height 29
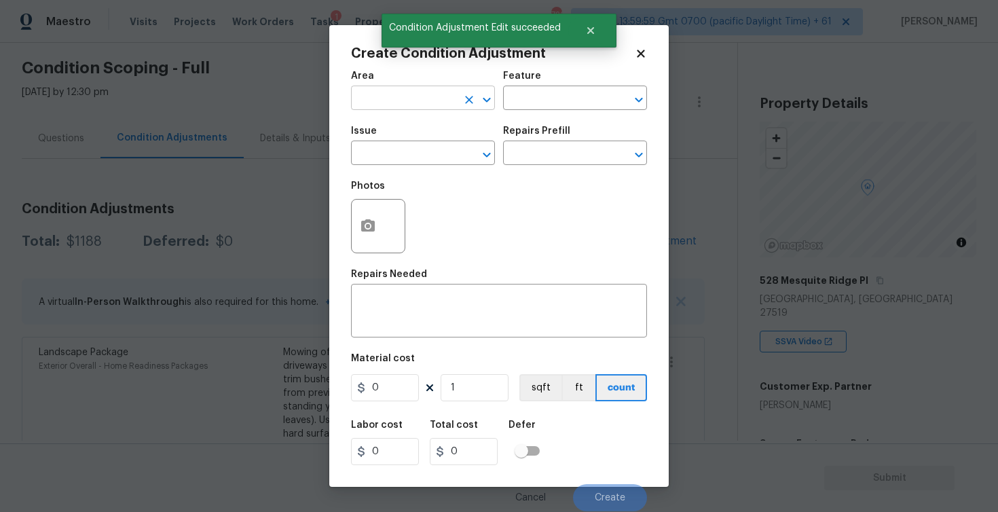
click at [411, 103] on input "text" at bounding box center [404, 99] width 106 height 21
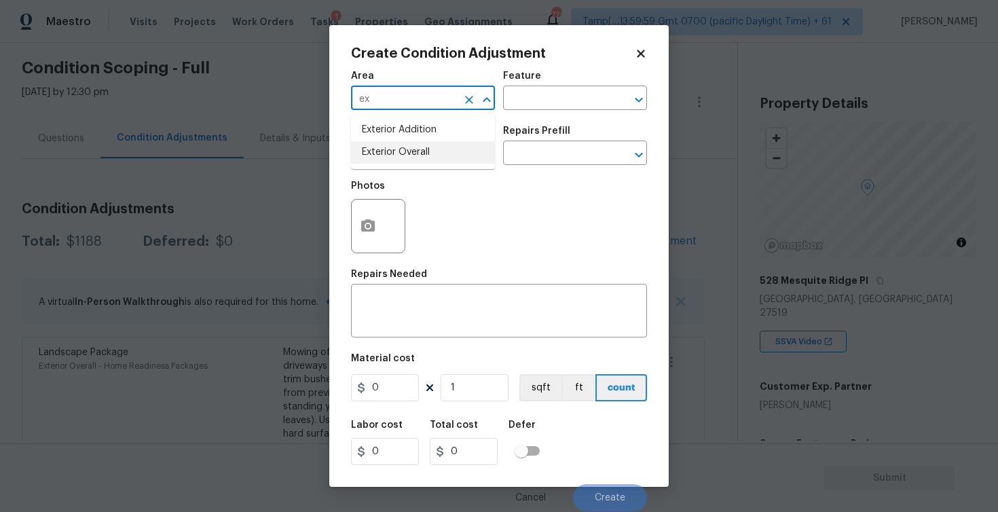
click at [407, 153] on li "Exterior Overall" at bounding box center [423, 152] width 144 height 22
type input "Exterior Overall"
click at [407, 153] on input "text" at bounding box center [404, 154] width 106 height 21
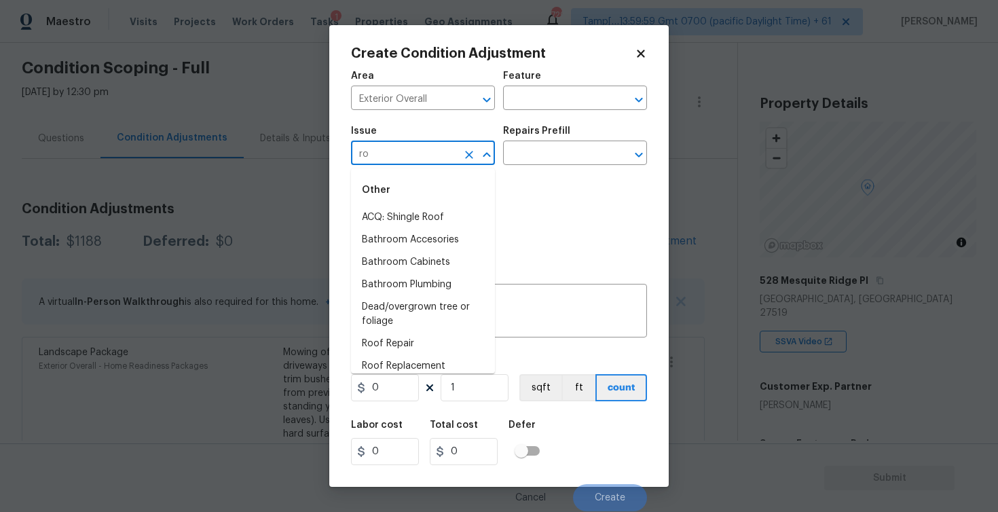
type input "r"
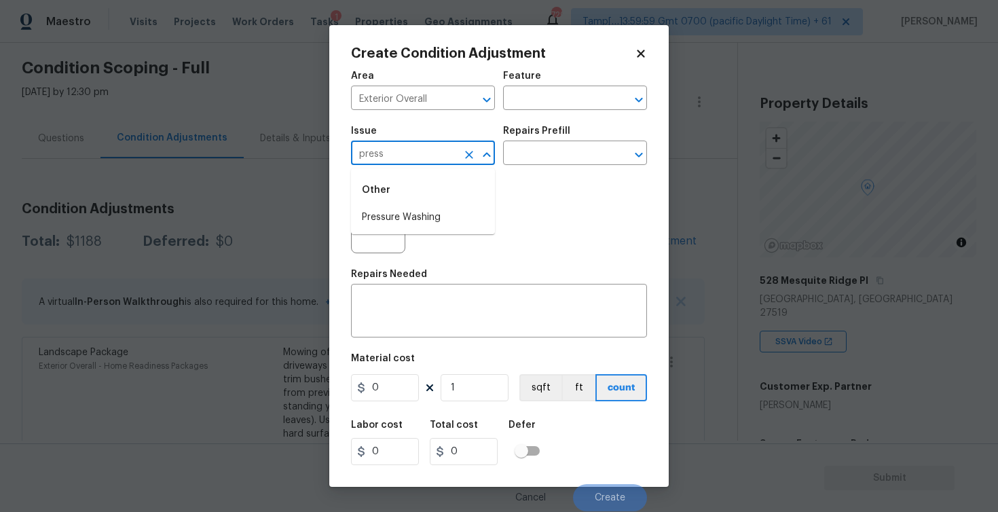
click at [404, 197] on div "Other" at bounding box center [423, 190] width 144 height 33
click at [404, 200] on div "Other" at bounding box center [423, 190] width 144 height 33
click at [411, 218] on li "Pressure Washing" at bounding box center [423, 217] width 144 height 22
type input "Pressure Washing"
click at [545, 132] on h5 "Repairs Prefill" at bounding box center [536, 131] width 67 height 10
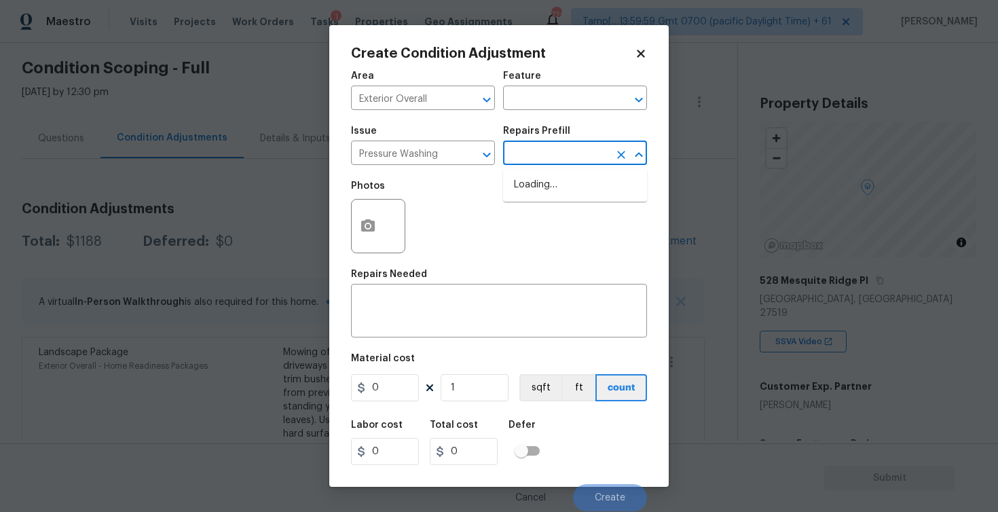
click at [539, 162] on input "text" at bounding box center [556, 154] width 106 height 21
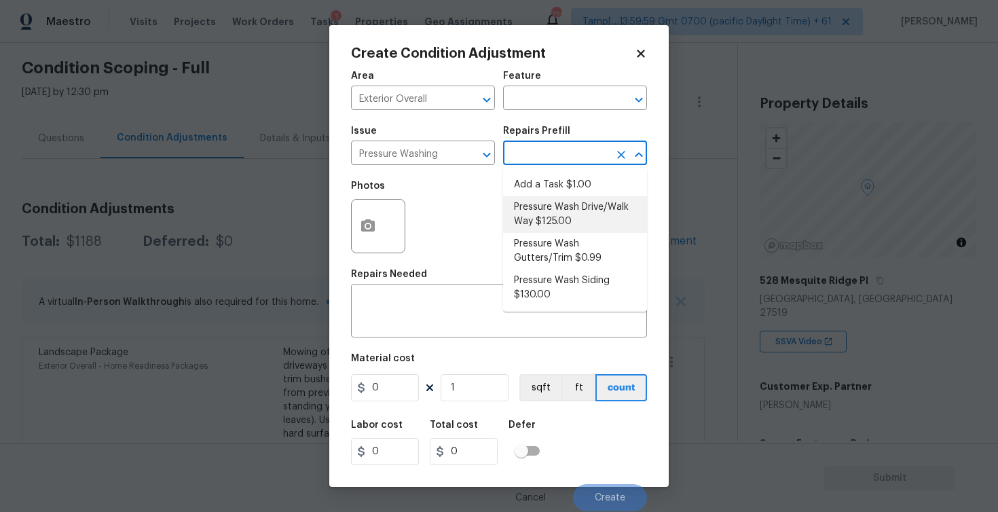
click at [544, 222] on li "Pressure Wash Drive/Walk Way $125.00" at bounding box center [575, 214] width 144 height 37
type input "Siding"
type textarea "Pressure wash the driveways/walkways as directed by the PM. Ensure that all deb…"
type input "125"
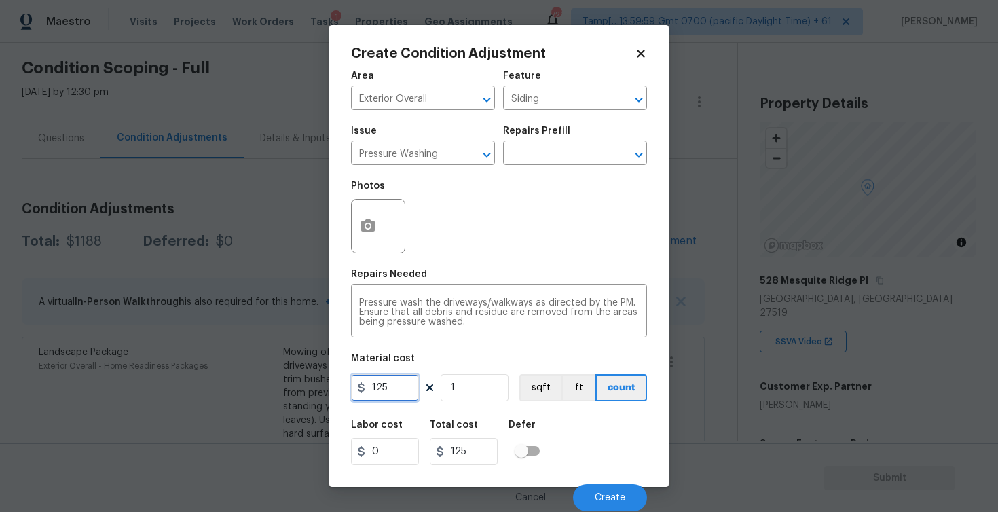
click at [391, 400] on input "125" at bounding box center [385, 387] width 68 height 27
type input "400"
click at [574, 428] on div "Labor cost 0 Total cost 400 Defer" at bounding box center [499, 442] width 296 height 61
click at [606, 486] on button "Create" at bounding box center [610, 497] width 74 height 27
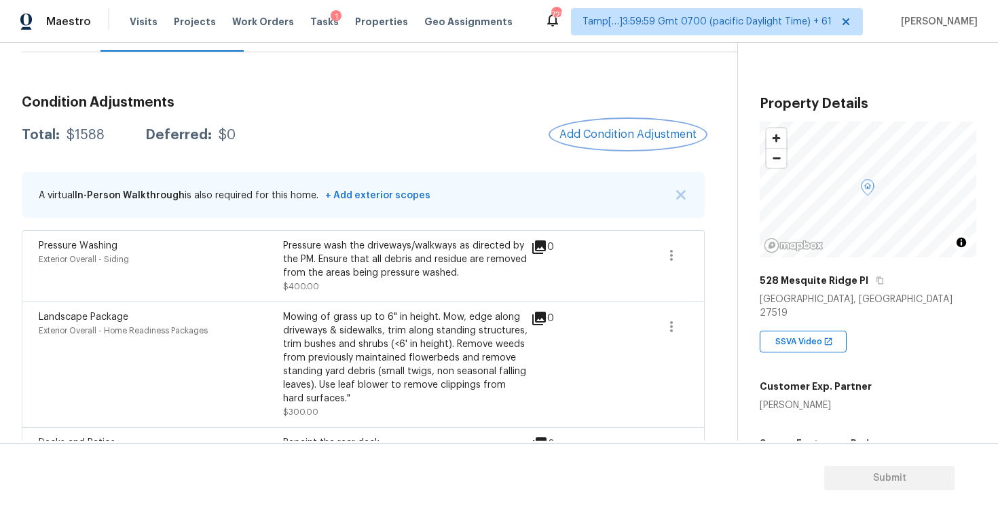
scroll to position [252, 0]
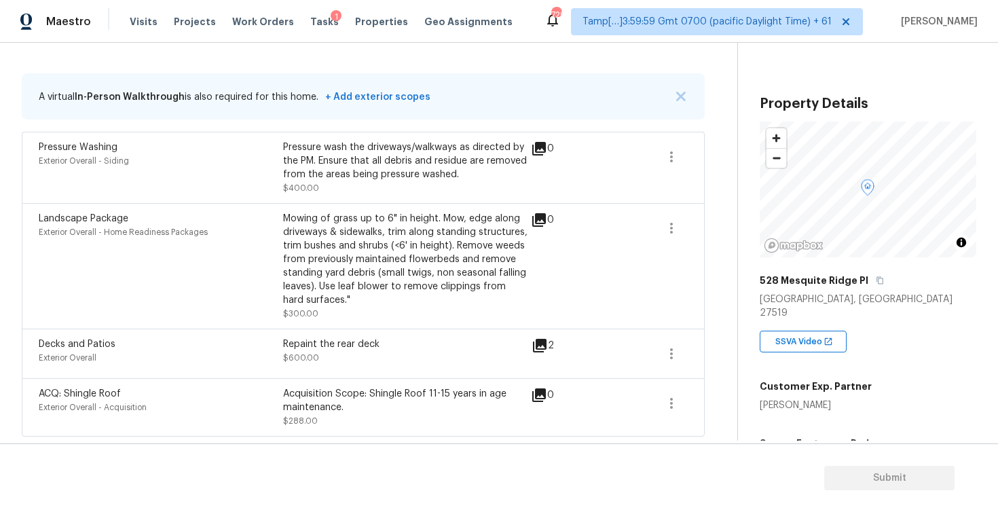
click at [432, 239] on div "Mowing of grass up to 6" in height. Mow, edge along driveways & sidewalks, trim…" at bounding box center [405, 259] width 244 height 95
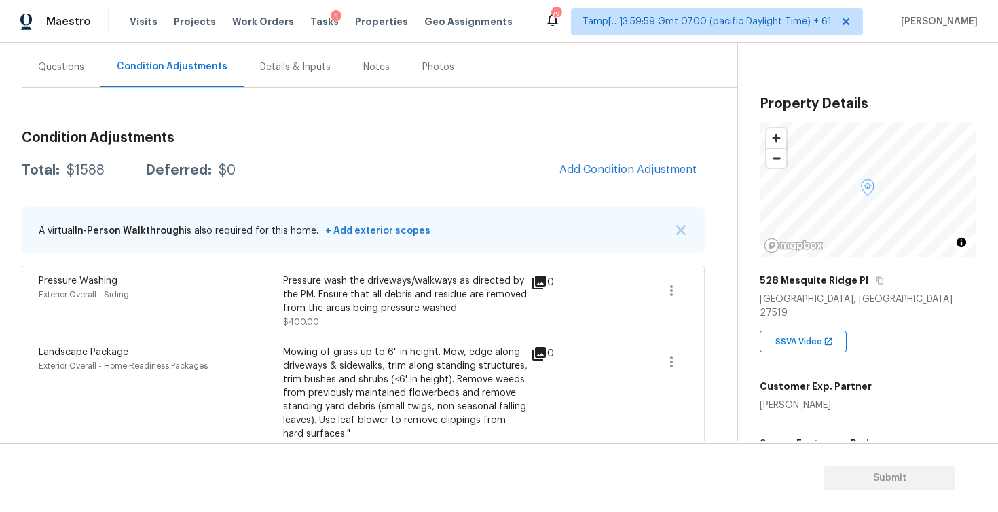
click at [276, 294] on div "Exterior Overall - Siding" at bounding box center [161, 295] width 244 height 14
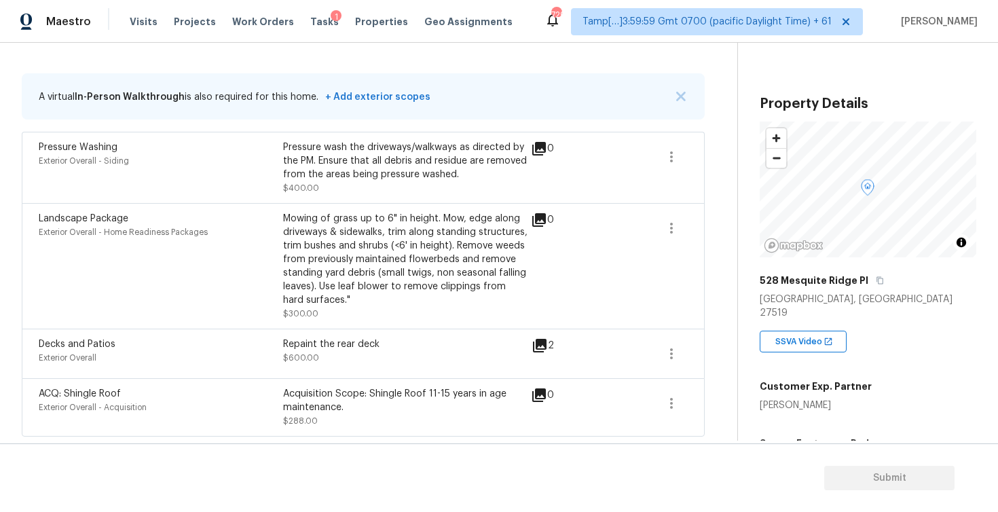
click at [396, 250] on div "Mowing of grass up to 6" in height. Mow, edge along driveways & sidewalks, trim…" at bounding box center [405, 259] width 244 height 95
click at [527, 235] on div "Mowing of grass up to 6" in height. Mow, edge along driveways & sidewalks, trim…" at bounding box center [405, 259] width 244 height 95
click at [543, 295] on div "0" at bounding box center [564, 266] width 67 height 109
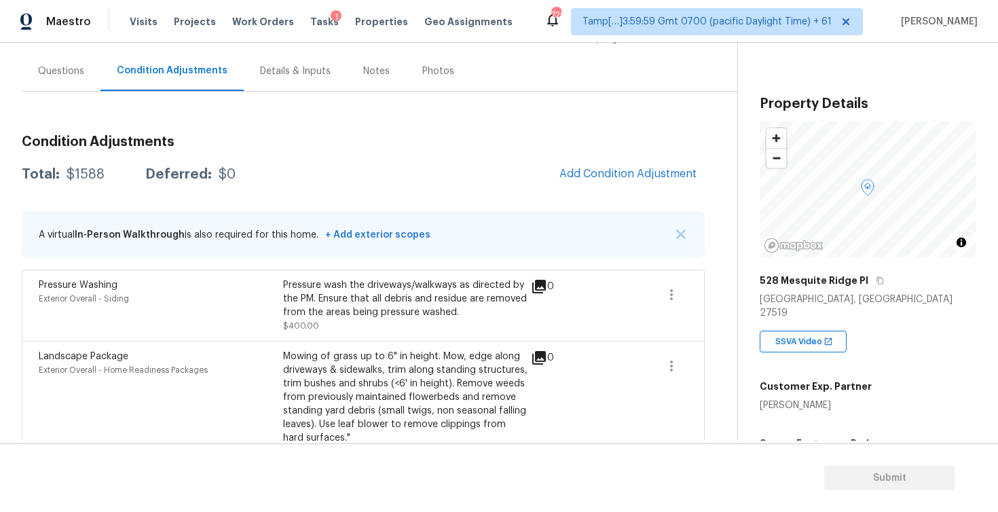
click at [69, 69] on div "Questions" at bounding box center [61, 71] width 46 height 14
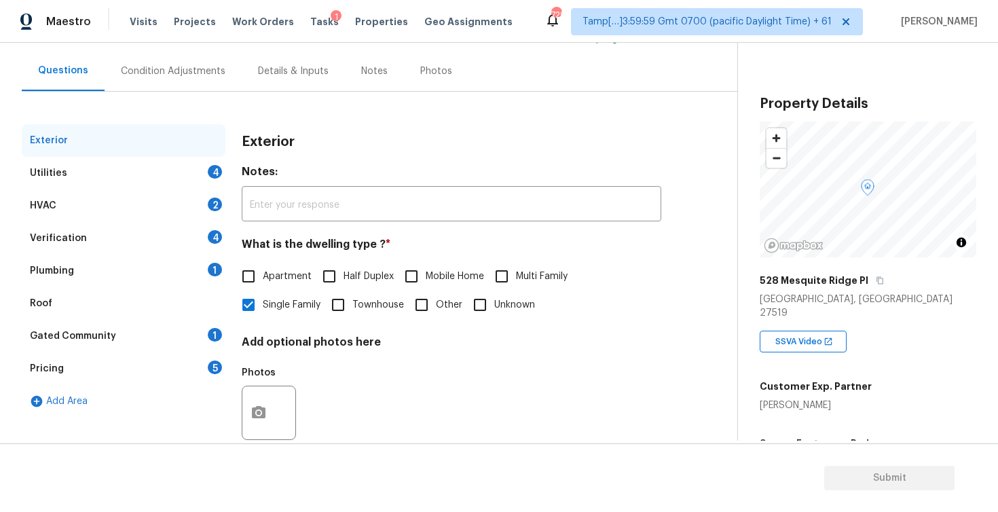
scroll to position [142, 0]
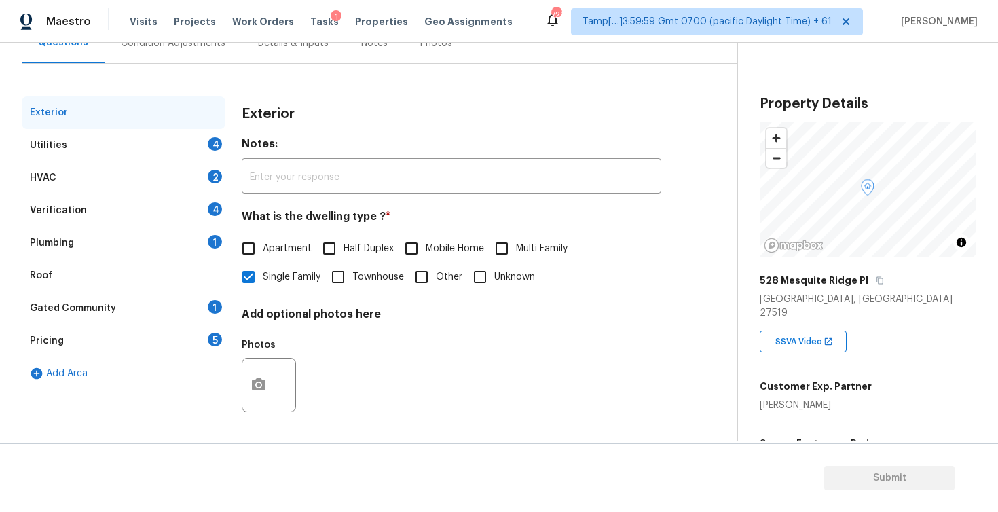
click at [153, 207] on div "Verification 4" at bounding box center [124, 210] width 204 height 33
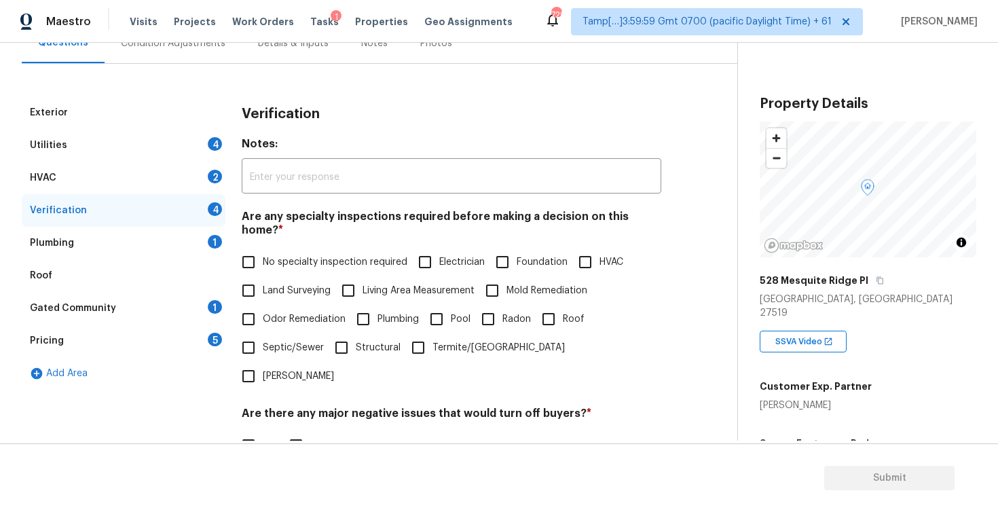
scroll to position [291, 0]
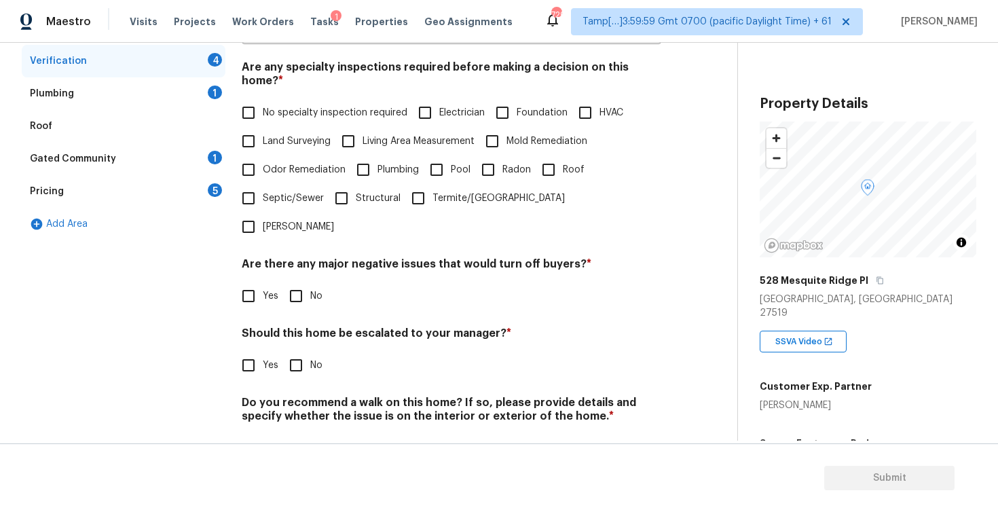
click at [252, 351] on input "Yes" at bounding box center [248, 365] width 29 height 29
checkbox input "true"
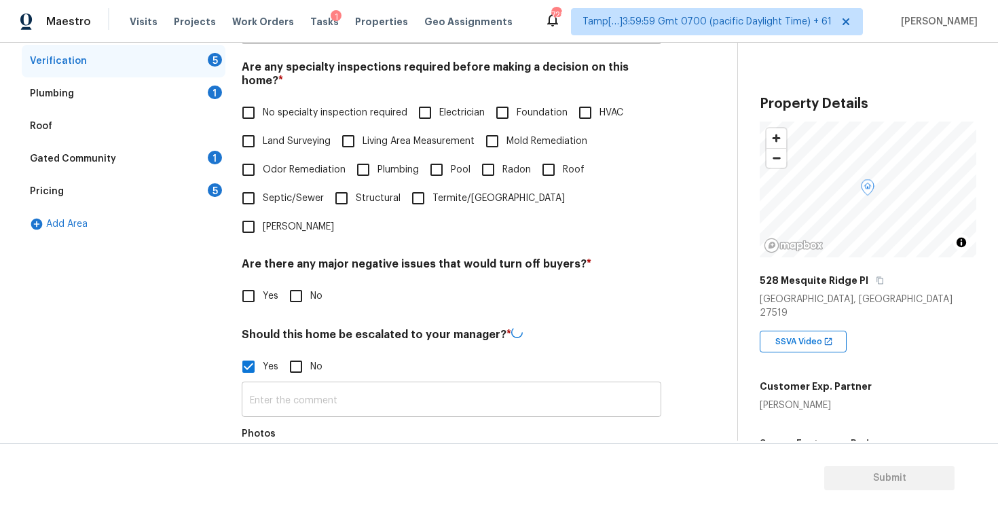
click at [314, 385] on input "text" at bounding box center [451, 401] width 419 height 32
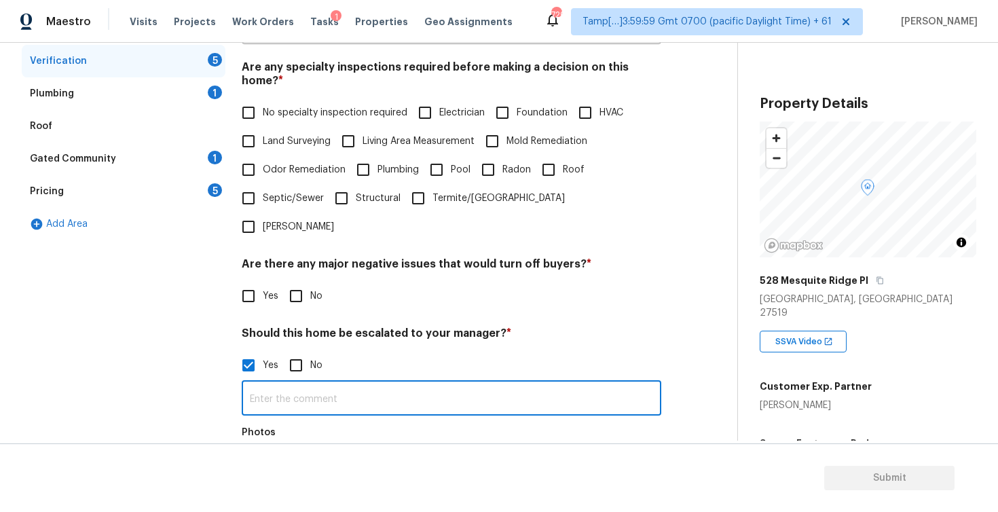
click at [312, 383] on input "text" at bounding box center [451, 399] width 419 height 32
click at [295, 445] on div at bounding box center [269, 472] width 54 height 54
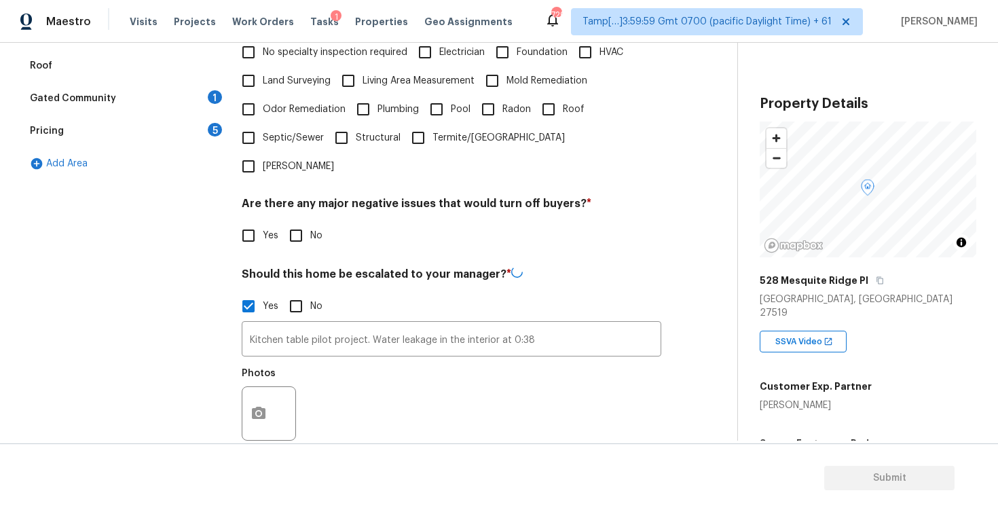
scroll to position [360, 0]
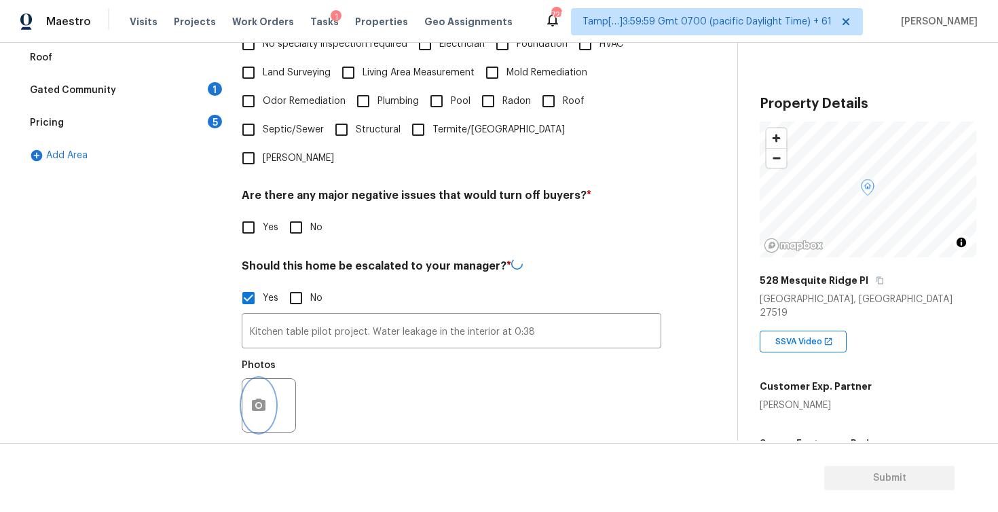
click at [267, 379] on button "button" at bounding box center [258, 405] width 33 height 53
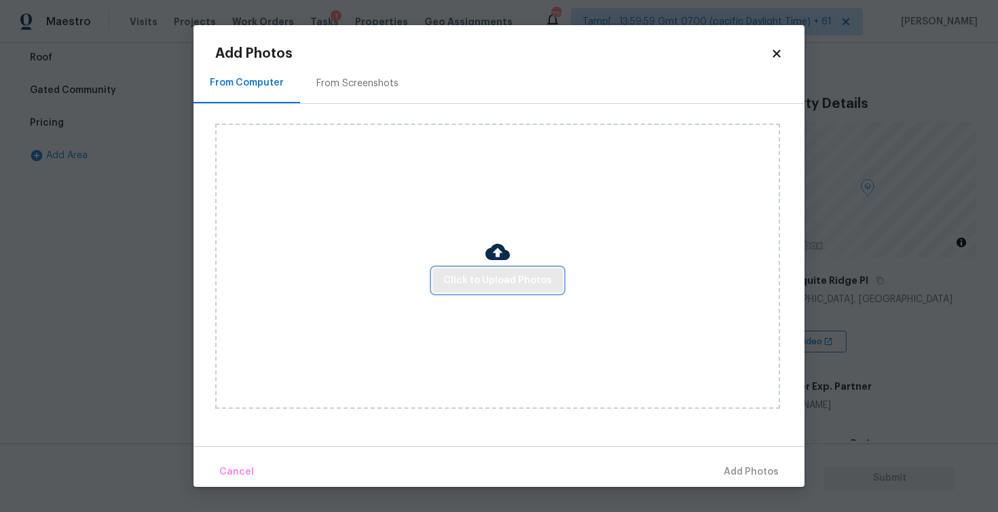
click at [518, 290] on button "Click to Upload Photos" at bounding box center [497, 280] width 130 height 25
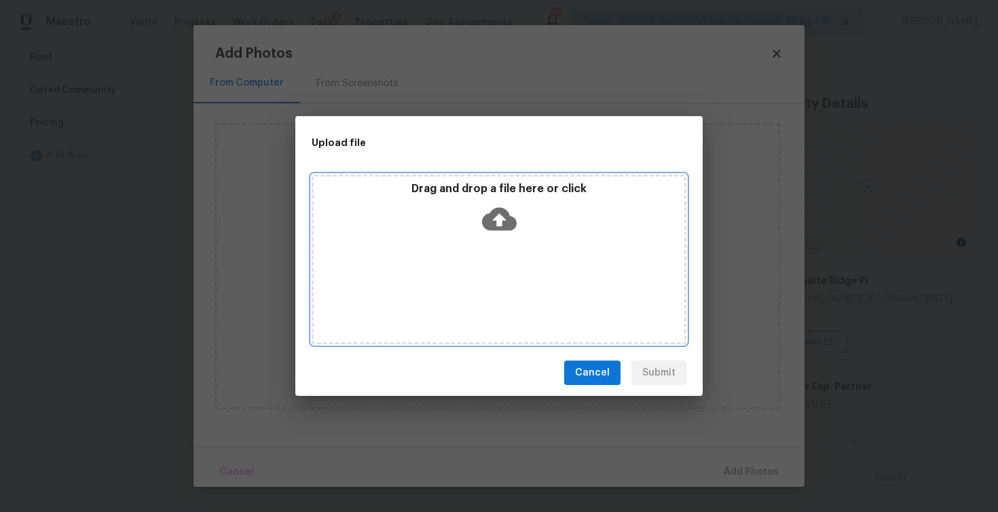
click at [504, 241] on div "Drag and drop a file here or click" at bounding box center [498, 259] width 375 height 170
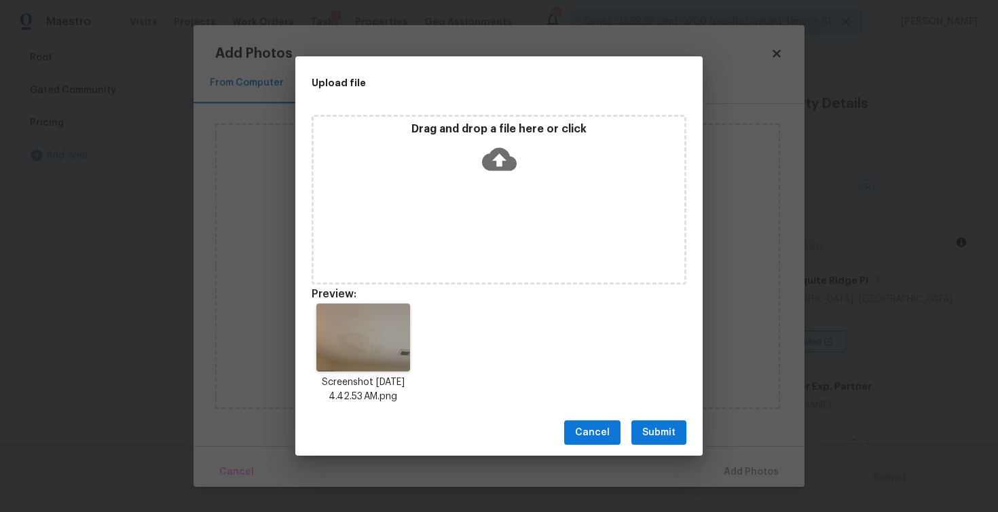
click at [653, 435] on span "Submit" at bounding box center [658, 432] width 33 height 17
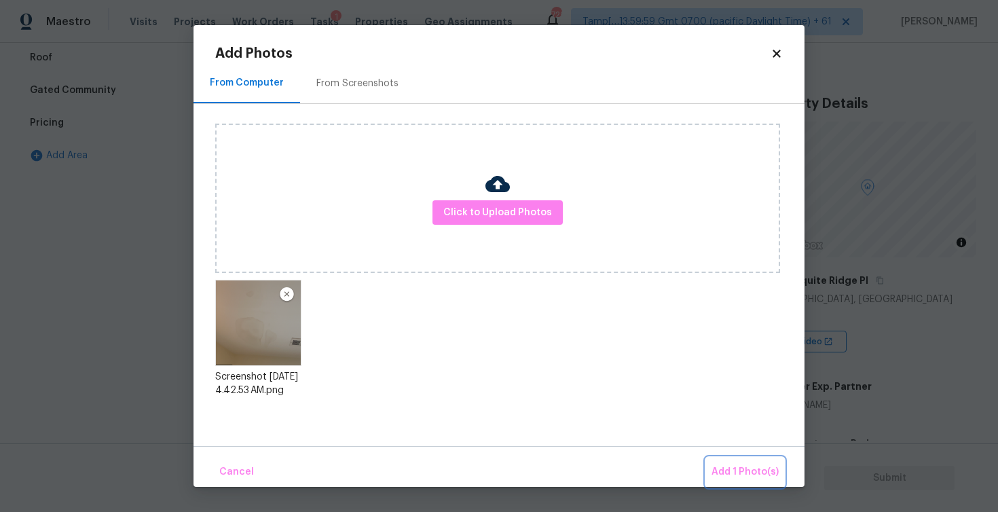
click at [751, 474] on span "Add 1 Photo(s)" at bounding box center [744, 472] width 67 height 17
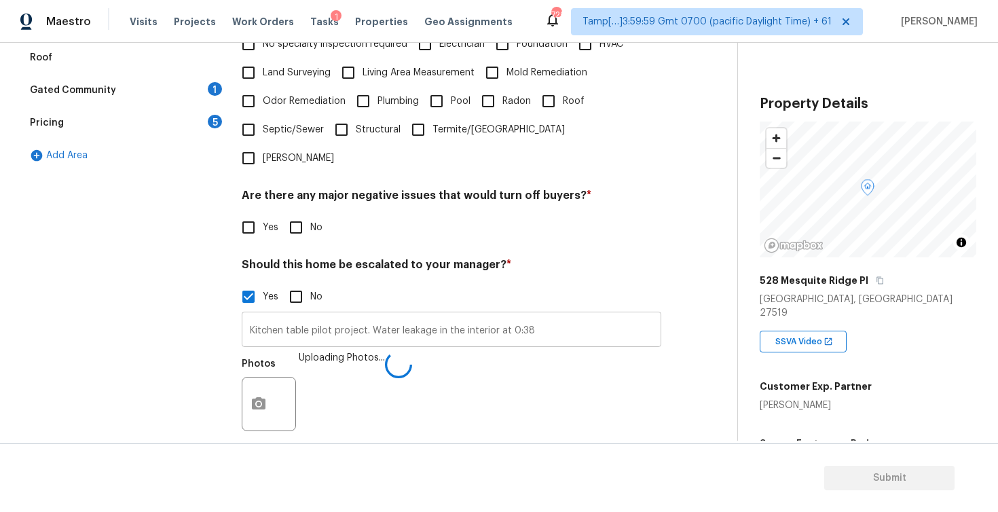
click at [582, 315] on input "Kitchen table pilot project. Water leakage in the interior at 0:38" at bounding box center [451, 331] width 419 height 32
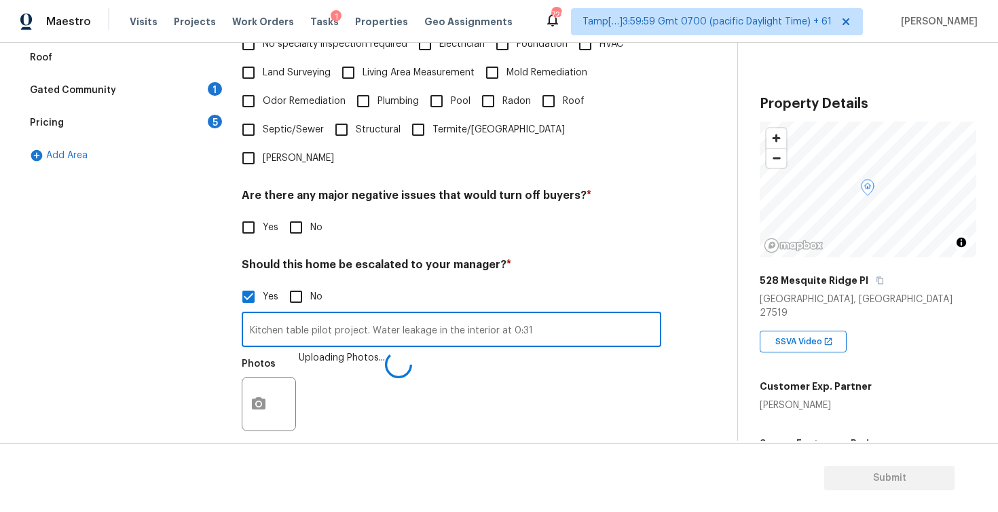
click at [629, 360] on div "Photos Uploading Photos..." at bounding box center [451, 395] width 419 height 88
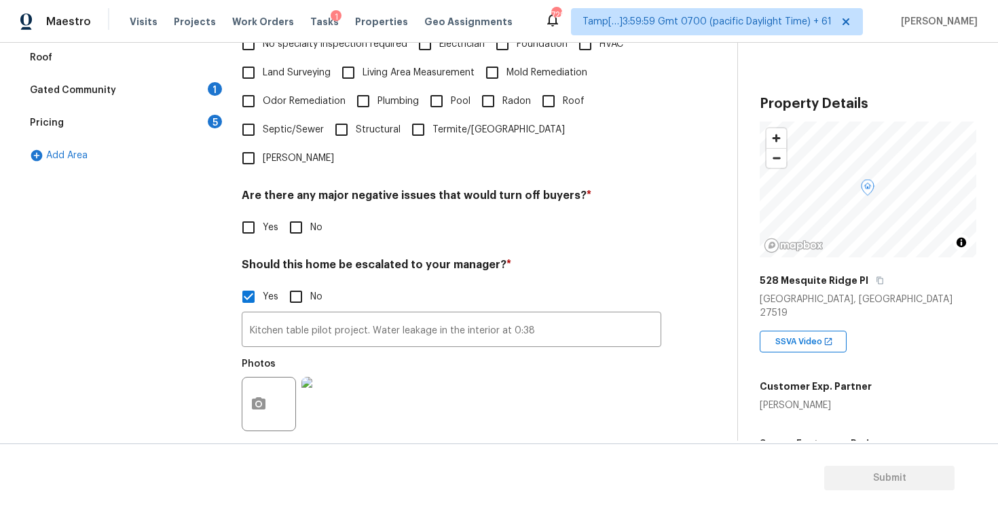
type input "Kitchen table pilot project. Water leakage in the interior at 0:31"
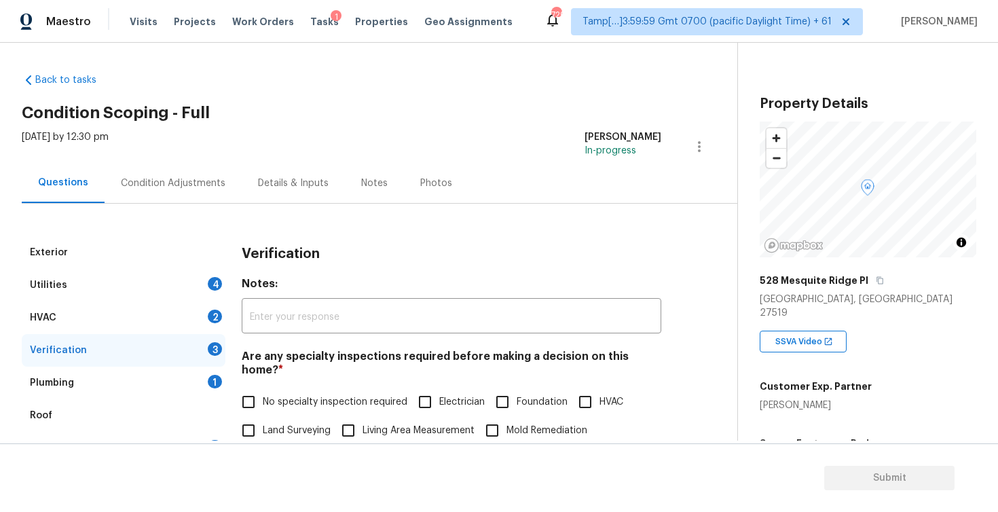
scroll to position [0, 0]
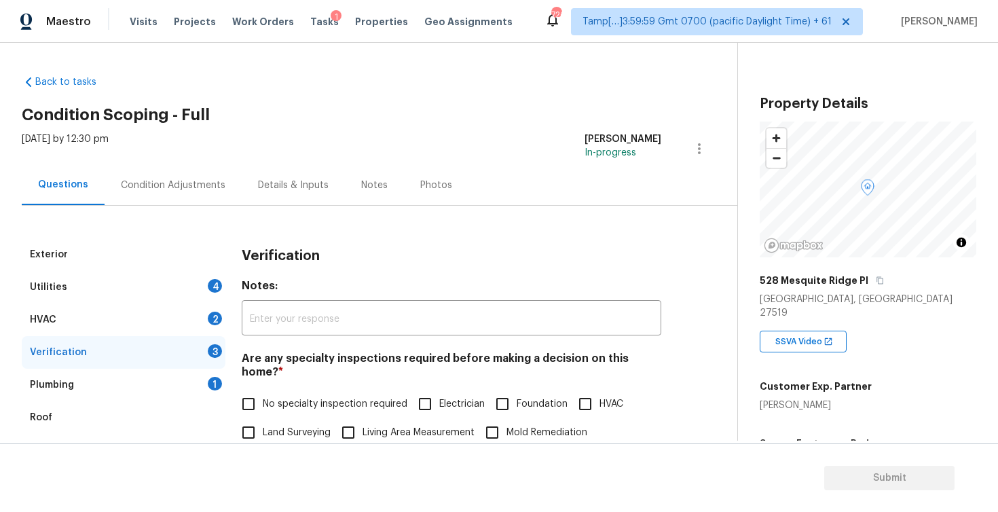
click at [197, 185] on div "Condition Adjustments" at bounding box center [173, 185] width 105 height 14
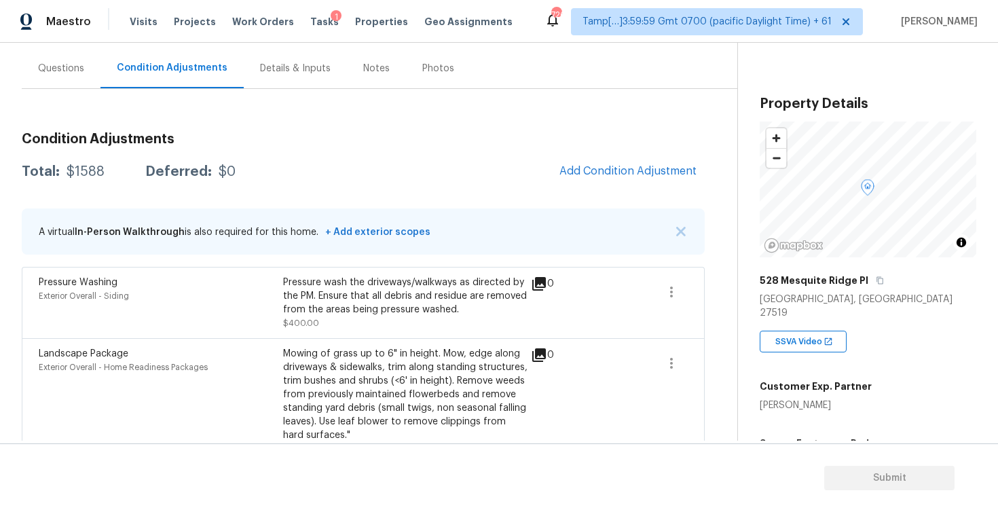
scroll to position [143, 0]
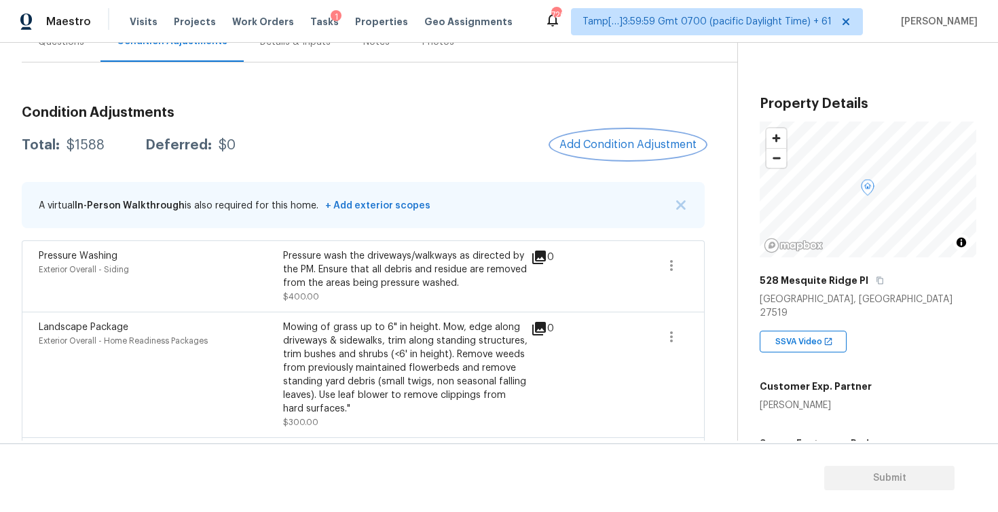
click at [643, 157] on button "Add Condition Adjustment" at bounding box center [627, 144] width 153 height 29
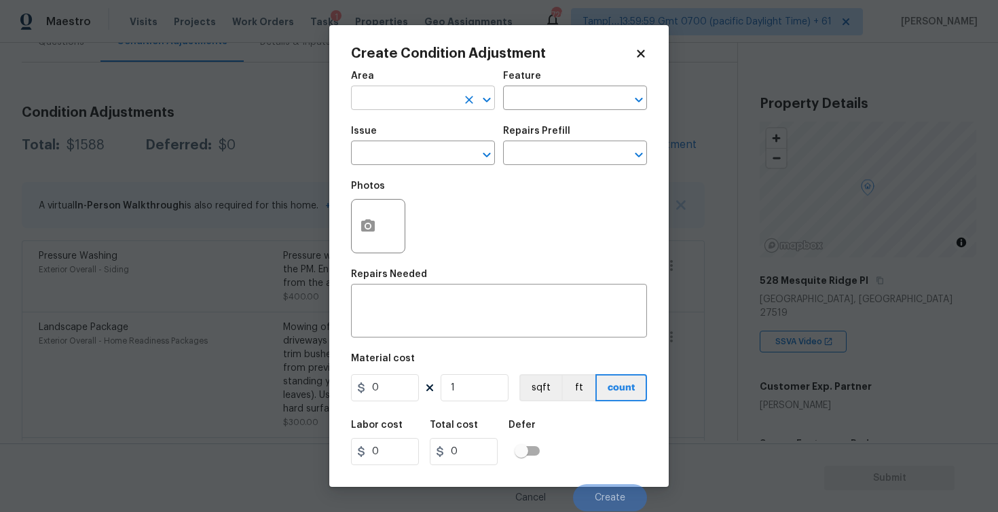
click at [428, 100] on input "text" at bounding box center [404, 99] width 106 height 21
click at [418, 146] on li "Exterior Overall" at bounding box center [423, 152] width 144 height 22
type input "Exterior Overall"
click at [418, 146] on input "text" at bounding box center [404, 154] width 106 height 21
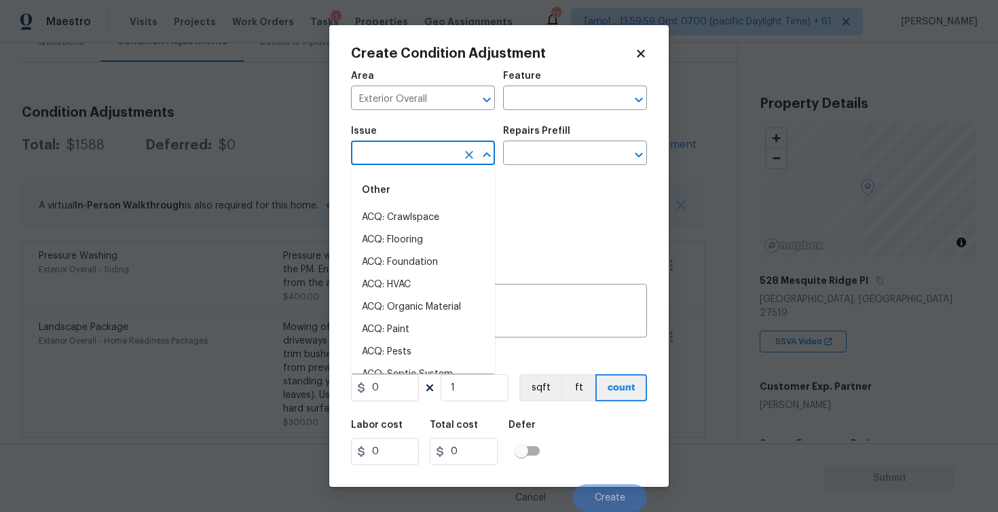
type input "a"
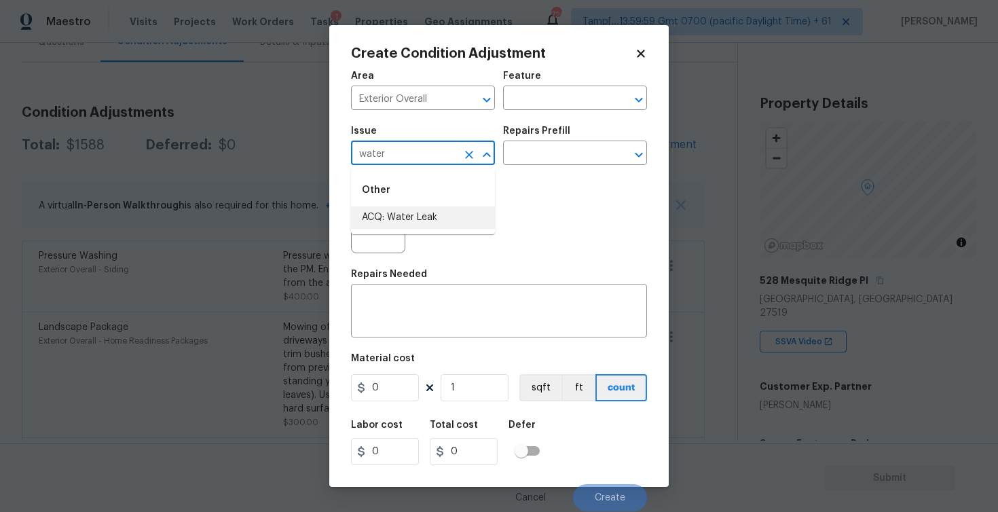
click at [412, 218] on li "ACQ: Water Leak" at bounding box center [423, 217] width 144 height 22
type input "ACQ: Water Leak"
click at [533, 153] on input "text" at bounding box center [556, 154] width 106 height 21
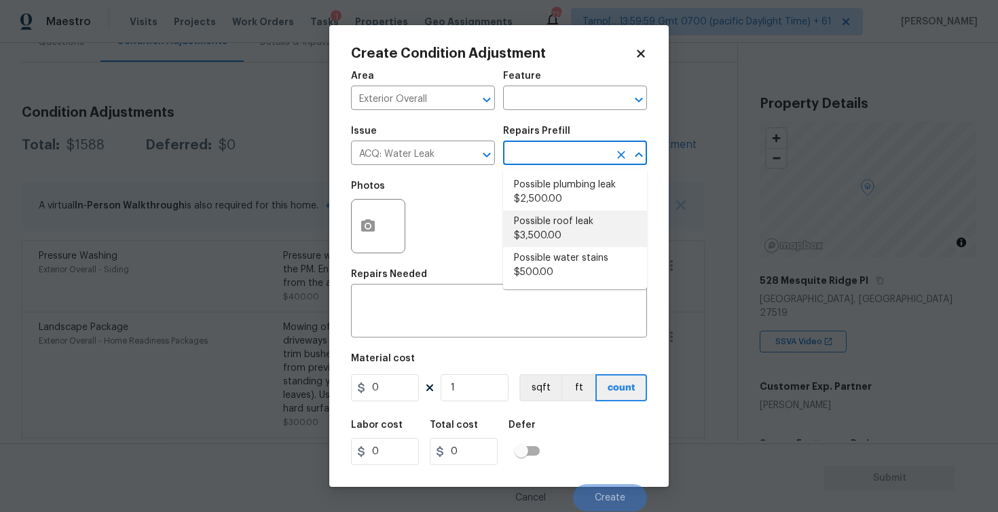
click at [537, 235] on li "Possible roof leak $3,500.00" at bounding box center [575, 228] width 144 height 37
type input "Acquisition"
type textarea "Acquisition Scope: Possible roof leak"
type input "3500"
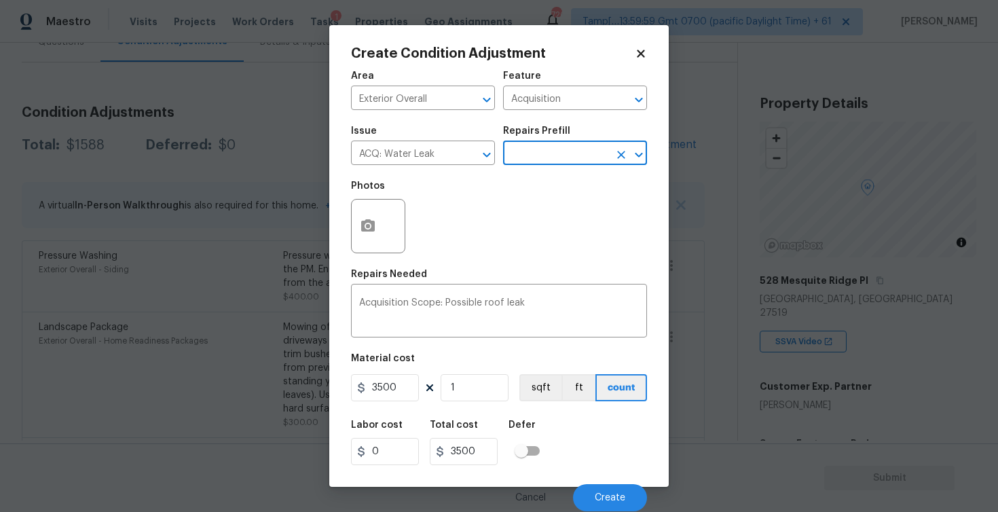
click at [548, 151] on input "text" at bounding box center [556, 154] width 106 height 21
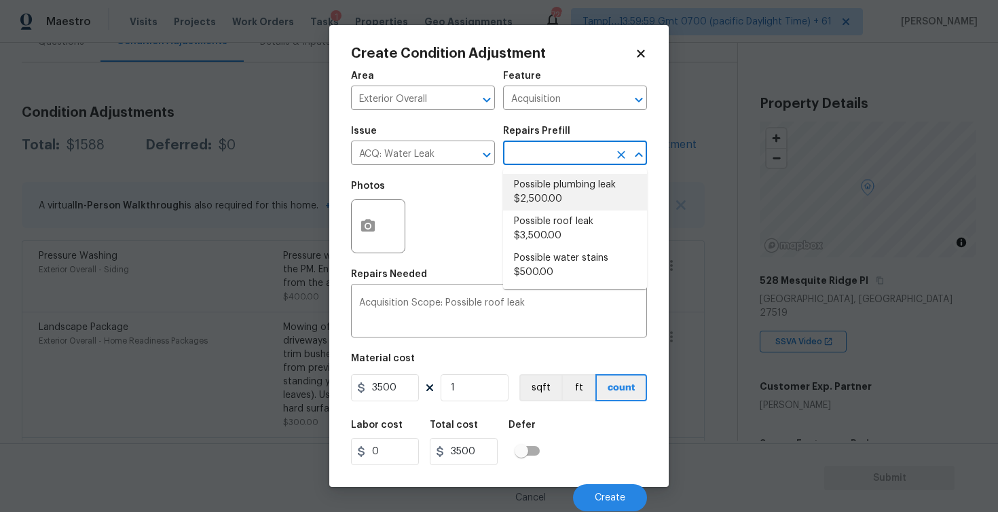
click at [536, 206] on li "Possible plumbing leak $2,500.00" at bounding box center [575, 192] width 144 height 37
type textarea "Acquisition Scope: Possible plumbing leak"
type input "2500"
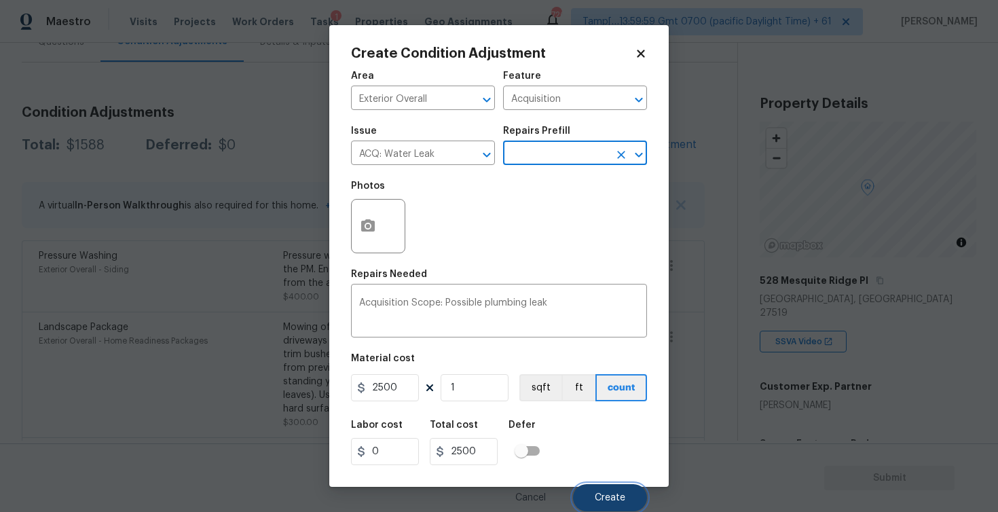
click at [616, 496] on span "Create" at bounding box center [609, 498] width 31 height 10
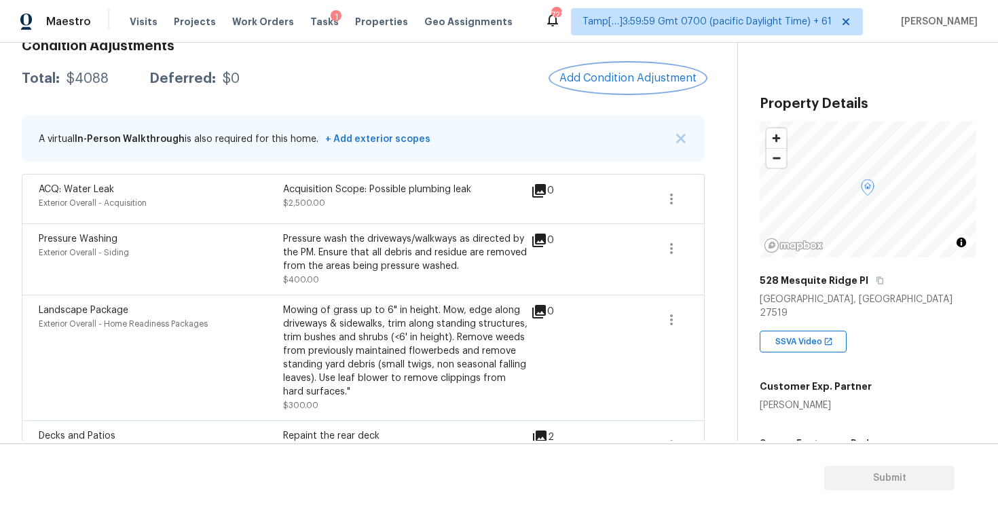
scroll to position [197, 0]
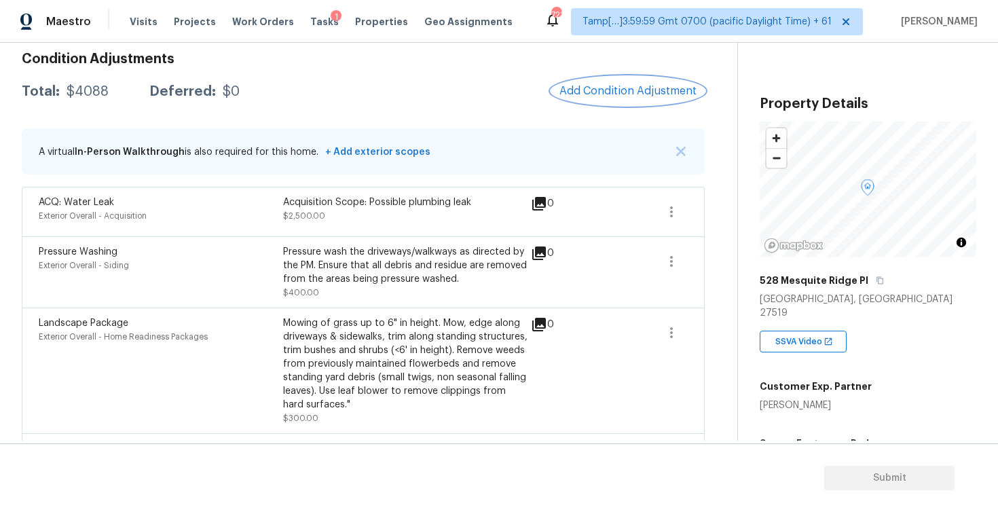
click at [630, 102] on button "Add Condition Adjustment" at bounding box center [627, 91] width 153 height 29
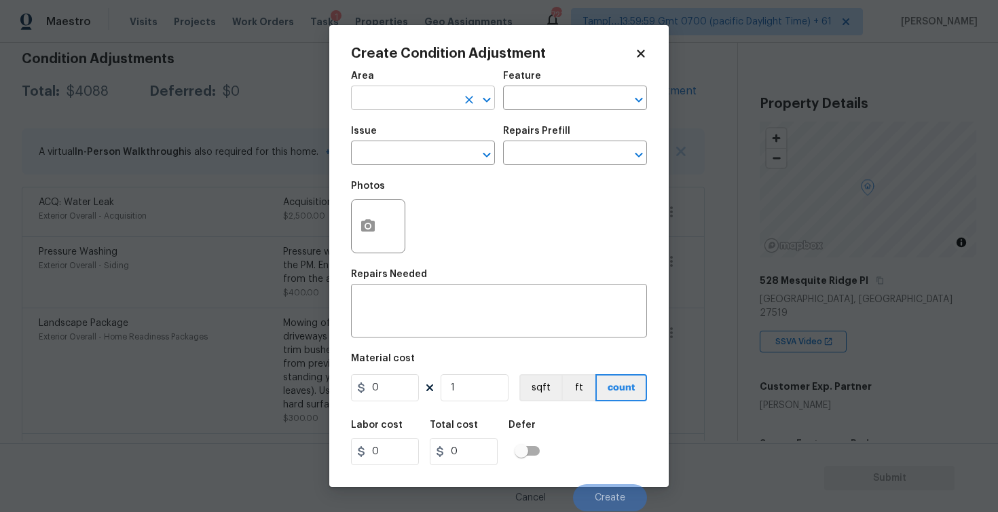
click at [409, 102] on input "text" at bounding box center [404, 99] width 106 height 21
click at [407, 147] on li "Interior Overall" at bounding box center [423, 152] width 144 height 22
type input "Interior Overall"
click at [407, 147] on input "text" at bounding box center [404, 154] width 106 height 21
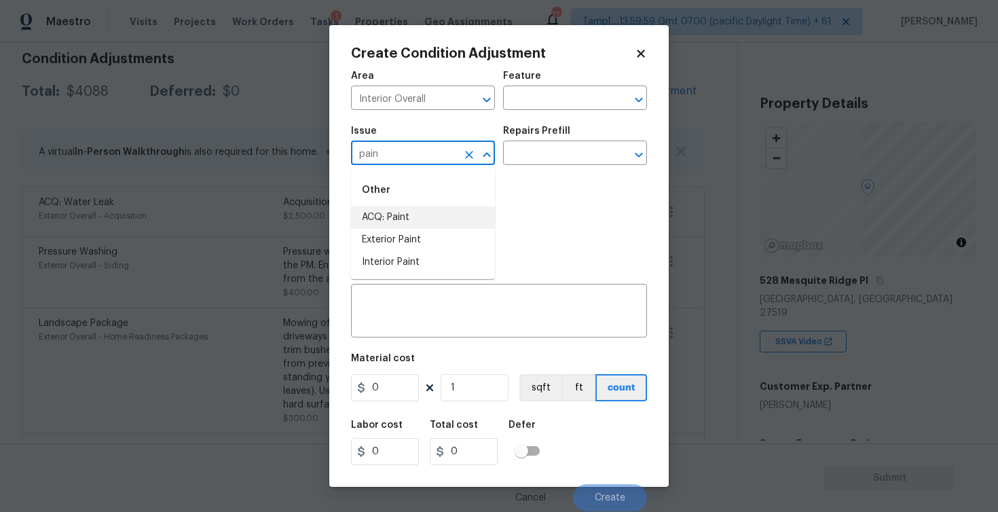
click at [409, 209] on li "ACQ: Paint" at bounding box center [423, 217] width 144 height 22
type input "ACQ: Paint"
click at [546, 147] on input "text" at bounding box center [556, 154] width 106 height 21
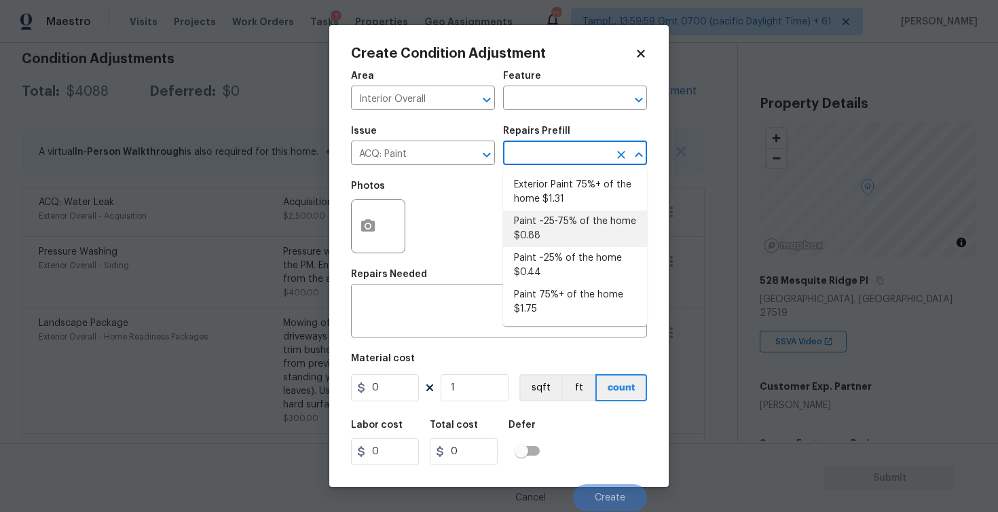
click at [541, 230] on li "Paint ~25-75% of the home $0.88" at bounding box center [575, 228] width 144 height 37
type input "Acquisition"
type textarea "Acquisition Scope: ~25 - 75% of the home needs interior paint"
type input "0.88"
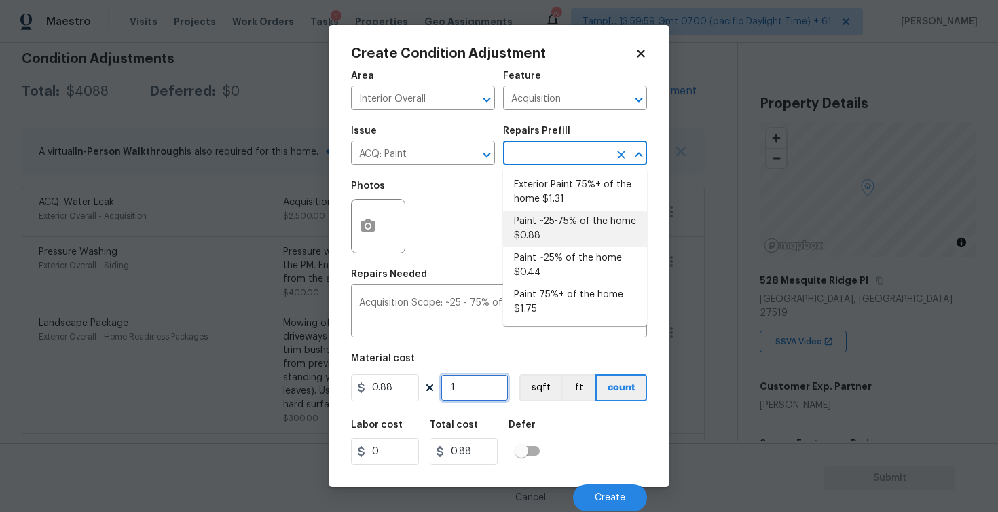
click at [458, 386] on input "1" at bounding box center [474, 387] width 68 height 27
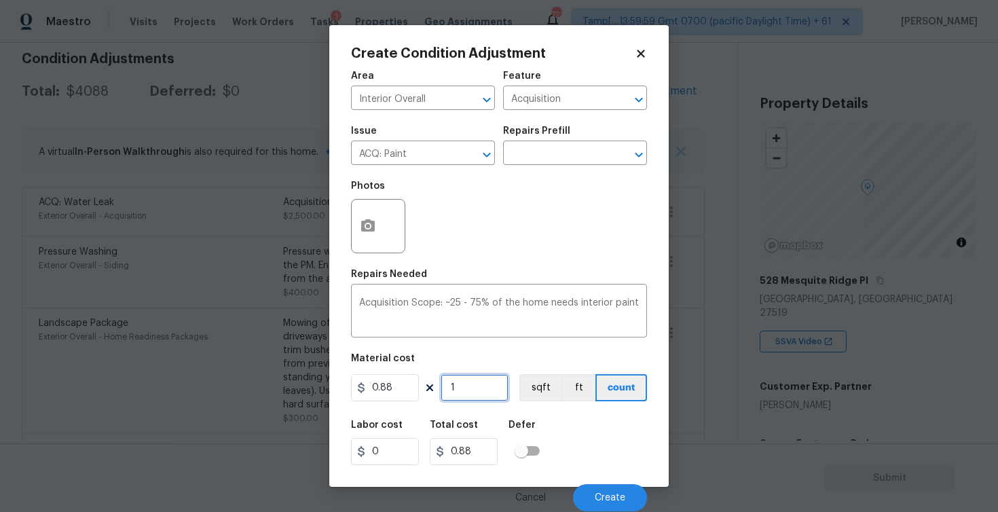
type input "0"
paste input "2828"
type input "2828"
type input "2488.64"
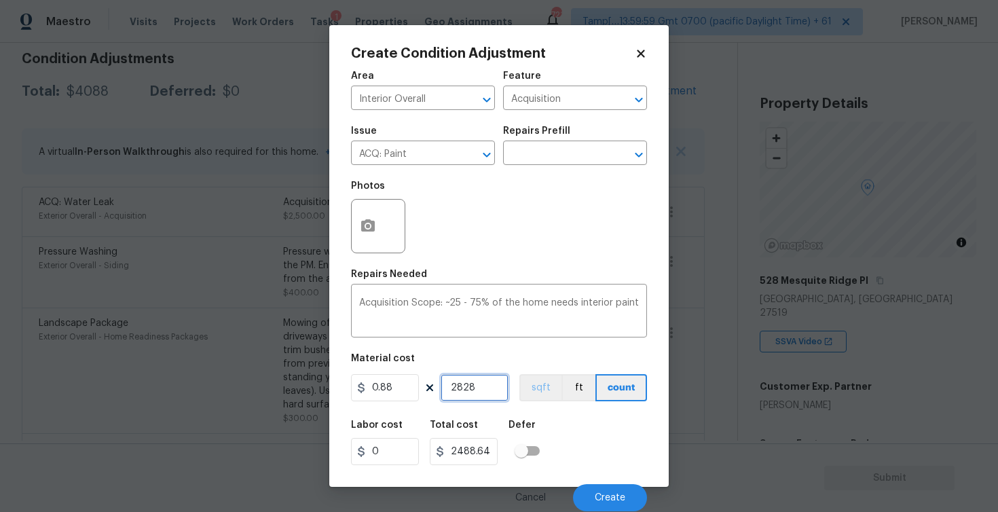
type input "2828"
click at [529, 381] on button "sqft" at bounding box center [540, 387] width 42 height 27
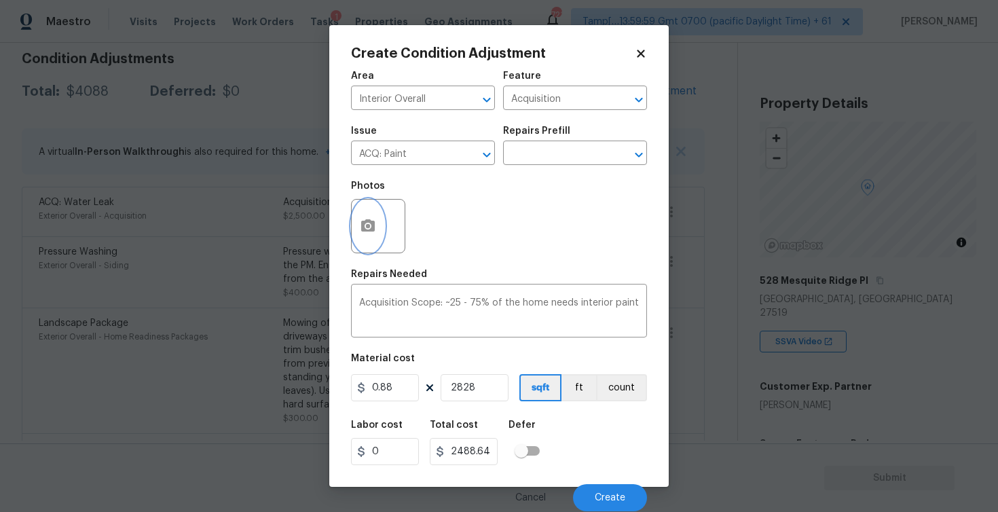
click at [373, 225] on icon "button" at bounding box center [368, 225] width 14 height 12
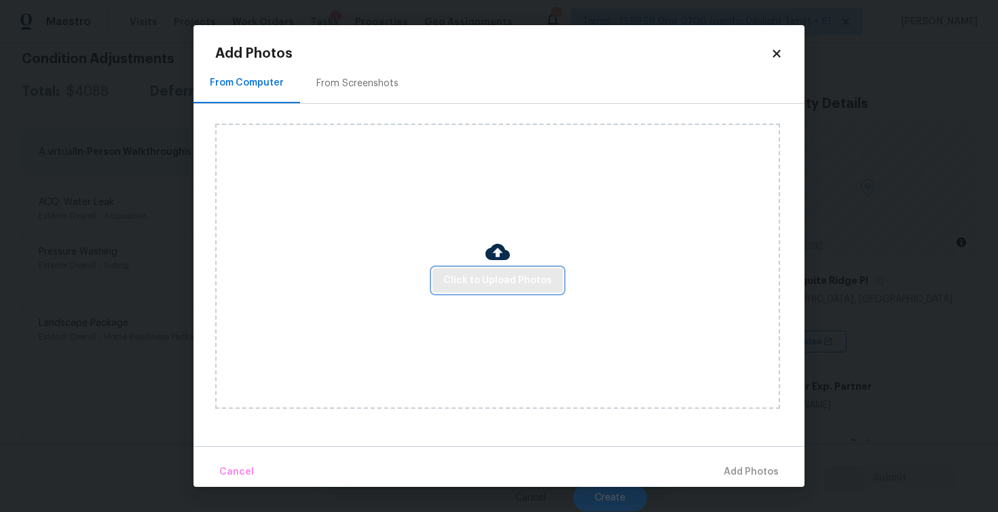
click at [518, 288] on span "Click to Upload Photos" at bounding box center [497, 280] width 109 height 17
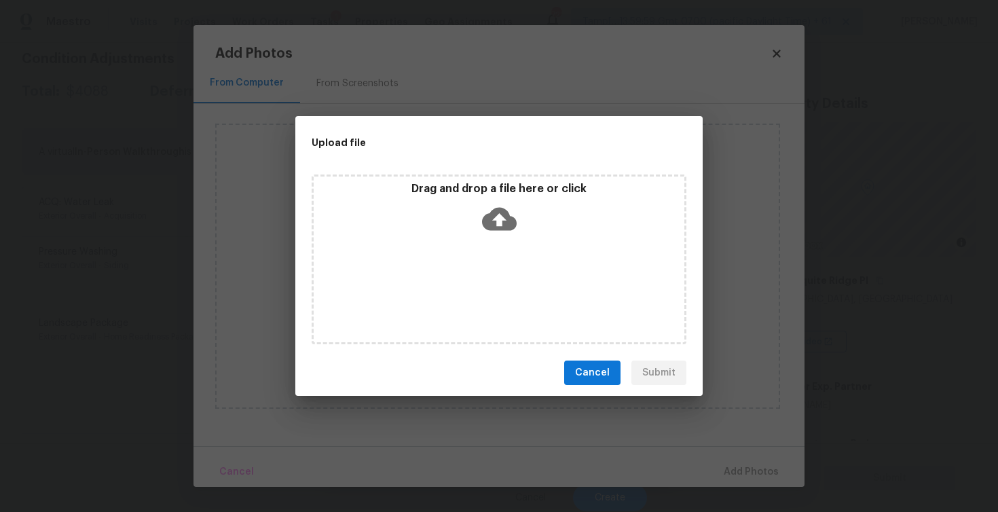
click at [500, 202] on icon at bounding box center [499, 219] width 35 height 35
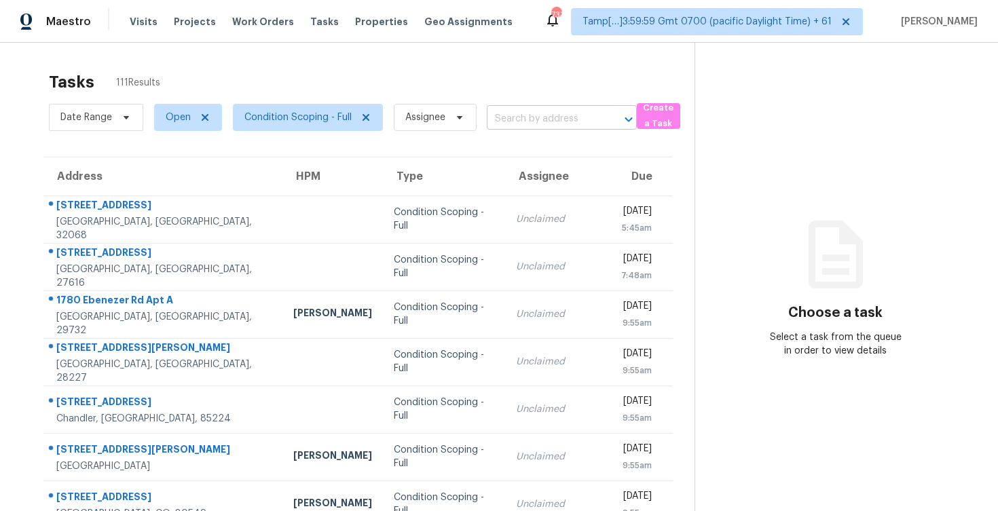
click at [531, 111] on input "text" at bounding box center [543, 119] width 112 height 21
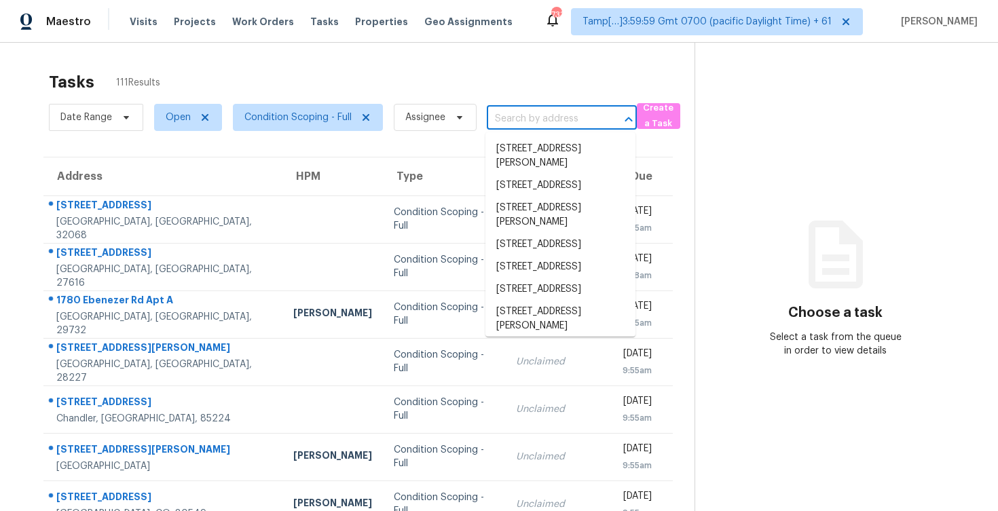
paste input "[STREET_ADDRESS]"
type input "[STREET_ADDRESS]"
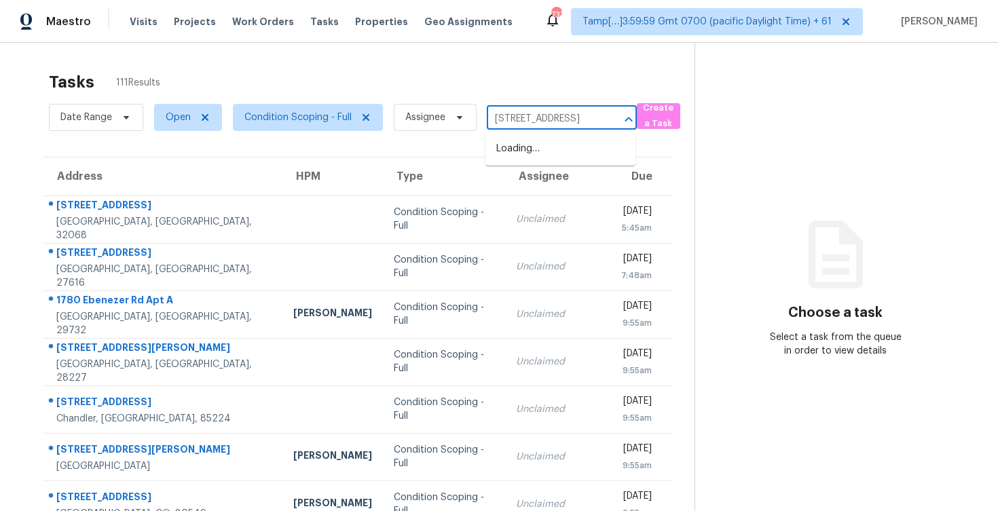
scroll to position [0, 71]
click at [537, 155] on li "[STREET_ADDRESS]" at bounding box center [560, 149] width 150 height 22
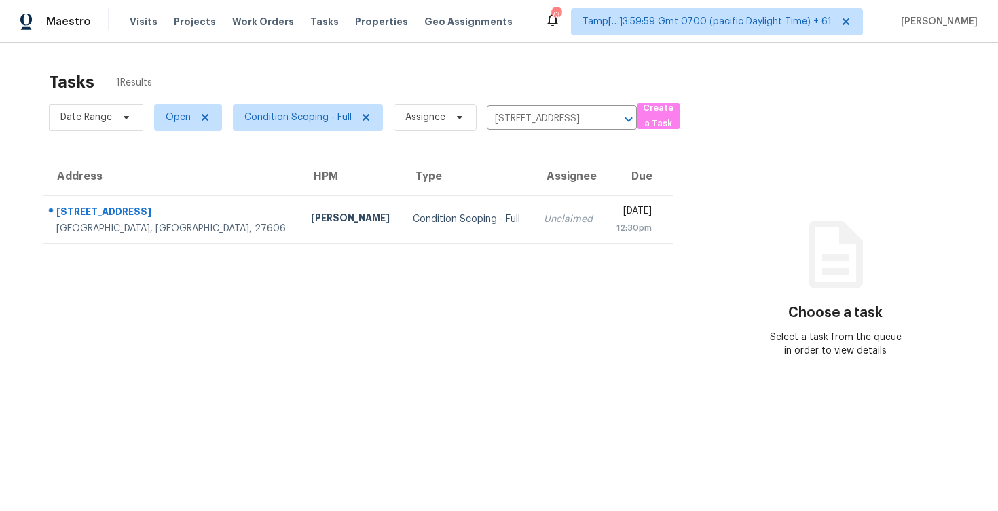
click at [533, 207] on td "Unclaimed" at bounding box center [568, 219] width 71 height 48
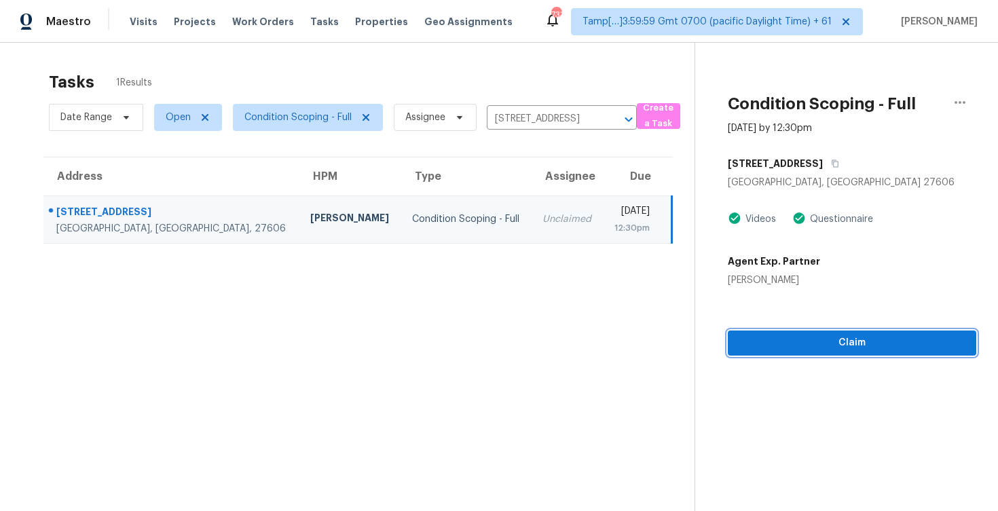
click at [811, 339] on span "Claim" at bounding box center [851, 343] width 227 height 17
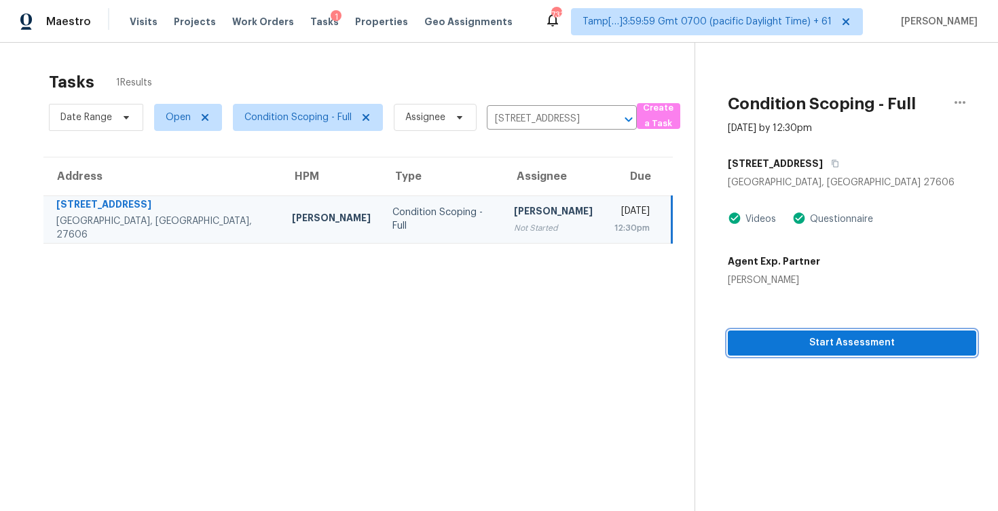
click at [775, 339] on span "Start Assessment" at bounding box center [851, 343] width 227 height 17
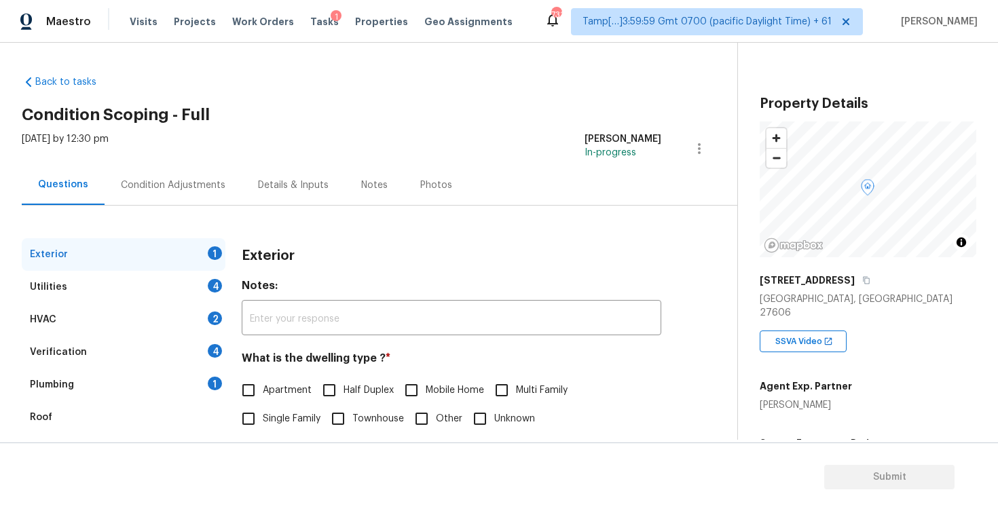
click at [199, 200] on div "Condition Adjustments" at bounding box center [173, 185] width 137 height 40
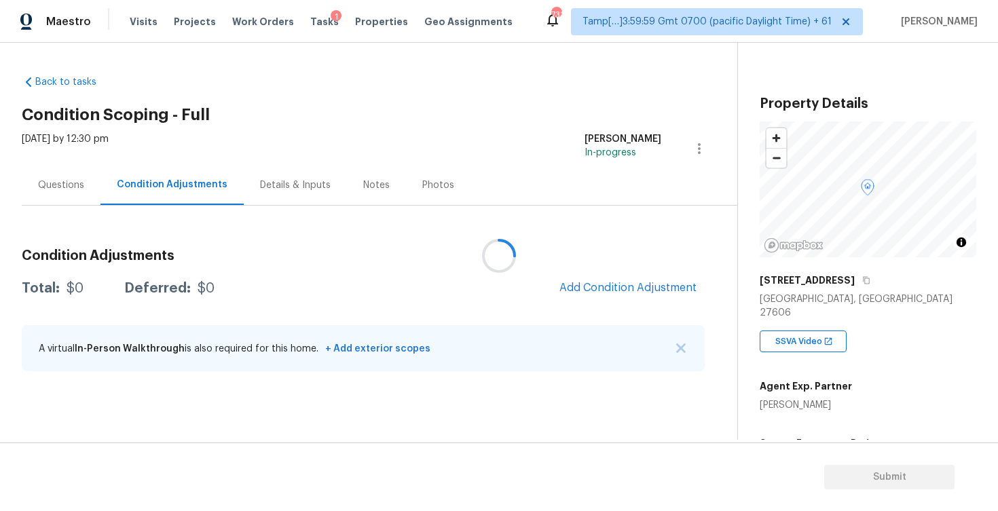
click at [612, 290] on div at bounding box center [499, 255] width 998 height 511
click at [607, 308] on div "Condition Adjustments Total: $0 Deferred: $0 Add Condition Adjustment A virtual…" at bounding box center [363, 310] width 683 height 145
click at [613, 295] on button "Add Condition Adjustment" at bounding box center [627, 287] width 153 height 29
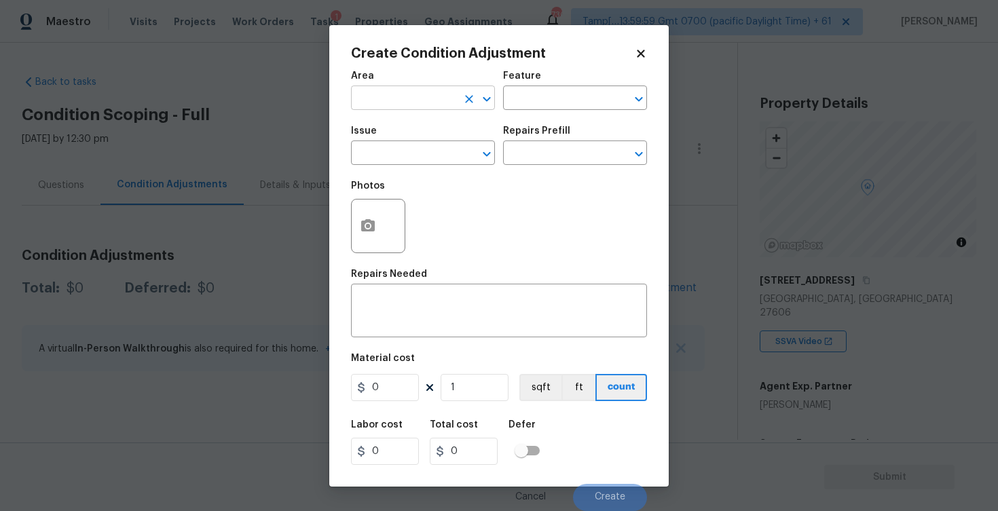
click at [386, 89] on input "text" at bounding box center [404, 99] width 106 height 21
type input "exe"
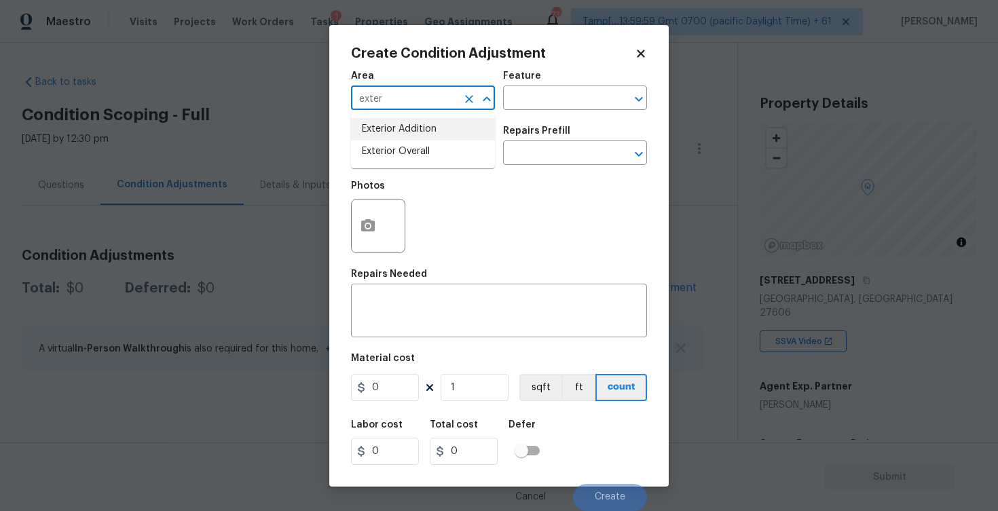
click at [369, 136] on li "Exterior Addition" at bounding box center [423, 129] width 144 height 22
type input "Exterior Addition"
click at [470, 96] on icon "Clear" at bounding box center [469, 99] width 14 height 14
click at [460, 150] on li "Exterior Overall" at bounding box center [423, 151] width 144 height 22
click at [460, 150] on button "Clear" at bounding box center [468, 154] width 19 height 19
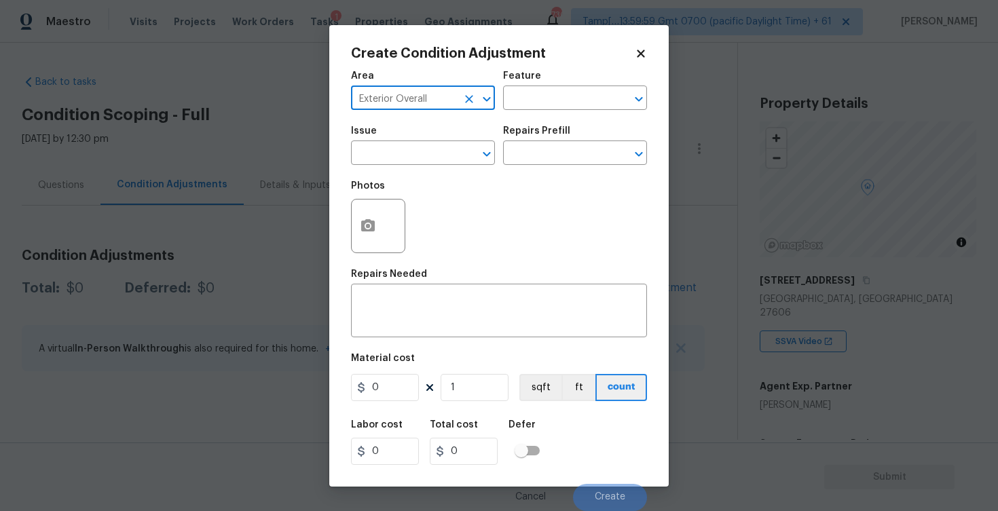
type input "Exterior Overall"
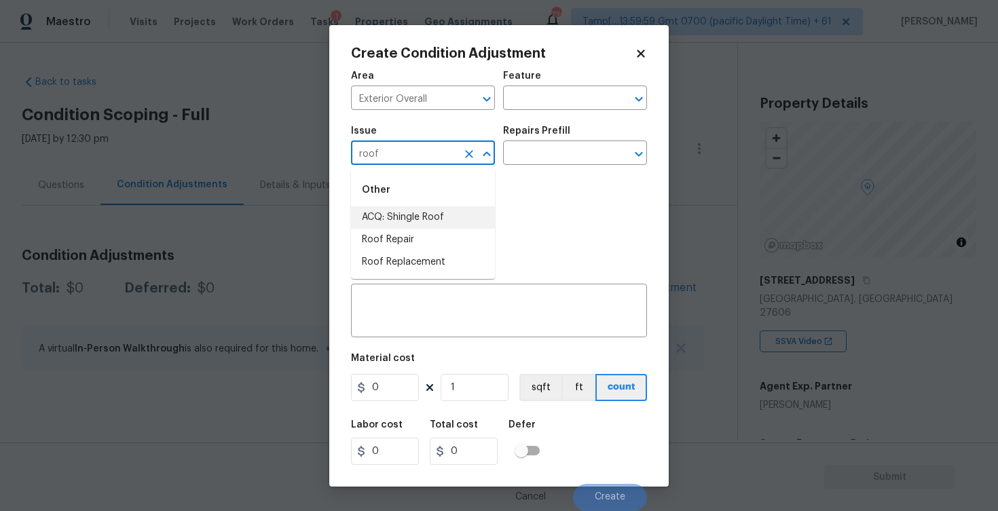
click at [442, 212] on li "ACQ: Shingle Roof" at bounding box center [423, 217] width 144 height 22
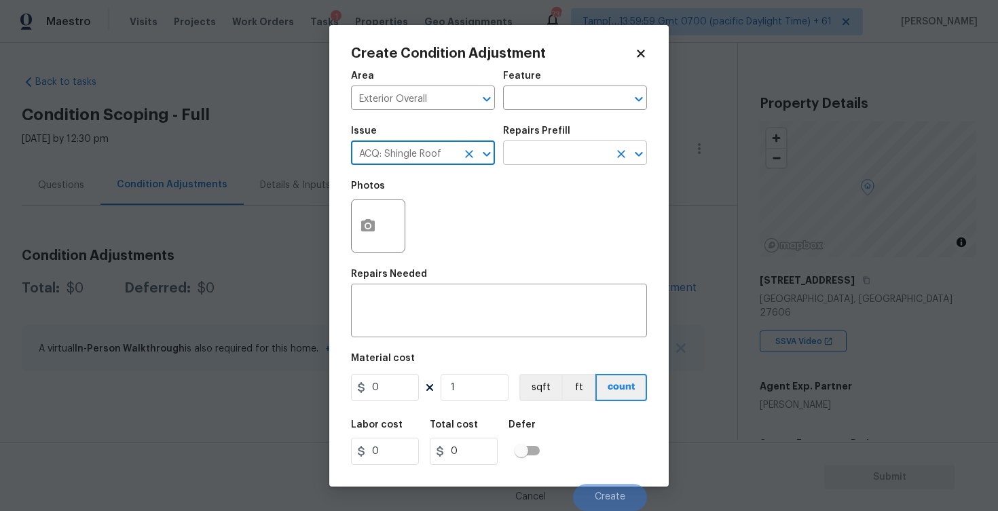
type input "ACQ: Shingle Roof"
click at [530, 160] on input "text" at bounding box center [556, 154] width 106 height 21
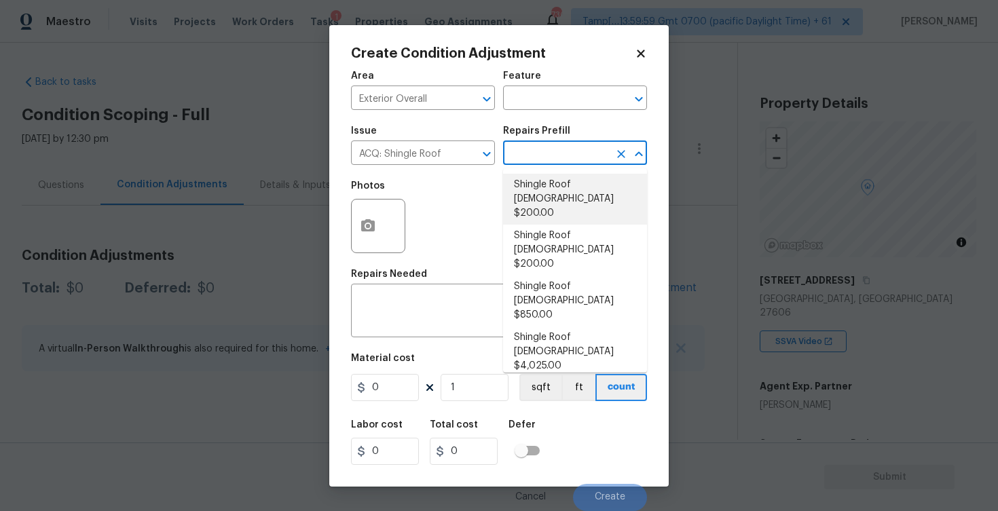
click at [554, 189] on li "Shingle Roof 0-10 Years Old $200.00" at bounding box center [575, 199] width 144 height 51
type input "Acquisition"
type textarea "Acquisition Scope: Shingle Roof 0-10 years in age maintenance."
type input "200"
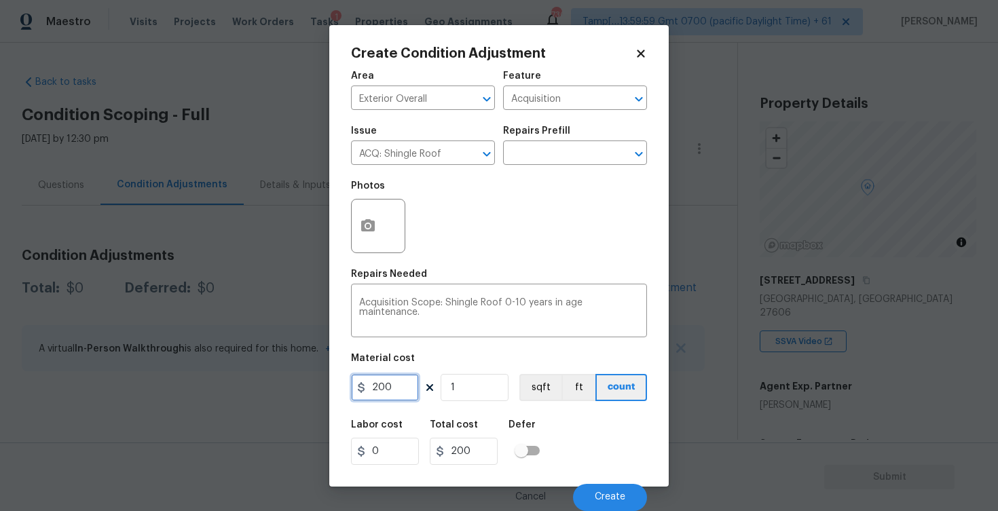
click at [405, 387] on input "200" at bounding box center [385, 387] width 68 height 27
type input "288"
click at [545, 445] on input "checkbox" at bounding box center [521, 451] width 77 height 26
checkbox input "true"
type input "288"
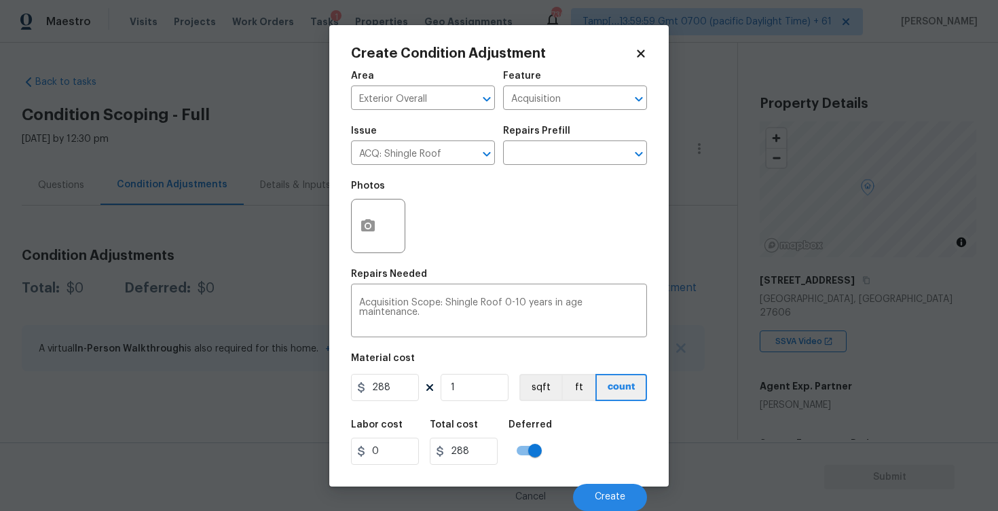
click at [545, 445] on input "checkbox" at bounding box center [534, 451] width 77 height 26
checkbox input "false"
click at [582, 427] on div "Labor cost 0 Total cost 288 Defer" at bounding box center [499, 442] width 296 height 61
click at [611, 480] on div "Cancel Create" at bounding box center [499, 492] width 296 height 38
click at [611, 493] on span "Create" at bounding box center [609, 497] width 31 height 10
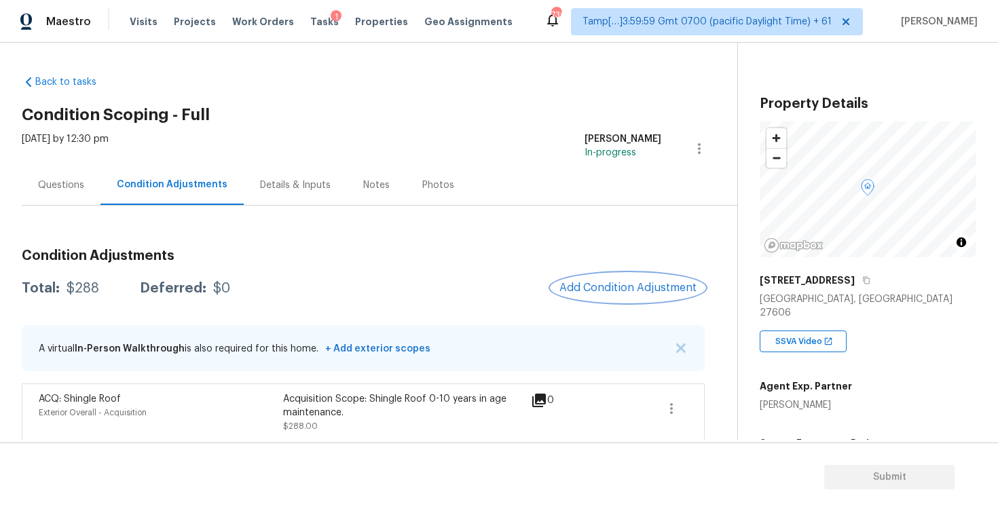
scroll to position [6, 0]
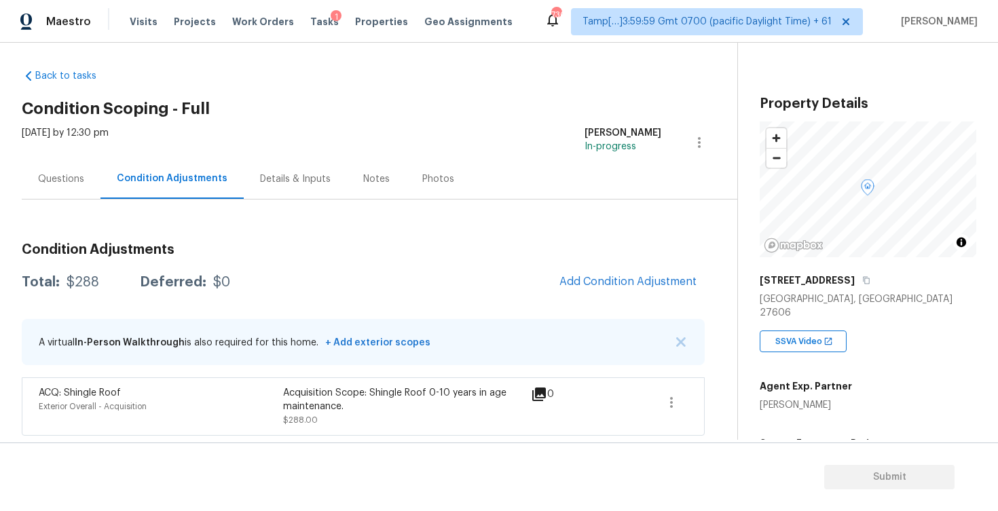
click at [75, 179] on div "Questions" at bounding box center [61, 179] width 46 height 14
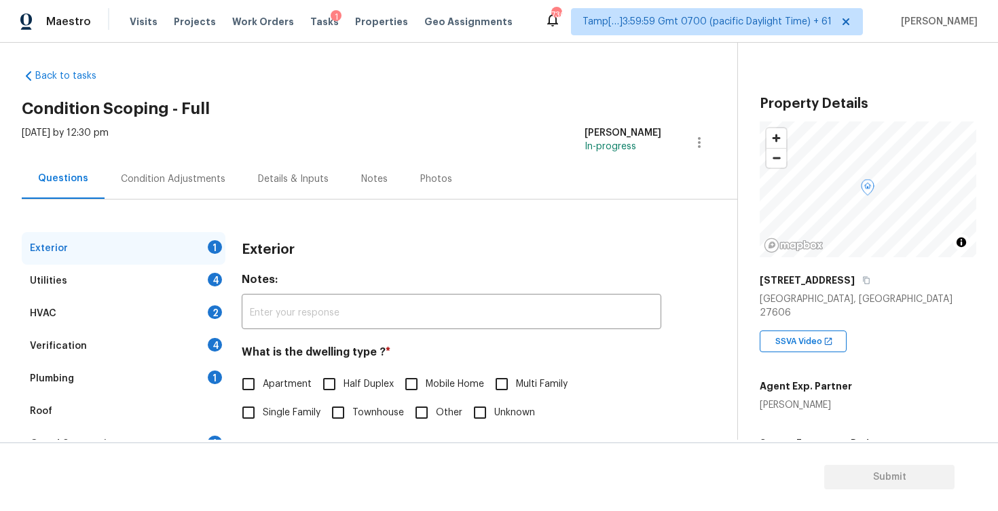
scroll to position [143, 0]
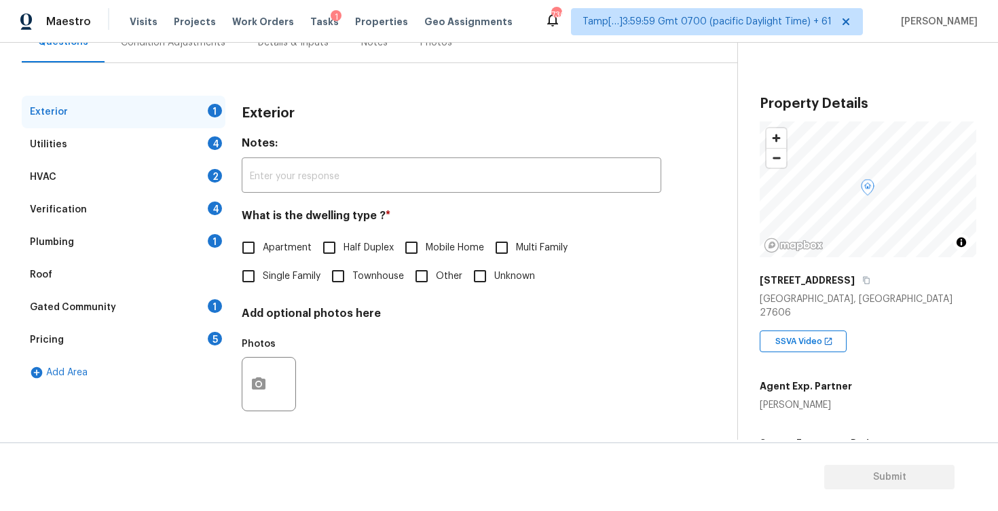
click at [106, 211] on div "Verification 4" at bounding box center [124, 209] width 204 height 33
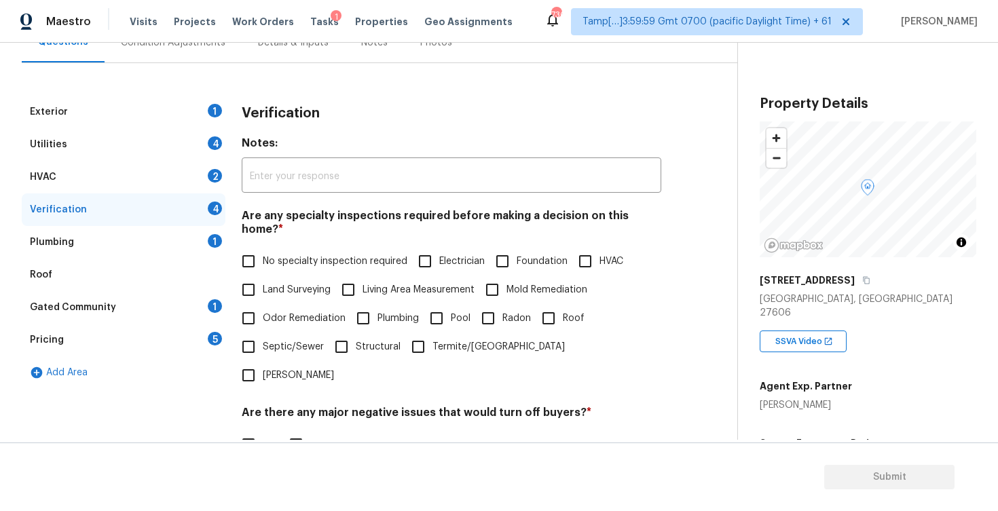
scroll to position [292, 0]
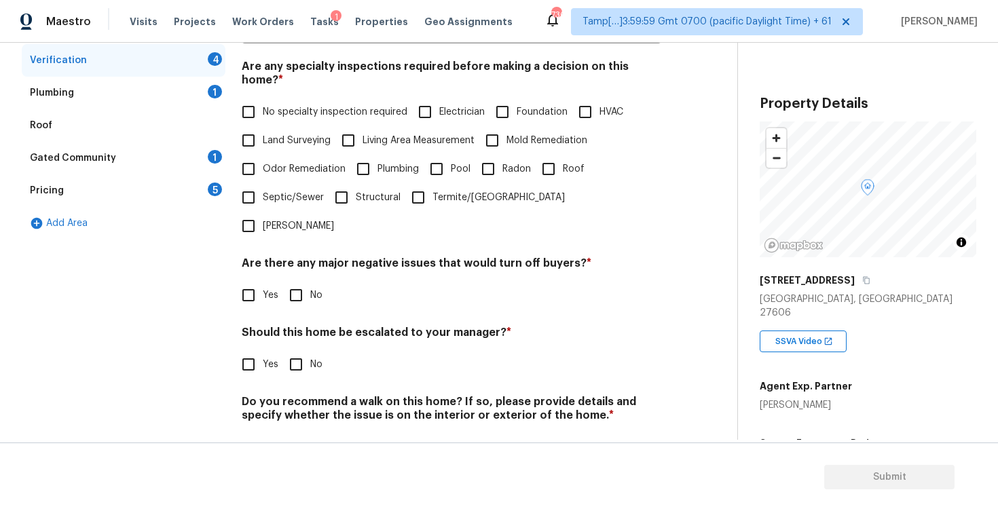
click at [244, 350] on input "Yes" at bounding box center [248, 364] width 29 height 29
checkbox input "true"
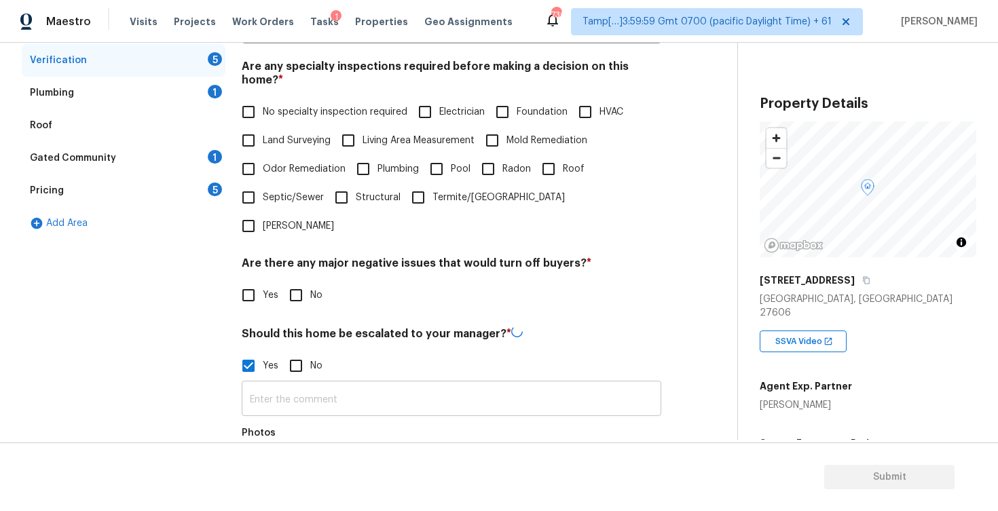
click at [368, 384] on input "text" at bounding box center [451, 400] width 419 height 32
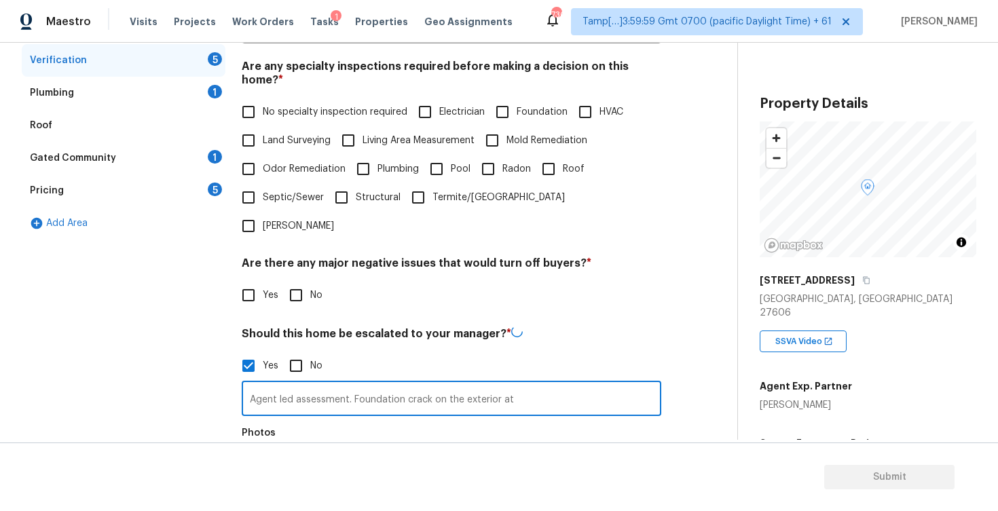
click at [529, 384] on input "Agent led assessment. Foundation crack on the exterior at" at bounding box center [451, 400] width 419 height 32
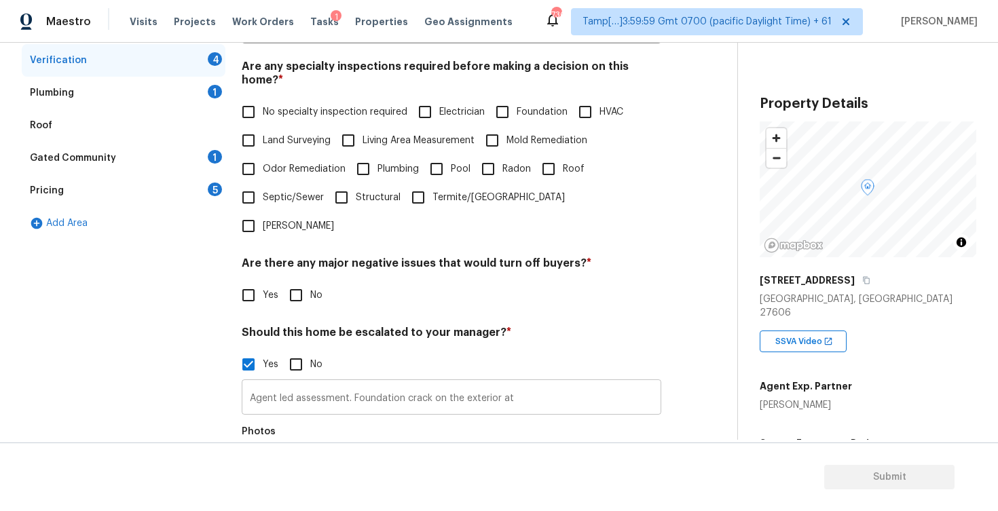
type input "Agent led assessment. Foundation crack on the exterior at 0:05"
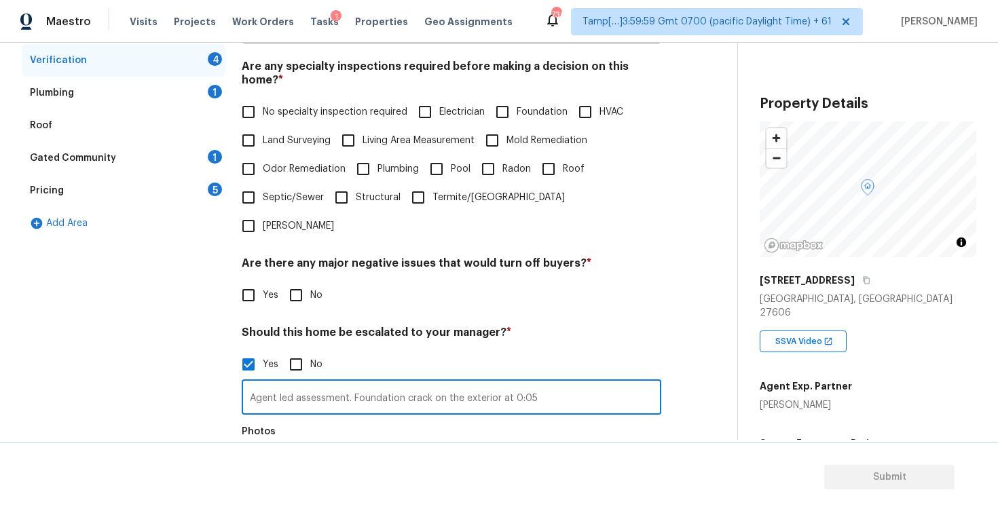
click at [271, 445] on button "button" at bounding box center [258, 471] width 33 height 53
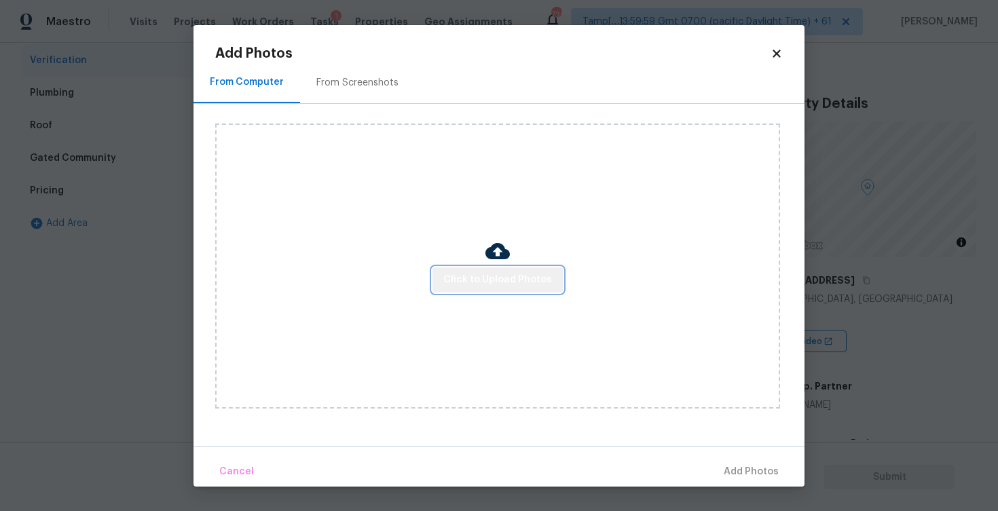
click at [499, 271] on span "Click to Upload Photos" at bounding box center [497, 279] width 109 height 17
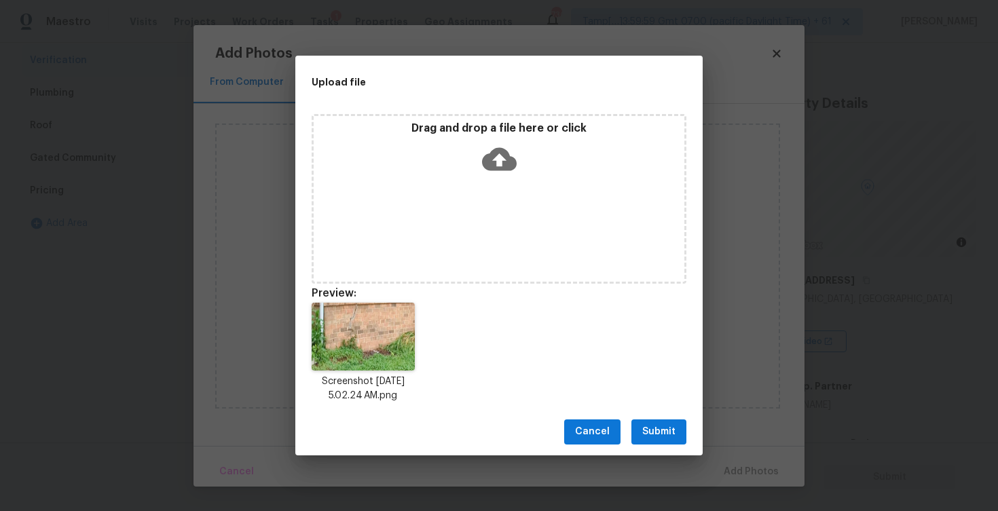
click at [653, 427] on span "Submit" at bounding box center [658, 431] width 33 height 17
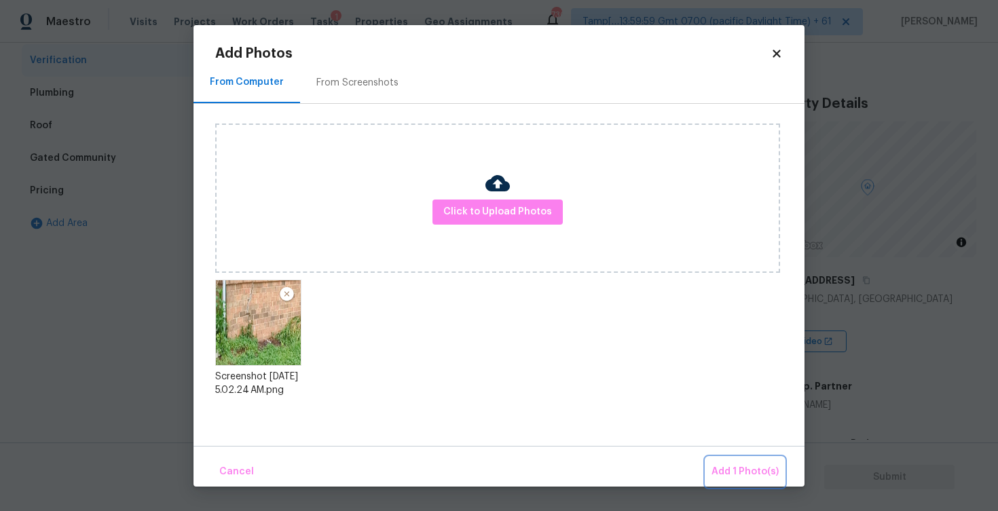
click at [733, 478] on span "Add 1 Photo(s)" at bounding box center [744, 472] width 67 height 17
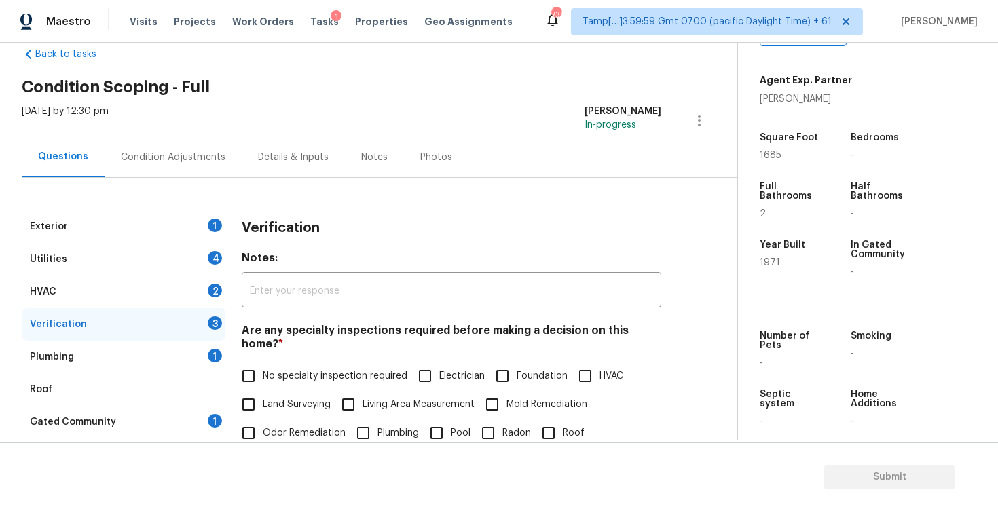
scroll to position [0, 0]
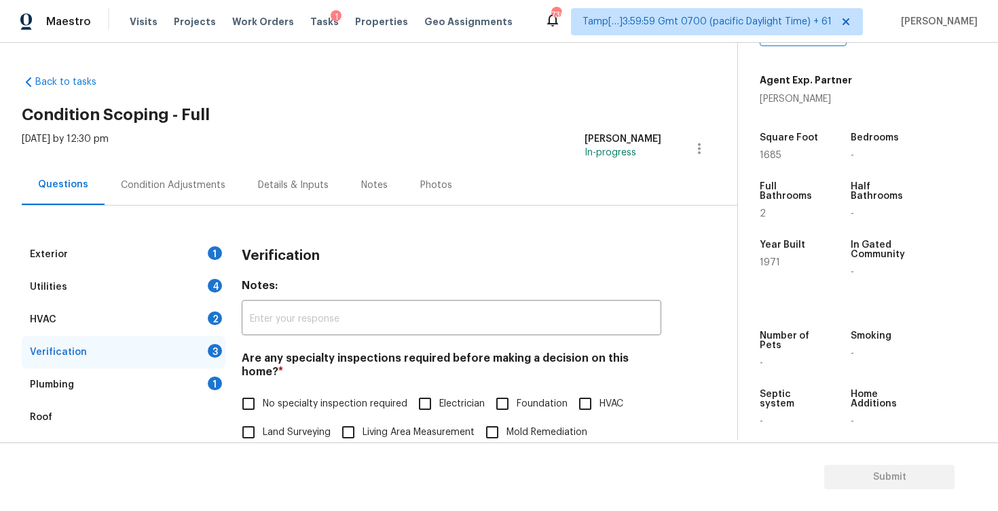
click at [181, 179] on div "Condition Adjustments" at bounding box center [173, 185] width 105 height 14
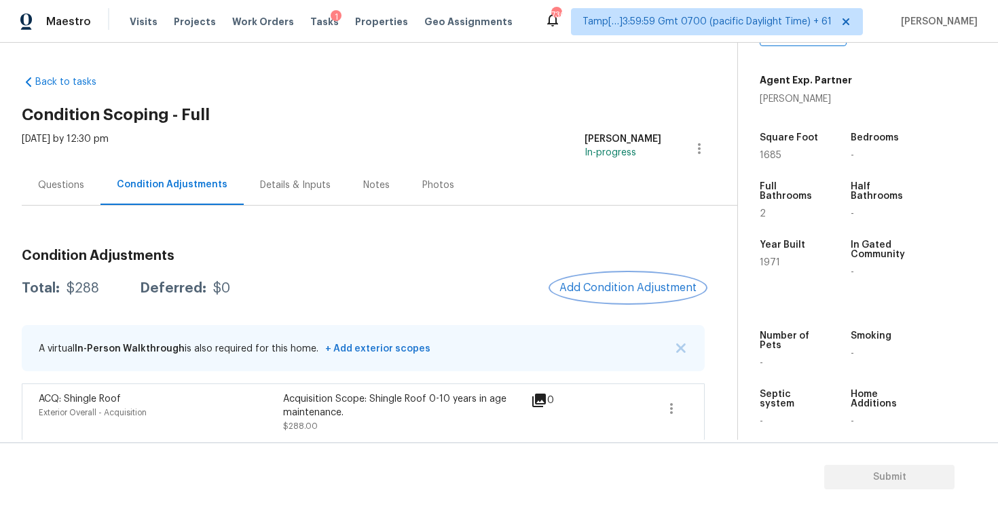
click at [610, 280] on button "Add Condition Adjustment" at bounding box center [627, 287] width 153 height 29
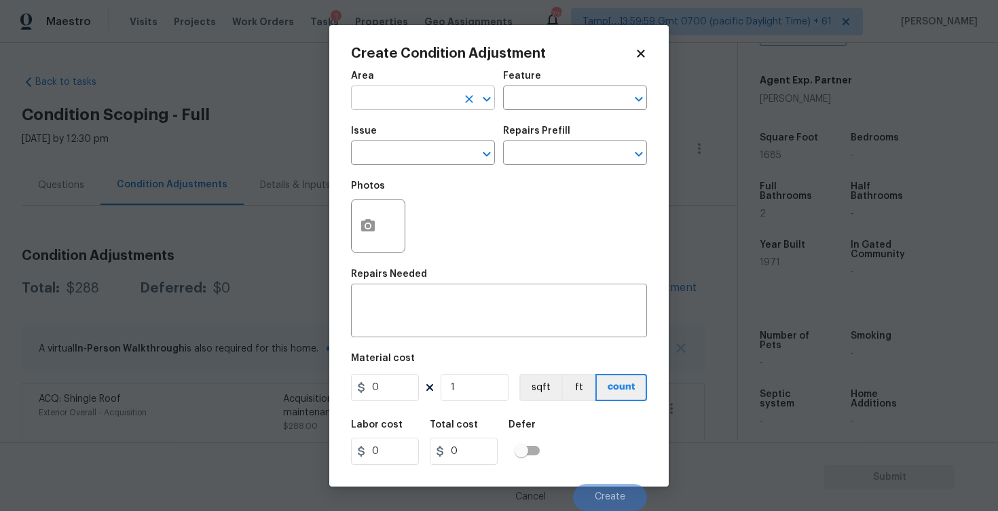
click at [403, 105] on input "text" at bounding box center [404, 99] width 106 height 21
click at [402, 158] on li "Exterior Overall" at bounding box center [423, 151] width 144 height 22
type input "Exterior Overall"
click at [402, 158] on input "text" at bounding box center [404, 154] width 106 height 21
type input ";and"
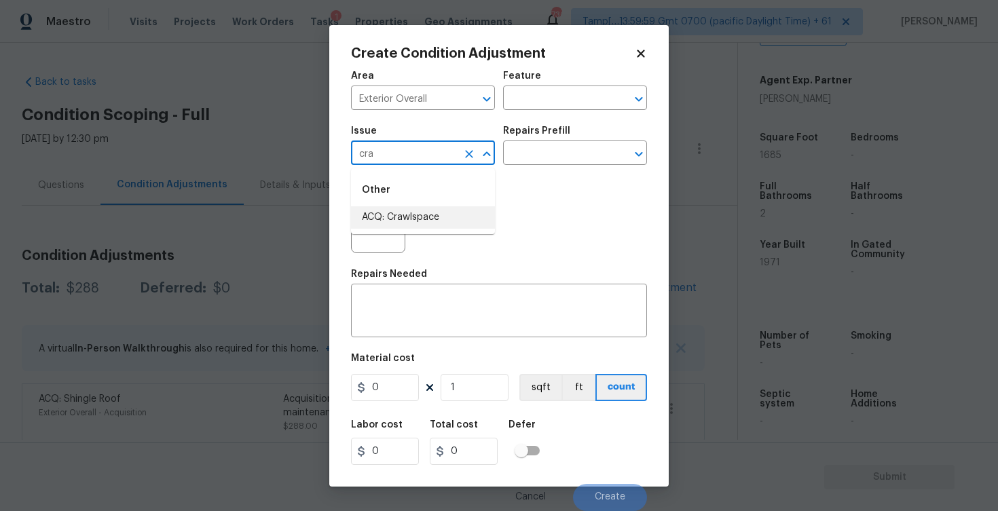
click at [417, 231] on ul "Other ACQ: Crawlspace" at bounding box center [423, 201] width 144 height 66
click at [446, 210] on li "ACQ: Crawlspace" at bounding box center [423, 217] width 144 height 22
type input "ACQ: Crawlspace"
click at [526, 152] on input "text" at bounding box center [556, 154] width 106 height 21
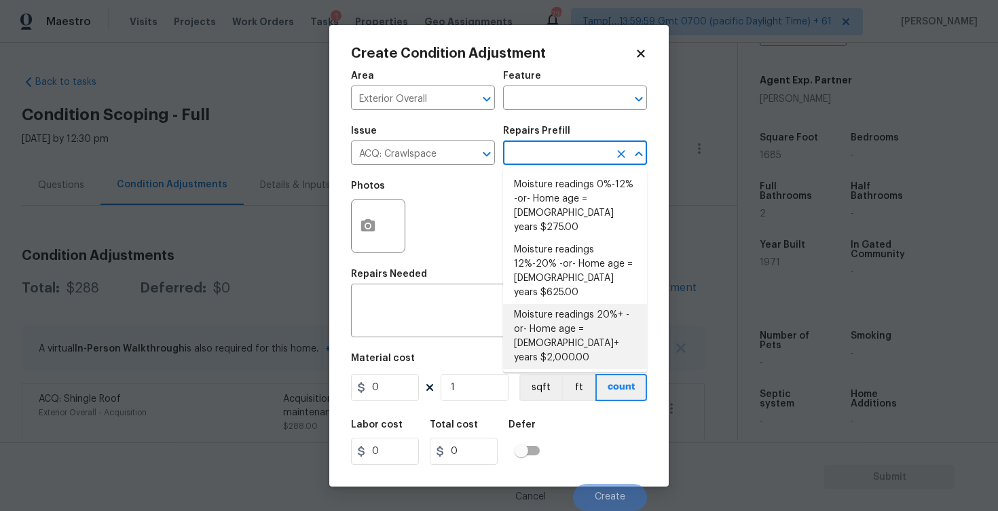
click at [544, 305] on li "Moisture readings 20%+ -or- Home age = 20+ years $2,000.00" at bounding box center [575, 336] width 144 height 65
type input "Acquisition"
type textarea "Moisture readings 20%+ -or- Home age = 20+ years"
type input "2000"
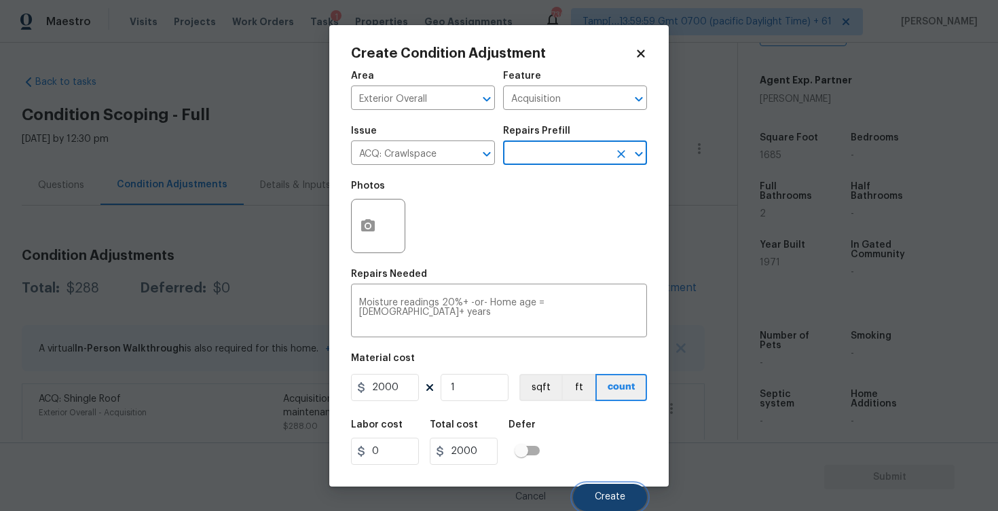
click at [598, 490] on button "Create" at bounding box center [610, 497] width 74 height 27
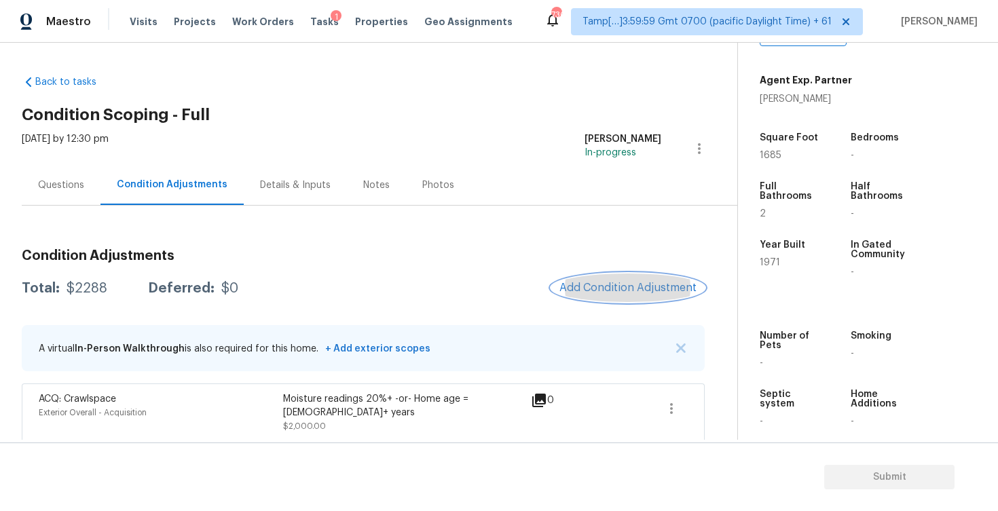
click at [578, 290] on span "Add Condition Adjustment" at bounding box center [627, 288] width 137 height 12
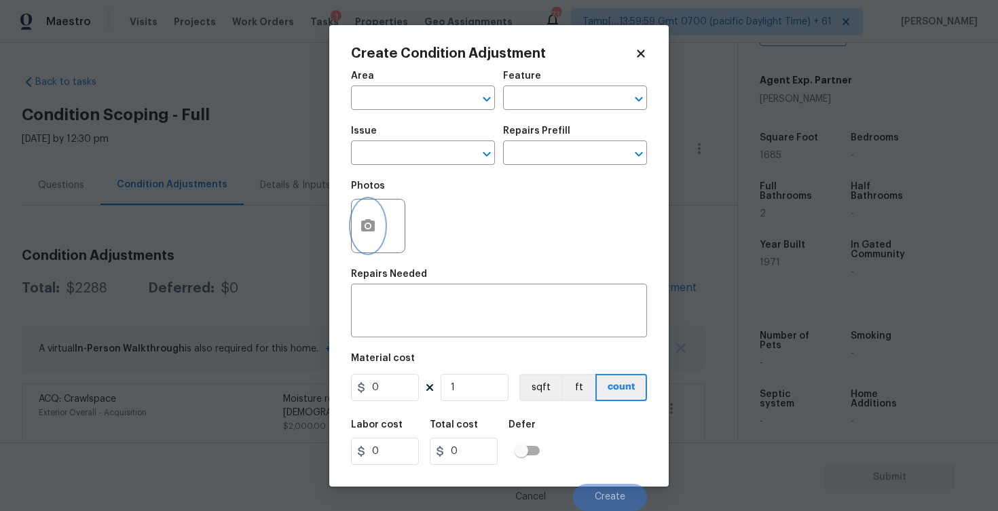
click at [371, 222] on icon "button" at bounding box center [368, 225] width 14 height 12
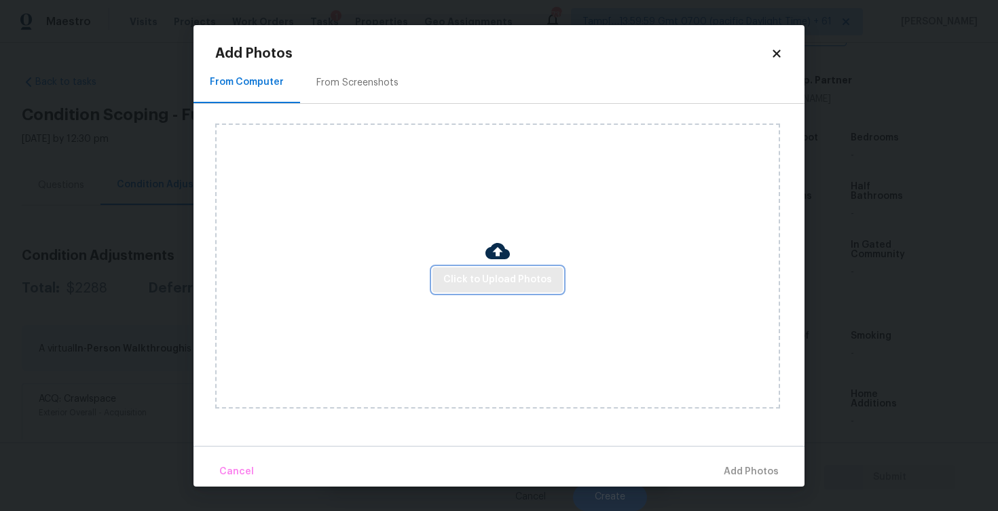
click at [516, 273] on span "Click to Upload Photos" at bounding box center [497, 279] width 109 height 17
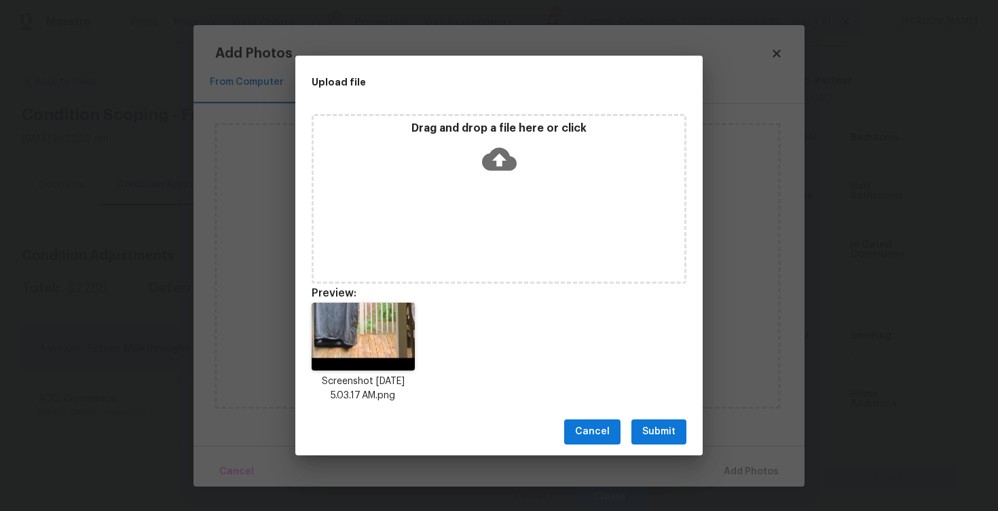
click at [510, 151] on icon at bounding box center [499, 159] width 35 height 35
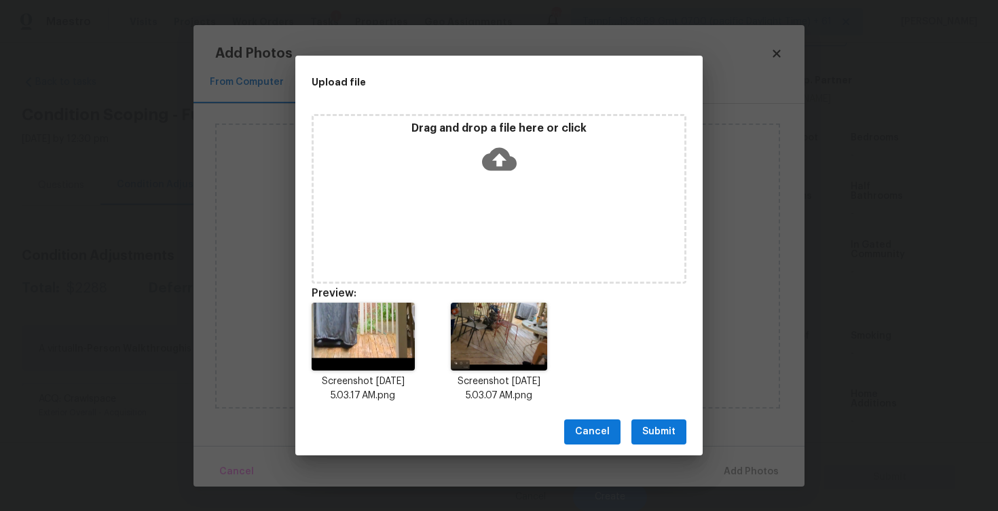
scroll to position [11, 0]
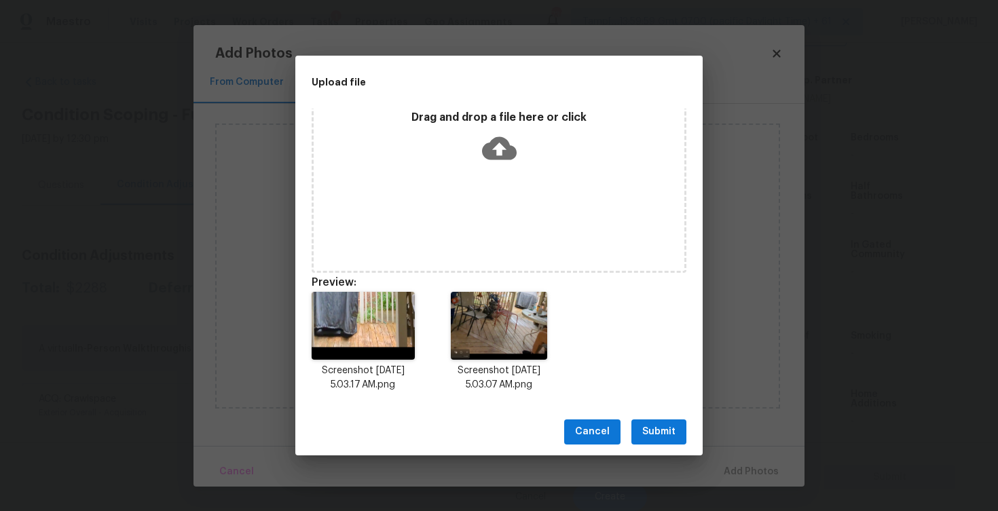
click at [658, 437] on span "Submit" at bounding box center [658, 431] width 33 height 17
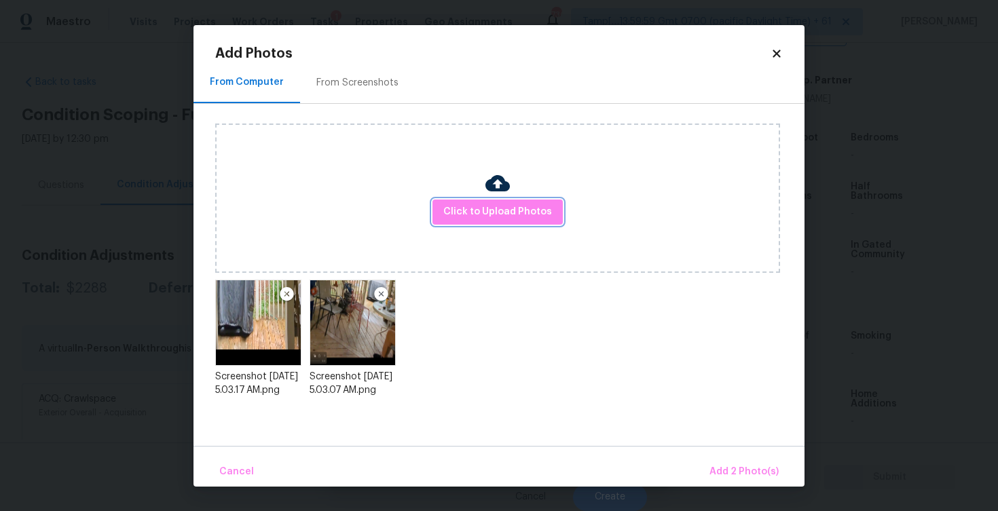
scroll to position [0, 0]
click at [727, 459] on button "Add 2 Photo(s)" at bounding box center [744, 471] width 80 height 29
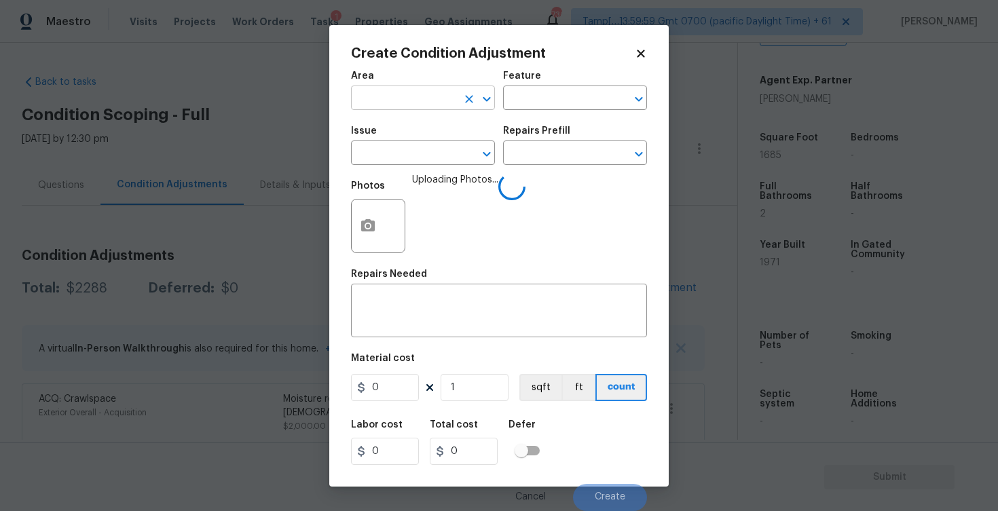
click at [403, 90] on input "text" at bounding box center [404, 99] width 106 height 21
click at [404, 143] on li "Exterior Overall" at bounding box center [423, 151] width 144 height 22
type input "Exterior Overall"
click at [404, 143] on div "Issue" at bounding box center [423, 135] width 144 height 18
click at [399, 156] on input "text" at bounding box center [404, 154] width 106 height 21
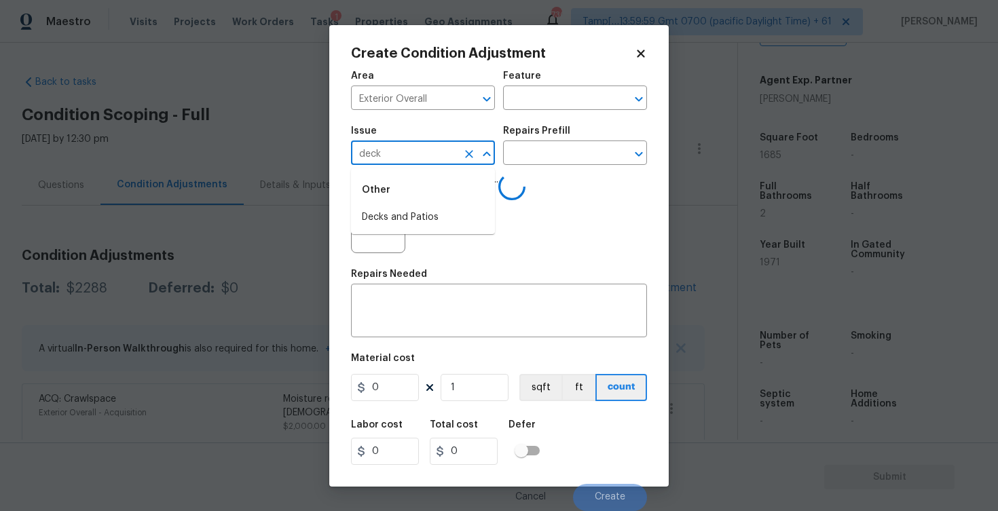
click at [400, 204] on div "Other" at bounding box center [423, 190] width 144 height 33
click at [402, 219] on li "Decks and Patios" at bounding box center [423, 217] width 144 height 22
type input "Decks and Patios"
click at [531, 148] on input "text" at bounding box center [556, 154] width 106 height 21
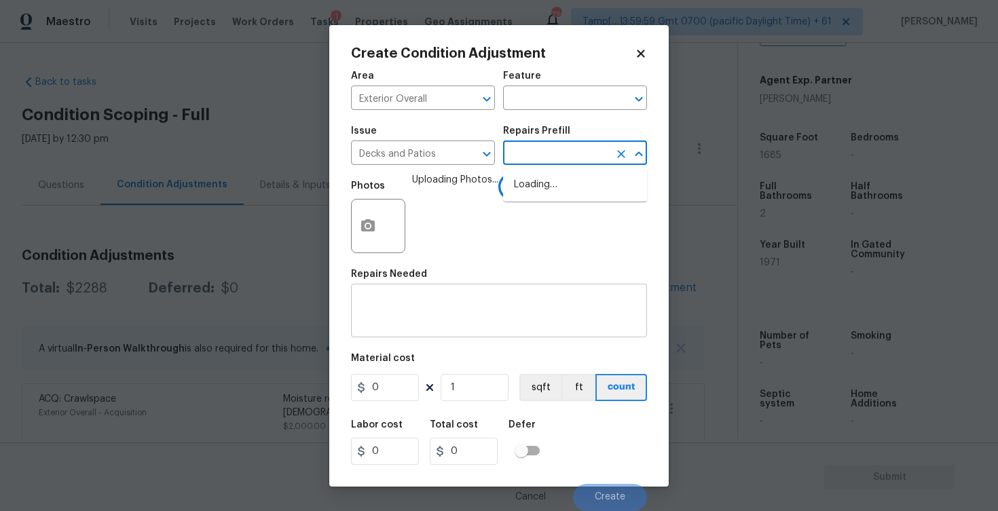
click at [465, 298] on textarea at bounding box center [499, 312] width 280 height 29
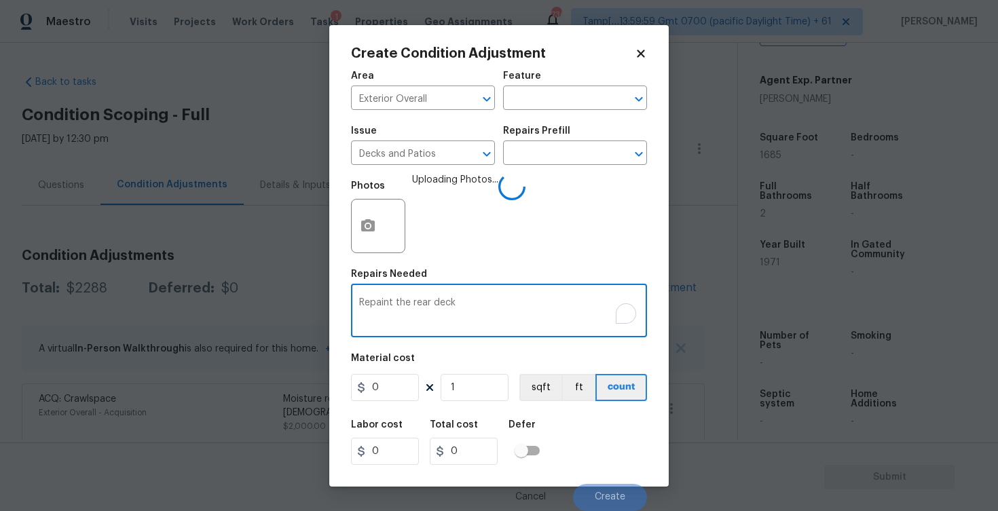
type textarea "Repaint the rear deck"
click at [395, 387] on input "0" at bounding box center [385, 387] width 68 height 27
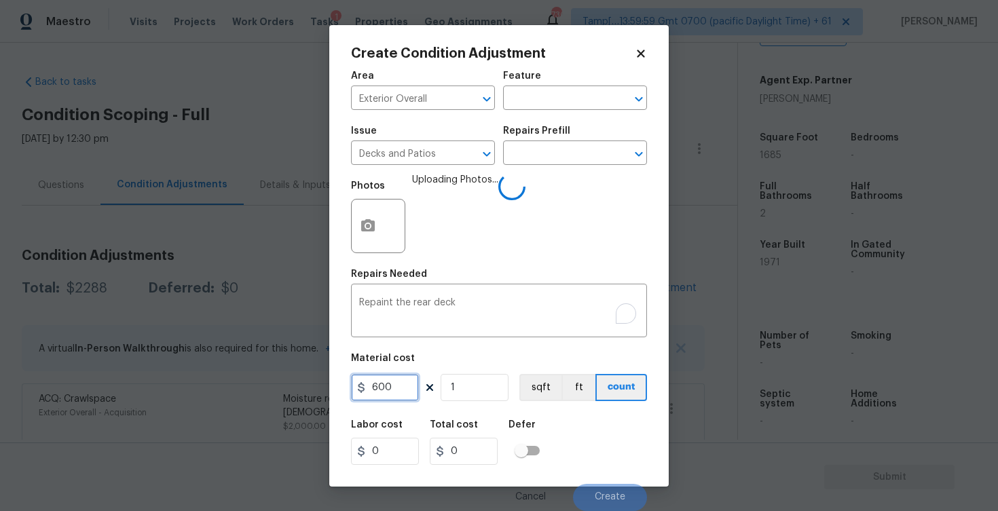
type input "600"
click at [534, 446] on input "checkbox" at bounding box center [521, 451] width 77 height 26
checkbox input "true"
type input "600"
click at [539, 455] on input "checkbox" at bounding box center [534, 451] width 77 height 26
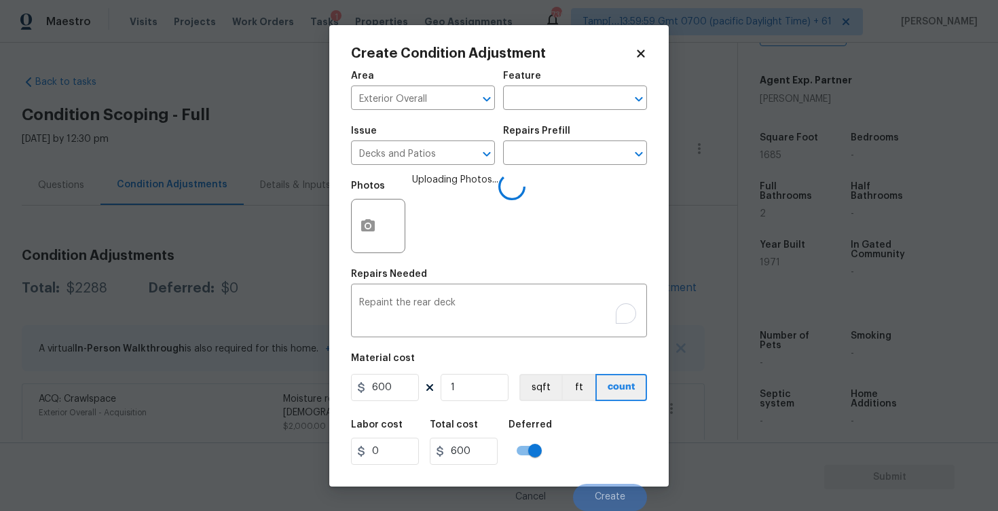
checkbox input "false"
click at [603, 485] on button "Create" at bounding box center [610, 497] width 74 height 27
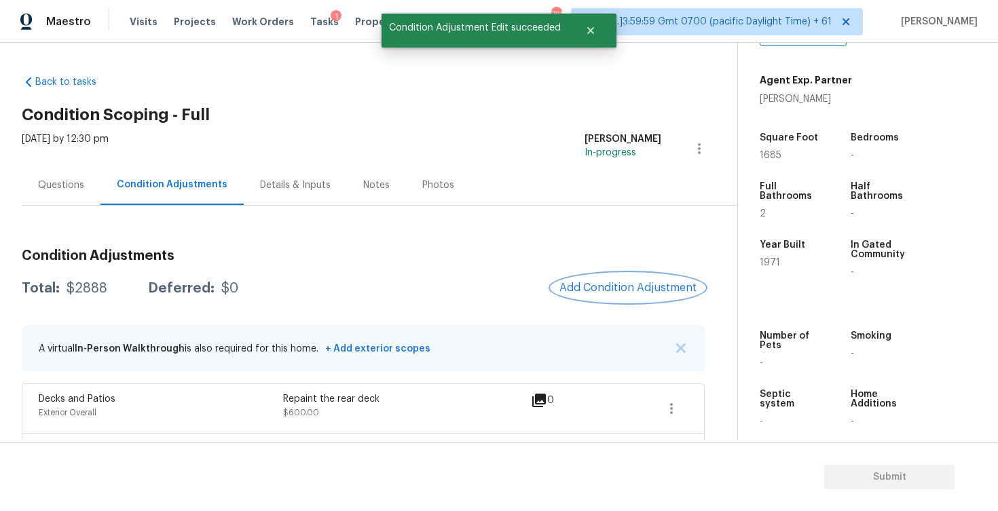
scroll to position [105, 0]
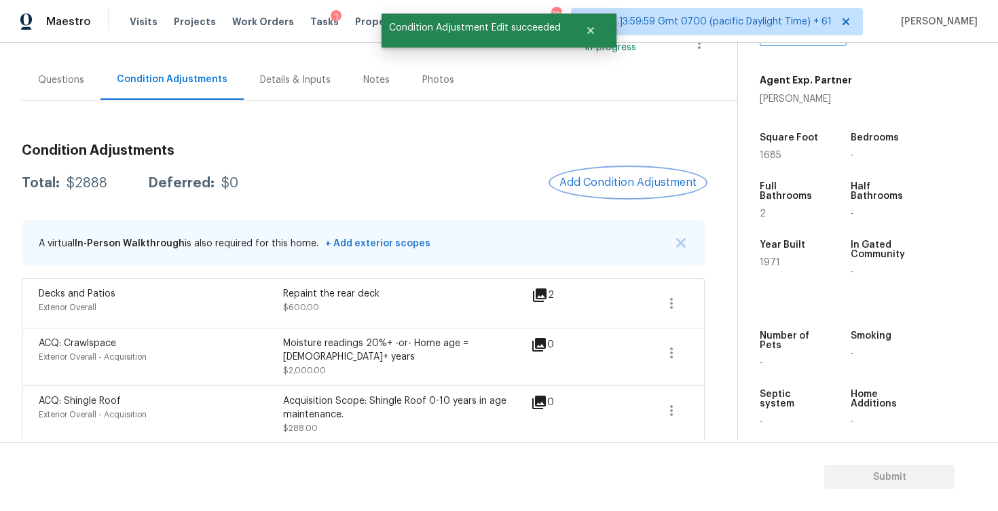
click at [622, 185] on span "Add Condition Adjustment" at bounding box center [627, 182] width 137 height 12
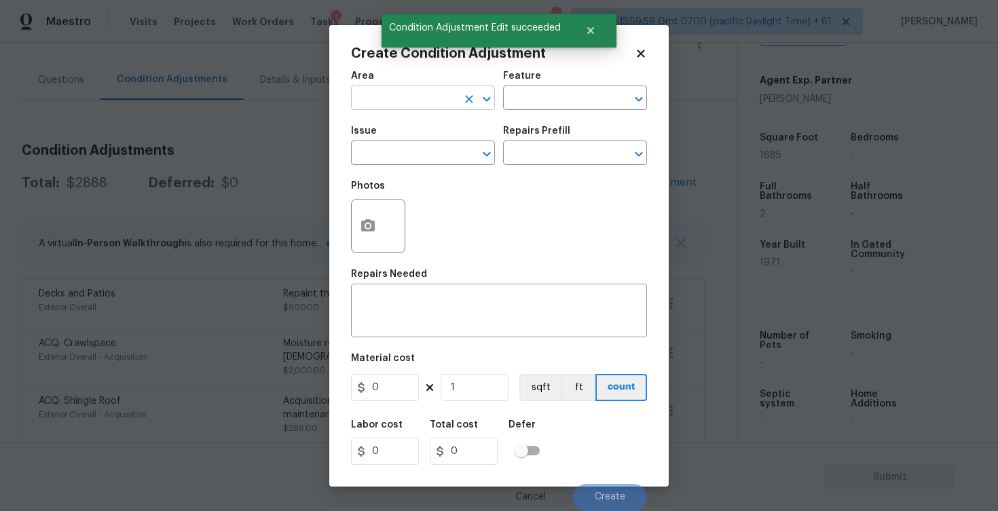
click at [425, 97] on input "text" at bounding box center [404, 99] width 106 height 21
click at [419, 152] on li "Exterior Overall" at bounding box center [423, 151] width 144 height 22
type input "Exterior Overall"
click at [419, 152] on input "text" at bounding box center [404, 154] width 106 height 21
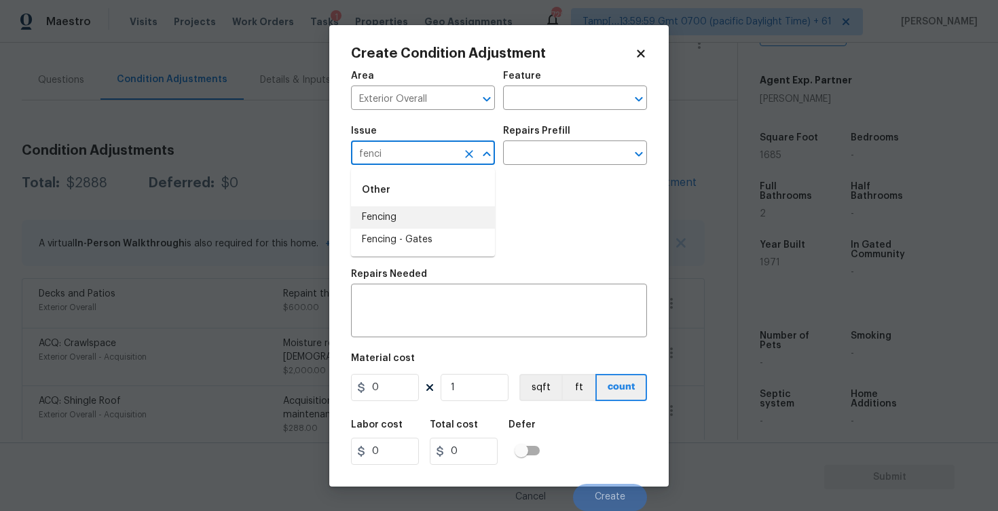
click at [410, 209] on li "Fencing" at bounding box center [423, 217] width 144 height 22
type input "Fencing"
click at [423, 346] on div "Area Exterior Overall ​ Feature ​ Issue Fencing ​ Repairs Prefill ​ Photos Repa…" at bounding box center [499, 287] width 296 height 448
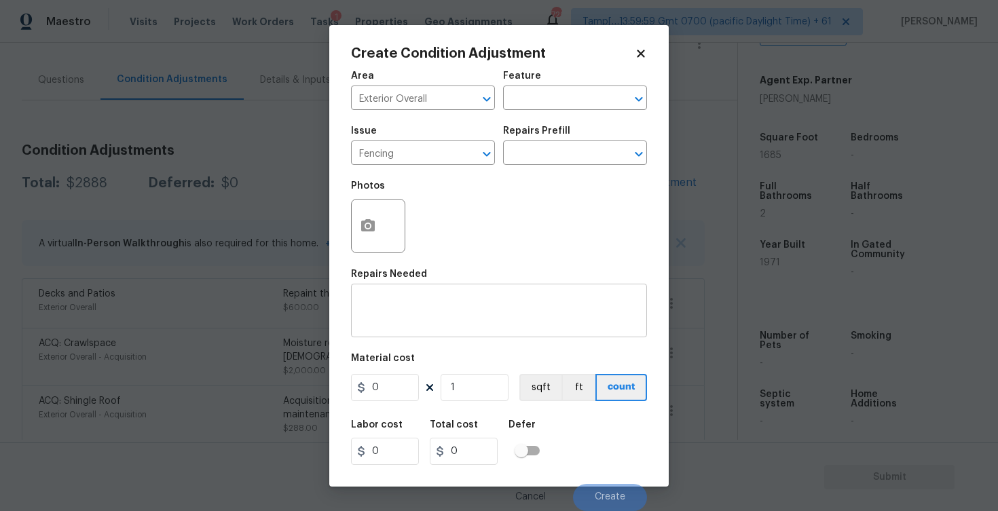
click at [419, 327] on div "x ​" at bounding box center [499, 312] width 296 height 50
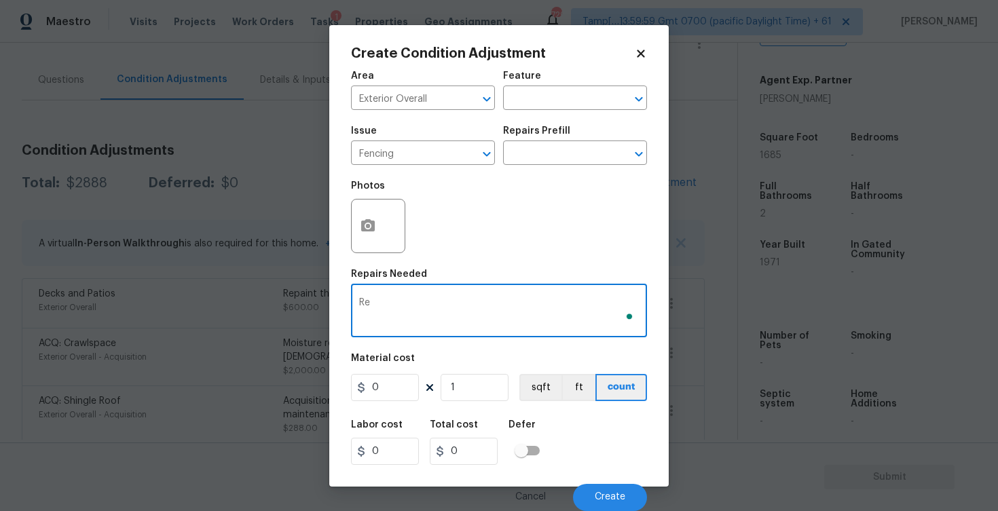
type textarea "Rea"
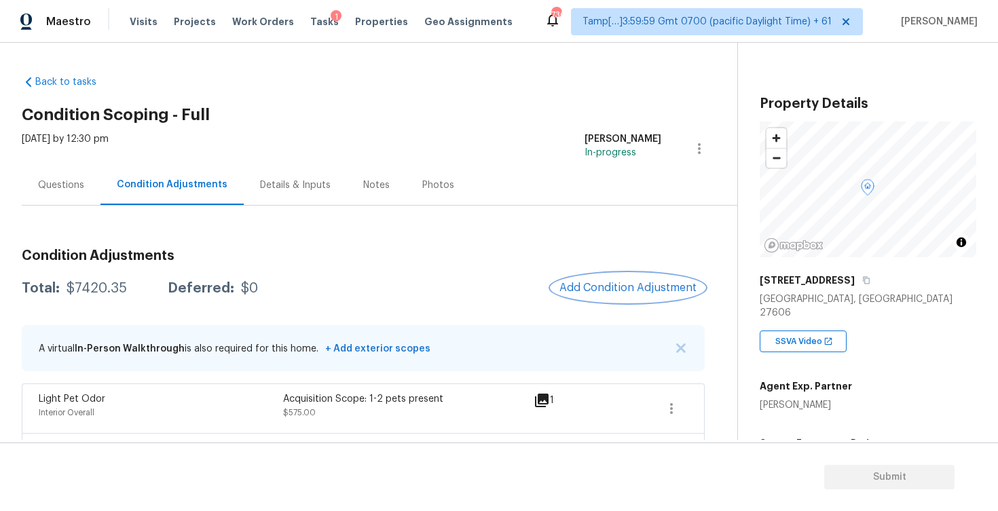
click at [618, 282] on span "Add Condition Adjustment" at bounding box center [627, 288] width 137 height 12
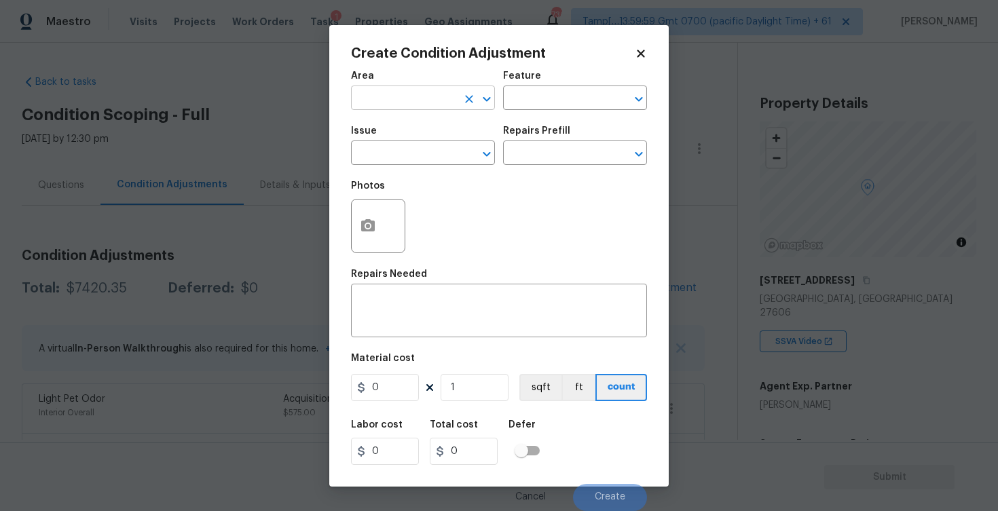
click at [398, 96] on input "text" at bounding box center [404, 99] width 106 height 21
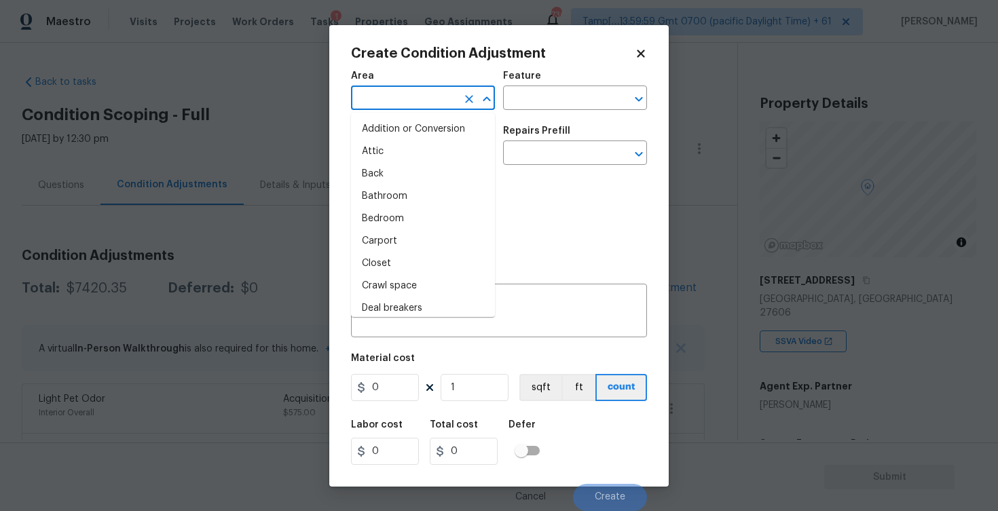
type input "i"
type input "n"
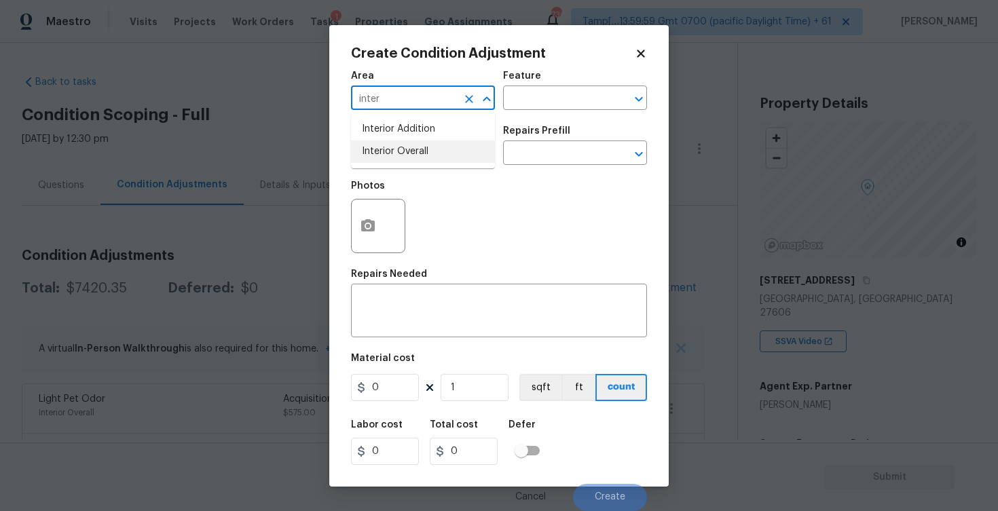
click at [390, 140] on li "Interior Overall" at bounding box center [423, 151] width 144 height 22
type input "Interior Overall"
click at [392, 148] on input "text" at bounding box center [404, 154] width 106 height 21
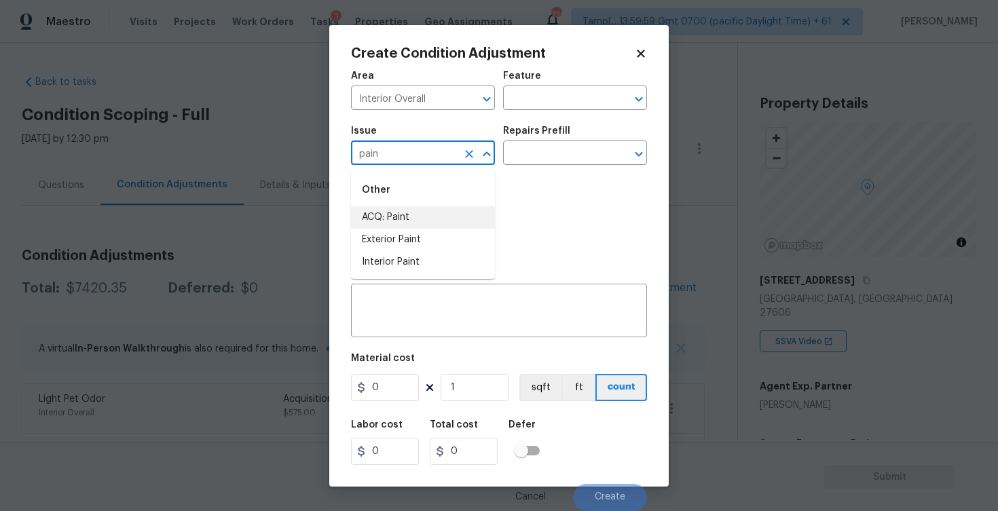
click at [404, 216] on li "ACQ: Paint" at bounding box center [423, 217] width 144 height 22
type input "ACQ: Paint"
click at [551, 145] on input "text" at bounding box center [556, 154] width 106 height 21
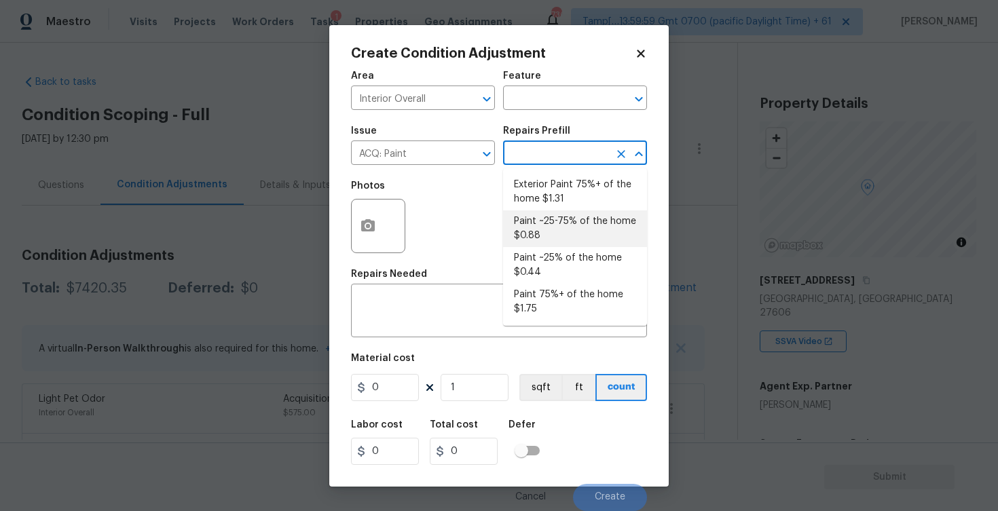
click at [549, 221] on li "Paint ~25-75% of the home $0.88" at bounding box center [575, 228] width 144 height 37
type input "Acquisition"
type textarea "Acquisition Scope: ~25 - 75% of the home needs interior paint"
type input "0.88"
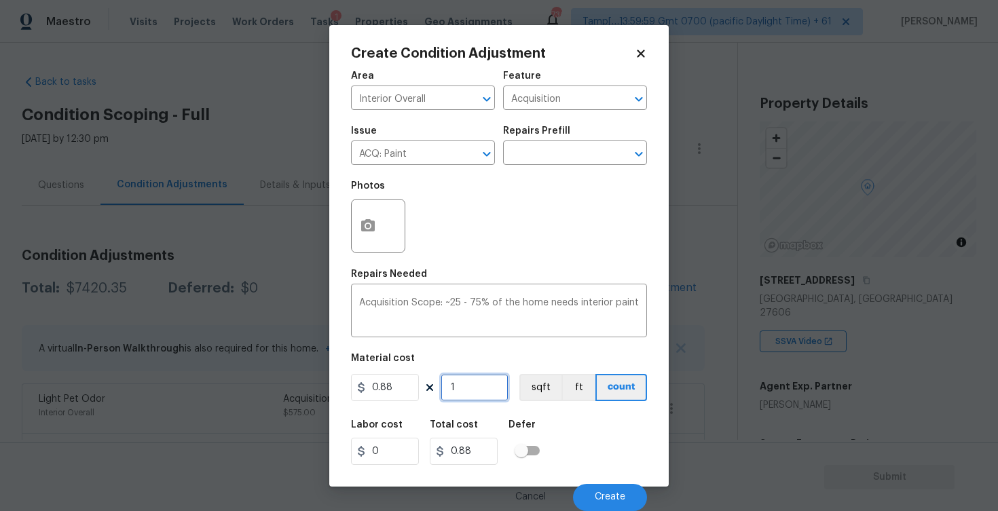
click at [479, 385] on input "1" at bounding box center [474, 387] width 68 height 27
type input "0"
paste input "1685"
type input "1685"
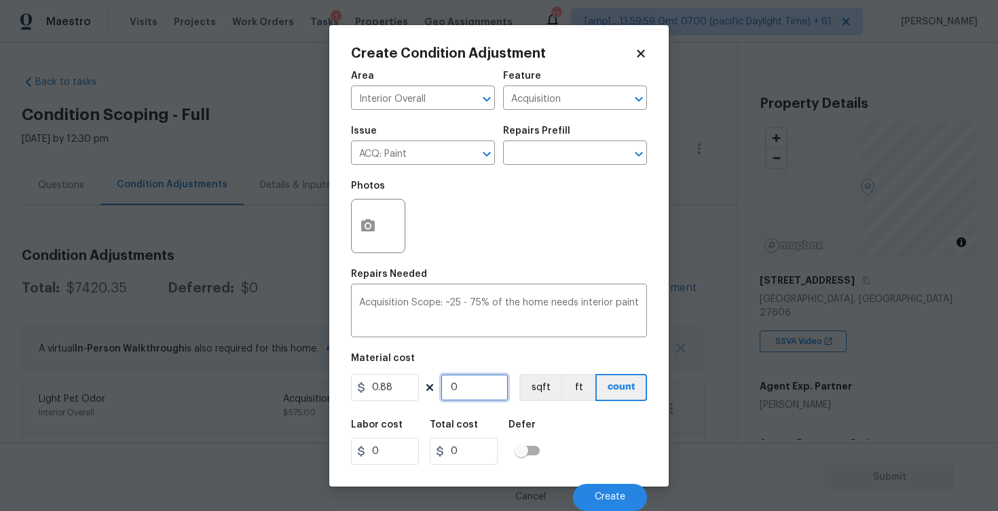
type input "1482.8"
type input "1685"
click at [550, 381] on button "sqft" at bounding box center [540, 387] width 42 height 27
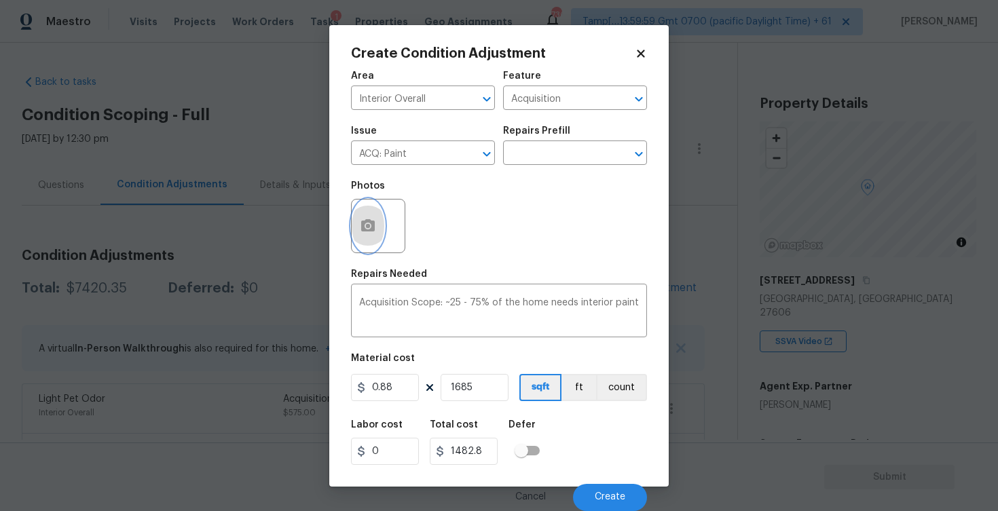
click at [362, 230] on icon "button" at bounding box center [368, 225] width 14 height 12
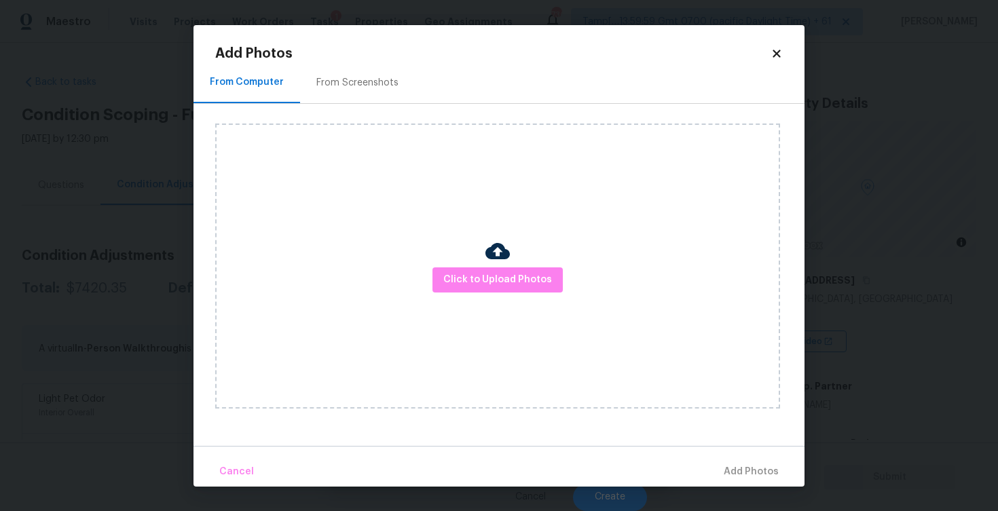
click at [468, 264] on div "Click to Upload Photos" at bounding box center [497, 266] width 565 height 285
click at [474, 268] on button "Click to Upload Photos" at bounding box center [497, 279] width 130 height 25
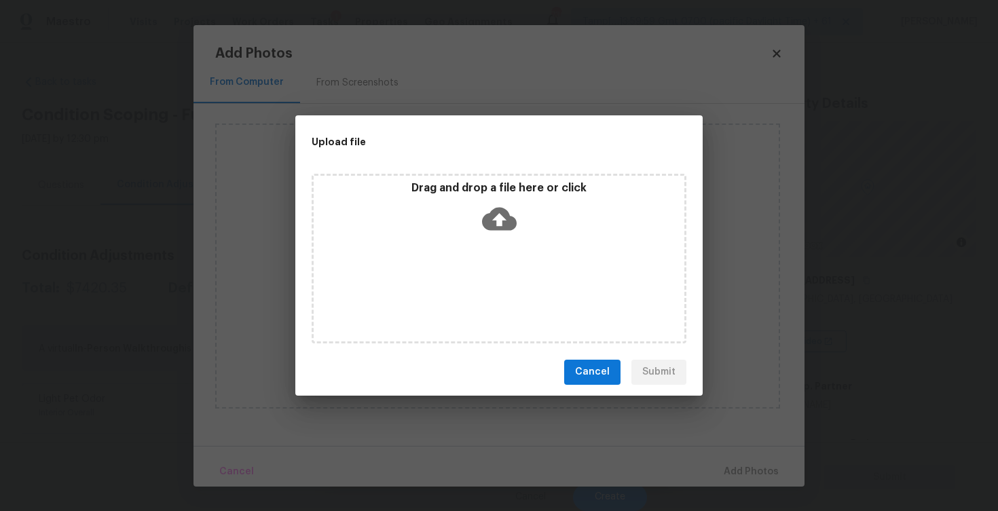
click at [483, 243] on div "Drag and drop a file here or click" at bounding box center [498, 259] width 375 height 170
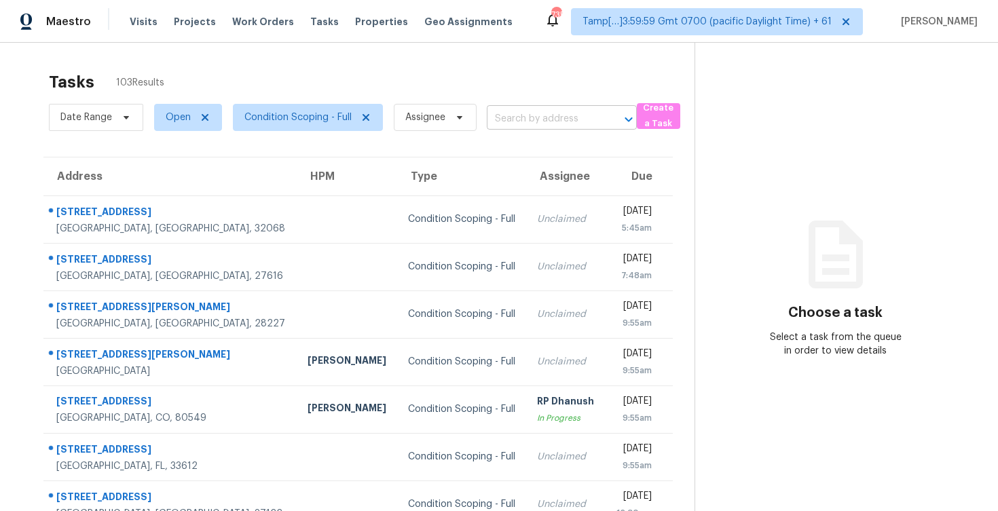
click at [516, 109] on input "text" at bounding box center [543, 119] width 112 height 21
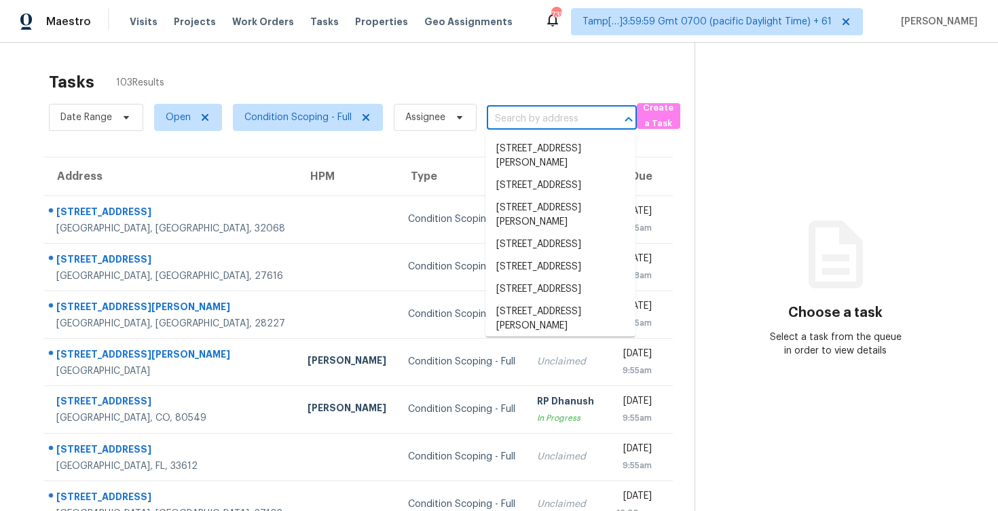
click at [602, 113] on div at bounding box center [618, 119] width 35 height 19
paste input "[STREET_ADDRESS]"
type input "[STREET_ADDRESS]"
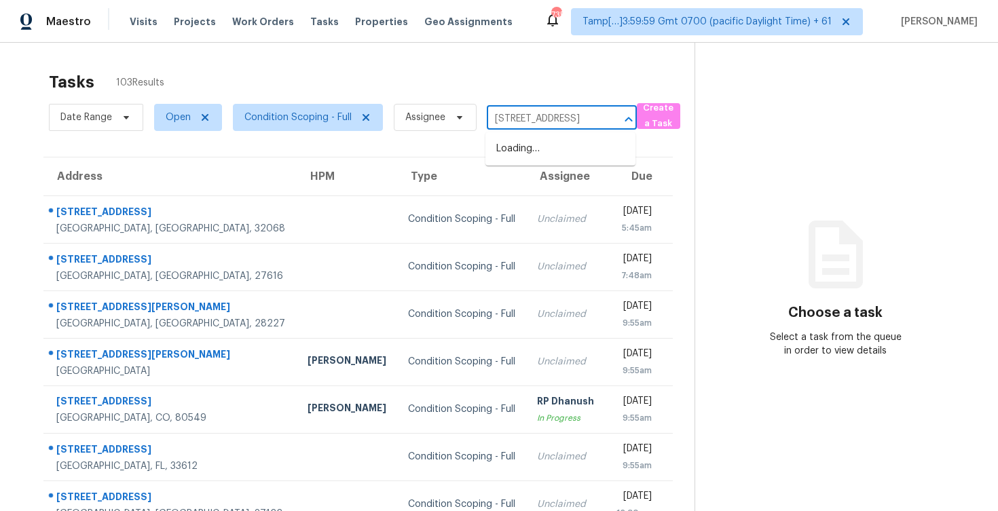
scroll to position [0, 82]
click at [584, 159] on li "[STREET_ADDRESS]" at bounding box center [560, 149] width 150 height 22
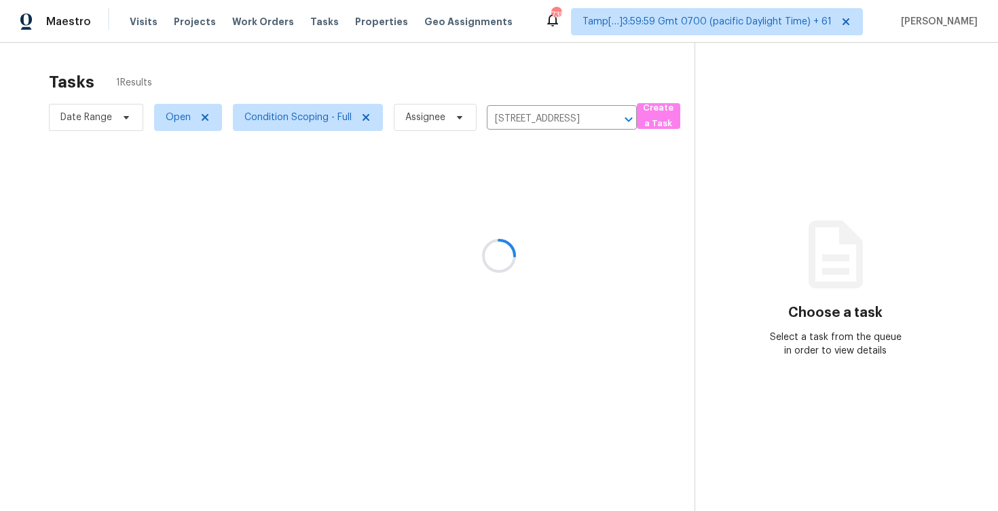
click at [483, 245] on section "Tasks 1 Results Date Range Open Condition Scoping - Full Assignee [STREET_ADDRE…" at bounding box center [358, 308] width 673 height 489
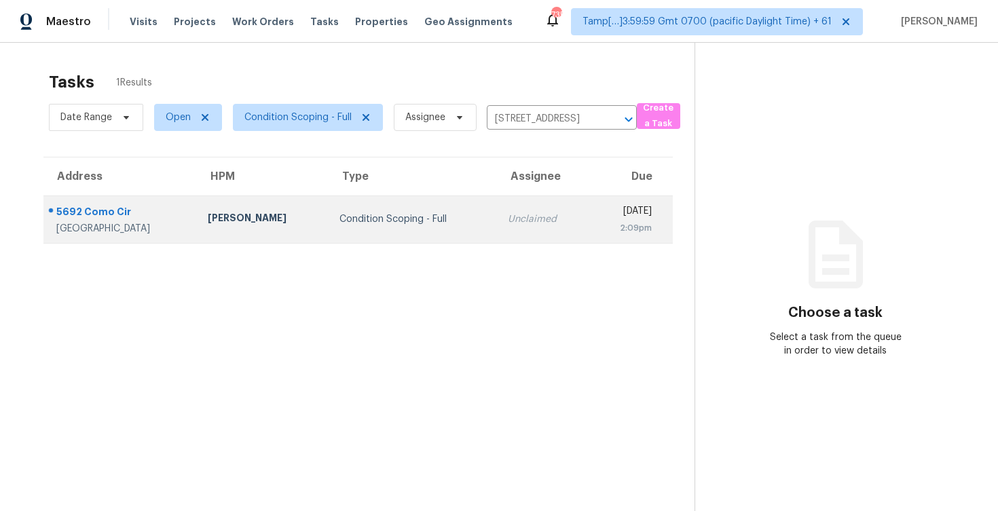
click at [510, 233] on td "Unclaimed" at bounding box center [543, 219] width 92 height 48
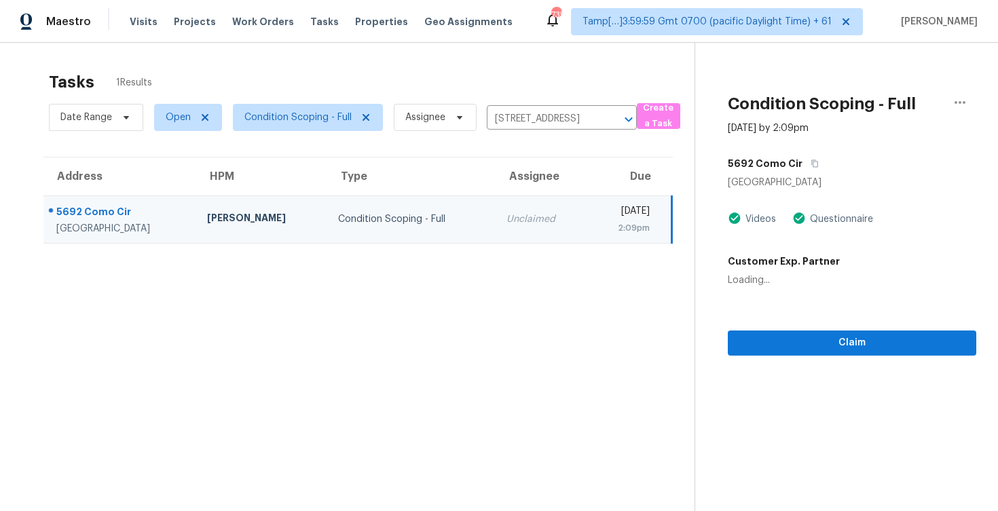
click at [790, 356] on section "Condition Scoping - Full [DATE] by 2:09pm [STREET_ADDRESS] Videos Questionnaire…" at bounding box center [835, 298] width 282 height 511
click at [795, 339] on span "Claim" at bounding box center [851, 343] width 227 height 17
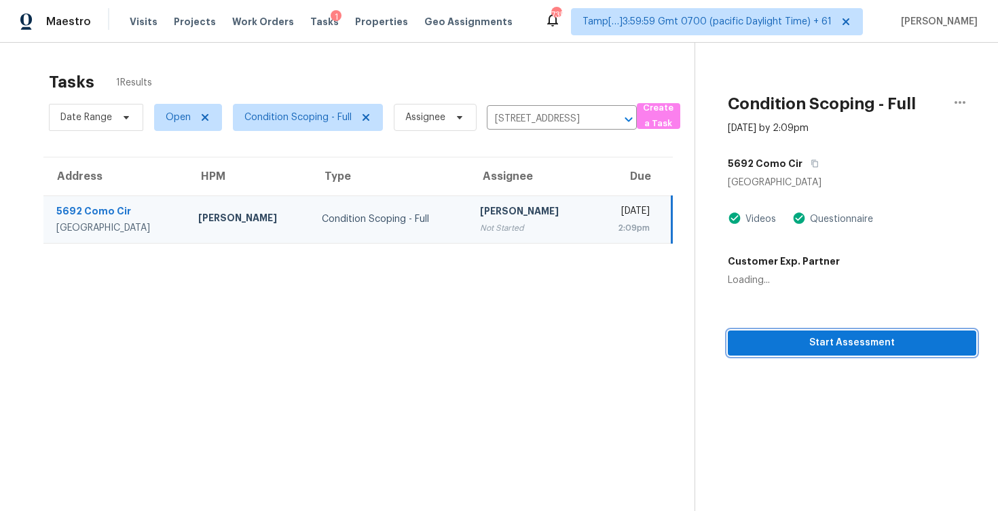
click at [795, 339] on span "Start Assessment" at bounding box center [851, 343] width 227 height 17
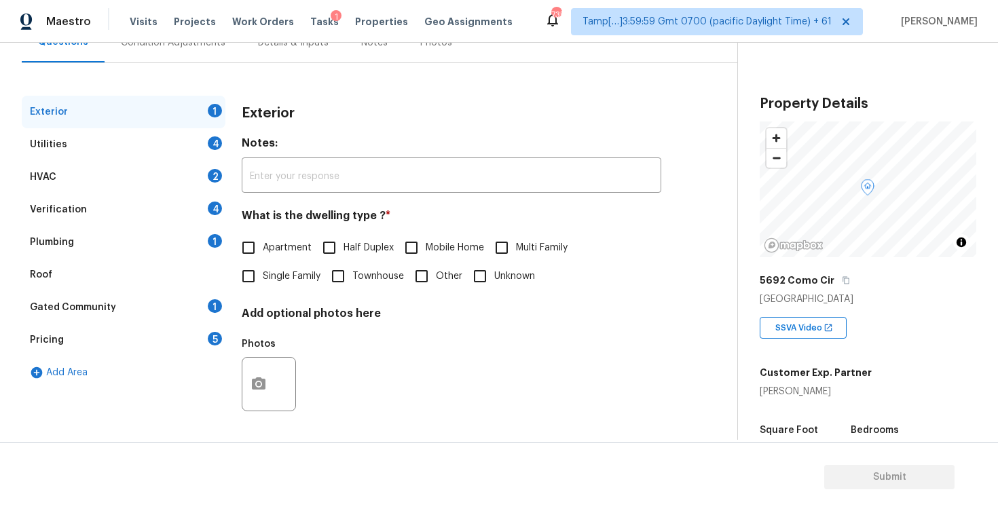
click at [94, 295] on div "Gated Community 1" at bounding box center [124, 307] width 204 height 33
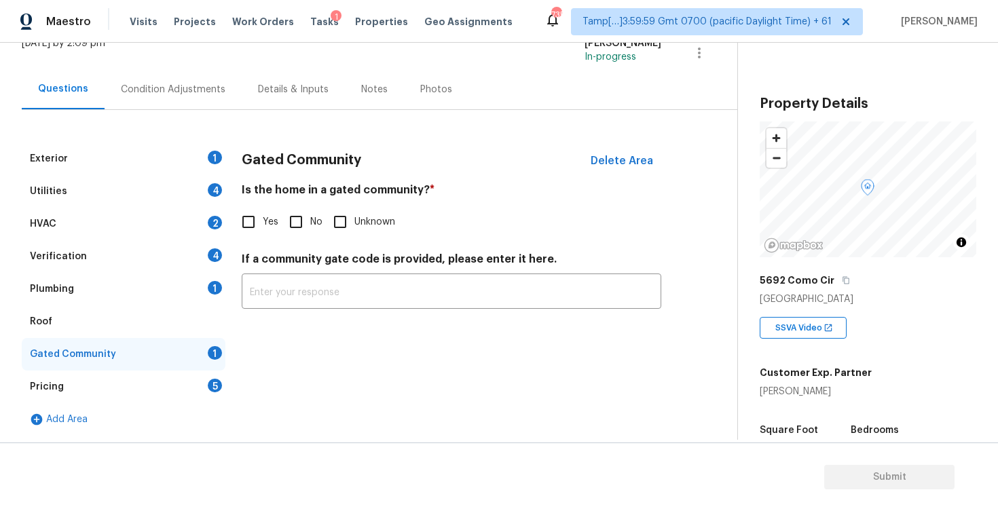
scroll to position [96, 0]
click at [252, 216] on input "Yes" at bounding box center [248, 222] width 29 height 29
checkbox input "true"
click at [308, 304] on input "text" at bounding box center [451, 294] width 419 height 32
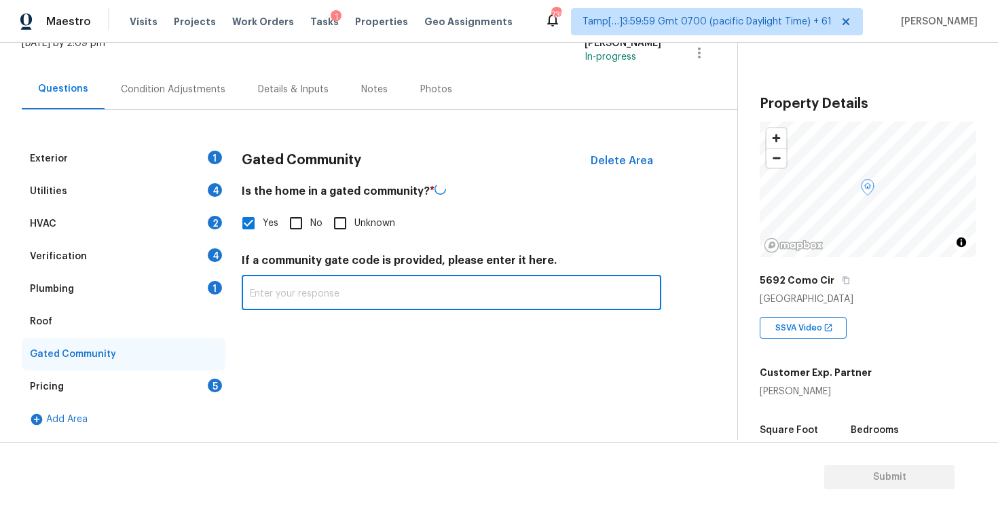
paste input "access via keypad code)"
type input "Access via keypad code"
click at [334, 345] on div "Gated Community Delete Area Is the home in a gated community? * Yes No Unknown …" at bounding box center [451, 289] width 419 height 293
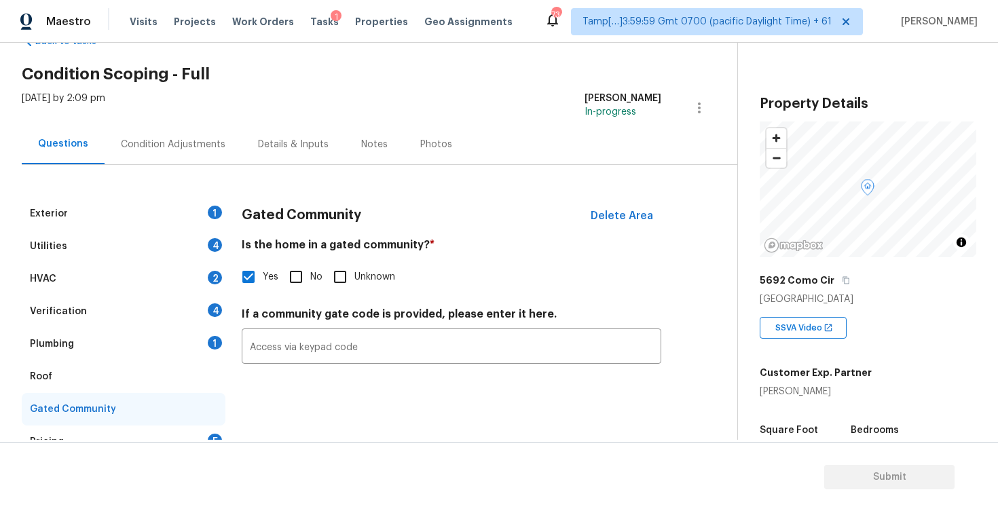
scroll to position [33, 0]
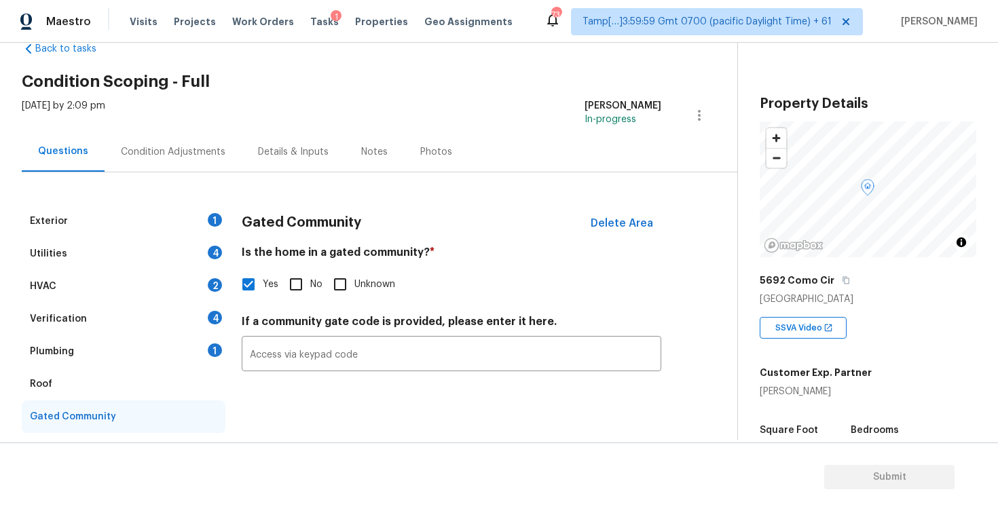
click at [181, 154] on div "Condition Adjustments" at bounding box center [173, 152] width 105 height 14
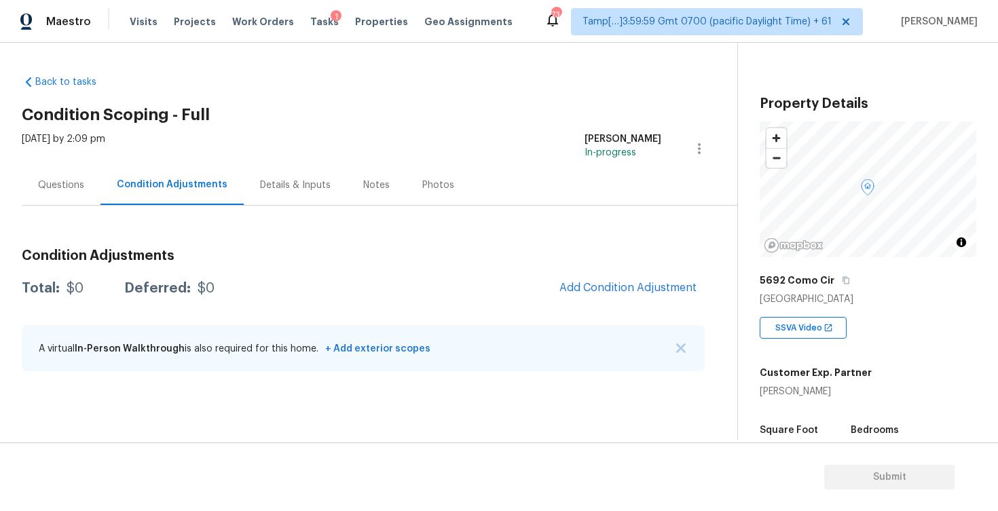
click at [458, 290] on div "Total: $0 Deferred: $0 Add Condition Adjustment" at bounding box center [363, 288] width 683 height 30
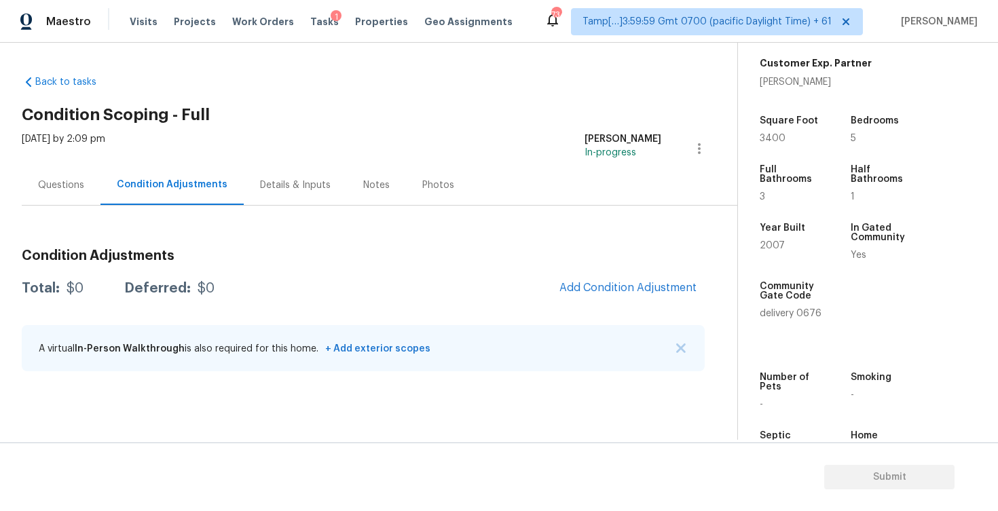
scroll to position [364, 0]
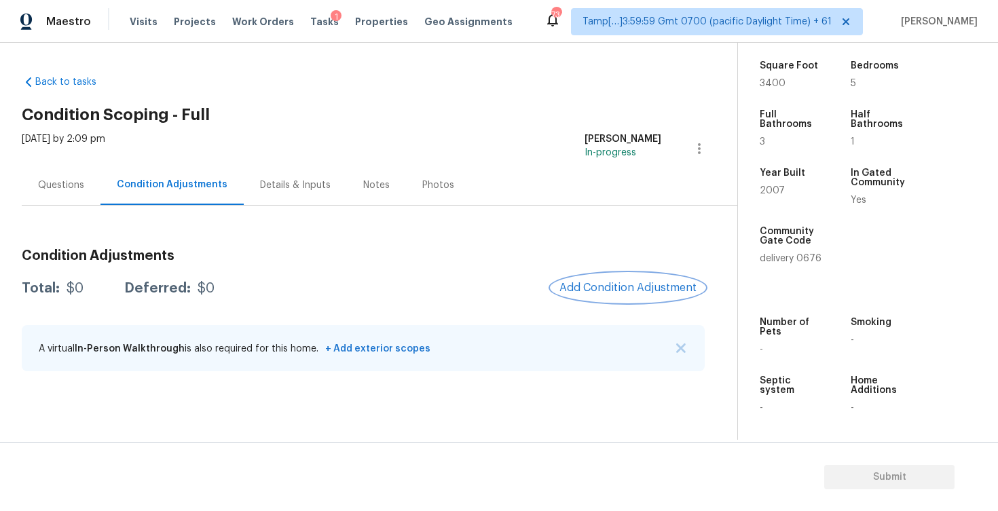
click at [590, 277] on button "Add Condition Adjustment" at bounding box center [627, 287] width 153 height 29
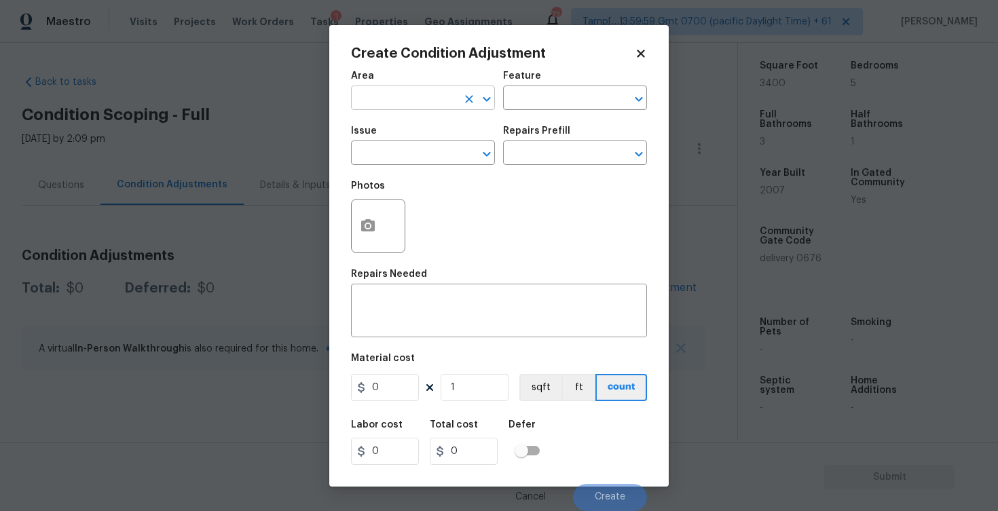
click at [421, 102] on input "text" at bounding box center [404, 99] width 106 height 21
type input "exte"
type input "r"
click at [410, 156] on li "Exterior Overall" at bounding box center [423, 151] width 144 height 22
type input "Exterior Overall"
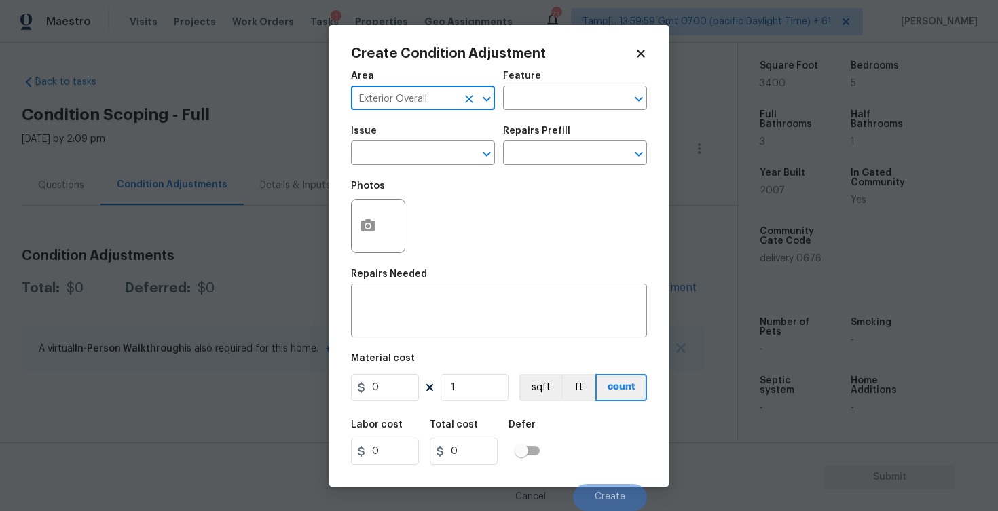
click at [410, 156] on input "text" at bounding box center [404, 154] width 106 height 21
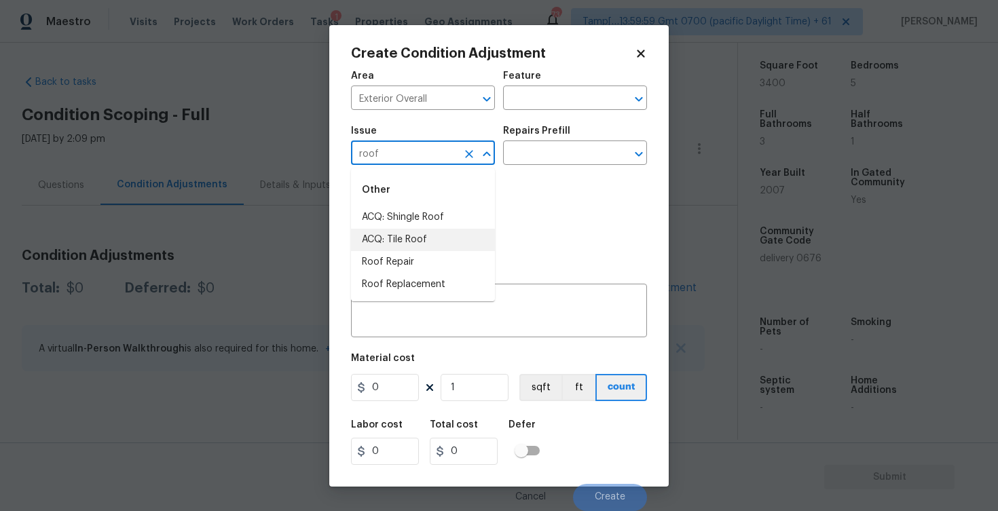
click at [415, 244] on li "ACQ: Tile Roof" at bounding box center [423, 240] width 144 height 22
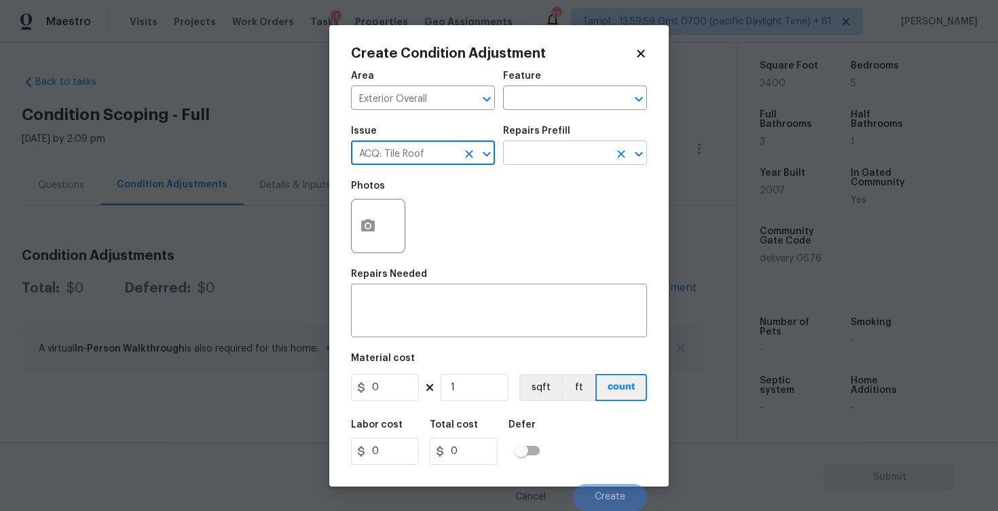
type input "ACQ: Tile Roof"
click at [545, 153] on input "text" at bounding box center [556, 154] width 106 height 21
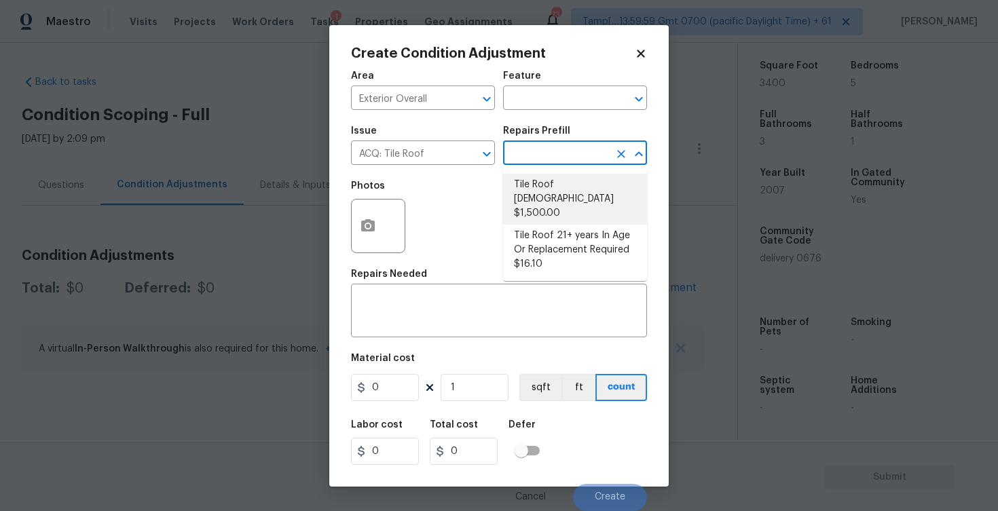
click at [563, 191] on li "Tile Roof [DEMOGRAPHIC_DATA] $1,500.00" at bounding box center [575, 199] width 144 height 51
type input "Acquisition"
type textarea "Acquisition Scope: Tile Roof 16-20 years in age maintenance"
type input "1500"
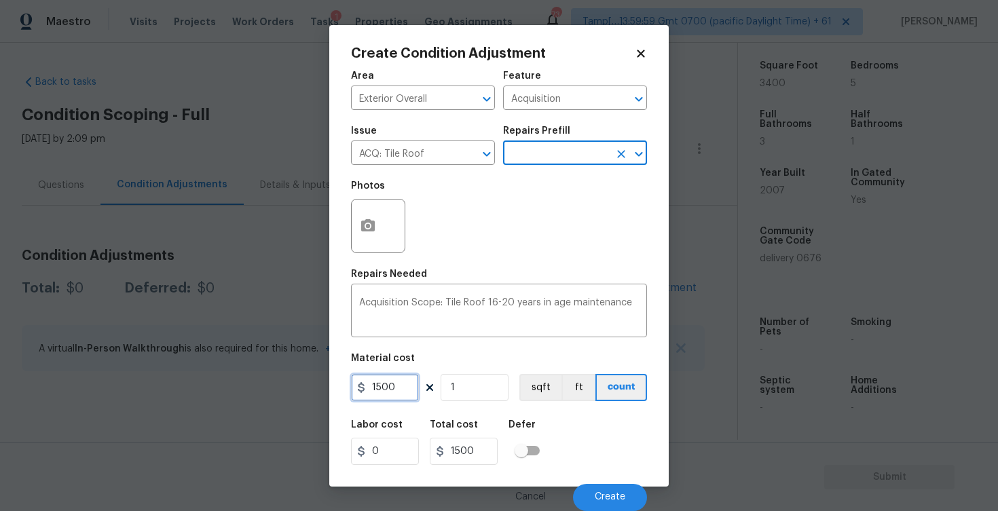
click at [403, 386] on input "1500" at bounding box center [385, 387] width 68 height 27
type input "0"
type input "863"
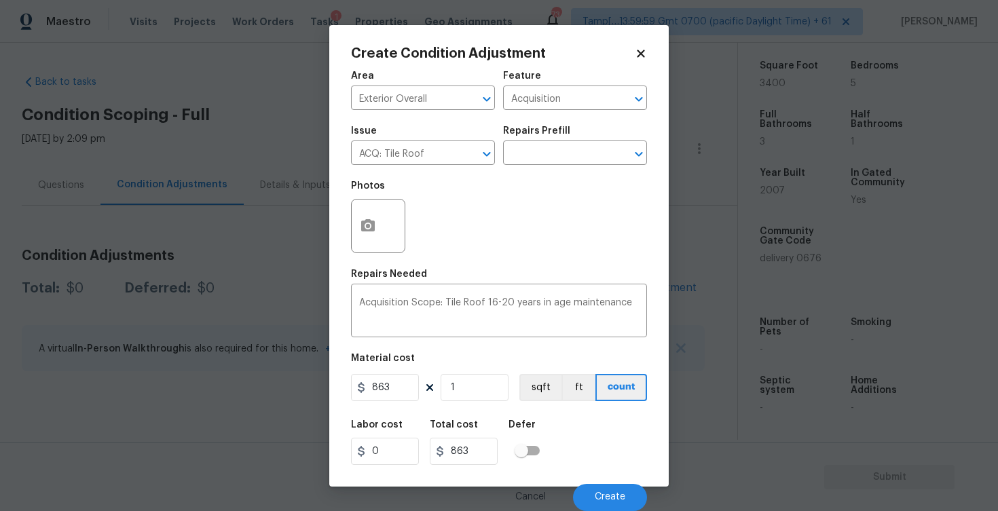
click at [579, 412] on div "Labor cost 0 Total cost 863 Defer" at bounding box center [499, 442] width 296 height 61
click at [606, 485] on button "Create" at bounding box center [610, 497] width 74 height 27
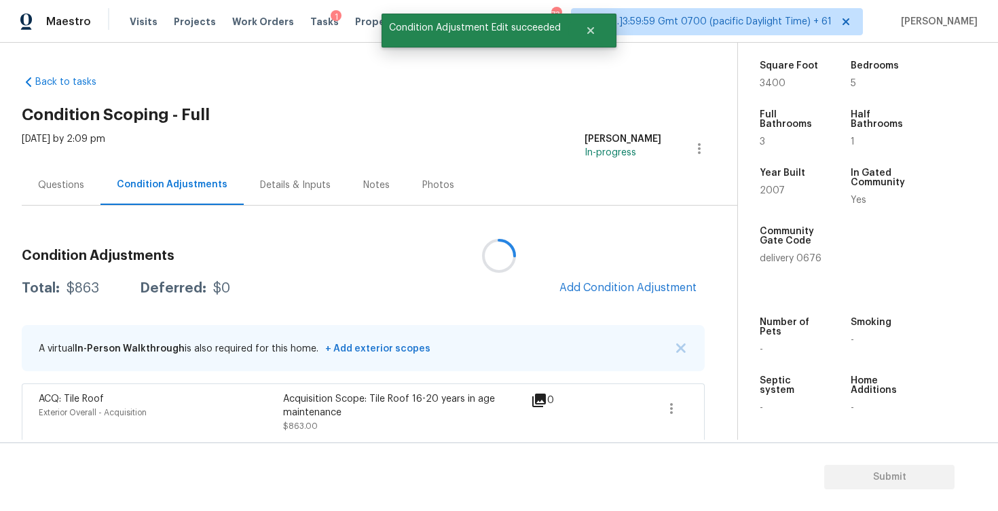
click at [613, 284] on div at bounding box center [499, 255] width 998 height 511
click at [580, 282] on span "Add Condition Adjustment" at bounding box center [627, 288] width 137 height 12
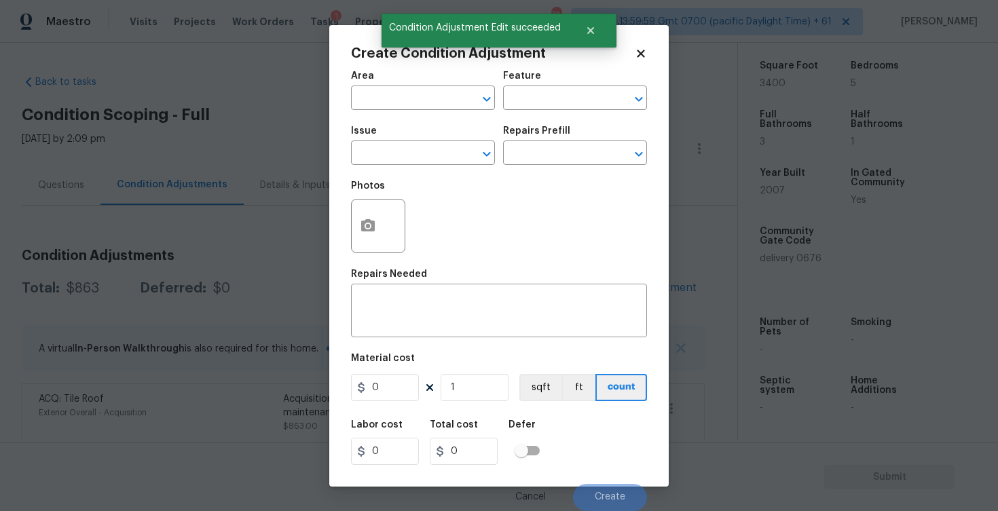
click at [396, 119] on span "Issue ​" at bounding box center [423, 145] width 144 height 55
click at [396, 107] on input "text" at bounding box center [404, 99] width 106 height 21
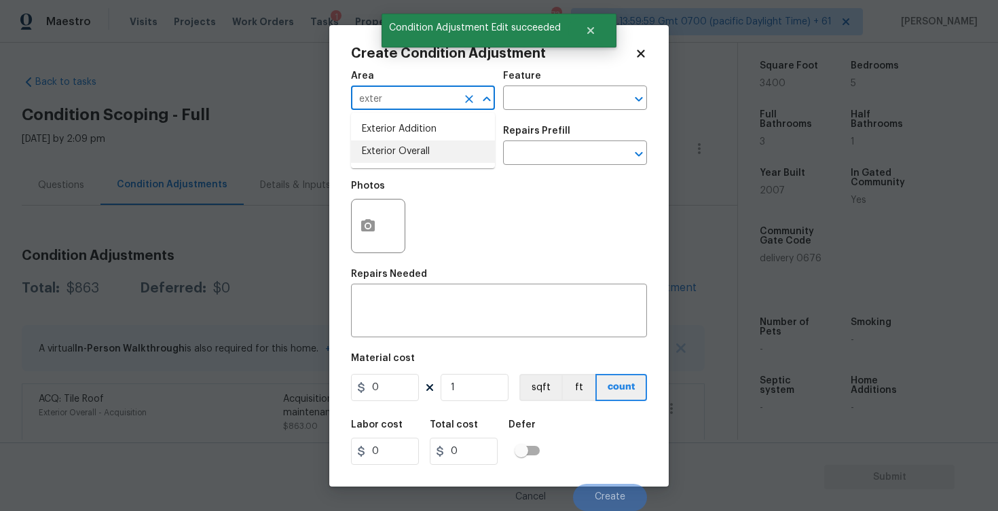
click at [388, 156] on li "Exterior Overall" at bounding box center [423, 151] width 144 height 22
type input "Exterior Overall"
click at [388, 156] on input "text" at bounding box center [404, 154] width 106 height 21
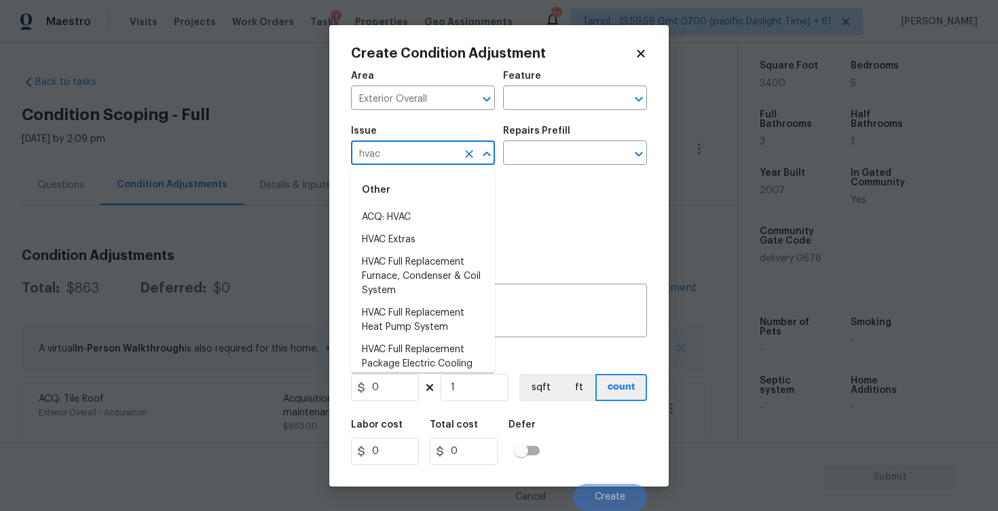
click at [405, 212] on li "ACQ: HVAC" at bounding box center [423, 217] width 144 height 22
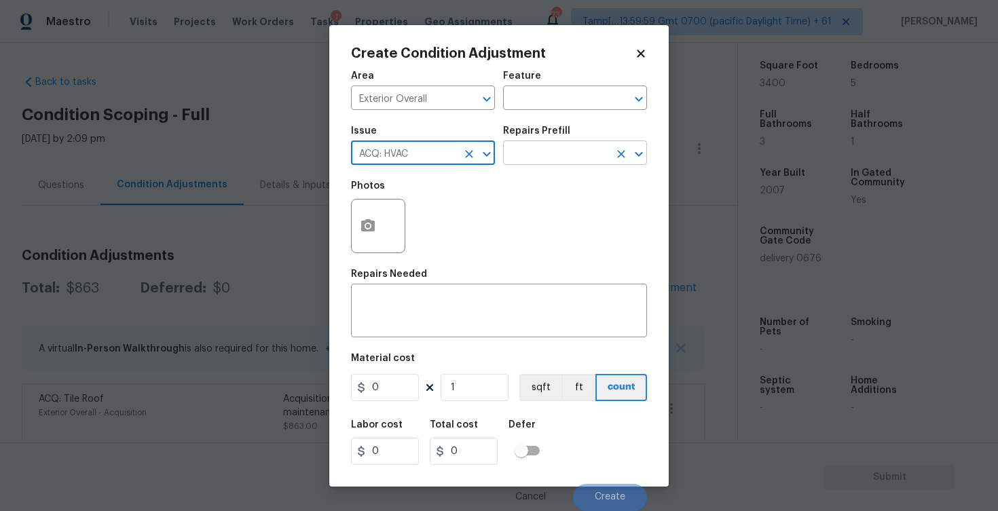
type input "ACQ: HVAC"
click at [510, 149] on input "text" at bounding box center [556, 154] width 106 height 21
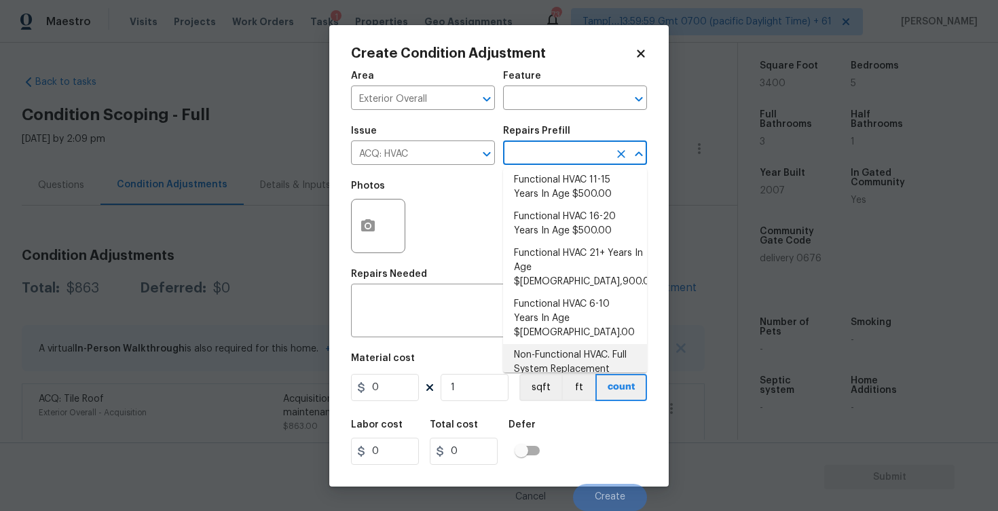
scroll to position [51, 0]
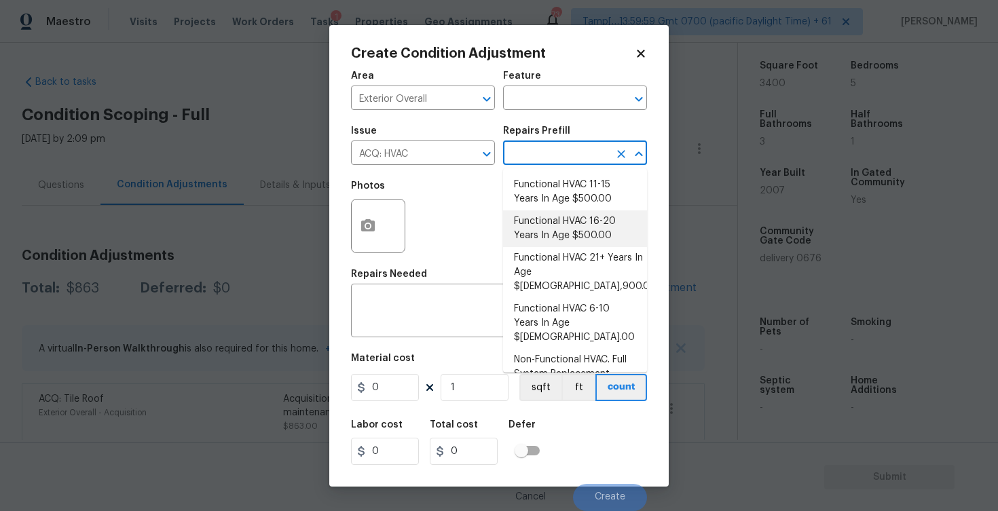
click at [563, 213] on li "Functional HVAC 16-20 Years In Age $500.00" at bounding box center [575, 228] width 144 height 37
type input "Acquisition"
type textarea "Acquisition Scope: Functional HVAC 16-20 years"
type input "500"
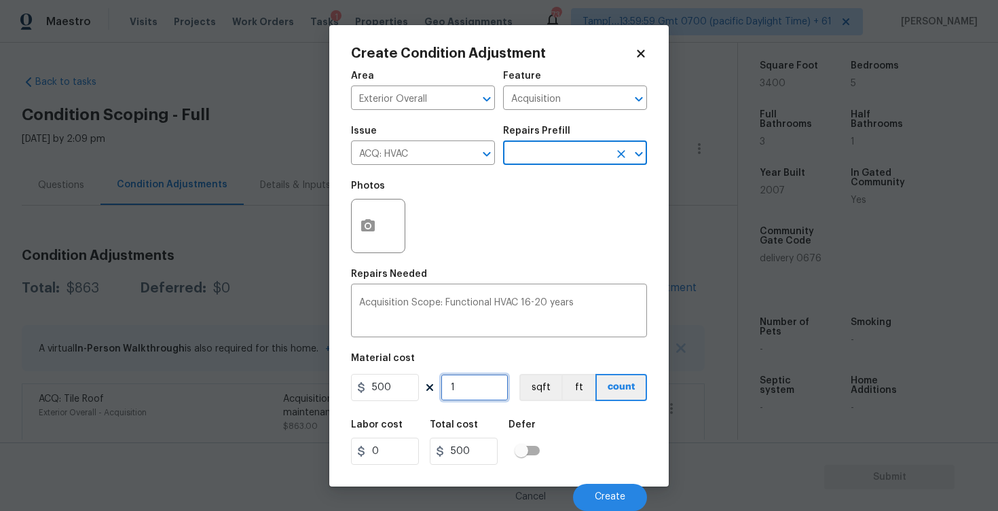
click at [468, 376] on input "1" at bounding box center [474, 387] width 68 height 27
type input "0"
type input "2"
type input "1000"
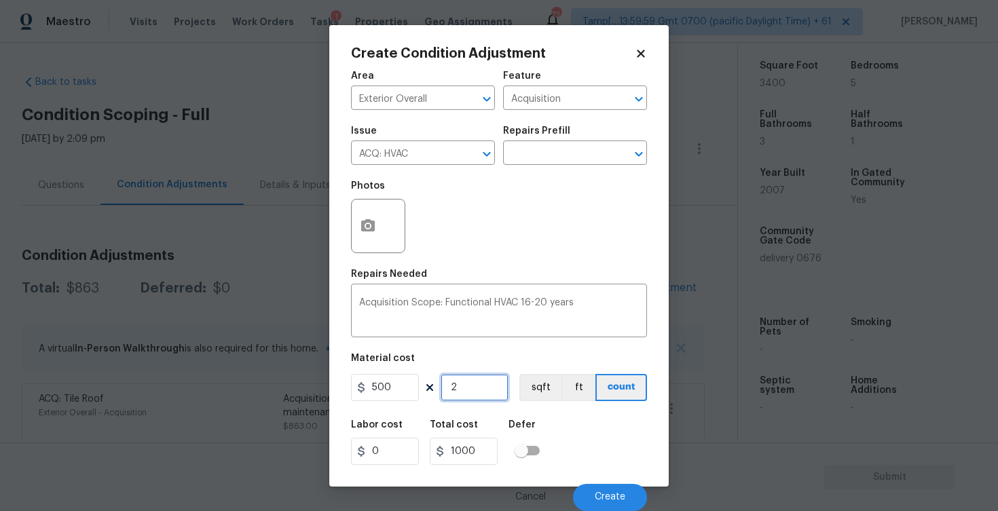
type input "2"
click at [592, 424] on div "Labor cost 0 Total cost 1000 Defer" at bounding box center [499, 442] width 296 height 61
click at [606, 485] on button "Create" at bounding box center [610, 497] width 74 height 27
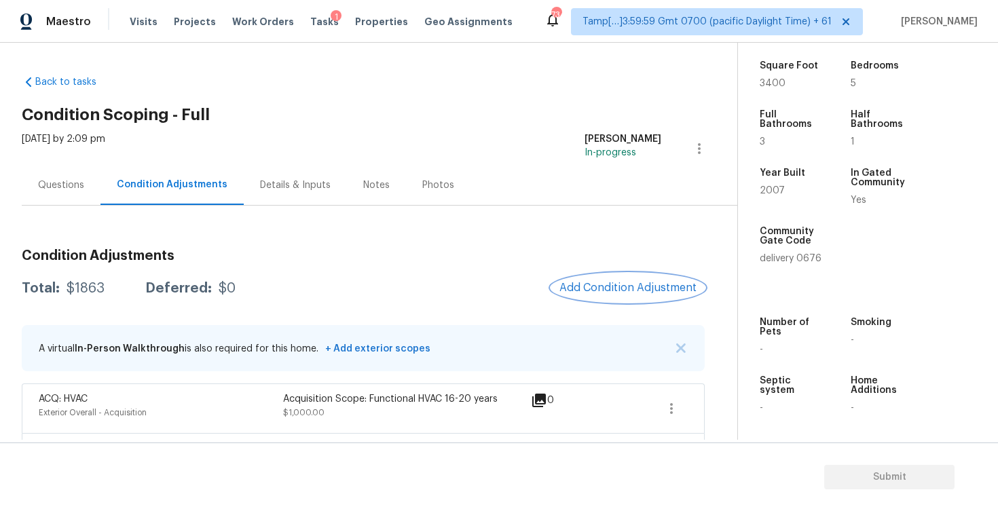
scroll to position [56, 0]
